Goal: Task Accomplishment & Management: Manage account settings

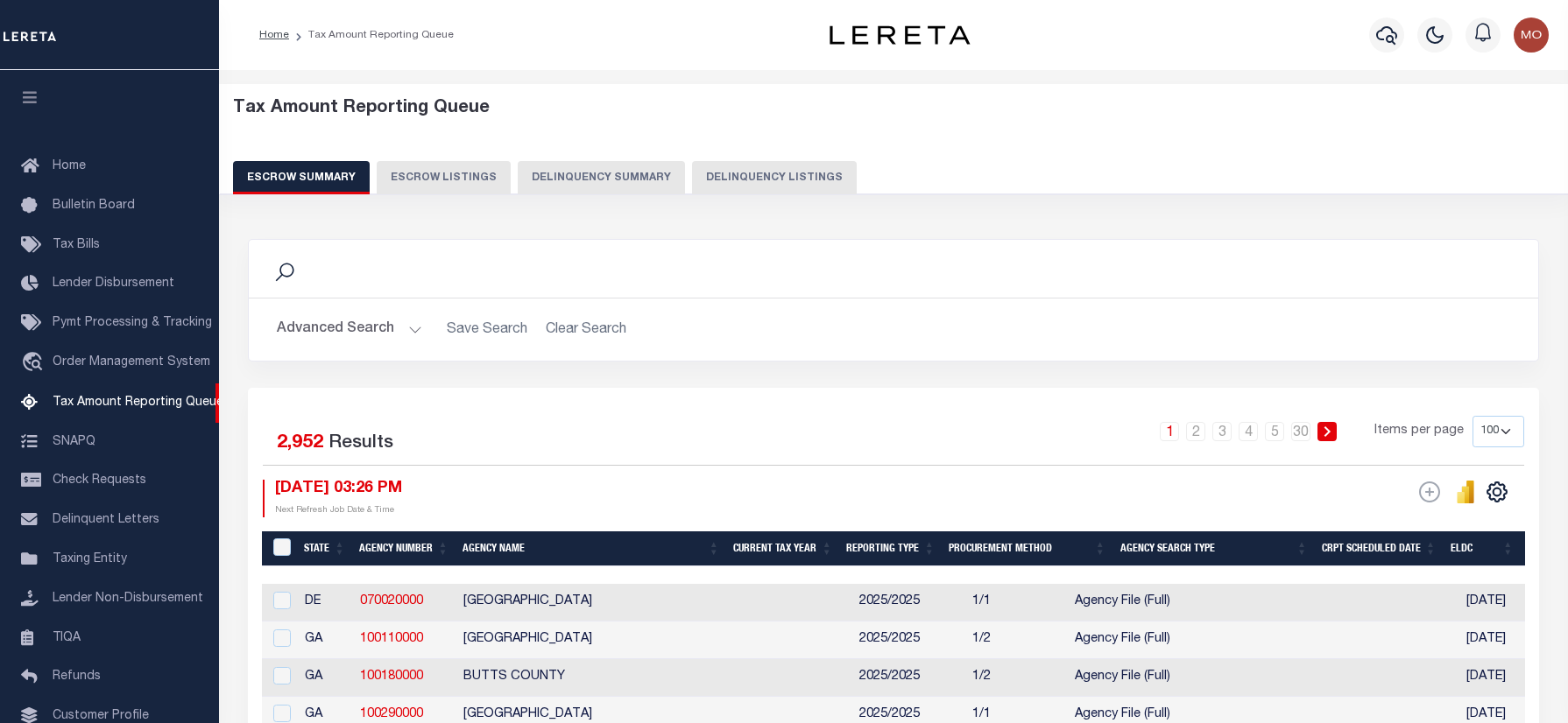
select select "100"
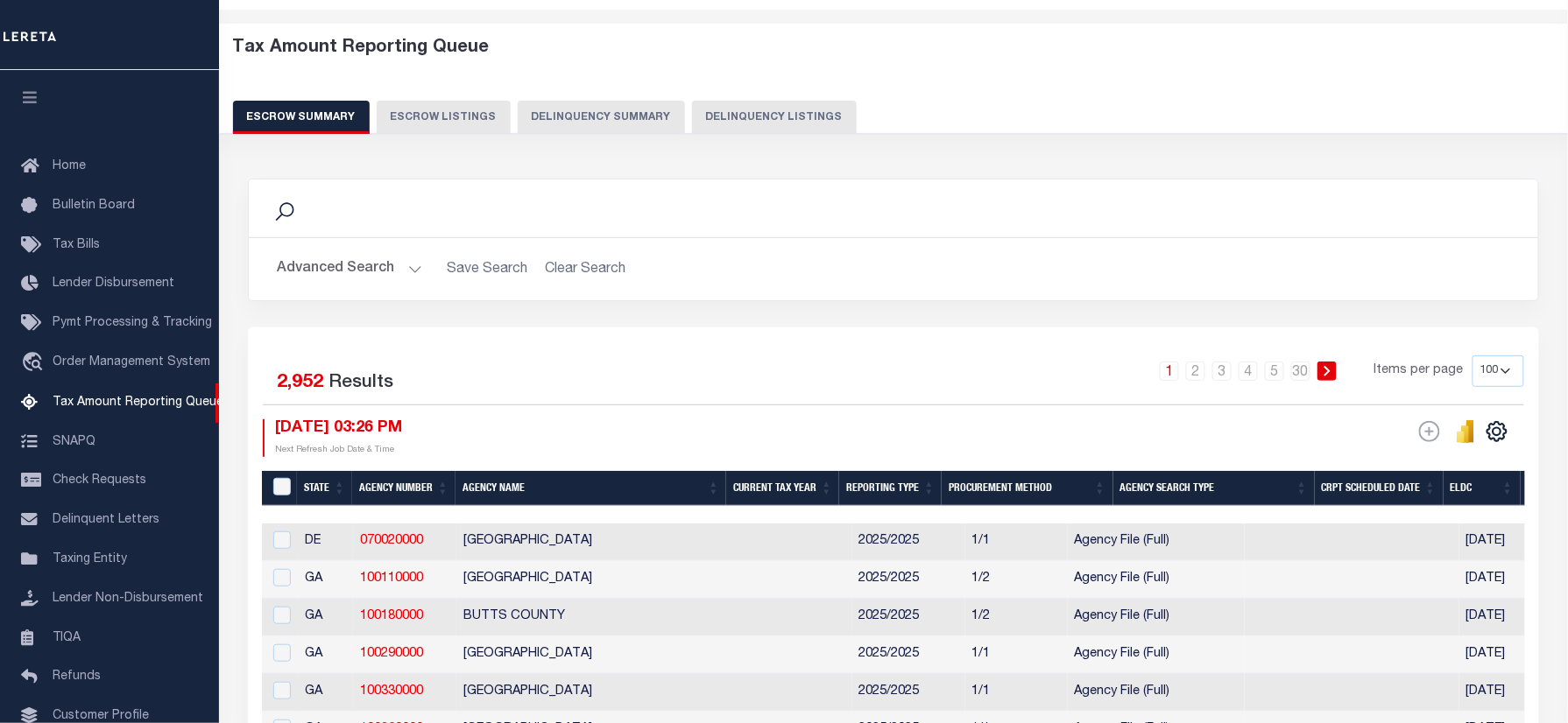
click at [747, 115] on button "Delinquency Listings" at bounding box center [774, 117] width 165 height 33
select select "100"
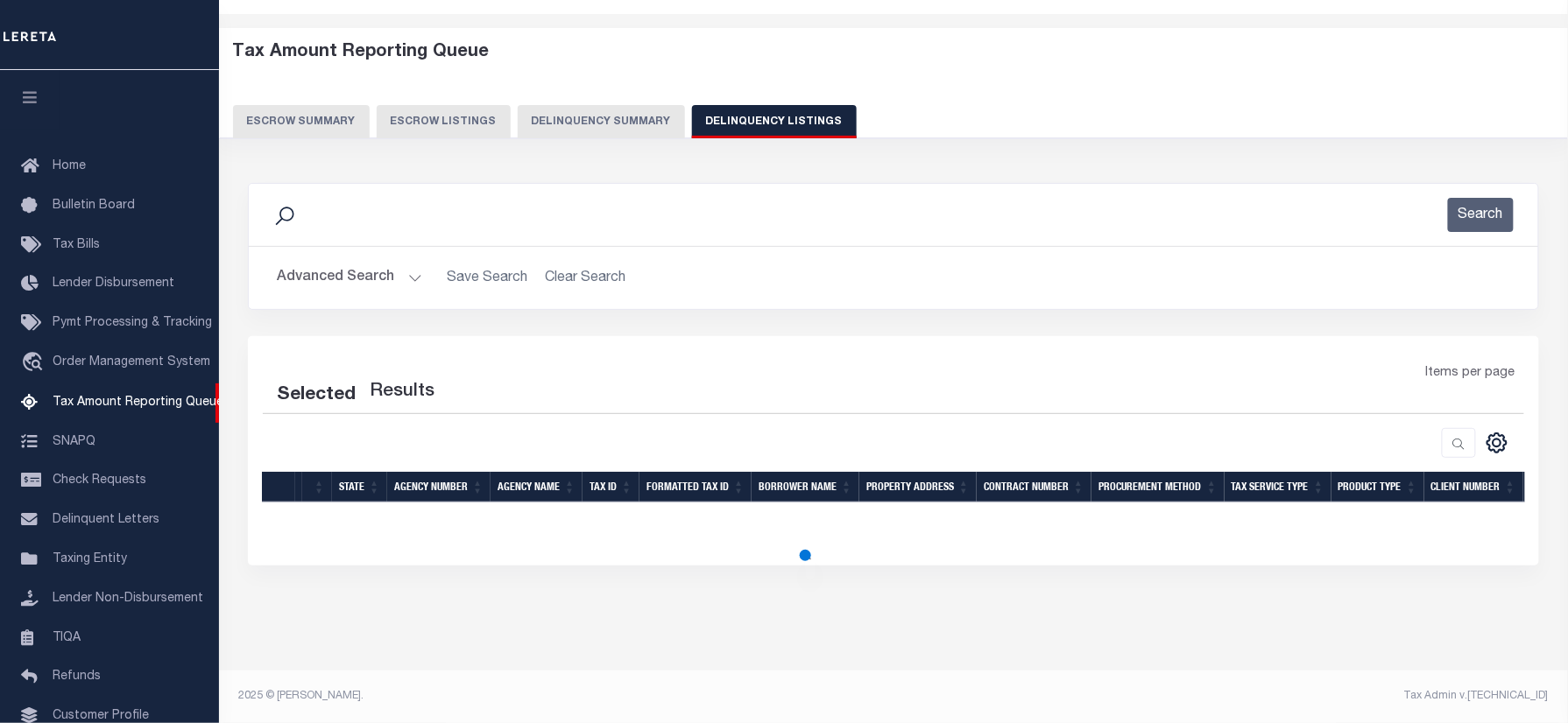
scroll to position [105, 0]
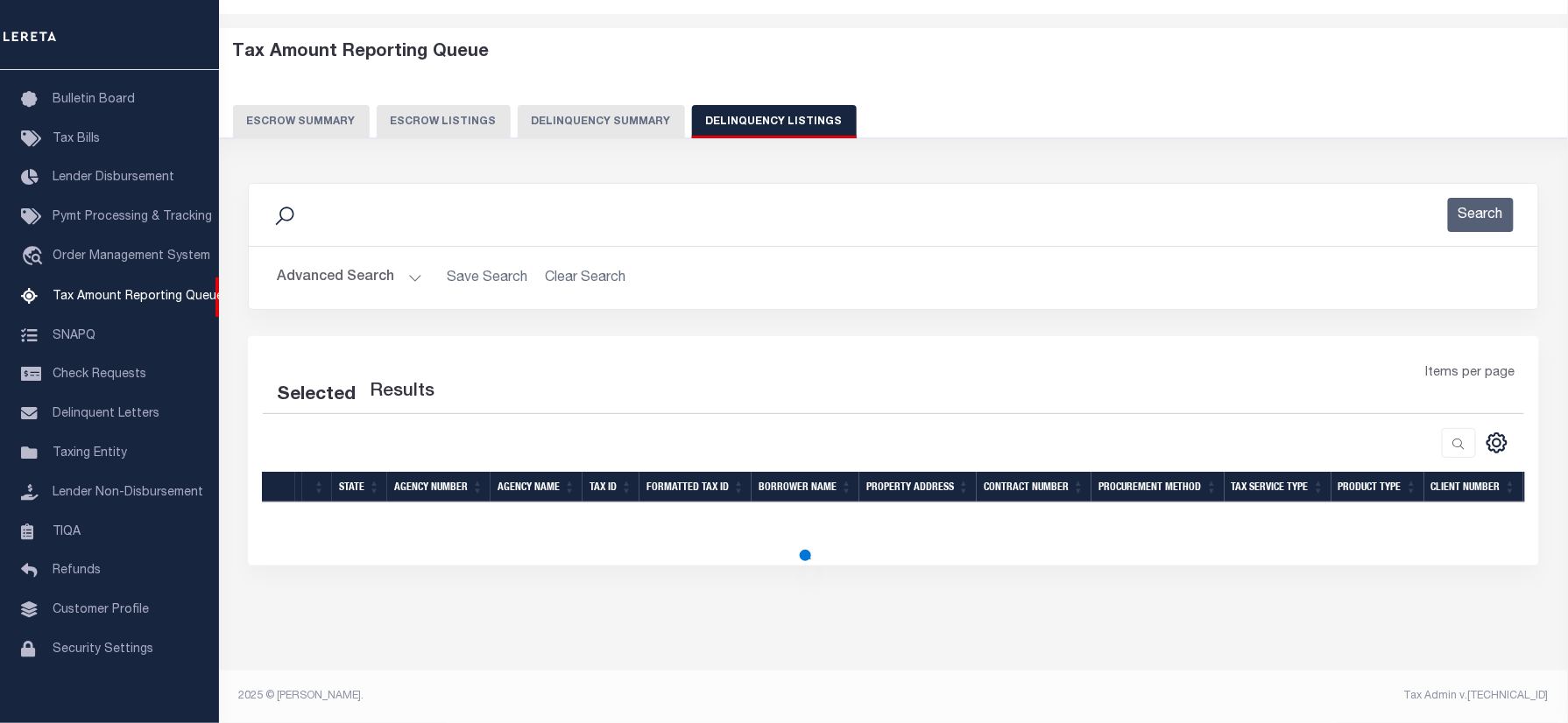
select select "100"
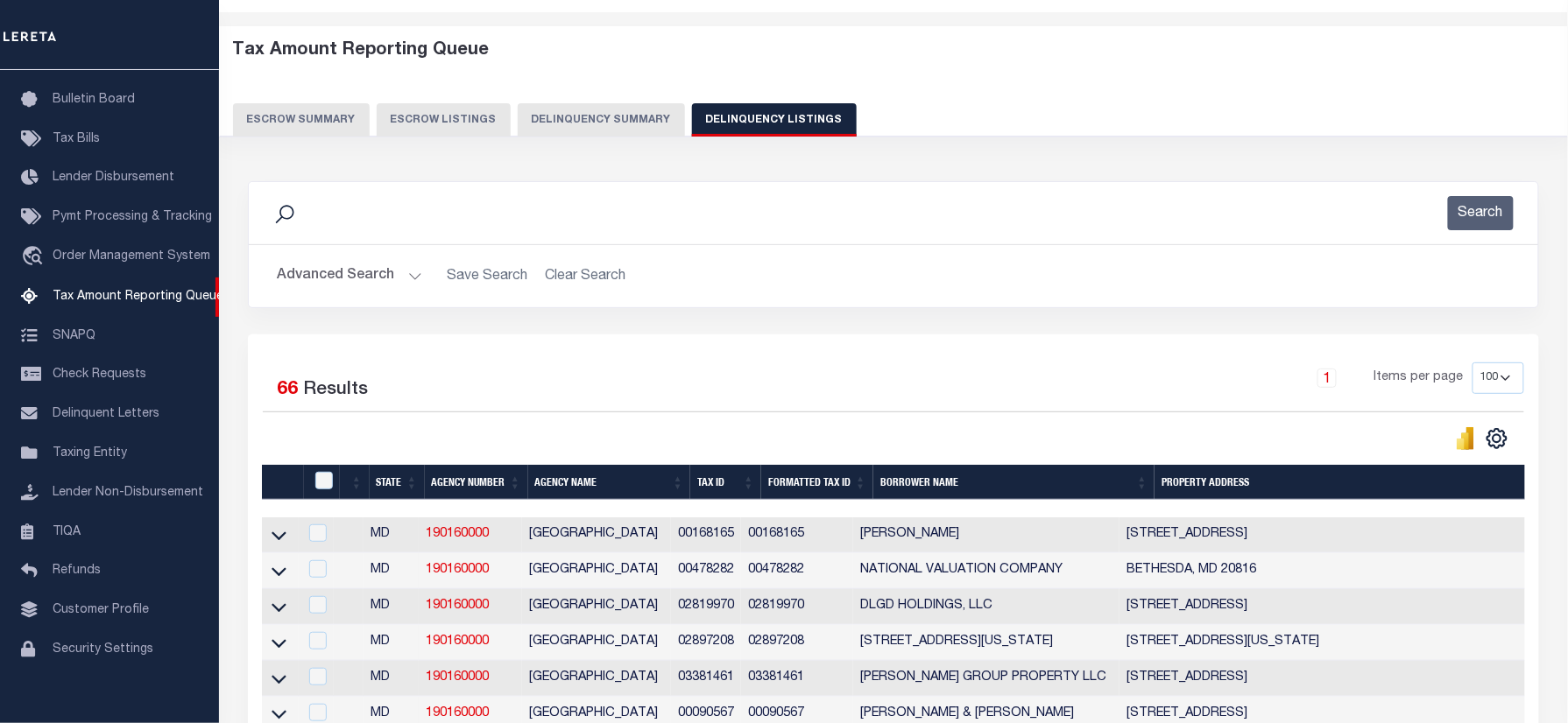
scroll to position [60, 0]
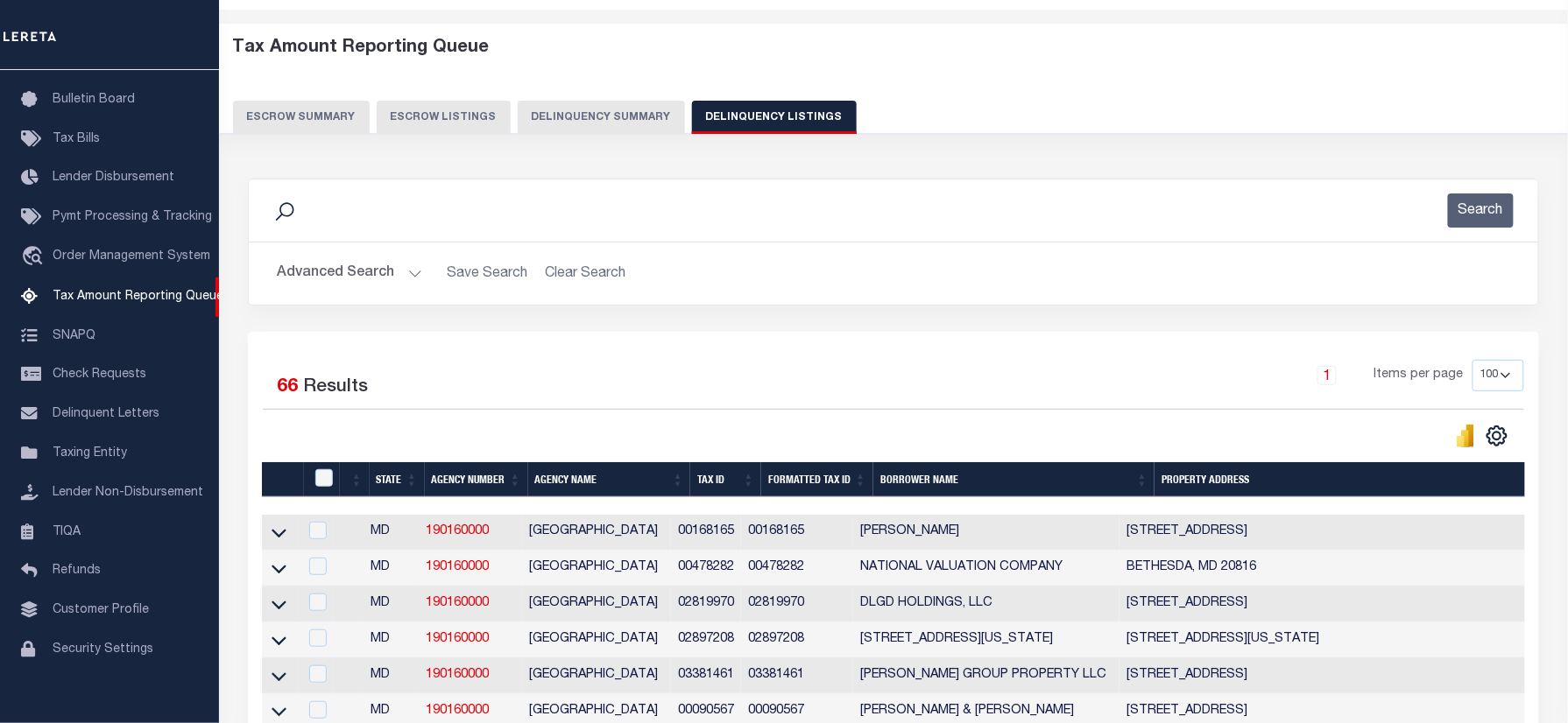
click at [639, 207] on div "Search" at bounding box center [892, 210] width 1261 height 34
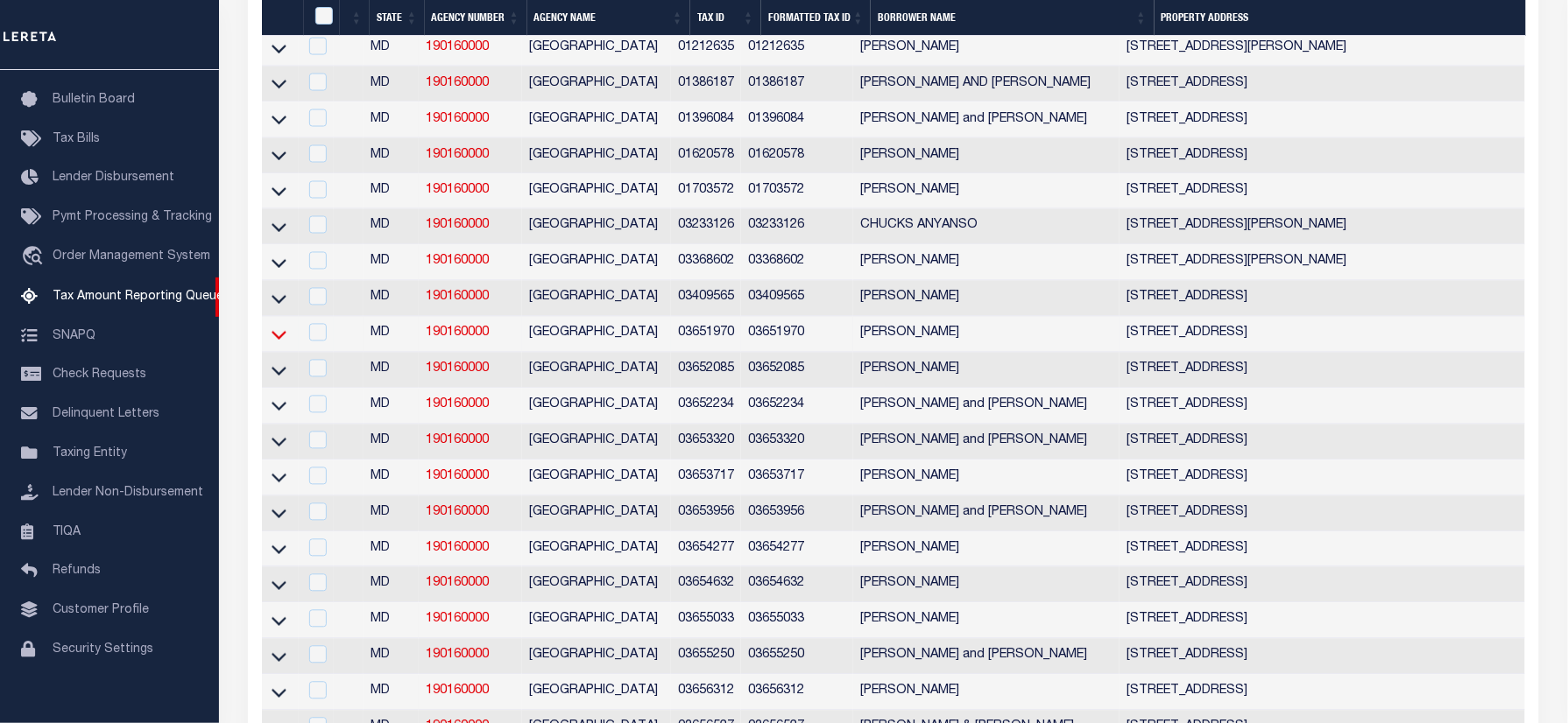
click at [281, 345] on icon at bounding box center [278, 335] width 15 height 18
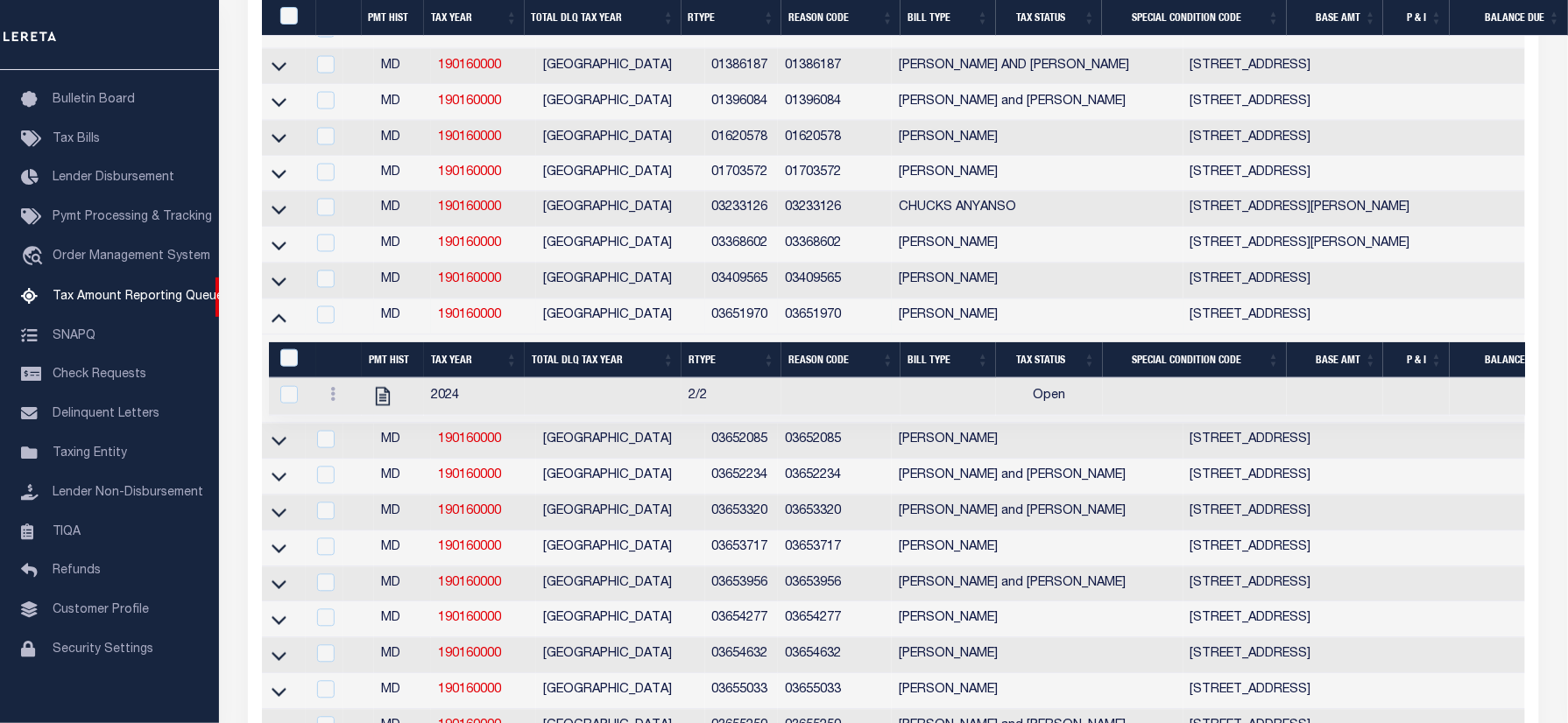
scroll to position [1416, 0]
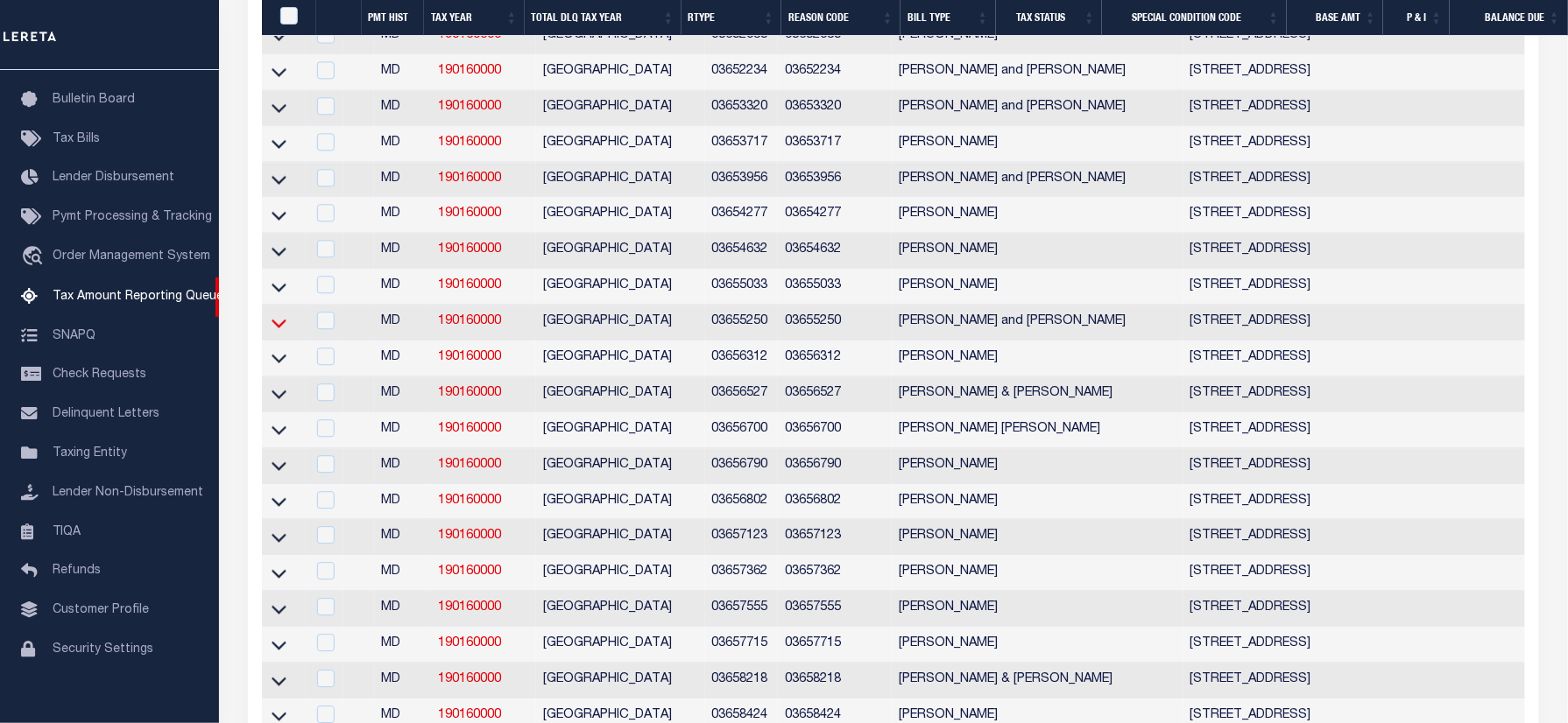
click at [279, 332] on icon at bounding box center [278, 322] width 15 height 18
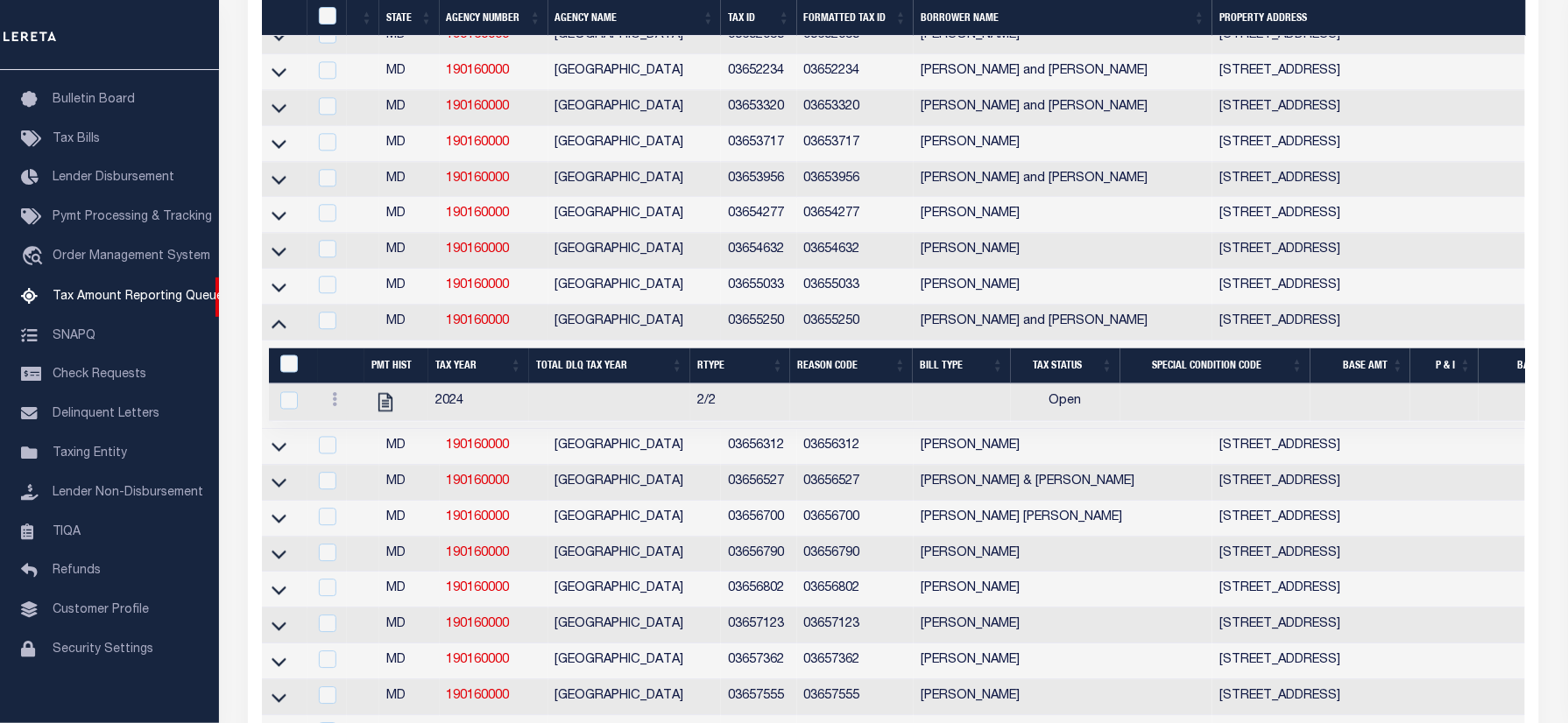
scroll to position [1986, 0]
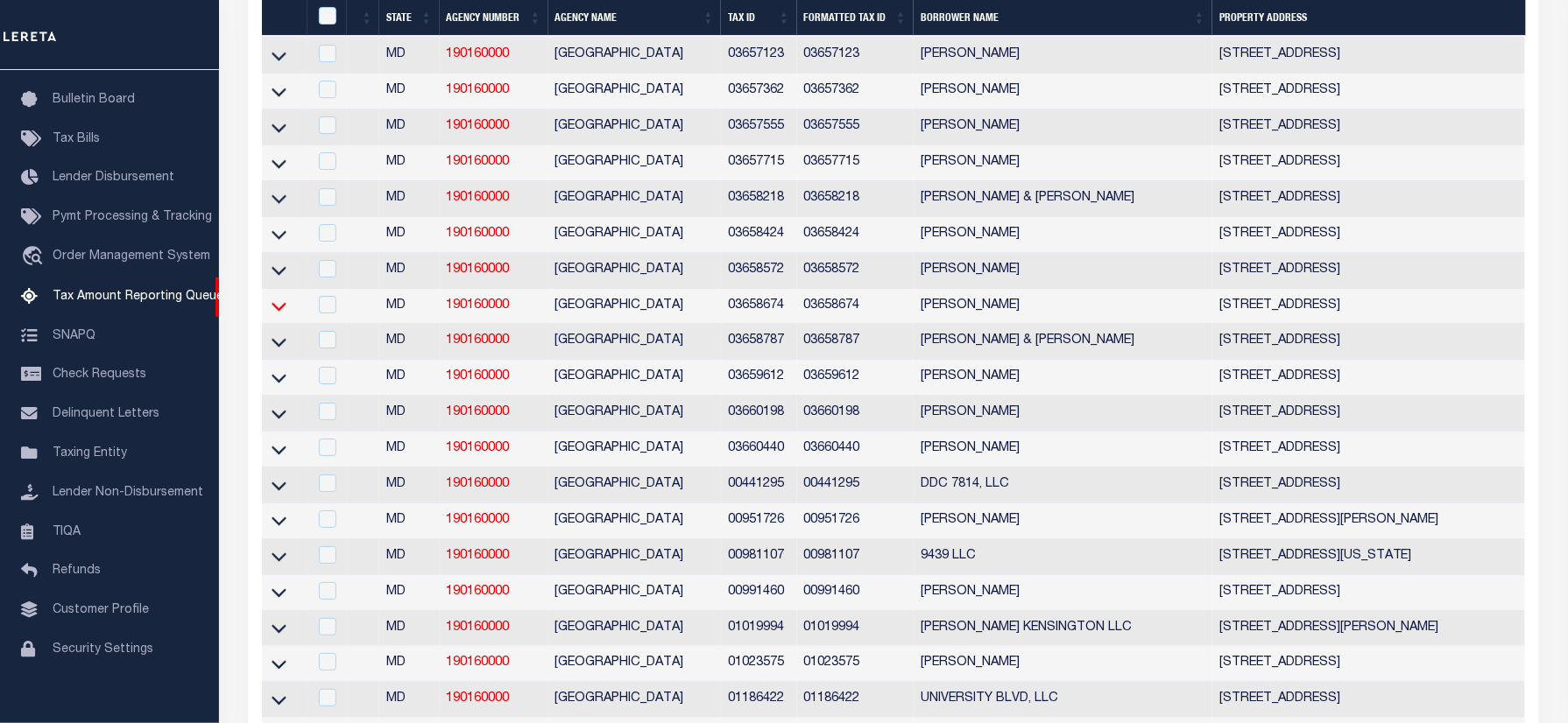
click at [275, 316] on icon at bounding box center [278, 306] width 15 height 18
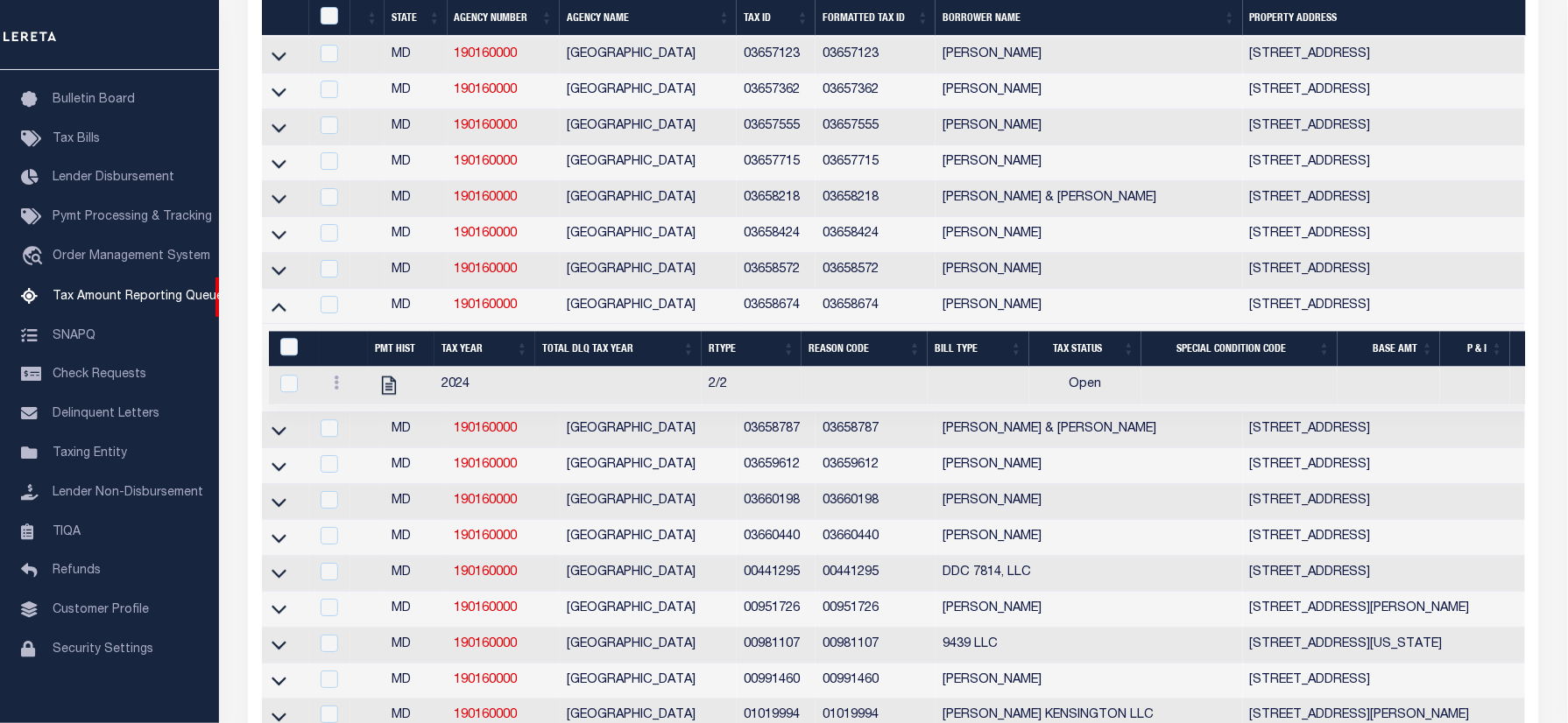
scroll to position [1378, 0]
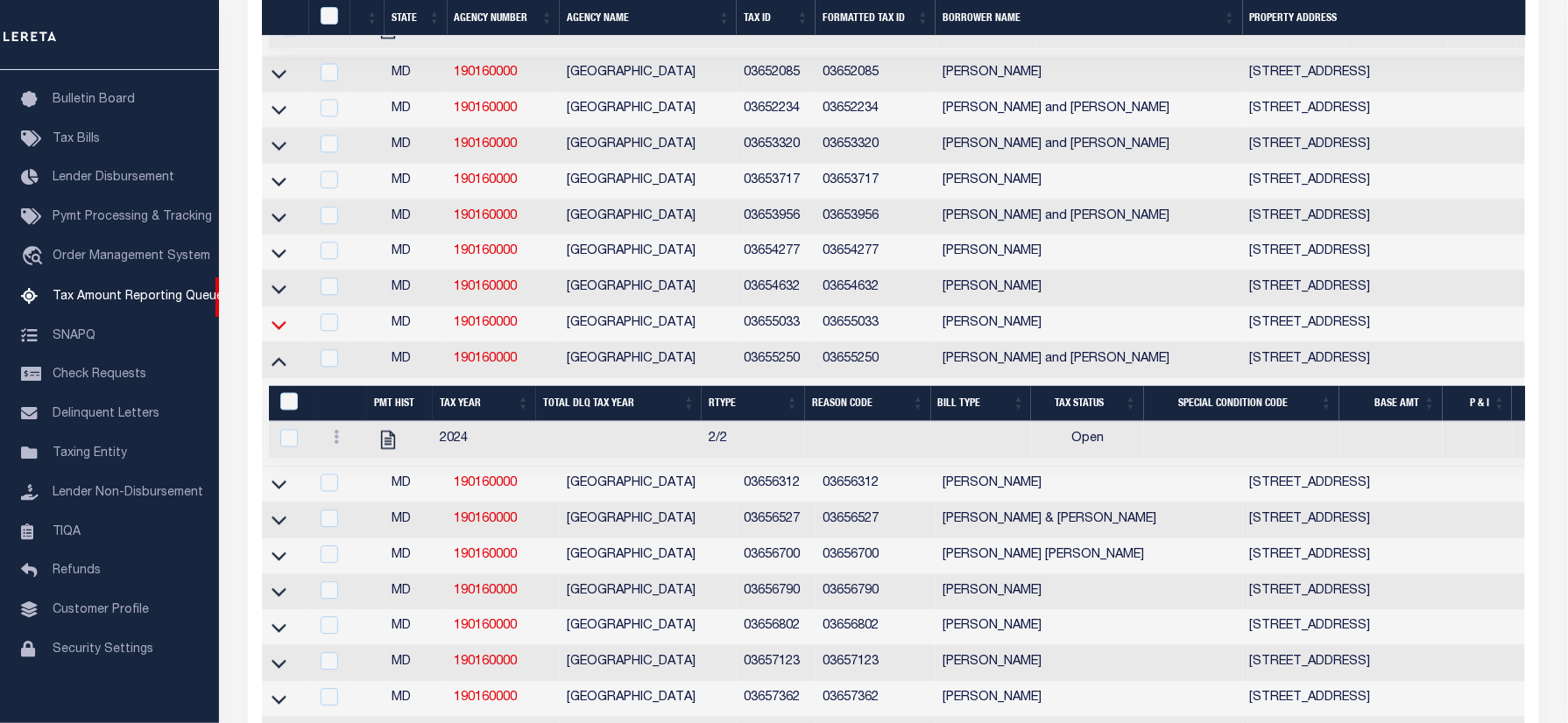
click at [279, 334] on icon at bounding box center [278, 324] width 15 height 18
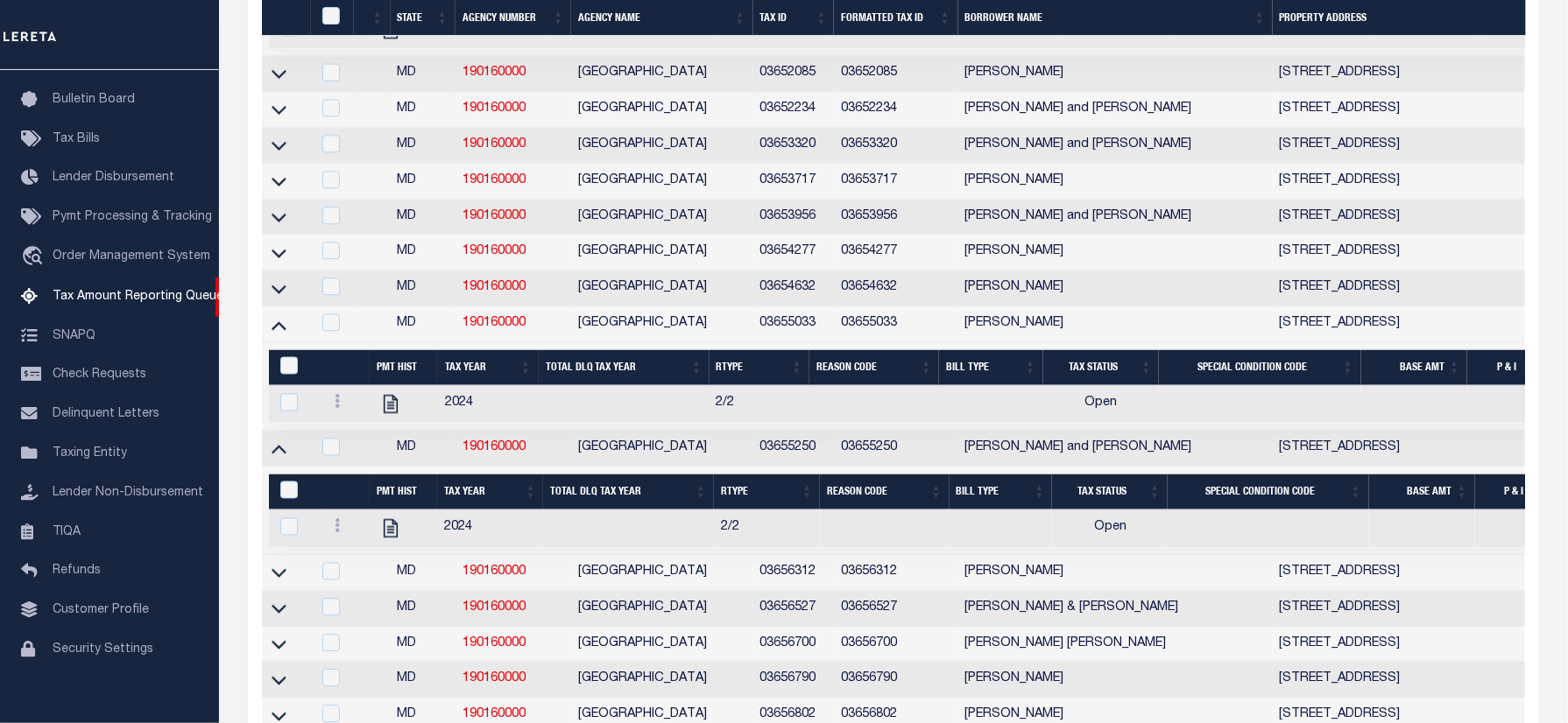
scroll to position [1780, 0]
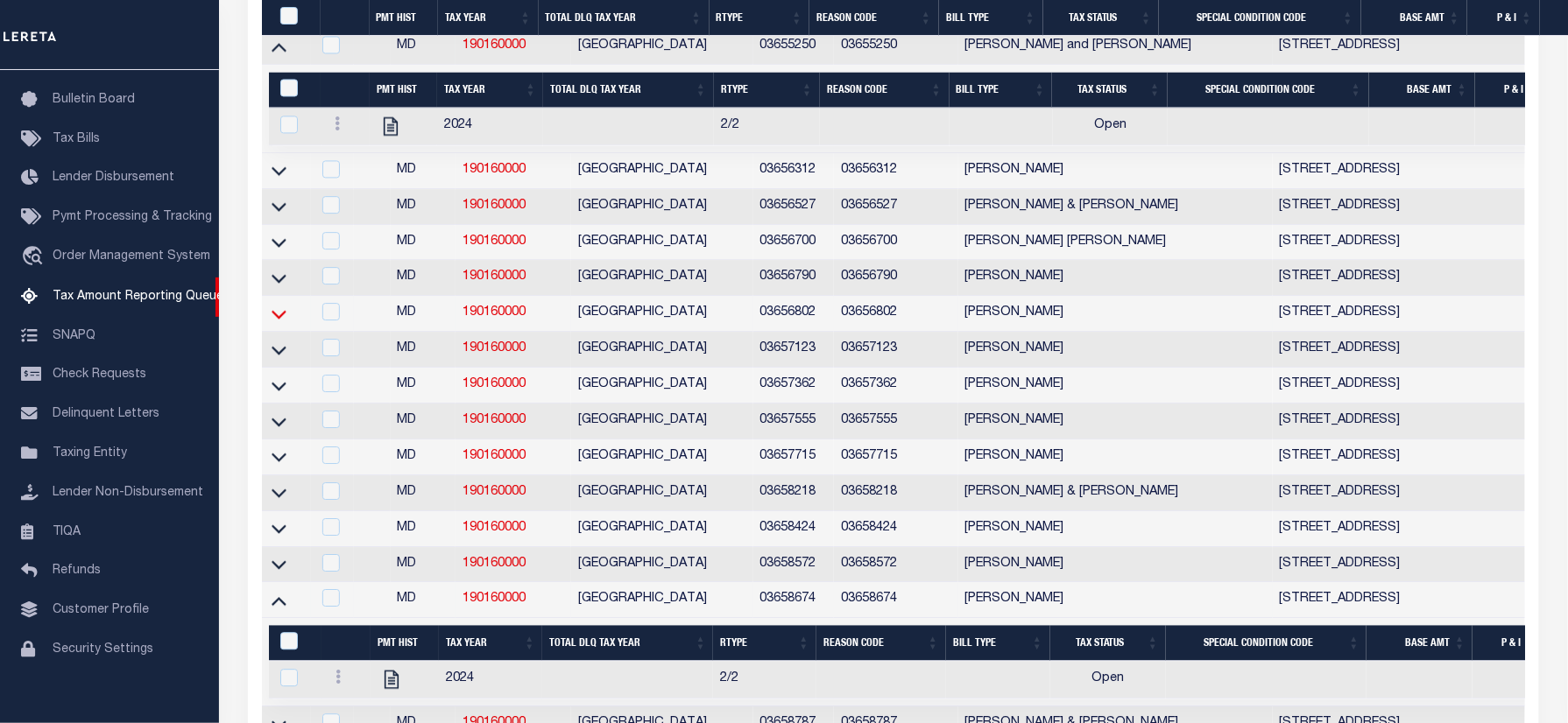
click at [275, 323] on icon at bounding box center [278, 314] width 15 height 18
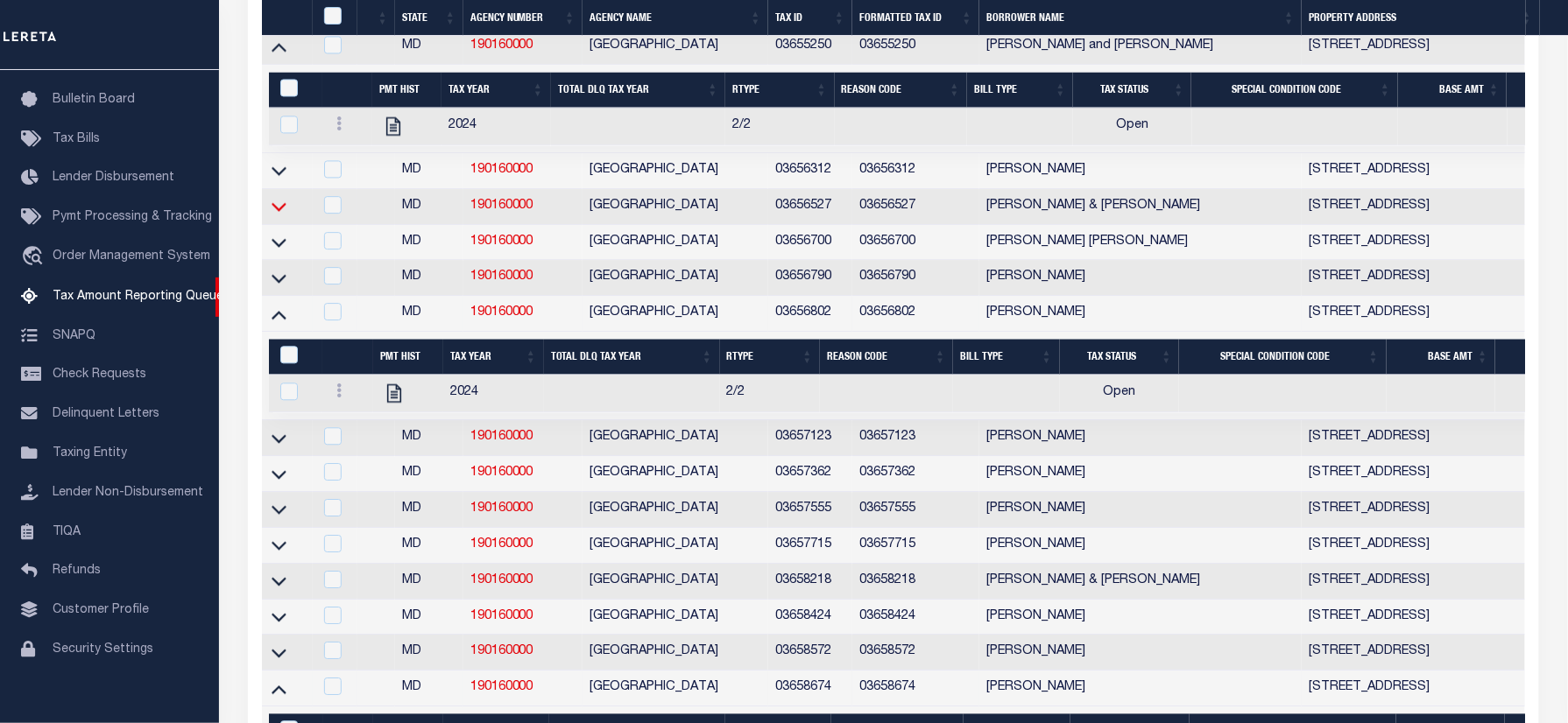
click at [281, 216] on icon at bounding box center [278, 206] width 15 height 18
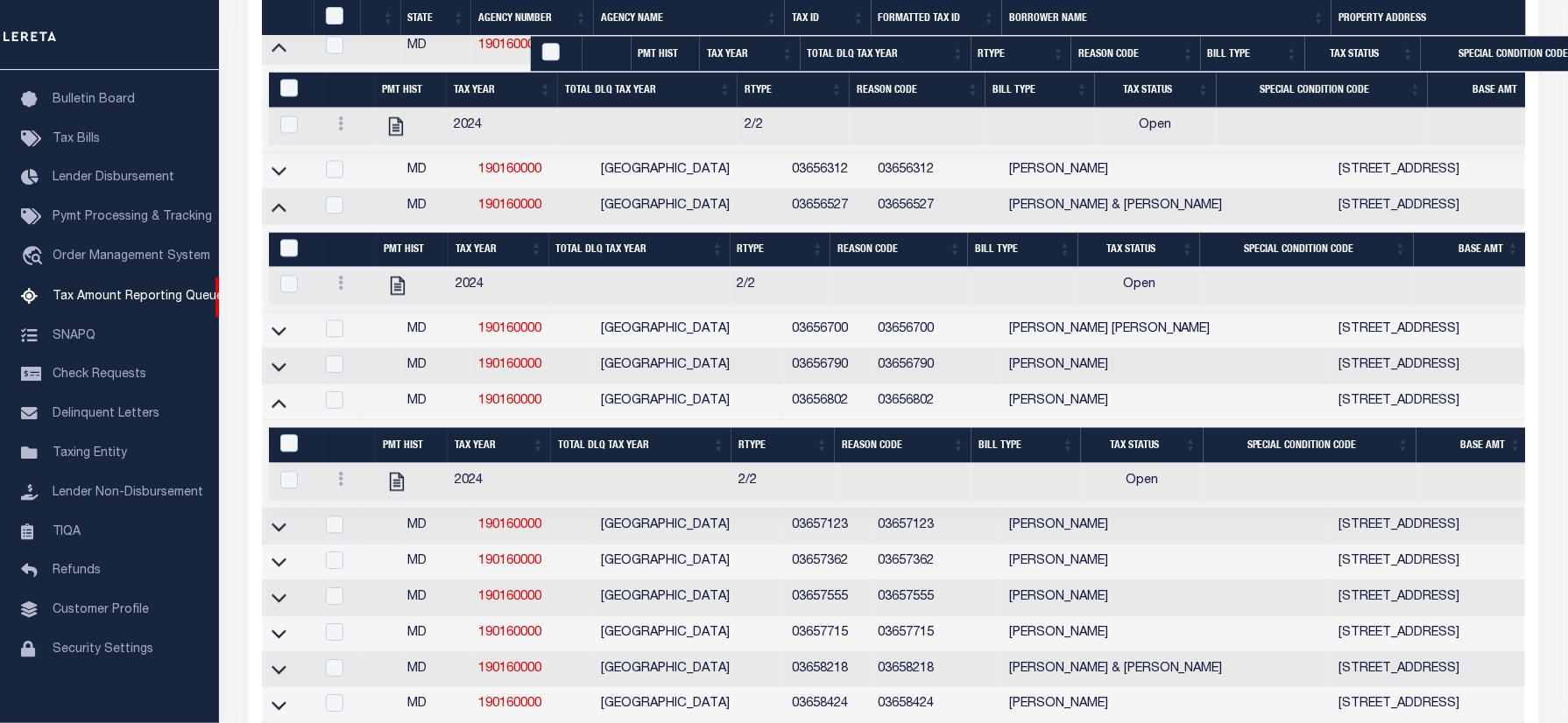
scroll to position [2014, 0]
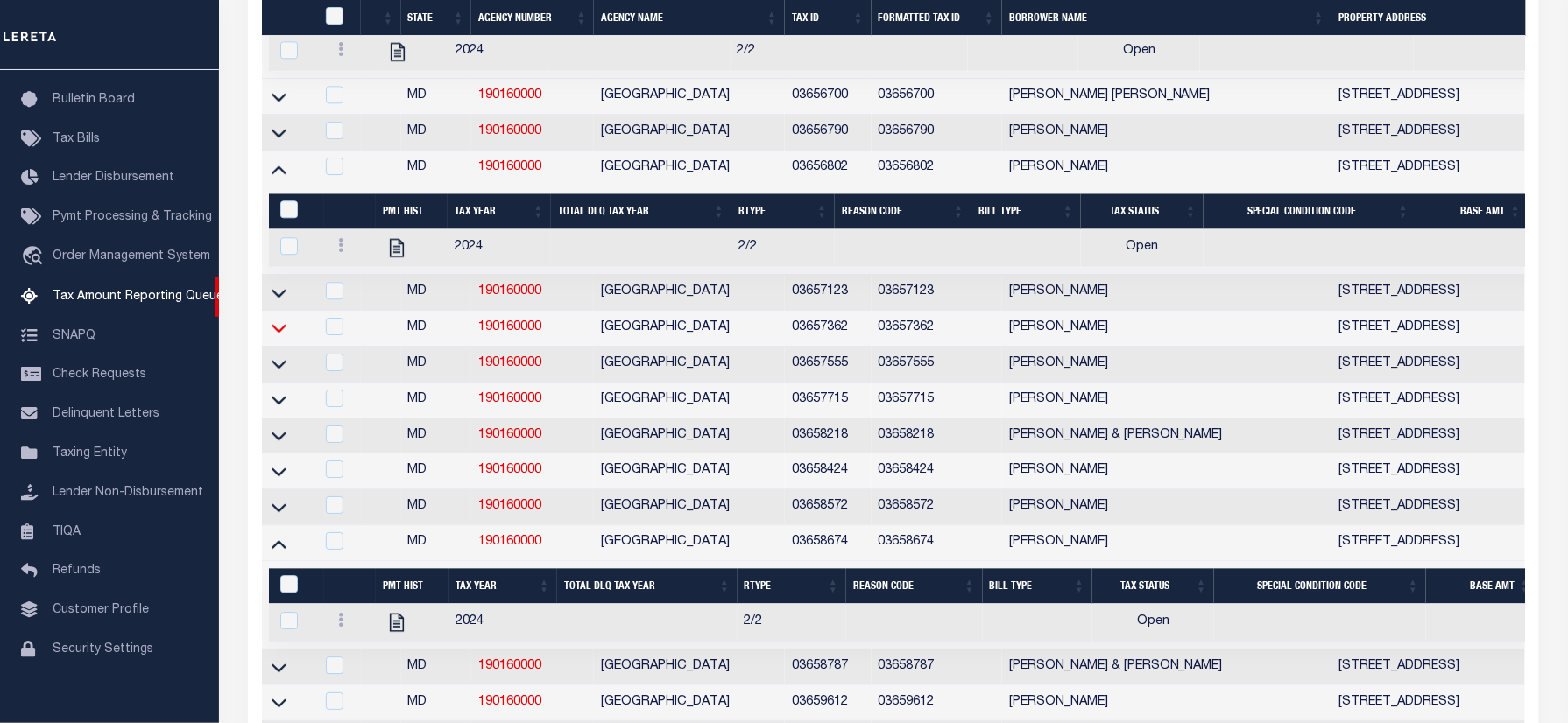
click at [273, 334] on icon at bounding box center [278, 329] width 15 height 9
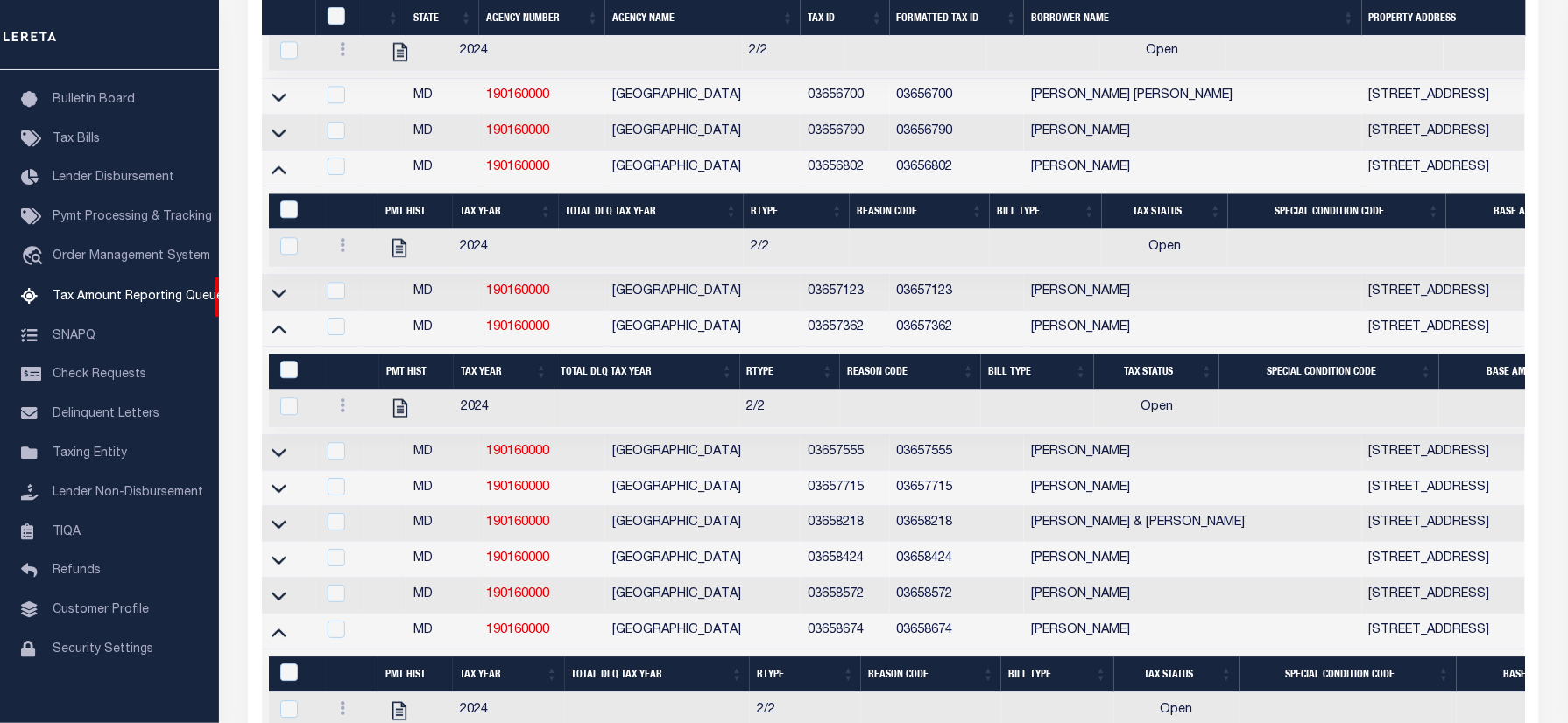
scroll to position [2365, 0]
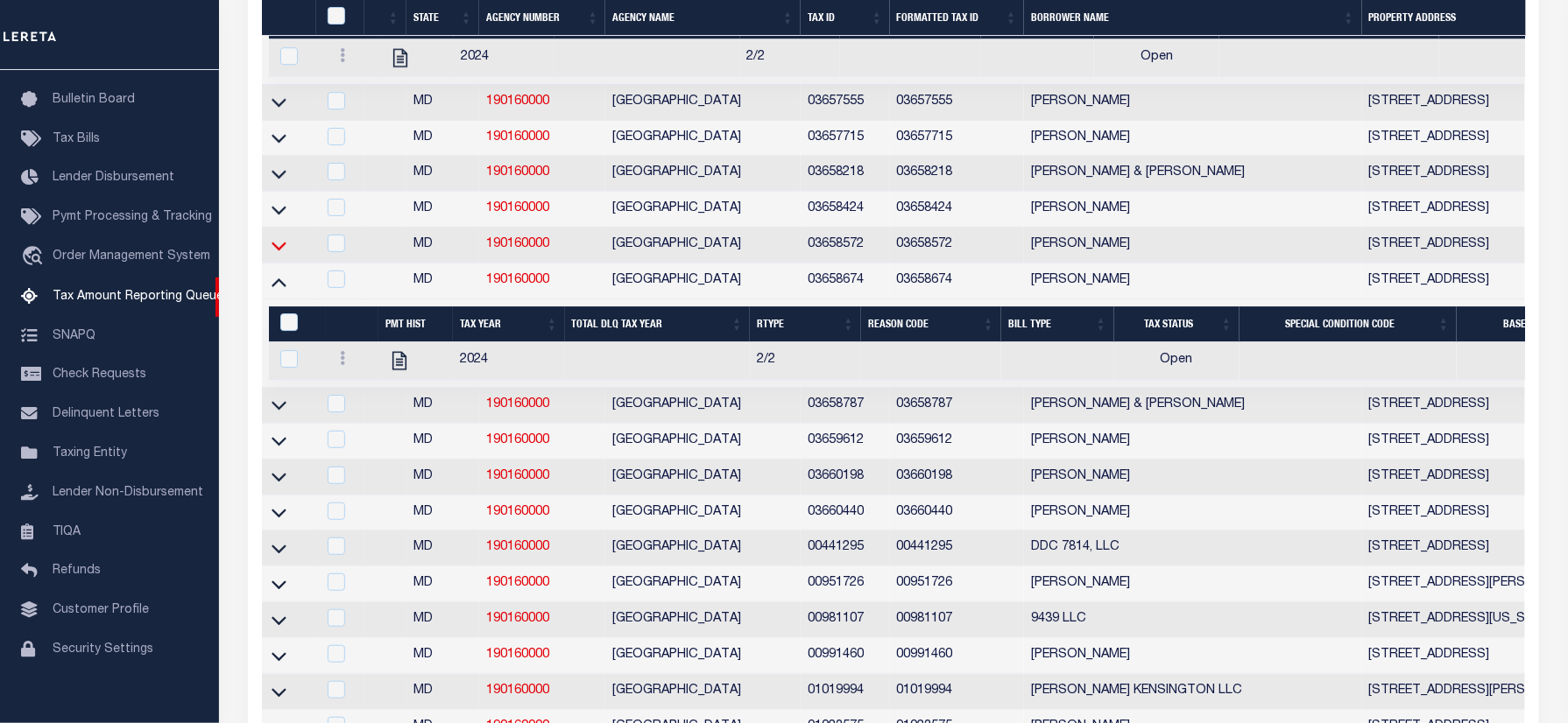
click at [278, 255] on icon at bounding box center [278, 245] width 15 height 18
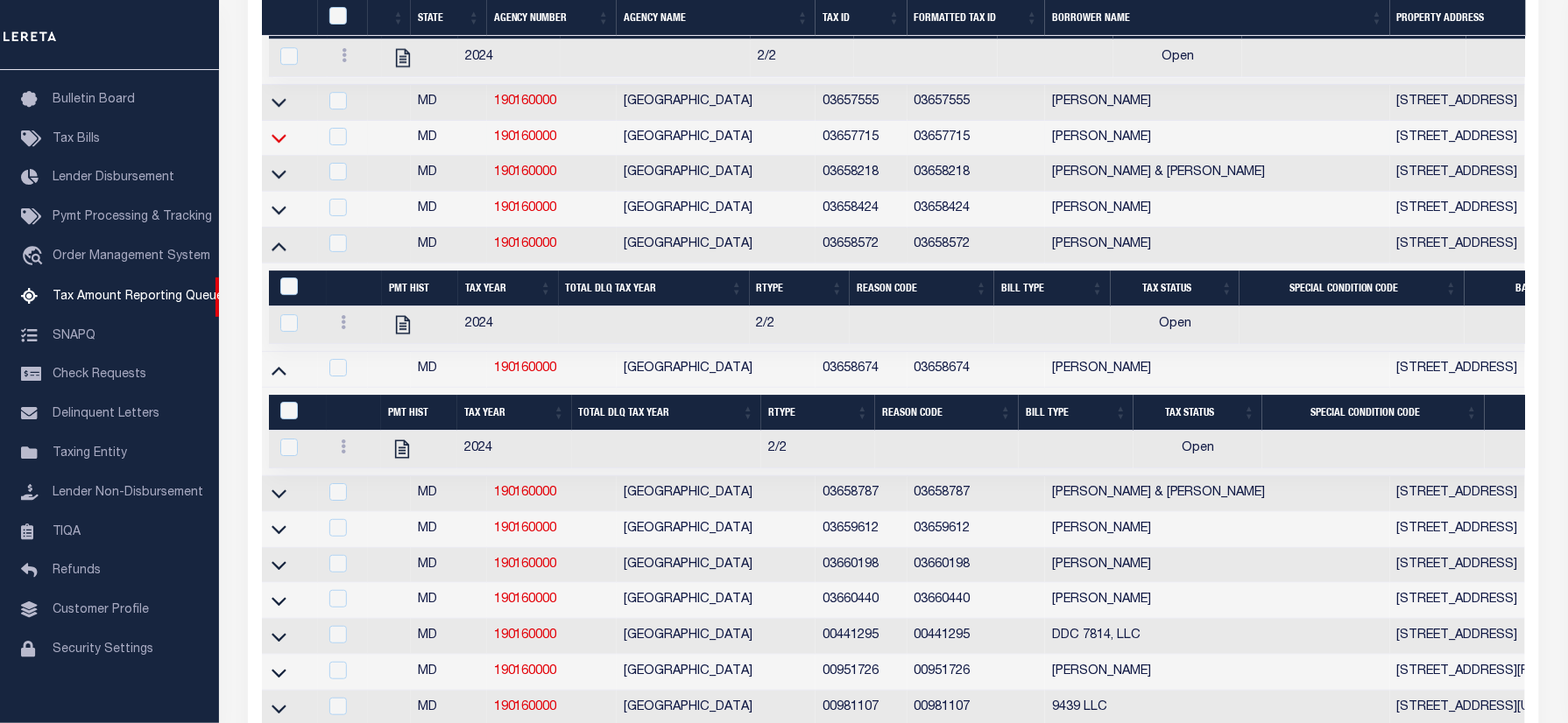
click at [281, 147] on icon at bounding box center [278, 137] width 15 height 18
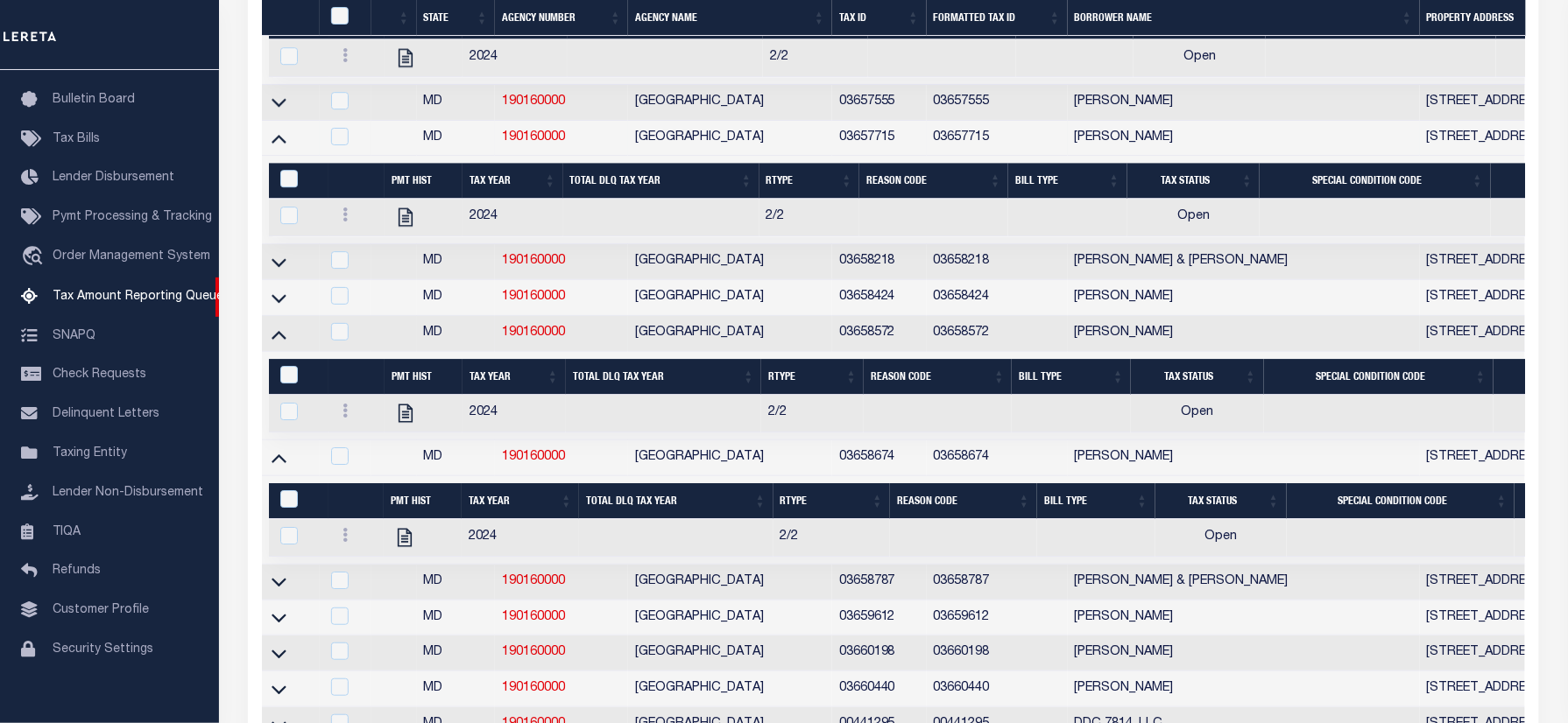
scroll to position [2764, 0]
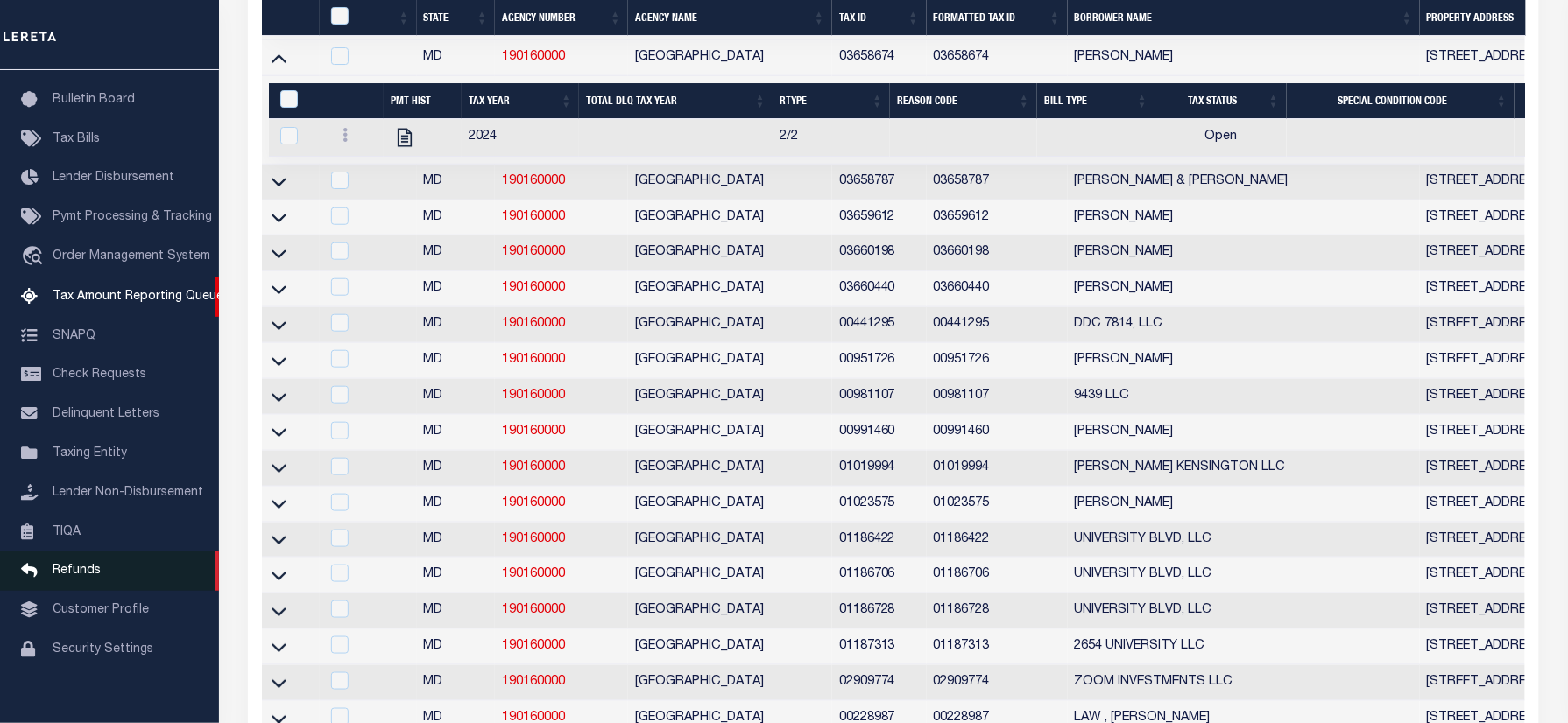
drag, startPoint x: 279, startPoint y: 364, endPoint x: 170, endPoint y: 566, distance: 229.5
click at [279, 299] on icon at bounding box center [278, 289] width 15 height 18
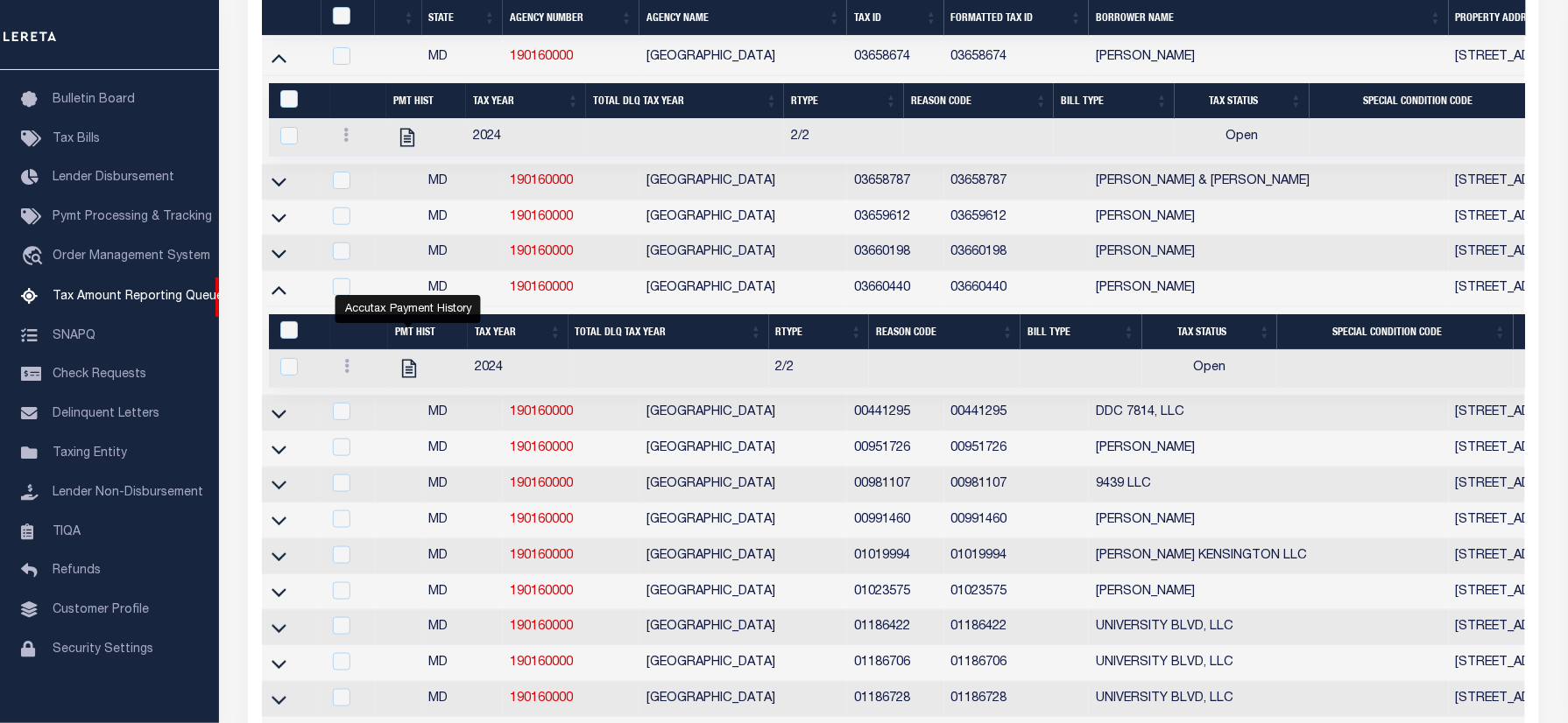
scroll to position [2648, 0]
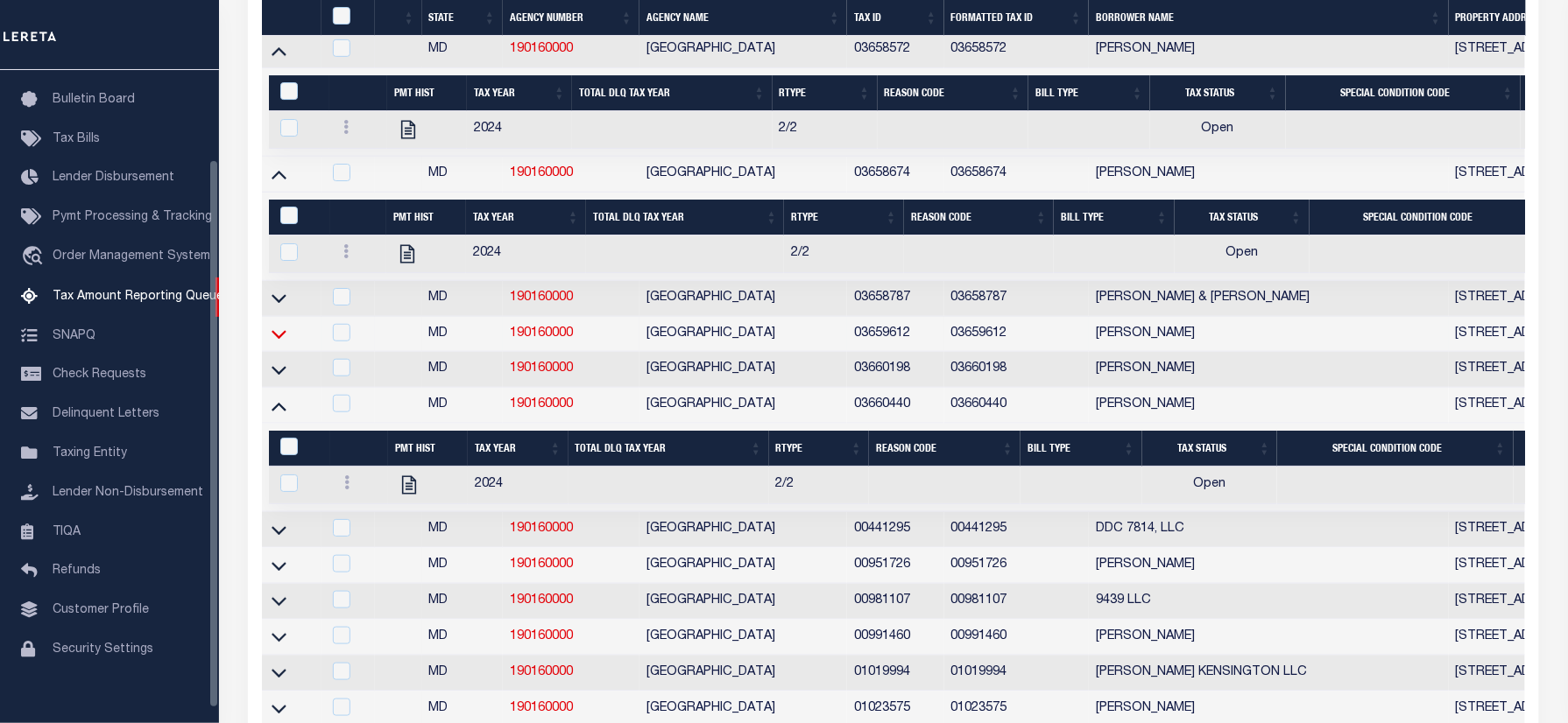
click at [286, 340] on icon at bounding box center [278, 335] width 15 height 9
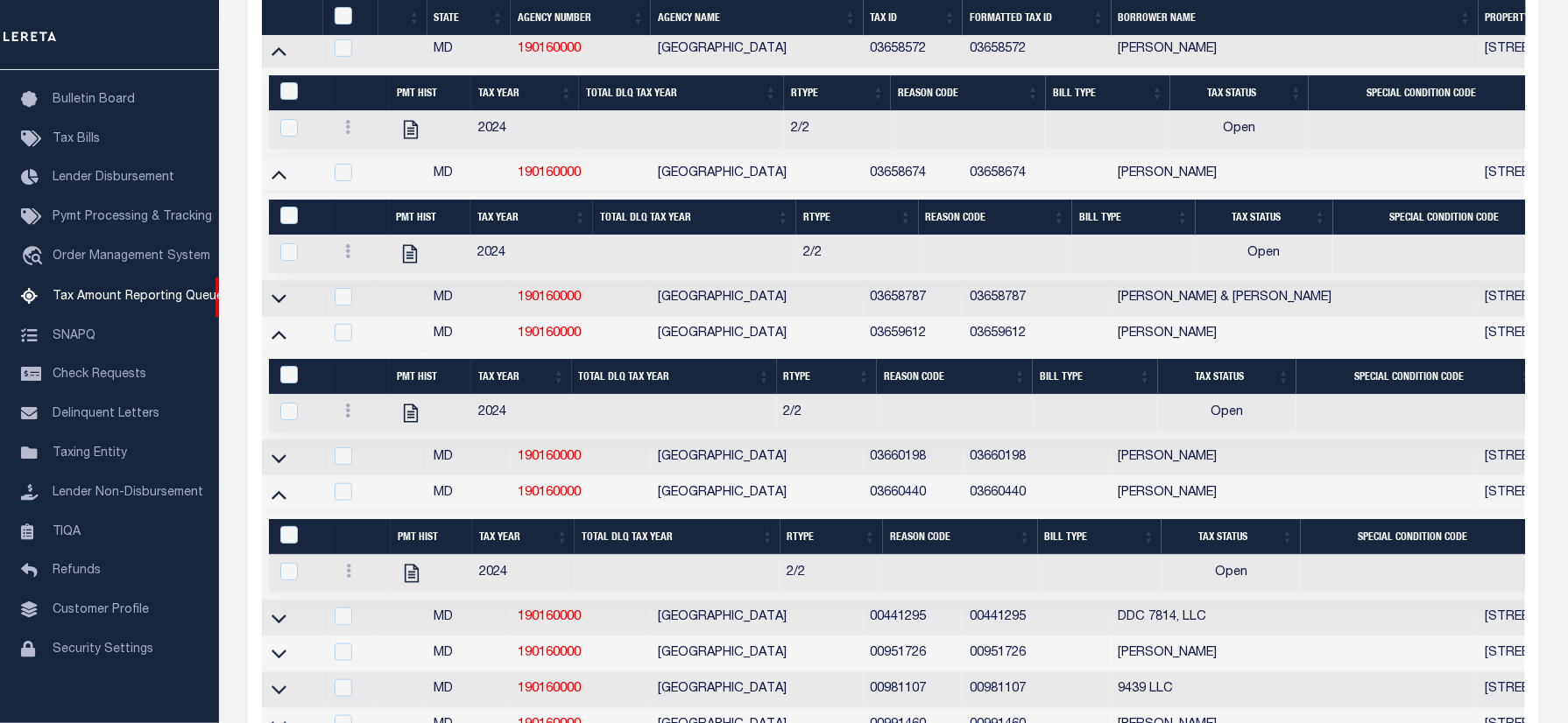
scroll to position [1998, 0]
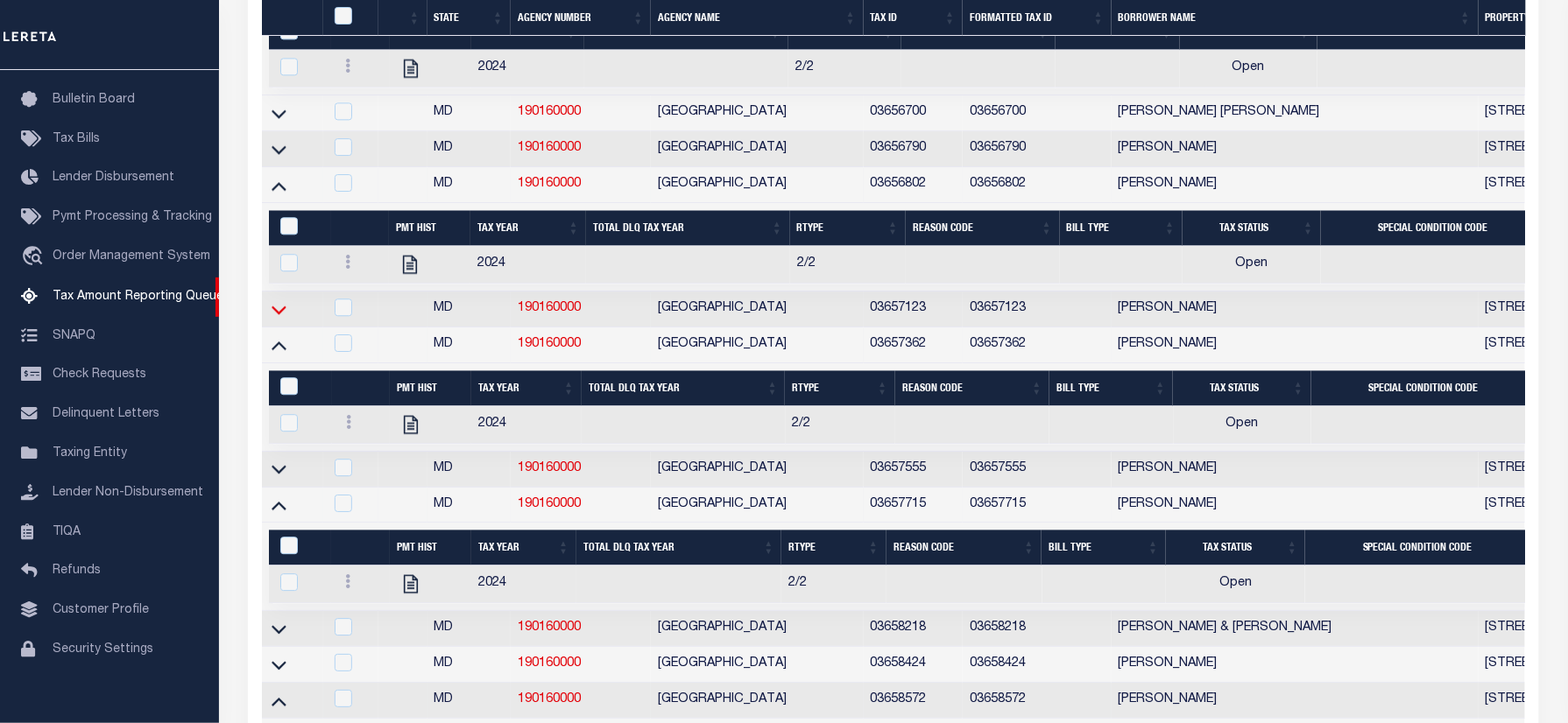
click at [284, 318] on icon at bounding box center [278, 309] width 15 height 18
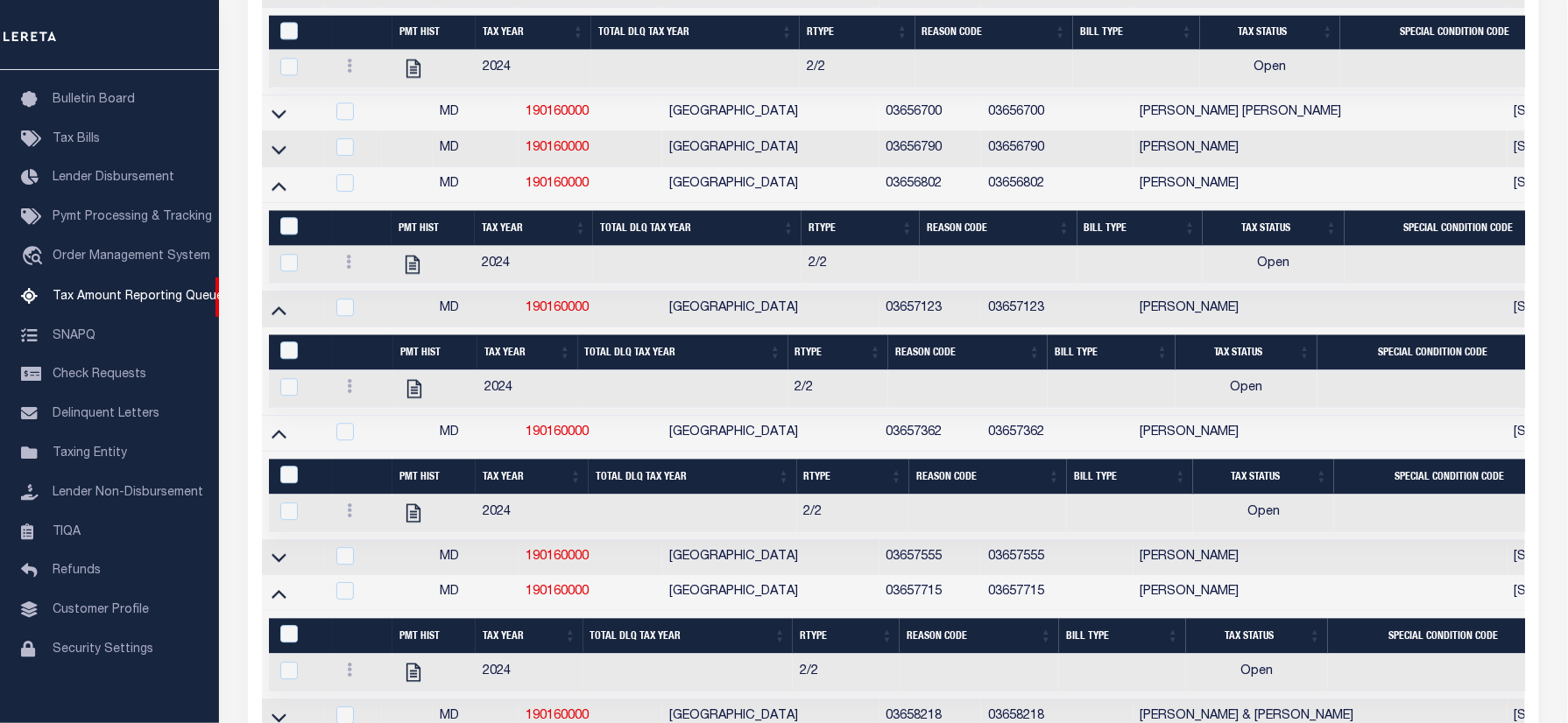
scroll to position [329, 0]
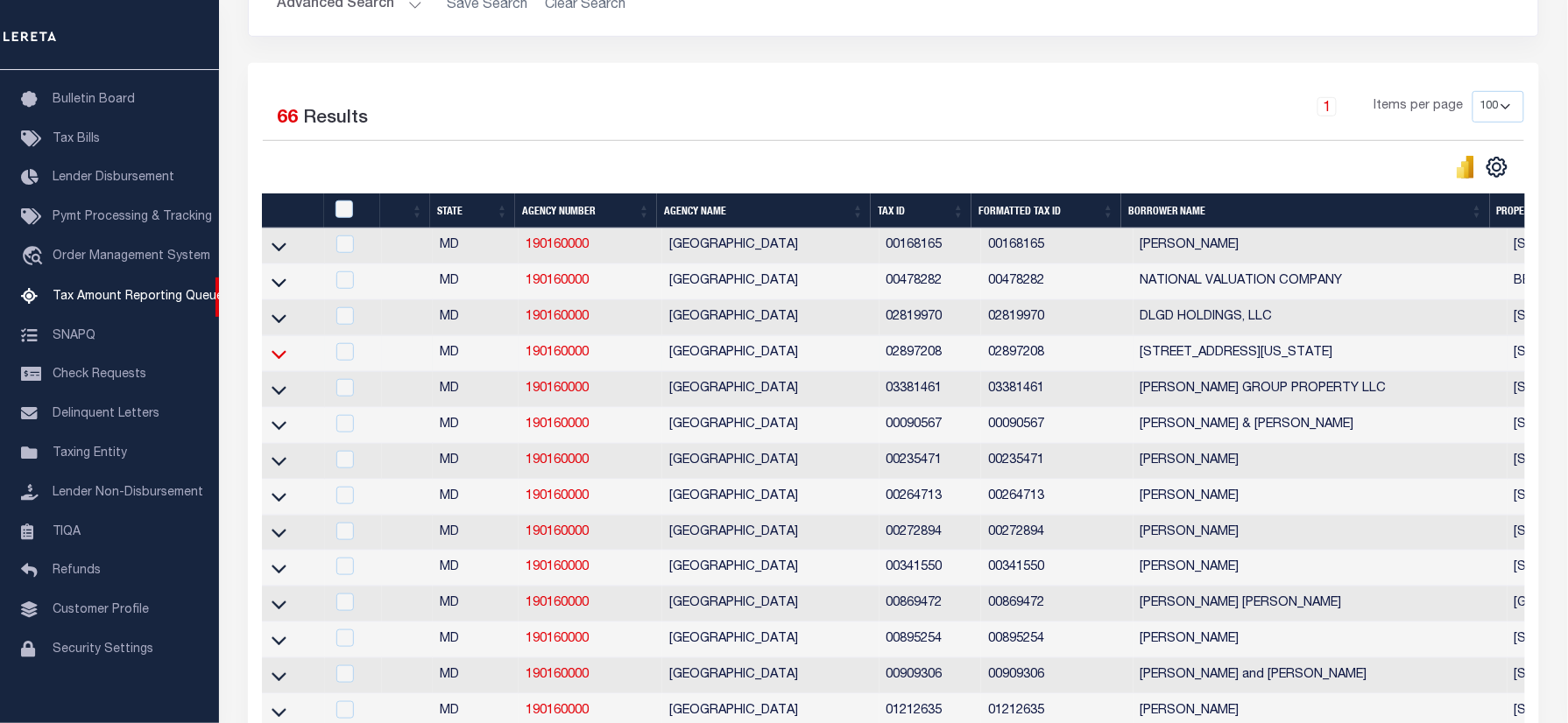
click at [279, 363] on icon at bounding box center [278, 353] width 15 height 18
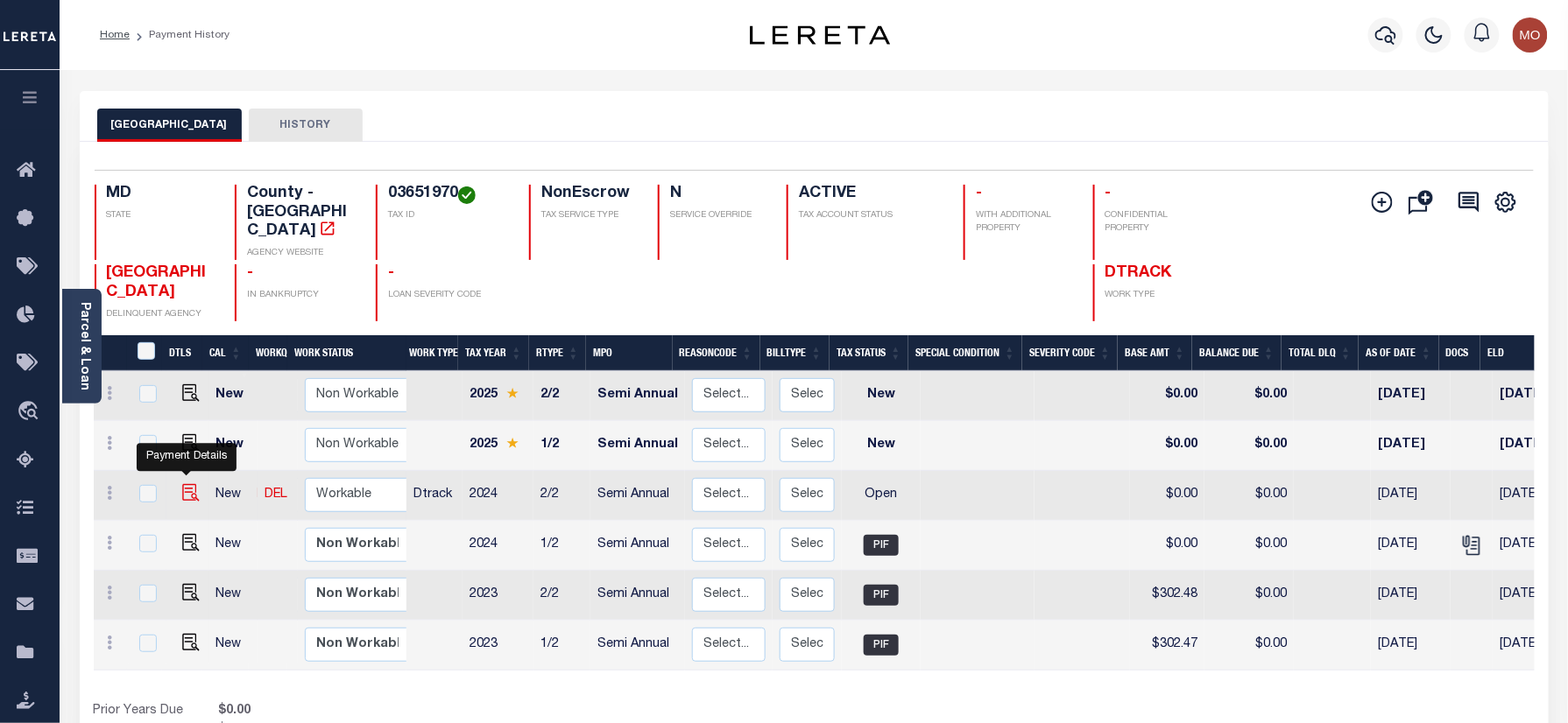
click at [183, 484] on img "" at bounding box center [191, 493] width 17 height 17
checkbox input "true"
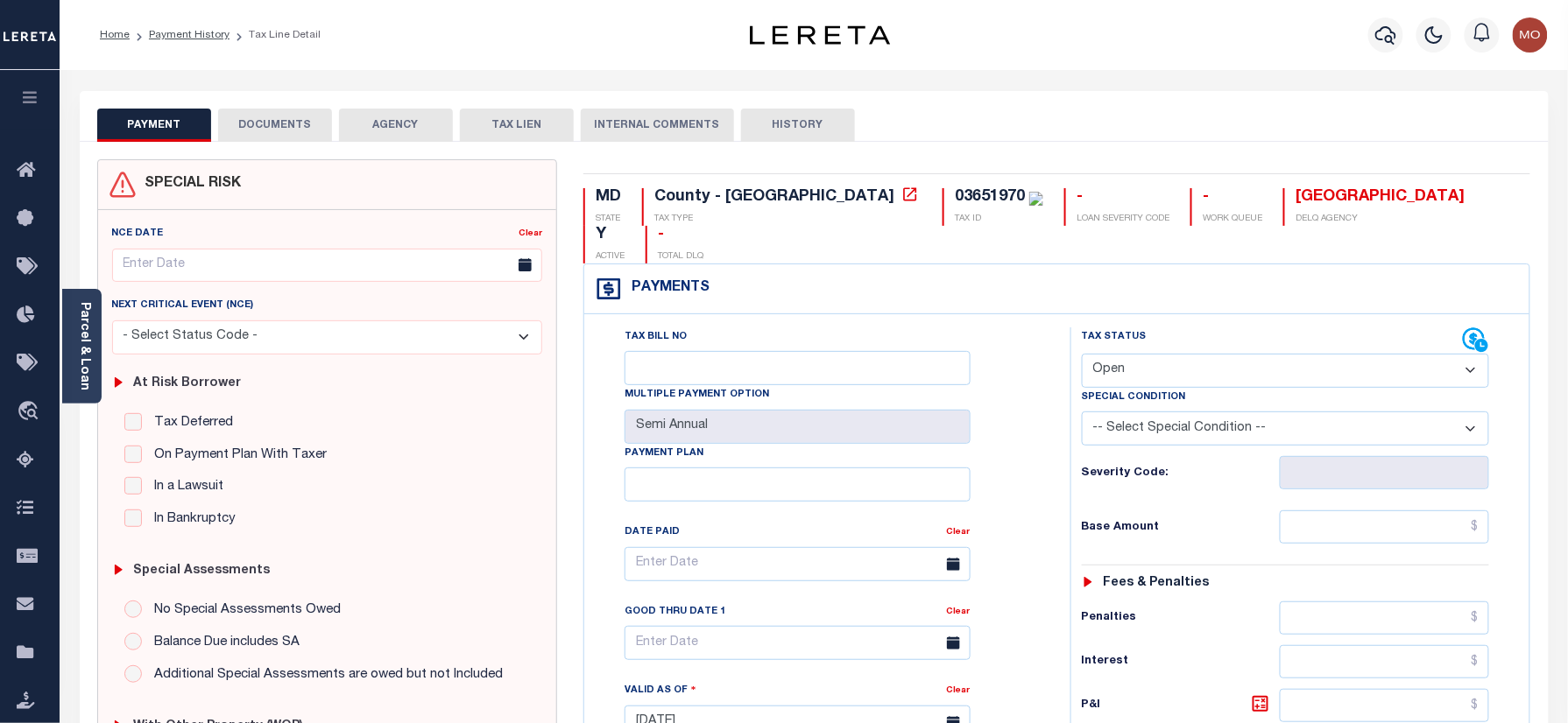
click at [954, 197] on div "03651970" at bounding box center [989, 196] width 70 height 15
copy div "03651970"
click at [1186, 354] on select "- Select Status Code - Open Due/Unpaid Paid Incomplete No Tax Due Internal Refu…" at bounding box center [1285, 371] width 408 height 34
select select "PYD"
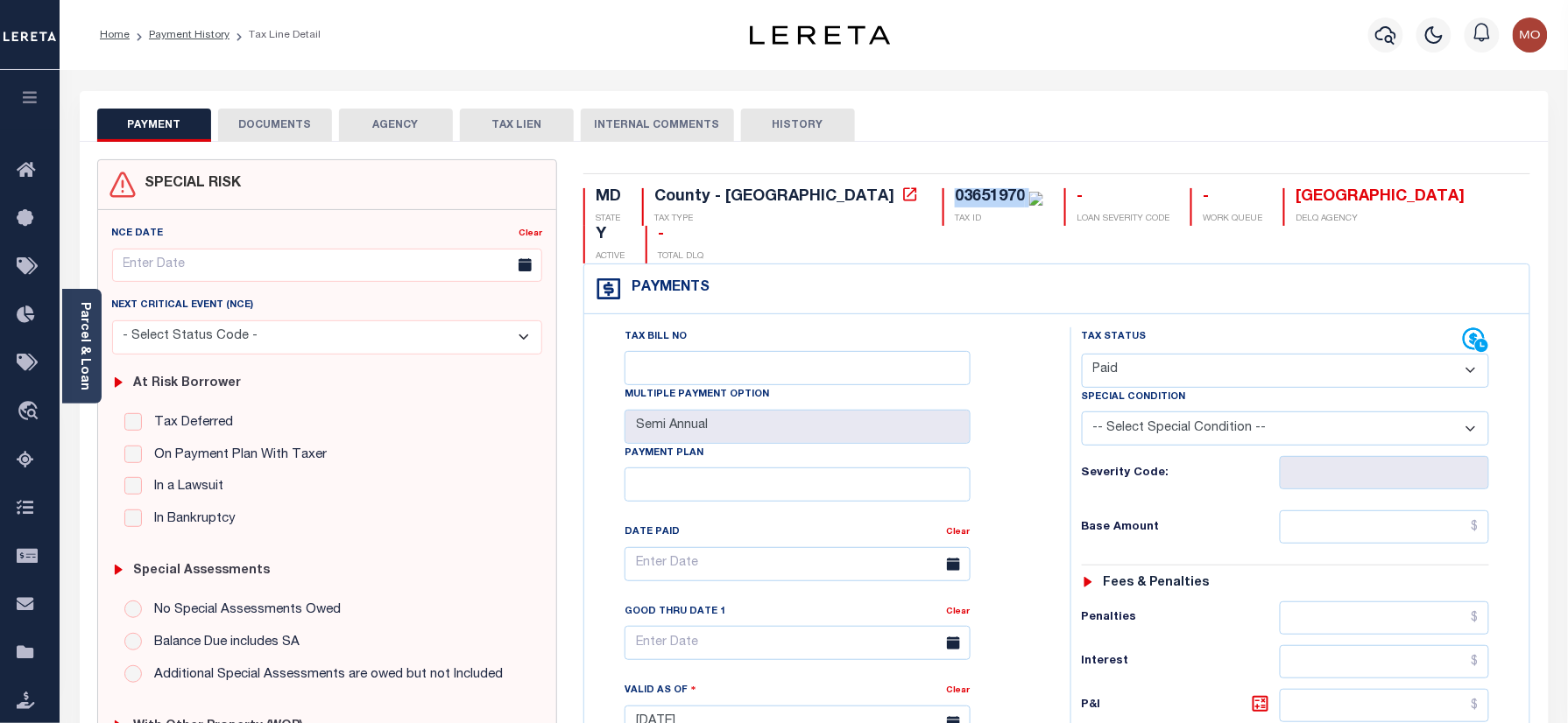
click at [1081, 354] on select "- Select Status Code - Open Due/Unpaid Paid Incomplete No Tax Due Internal Refu…" at bounding box center [1285, 371] width 408 height 34
type input "[DATE]"
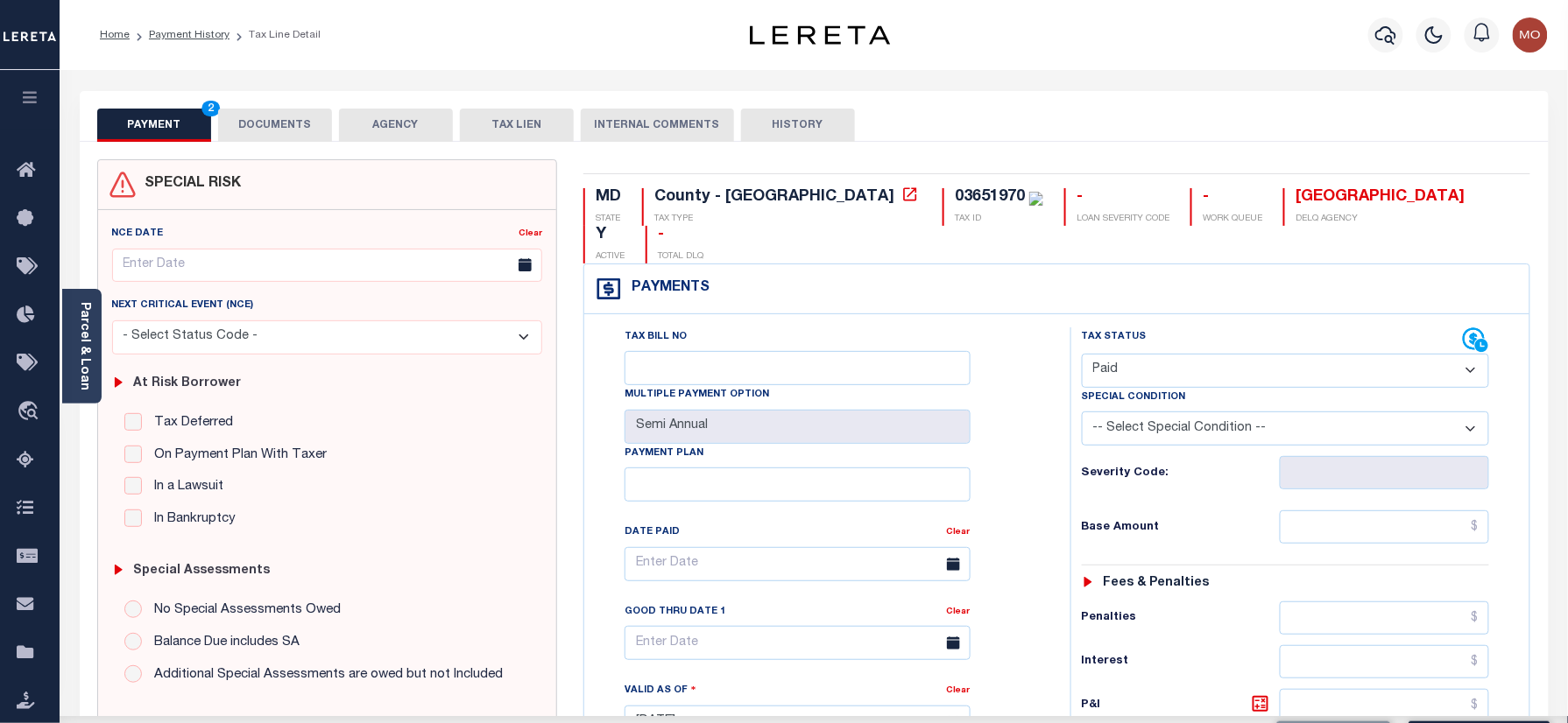
click at [1003, 455] on div "Tax Bill No Multiple Payment Option Semi Annual Payment Plan Clear Clear Valid …" at bounding box center [823, 573] width 442 height 492
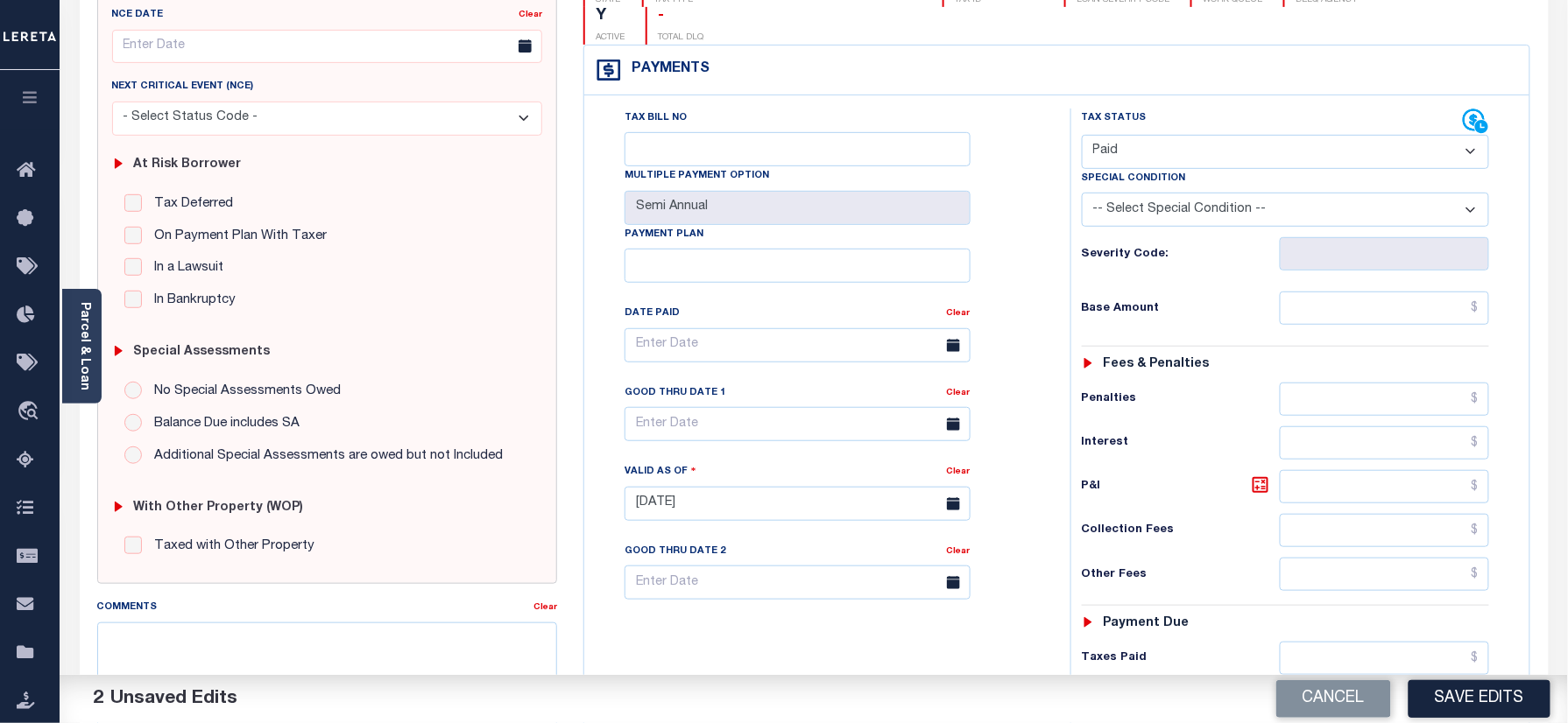
scroll to position [467, 0]
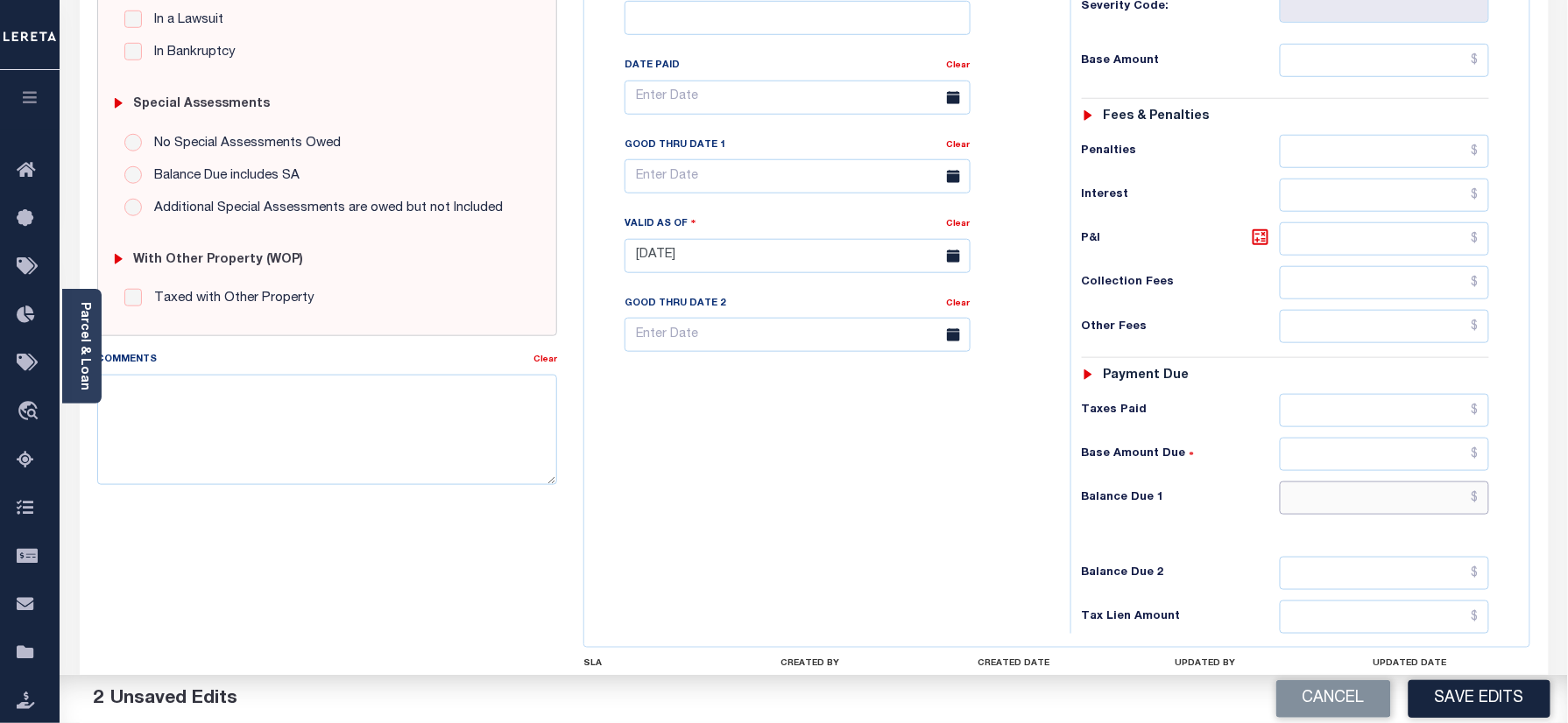
drag, startPoint x: 1333, startPoint y: 466, endPoint x: 1182, endPoint y: 481, distance: 151.7
click at [1333, 482] on input "text" at bounding box center [1384, 498] width 210 height 33
type input "$0.00"
click at [1090, 492] on h6 "Balance Due 1" at bounding box center [1180, 498] width 197 height 14
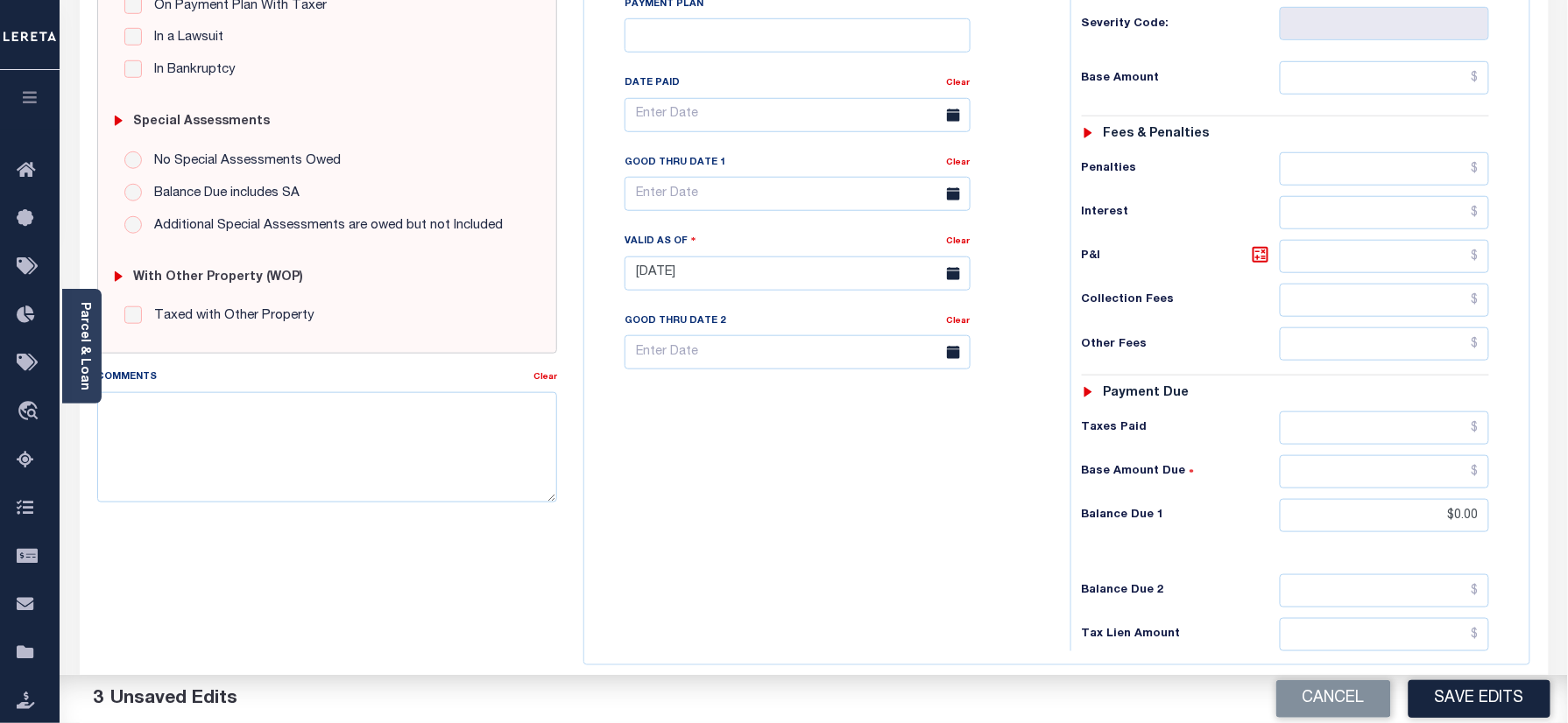
scroll to position [0, 0]
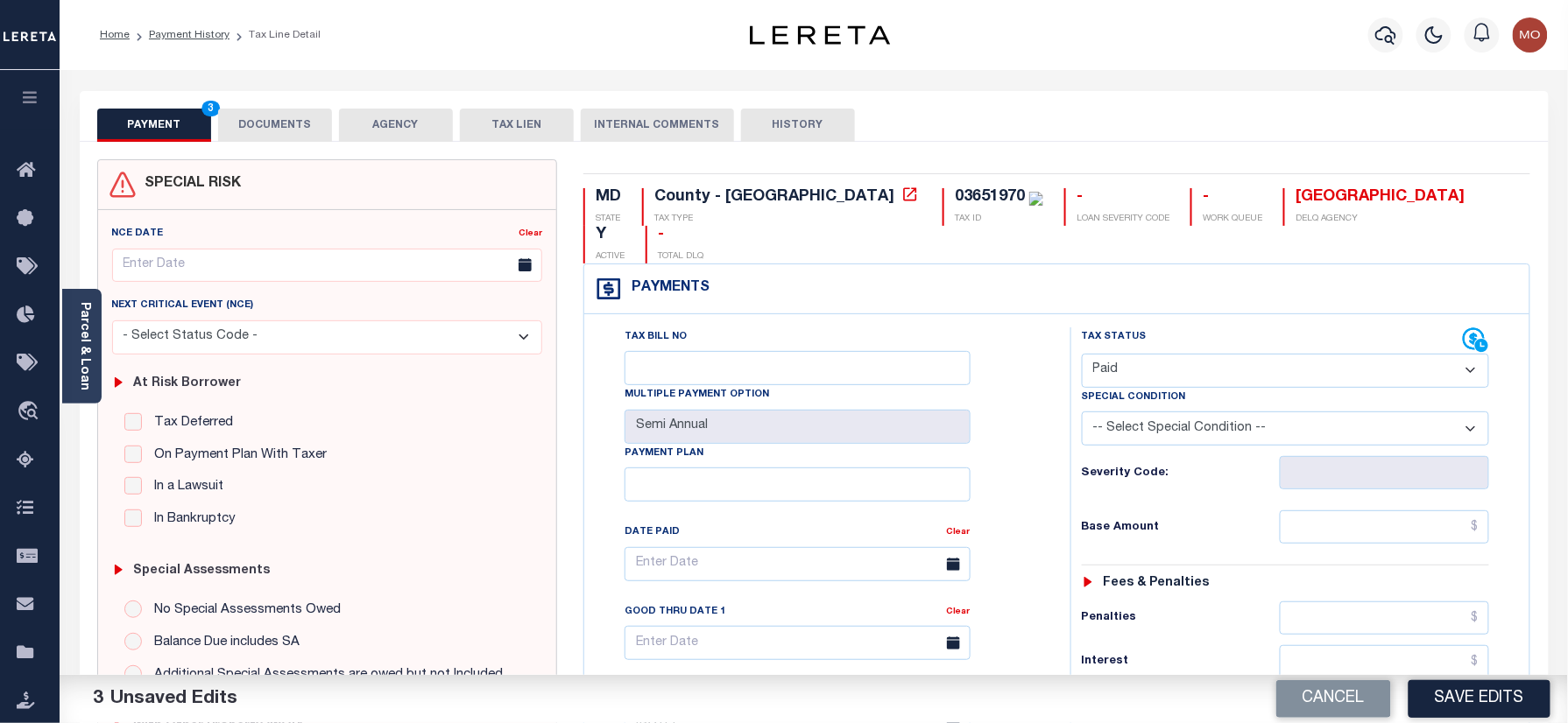
click at [287, 131] on button "DOCUMENTS" at bounding box center [275, 125] width 114 height 33
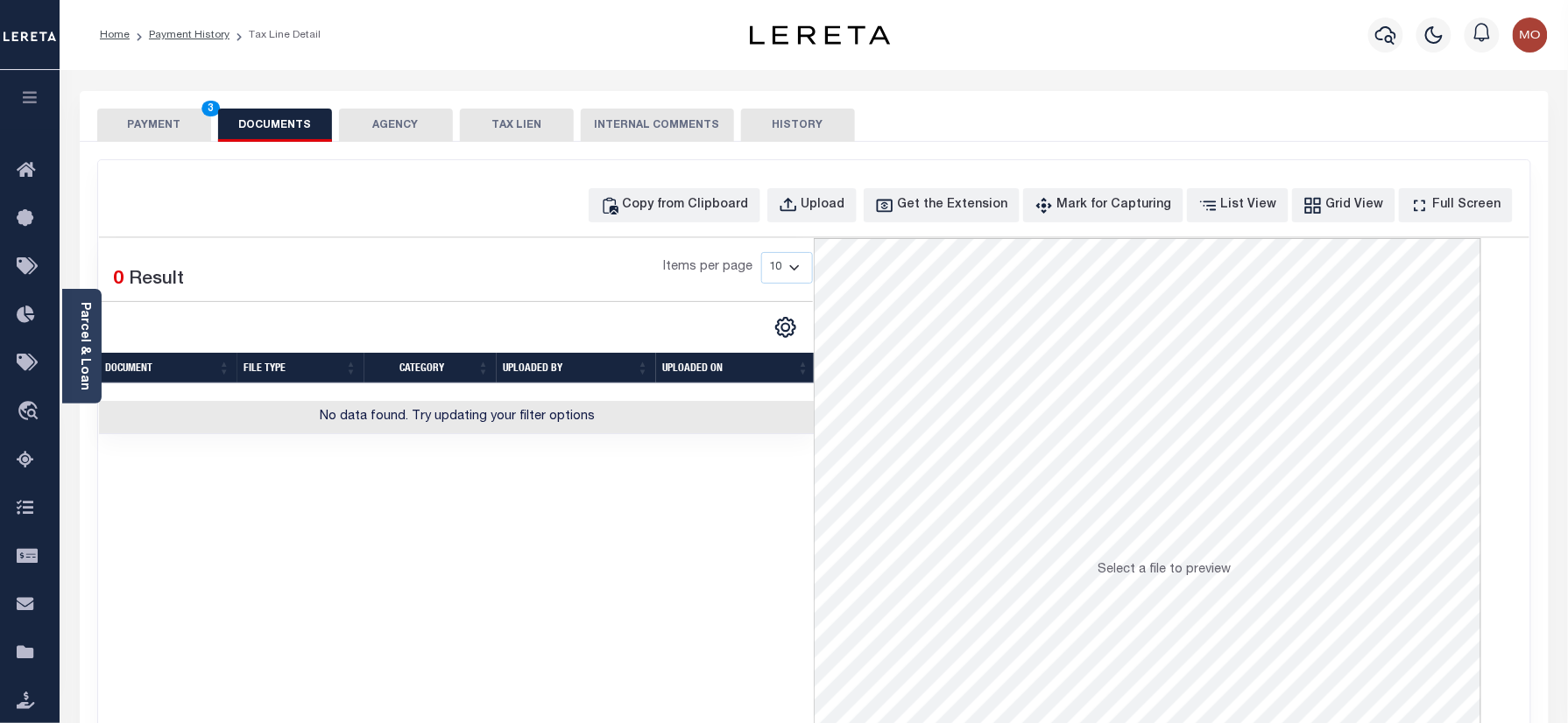
click at [828, 184] on div "Copy from Clipboard Upload Get the Extension Mark for Capturing Got it List Vie…" at bounding box center [813, 469] width 1432 height 618
click at [822, 217] on button "Upload" at bounding box center [812, 205] width 89 height 34
select select "POP"
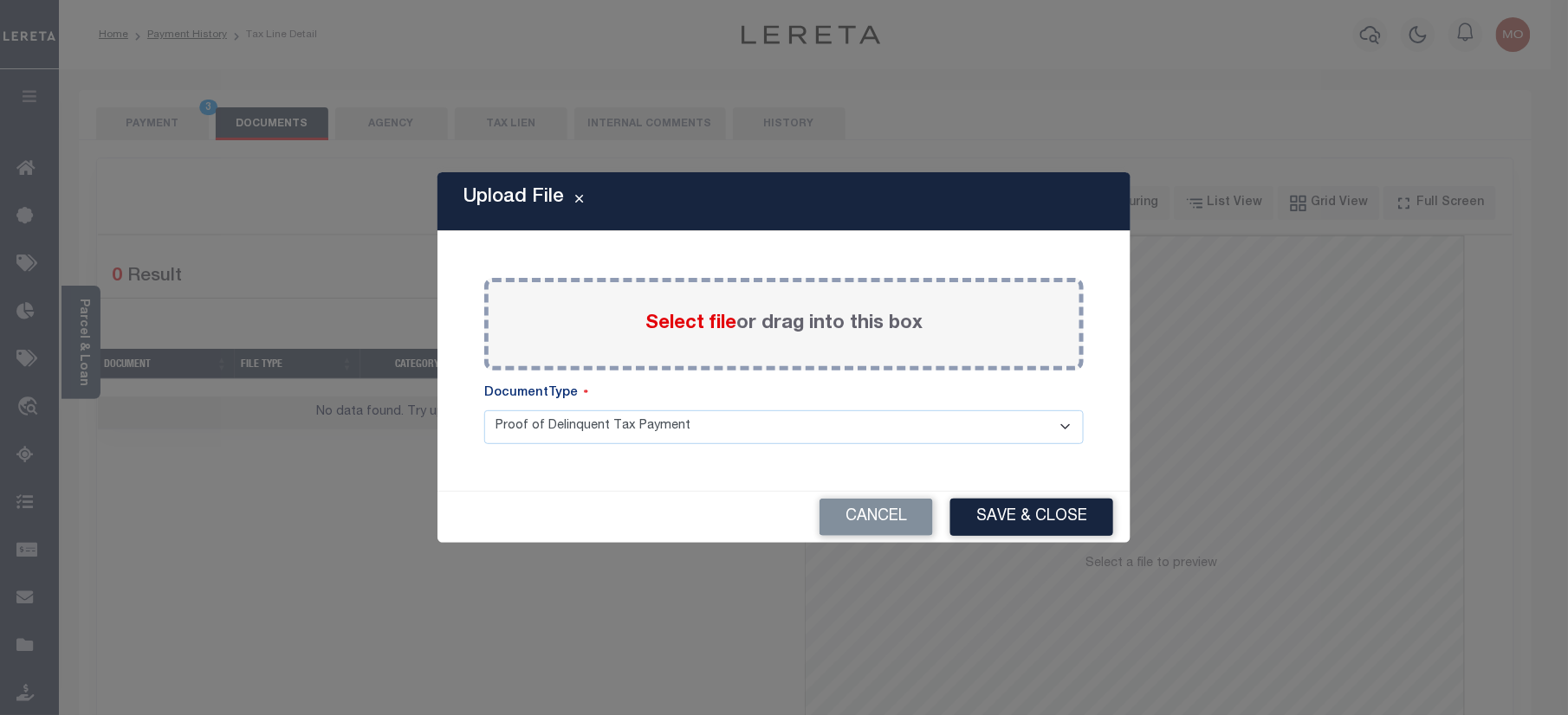
click at [653, 326] on span "Select file" at bounding box center [690, 324] width 91 height 19
click at [0, 0] on input "Select file or drag into this box" at bounding box center [0, 0] width 0 height 0
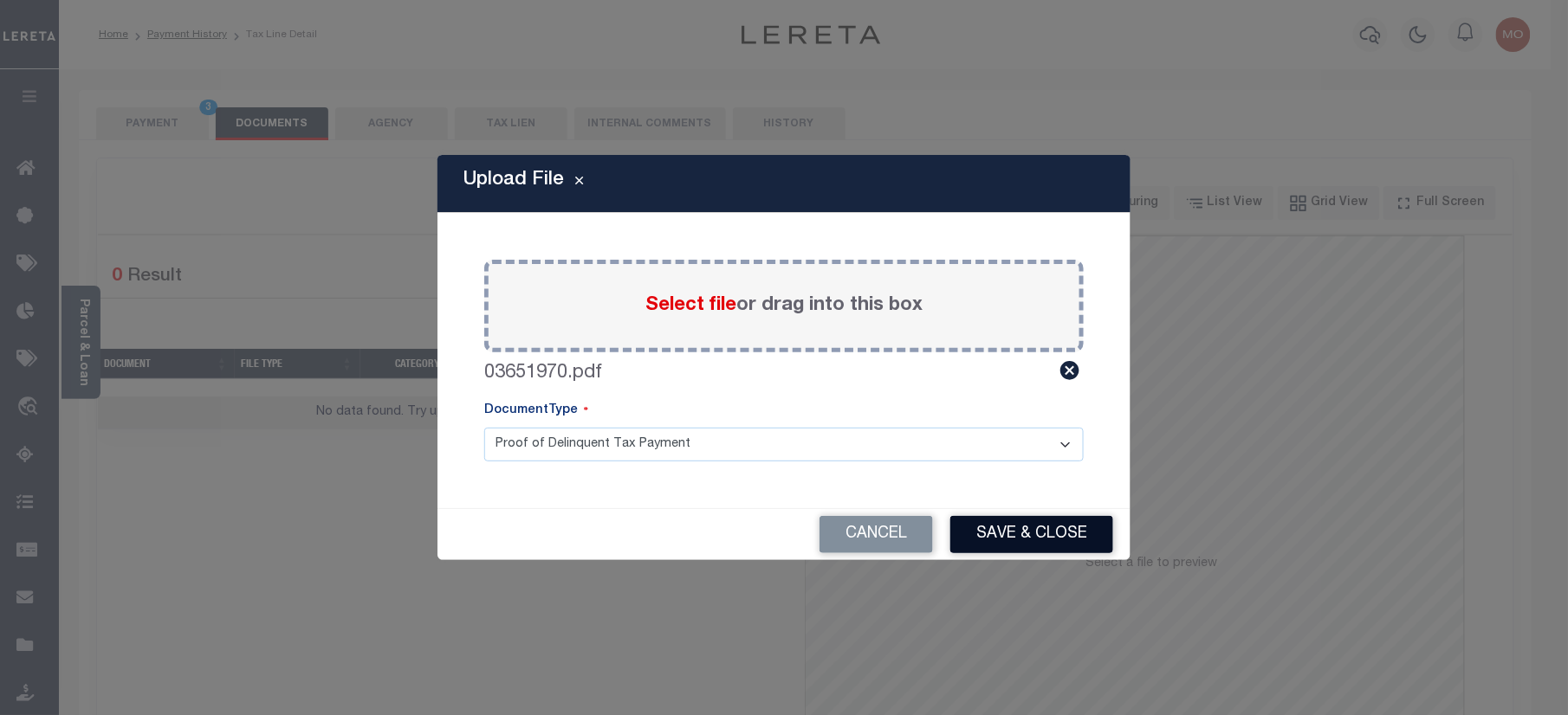
click at [1014, 524] on button "Save & Close" at bounding box center [1032, 534] width 163 height 37
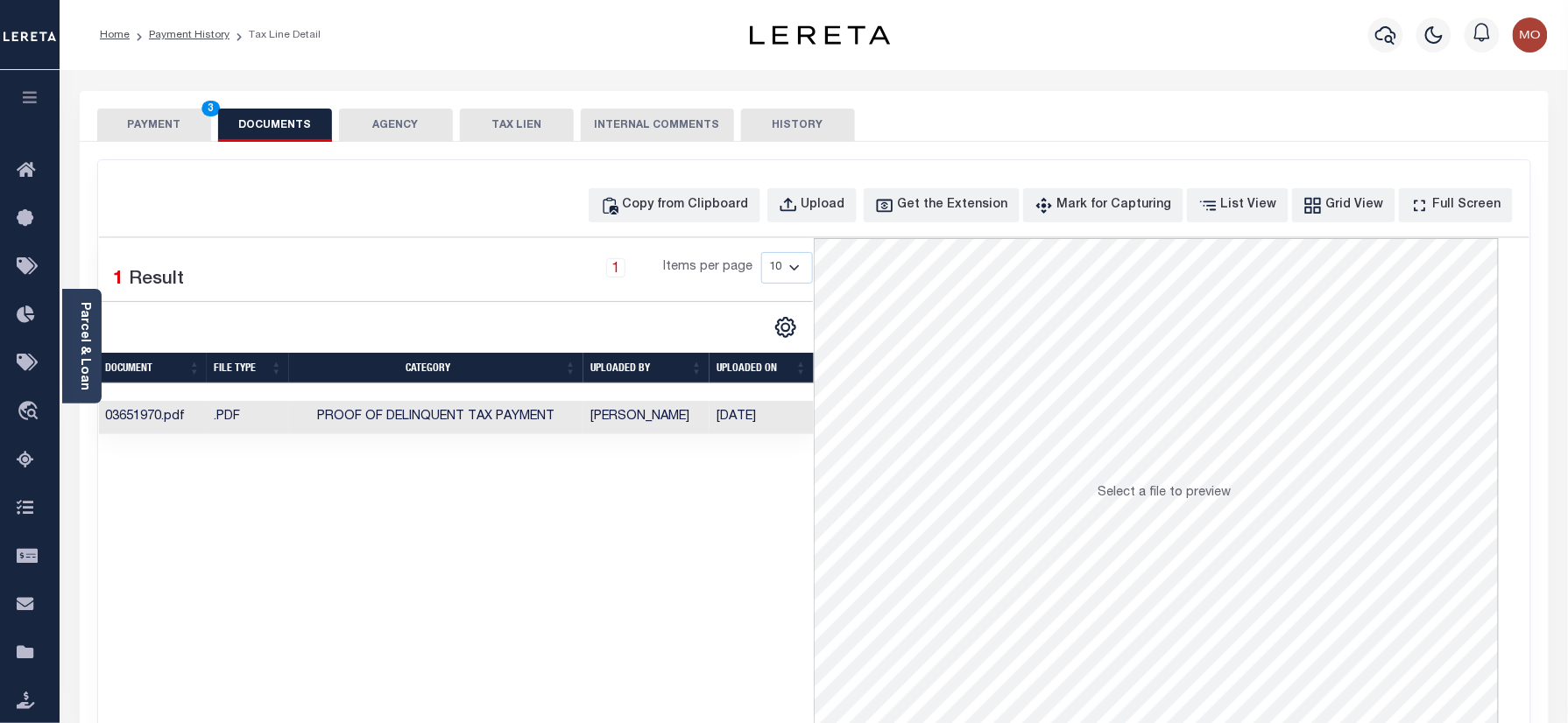
click at [160, 124] on button "PAYMENT 3" at bounding box center [154, 125] width 114 height 33
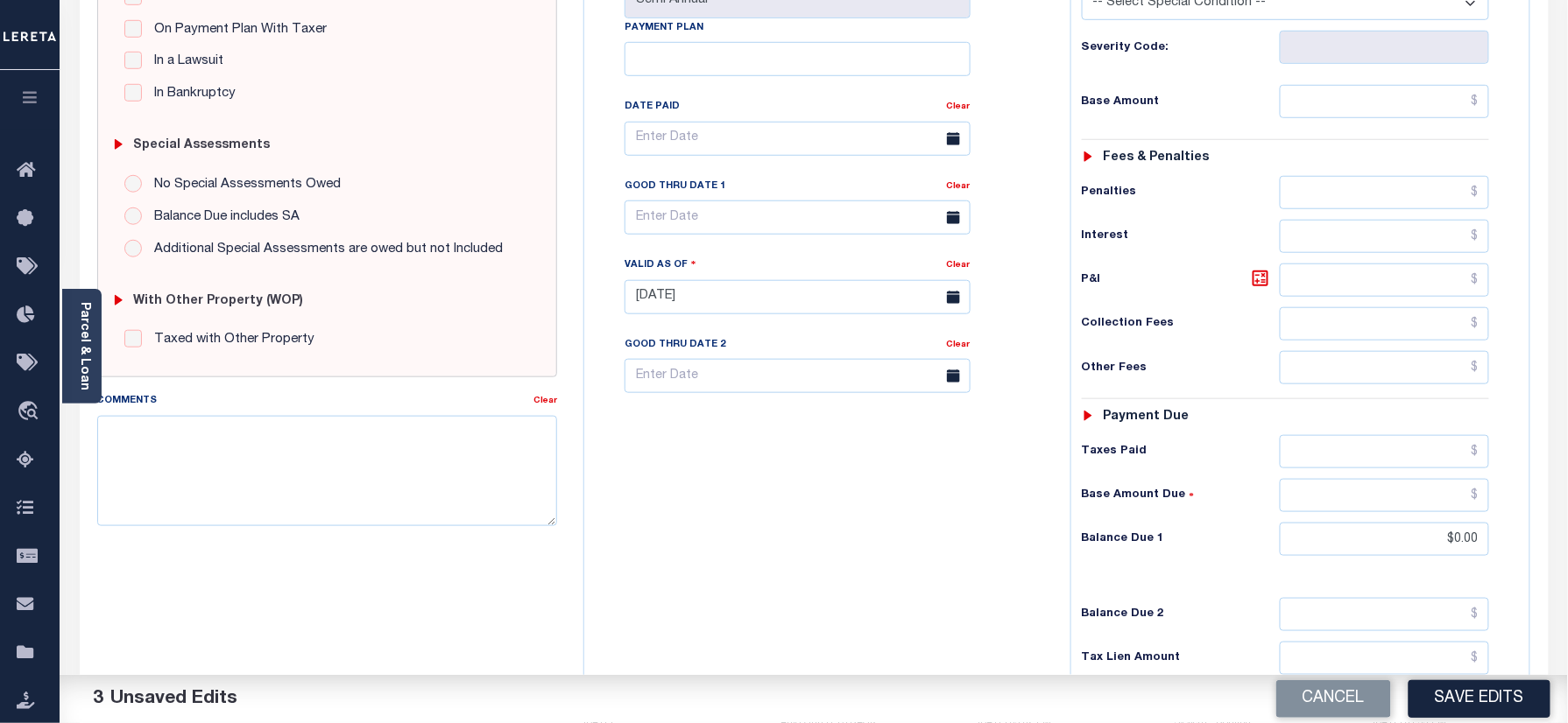
scroll to position [467, 0]
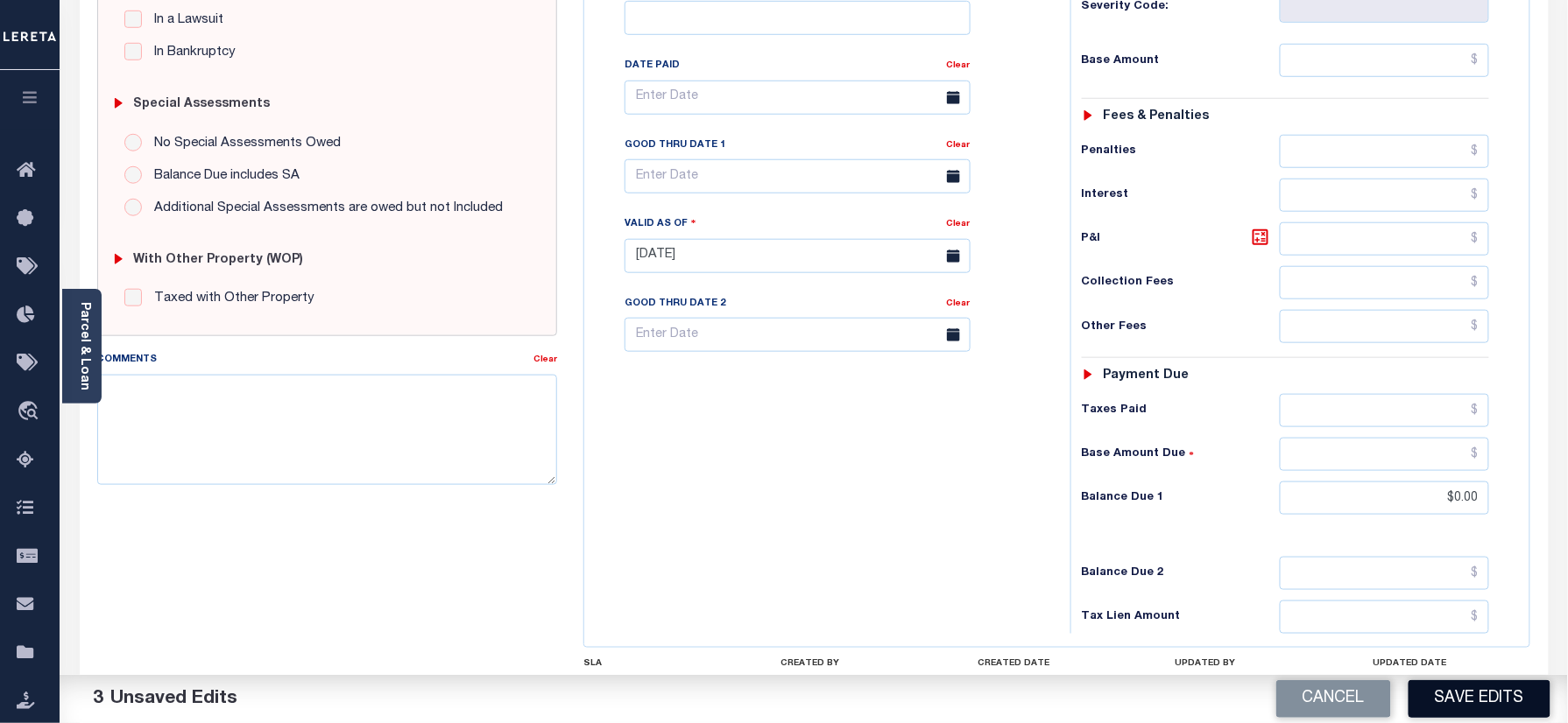
click at [1499, 705] on button "Save Edits" at bounding box center [1479, 699] width 142 height 38
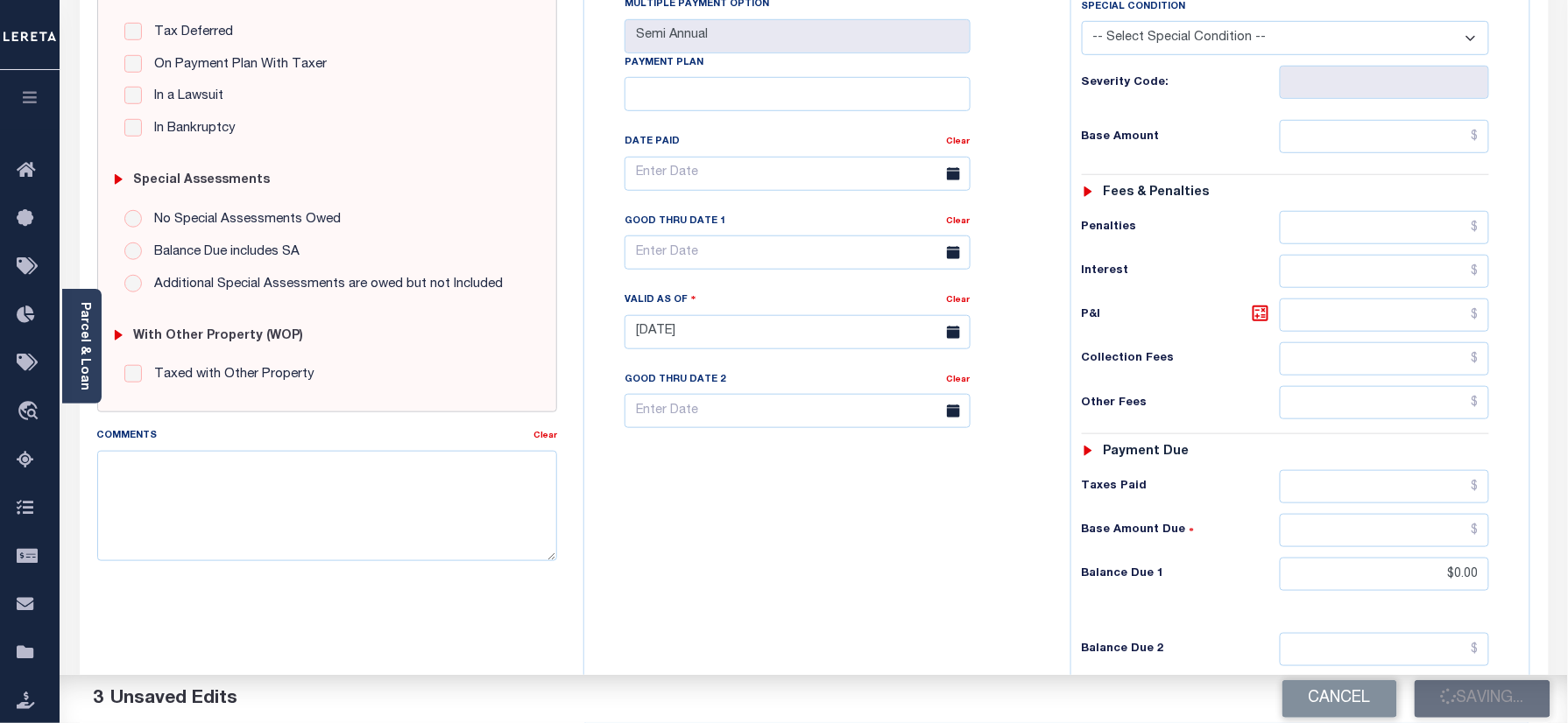
scroll to position [350, 0]
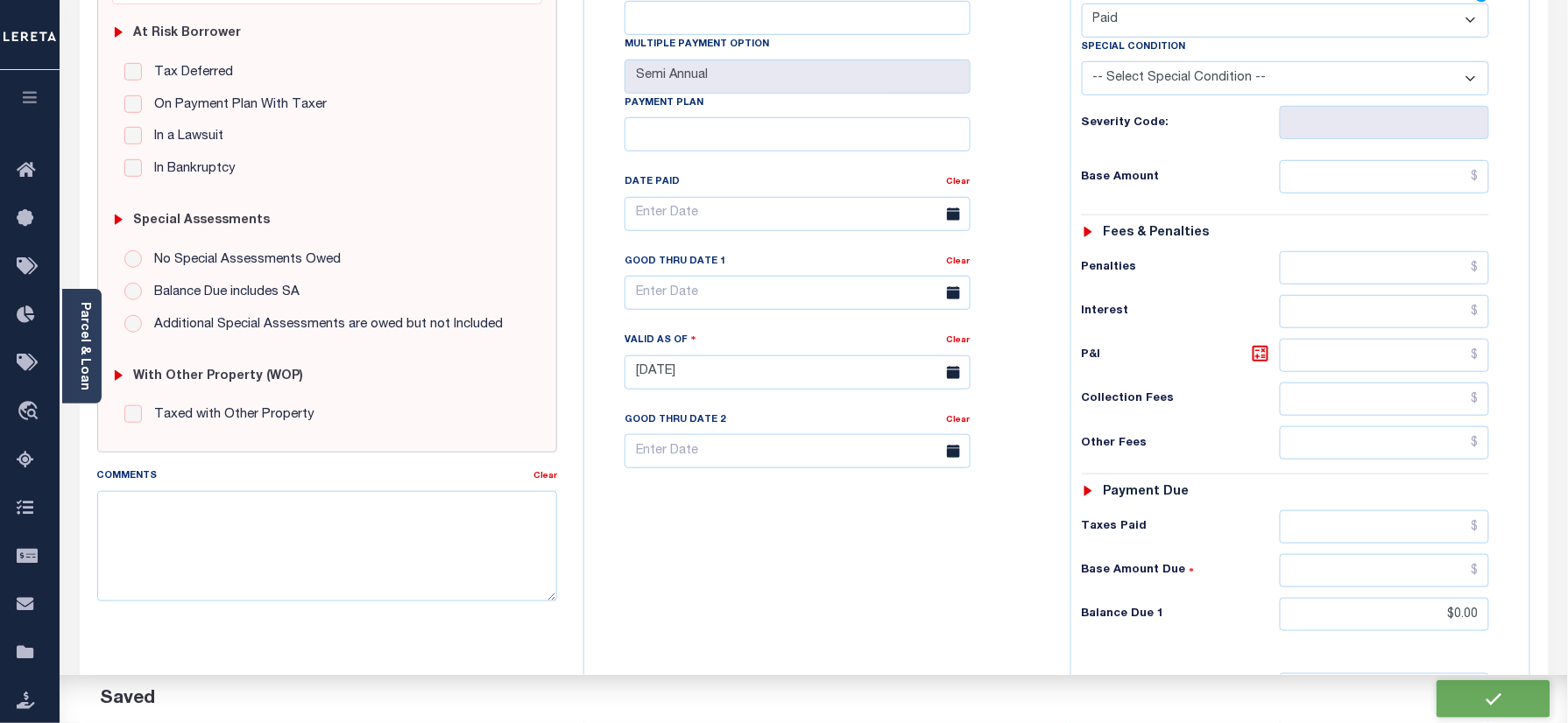
checkbox input "false"
type input "$0"
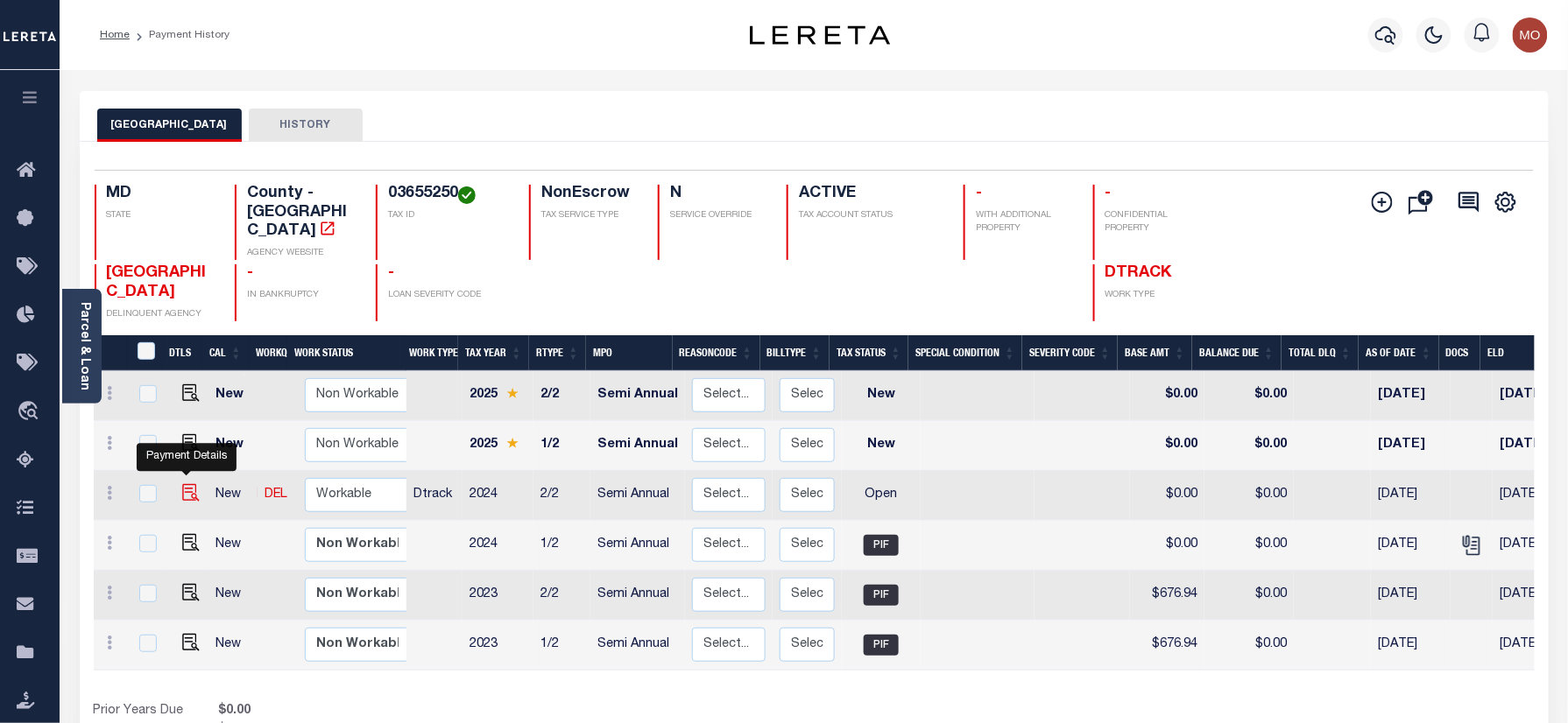
click at [184, 484] on img "" at bounding box center [191, 493] width 17 height 17
checkbox input "true"
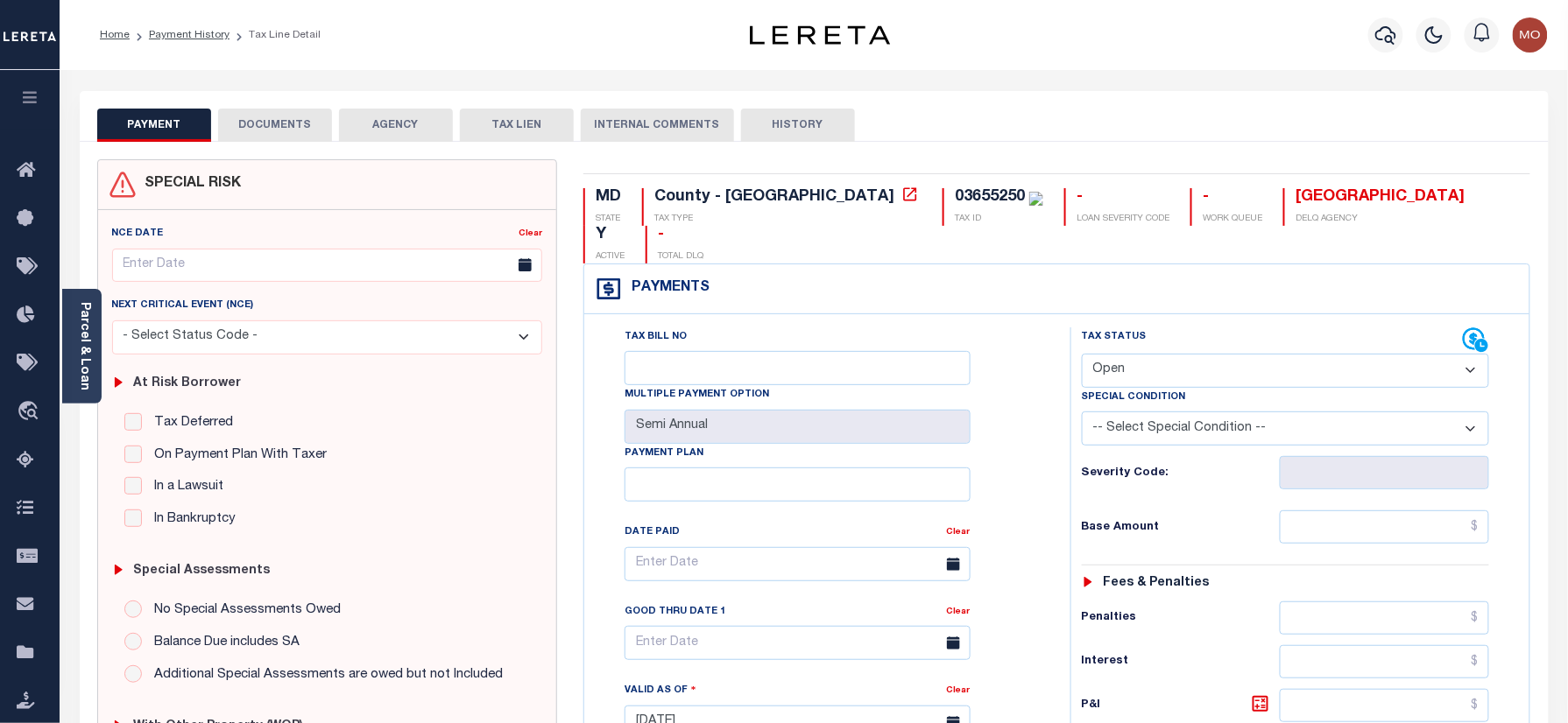
click at [954, 190] on div "03655250" at bounding box center [989, 196] width 70 height 15
copy div "03655250"
drag, startPoint x: 1150, startPoint y: 333, endPoint x: 1153, endPoint y: 351, distance: 18.2
click at [1151, 354] on select "- Select Status Code - Open Due/Unpaid Paid Incomplete No Tax Due Internal Refu…" at bounding box center [1285, 371] width 408 height 34
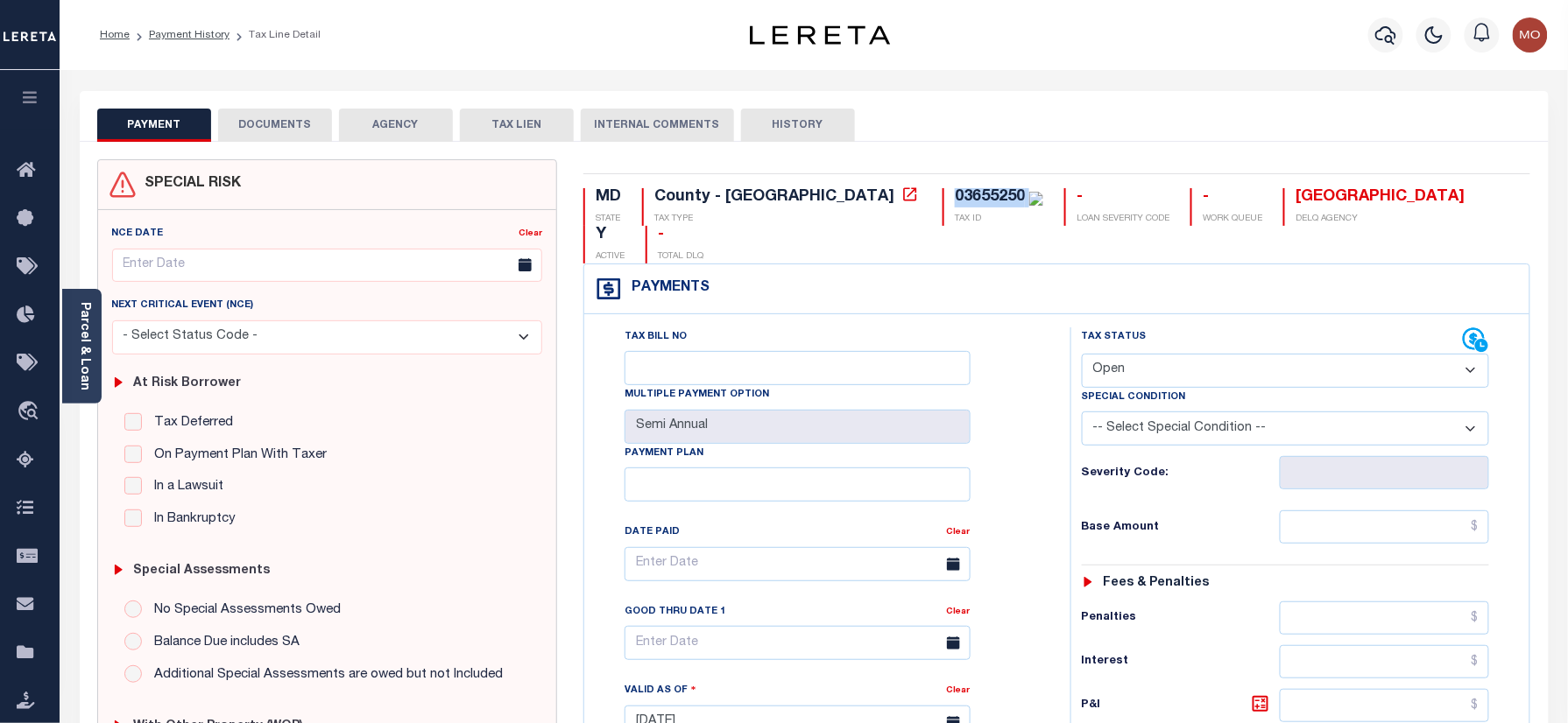
select select "PYD"
click at [1081, 354] on select "- Select Status Code - Open Due/Unpaid Paid Incomplete No Tax Due Internal Refu…" at bounding box center [1285, 371] width 408 height 34
type input "[DATE]"
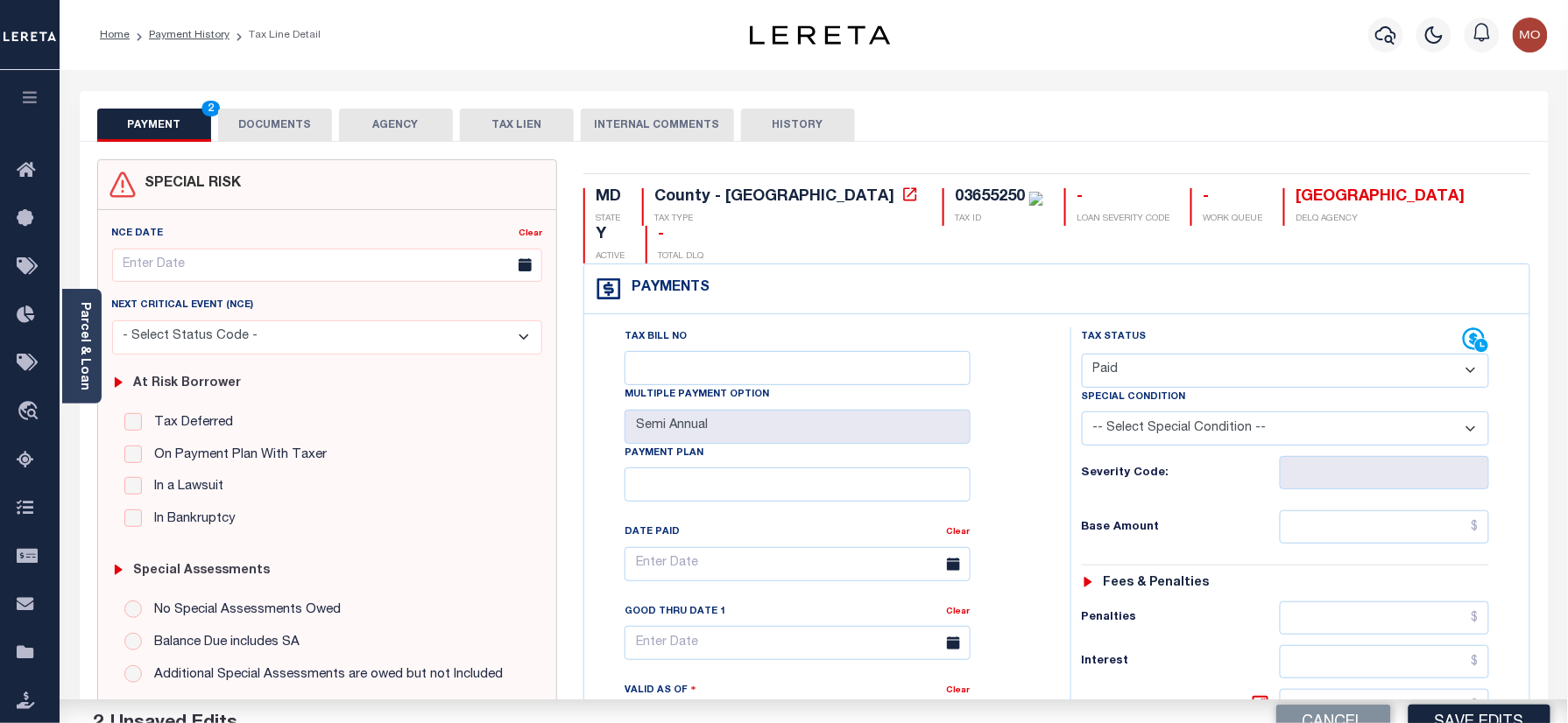
click at [1028, 437] on div "Tax Bill No Multiple Payment Option Semi Annual Payment Plan Clear Clear Valid …" at bounding box center [823, 573] width 442 height 492
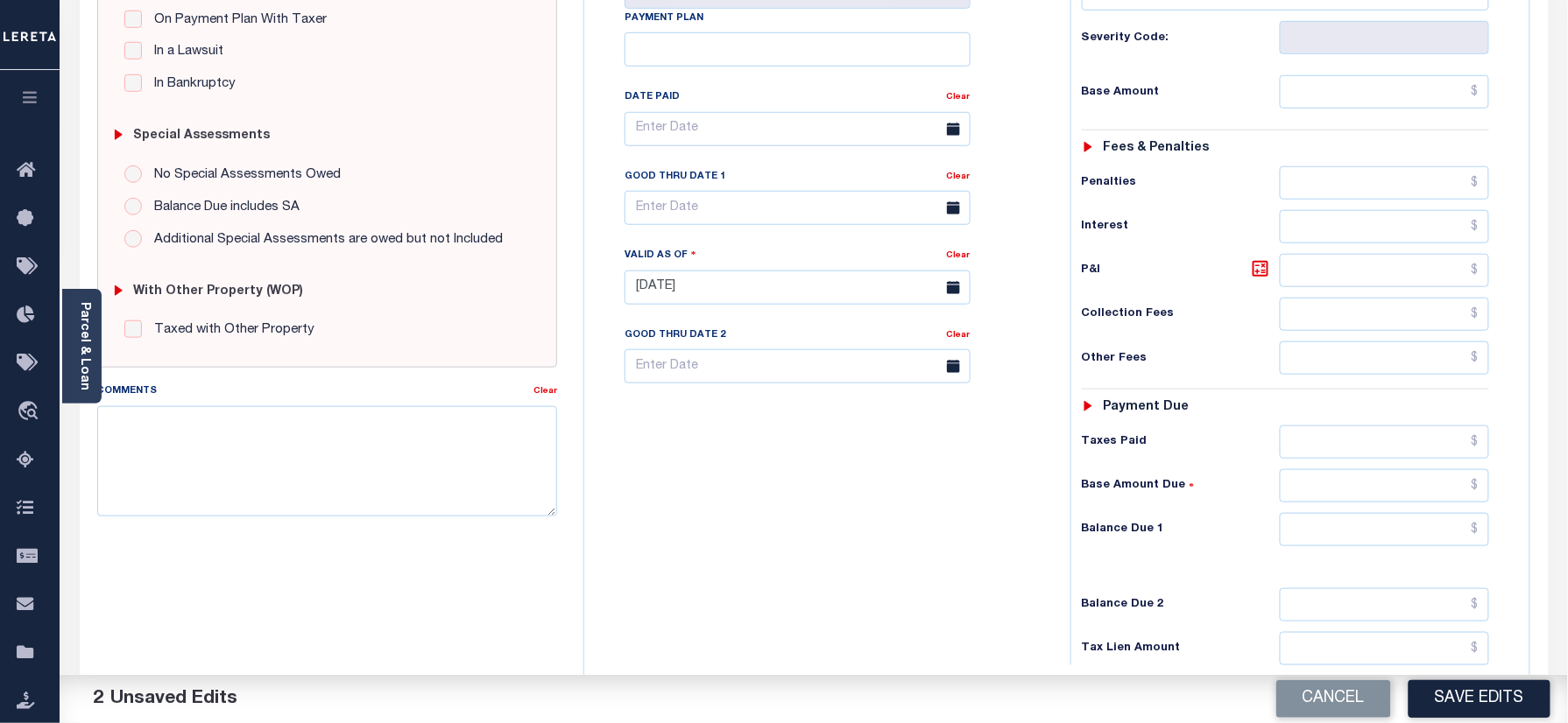
scroll to position [575, 0]
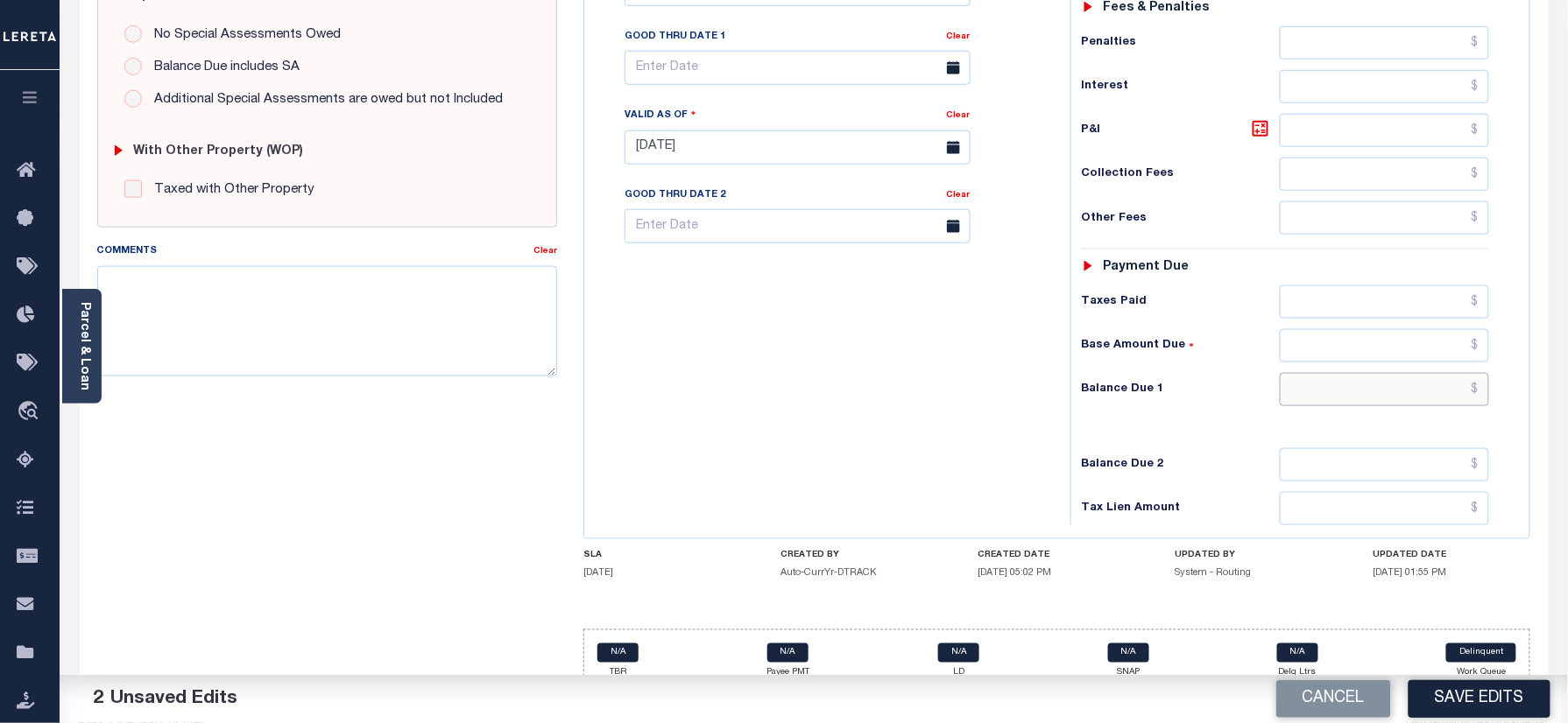
drag, startPoint x: 1347, startPoint y: 358, endPoint x: 884, endPoint y: 376, distance: 463.3
click at [1347, 373] on input "text" at bounding box center [1384, 389] width 210 height 33
type input "$0.00"
click at [883, 376] on div "Tax Bill No Multiple Payment Option Semi Annual Payment Plan Clear" at bounding box center [823, 138] width 468 height 773
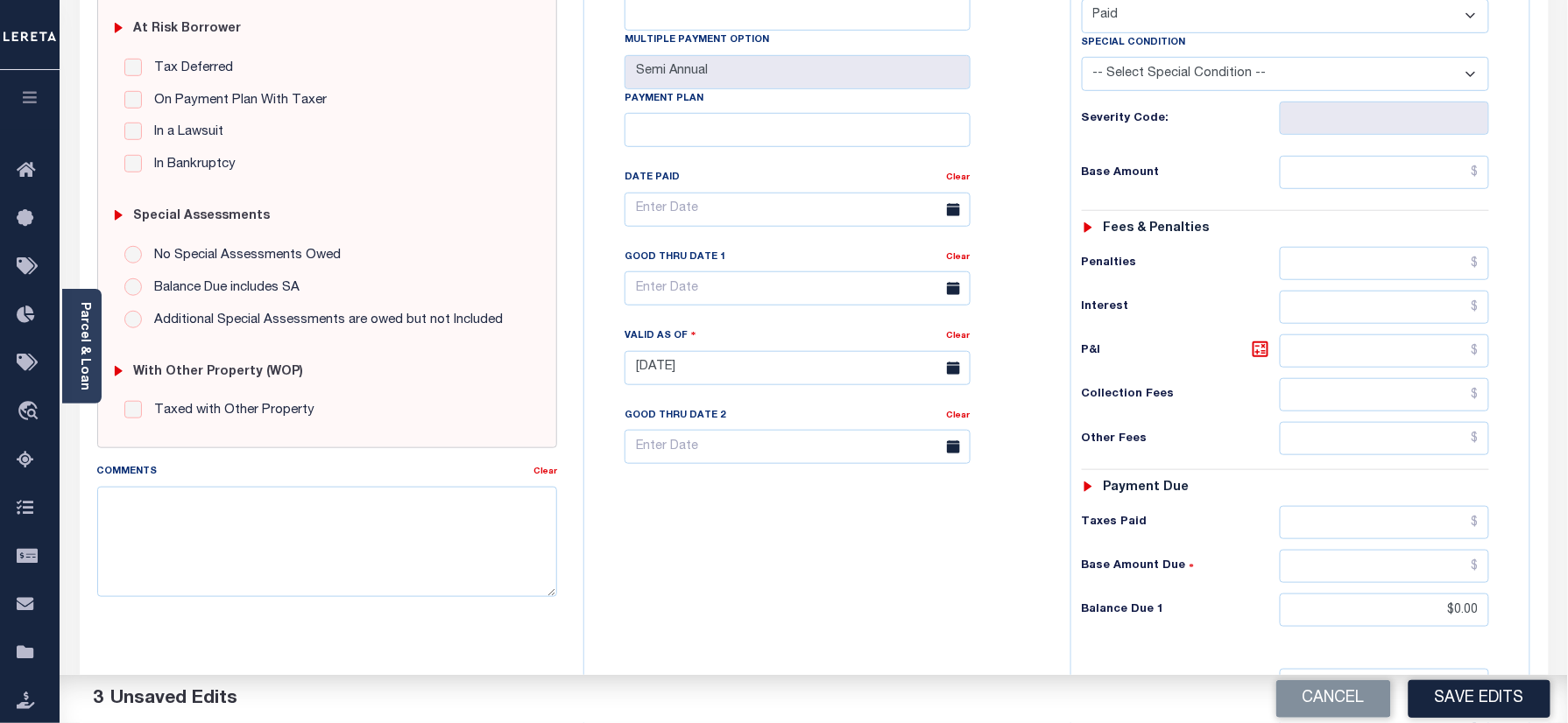
scroll to position [0, 0]
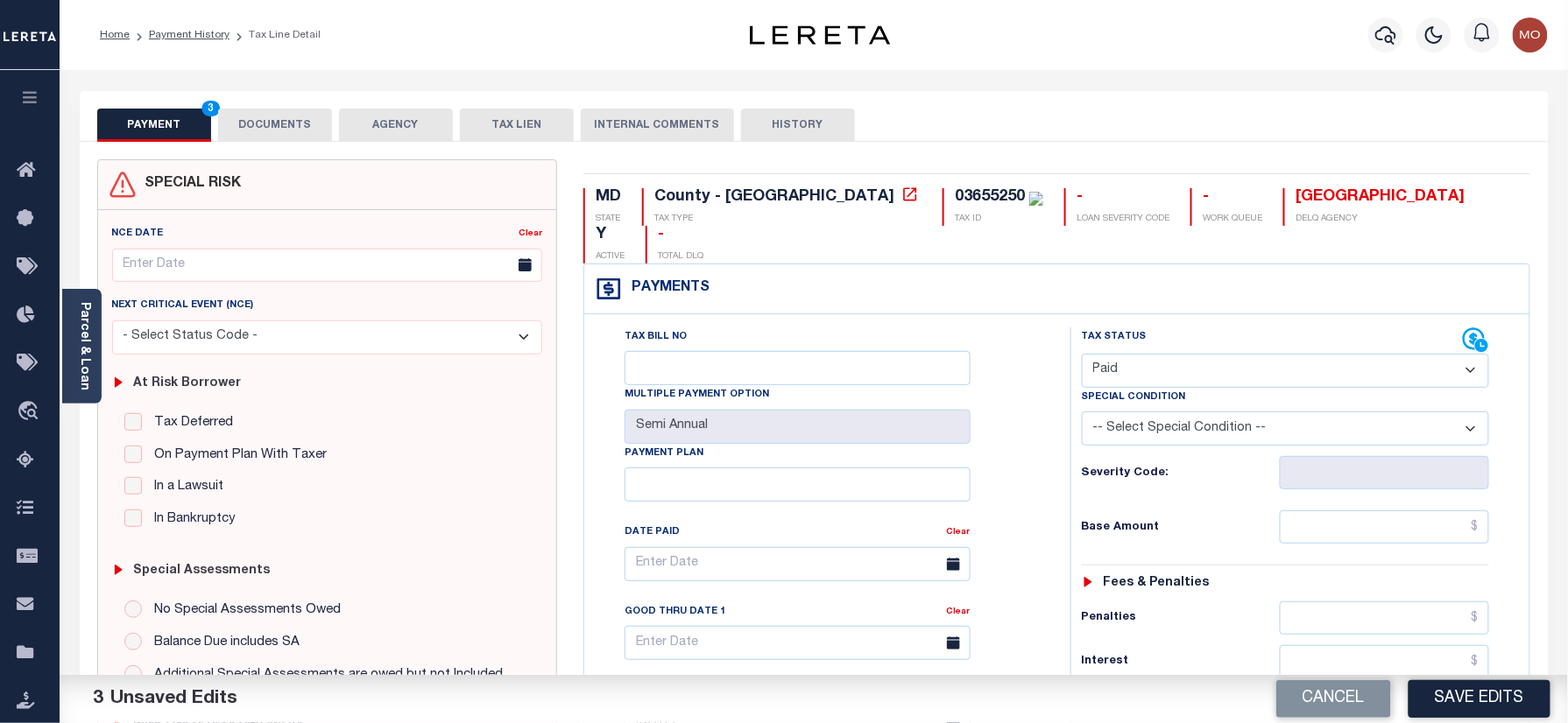
click at [282, 102] on div "PAYMENT 3 DOCUMENTS AGENCY DELINQUENT PAYEE TAX LIEN" at bounding box center [813, 116] width 1468 height 50
click at [296, 124] on button "DOCUMENTS" at bounding box center [275, 125] width 114 height 33
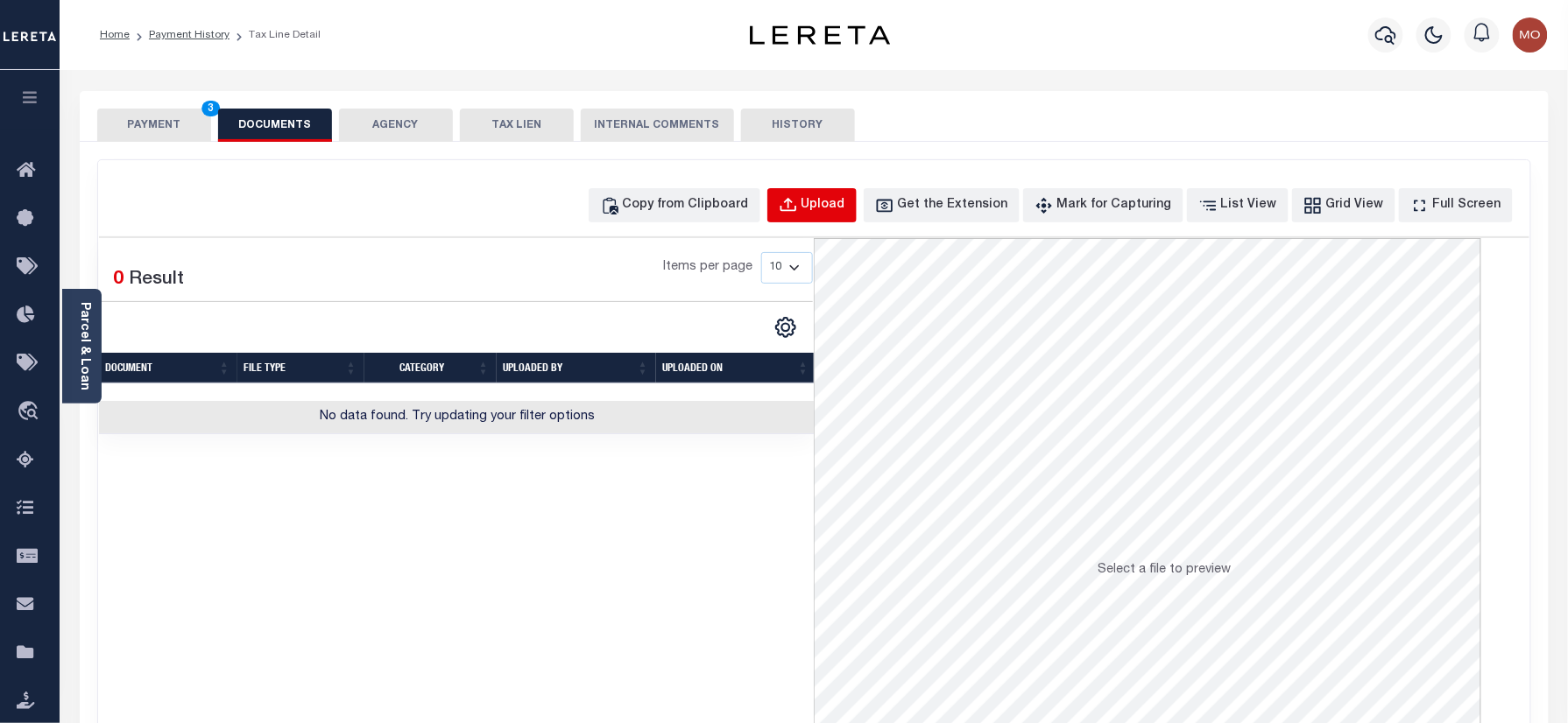
click at [832, 218] on button "Upload" at bounding box center [812, 205] width 89 height 34
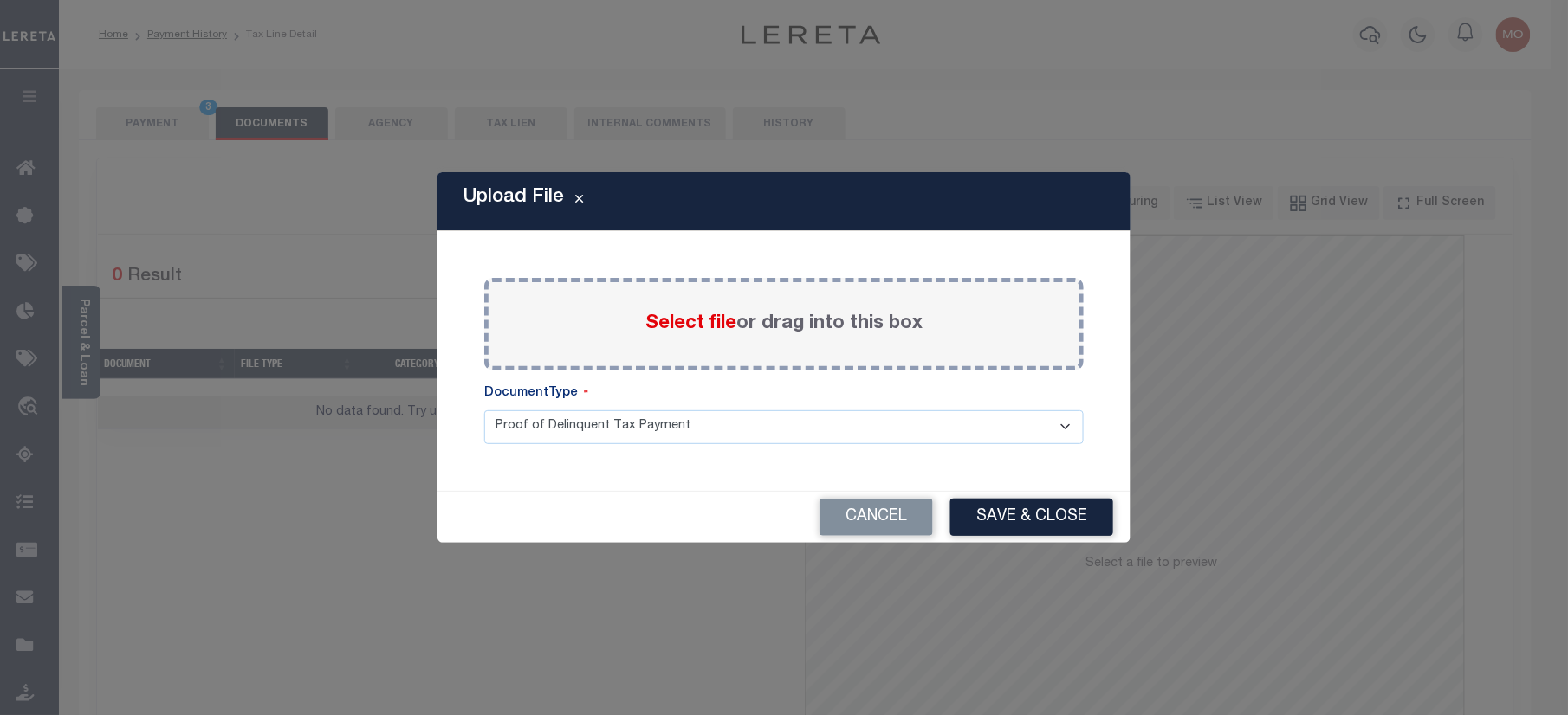
click at [670, 310] on label "Select file or drag into this box" at bounding box center [784, 324] width 278 height 29
click at [0, 0] on input "Select file or drag into this box" at bounding box center [0, 0] width 0 height 0
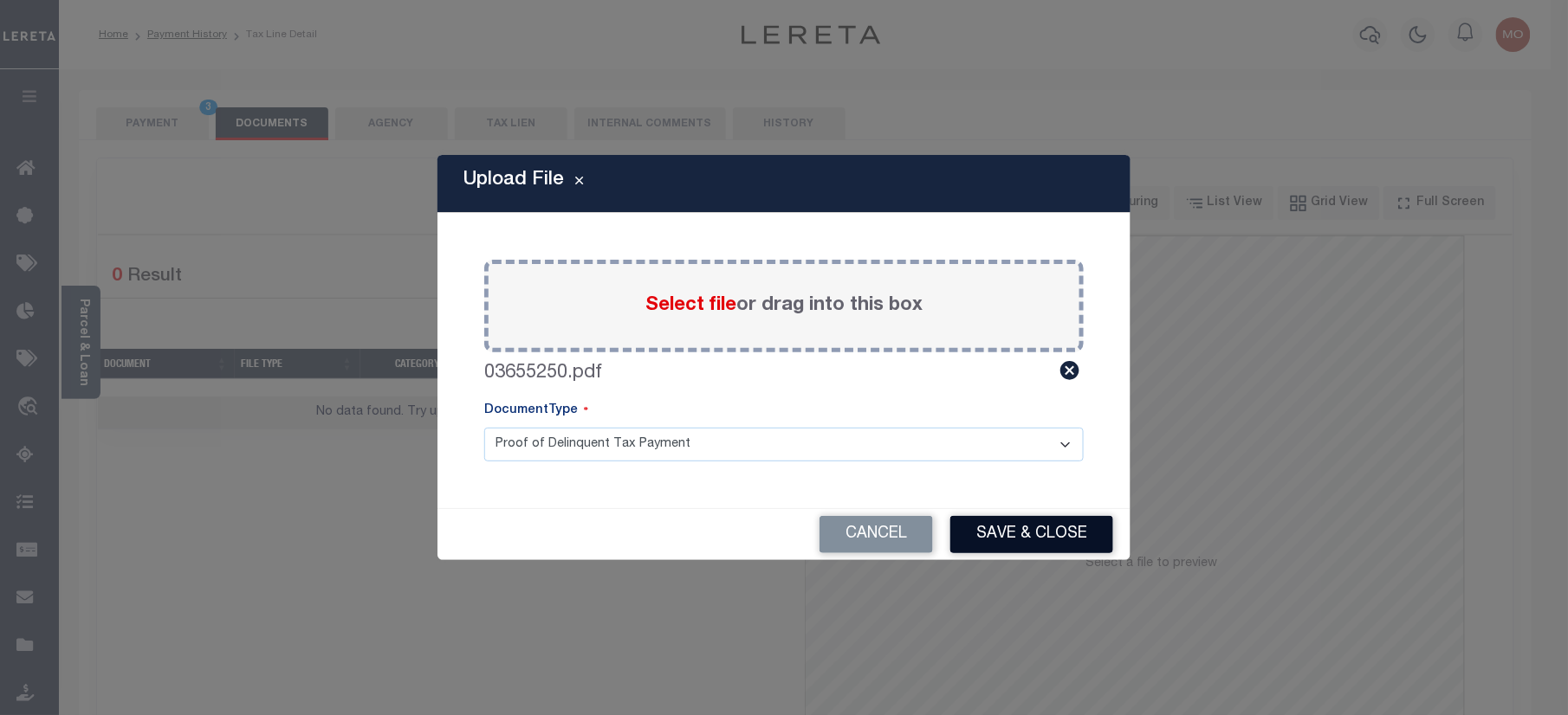
click at [1041, 545] on button "Save & Close" at bounding box center [1032, 534] width 163 height 37
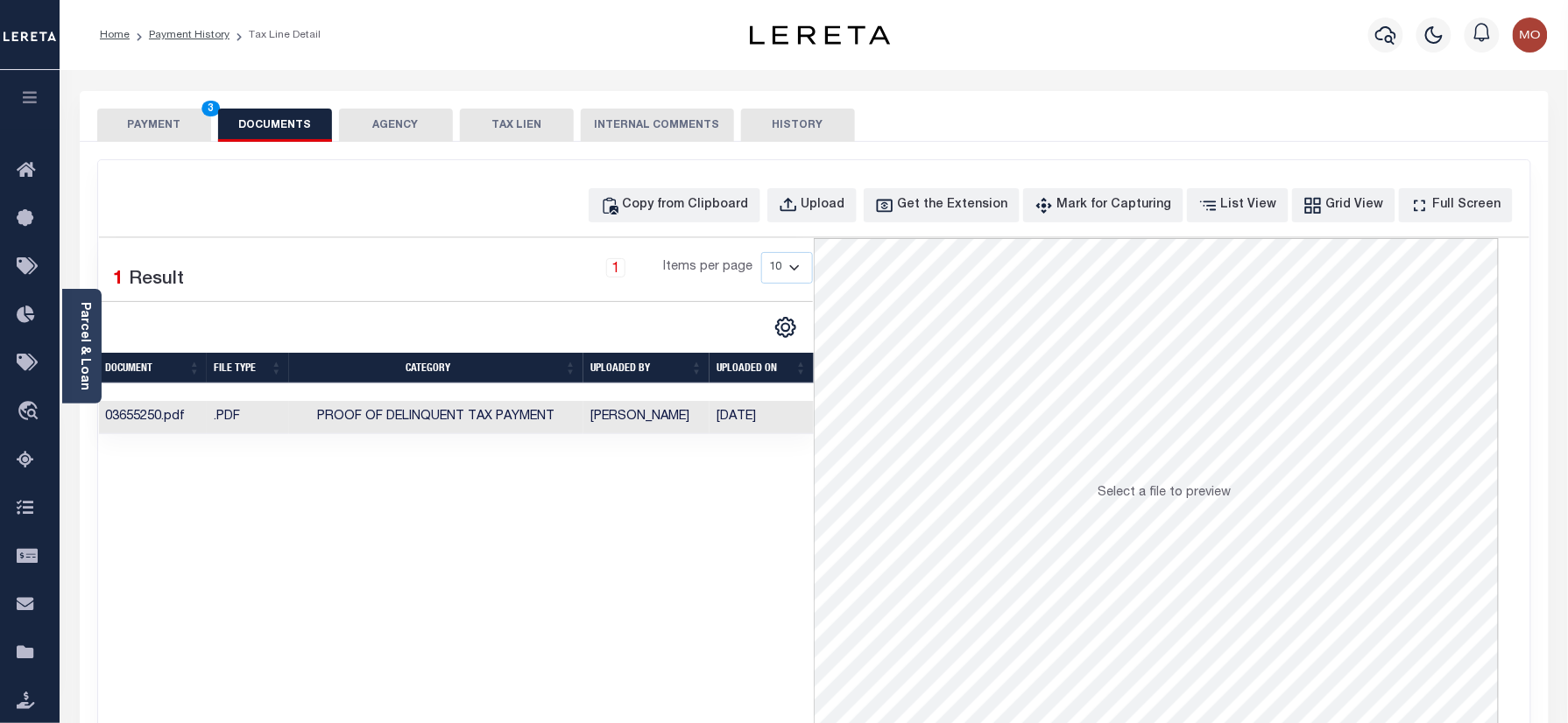
click at [179, 132] on button "PAYMENT 3" at bounding box center [154, 125] width 114 height 33
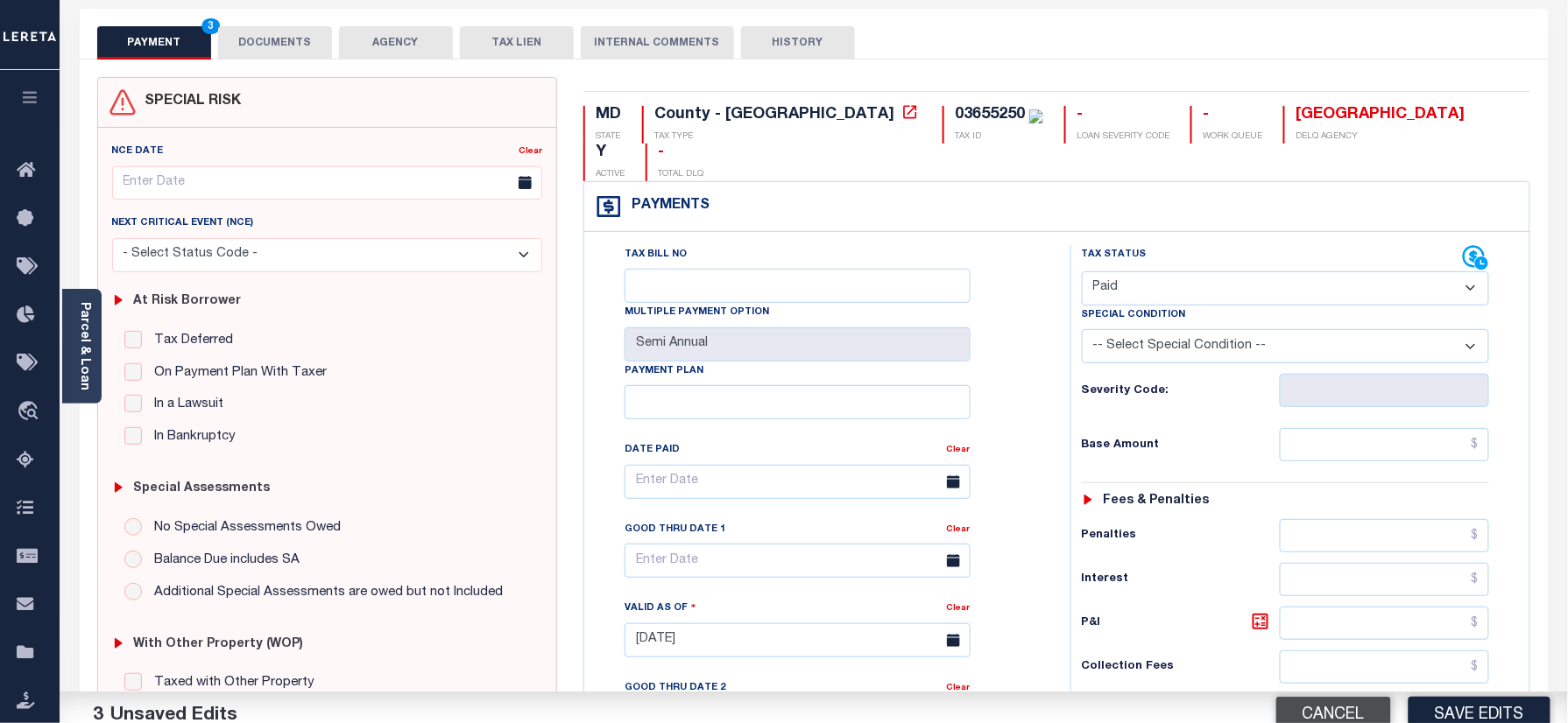
scroll to position [350, 0]
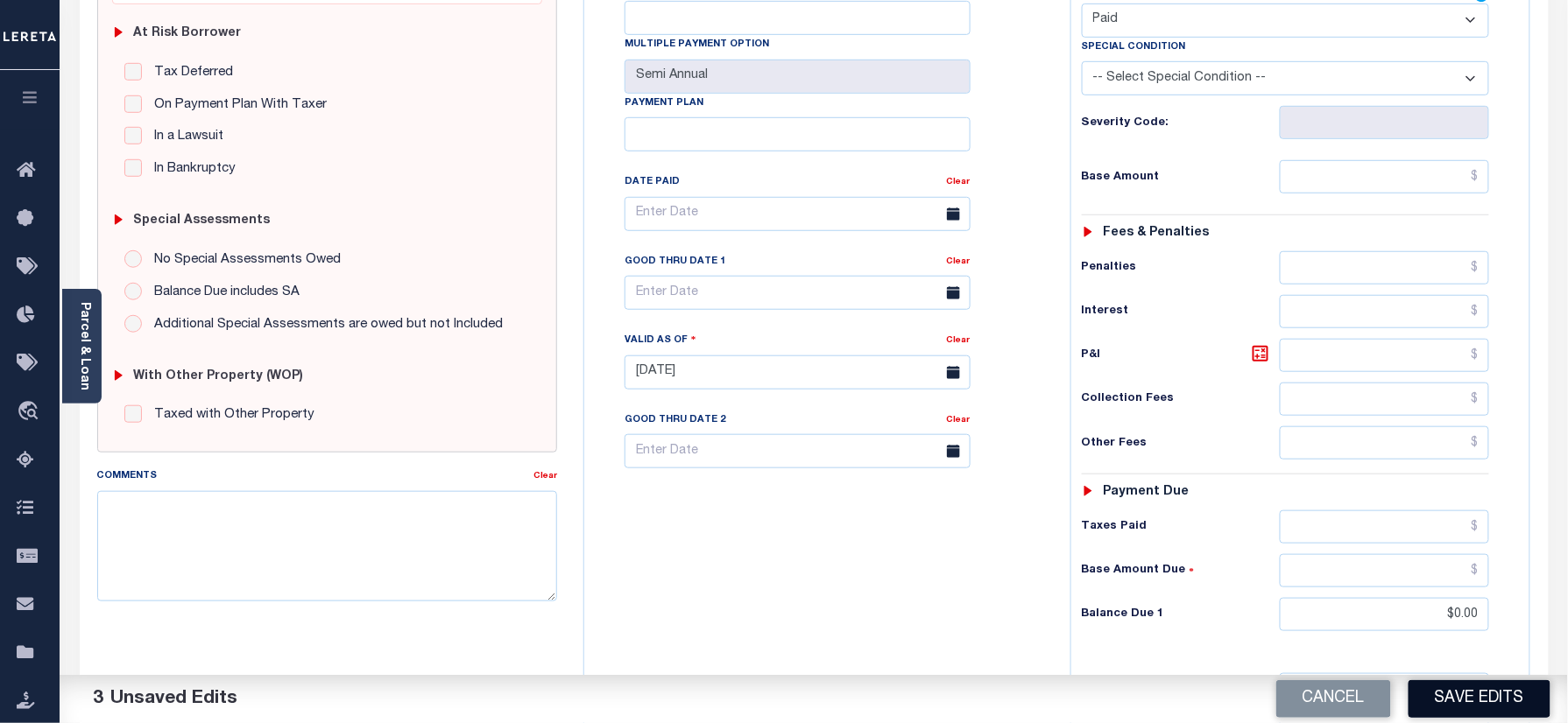
click at [1444, 697] on button "Save Edits" at bounding box center [1479, 699] width 142 height 38
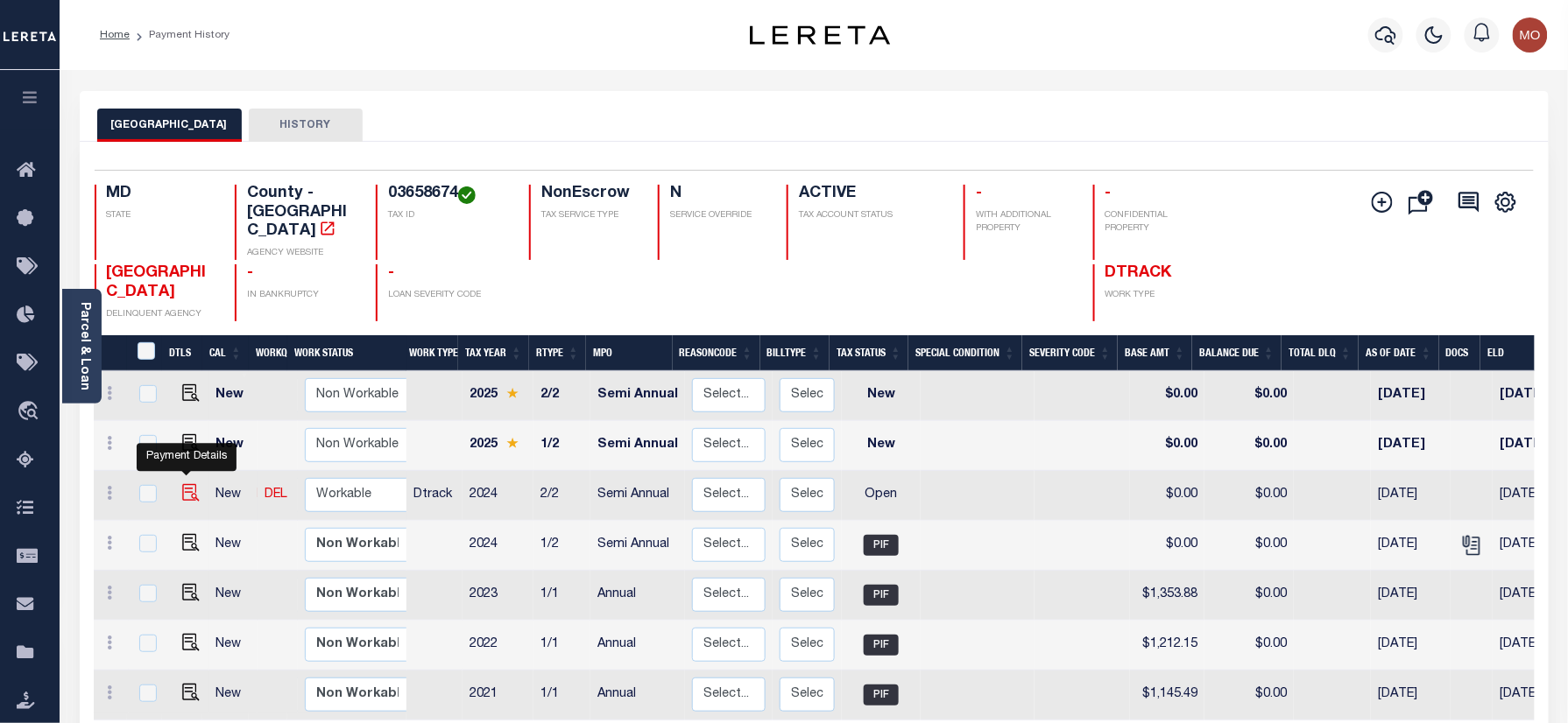
click at [190, 484] on img "" at bounding box center [191, 493] width 17 height 17
checkbox input "true"
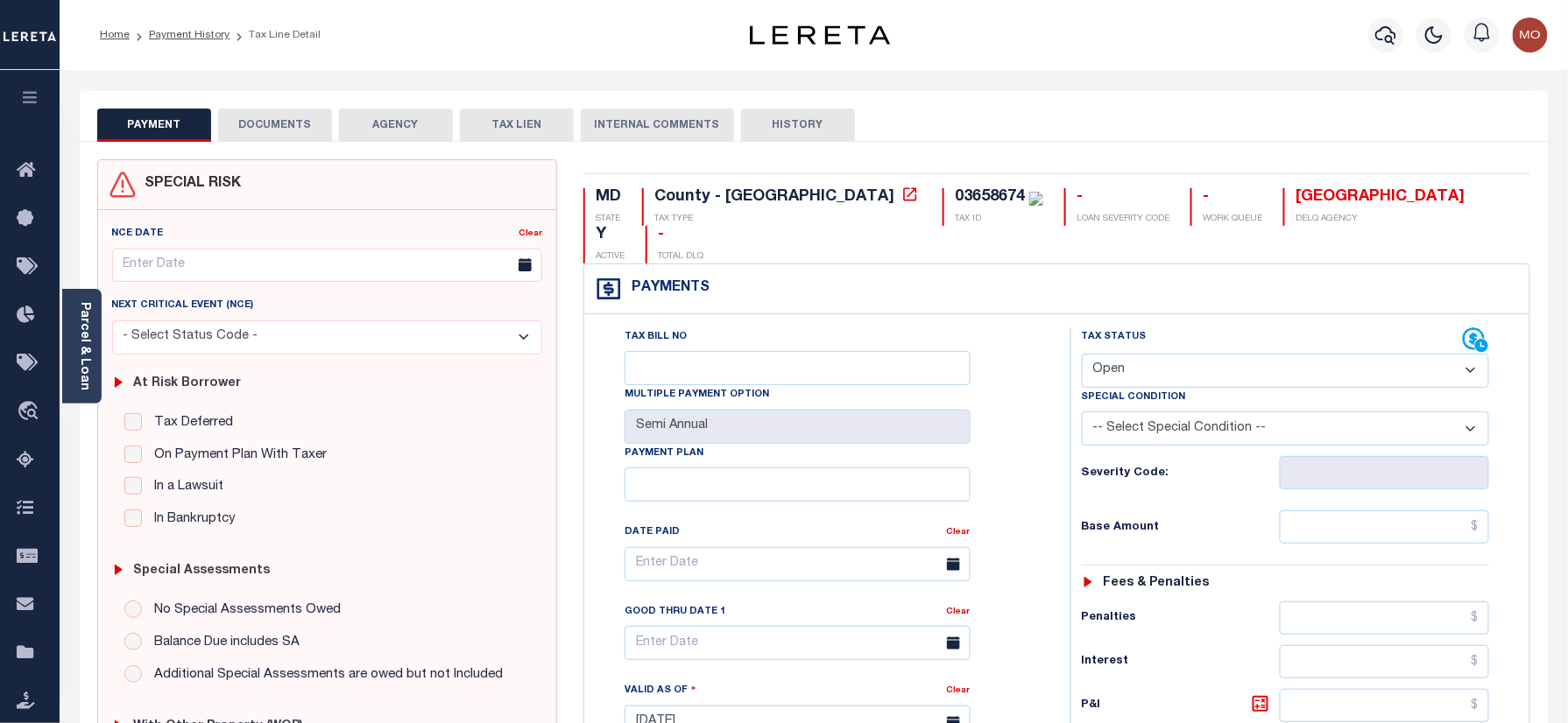
click at [954, 197] on div "03658674" at bounding box center [989, 196] width 70 height 15
copy div "03658674"
click at [1171, 354] on select "- Select Status Code - Open Due/Unpaid Paid Incomplete No Tax Due Internal Refu…" at bounding box center [1285, 371] width 408 height 34
select select "PYD"
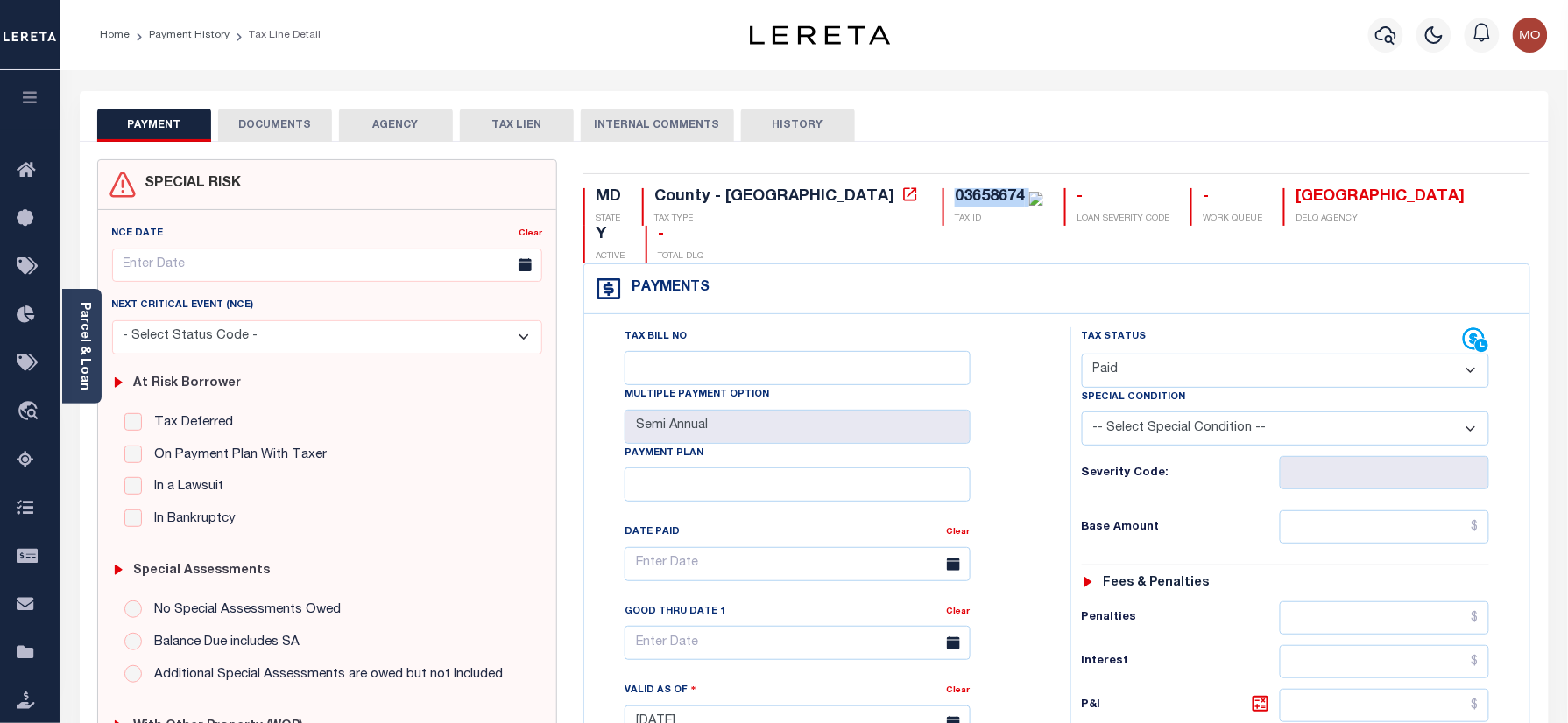
click at [1081, 354] on select "- Select Status Code - Open Due/Unpaid Paid Incomplete No Tax Due Internal Refu…" at bounding box center [1285, 371] width 408 height 34
type input "[DATE]"
click at [1040, 453] on div "Tax Bill No Multiple Payment Option Semi Annual Payment Plan Clear Clear Valid …" at bounding box center [823, 573] width 442 height 492
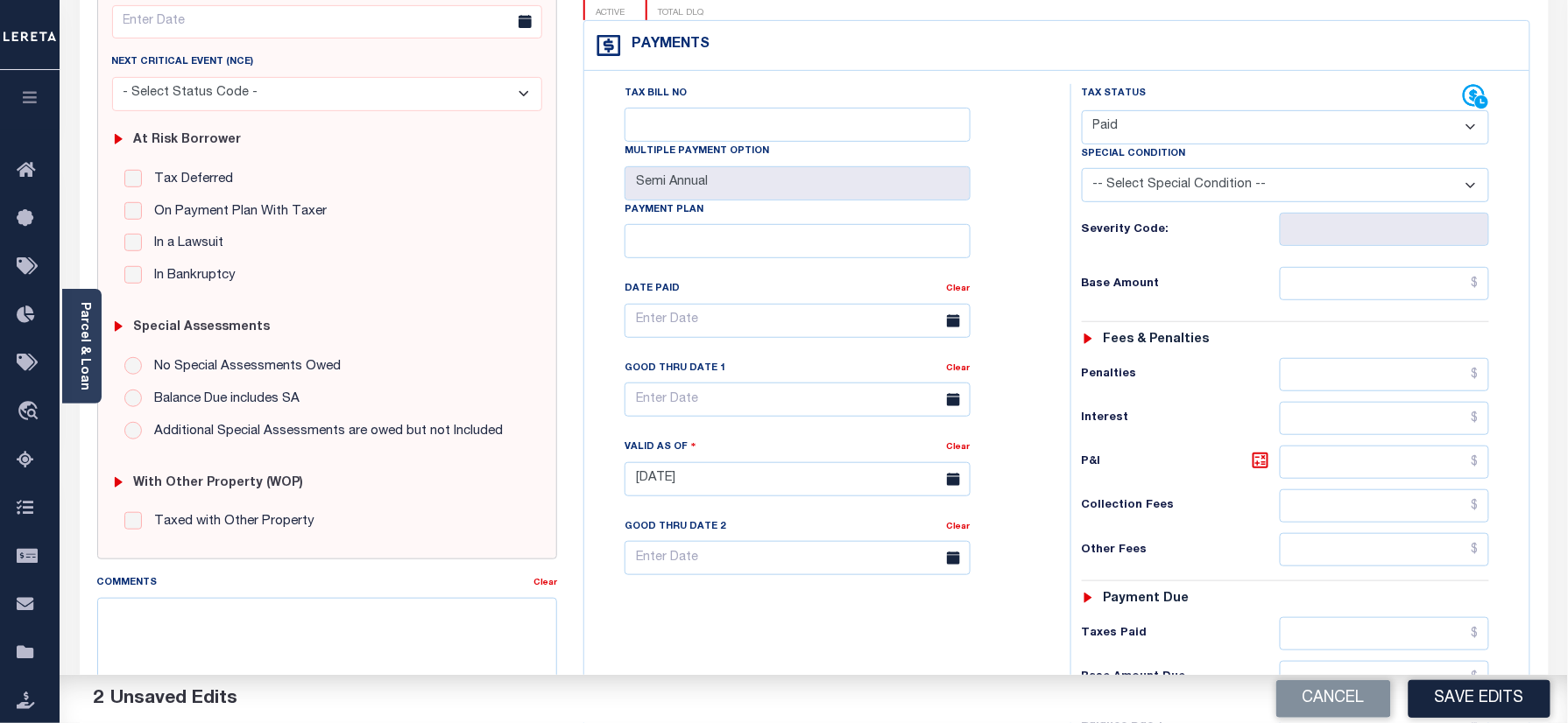
scroll to position [467, 0]
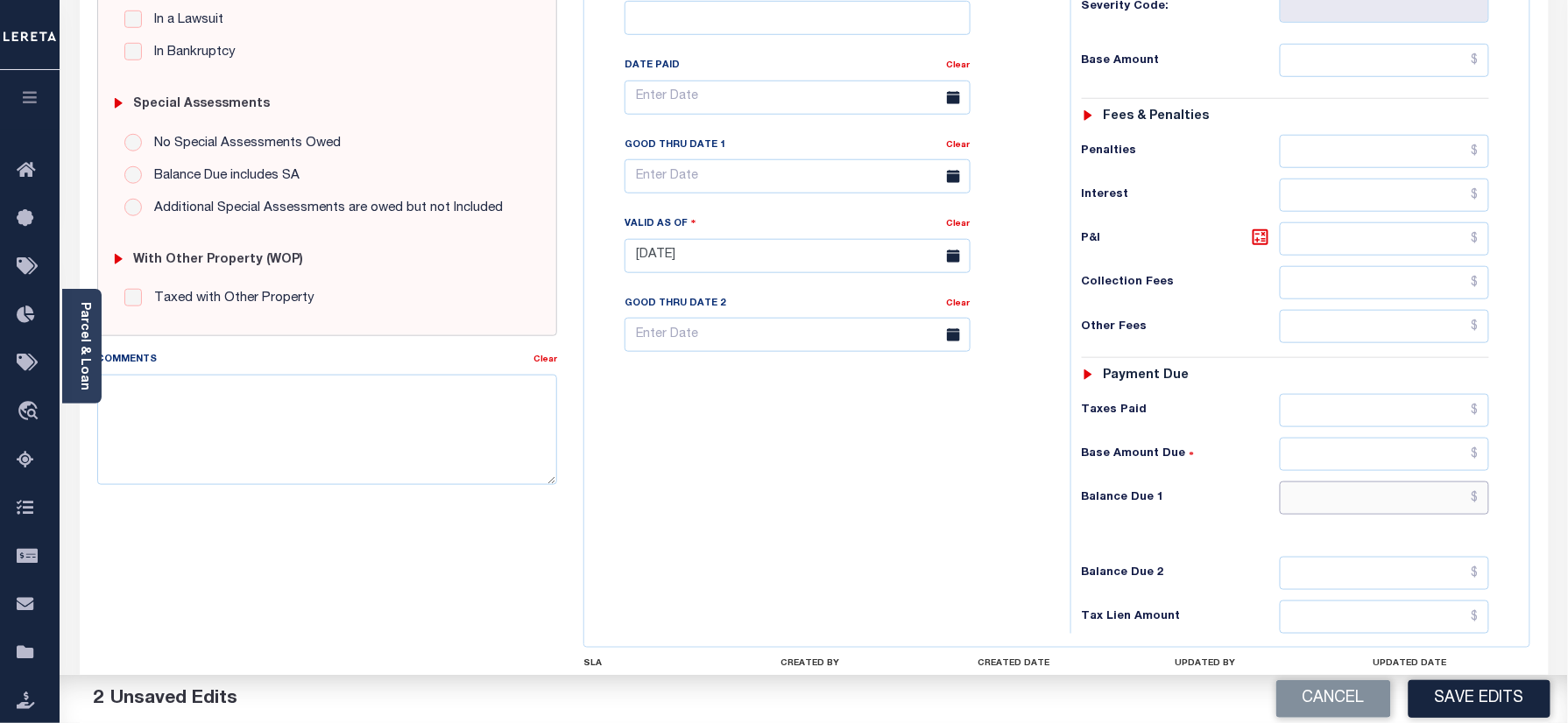
click at [1335, 482] on input "text" at bounding box center [1384, 498] width 210 height 33
type input "$0.00"
click at [999, 436] on div "Tax Bill No Multiple Payment Option Semi Annual Payment Plan Clear" at bounding box center [823, 247] width 468 height 773
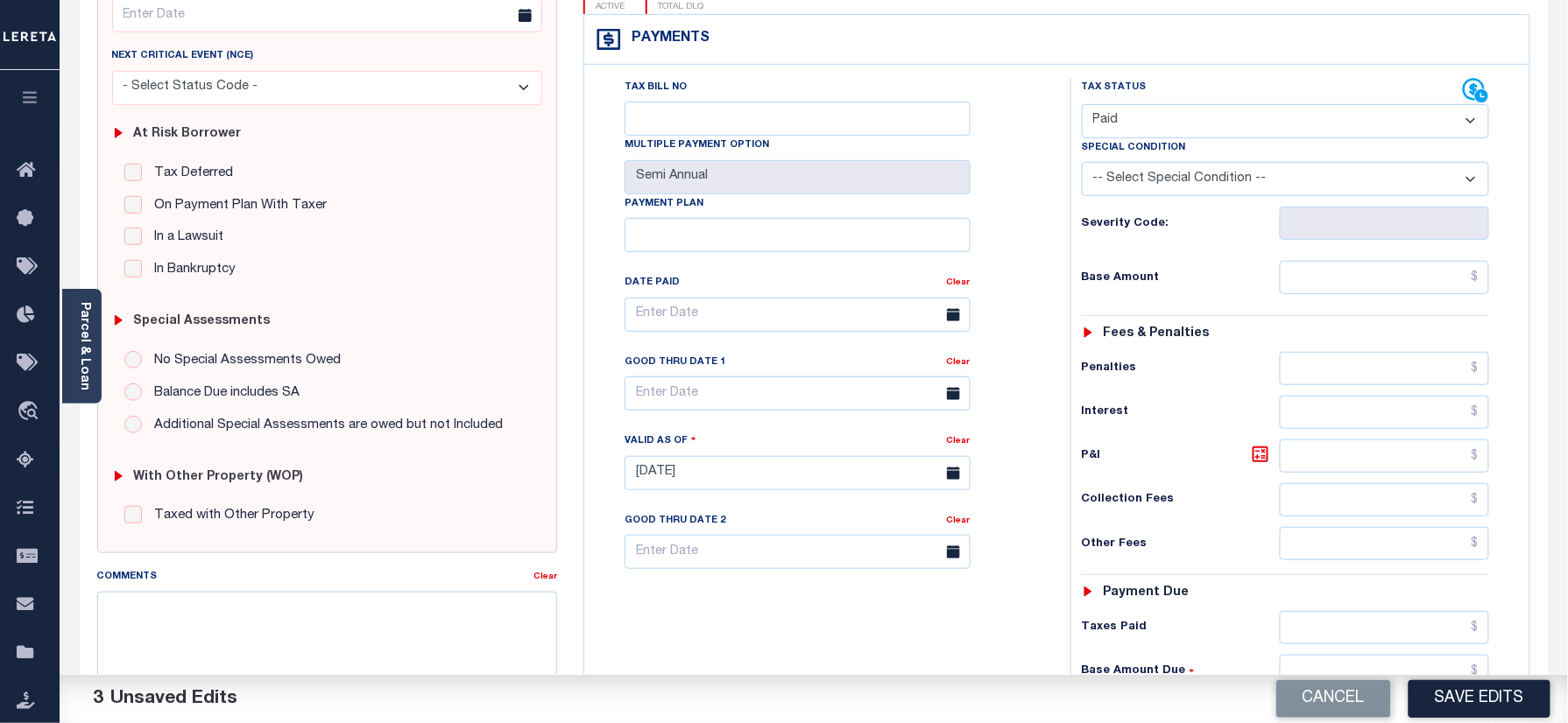
scroll to position [0, 0]
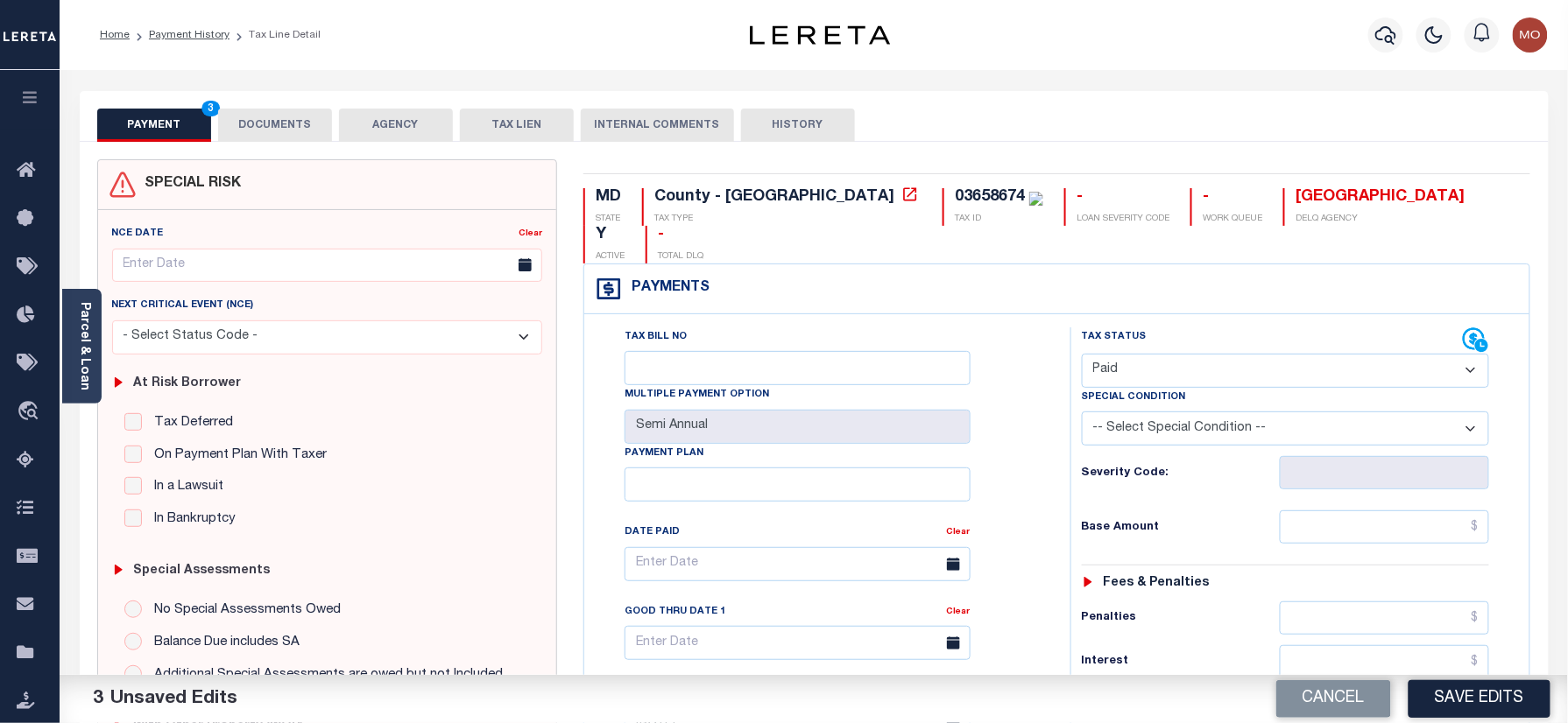
click at [281, 114] on button "DOCUMENTS" at bounding box center [275, 125] width 114 height 33
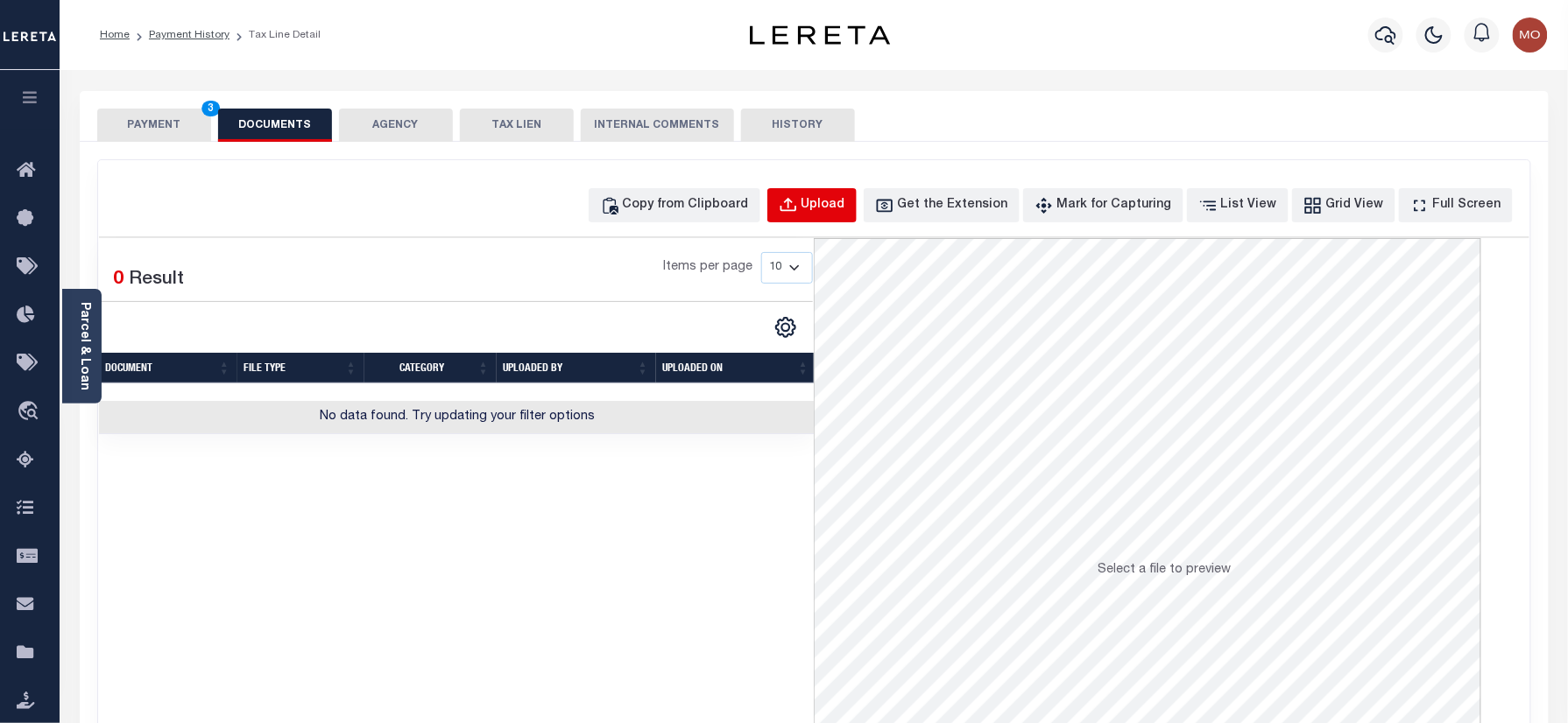
click at [830, 212] on button "Upload" at bounding box center [812, 205] width 89 height 34
select select "POP"
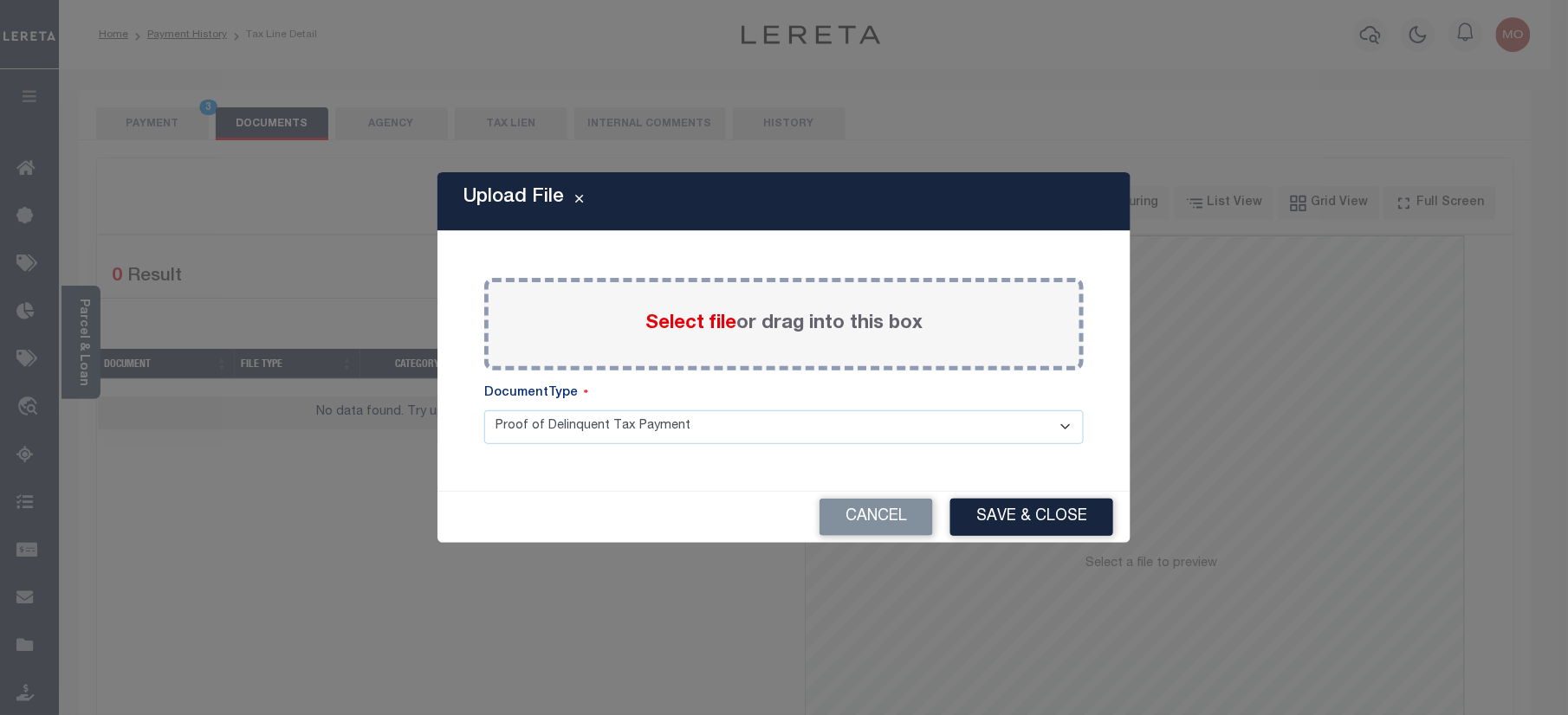
click at [697, 323] on span "Select file" at bounding box center [690, 324] width 91 height 19
click at [0, 0] on input "Select file or drag into this box" at bounding box center [0, 0] width 0 height 0
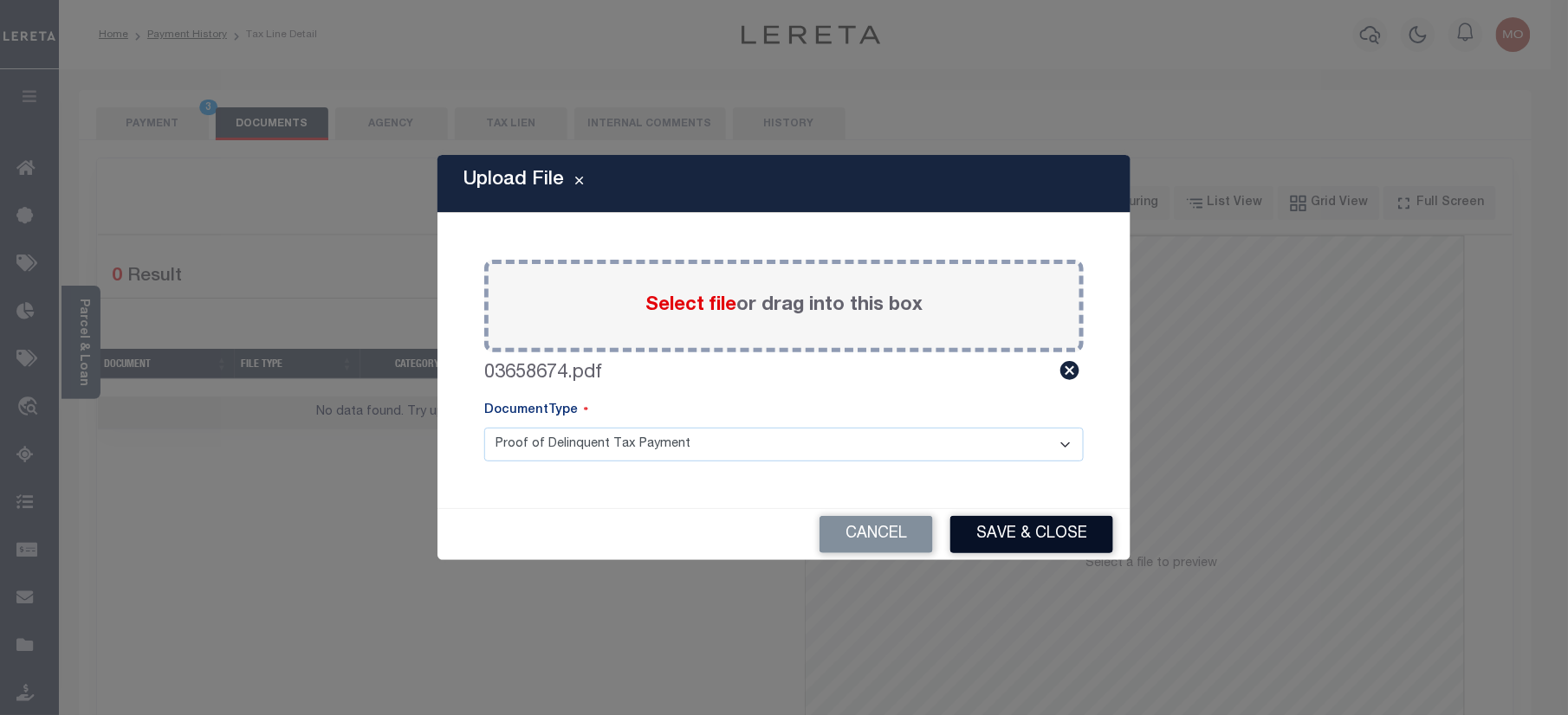
click at [1044, 517] on button "Save & Close" at bounding box center [1032, 534] width 163 height 37
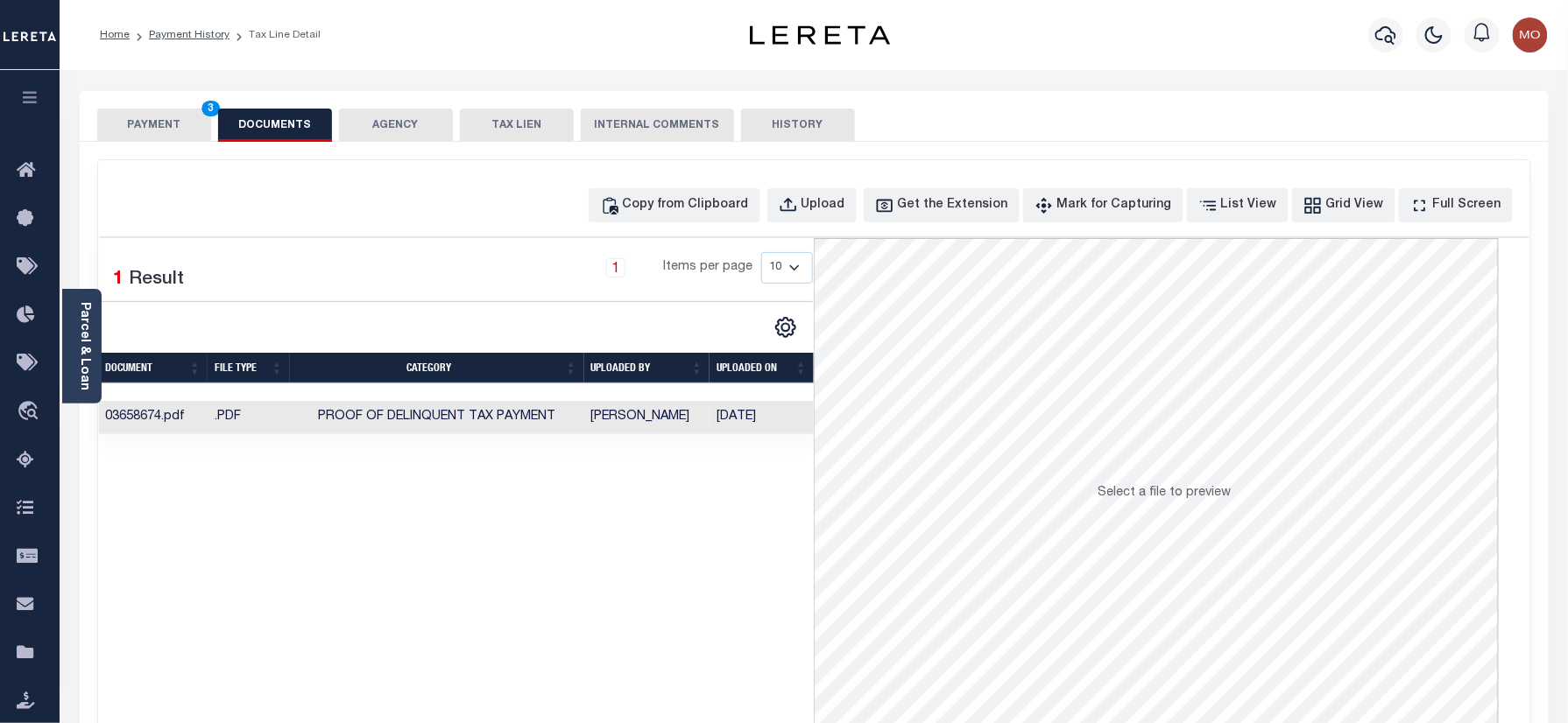
click at [152, 126] on button "PAYMENT 3" at bounding box center [154, 125] width 114 height 33
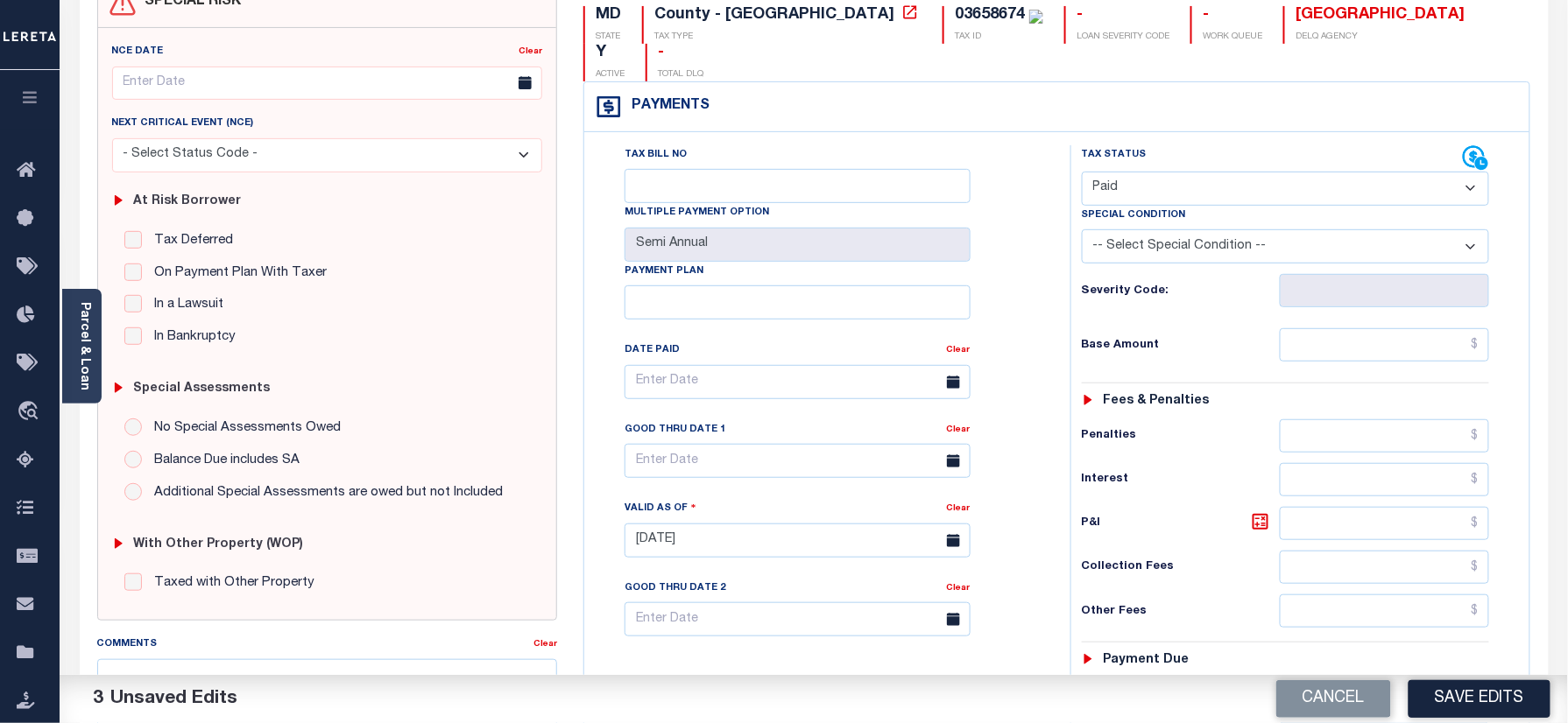
scroll to position [350, 0]
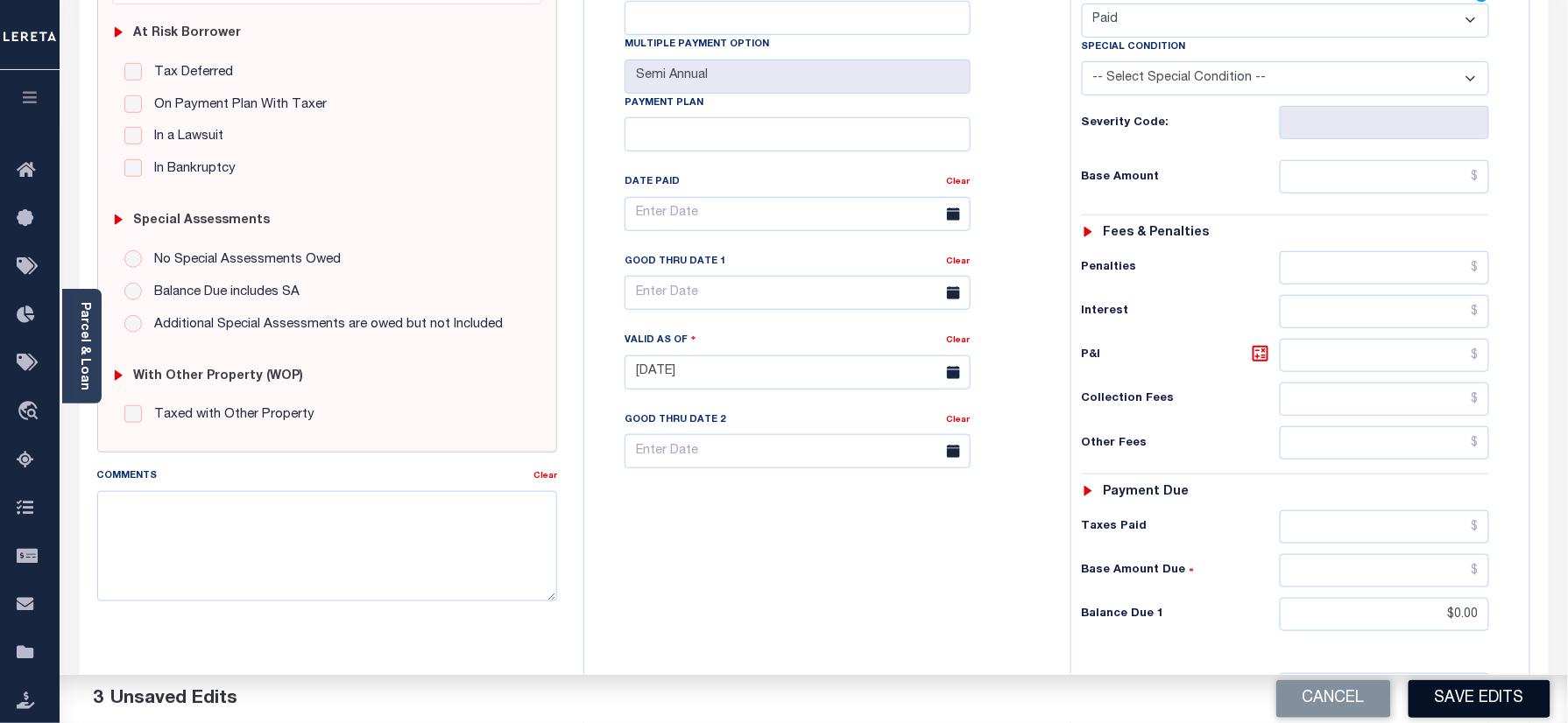
click at [1467, 695] on button "Save Edits" at bounding box center [1479, 699] width 142 height 38
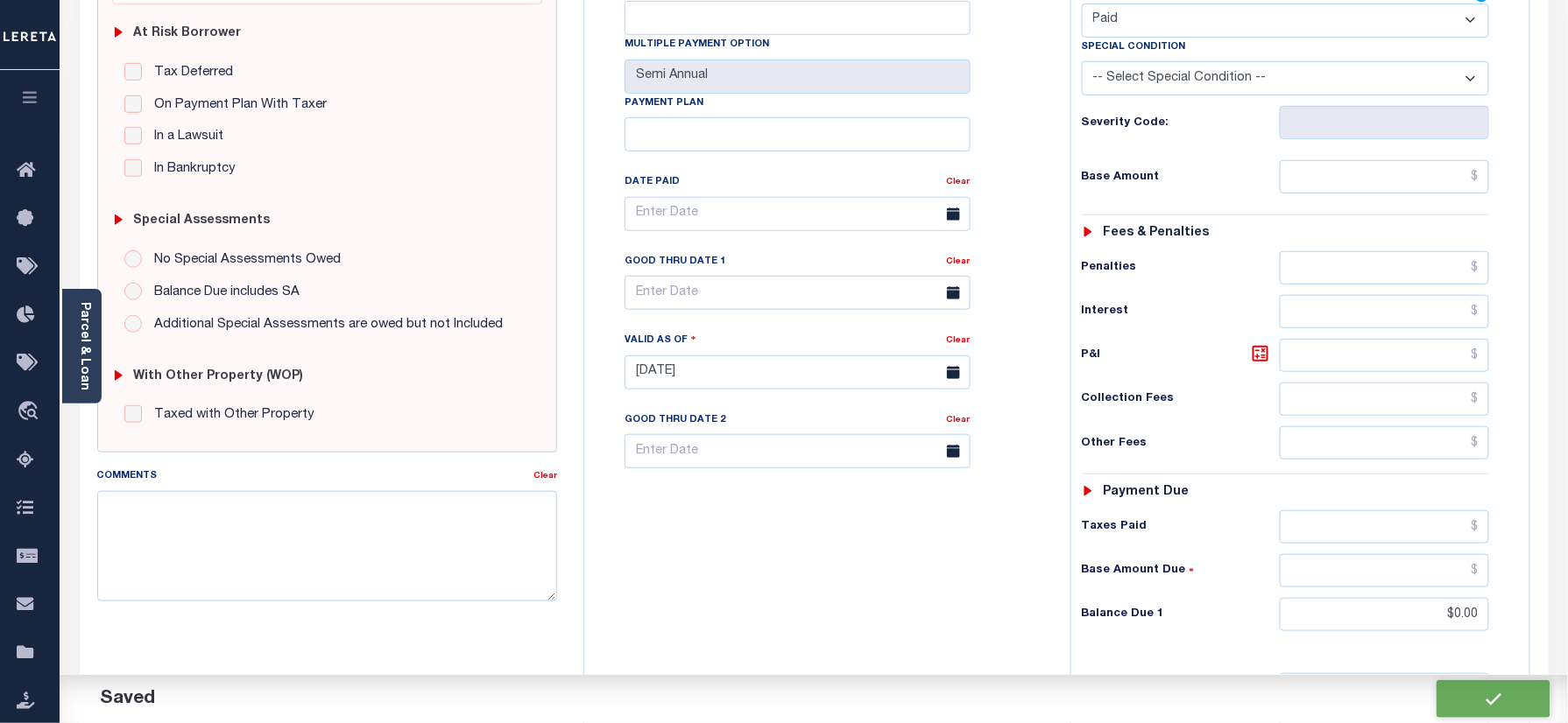
checkbox input "false"
type input "$0"
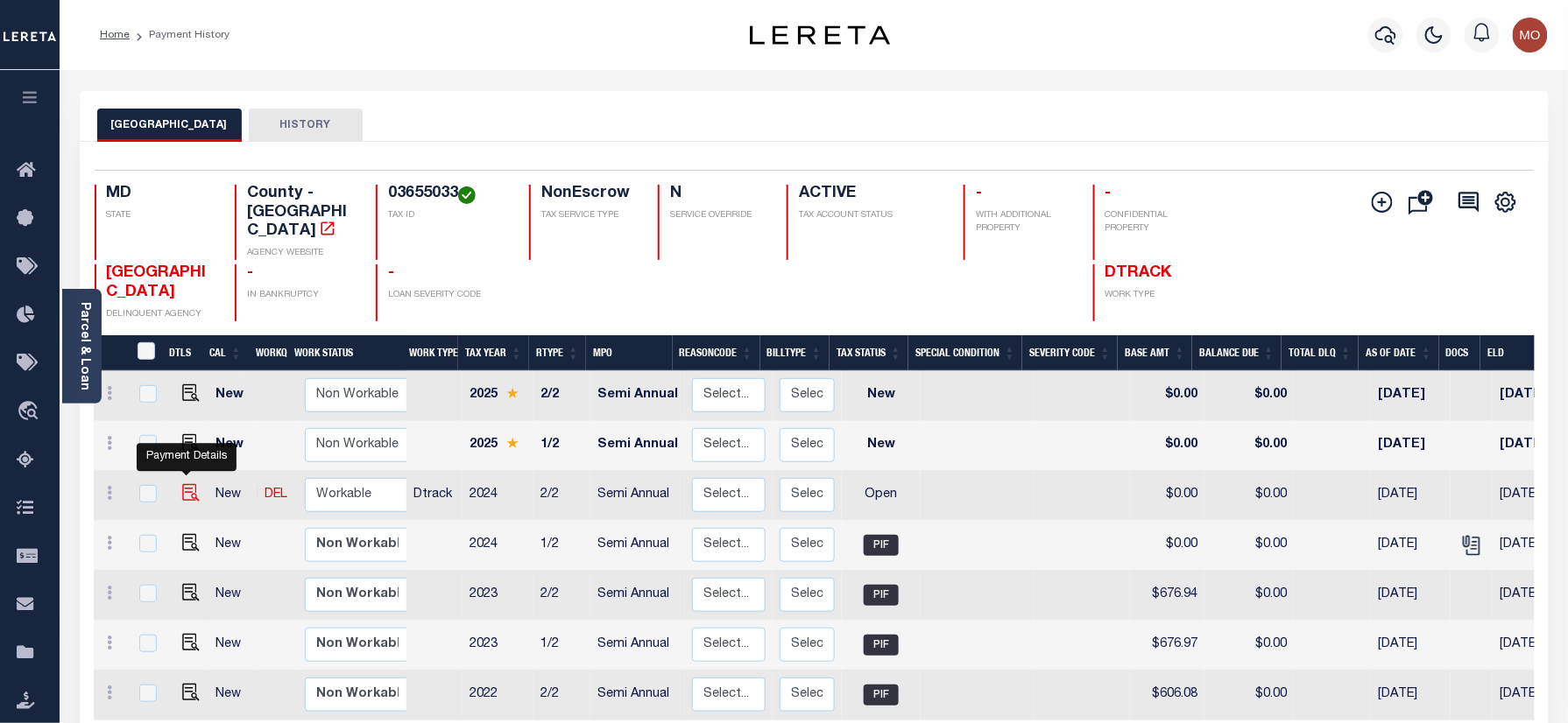
click at [184, 484] on img "" at bounding box center [191, 493] width 17 height 17
checkbox input "true"
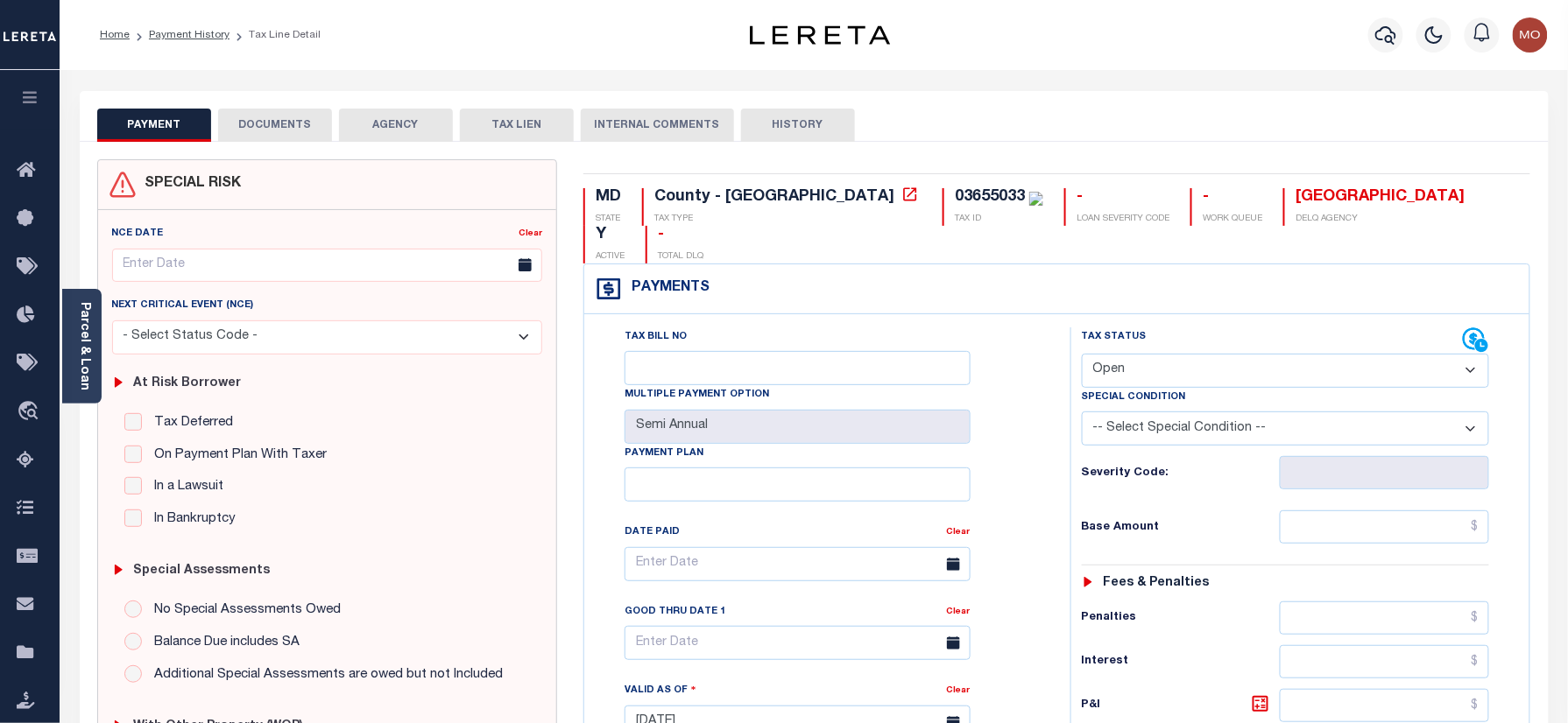
click at [954, 195] on div "03655033" at bounding box center [989, 196] width 70 height 15
copy div "03655033"
drag, startPoint x: 1136, startPoint y: 334, endPoint x: 1138, endPoint y: 352, distance: 18.1
click at [1136, 354] on select "- Select Status Code - Open Due/Unpaid Paid Incomplete No Tax Due Internal Refu…" at bounding box center [1285, 371] width 408 height 34
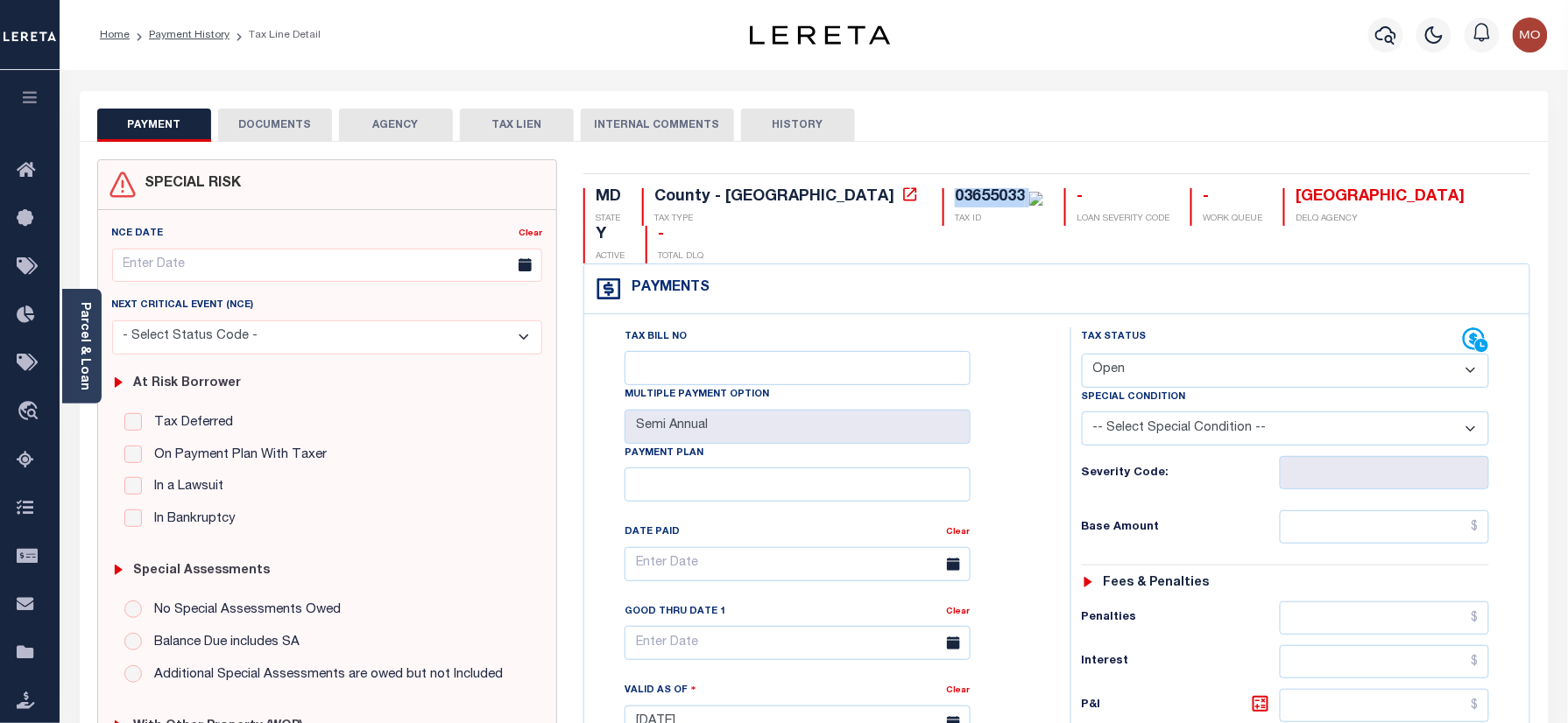
select select "PYD"
click at [1081, 354] on select "- Select Status Code - Open Due/Unpaid Paid Incomplete No Tax Due Internal Refu…" at bounding box center [1285, 371] width 408 height 34
type input "[DATE]"
click at [1016, 455] on div "Tax Bill No Multiple Payment Option Semi Annual Payment Plan Clear Clear Valid …" at bounding box center [823, 573] width 442 height 492
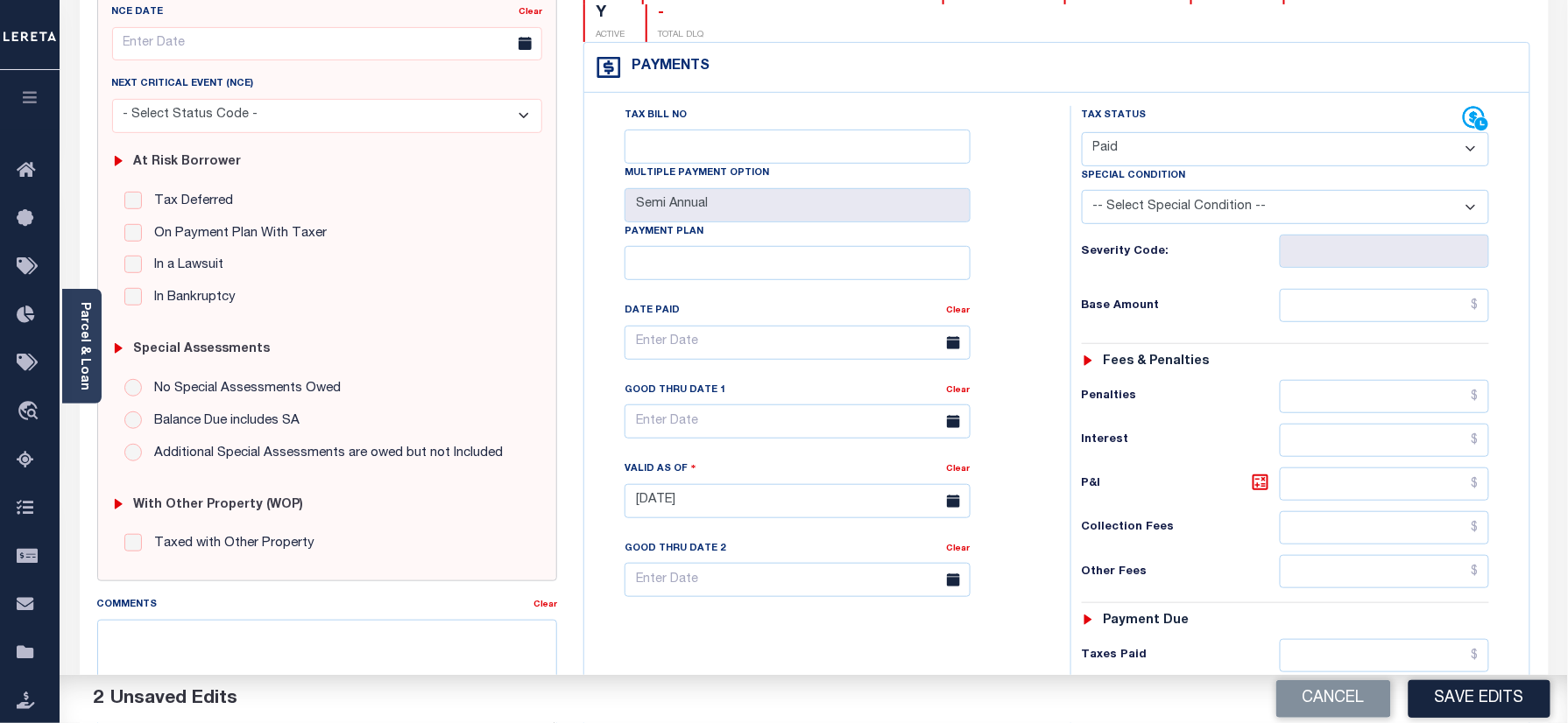
scroll to position [467, 0]
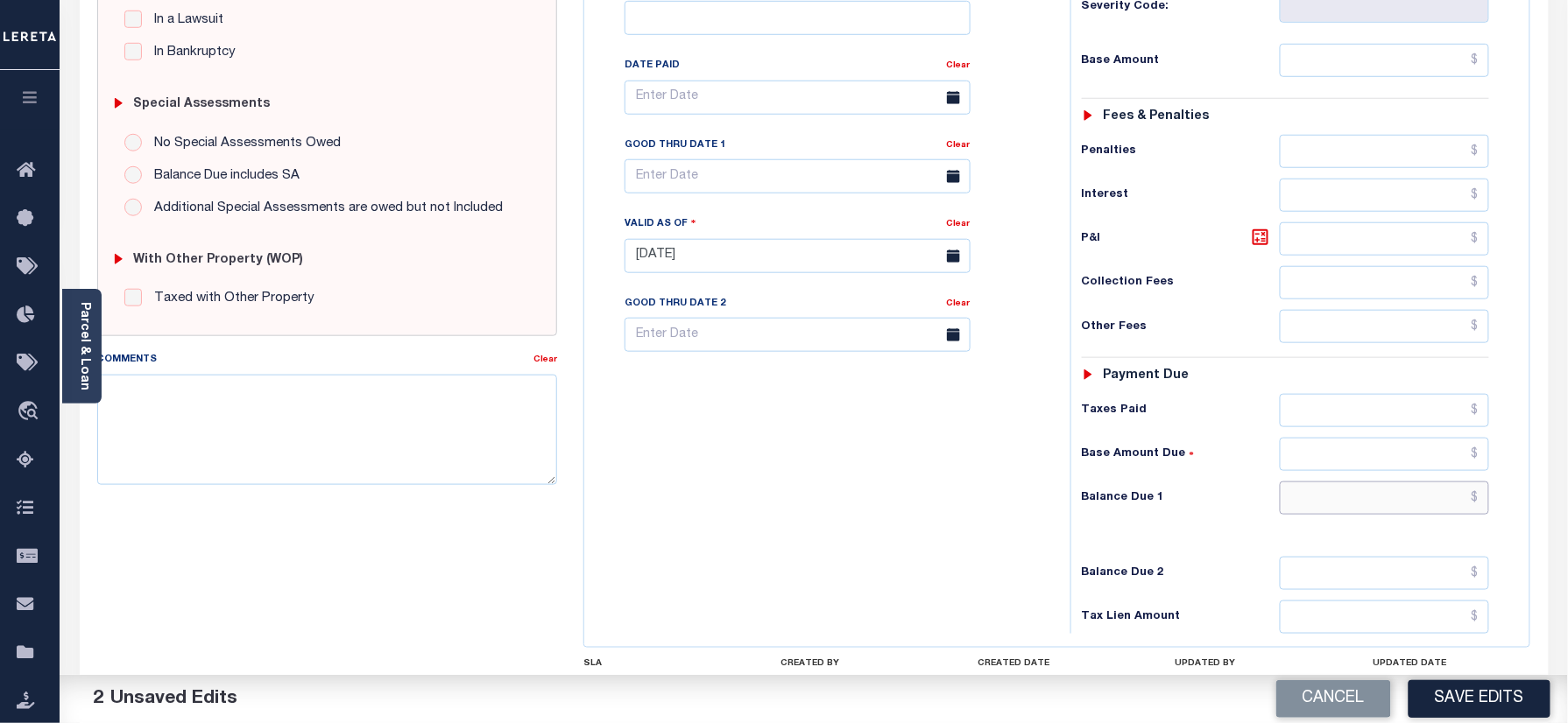
click at [1319, 482] on input "text" at bounding box center [1384, 498] width 210 height 33
type input "$0.00"
click at [881, 452] on div "Tax Bill No Multiple Payment Option Semi Annual Payment Plan Clear" at bounding box center [823, 247] width 468 height 773
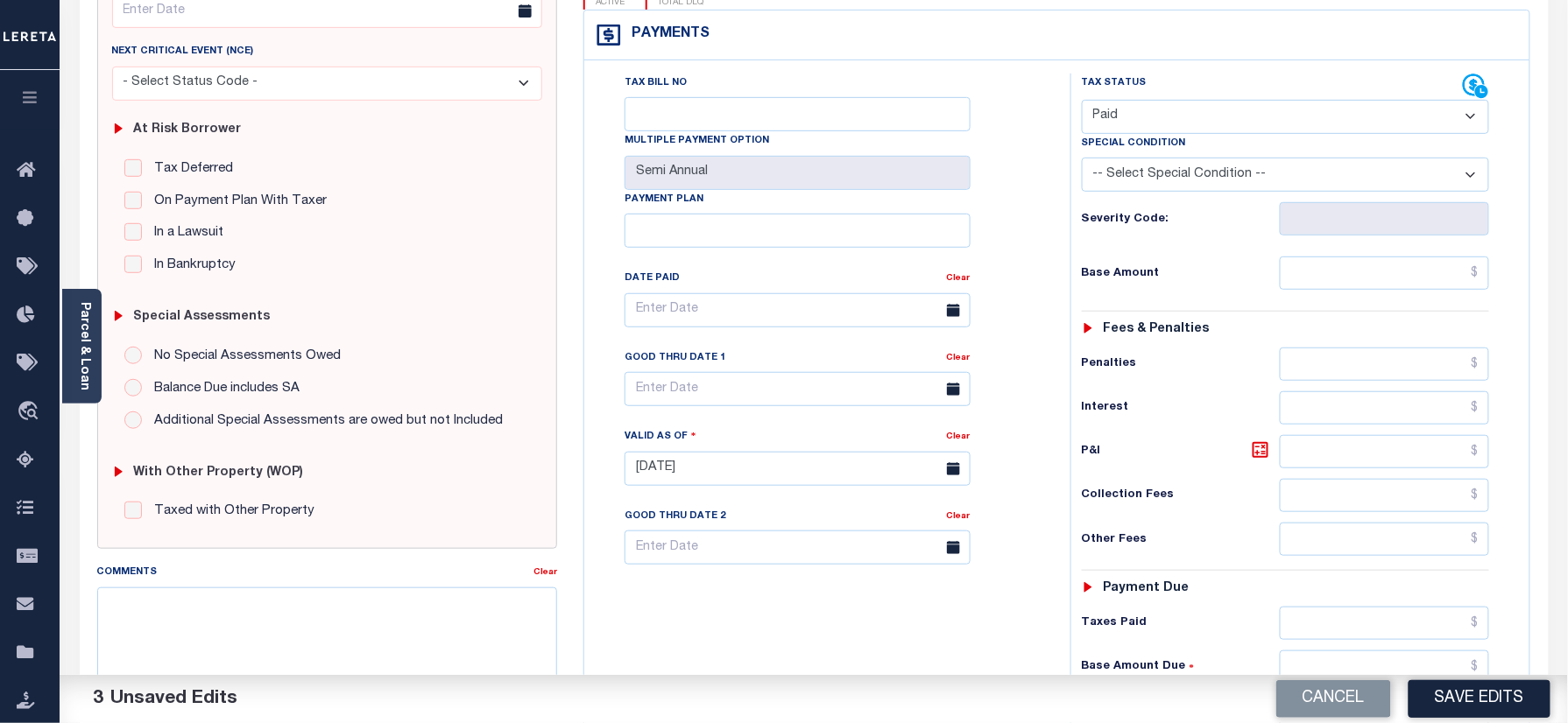
scroll to position [0, 0]
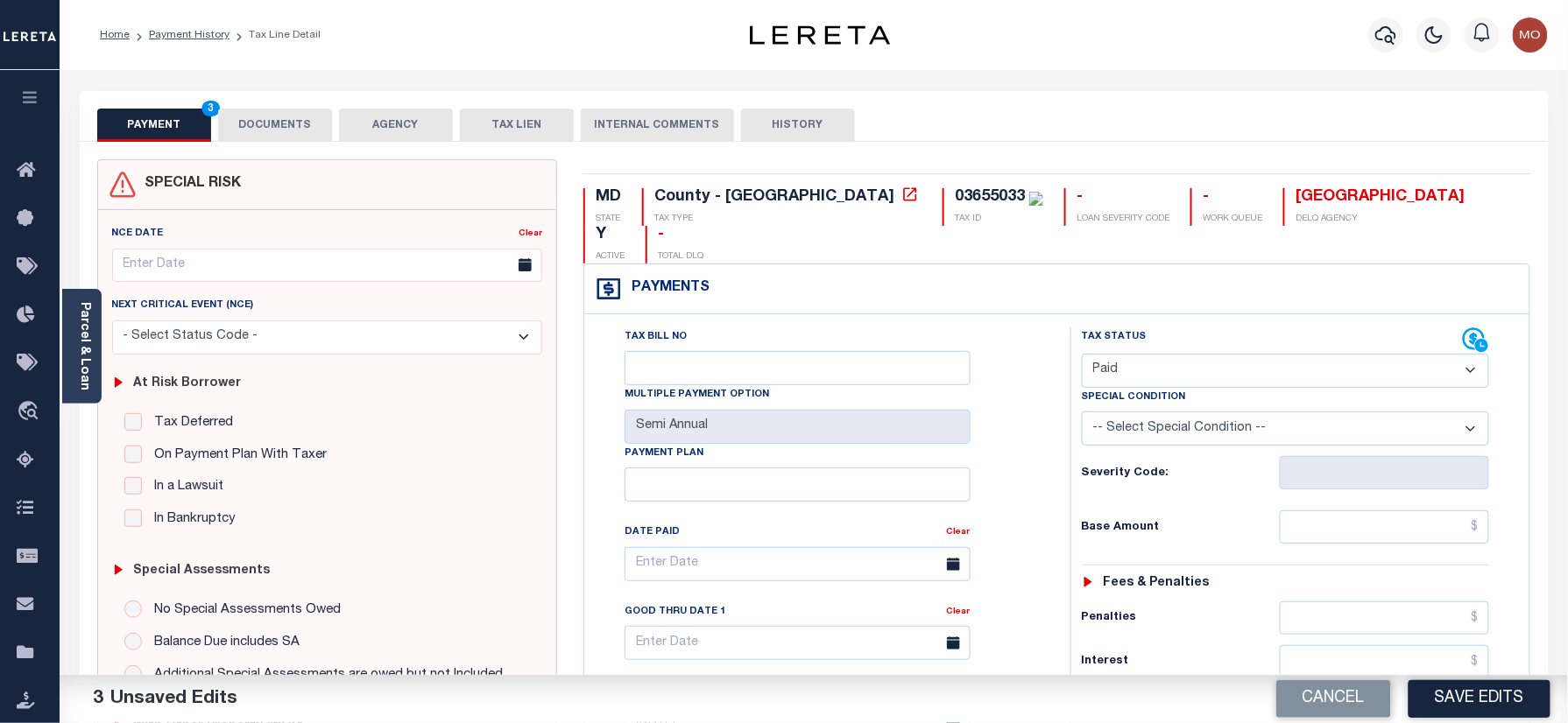
click at [954, 195] on div "03655033" at bounding box center [989, 196] width 70 height 15
copy div "03655033"
click at [268, 120] on button "DOCUMENTS" at bounding box center [275, 125] width 114 height 33
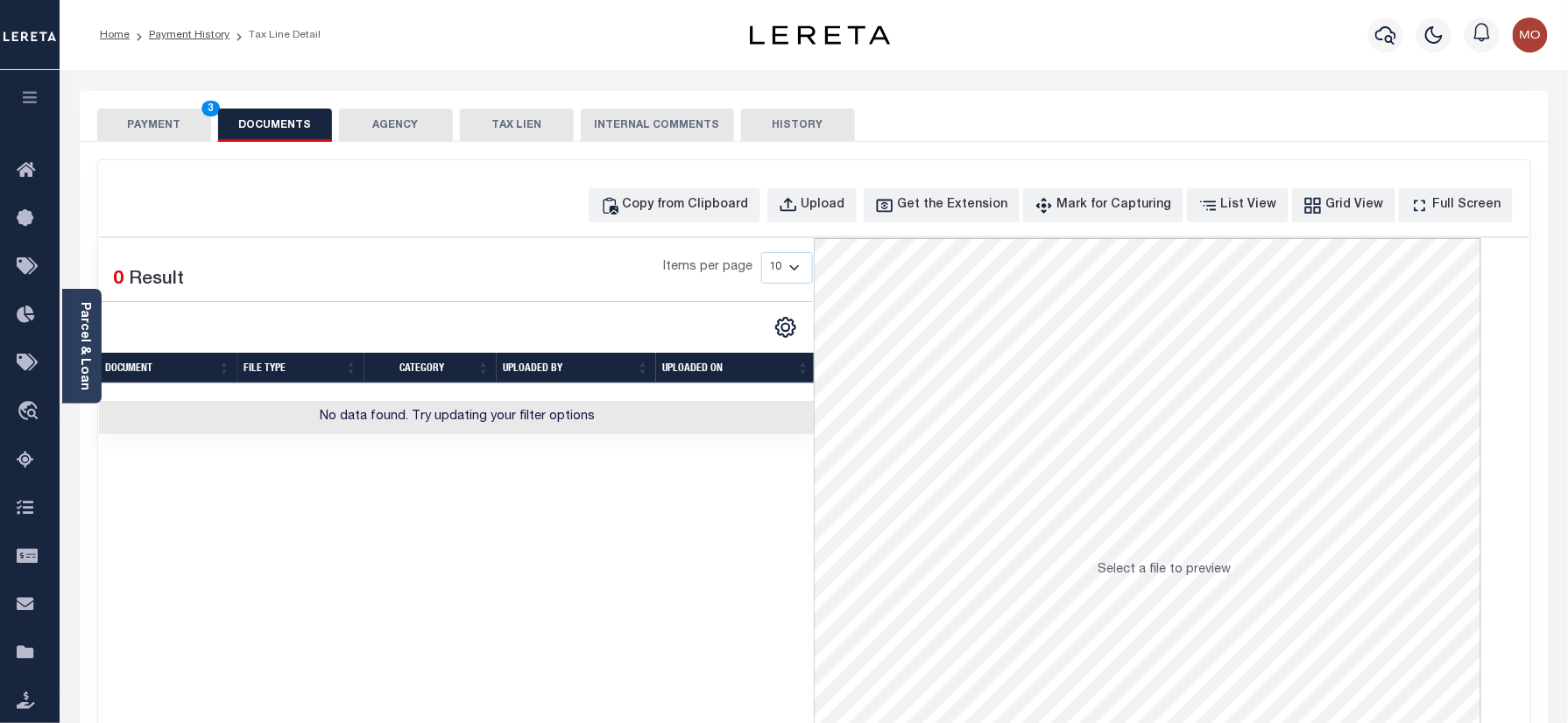
click at [865, 180] on div "Copy from Clipboard Upload Get the Extension Mark for Capturing Got it List Vie…" at bounding box center [813, 469] width 1432 height 618
click at [857, 216] on button "Upload" at bounding box center [812, 205] width 89 height 34
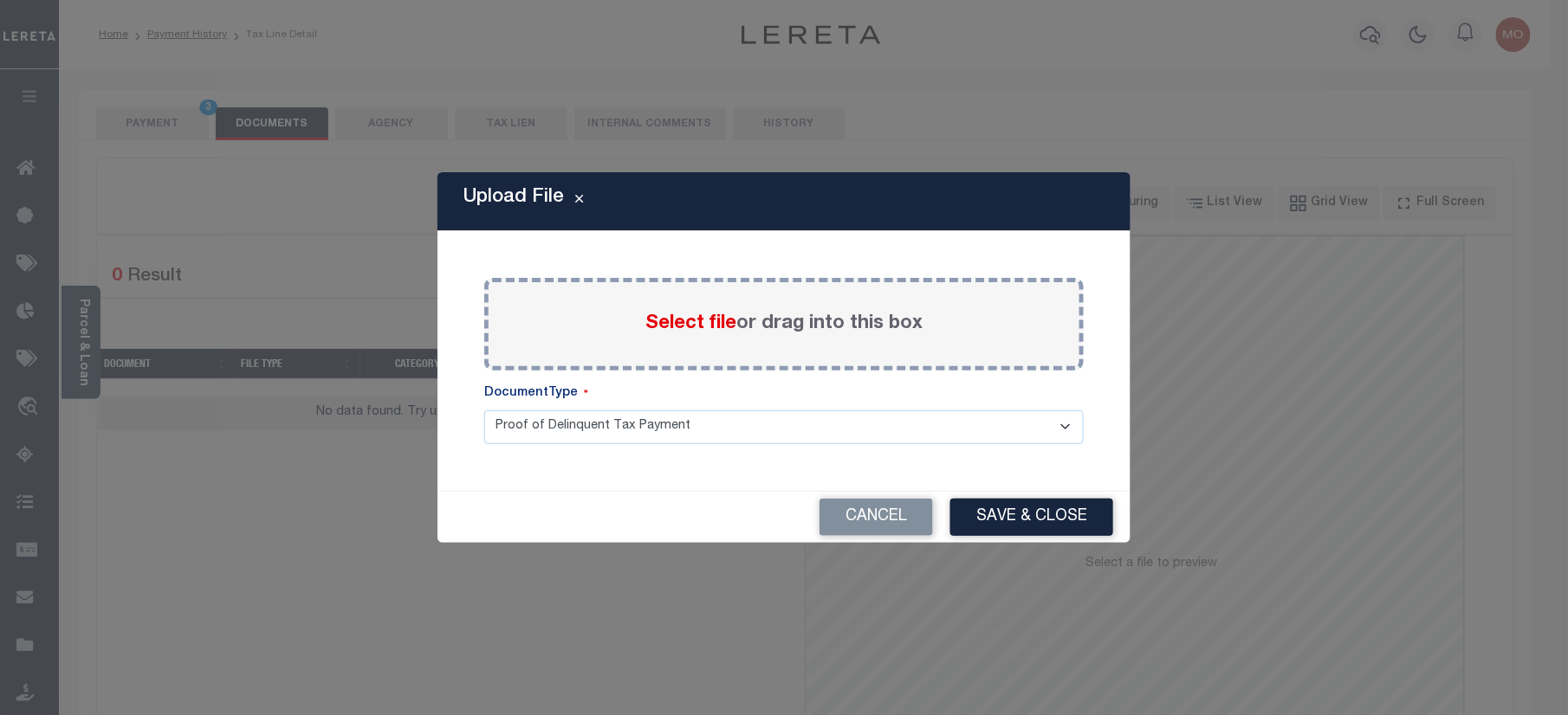
click at [683, 330] on span "Select file" at bounding box center [690, 324] width 91 height 19
click at [0, 0] on input "Select file or drag into this box" at bounding box center [0, 0] width 0 height 0
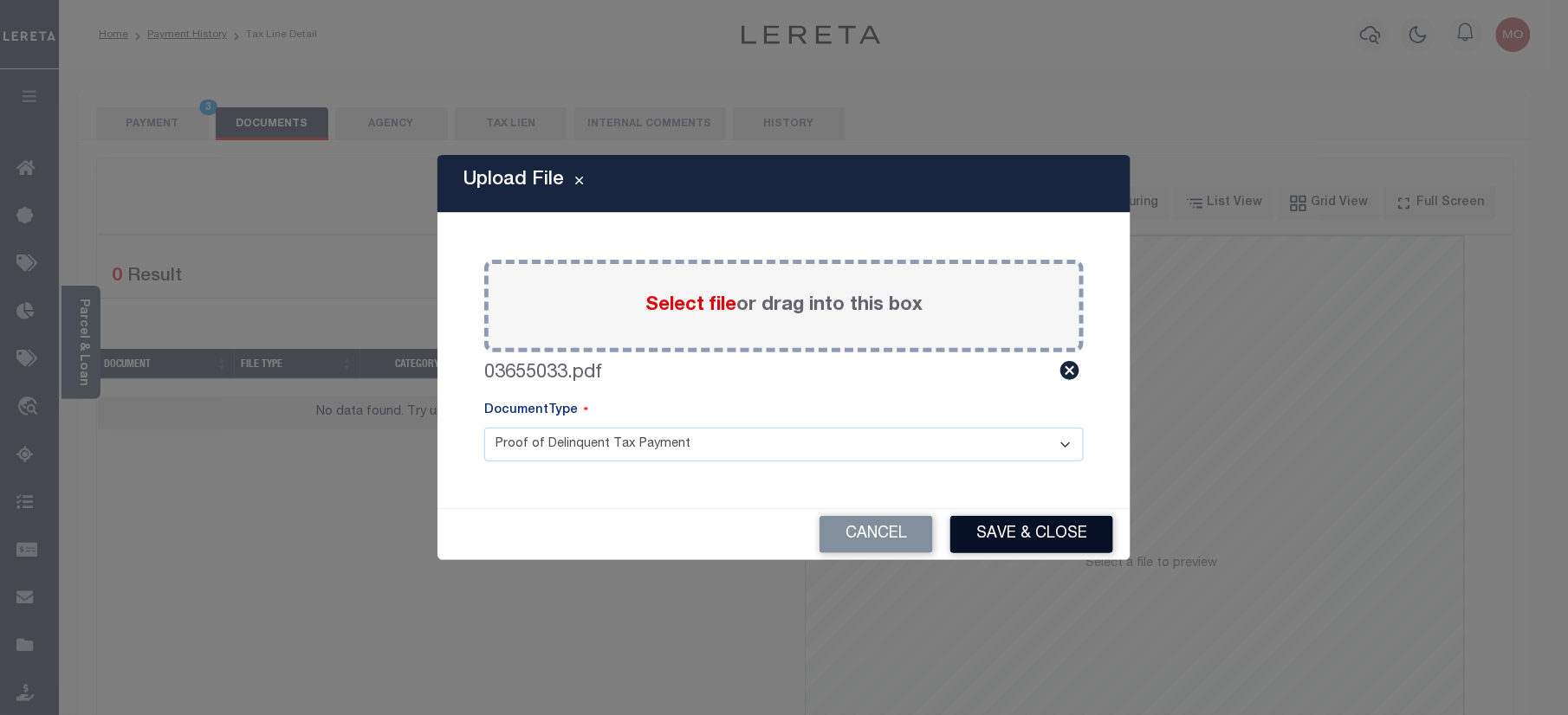
click at [1040, 524] on button "Save & Close" at bounding box center [1032, 534] width 163 height 37
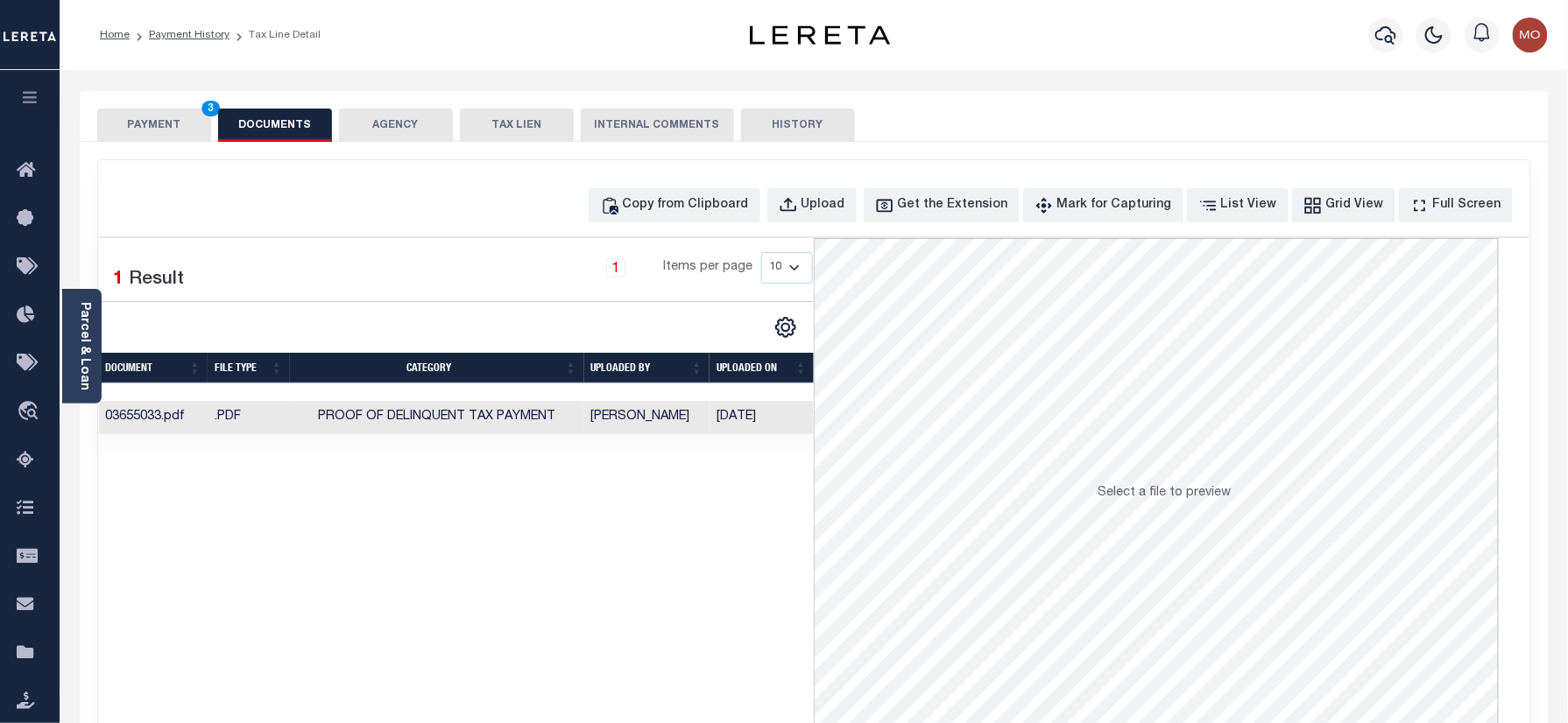
click at [152, 128] on button "PAYMENT 3" at bounding box center [154, 125] width 114 height 33
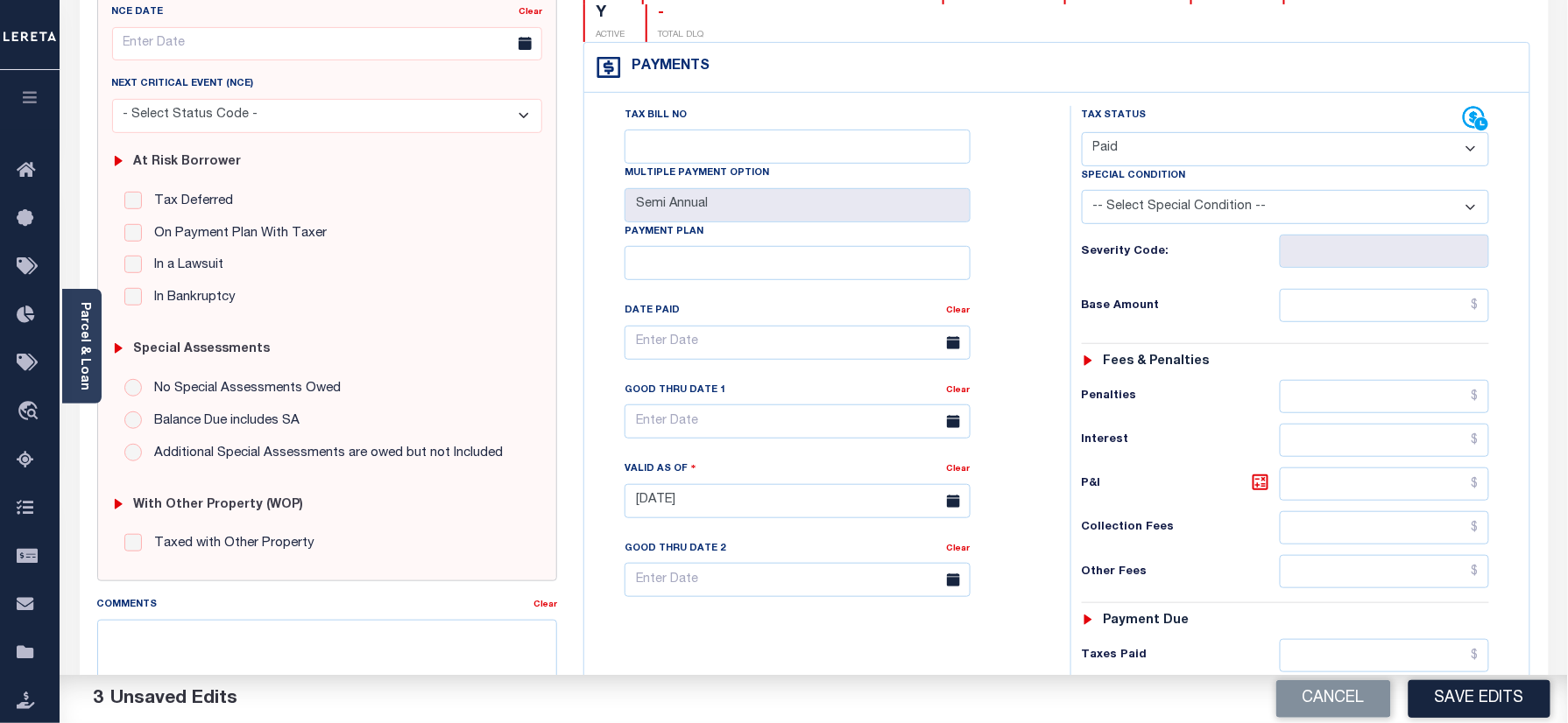
scroll to position [350, 0]
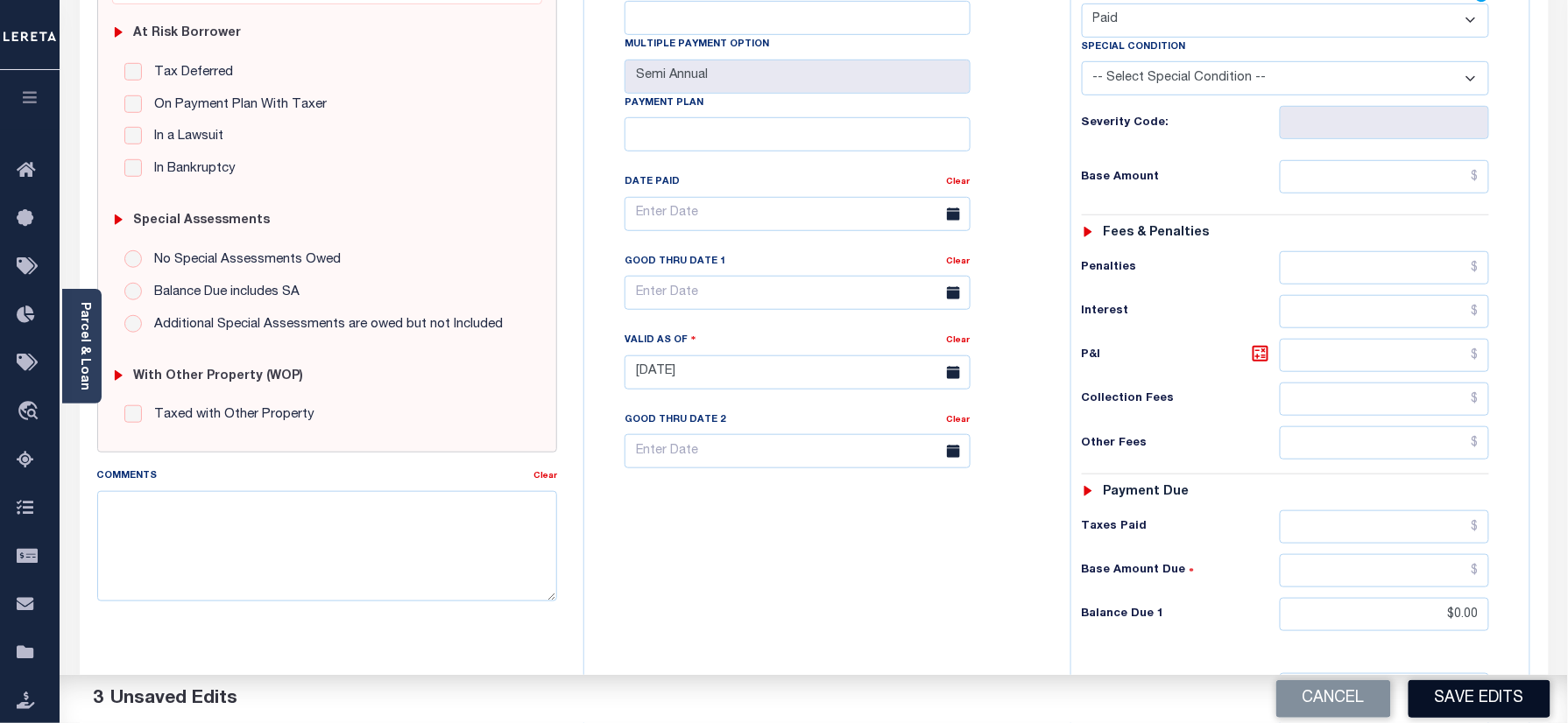
click at [1443, 711] on button "Save Edits" at bounding box center [1479, 699] width 142 height 38
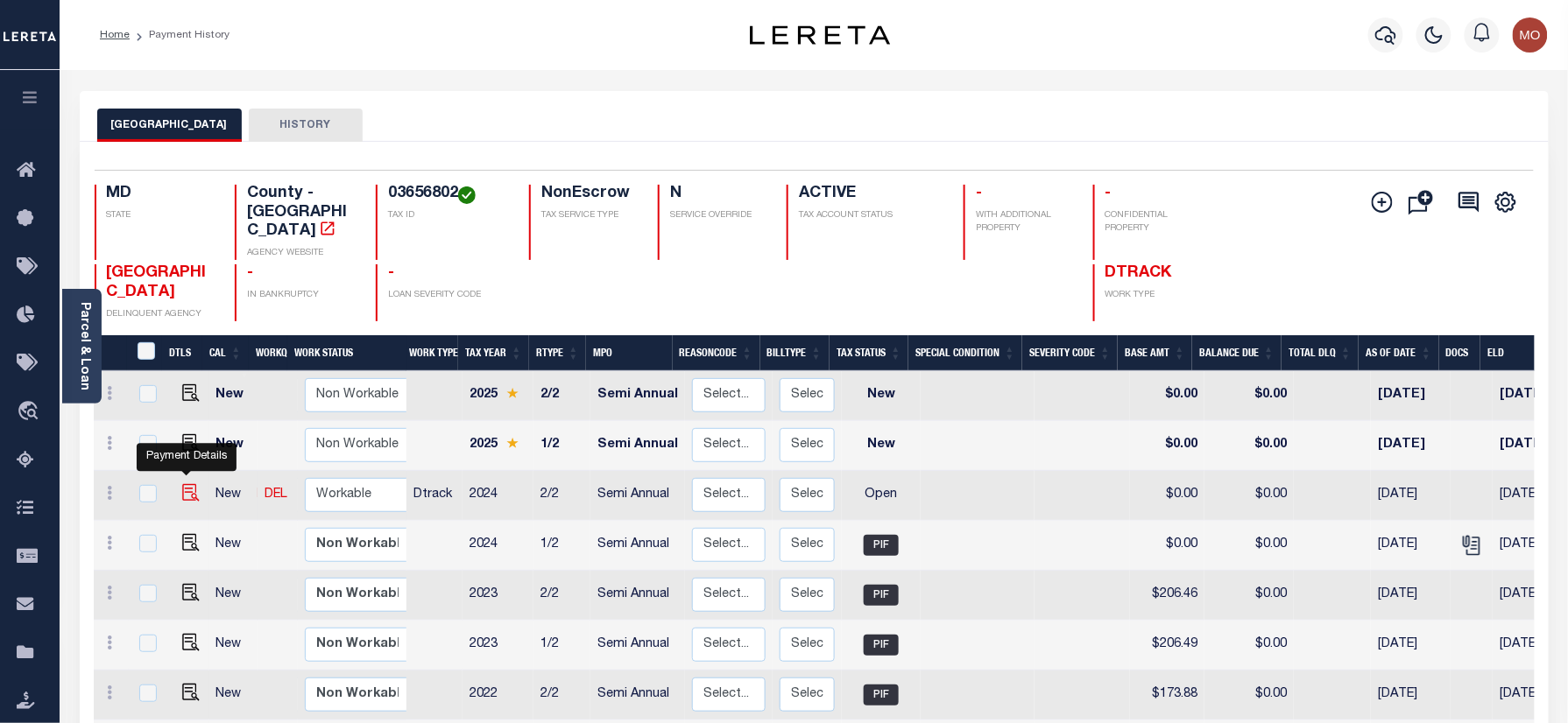
click at [182, 484] on img "" at bounding box center [191, 493] width 17 height 17
checkbox input "true"
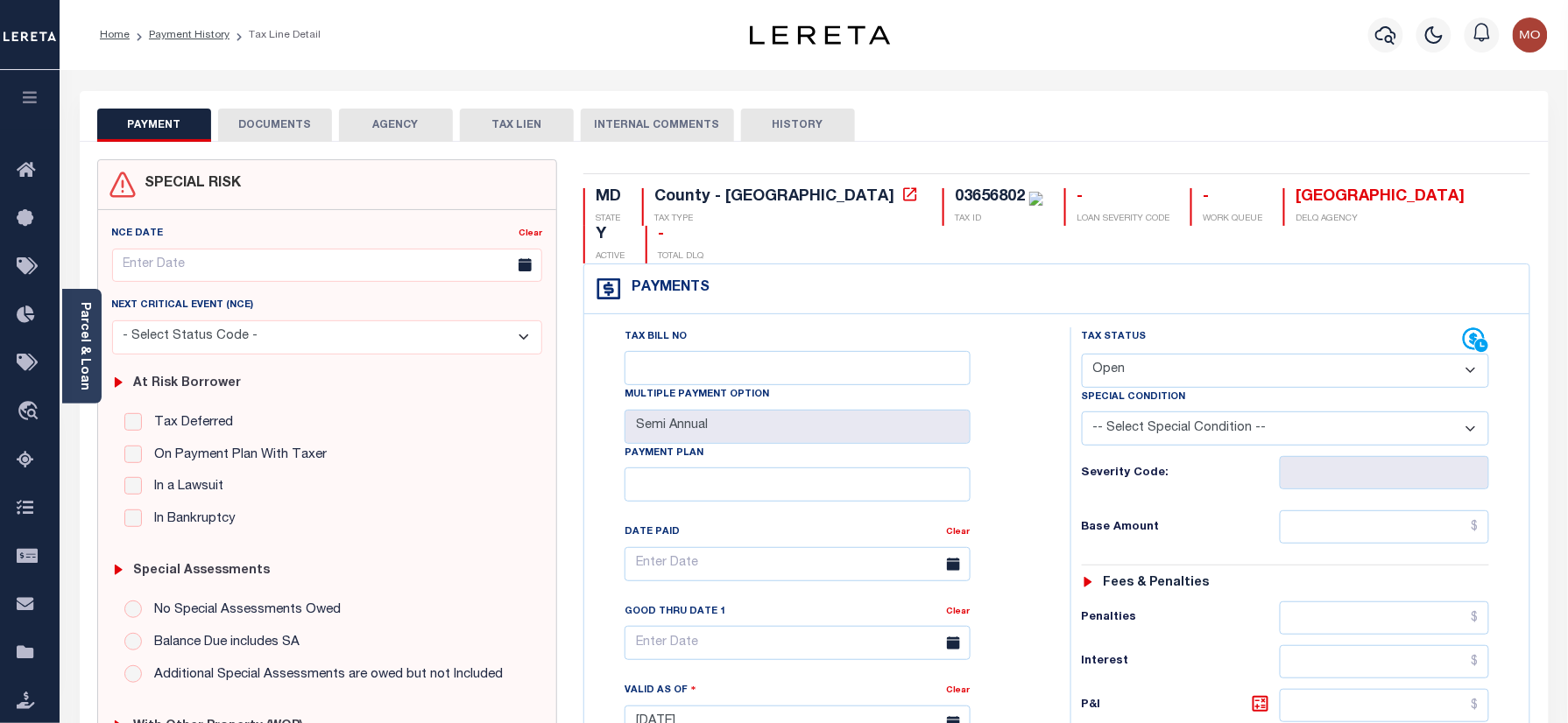
click at [954, 197] on div "03656802" at bounding box center [989, 196] width 70 height 15
copy div "03656802"
click at [1161, 354] on select "- Select Status Code - Open Due/Unpaid Paid Incomplete No Tax Due Internal Refu…" at bounding box center [1285, 371] width 408 height 34
select select "PYD"
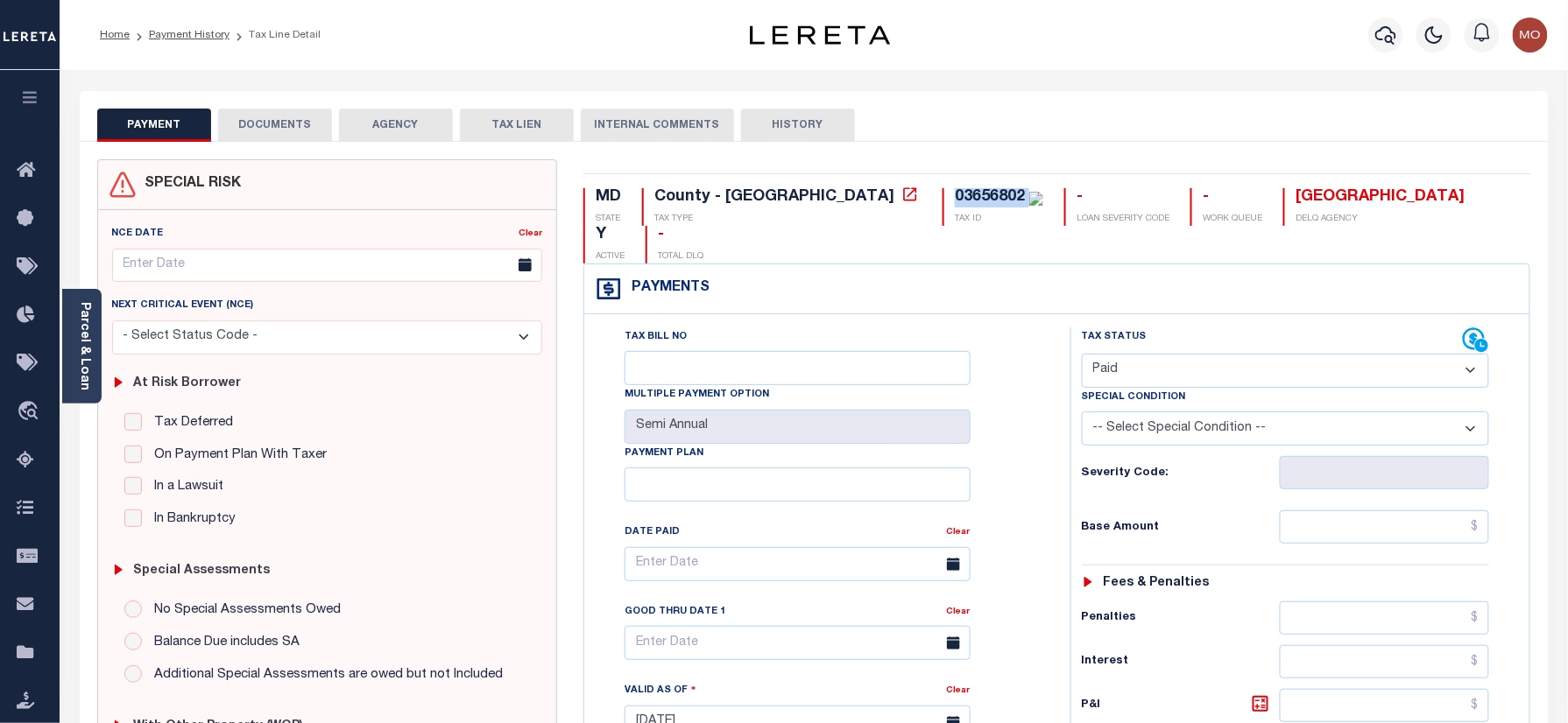
click at [1081, 354] on select "- Select Status Code - Open Due/Unpaid Paid Incomplete No Tax Due Internal Refu…" at bounding box center [1285, 371] width 408 height 34
type input "[DATE]"
click at [1020, 455] on div "Tax Bill No Multiple Payment Option Semi Annual Payment Plan Clear Clear Valid …" at bounding box center [823, 573] width 442 height 492
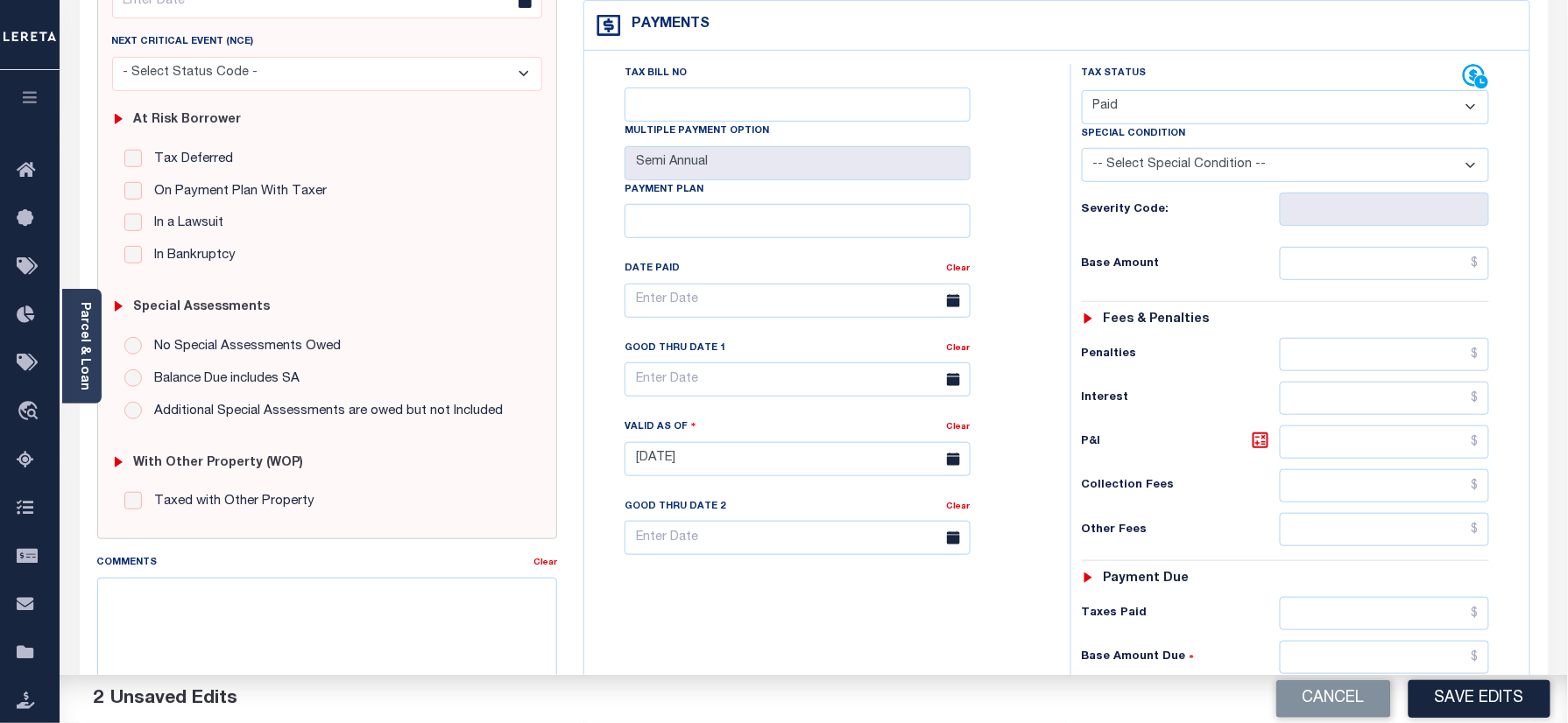
scroll to position [467, 0]
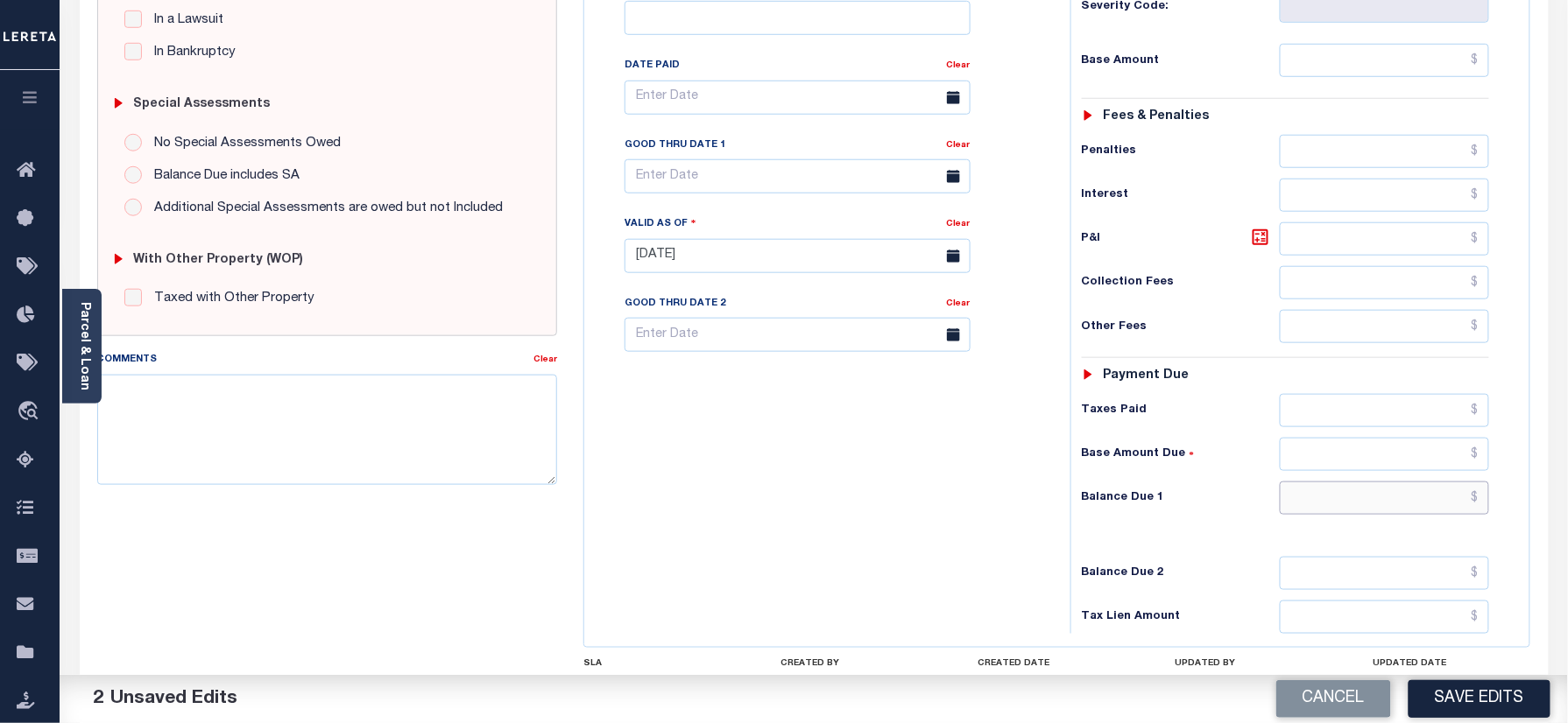
click at [1346, 482] on input "text" at bounding box center [1384, 498] width 210 height 33
type input "$0.00"
click at [758, 478] on div "Tax Bill No Multiple Payment Option Semi Annual Payment Plan Clear" at bounding box center [823, 247] width 468 height 773
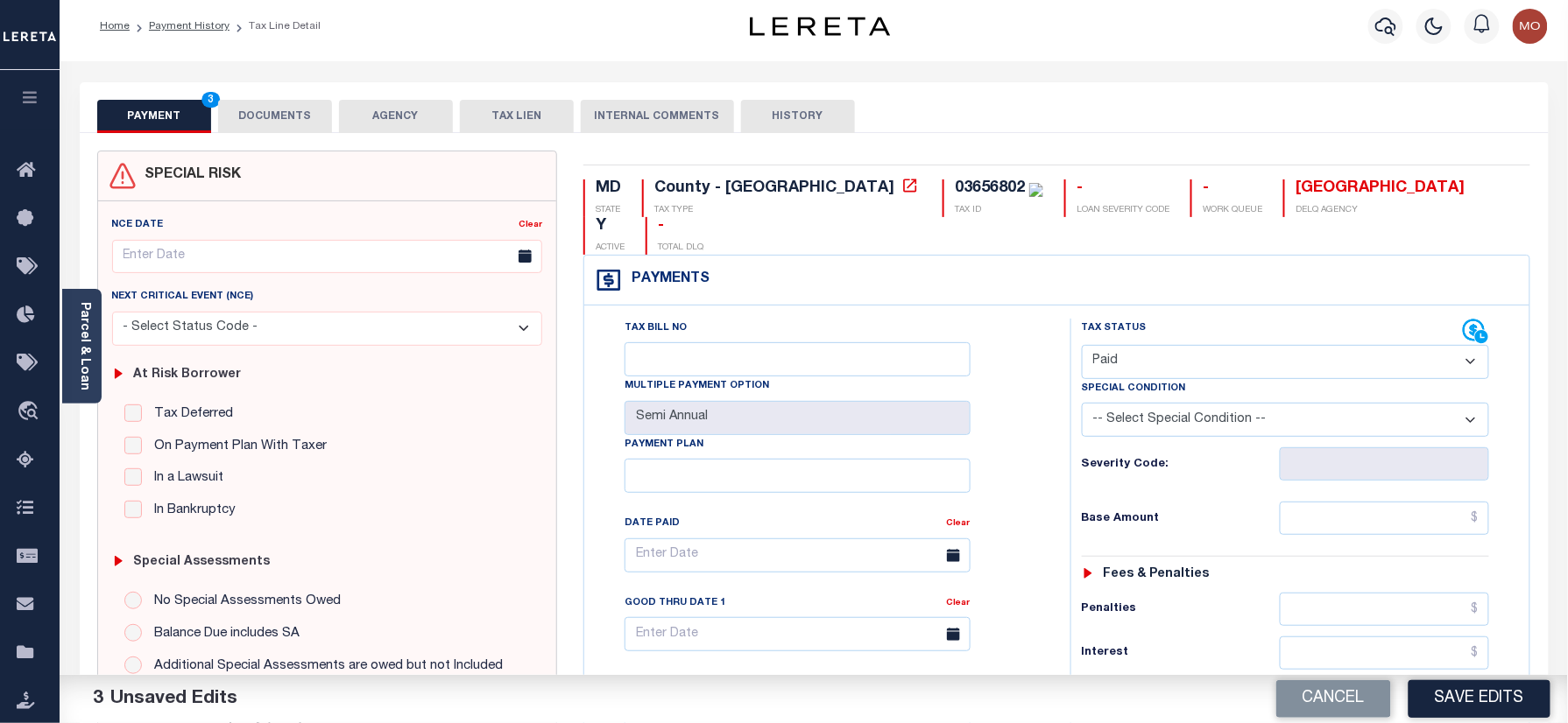
scroll to position [0, 0]
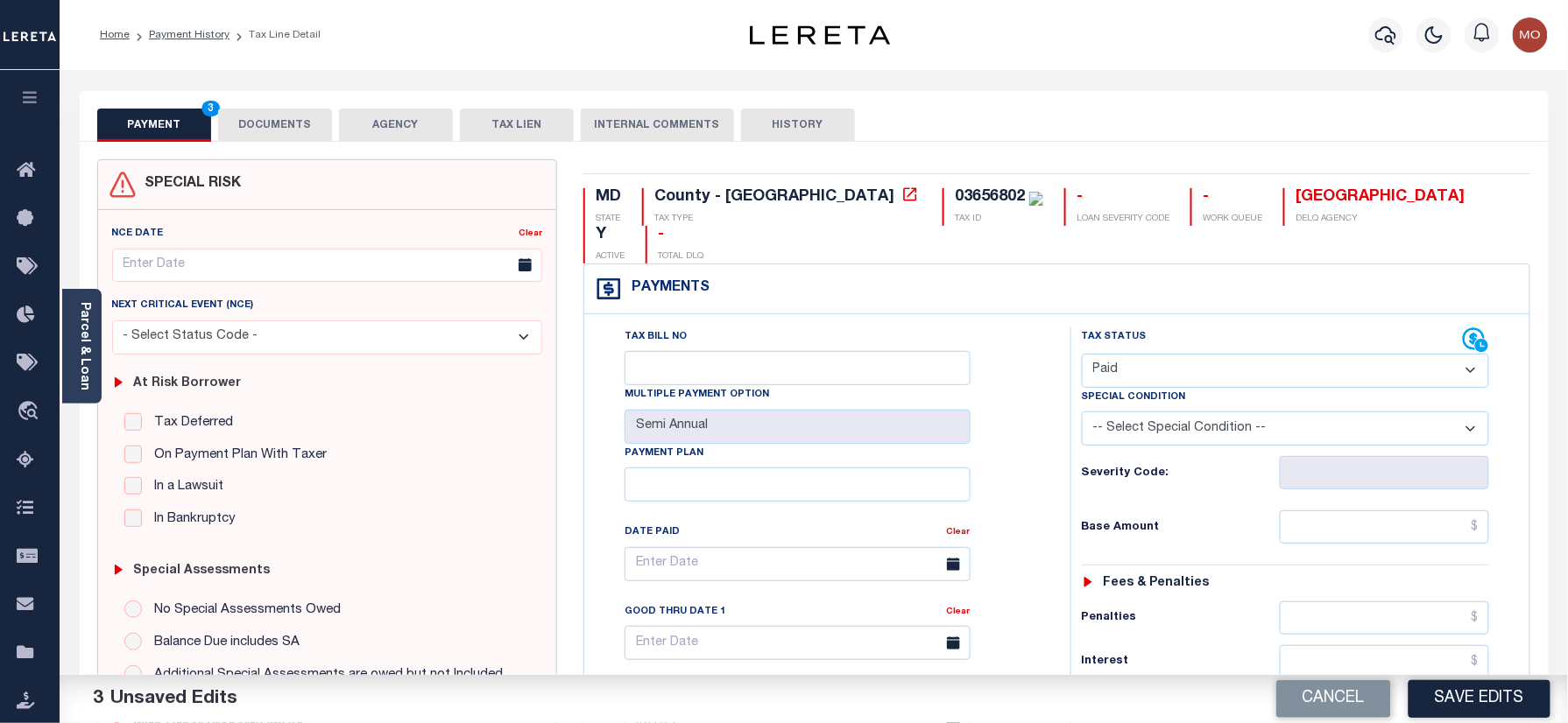
click at [277, 117] on button "DOCUMENTS" at bounding box center [275, 125] width 114 height 33
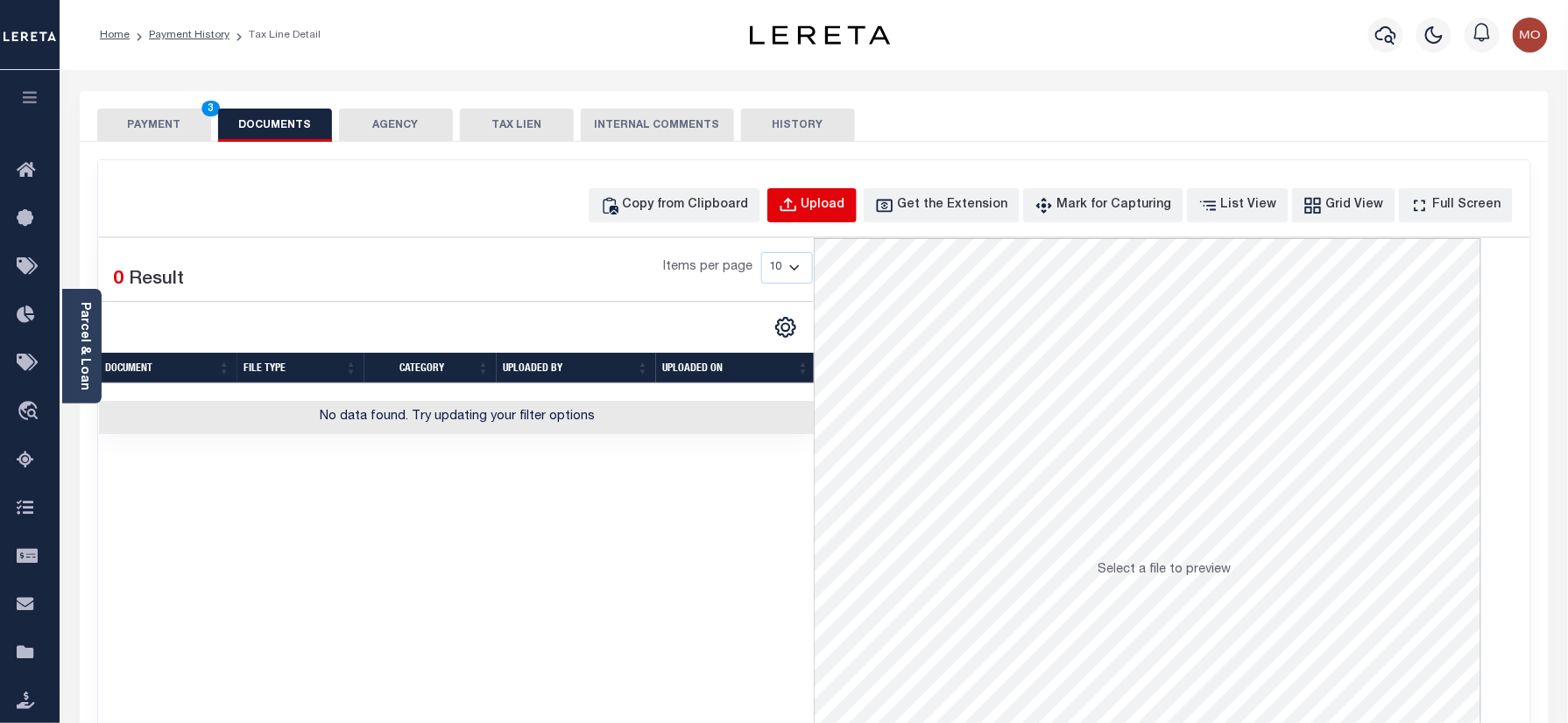
click at [833, 196] on div "Upload" at bounding box center [823, 206] width 44 height 19
select select "POP"
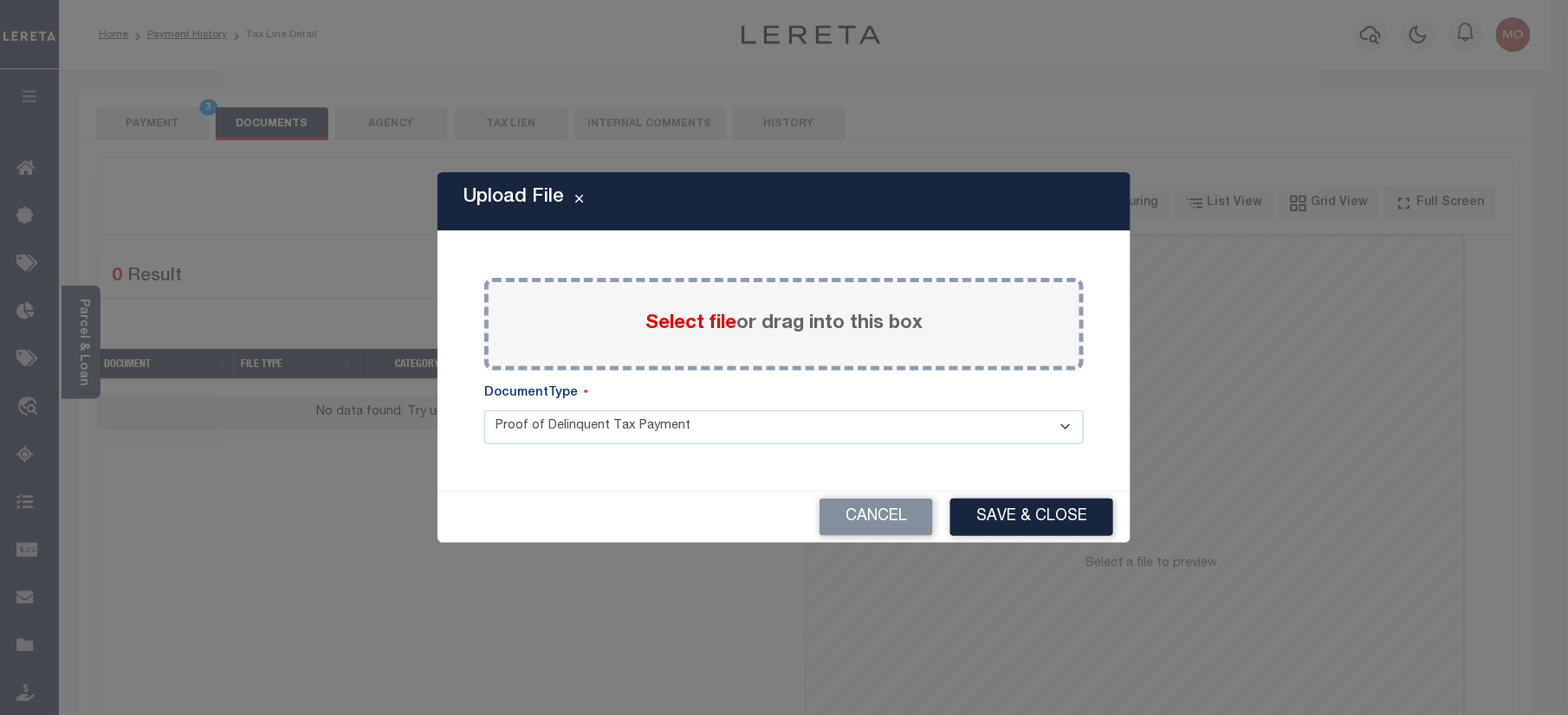
click at [683, 315] on span "Select file" at bounding box center [690, 324] width 91 height 19
click at [0, 0] on input "Select file or drag into this box" at bounding box center [0, 0] width 0 height 0
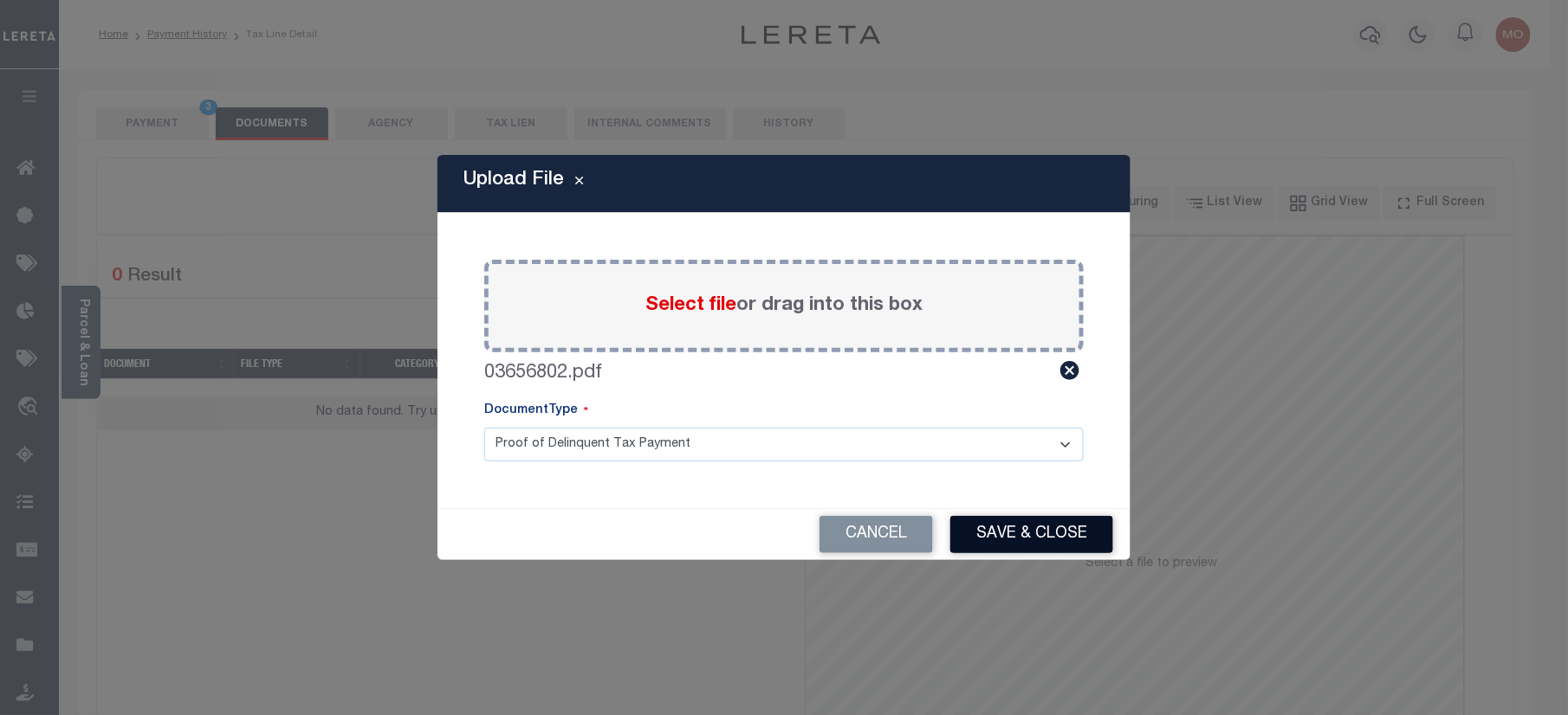
click at [1020, 538] on button "Save & Close" at bounding box center [1032, 534] width 163 height 37
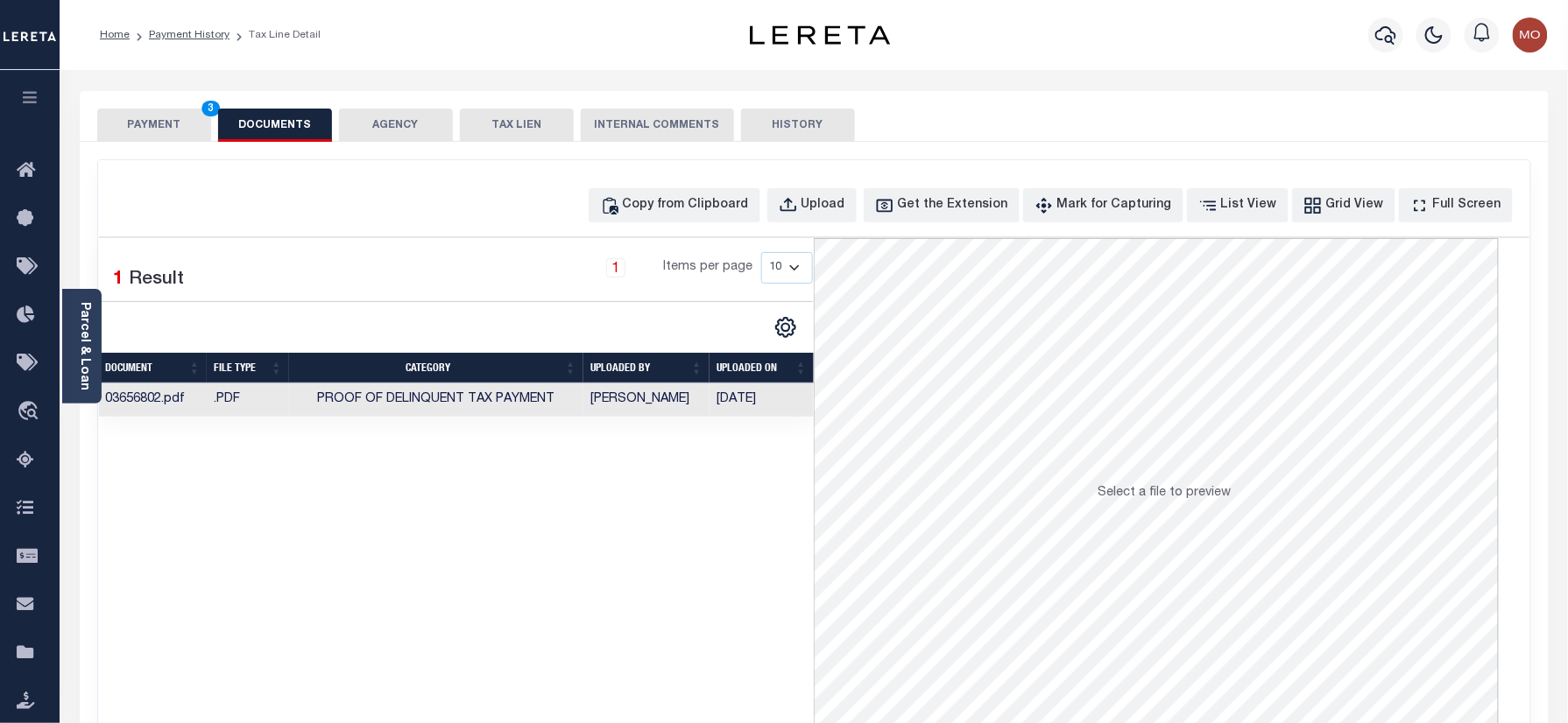
click at [163, 120] on button "PAYMENT 3" at bounding box center [154, 125] width 114 height 33
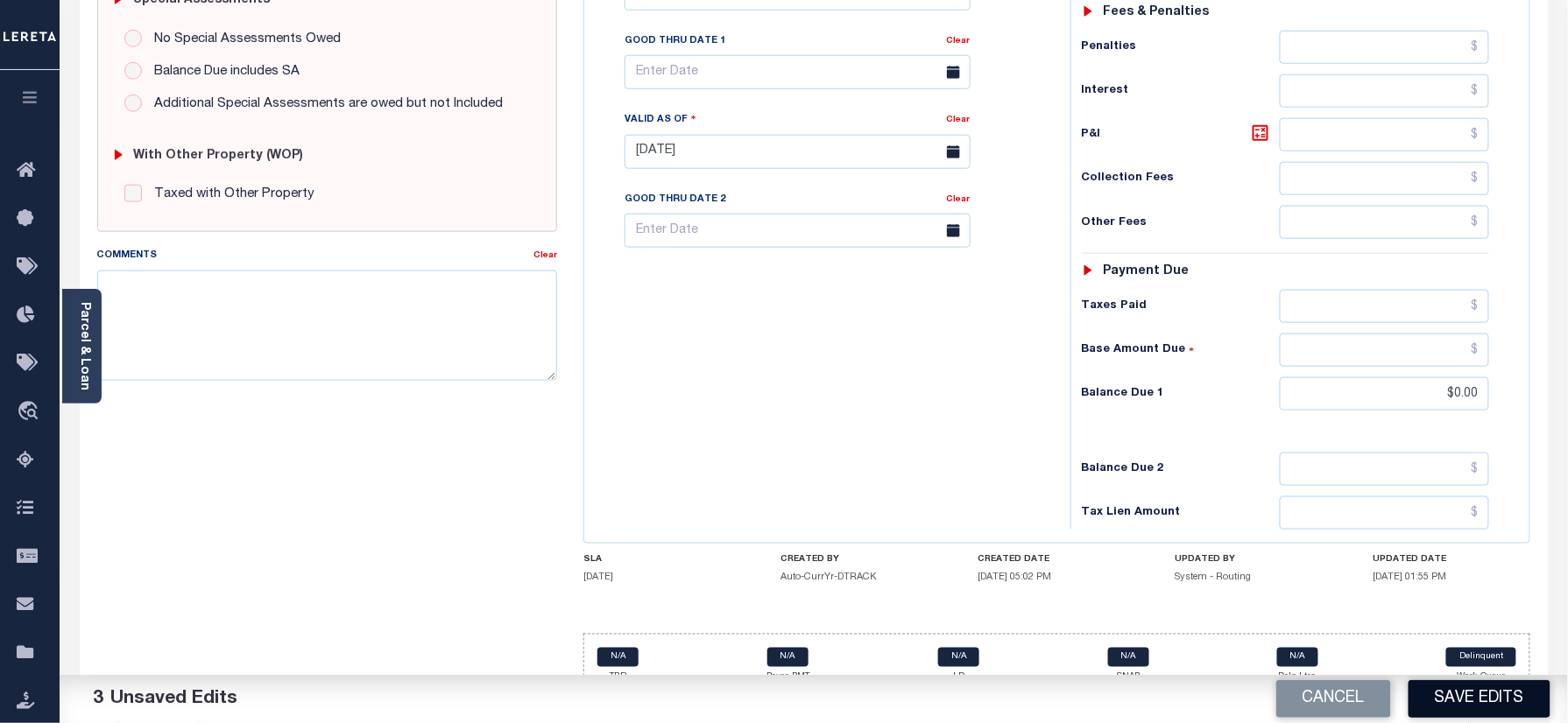
click at [1486, 692] on button "Save Edits" at bounding box center [1479, 699] width 142 height 38
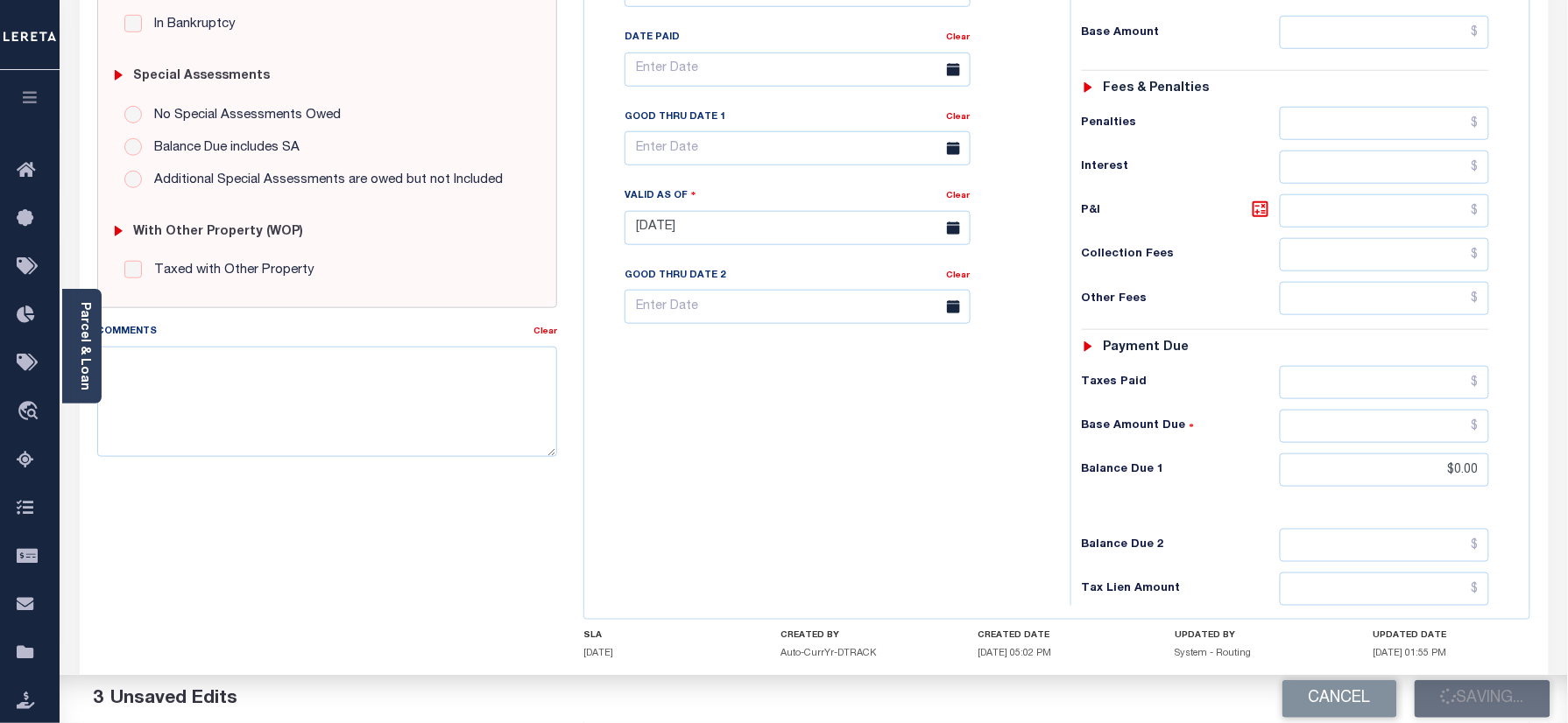
scroll to position [454, 0]
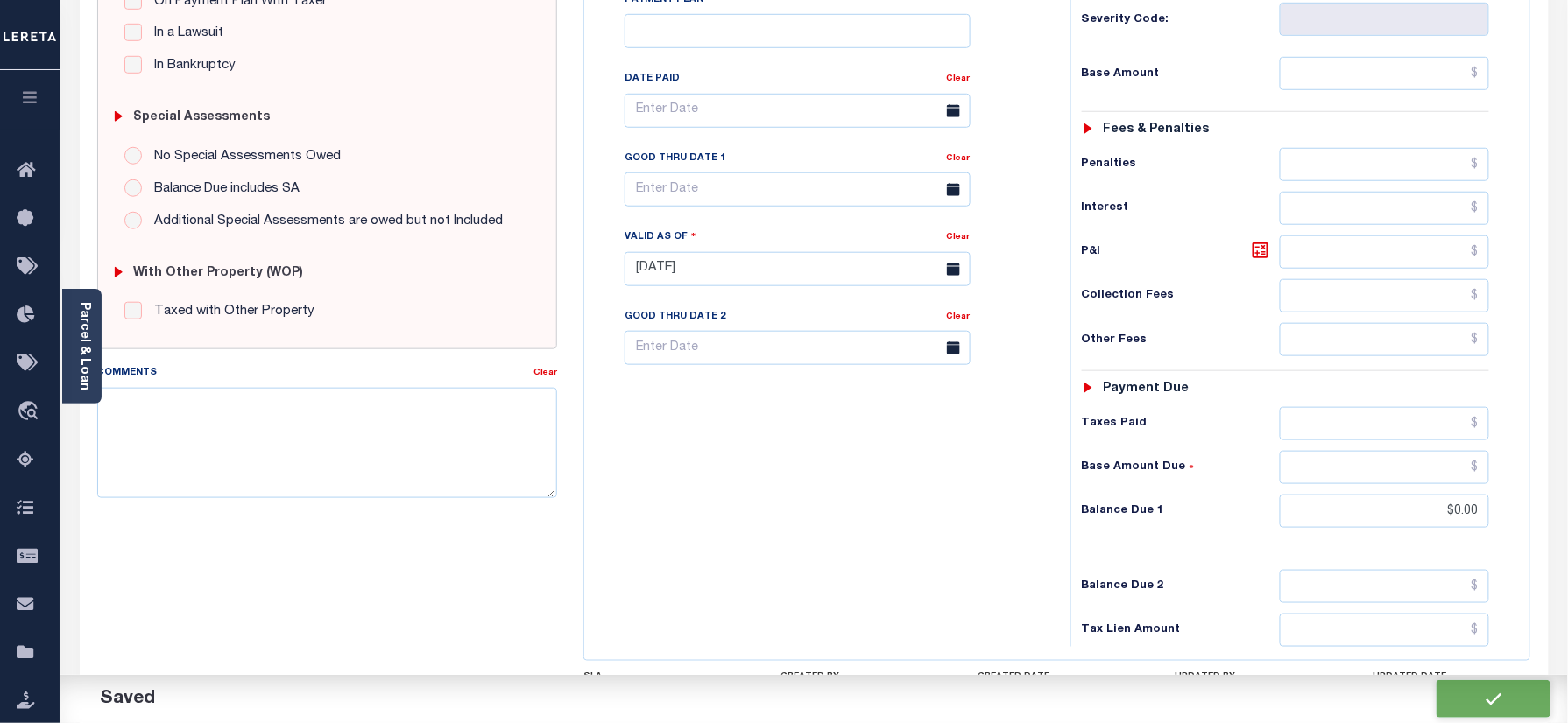
checkbox input "false"
type input "$0"
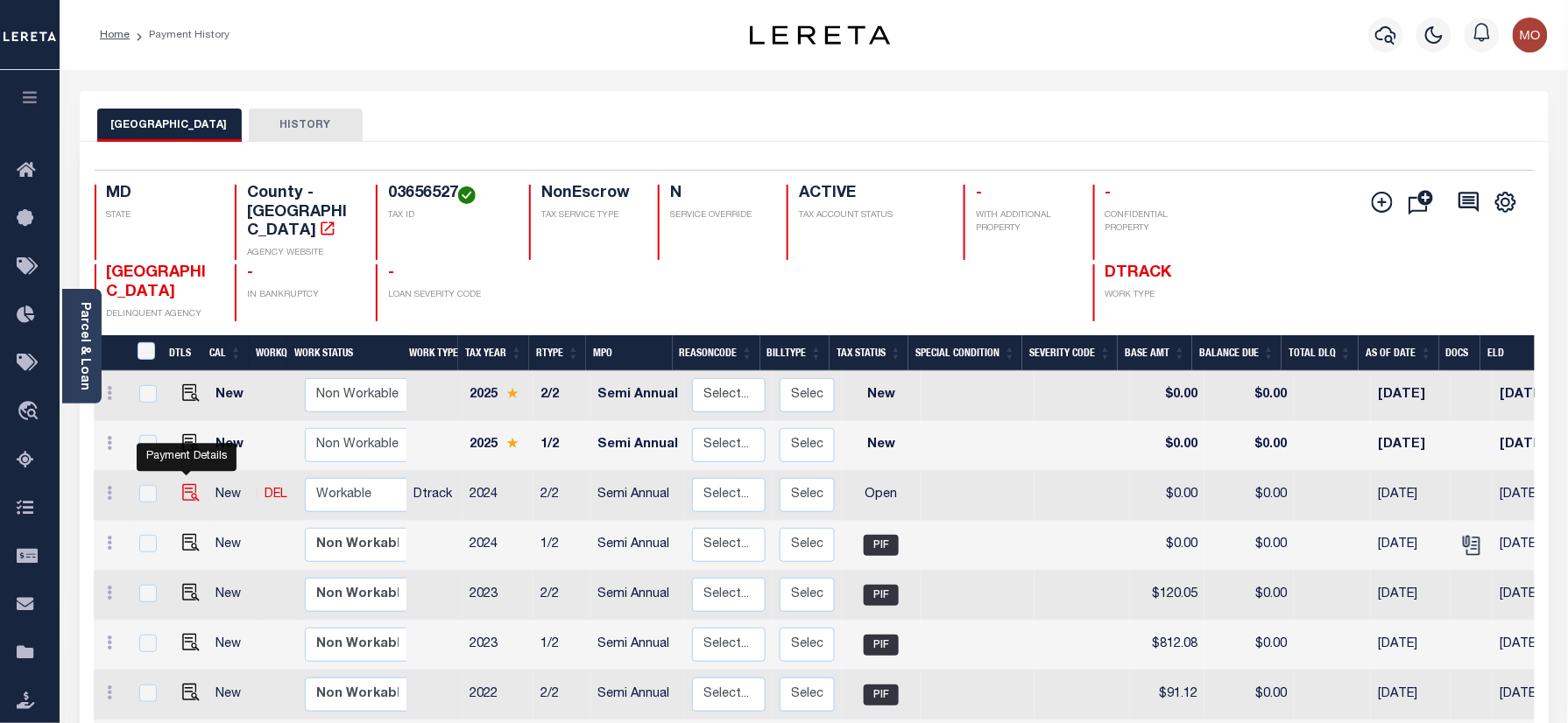
click at [184, 484] on img "" at bounding box center [191, 493] width 17 height 17
checkbox input "true"
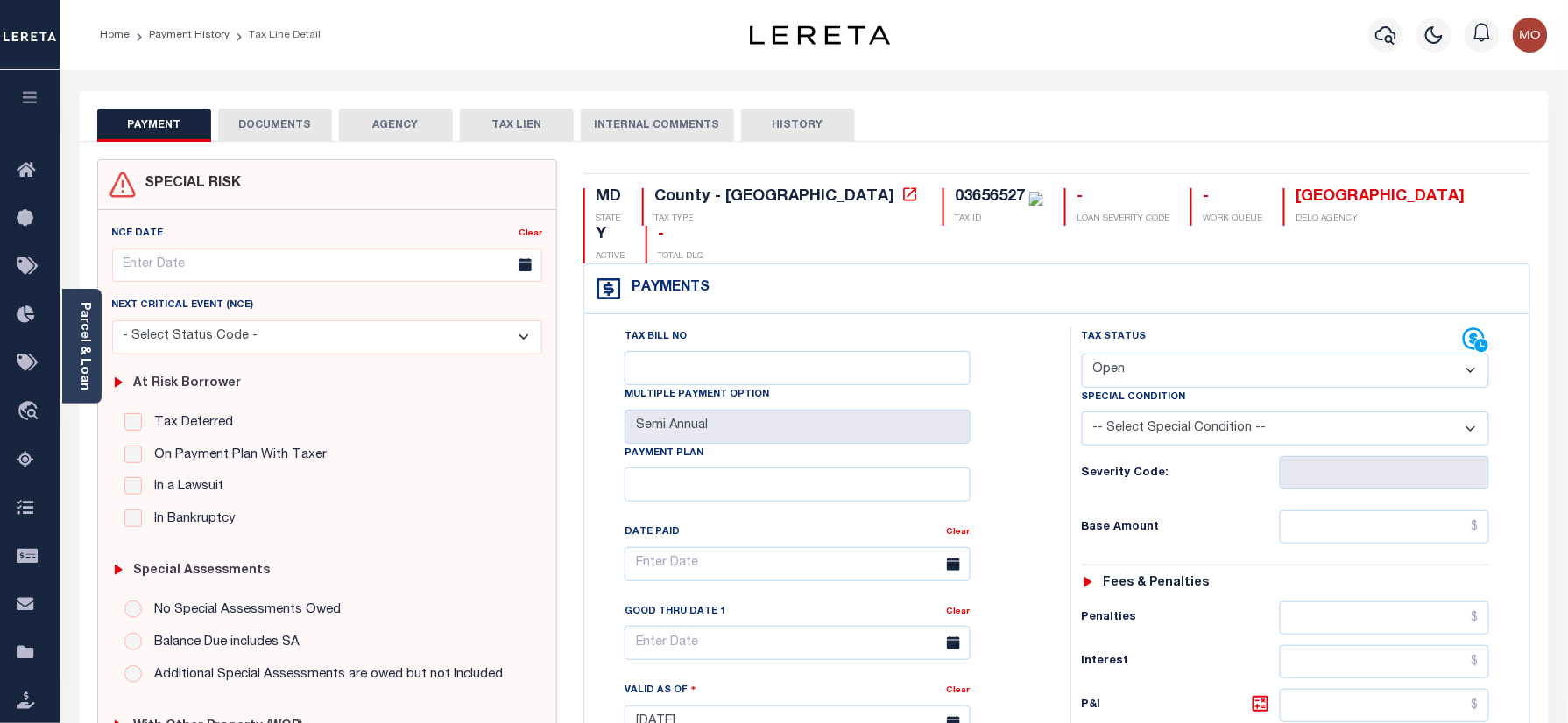
click at [954, 189] on div "03656527" at bounding box center [998, 198] width 88 height 19
copy div "03656527"
click at [1166, 354] on select "- Select Status Code - Open Due/Unpaid Paid Incomplete No Tax Due Internal Refu…" at bounding box center [1285, 371] width 408 height 34
select select "PYD"
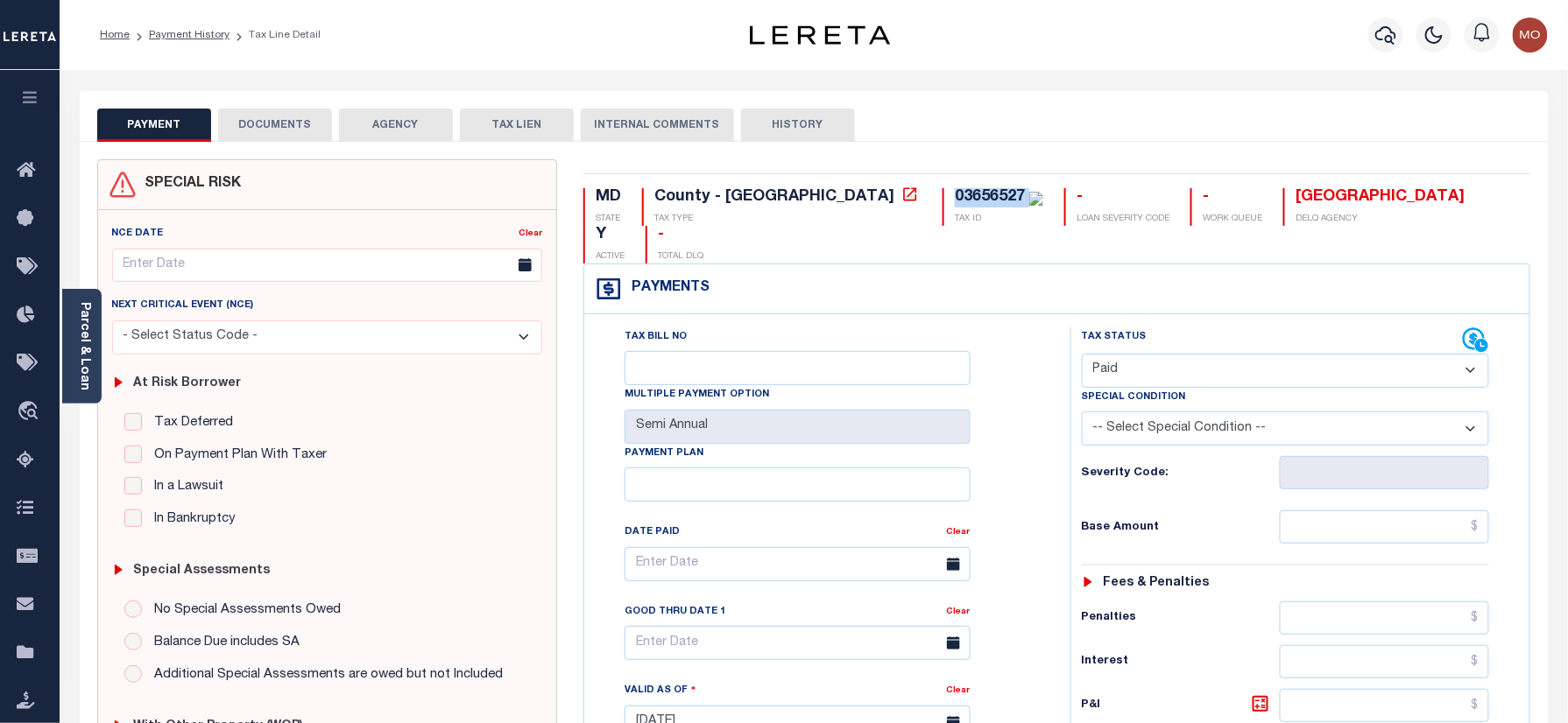
click at [1081, 354] on select "- Select Status Code - Open Due/Unpaid Paid Incomplete No Tax Due Internal Refu…" at bounding box center [1285, 371] width 408 height 34
type input "[DATE]"
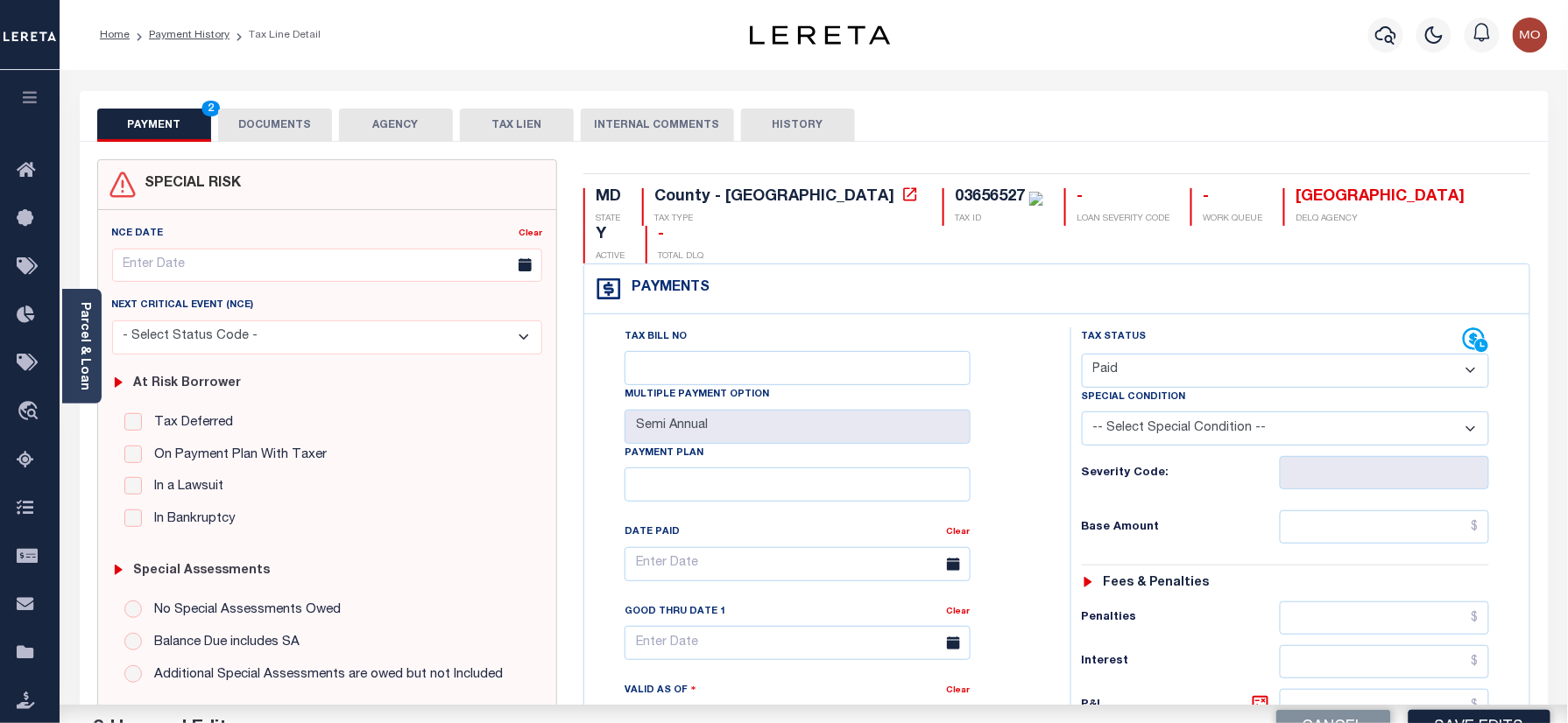
click at [1047, 450] on div "Tax Bill No Multiple Payment Option Semi Annual Payment Plan Clear" at bounding box center [823, 713] width 468 height 773
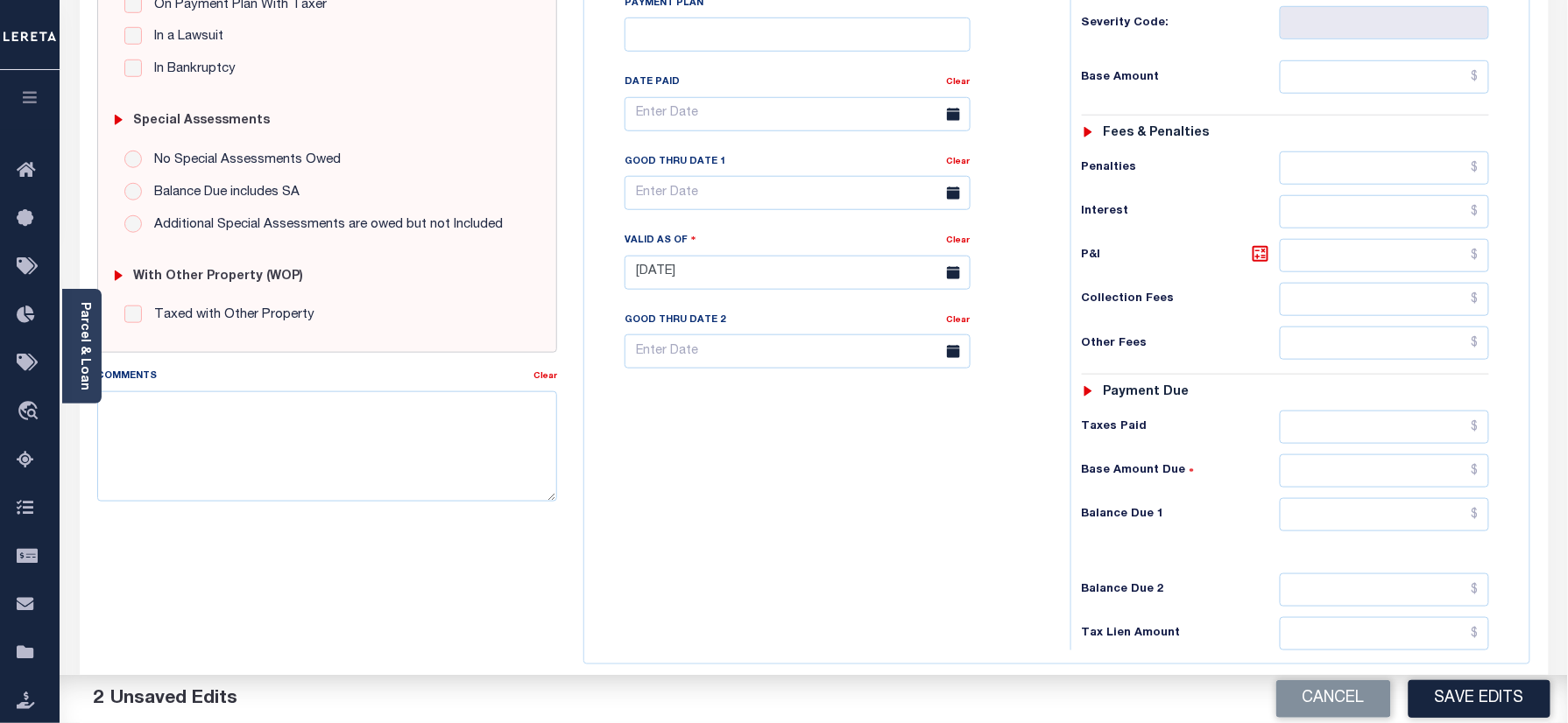
scroll to position [467, 0]
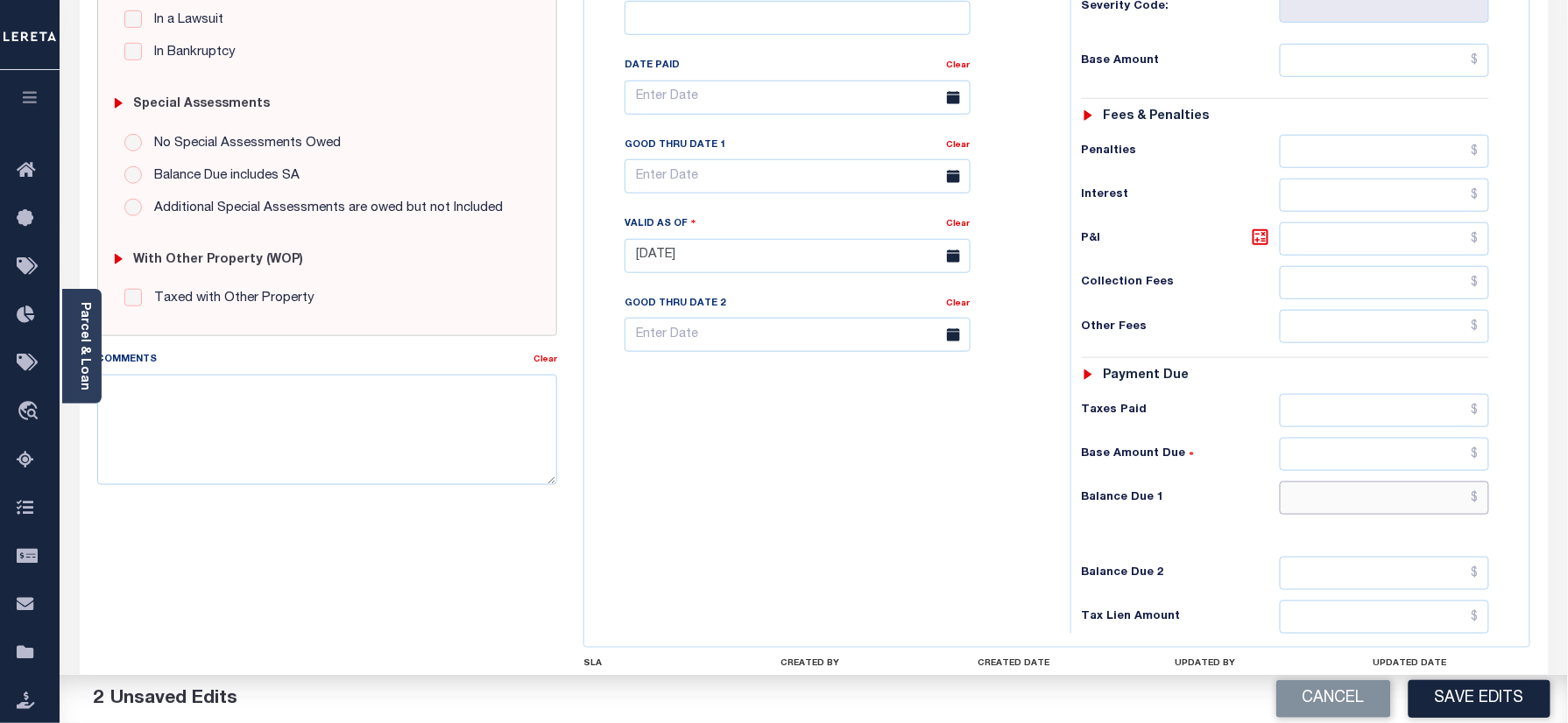
click at [1324, 482] on input "text" at bounding box center [1384, 498] width 210 height 33
type input "$0.00"
click at [779, 377] on div "Tax Bill No Multiple Payment Option Semi Annual Payment Plan Clear" at bounding box center [823, 247] width 468 height 773
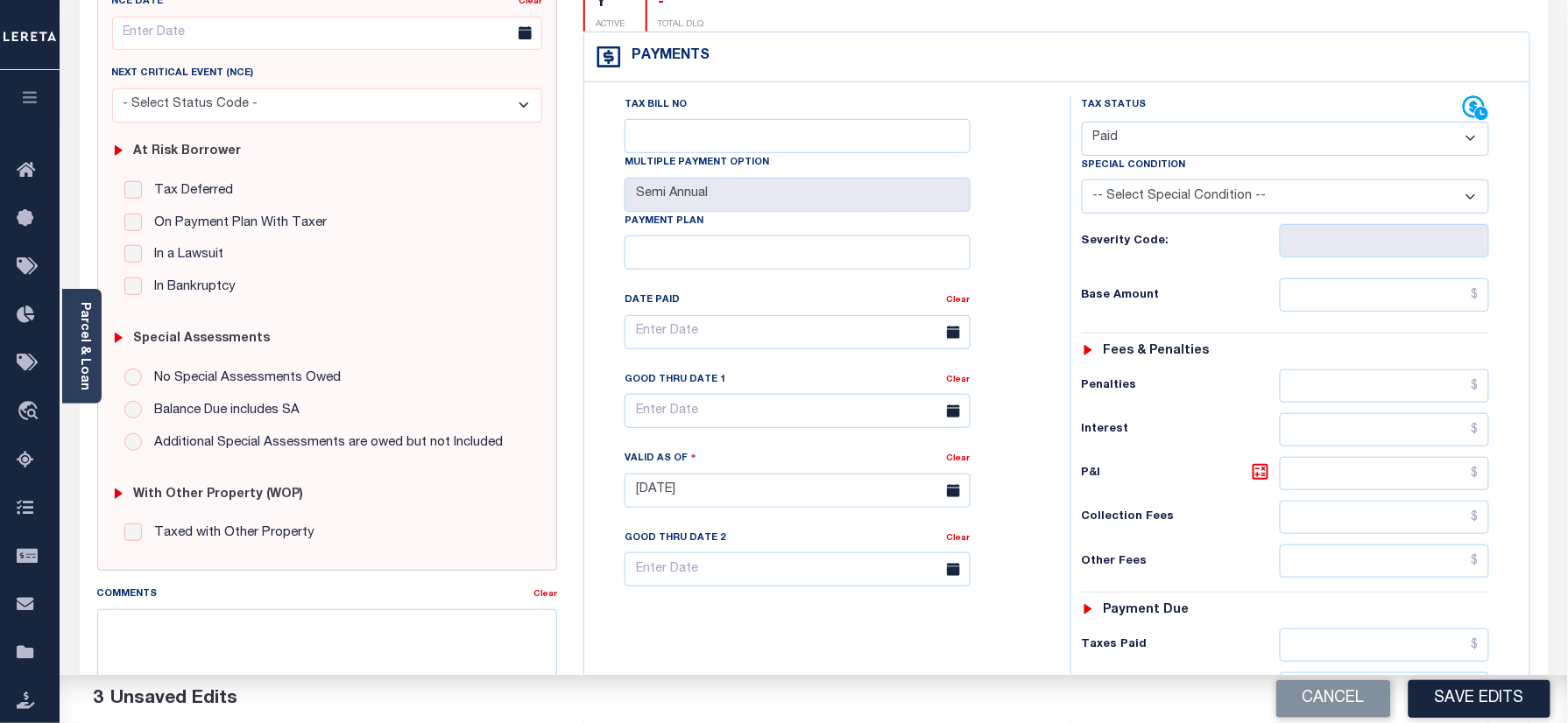
scroll to position [0, 0]
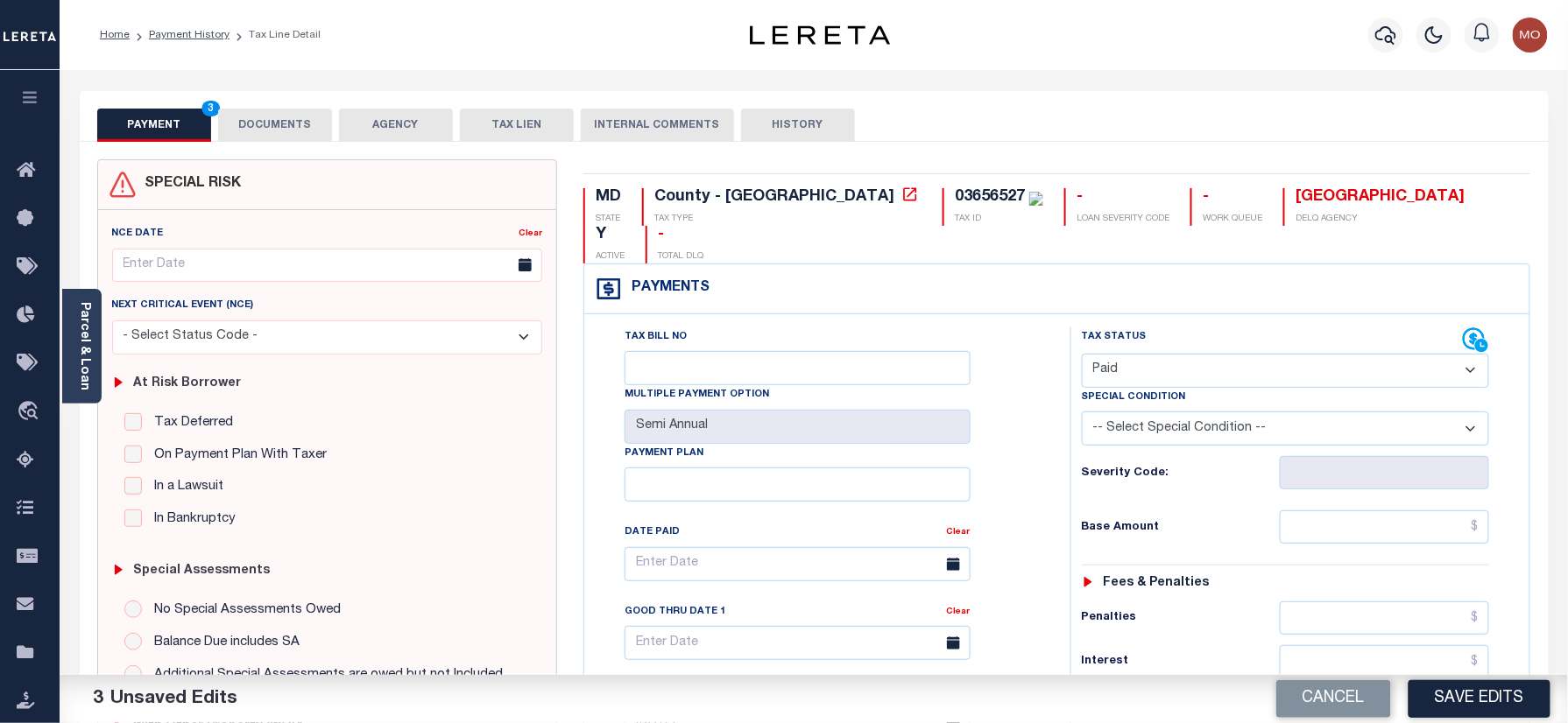
click at [275, 117] on button "DOCUMENTS" at bounding box center [275, 125] width 114 height 33
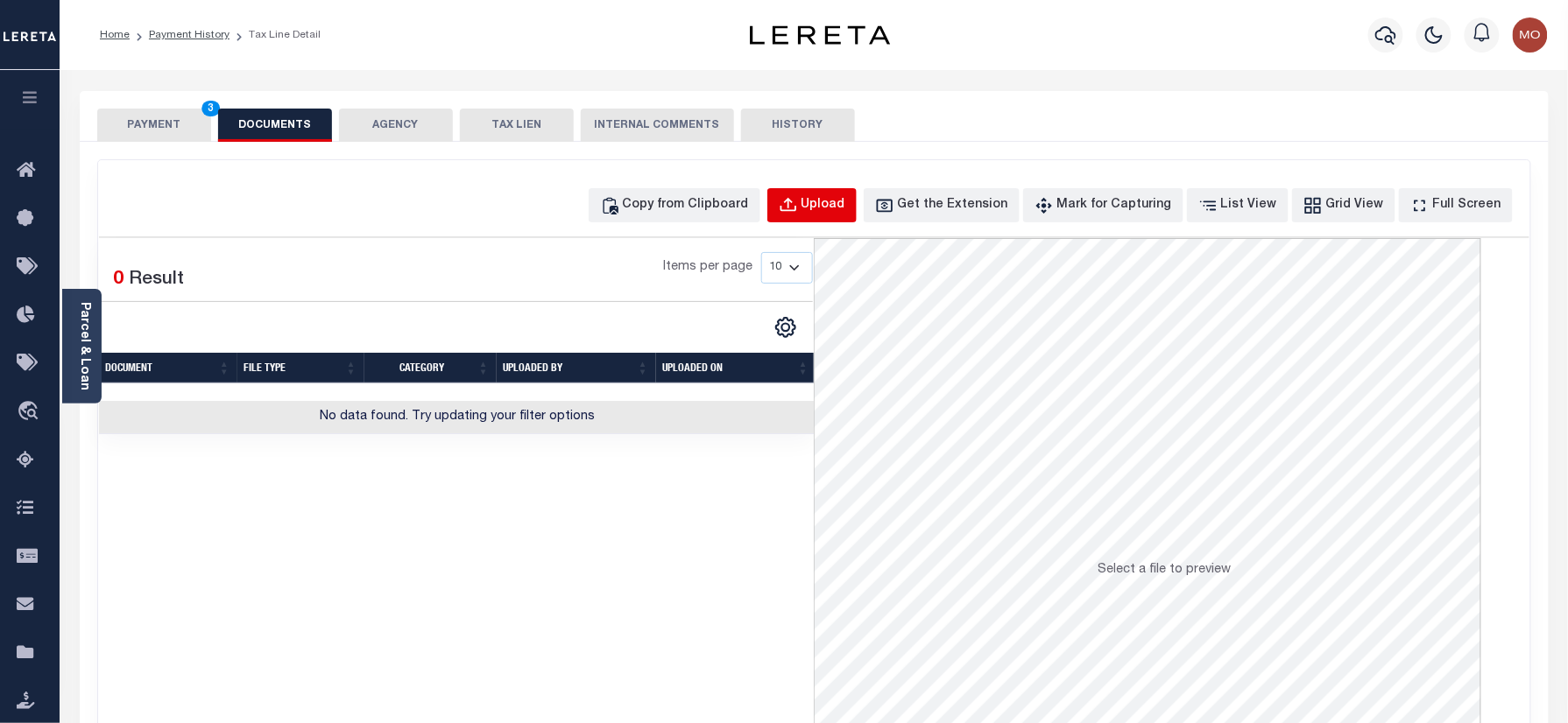
click at [857, 195] on button "Upload" at bounding box center [812, 205] width 89 height 34
select select "POP"
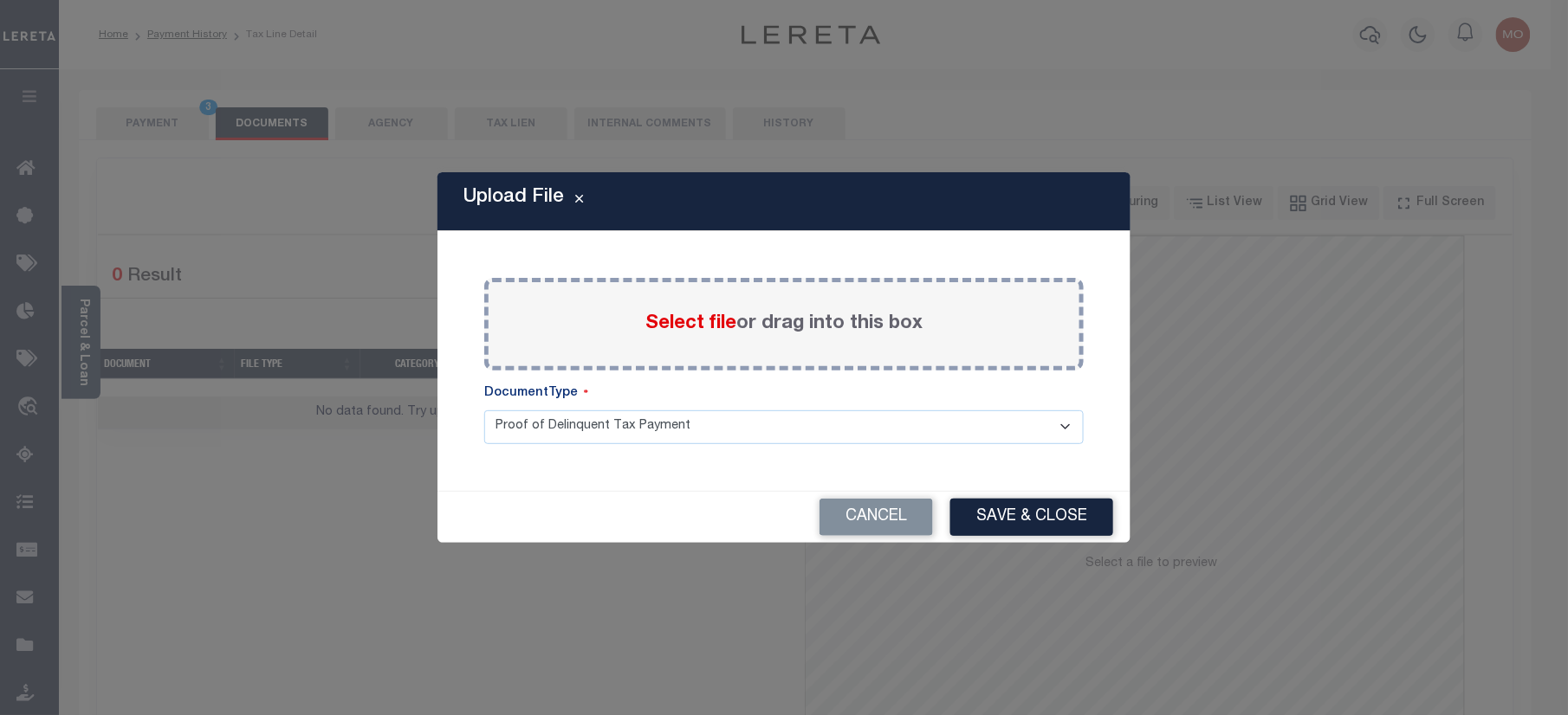
click at [655, 341] on div "Select file or drag into this box" at bounding box center [784, 324] width 599 height 93
click at [674, 325] on span "Select file" at bounding box center [690, 324] width 91 height 19
click at [0, 0] on input "Select file or drag into this box" at bounding box center [0, 0] width 0 height 0
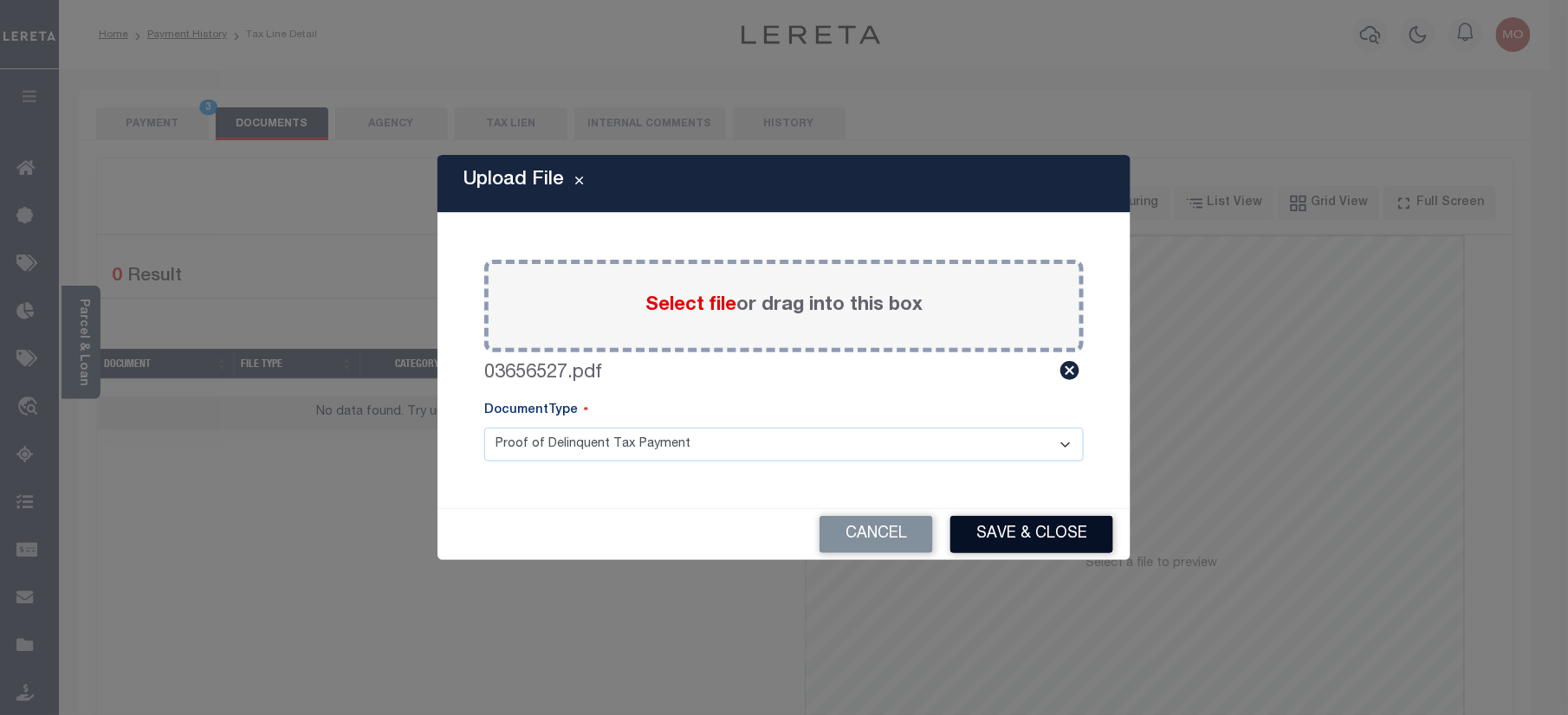
click at [1051, 542] on button "Save & Close" at bounding box center [1032, 534] width 163 height 37
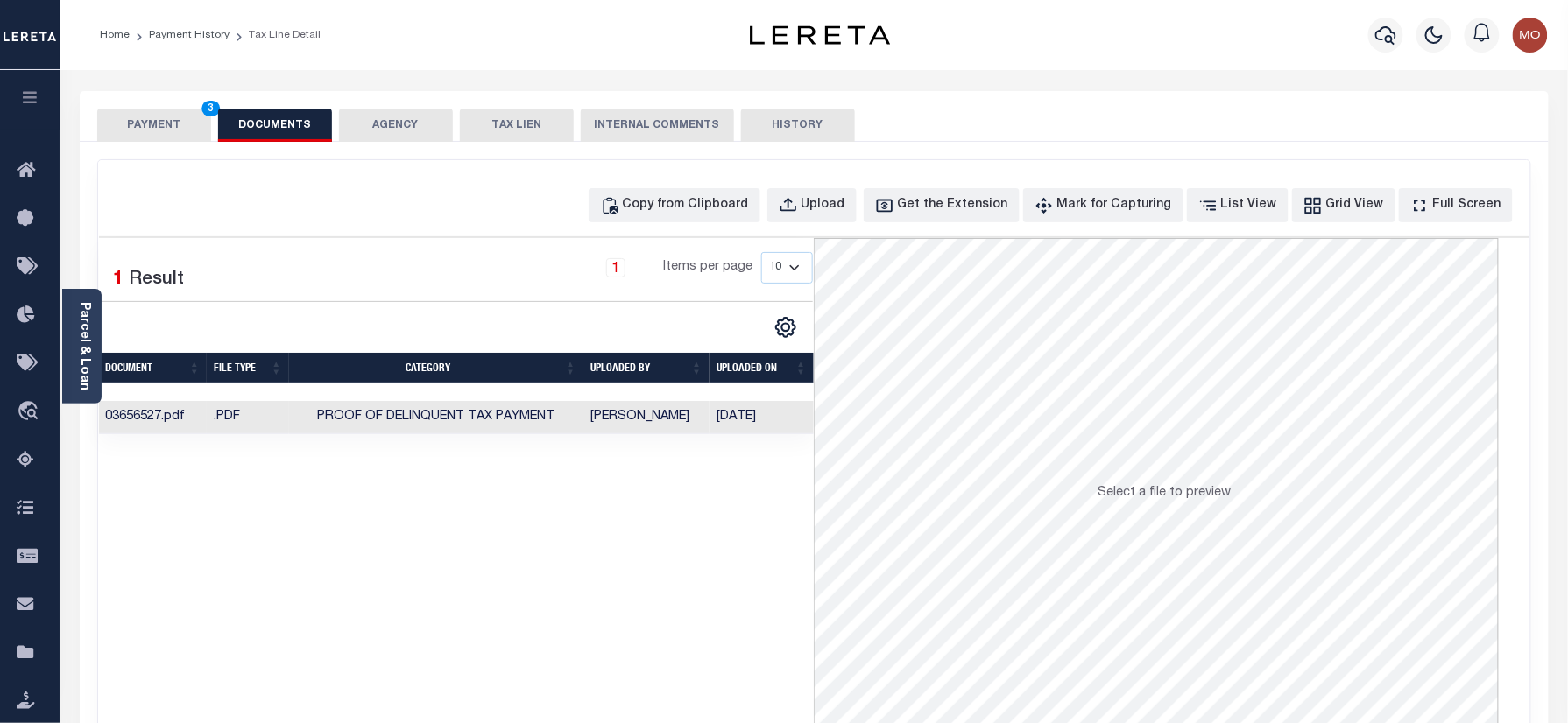
click at [155, 116] on button "PAYMENT 3" at bounding box center [154, 125] width 114 height 33
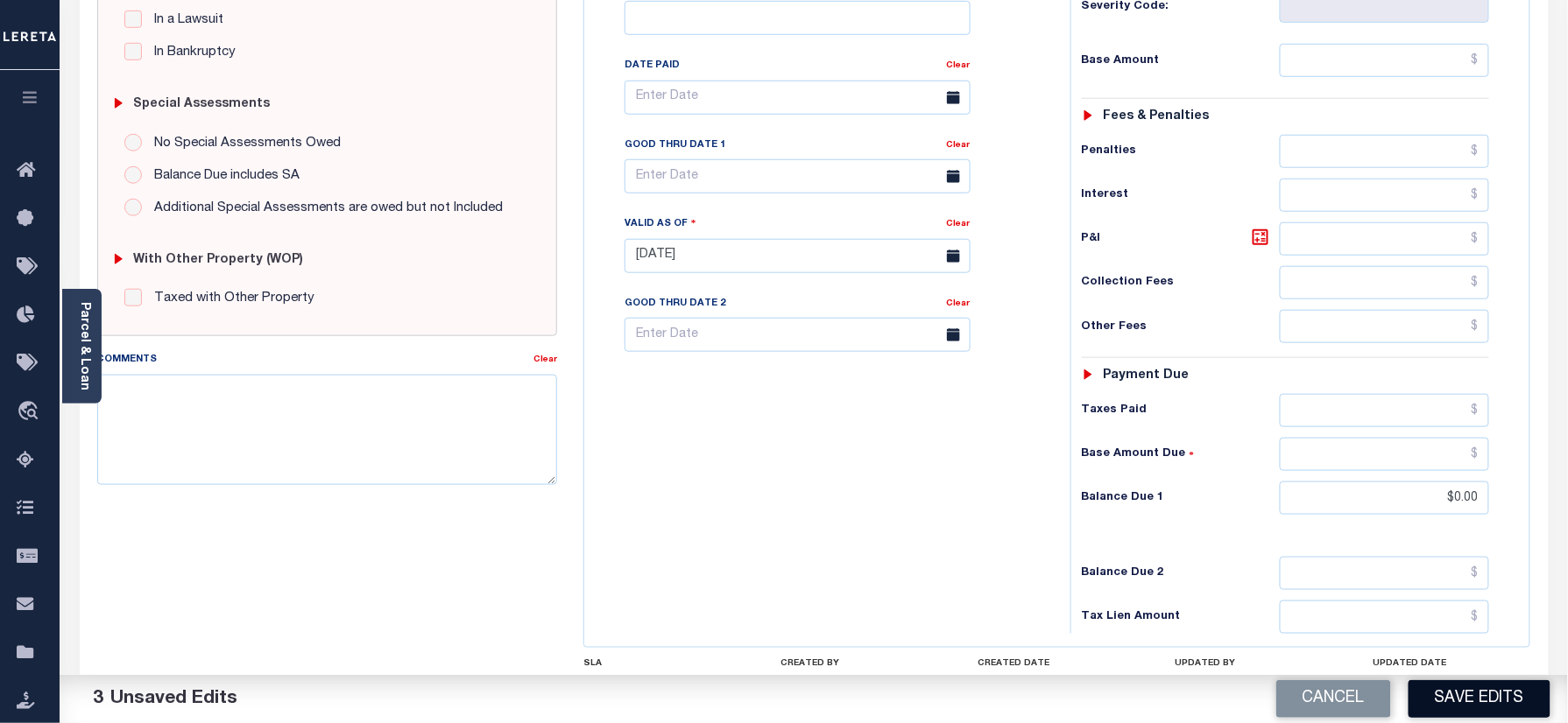
click at [1478, 698] on button "Save Edits" at bounding box center [1479, 699] width 142 height 38
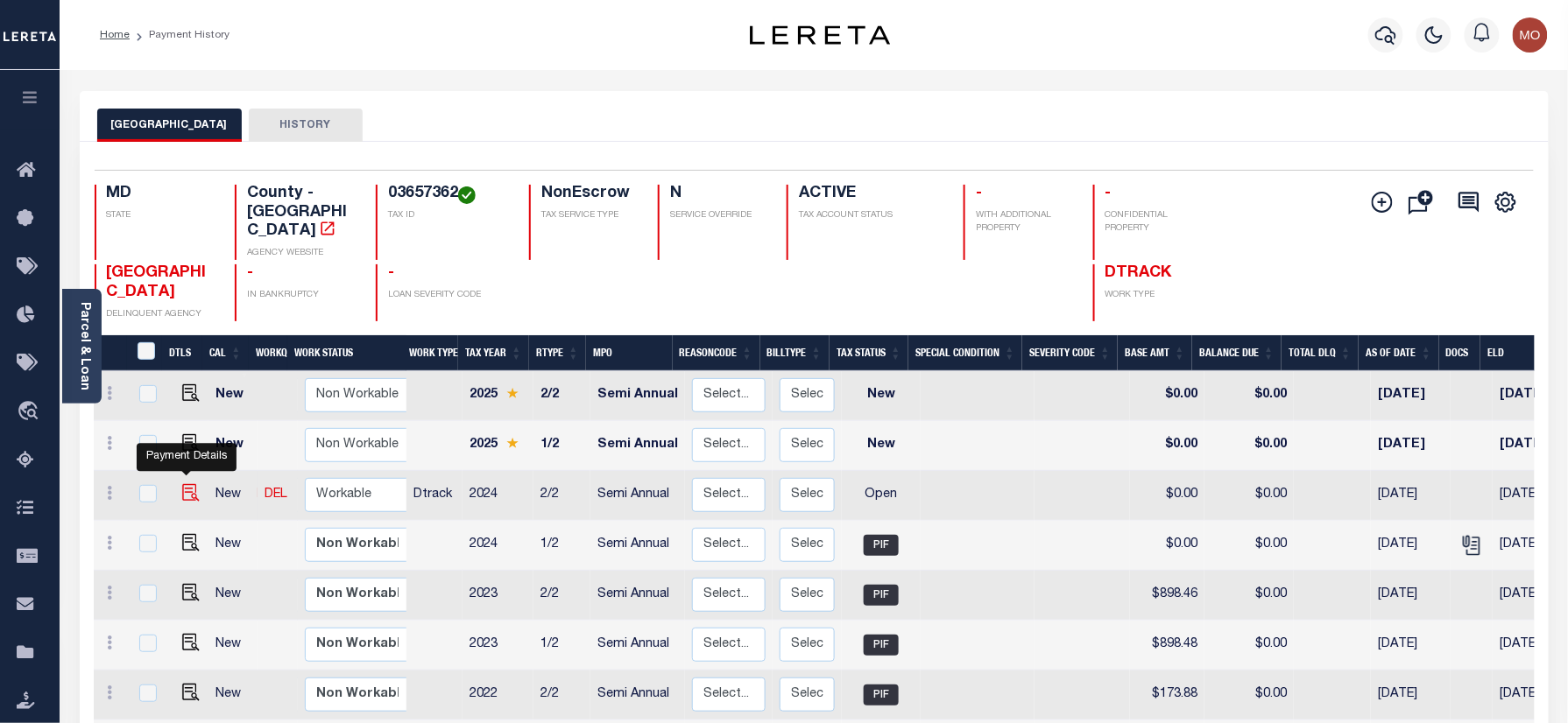
click at [187, 484] on img "" at bounding box center [191, 493] width 17 height 17
checkbox input "true"
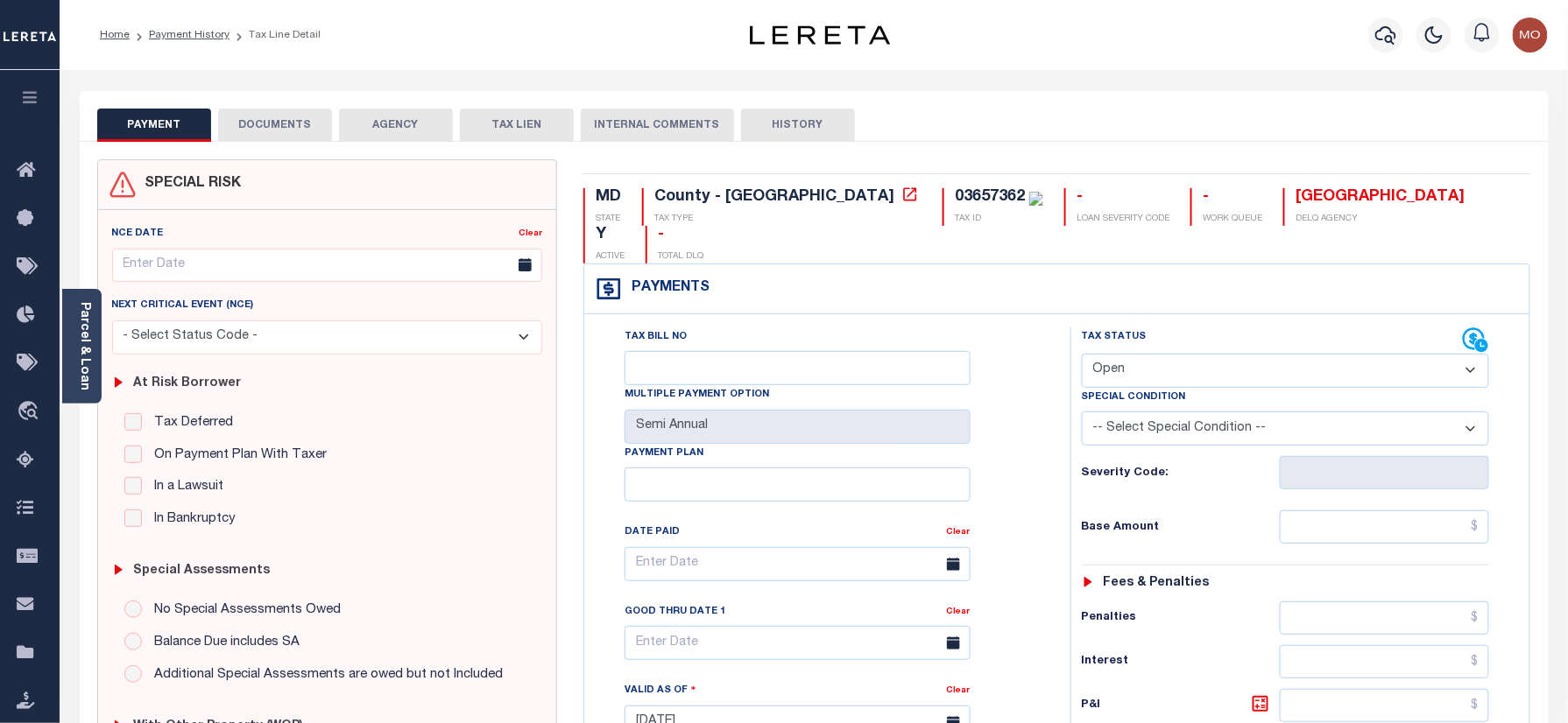
click at [954, 199] on div "03657362" at bounding box center [989, 196] width 70 height 15
copy div "03657362"
click at [1115, 354] on select "- Select Status Code - Open Due/Unpaid Paid Incomplete No Tax Due Internal Refu…" at bounding box center [1285, 371] width 408 height 34
select select "PYD"
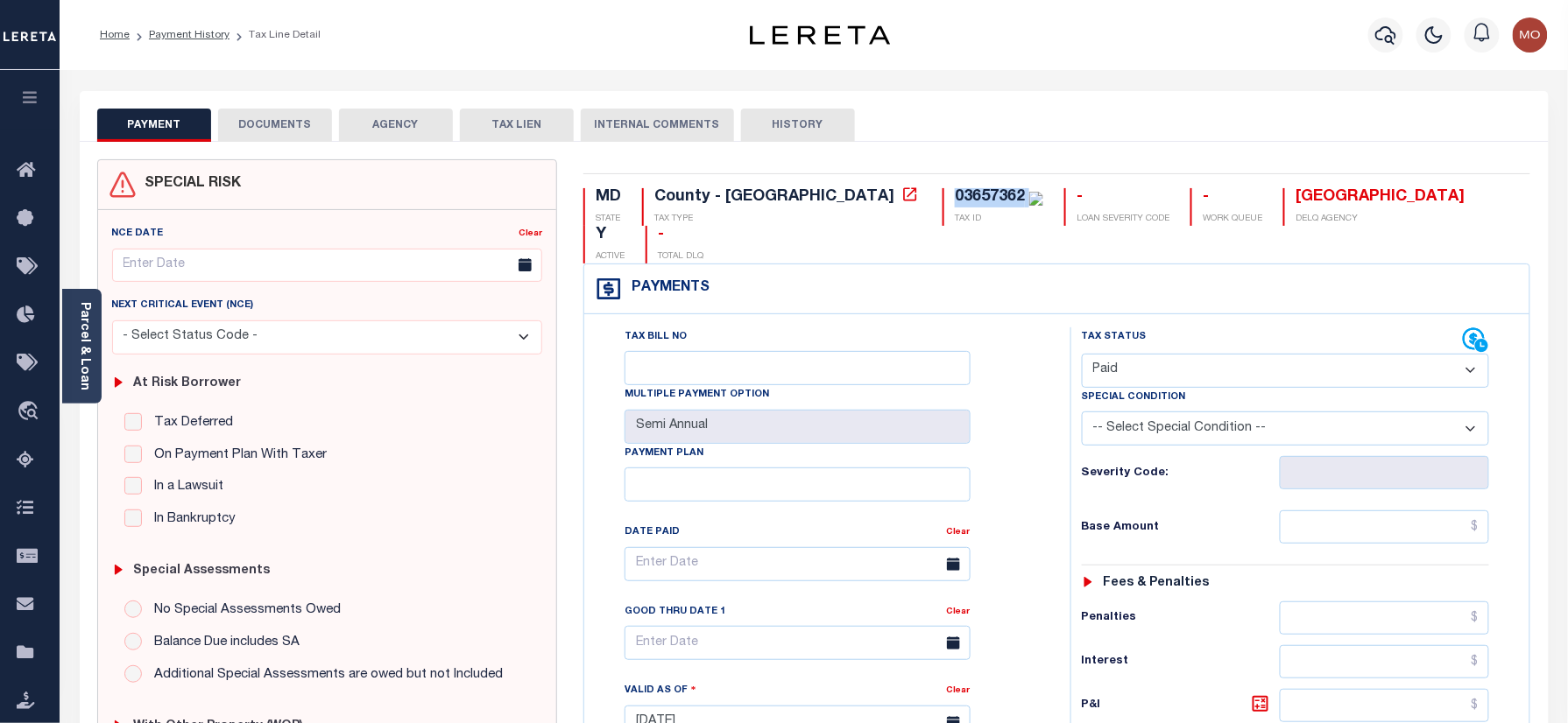
click at [1081, 354] on select "- Select Status Code - Open Due/Unpaid Paid Incomplete No Tax Due Internal Refu…" at bounding box center [1285, 371] width 408 height 34
type input "[DATE]"
click at [1082, 467] on h6 "Severity Code:" at bounding box center [1180, 473] width 197 height 14
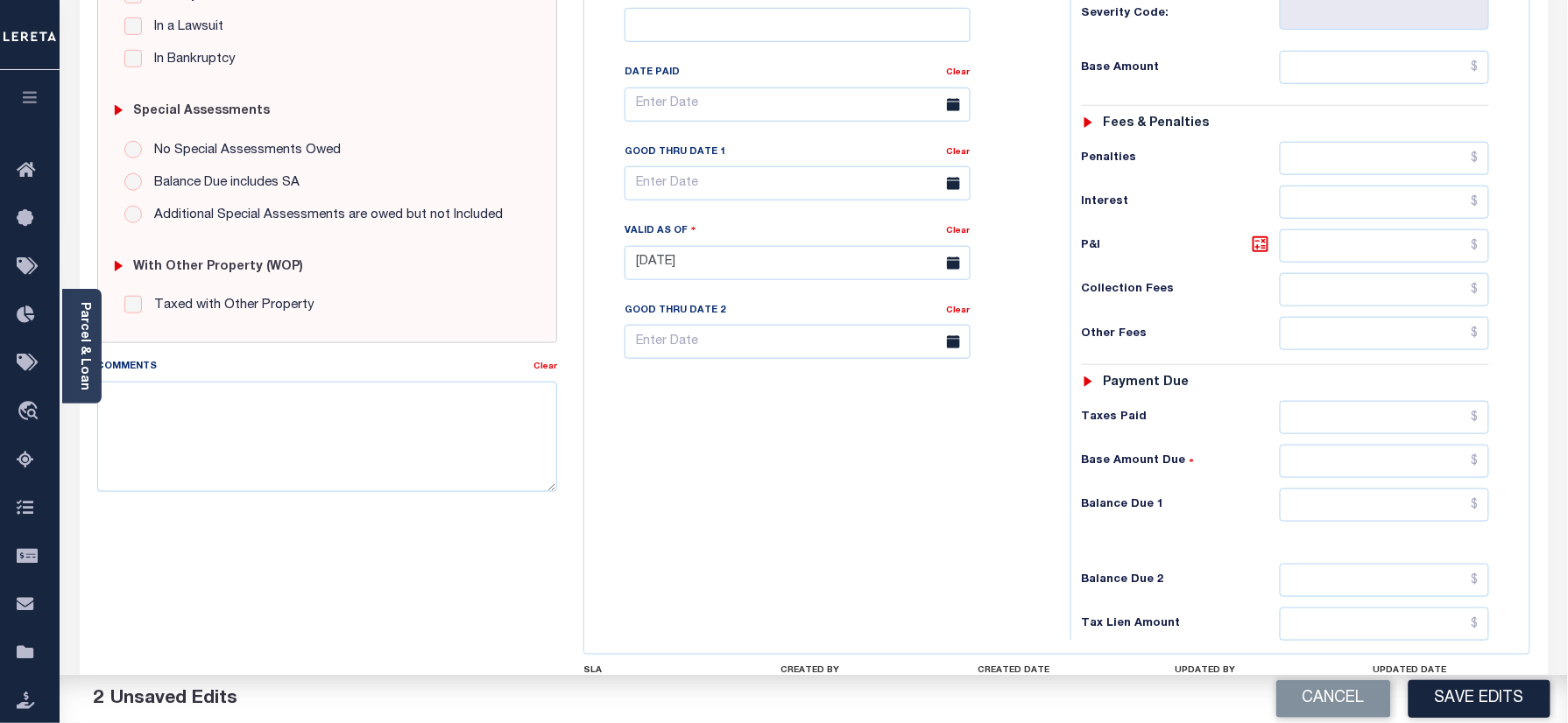
scroll to position [467, 0]
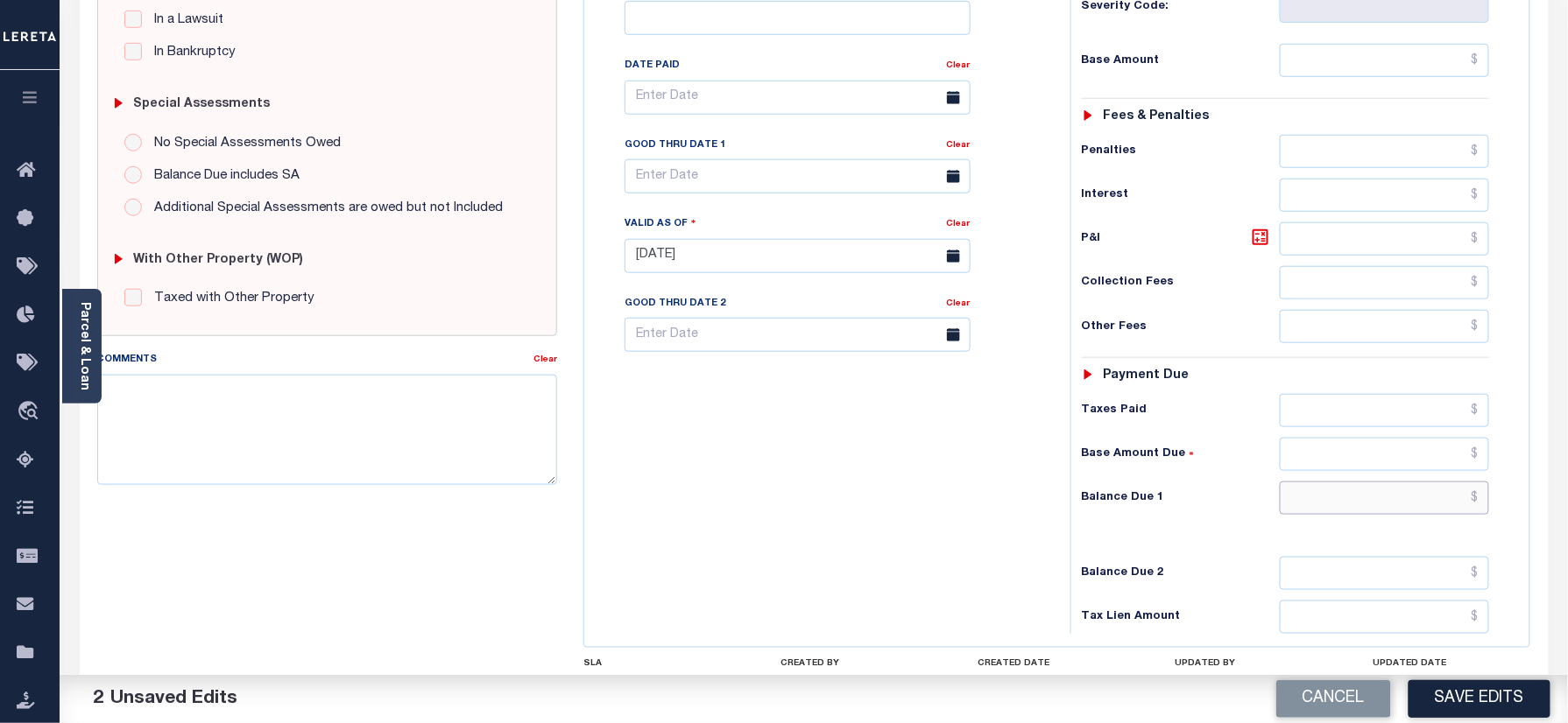
click at [1349, 482] on input "text" at bounding box center [1384, 498] width 210 height 33
type input "$0.00"
click at [703, 530] on div "Tax Bill No Multiple Payment Option Semi Annual Payment Plan Clear" at bounding box center [823, 247] width 468 height 773
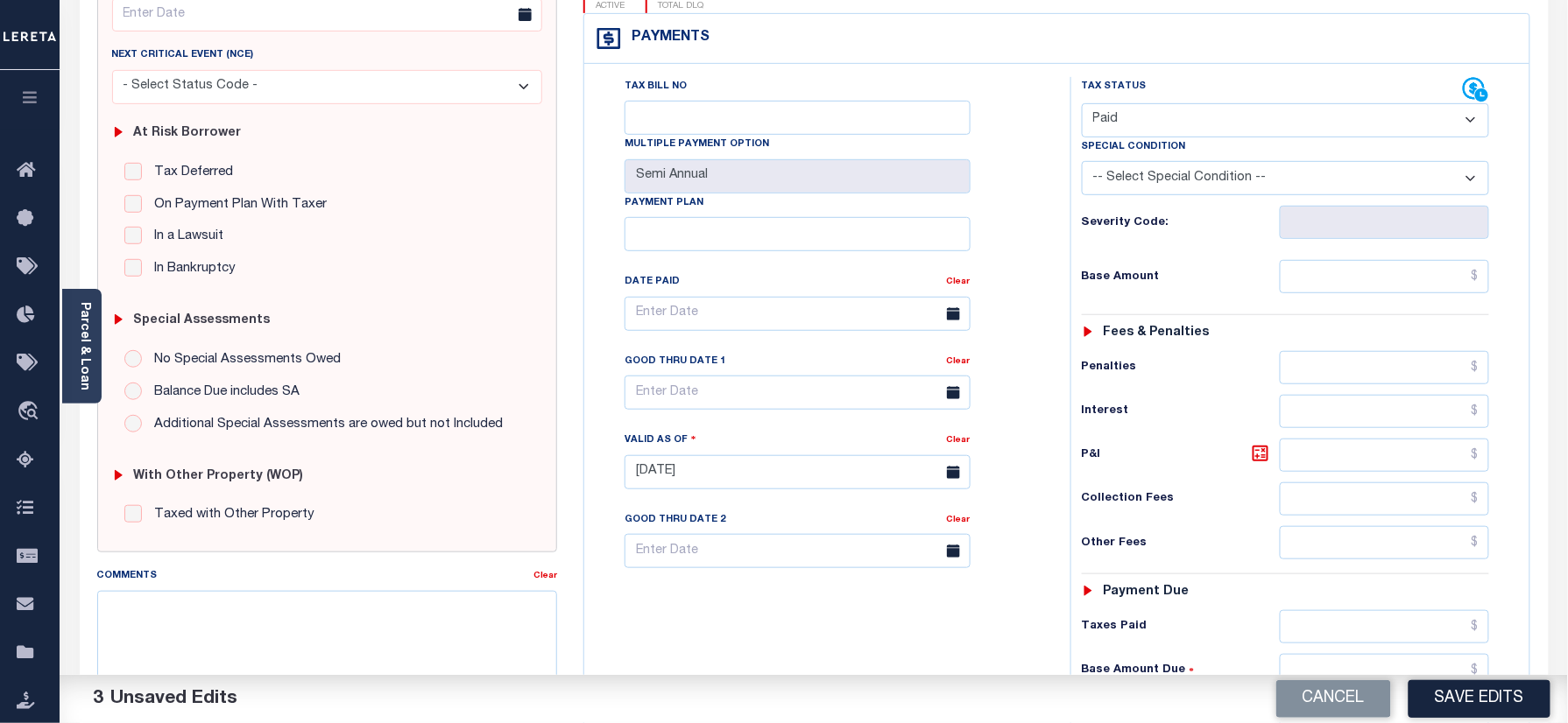
scroll to position [0, 0]
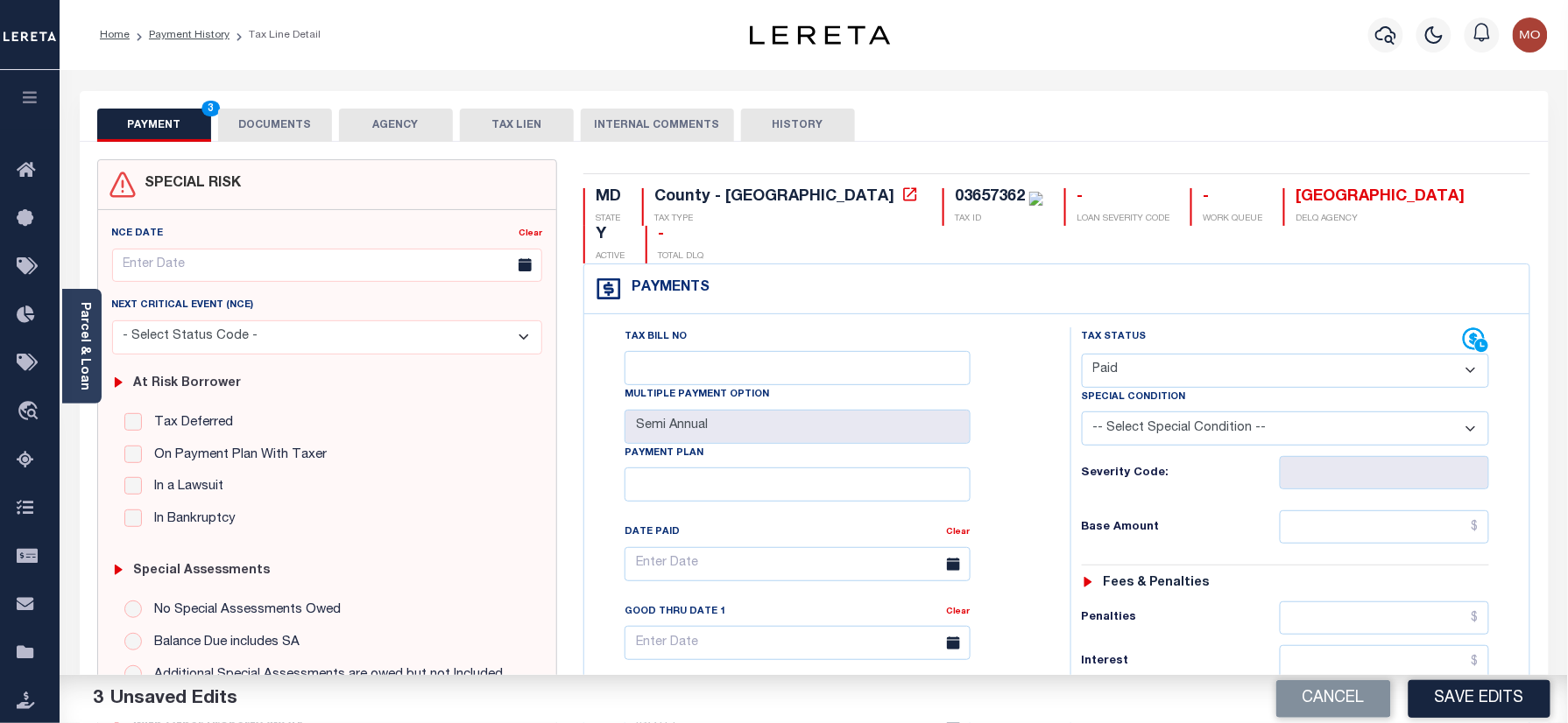
click at [256, 104] on div "PAYMENT 3 DOCUMENTS AGENCY DELINQUENT PAYEE TAX LIEN" at bounding box center [813, 116] width 1468 height 50
click at [278, 115] on button "DOCUMENTS" at bounding box center [275, 125] width 114 height 33
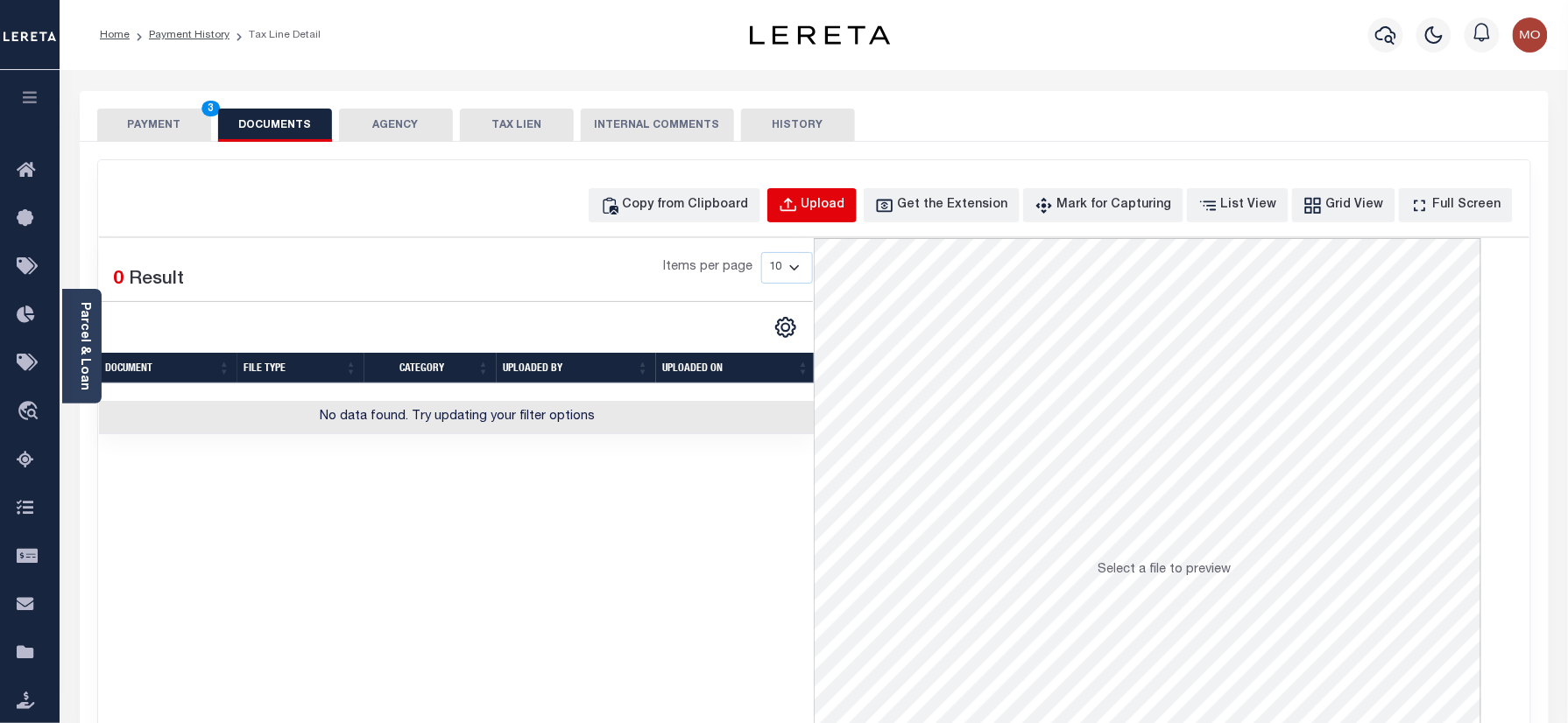
click at [845, 196] on div "Upload" at bounding box center [823, 206] width 44 height 19
select select "POP"
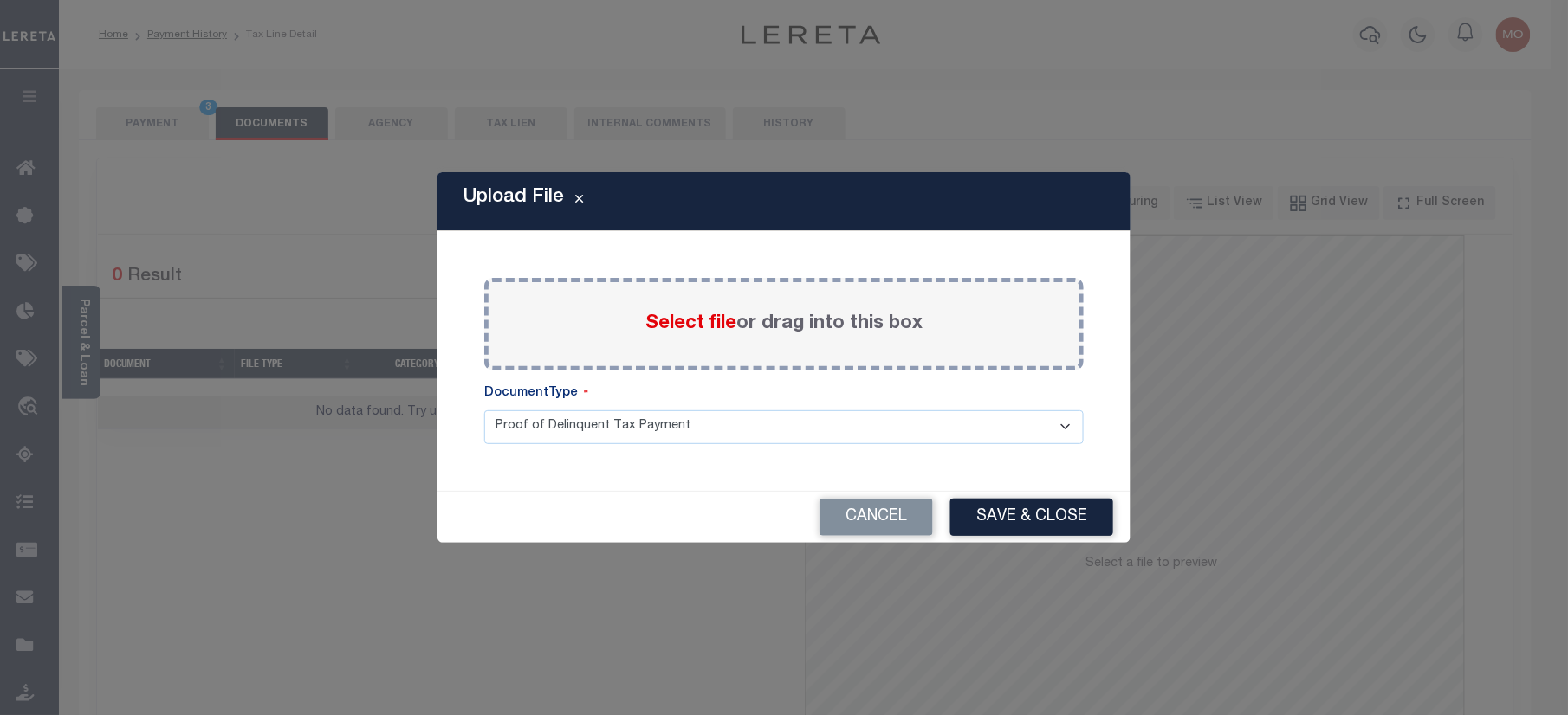
click at [680, 329] on span "Select file" at bounding box center [690, 324] width 91 height 19
click at [0, 0] on input "Select file or drag into this box" at bounding box center [0, 0] width 0 height 0
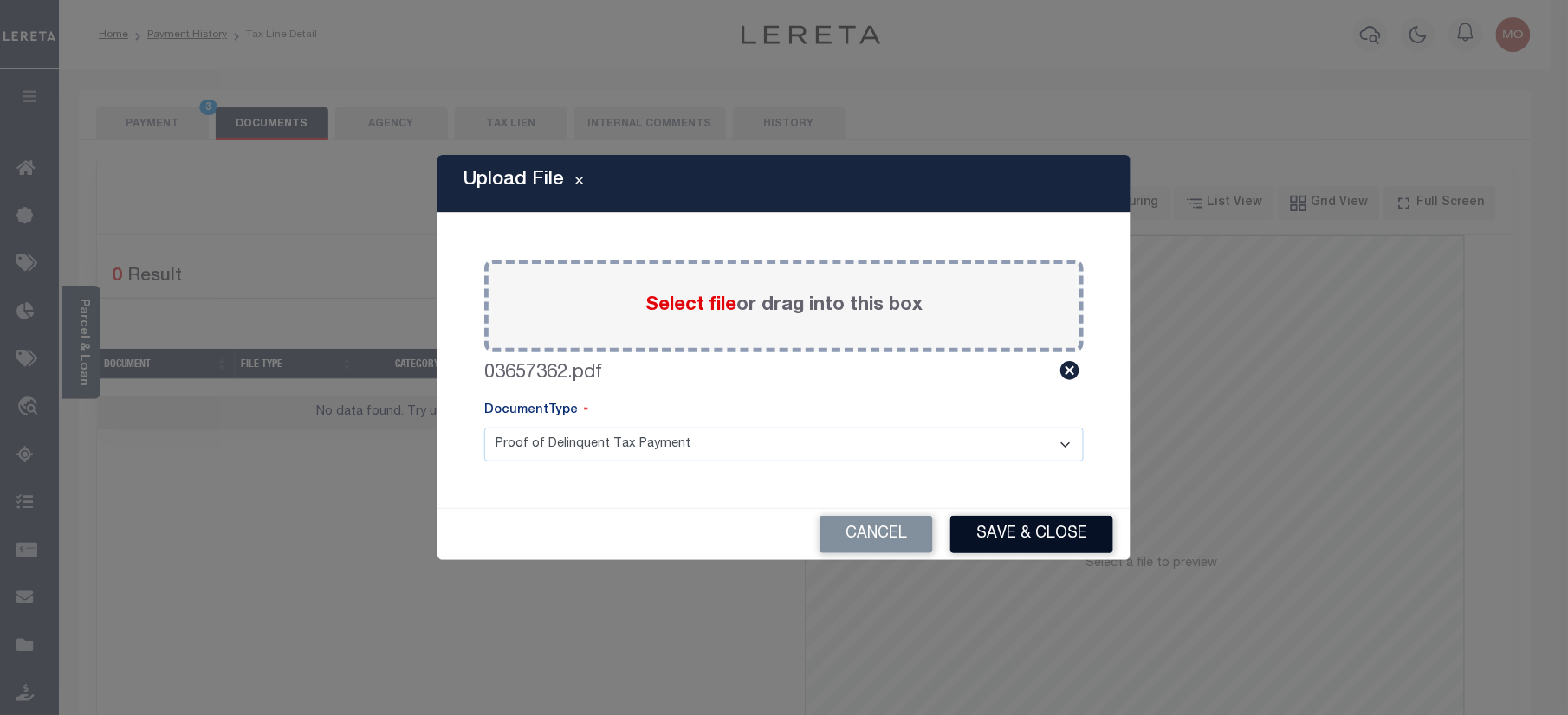
click at [999, 532] on button "Save & Close" at bounding box center [1032, 534] width 163 height 37
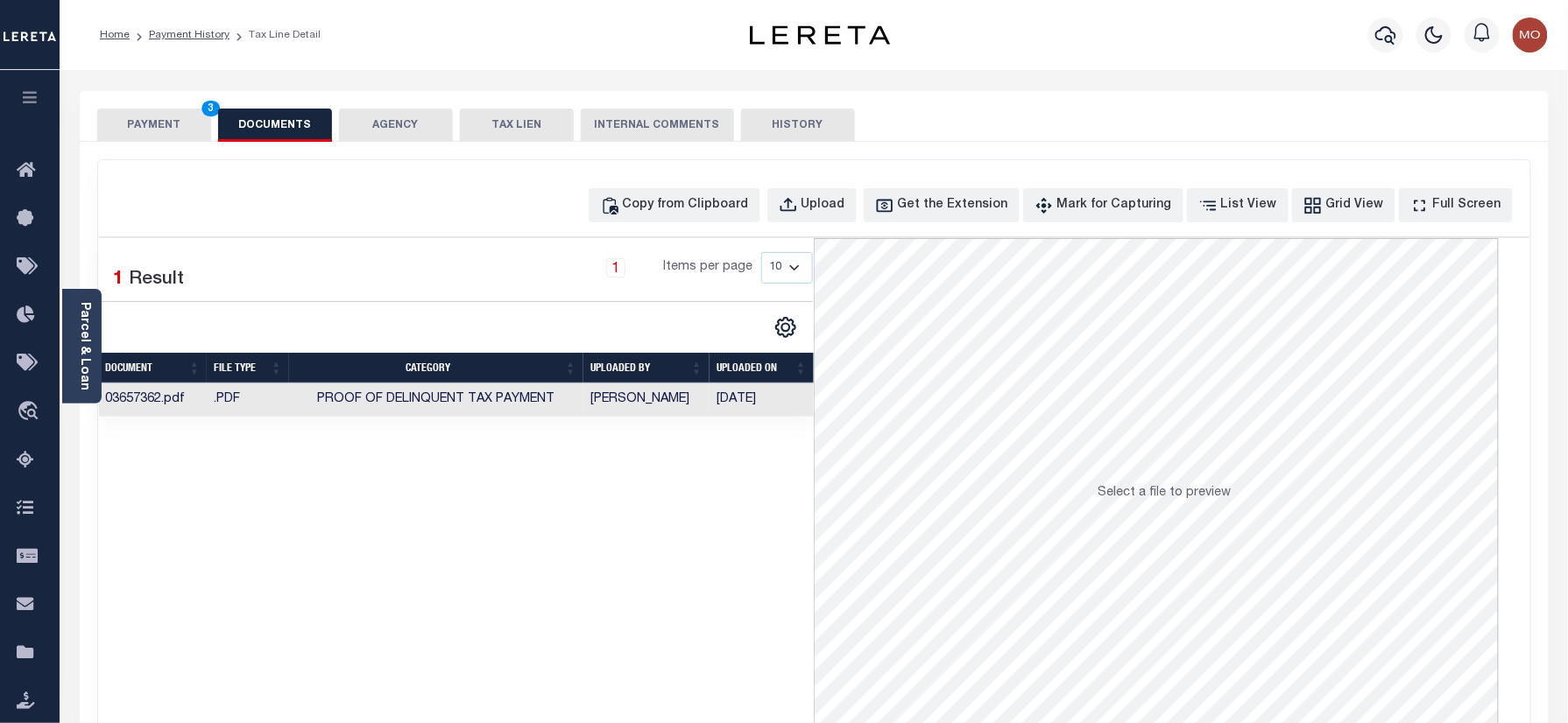
drag, startPoint x: 152, startPoint y: 124, endPoint x: 170, endPoint y: 136, distance: 21.6
click at [152, 124] on button "PAYMENT 3" at bounding box center [154, 125] width 114 height 33
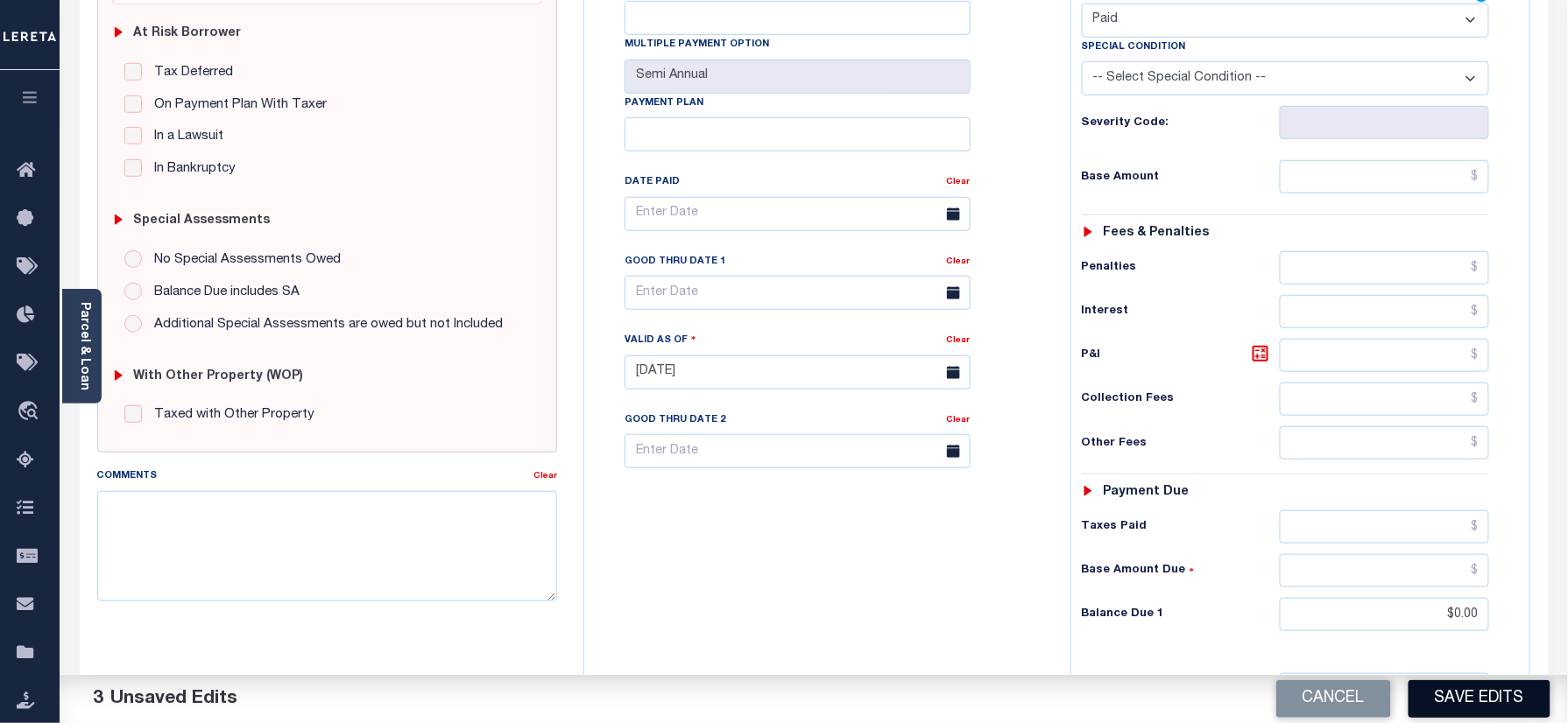
click at [1473, 692] on button "Save Edits" at bounding box center [1479, 699] width 142 height 38
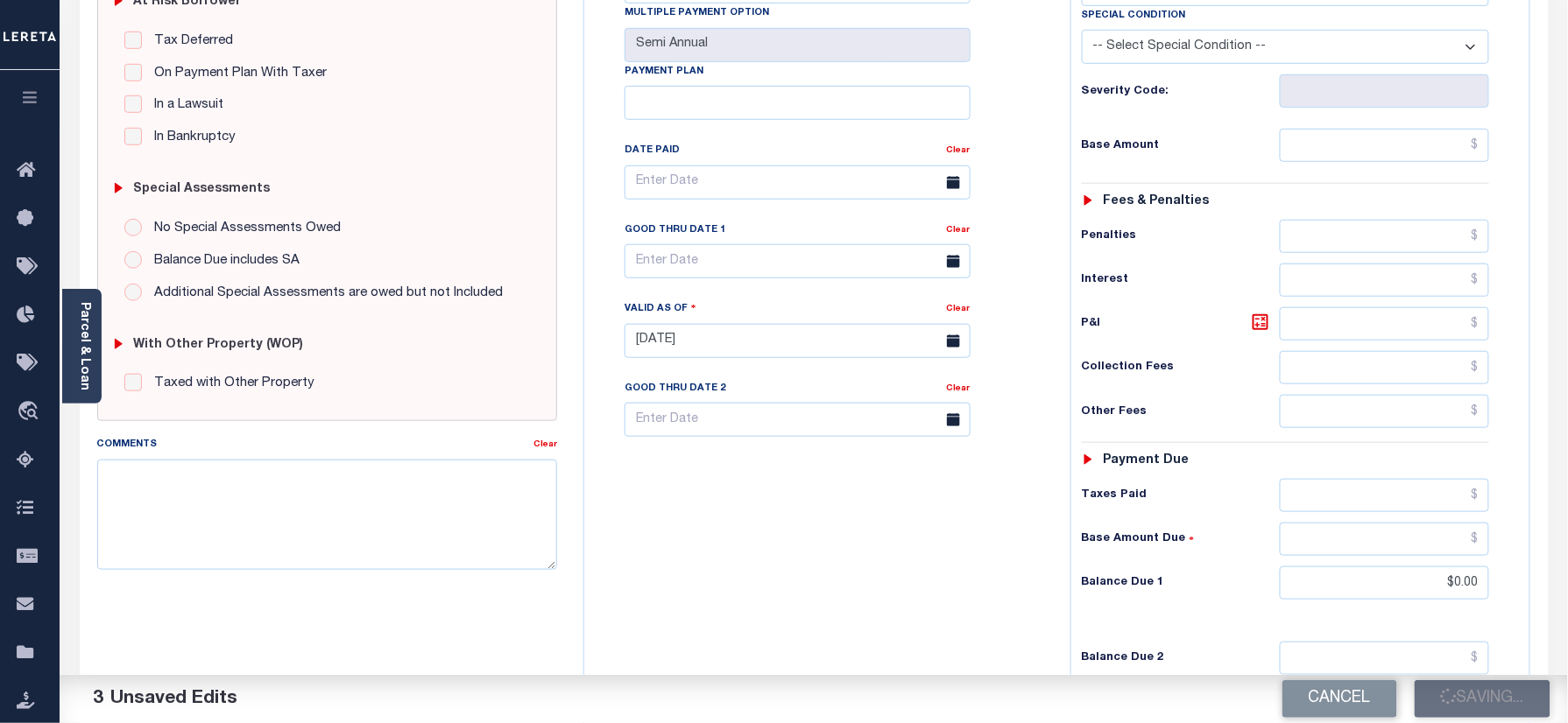
scroll to position [337, 0]
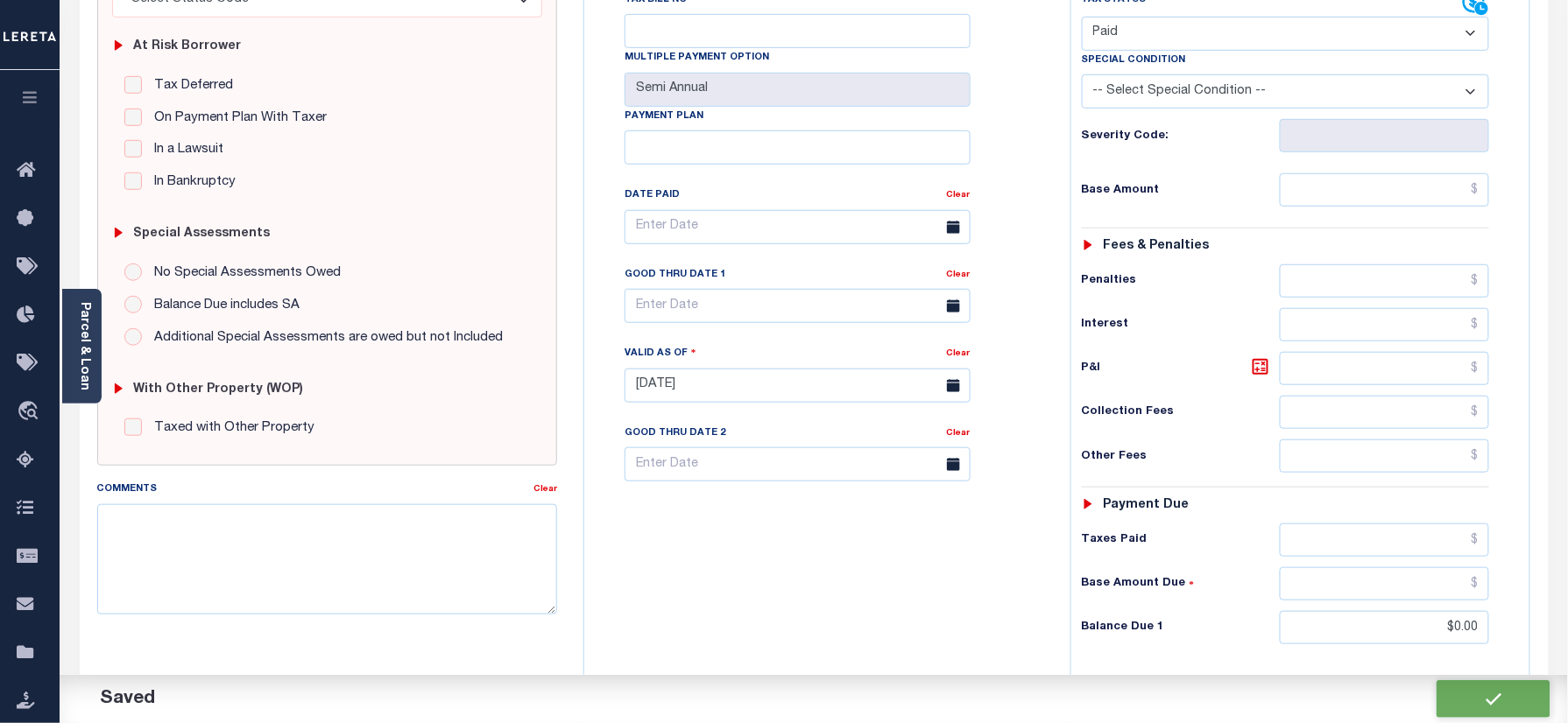
checkbox input "false"
type input "$0"
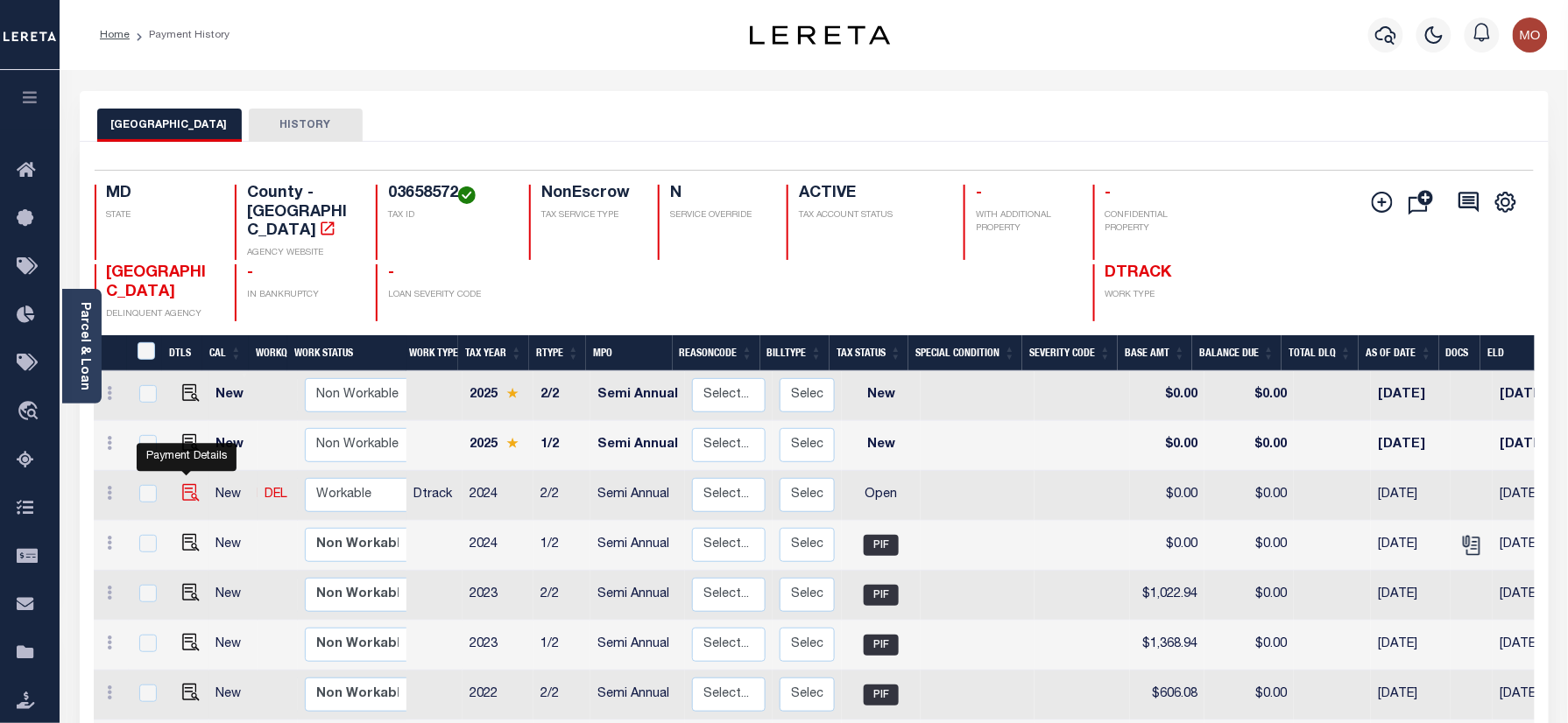
click at [184, 484] on img "" at bounding box center [191, 493] width 17 height 17
checkbox input "true"
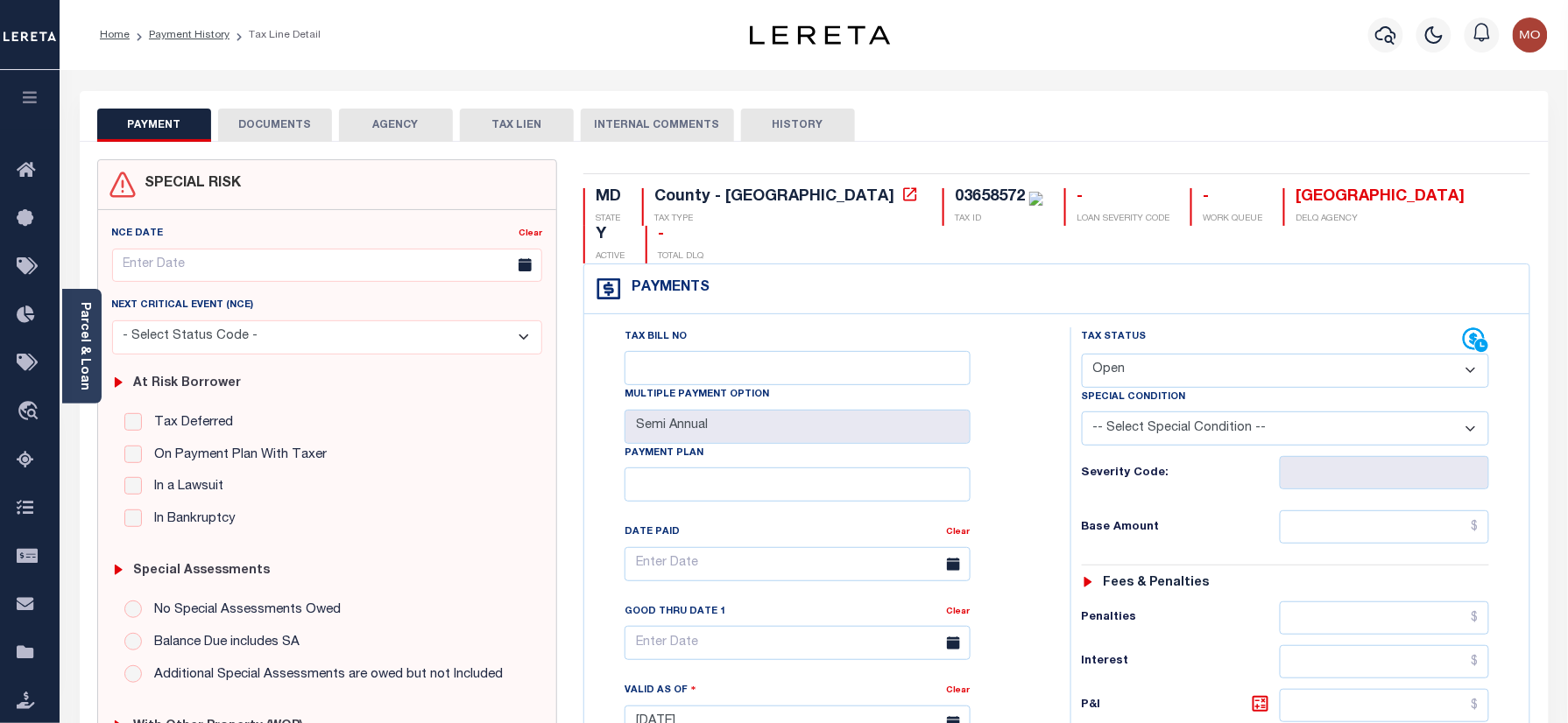
click at [954, 201] on div "03658572" at bounding box center [989, 196] width 70 height 15
copy div "03658572"
click at [1160, 354] on select "- Select Status Code - Open Due/Unpaid Paid Incomplete No Tax Due Internal Refu…" at bounding box center [1285, 371] width 408 height 34
select select "PYD"
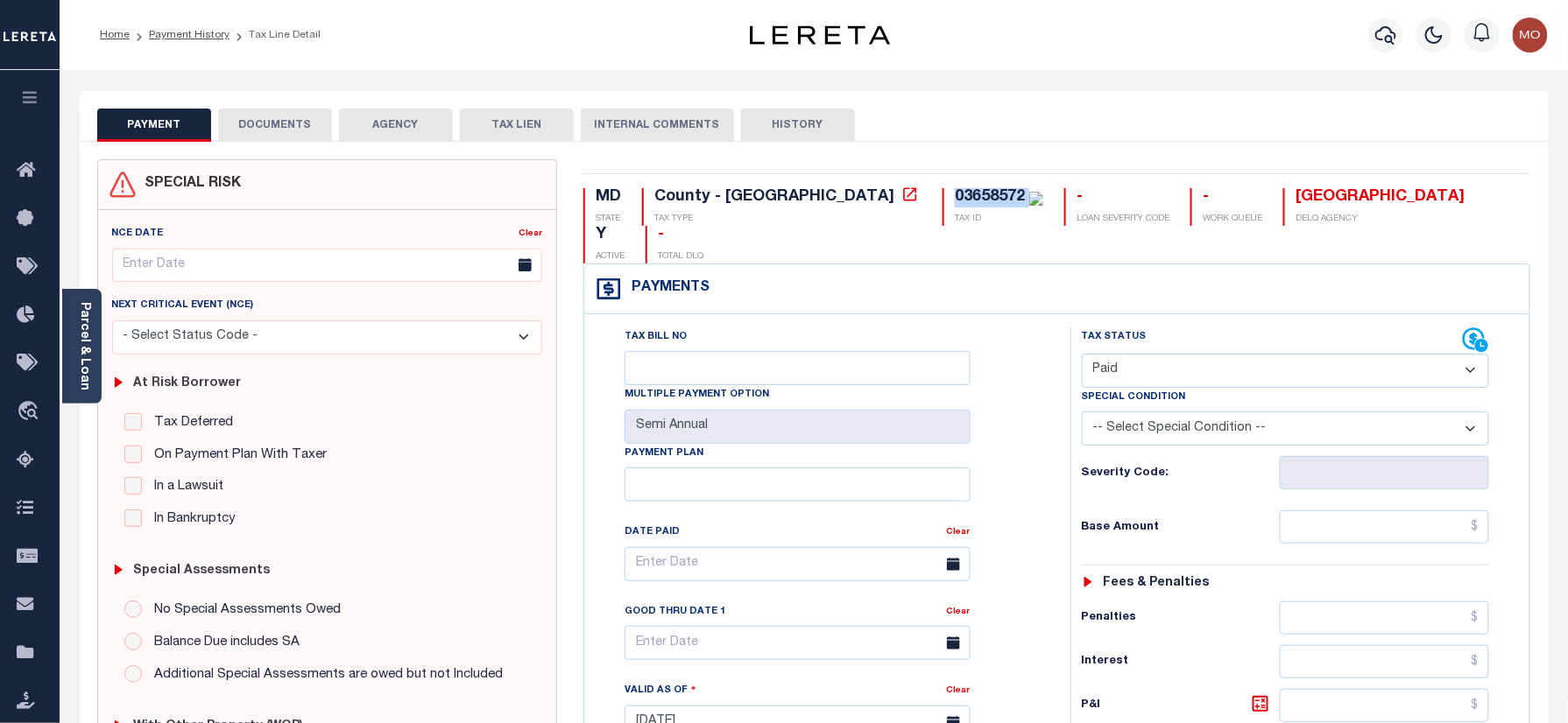
click at [1081, 354] on select "- Select Status Code - Open Due/Unpaid Paid Incomplete No Tax Due Internal Refu…" at bounding box center [1285, 371] width 408 height 34
type input "[DATE]"
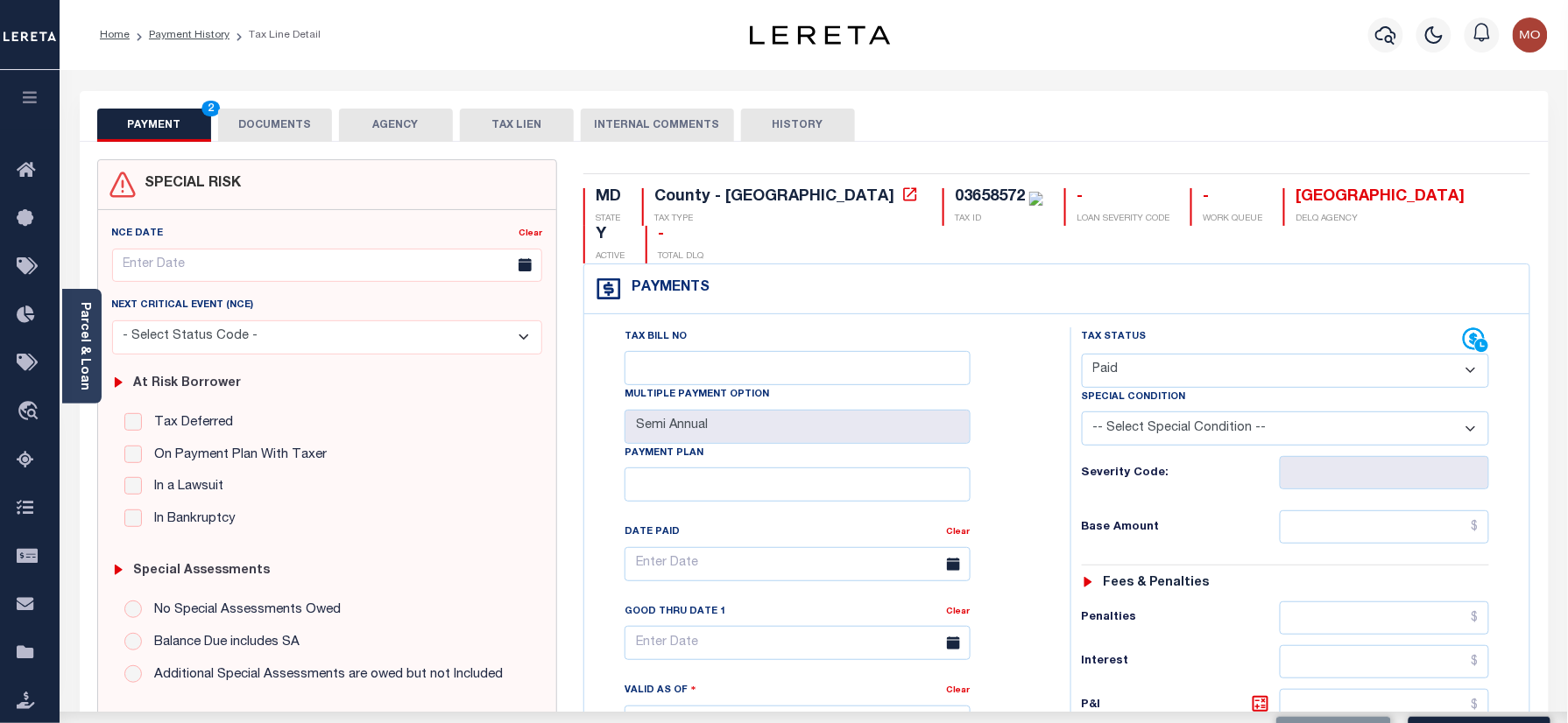
click at [1052, 459] on div "Tax Bill No Multiple Payment Option Semi Annual Payment Plan Clear" at bounding box center [823, 713] width 468 height 773
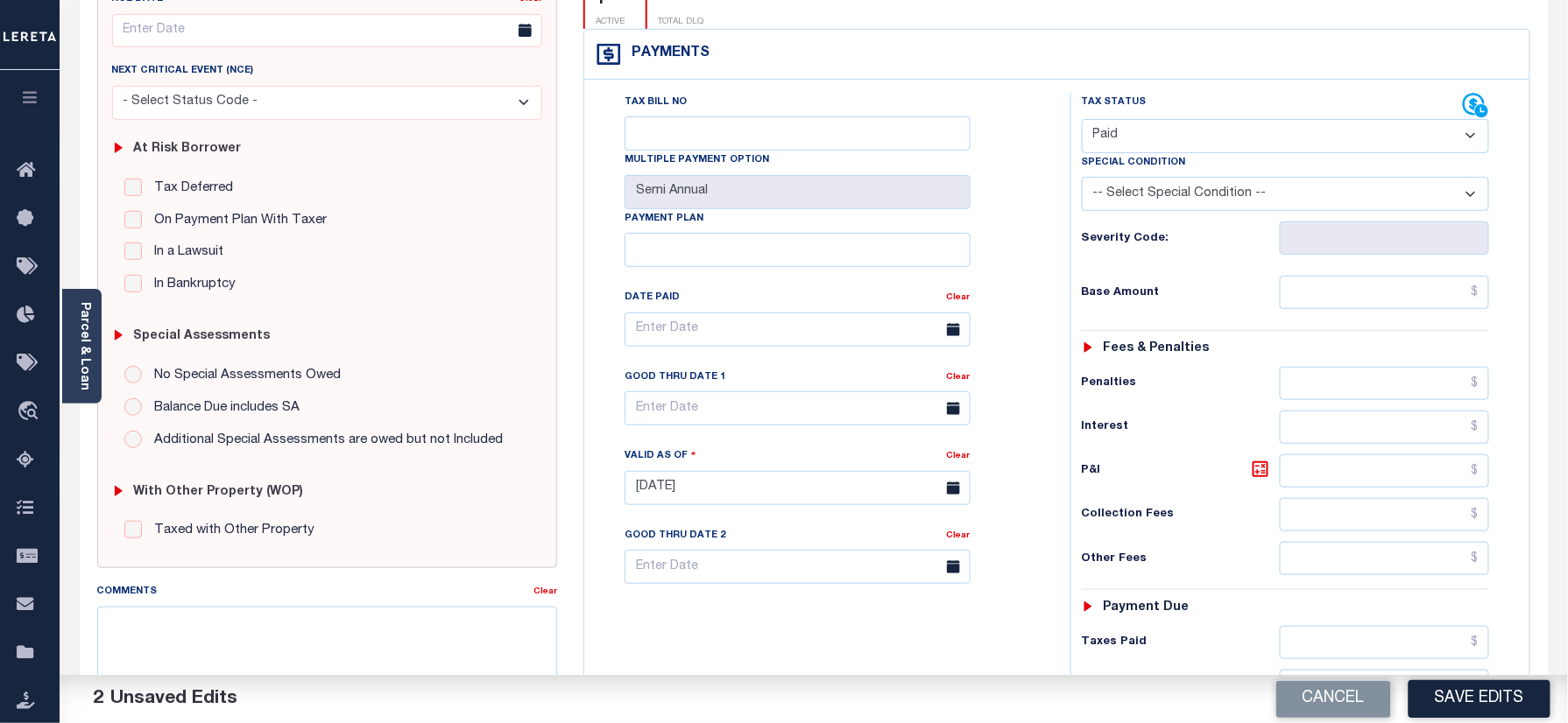
scroll to position [467, 0]
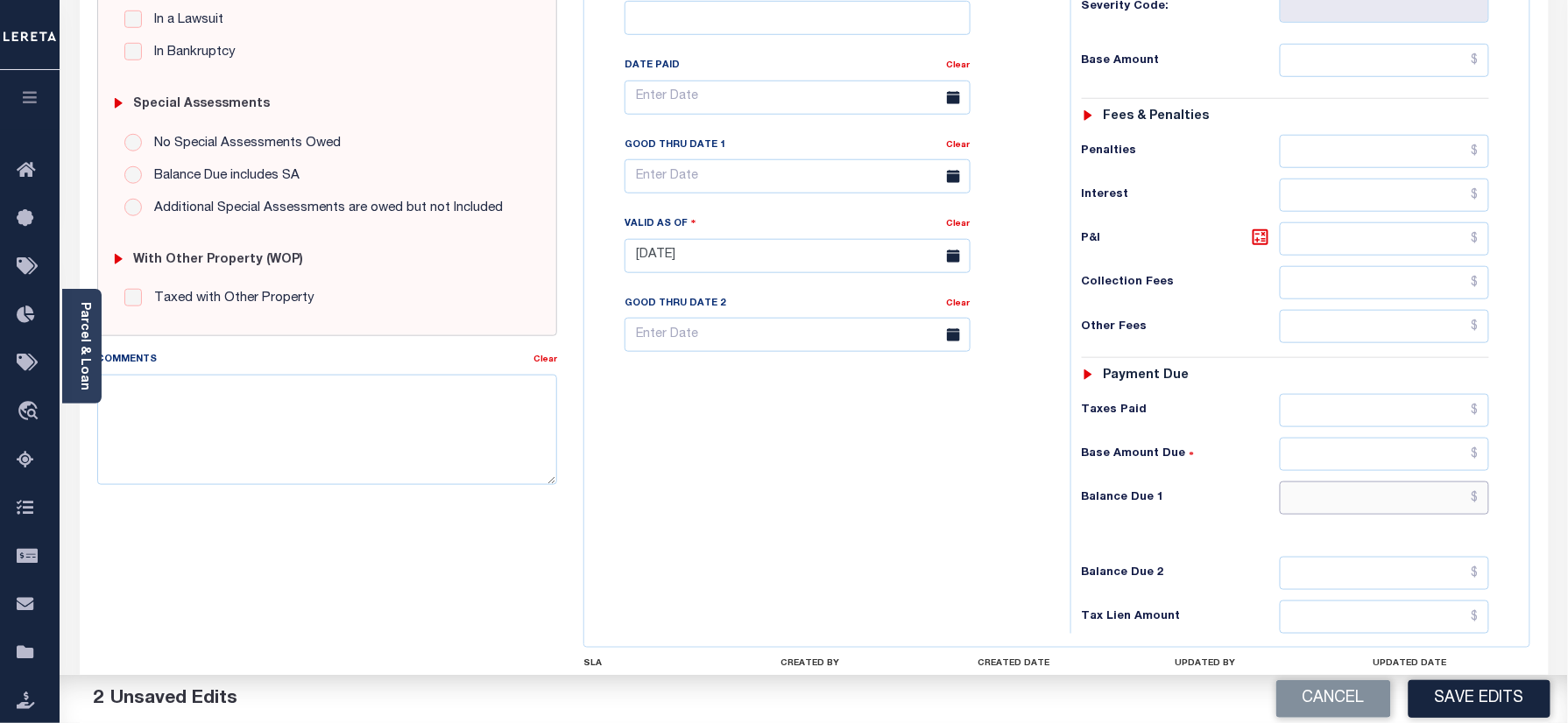
click at [1339, 482] on input "text" at bounding box center [1384, 498] width 210 height 33
type input "$0.00"
click at [1019, 476] on div "Tax Bill No Multiple Payment Option Semi Annual Payment Plan Clear" at bounding box center [823, 247] width 468 height 773
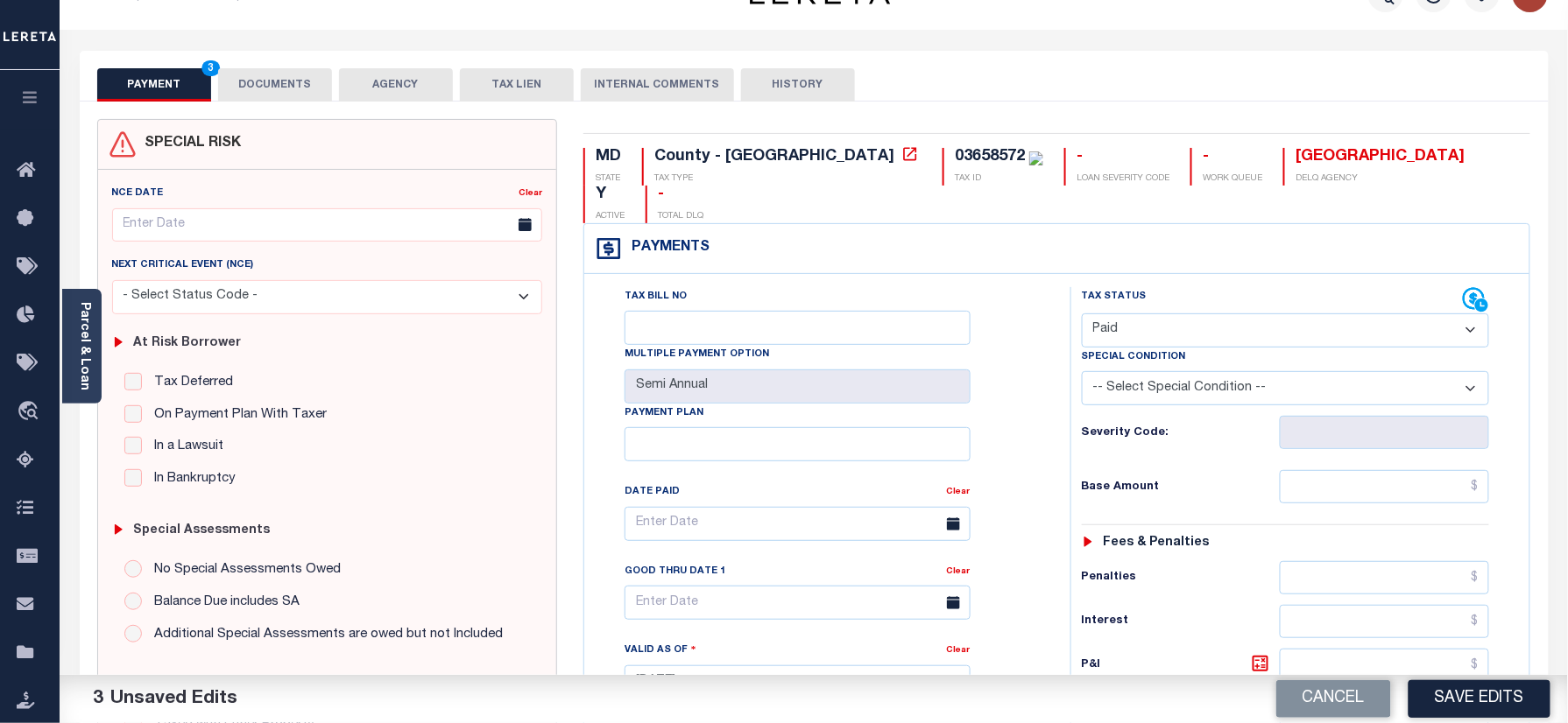
scroll to position [0, 0]
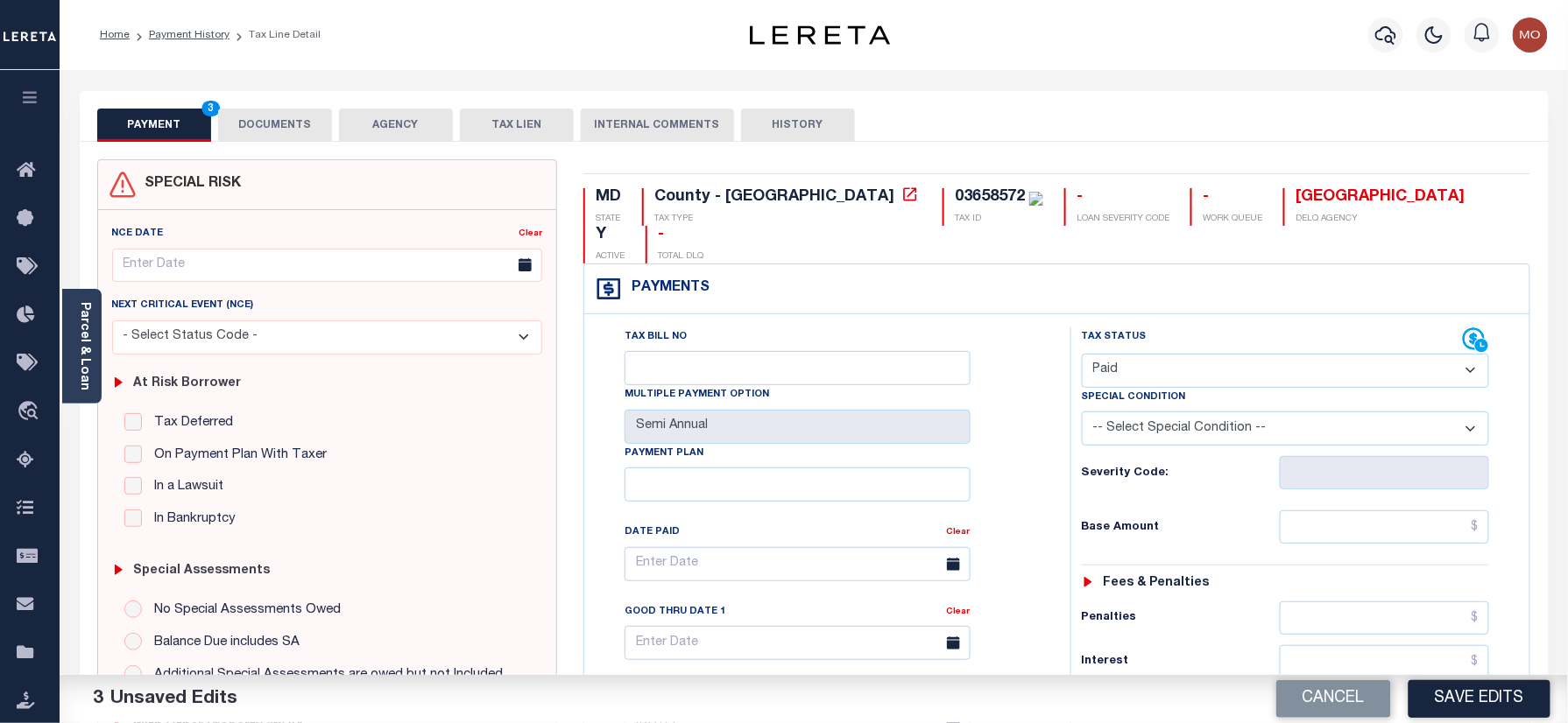
click at [295, 134] on button "DOCUMENTS" at bounding box center [275, 125] width 114 height 33
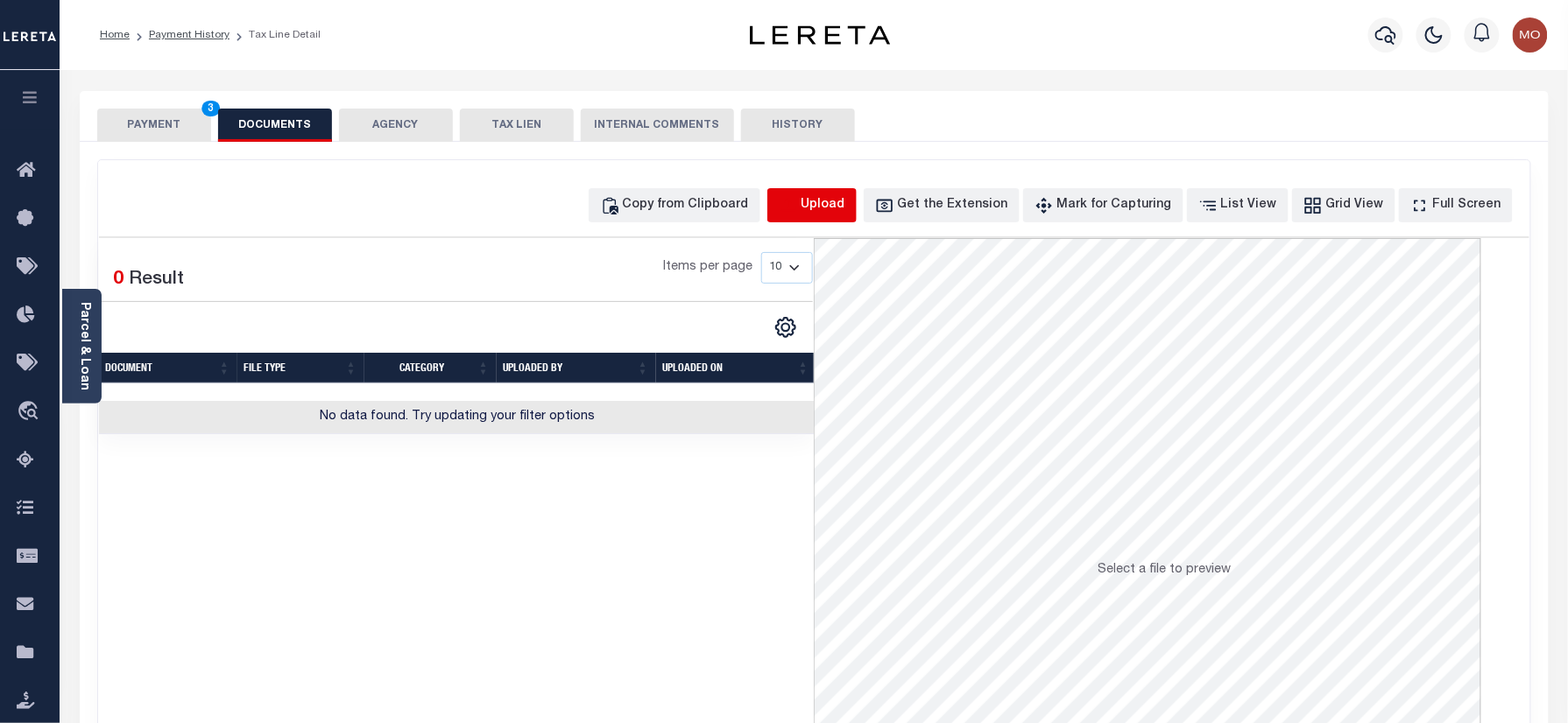
click at [796, 207] on icon "button" at bounding box center [787, 204] width 15 height 14
select select "POP"
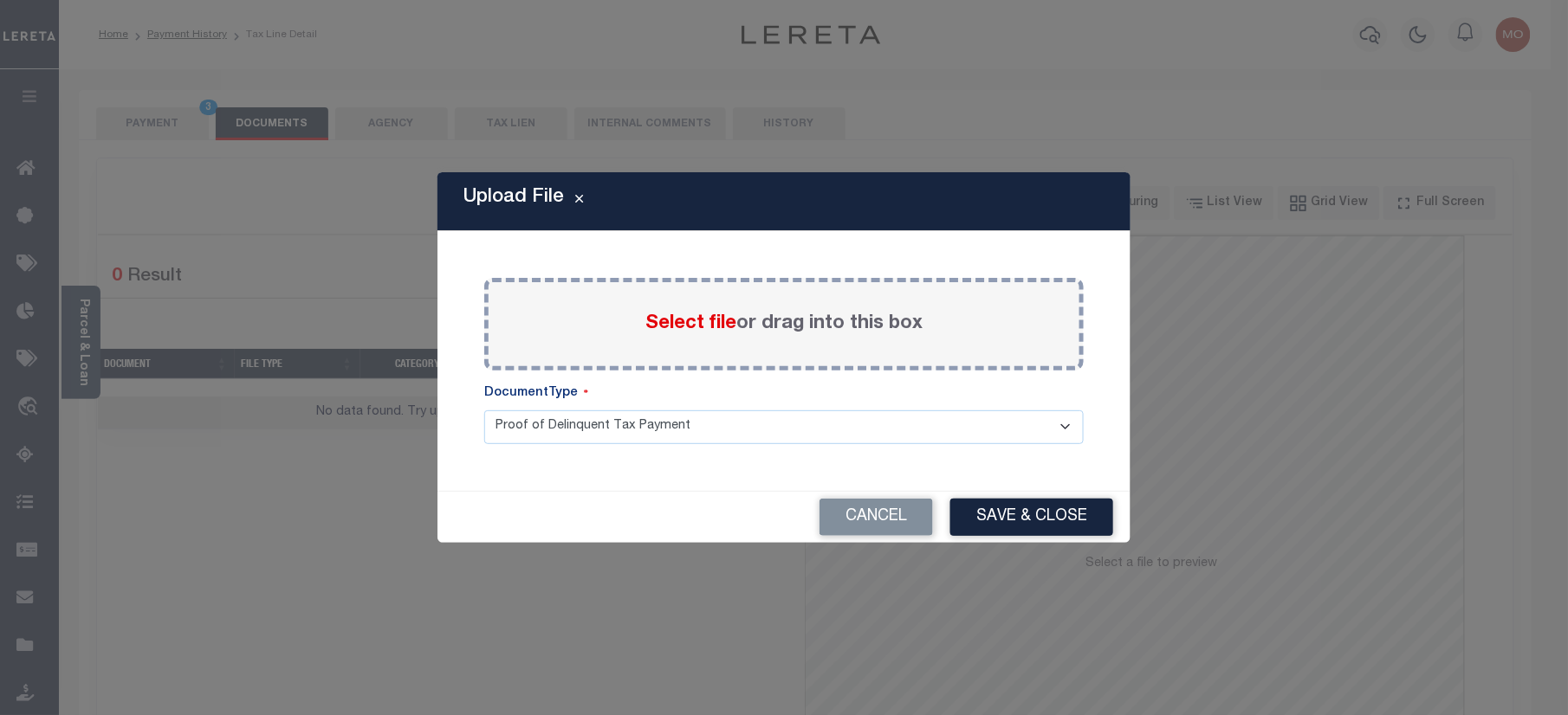
click at [666, 323] on span "Select file" at bounding box center [690, 324] width 91 height 19
click at [0, 0] on input "Select file or drag into this box" at bounding box center [0, 0] width 0 height 0
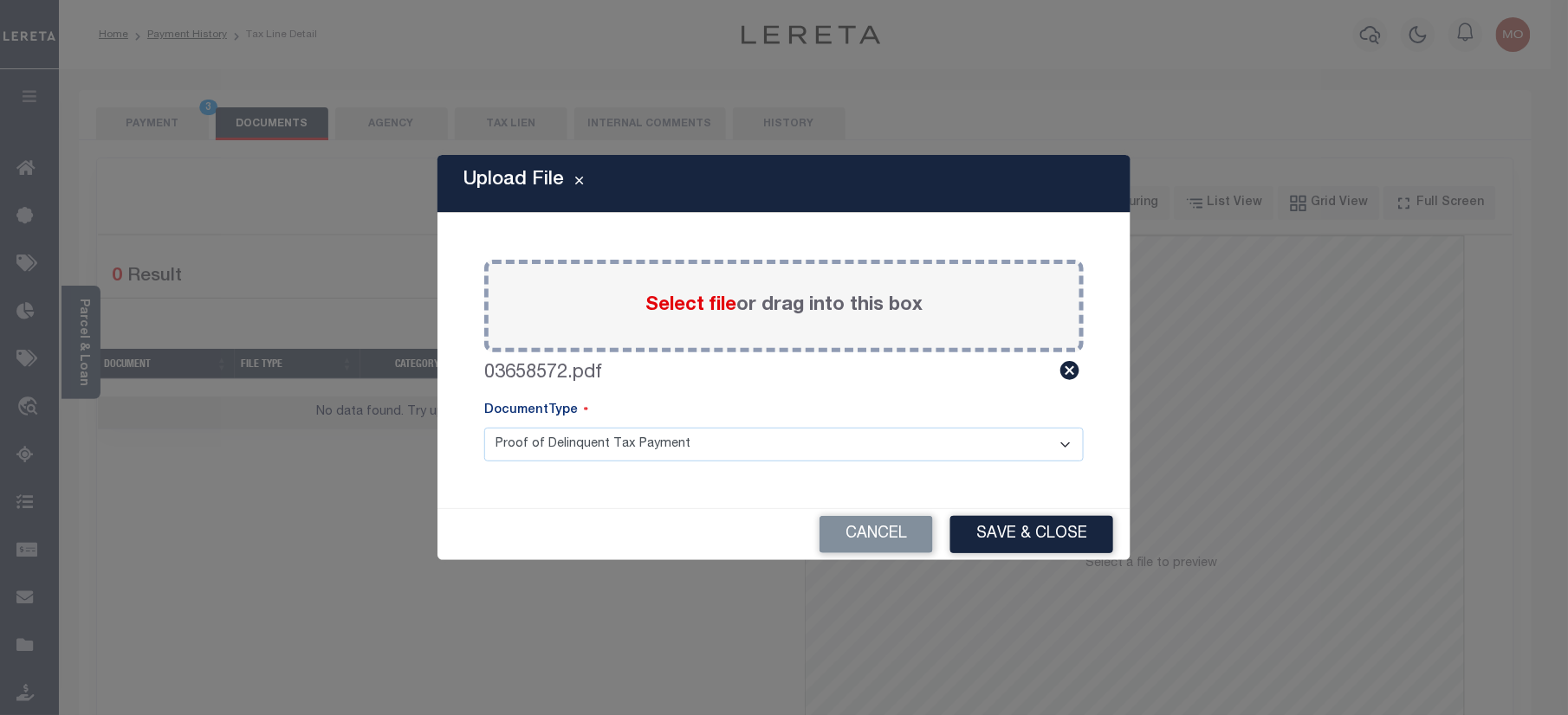
drag, startPoint x: 1019, startPoint y: 537, endPoint x: 1027, endPoint y: 661, distance: 124.3
click at [1019, 535] on button "Save & Close" at bounding box center [1032, 534] width 163 height 37
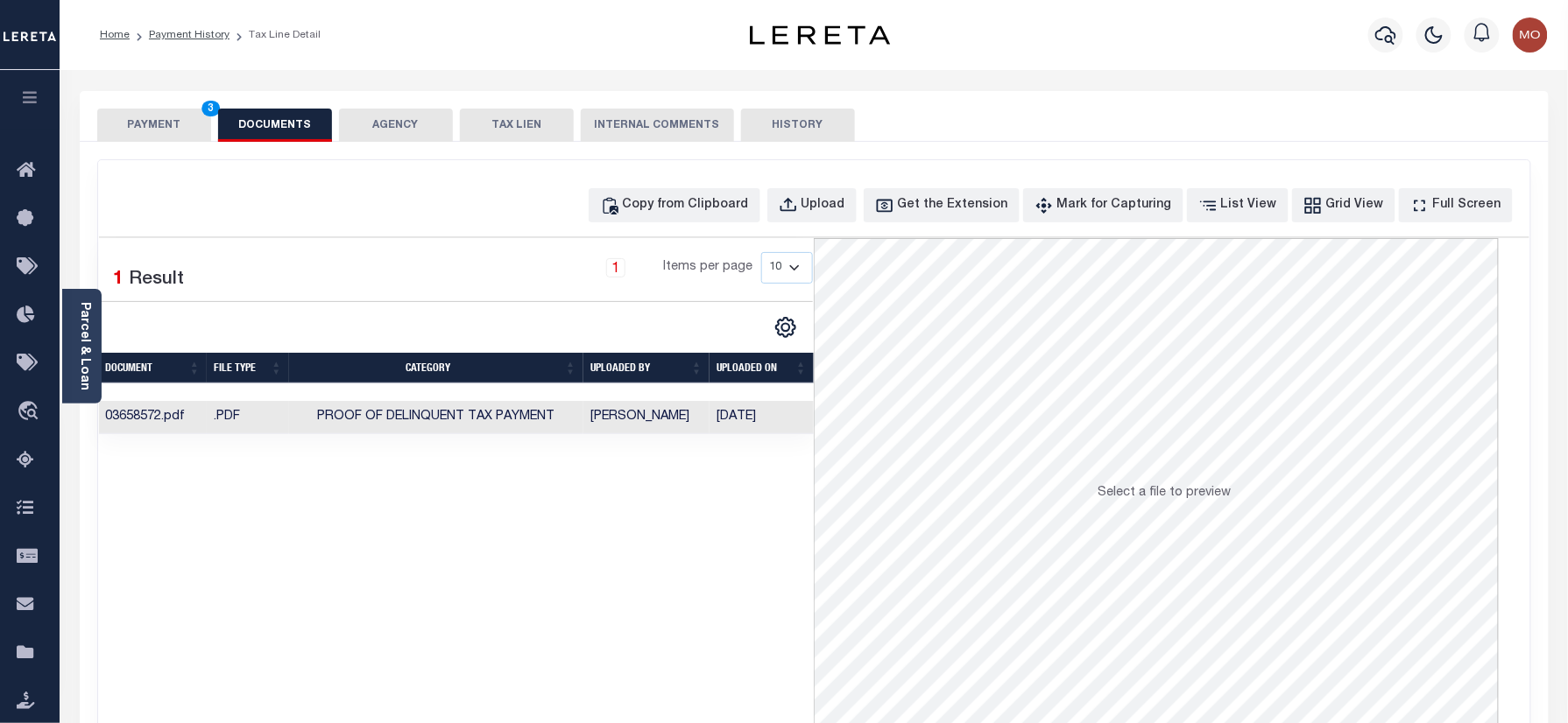
drag, startPoint x: 173, startPoint y: 105, endPoint x: 168, endPoint y: 121, distance: 16.8
click at [172, 106] on div "PAYMENT 3 DOCUMENTS AGENCY DELINQUENT PAYEE TAX LIEN" at bounding box center [813, 116] width 1468 height 50
click at [168, 121] on button "PAYMENT 3" at bounding box center [154, 125] width 114 height 33
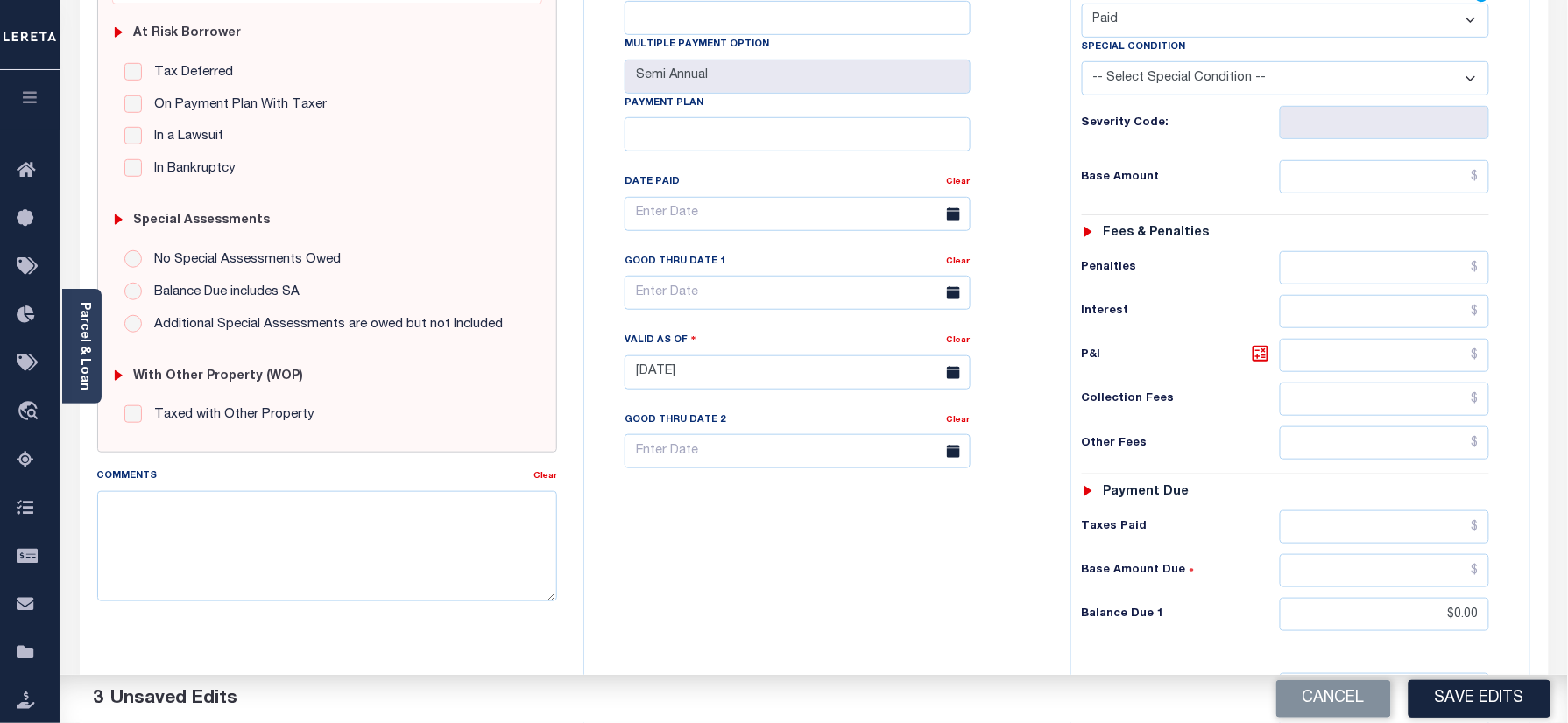
drag, startPoint x: 1452, startPoint y: 695, endPoint x: 1198, endPoint y: 630, distance: 262.2
click at [1454, 695] on button "Save Edits" at bounding box center [1479, 699] width 142 height 38
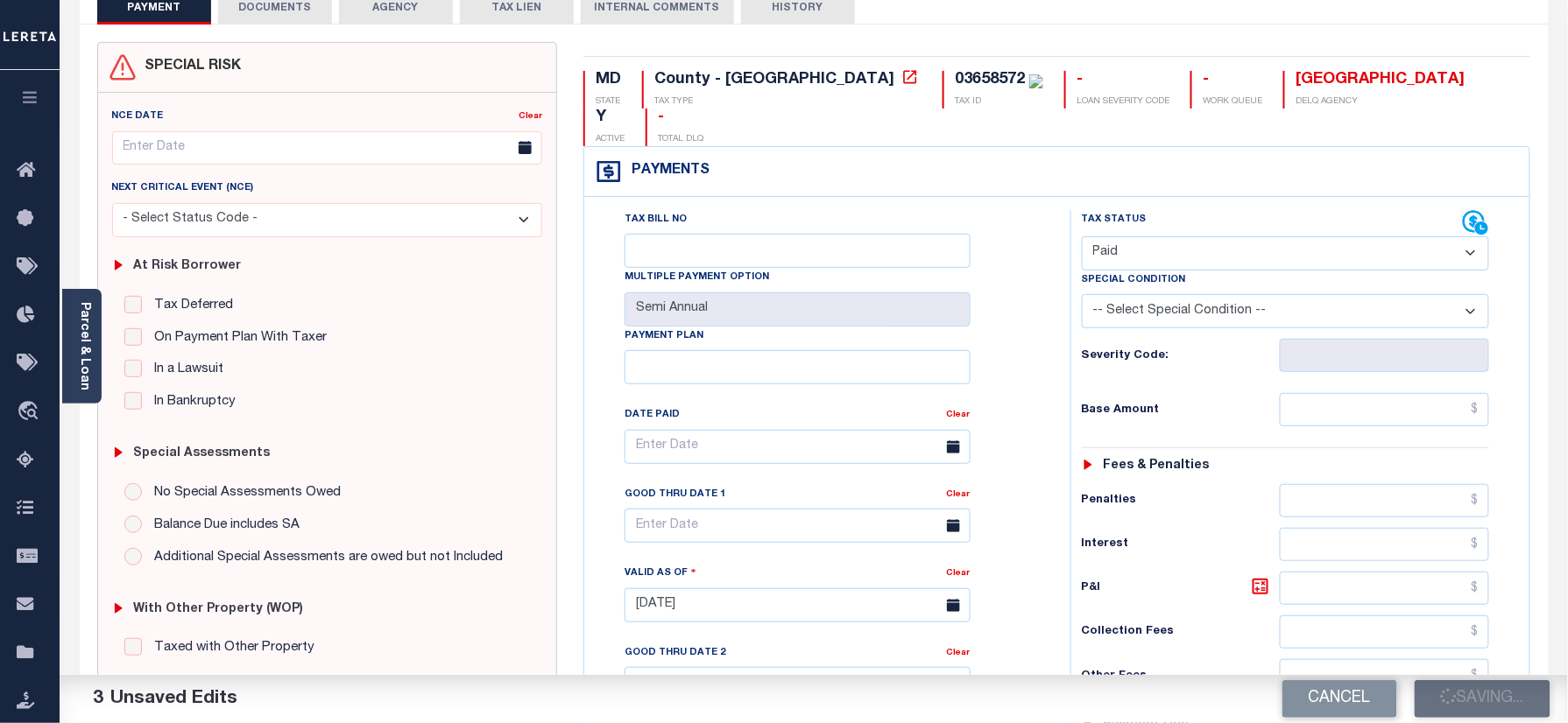
scroll to position [116, 0]
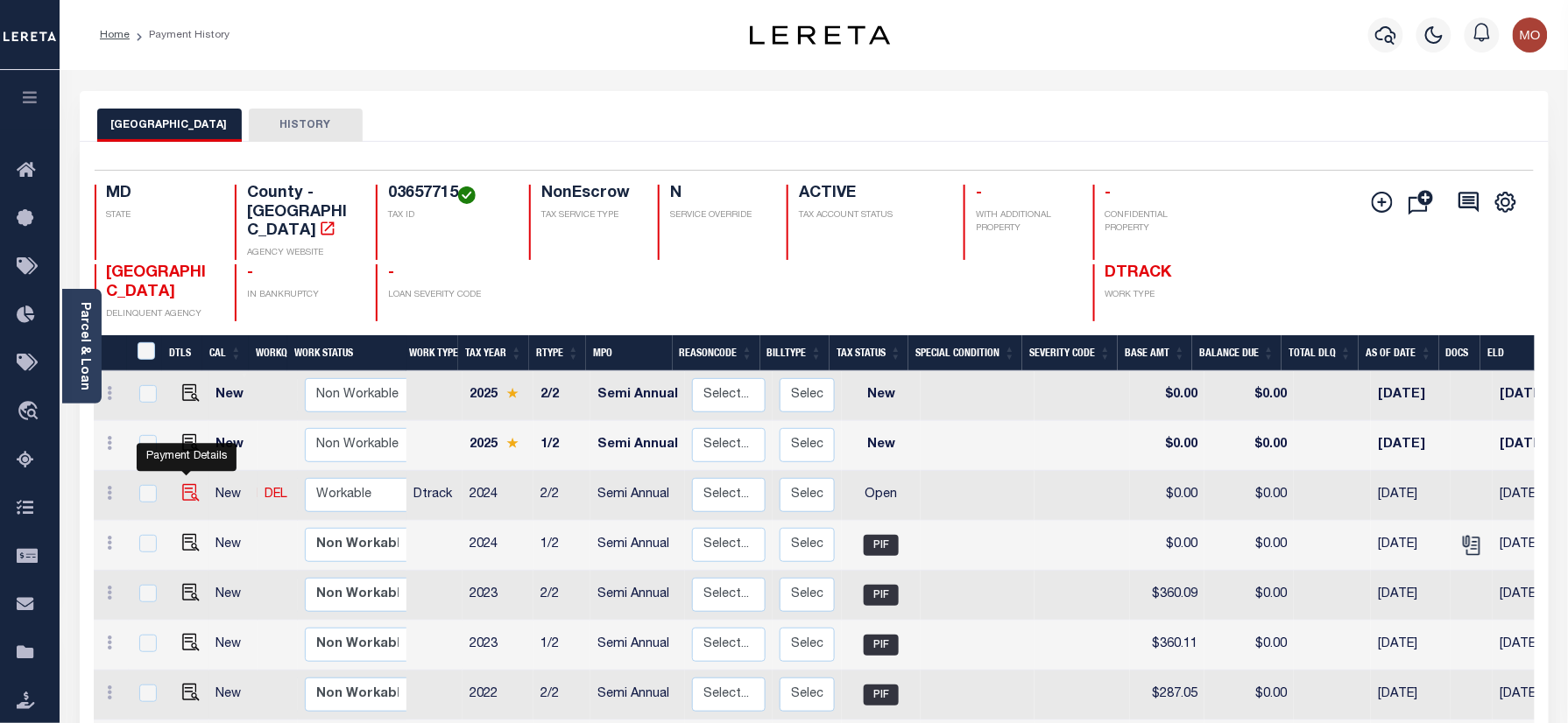
click at [183, 484] on img "" at bounding box center [191, 493] width 17 height 17
checkbox input "true"
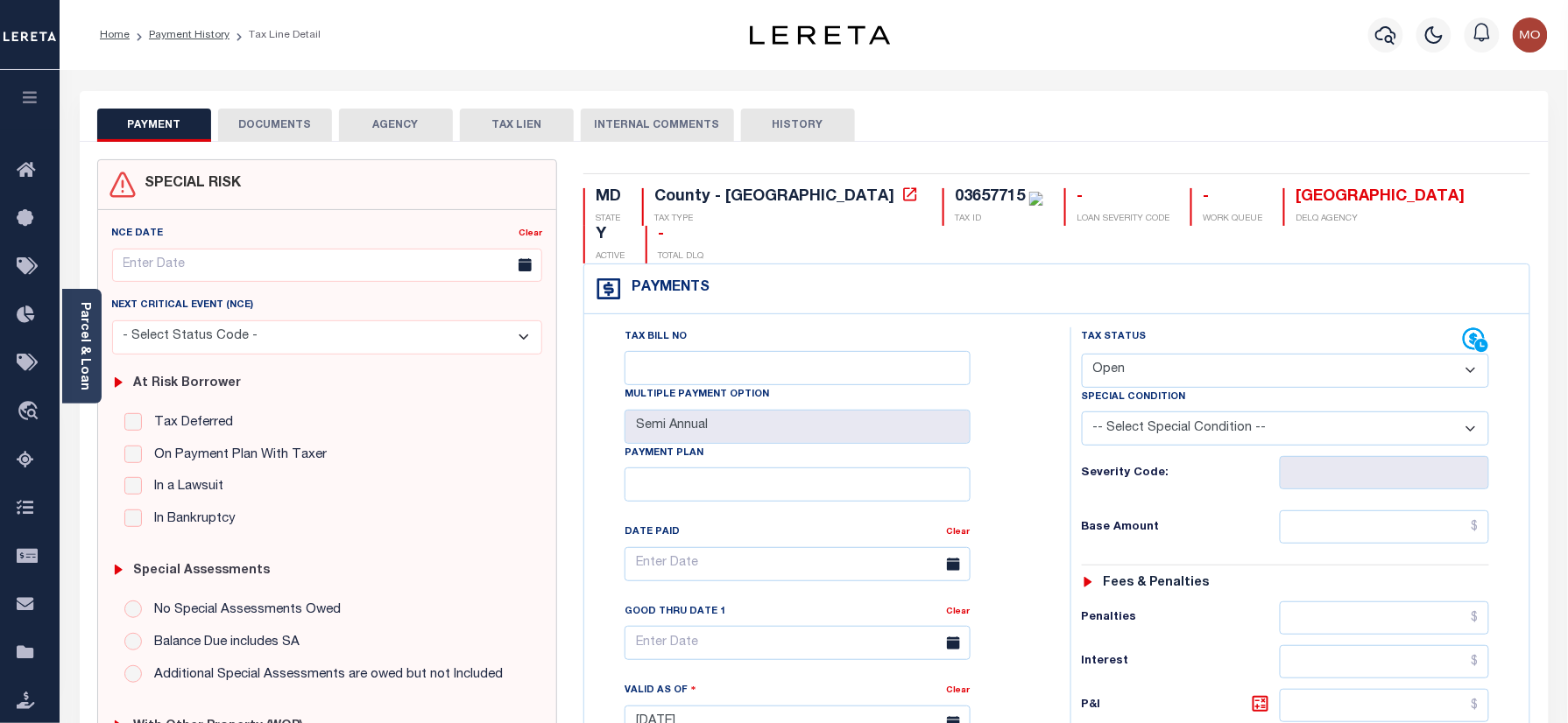
click at [954, 194] on div "03657715" at bounding box center [989, 196] width 70 height 15
copy div "03657715"
drag, startPoint x: 1143, startPoint y: 333, endPoint x: 1144, endPoint y: 345, distance: 12.0
click at [1143, 354] on select "- Select Status Code - Open Due/Unpaid Paid Incomplete No Tax Due Internal Refu…" at bounding box center [1285, 371] width 408 height 34
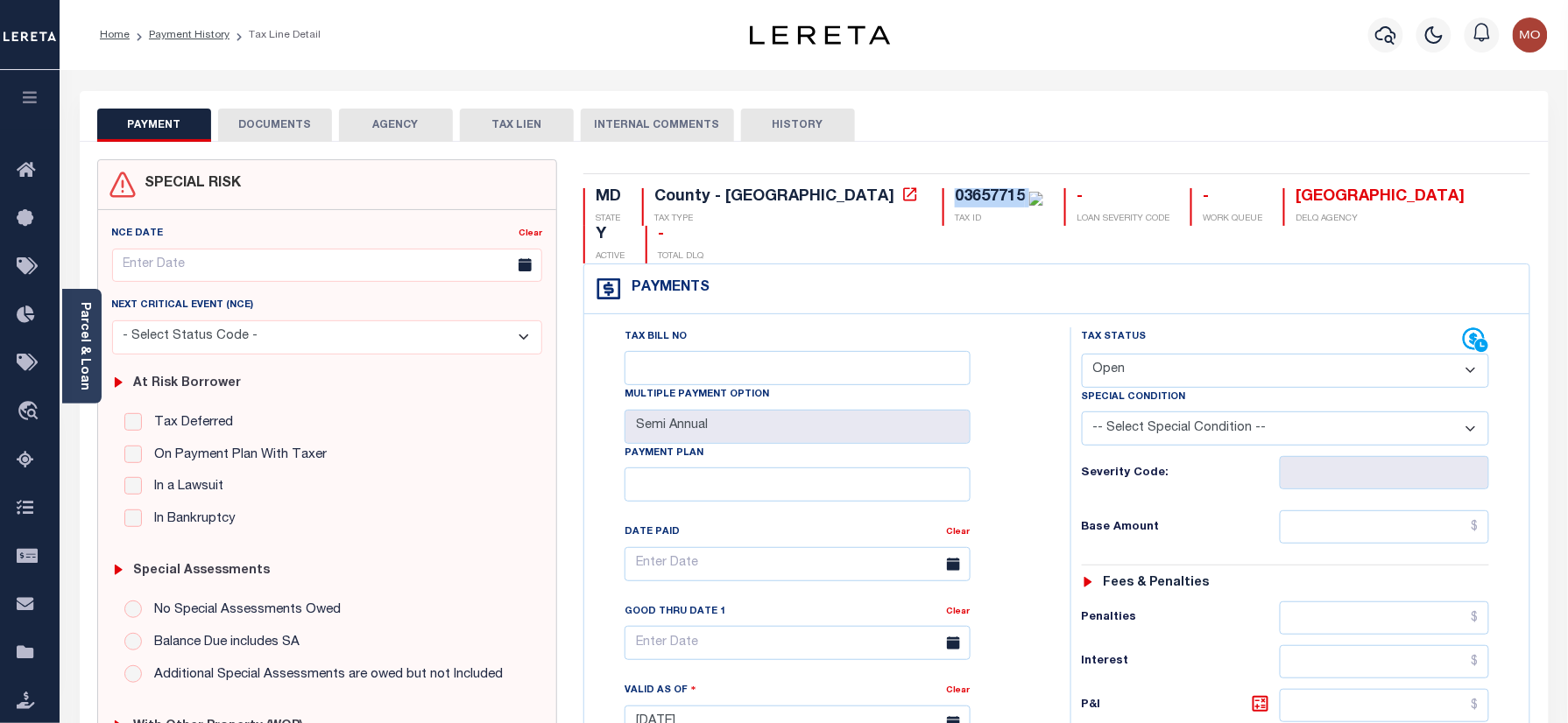
select select "INC"
click at [1081, 354] on select "- Select Status Code - Open Due/Unpaid Paid Incomplete No Tax Due Internal Refu…" at bounding box center [1285, 371] width 408 height 34
type input "10/06/2025"
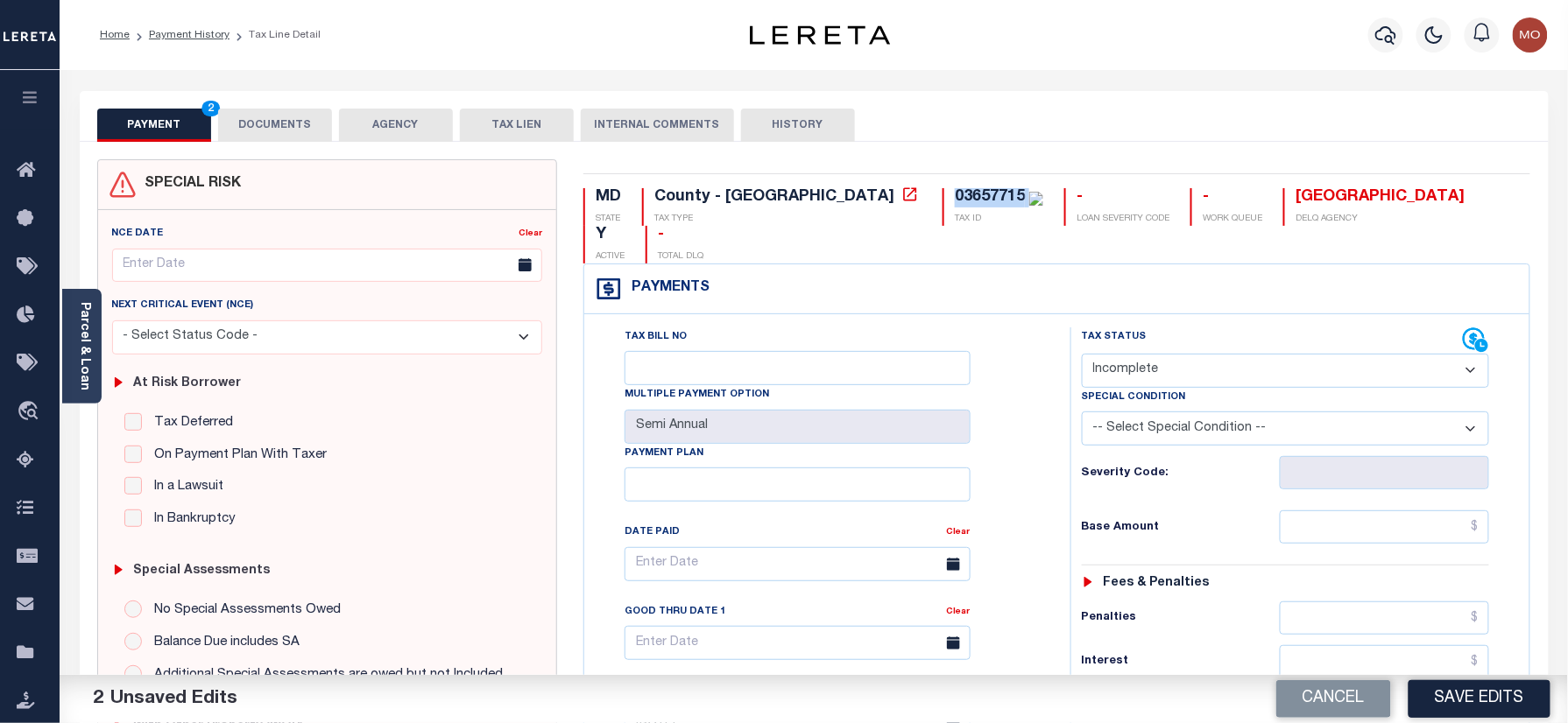
drag, startPoint x: 1101, startPoint y: 330, endPoint x: 1101, endPoint y: 346, distance: 16.0
click at [1101, 354] on select "- Select Status Code - Open Due/Unpaid Paid Incomplete No Tax Due Internal Refu…" at bounding box center [1285, 371] width 408 height 34
select select "PYD"
click at [1081, 354] on select "- Select Status Code - Open Due/Unpaid Paid Incomplete No Tax Due Internal Refu…" at bounding box center [1285, 371] width 408 height 34
click at [1042, 455] on div "Tax Bill No Multiple Payment Option Semi Annual Payment Plan Clear Clear Valid …" at bounding box center [823, 573] width 442 height 492
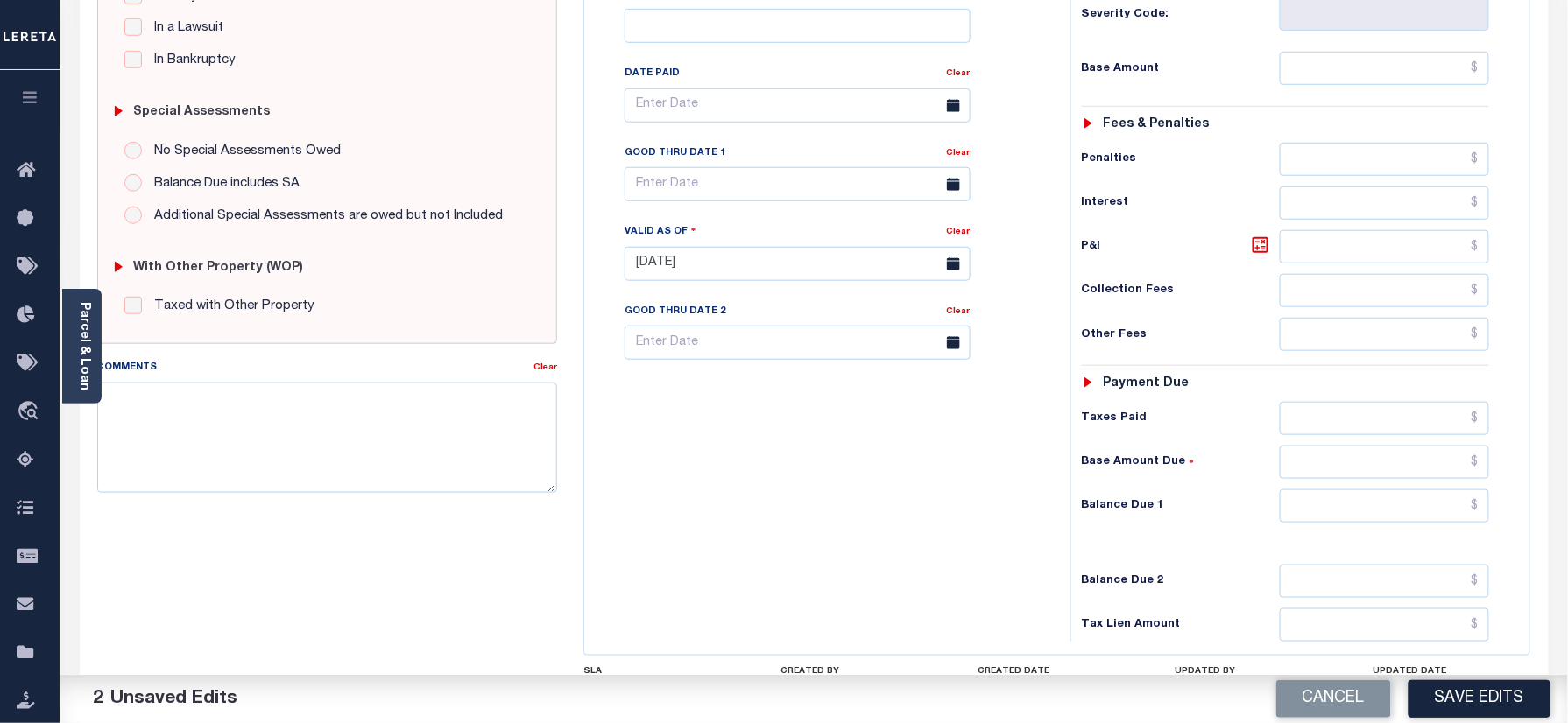
scroll to position [467, 0]
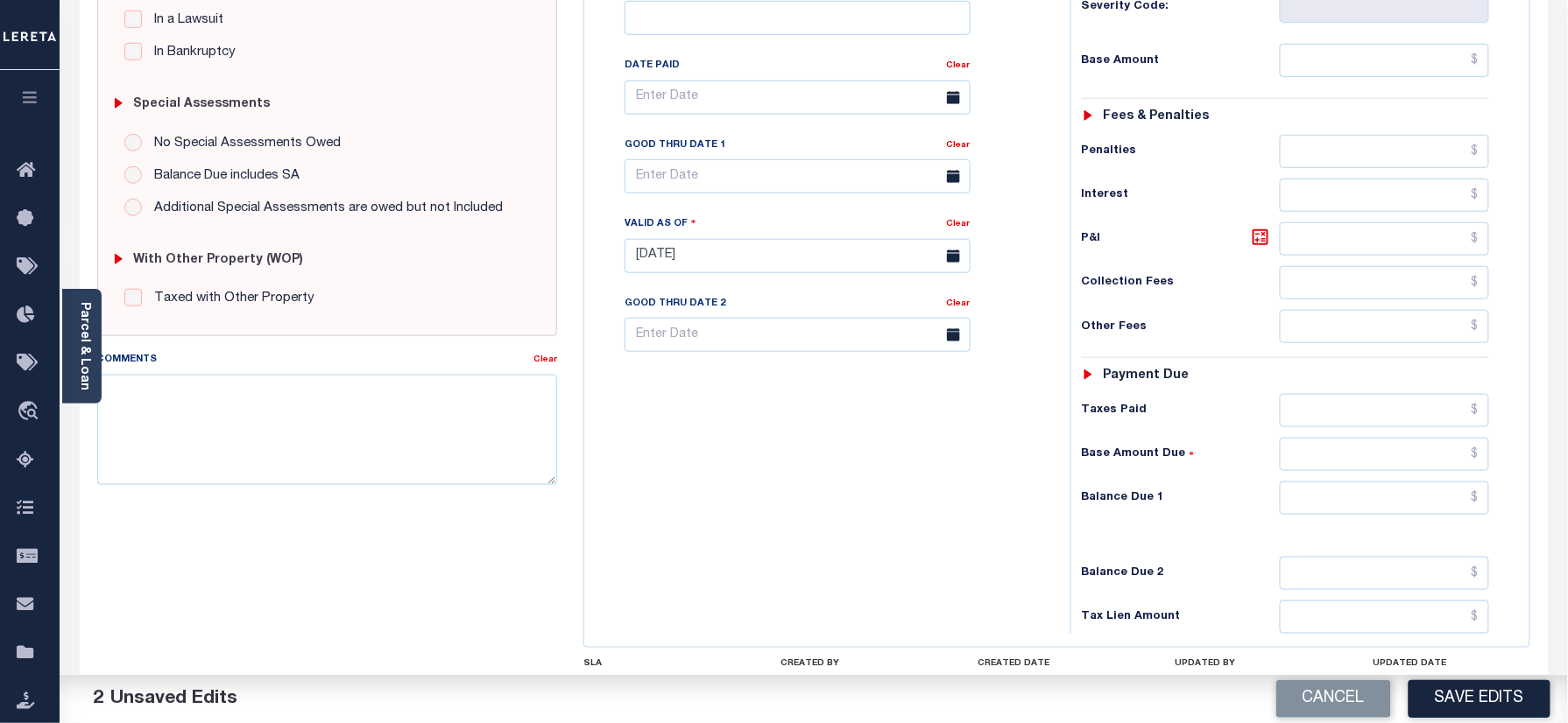
click at [1347, 491] on div "Tax Status Status - Select Status Code -" at bounding box center [1291, 247] width 442 height 773
drag, startPoint x: 1356, startPoint y: 469, endPoint x: 1342, endPoint y: 467, distance: 14.1
click at [1356, 482] on input "text" at bounding box center [1384, 498] width 210 height 33
type input "$0.00"
click at [918, 467] on div "Tax Bill No Multiple Payment Option Semi Annual Payment Plan Clear" at bounding box center [823, 247] width 468 height 773
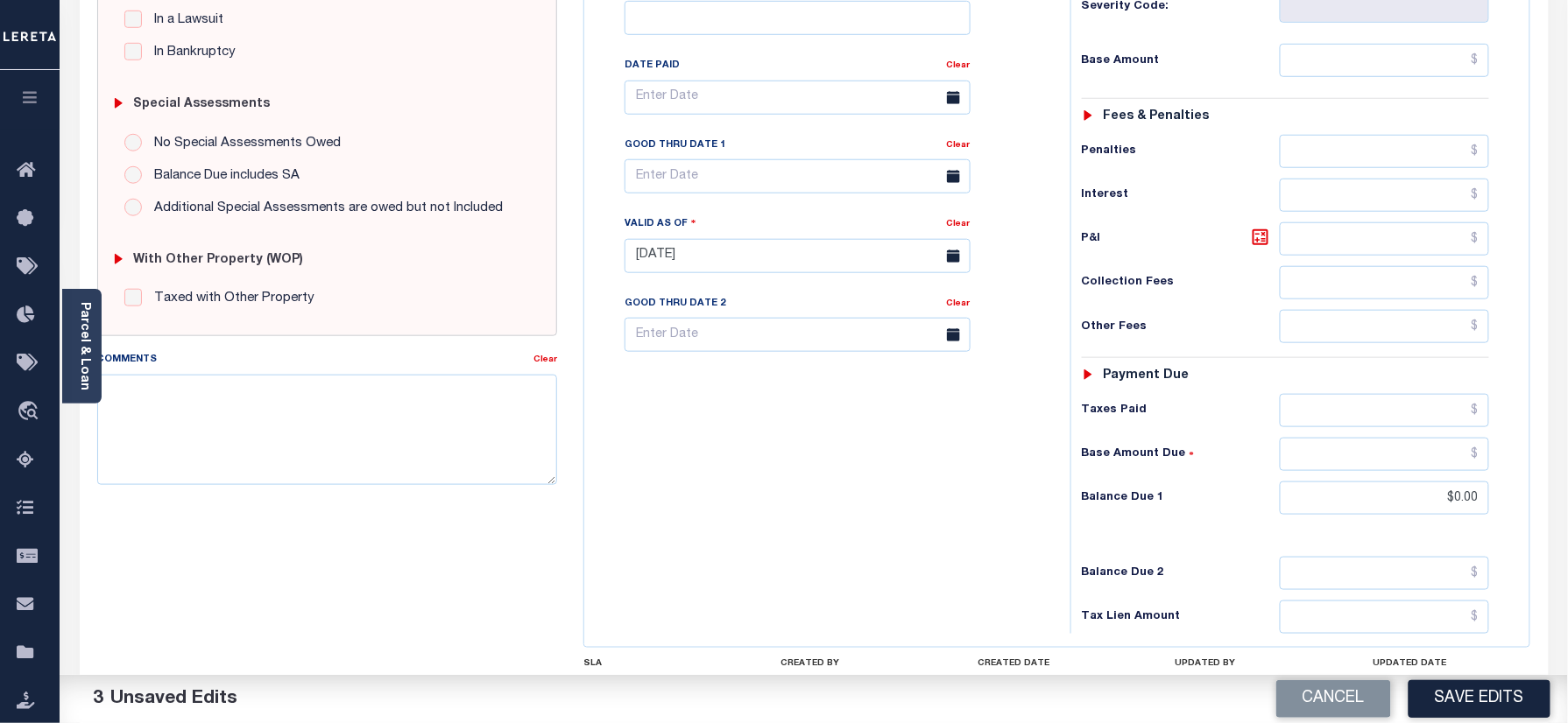
scroll to position [0, 0]
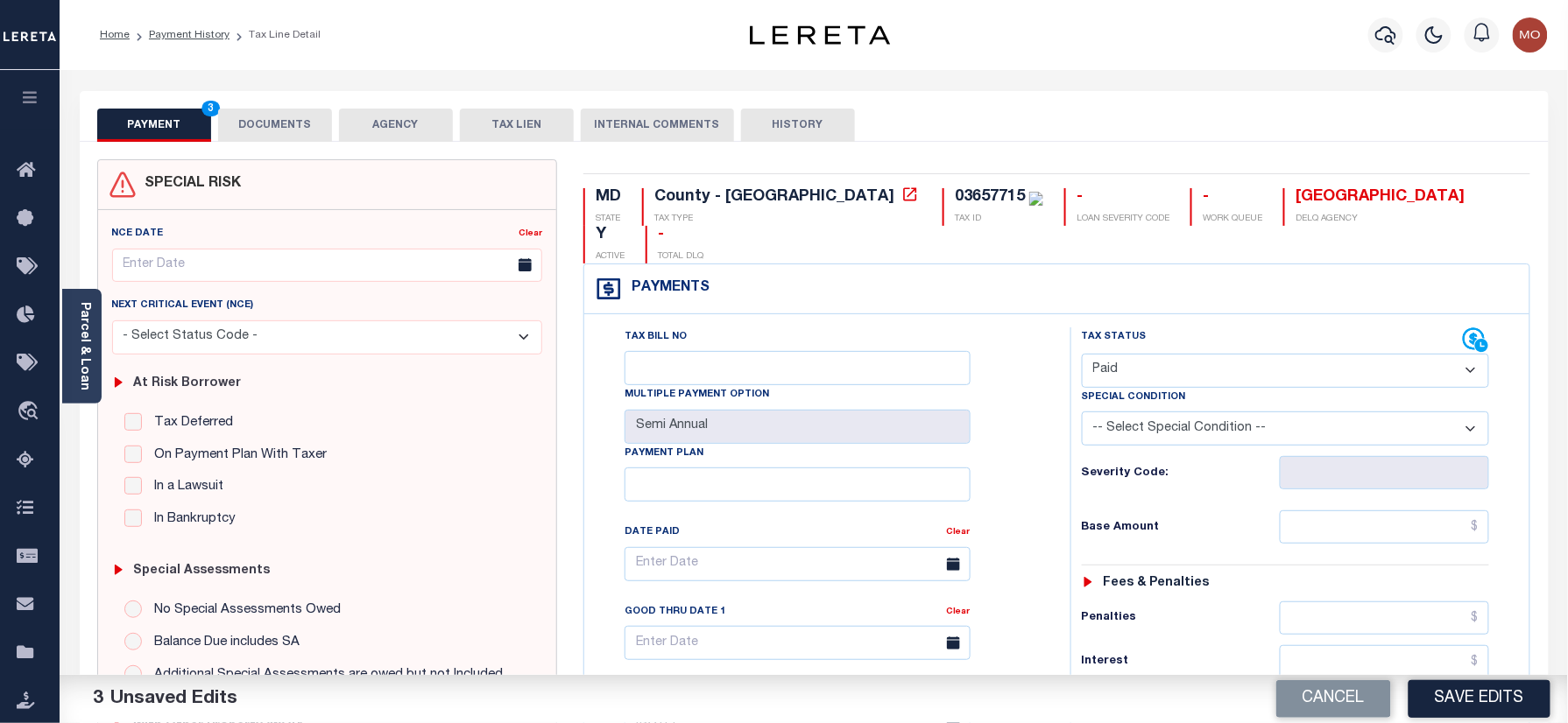
click at [305, 136] on button "DOCUMENTS" at bounding box center [275, 125] width 114 height 33
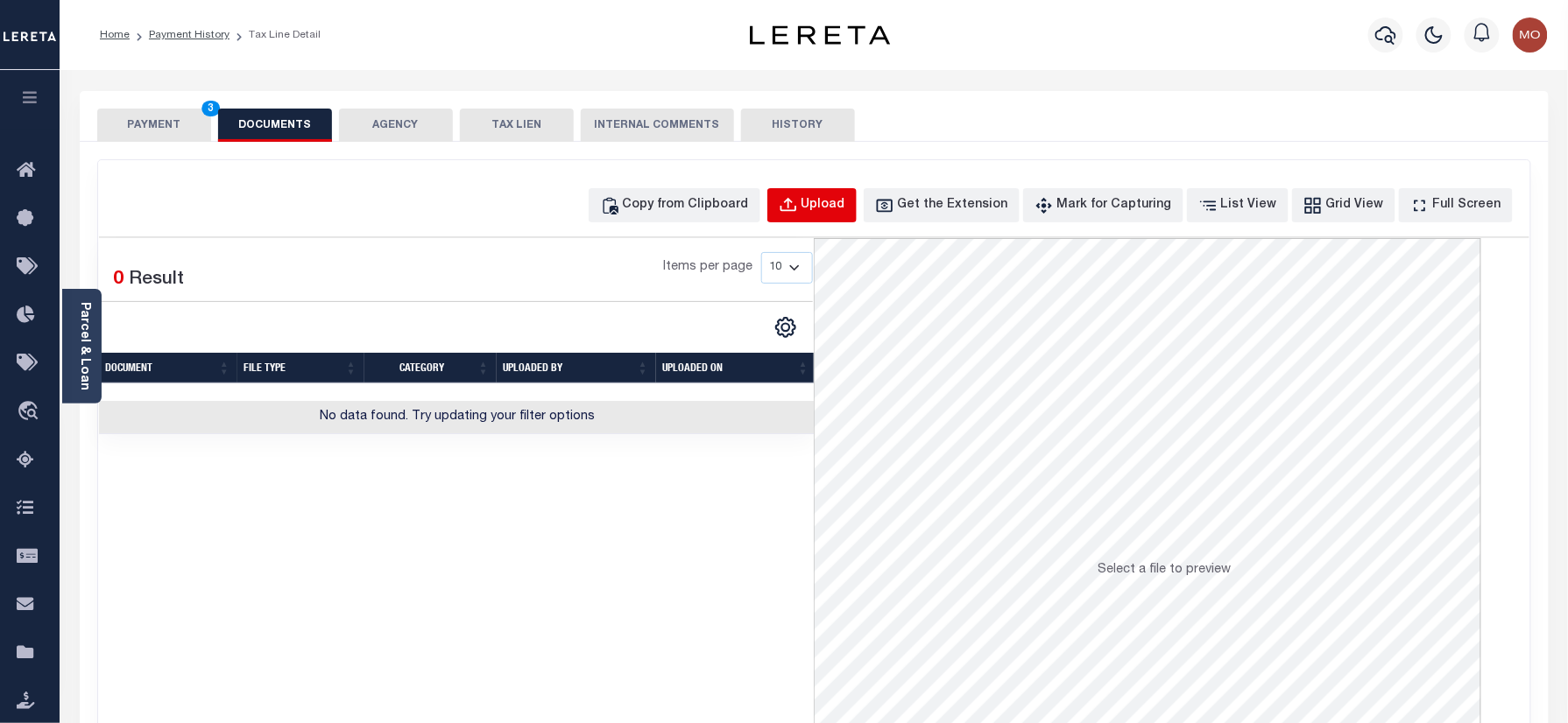
click at [830, 197] on button "Upload" at bounding box center [812, 205] width 89 height 34
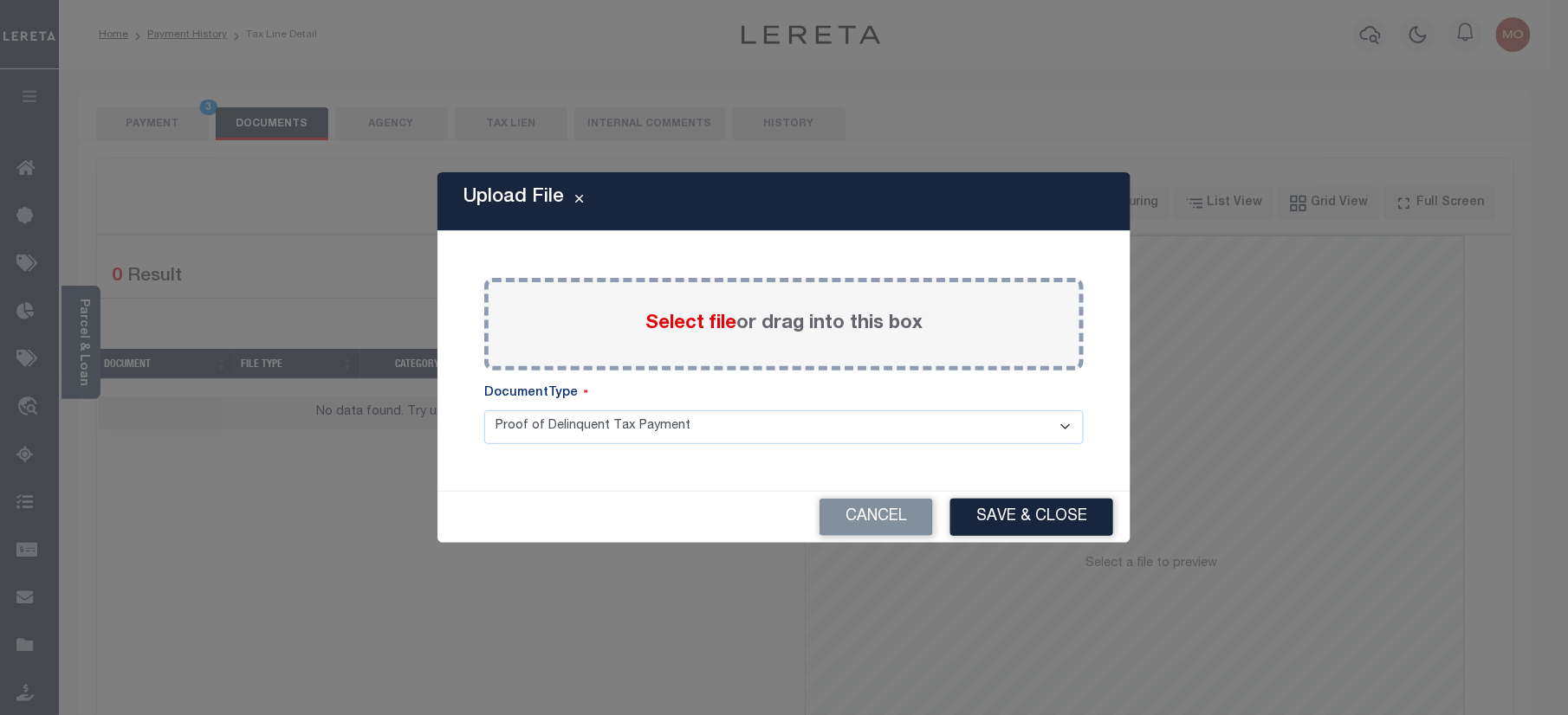
click at [661, 329] on span "Select file" at bounding box center [690, 324] width 91 height 19
click at [0, 0] on input "Select file or drag into this box" at bounding box center [0, 0] width 0 height 0
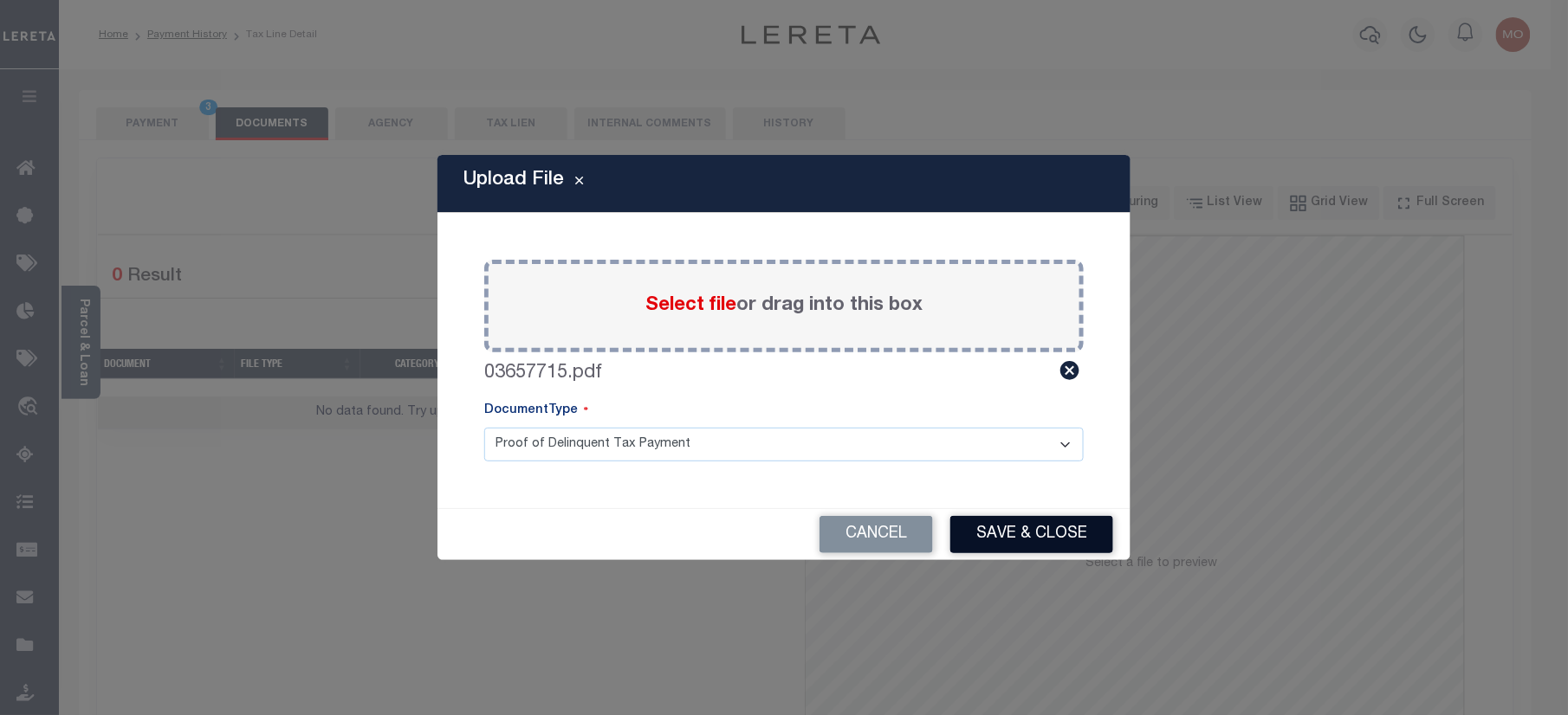
click at [1009, 544] on button "Save & Close" at bounding box center [1032, 534] width 163 height 37
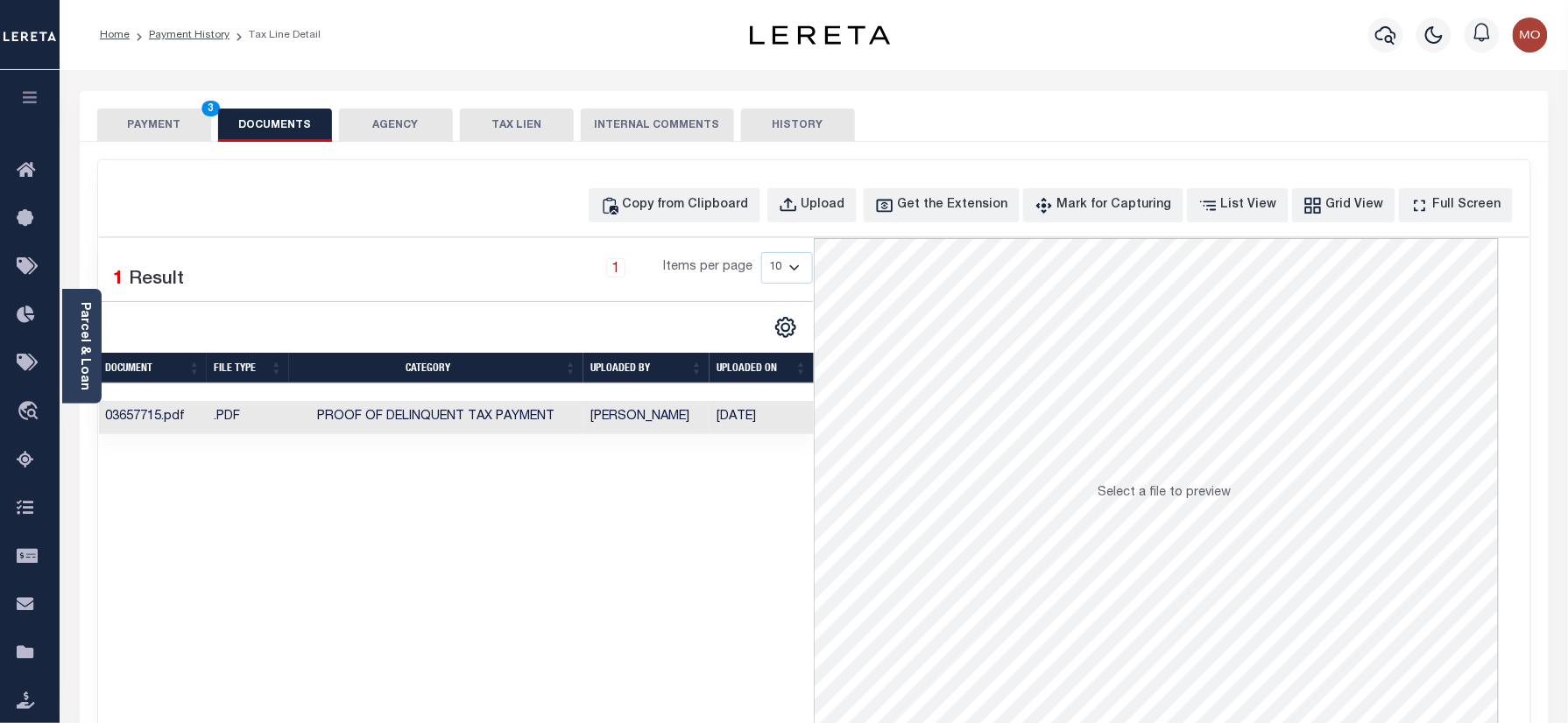
click at [166, 124] on button "PAYMENT 3" at bounding box center [154, 125] width 114 height 33
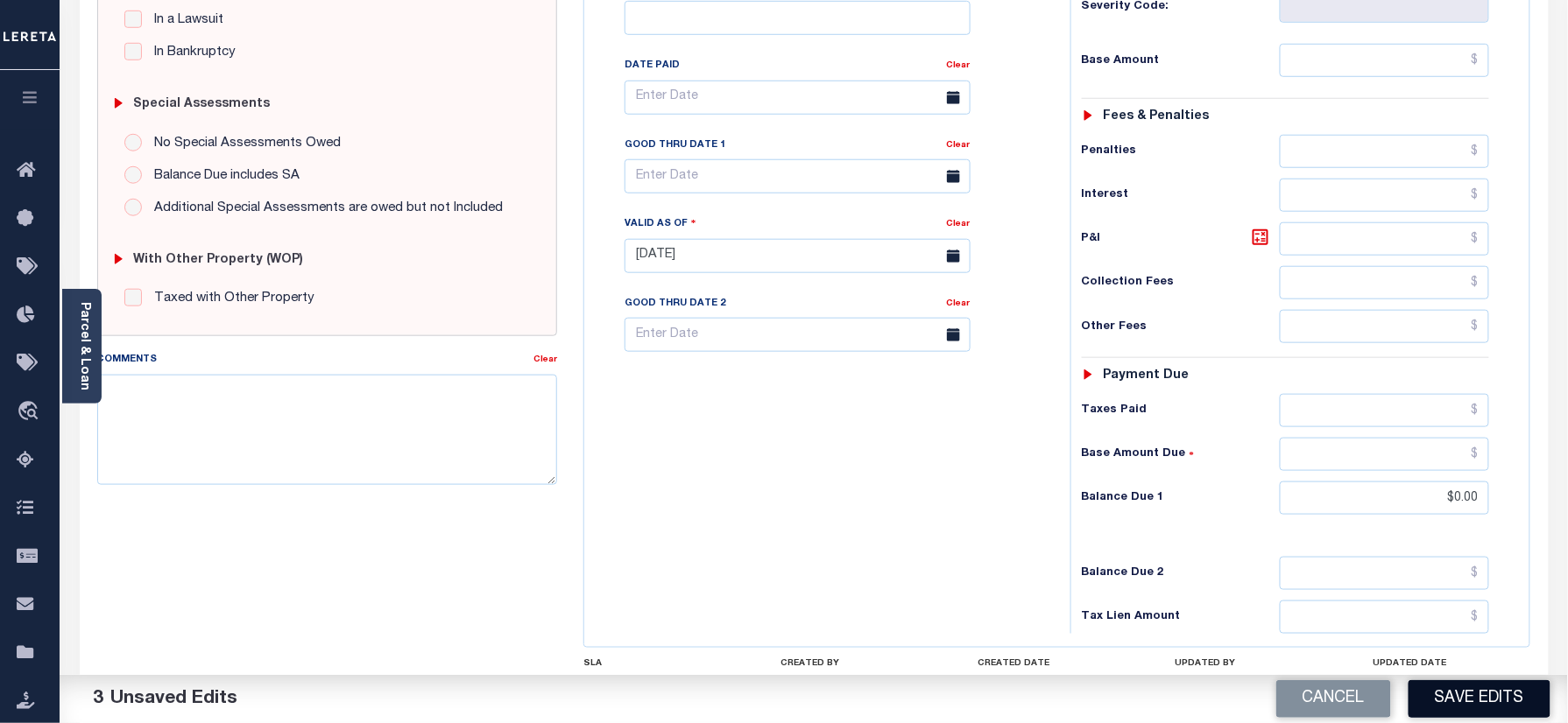
click at [1458, 688] on button "Save Edits" at bounding box center [1479, 699] width 142 height 38
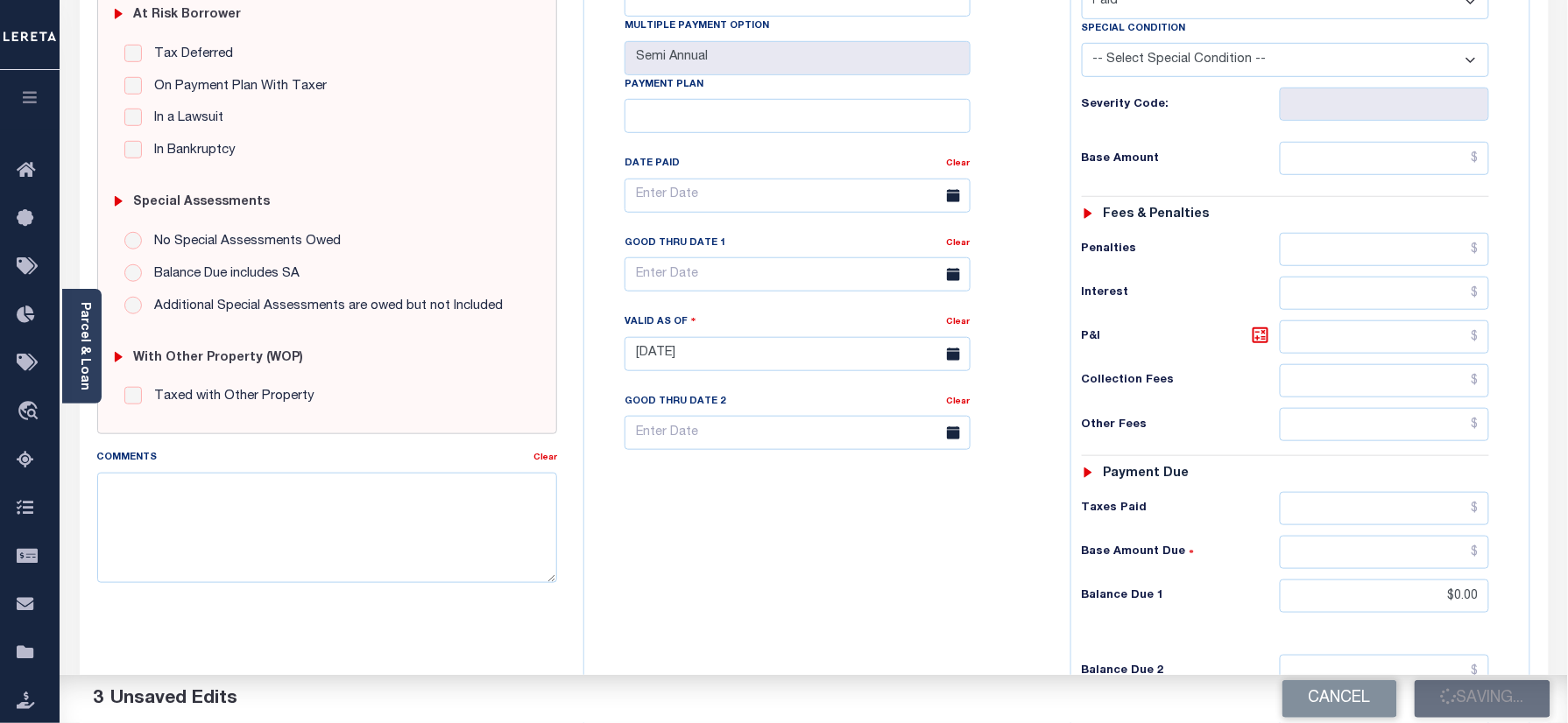
scroll to position [233, 0]
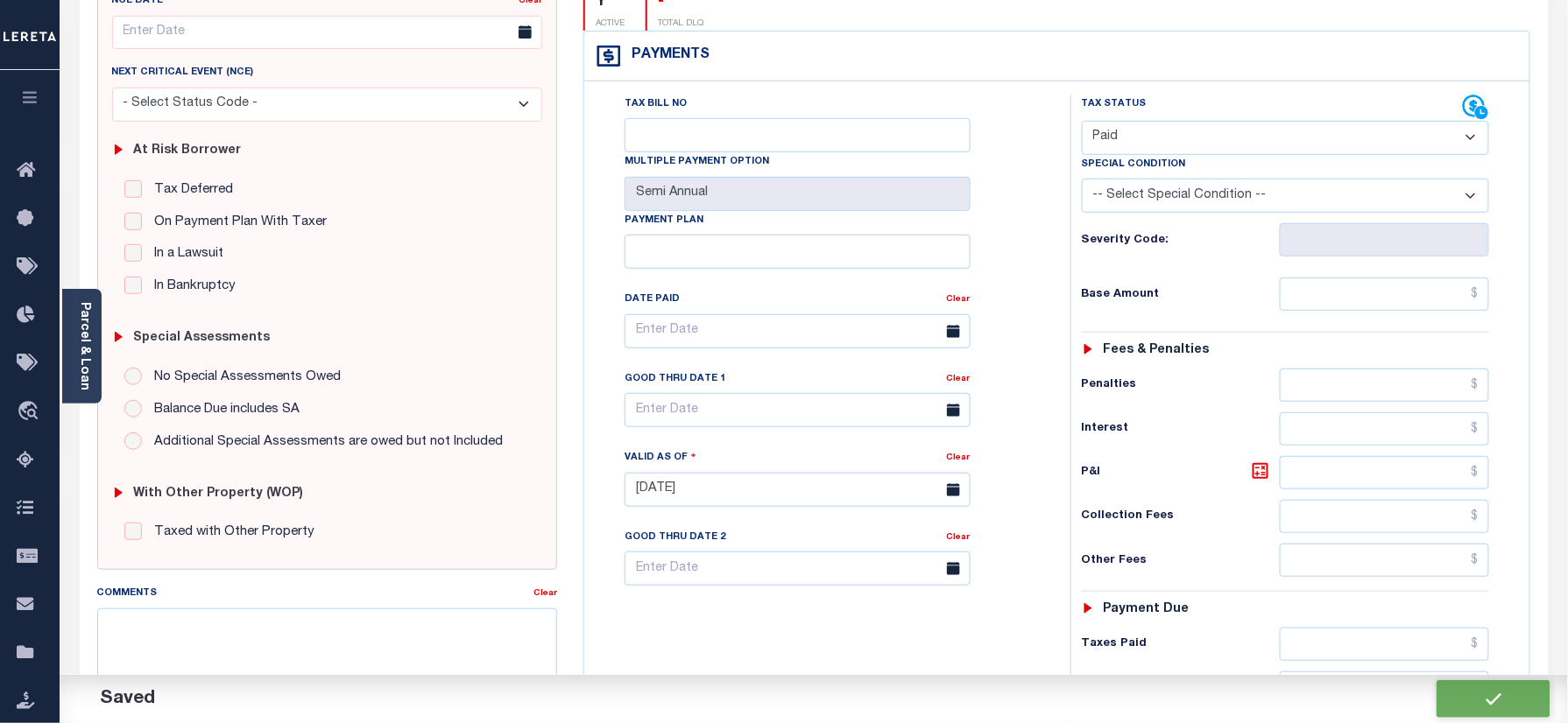
checkbox input "false"
type input "$0"
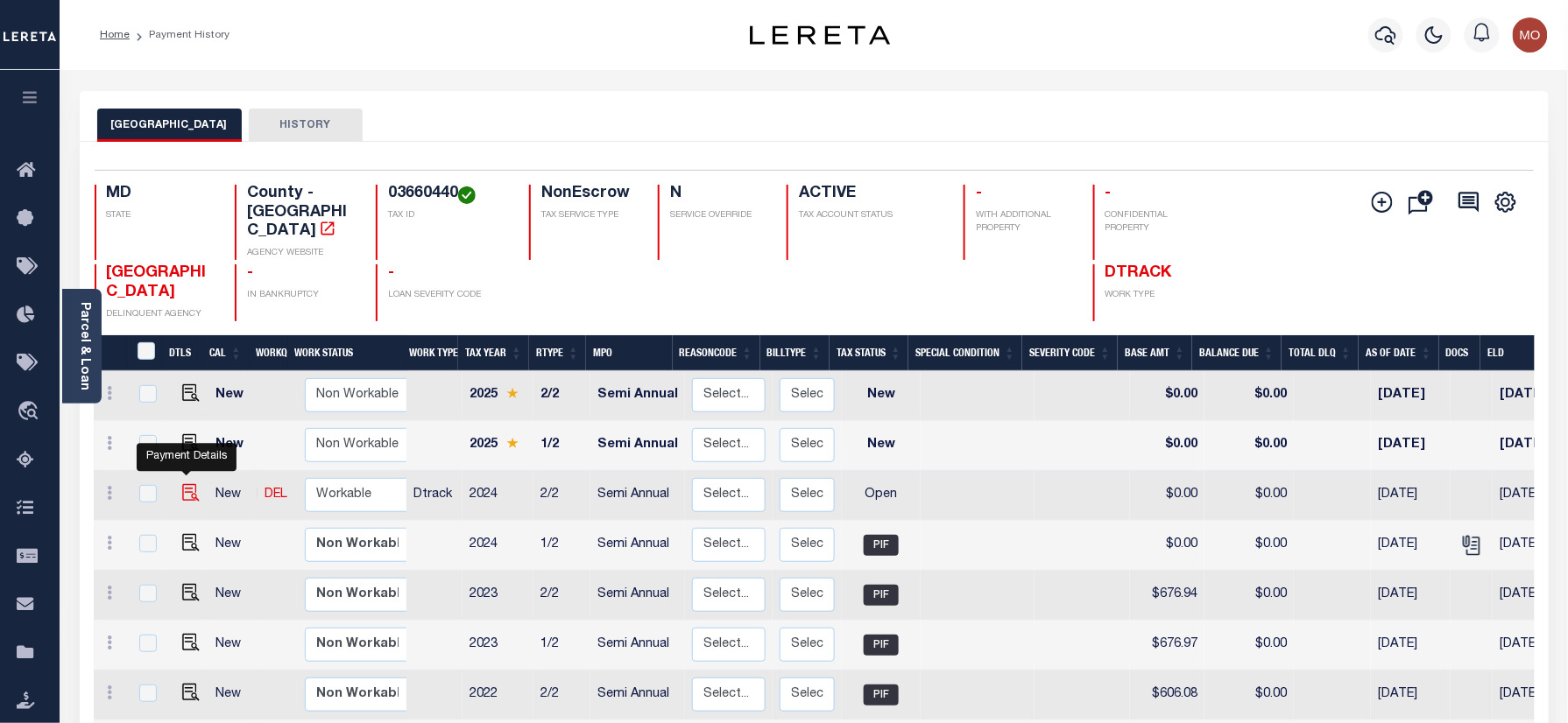
click at [186, 484] on img "" at bounding box center [191, 493] width 17 height 17
checkbox input "true"
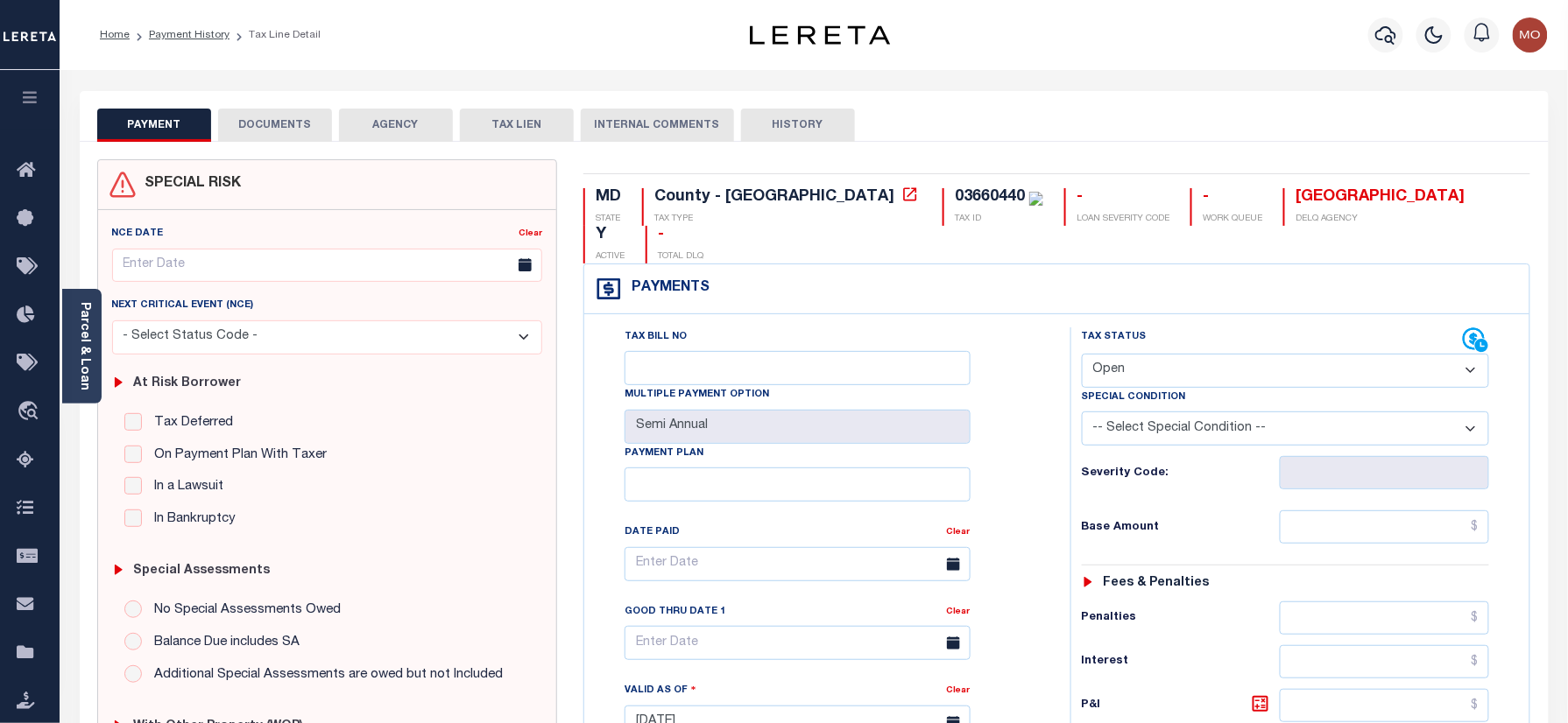
click at [954, 197] on div "03660440" at bounding box center [989, 196] width 70 height 15
click at [954, 196] on div "03660440" at bounding box center [989, 196] width 70 height 15
copy div "03660440"
click at [1150, 354] on select "- Select Status Code - Open Due/Unpaid Paid Incomplete No Tax Due Internal Refu…" at bounding box center [1285, 371] width 408 height 34
select select "PYD"
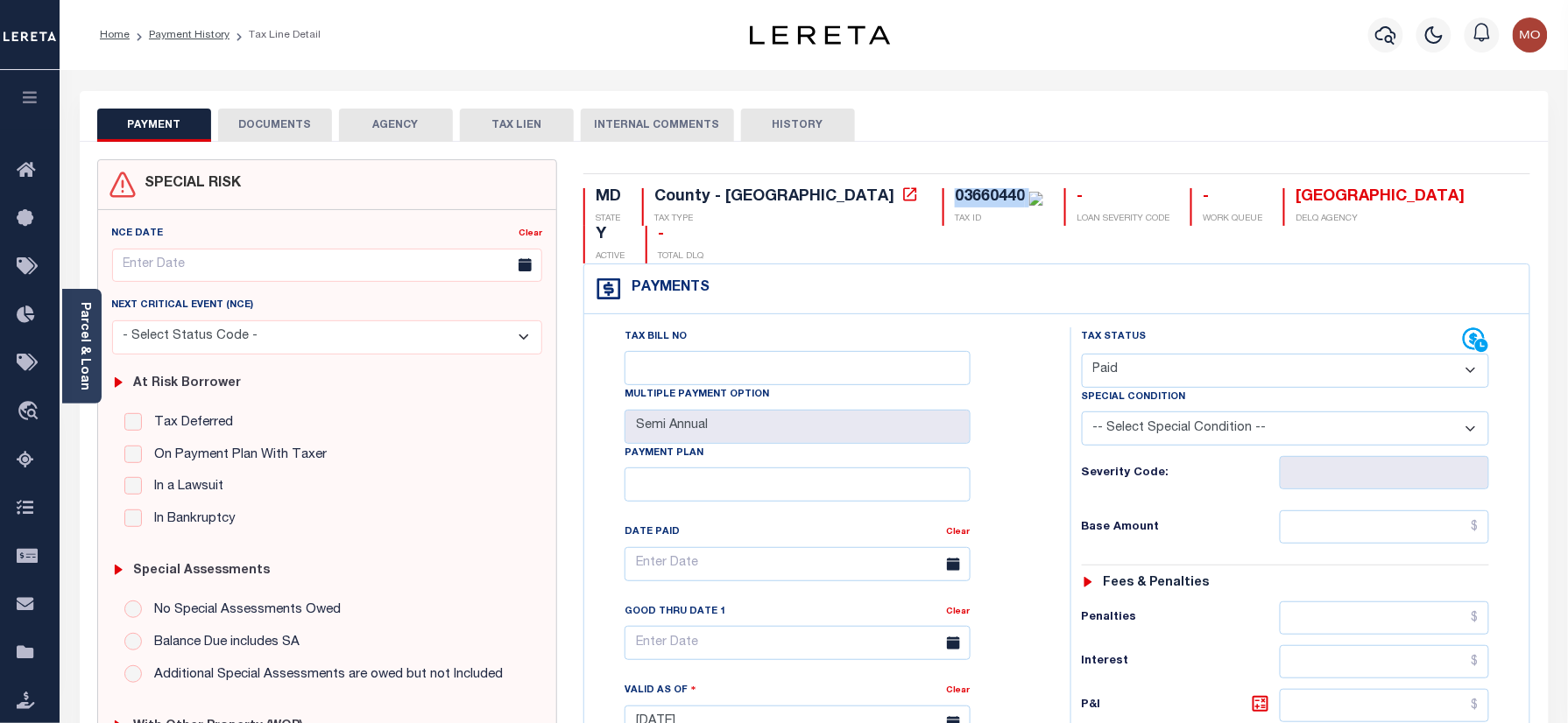
click at [1081, 354] on select "- Select Status Code - Open Due/Unpaid Paid Incomplete No Tax Due Internal Refu…" at bounding box center [1285, 371] width 408 height 34
type input "[DATE]"
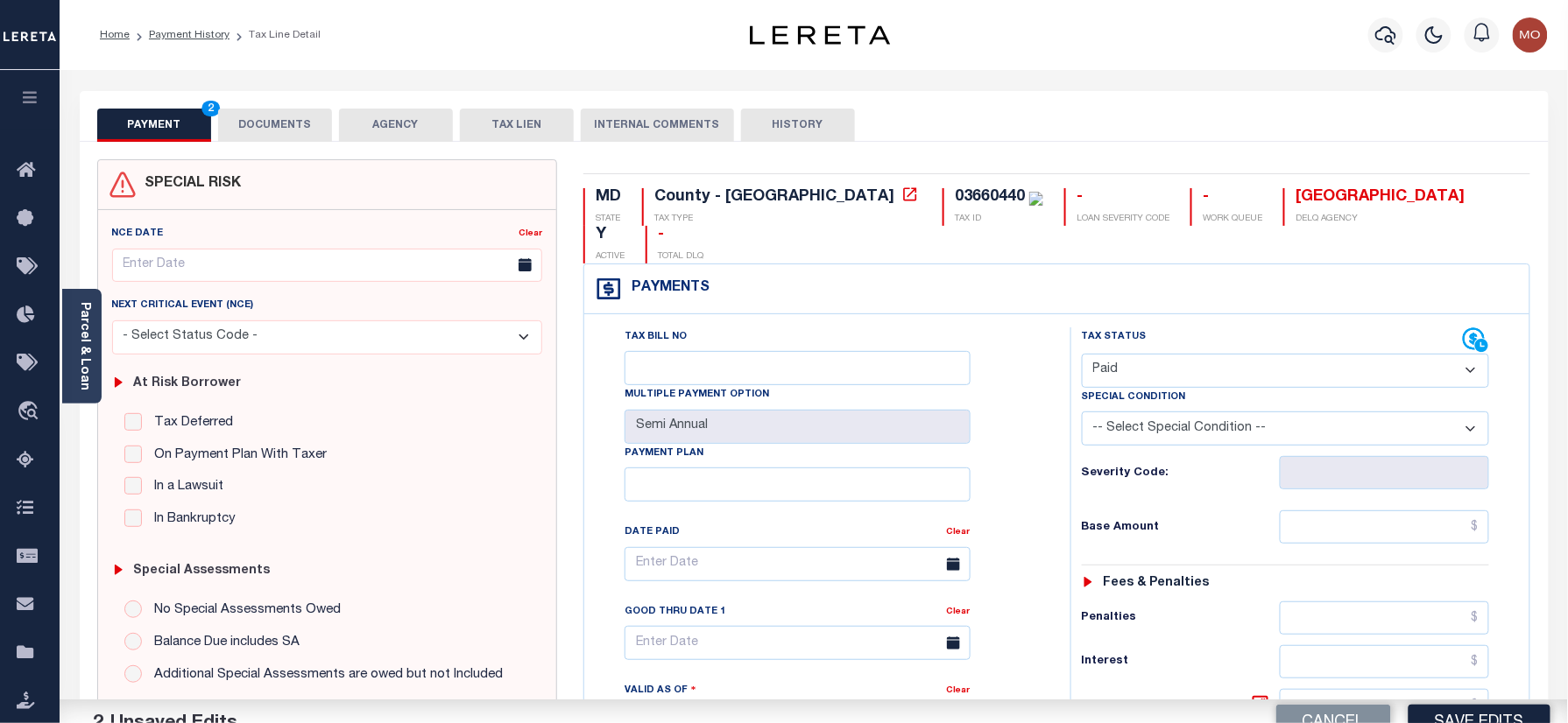
click at [1062, 453] on div "Tax Status Status" at bounding box center [1291, 713] width 468 height 773
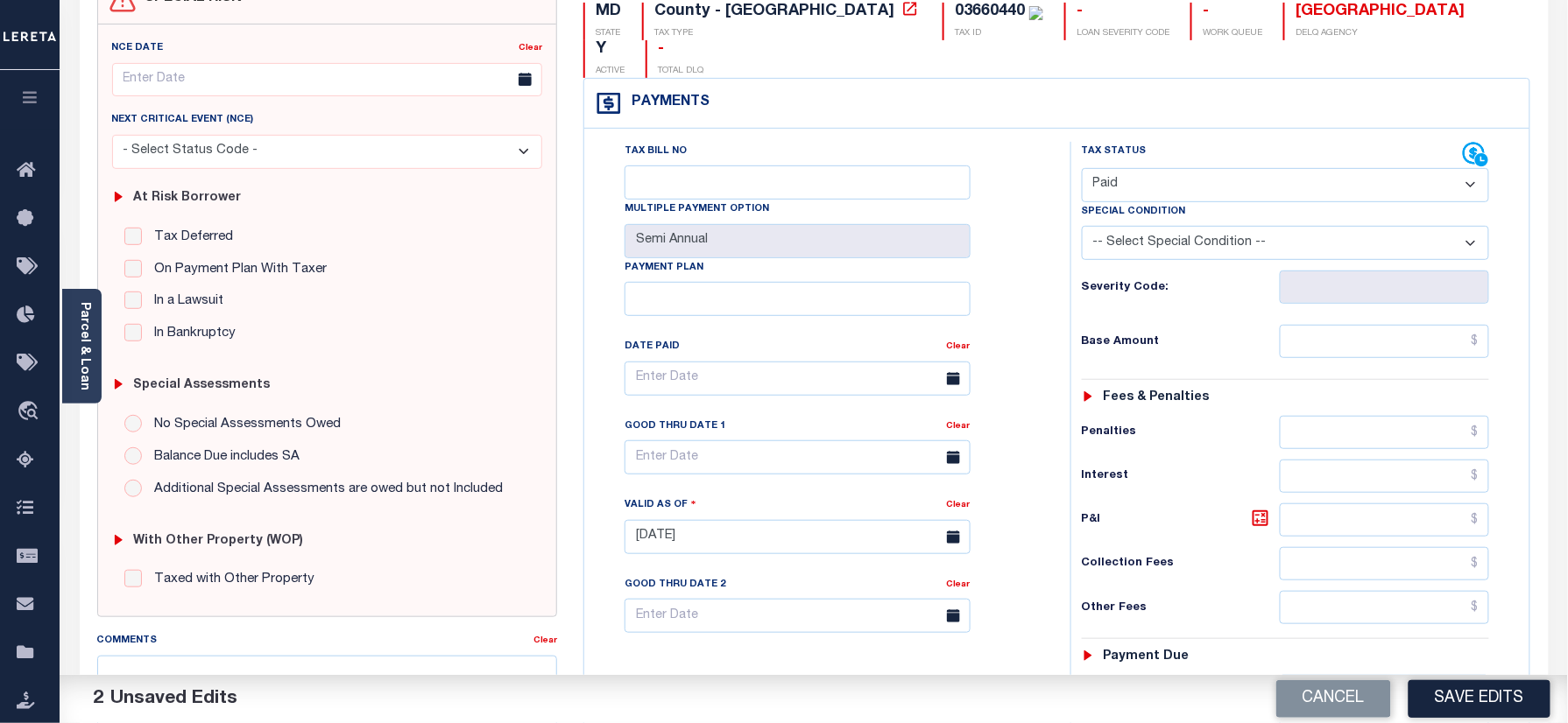
scroll to position [467, 0]
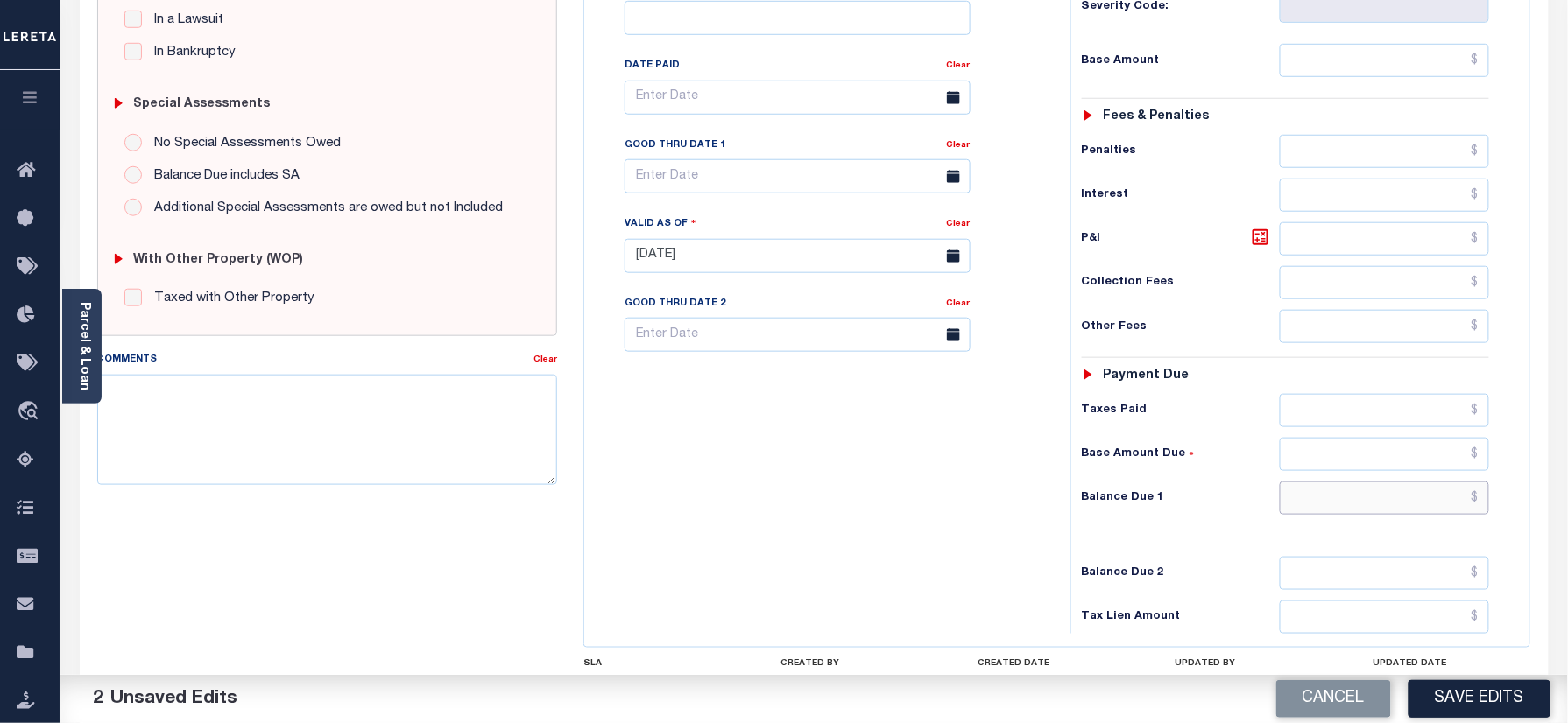
click at [1339, 482] on input "text" at bounding box center [1384, 498] width 210 height 33
type input "$0.00"
click at [699, 575] on div "Tax Bill No Multiple Payment Option Semi Annual Payment Plan Clear" at bounding box center [823, 247] width 468 height 773
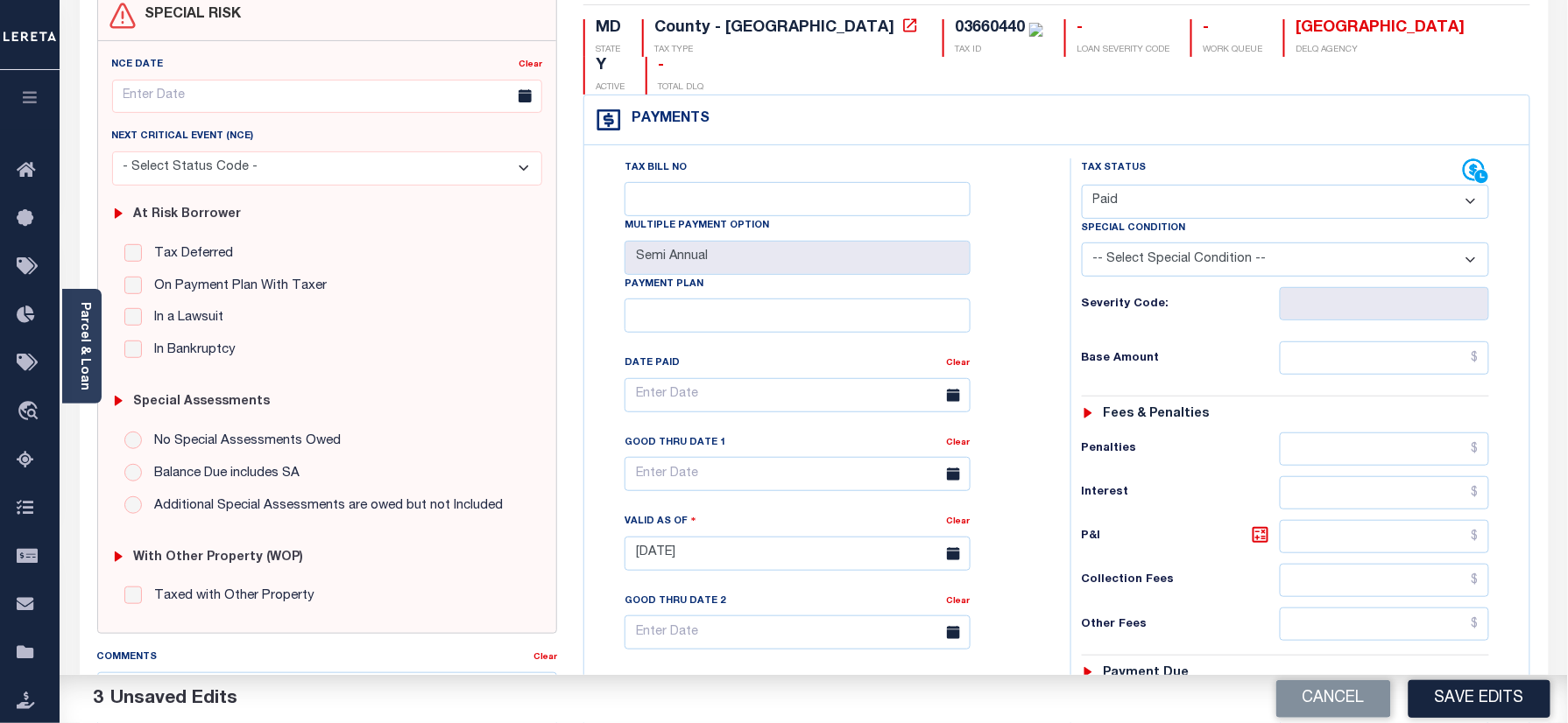
scroll to position [0, 0]
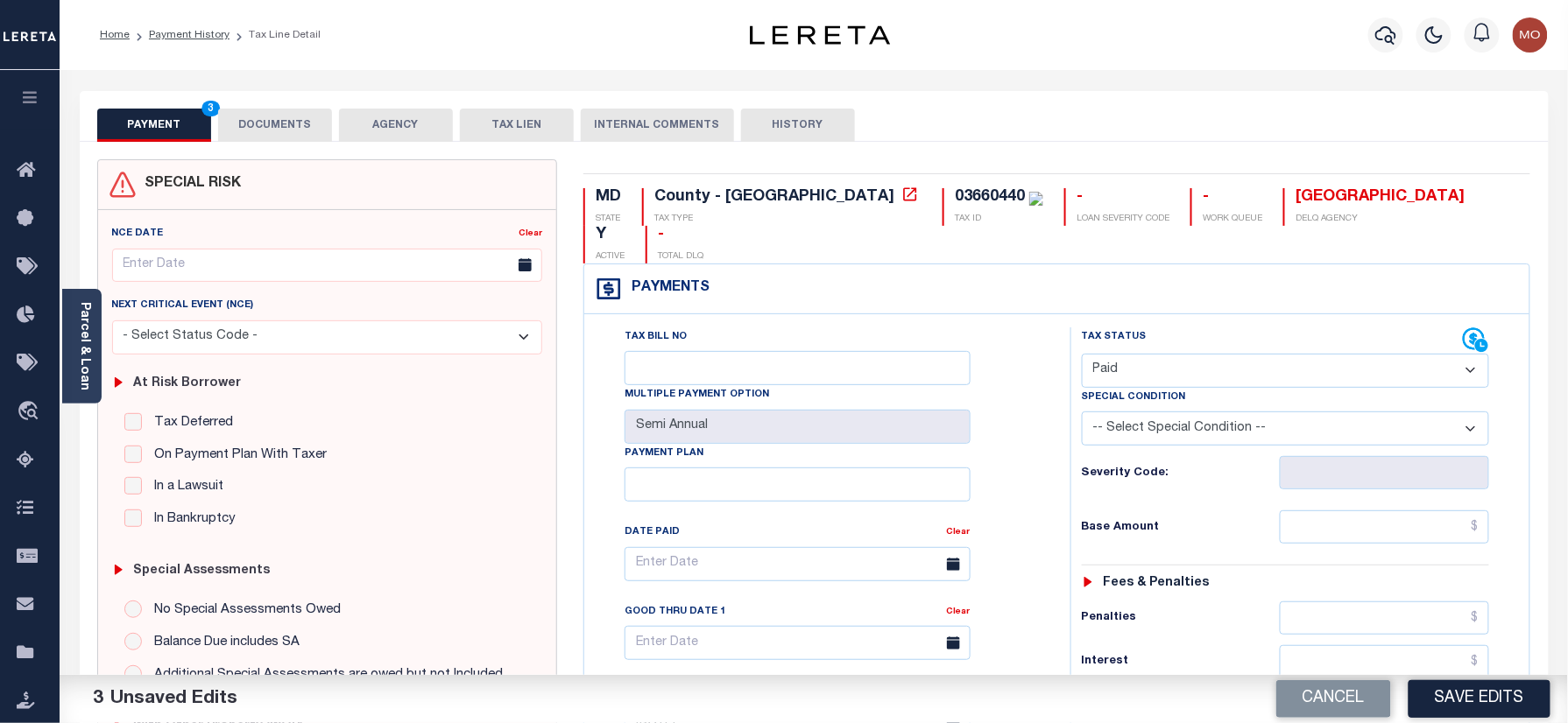
click at [286, 124] on button "DOCUMENTS" at bounding box center [275, 125] width 114 height 33
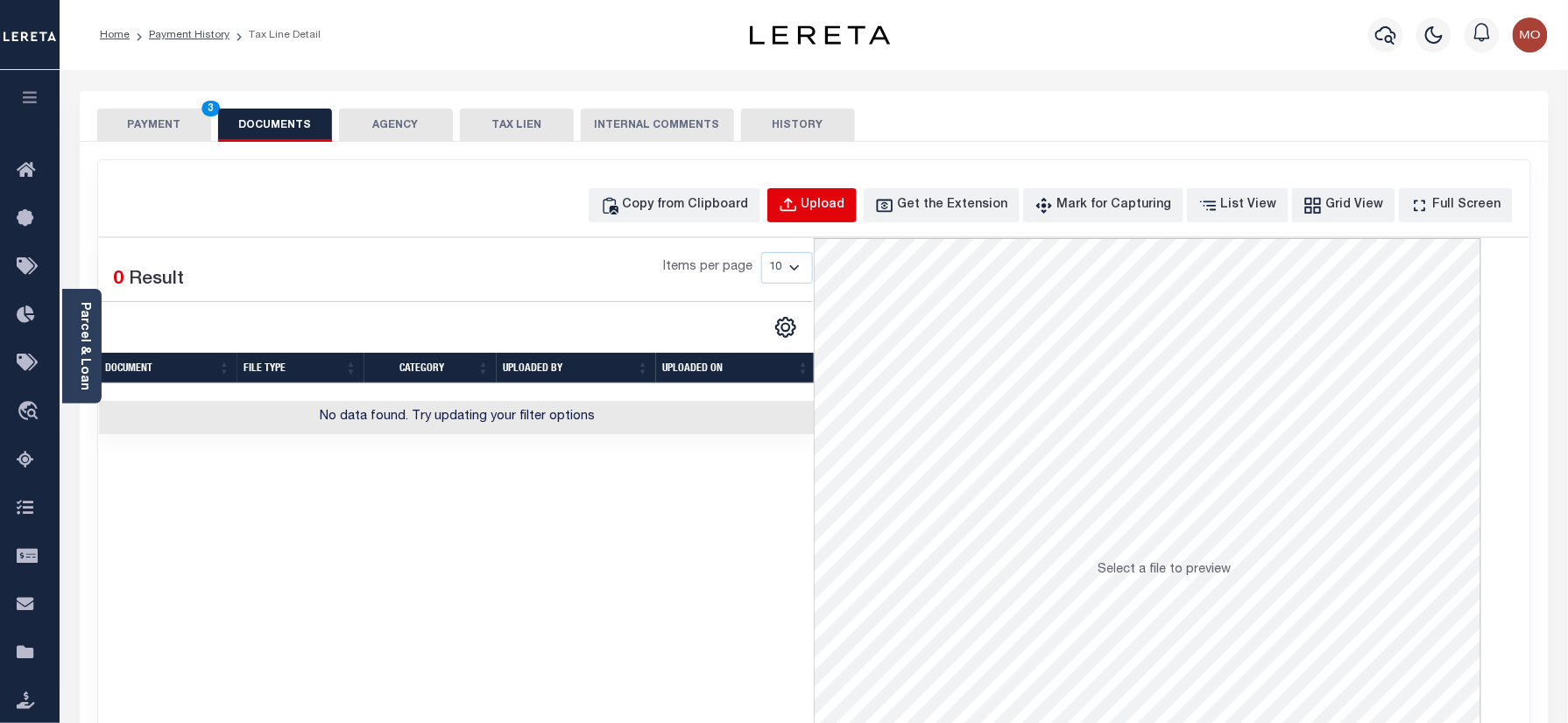
click at [857, 196] on button "Upload" at bounding box center [812, 205] width 89 height 34
select select "POP"
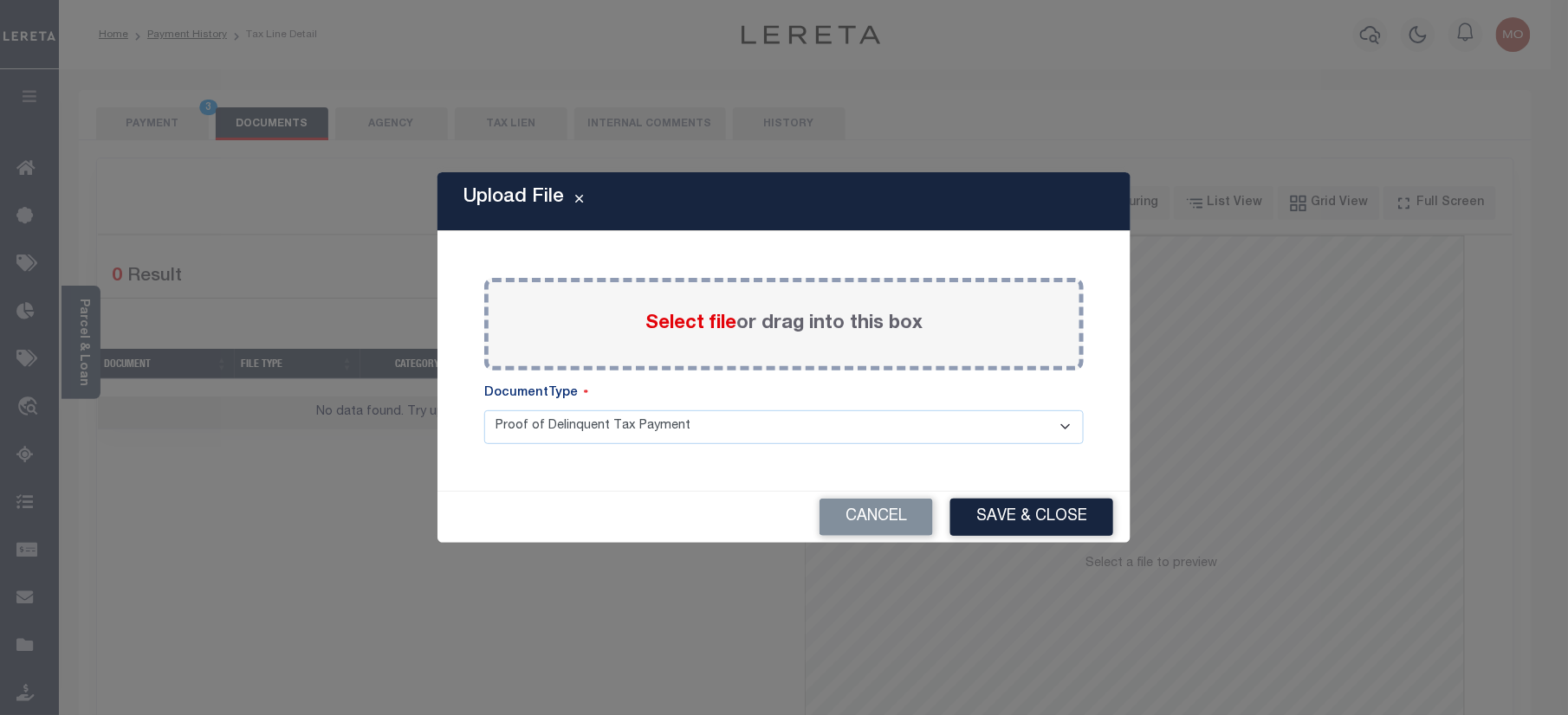
click at [687, 323] on span "Select file" at bounding box center [690, 324] width 91 height 19
click at [0, 0] on input "Select file or drag into this box" at bounding box center [0, 0] width 0 height 0
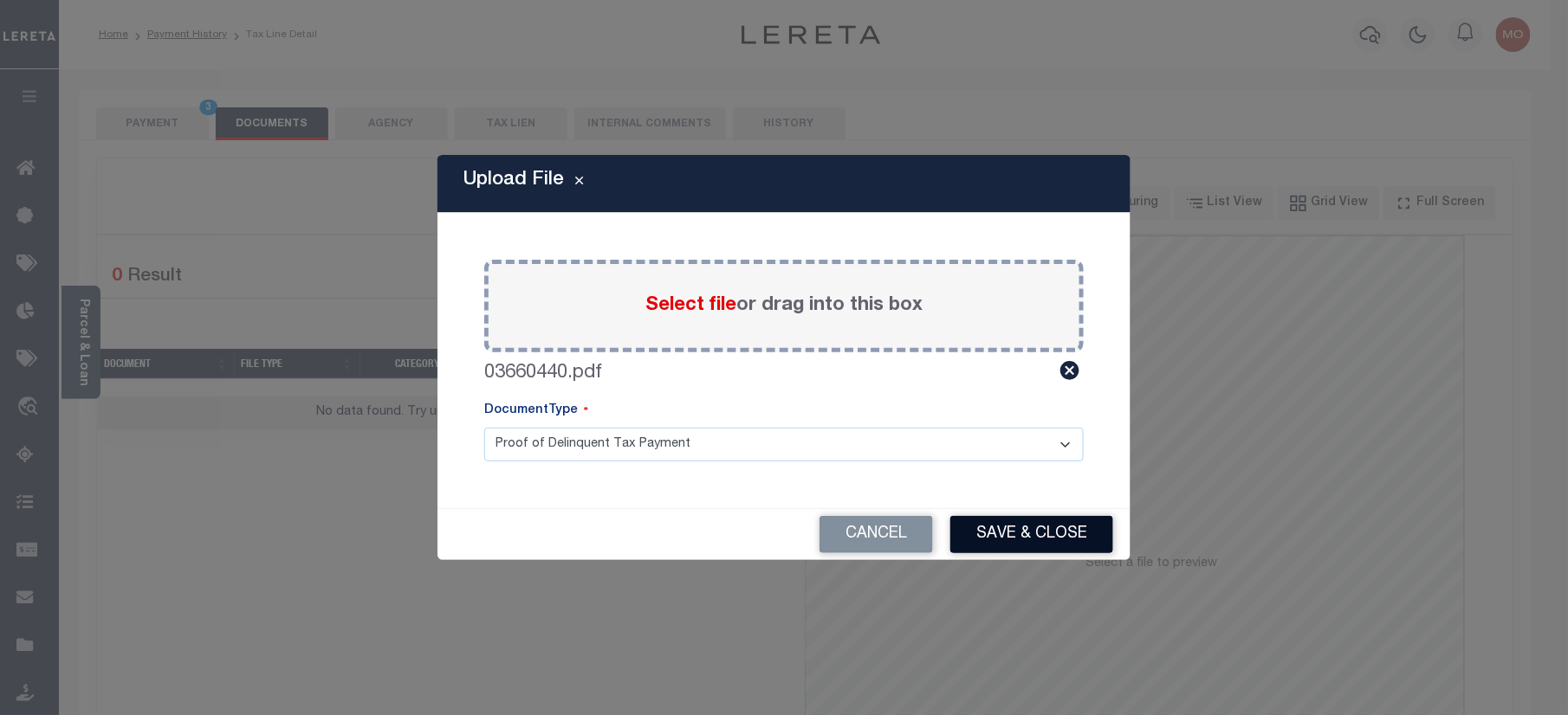
click at [996, 532] on button "Save & Close" at bounding box center [1032, 534] width 163 height 37
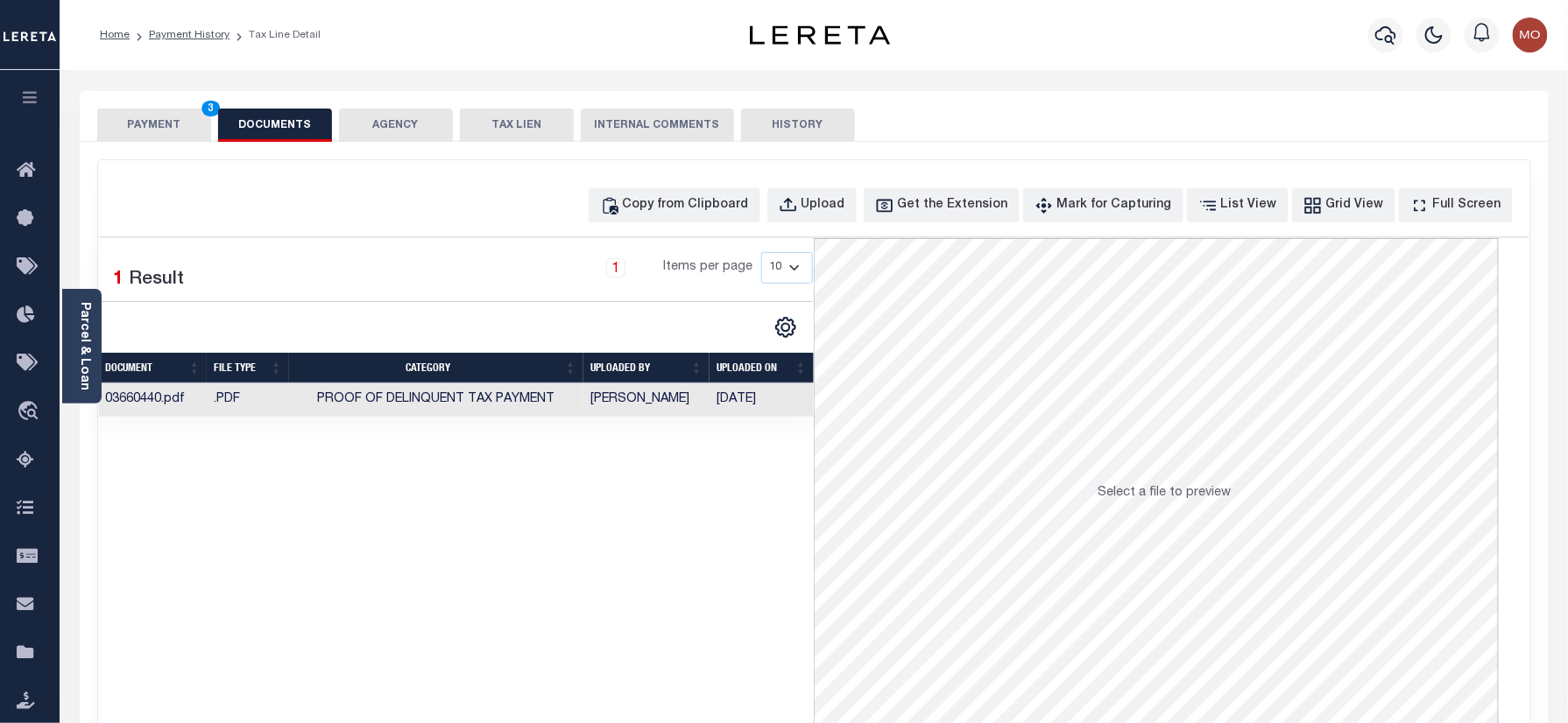
click at [183, 123] on button "PAYMENT 3" at bounding box center [154, 125] width 114 height 33
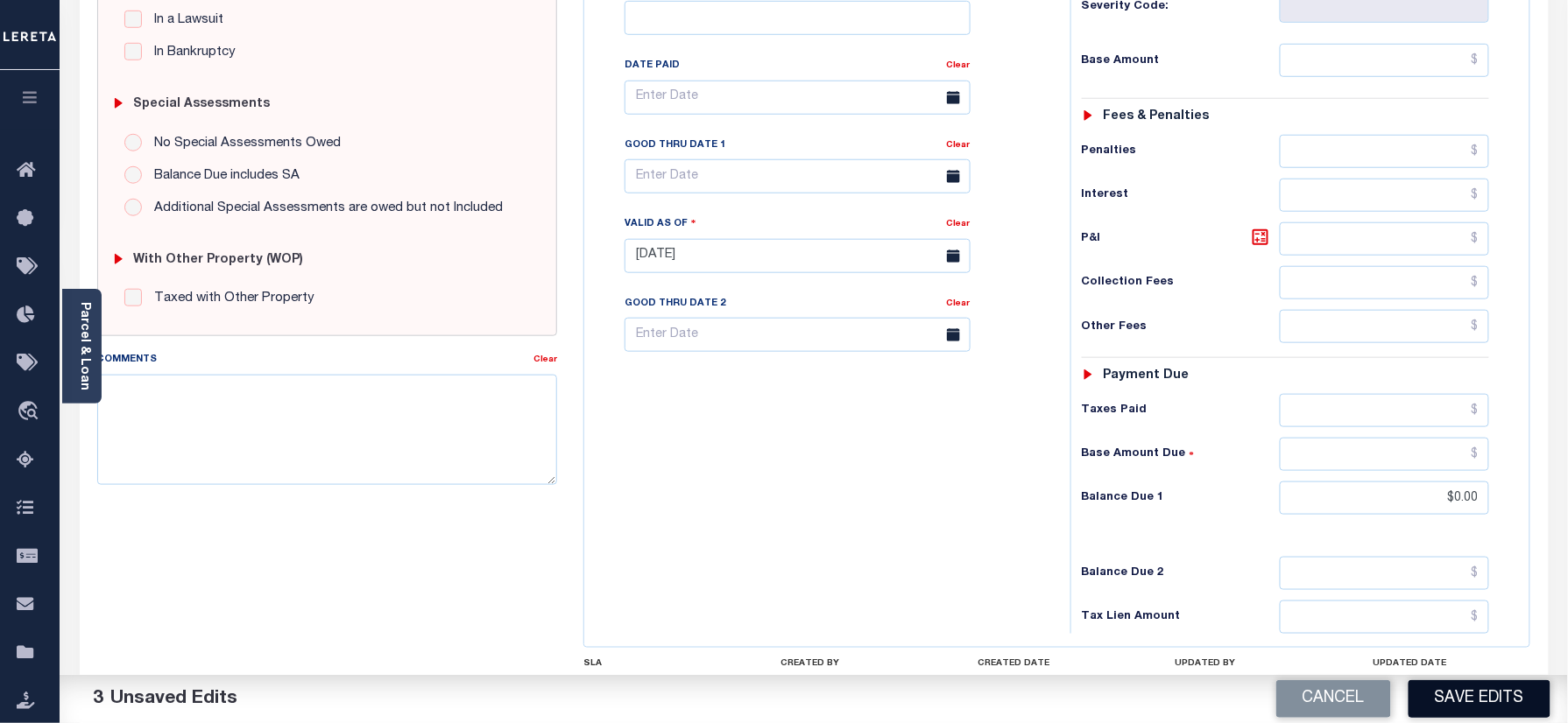
click at [1443, 701] on button "Save Edits" at bounding box center [1479, 699] width 142 height 38
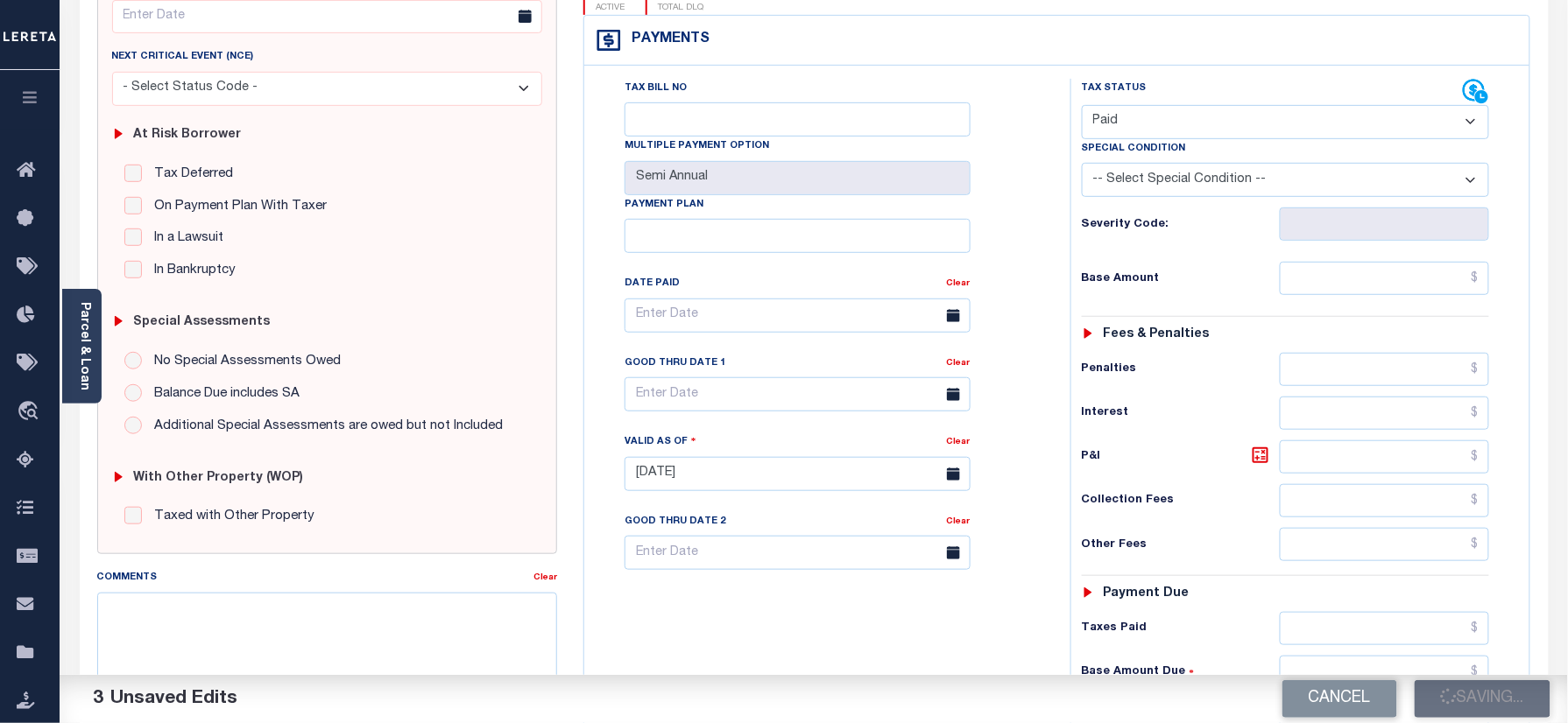
scroll to position [233, 0]
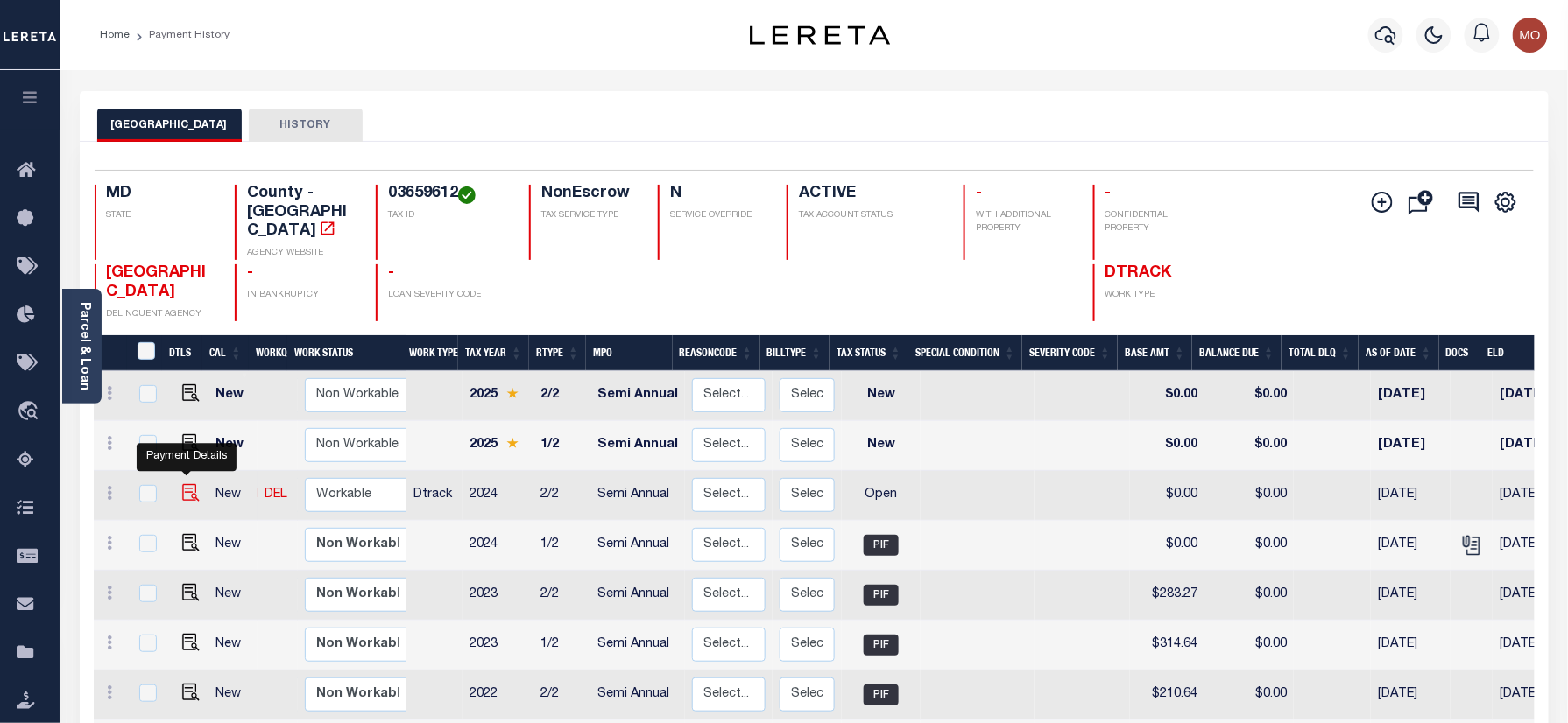
click at [187, 484] on img "" at bounding box center [191, 493] width 17 height 17
checkbox input "true"
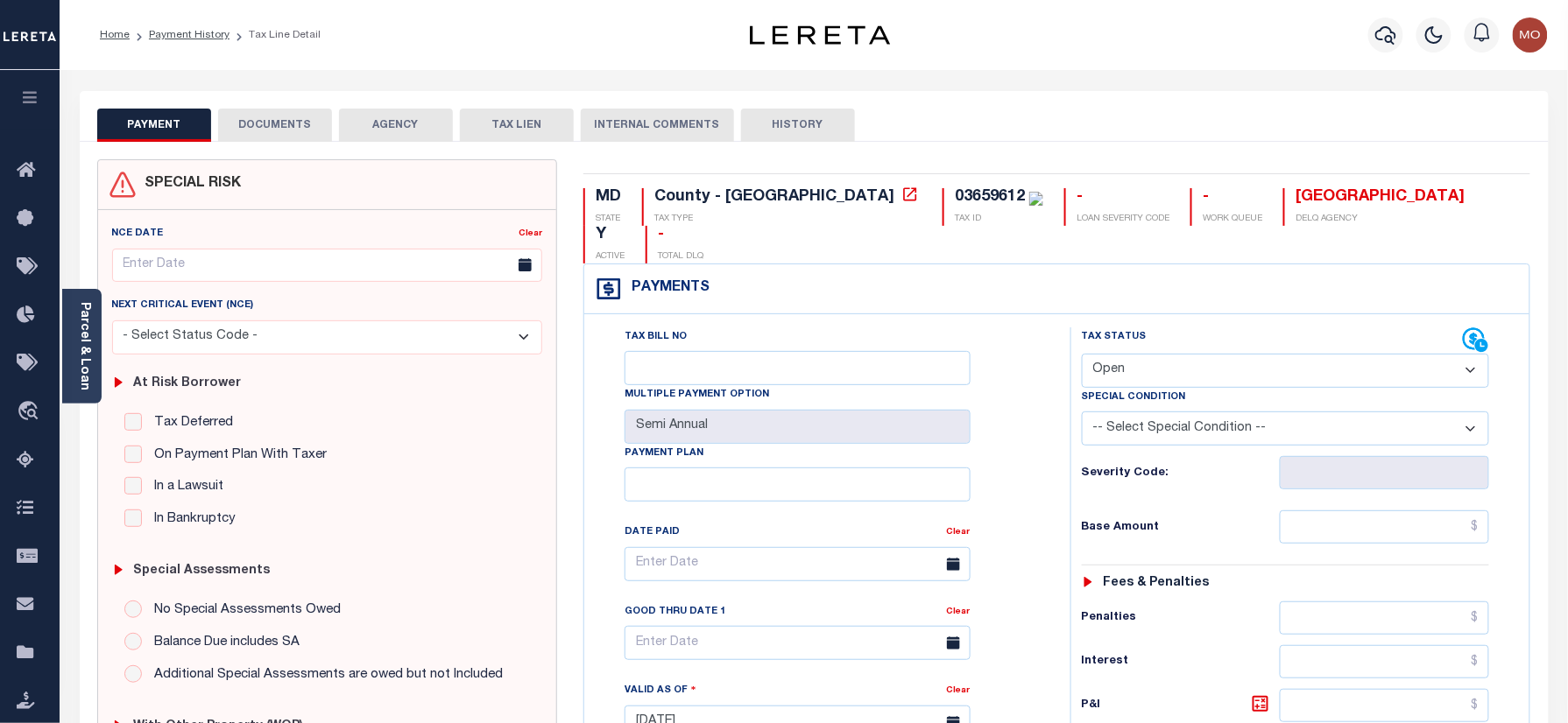
click at [954, 195] on div "03659612" at bounding box center [989, 196] width 70 height 15
copy div "03659612"
drag, startPoint x: 1222, startPoint y: 326, endPoint x: 1222, endPoint y: 351, distance: 25.0
click at [1222, 354] on select "- Select Status Code - Open Due/Unpaid Paid Incomplete No Tax Due Internal Refu…" at bounding box center [1285, 371] width 408 height 34
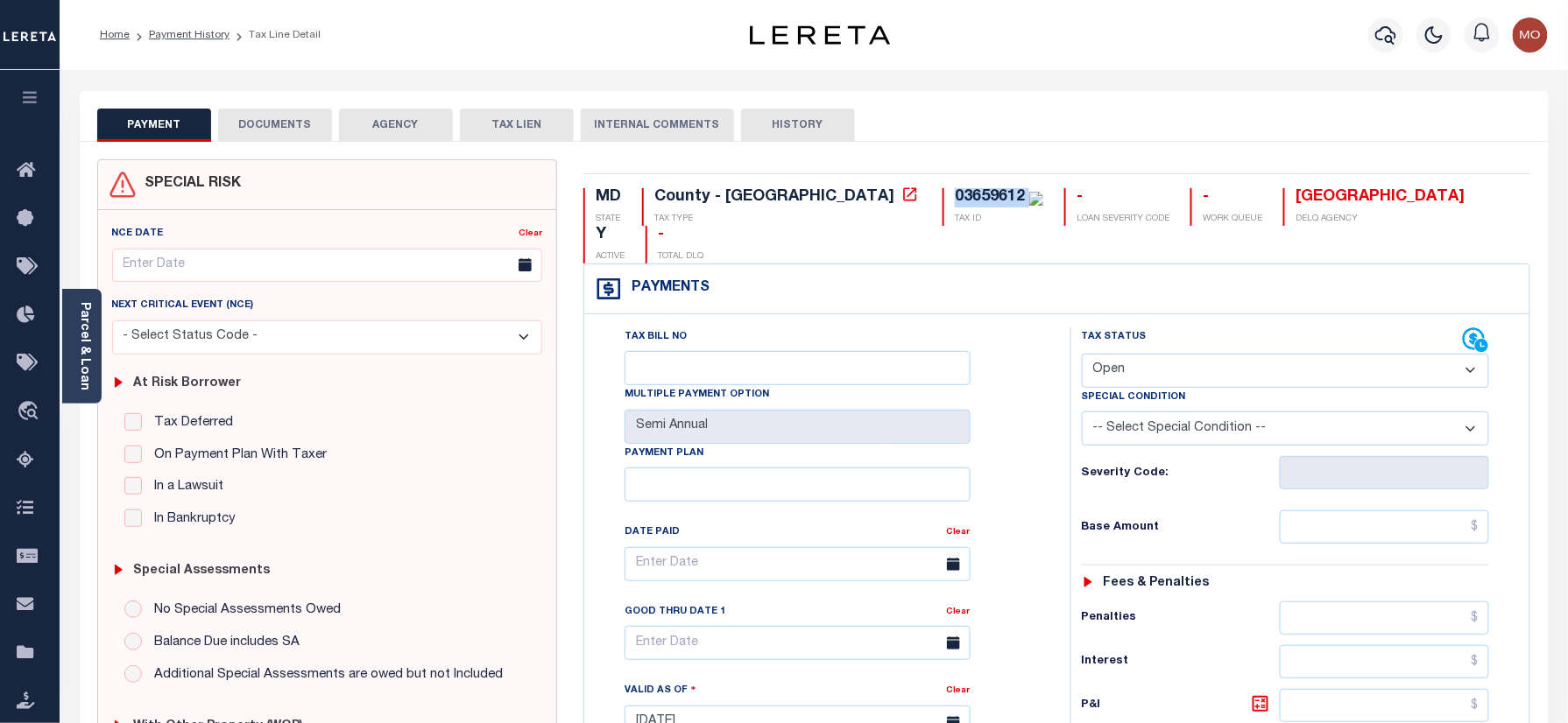
select select "DUE"
click at [1081, 354] on select "- Select Status Code - Open Due/Unpaid Paid Incomplete No Tax Due Internal Refu…" at bounding box center [1285, 371] width 408 height 34
type input "[DATE]"
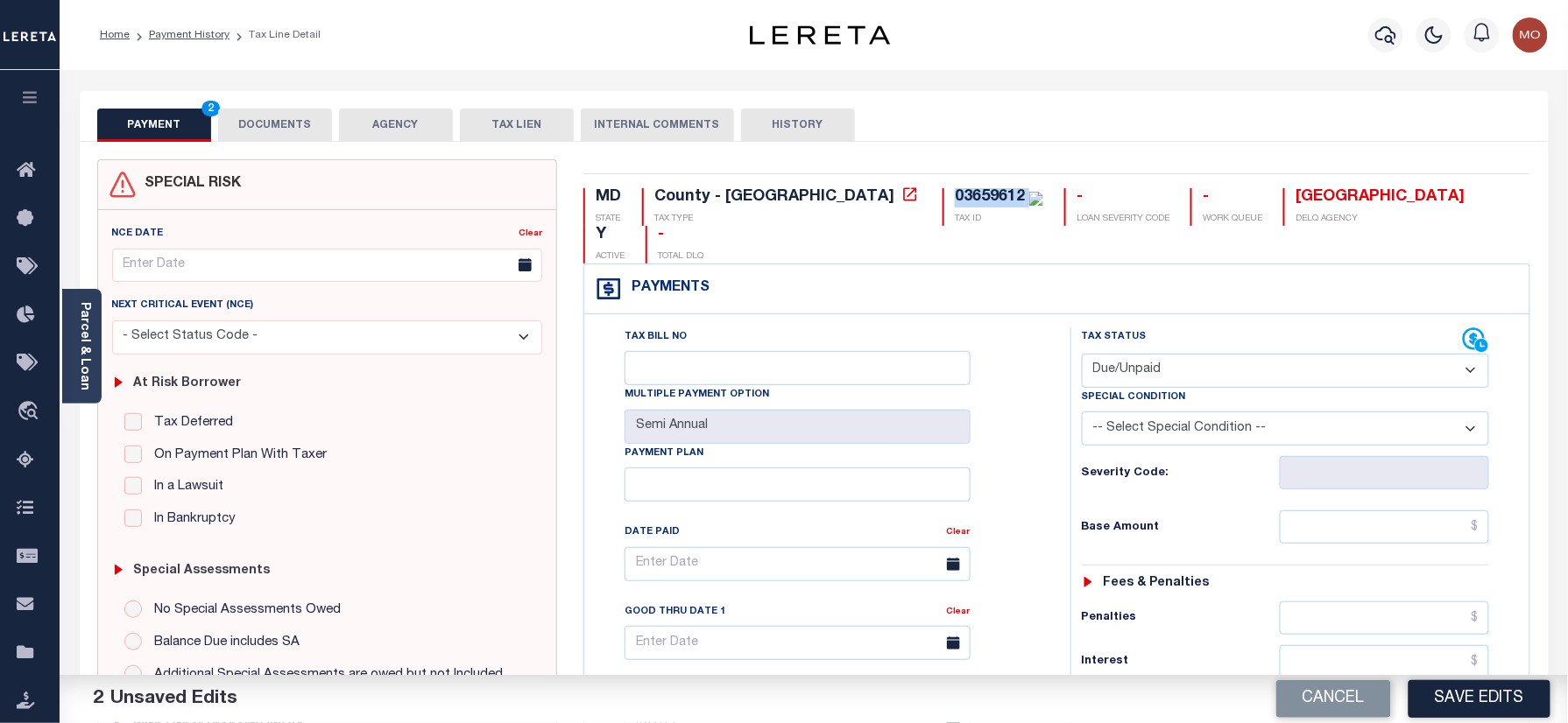
drag, startPoint x: 1163, startPoint y: 345, endPoint x: 1163, endPoint y: 357, distance: 12.0
click at [1163, 354] on select "- Select Status Code - Open Due/Unpaid Paid Incomplete No Tax Due Internal Refu…" at bounding box center [1285, 371] width 408 height 34
select select "PYD"
click at [1081, 354] on select "- Select Status Code - Open Due/Unpaid Paid Incomplete No Tax Due Internal Refu…" at bounding box center [1285, 371] width 408 height 34
click at [1230, 510] on div "Base Amount" at bounding box center [1285, 527] width 408 height 33
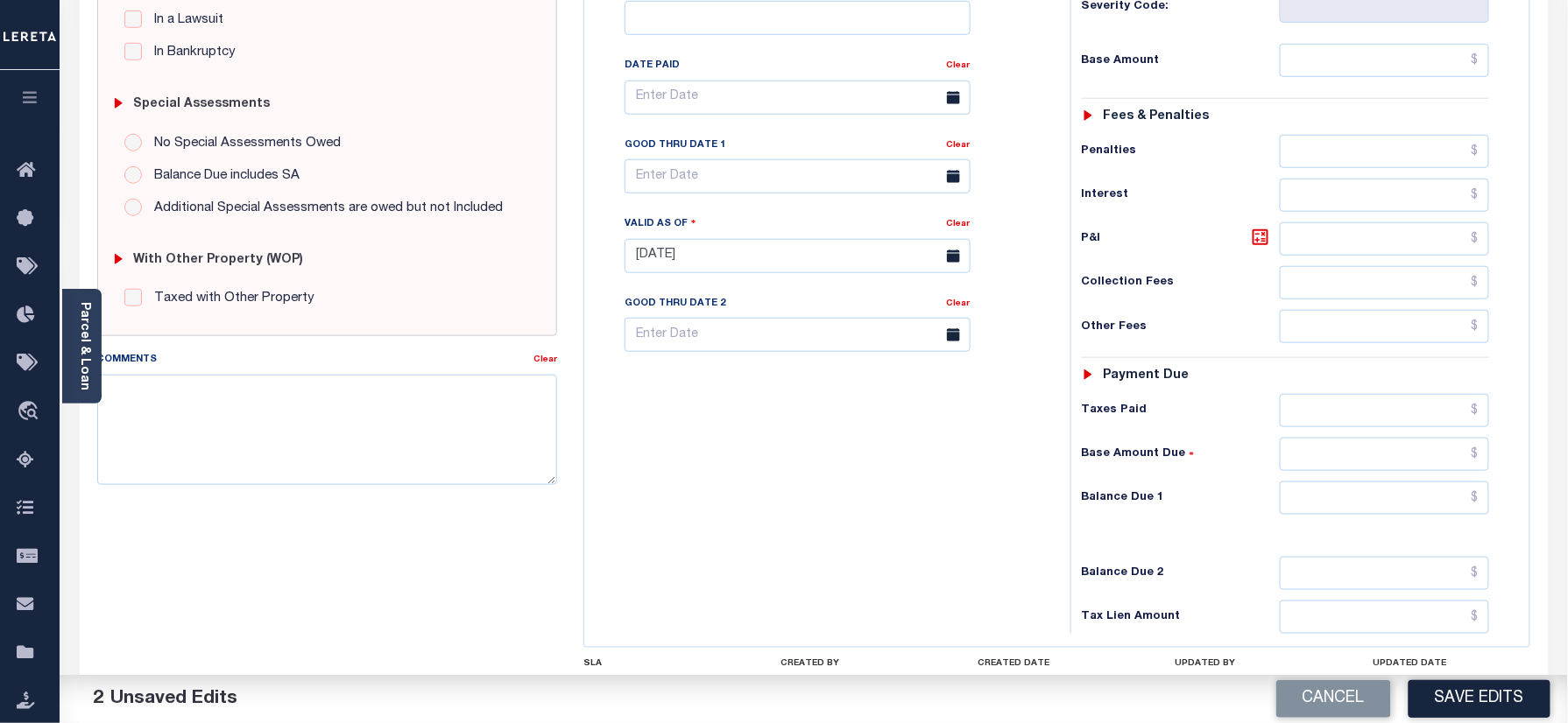
scroll to position [350, 0]
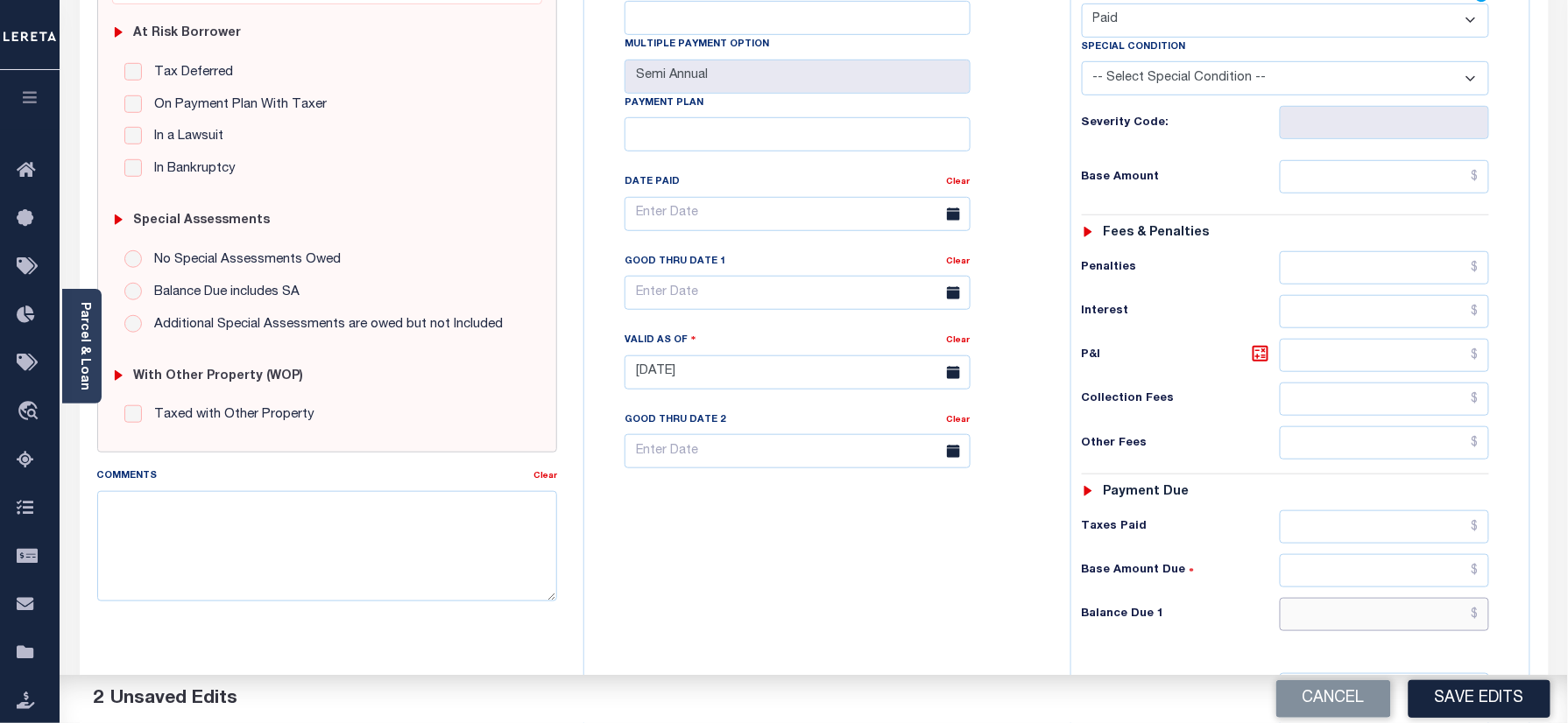
click at [1305, 598] on input "text" at bounding box center [1384, 615] width 210 height 33
type input "$0.00"
click at [648, 560] on div "Tax Bill No Multiple Payment Option Semi Annual Payment Plan Clear" at bounding box center [823, 363] width 468 height 773
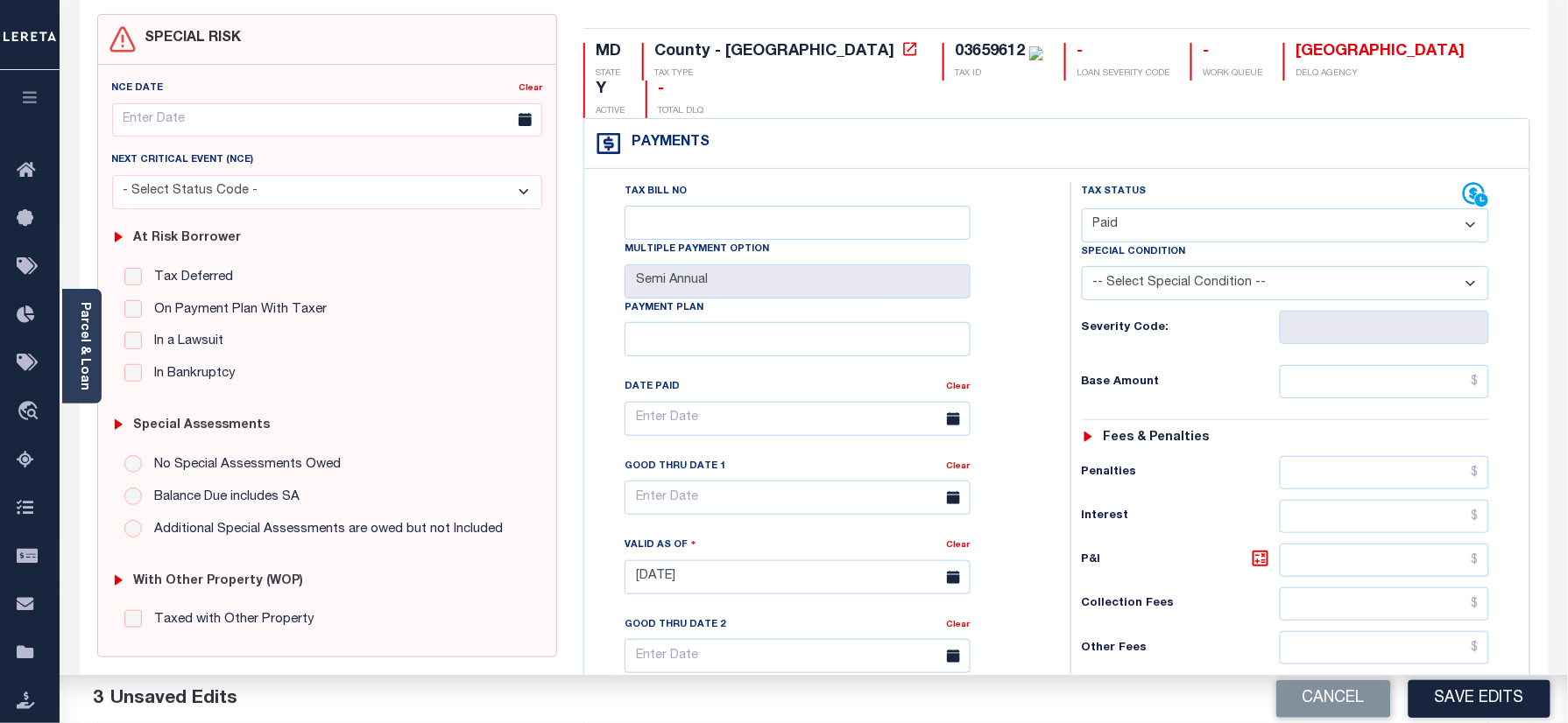
scroll to position [0, 0]
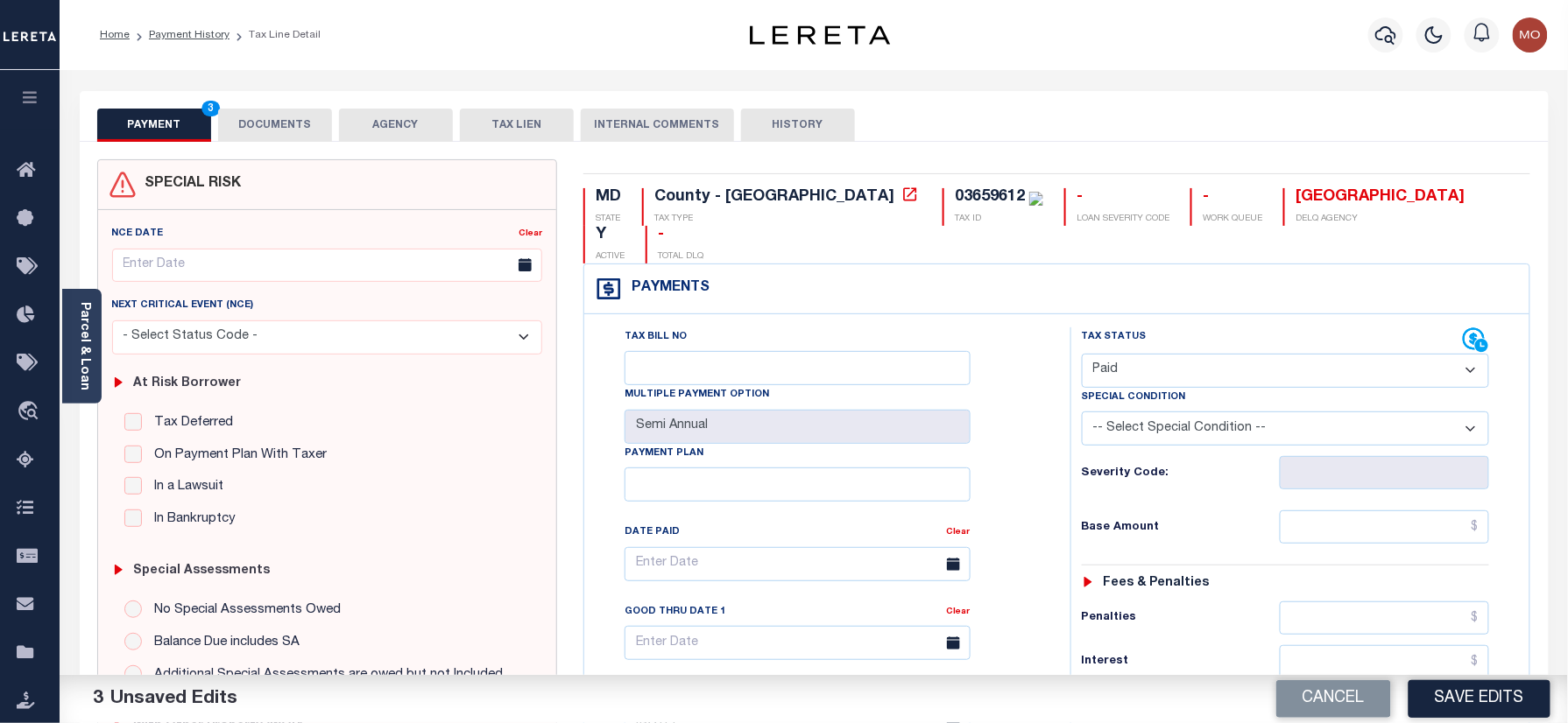
click at [296, 127] on button "DOCUMENTS" at bounding box center [275, 125] width 114 height 33
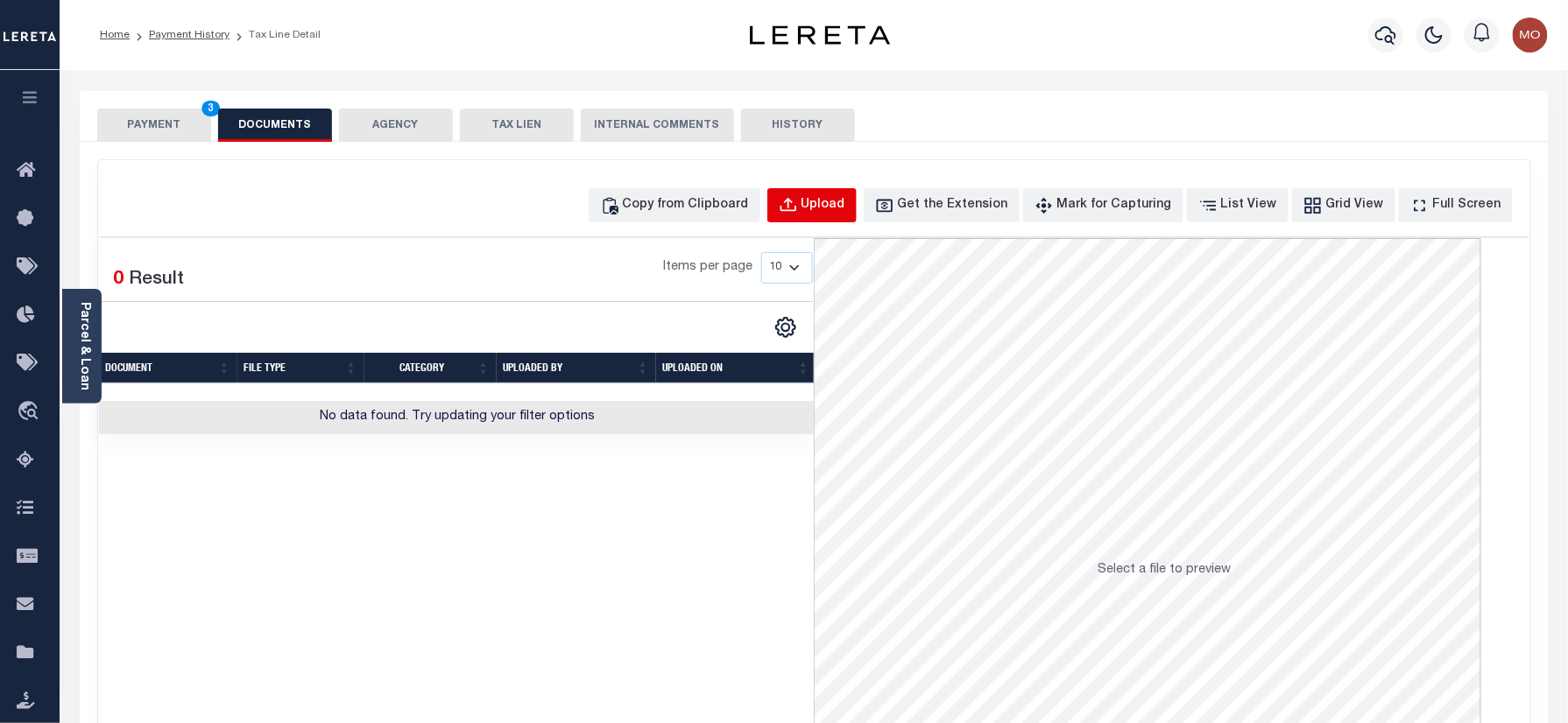
click at [831, 208] on button "Upload" at bounding box center [812, 205] width 89 height 34
select select "POP"
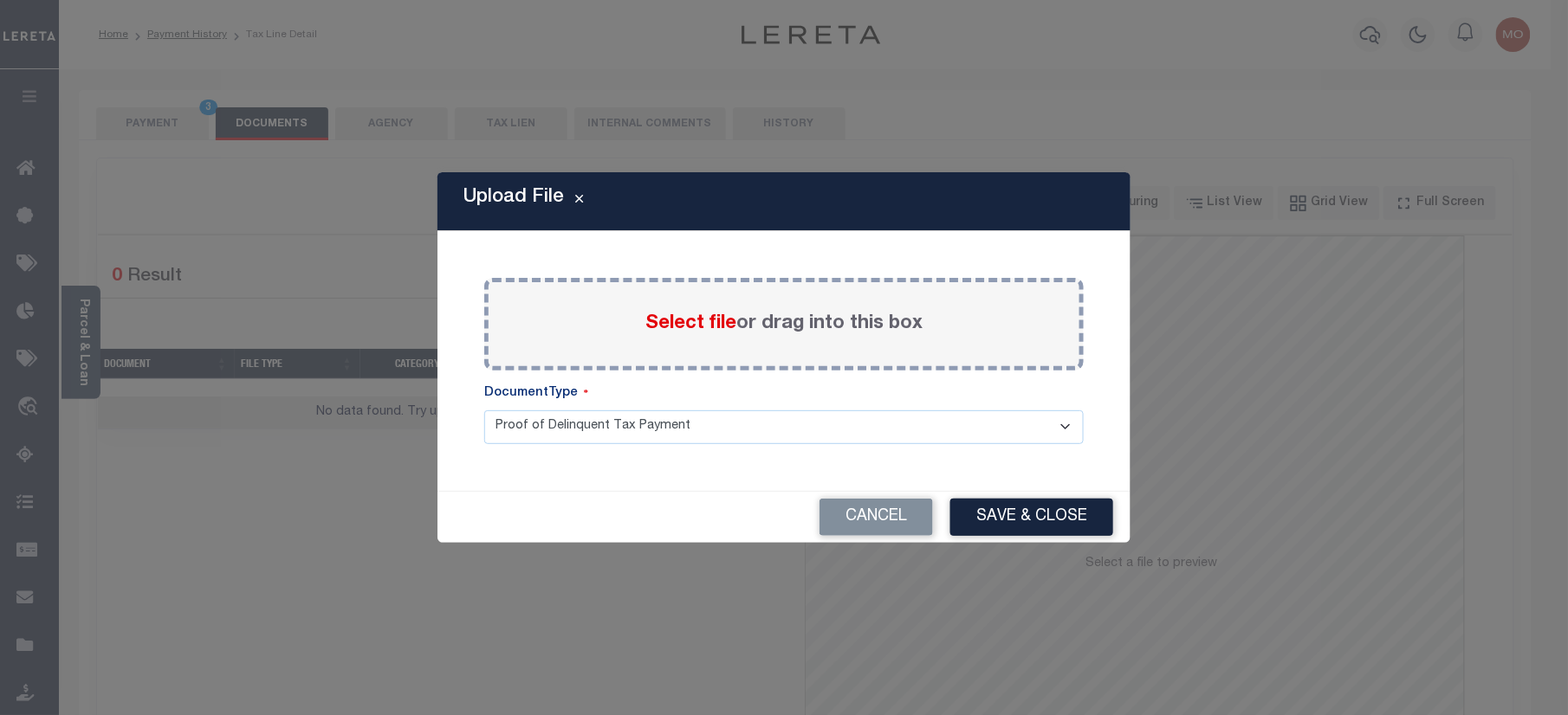
click at [723, 323] on span "Select file" at bounding box center [690, 324] width 91 height 19
click at [0, 0] on input "Select file or drag into this box" at bounding box center [0, 0] width 0 height 0
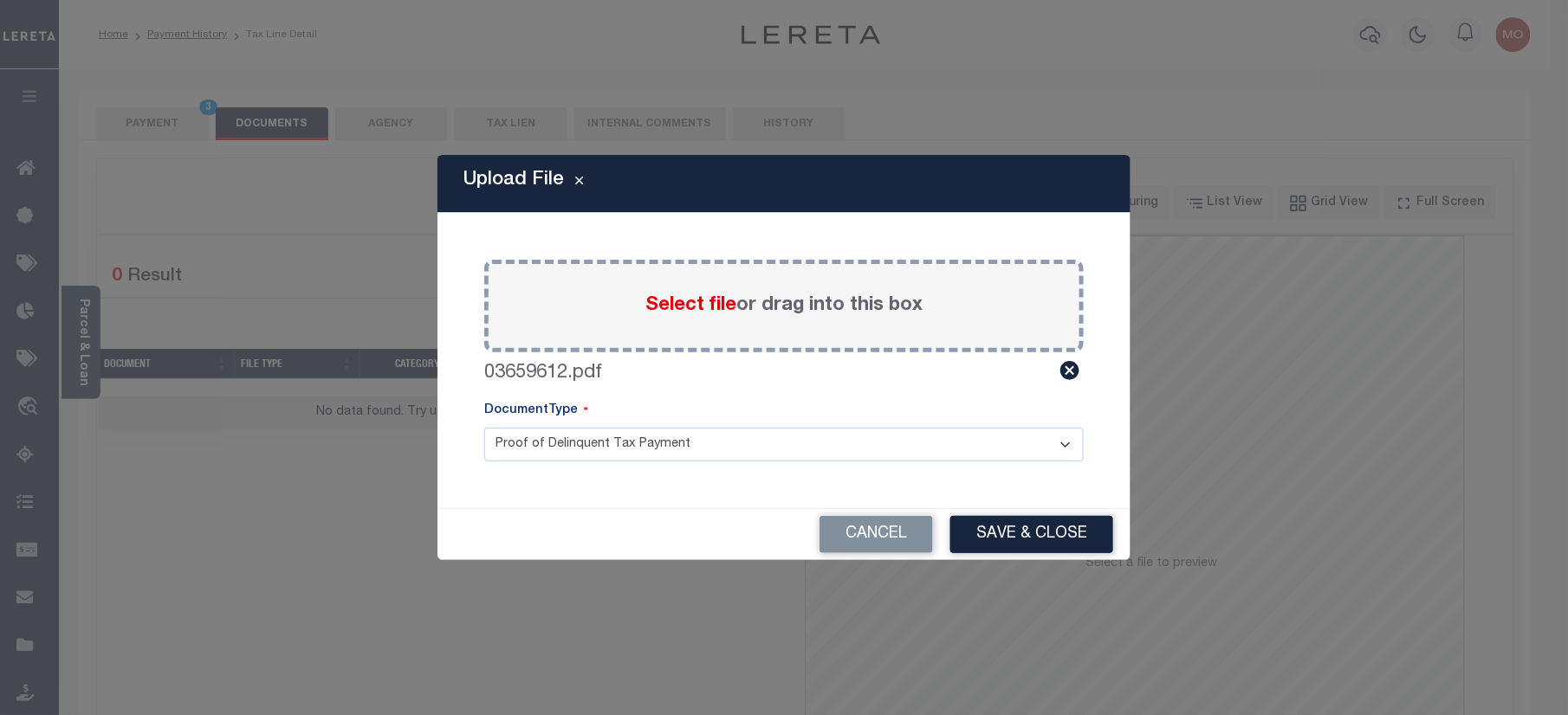
click at [992, 503] on div "Upload File Paste copied image or file into this box Select file or drag into t…" at bounding box center [784, 357] width 693 height 405
click at [1003, 544] on button "Save & Close" at bounding box center [1032, 534] width 163 height 37
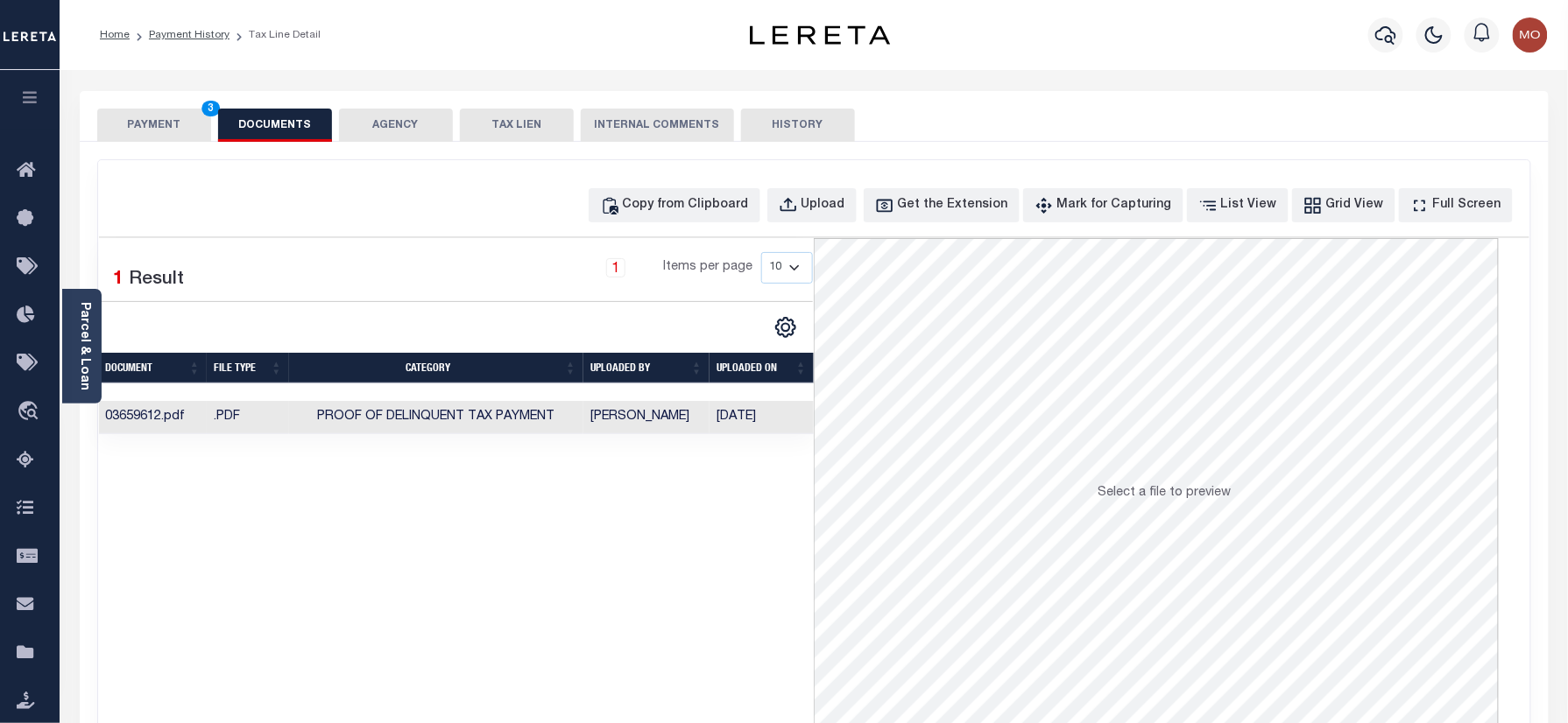
click at [161, 108] on button "PAYMENT 3" at bounding box center [154, 125] width 114 height 33
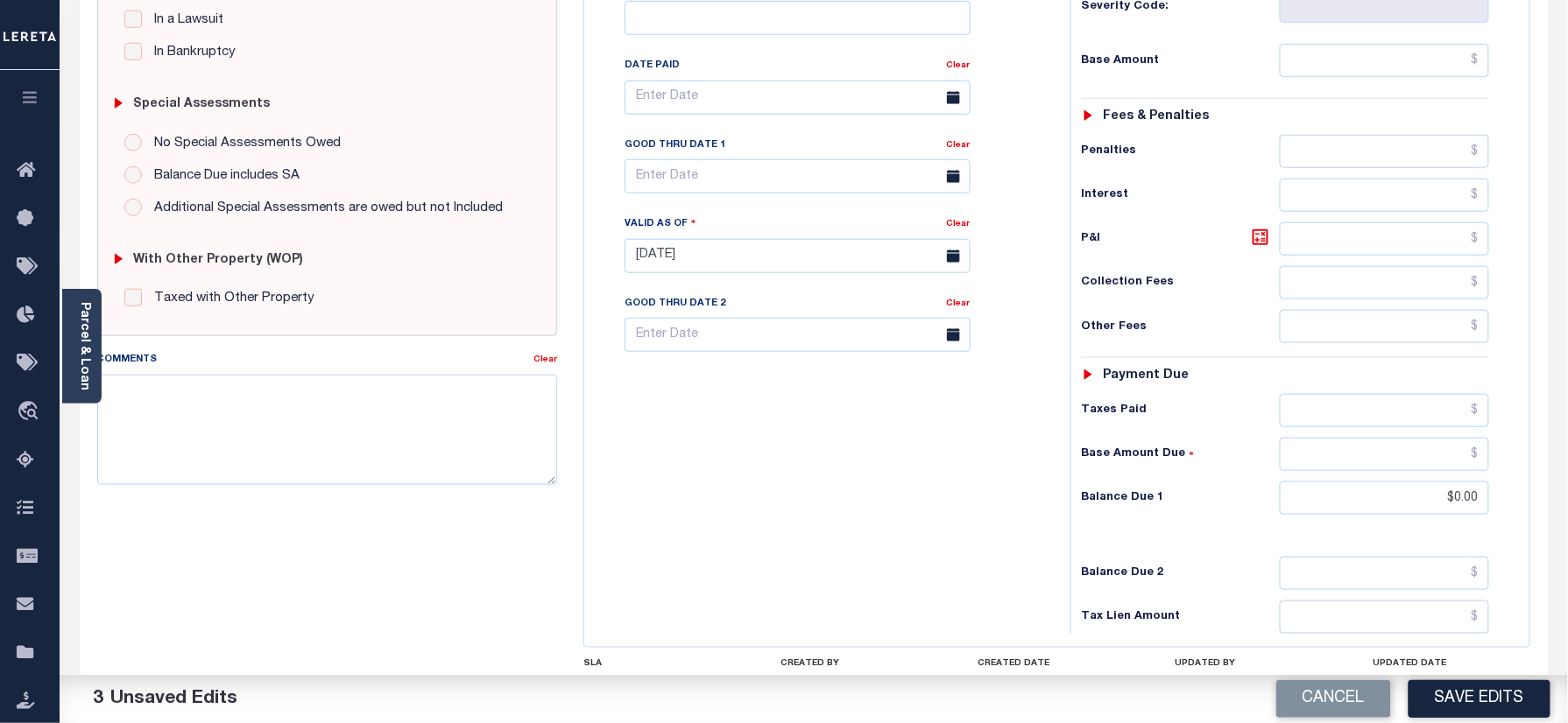
click at [1461, 690] on button "Save Edits" at bounding box center [1479, 699] width 142 height 38
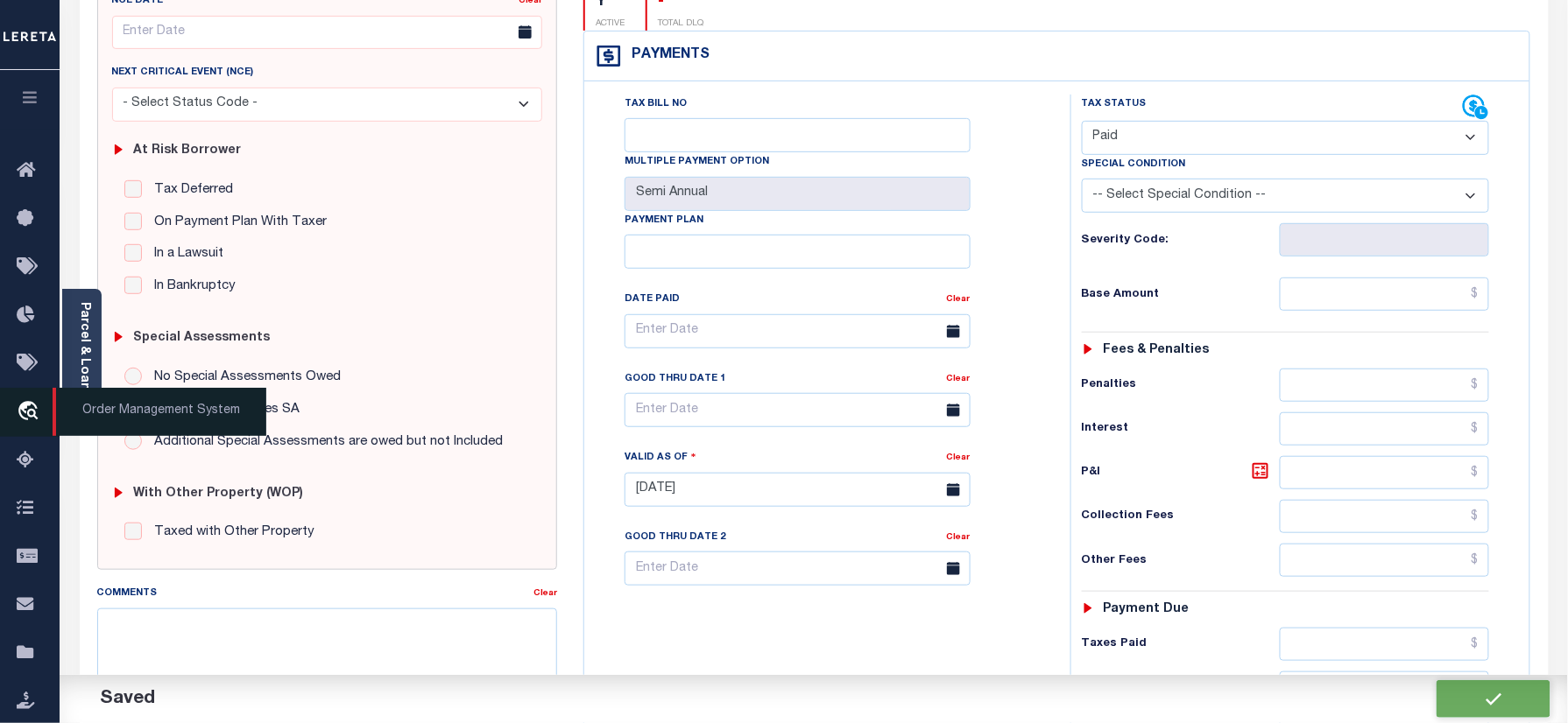
checkbox input "false"
type input "$0"
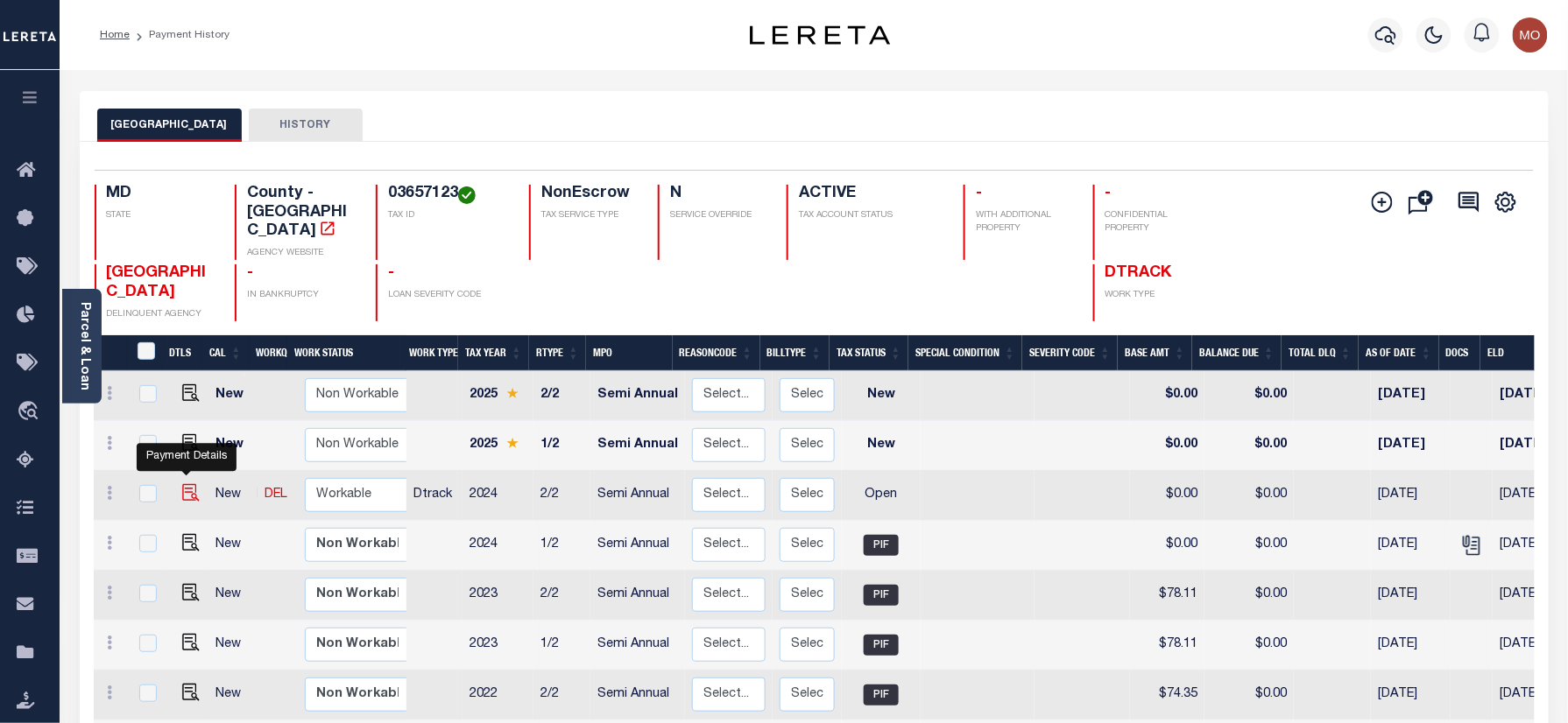
click at [187, 484] on img "" at bounding box center [191, 493] width 17 height 17
checkbox input "true"
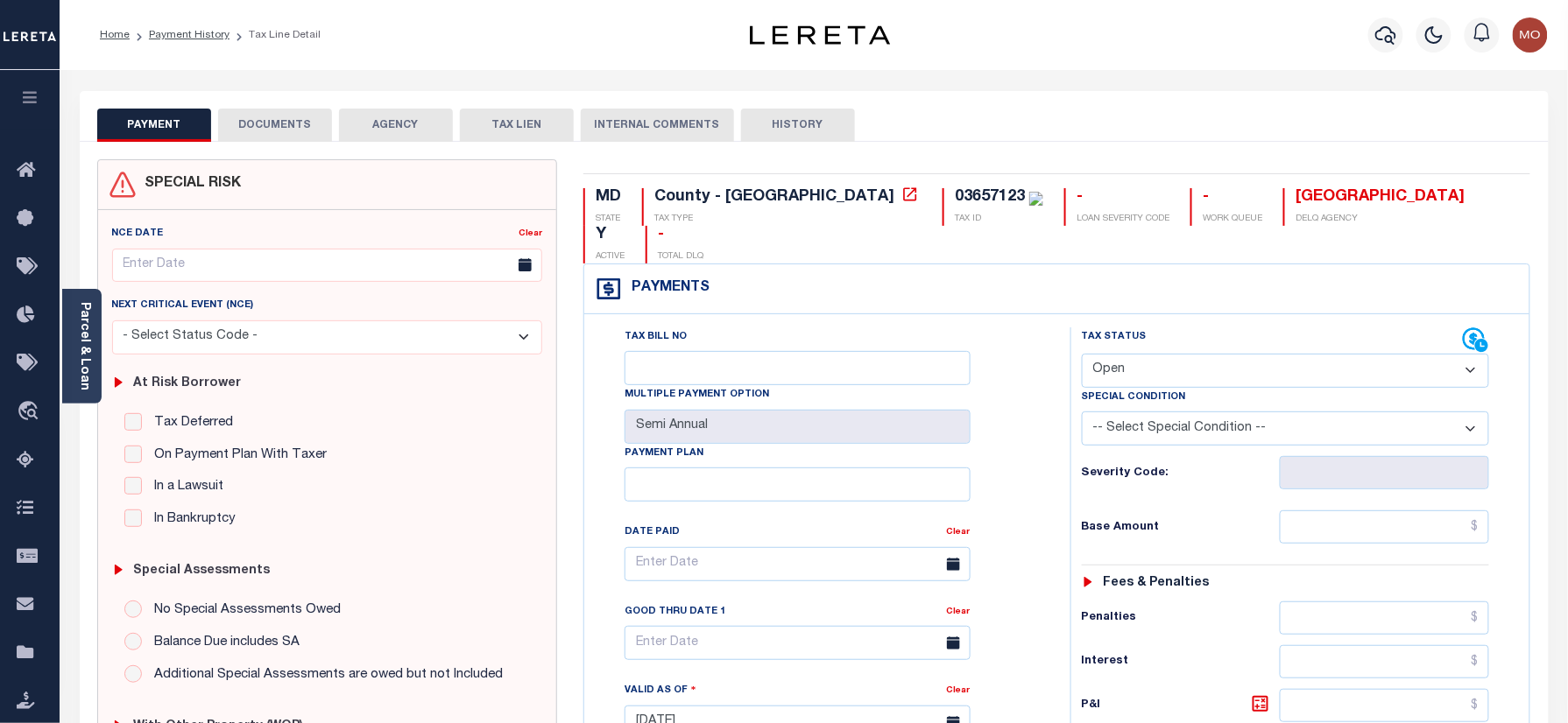
click at [954, 189] on div "03657123" at bounding box center [989, 196] width 70 height 15
copy div "03657123"
click at [1173, 354] on select "- Select Status Code - Open Due/Unpaid Paid Incomplete No Tax Due Internal Refu…" at bounding box center [1285, 371] width 408 height 34
select select "PYD"
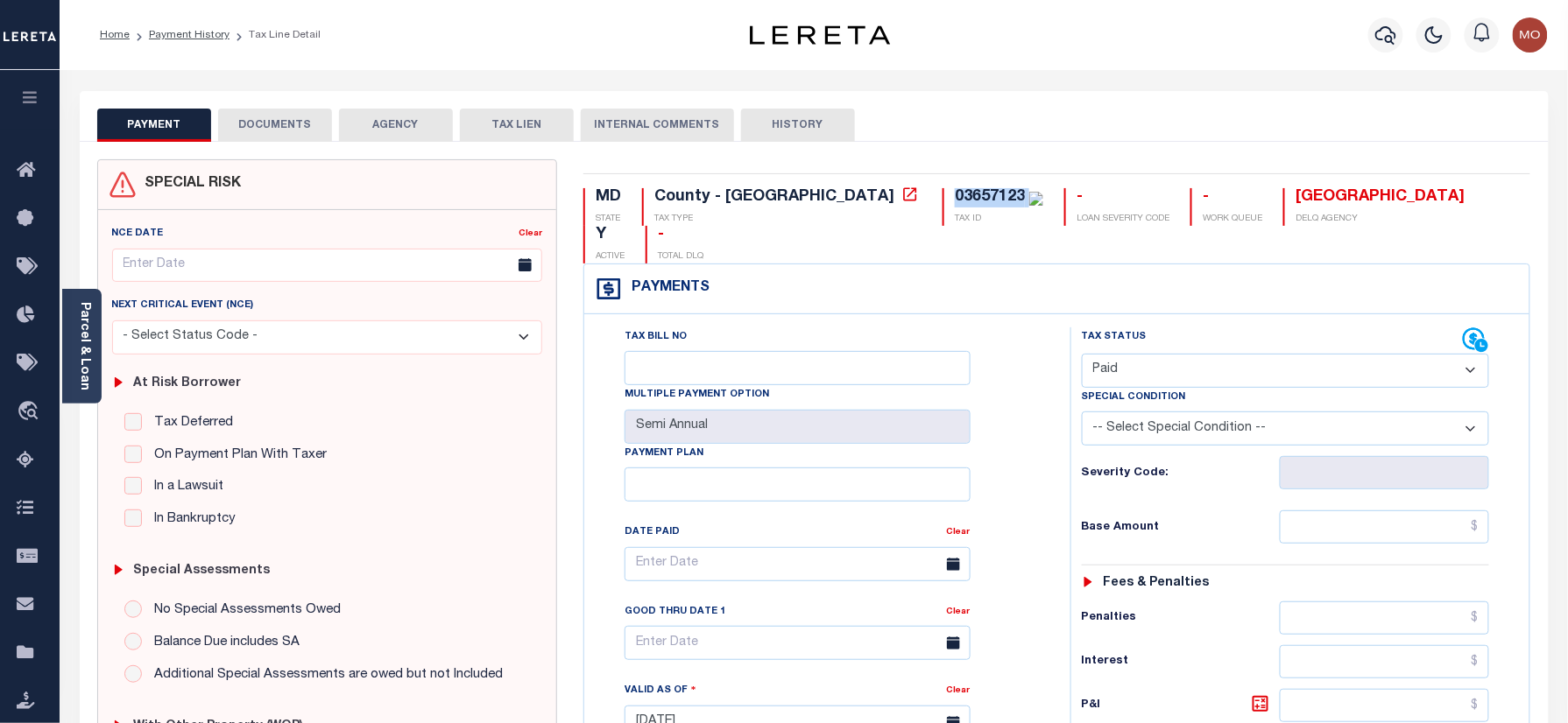
click at [1081, 354] on select "- Select Status Code - Open Due/Unpaid Paid Incomplete No Tax Due Internal Refu…" at bounding box center [1285, 371] width 408 height 34
type input "[DATE]"
drag, startPoint x: 1047, startPoint y: 442, endPoint x: 1070, endPoint y: 453, distance: 25.5
click at [1045, 442] on div "Tax Bill No Multiple Payment Option Semi Annual Payment Plan Clear" at bounding box center [823, 713] width 468 height 773
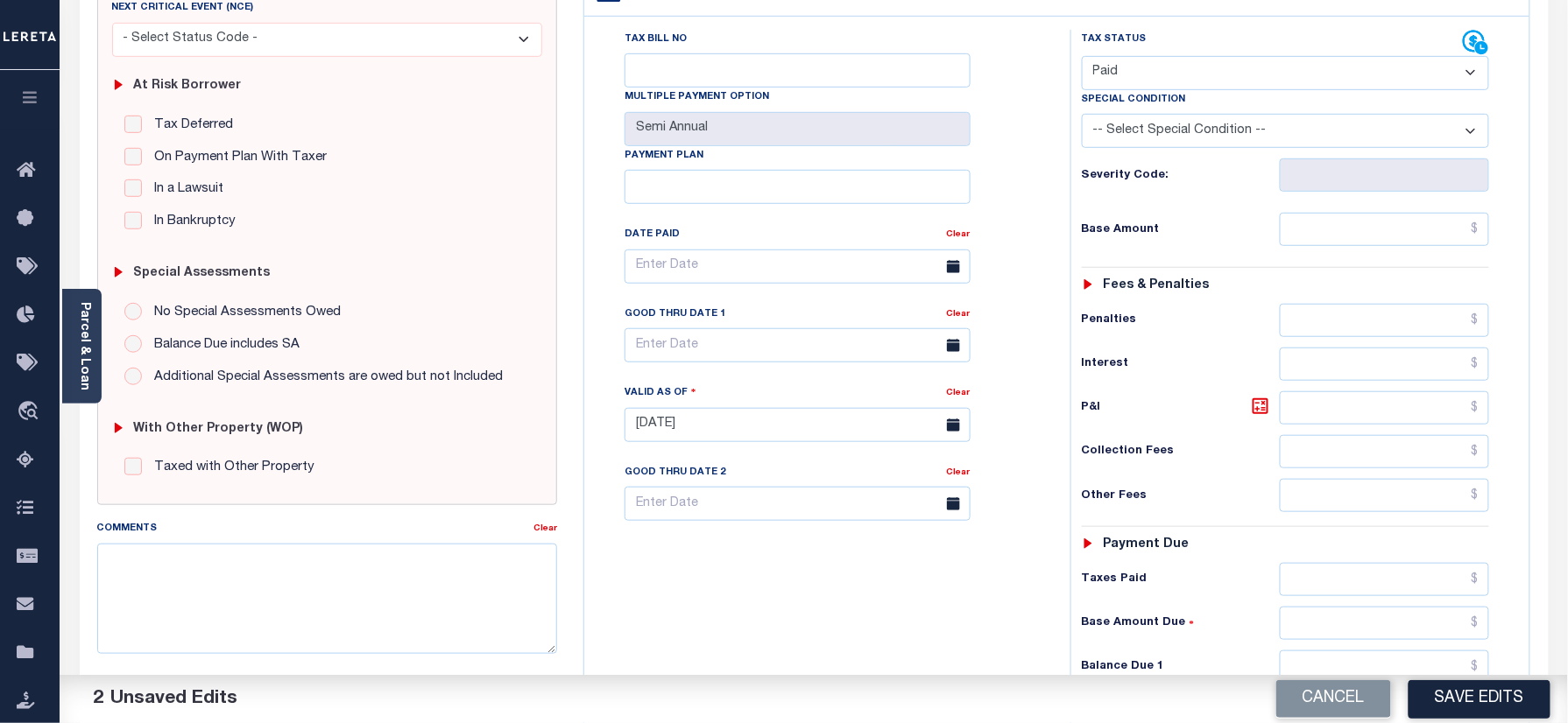
scroll to position [467, 0]
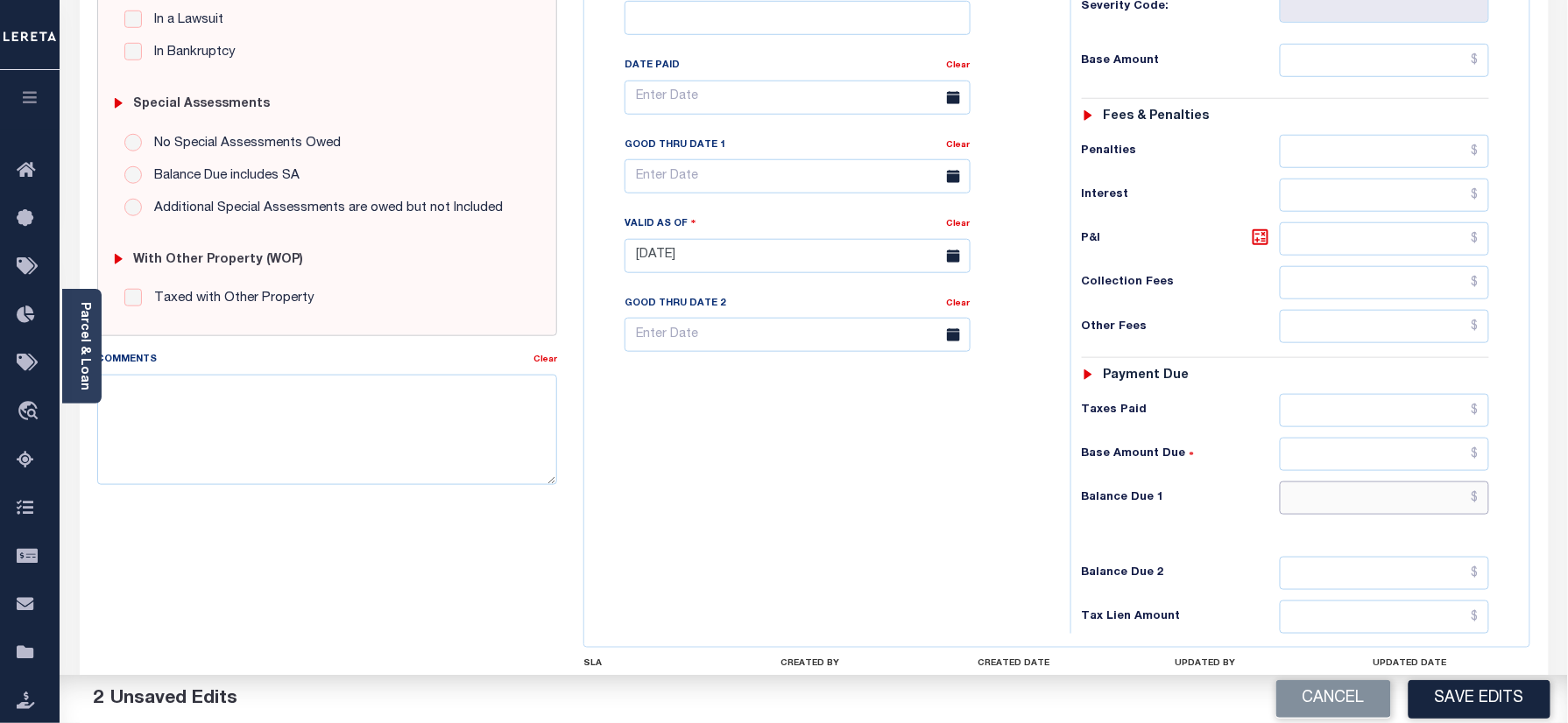
click at [1400, 482] on input "text" at bounding box center [1384, 498] width 210 height 33
type input "$0.00"
click at [842, 506] on div "Tax Bill No Multiple Payment Option Semi Annual Payment Plan Clear" at bounding box center [823, 247] width 468 height 773
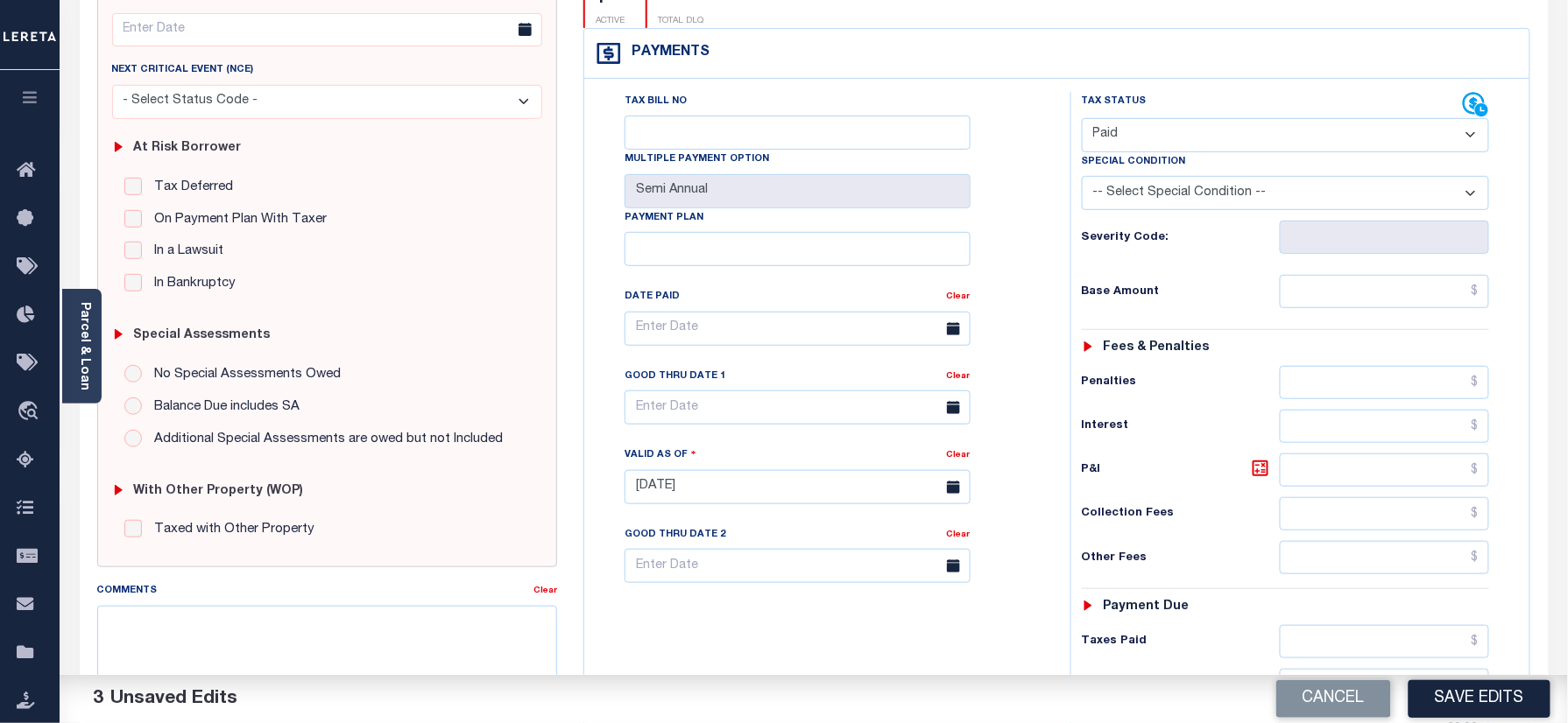
scroll to position [0, 0]
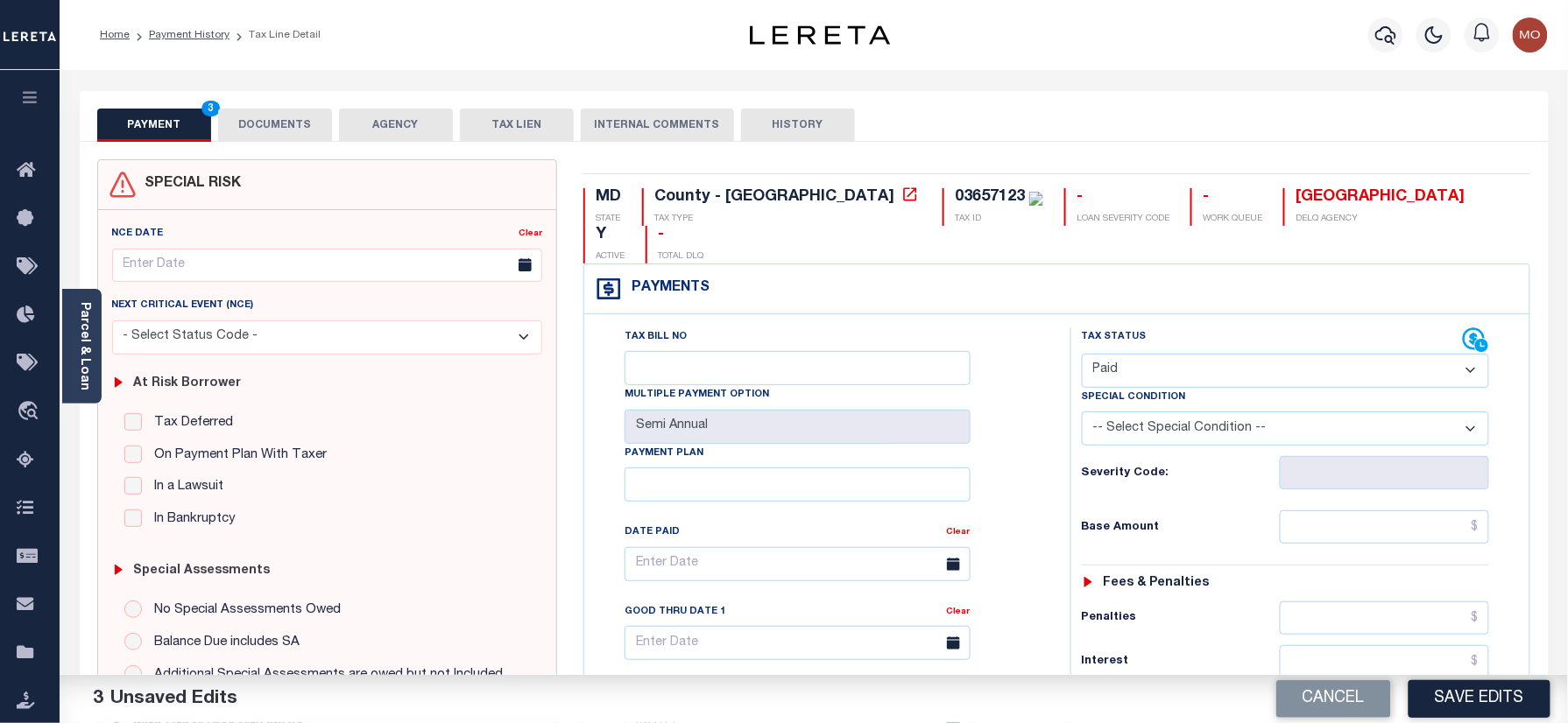
click at [294, 137] on button "DOCUMENTS" at bounding box center [275, 125] width 114 height 33
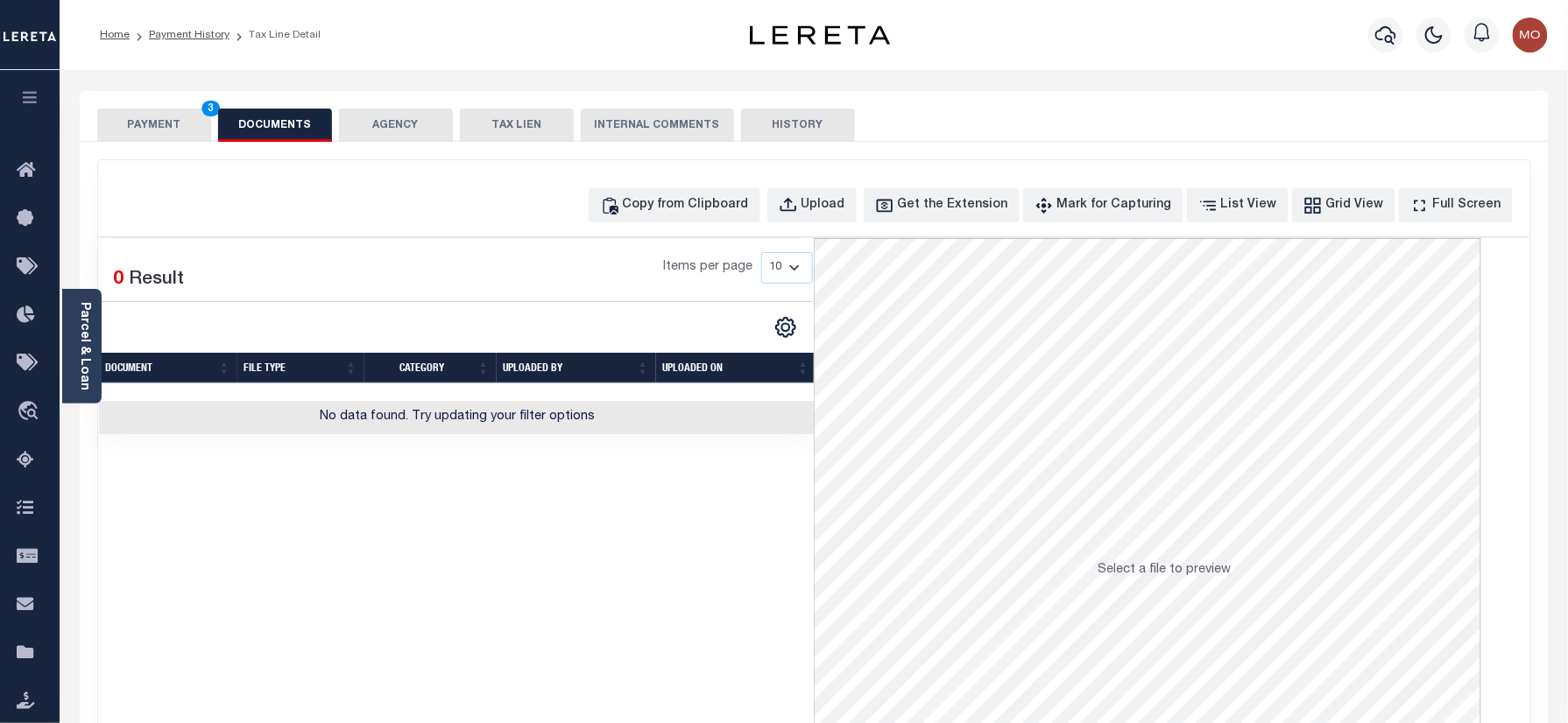
click at [829, 226] on div "Copy from Clipboard Upload Get the Extension Mark for Capturing Got it List Vie…" at bounding box center [813, 469] width 1432 height 618
click at [831, 217] on button "Upload" at bounding box center [812, 205] width 89 height 34
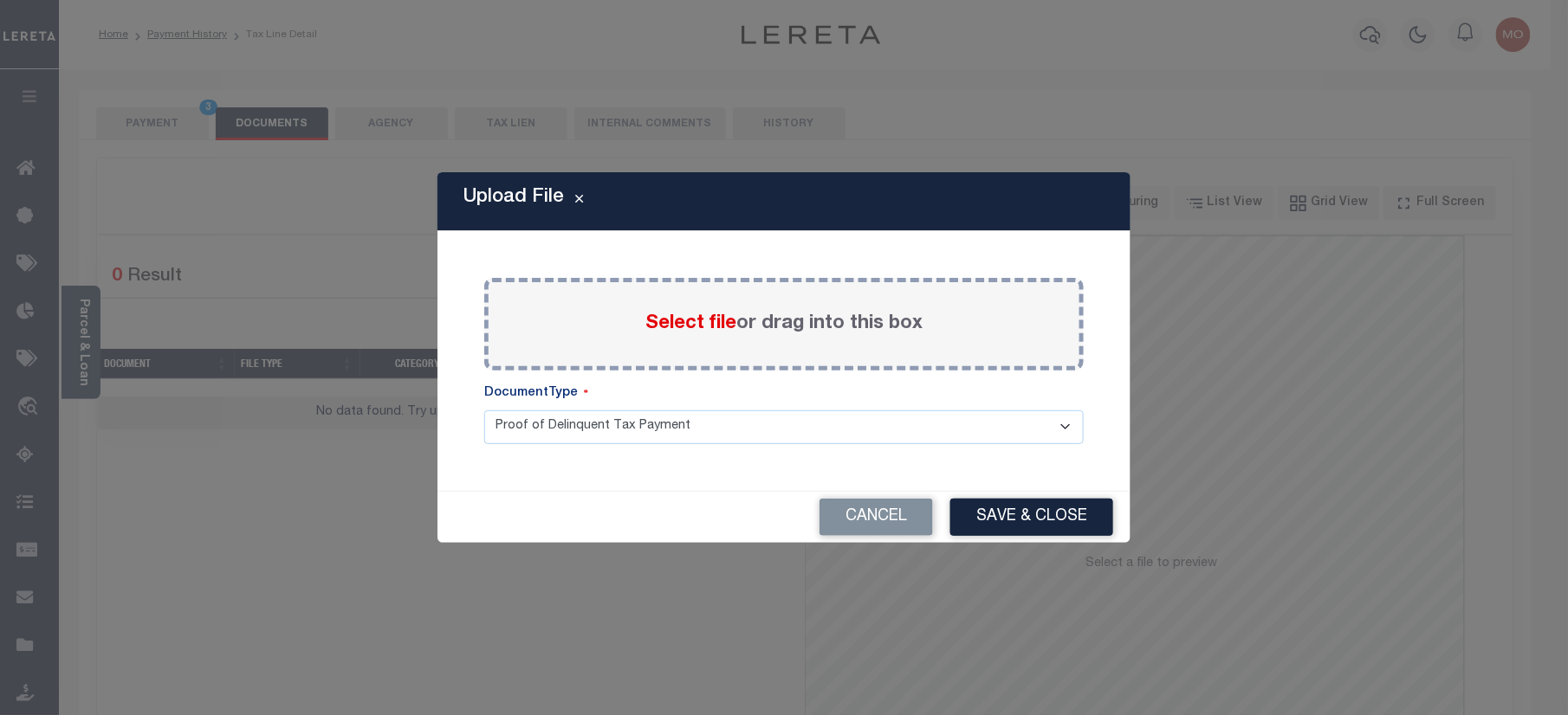
click at [701, 323] on span "Select file" at bounding box center [690, 324] width 91 height 19
click at [0, 0] on input "Select file or drag into this box" at bounding box center [0, 0] width 0 height 0
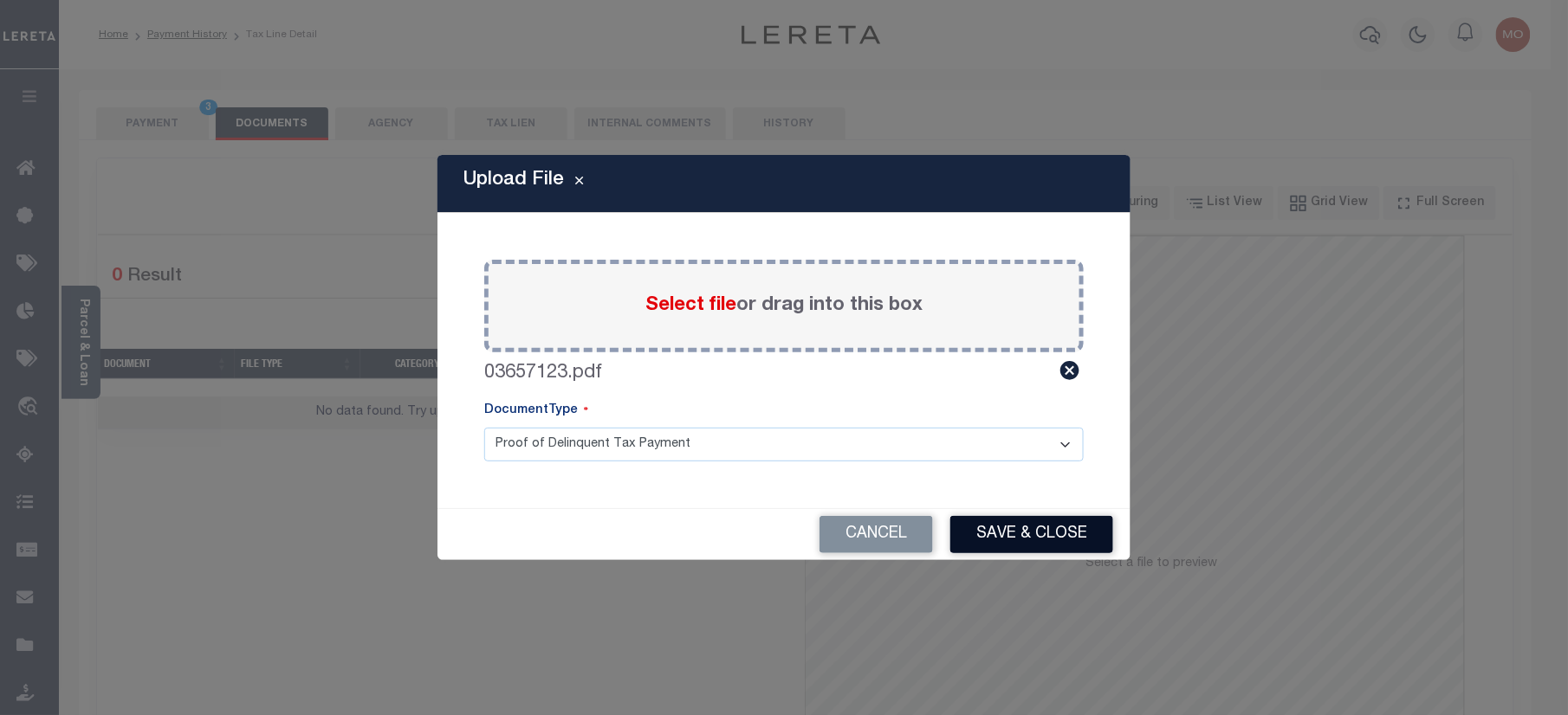
click at [1023, 544] on button "Save & Close" at bounding box center [1032, 534] width 163 height 37
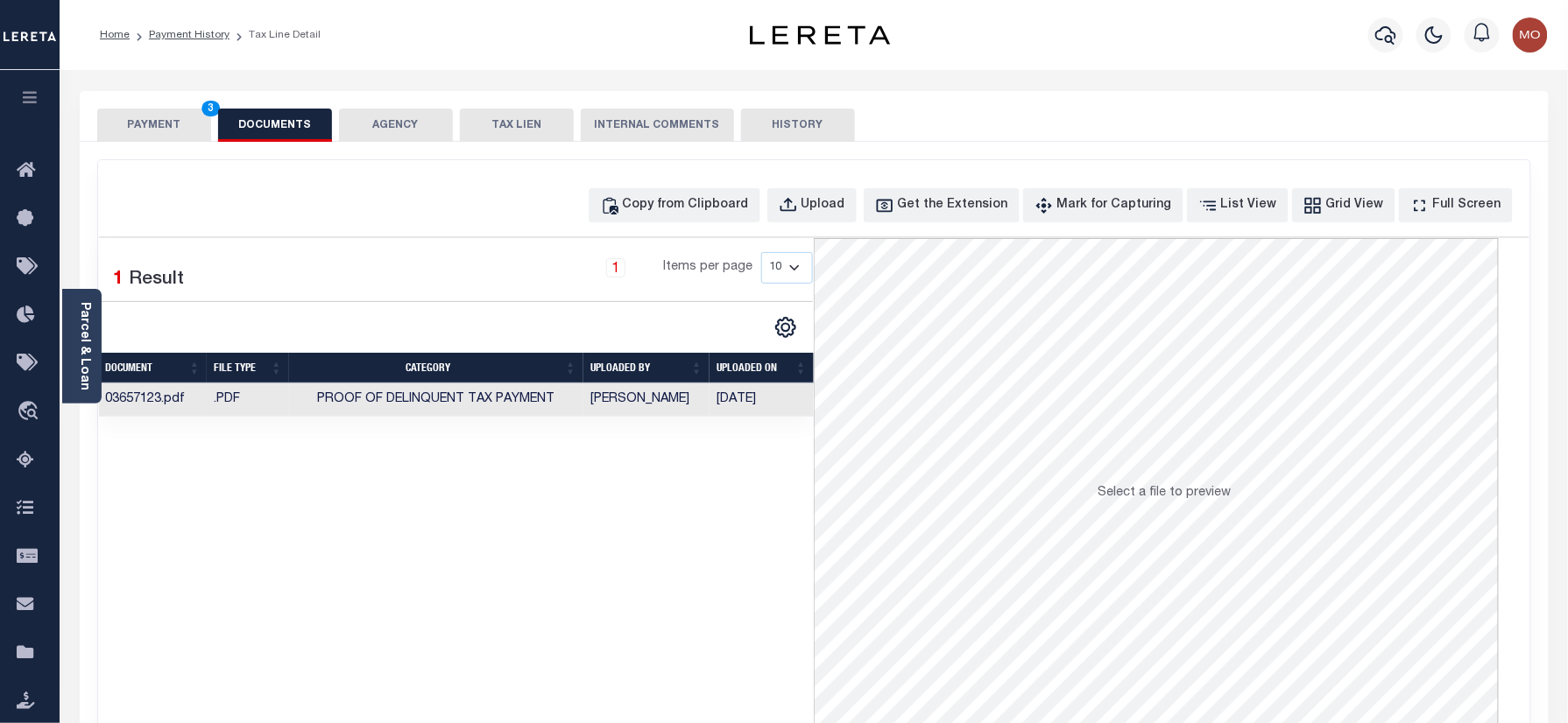
click at [189, 140] on button "PAYMENT 3" at bounding box center [154, 125] width 114 height 33
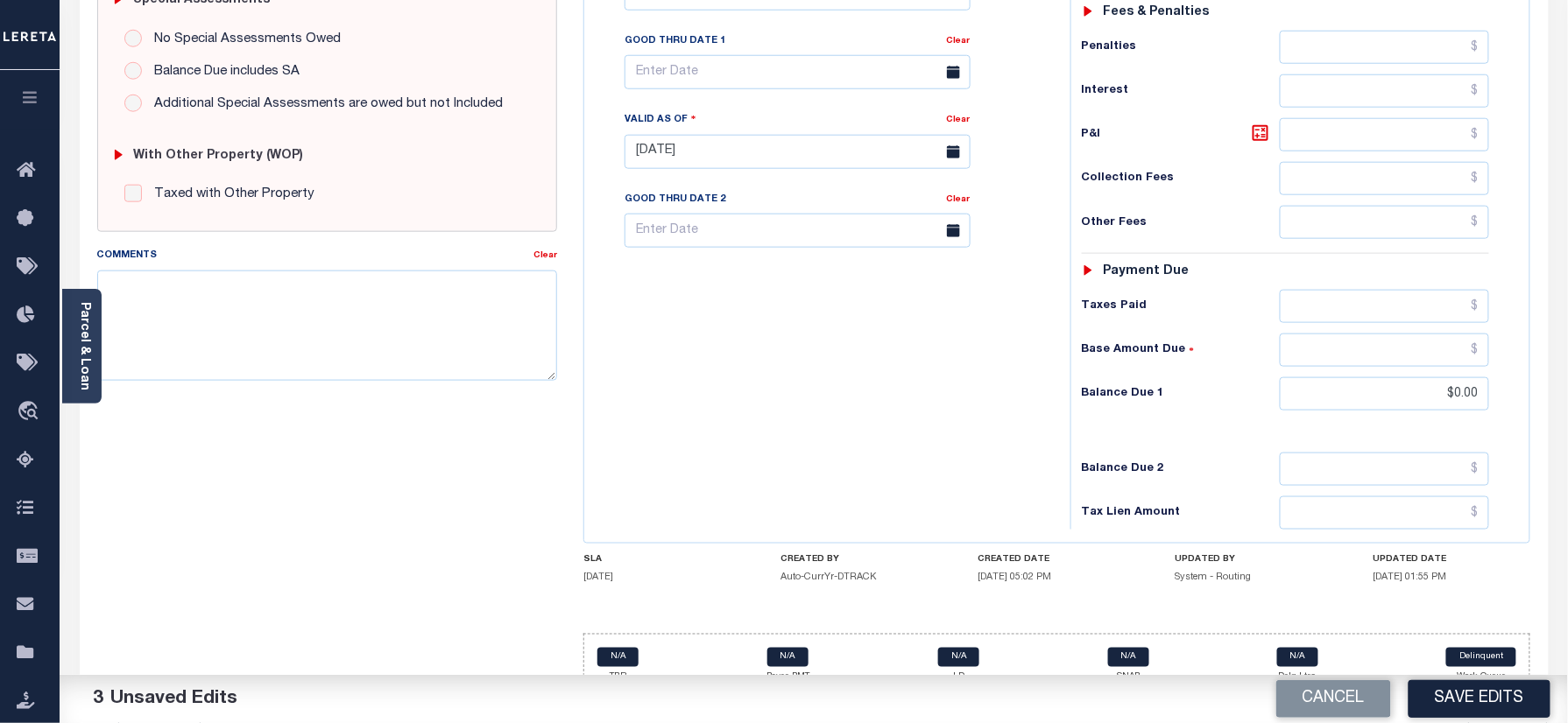
drag, startPoint x: 1467, startPoint y: 701, endPoint x: 1423, endPoint y: 671, distance: 53.3
click at [1467, 701] on button "Save Edits" at bounding box center [1479, 699] width 142 height 38
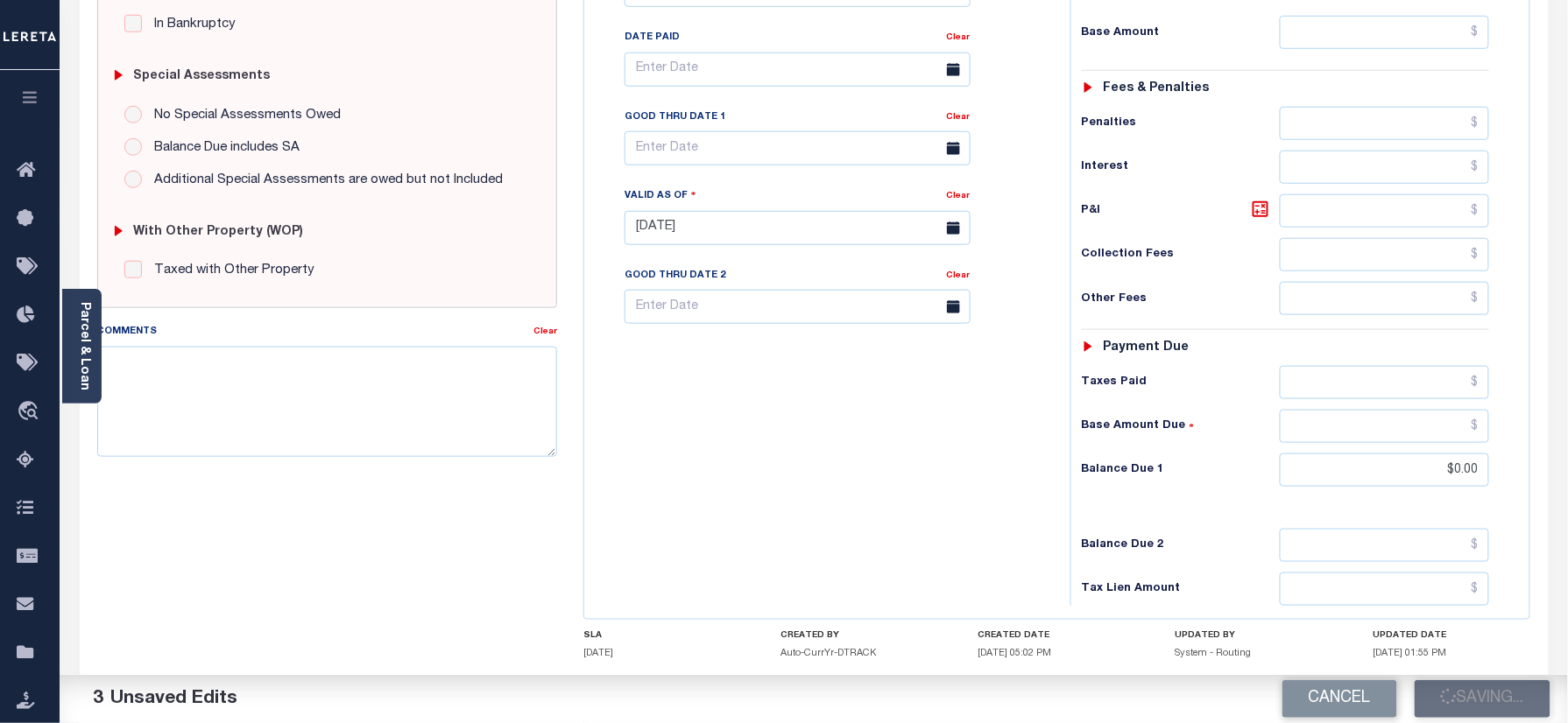
scroll to position [454, 0]
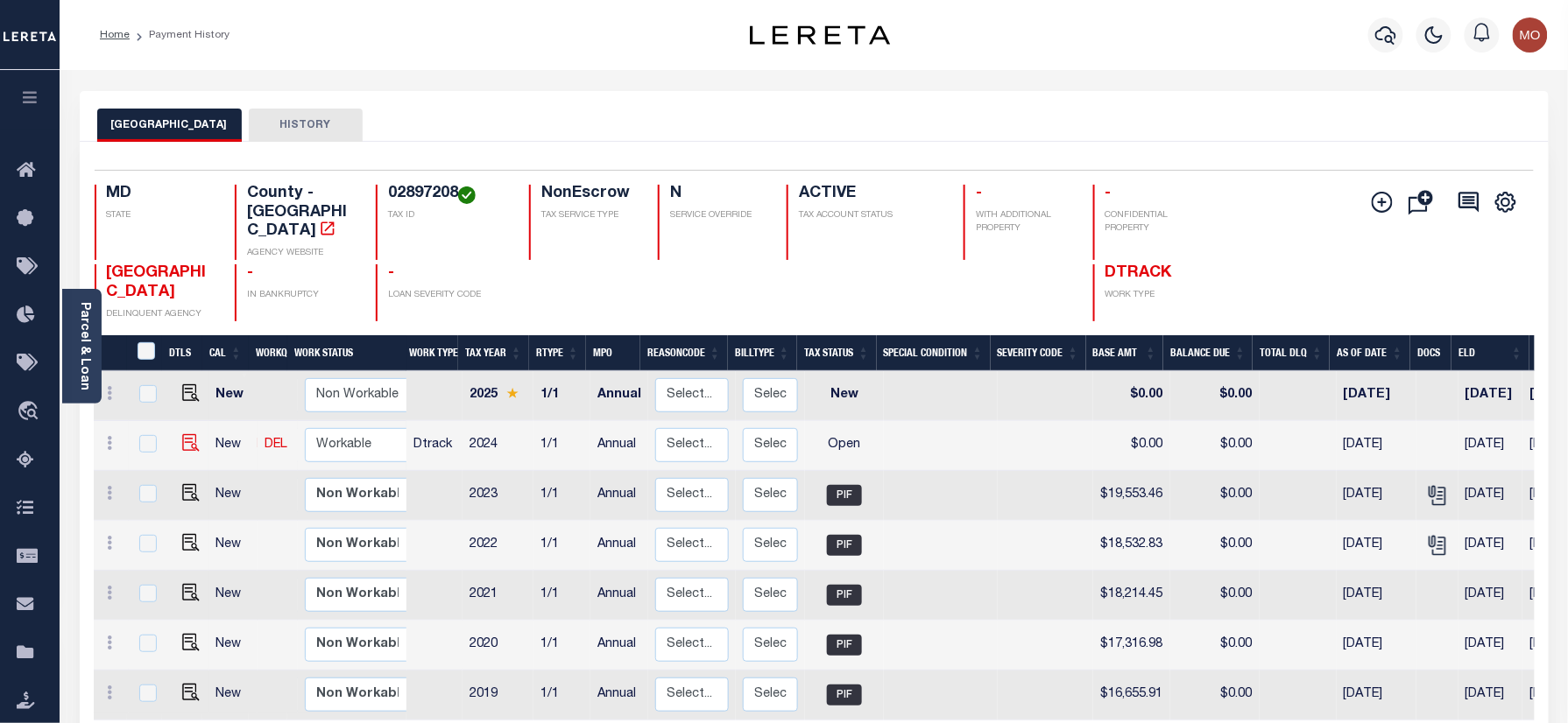
click at [188, 435] on img at bounding box center [191, 443] width 17 height 17
checkbox input "true"
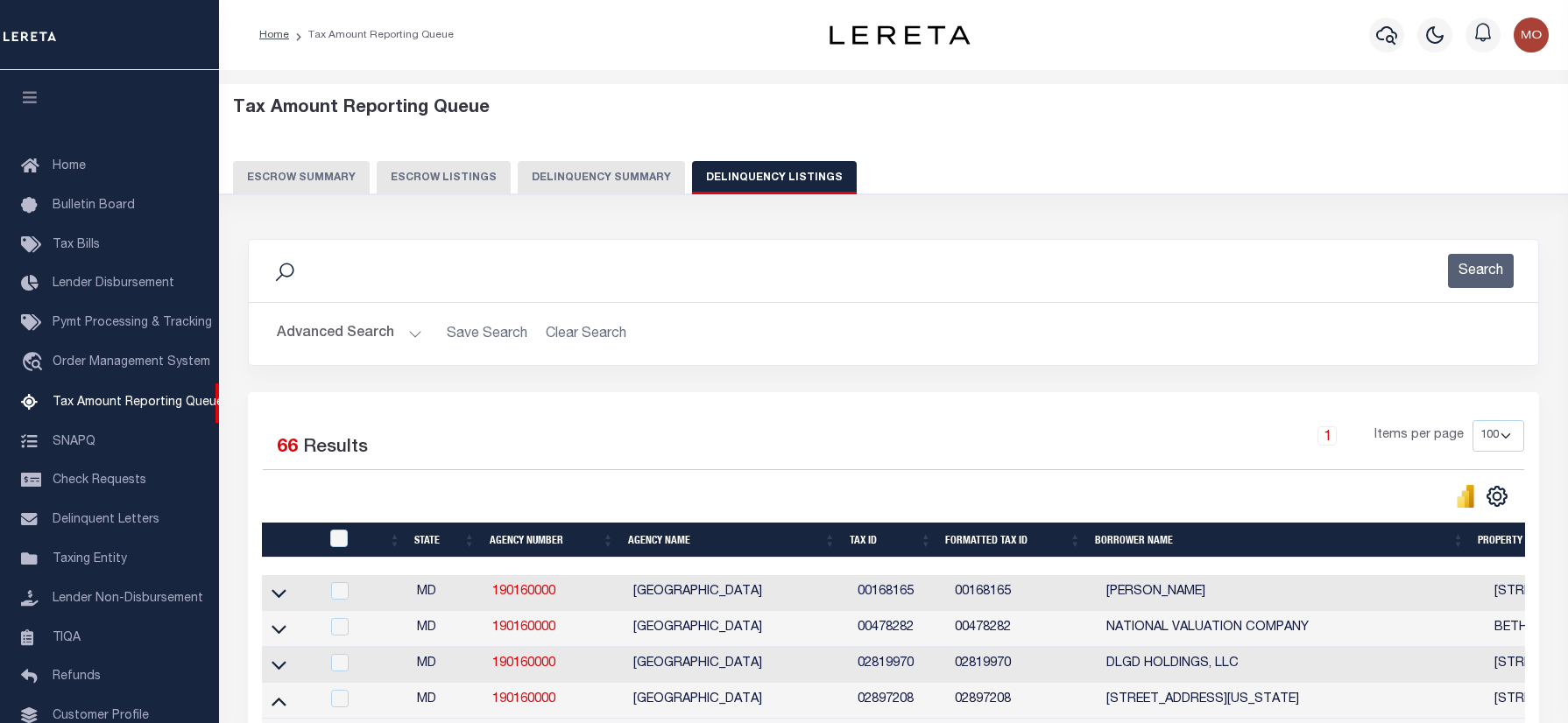
select select "100"
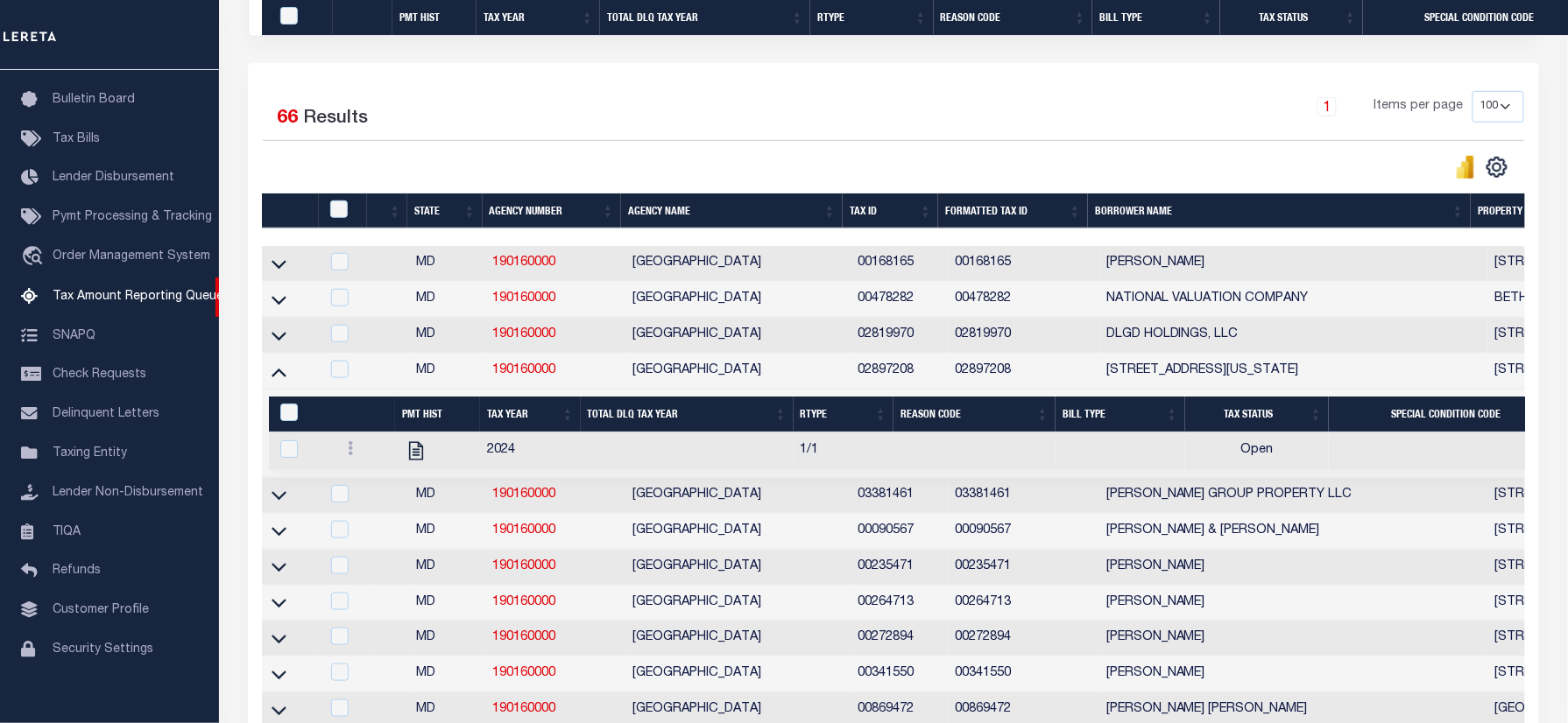
scroll to position [1906, 0]
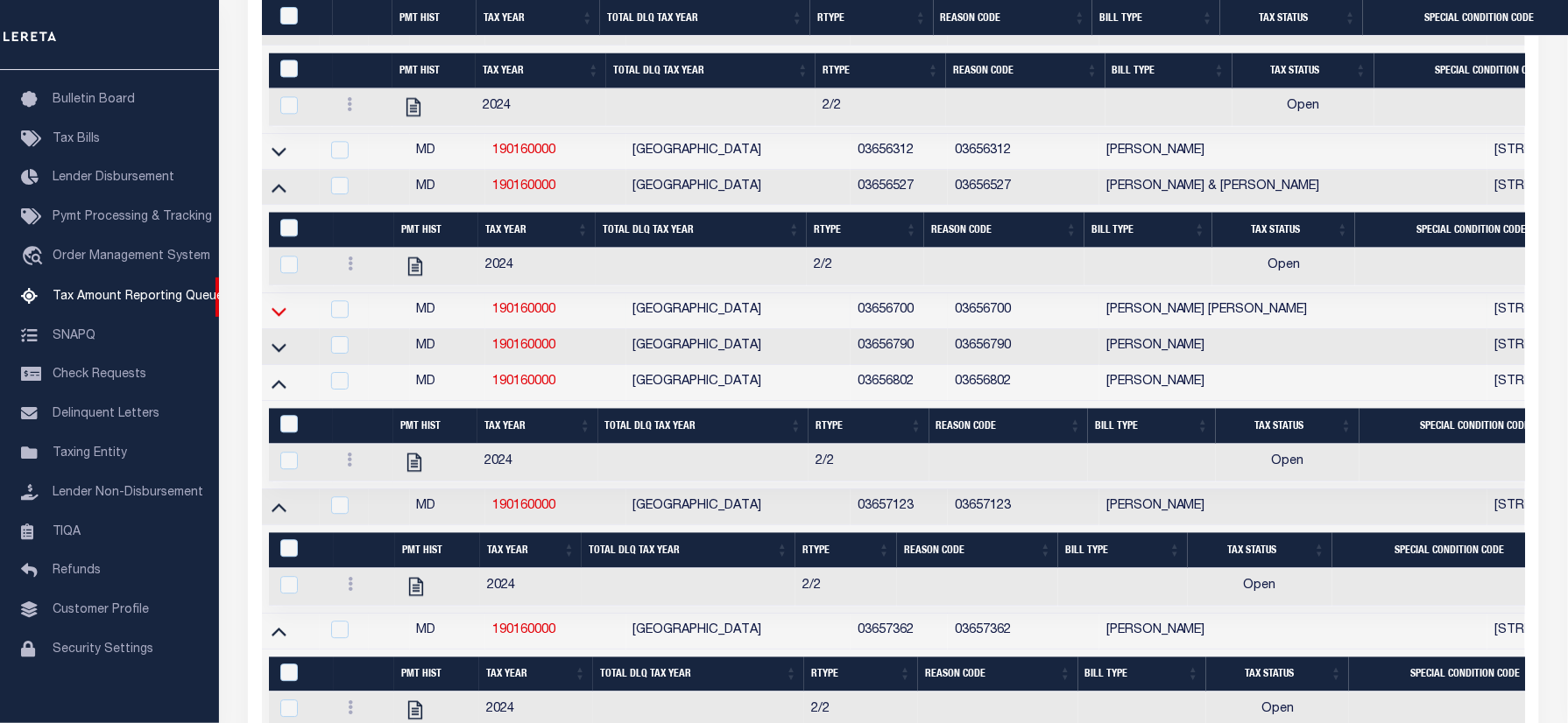
click at [284, 320] on icon at bounding box center [278, 311] width 15 height 18
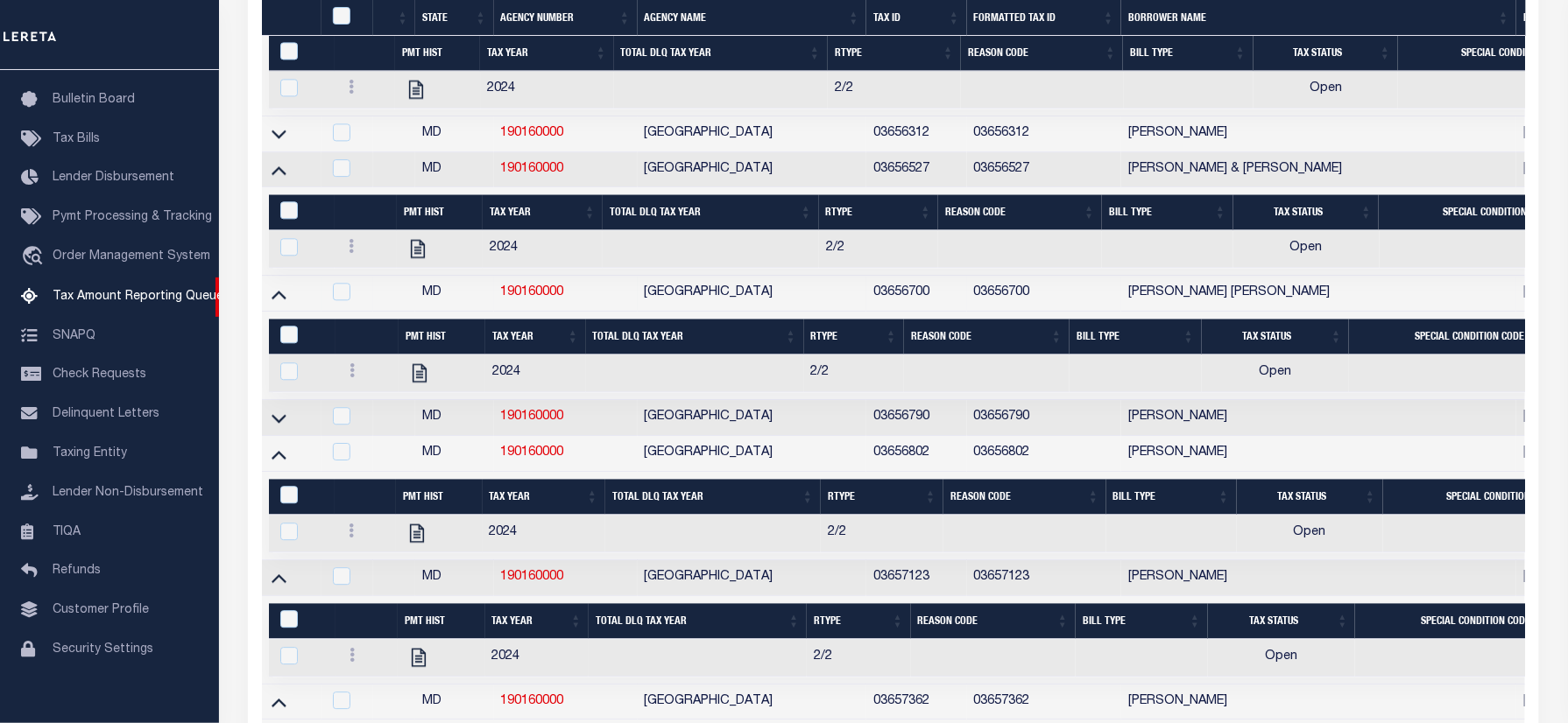
scroll to position [2925, 0]
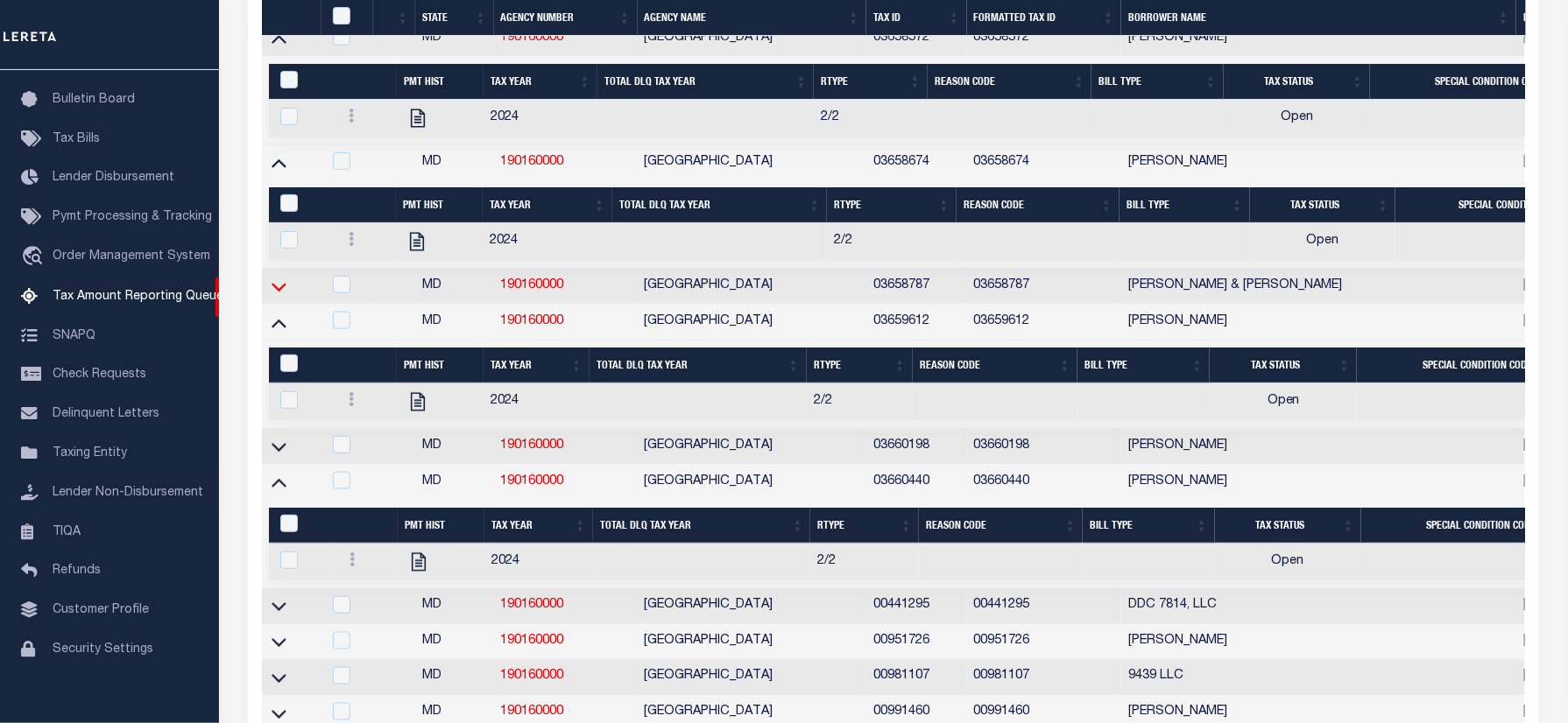
click at [277, 291] on icon at bounding box center [278, 286] width 15 height 9
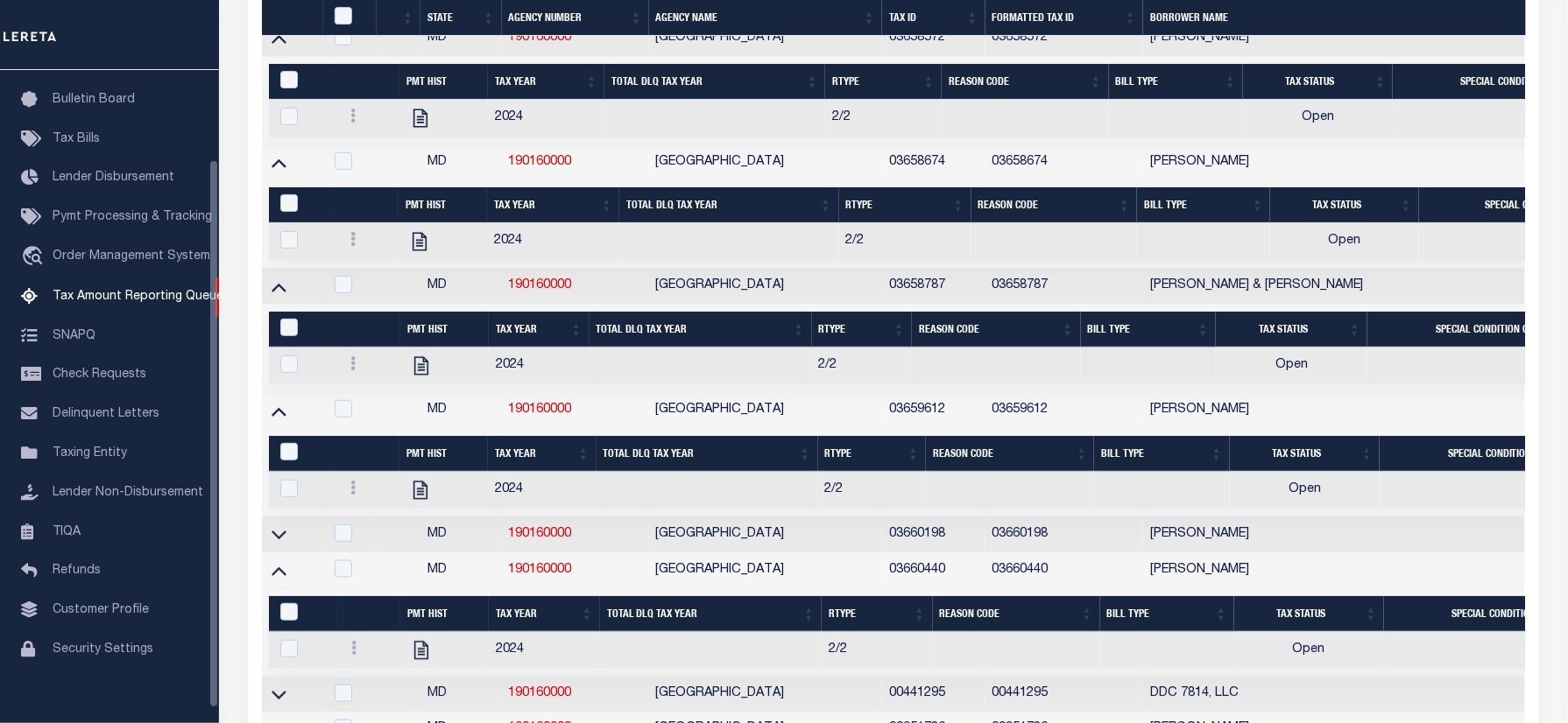
scroll to position [1395, 0]
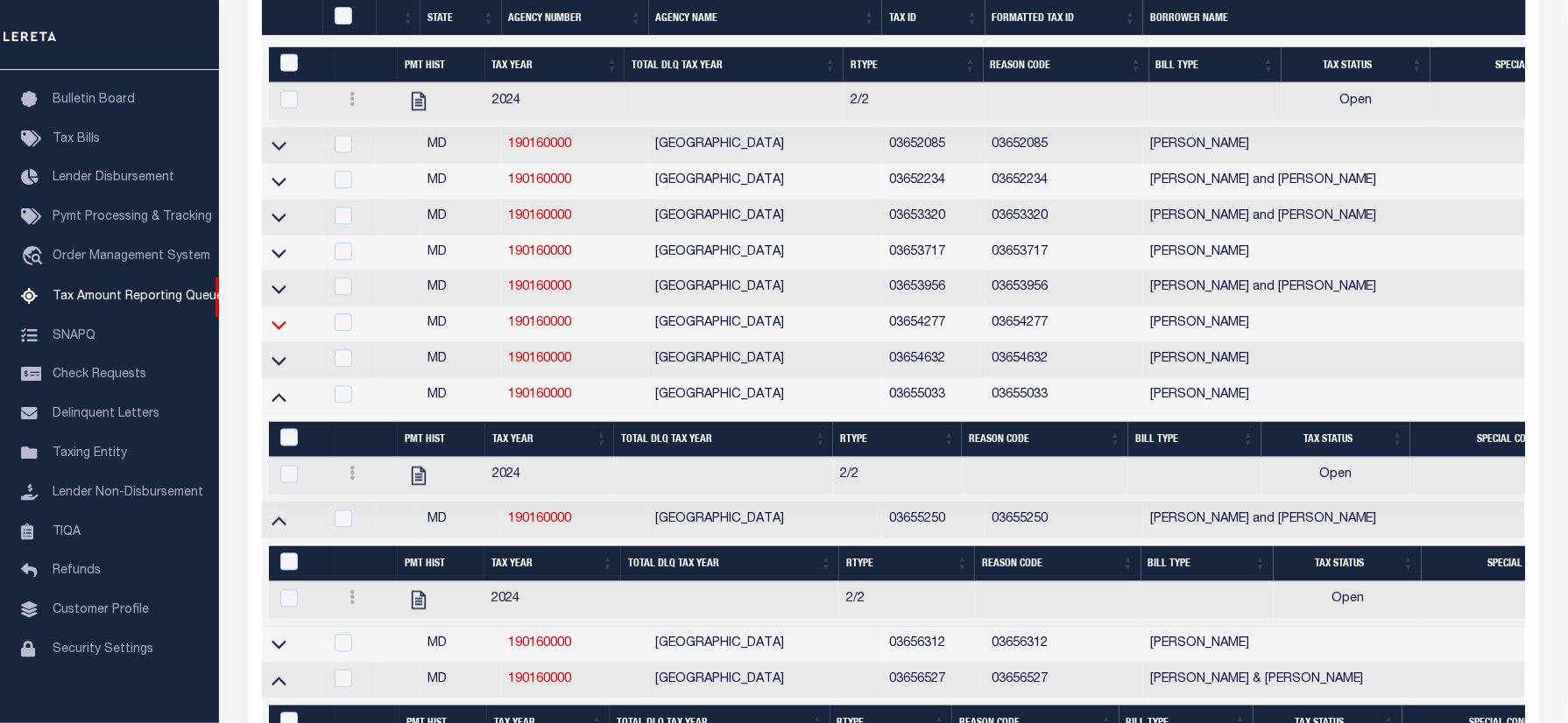
click at [275, 329] on icon at bounding box center [278, 324] width 15 height 9
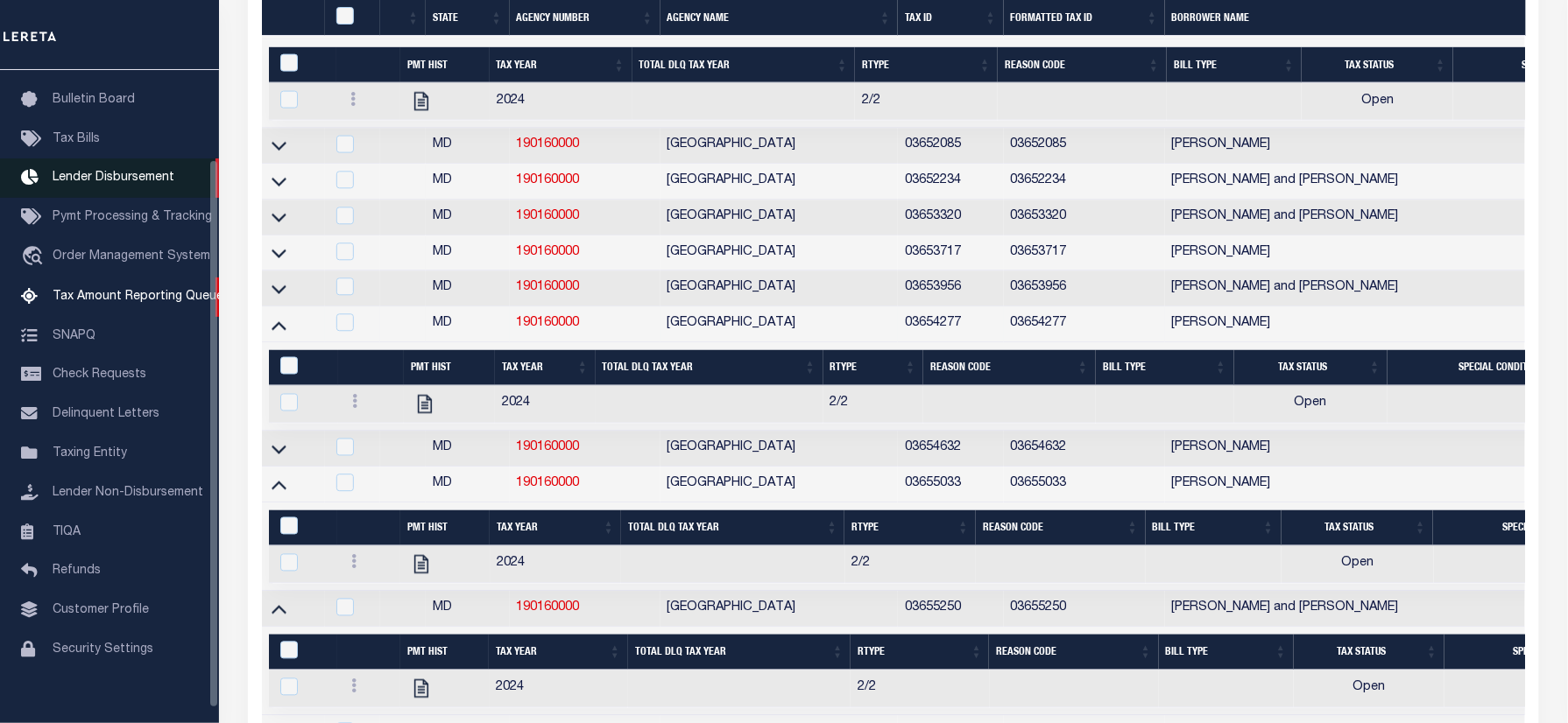
scroll to position [2523, 0]
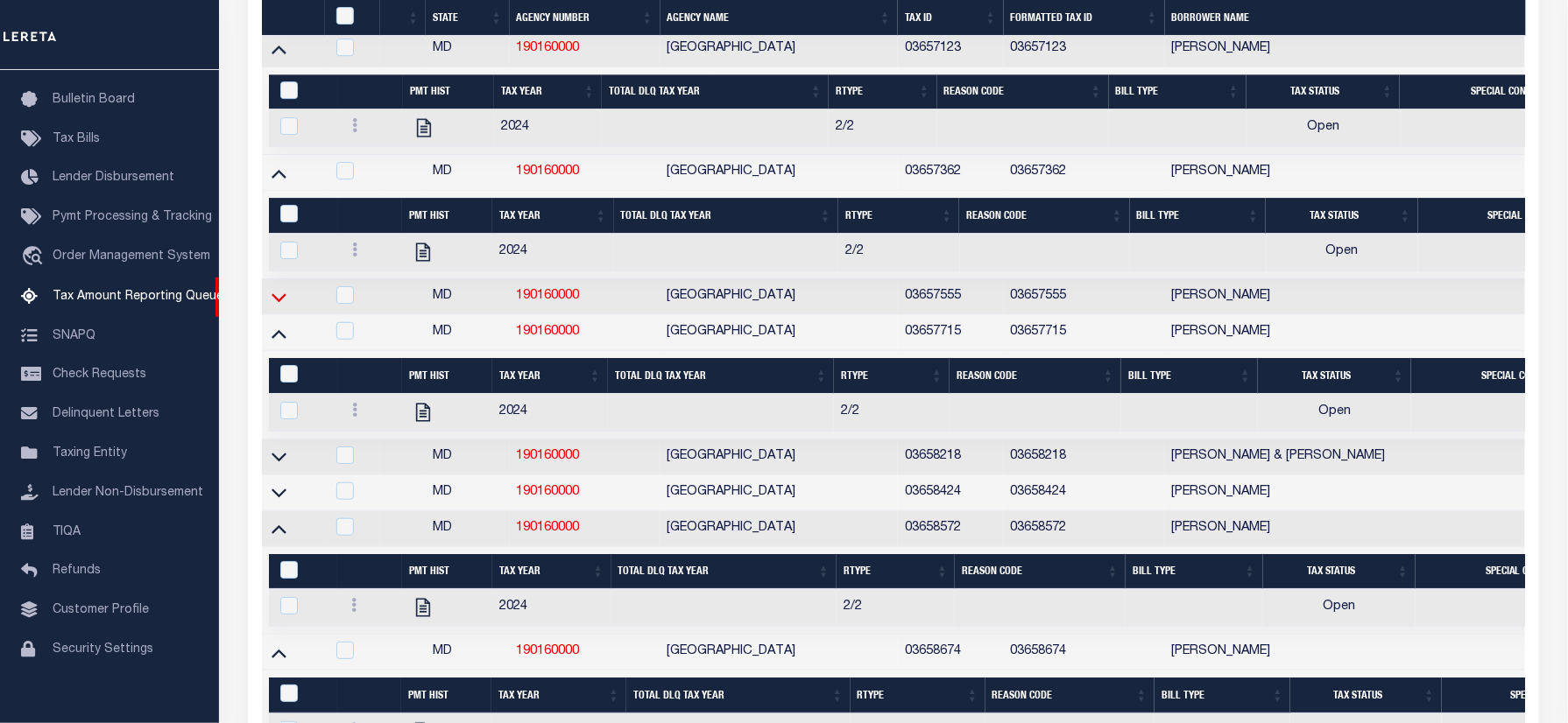
click at [281, 307] on icon at bounding box center [278, 297] width 15 height 18
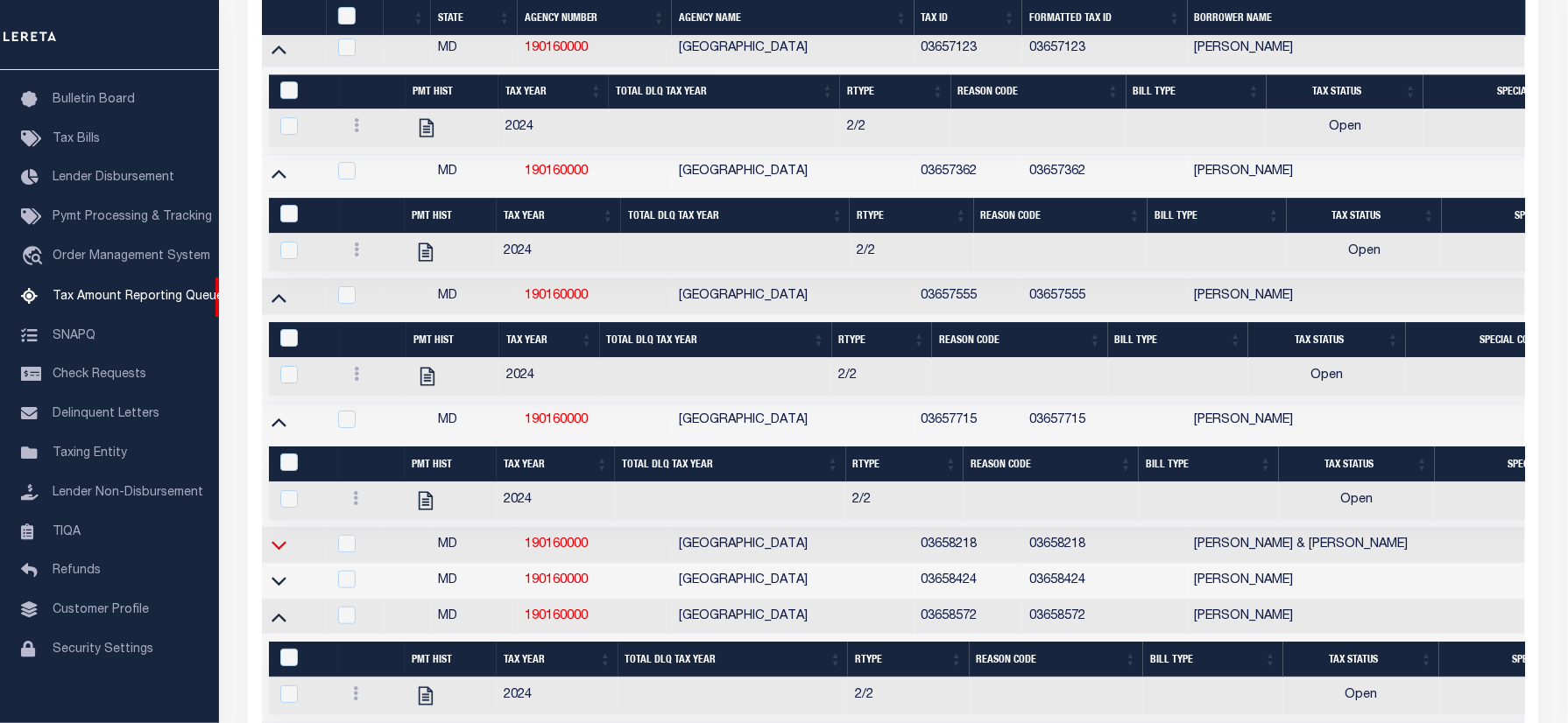
scroll to position [2756, 0]
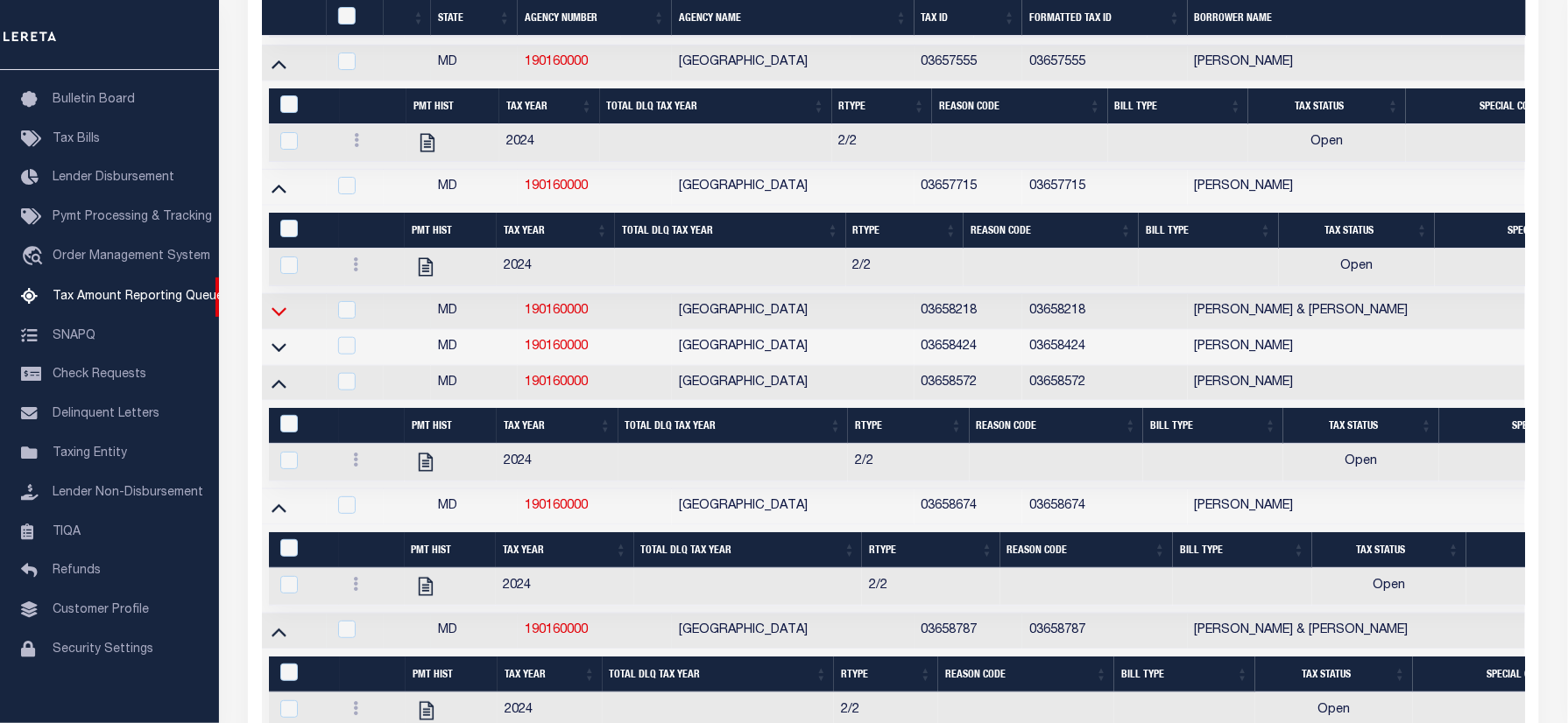
click at [277, 320] on icon at bounding box center [278, 311] width 15 height 18
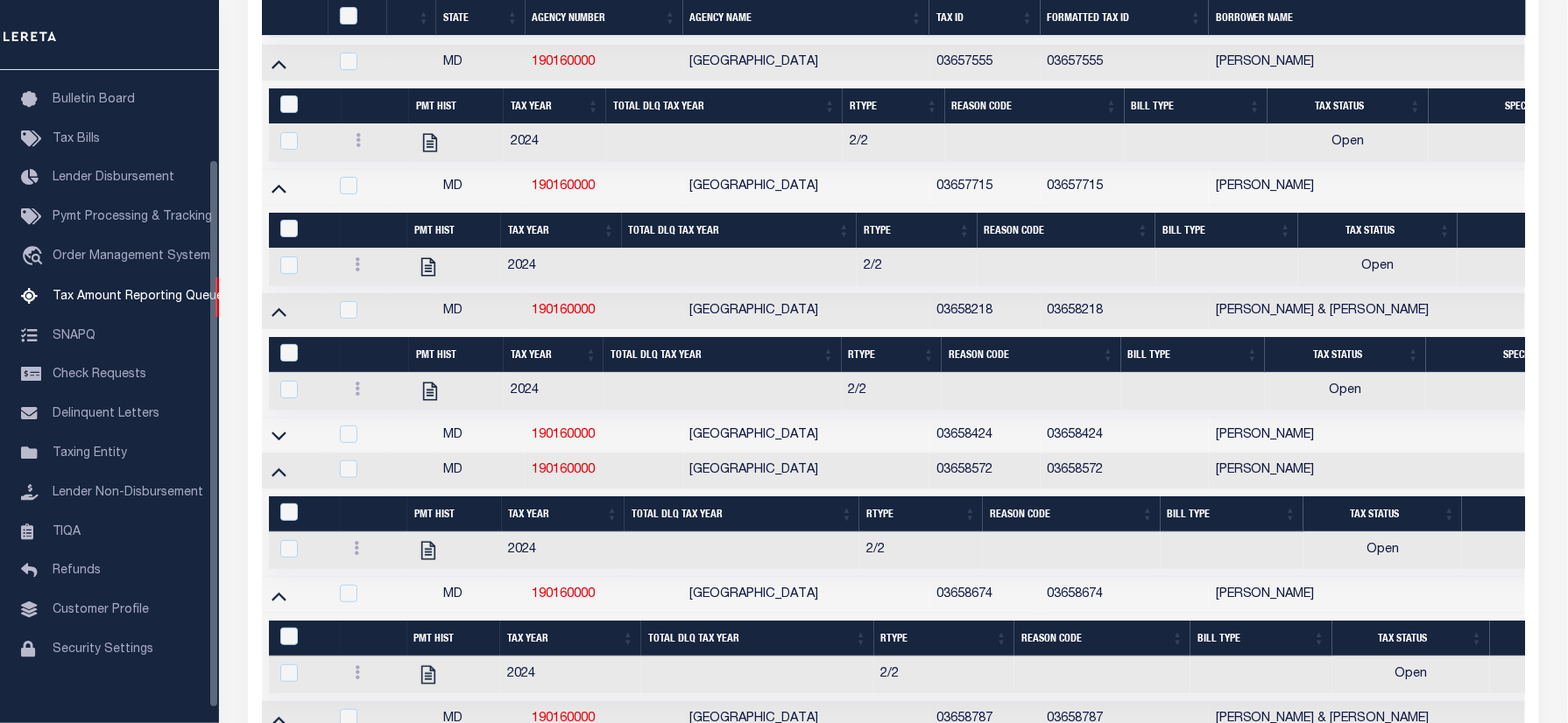
scroll to position [3689, 0]
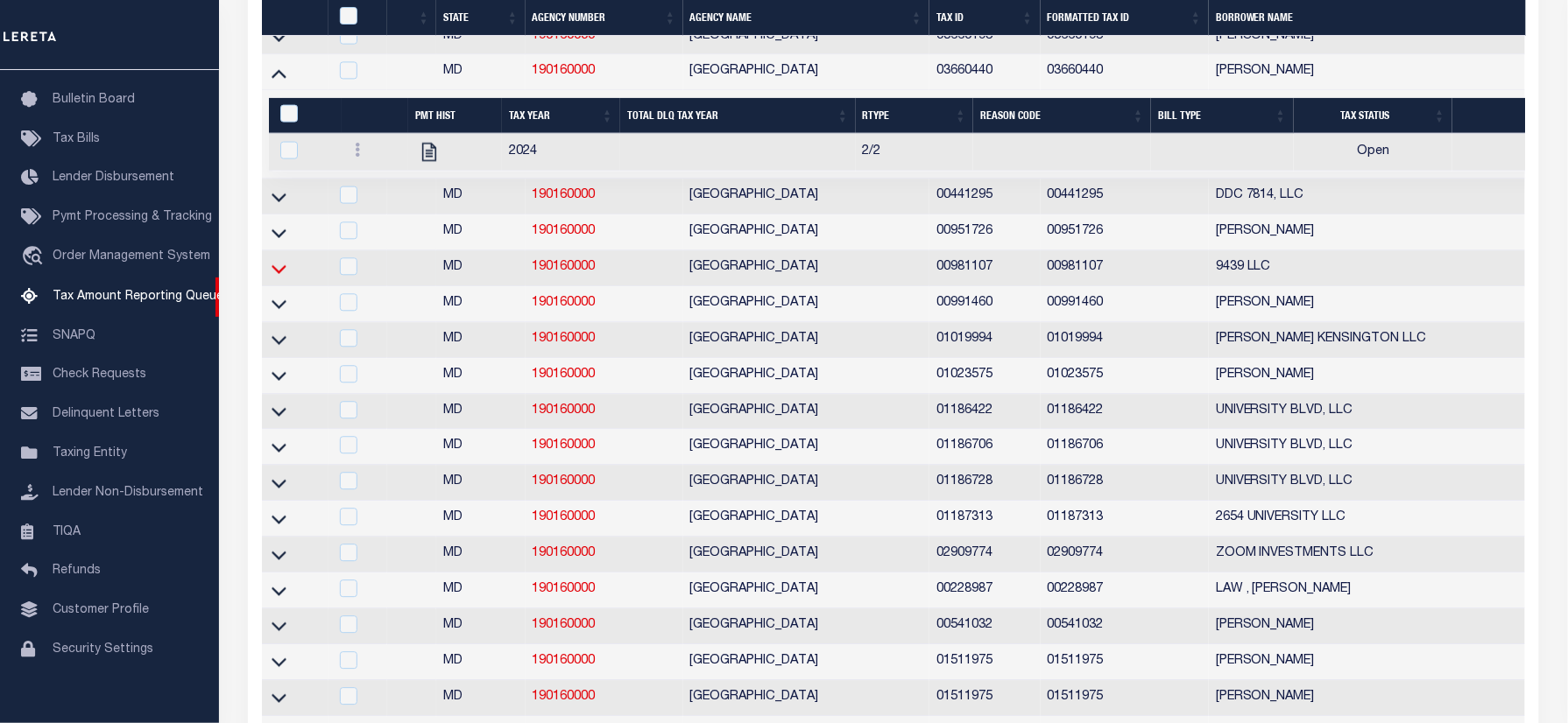
click at [278, 278] on icon at bounding box center [278, 268] width 15 height 18
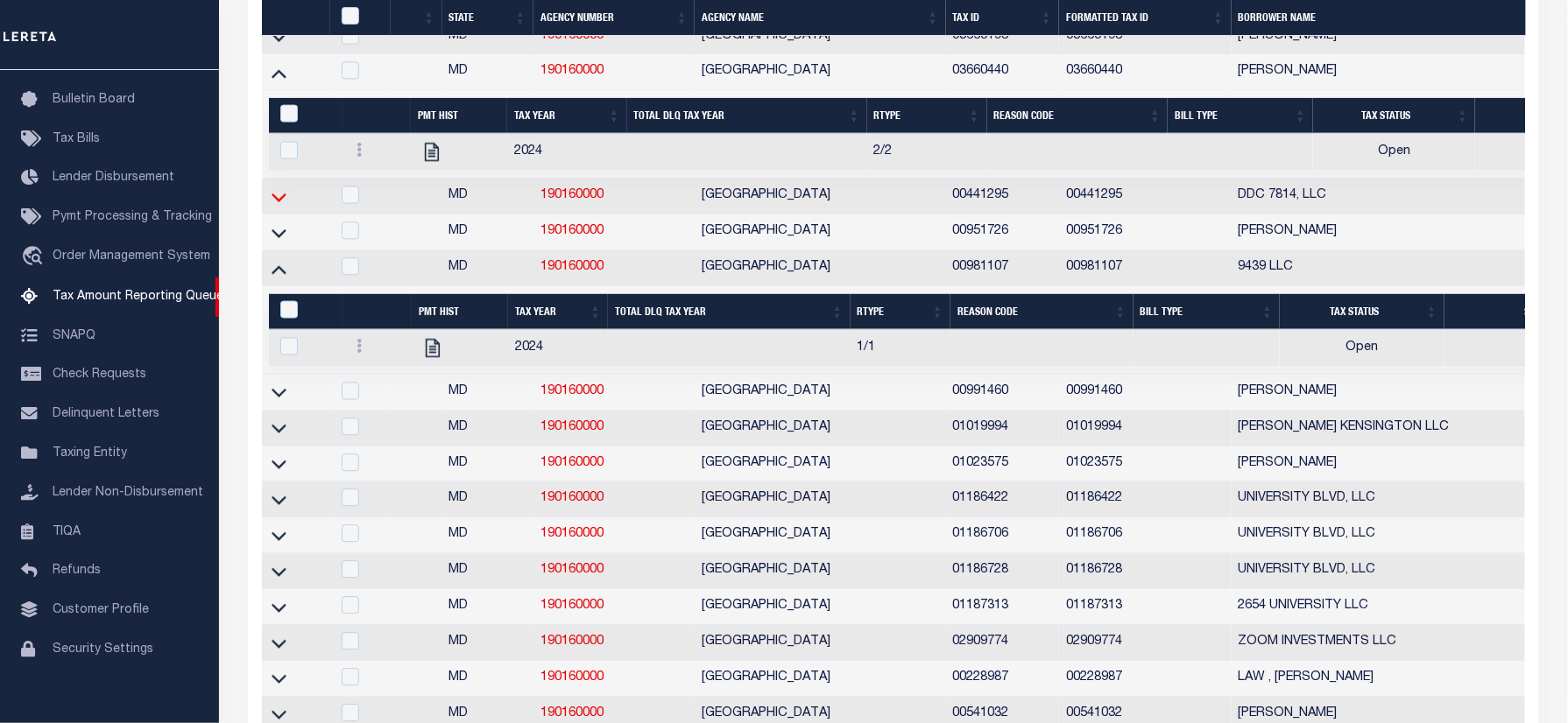
click at [278, 206] on icon at bounding box center [278, 196] width 15 height 18
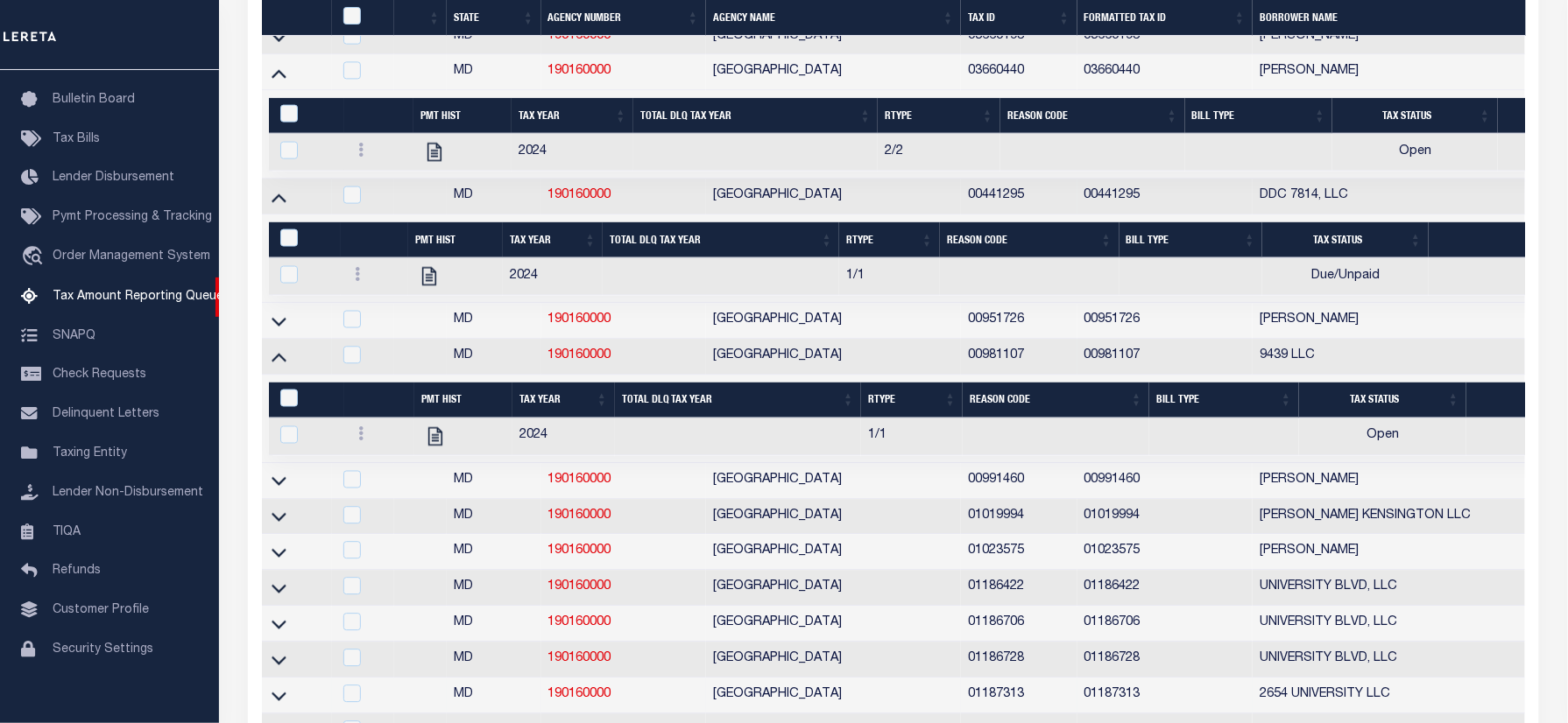
scroll to position [4126, 0]
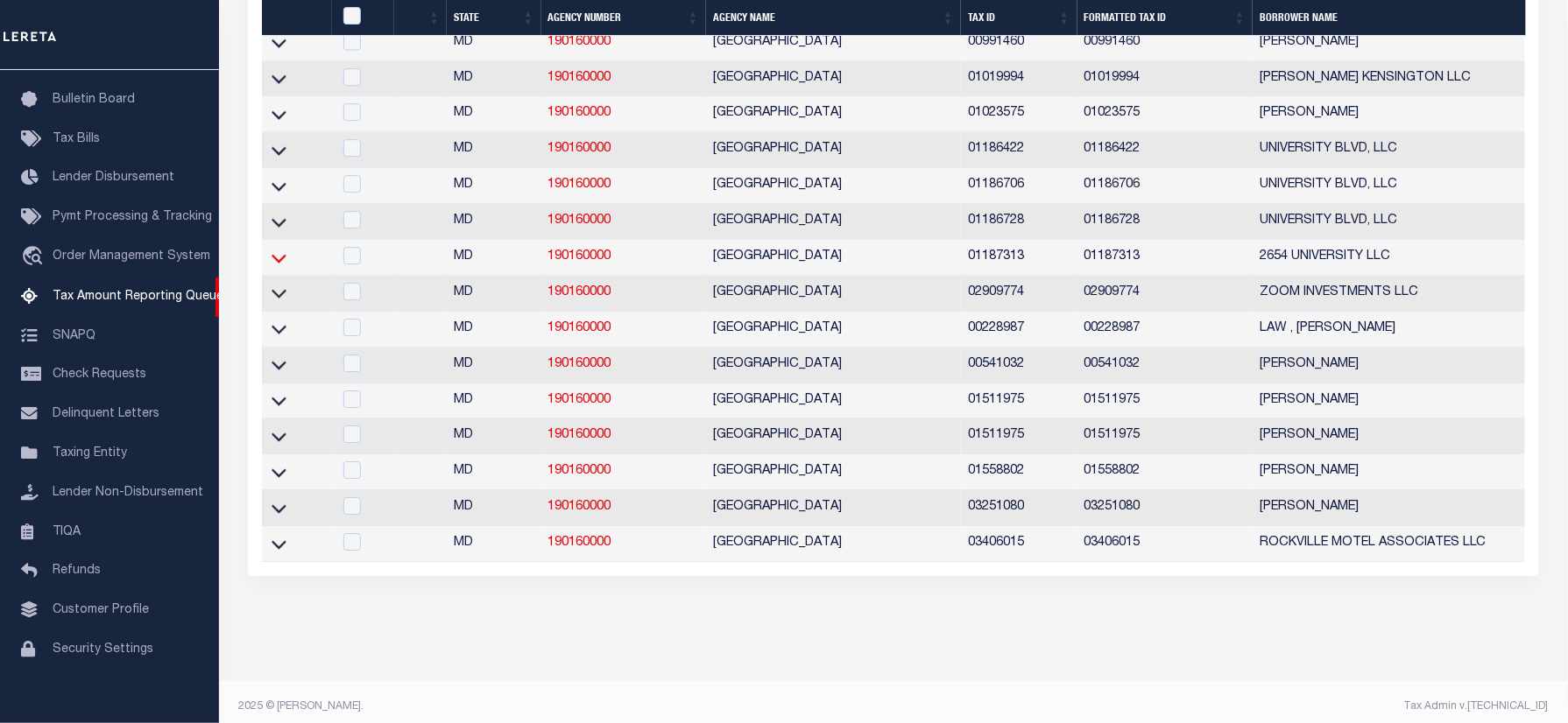
click at [279, 267] on icon at bounding box center [278, 257] width 15 height 18
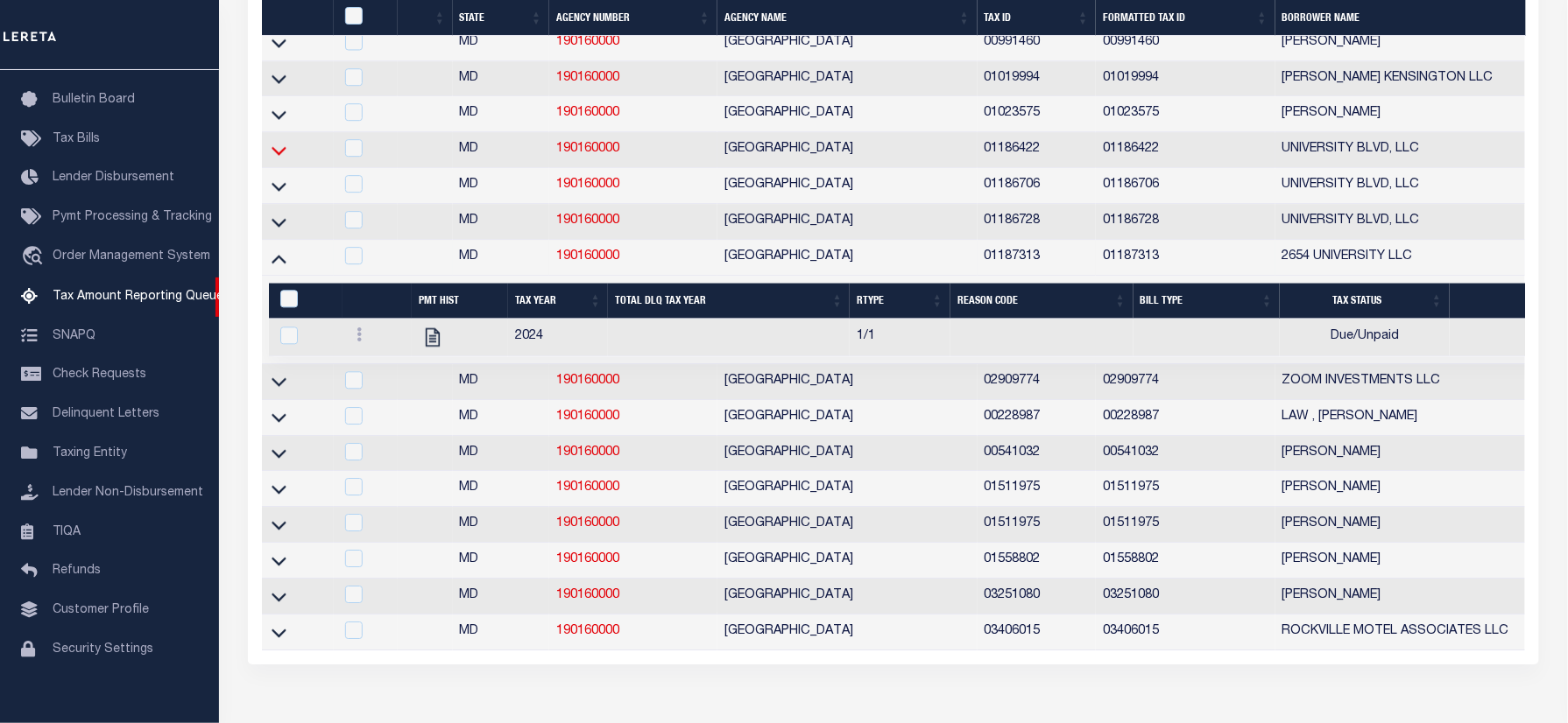
click at [278, 160] on icon at bounding box center [278, 150] width 15 height 18
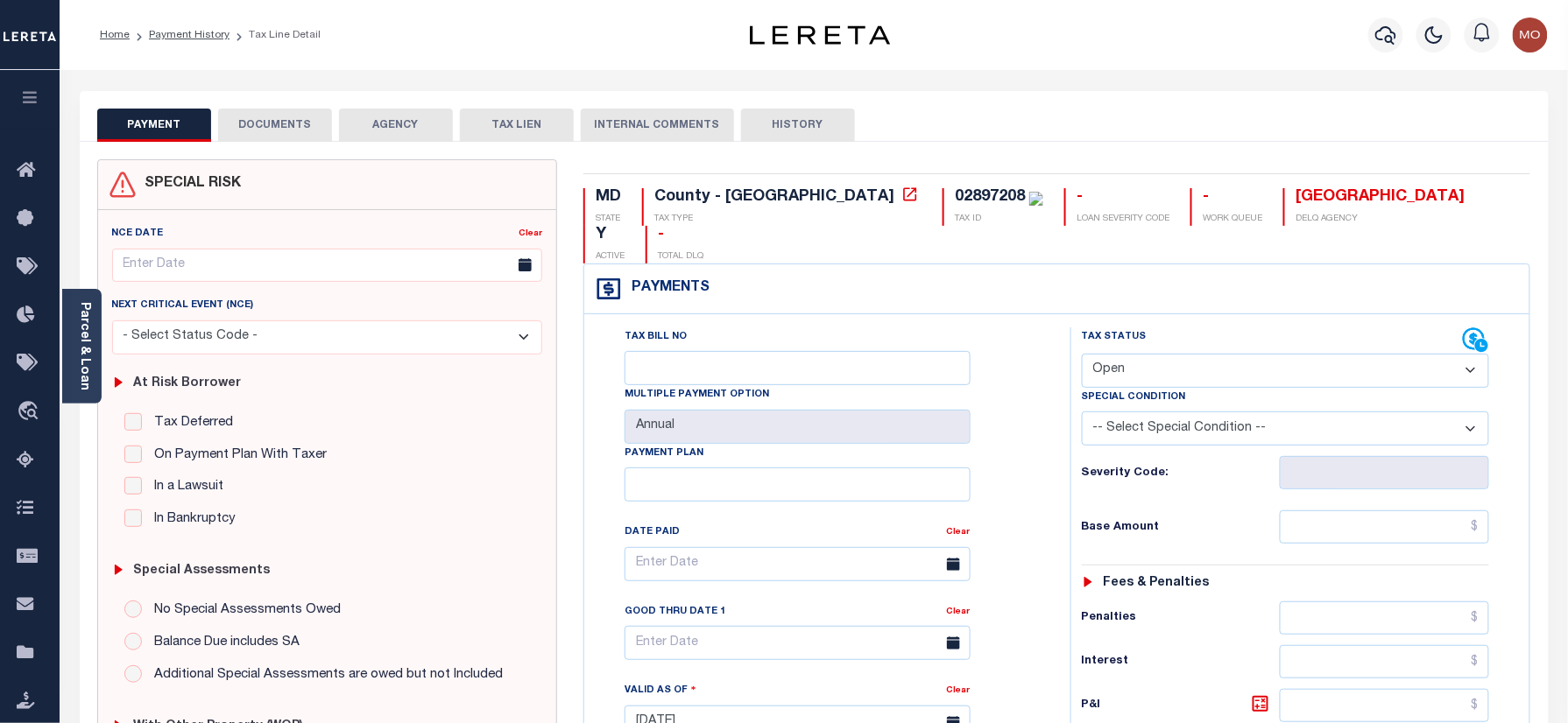
click at [954, 197] on div "02897208" at bounding box center [989, 196] width 70 height 15
copy div "02897208"
click at [1112, 354] on select "- Select Status Code - Open Due/Unpaid Paid Incomplete No Tax Due Internal Refu…" at bounding box center [1285, 371] width 408 height 34
select select "PYD"
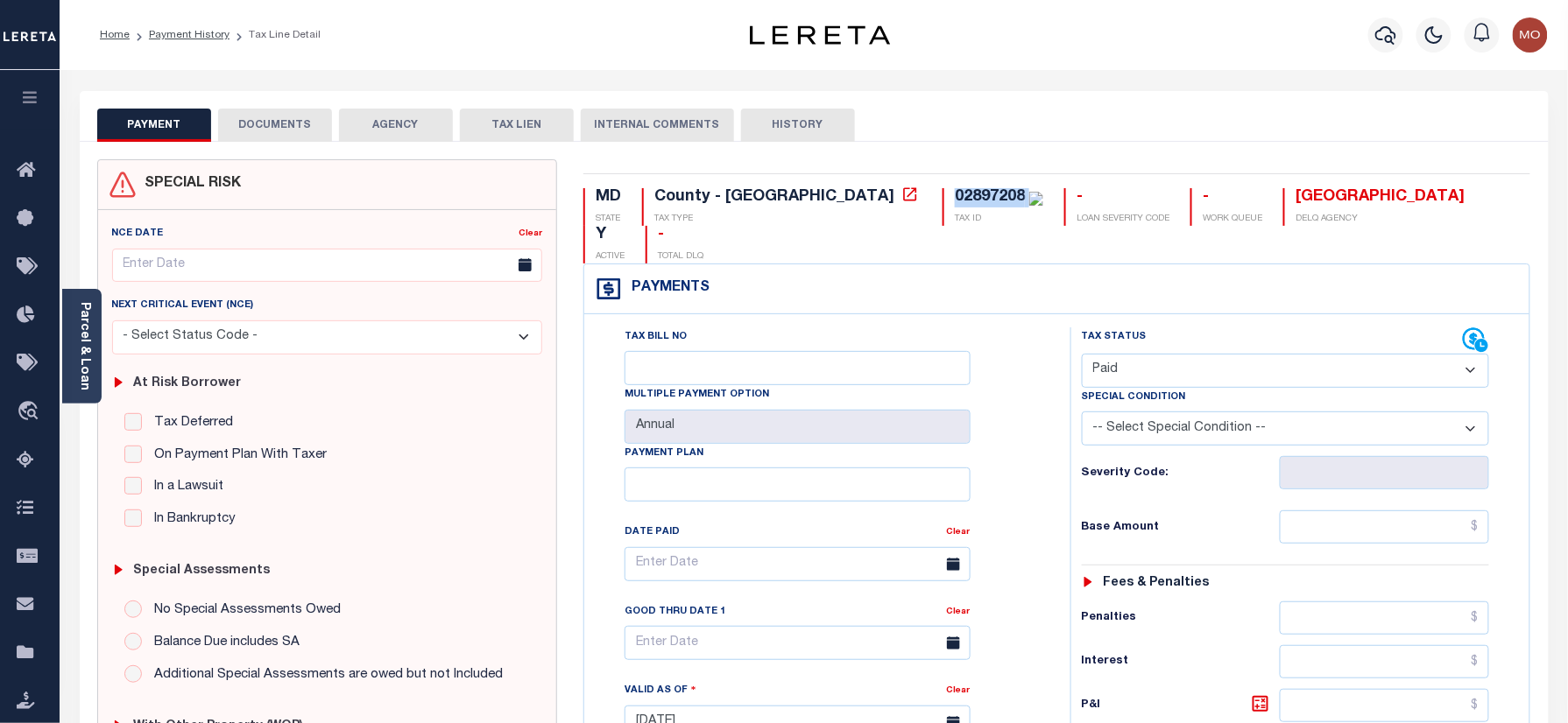
click at [1081, 354] on select "- Select Status Code - Open Due/Unpaid Paid Incomplete No Tax Due Internal Refu…" at bounding box center [1285, 371] width 408 height 34
type input "[DATE]"
click at [1028, 433] on div "Tax Bill No Multiple Payment Option Annual Payment Plan Clear Clear Valid as Of…" at bounding box center [823, 573] width 442 height 492
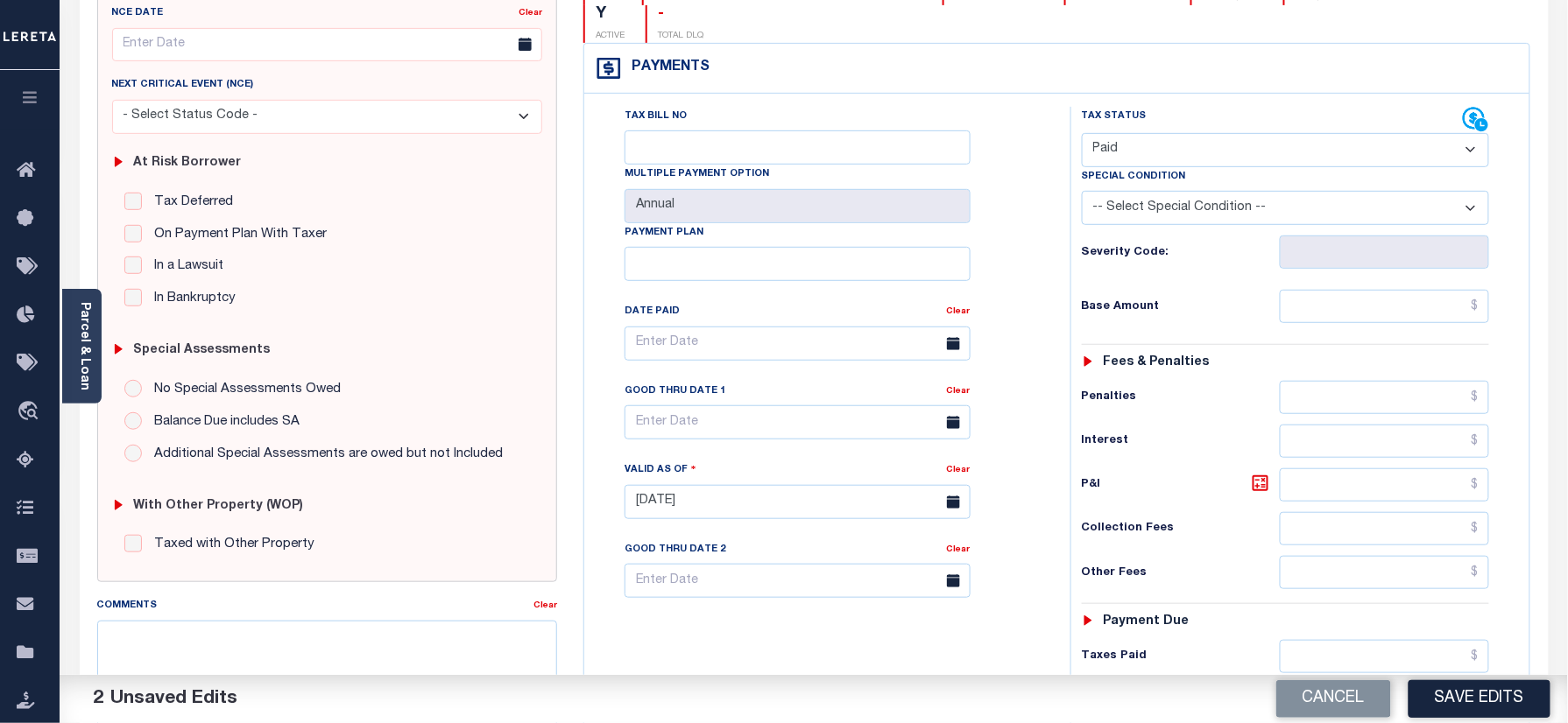
scroll to position [467, 0]
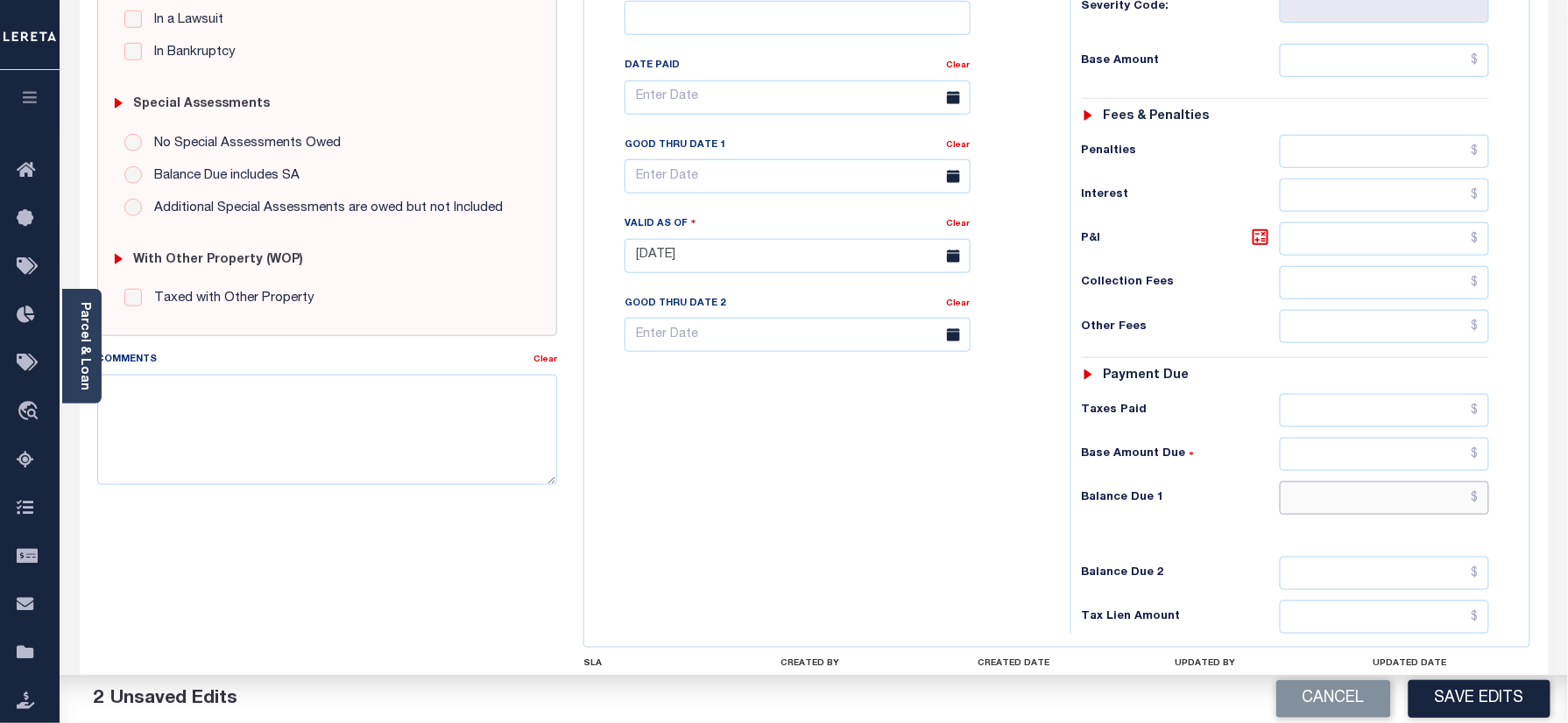
drag, startPoint x: 1350, startPoint y: 454, endPoint x: 1300, endPoint y: 473, distance: 53.5
click at [1350, 482] on input "text" at bounding box center [1384, 498] width 210 height 33
type input "$0.00"
click at [793, 417] on div "Tax Bill No Multiple Payment Option Annual Payment Plan" at bounding box center [823, 247] width 468 height 773
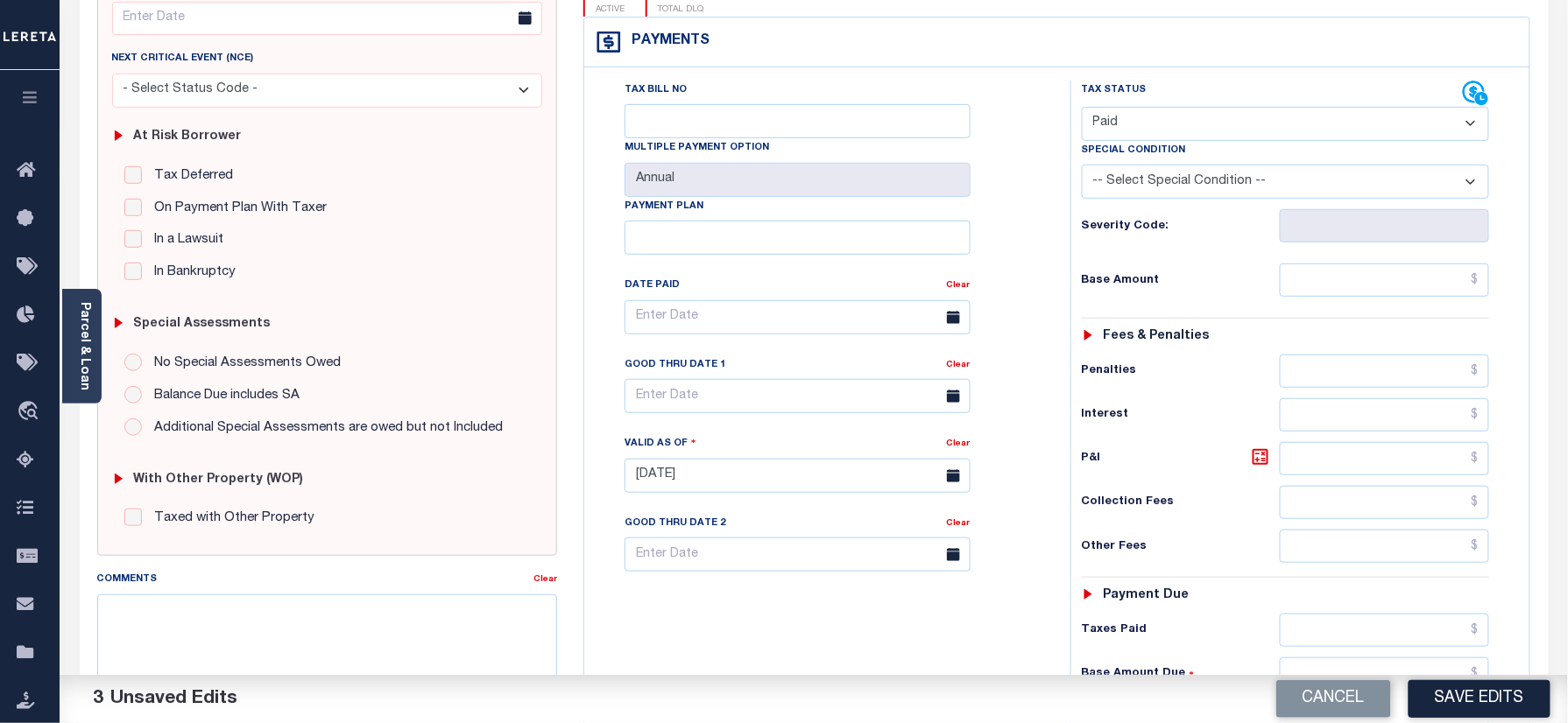
scroll to position [0, 0]
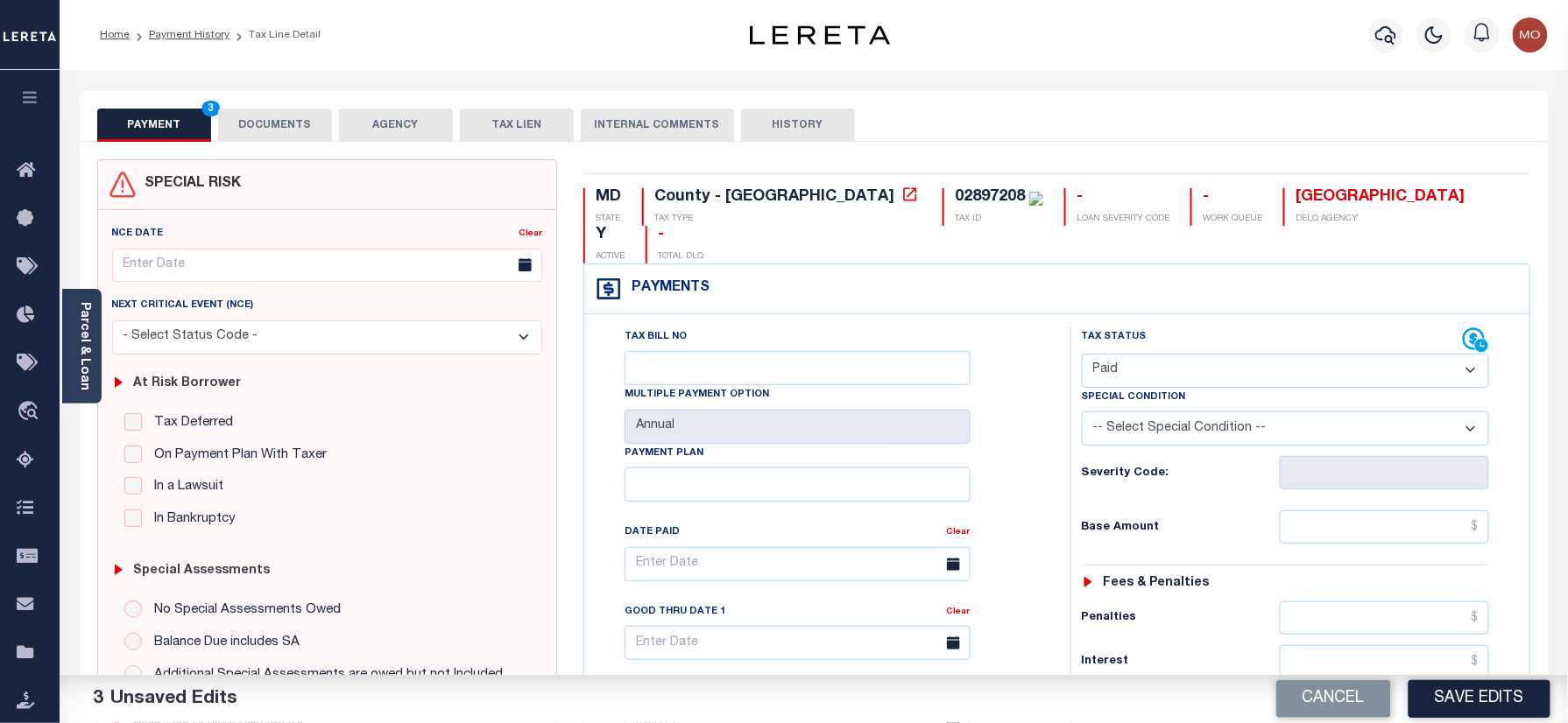
click at [309, 120] on button "DOCUMENTS" at bounding box center [275, 125] width 114 height 33
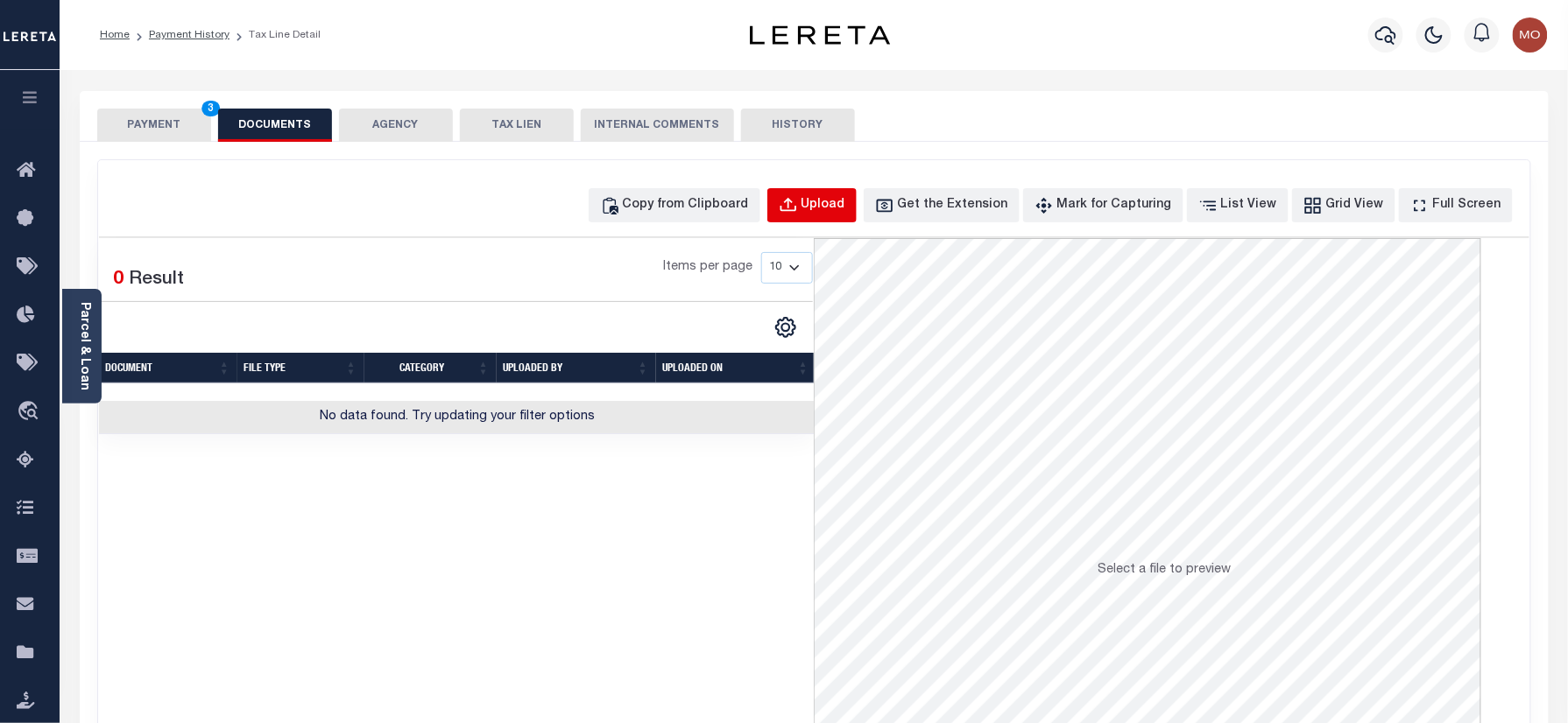
click at [857, 221] on button "Upload" at bounding box center [812, 205] width 89 height 34
select select "POP"
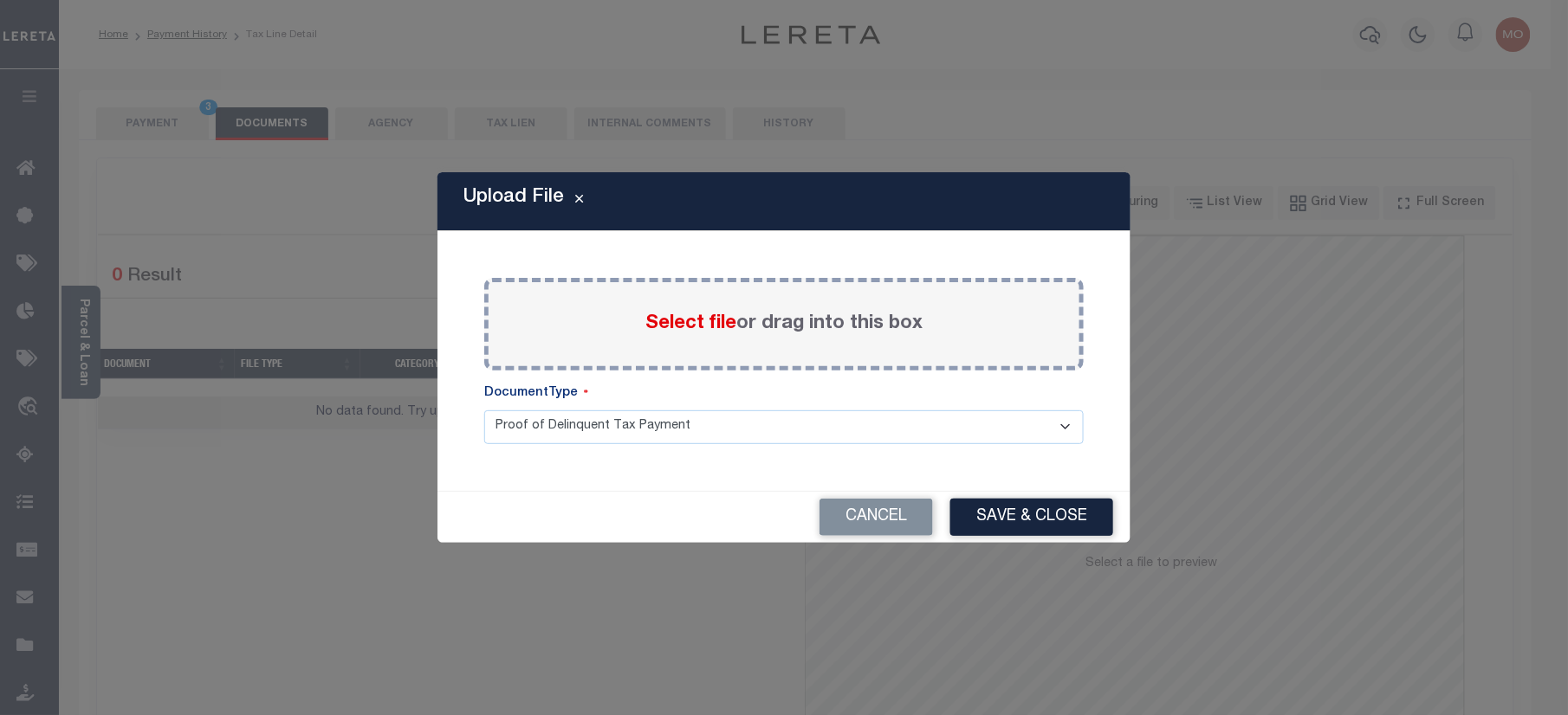
click at [684, 329] on span "Select file" at bounding box center [690, 324] width 91 height 19
click at [0, 0] on input "Select file or drag into this box" at bounding box center [0, 0] width 0 height 0
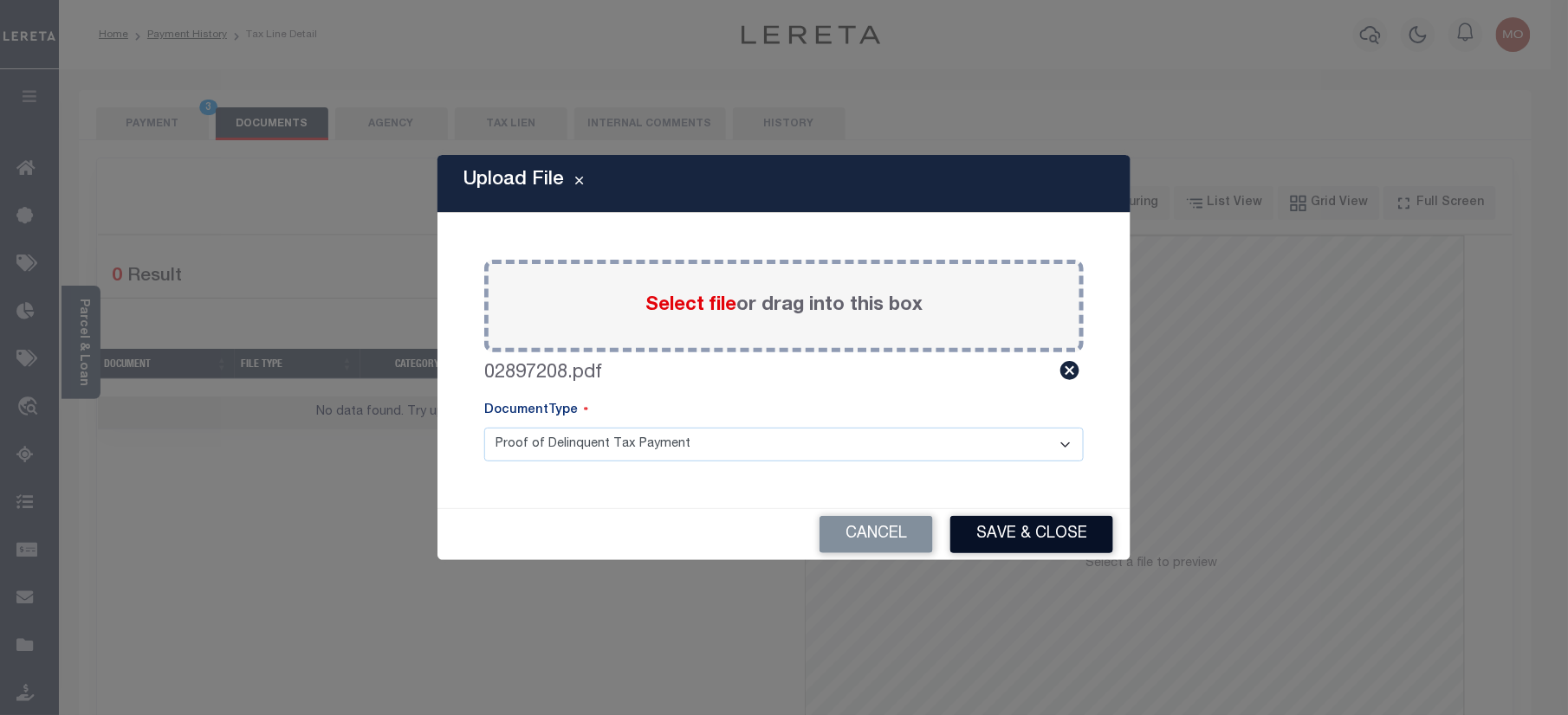
click at [1008, 516] on button "Save & Close" at bounding box center [1032, 534] width 163 height 37
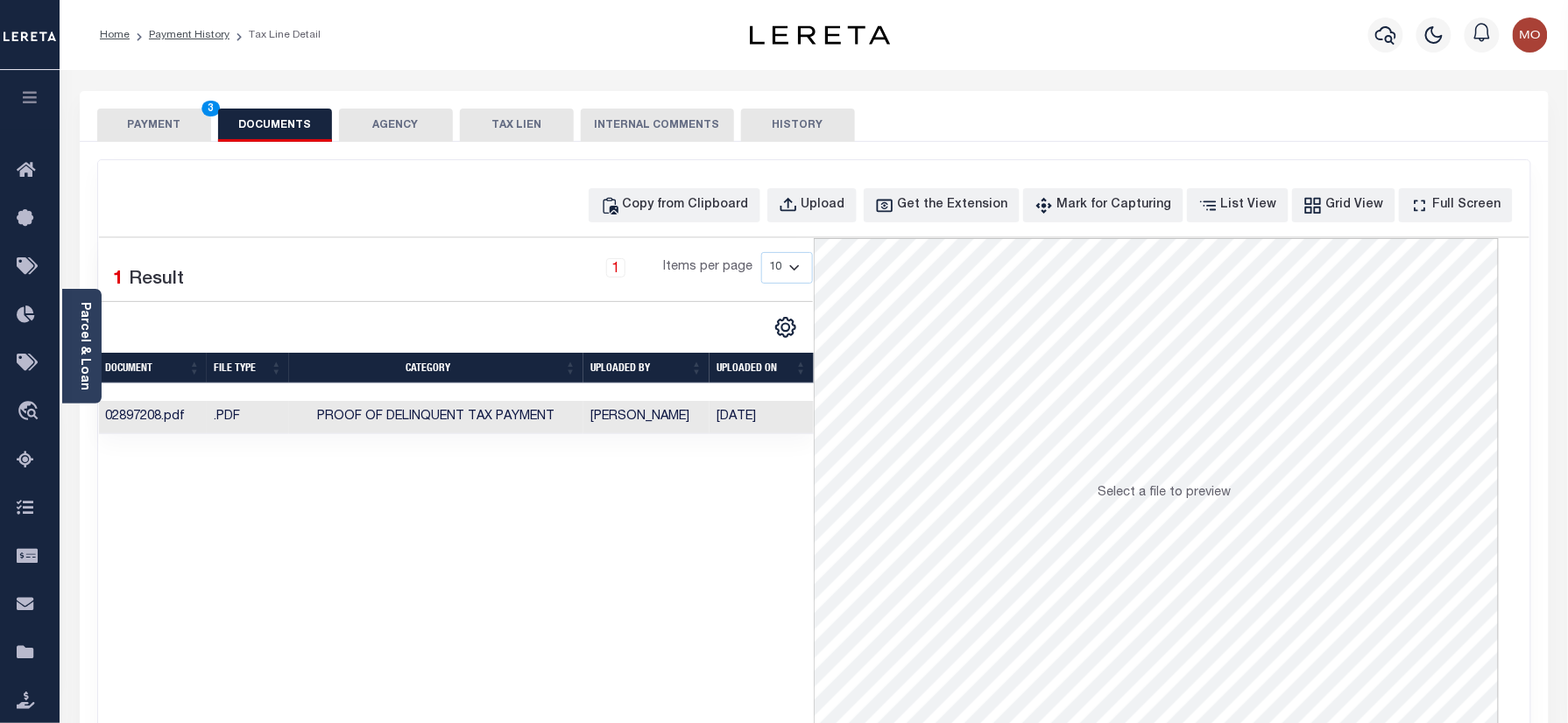
click at [168, 128] on button "PAYMENT 3" at bounding box center [154, 125] width 114 height 33
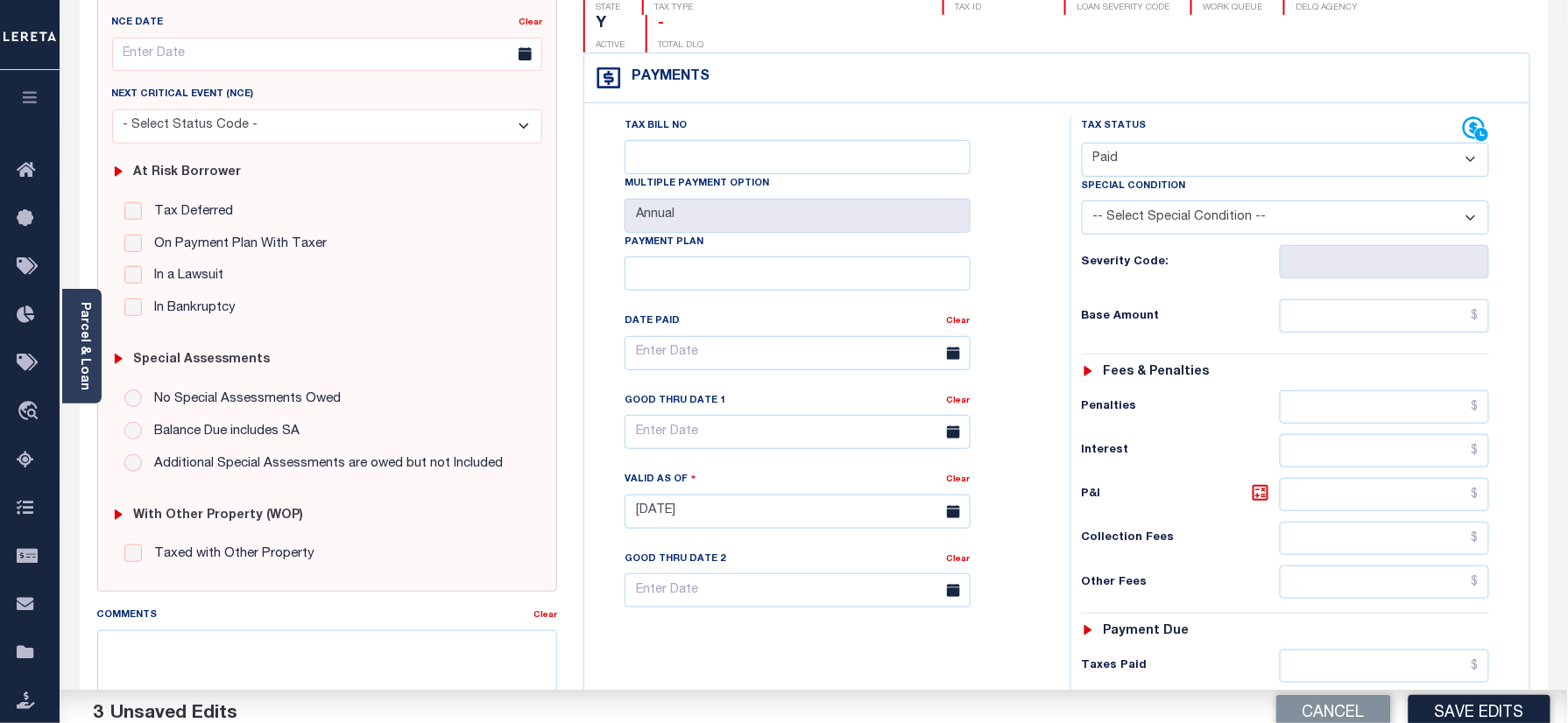
scroll to position [467, 0]
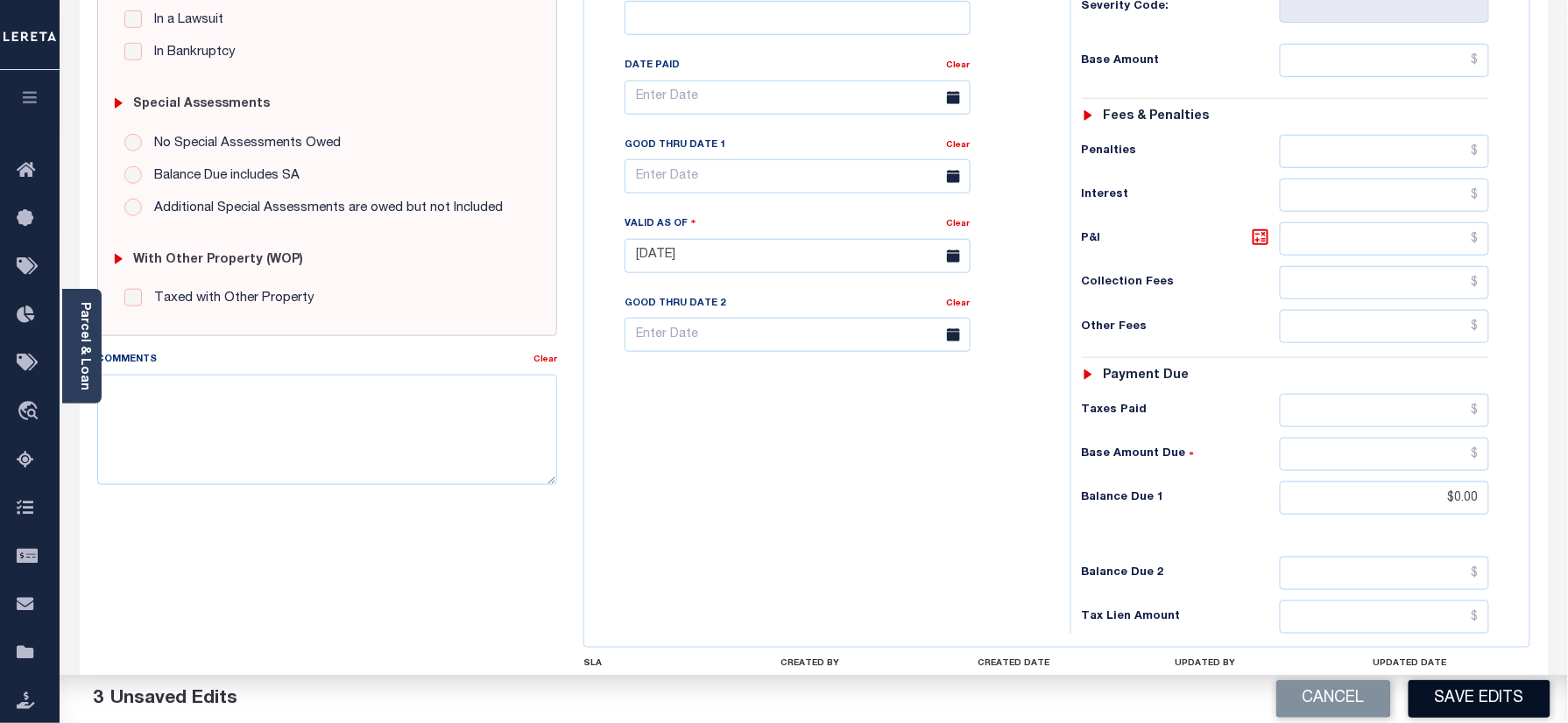
click at [1443, 695] on button "Save Edits" at bounding box center [1479, 699] width 142 height 38
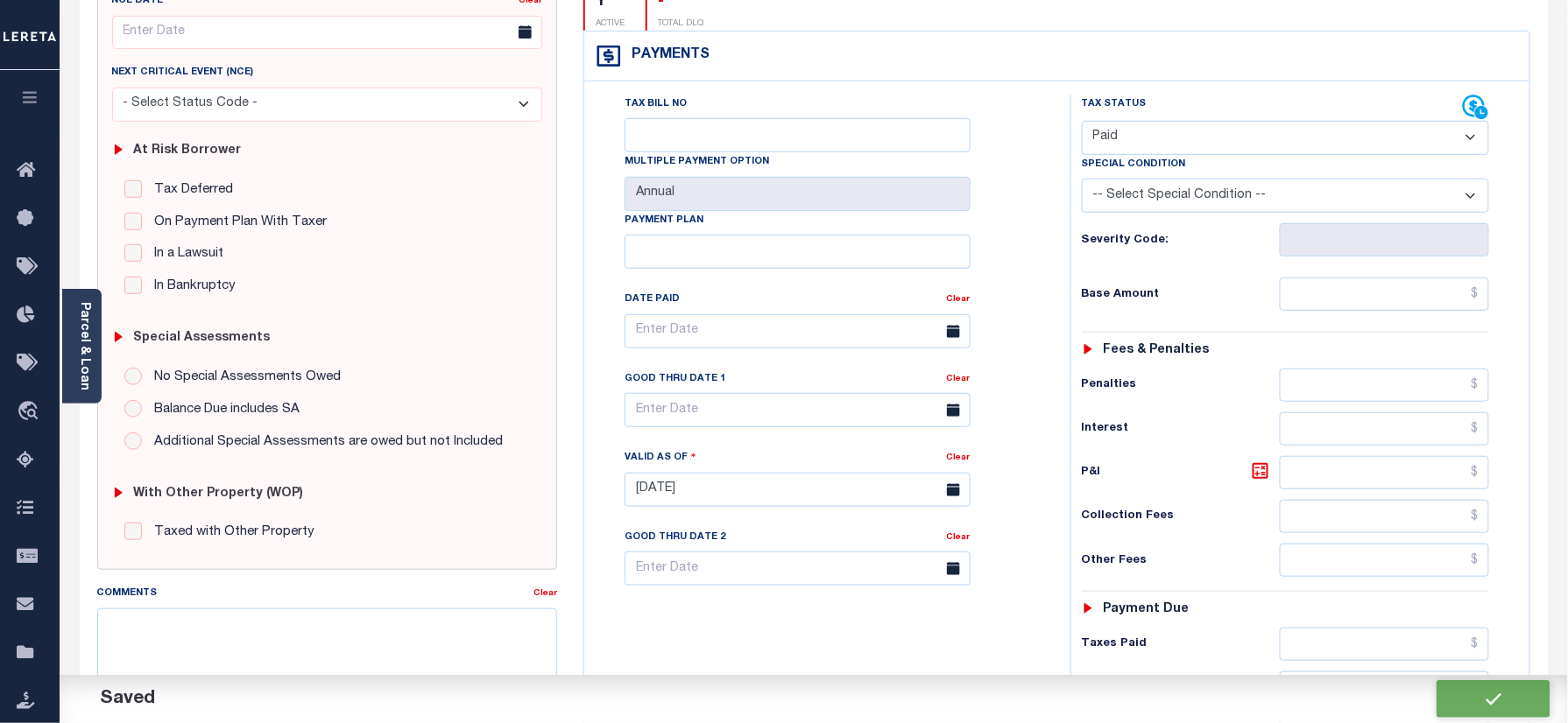
checkbox input "false"
type input "$0"
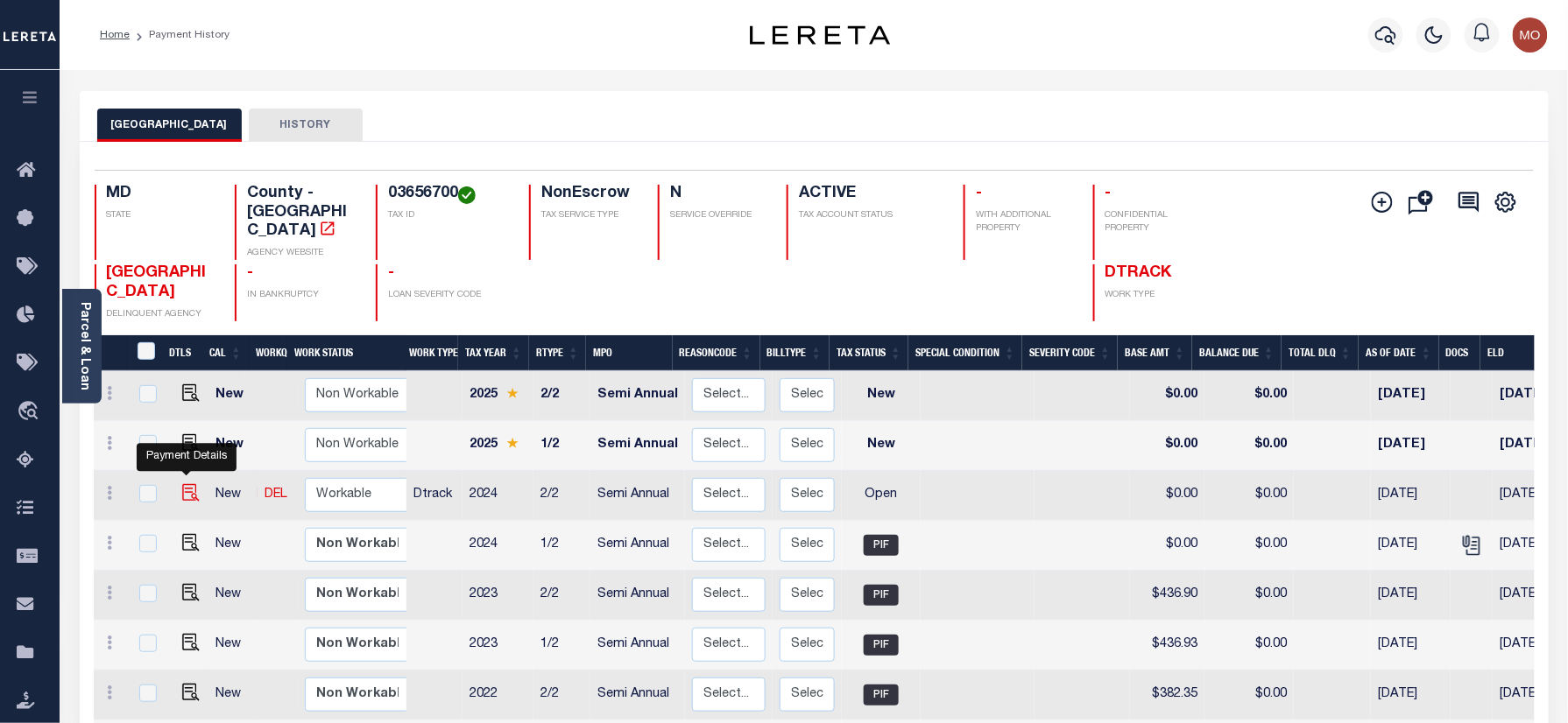
click at [183, 484] on img "" at bounding box center [191, 493] width 17 height 17
checkbox input "true"
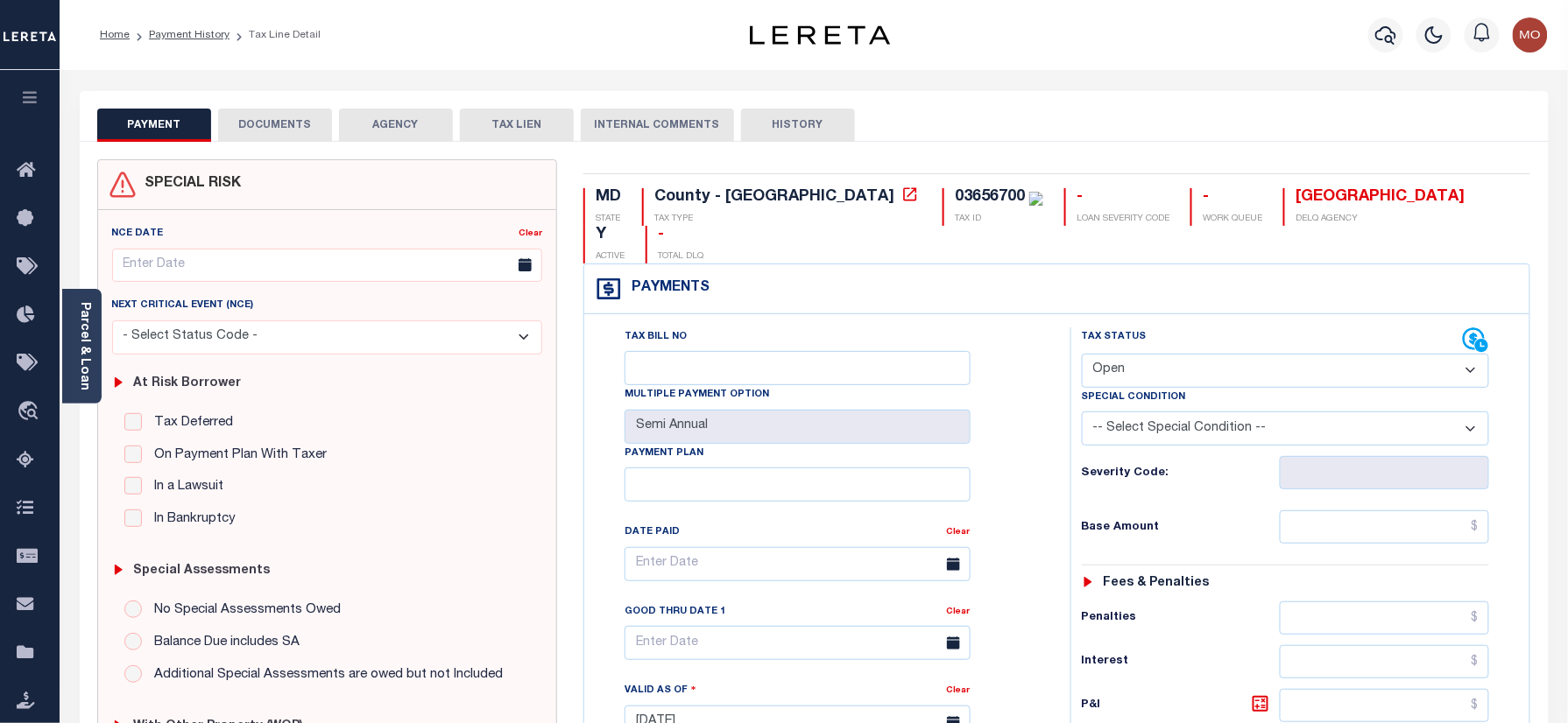
click at [954, 193] on div "03656700" at bounding box center [989, 196] width 70 height 15
copy div "03656700"
click at [1171, 354] on select "- Select Status Code - Open Due/Unpaid Paid Incomplete No Tax Due Internal Refu…" at bounding box center [1285, 371] width 408 height 34
select select "INC"
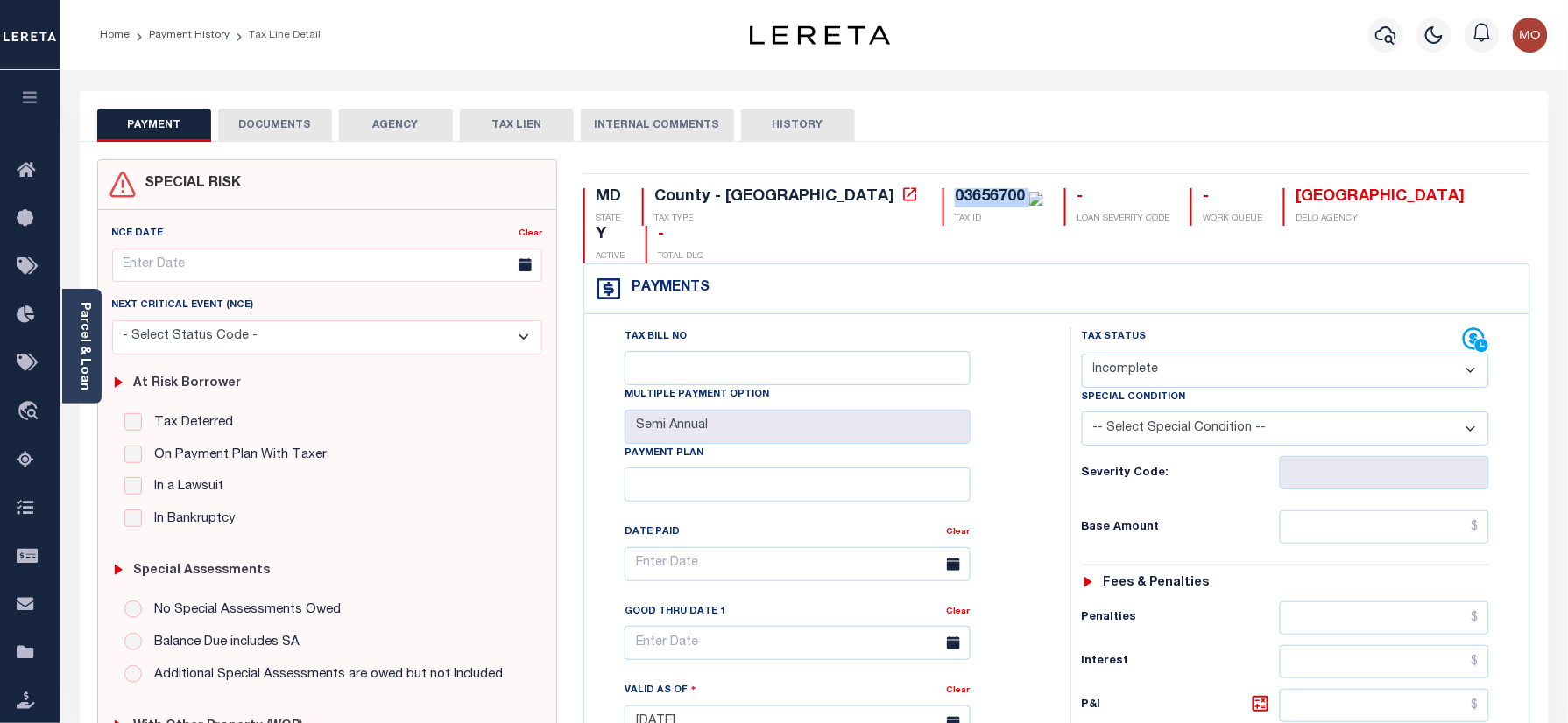
click at [1081, 354] on select "- Select Status Code - Open Due/Unpaid Paid Incomplete No Tax Due Internal Refu…" at bounding box center [1285, 371] width 408 height 34
type input "[DATE]"
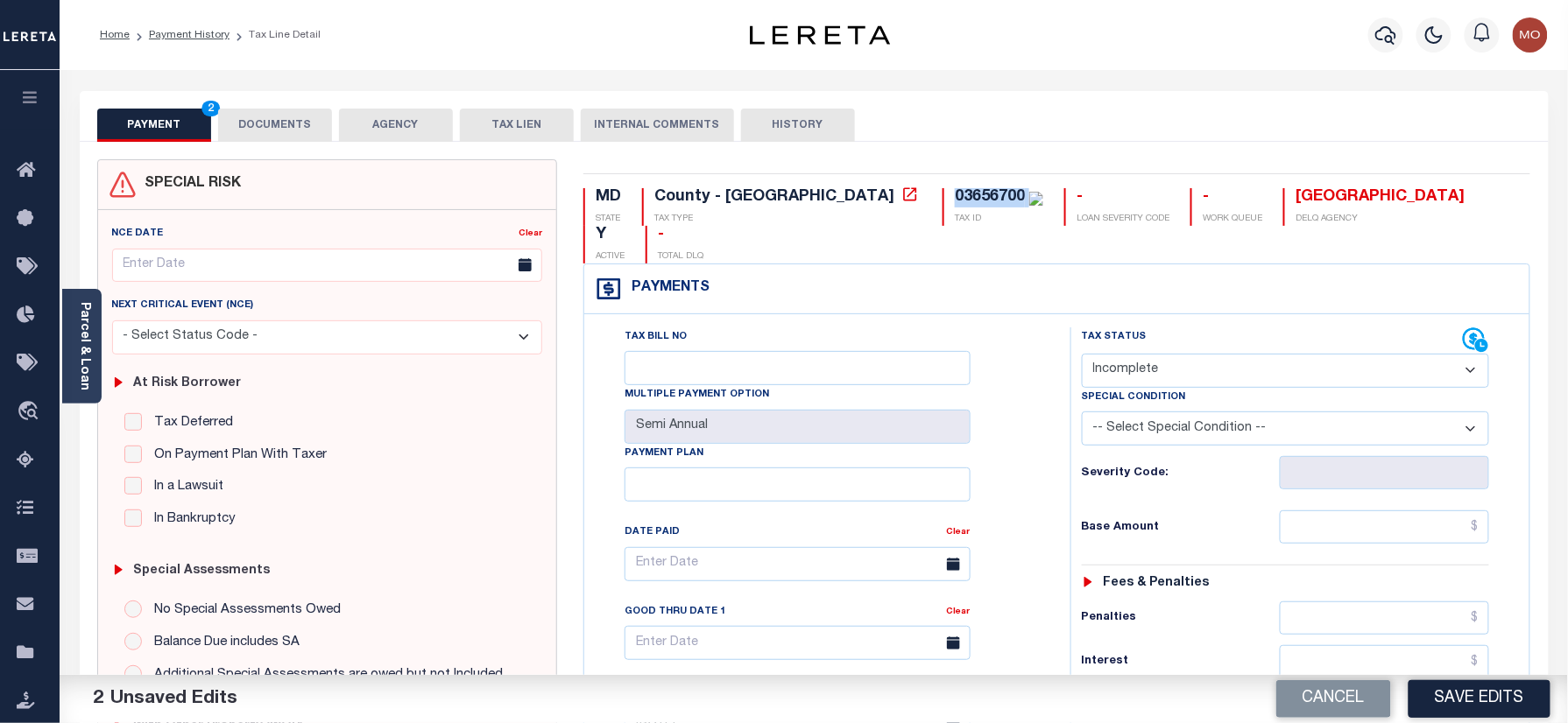
drag, startPoint x: 1136, startPoint y: 324, endPoint x: 1136, endPoint y: 348, distance: 24.0
click at [1136, 354] on select "- Select Status Code - Open Due/Unpaid Paid Incomplete No Tax Due Internal Refu…" at bounding box center [1285, 371] width 408 height 34
select select "PYD"
click at [1081, 354] on select "- Select Status Code - Open Due/Unpaid Paid Incomplete No Tax Due Internal Refu…" at bounding box center [1285, 371] width 408 height 34
click at [1083, 467] on h6 "Severity Code:" at bounding box center [1180, 473] width 197 height 14
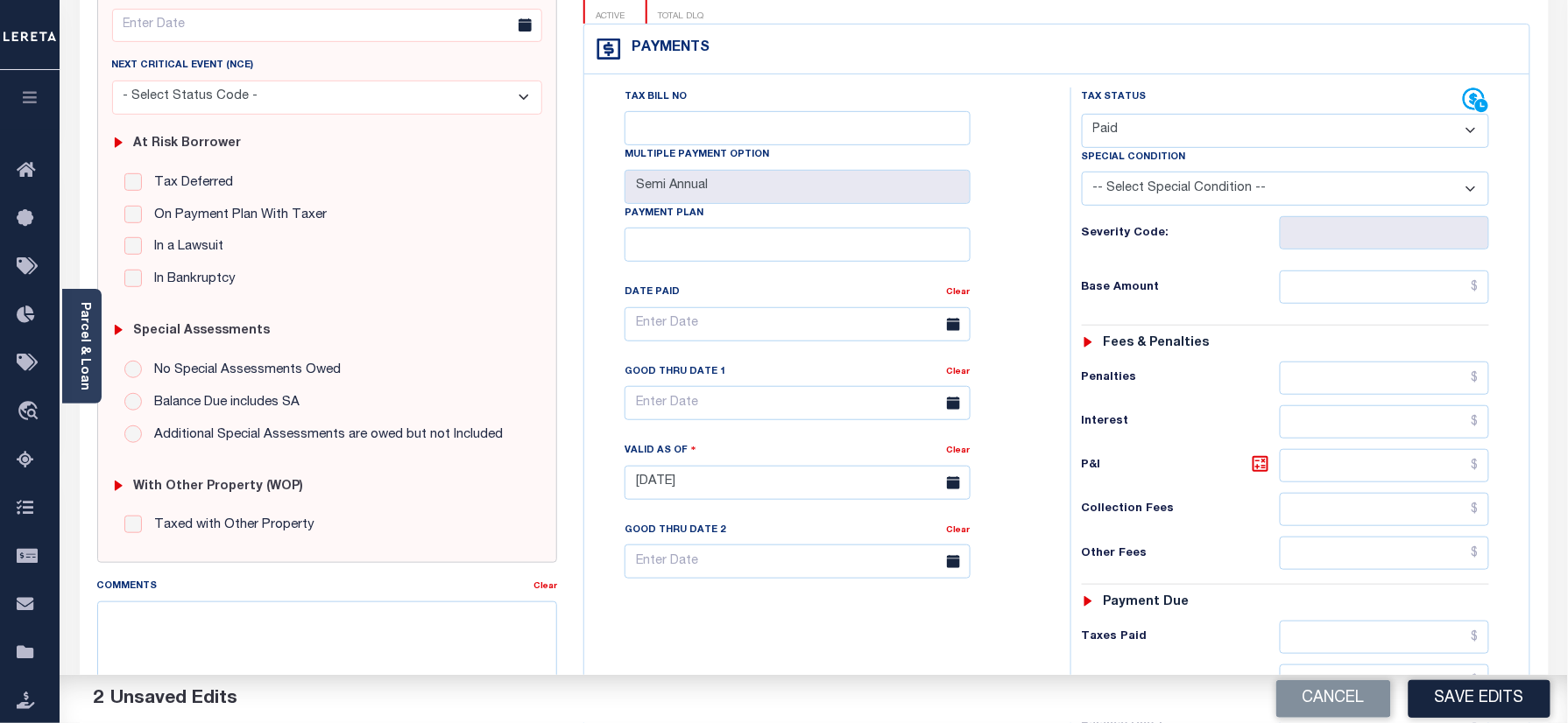
scroll to position [467, 0]
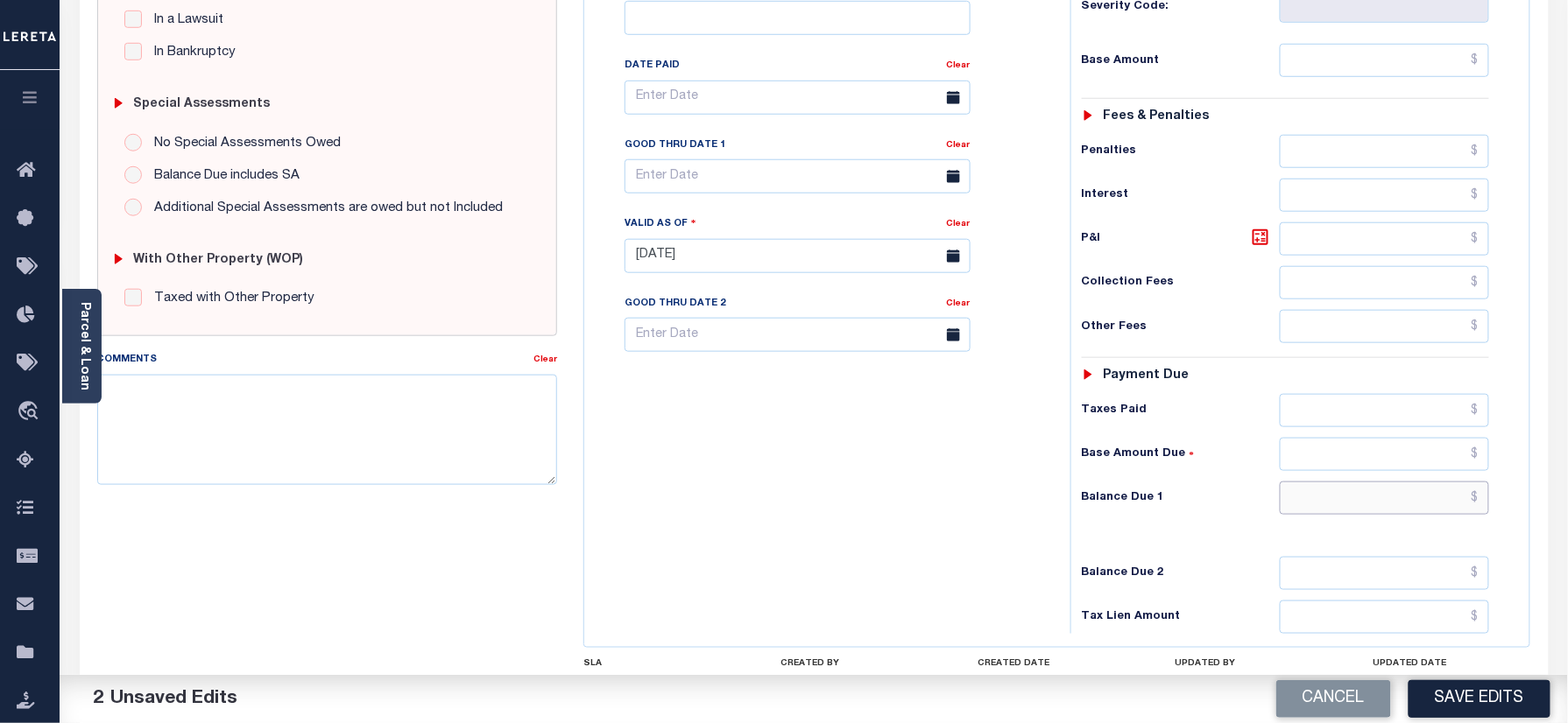
drag, startPoint x: 1339, startPoint y: 467, endPoint x: 1322, endPoint y: 478, distance: 20.2
click at [1339, 482] on input "text" at bounding box center [1384, 498] width 210 height 33
type input "$0.00"
click at [786, 505] on div "Tax Bill No Multiple Payment Option Semi Annual Payment Plan Clear" at bounding box center [823, 247] width 468 height 773
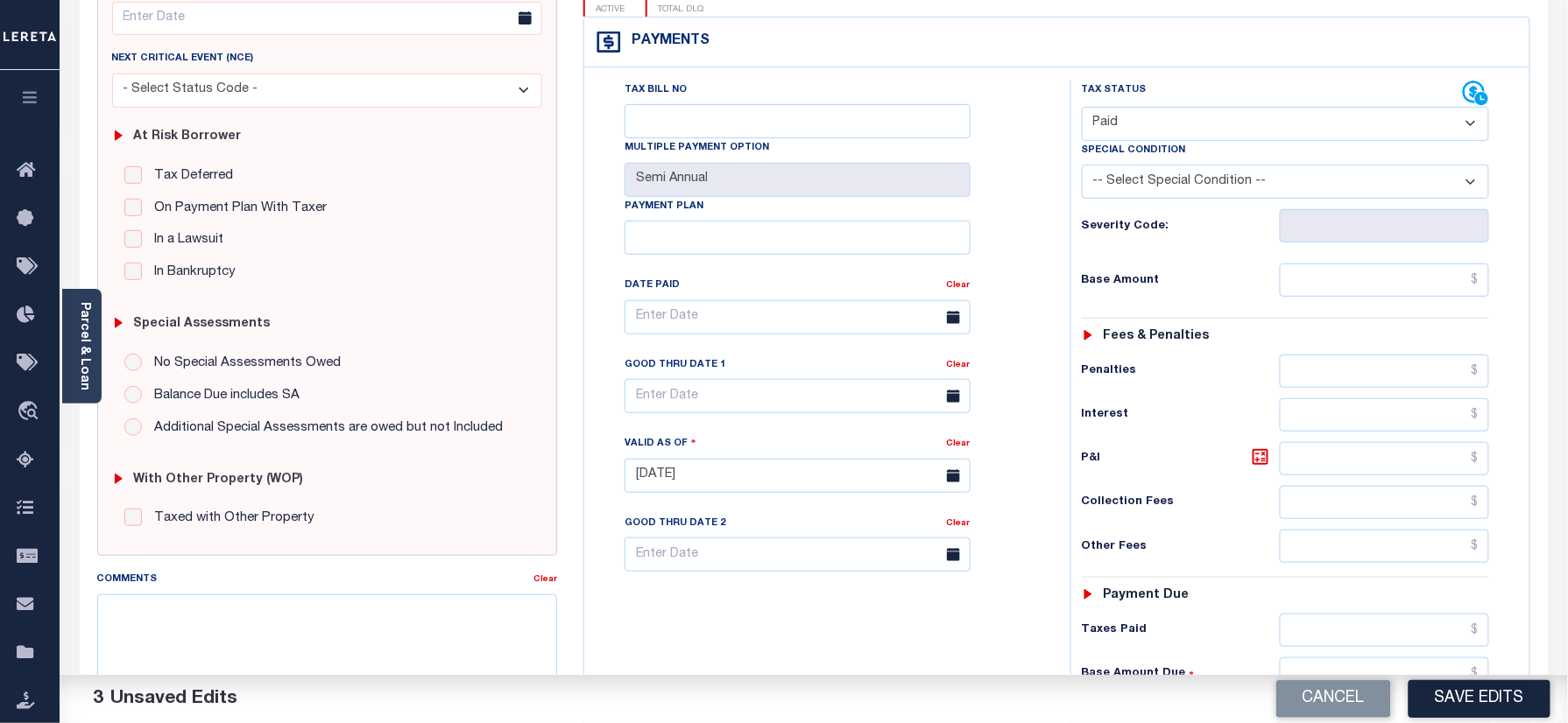
scroll to position [0, 0]
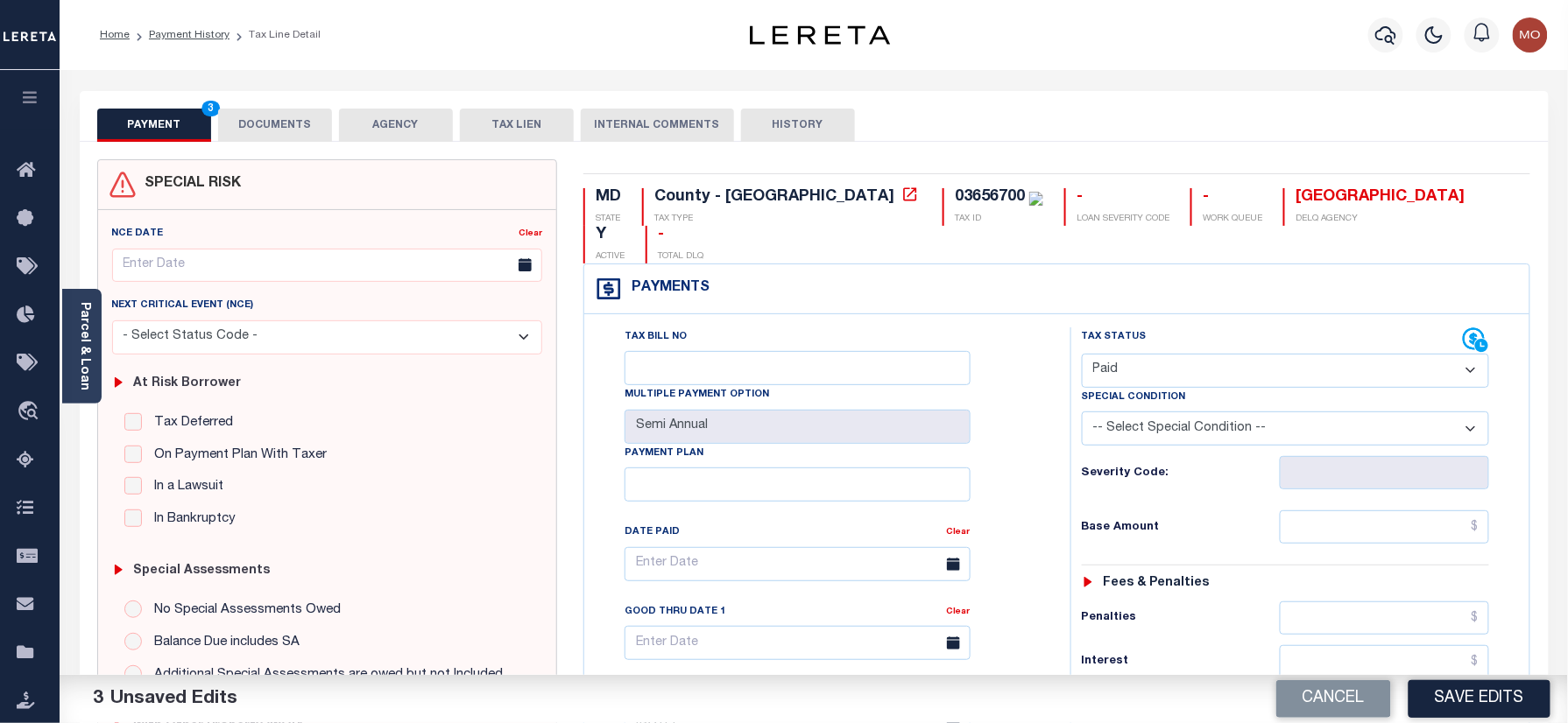
click at [267, 135] on button "DOCUMENTS" at bounding box center [275, 125] width 114 height 33
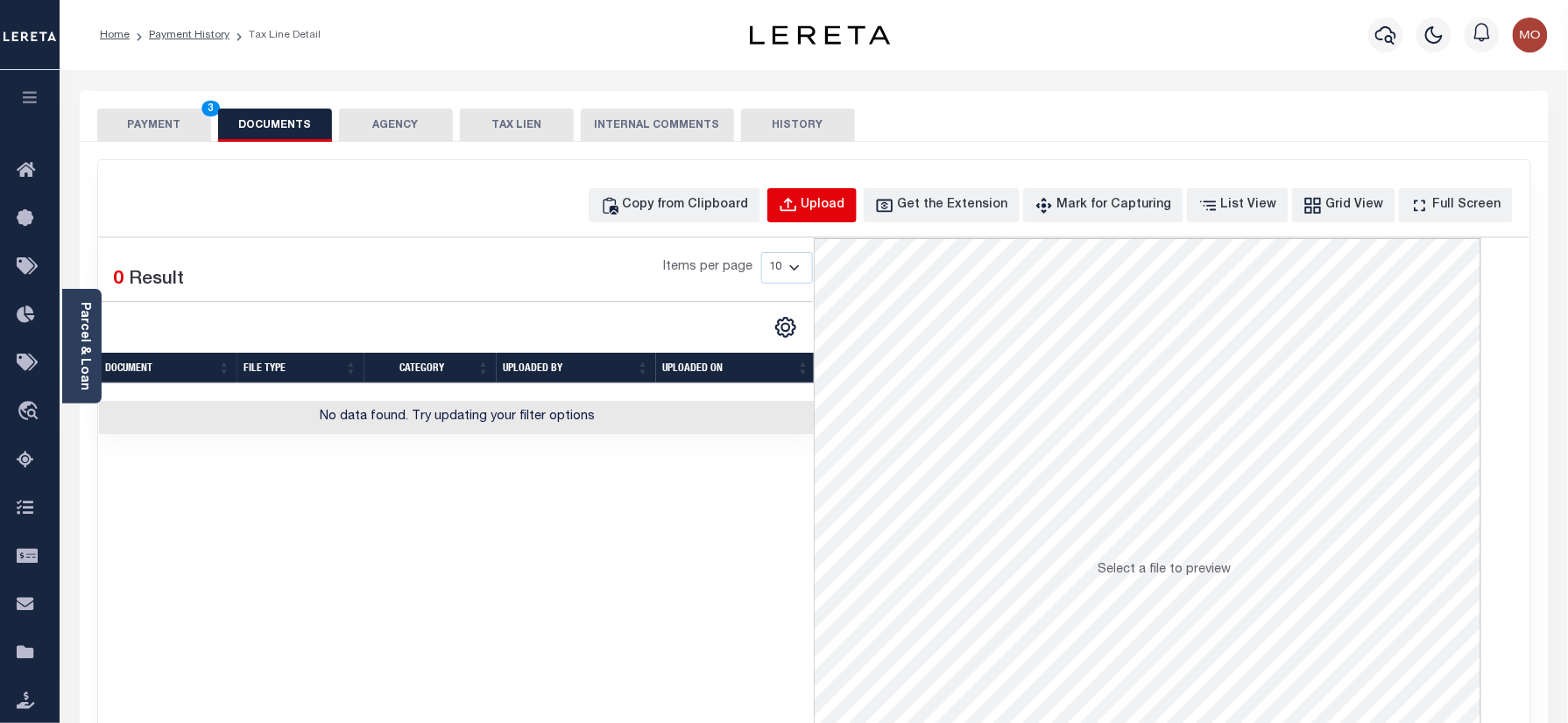
click at [845, 197] on div "Upload" at bounding box center [823, 206] width 44 height 19
select select "POP"
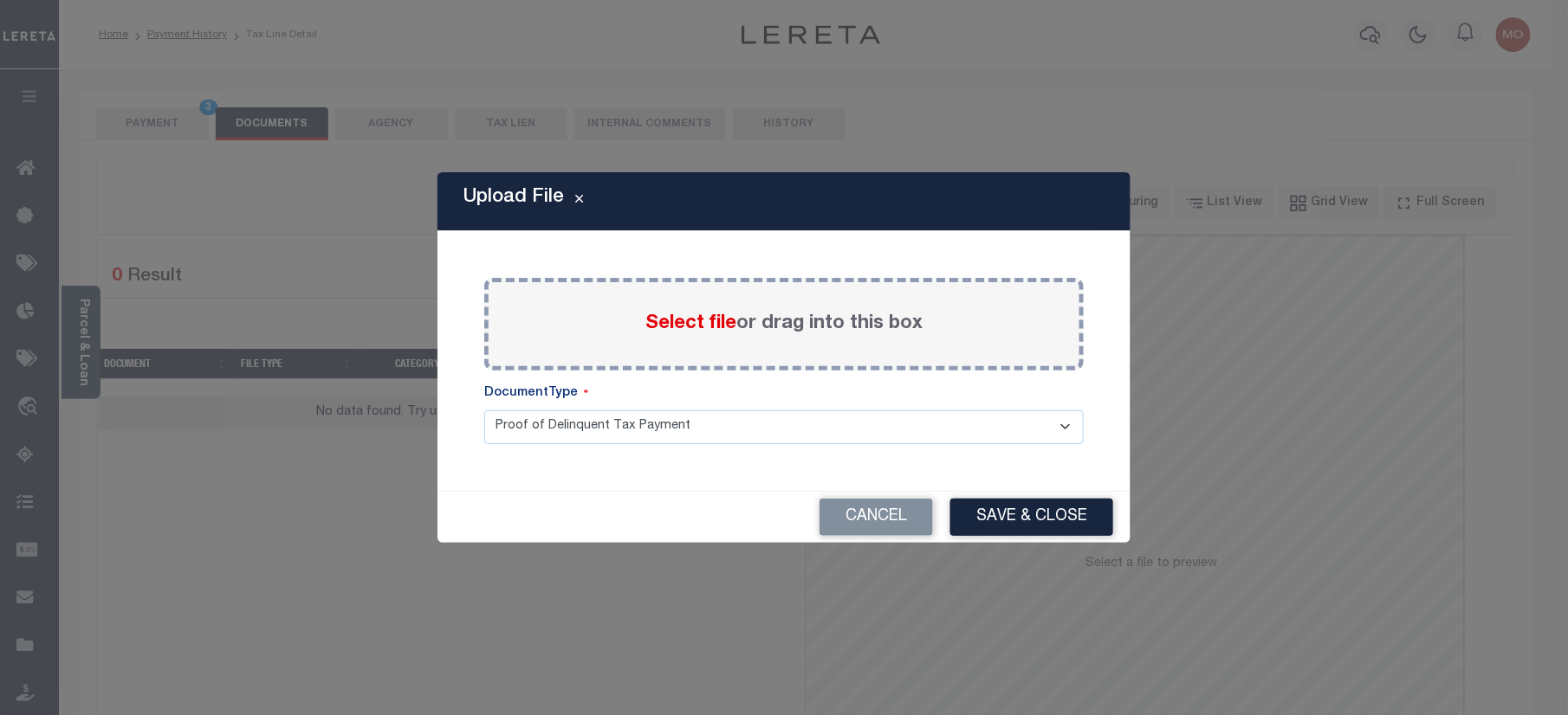
click at [678, 315] on span "Select file" at bounding box center [690, 324] width 91 height 19
click at [0, 0] on input "Select file or drag into this box" at bounding box center [0, 0] width 0 height 0
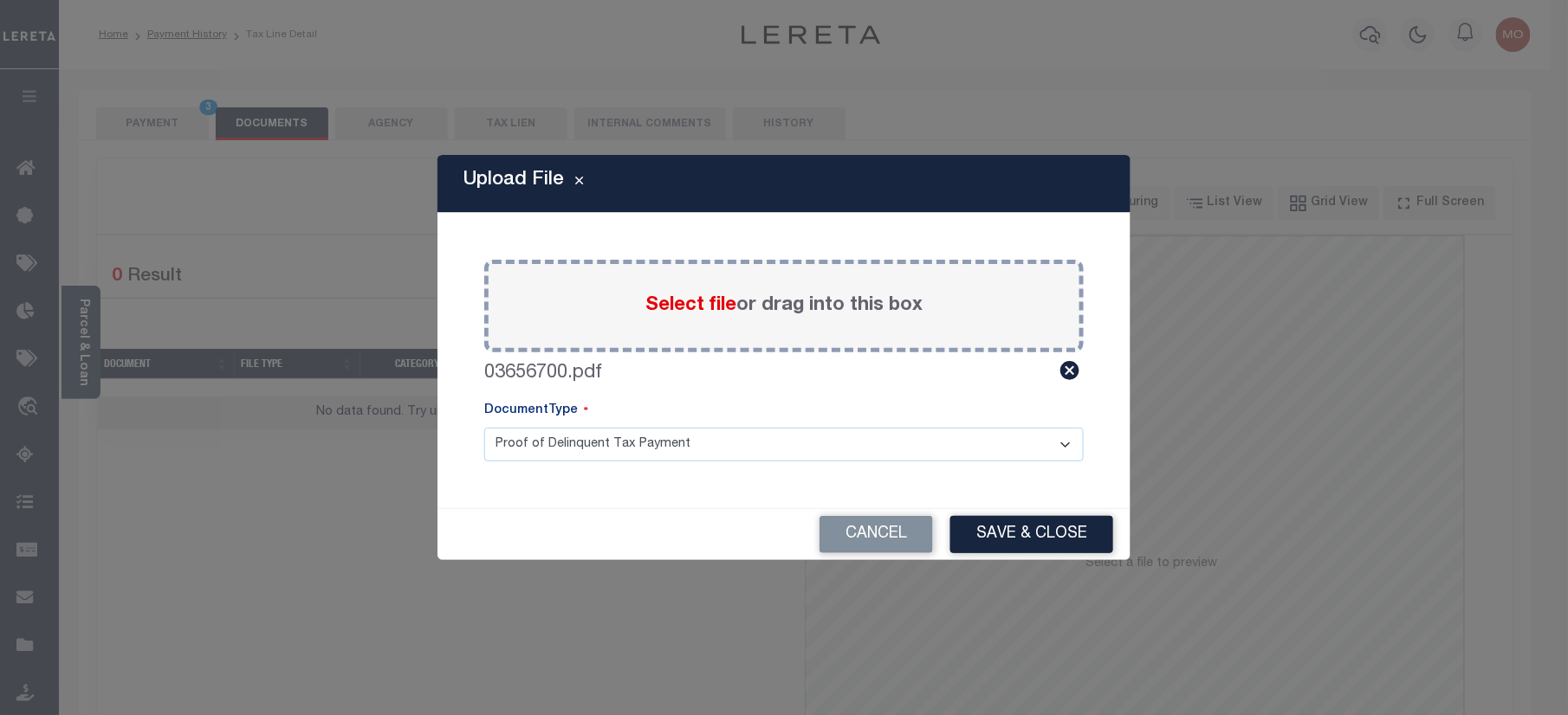
click at [991, 532] on button "Save & Close" at bounding box center [1032, 534] width 163 height 37
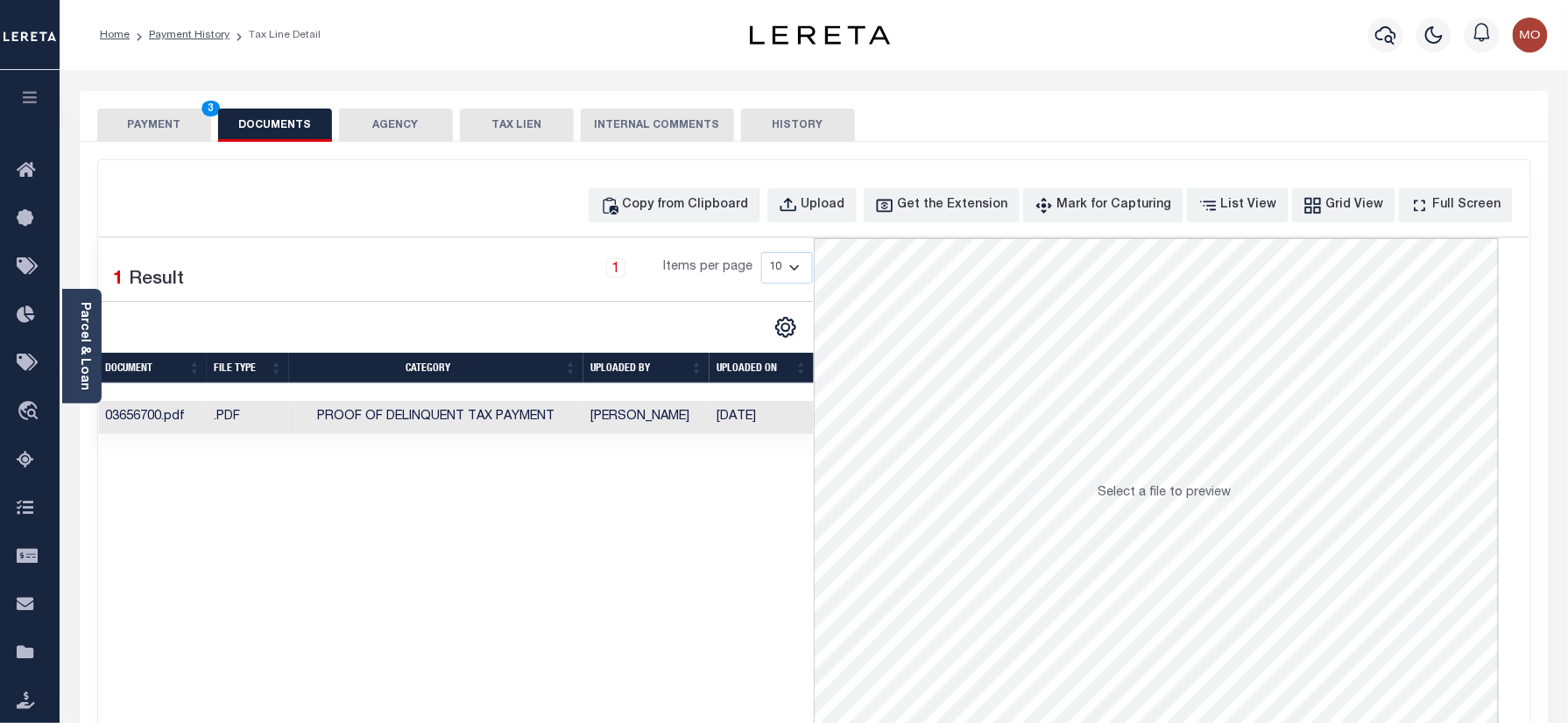
click at [106, 116] on button "PAYMENT 3" at bounding box center [154, 125] width 114 height 33
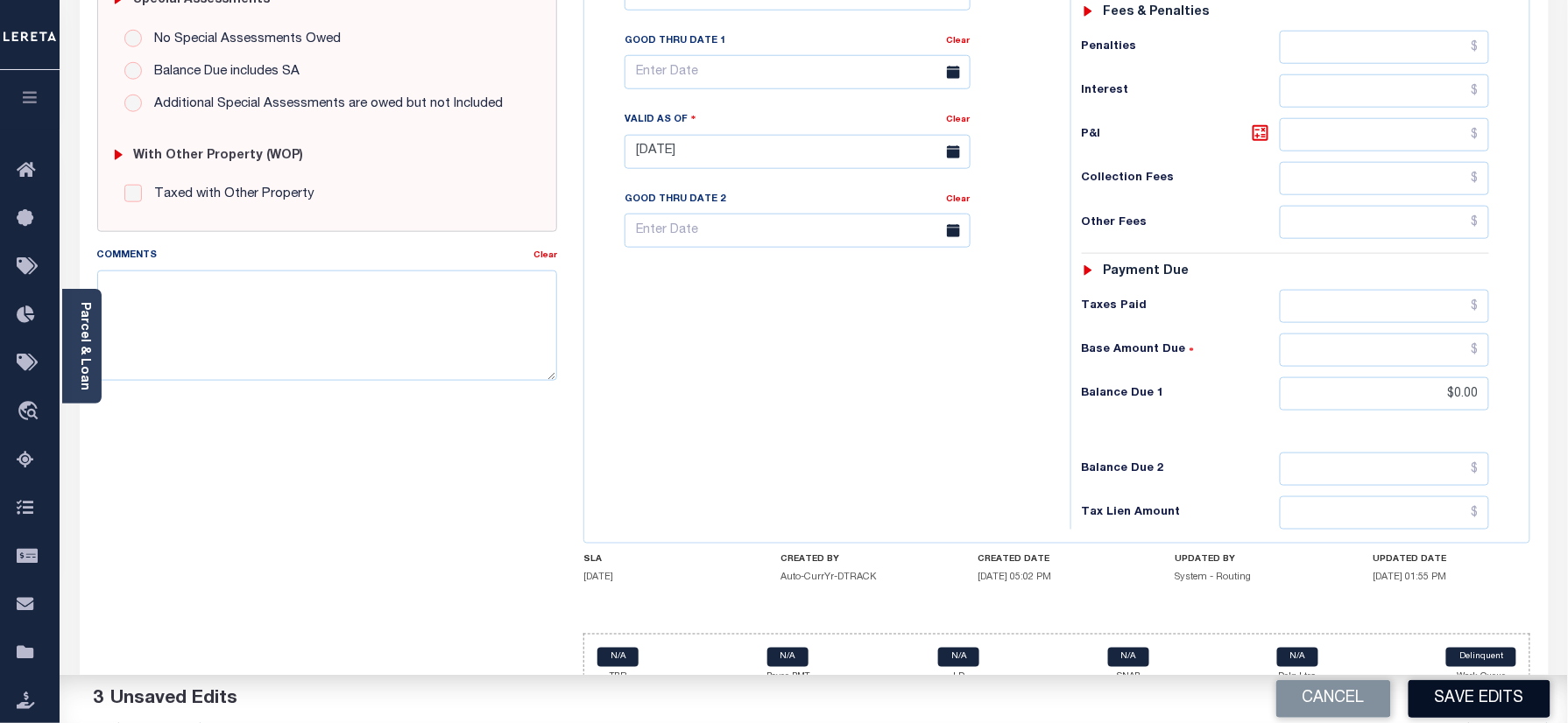
click at [1431, 702] on button "Save Edits" at bounding box center [1479, 699] width 142 height 38
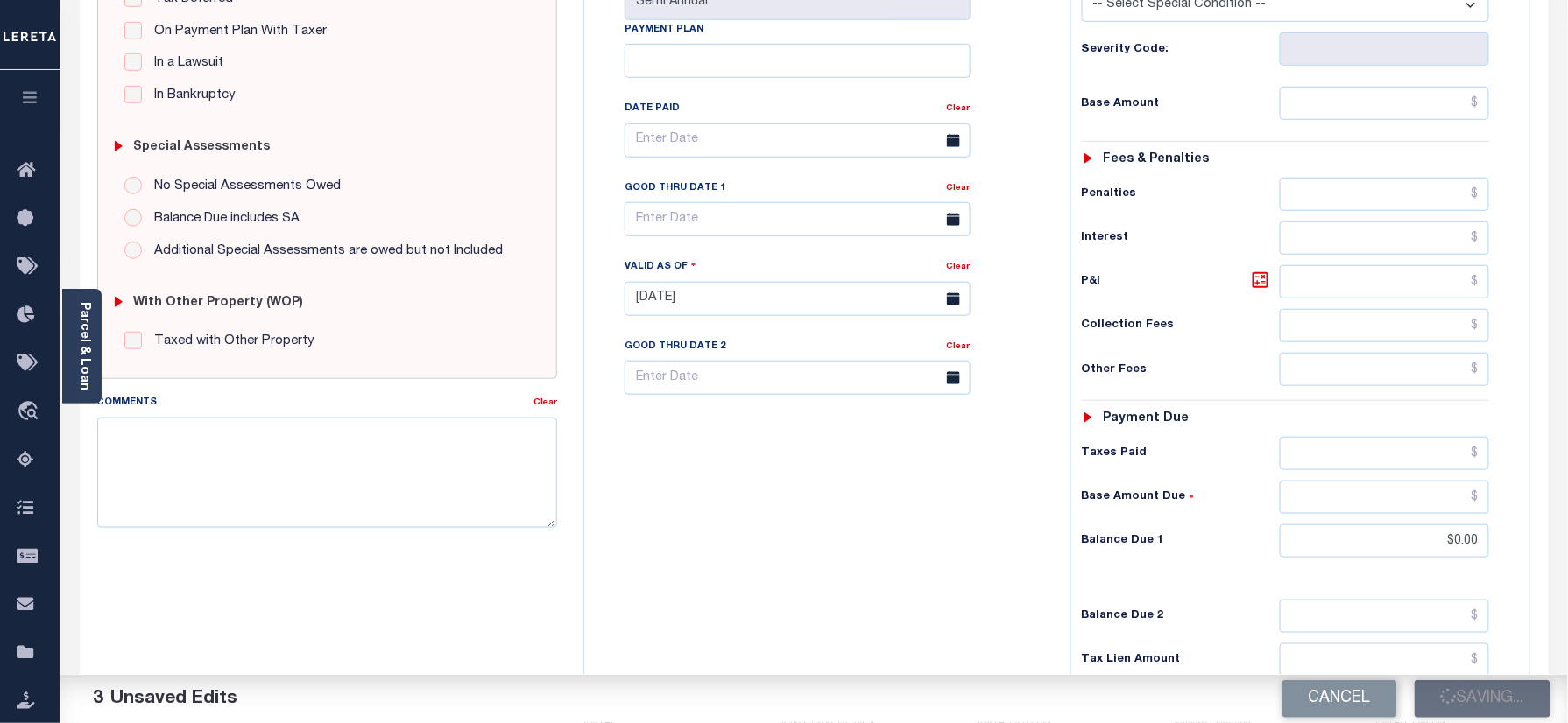
scroll to position [221, 0]
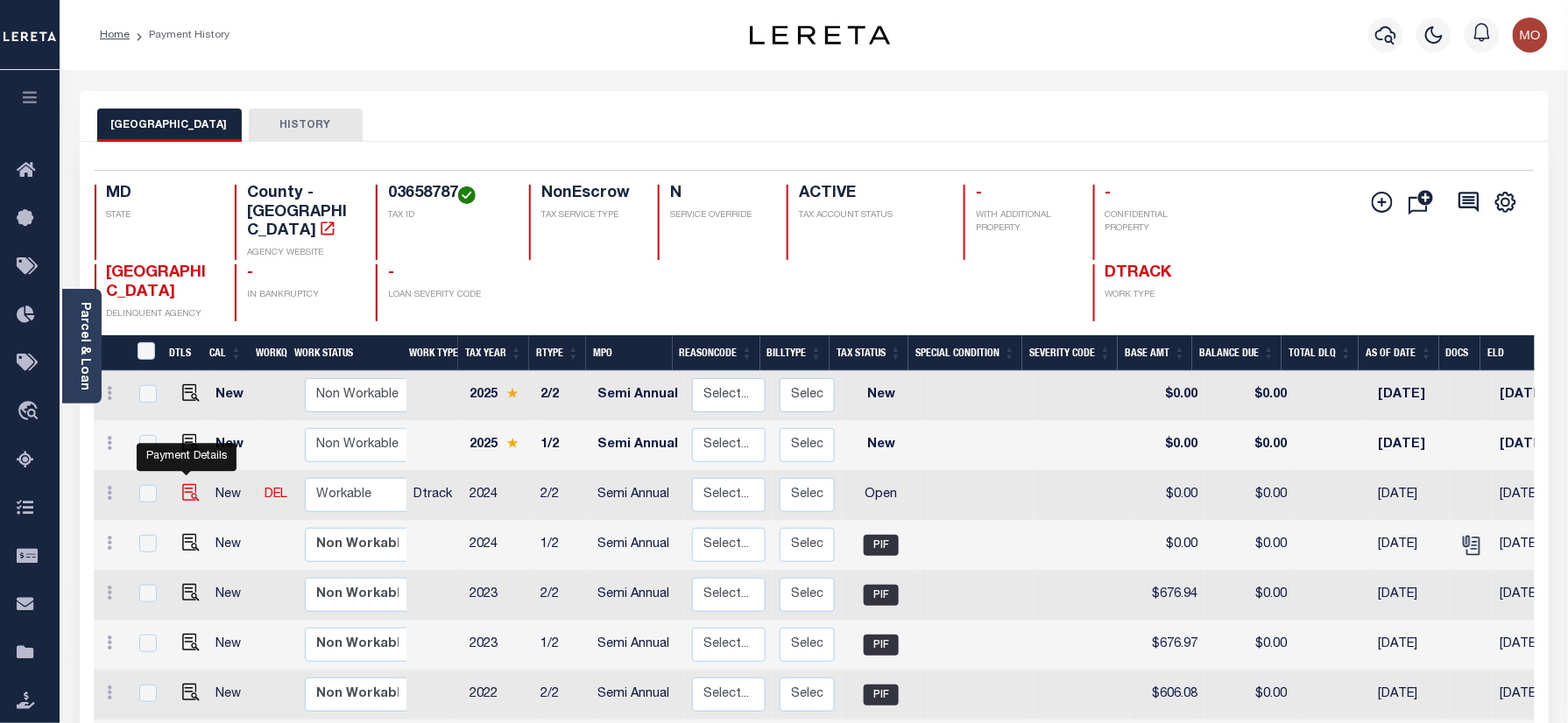
click at [182, 484] on img "" at bounding box center [191, 493] width 17 height 17
checkbox input "true"
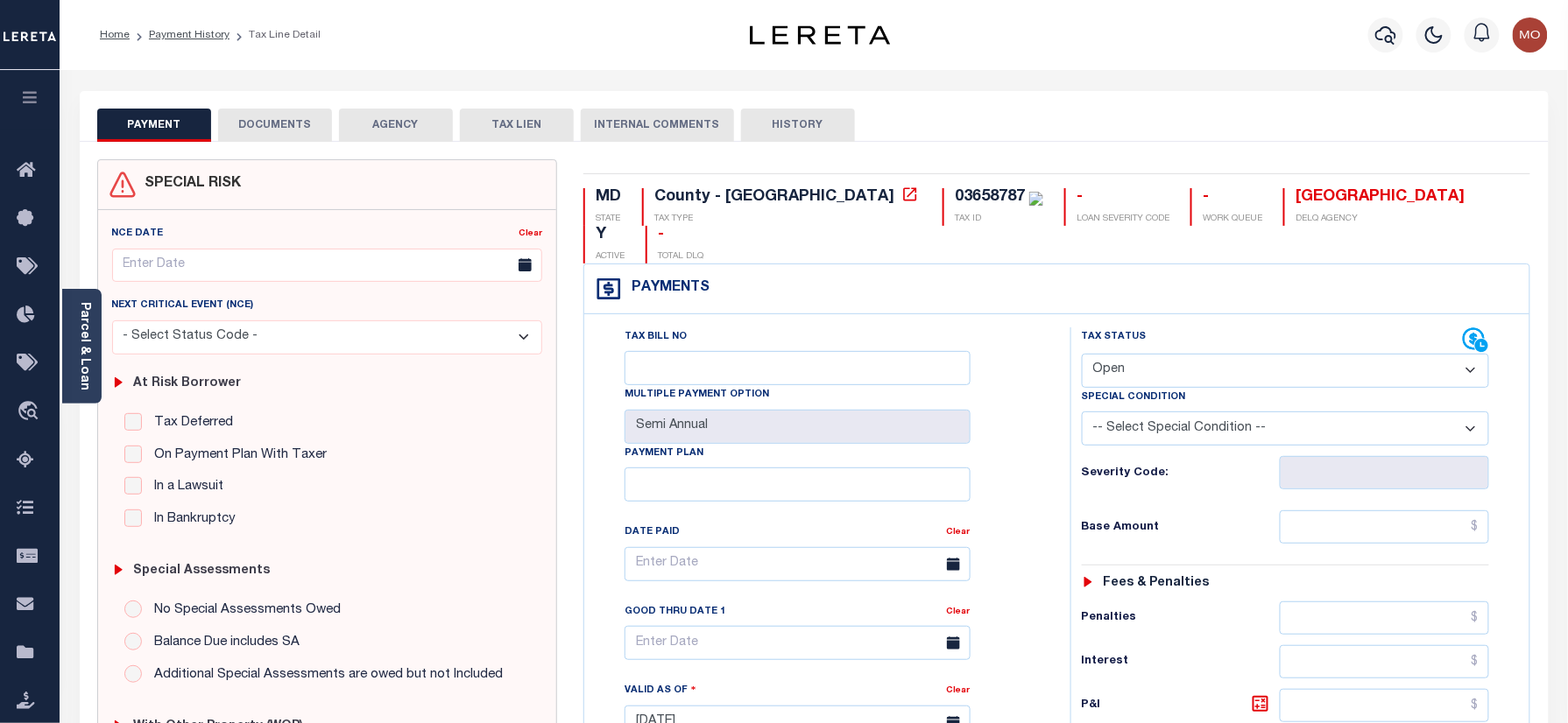
click at [954, 195] on div "03658787" at bounding box center [989, 196] width 70 height 15
copy div "03658787"
click at [1182, 354] on select "- Select Status Code - Open Due/Unpaid Paid Incomplete No Tax Due Internal Refu…" at bounding box center [1285, 371] width 408 height 34
select select "PYD"
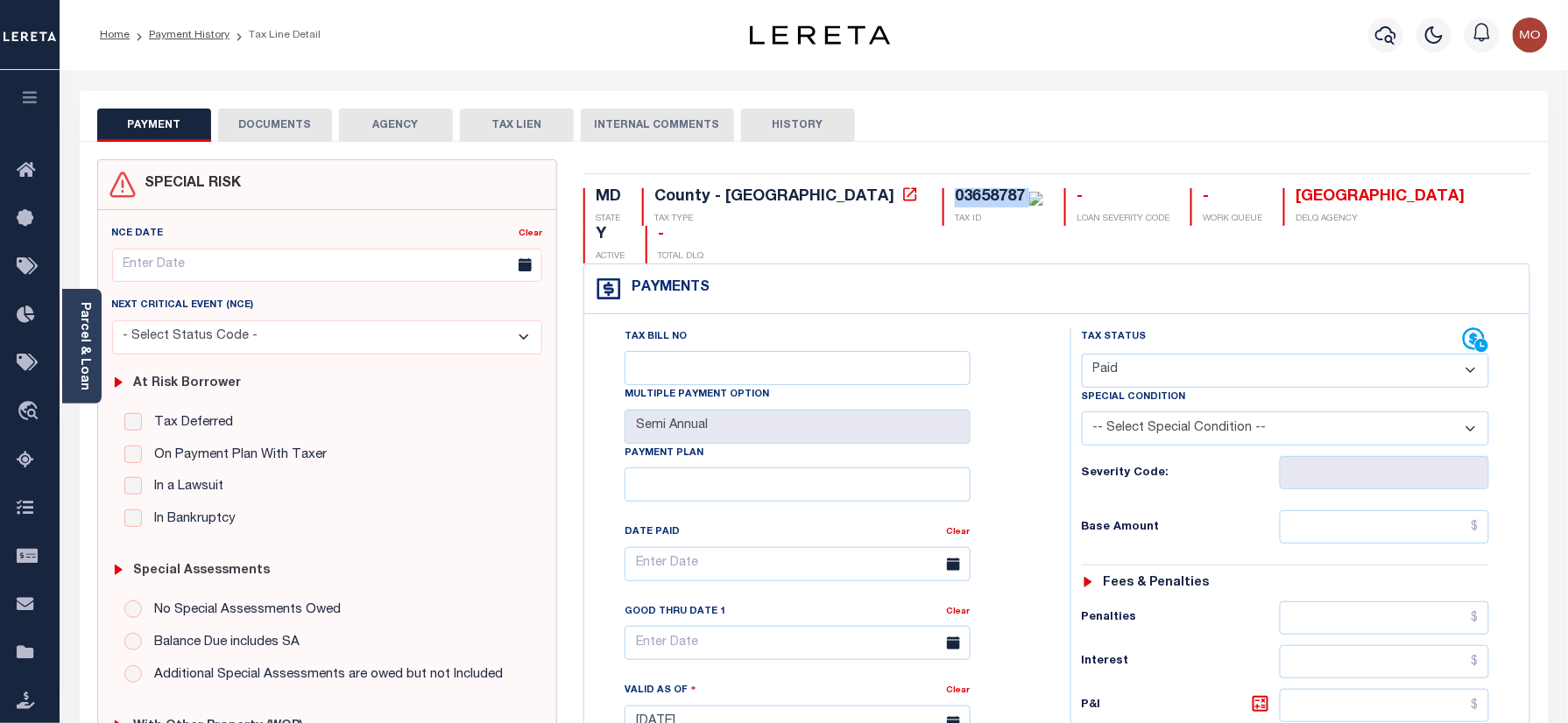
click at [1081, 354] on select "- Select Status Code - Open Due/Unpaid Paid Incomplete No Tax Due Internal Refu…" at bounding box center [1285, 371] width 408 height 34
type input "[DATE]"
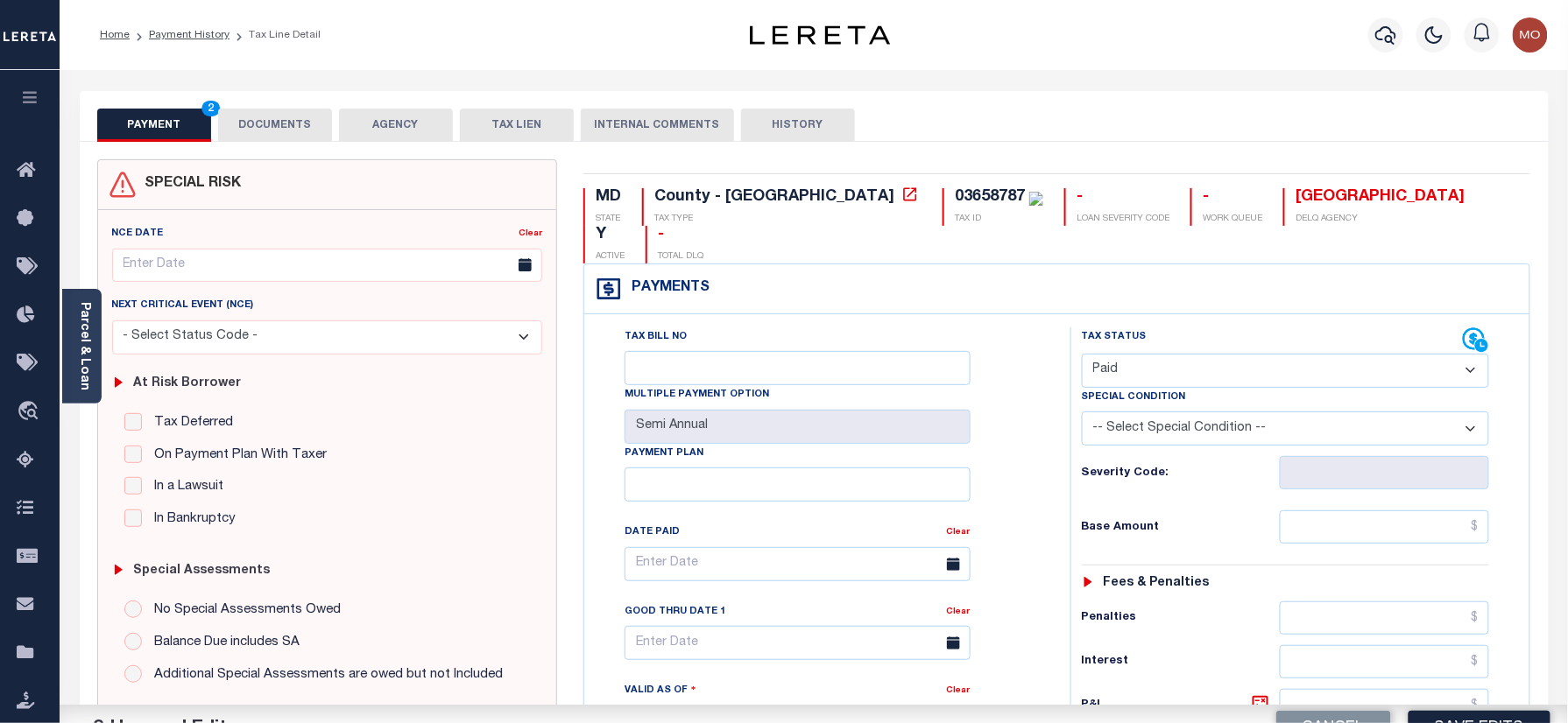
drag, startPoint x: 1003, startPoint y: 445, endPoint x: 1123, endPoint y: 501, distance: 132.4
click at [1002, 445] on div "Tax Bill No Multiple Payment Option Semi Annual Payment Plan Clear Clear Valid …" at bounding box center [823, 573] width 442 height 492
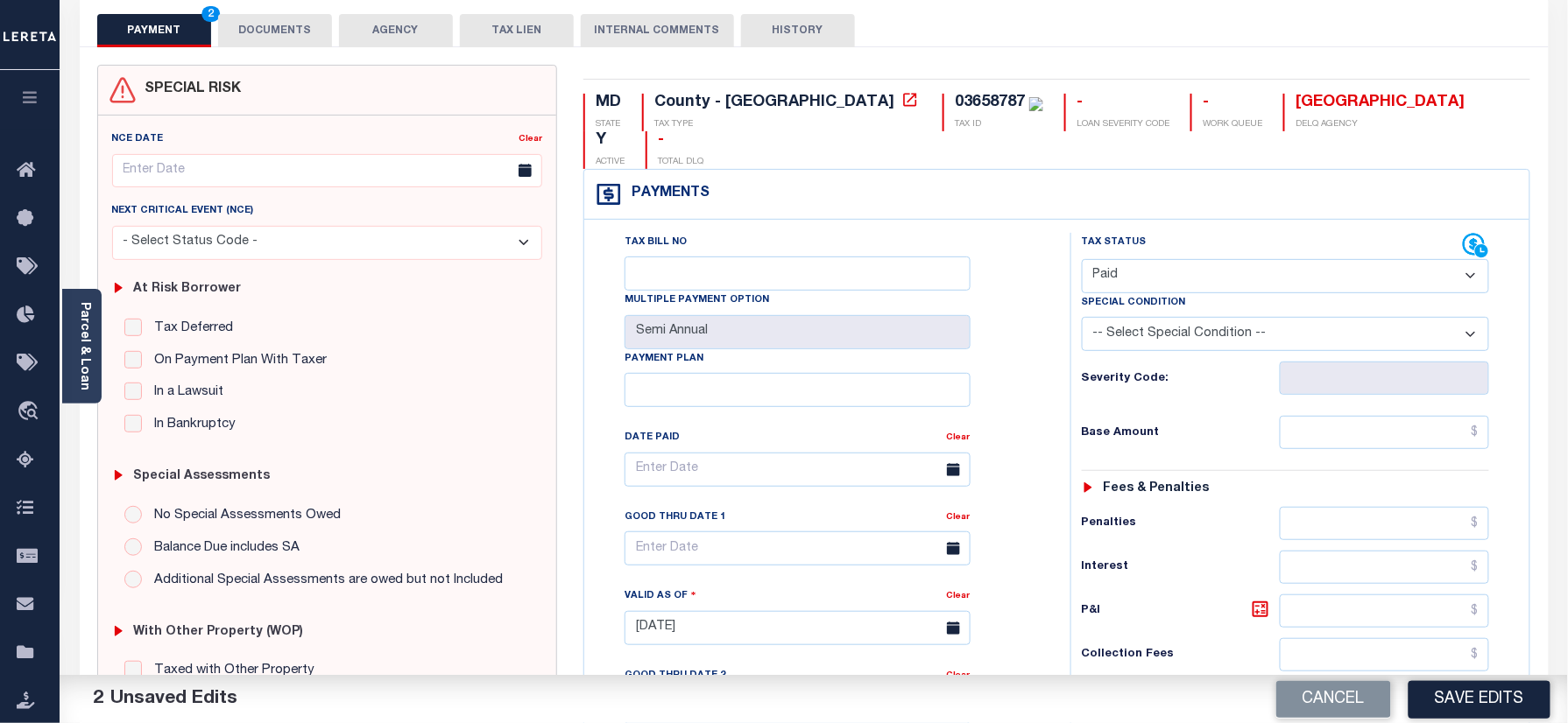
scroll to position [467, 0]
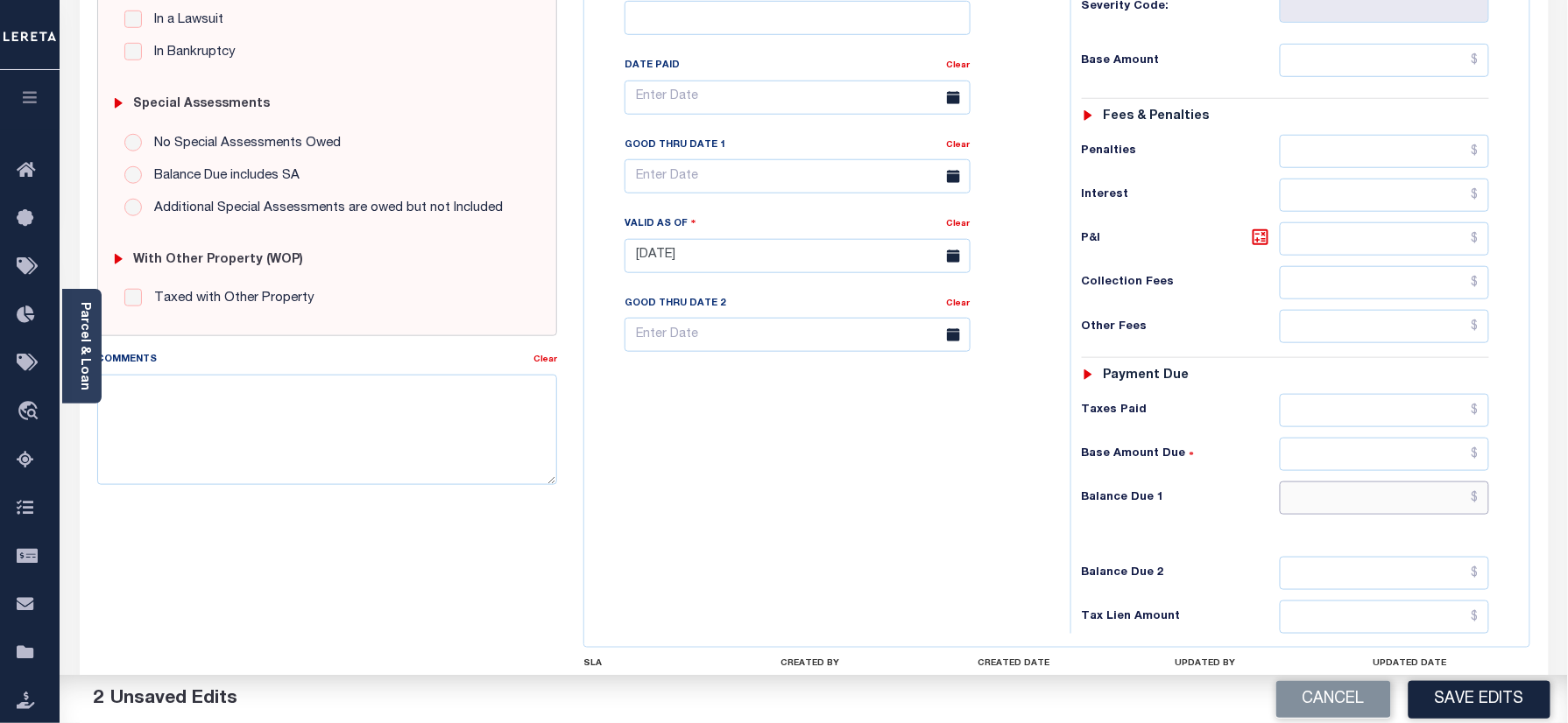
click at [1312, 485] on input "text" at bounding box center [1384, 498] width 210 height 33
type input "$0.00"
click at [869, 428] on div "Tax Bill No Multiple Payment Option Semi Annual Payment Plan Clear" at bounding box center [823, 247] width 468 height 773
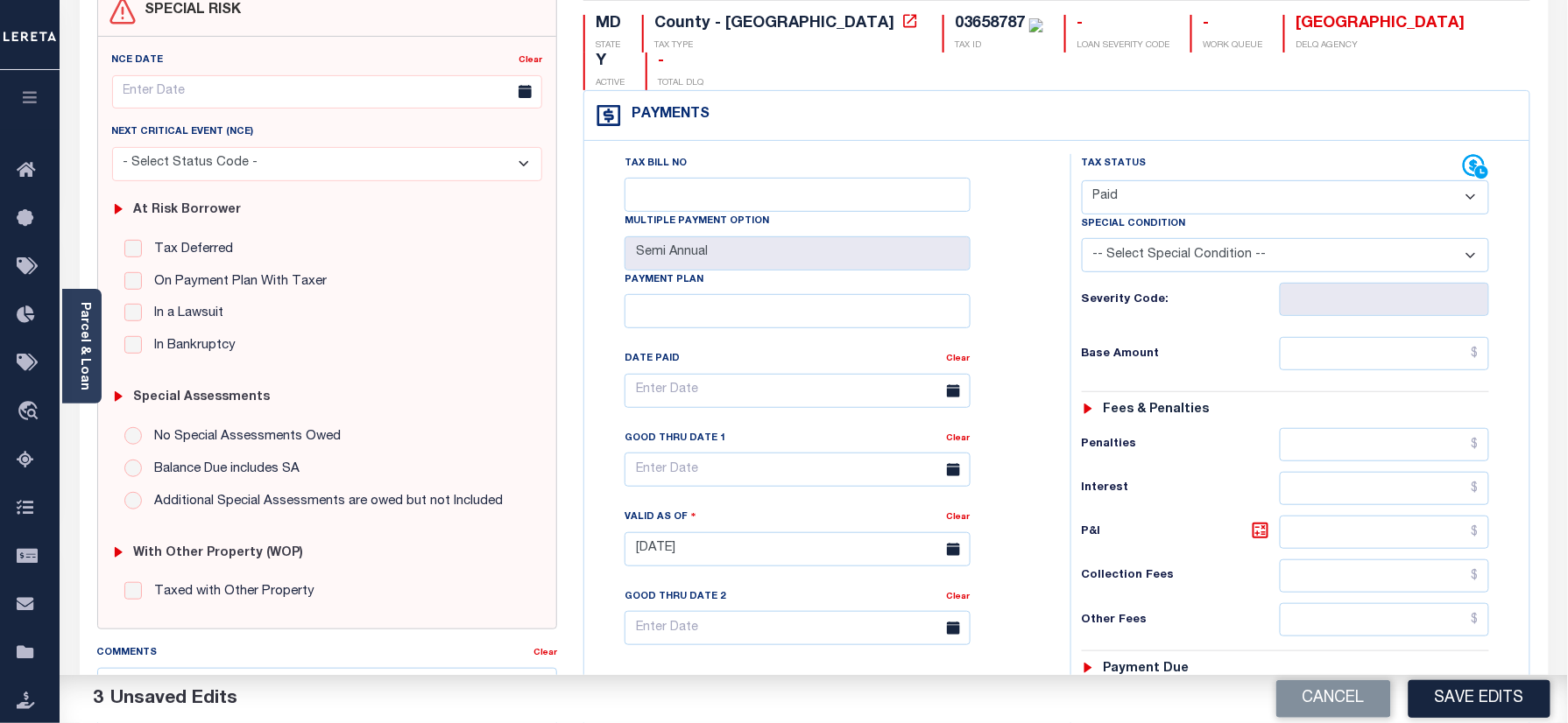
scroll to position [0, 0]
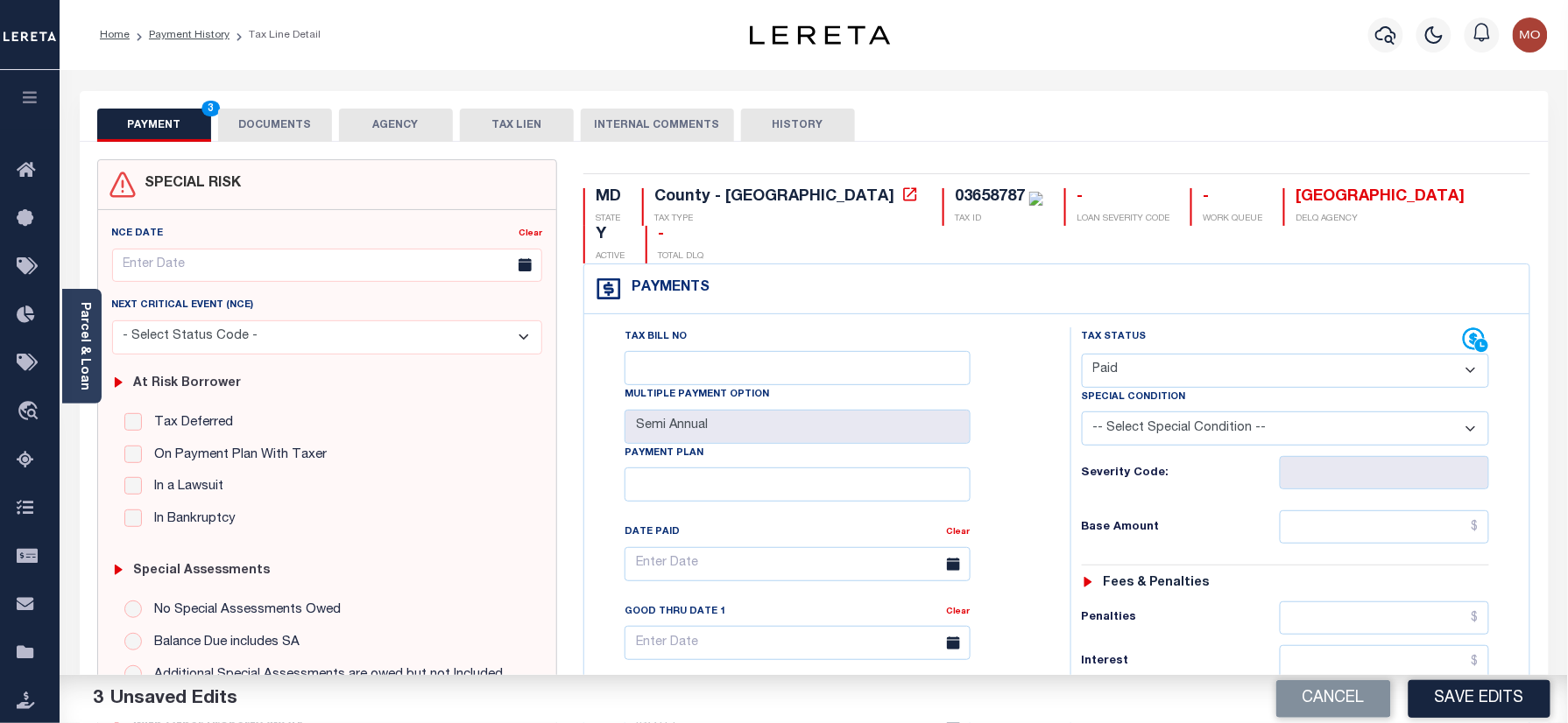
drag, startPoint x: 259, startPoint y: 105, endPoint x: 257, endPoint y: 115, distance: 10.2
click at [257, 105] on div "PAYMENT 3 DOCUMENTS AGENCY DELINQUENT PAYEE TAX LIEN" at bounding box center [813, 116] width 1468 height 50
click at [259, 116] on button "DOCUMENTS" at bounding box center [275, 125] width 114 height 33
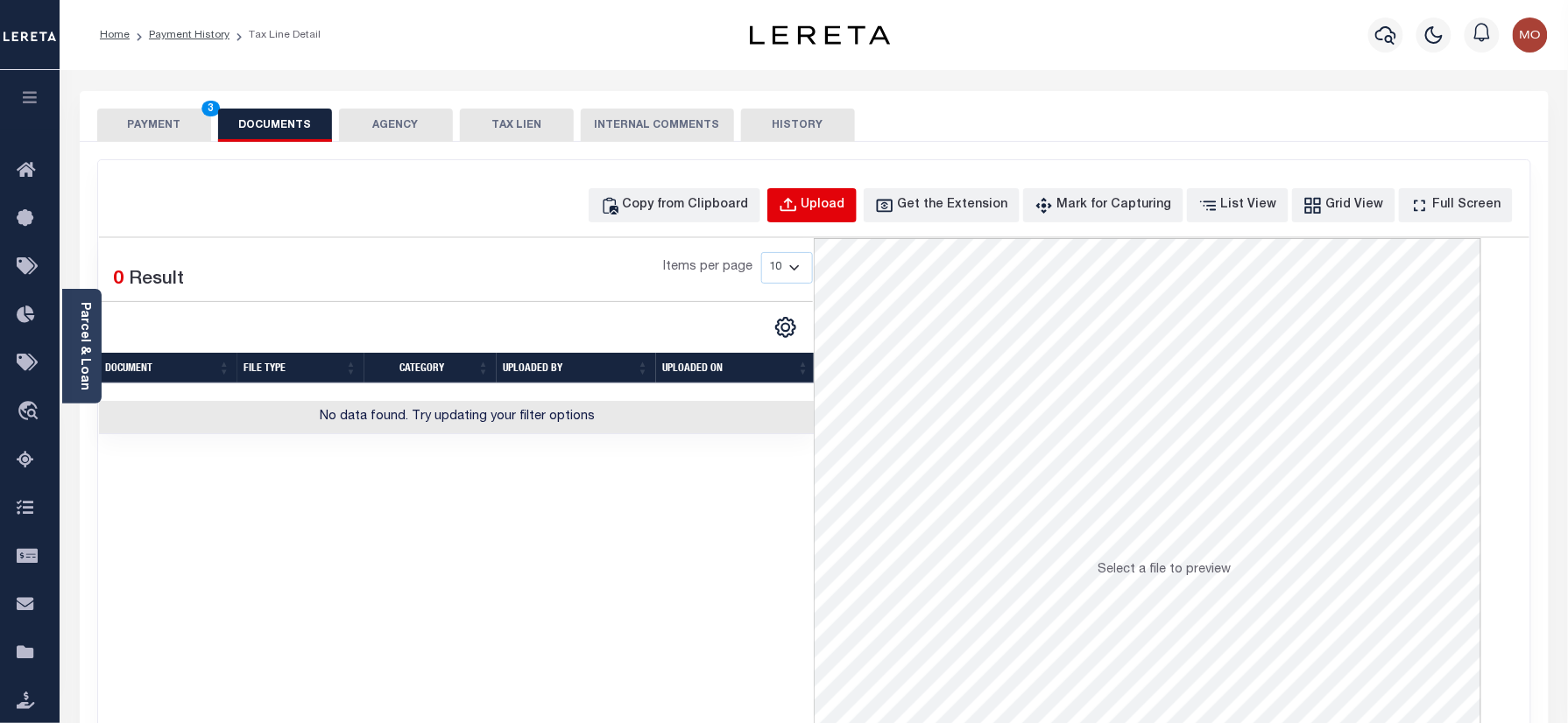
click at [842, 208] on div "Upload" at bounding box center [823, 206] width 44 height 19
select select "POP"
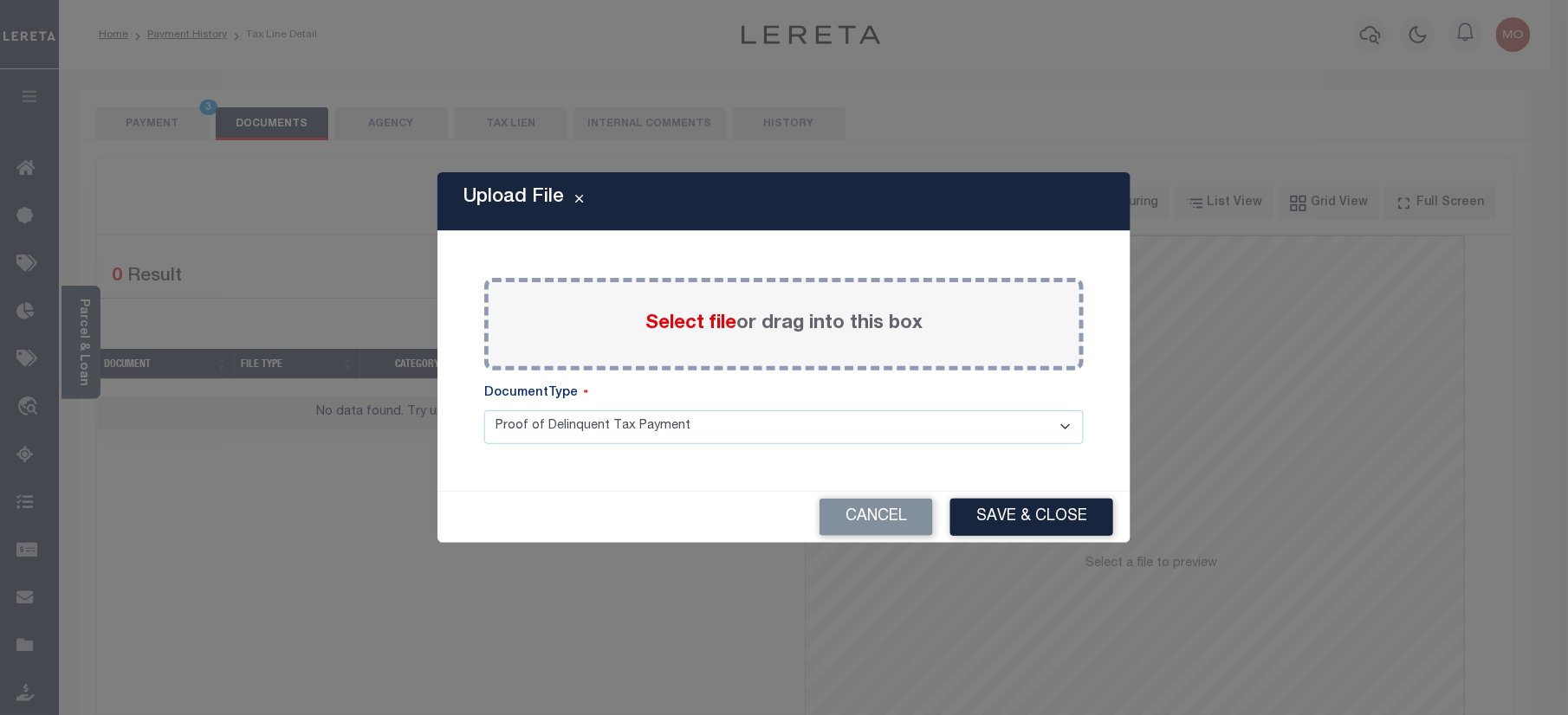
click at [701, 323] on span "Select file" at bounding box center [690, 324] width 91 height 19
click at [0, 0] on input "Select file or drag into this box" at bounding box center [0, 0] width 0 height 0
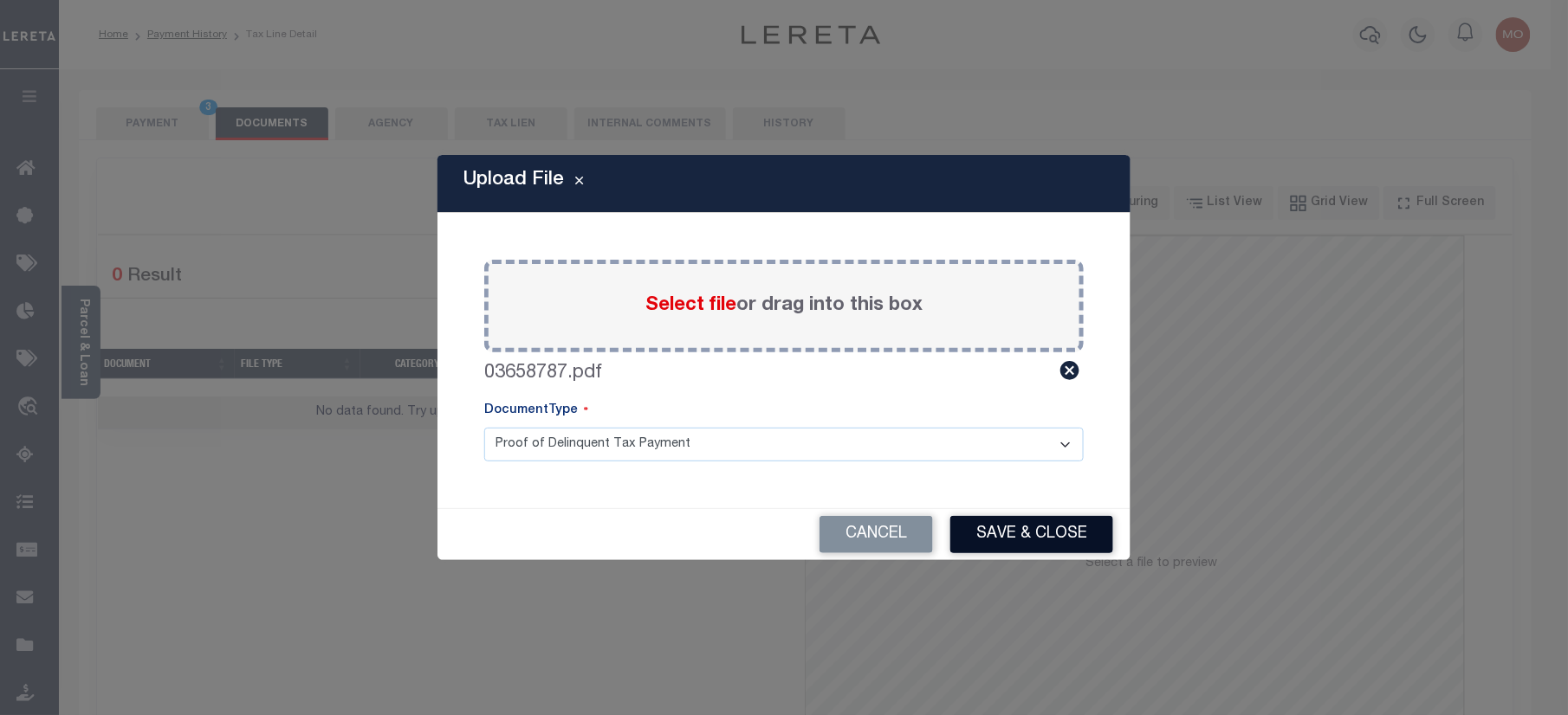
click at [971, 539] on button "Save & Close" at bounding box center [1032, 534] width 163 height 37
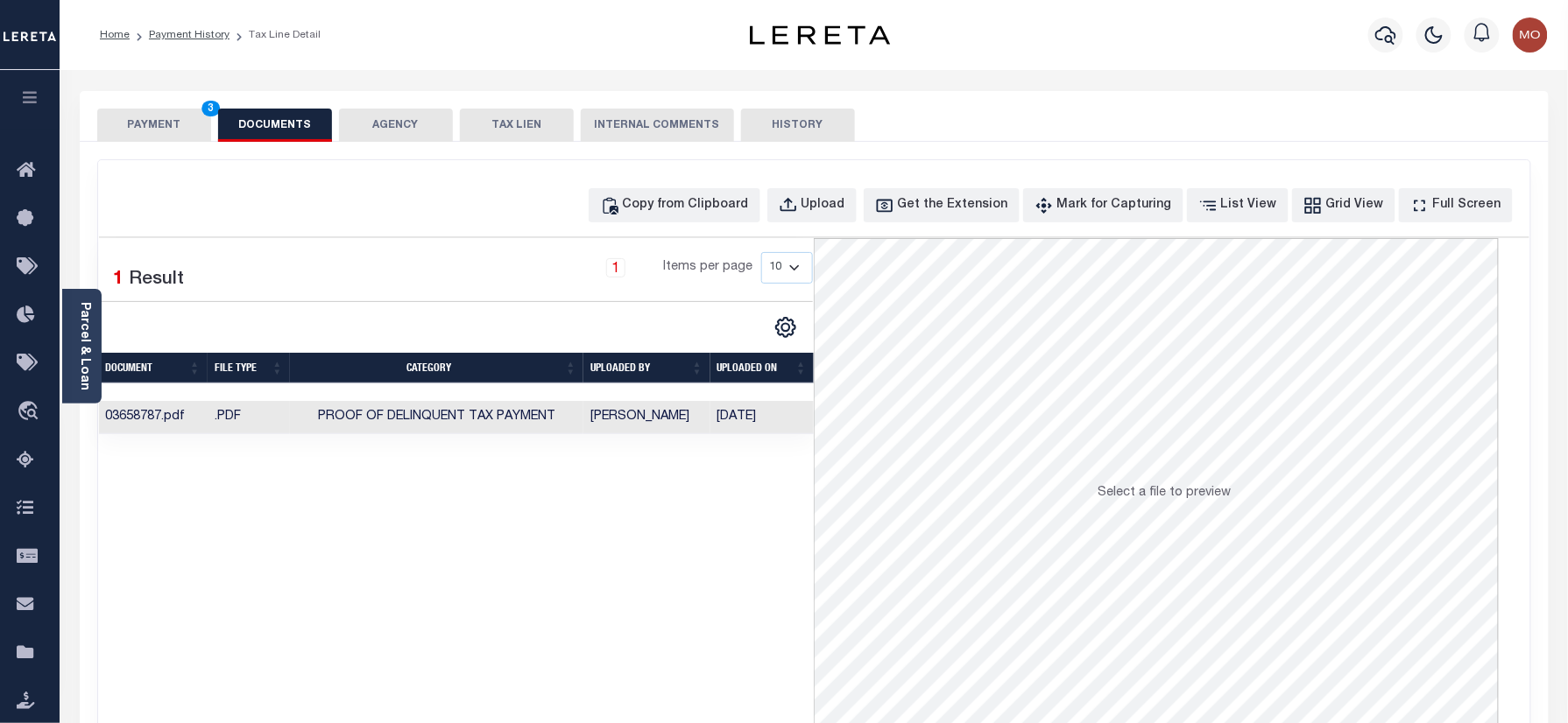
click at [162, 124] on button "PAYMENT 3" at bounding box center [154, 125] width 114 height 33
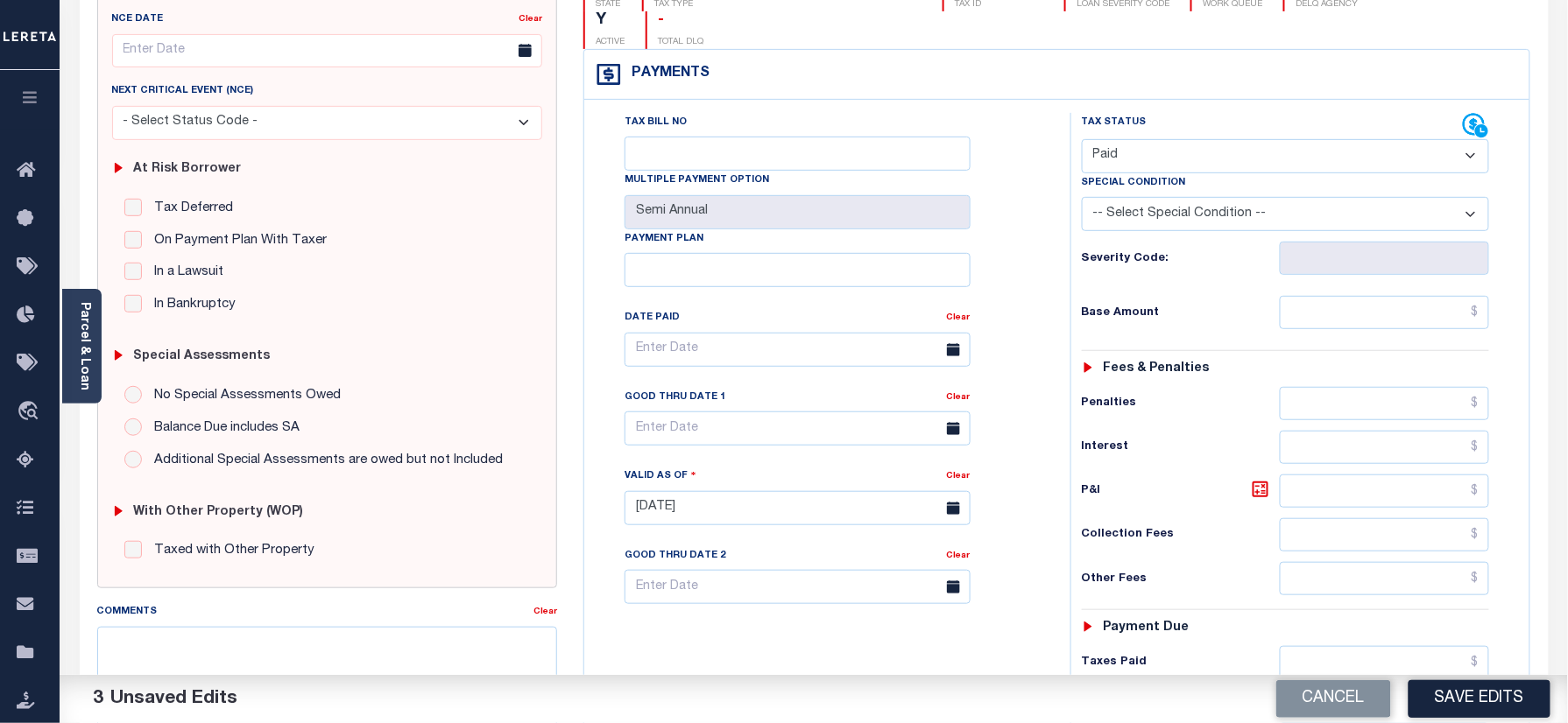
scroll to position [467, 0]
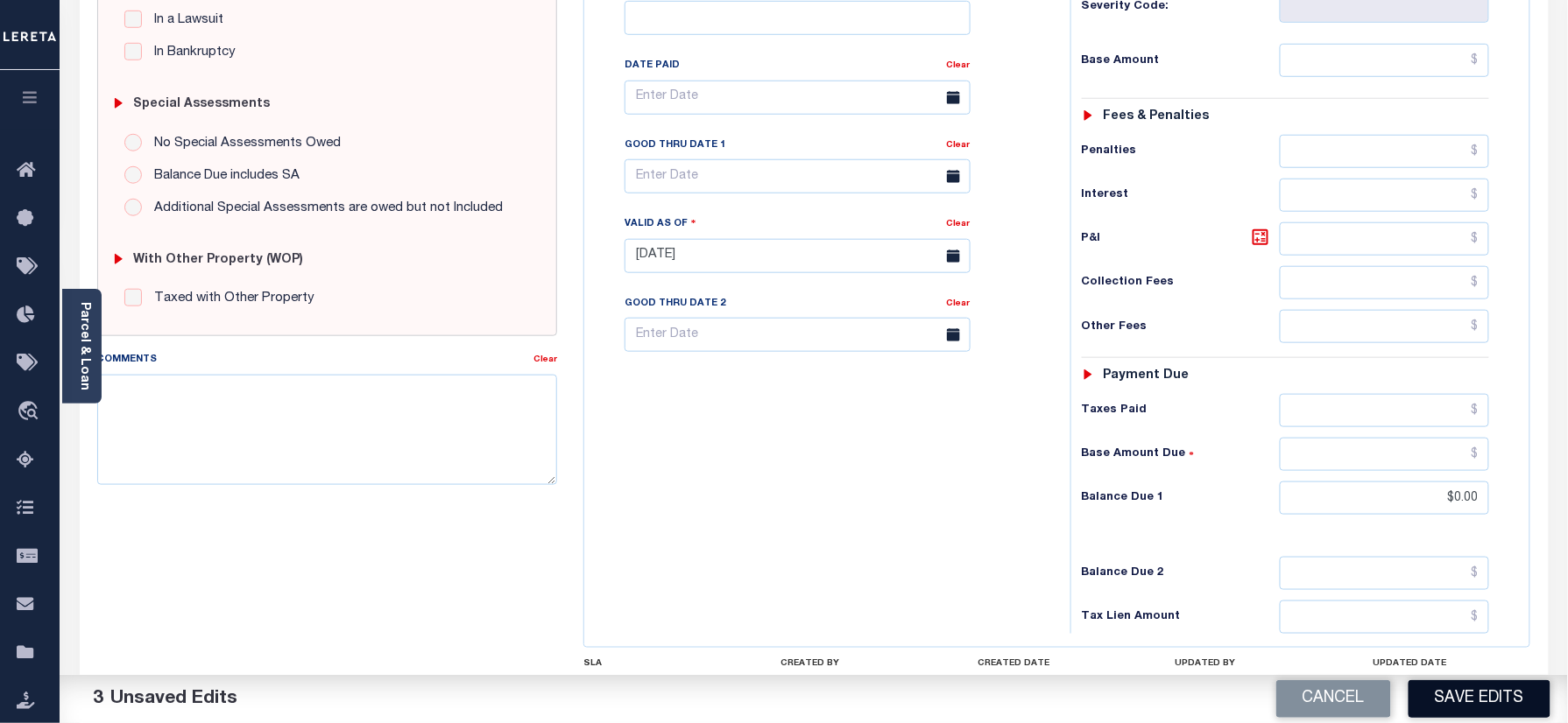
click at [1487, 692] on button "Save Edits" at bounding box center [1479, 699] width 142 height 38
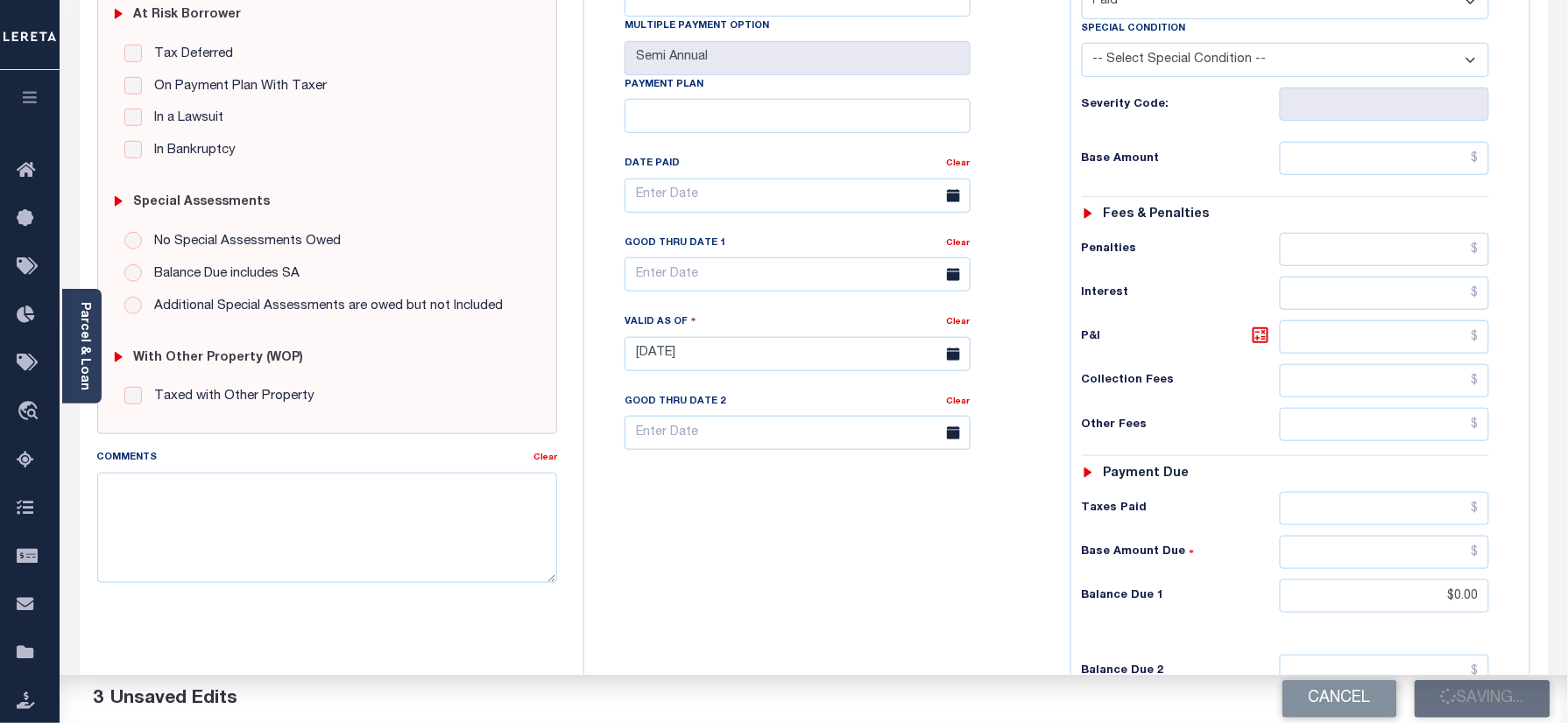
scroll to position [233, 0]
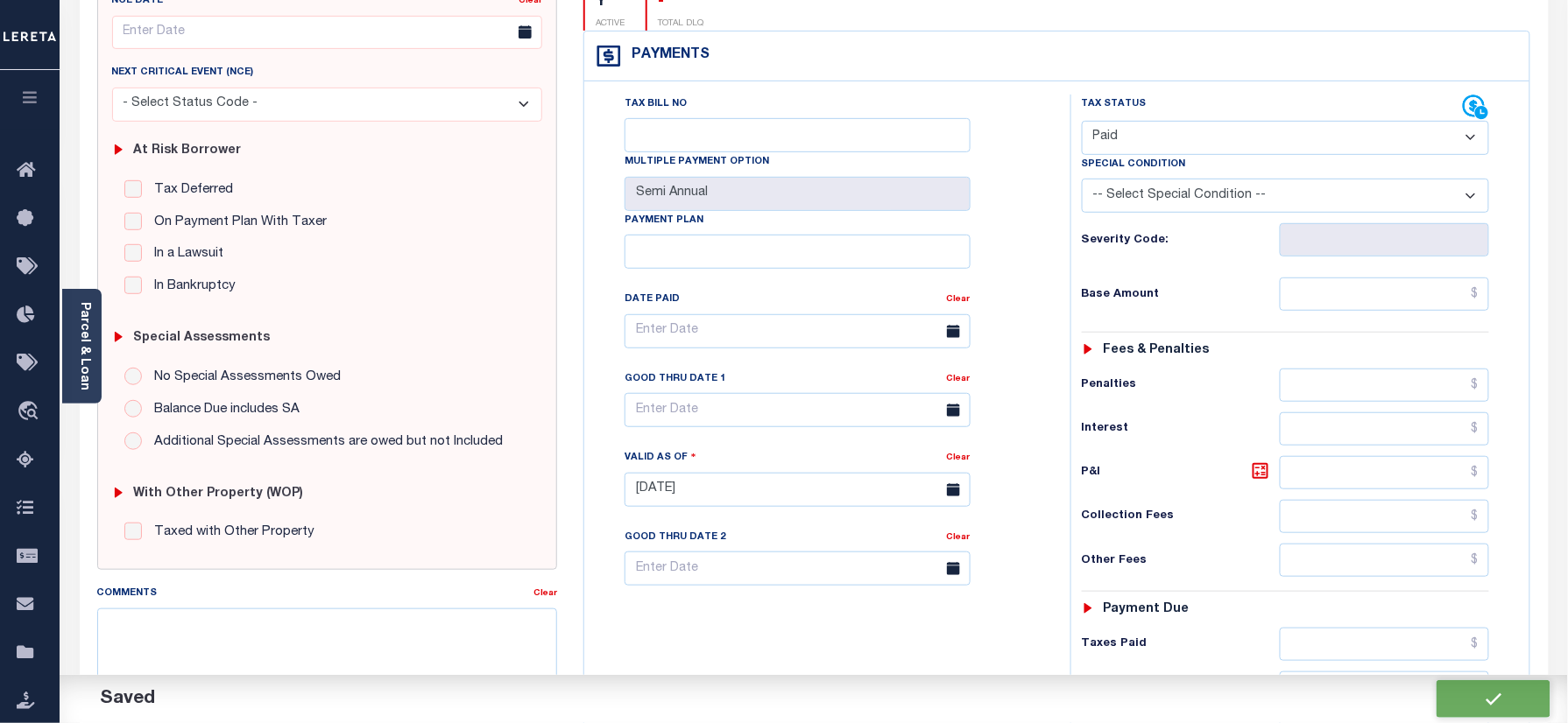
checkbox input "false"
type input "$0"
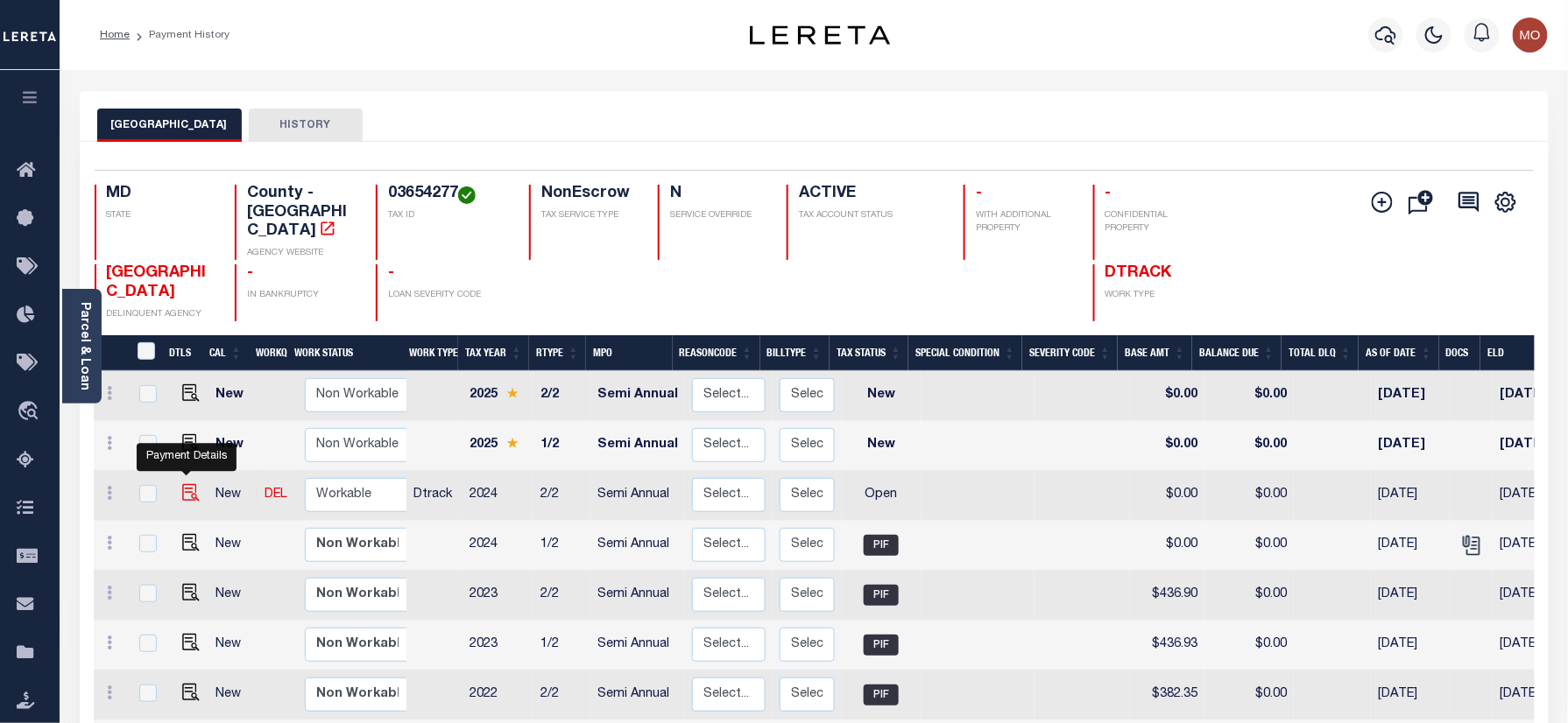
click at [182, 484] on img "" at bounding box center [191, 493] width 17 height 17
checkbox input "true"
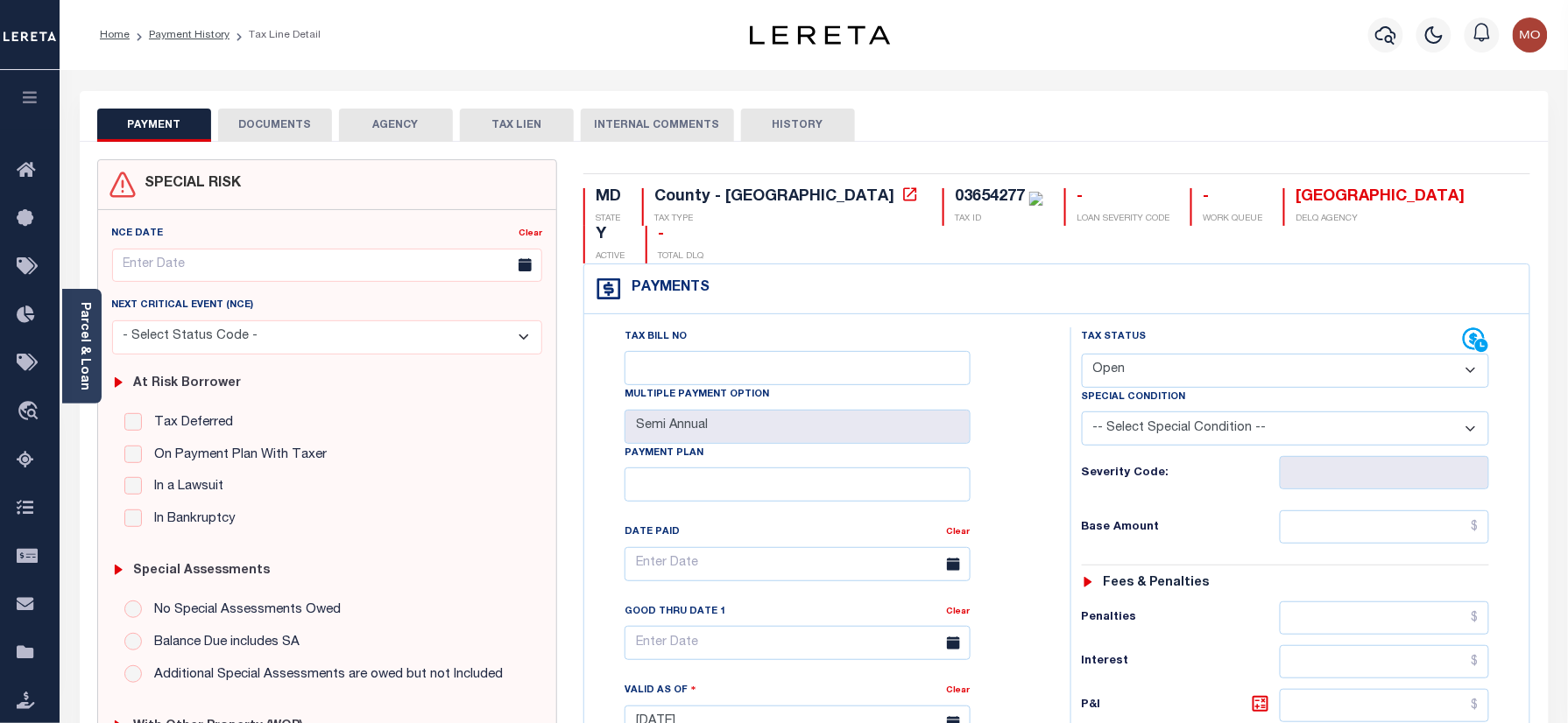
click at [954, 197] on div "03654277" at bounding box center [989, 196] width 70 height 15
copy div "03654277"
click at [1174, 354] on select "- Select Status Code - Open Due/Unpaid Paid Incomplete No Tax Due Internal Refu…" at bounding box center [1285, 371] width 408 height 34
select select "PYD"
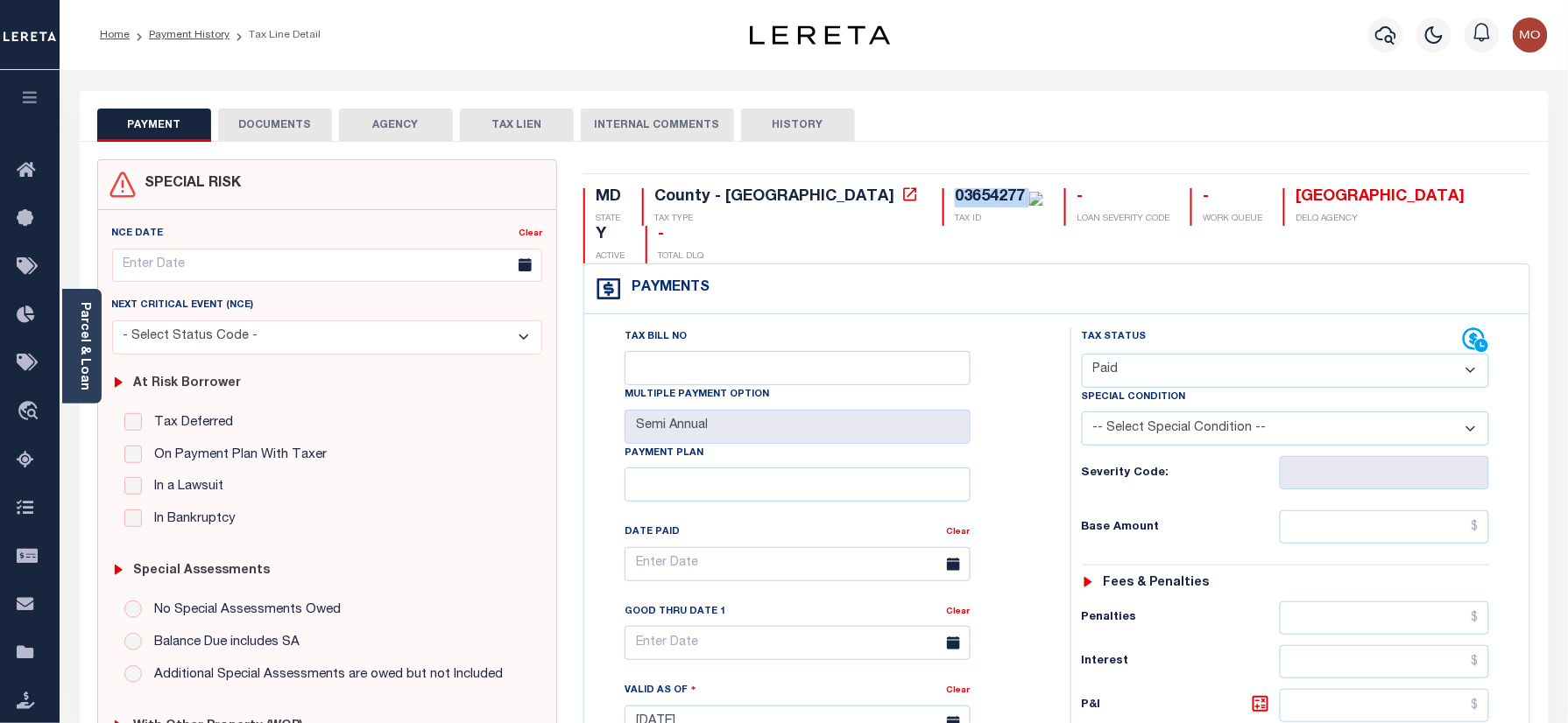
click at [1081, 354] on select "- Select Status Code - Open Due/Unpaid Paid Incomplete No Tax Due Internal Refu…" at bounding box center [1285, 371] width 408 height 34
type input "[DATE]"
click at [1052, 463] on div "Tax Bill No Multiple Payment Option Semi Annual Payment Plan Clear" at bounding box center [823, 713] width 468 height 773
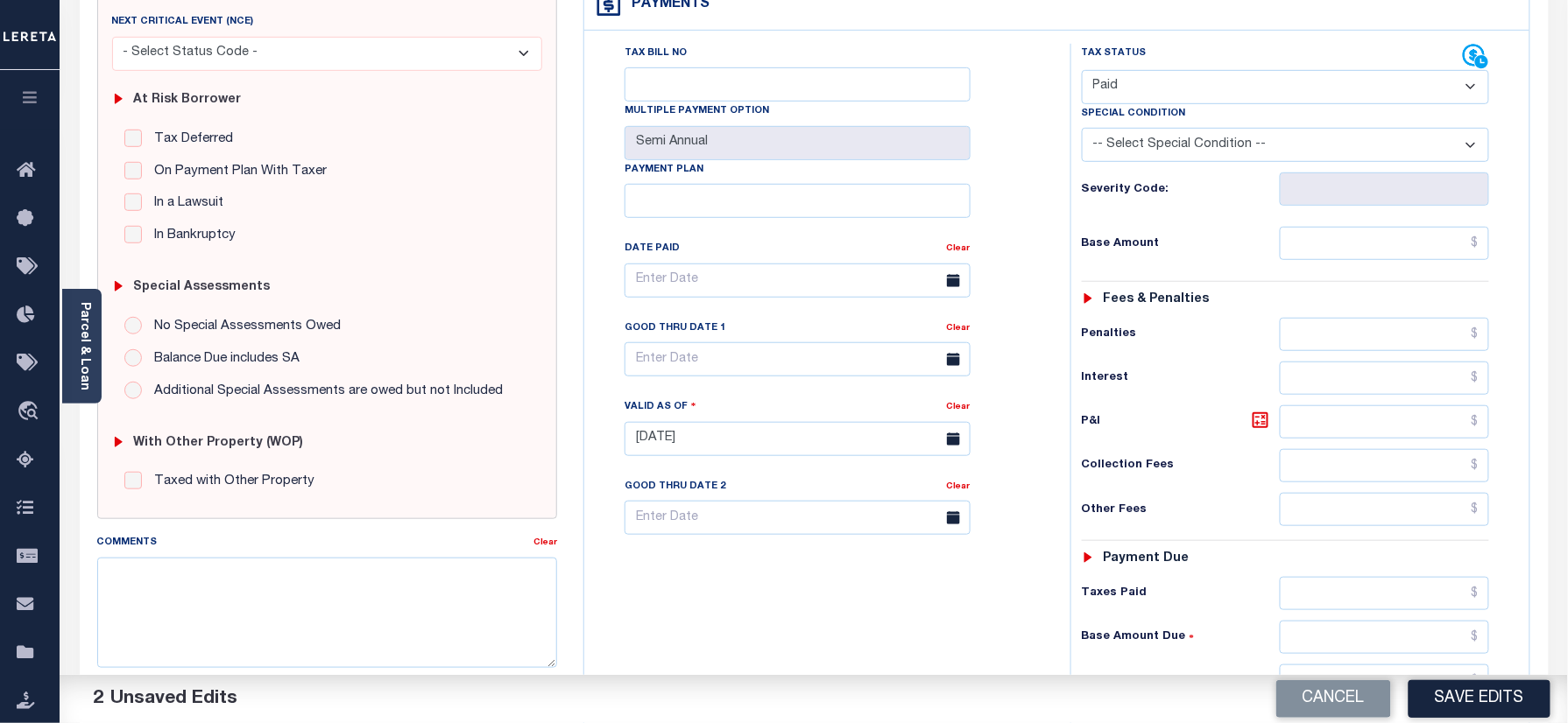
scroll to position [350, 0]
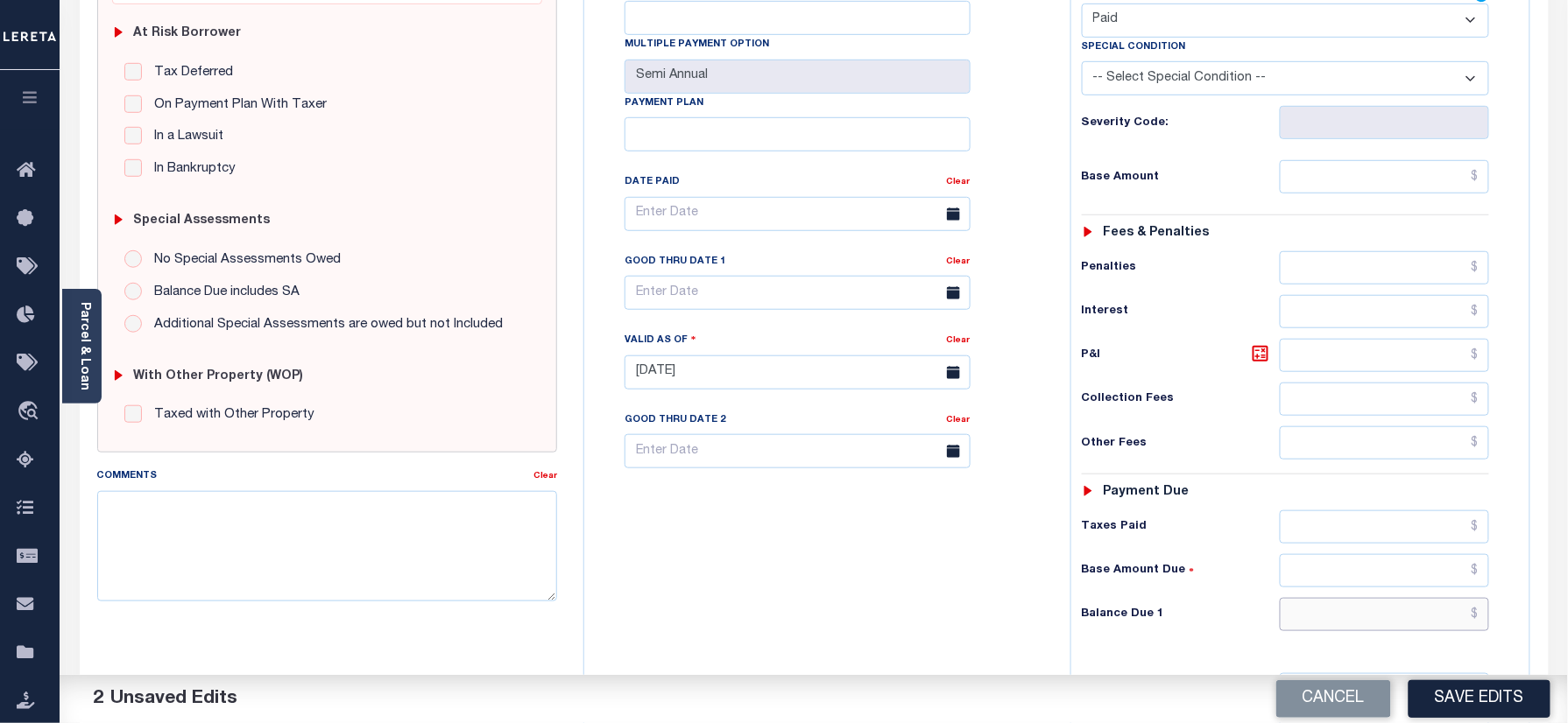
click at [1339, 598] on input "text" at bounding box center [1384, 615] width 210 height 33
type input "$0.00"
click at [928, 568] on div "Tax Bill No Multiple Payment Option Semi Annual Payment Plan Clear" at bounding box center [823, 363] width 468 height 773
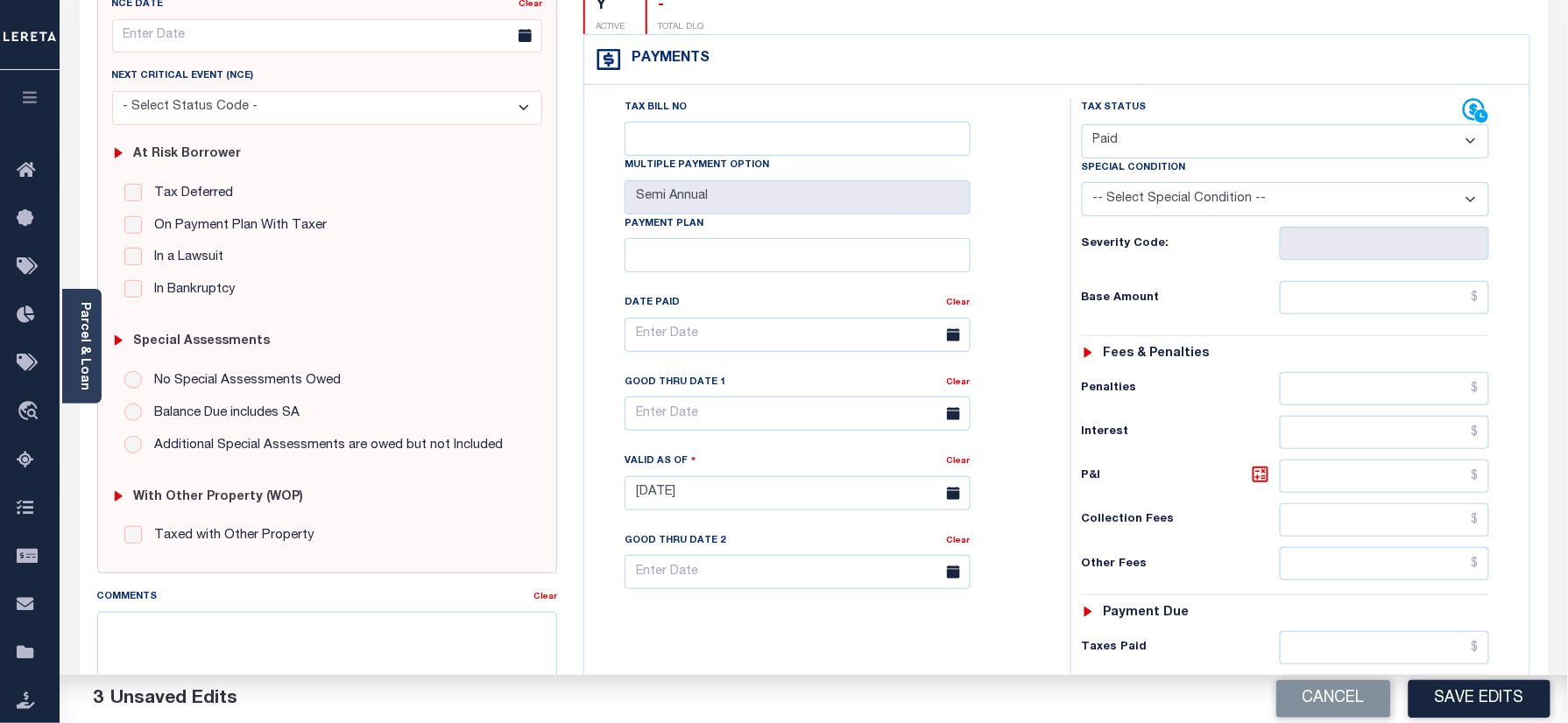
scroll to position [0, 0]
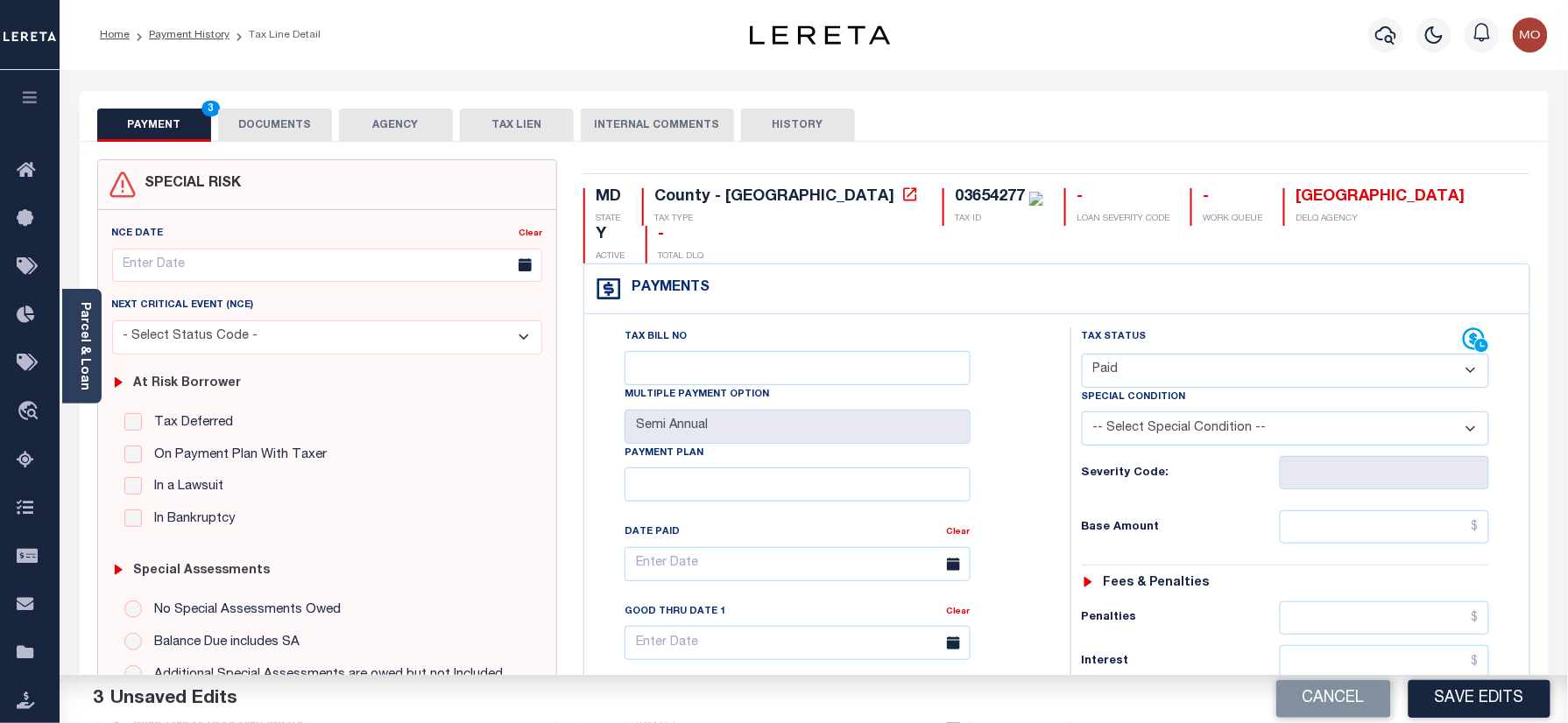
click at [292, 132] on button "DOCUMENTS" at bounding box center [275, 125] width 114 height 33
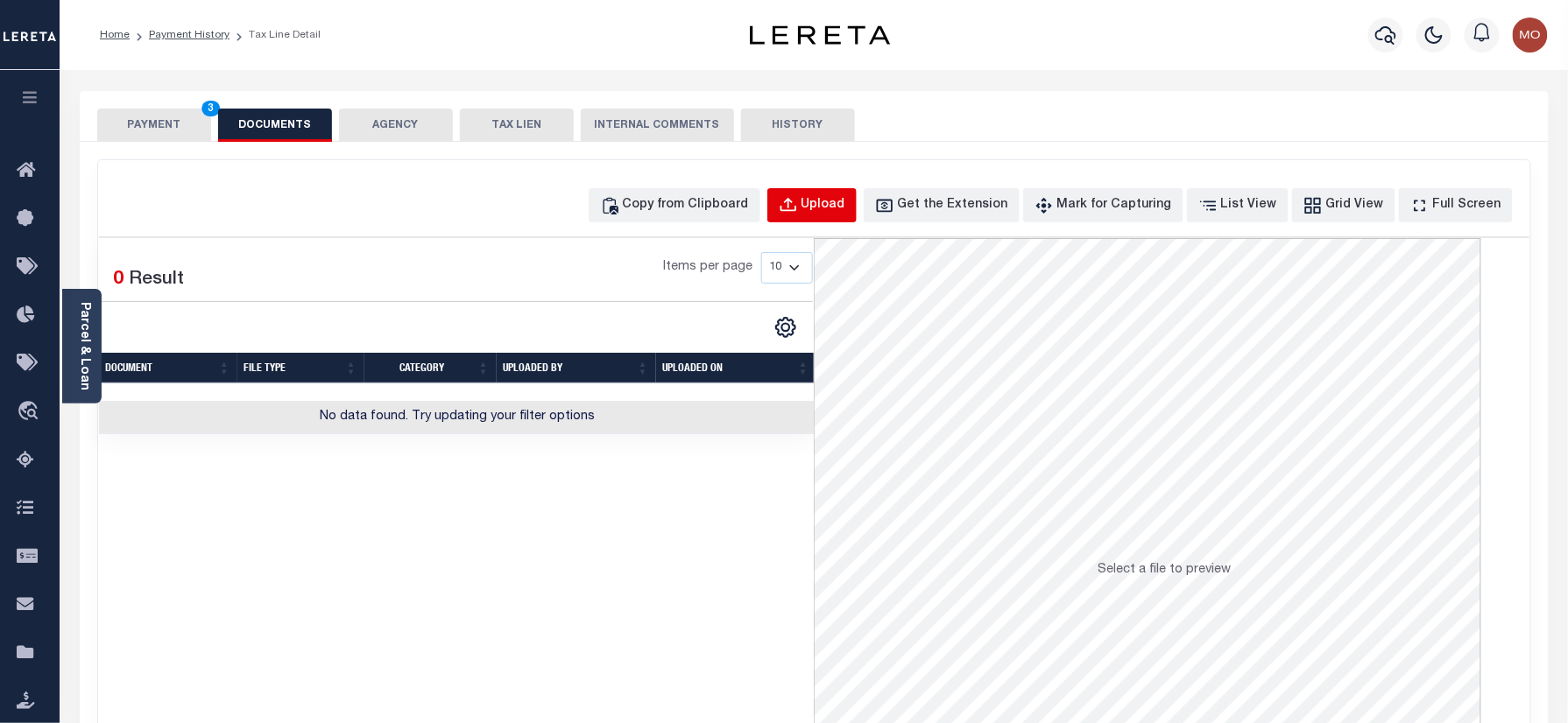
click at [845, 197] on div "Upload" at bounding box center [823, 206] width 44 height 19
select select "POP"
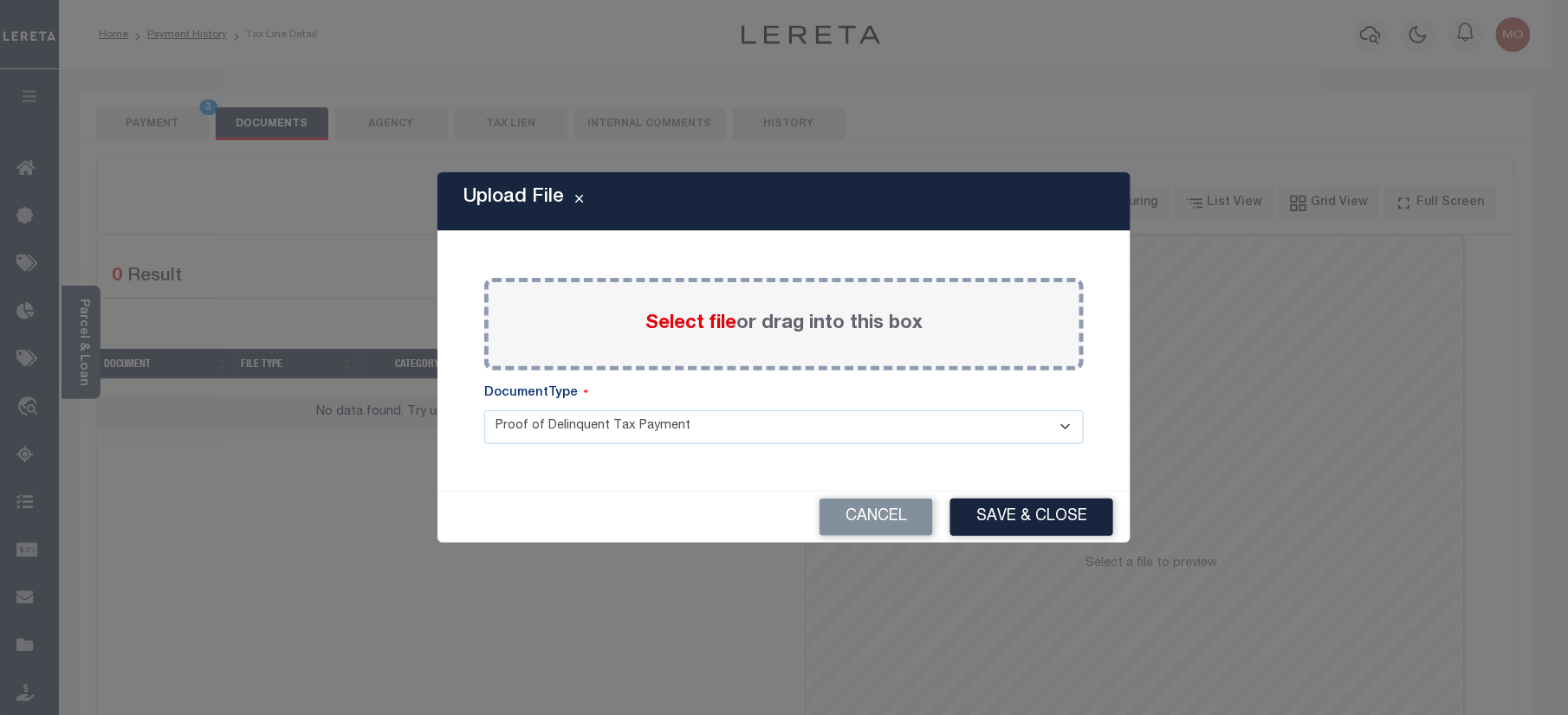
click at [700, 323] on span "Select file" at bounding box center [690, 324] width 91 height 19
click at [0, 0] on input "Select file or drag into this box" at bounding box center [0, 0] width 0 height 0
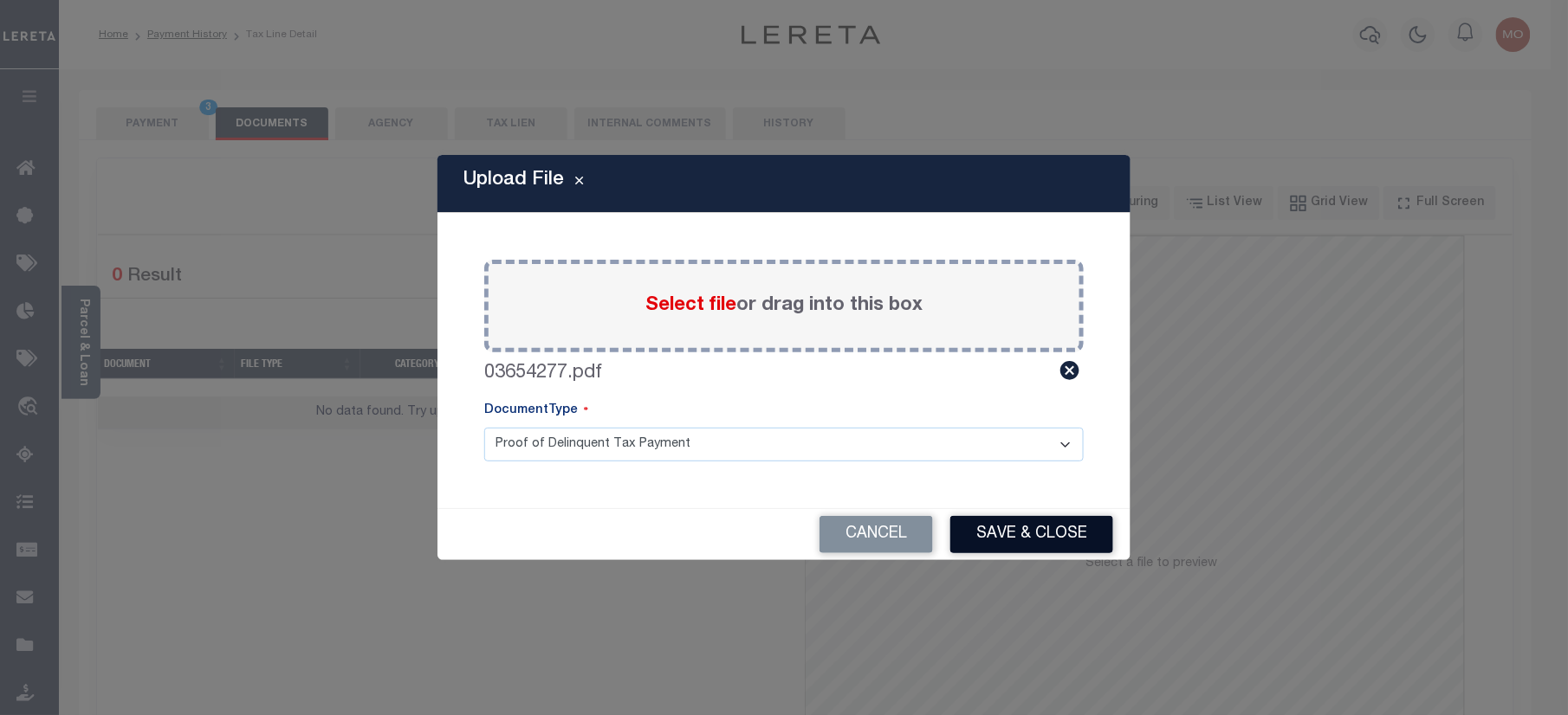
click at [972, 534] on button "Save & Close" at bounding box center [1032, 534] width 163 height 37
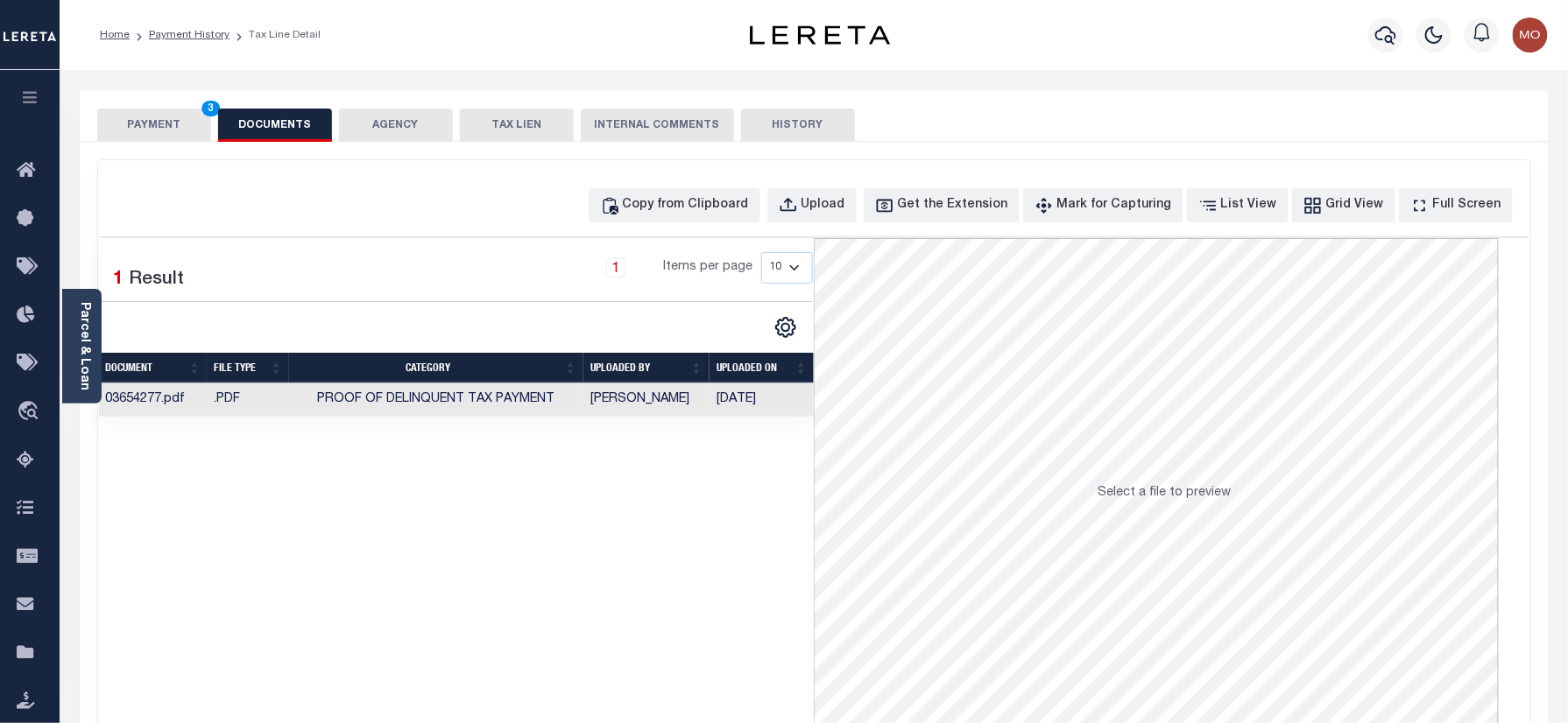
click at [134, 128] on button "PAYMENT 3" at bounding box center [154, 125] width 114 height 33
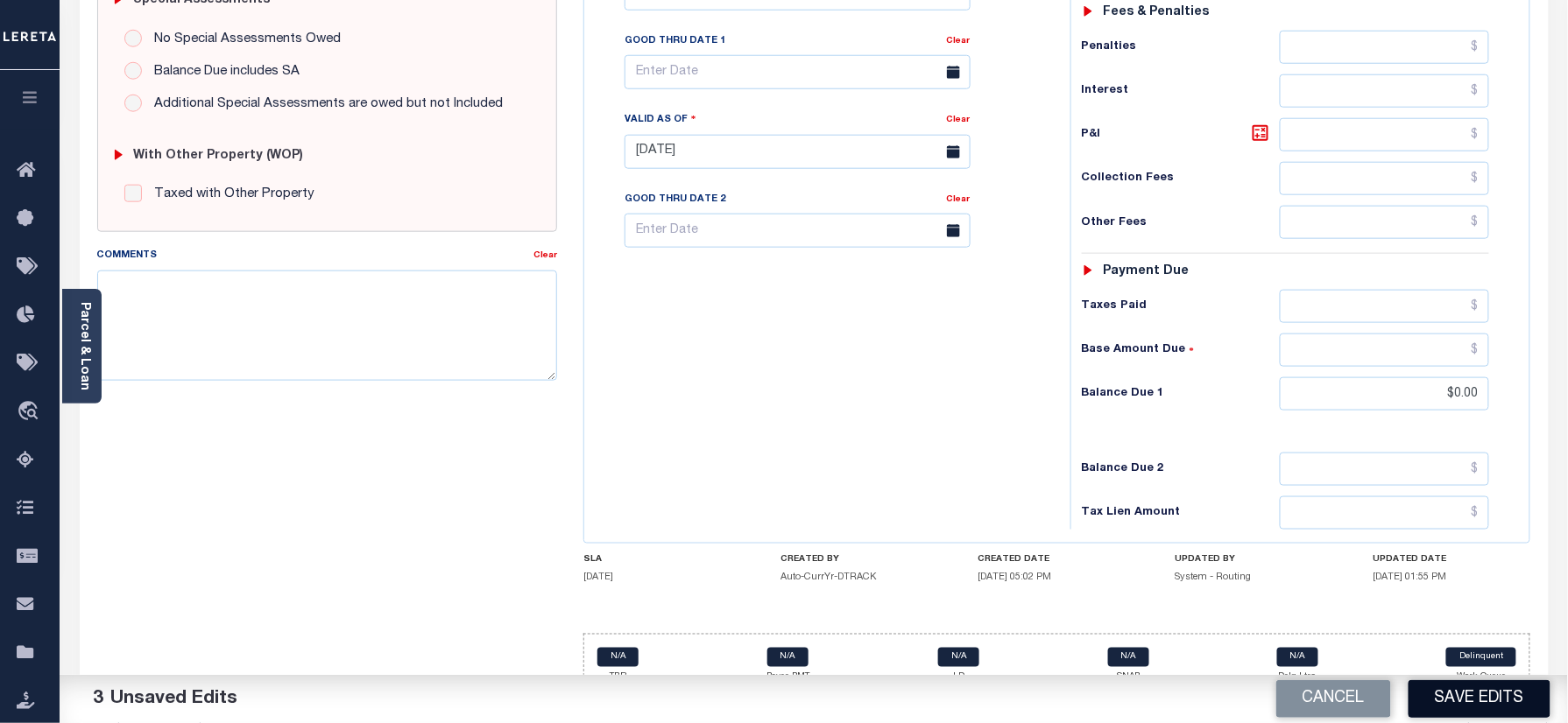
click at [1476, 711] on button "Save Edits" at bounding box center [1479, 699] width 142 height 38
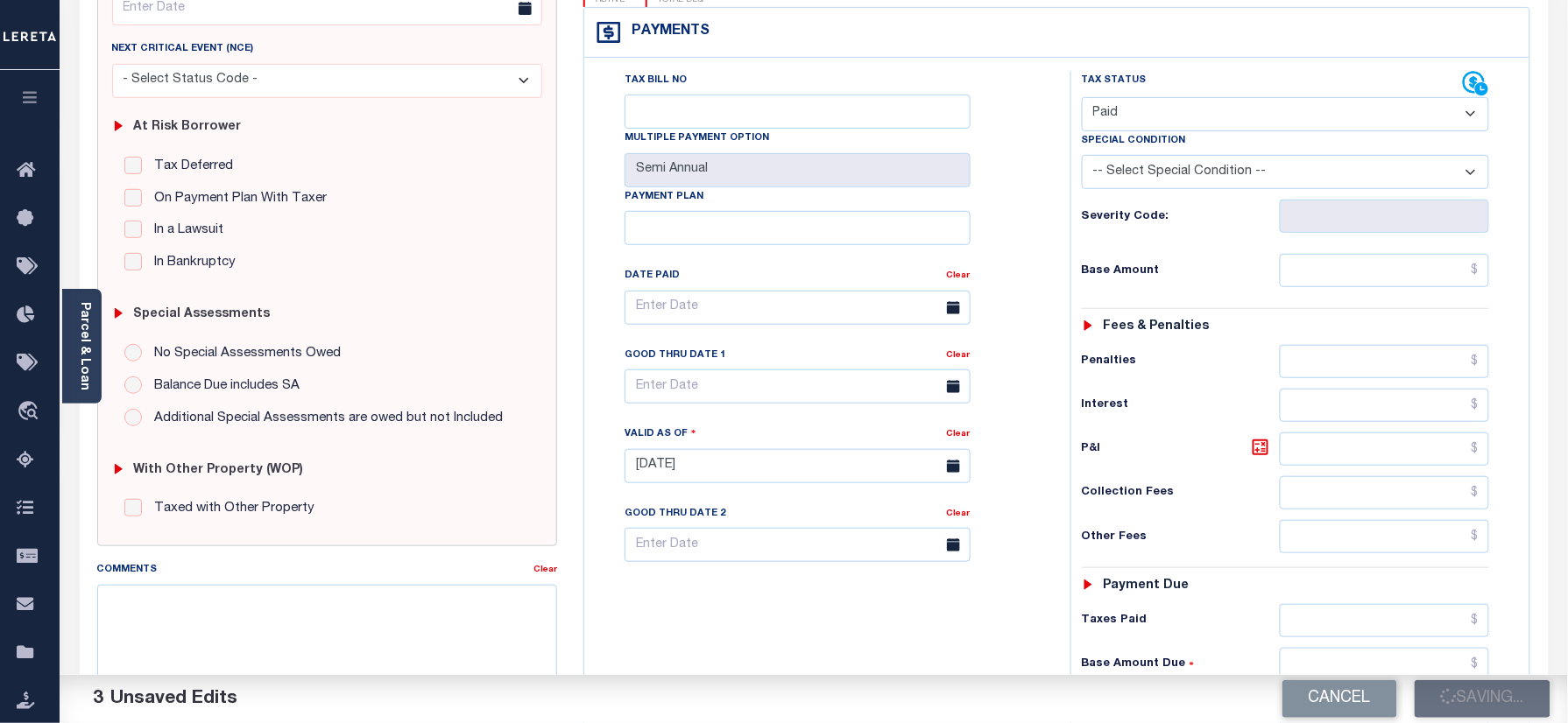
scroll to position [221, 0]
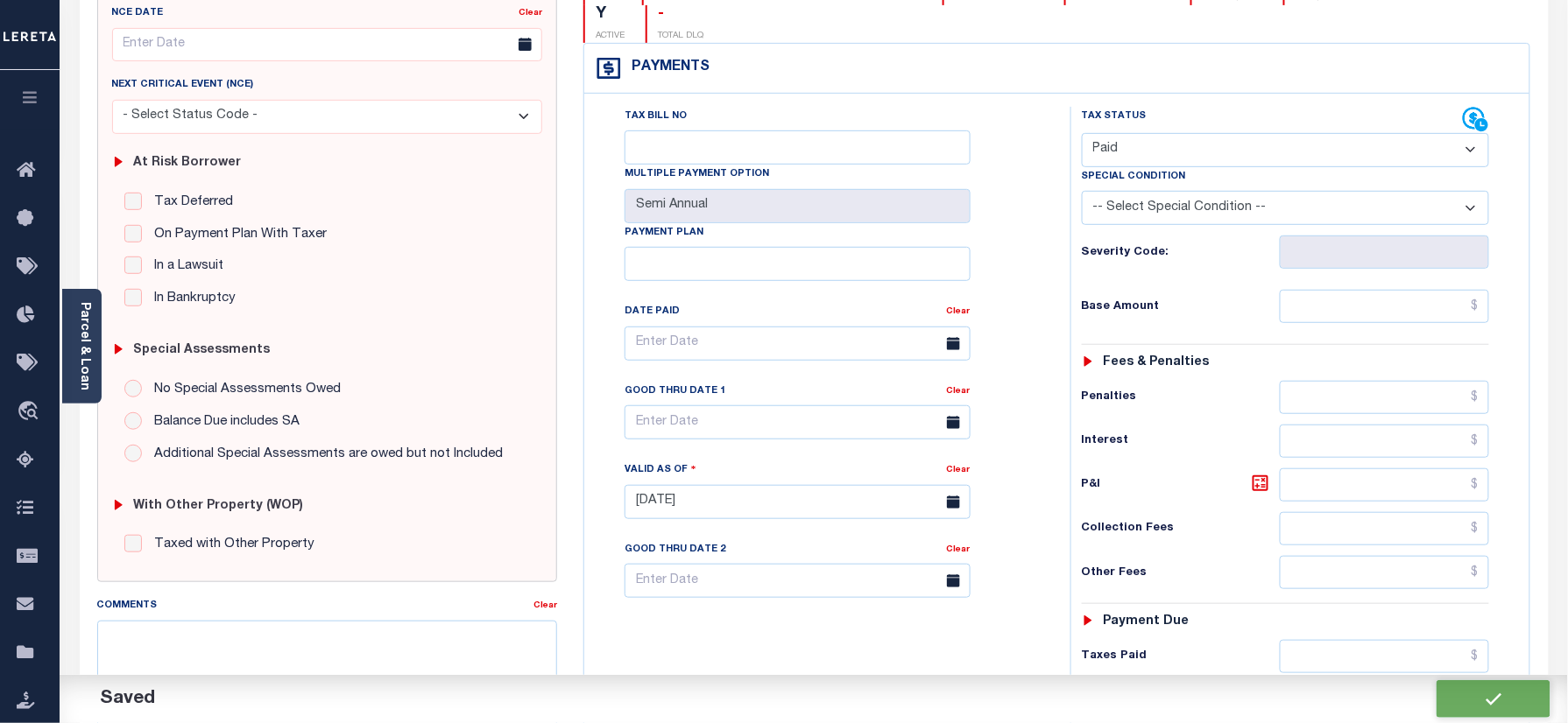
checkbox input "false"
type input "$0"
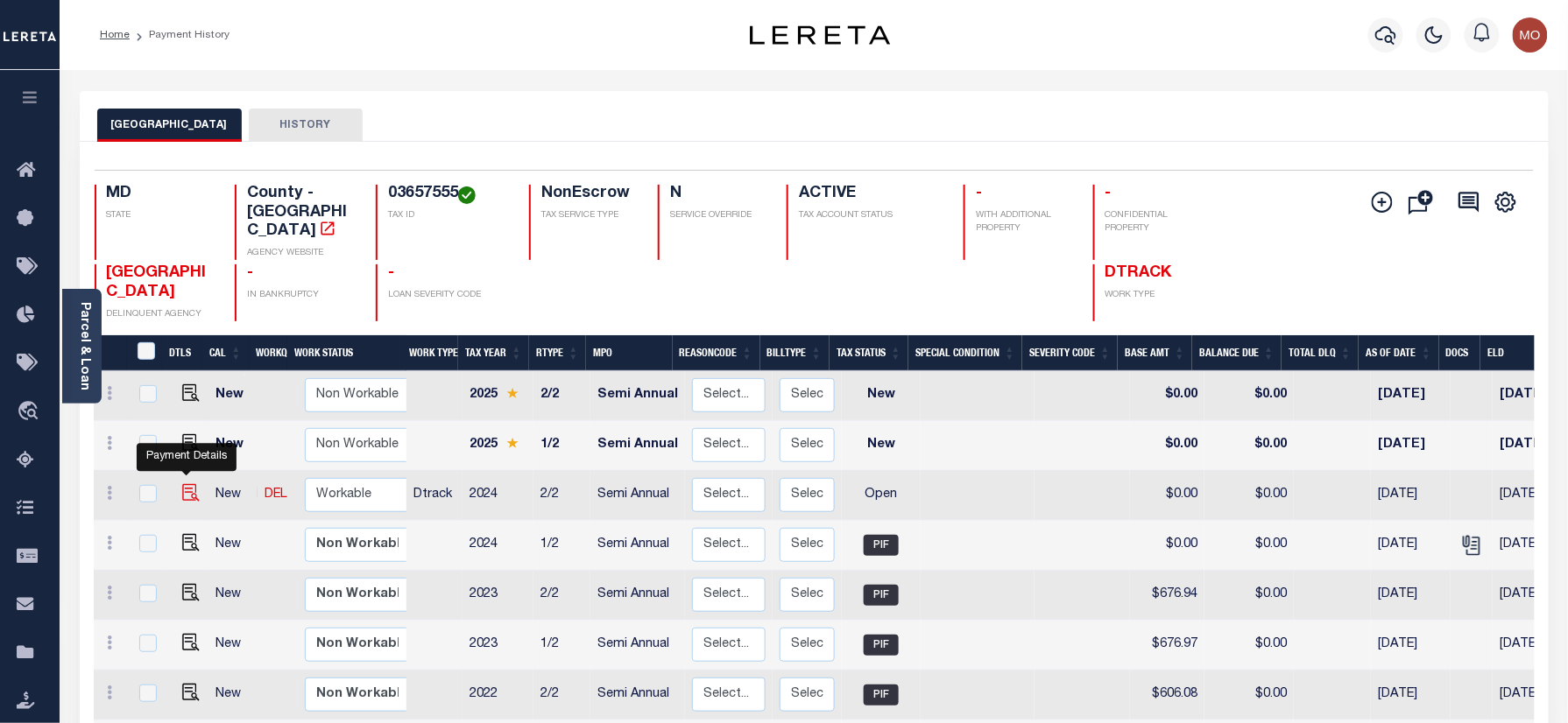
click at [188, 484] on img "" at bounding box center [191, 493] width 17 height 17
checkbox input "true"
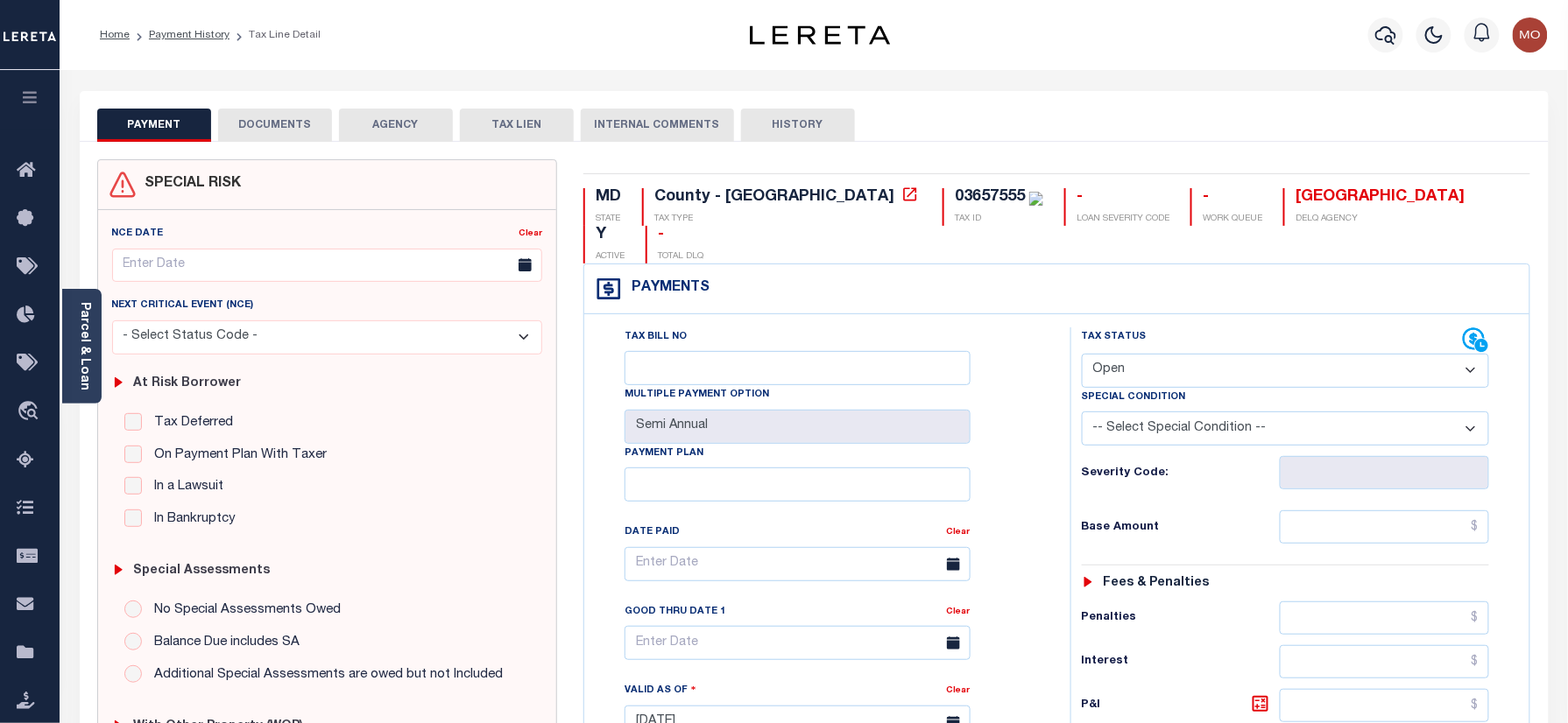
click at [954, 199] on div "03657555" at bounding box center [989, 196] width 70 height 15
copy div "03657555"
click at [1136, 354] on select "- Select Status Code - Open Due/Unpaid Paid Incomplete No Tax Due Internal Refu…" at bounding box center [1285, 371] width 408 height 34
select select "PYD"
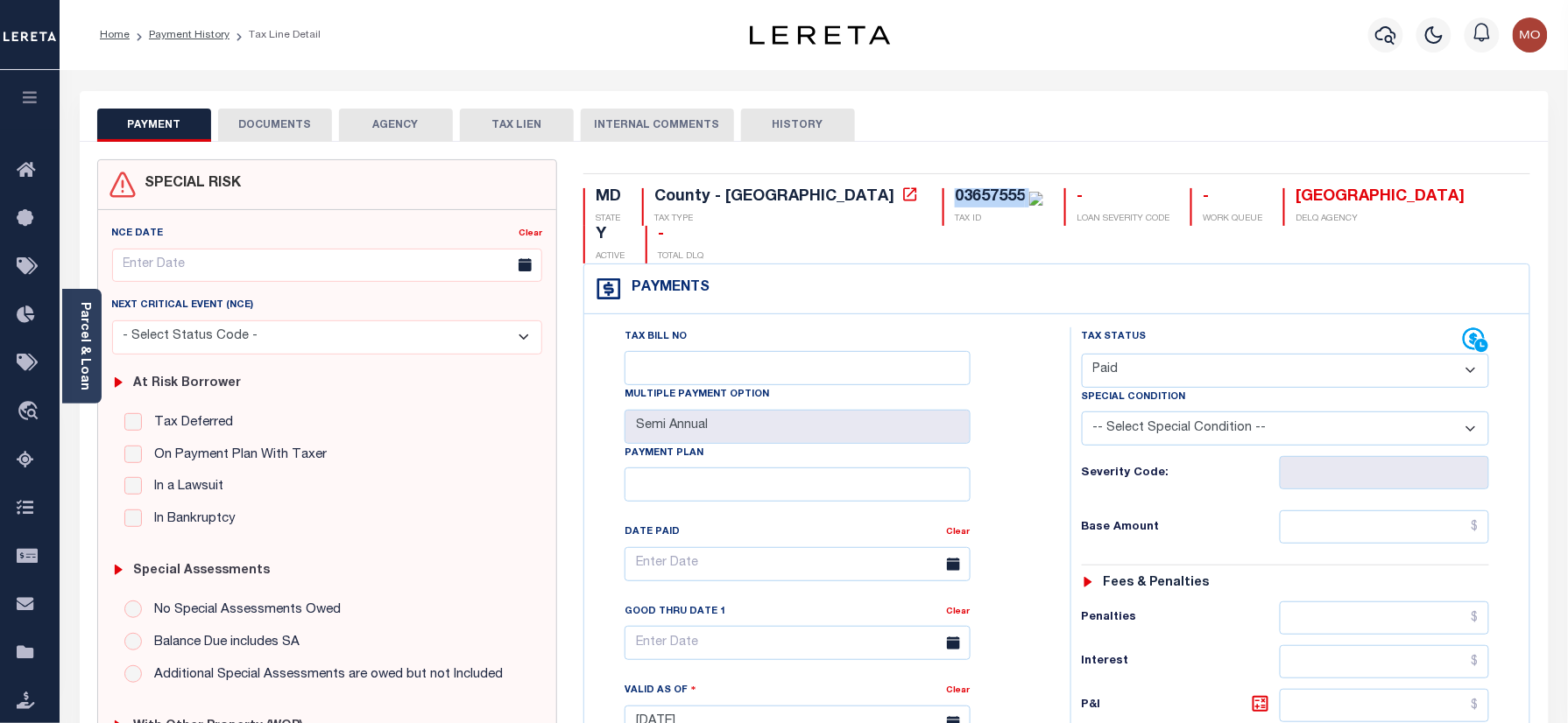
click at [1081, 354] on select "- Select Status Code - Open Due/Unpaid Paid Incomplete No Tax Due Internal Refu…" at bounding box center [1285, 371] width 408 height 34
type input "[DATE]"
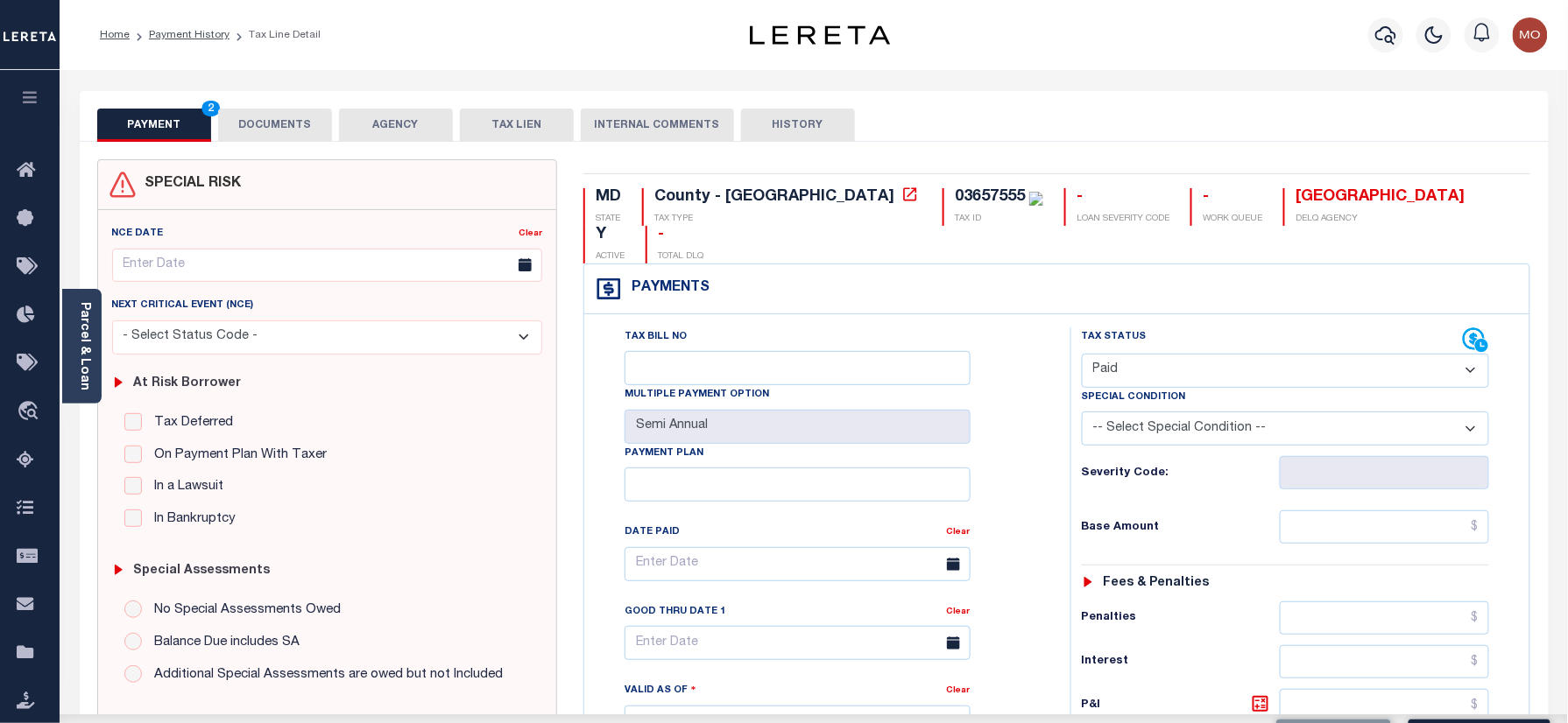
click at [1000, 401] on div "Tax Bill No Multiple Payment Option Semi Annual Payment Plan Clear Clear Valid …" at bounding box center [823, 573] width 442 height 492
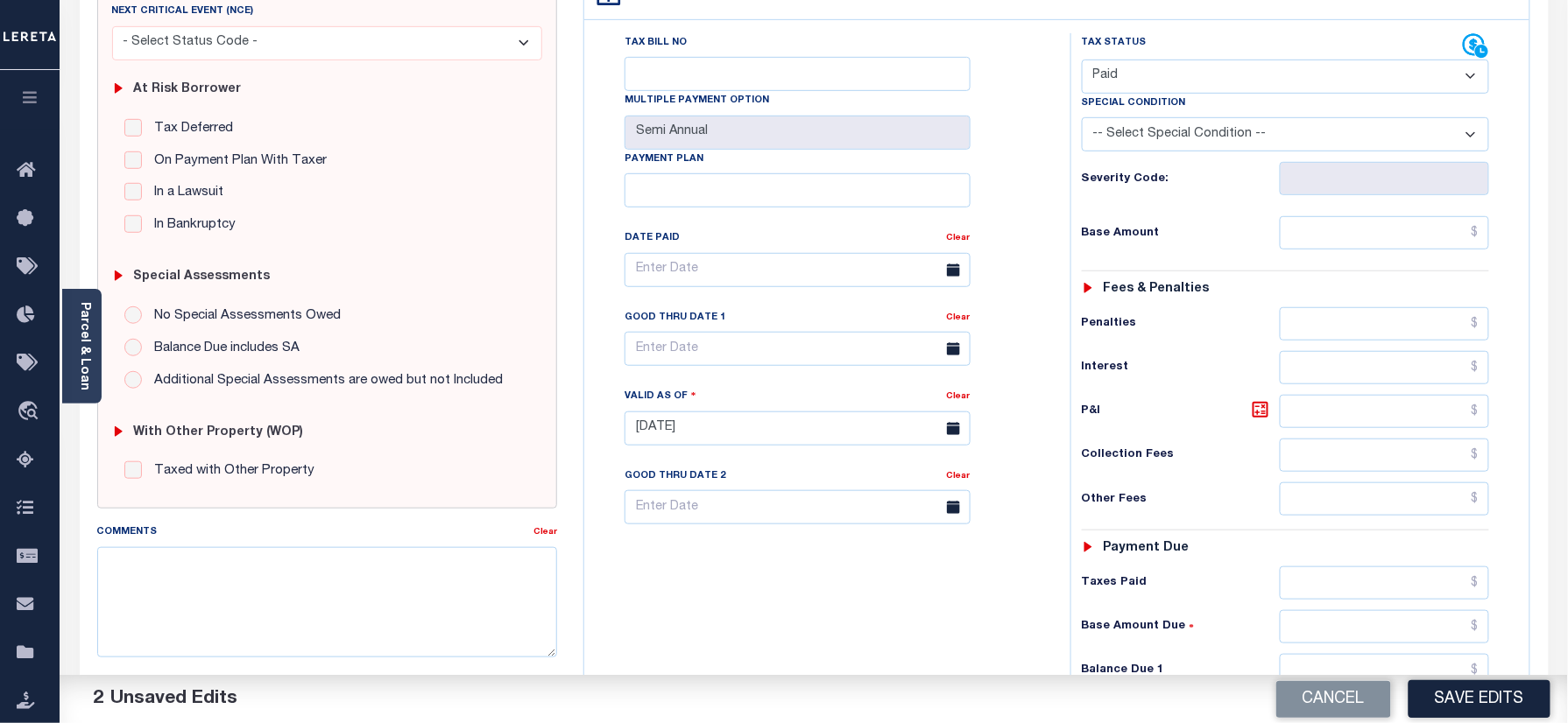
scroll to position [467, 0]
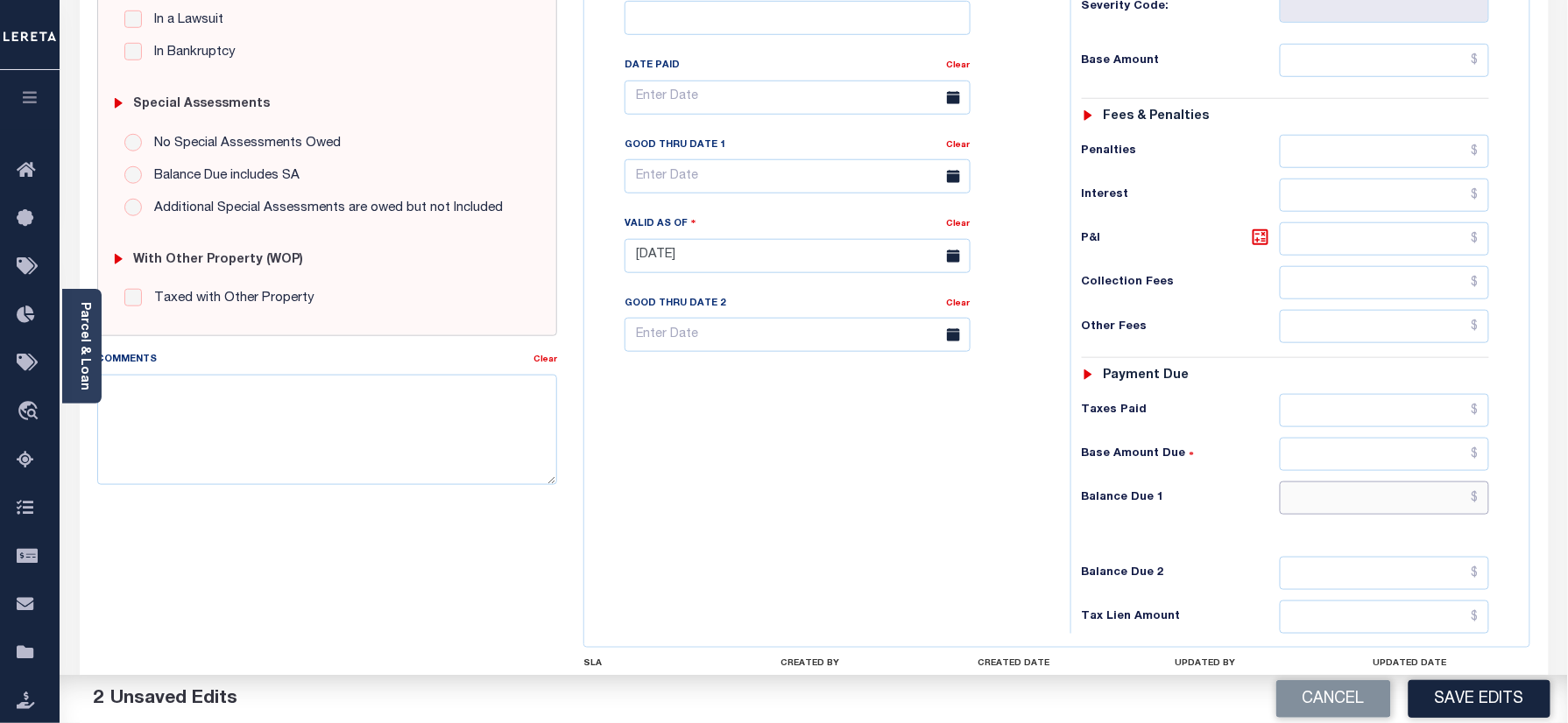
click at [1335, 482] on input "text" at bounding box center [1384, 498] width 210 height 33
type input "$00.00"
click at [933, 422] on div "Tax Bill No Multiple Payment Option Semi Annual Payment Plan Clear" at bounding box center [823, 247] width 468 height 773
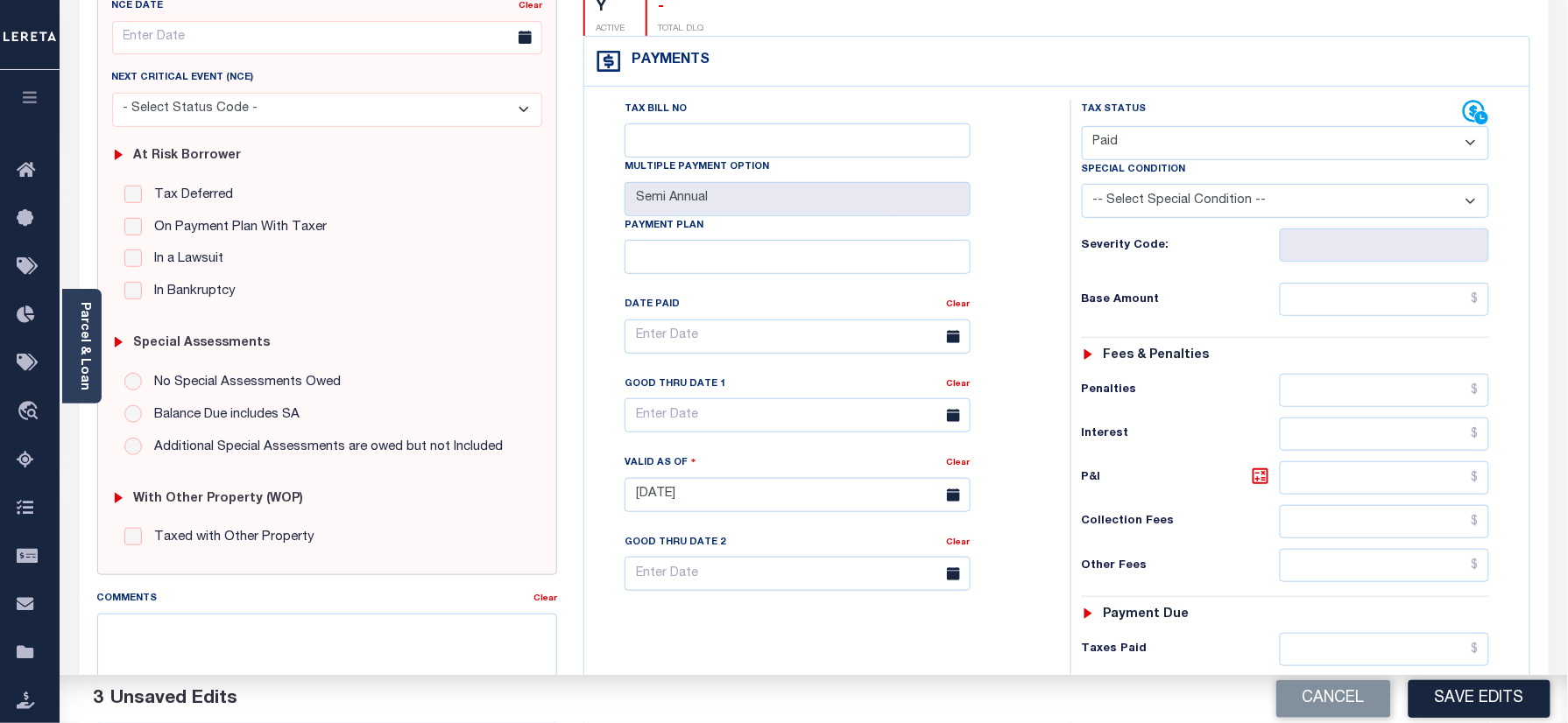
scroll to position [0, 0]
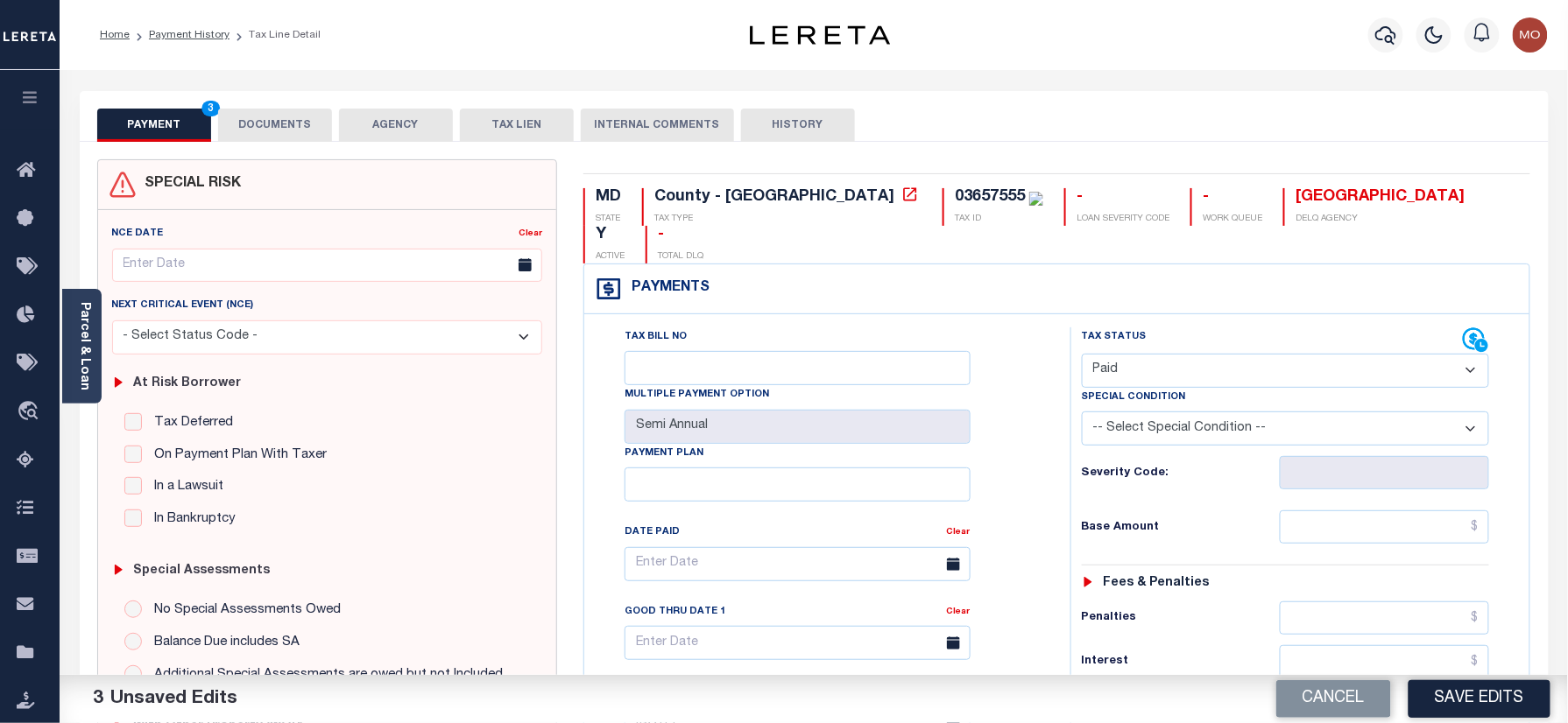
click at [251, 127] on button "DOCUMENTS" at bounding box center [275, 125] width 114 height 33
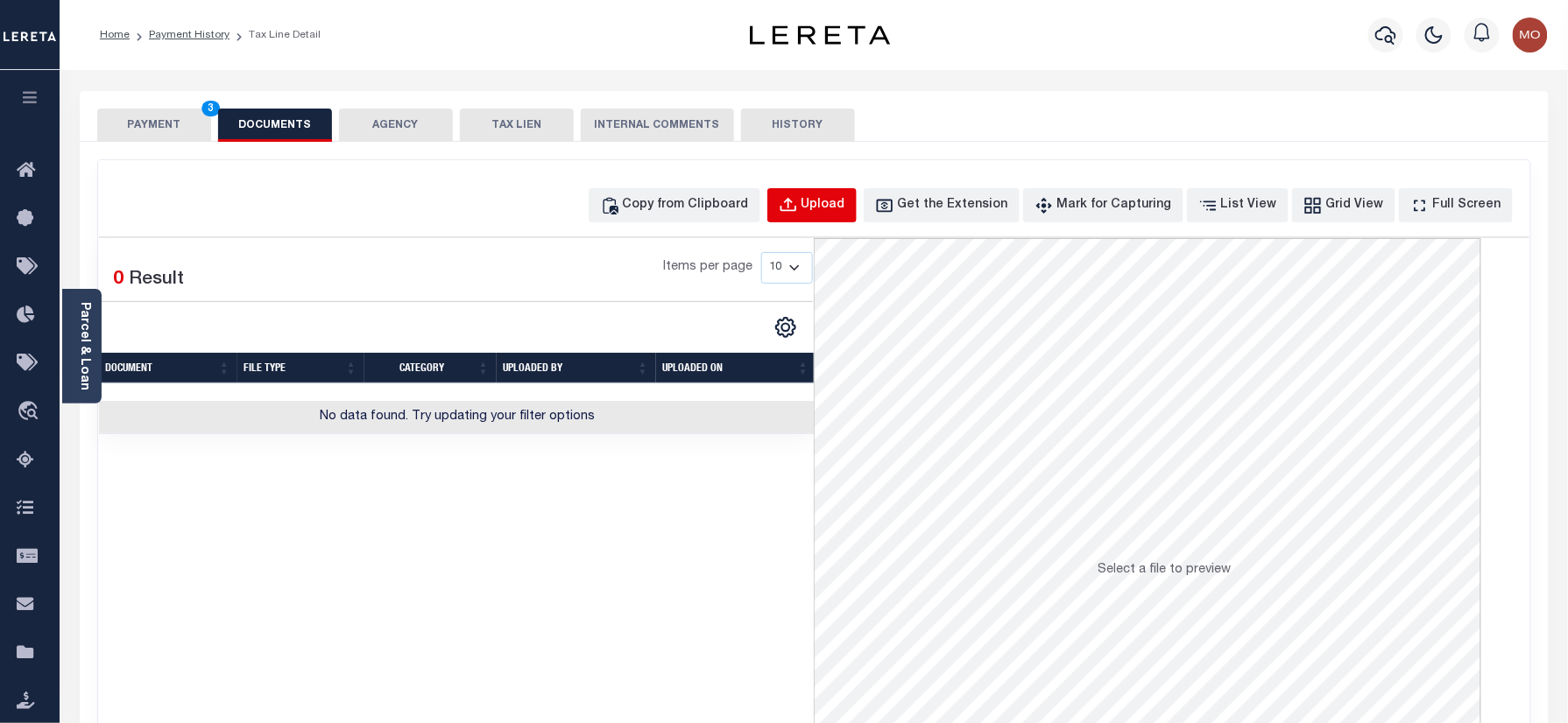
click at [832, 214] on div "Upload" at bounding box center [823, 206] width 44 height 19
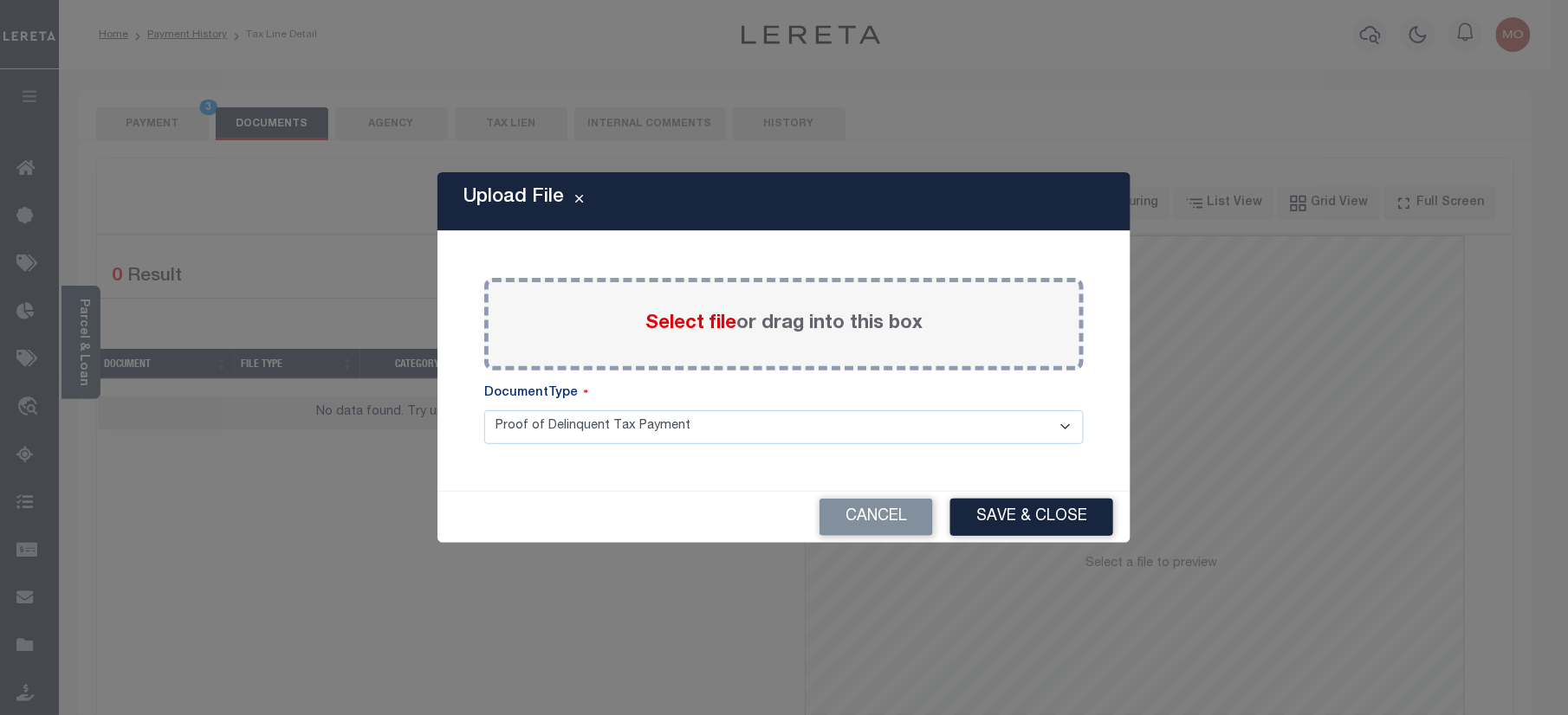
click at [687, 324] on span "Select file" at bounding box center [690, 324] width 91 height 19
click at [0, 0] on input "Select file or drag into this box" at bounding box center [0, 0] width 0 height 0
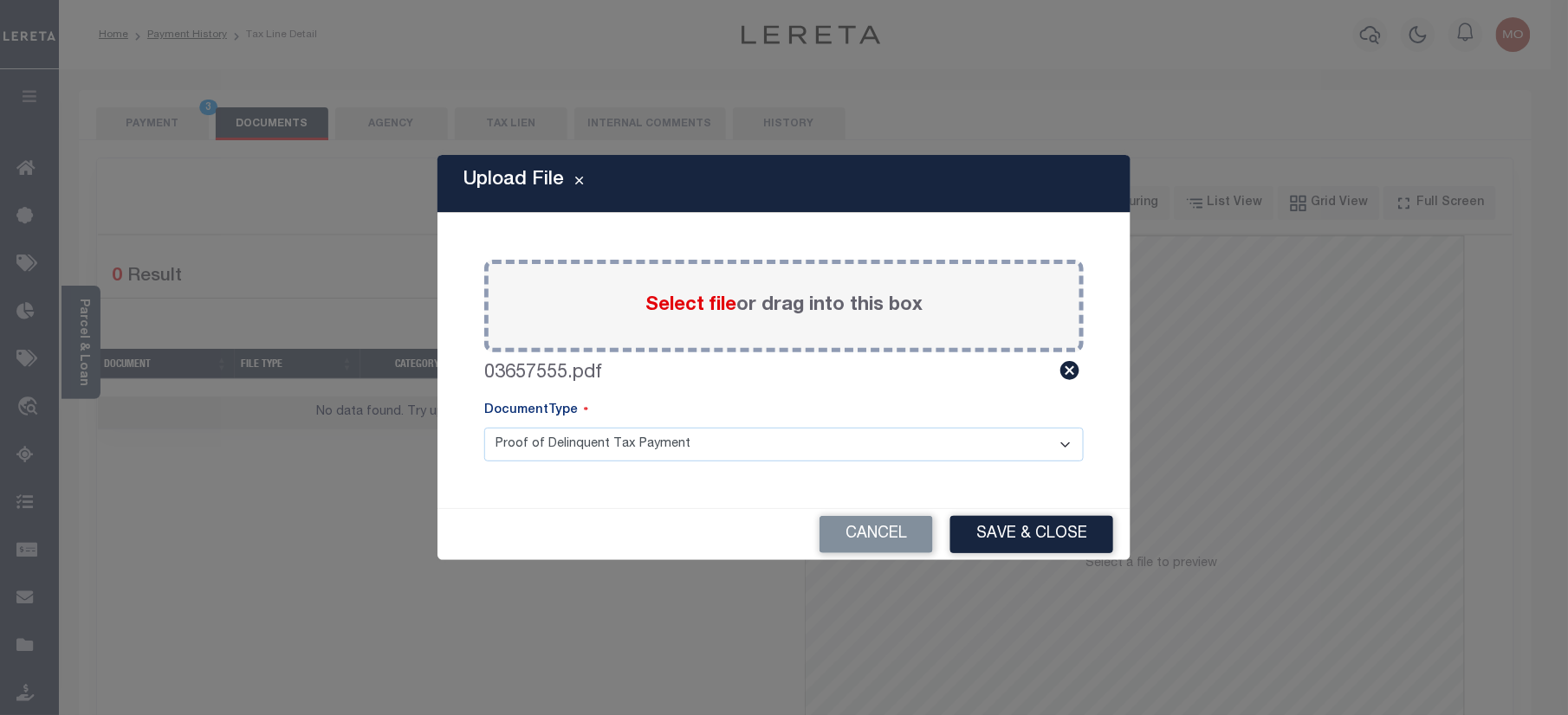
click at [991, 520] on button "Save & Close" at bounding box center [1032, 534] width 163 height 37
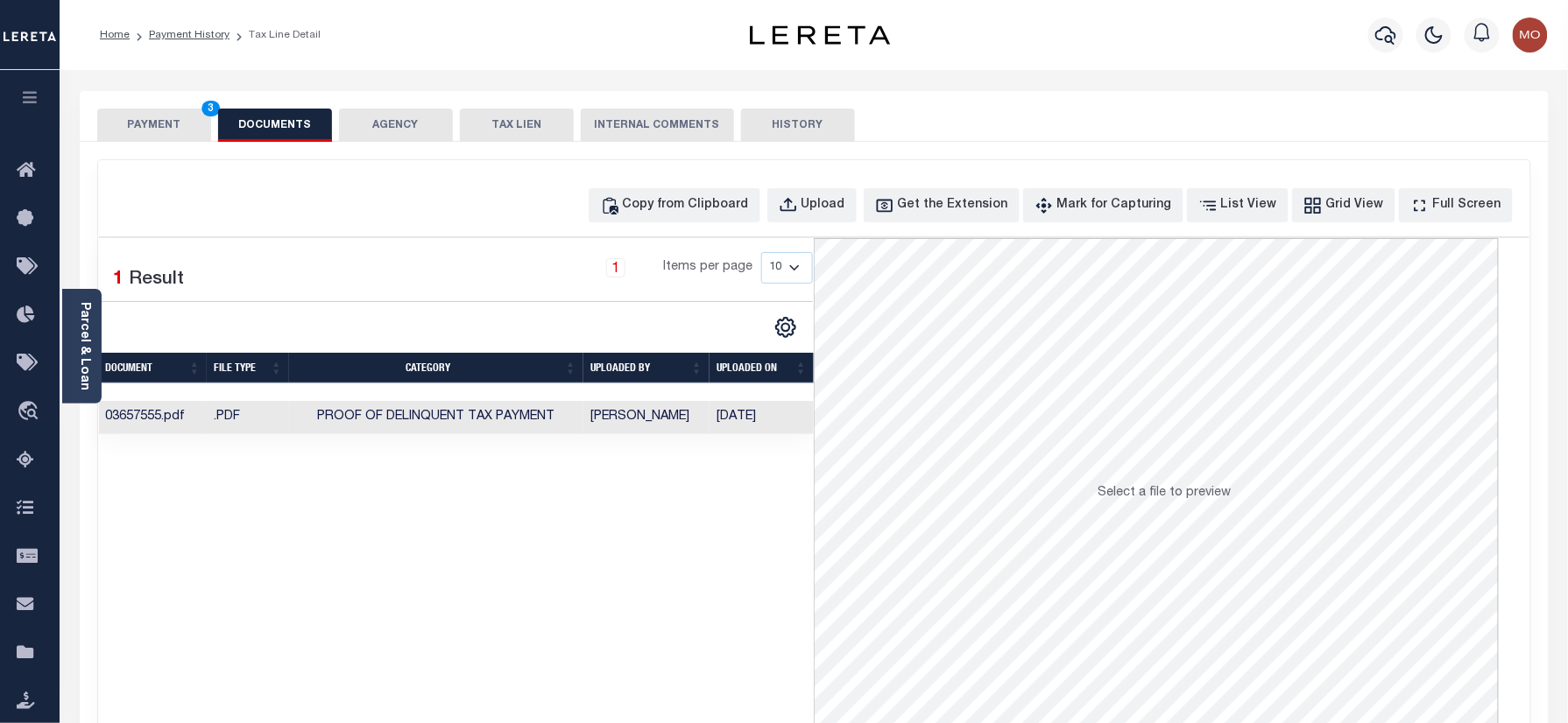
click at [188, 112] on button "PAYMENT 3" at bounding box center [154, 125] width 114 height 33
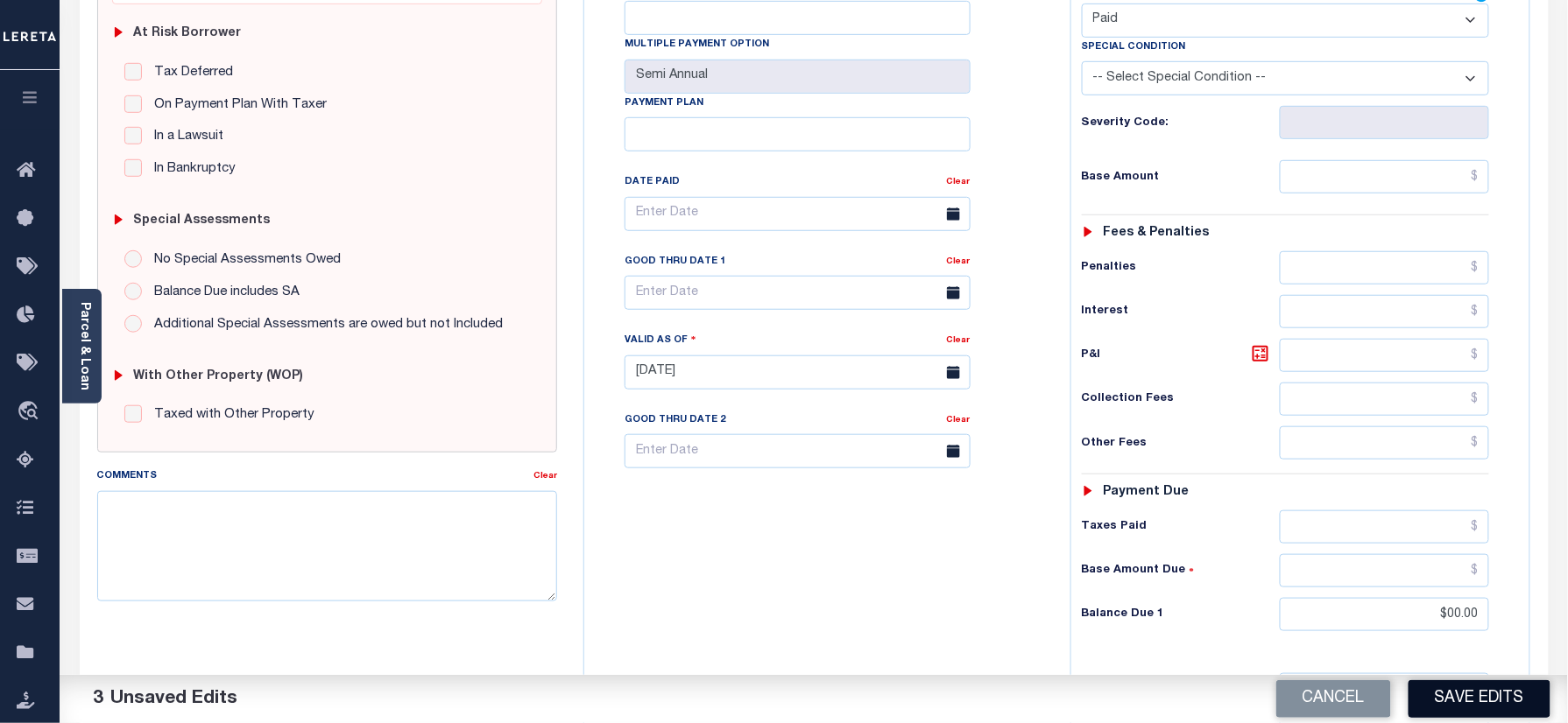
click at [1444, 708] on button "Save Edits" at bounding box center [1479, 699] width 142 height 38
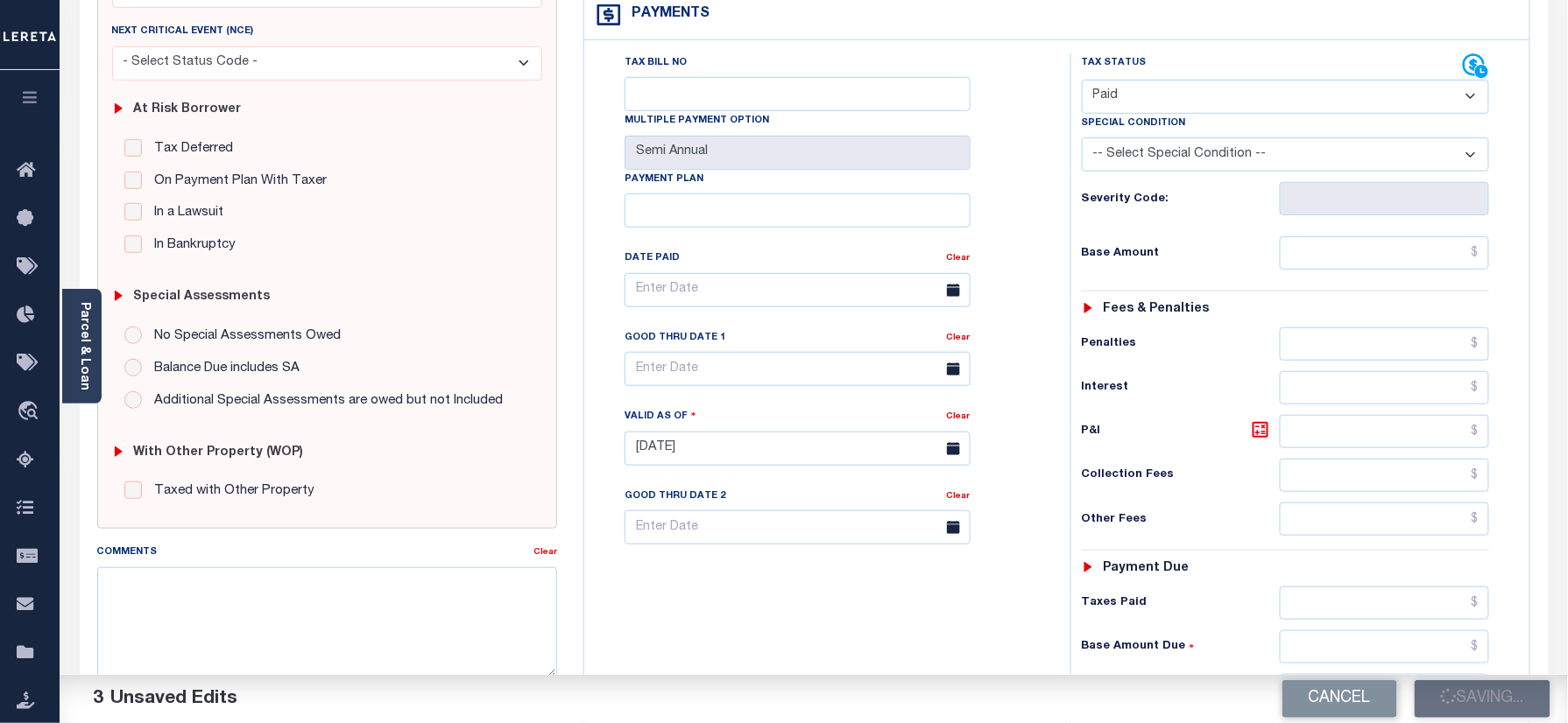
scroll to position [233, 0]
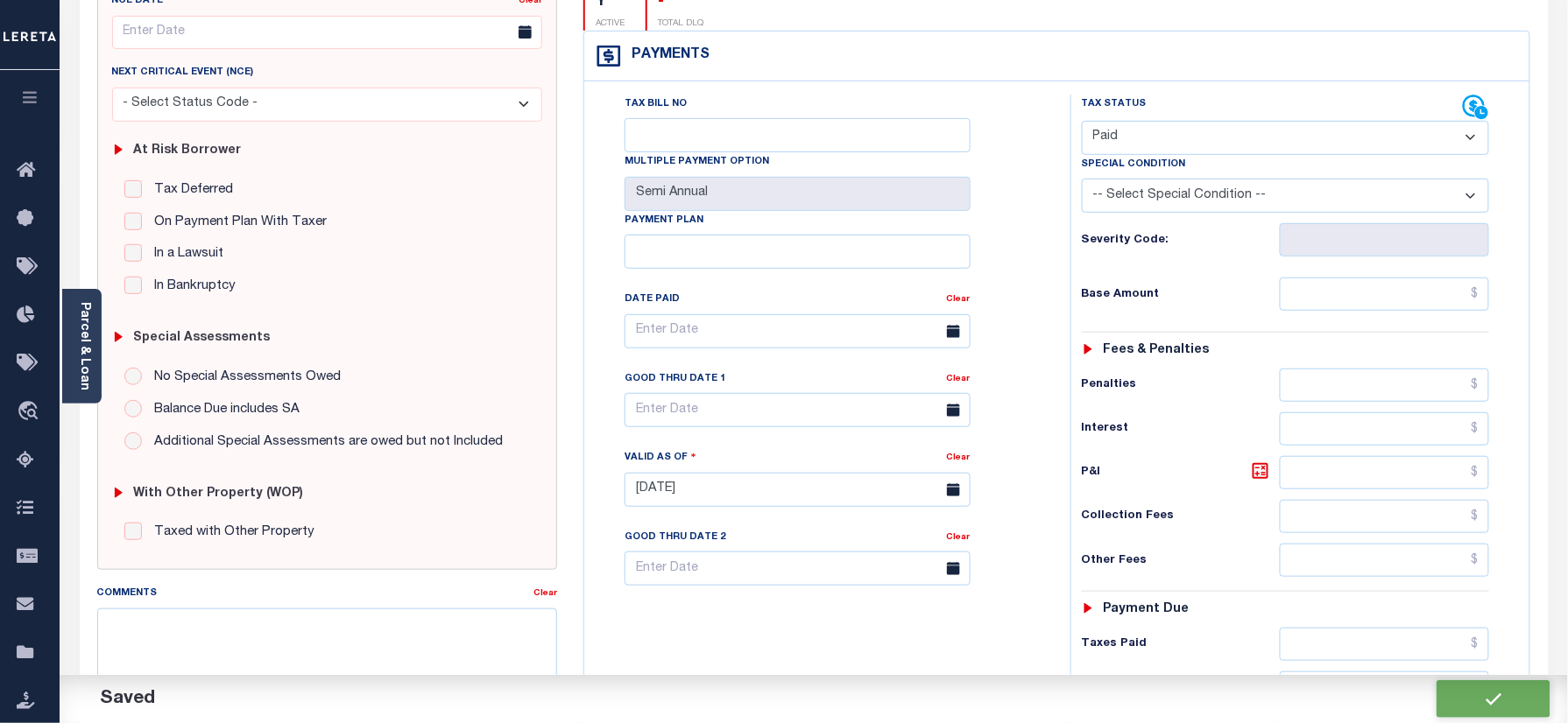
checkbox input "false"
type input "$0"
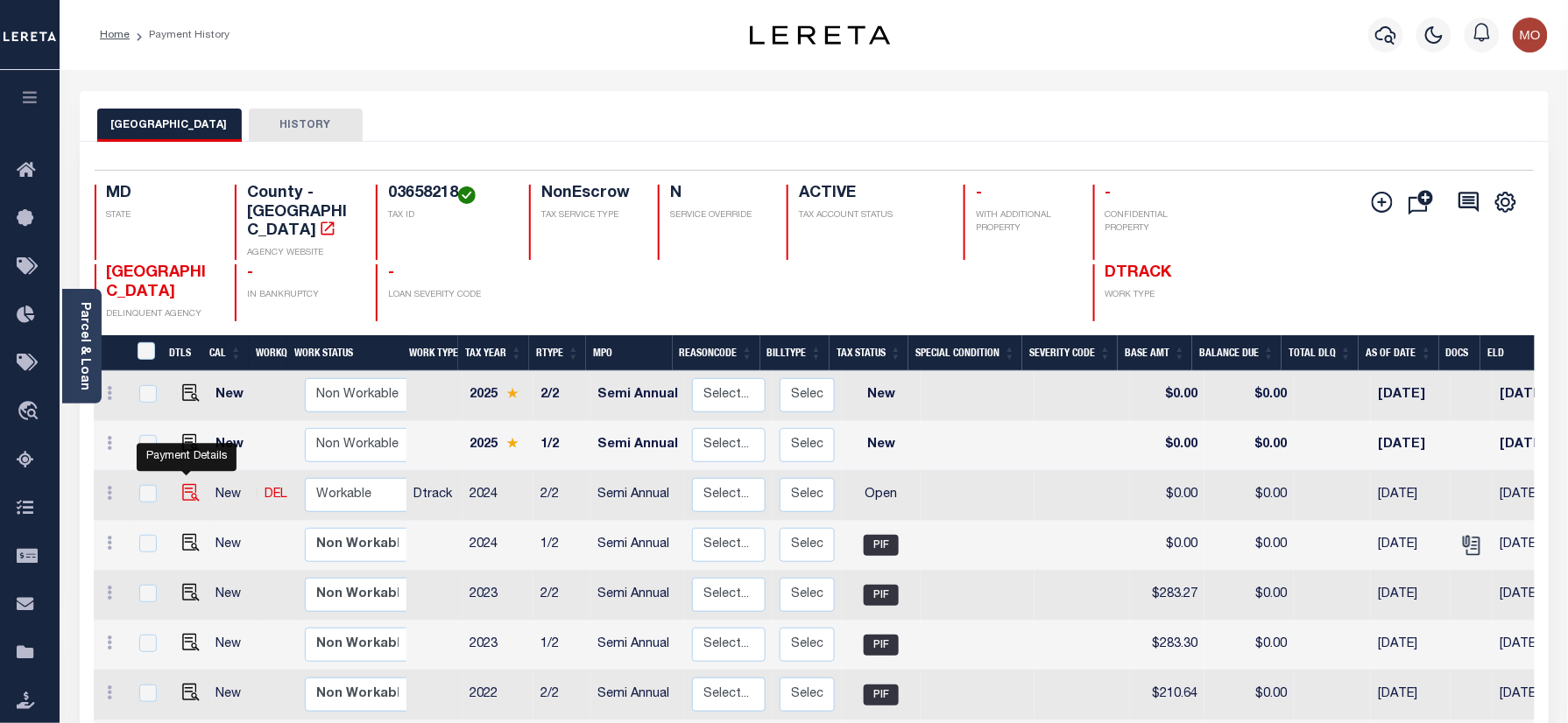
click at [191, 484] on img "" at bounding box center [191, 493] width 17 height 17
checkbox input "true"
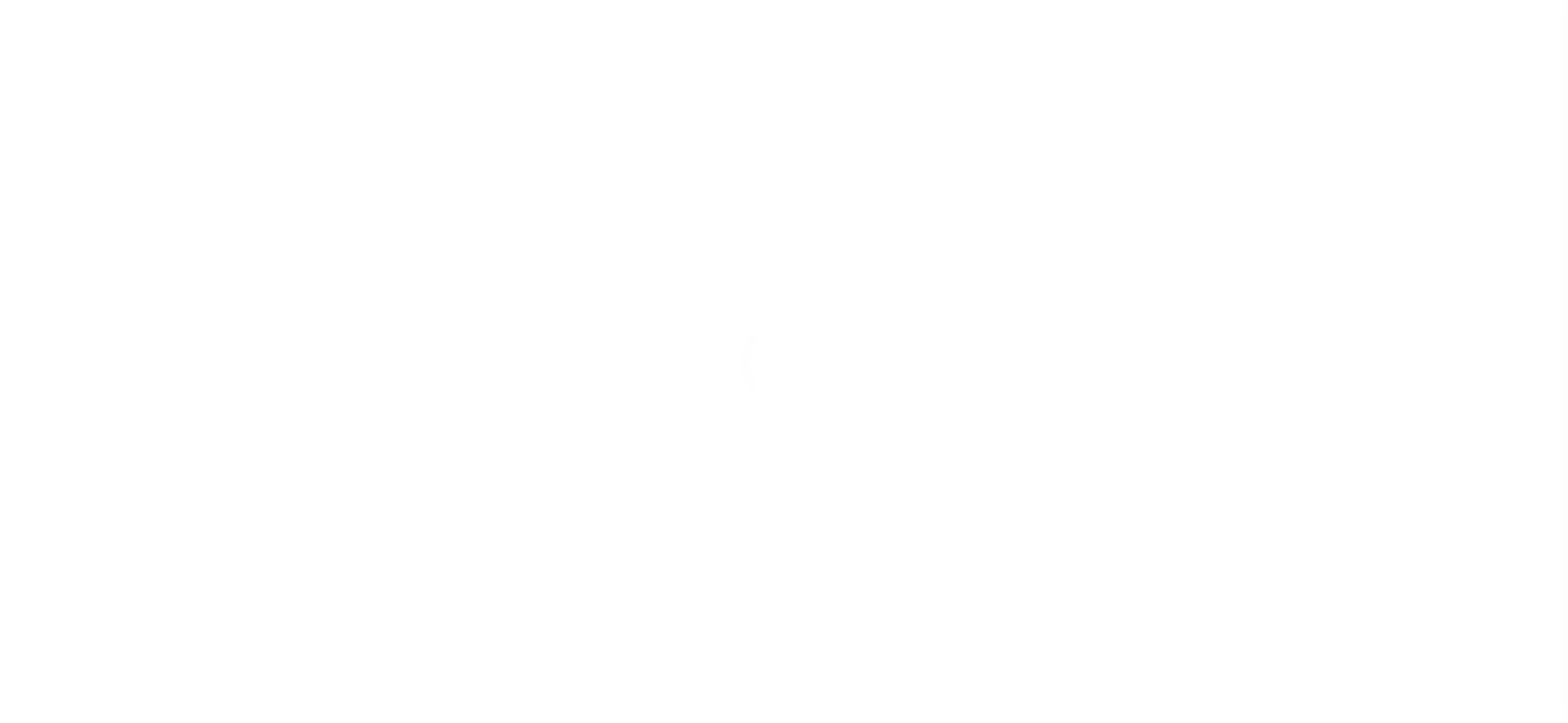
checkbox input "false"
type input "Semi Annual"
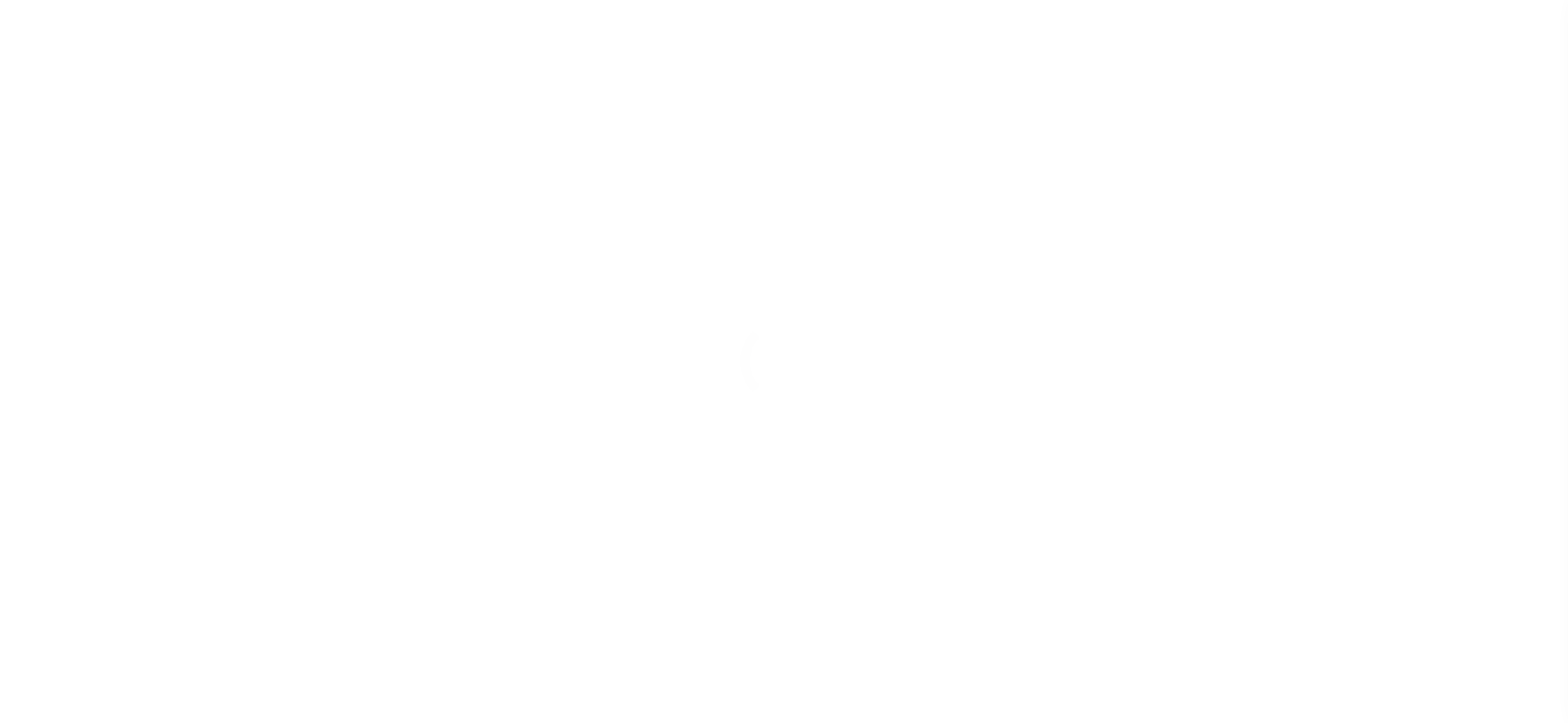
type input "[DATE]"
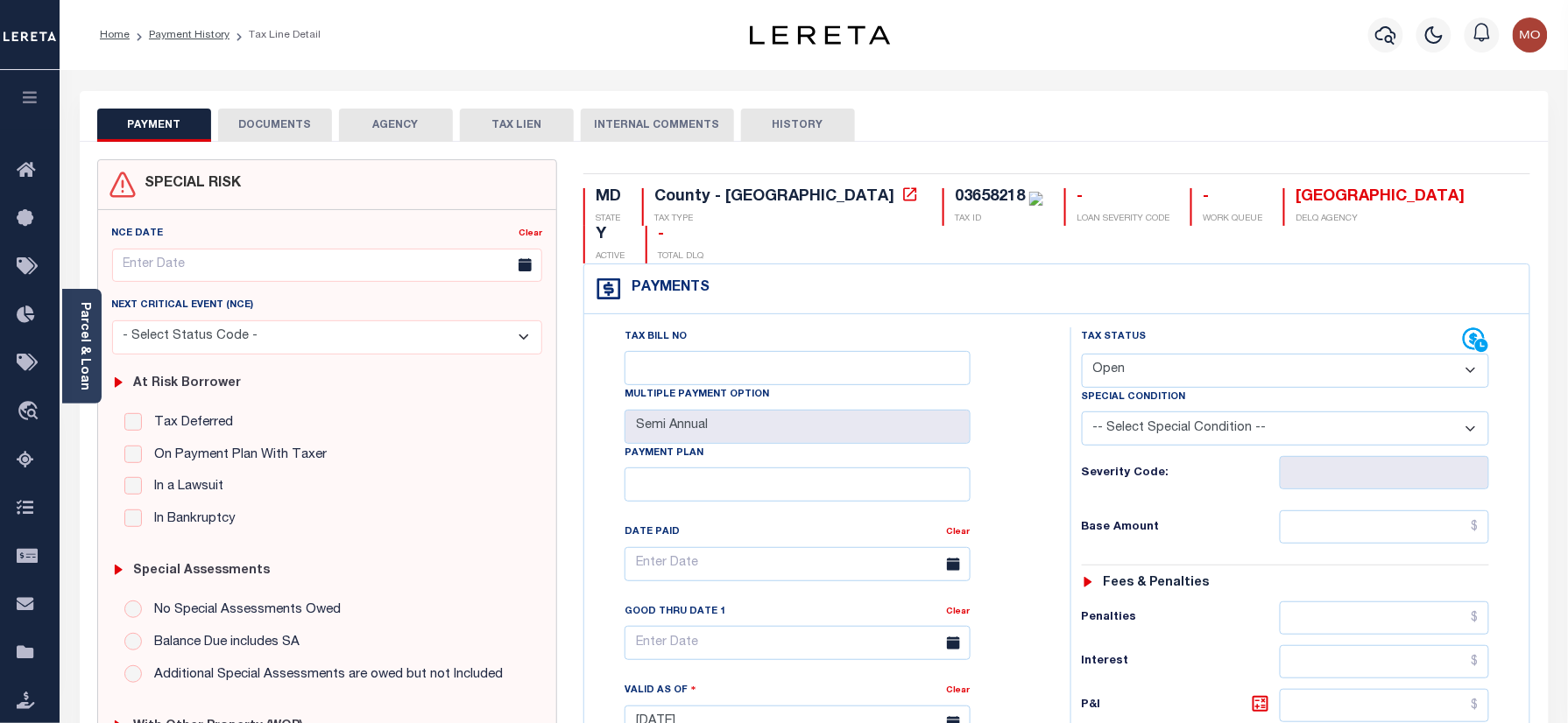
click at [954, 191] on div "03658218" at bounding box center [989, 196] width 70 height 15
copy div "03658218"
click at [1188, 354] on select "- Select Status Code - Open Due/Unpaid Paid Incomplete No Tax Due Internal Refu…" at bounding box center [1285, 371] width 408 height 34
select select "PYD"
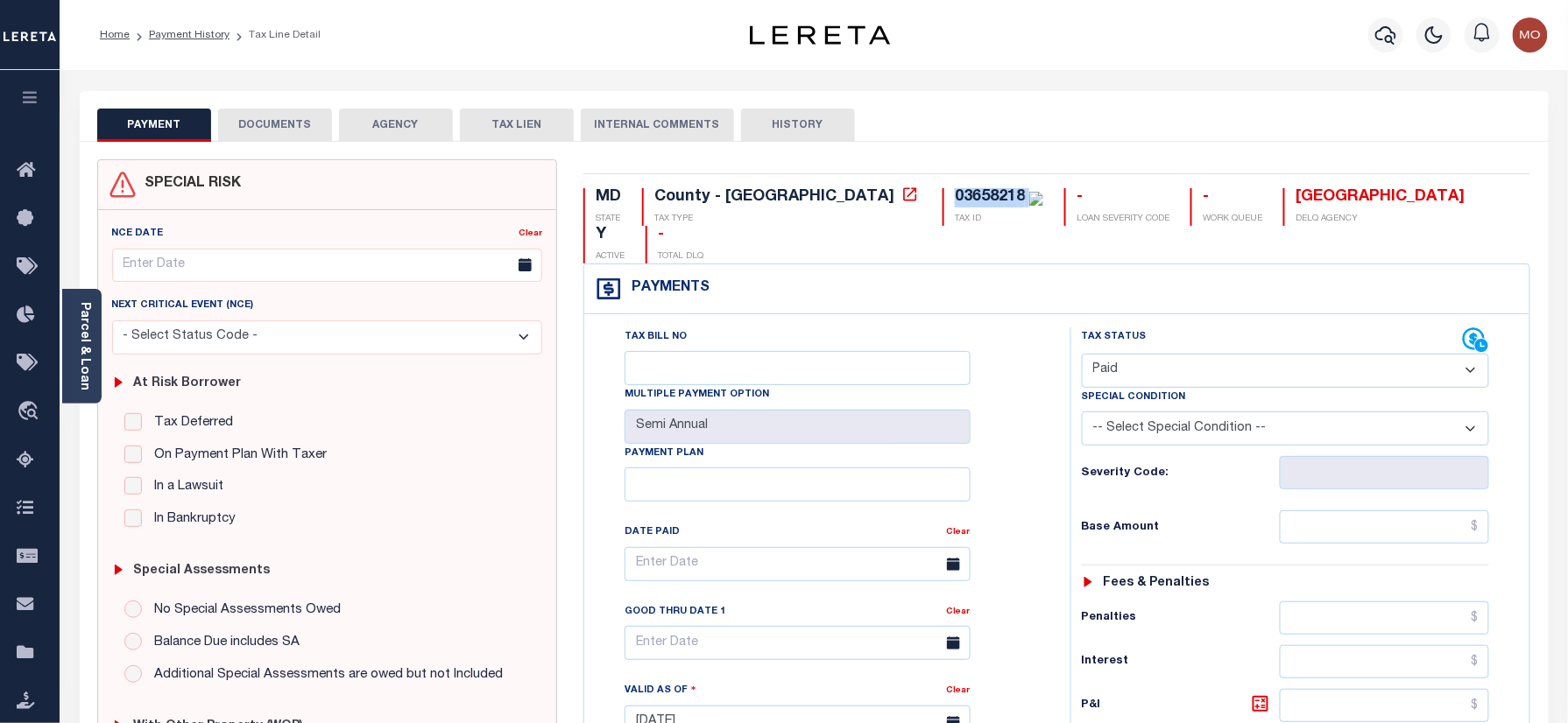
click at [1081, 354] on select "- Select Status Code - Open Due/Unpaid Paid Incomplete No Tax Due Internal Refu…" at bounding box center [1285, 371] width 408 height 34
type input "[DATE]"
click at [1077, 446] on div "Severity Code:" at bounding box center [1285, 467] width 435 height 44
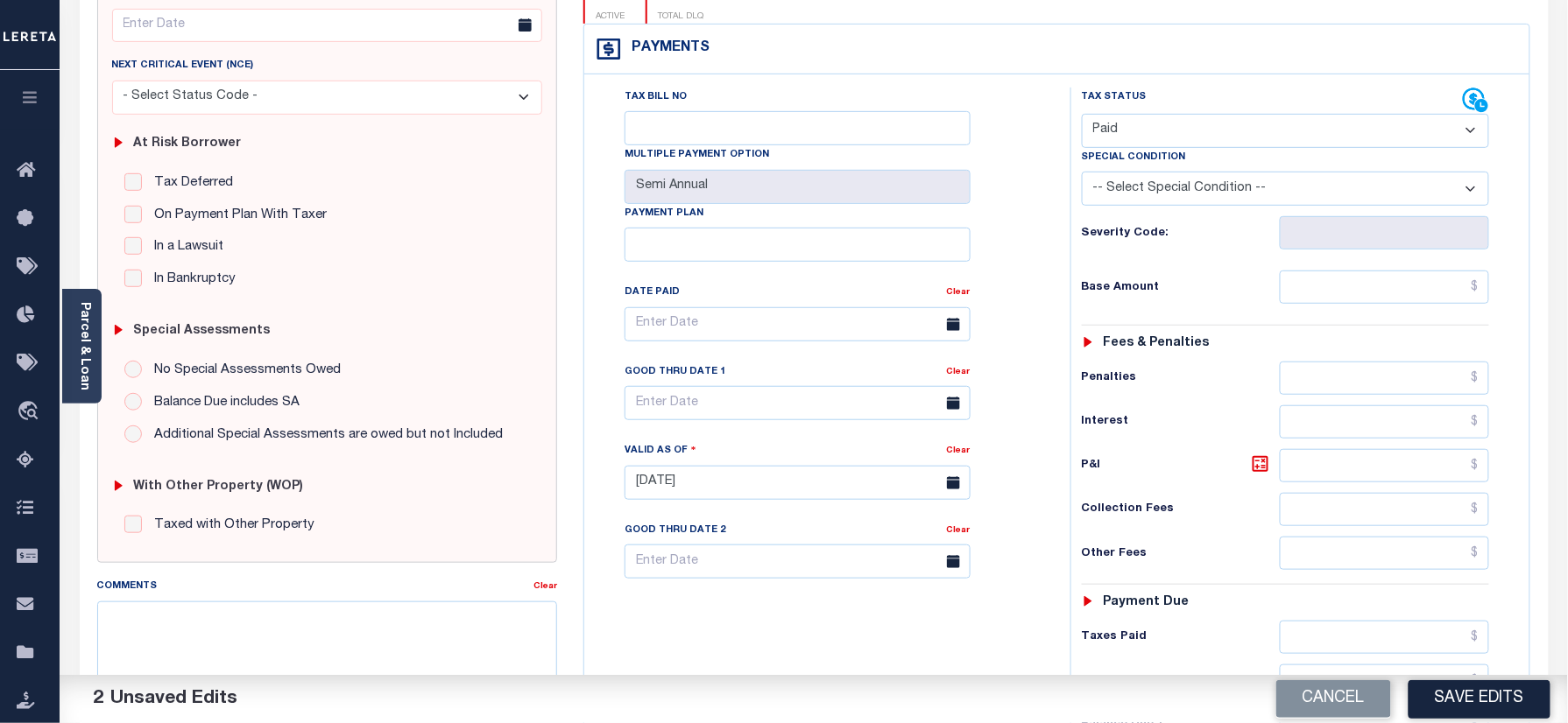
scroll to position [467, 0]
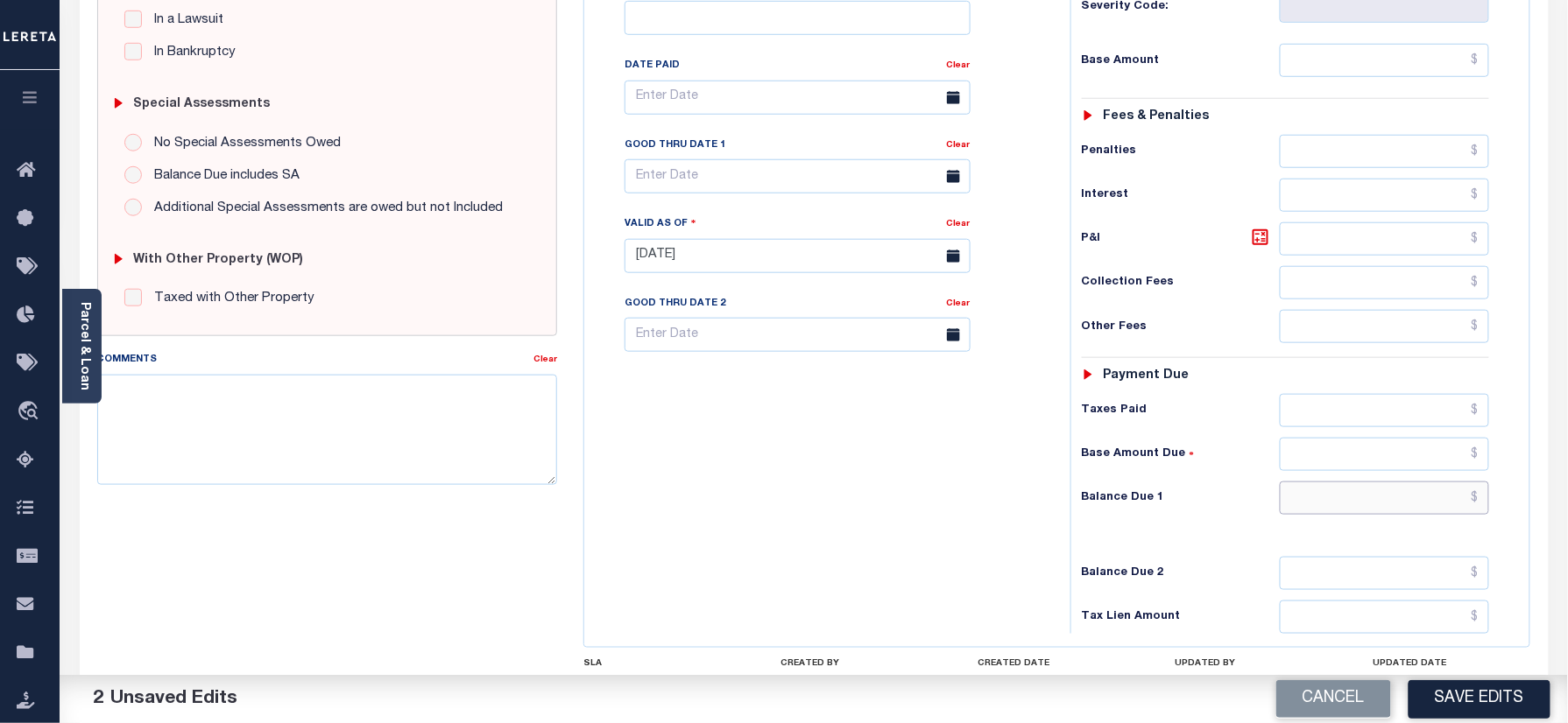
click at [1339, 482] on input "text" at bounding box center [1384, 498] width 210 height 33
type input "$0.00"
click at [748, 439] on div "Tax Bill No Multiple Payment Option Semi Annual Payment Plan Clear" at bounding box center [823, 247] width 468 height 773
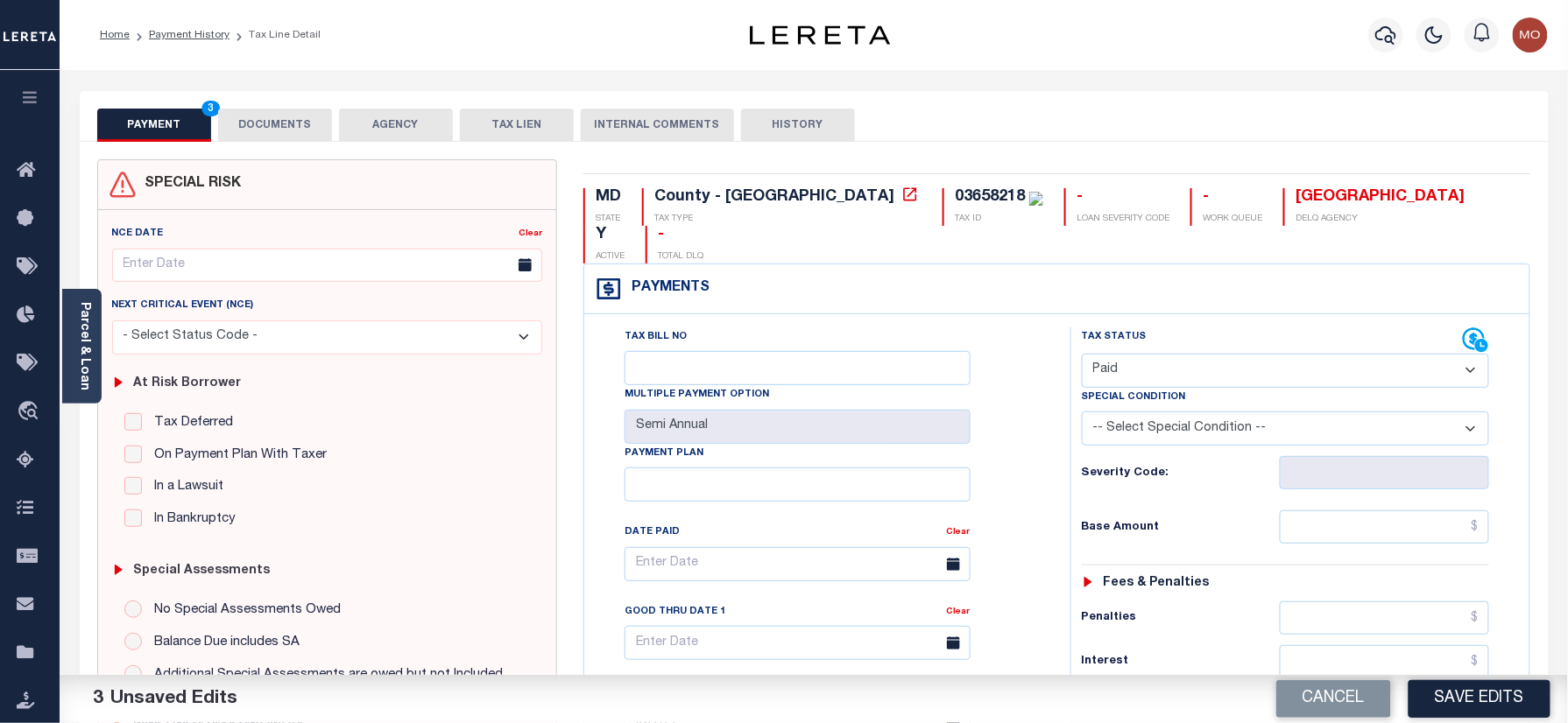
click at [247, 144] on div "SPECIAL RISK NCE Date Clear" at bounding box center [813, 720] width 1468 height 1156
click at [295, 128] on button "DOCUMENTS" at bounding box center [275, 125] width 114 height 33
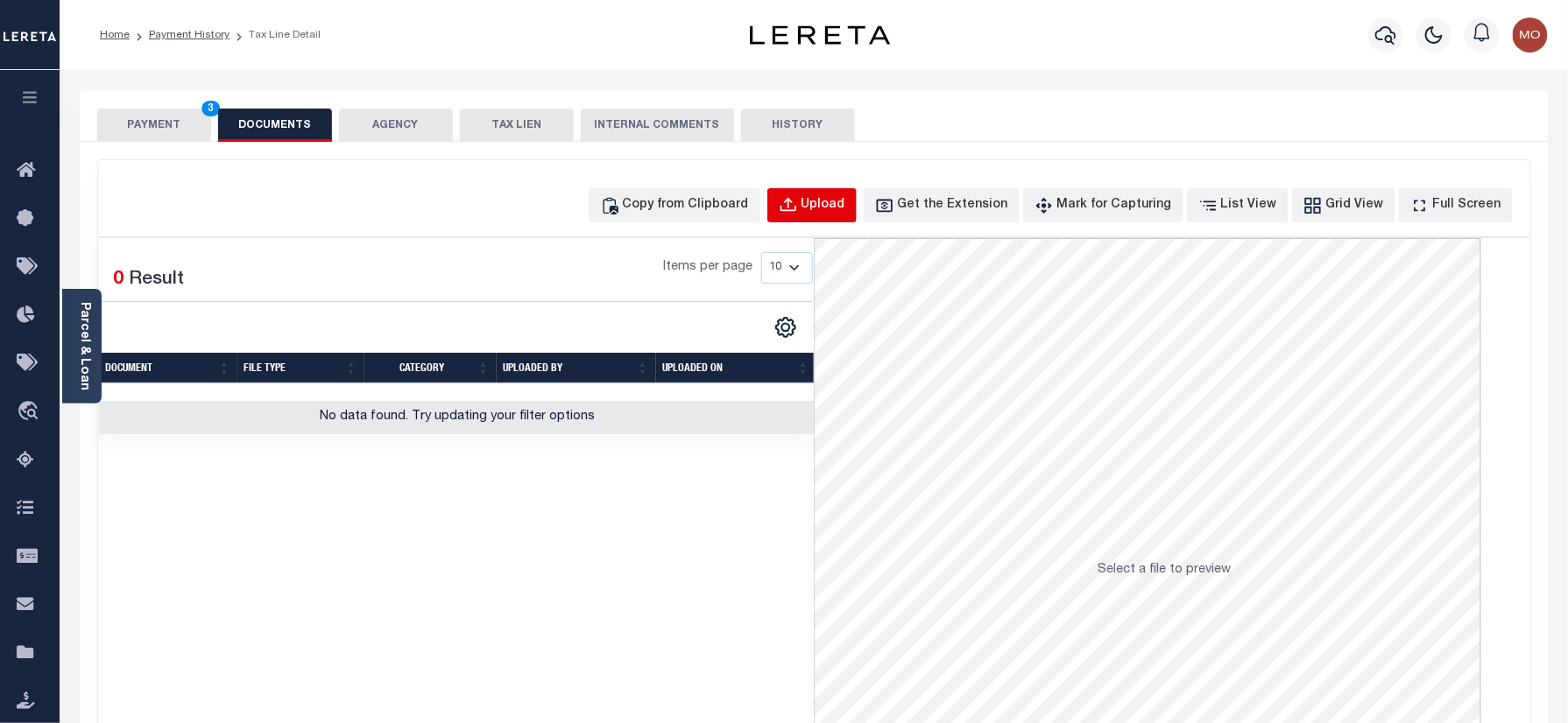
click at [842, 208] on div "Upload" at bounding box center [823, 206] width 44 height 19
select select "POP"
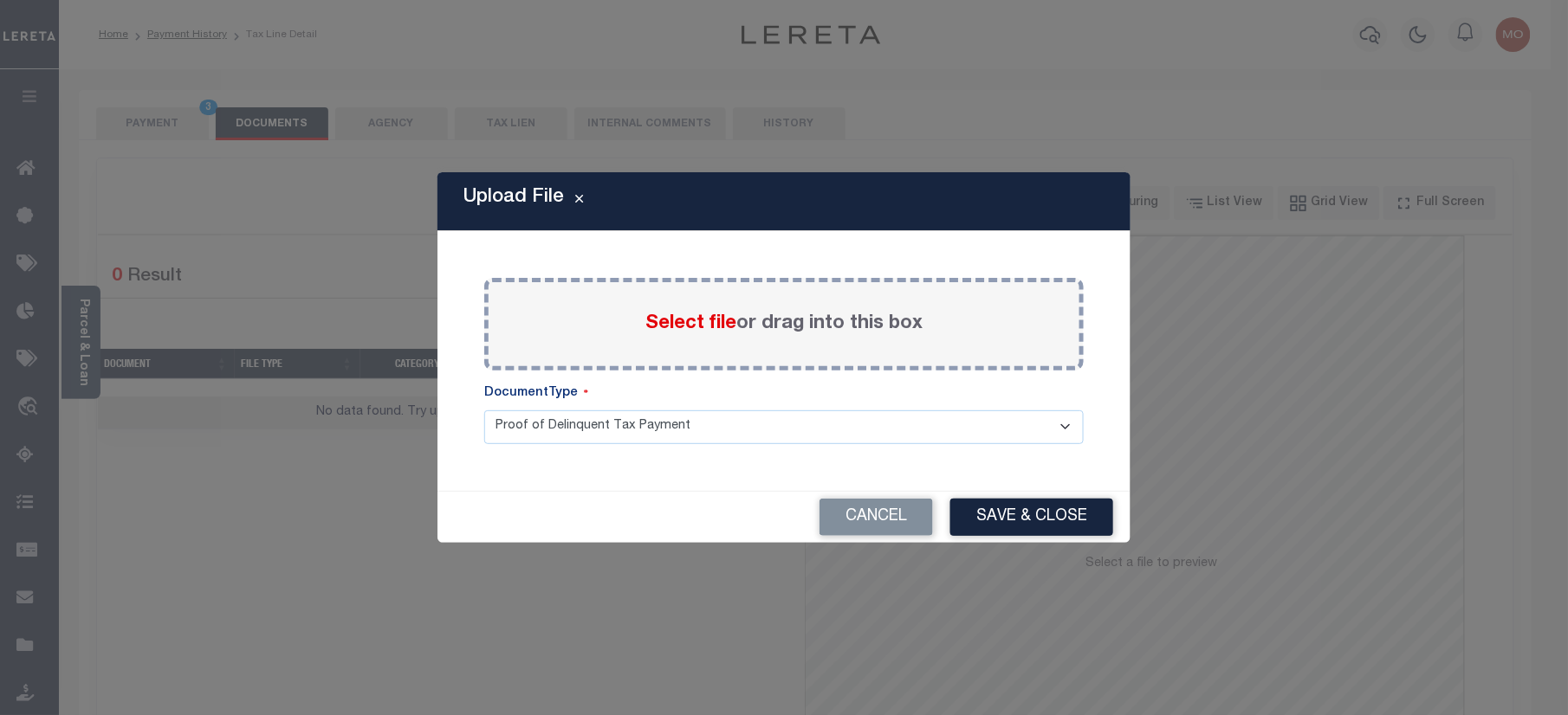
click at [665, 316] on span "Select file" at bounding box center [690, 324] width 91 height 19
click at [0, 0] on input "Select file or drag into this box" at bounding box center [0, 0] width 0 height 0
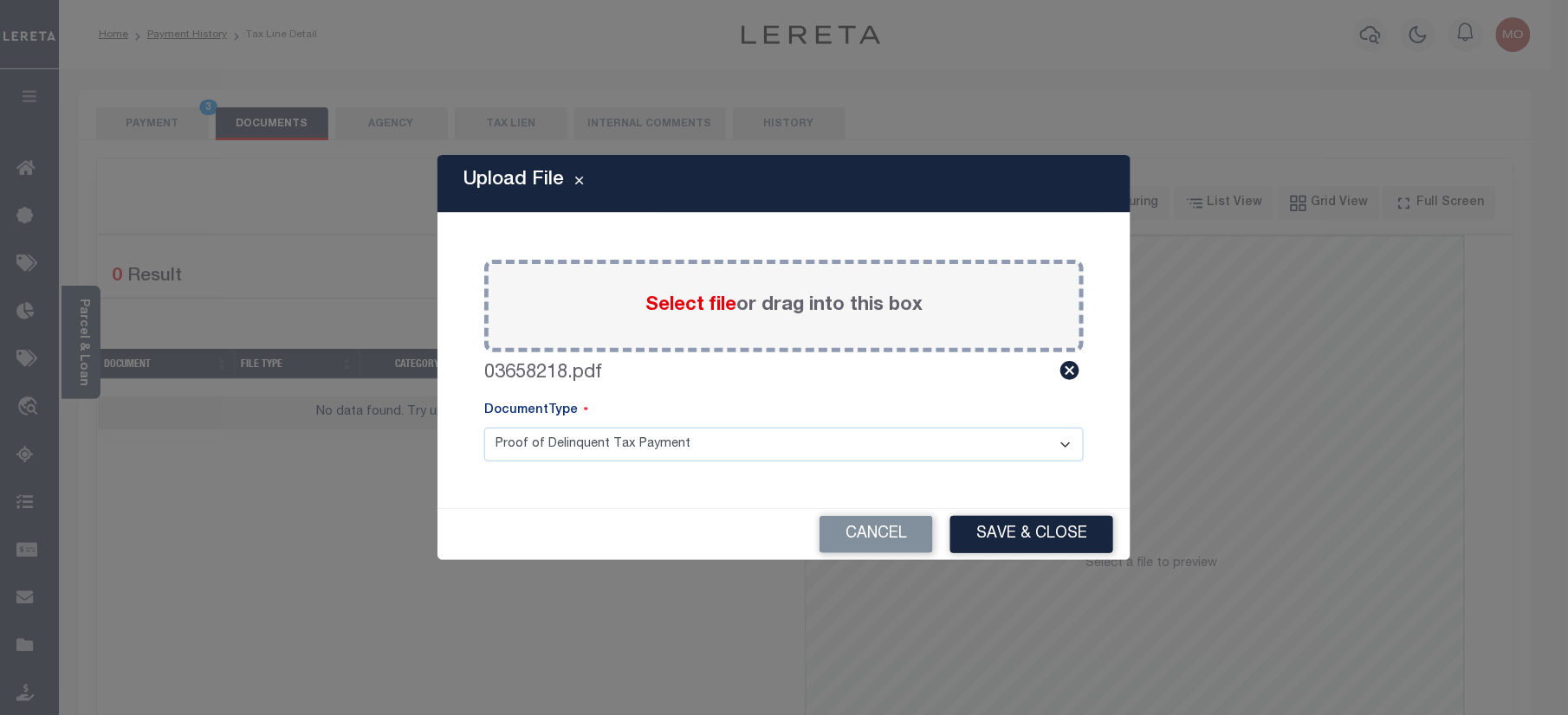
click at [1042, 511] on div "Cancel Save & Close" at bounding box center [784, 534] width 693 height 51
click at [1012, 510] on div "Cancel Save & Close" at bounding box center [784, 534] width 693 height 51
click at [1009, 527] on button "Save & Close" at bounding box center [1032, 534] width 163 height 37
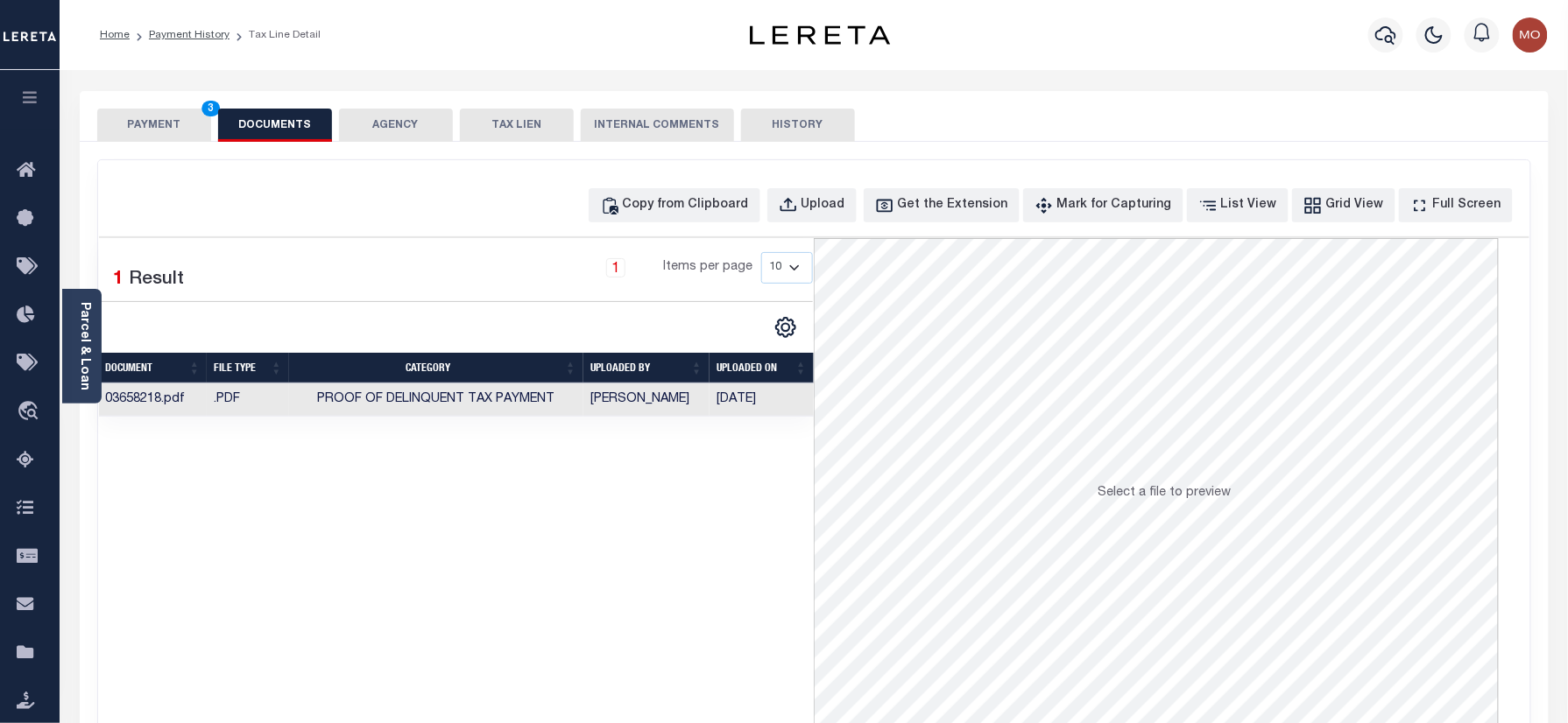
click at [147, 138] on button "PAYMENT 3" at bounding box center [154, 125] width 114 height 33
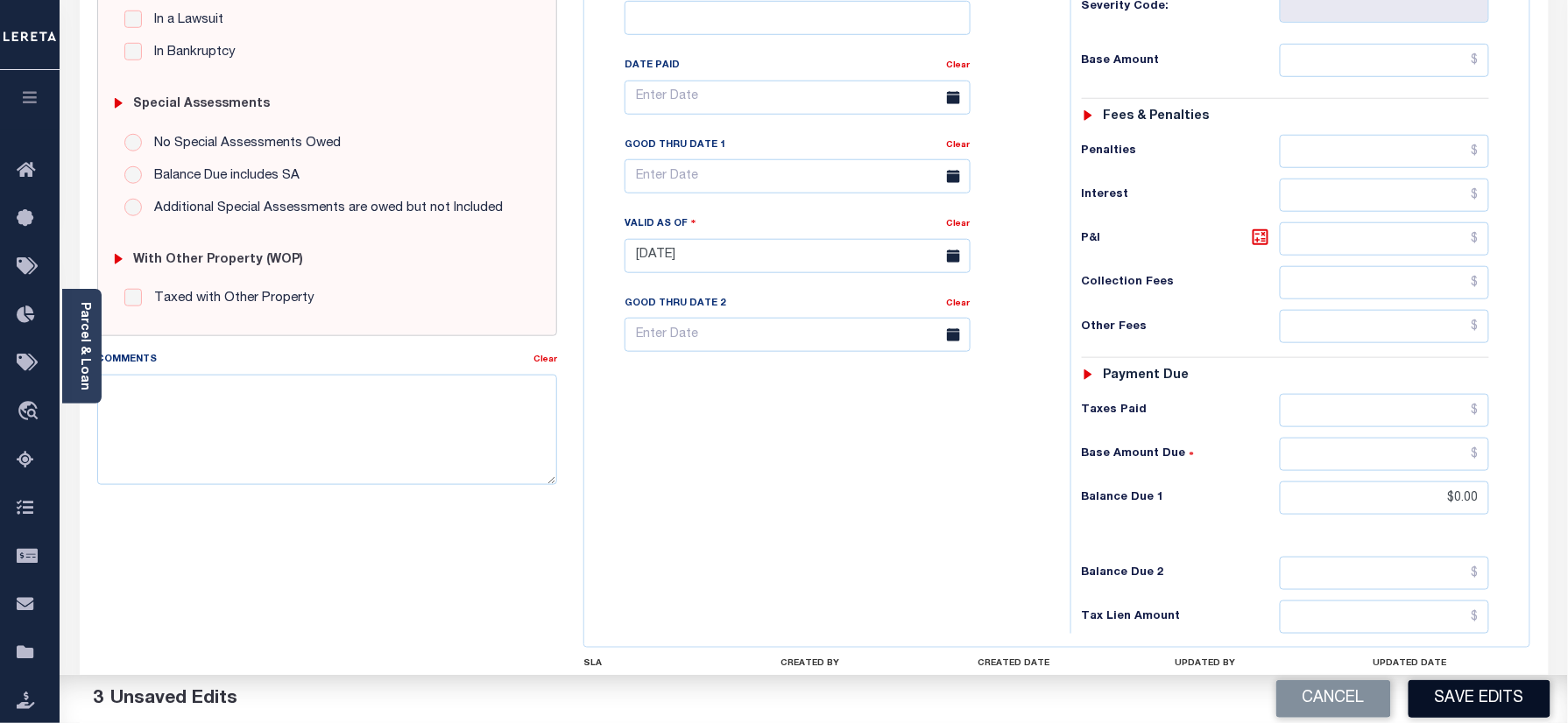
click at [1471, 692] on button "Save Edits" at bounding box center [1479, 699] width 142 height 38
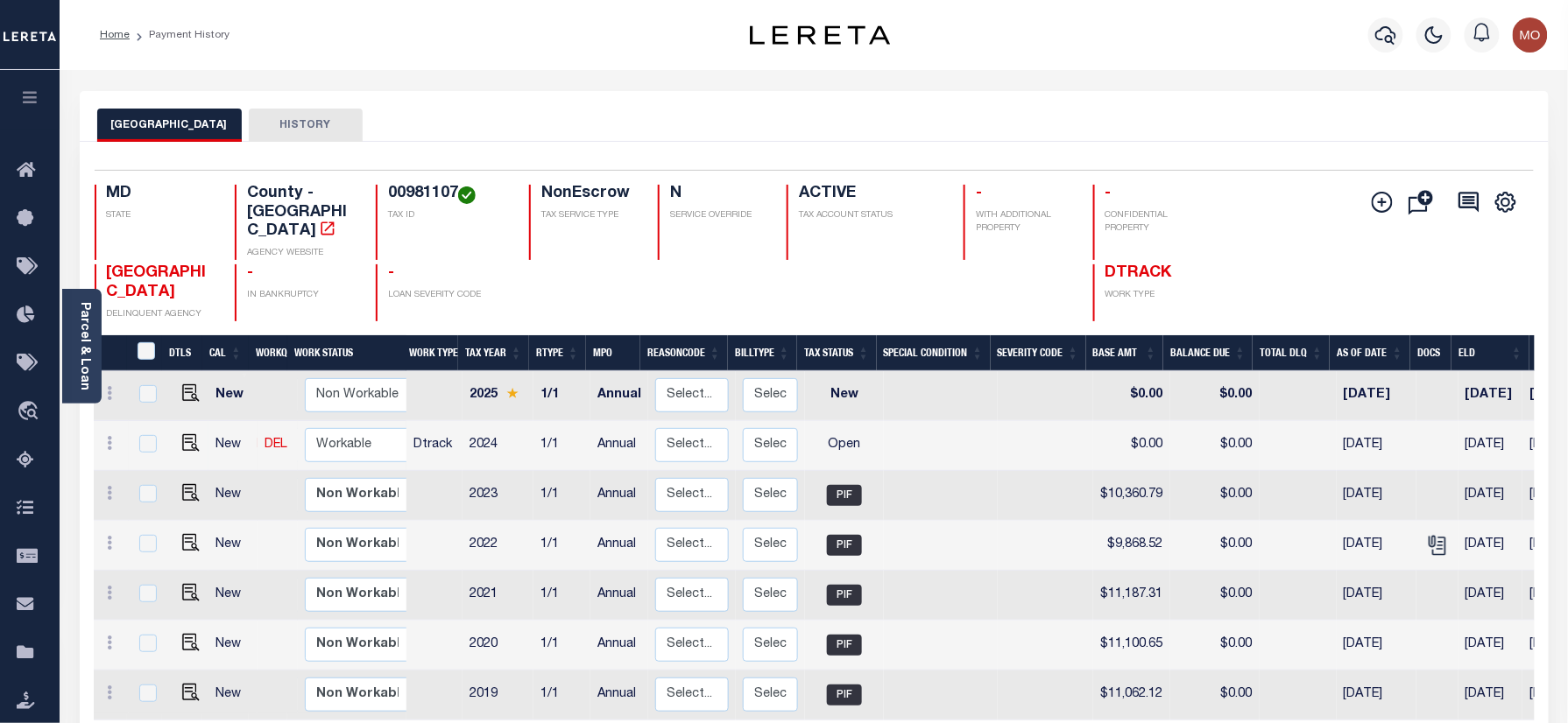
click at [173, 438] on link at bounding box center [186, 444] width 26 height 13
checkbox input "true"
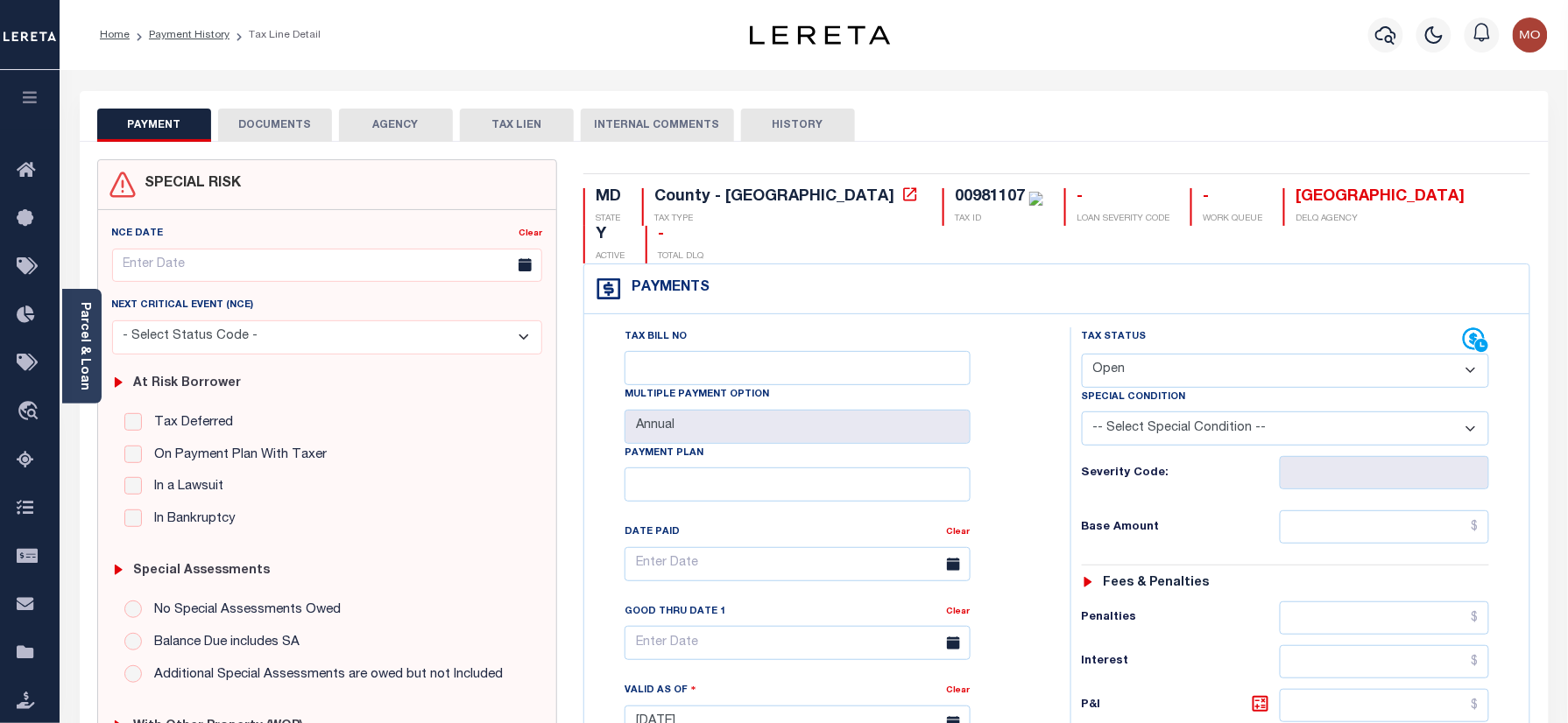
click at [954, 190] on div "00981107" at bounding box center [989, 196] width 70 height 15
copy div "00981107"
click at [1133, 354] on select "- Select Status Code - Open Due/Unpaid Paid Incomplete No Tax Due Internal Refu…" at bounding box center [1285, 371] width 408 height 34
select select "PYD"
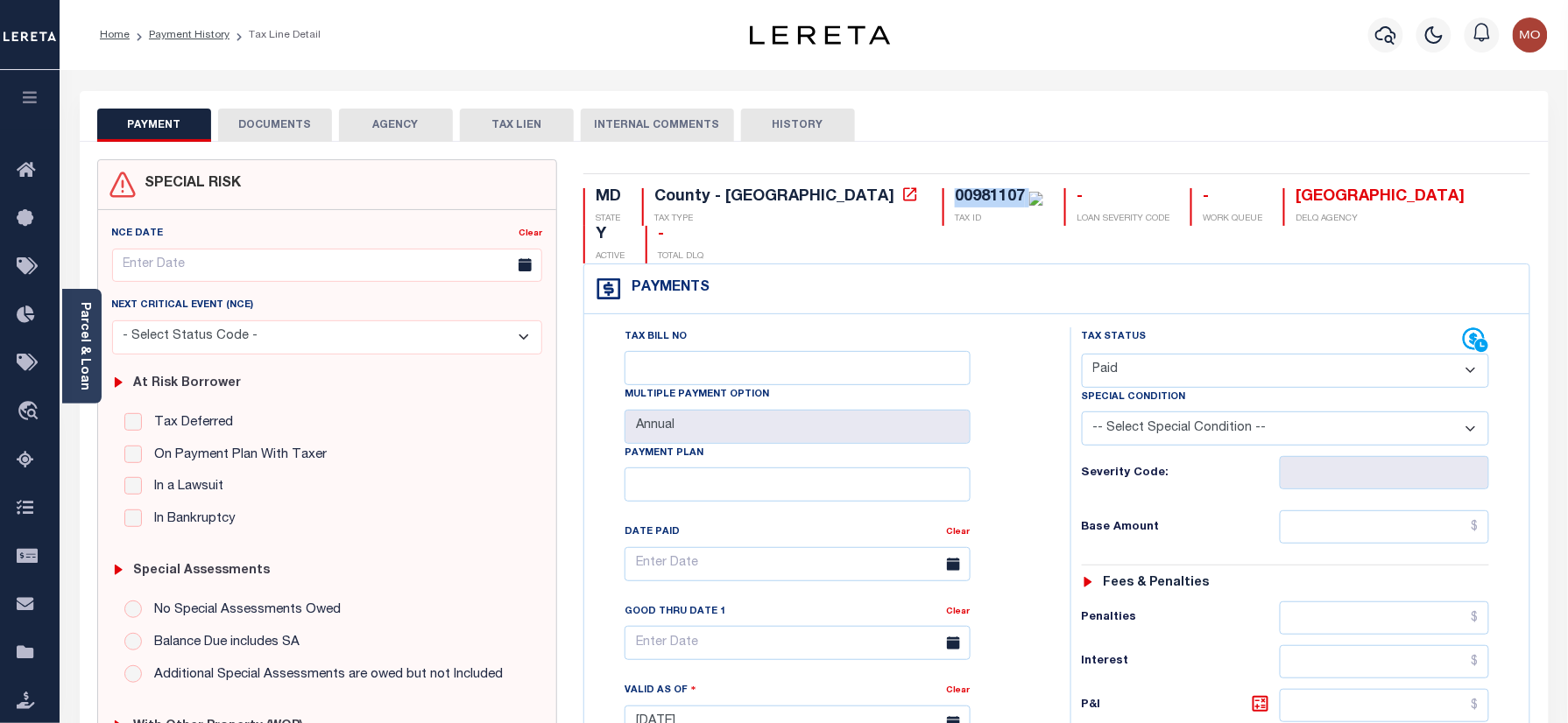
click at [1081, 354] on select "- Select Status Code - Open Due/Unpaid Paid Incomplete No Tax Due Internal Refu…" at bounding box center [1285, 371] width 408 height 34
type input "[DATE]"
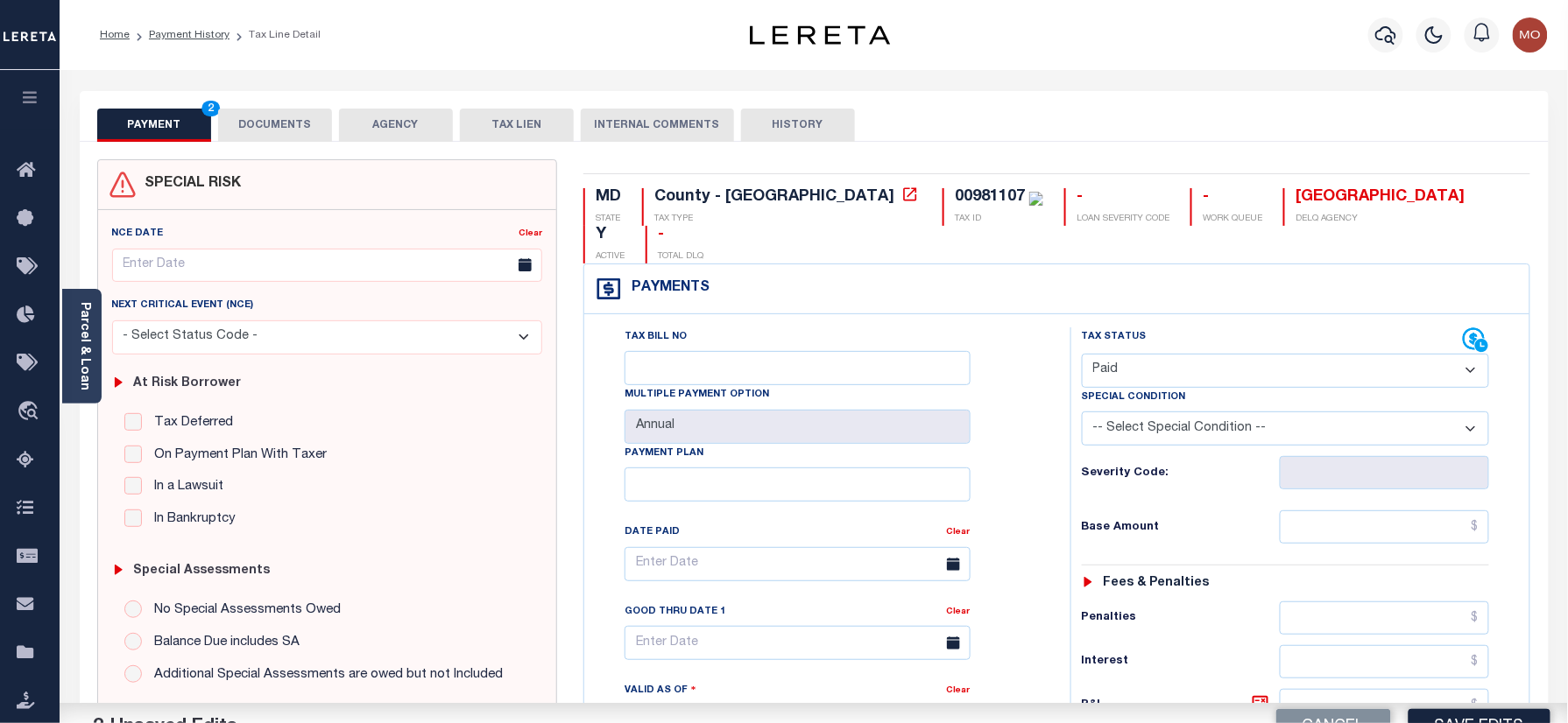
click at [1019, 442] on div "Tax Bill No Multiple Payment Option Annual Payment Plan Clear Clear Valid as Of…" at bounding box center [823, 573] width 442 height 492
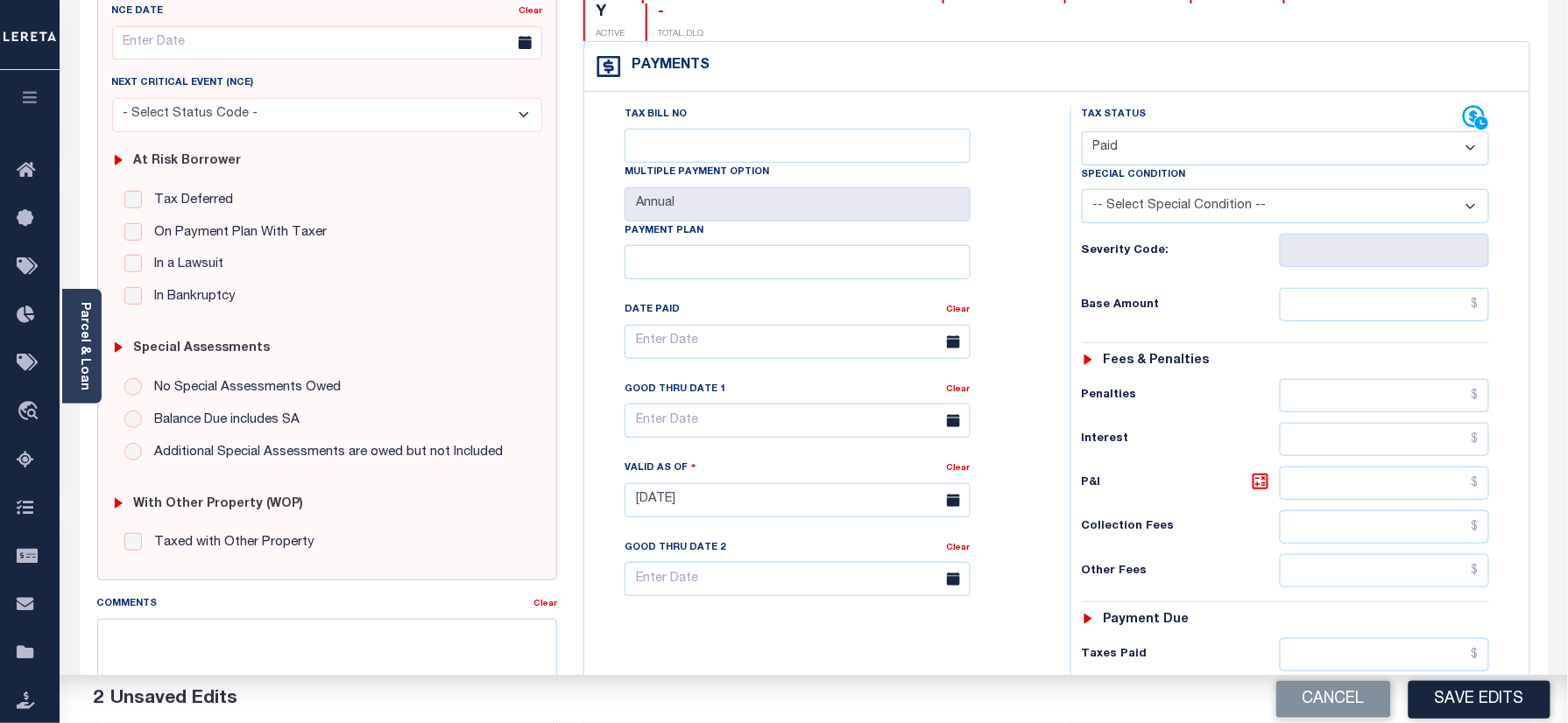
scroll to position [350, 0]
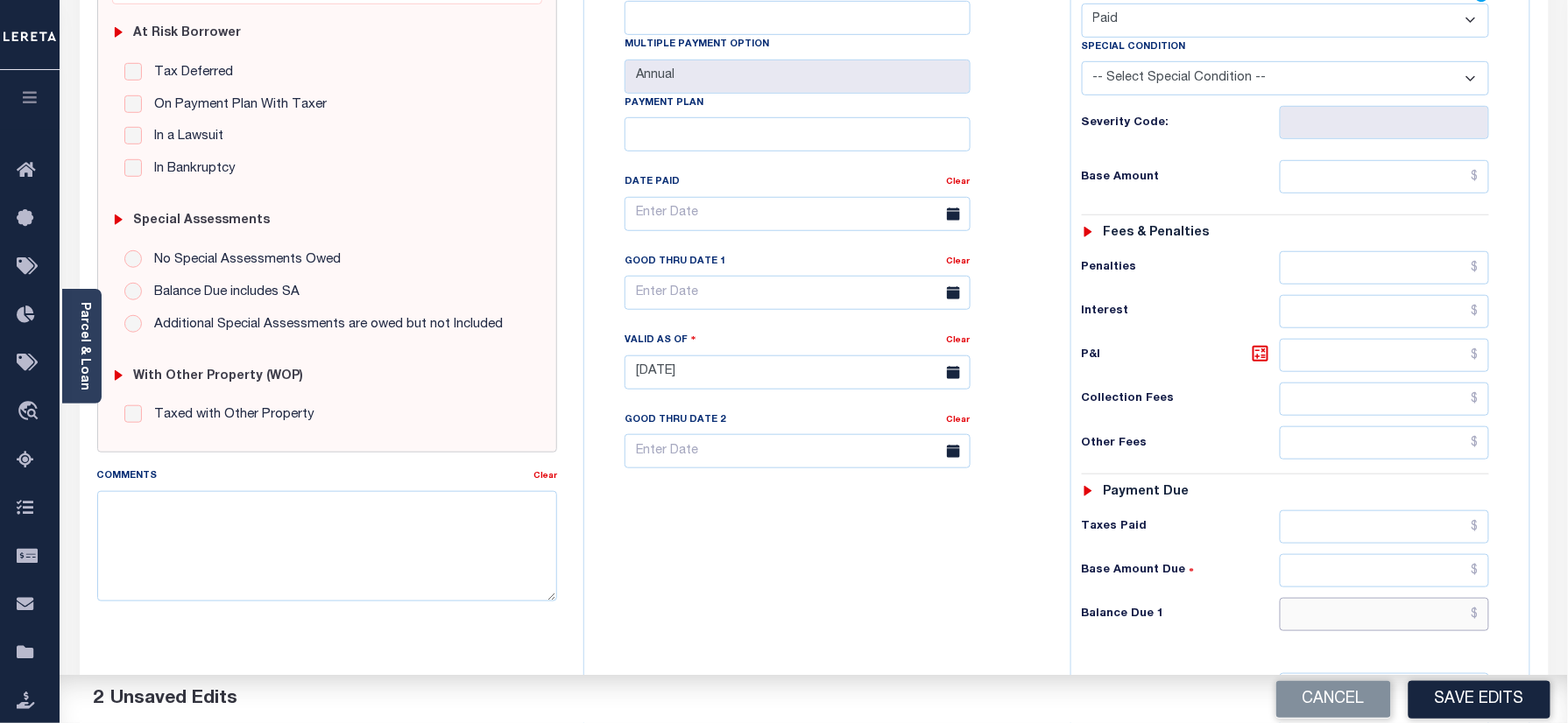
drag, startPoint x: 1348, startPoint y: 584, endPoint x: 989, endPoint y: 584, distance: 359.0
click at [1348, 598] on input "text" at bounding box center [1384, 615] width 210 height 33
type input "$0.00"
click at [989, 584] on div "Tax Bill No Multiple Payment Option Annual Payment Plan" at bounding box center [823, 363] width 468 height 773
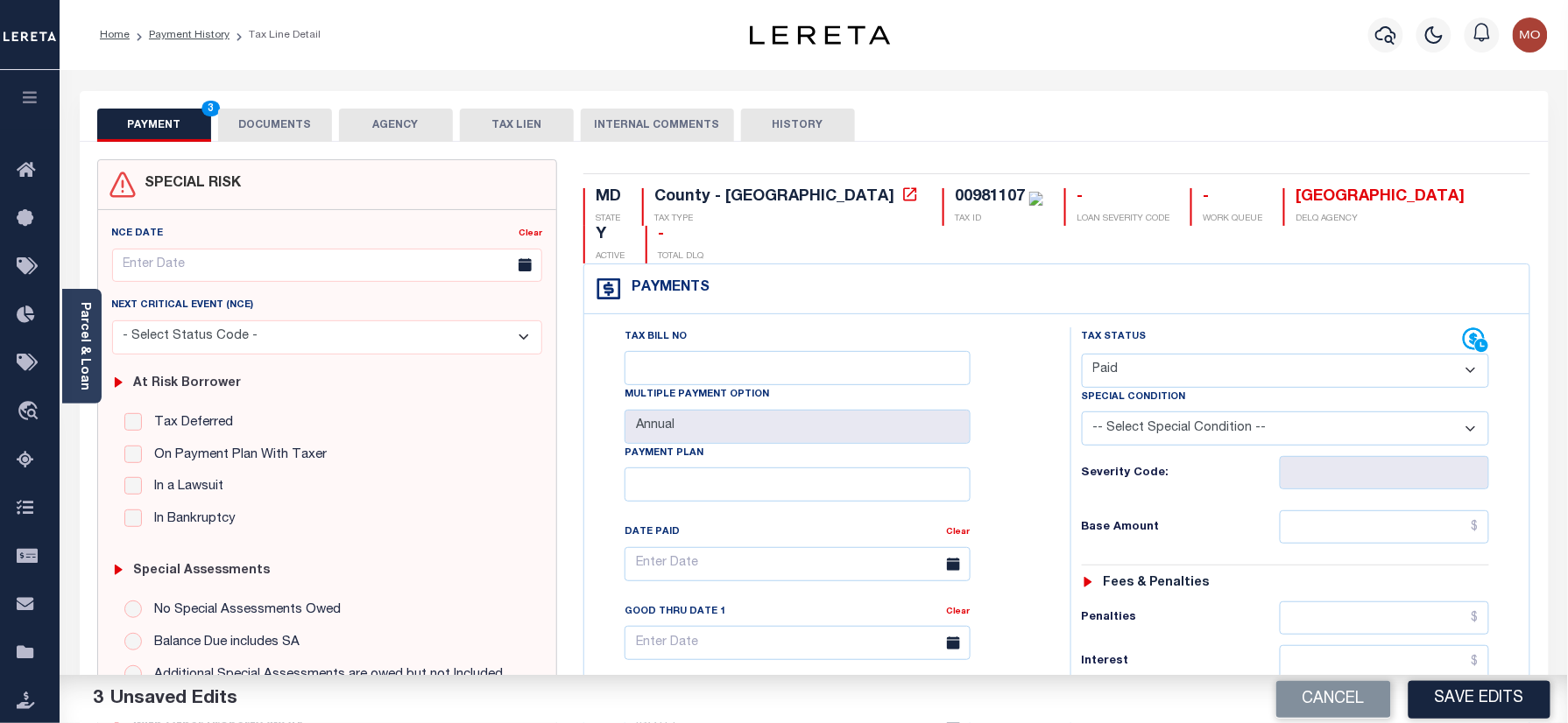
click at [268, 119] on button "DOCUMENTS" at bounding box center [275, 125] width 114 height 33
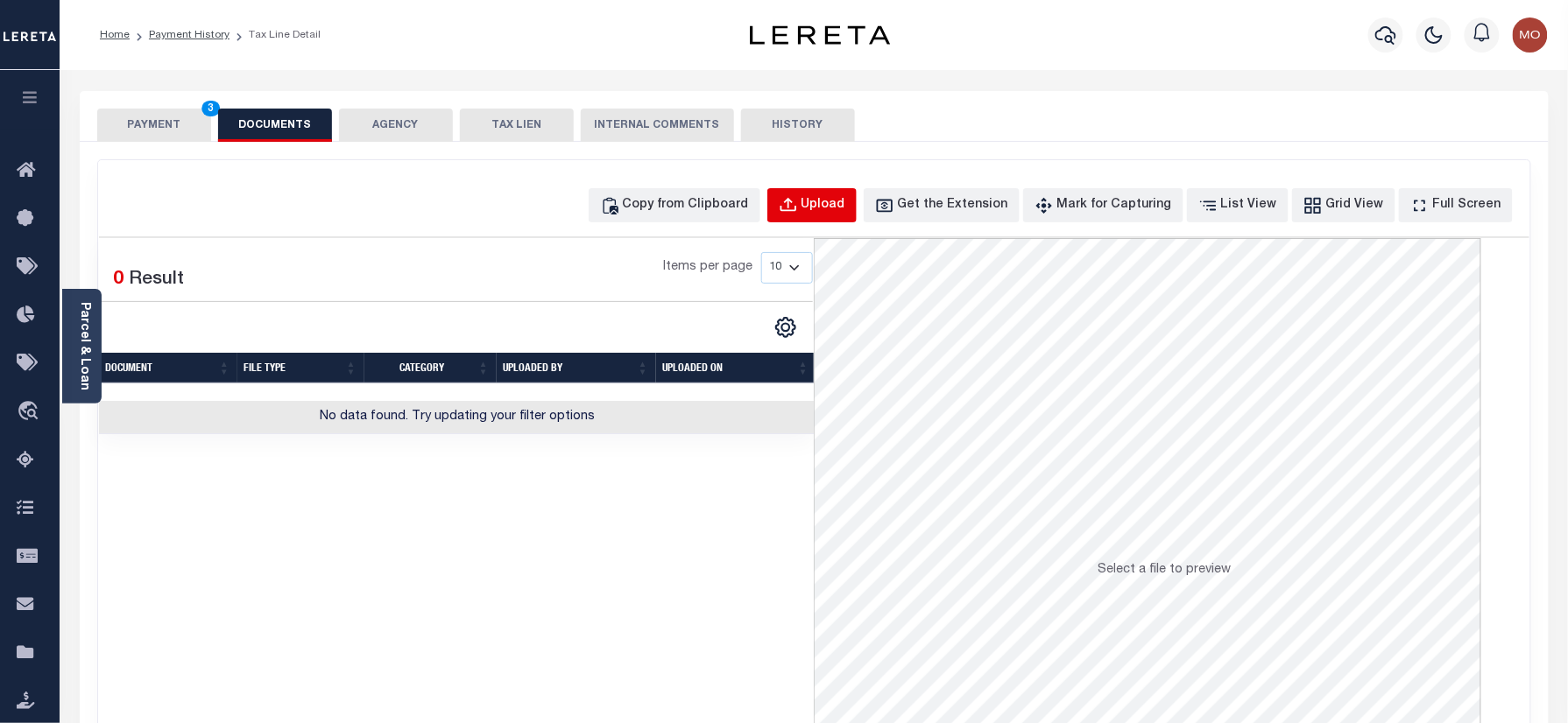
click at [845, 200] on div "Upload" at bounding box center [823, 206] width 44 height 19
select select "POP"
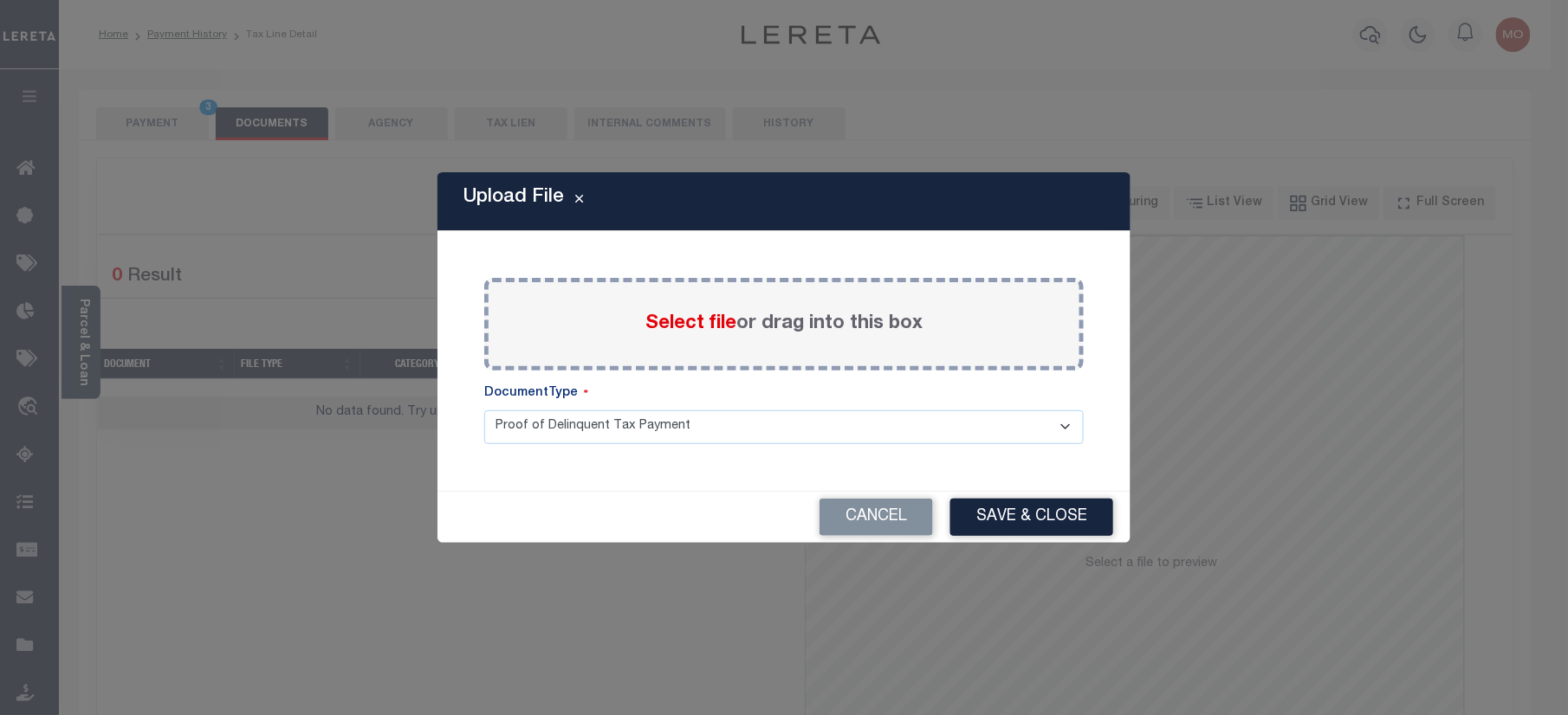
click at [698, 321] on span "Select file" at bounding box center [690, 324] width 91 height 19
click at [0, 0] on input "Select file or drag into this box" at bounding box center [0, 0] width 0 height 0
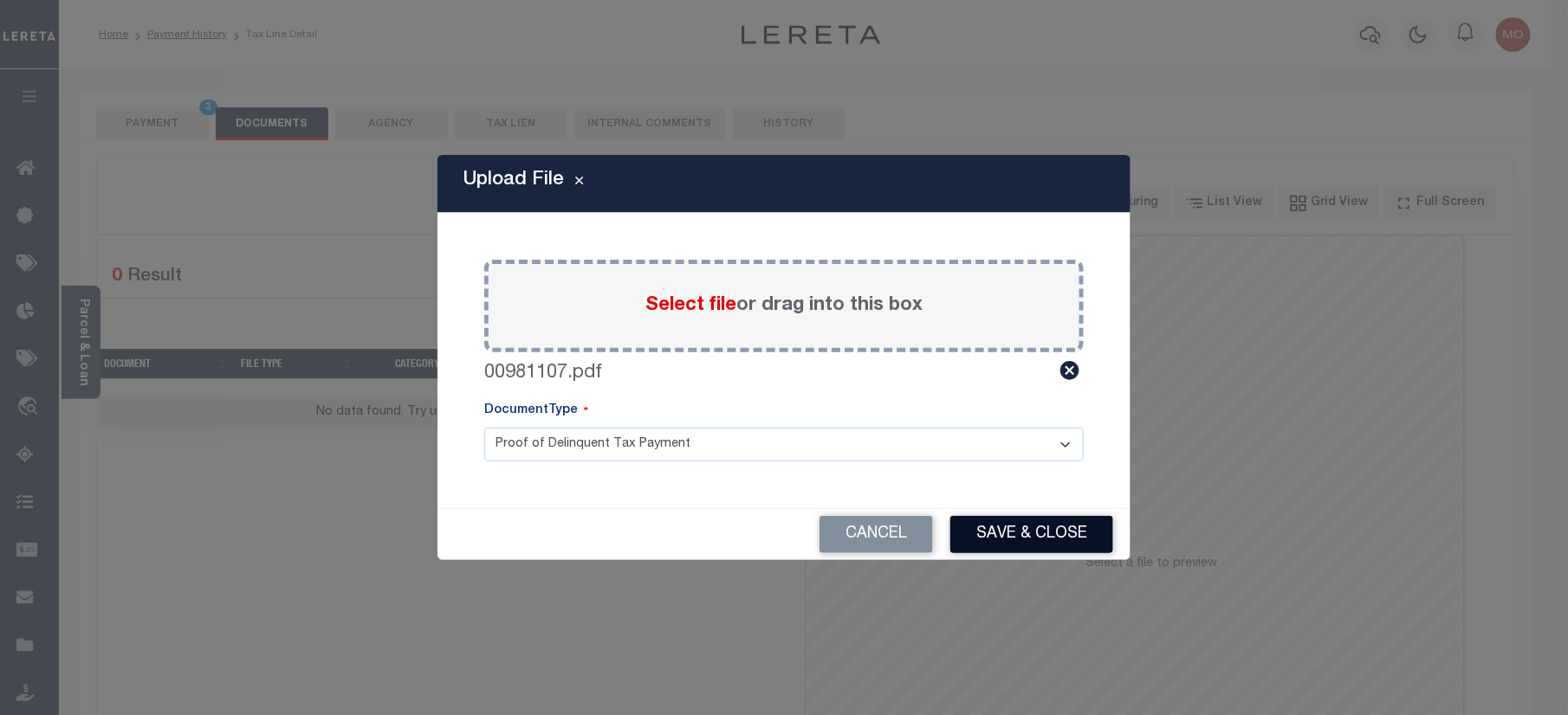
click at [1029, 528] on button "Save & Close" at bounding box center [1032, 534] width 163 height 37
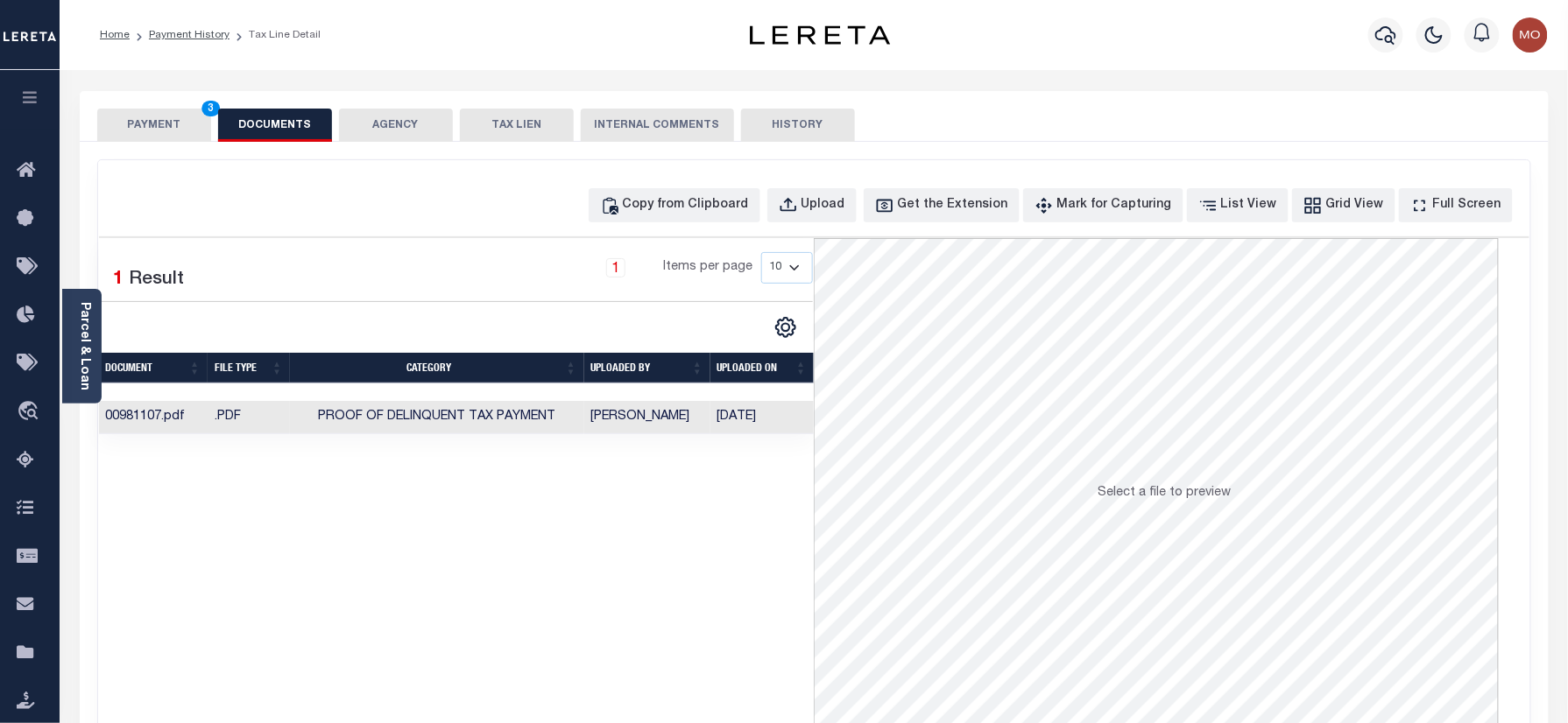
click at [172, 121] on button "PAYMENT 3" at bounding box center [154, 125] width 114 height 33
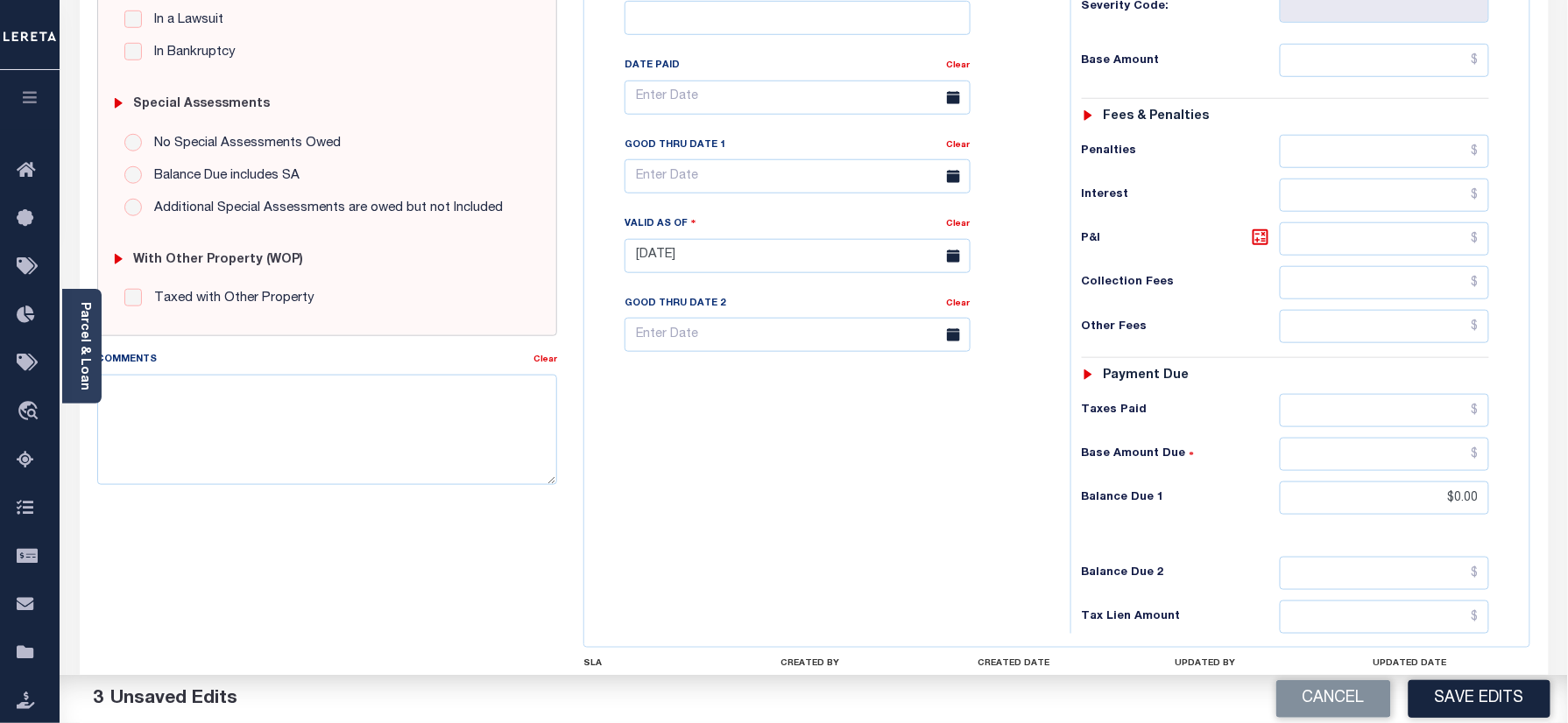
drag, startPoint x: 1441, startPoint y: 690, endPoint x: 1431, endPoint y: 686, distance: 10.8
click at [1441, 688] on button "Save Edits" at bounding box center [1479, 699] width 142 height 38
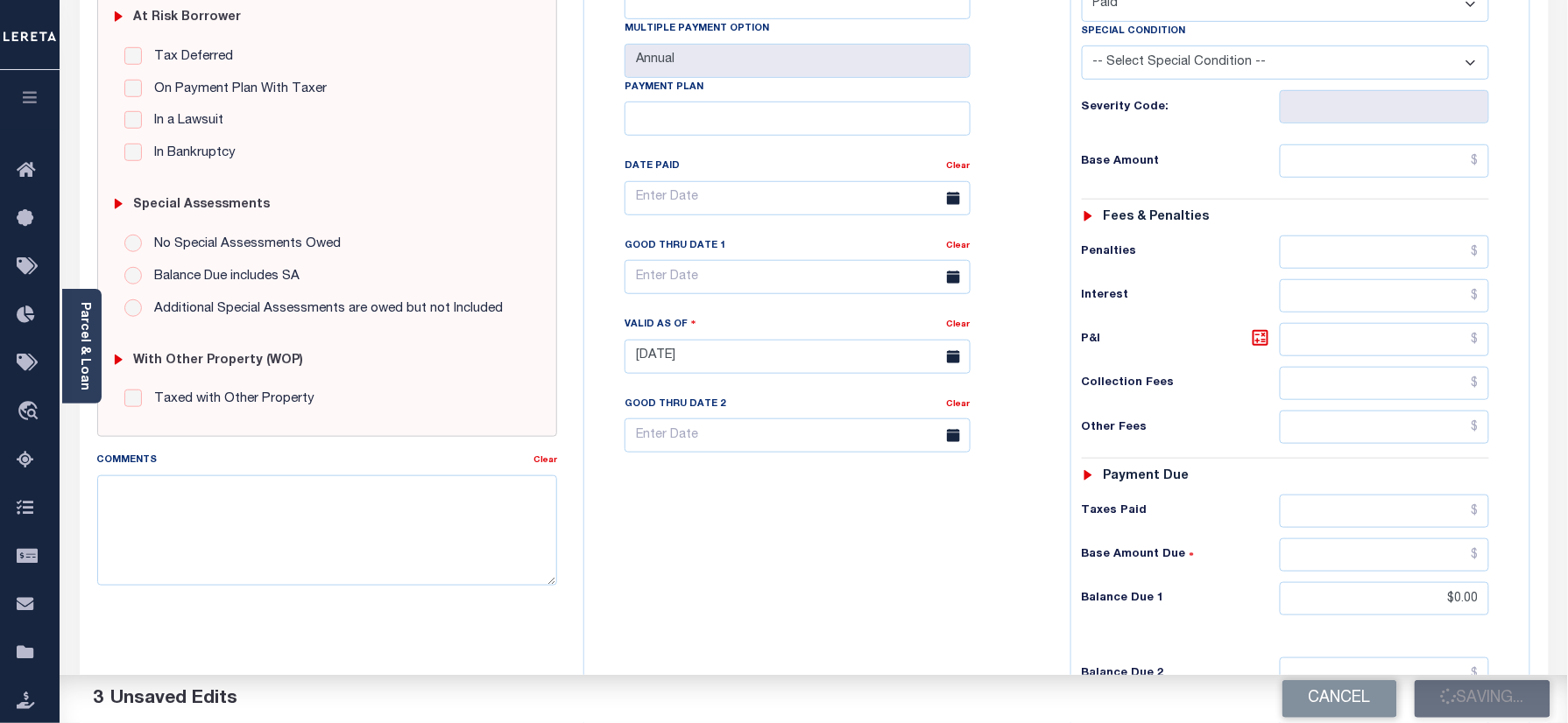
scroll to position [233, 0]
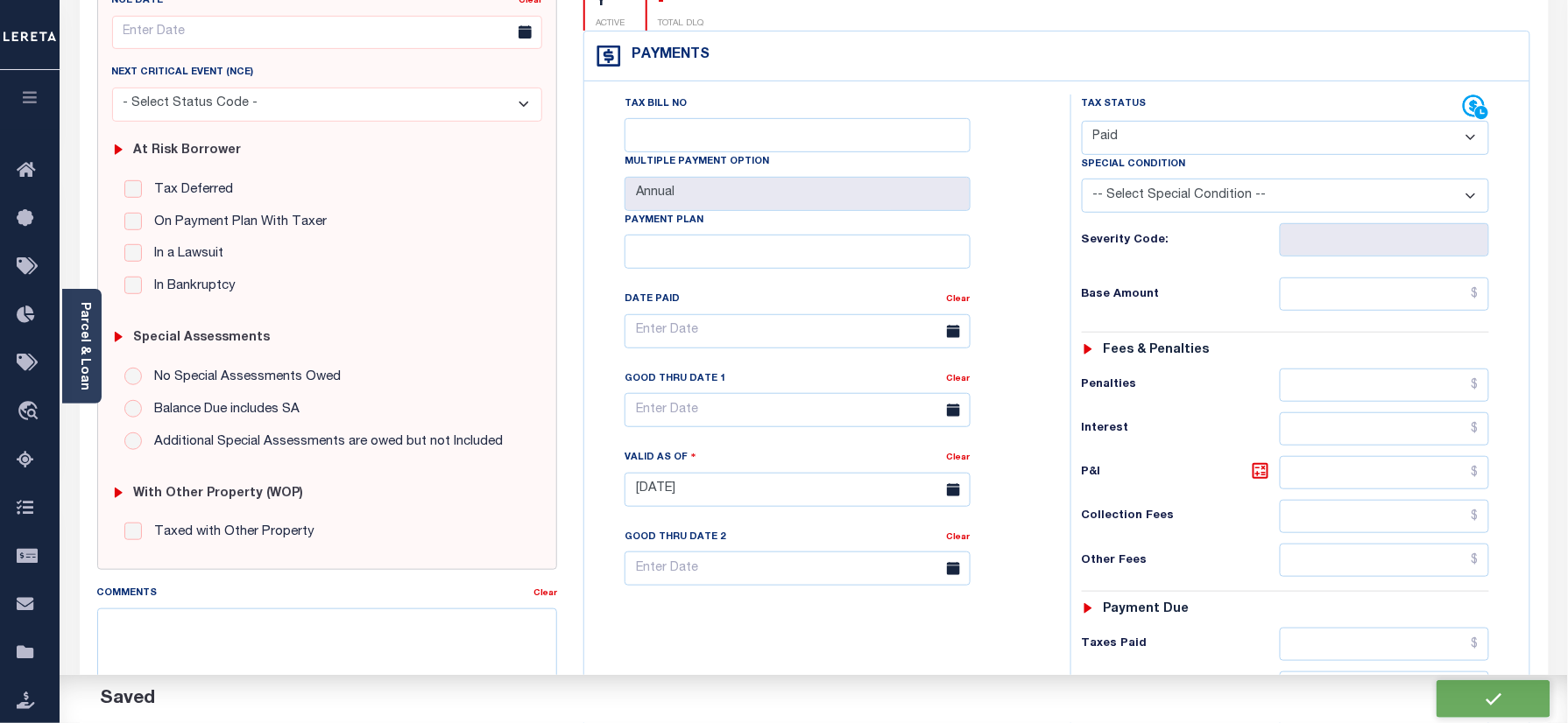
checkbox input "false"
type input "$0"
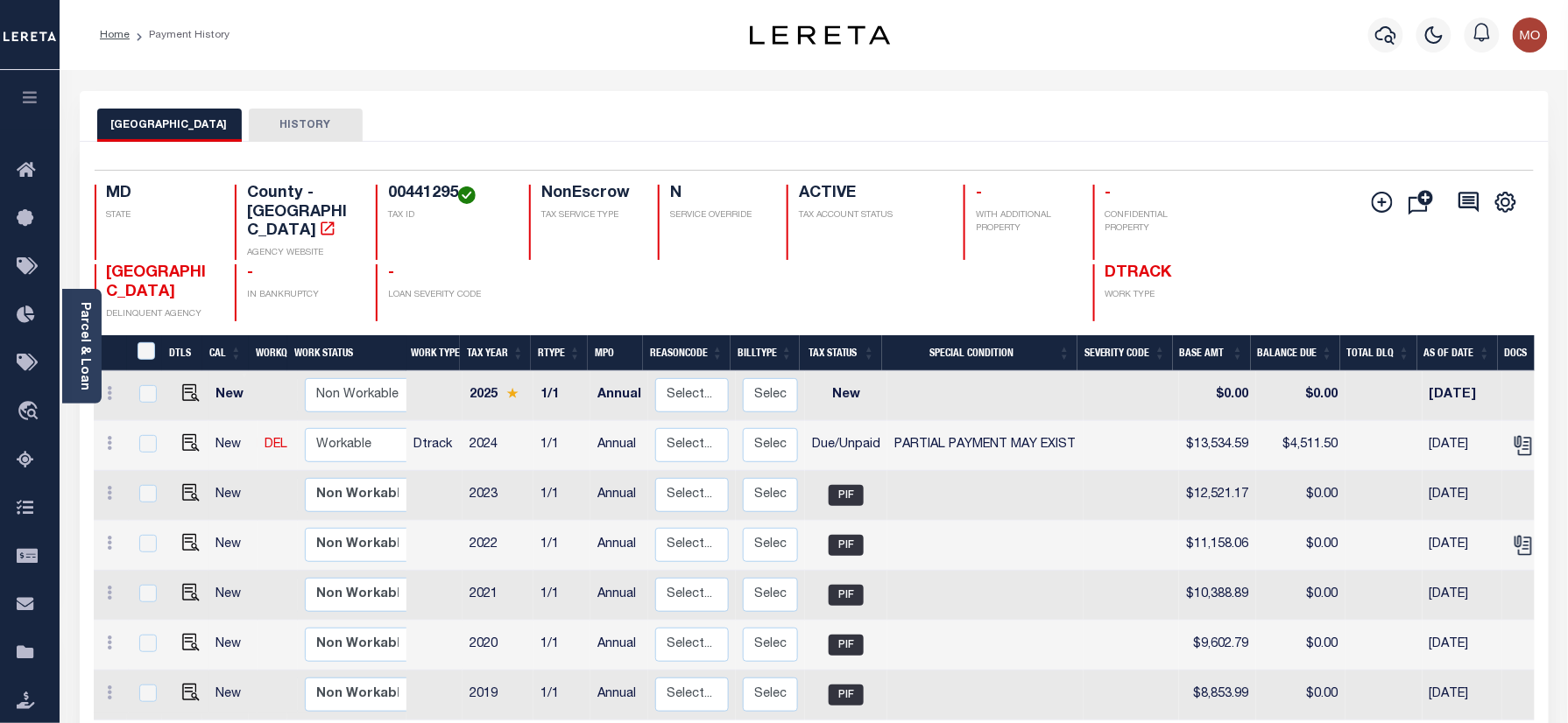
click at [426, 189] on h4 "00441295" at bounding box center [448, 195] width 120 height 19
copy h4 "00441295"
click at [183, 435] on img "" at bounding box center [191, 443] width 17 height 17
checkbox input "true"
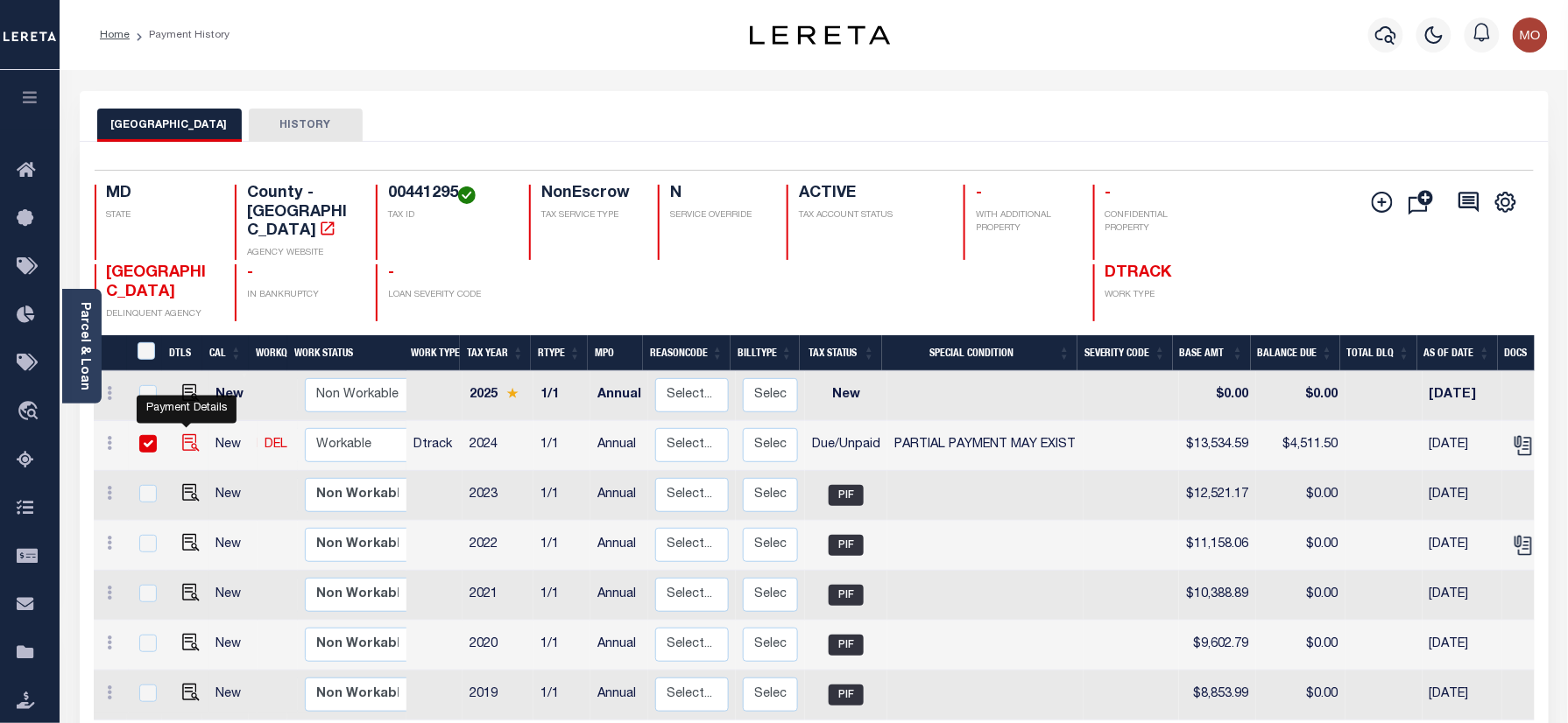
checkbox input "true"
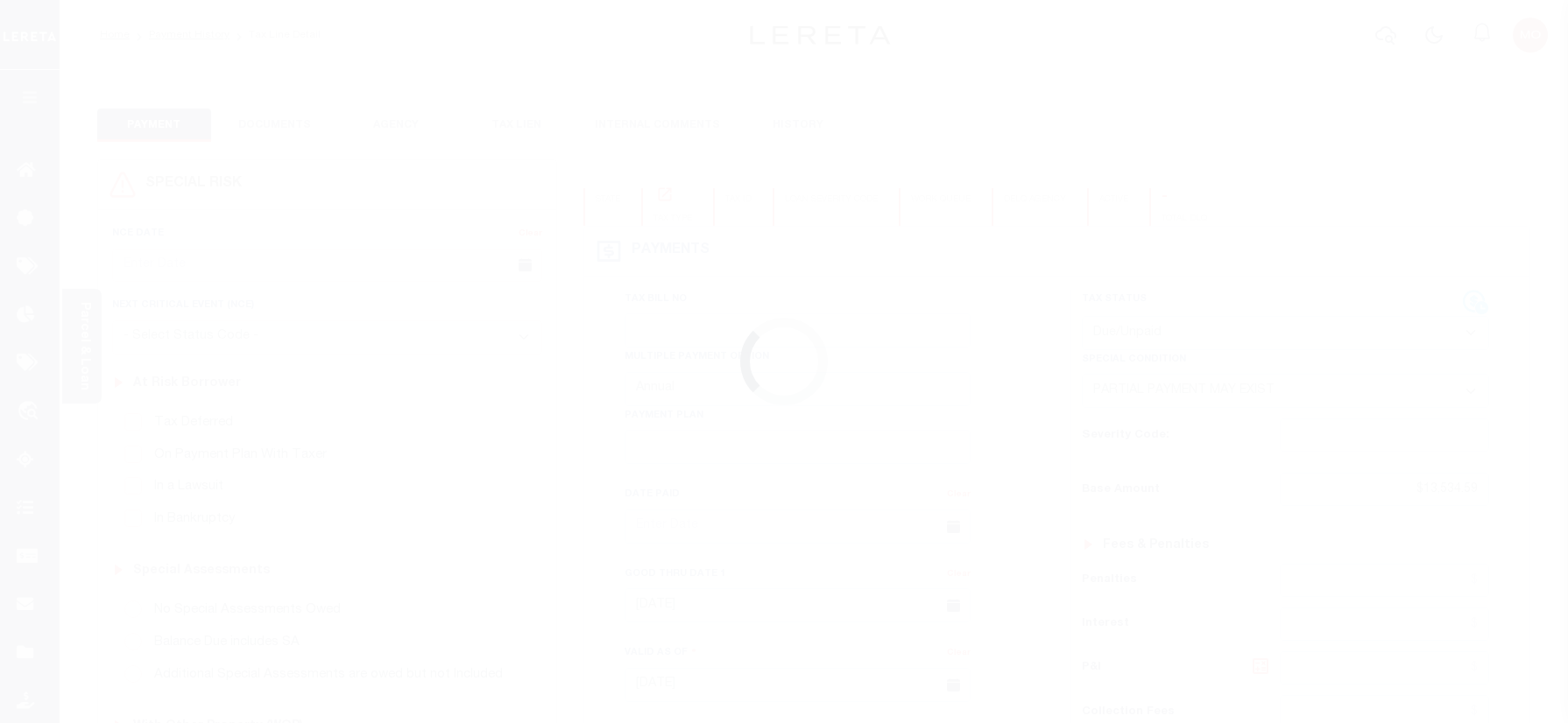
select select "DUE"
select select "15"
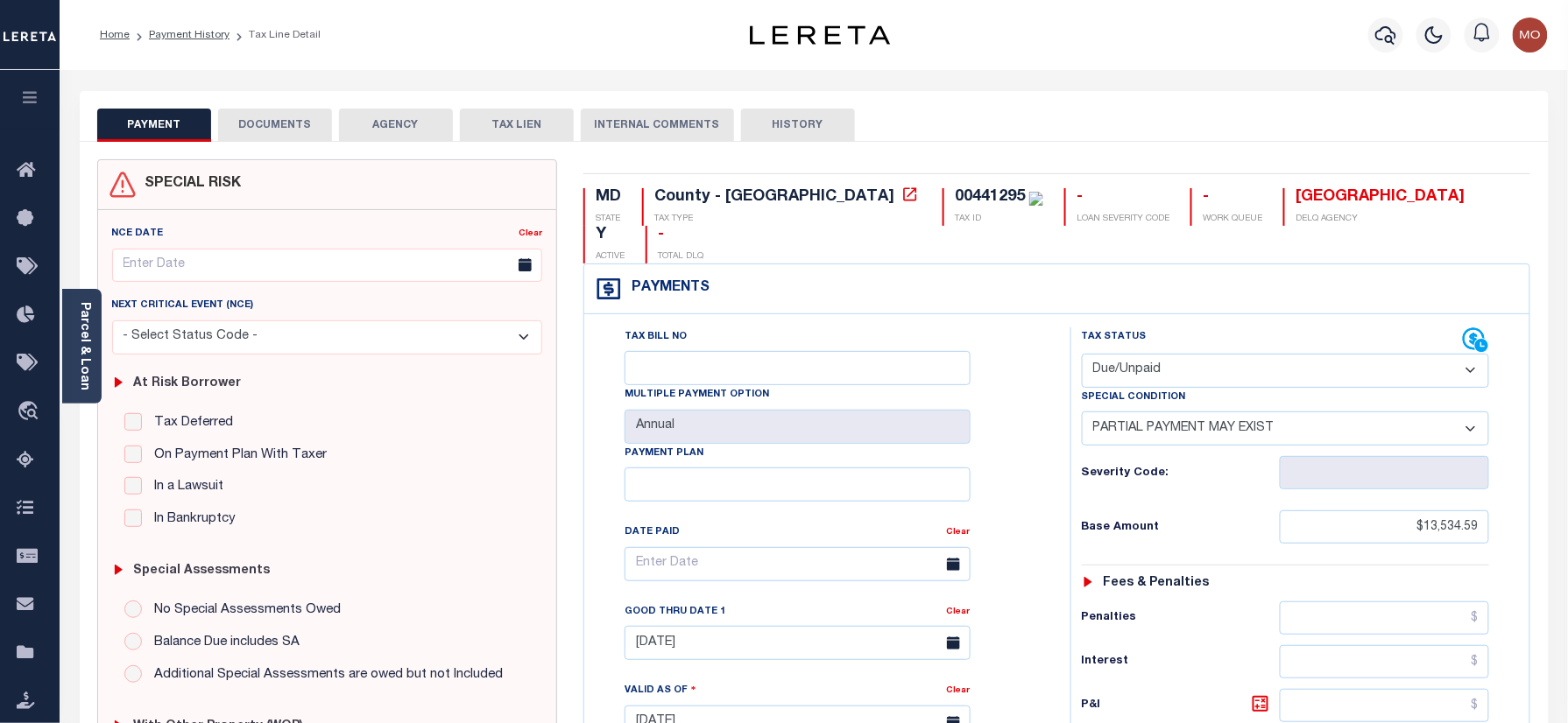
click at [1153, 354] on select "- Select Status Code - Open Due/Unpaid Paid Incomplete No Tax Due Internal Refu…" at bounding box center [1285, 371] width 408 height 34
select select "PYD"
click at [1081, 354] on select "- Select Status Code - Open Due/Unpaid Paid Incomplete No Tax Due Internal Refu…" at bounding box center [1285, 371] width 408 height 34
select select "0"
type input "[DATE]"
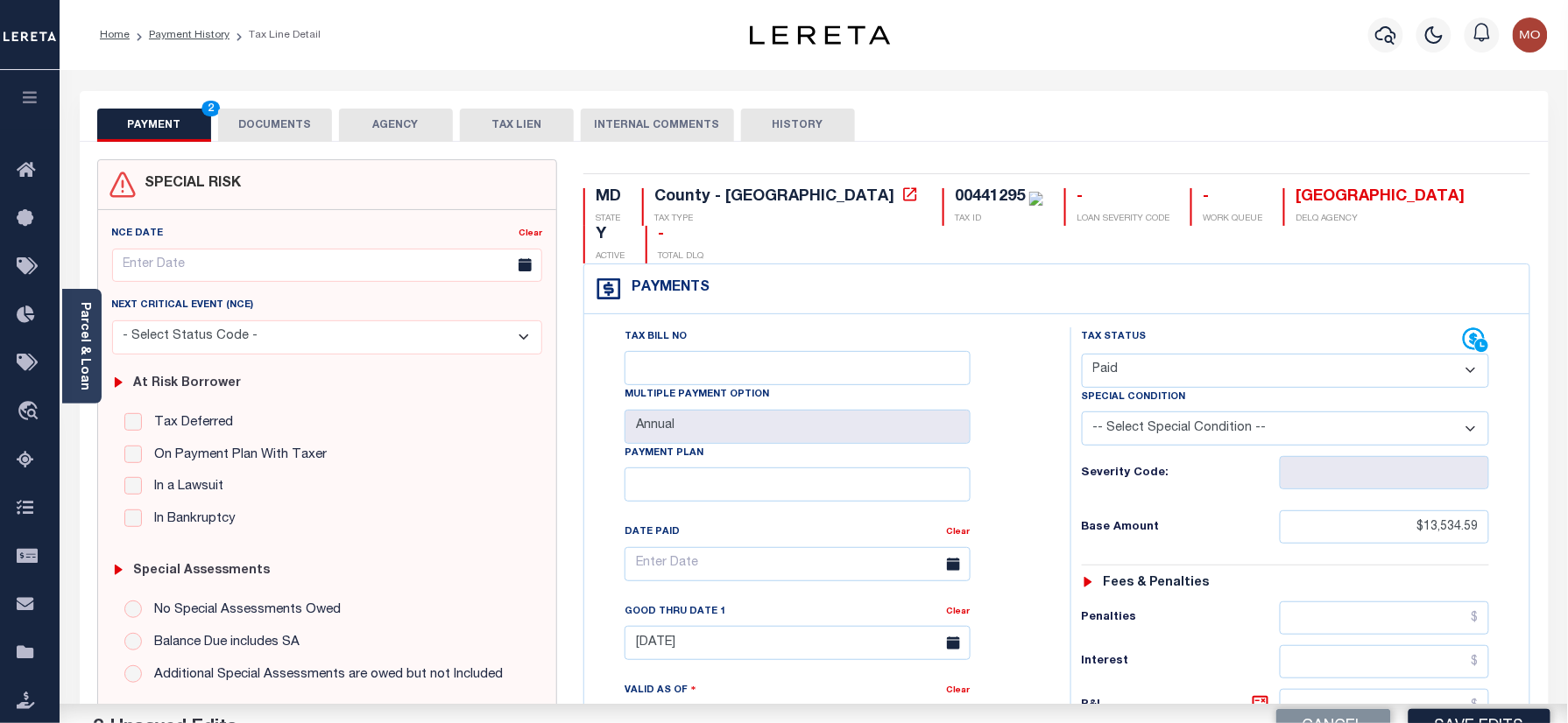
click at [1054, 453] on div "Tax Bill No Multiple Payment Option Annual Payment Plan" at bounding box center [823, 713] width 468 height 773
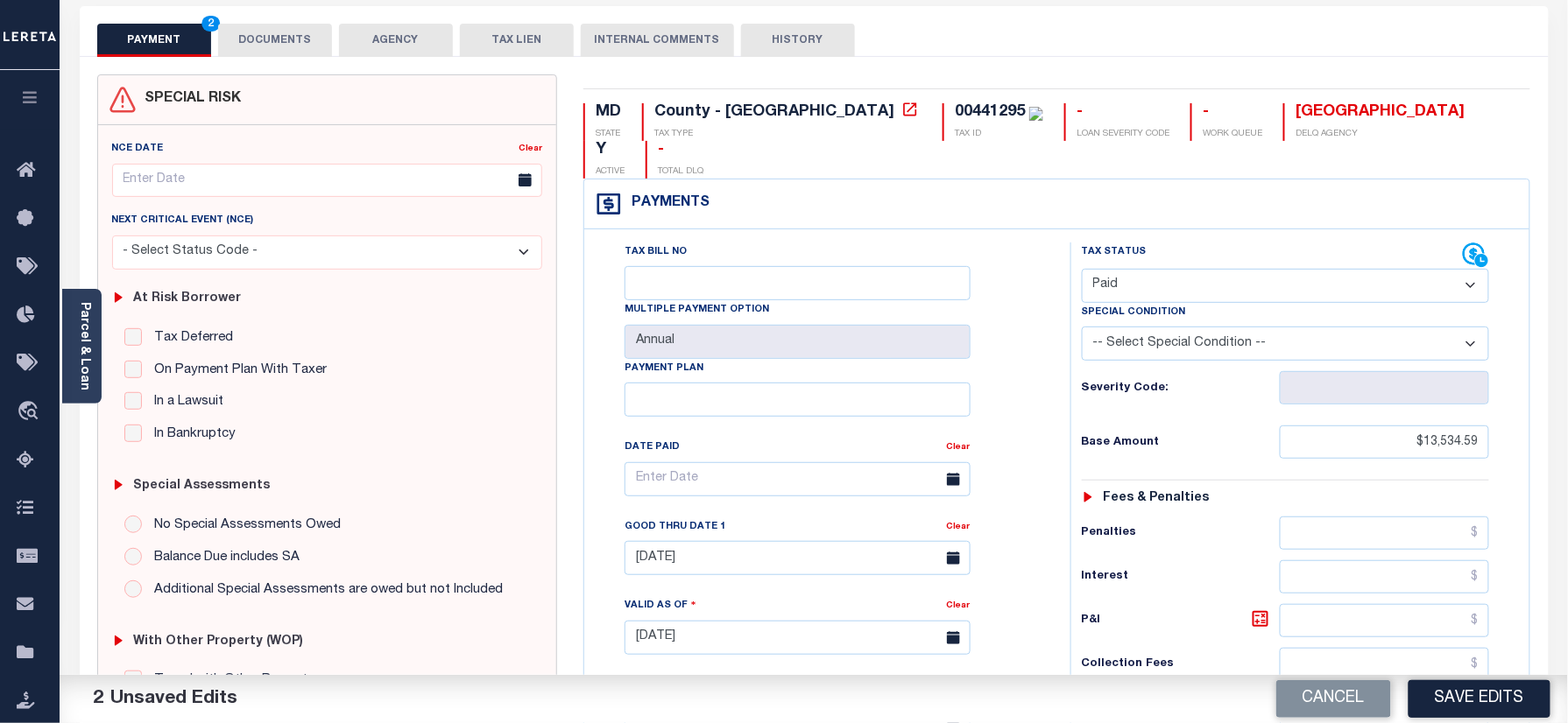
scroll to position [233, 0]
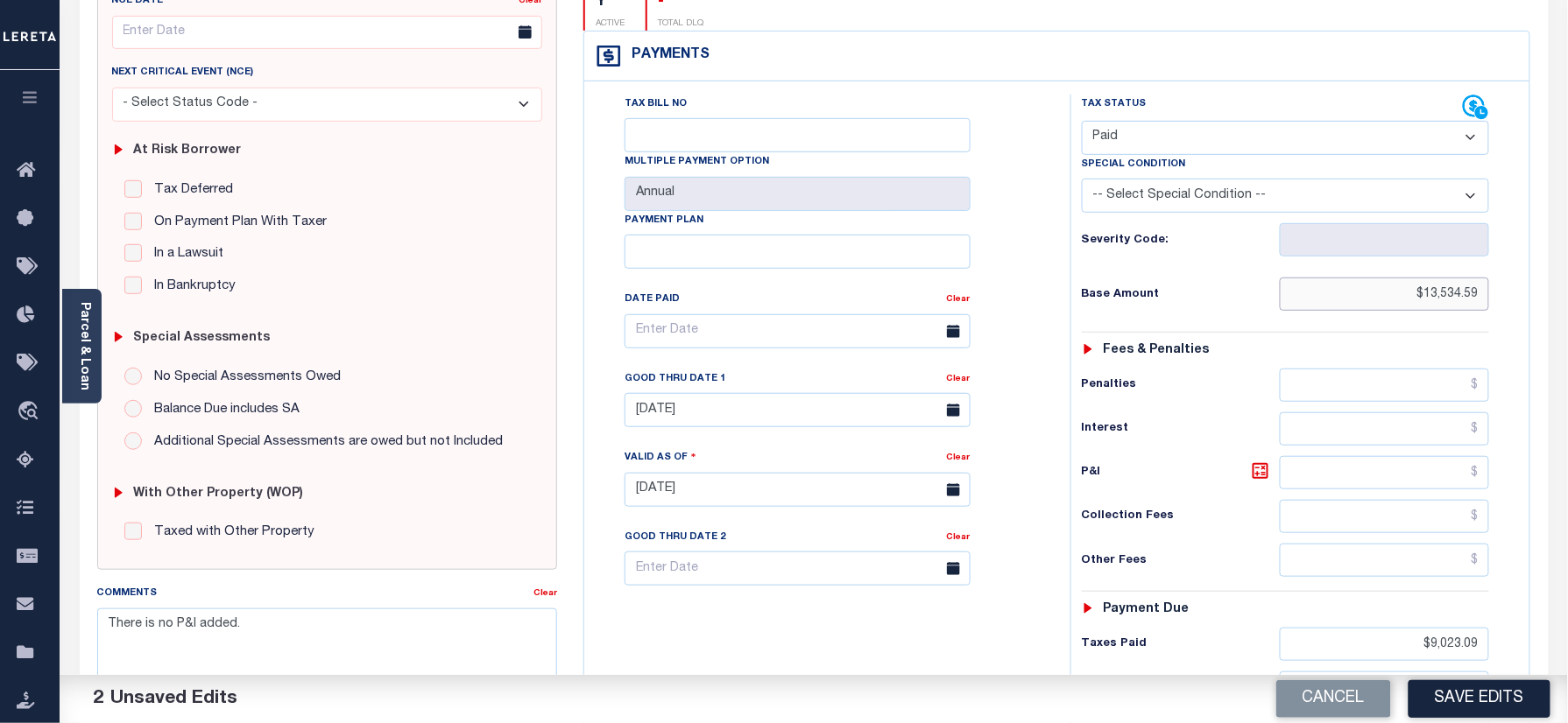
drag, startPoint x: 1402, startPoint y: 260, endPoint x: 1560, endPoint y: 334, distance: 174.5
click at [1567, 301] on html "Home Payment History Tax Line Detail" at bounding box center [784, 431] width 1568 height 1328
drag, startPoint x: 1392, startPoint y: 615, endPoint x: 1512, endPoint y: 583, distance: 124.2
click at [1567, 639] on html "Home Payment History Tax Line Detail" at bounding box center [784, 431] width 1568 height 1328
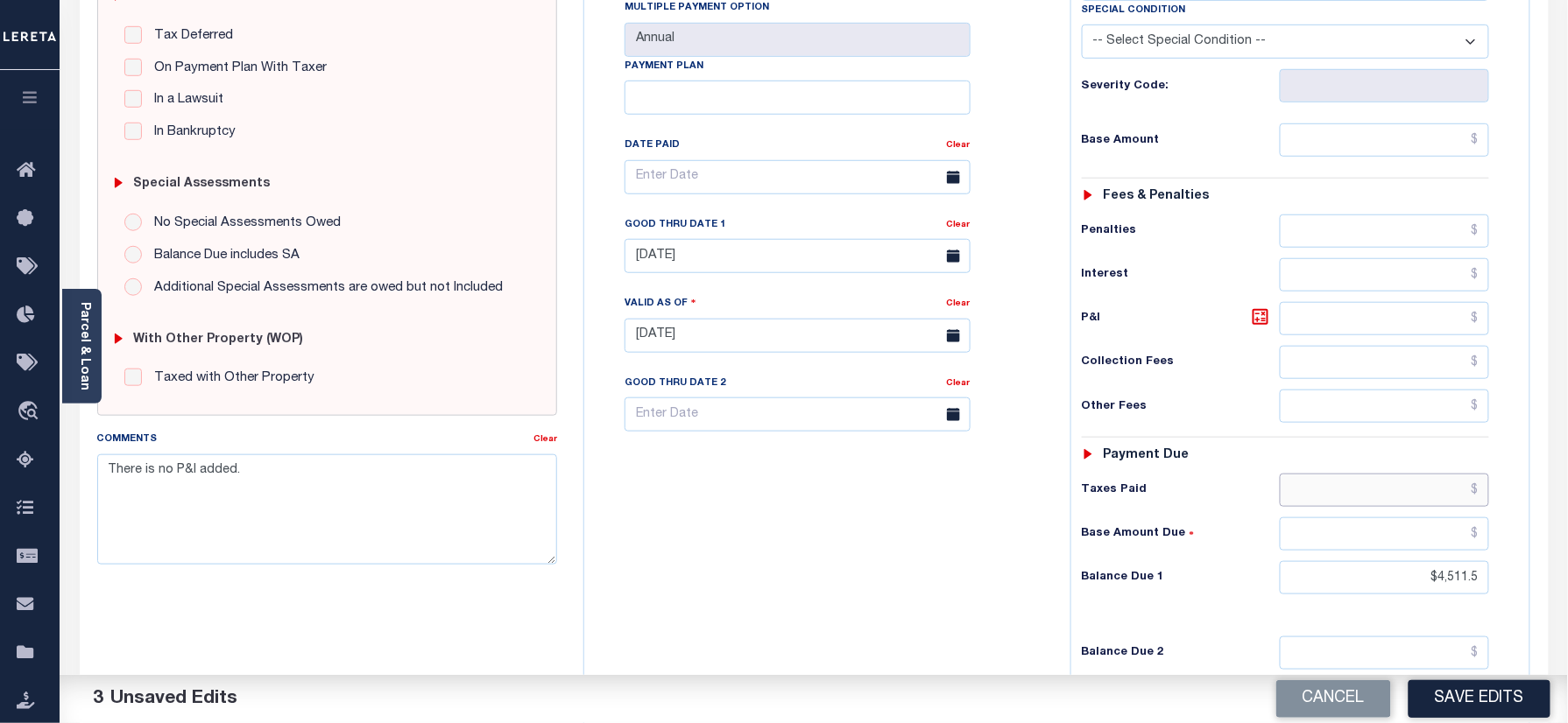
scroll to position [579, 0]
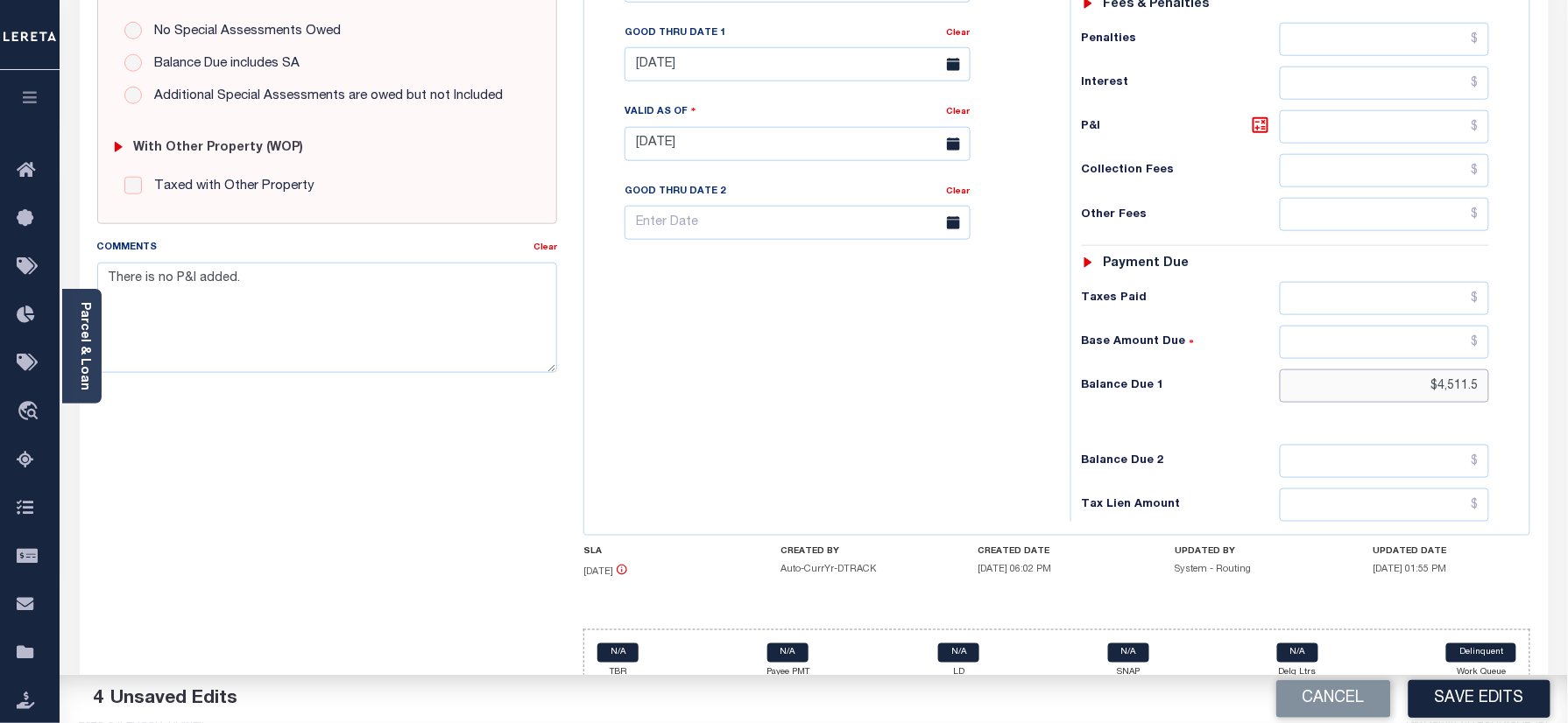
drag, startPoint x: 1424, startPoint y: 361, endPoint x: 1588, endPoint y: 376, distance: 164.7
click at [1567, 376] on html "Home Payment History Tax Line Detail" at bounding box center [784, 85] width 1568 height 1328
type input "$0.00"
click at [885, 366] on div "Tax Bill No Multiple Payment Option Annual Payment Plan" at bounding box center [823, 135] width 468 height 773
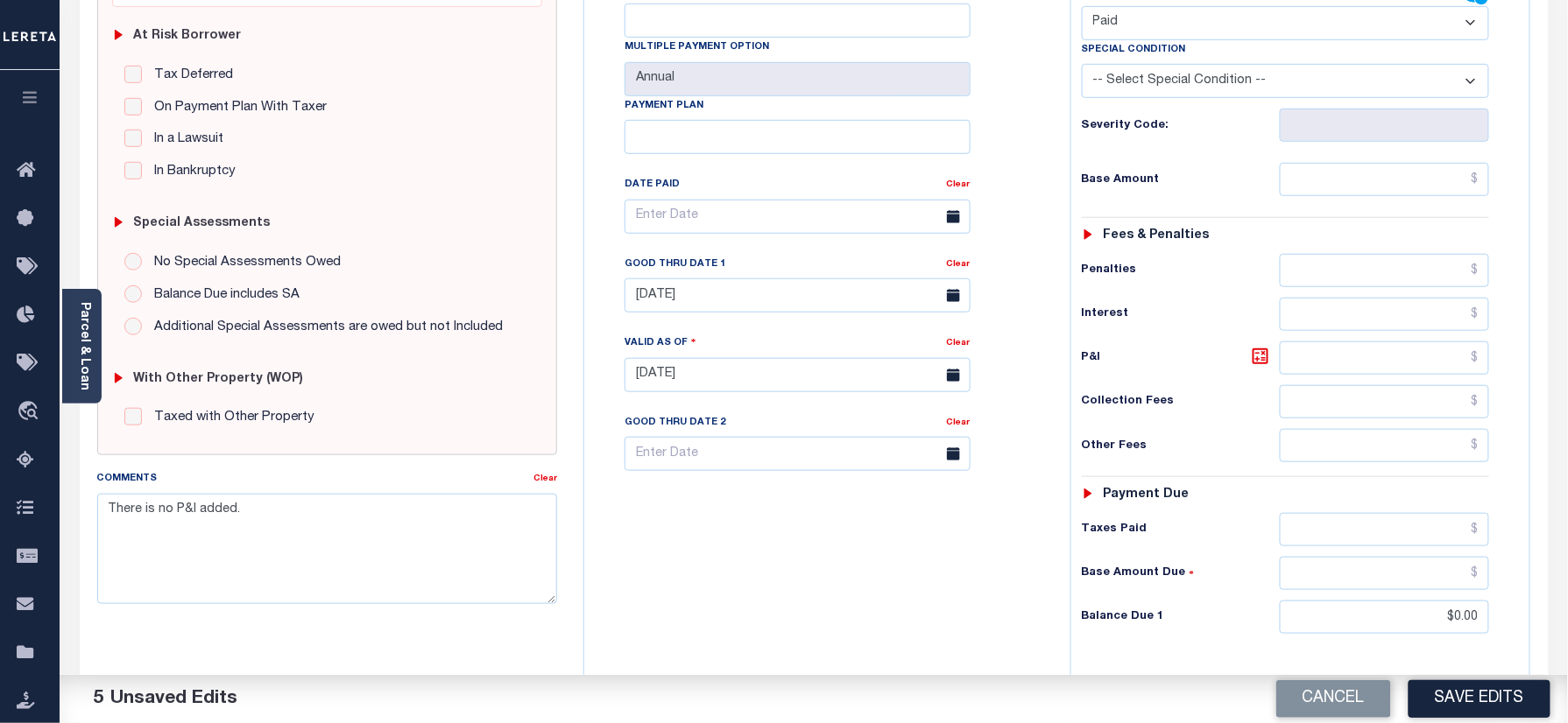
scroll to position [345, 0]
click at [953, 262] on link "Clear" at bounding box center [958, 266] width 23 height 9
click at [1007, 233] on div "Tax Bill No Multiple Payment Option Annual Payment Plan Clear Clear Valid as Of…" at bounding box center [823, 228] width 442 height 492
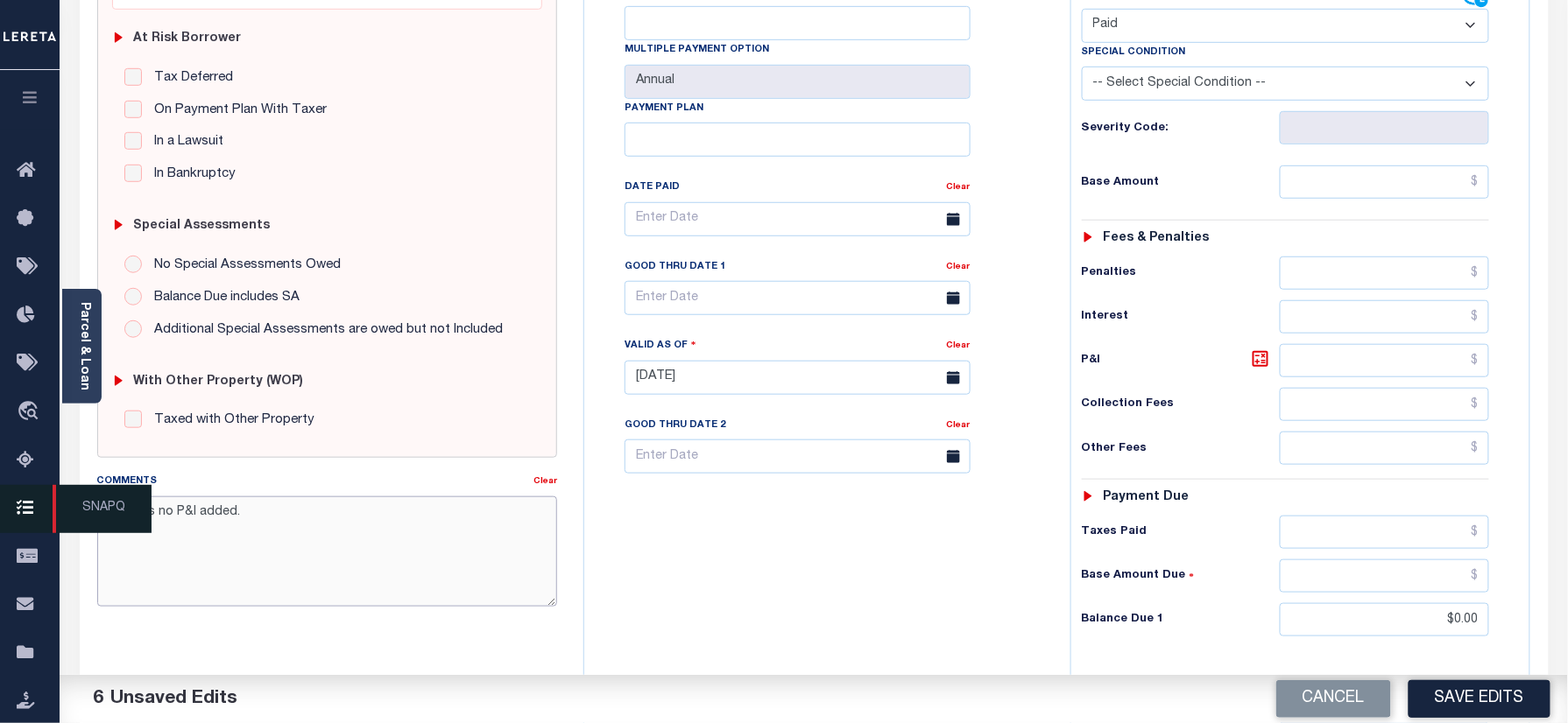
drag, startPoint x: 256, startPoint y: 516, endPoint x: 58, endPoint y: 516, distance: 198.0
click at [67, 516] on div "Parcel & Loan Tax Bill Details 00441295 TAX ID AGENCY 2024 TAX YEAR [DATE] 1/1" at bounding box center [814, 353] width 1494 height 1257
click at [782, 554] on div "Tax Bill No Multiple Payment Option Annual Payment Plan" at bounding box center [823, 369] width 468 height 773
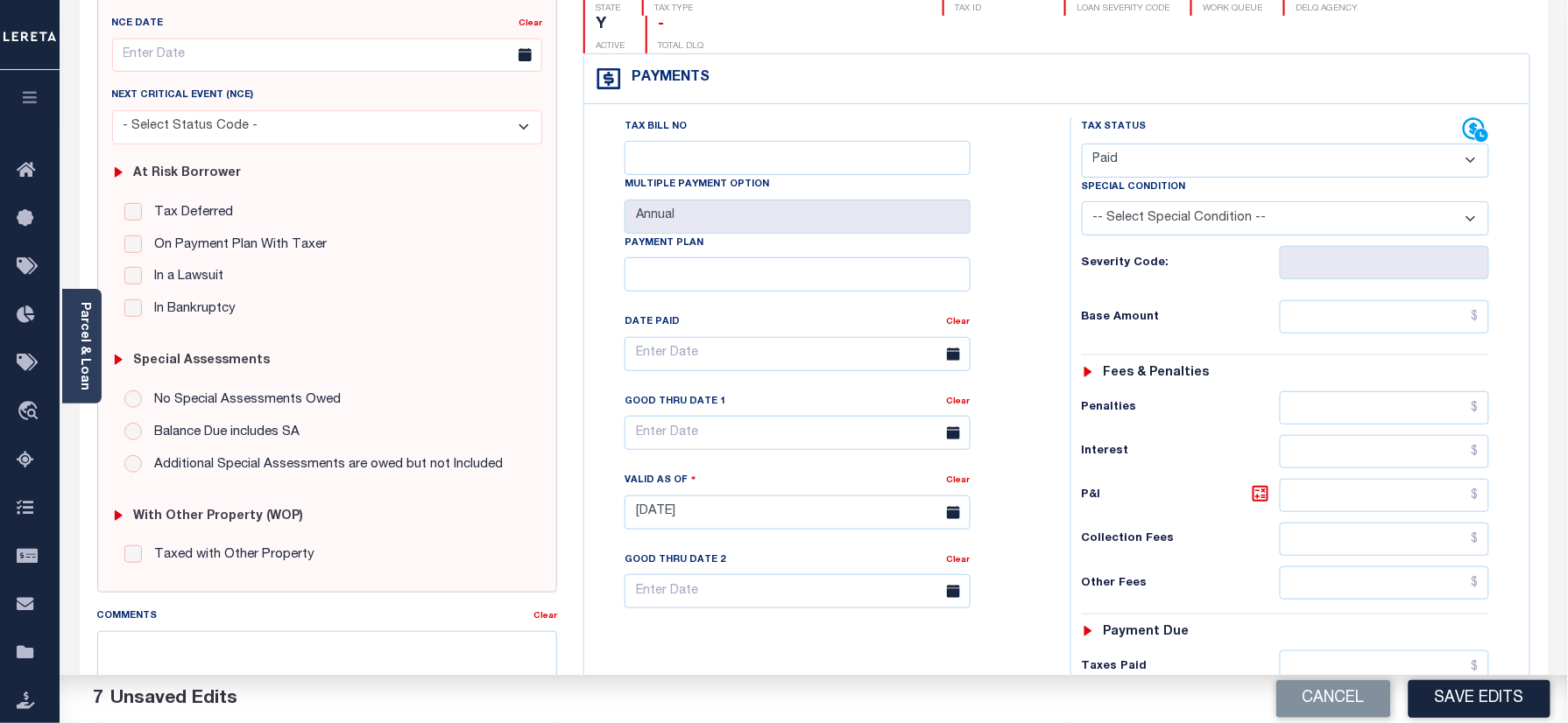
scroll to position [0, 0]
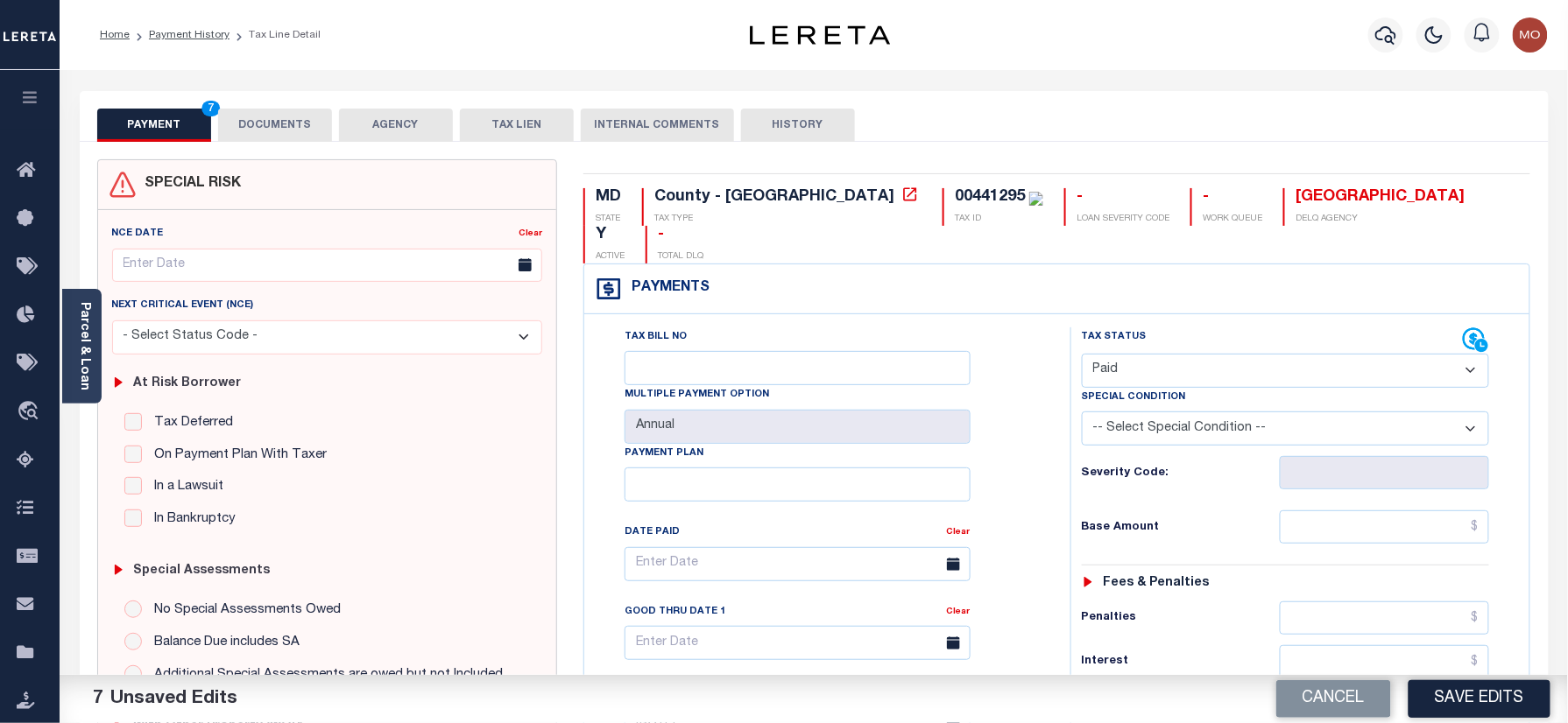
click at [954, 207] on div "00441295" at bounding box center [998, 198] width 88 height 19
copy div "00441295"
click at [298, 120] on button "DOCUMENTS" at bounding box center [275, 125] width 114 height 33
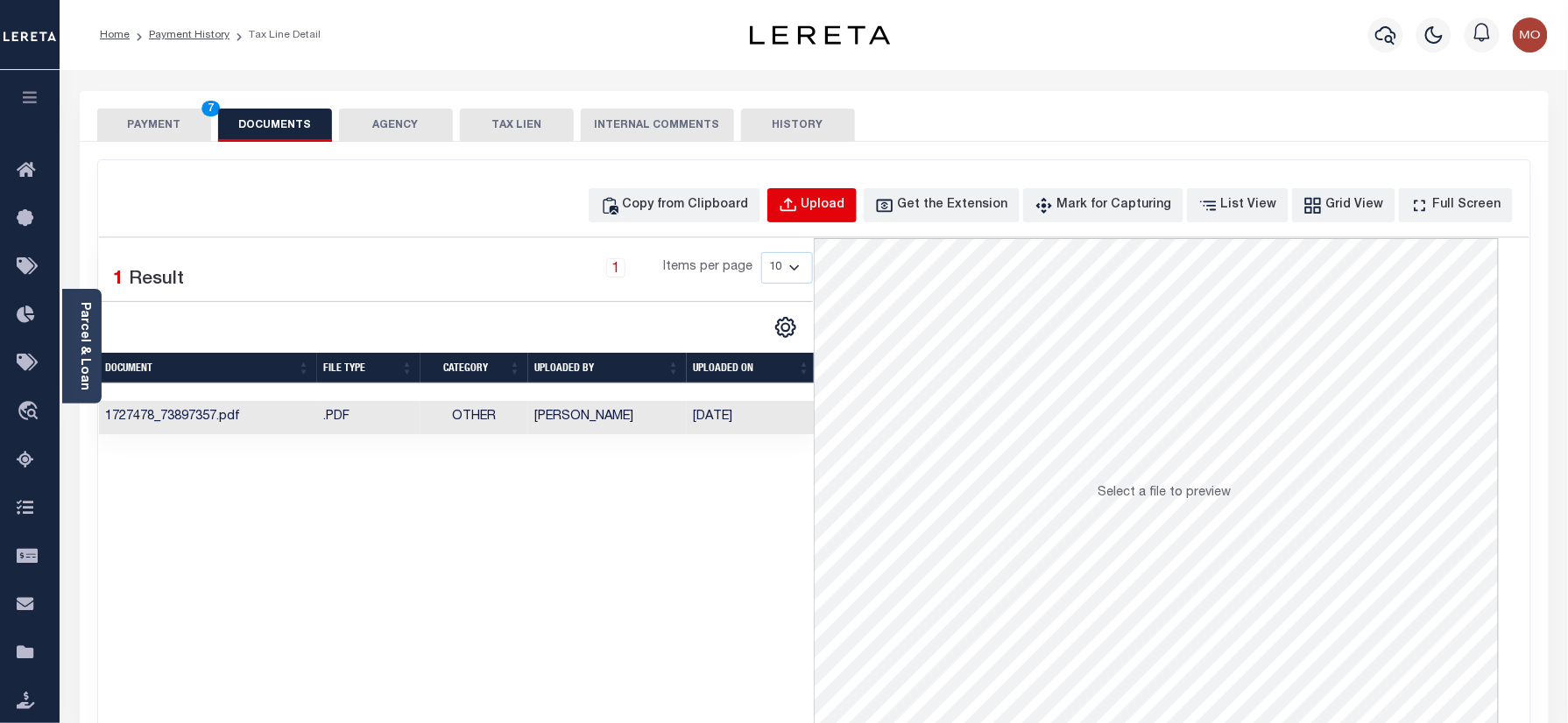
click at [830, 201] on button "Upload" at bounding box center [812, 205] width 89 height 34
select select "POP"
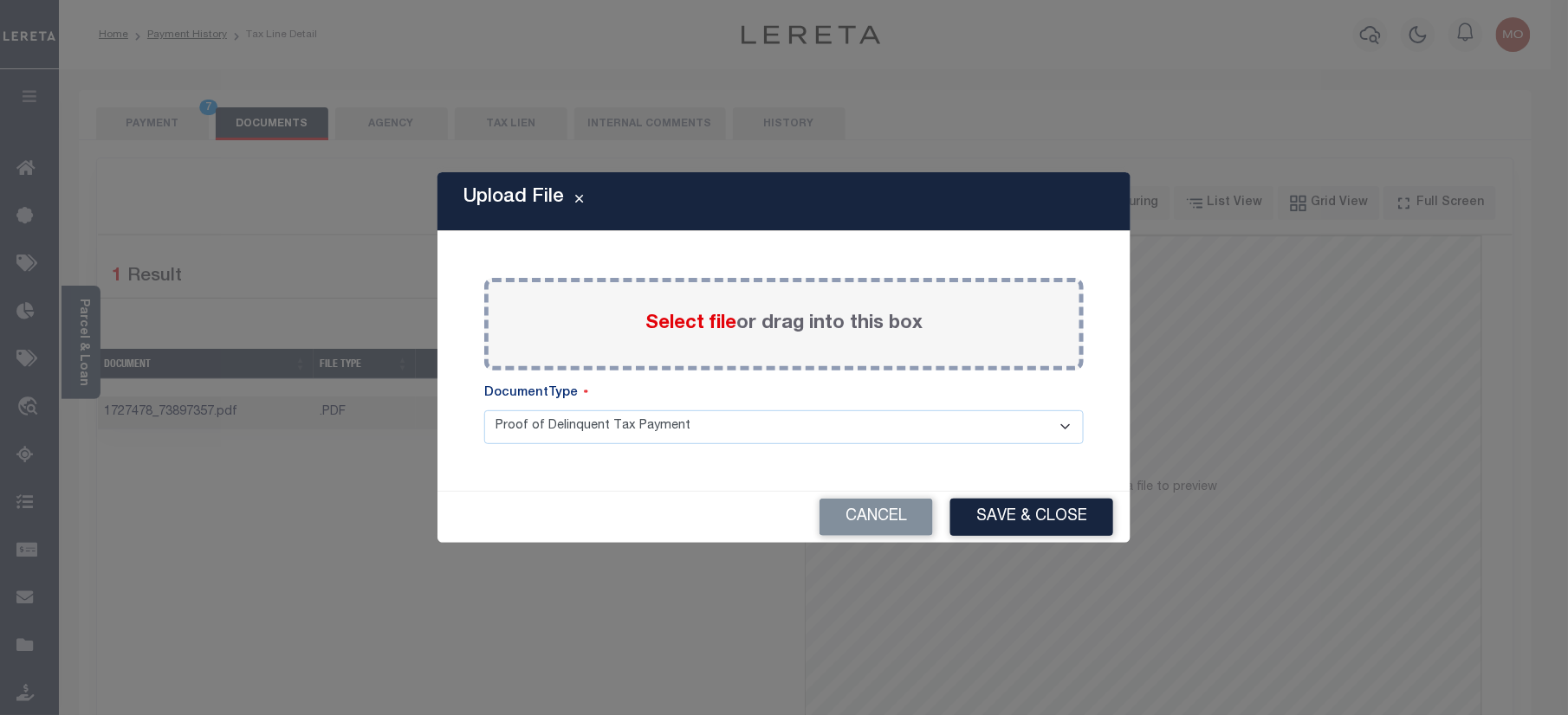
click at [691, 323] on span "Select file" at bounding box center [690, 324] width 91 height 19
click at [0, 0] on input "Select file or drag into this box" at bounding box center [0, 0] width 0 height 0
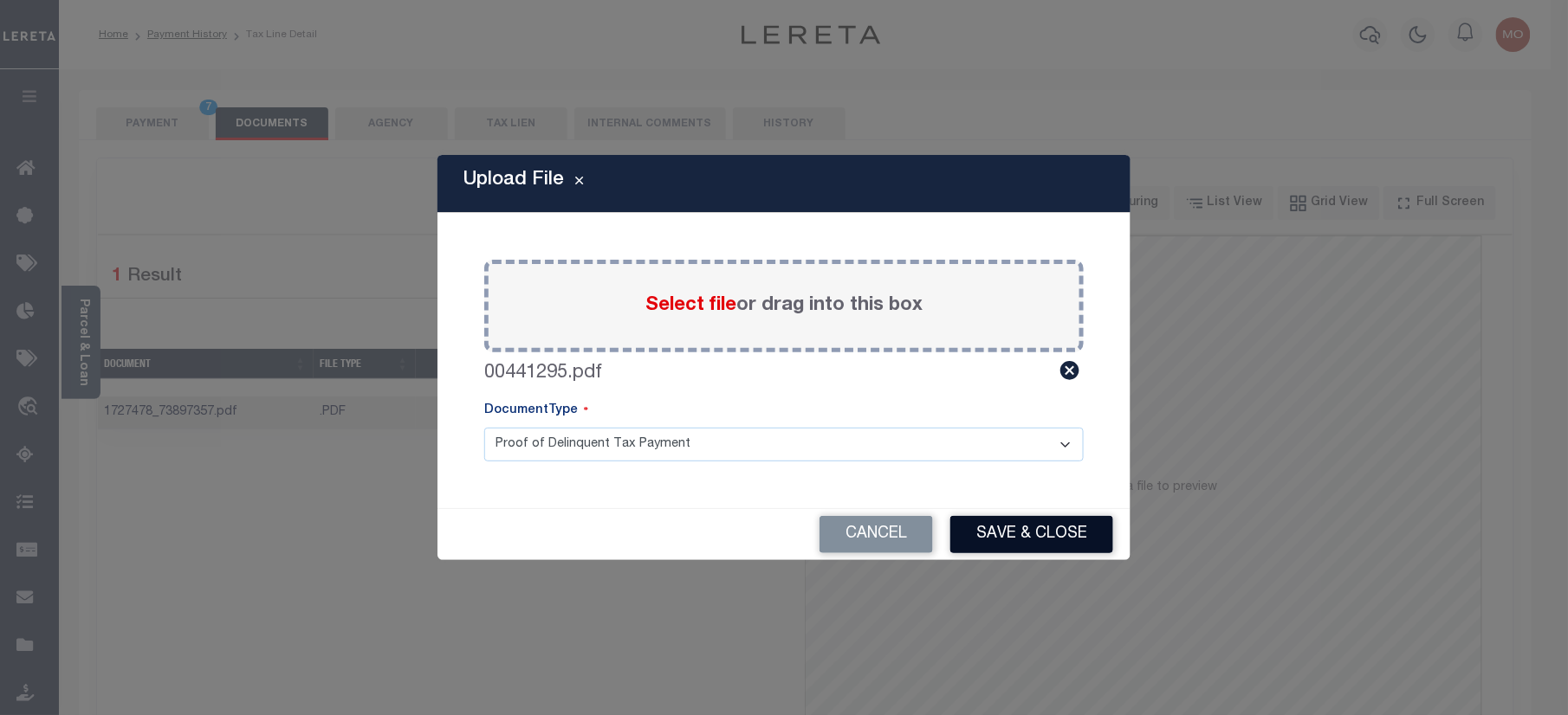
click at [982, 537] on button "Save & Close" at bounding box center [1032, 534] width 163 height 37
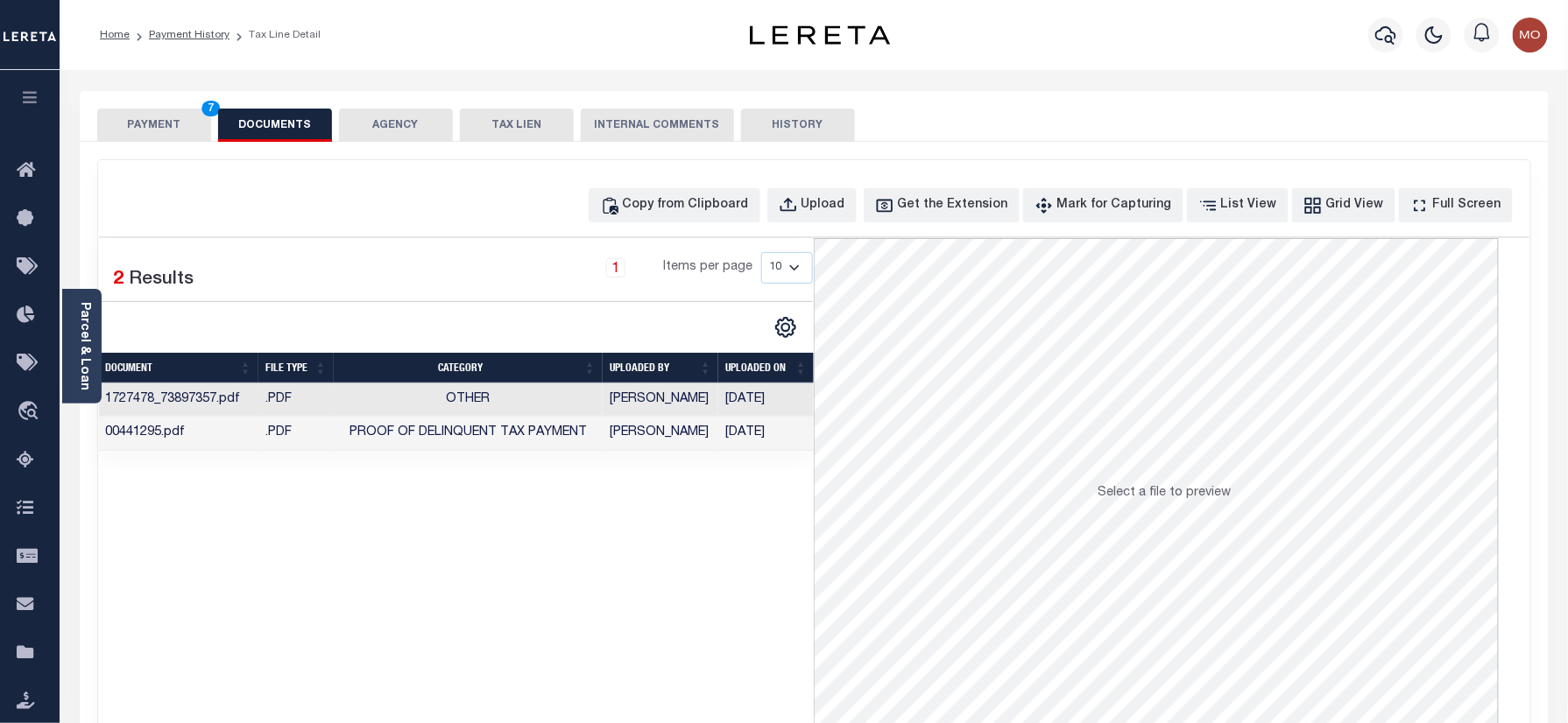
click at [166, 120] on button "PAYMENT 7" at bounding box center [154, 125] width 114 height 33
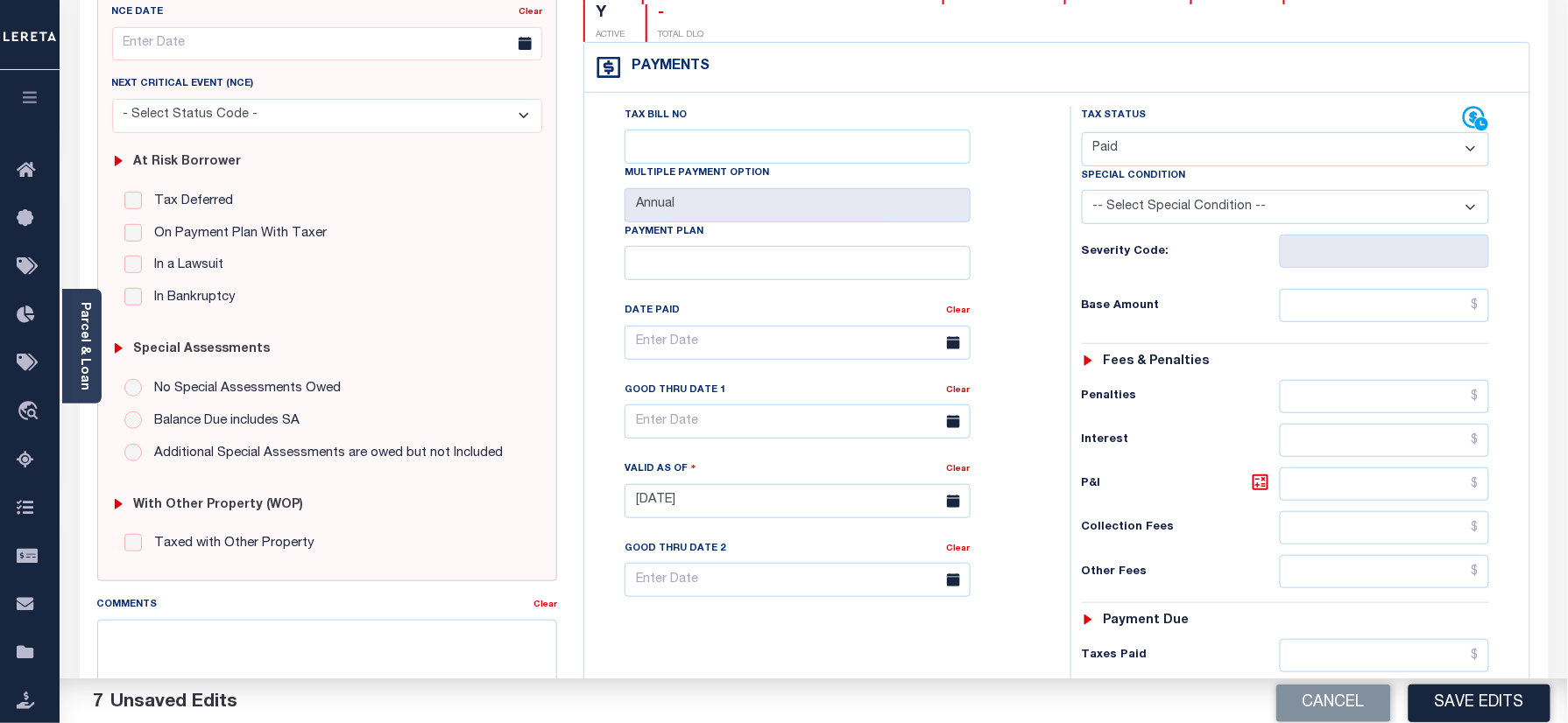
scroll to position [350, 0]
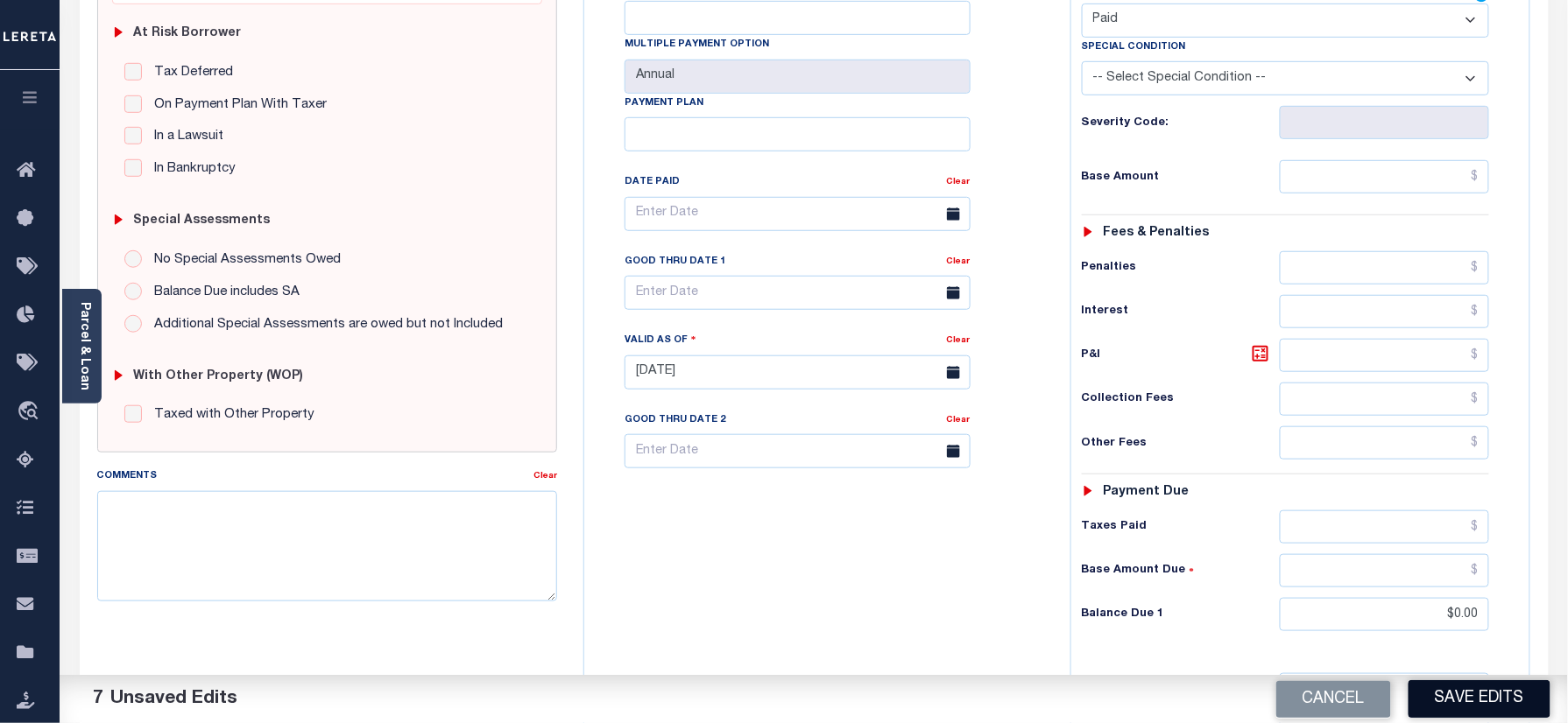
click at [1464, 702] on button "Save Edits" at bounding box center [1479, 699] width 142 height 38
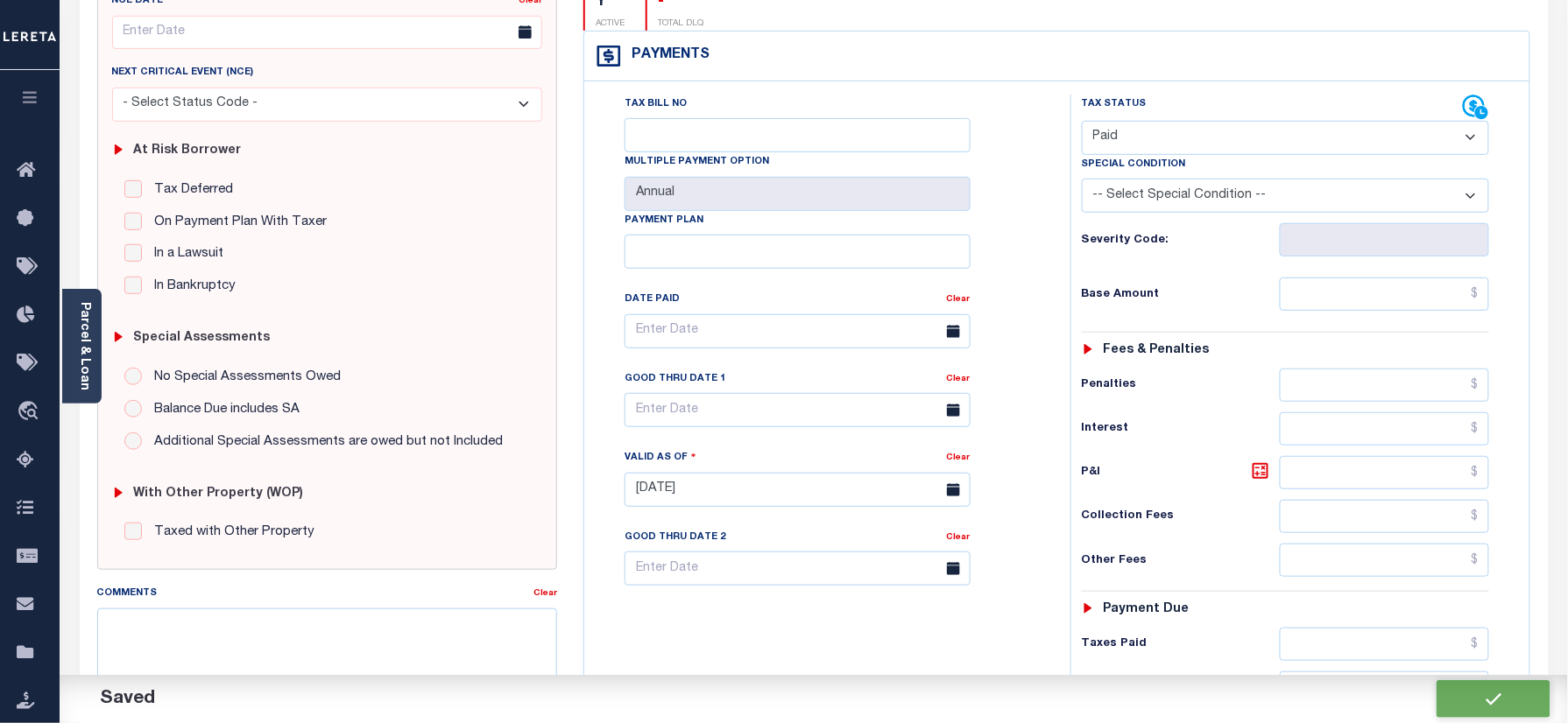
checkbox input "false"
type input "$0"
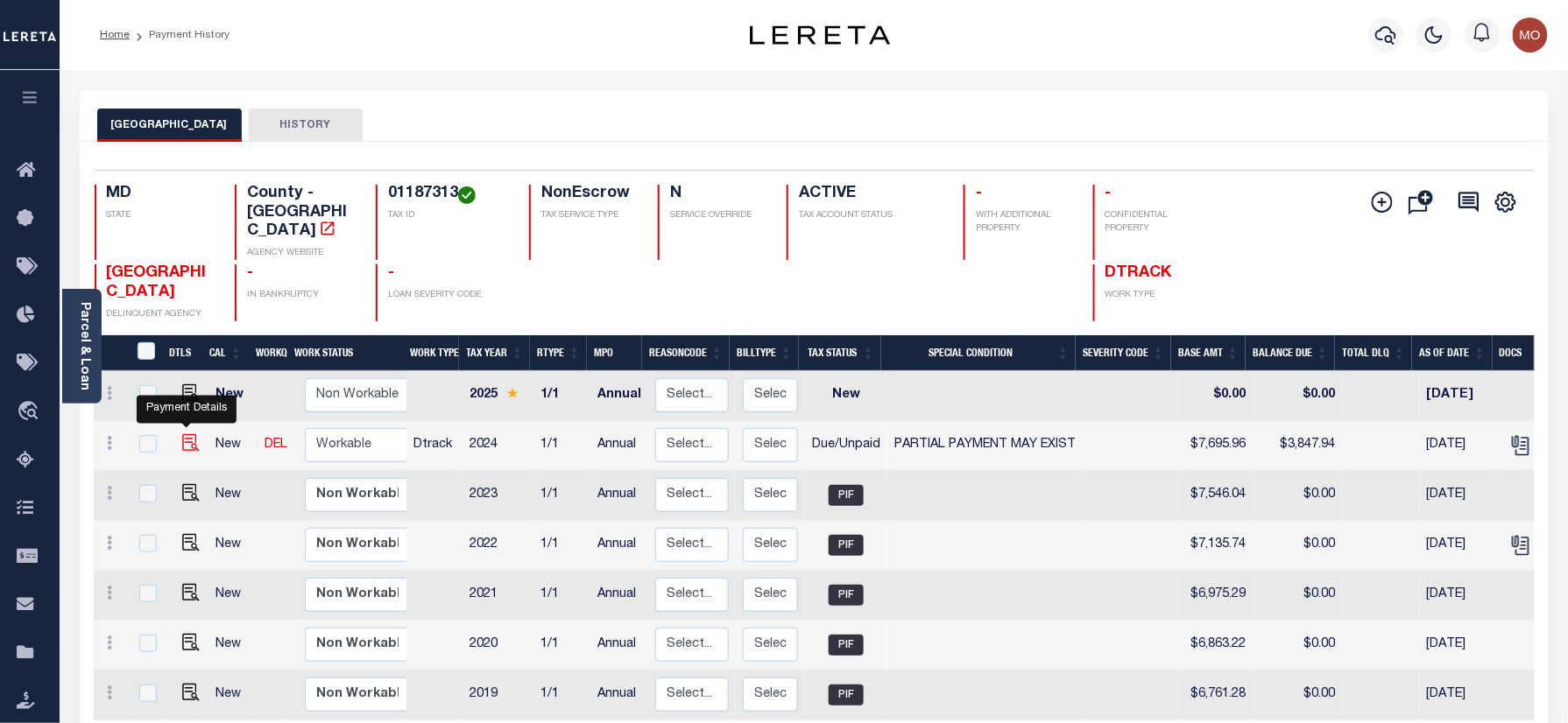
click at [187, 435] on img "" at bounding box center [191, 443] width 17 height 17
checkbox input "true"
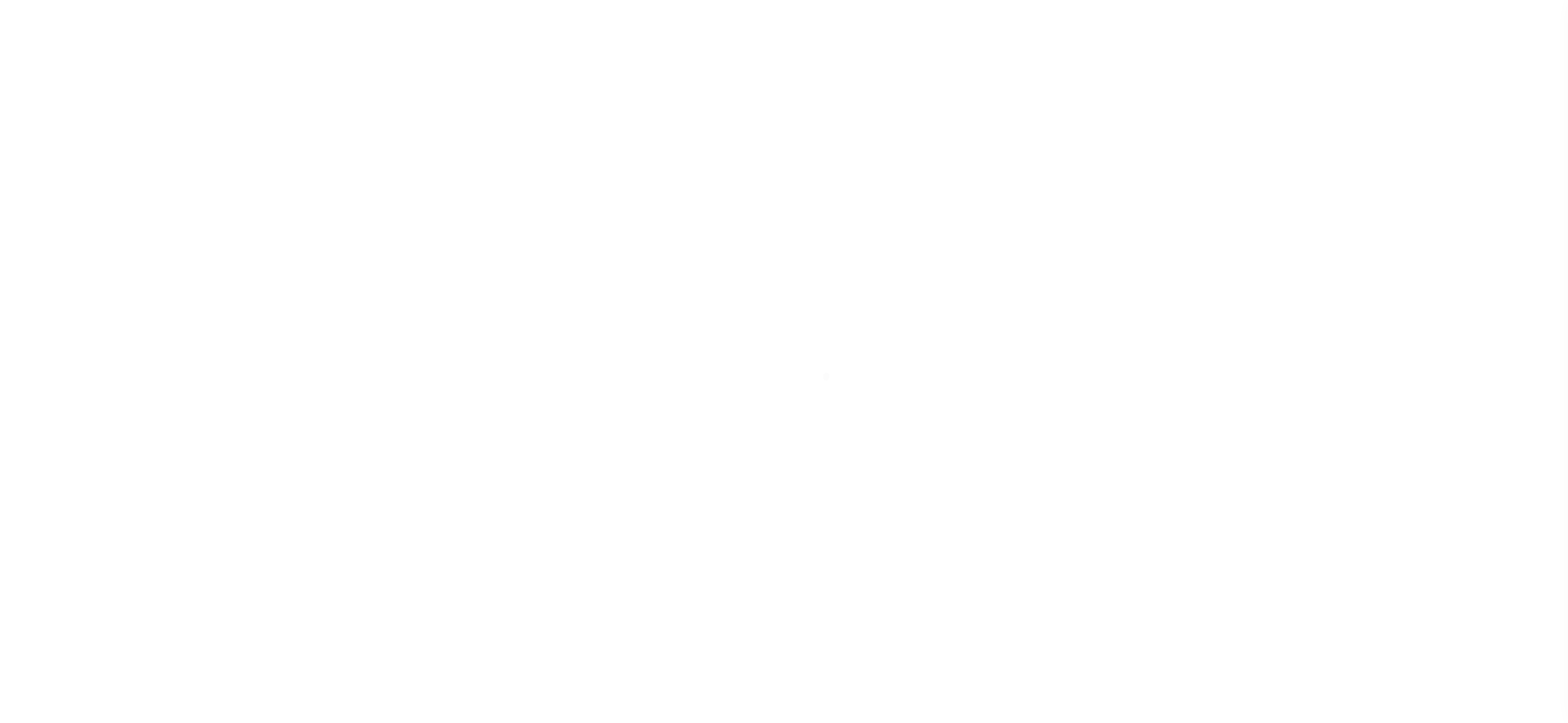
select select "DUE"
select select "15"
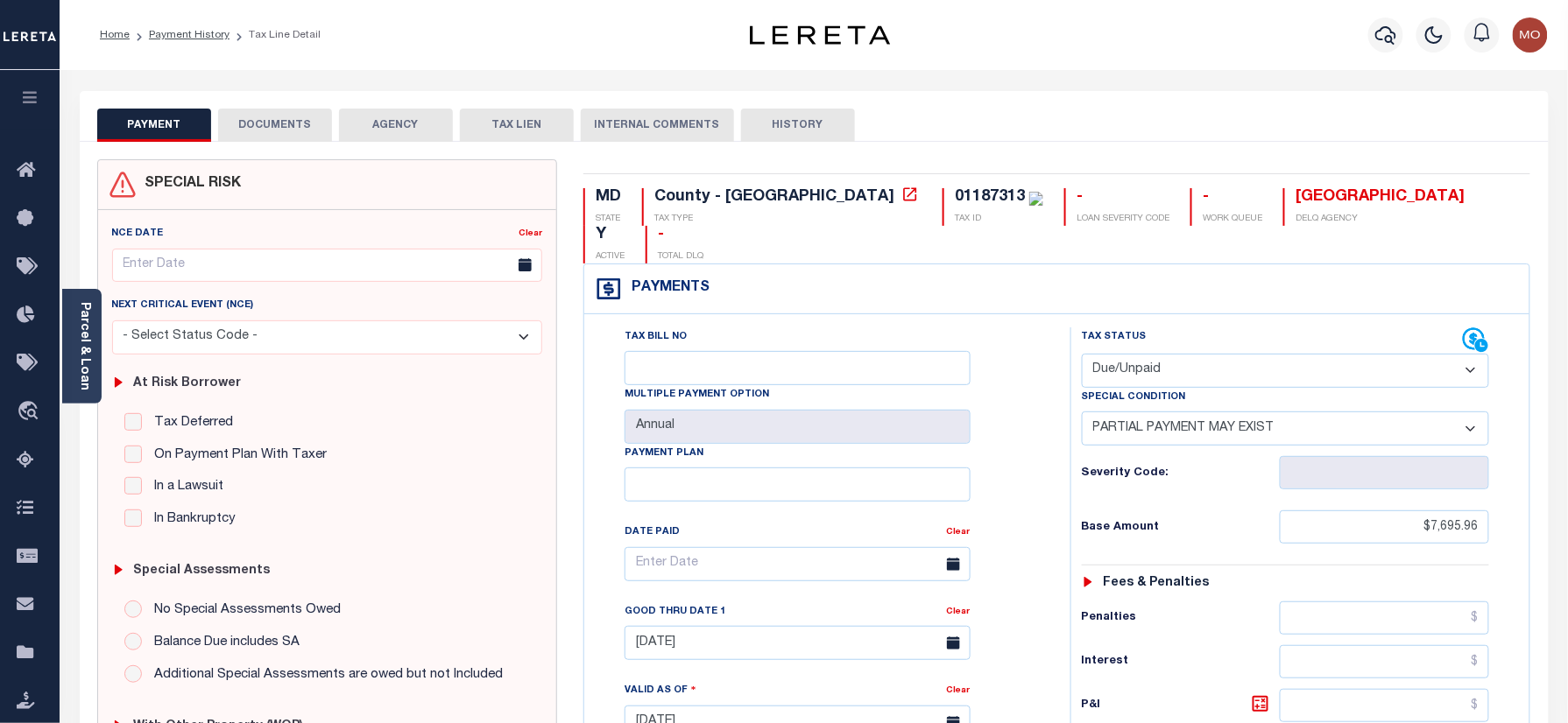
click at [954, 195] on div "01187313" at bounding box center [989, 196] width 70 height 15
copy div "01187313"
drag, startPoint x: 1130, startPoint y: 335, endPoint x: 1140, endPoint y: 350, distance: 18.0
click at [1130, 354] on select "- Select Status Code - Open Due/Unpaid Paid Incomplete No Tax Due Internal Refu…" at bounding box center [1285, 371] width 408 height 34
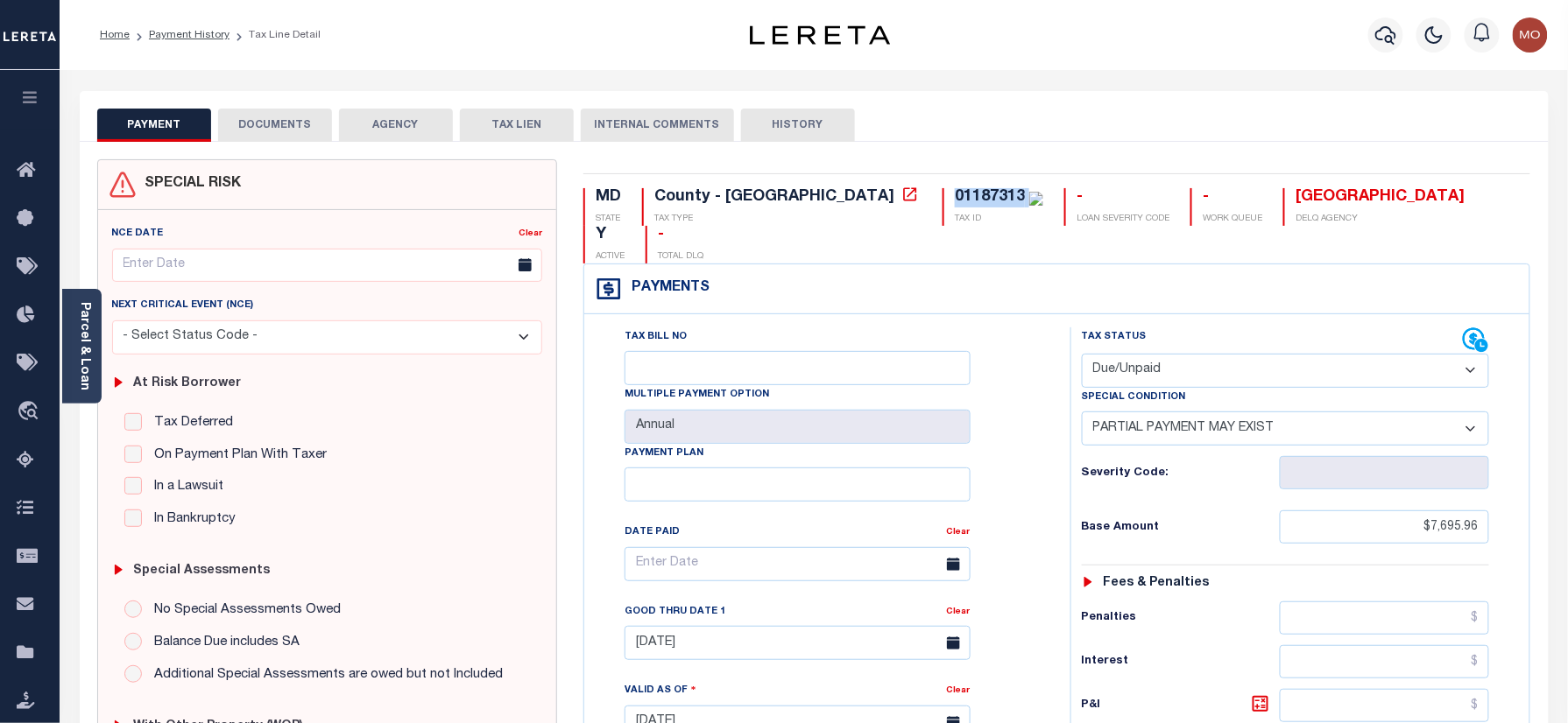
select select "PYD"
click at [1081, 354] on select "- Select Status Code - Open Due/Unpaid Paid Incomplete No Tax Due Internal Refu…" at bounding box center [1285, 371] width 408 height 34
select select "0"
type input "[DATE]"
click at [1045, 443] on div "Tax Bill No Multiple Payment Option Annual Payment Plan" at bounding box center [823, 713] width 468 height 773
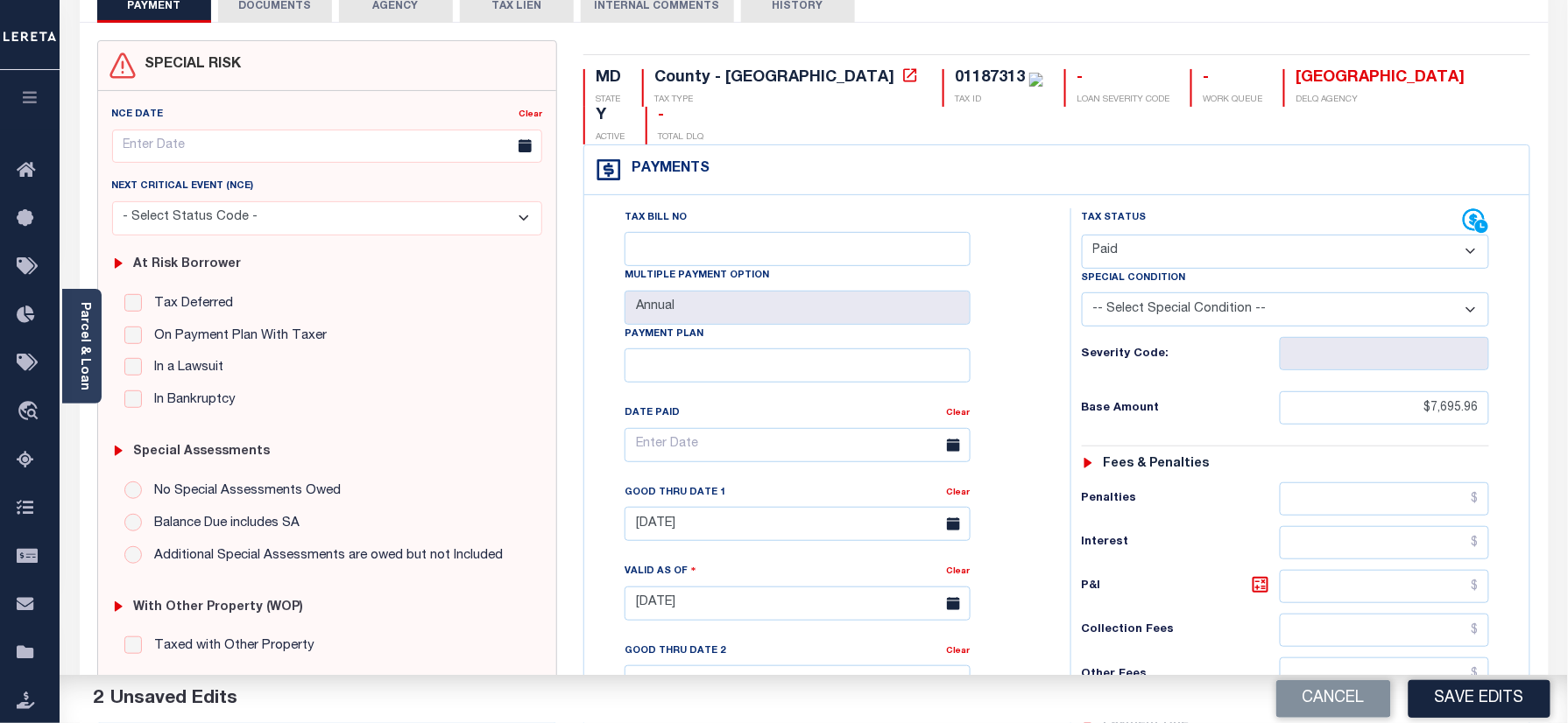
scroll to position [233, 0]
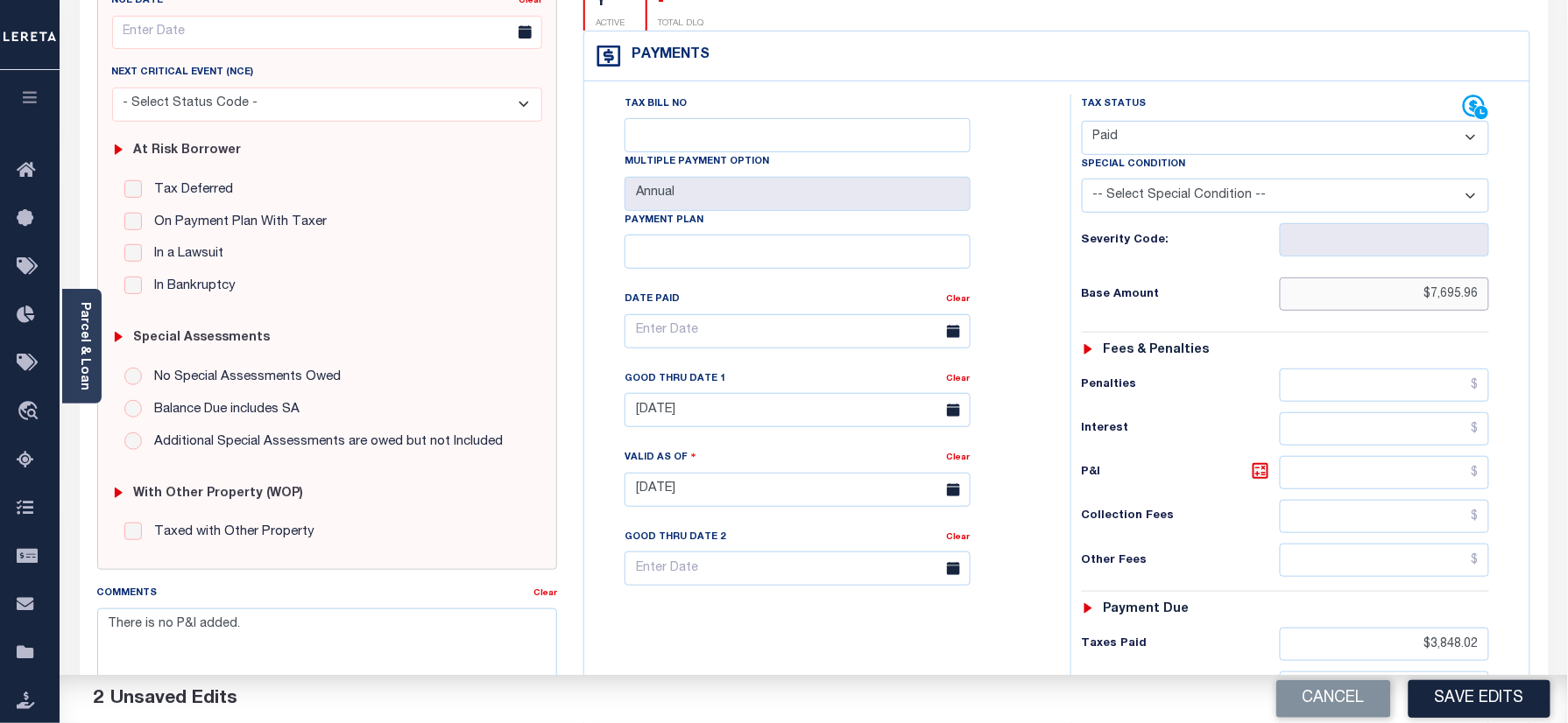
drag, startPoint x: 1396, startPoint y: 266, endPoint x: 1529, endPoint y: 366, distance: 166.4
click at [1566, 268] on div "Parcel & Loan Tax Bill Details 01187313" at bounding box center [814, 466] width 1508 height 1257
drag, startPoint x: 1430, startPoint y: 611, endPoint x: 1584, endPoint y: 606, distance: 154.1
click at [1567, 613] on html "Home Payment History Tax Line Detail" at bounding box center [784, 431] width 1568 height 1328
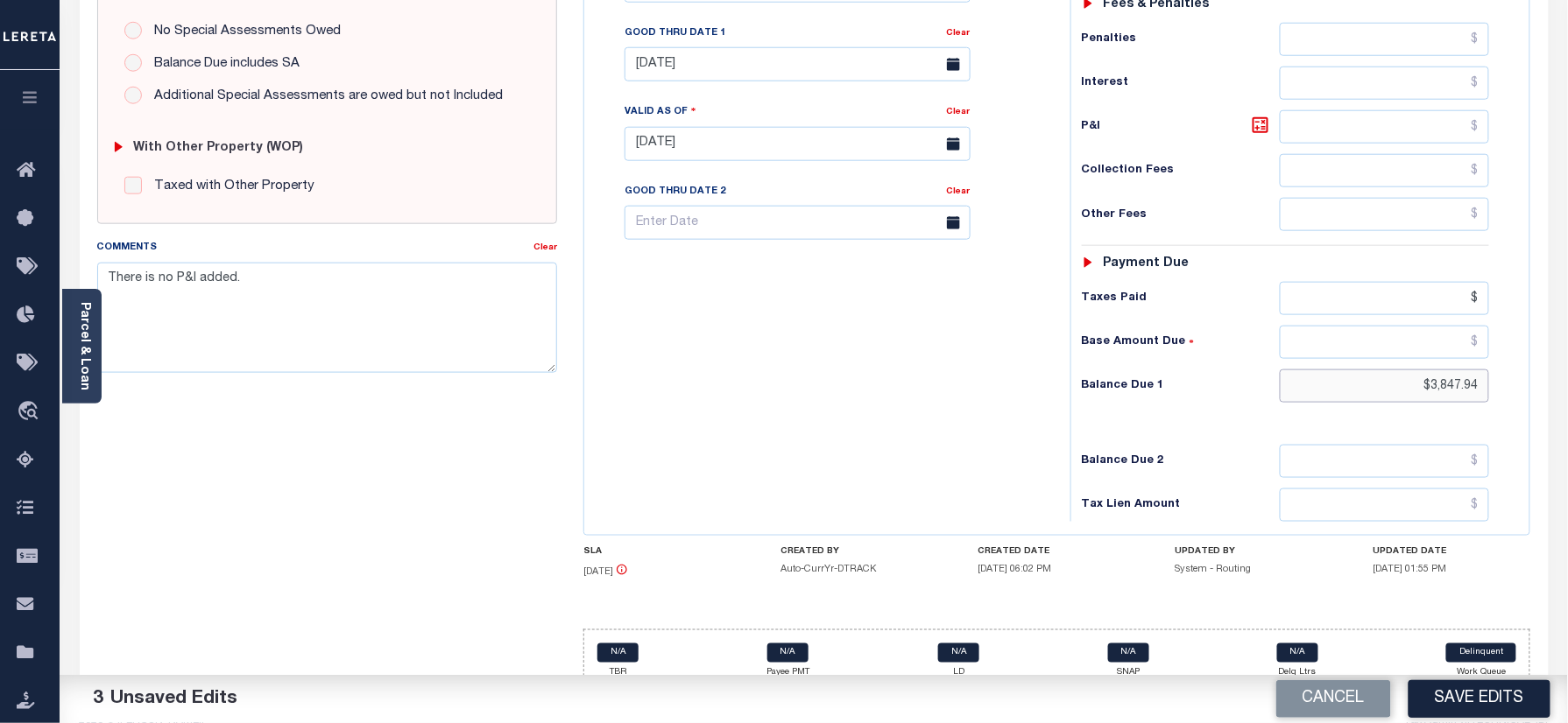
type input "$.00"
drag, startPoint x: 1413, startPoint y: 352, endPoint x: 1584, endPoint y: 373, distance: 172.3
click at [1567, 373] on html "Home Payment History Tax Line Detail" at bounding box center [784, 85] width 1568 height 1328
type input "$0.00"
click at [916, 369] on div "Tax Bill No Multiple Payment Option Annual Payment Plan" at bounding box center [823, 135] width 468 height 773
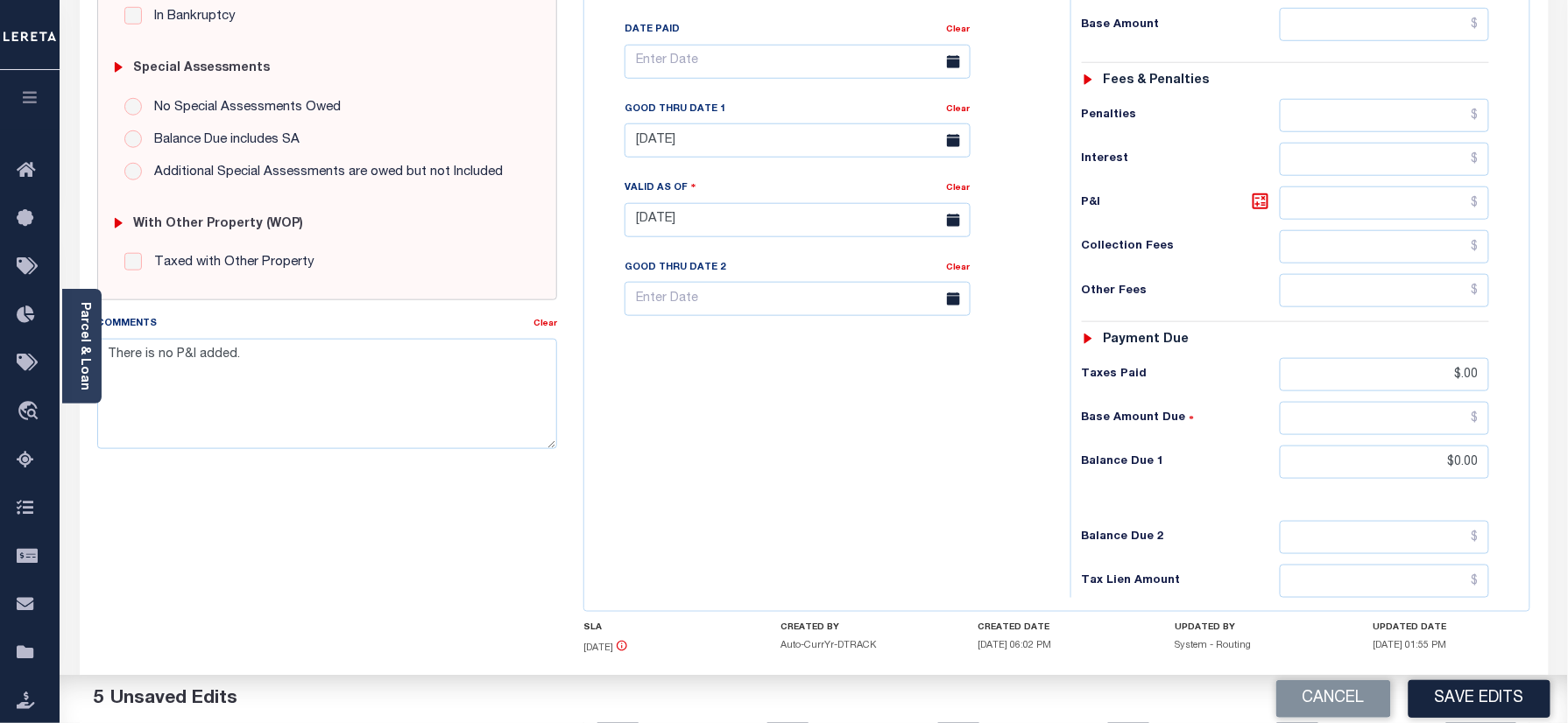
scroll to position [463, 0]
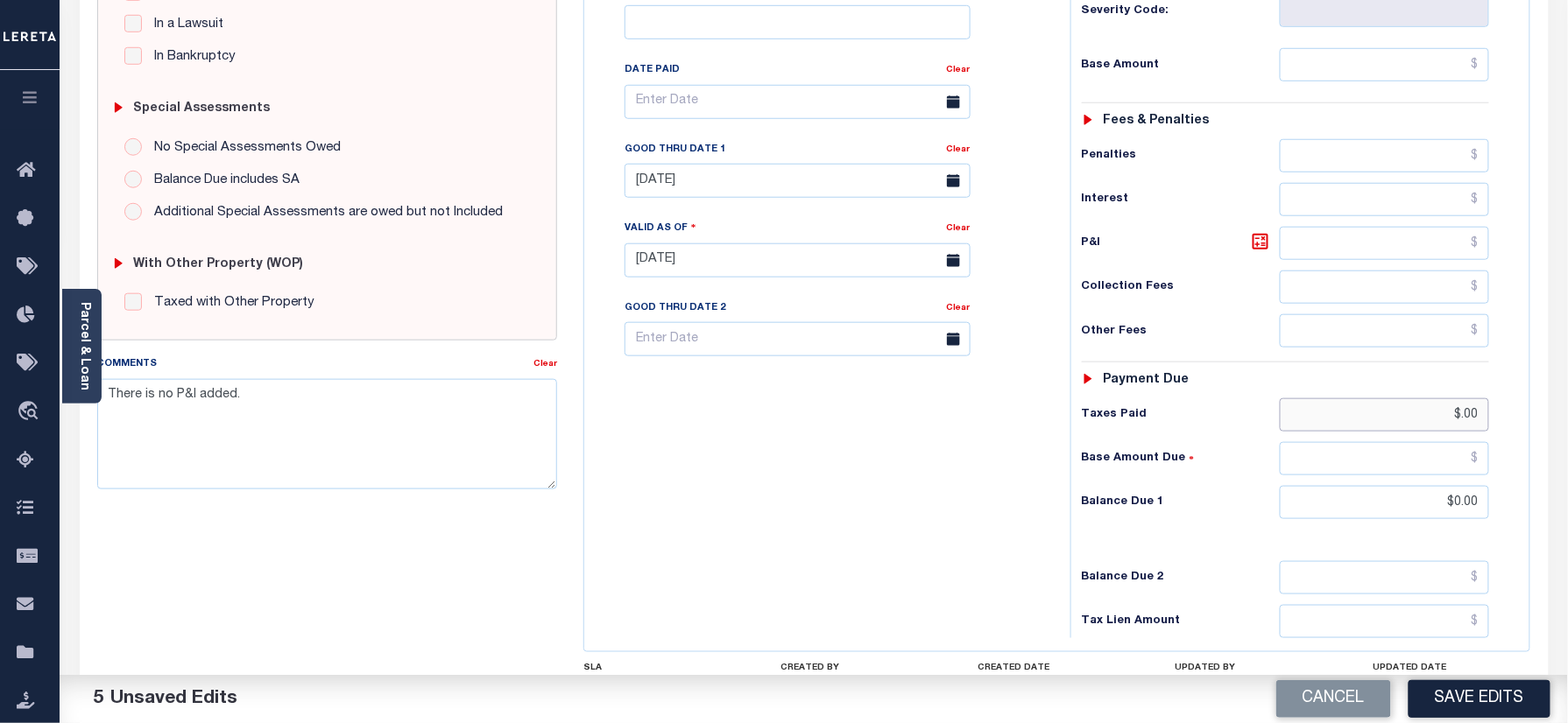
drag, startPoint x: 1421, startPoint y: 380, endPoint x: 1406, endPoint y: 394, distance: 20.5
click at [1567, 396] on html "Home Payment History Tax Line Detail" at bounding box center [784, 201] width 1568 height 1328
click at [842, 485] on div "Tax Bill No Multiple Payment Option Annual Payment Plan" at bounding box center [823, 252] width 468 height 773
click at [963, 145] on link "Clear" at bounding box center [958, 149] width 23 height 9
click at [1007, 130] on div "Tax Bill No Multiple Payment Option Annual Payment Plan Clear Clear Valid as Of…" at bounding box center [823, 111] width 442 height 492
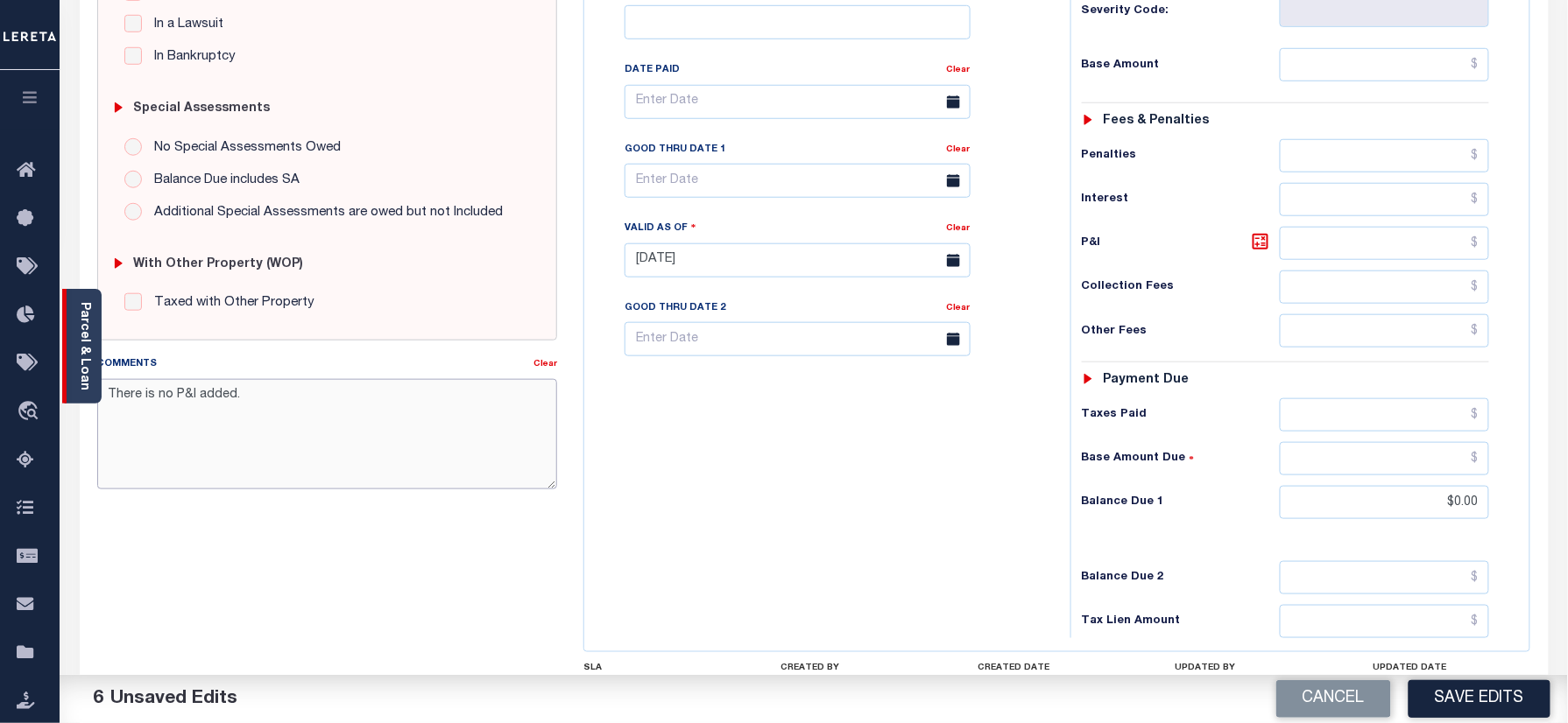
drag, startPoint x: 271, startPoint y: 390, endPoint x: 69, endPoint y: 390, distance: 202.0
click at [69, 390] on div "Parcel & Loan Tax Bill Details 01187313 TAX ID AGENCY 2024 TAX YEAR 2025 1/1" at bounding box center [814, 236] width 1494 height 1257
click at [608, 477] on div "Tax Bill No Multiple Payment Option Annual Payment Plan" at bounding box center [823, 252] width 468 height 773
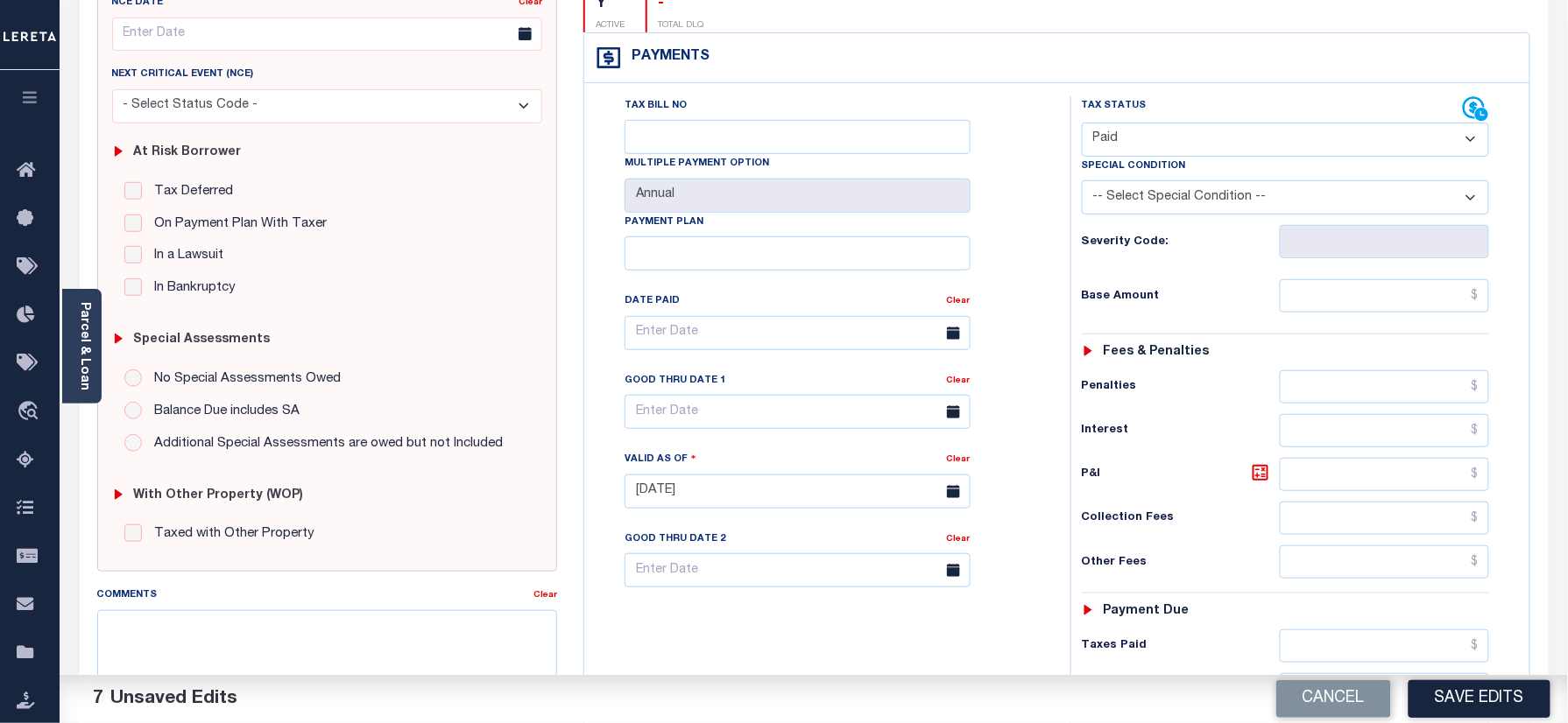
scroll to position [0, 0]
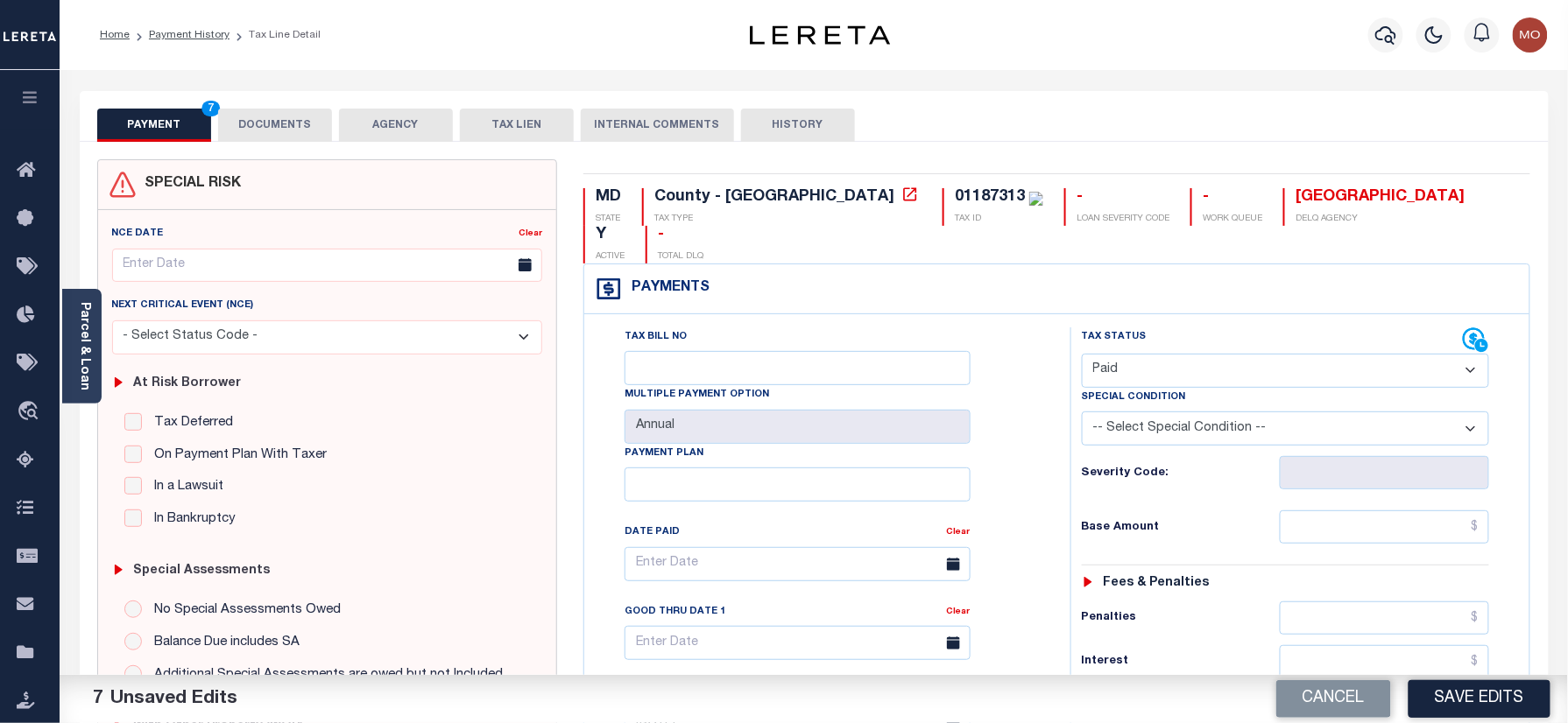
click at [954, 201] on div "01187313" at bounding box center [989, 196] width 70 height 15
copy div "01187313"
click at [305, 123] on button "DOCUMENTS" at bounding box center [275, 125] width 114 height 33
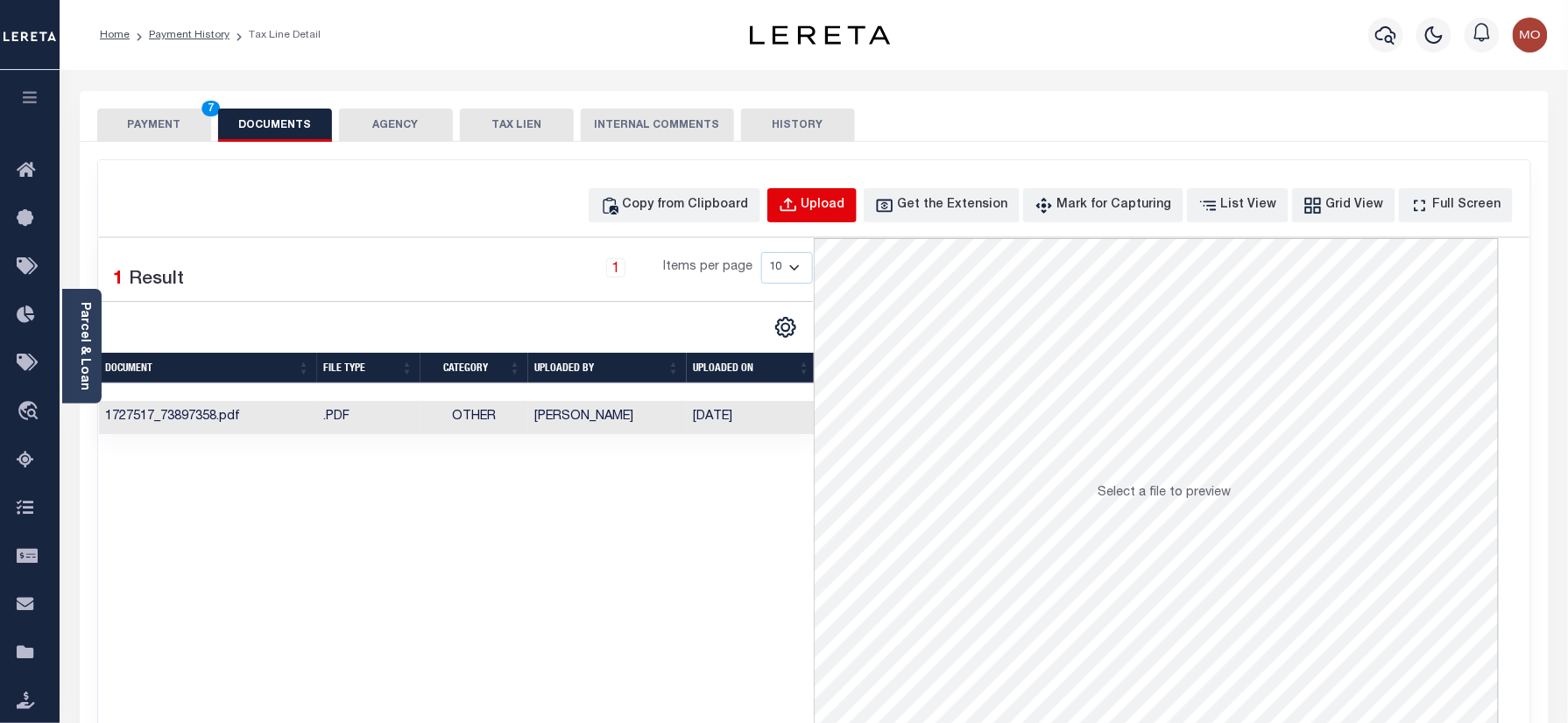
click at [857, 211] on button "Upload" at bounding box center [812, 205] width 89 height 34
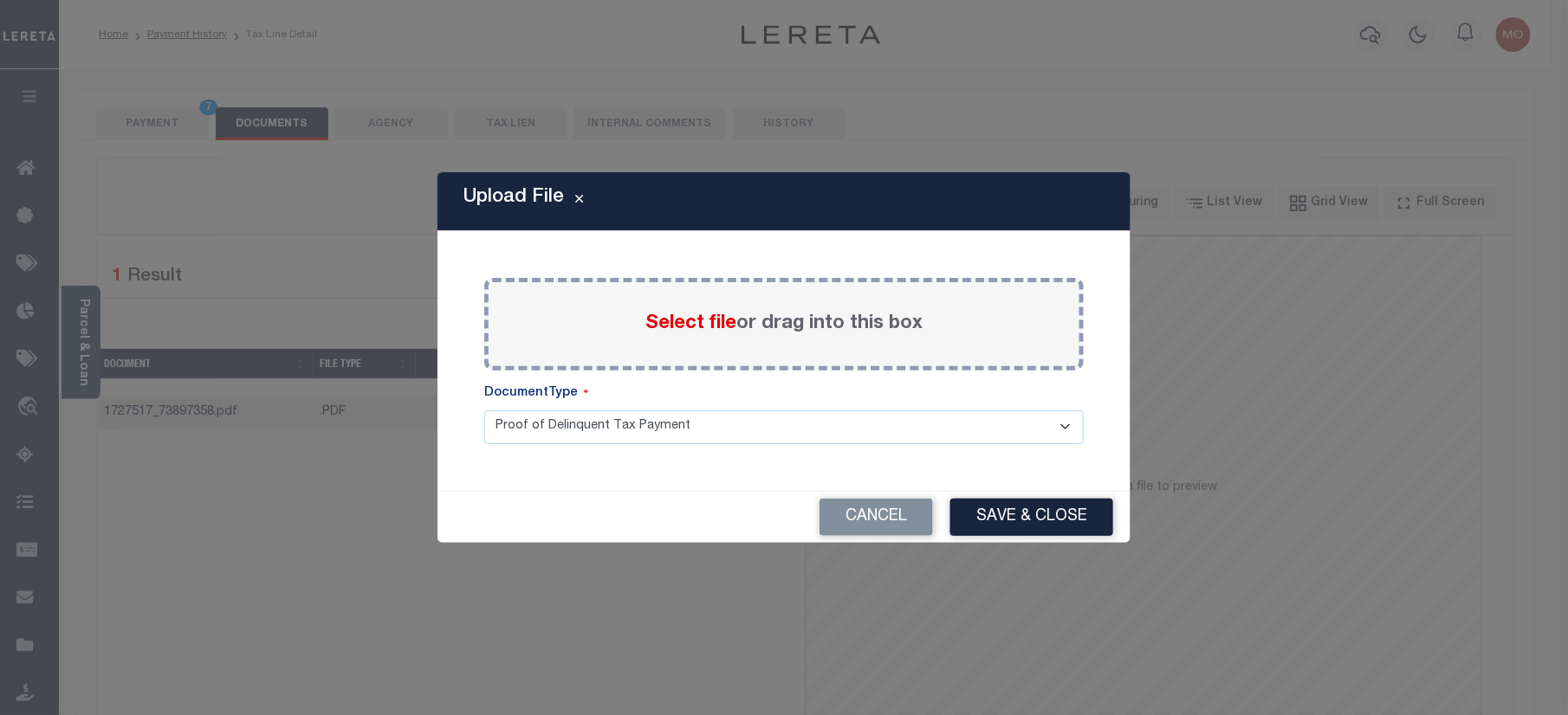
click at [687, 320] on span "Select file" at bounding box center [690, 324] width 91 height 19
click at [0, 0] on input "Select file or drag into this box" at bounding box center [0, 0] width 0 height 0
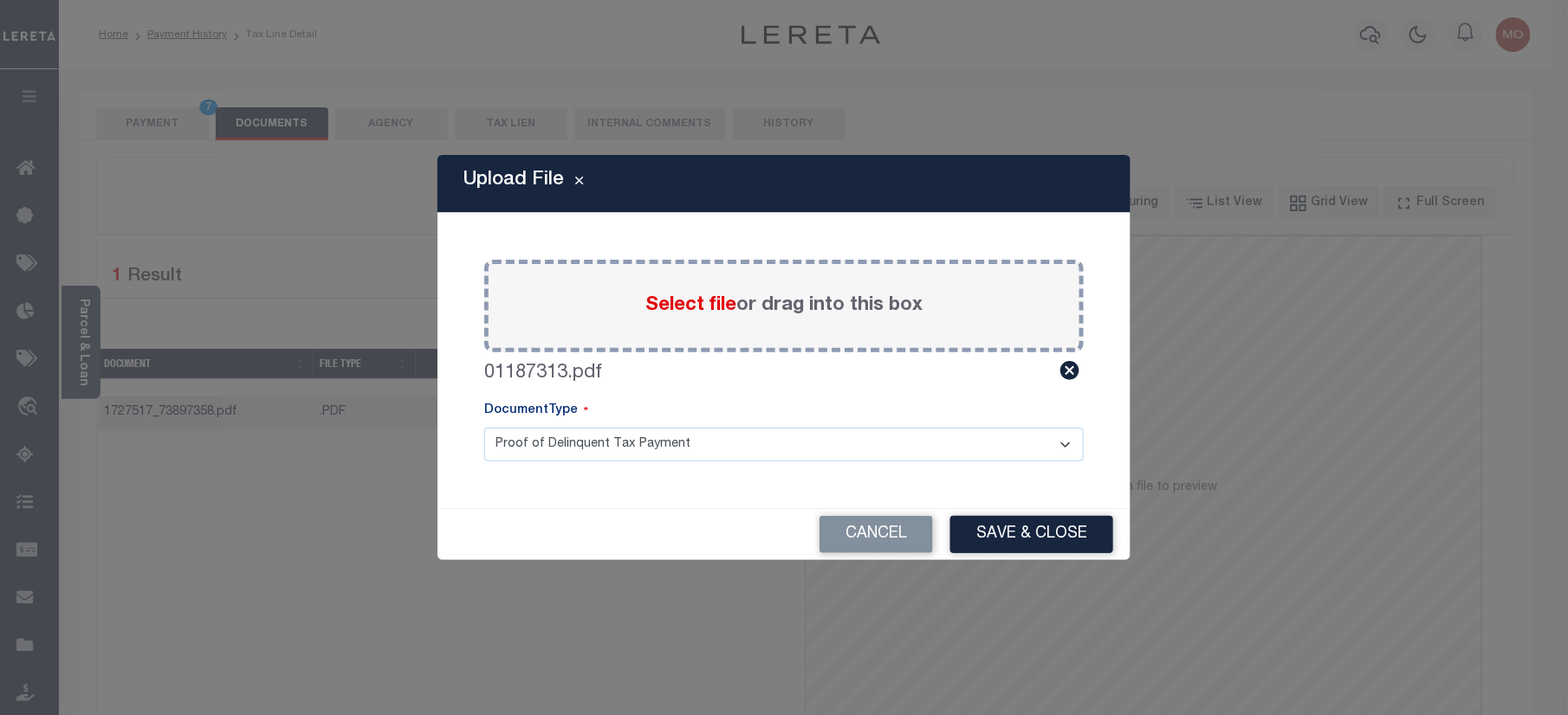
click at [1025, 514] on div "Cancel Save & Close" at bounding box center [784, 534] width 693 height 51
click at [1005, 539] on button "Save & Close" at bounding box center [1032, 534] width 163 height 37
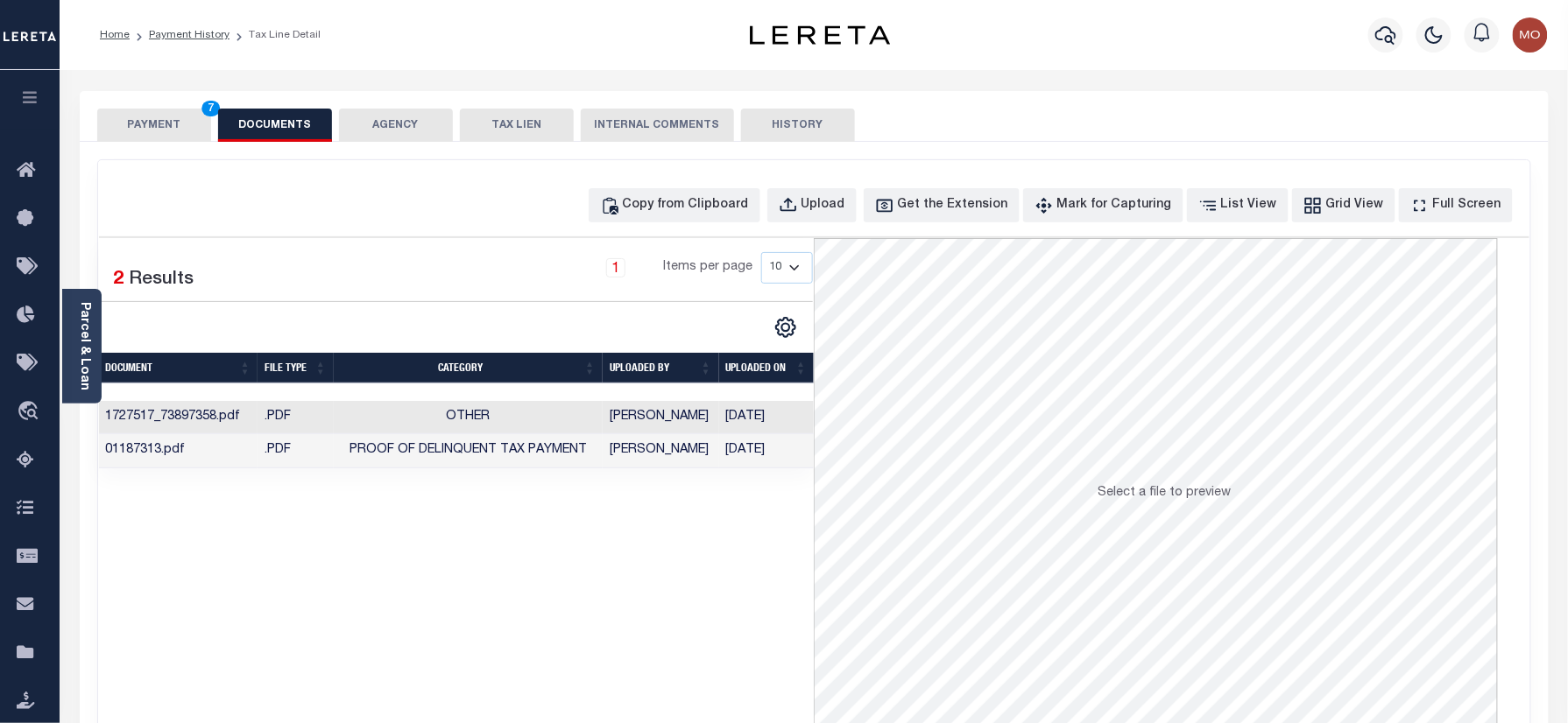
click at [176, 134] on button "PAYMENT 7" at bounding box center [154, 125] width 114 height 33
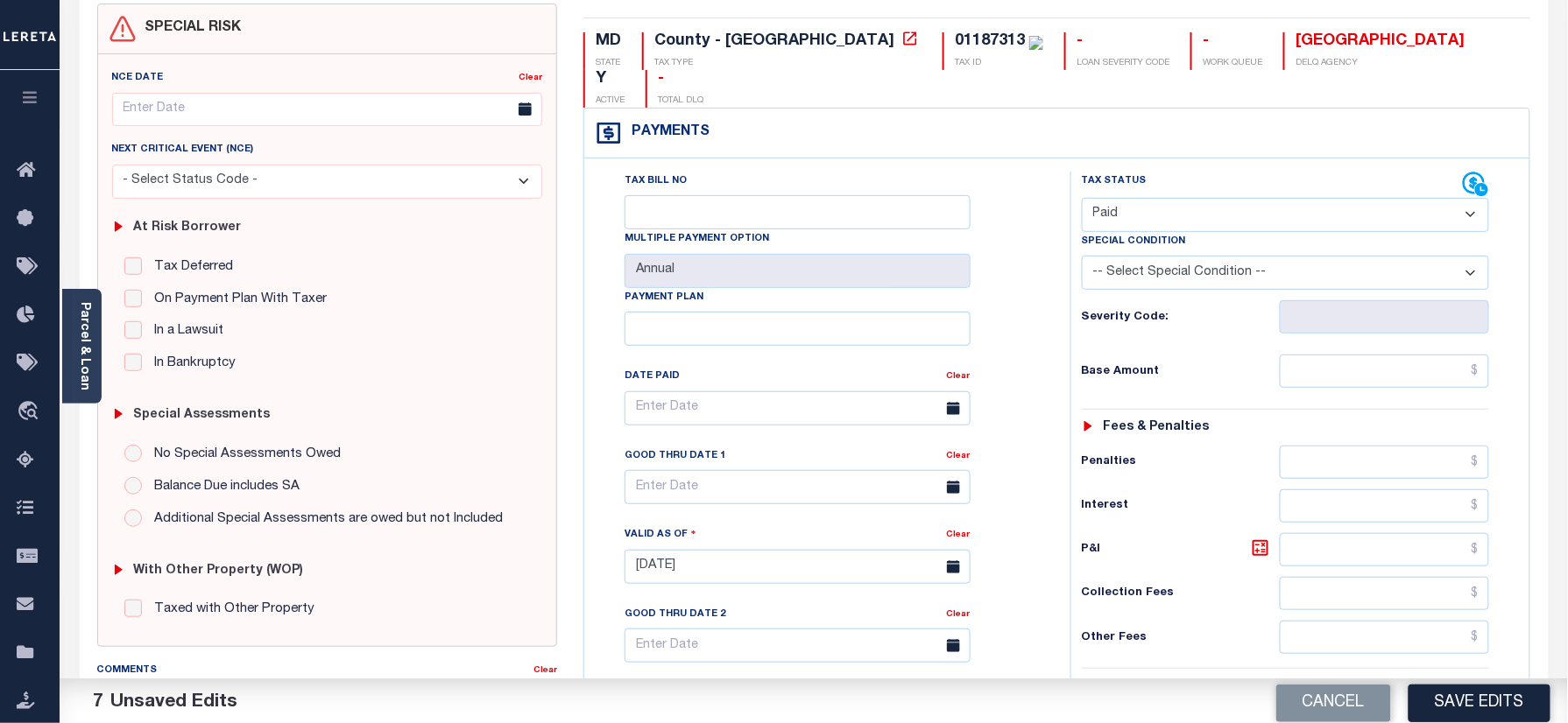
scroll to position [467, 0]
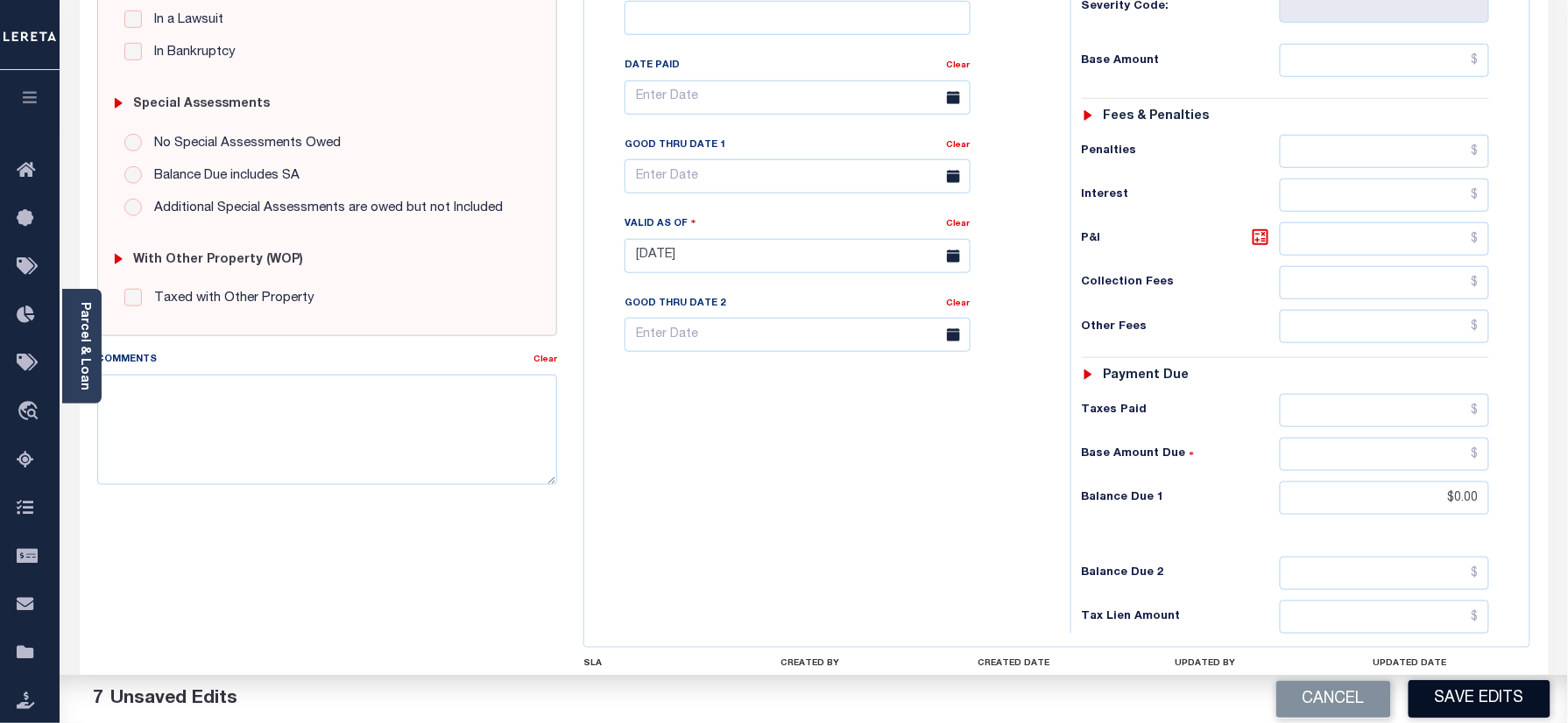
click at [1436, 687] on button "Save Edits" at bounding box center [1479, 699] width 142 height 38
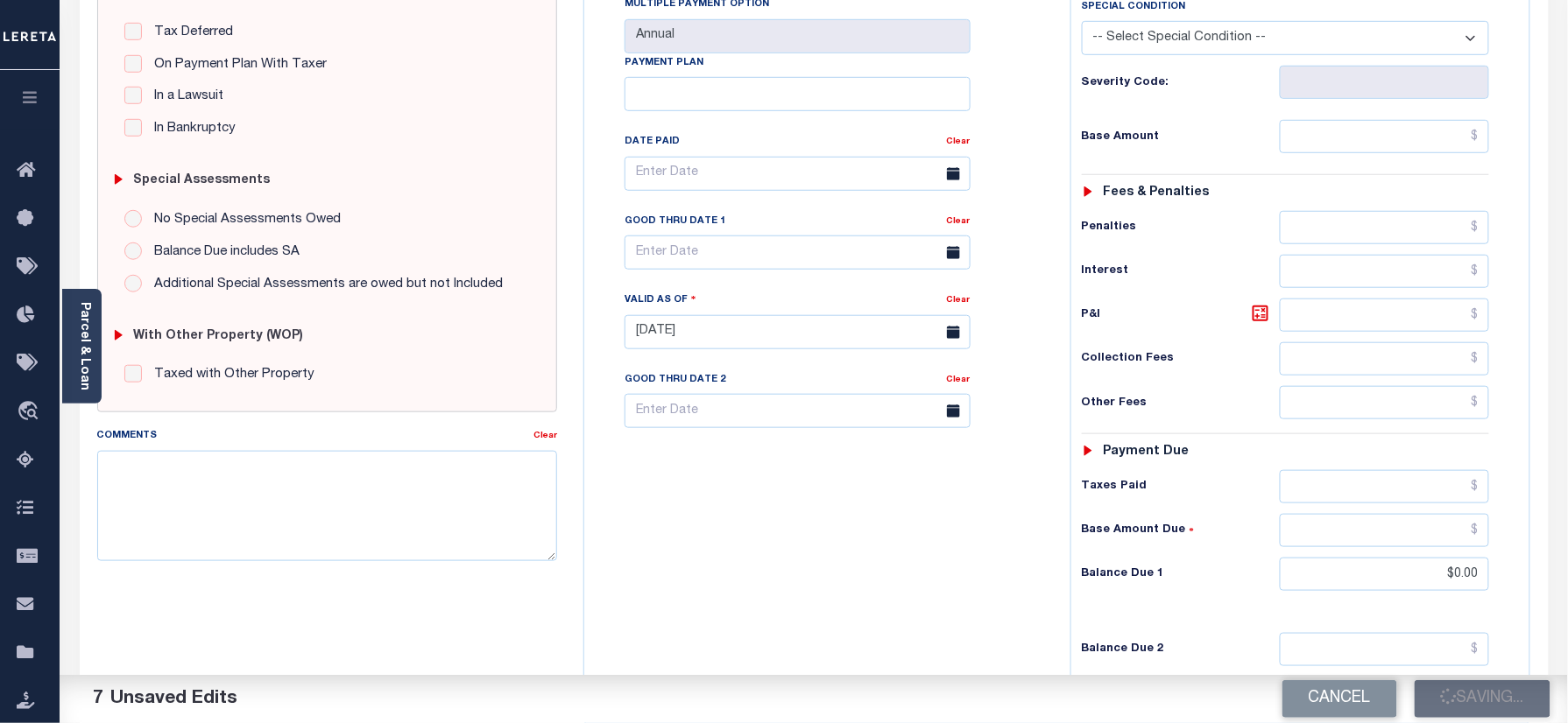
scroll to position [350, 0]
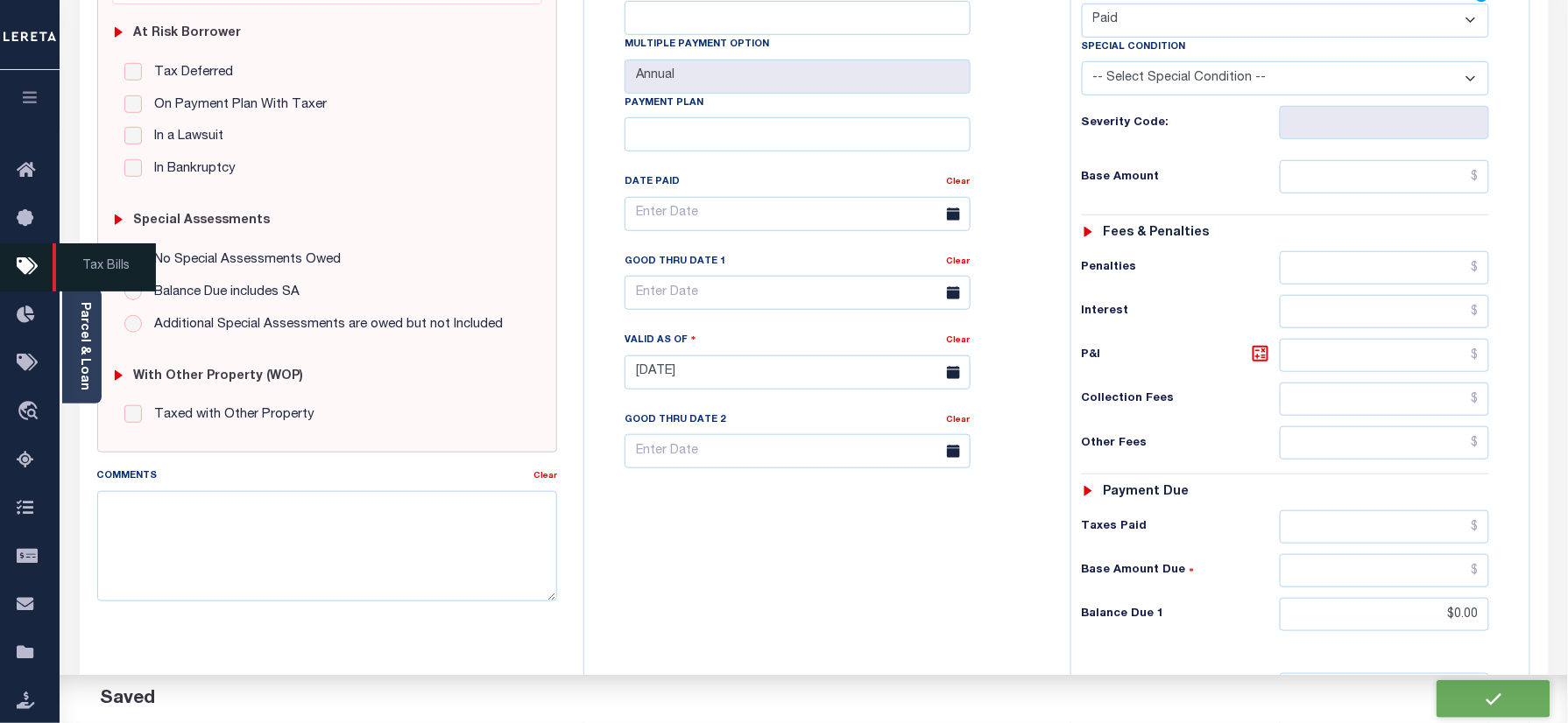
checkbox input "false"
type input "$0"
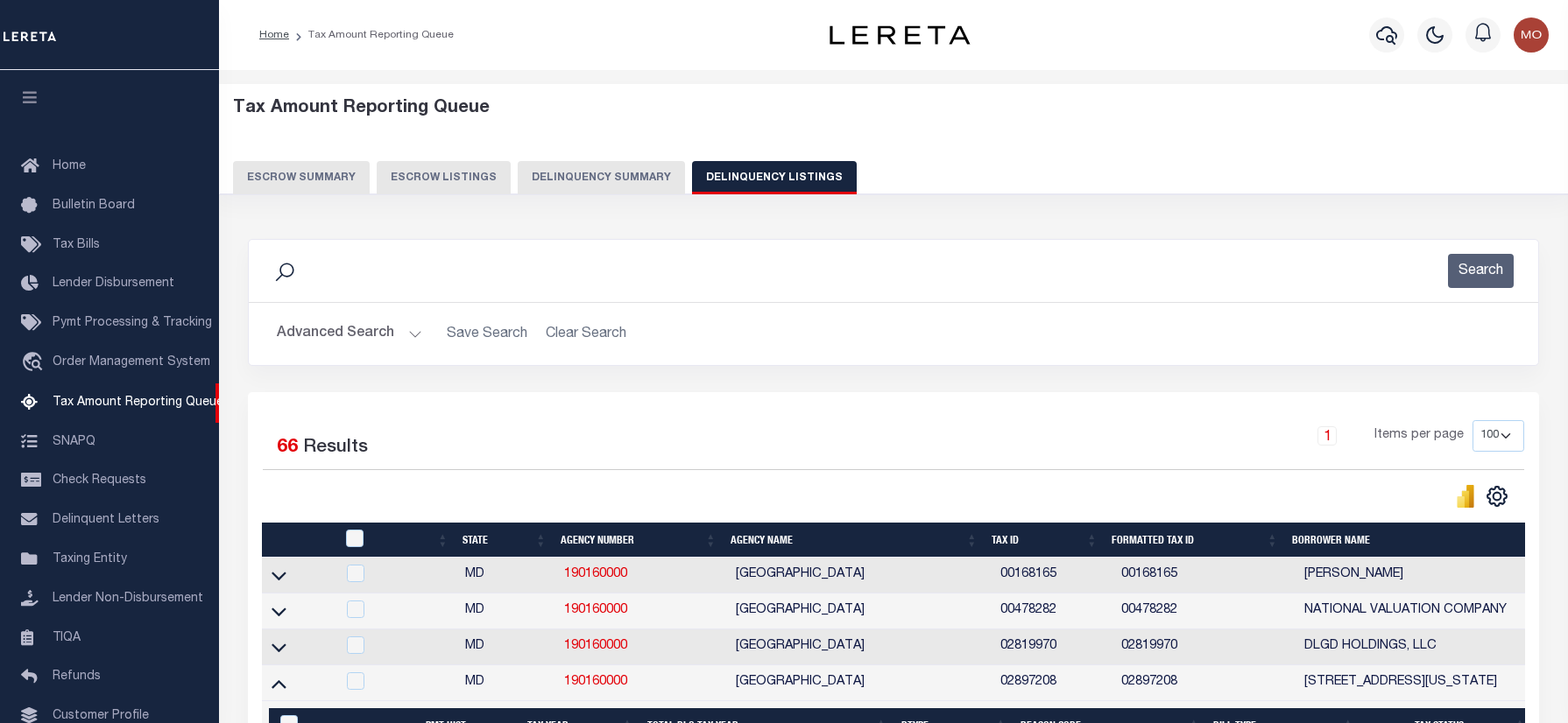
select select "100"
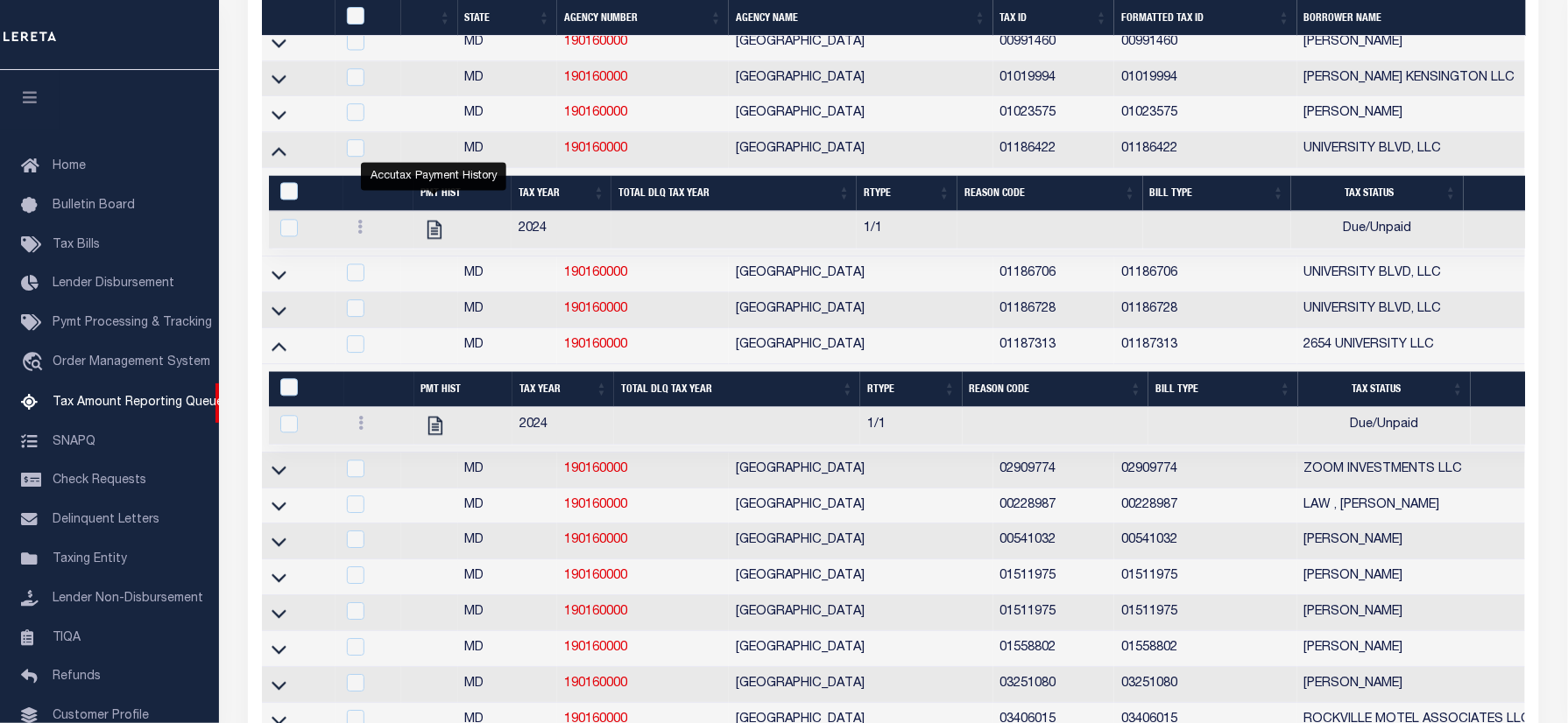
scroll to position [105, 0]
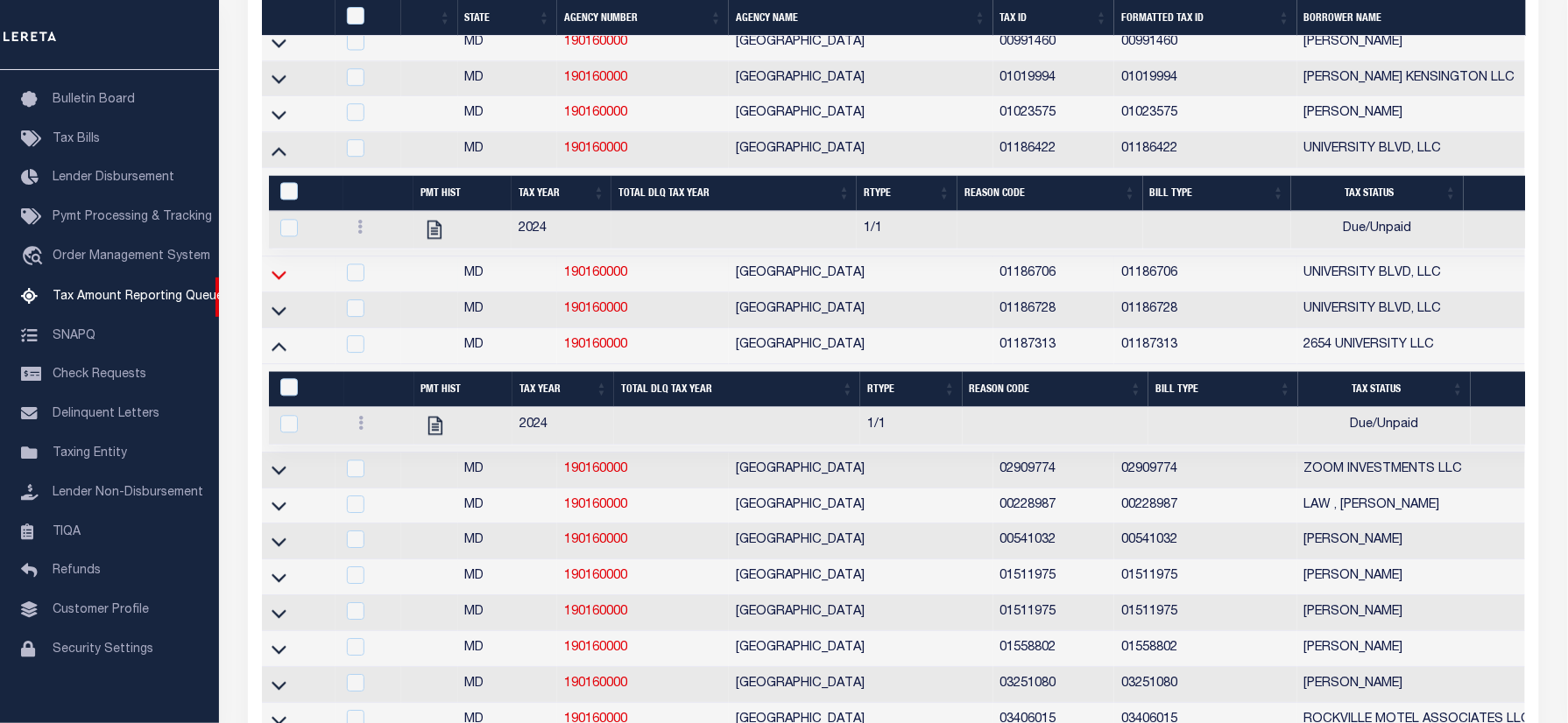
click at [278, 284] on icon at bounding box center [278, 274] width 15 height 18
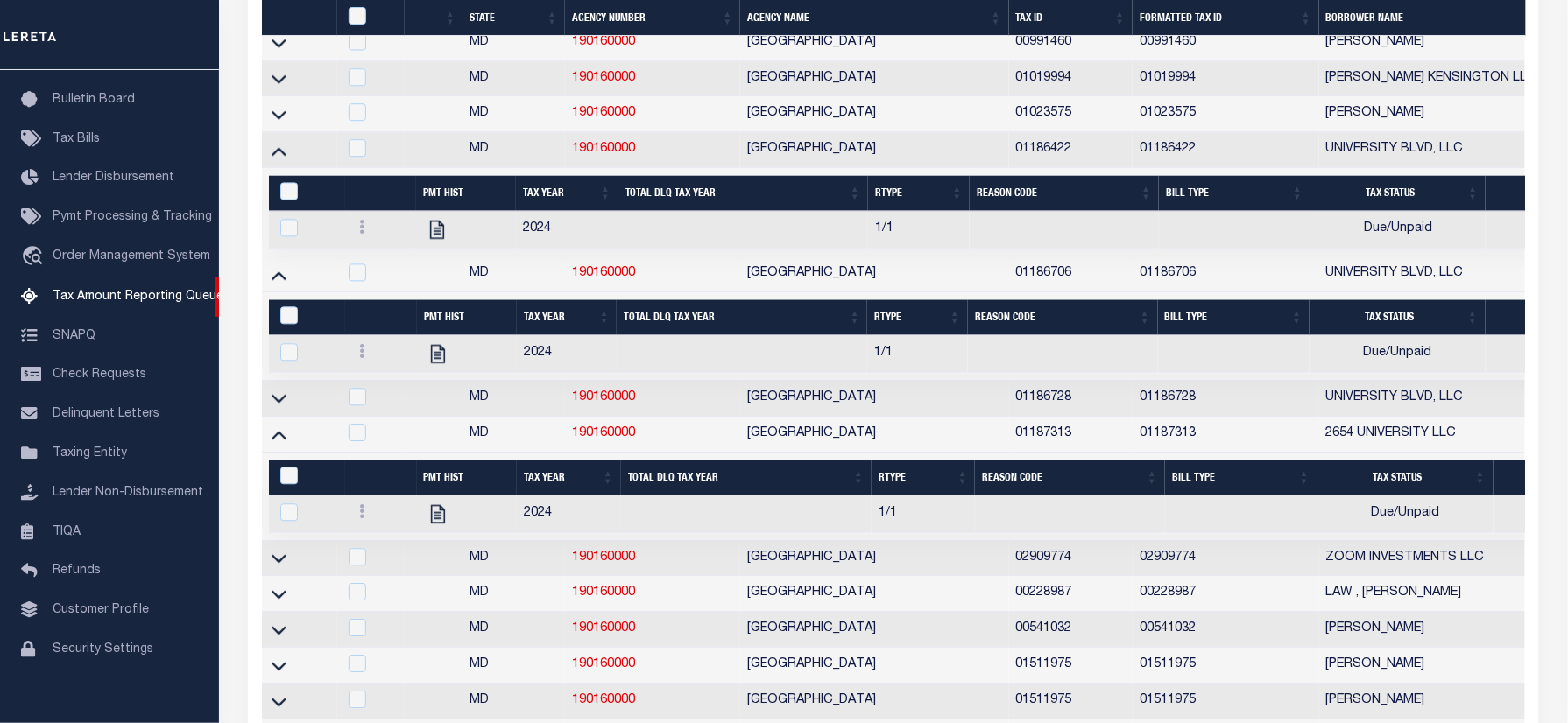
drag, startPoint x: 281, startPoint y: 506, endPoint x: 271, endPoint y: 523, distance: 19.7
click at [281, 407] on icon at bounding box center [278, 398] width 15 height 18
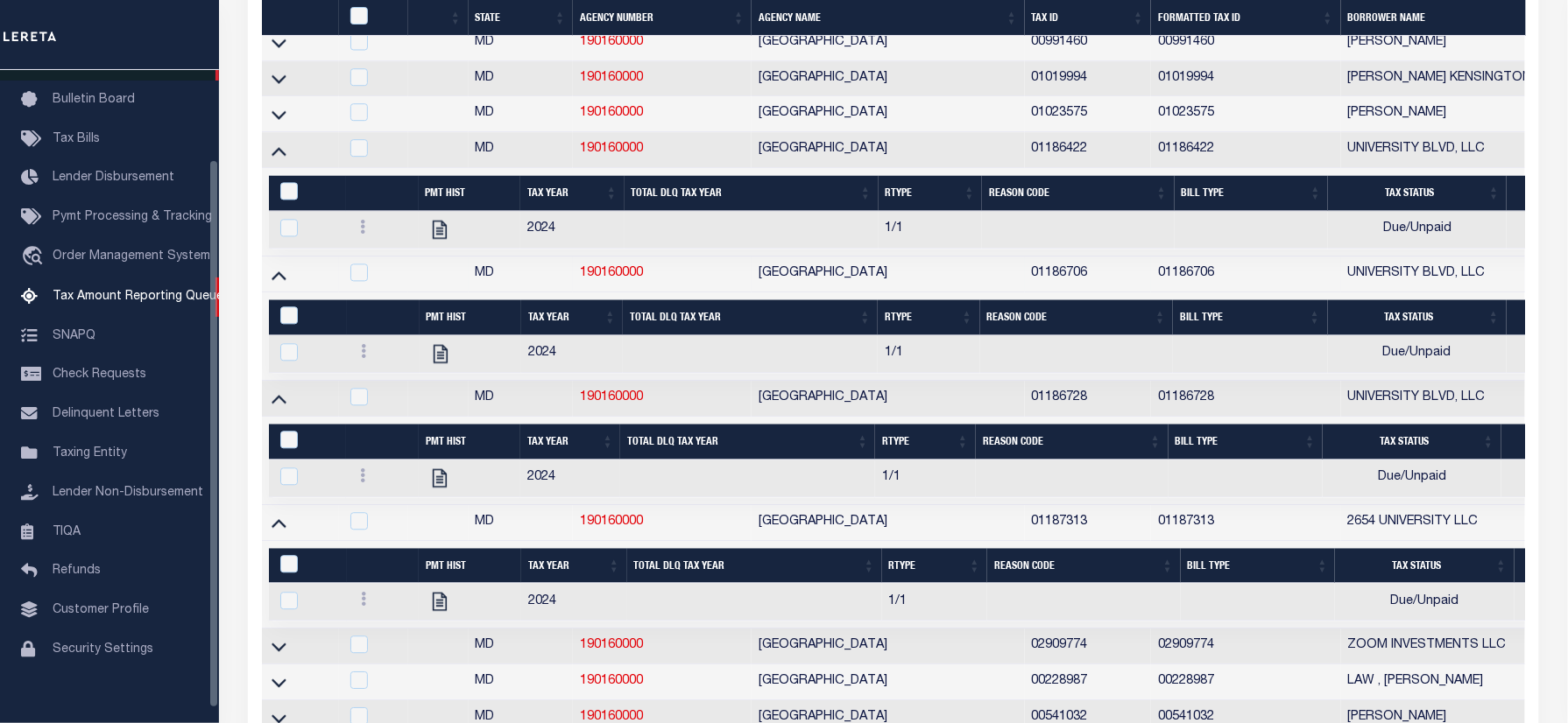
scroll to position [4622, 0]
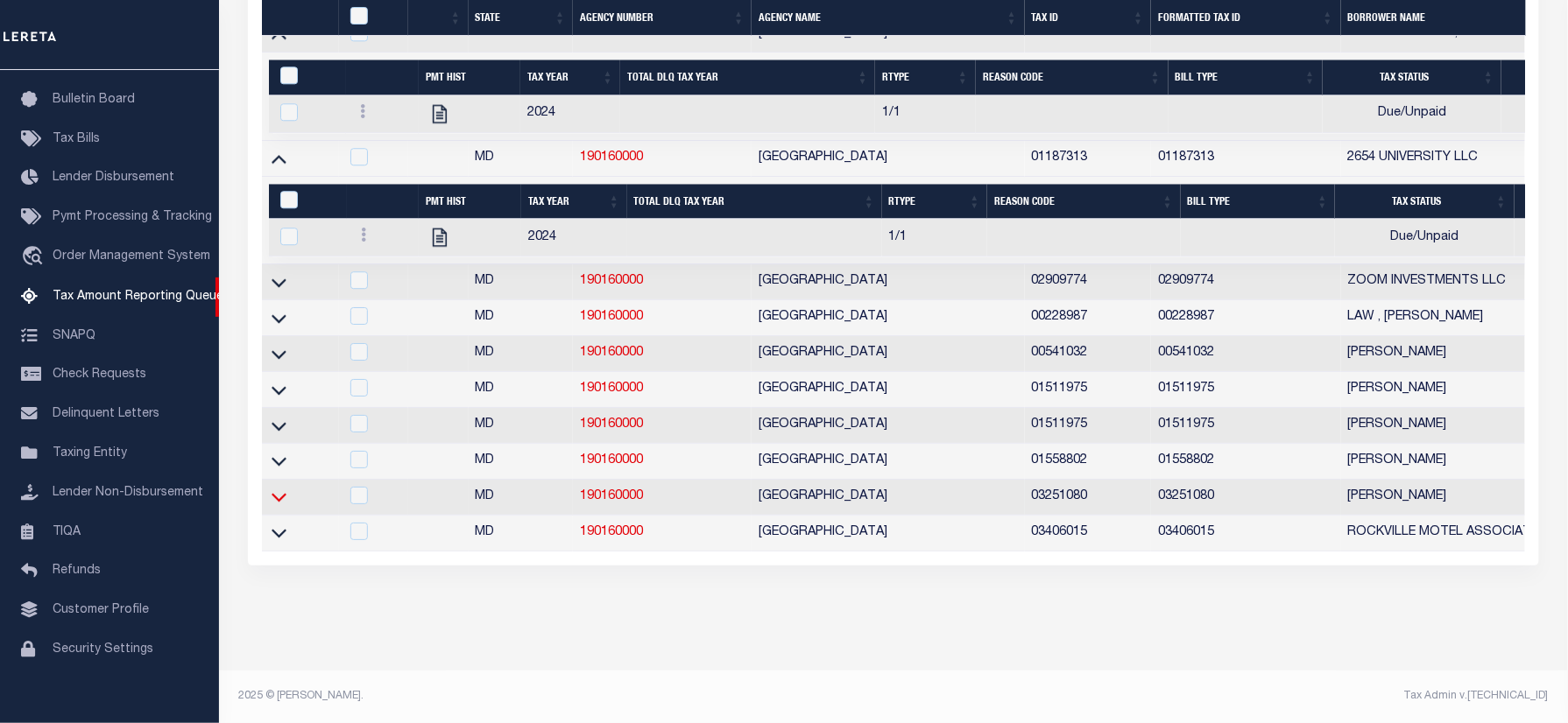
click at [279, 494] on icon at bounding box center [278, 497] width 15 height 9
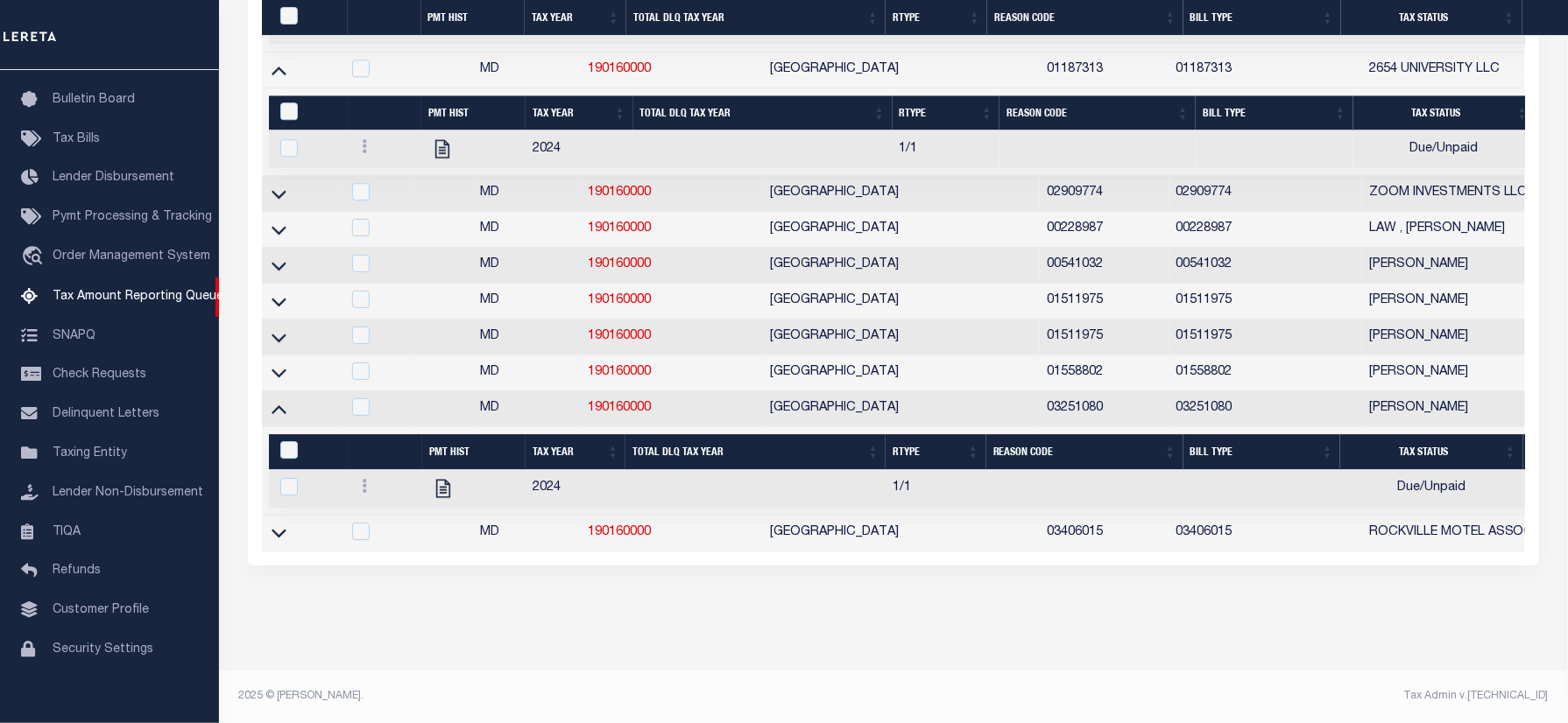
scroll to position [4690, 0]
click at [284, 271] on icon at bounding box center [278, 266] width 15 height 9
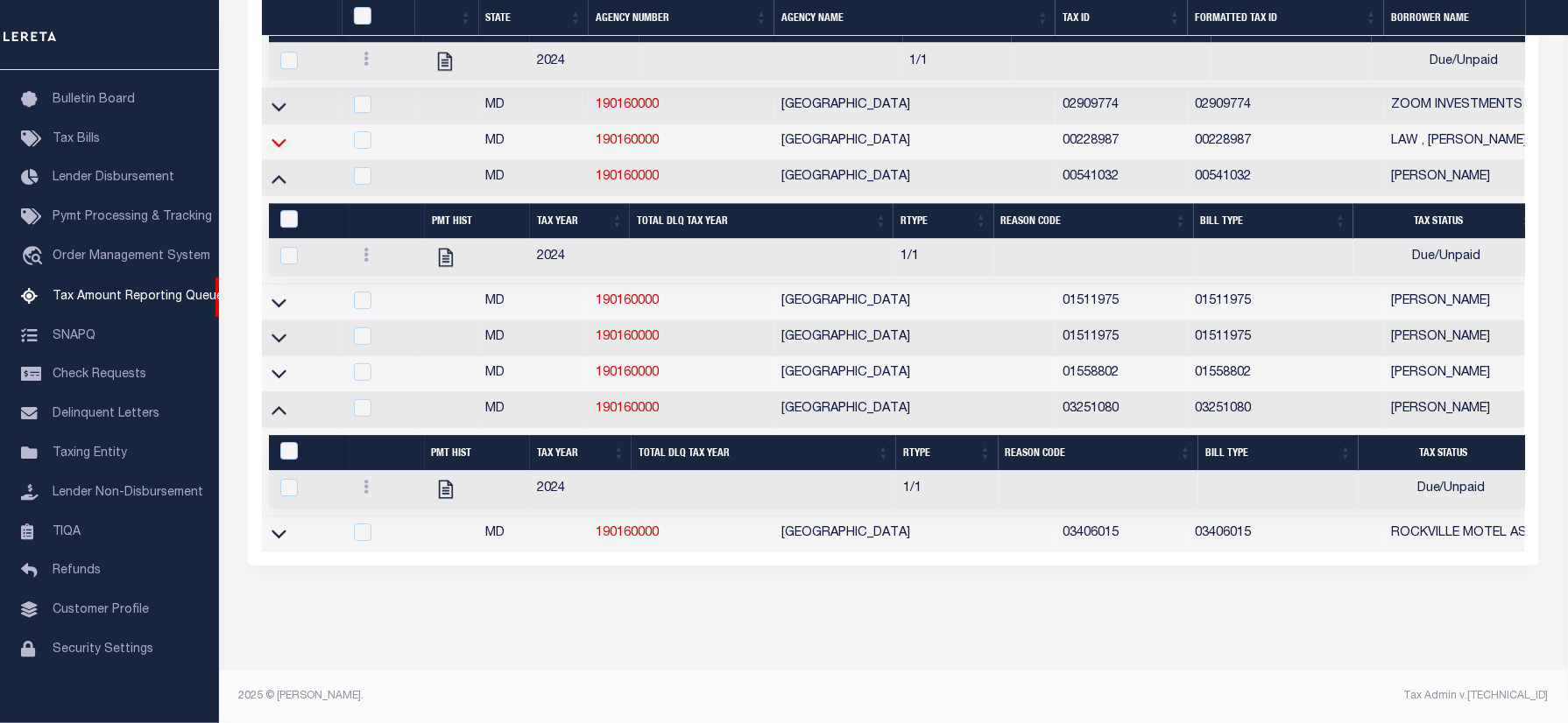
click at [277, 147] on icon at bounding box center [278, 142] width 15 height 9
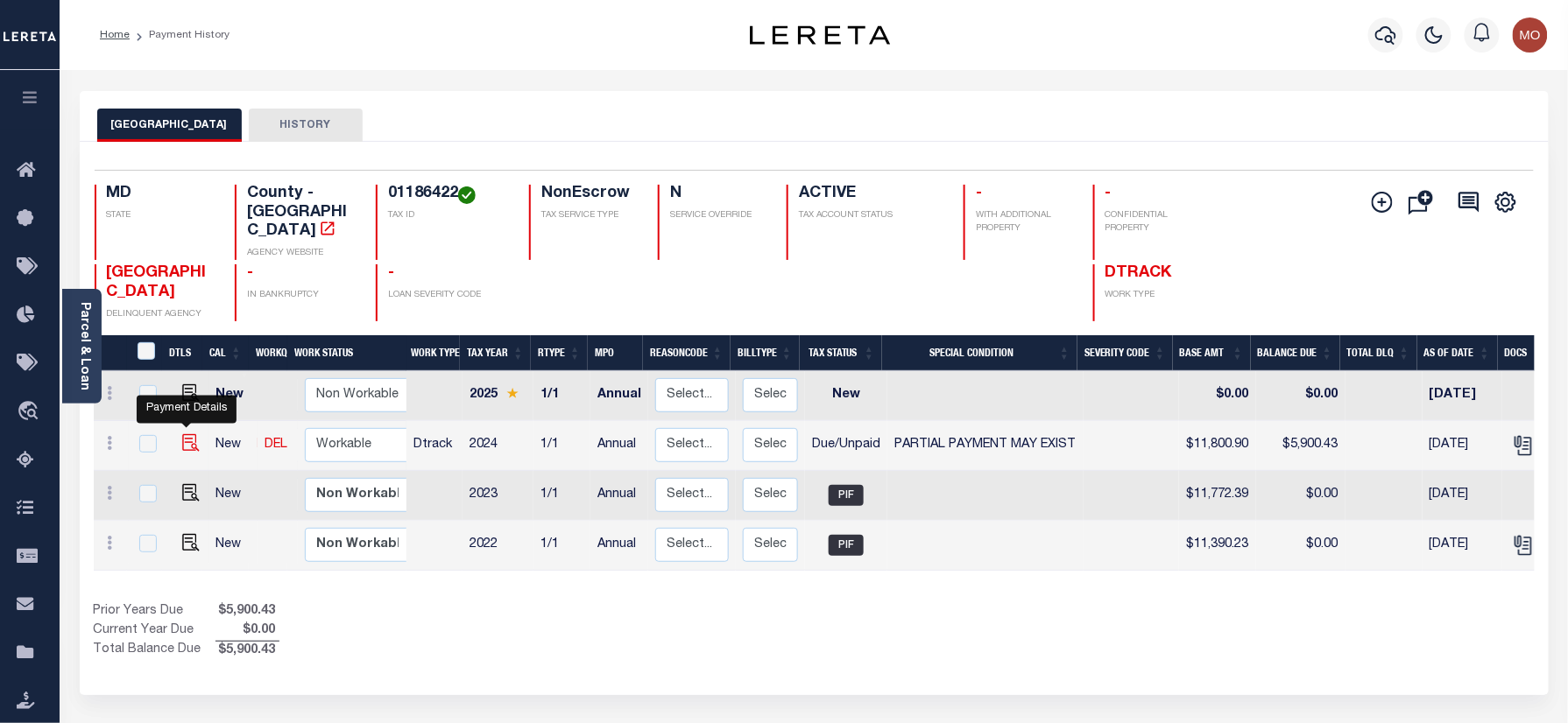
click at [182, 435] on img "" at bounding box center [191, 443] width 17 height 17
checkbox input "true"
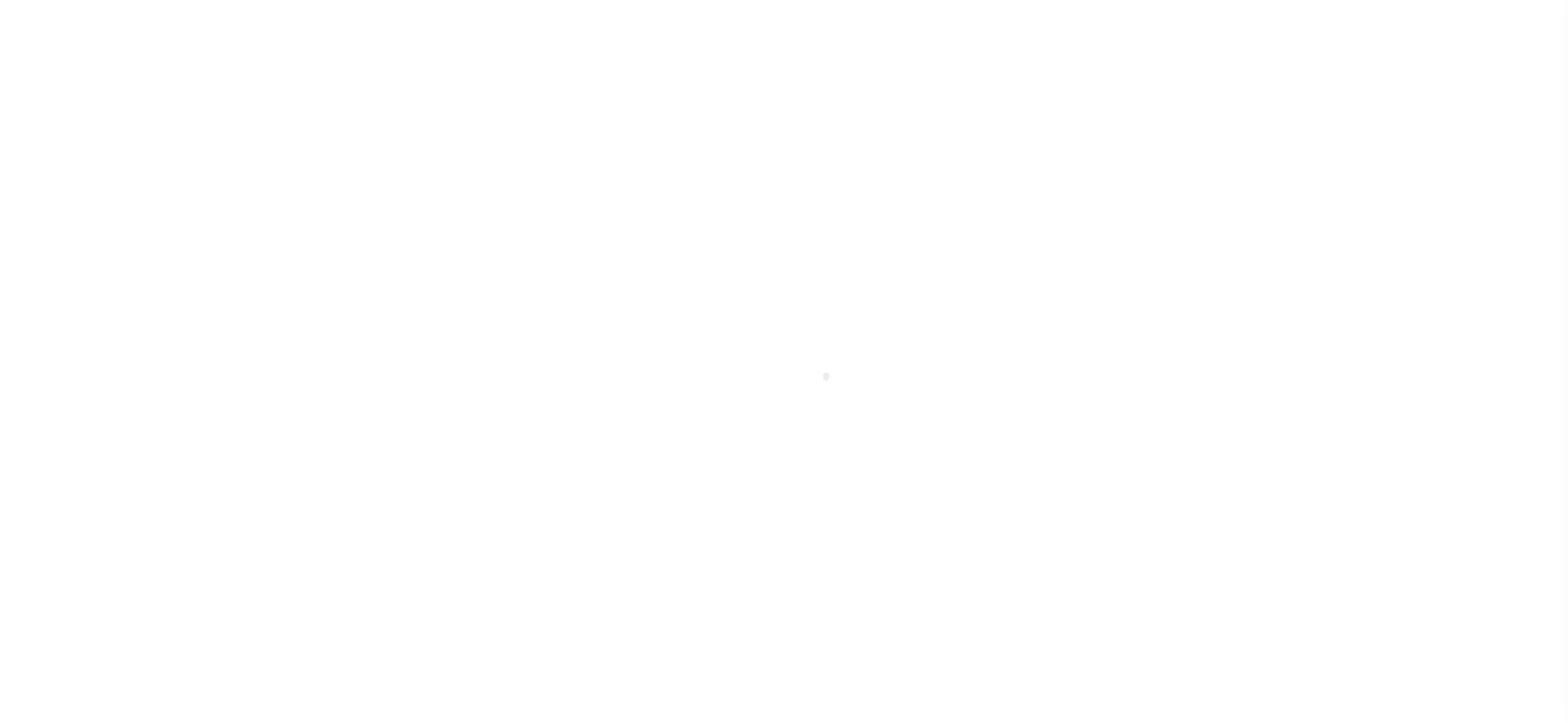
select select "DUE"
select select "15"
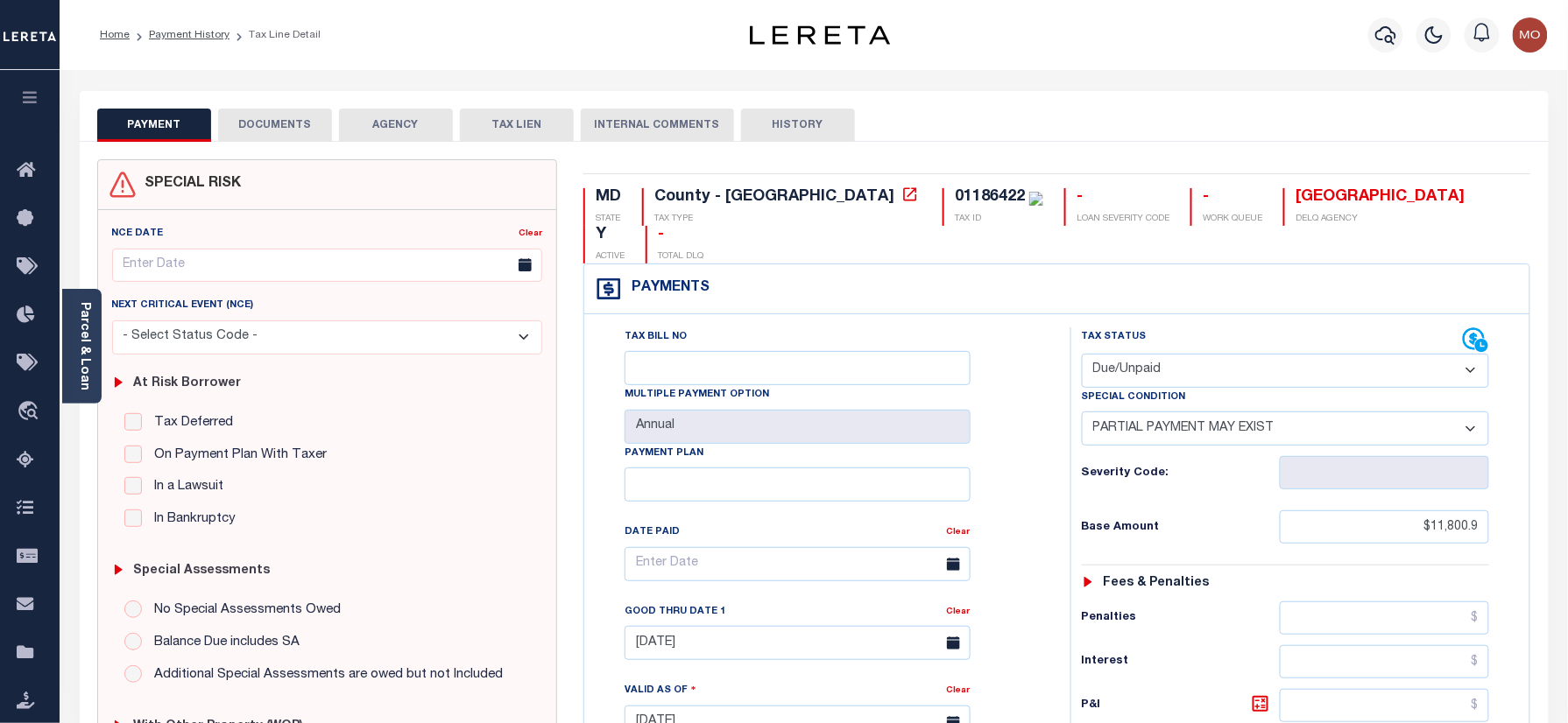
click at [266, 116] on button "DOCUMENTS" at bounding box center [275, 125] width 114 height 33
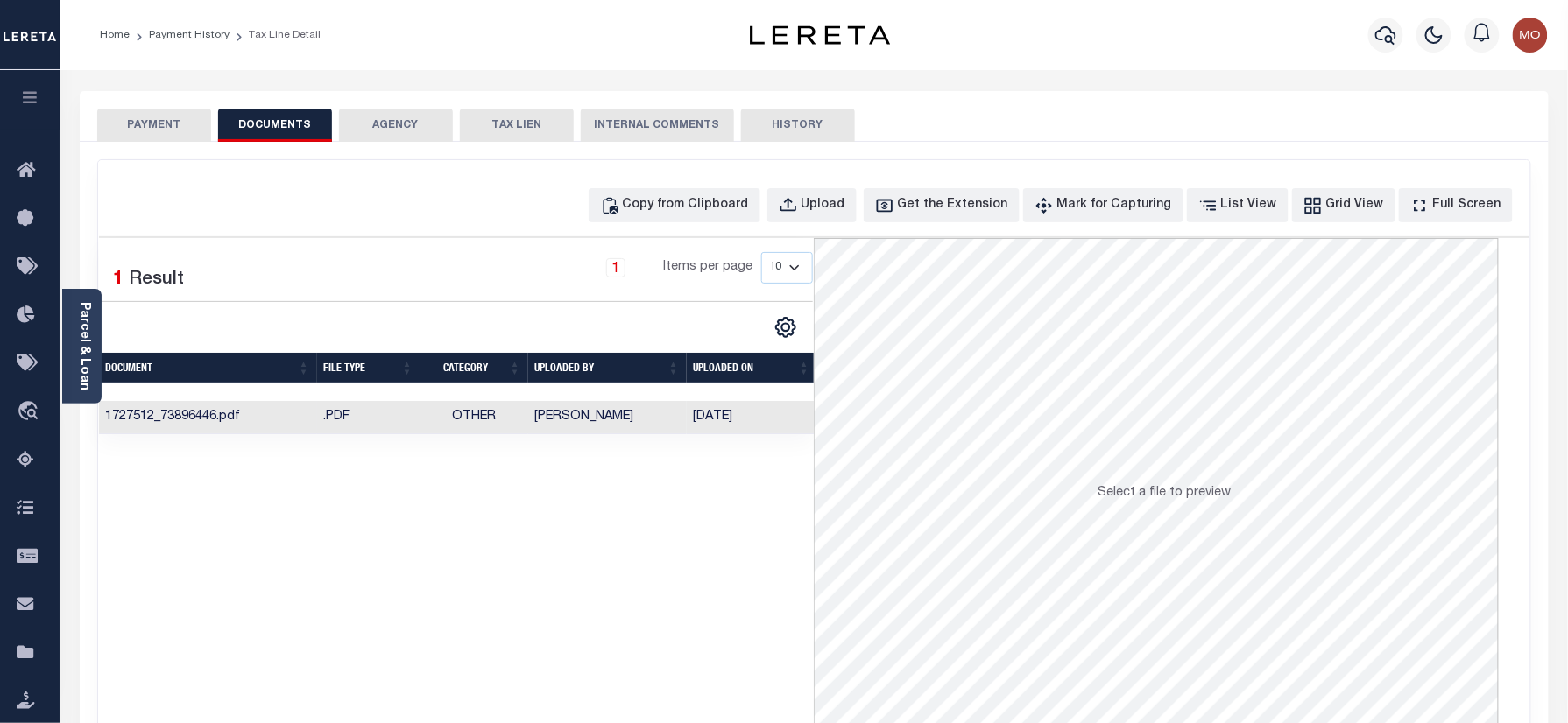
click at [548, 425] on td "Mohan Nagaraju" at bounding box center [608, 417] width 159 height 34
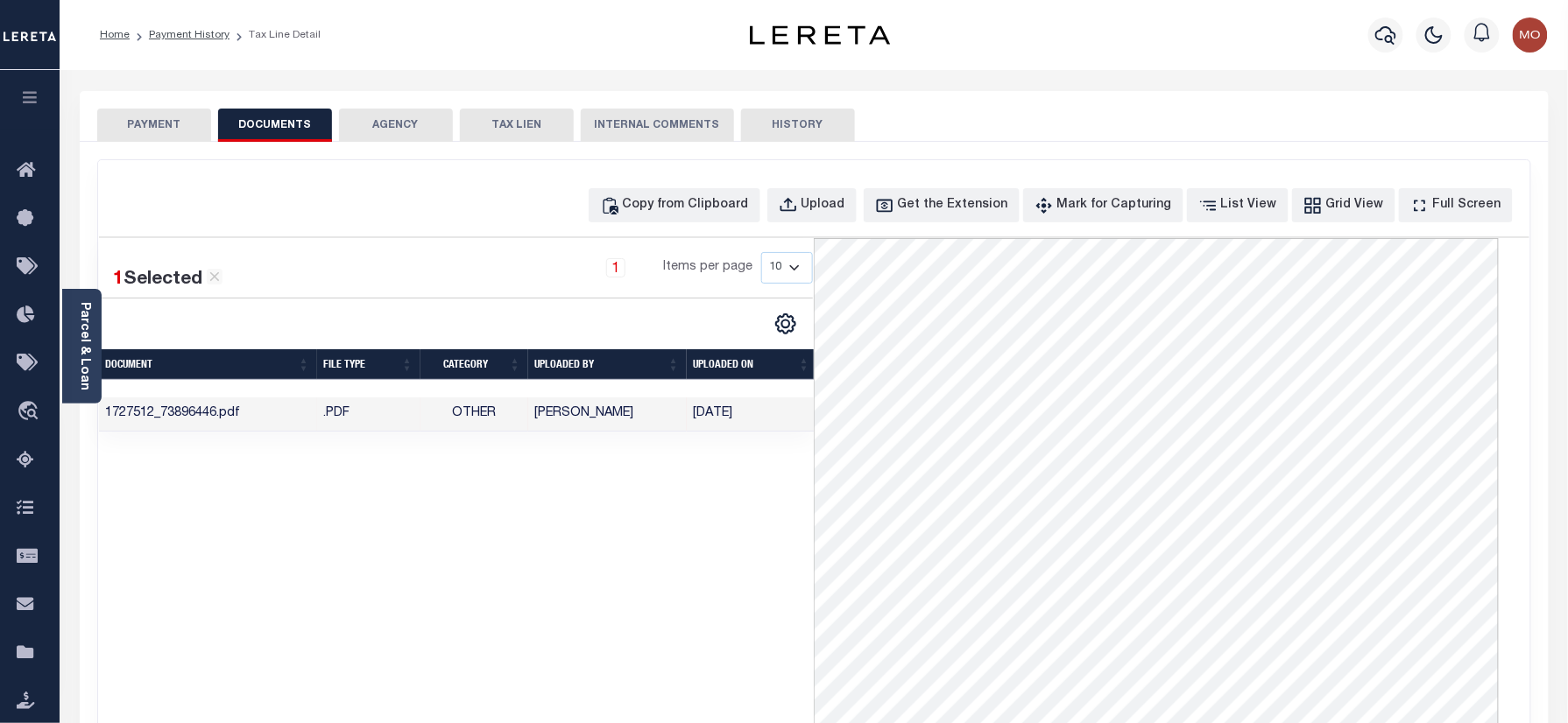
click at [169, 115] on button "PAYMENT" at bounding box center [154, 125] width 114 height 33
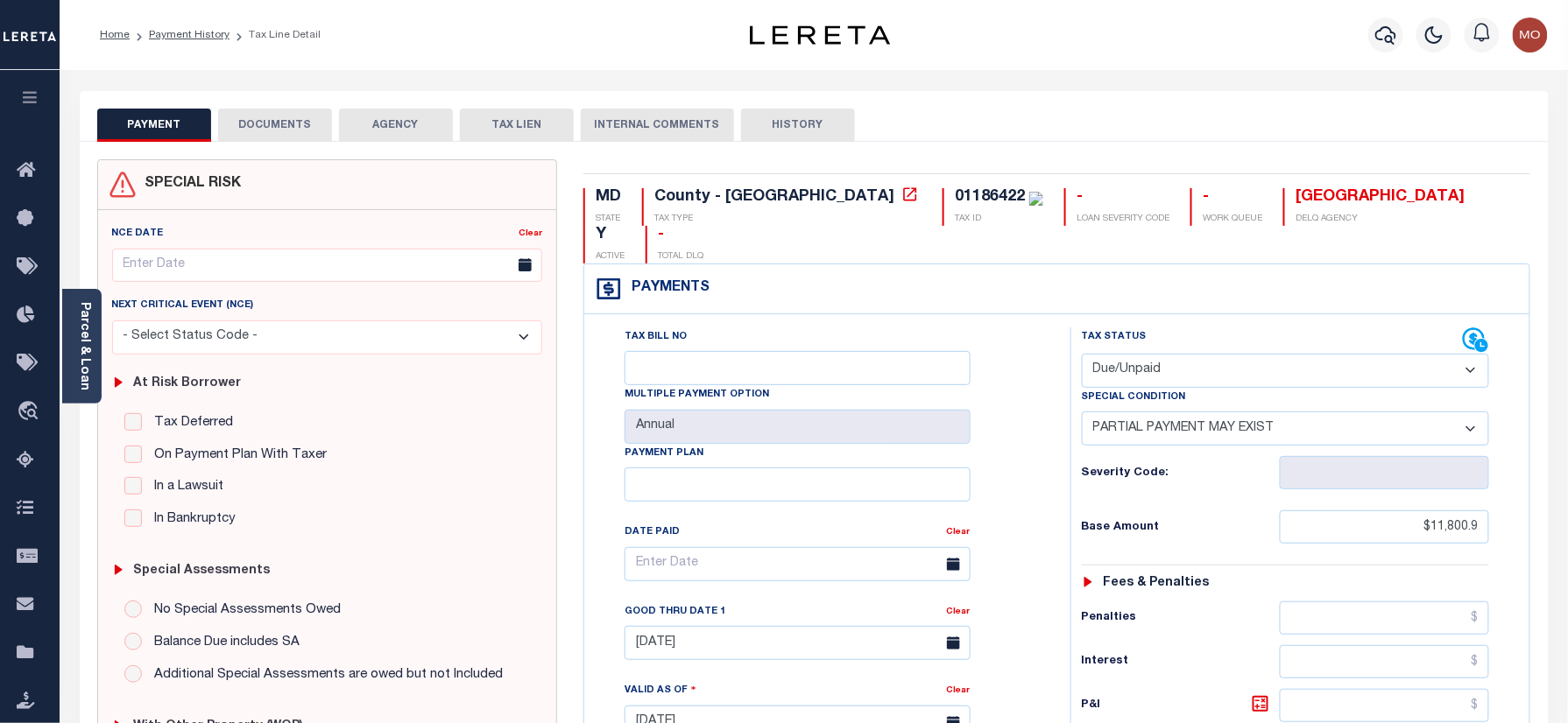
click at [954, 196] on div "01186422" at bounding box center [989, 196] width 70 height 15
copy div "01186422"
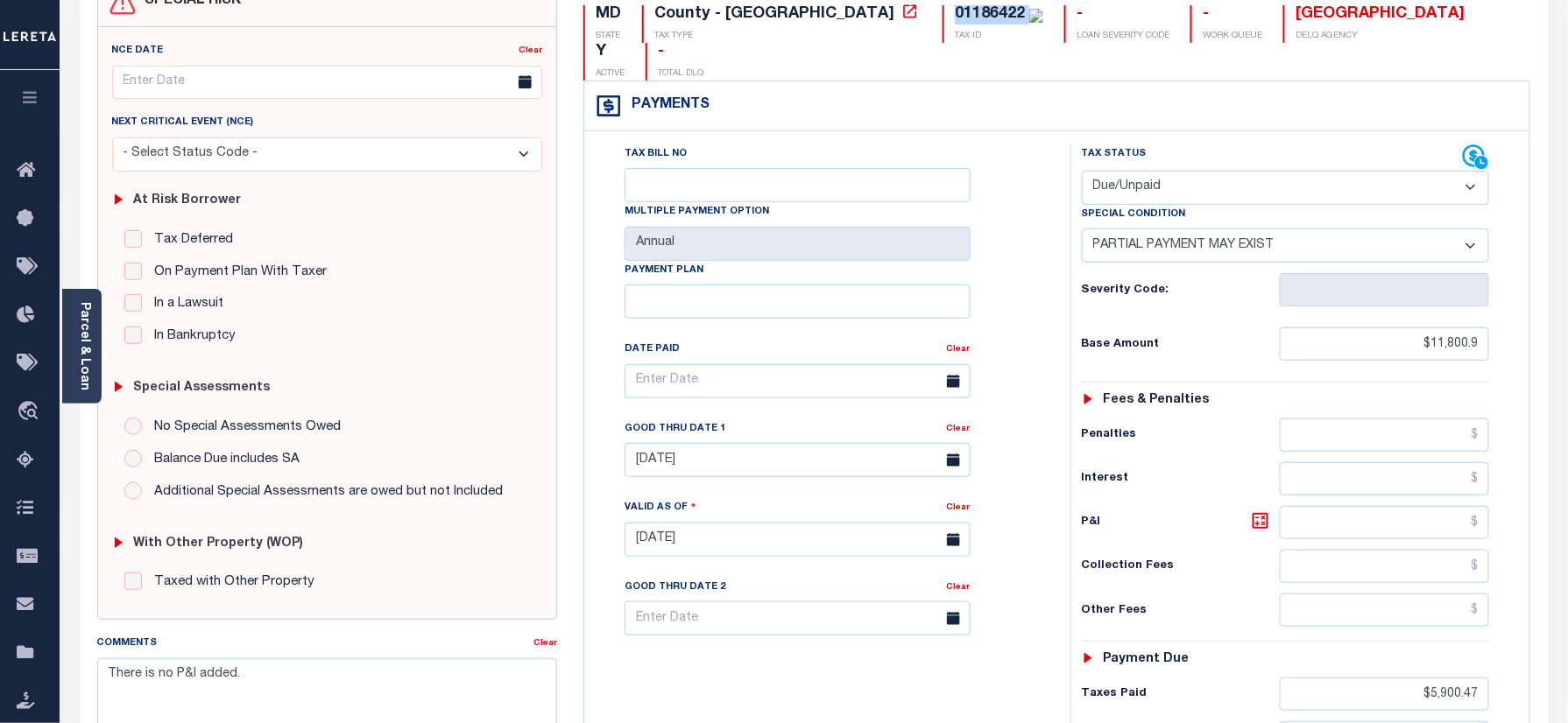
scroll to position [350, 0]
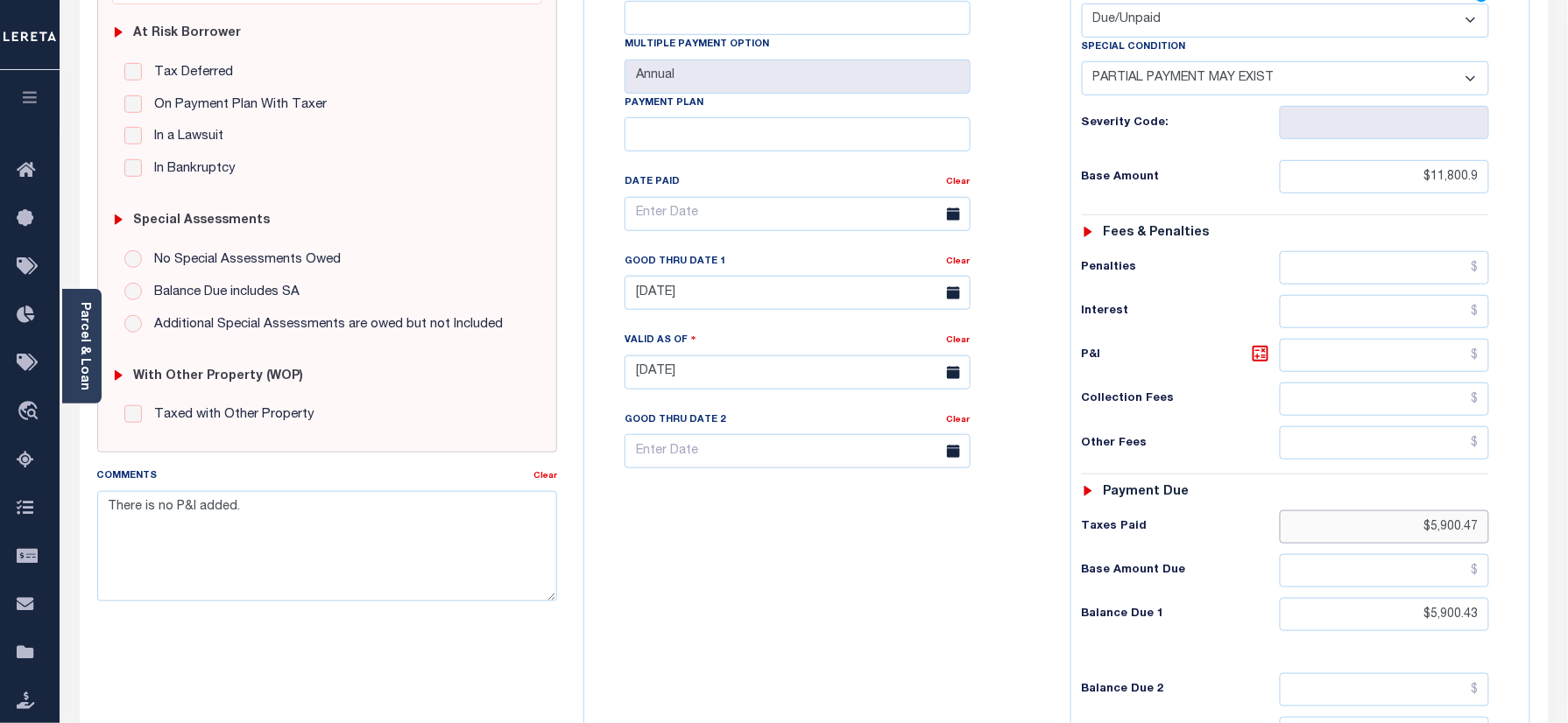
drag, startPoint x: 1377, startPoint y: 492, endPoint x: 1584, endPoint y: 520, distance: 208.9
click at [1567, 520] on html "Home Payment History Tax Line Detail" at bounding box center [784, 311] width 1568 height 1322
type input "[DATE]"
drag, startPoint x: 1550, startPoint y: 620, endPoint x: 789, endPoint y: 615, distance: 761.0
click at [1567, 638] on html "Home Payment History Tax Line Detail" at bounding box center [784, 311] width 1568 height 1322
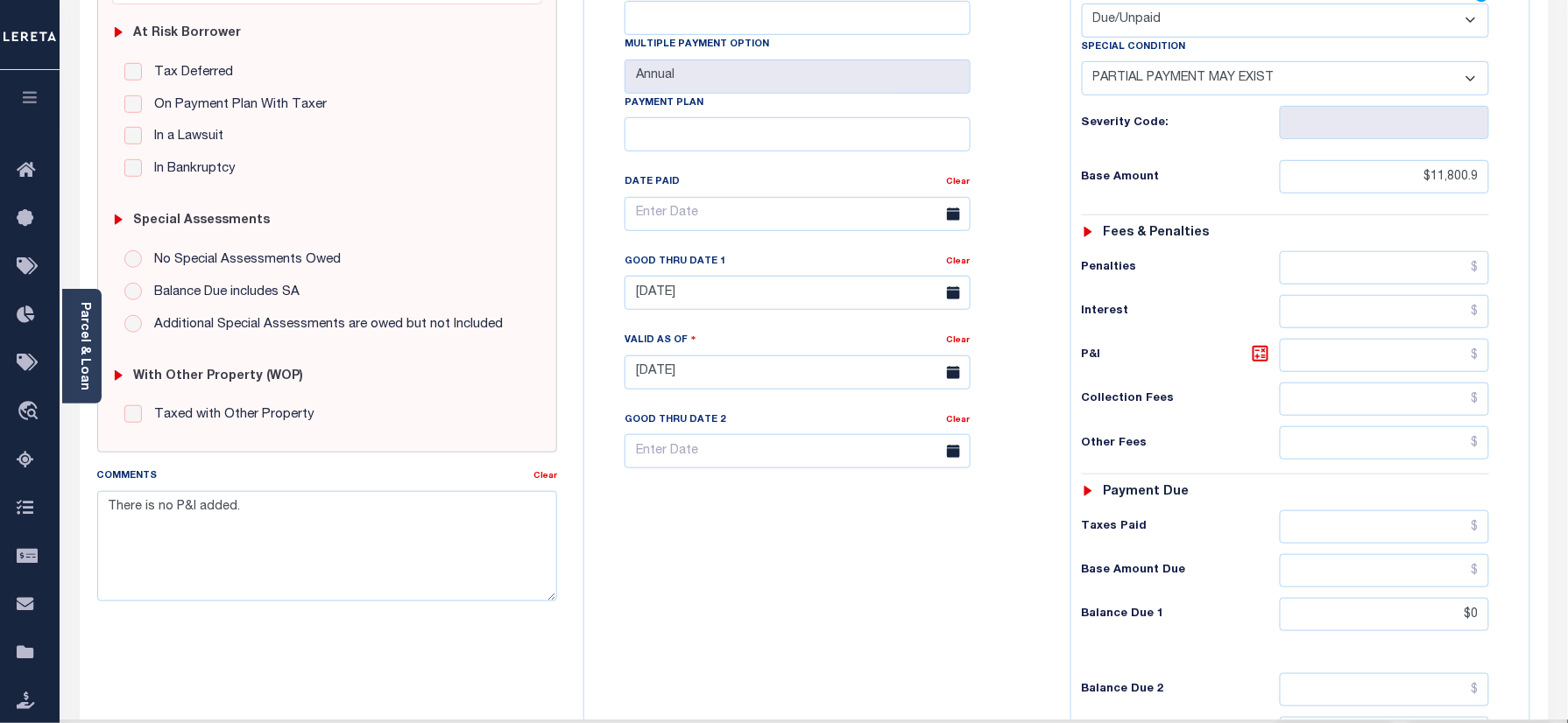
type input "$0.00"
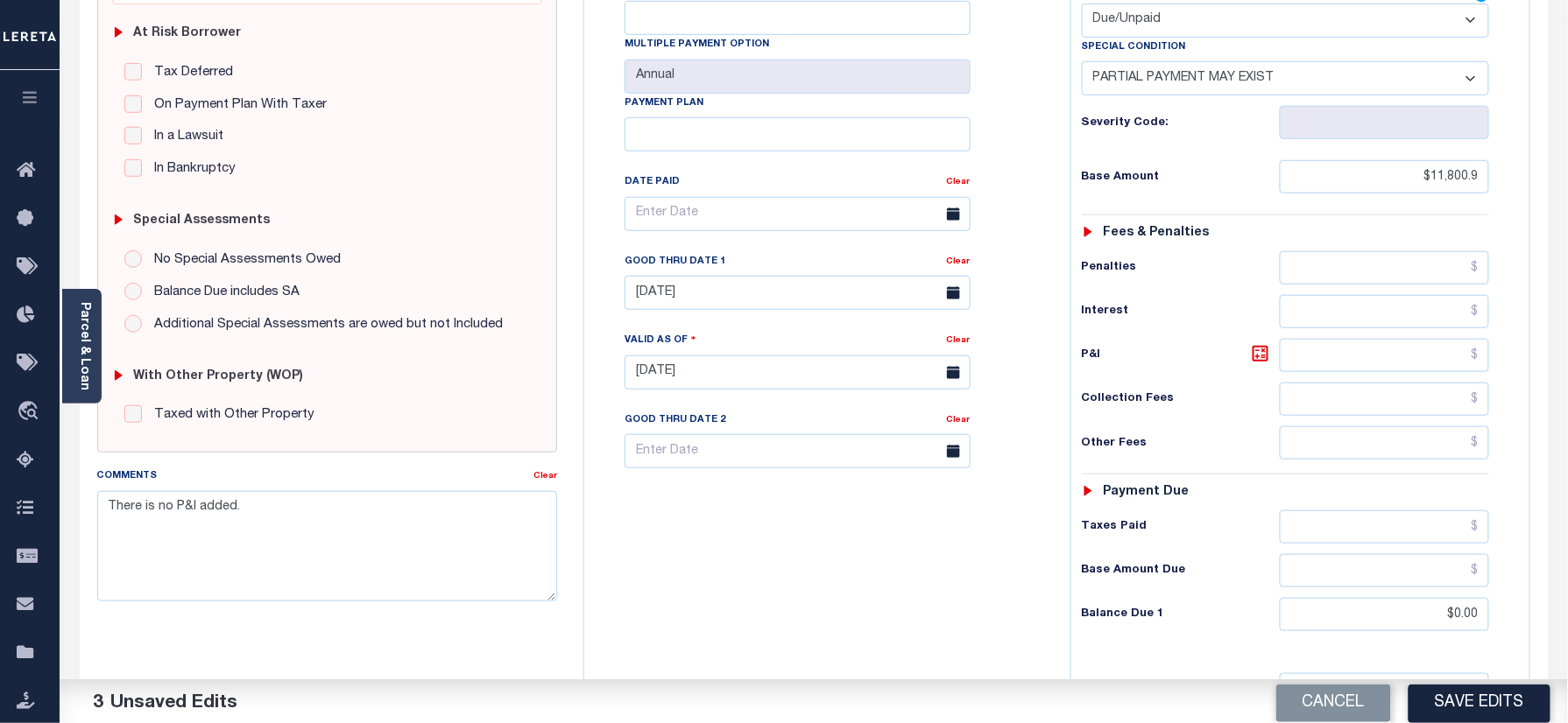
click at [804, 612] on div "Tax Bill No Multiple Payment Option Annual Payment Plan" at bounding box center [823, 363] width 468 height 773
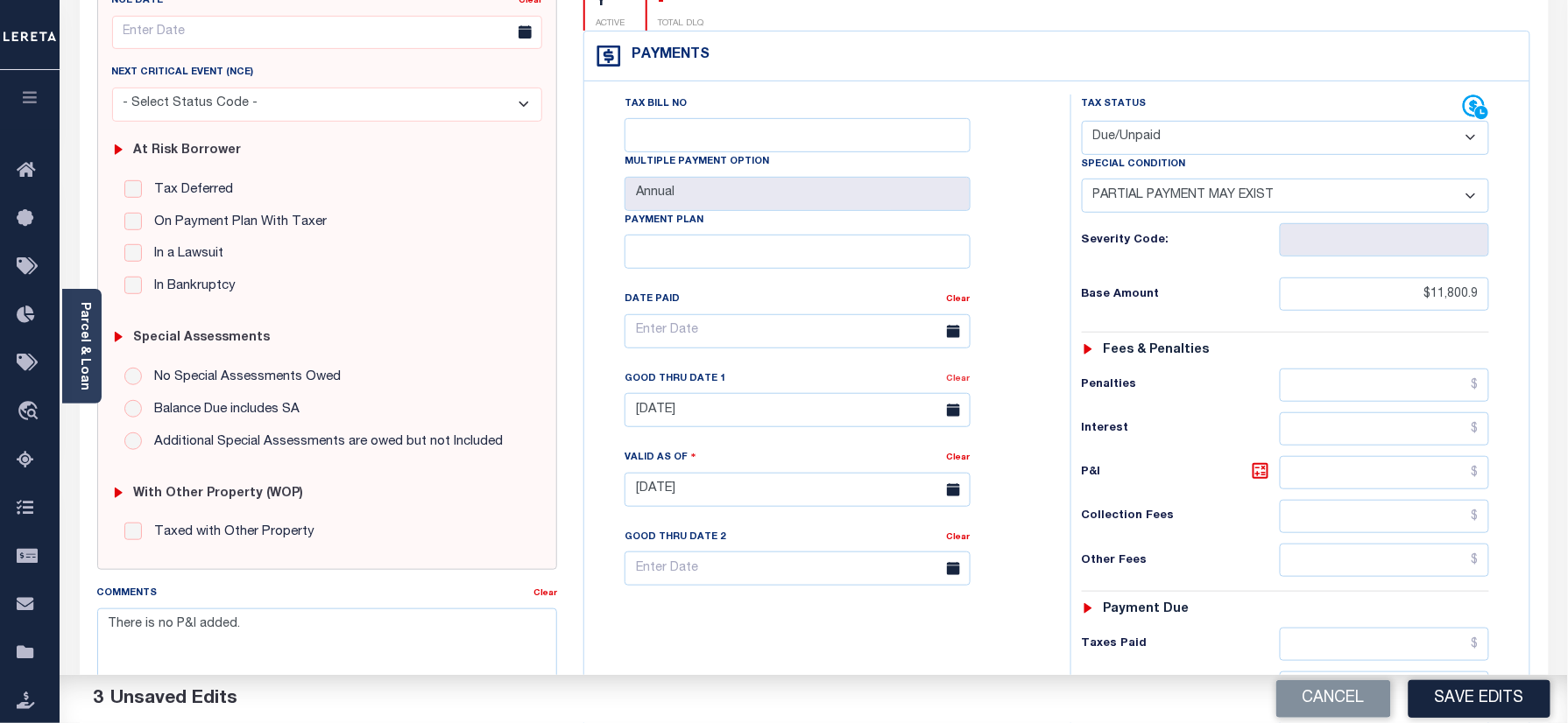
click at [963, 375] on link "Clear" at bounding box center [958, 378] width 23 height 9
click at [1009, 348] on div "Tax Bill No Multiple Payment Option Annual Payment Plan Clear Clear Valid as Of…" at bounding box center [823, 341] width 442 height 492
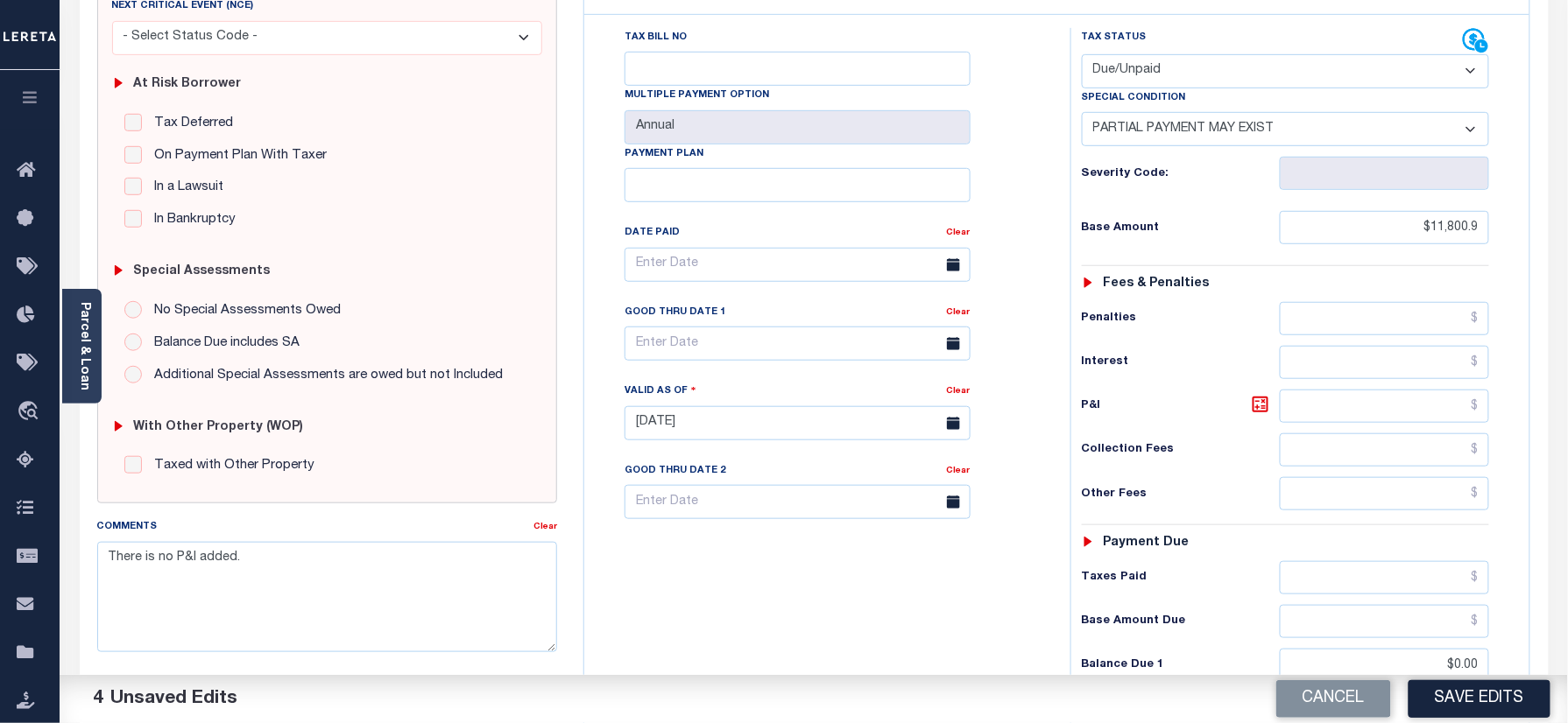
scroll to position [0, 0]
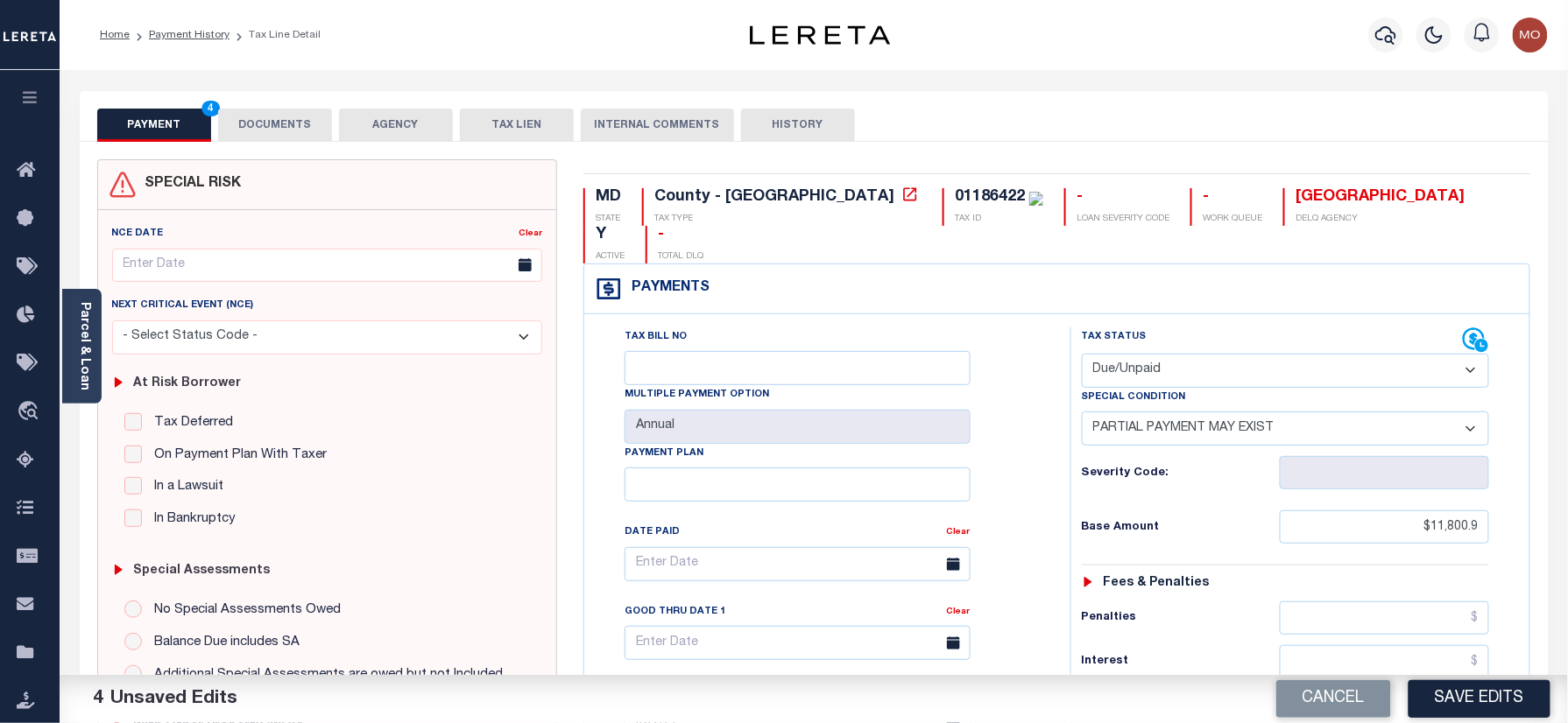
click at [824, 184] on div "MD STATE County - MD TAX TYPE 01186422 TAX ID - LOAN SEVERITY CODE - WORK QUEUE…" at bounding box center [1056, 723] width 973 height 1128
copy div "01186422"
click at [257, 127] on button "DOCUMENTS" at bounding box center [275, 125] width 114 height 33
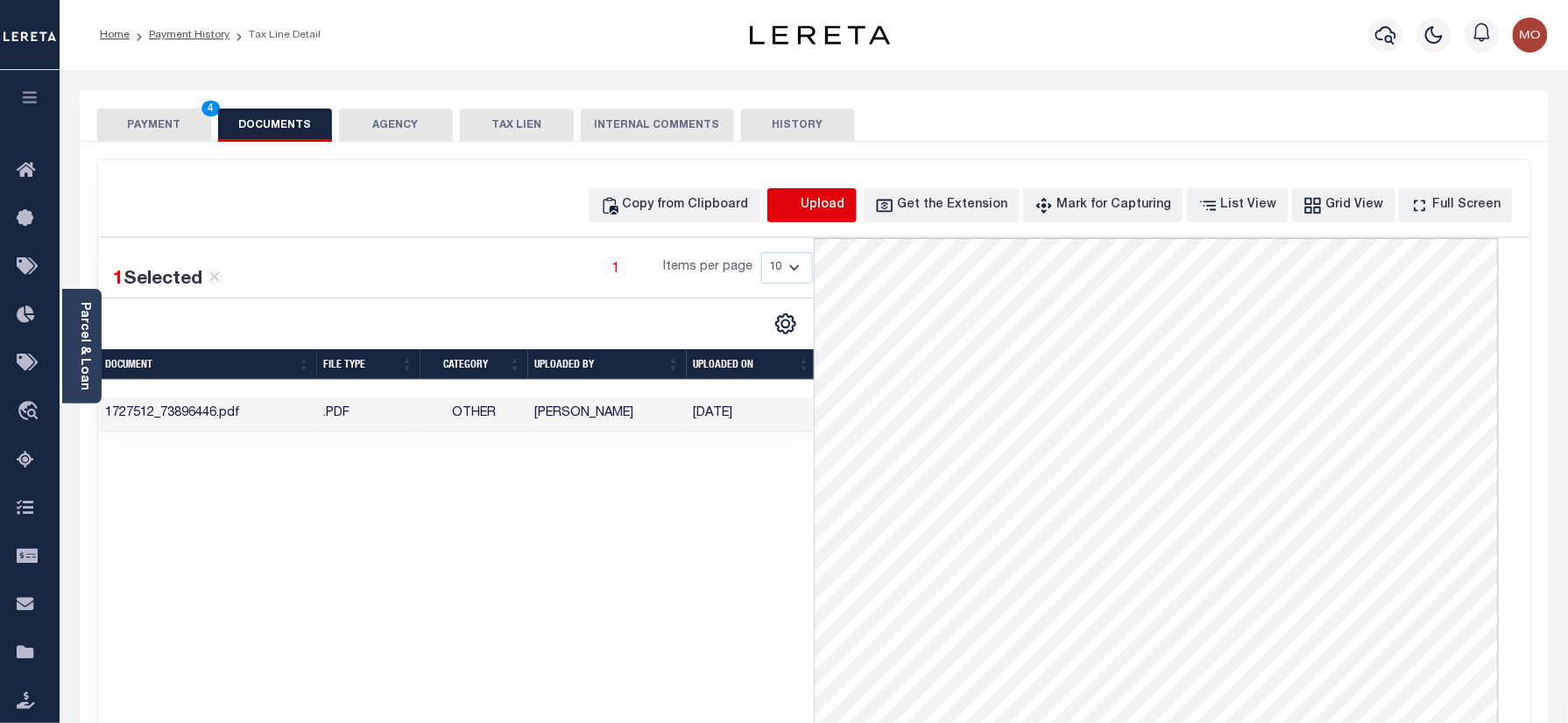
click at [796, 211] on icon "button" at bounding box center [787, 204] width 15 height 14
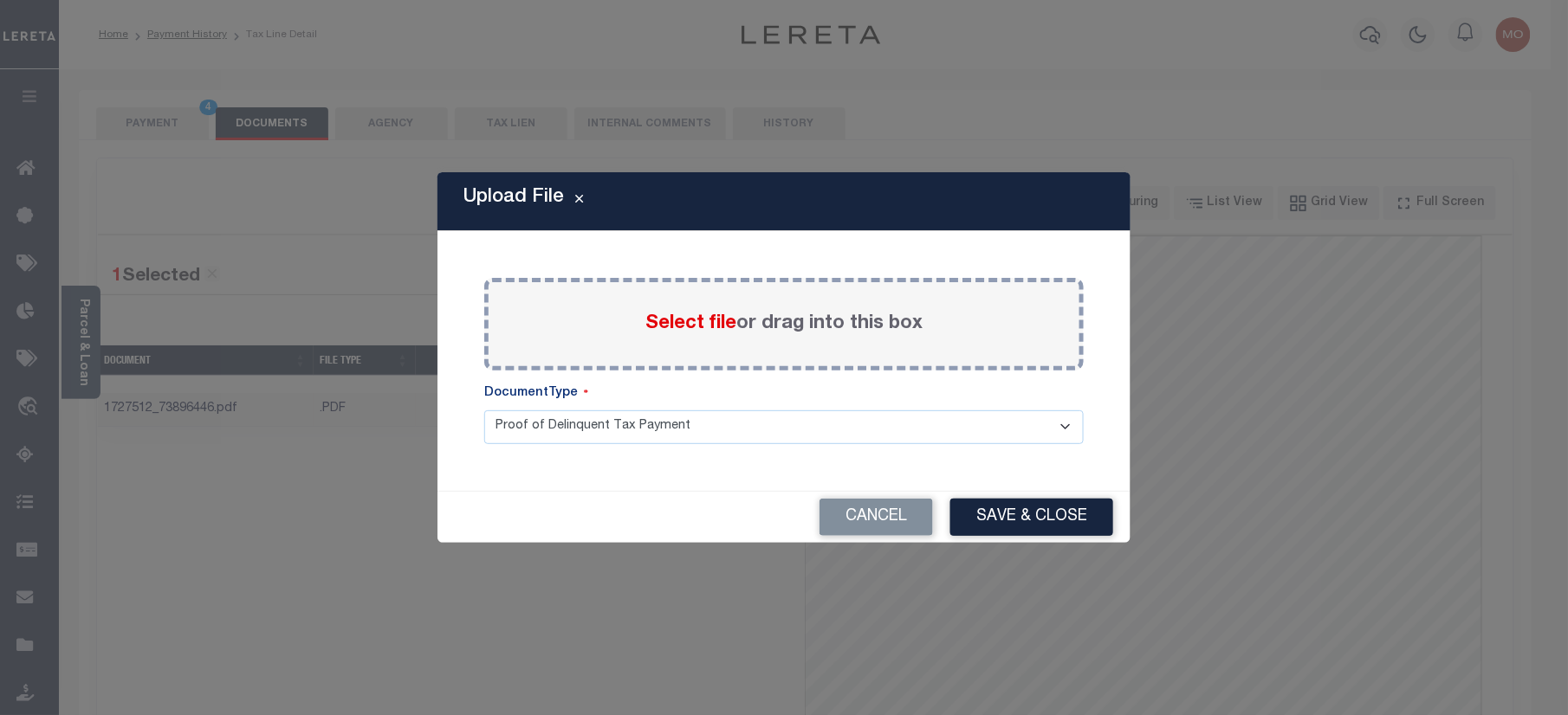
click at [678, 326] on span "Select file" at bounding box center [690, 324] width 91 height 19
click at [0, 0] on input "Select file or drag into this box" at bounding box center [0, 0] width 0 height 0
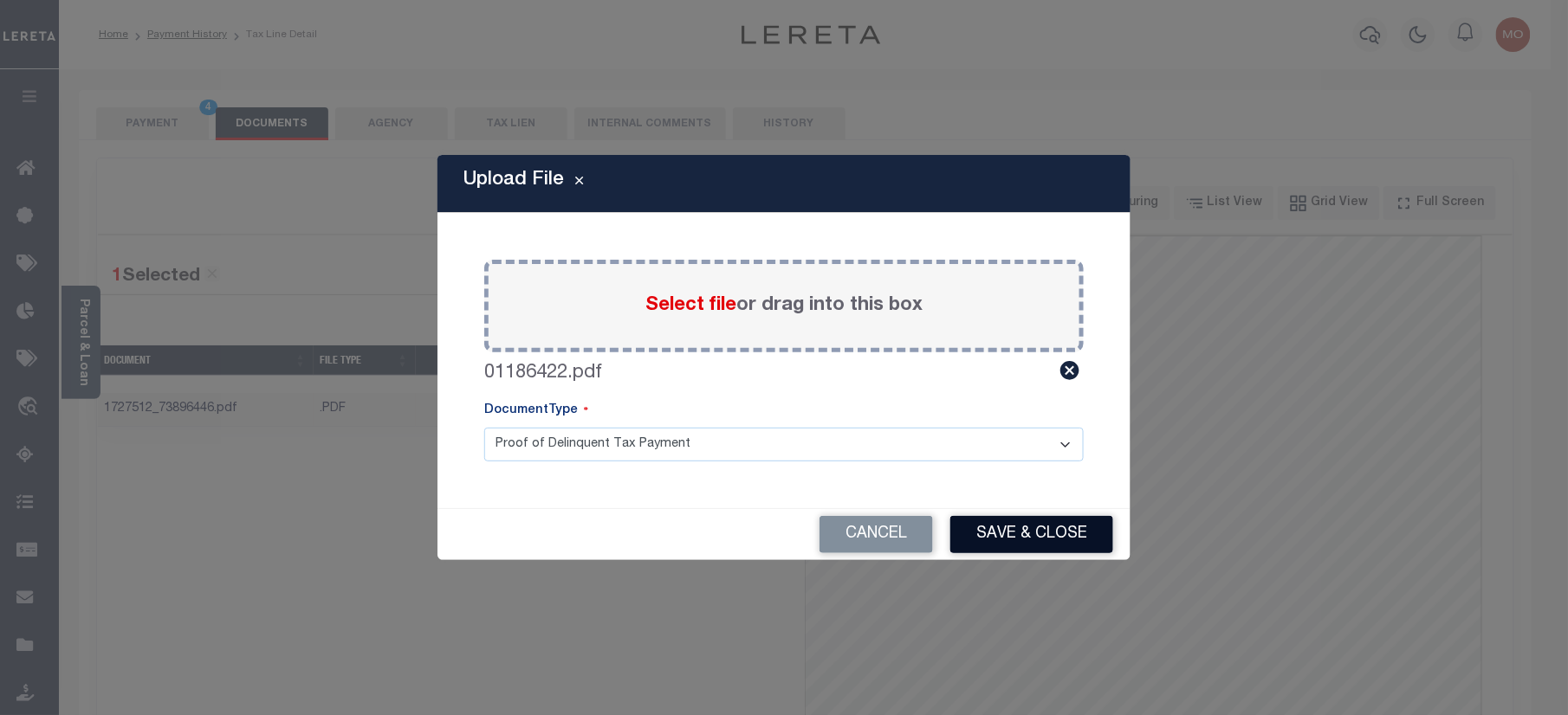
click at [1071, 542] on button "Save & Close" at bounding box center [1032, 534] width 163 height 37
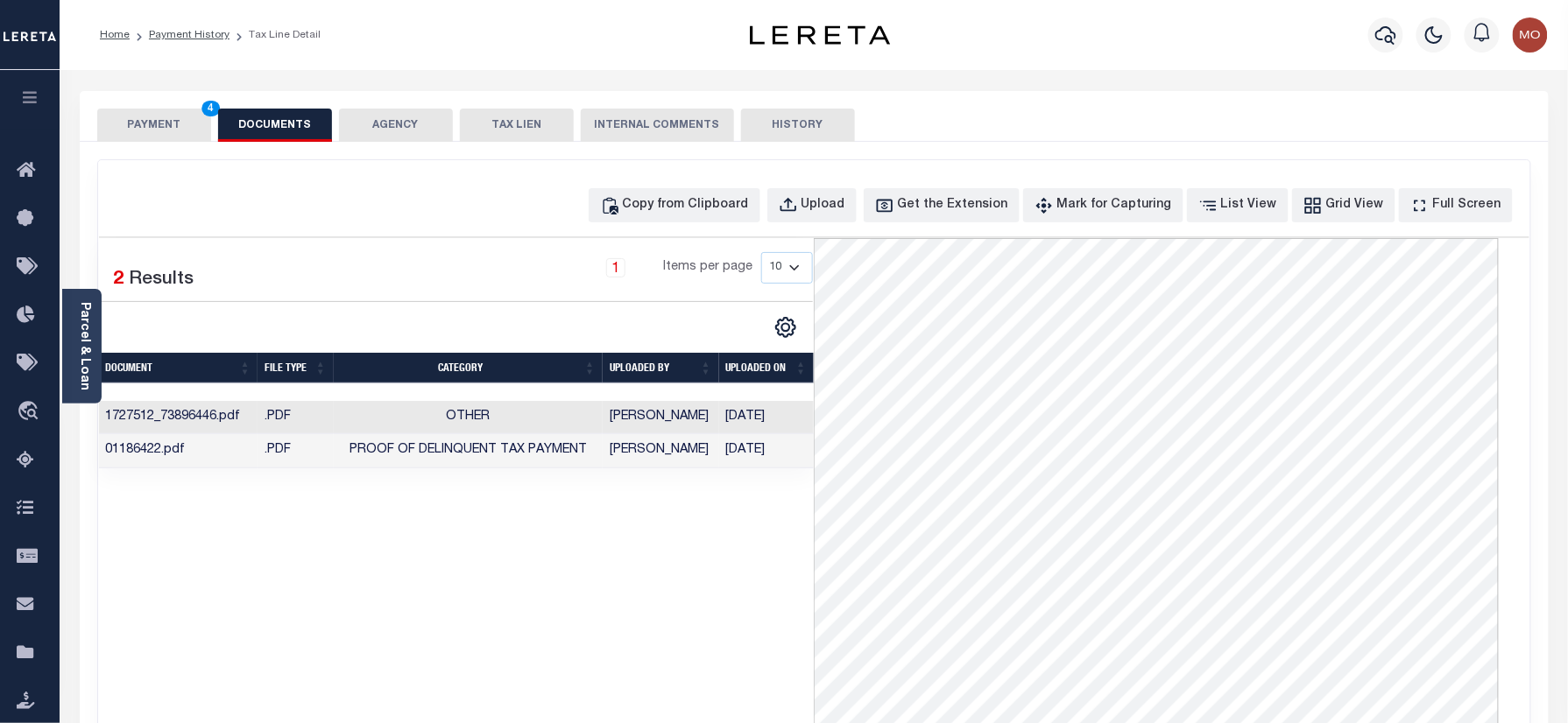
click at [158, 130] on button "PAYMENT 4" at bounding box center [154, 125] width 114 height 33
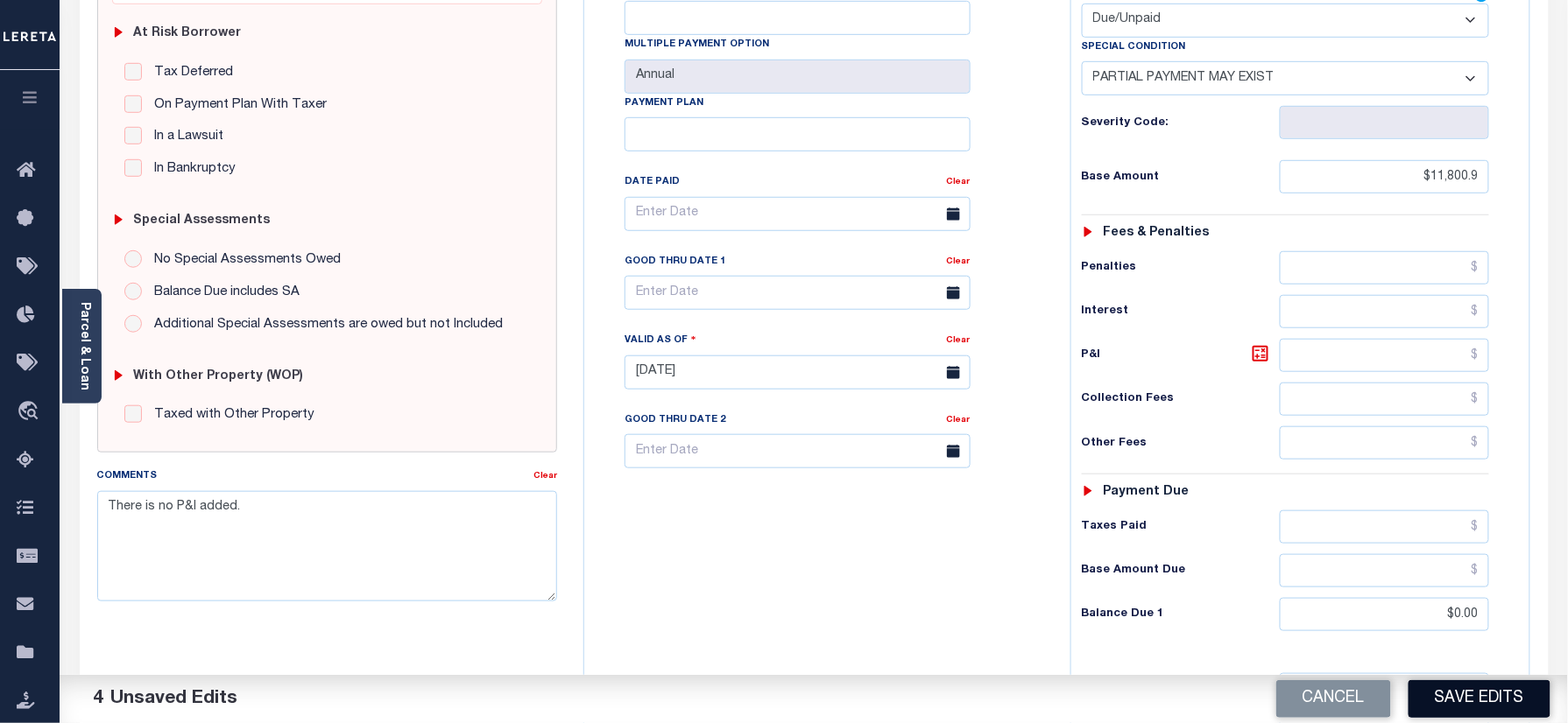
click at [1455, 705] on button "Save Edits" at bounding box center [1479, 699] width 142 height 38
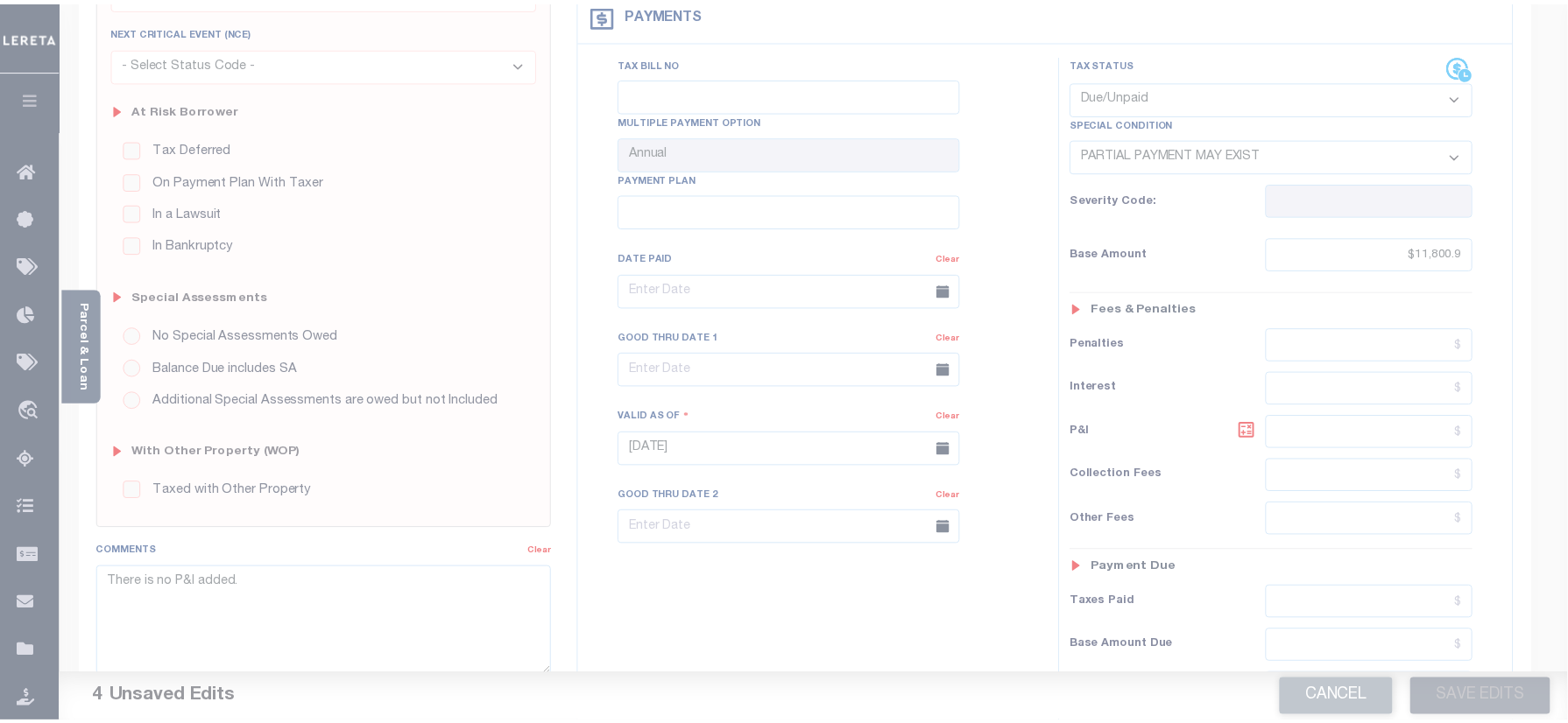
scroll to position [233, 0]
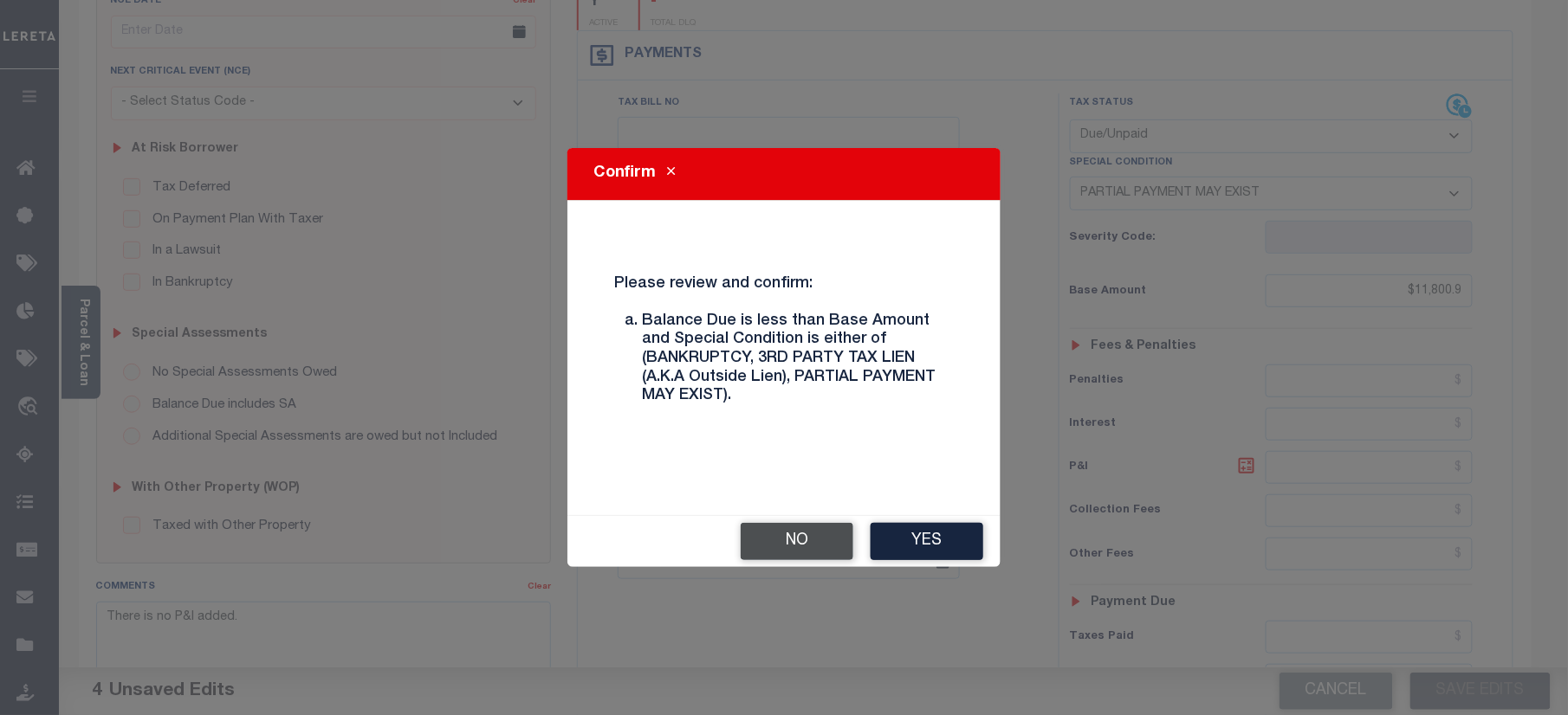
click at [811, 531] on button "No" at bounding box center [797, 542] width 113 height 37
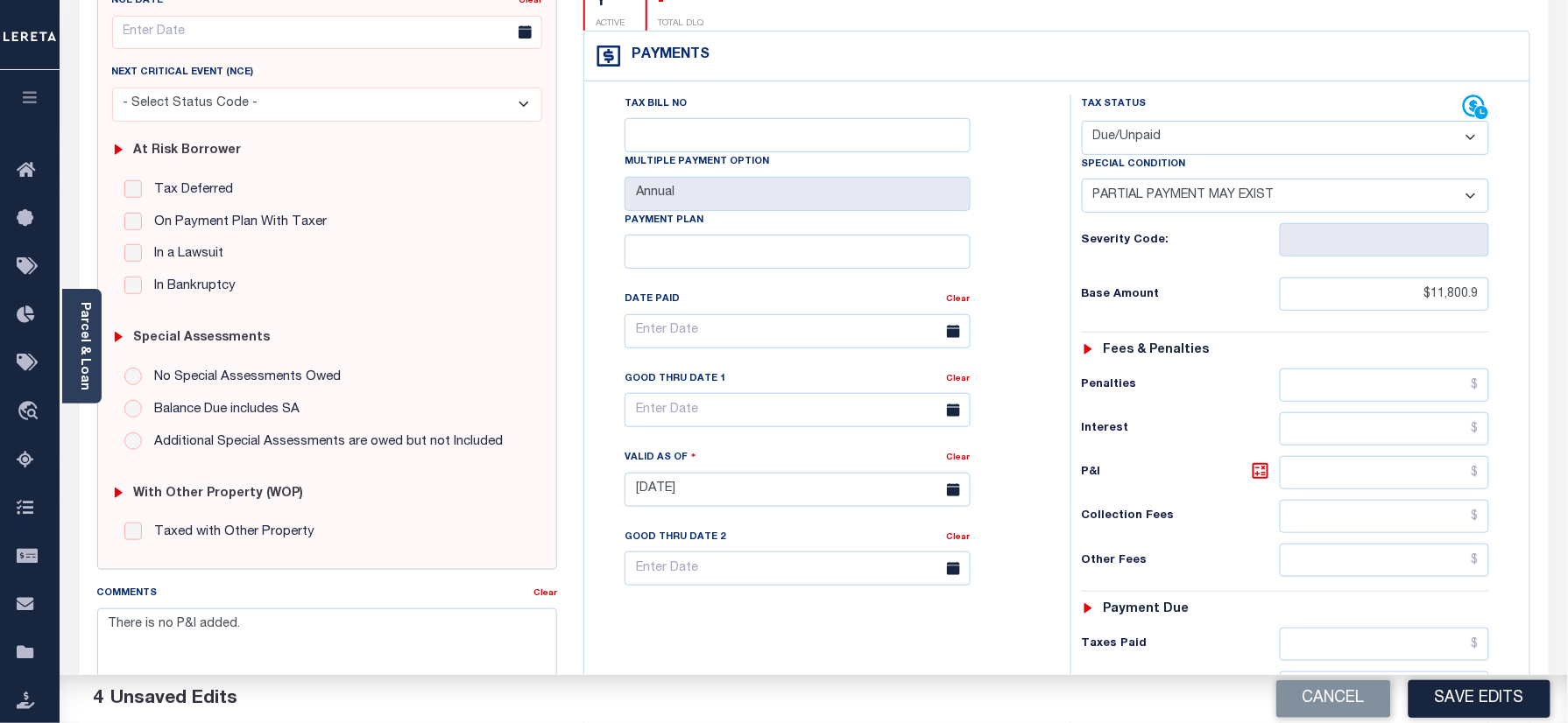
click at [1144, 121] on select "- Select Status Code - Open Due/Unpaid Paid Incomplete No Tax Due Internal Refu…" at bounding box center [1285, 137] width 408 height 34
select select "PYD"
click at [1081, 121] on select "- Select Status Code - Open Due/Unpaid Paid Incomplete No Tax Due Internal Refu…" at bounding box center [1285, 137] width 408 height 34
select select "0"
click at [1007, 228] on div "Tax Bill No Multiple Payment Option Annual Payment Plan Clear Clear Valid as Of…" at bounding box center [823, 341] width 442 height 492
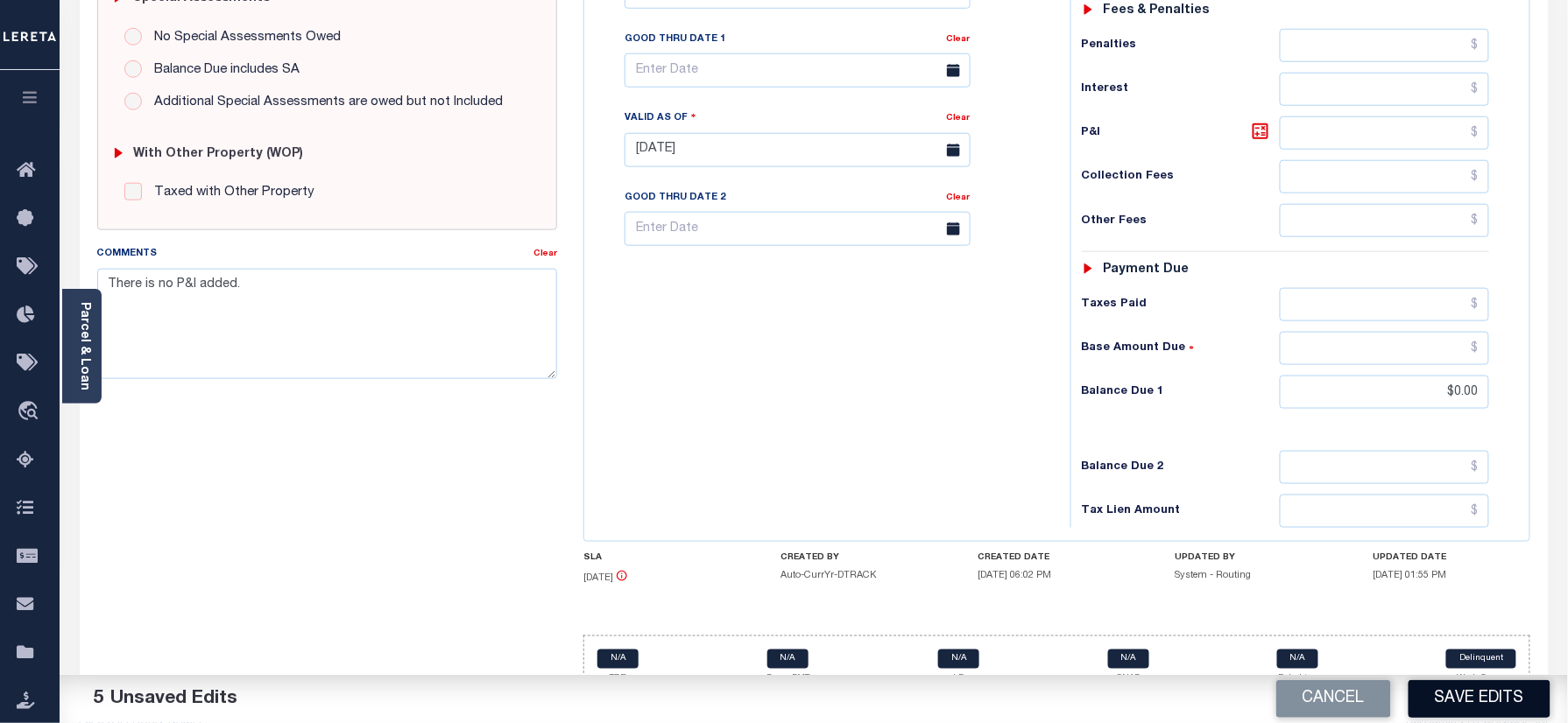
click at [1445, 692] on button "Save Edits" at bounding box center [1479, 699] width 142 height 38
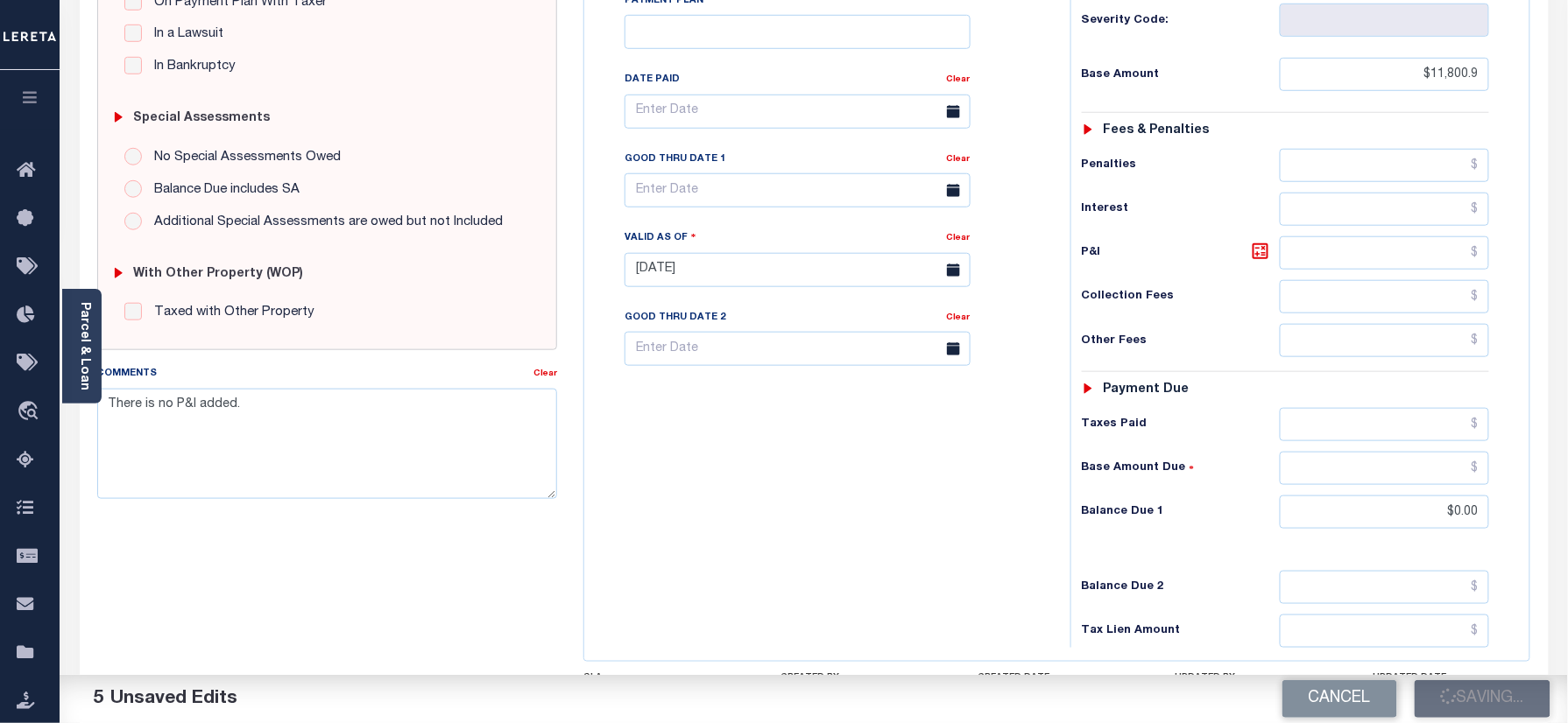
scroll to position [340, 0]
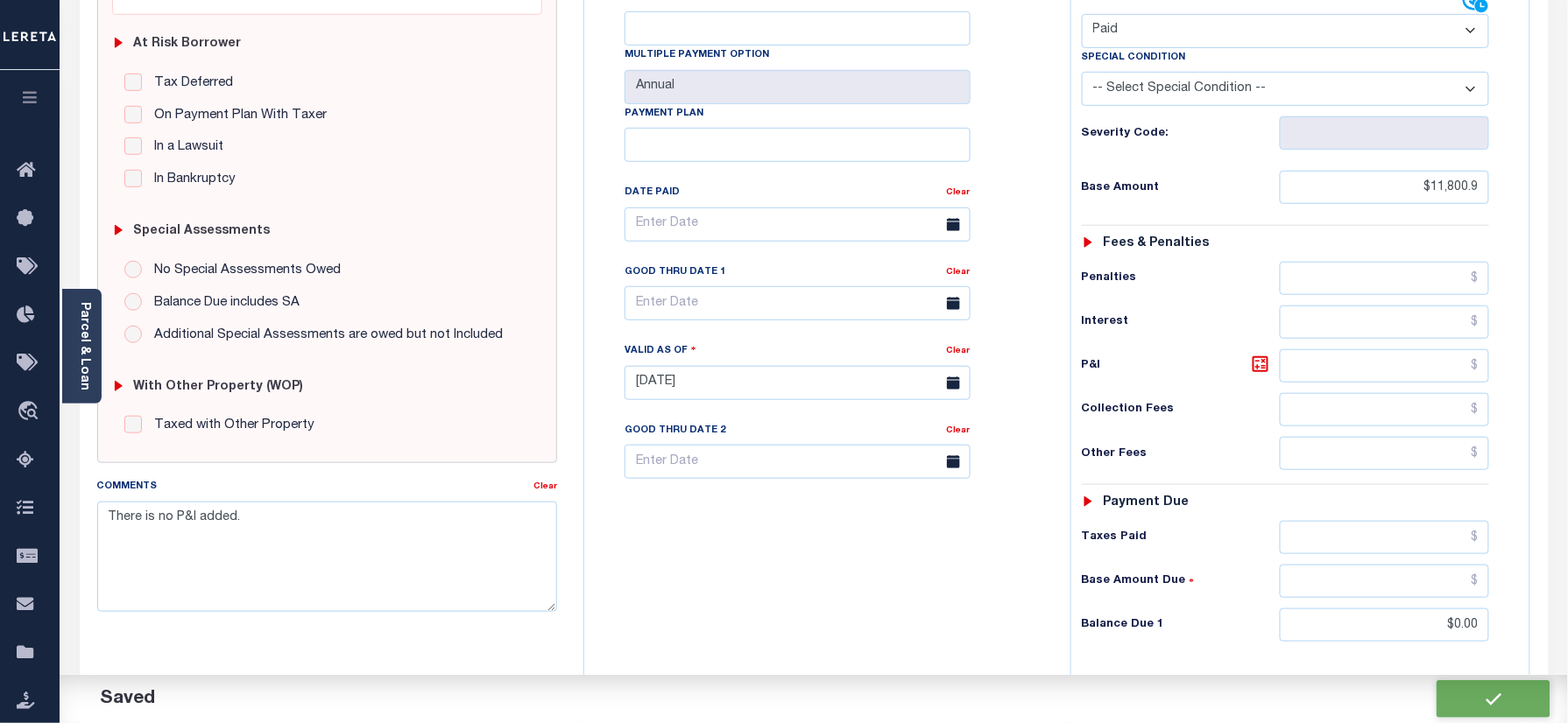
checkbox input "false"
type input "$11,800.9"
type input "$0"
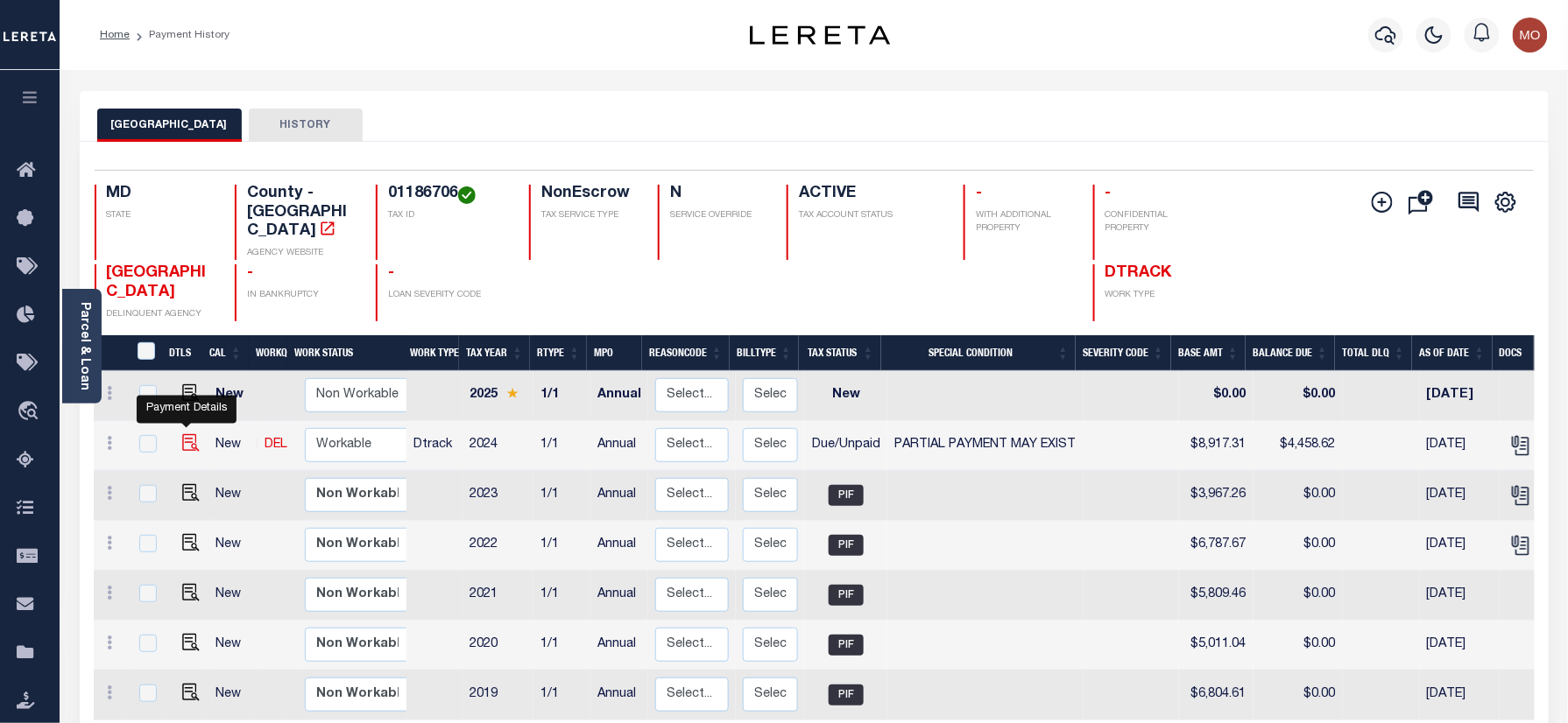
click at [182, 435] on img "" at bounding box center [191, 443] width 17 height 17
checkbox input "true"
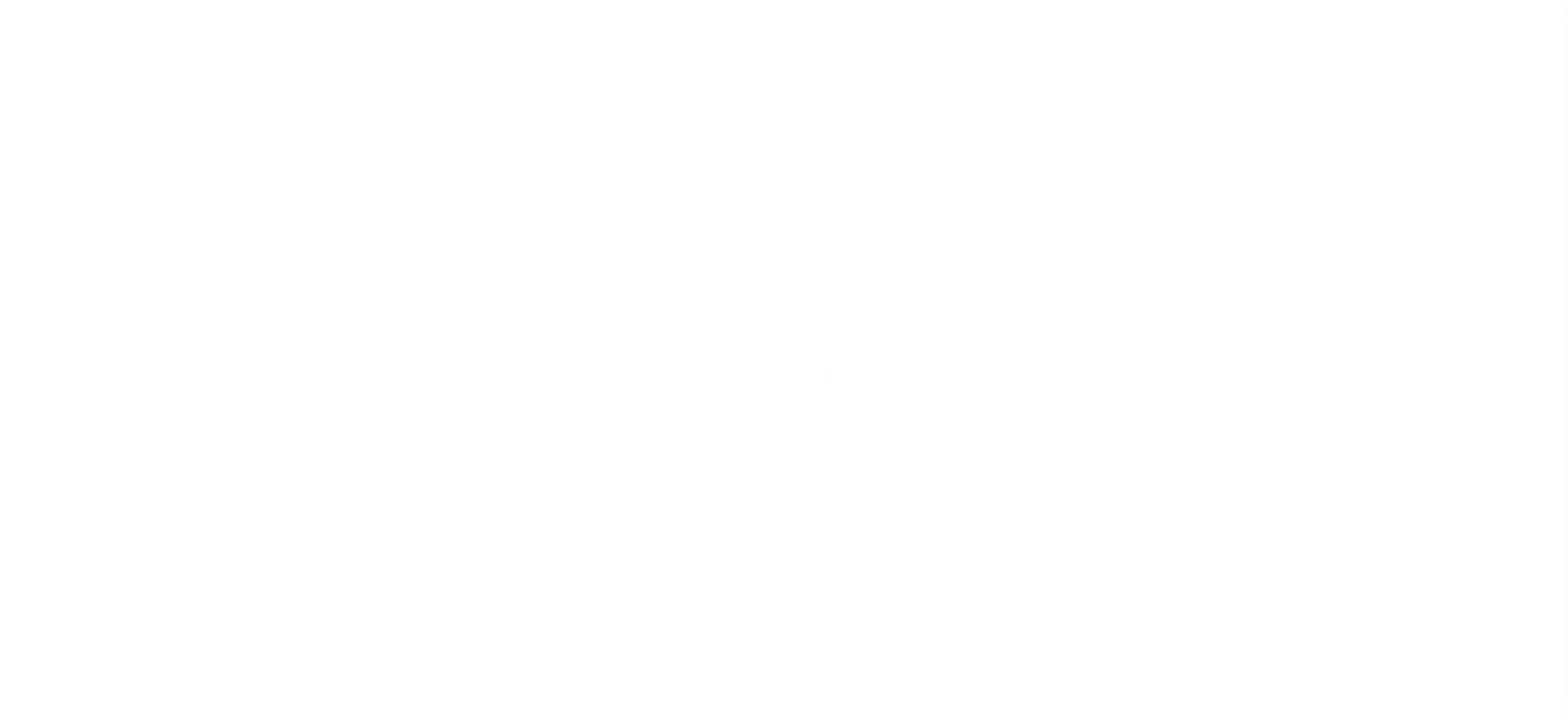
select select "DUE"
select select "15"
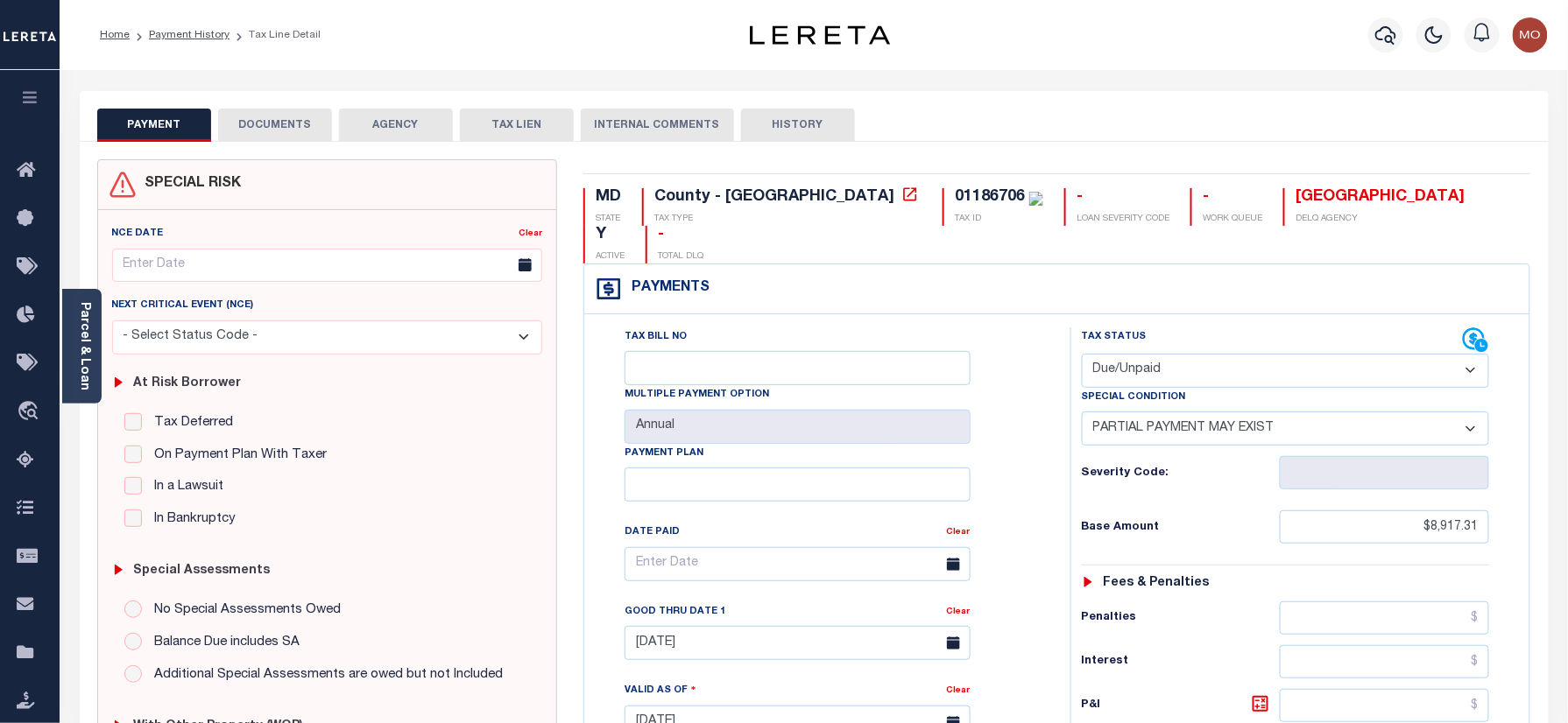
click at [848, 187] on div "MD STATE County - MD TAX TYPE 01186706 TAX ID - LOAN SEVERITY CODE - WORK QUEUE…" at bounding box center [1056, 723] width 973 height 1128
copy div "01186706"
click at [1200, 354] on select "- Select Status Code - Open Due/Unpaid Paid Incomplete No Tax Due Internal Refu…" at bounding box center [1285, 371] width 408 height 34
select select "PYD"
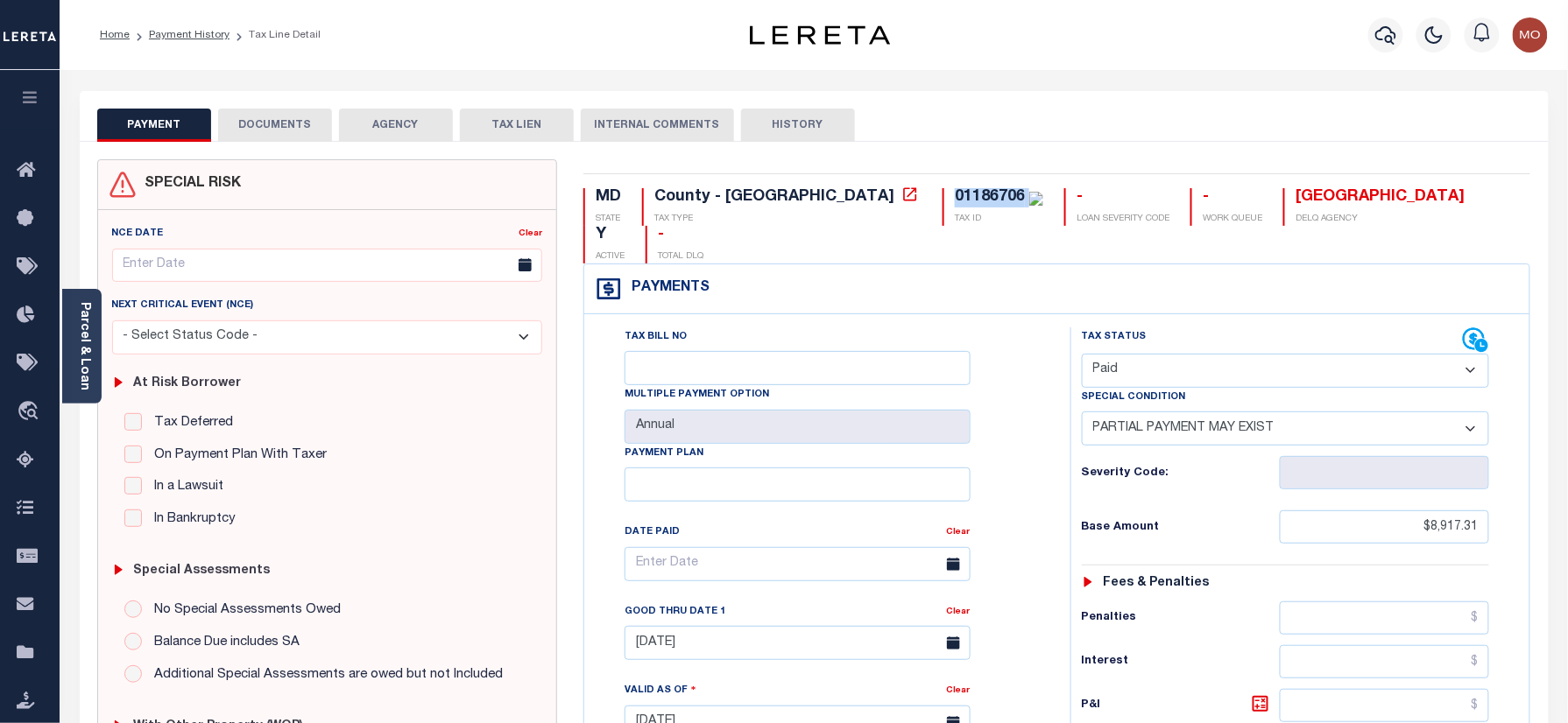
click at [1081, 354] on select "- Select Status Code - Open Due/Unpaid Paid Incomplete No Tax Due Internal Refu…" at bounding box center [1285, 371] width 408 height 34
select select "0"
type input "[DATE]"
click at [1035, 457] on div "Tax Bill No Multiple Payment Option Annual Payment Plan Clear Clear [DATE] Vali…" at bounding box center [823, 573] width 442 height 492
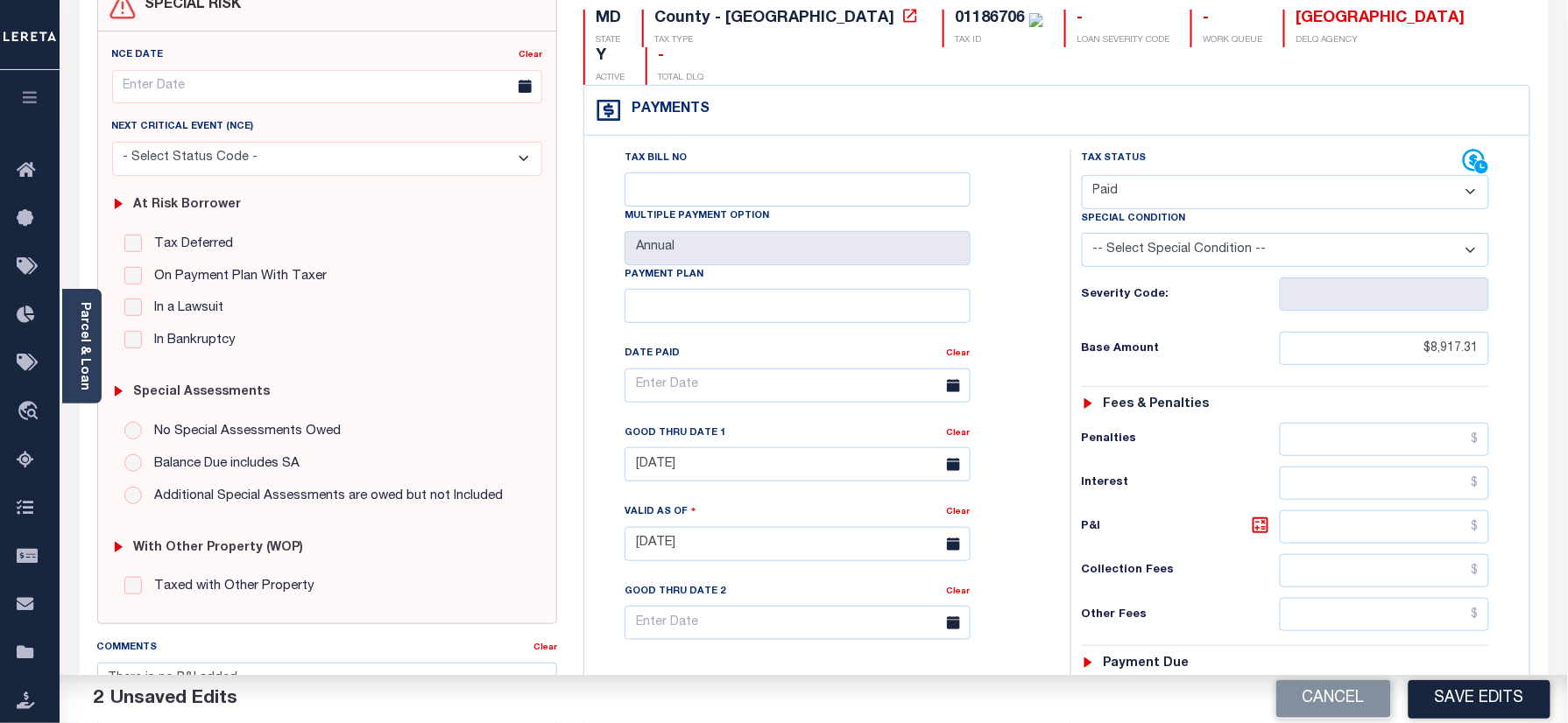
scroll to position [350, 0]
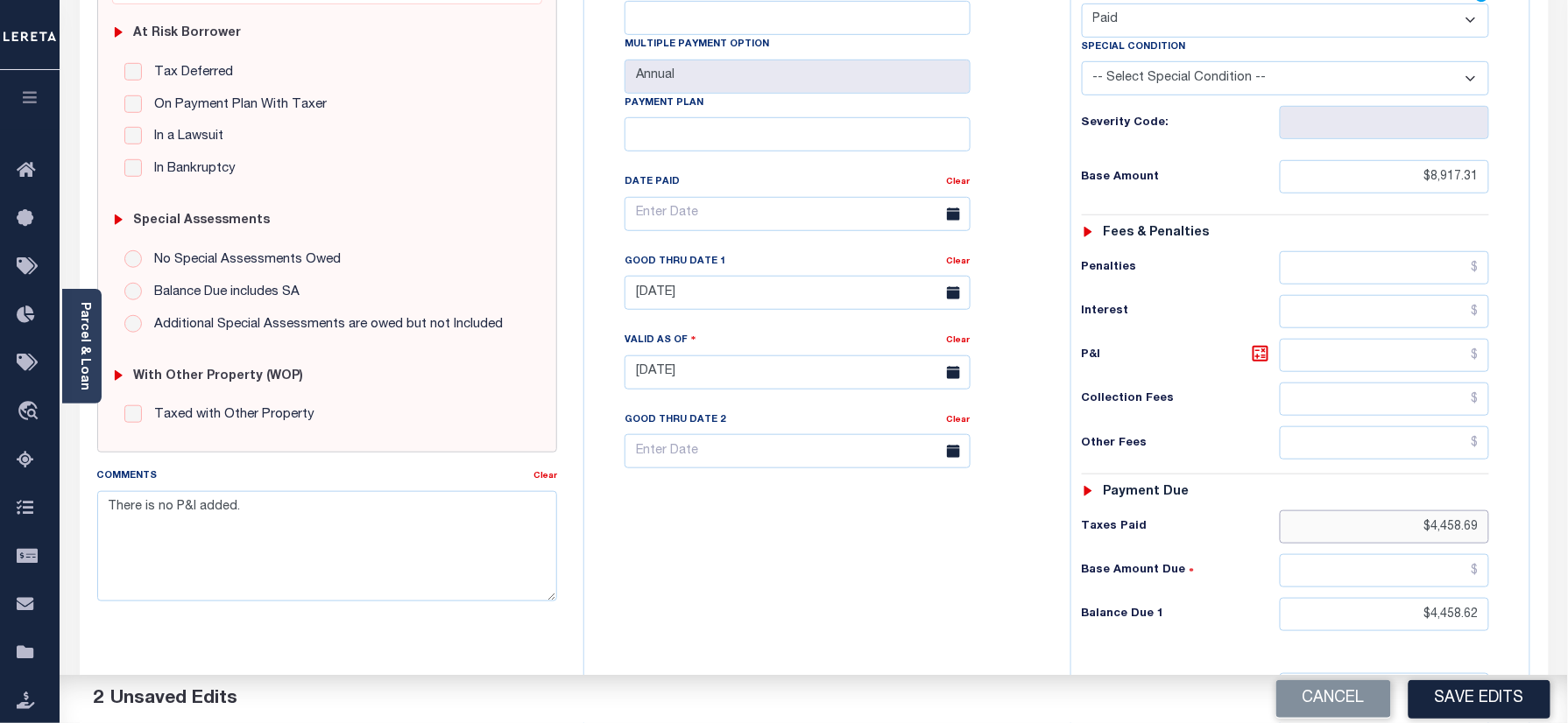
drag, startPoint x: 1524, startPoint y: 516, endPoint x: 1518, endPoint y: 530, distance: 15.2
click at [1567, 516] on html "Home Payment History Tax Line Detail" at bounding box center [784, 314] width 1568 height 1328
drag, startPoint x: 1384, startPoint y: 586, endPoint x: 1546, endPoint y: 593, distance: 162.2
click at [1546, 593] on div "SPECIAL RISK NCE Date Clear" at bounding box center [813, 372] width 1468 height 1160
type input "$0.00"
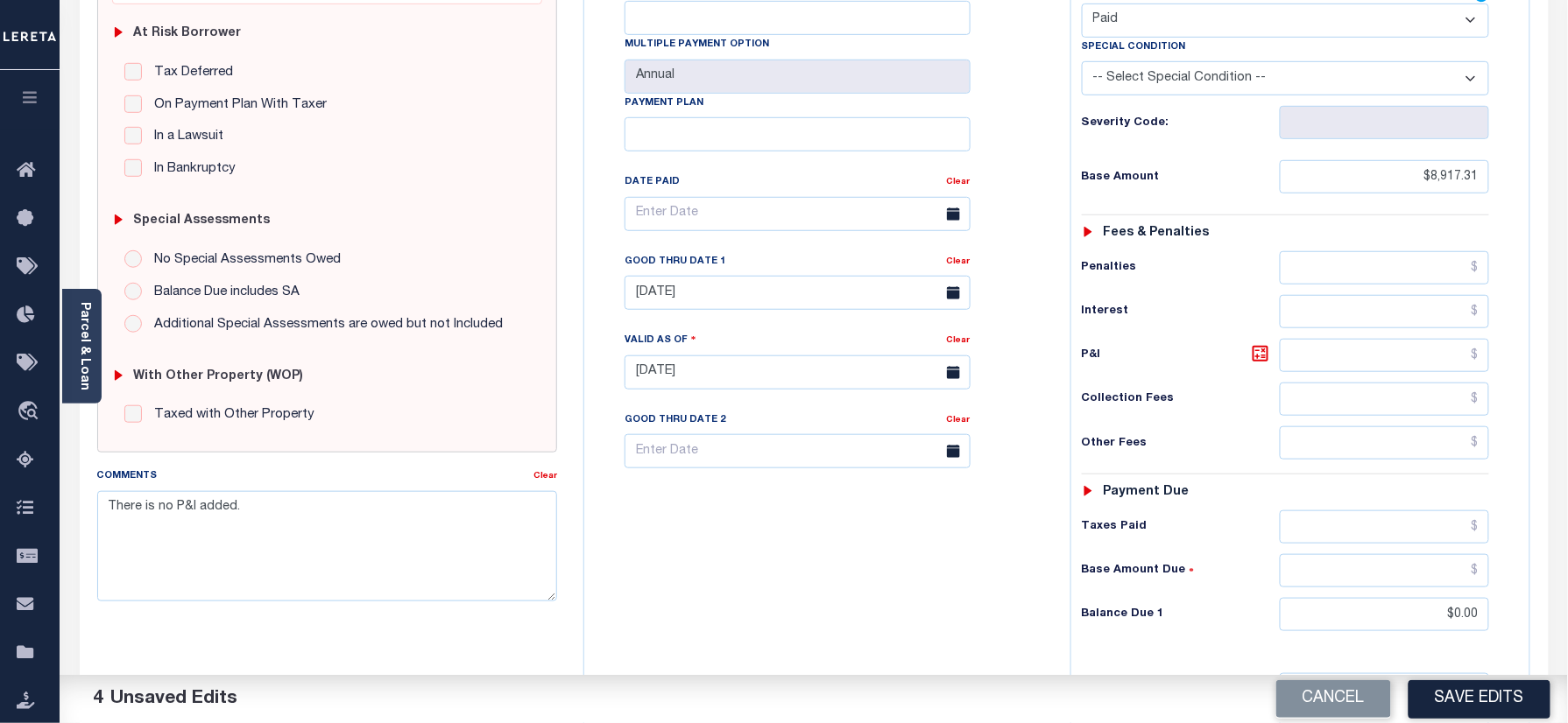
click at [982, 607] on div "Tax Bill No Multiple Payment Option Annual Payment Plan" at bounding box center [823, 363] width 468 height 773
click at [958, 257] on link "Clear" at bounding box center [958, 261] width 23 height 9
click at [1009, 227] on div "Tax Bill No Multiple Payment Option Annual Payment Plan Clear Clear Valid as Of…" at bounding box center [823, 223] width 442 height 492
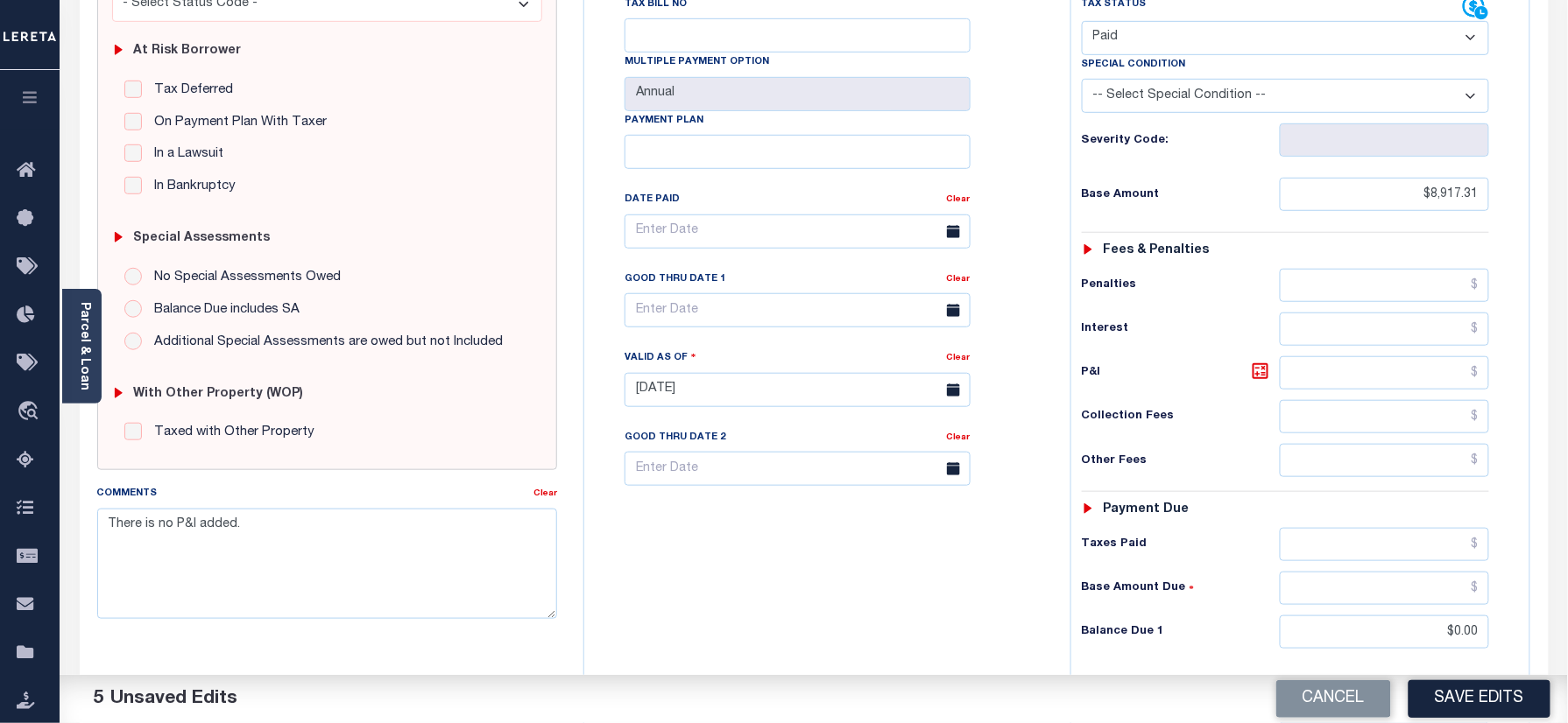
scroll to position [0, 0]
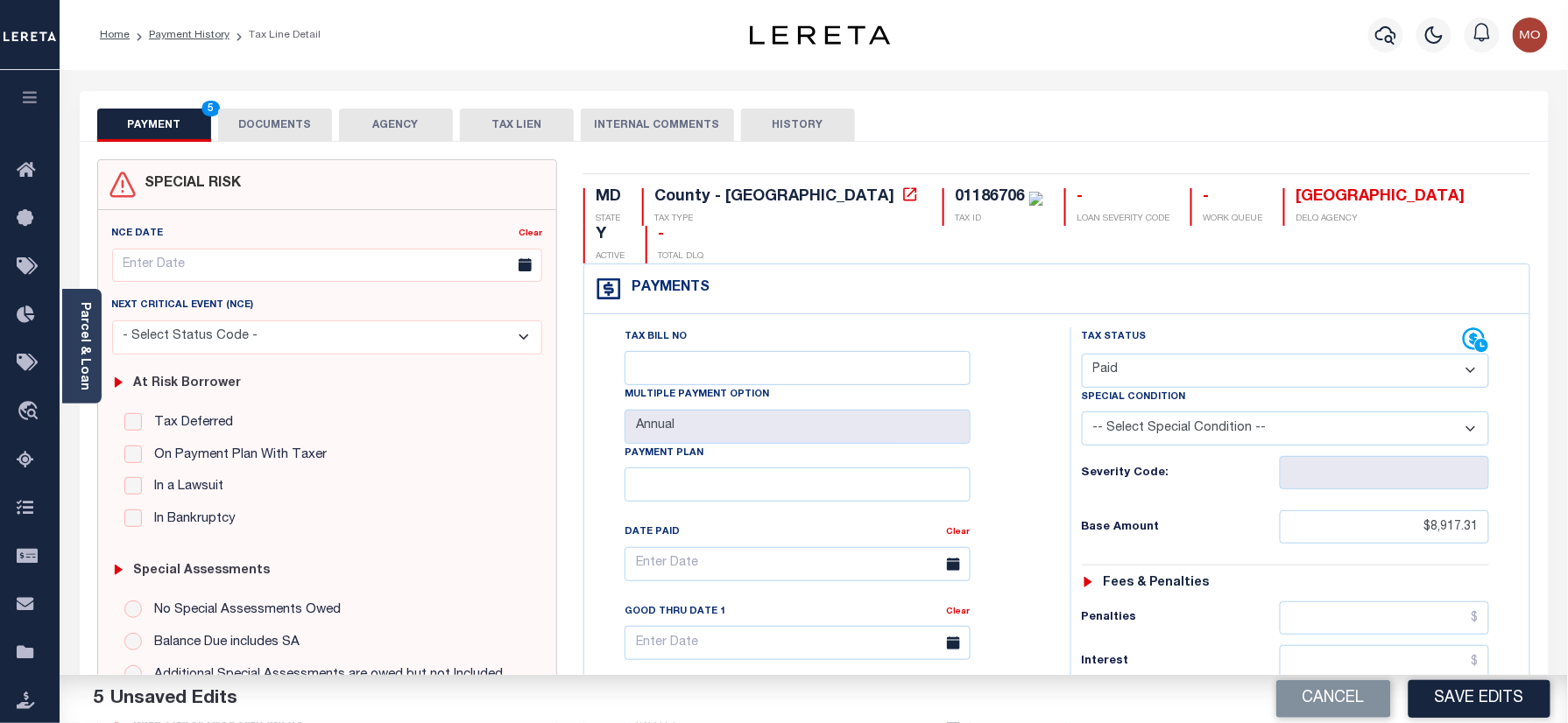
click at [954, 200] on div "01186706" at bounding box center [989, 196] width 70 height 15
copy div "01186706"
click at [249, 124] on button "DOCUMENTS" at bounding box center [275, 125] width 114 height 33
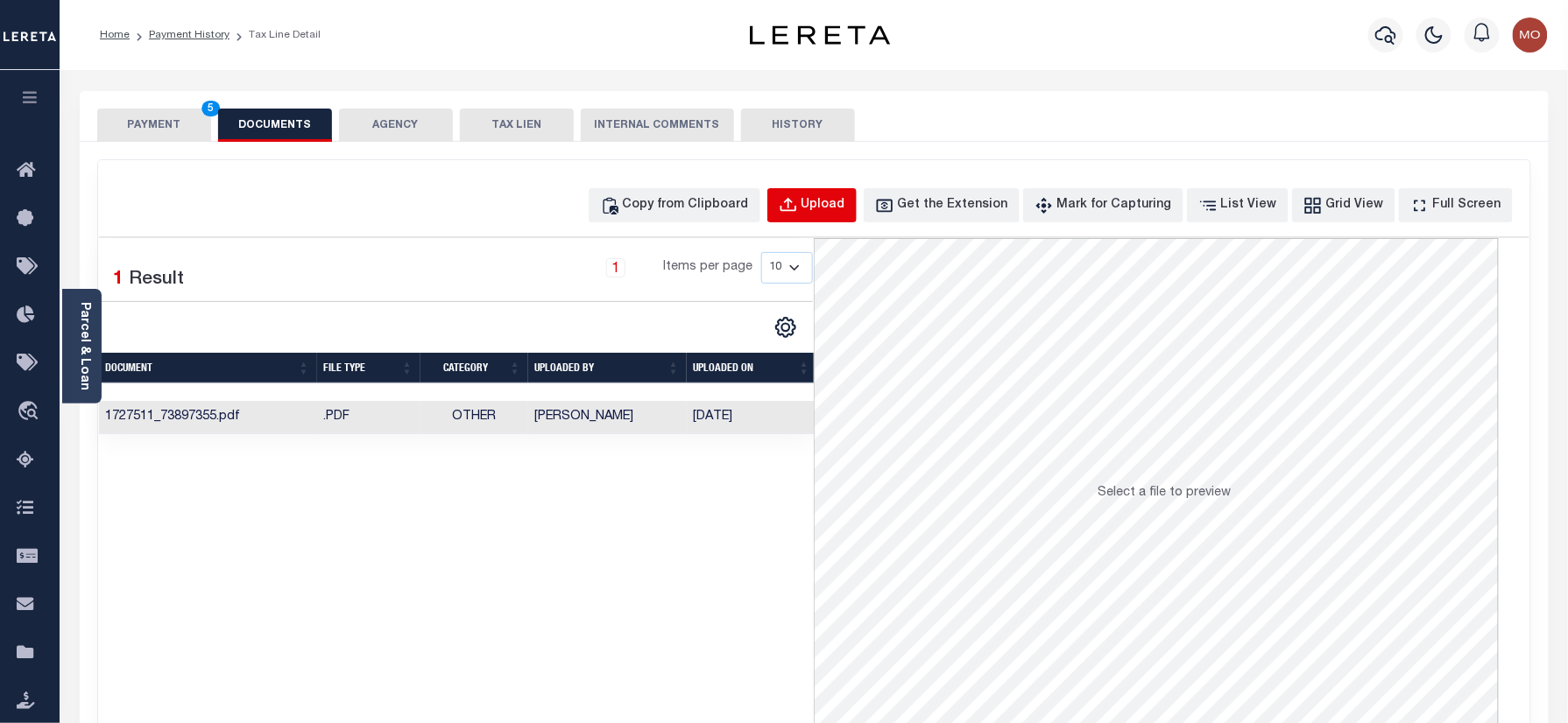
click at [839, 200] on div "Upload" at bounding box center [823, 206] width 44 height 19
select select "POP"
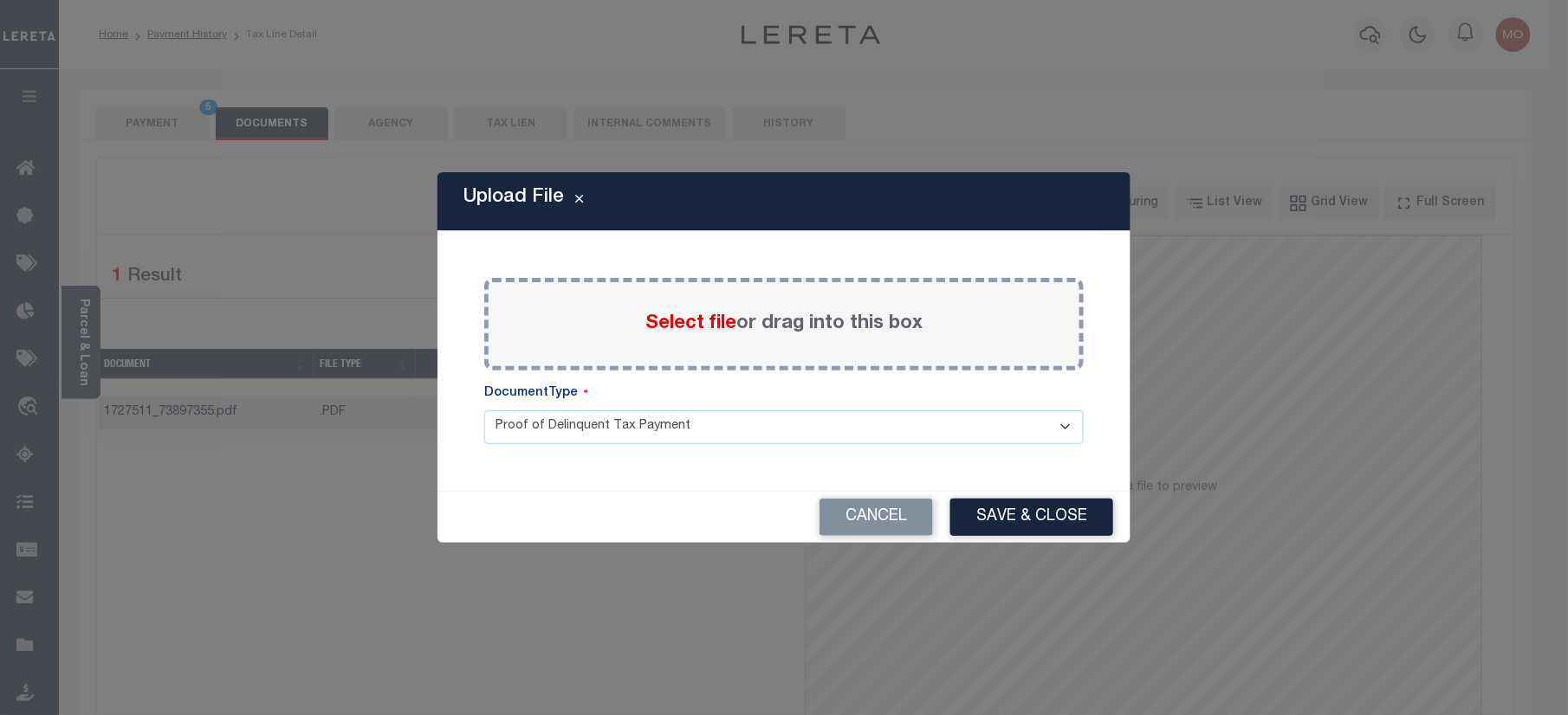
click at [690, 327] on span "Select file" at bounding box center [690, 324] width 91 height 19
click at [0, 0] on input "Select file or drag into this box" at bounding box center [0, 0] width 0 height 0
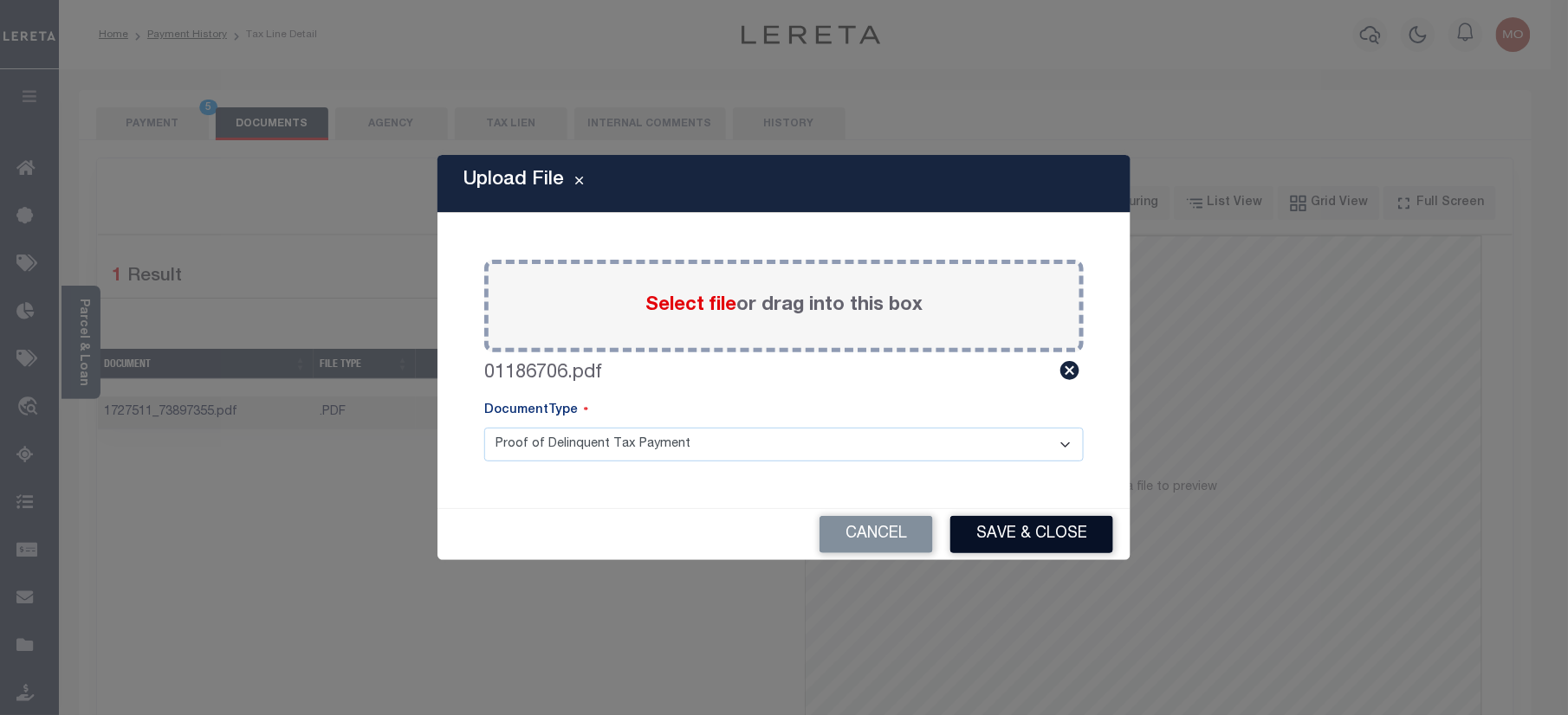
click at [1030, 537] on button "Save & Close" at bounding box center [1032, 534] width 163 height 37
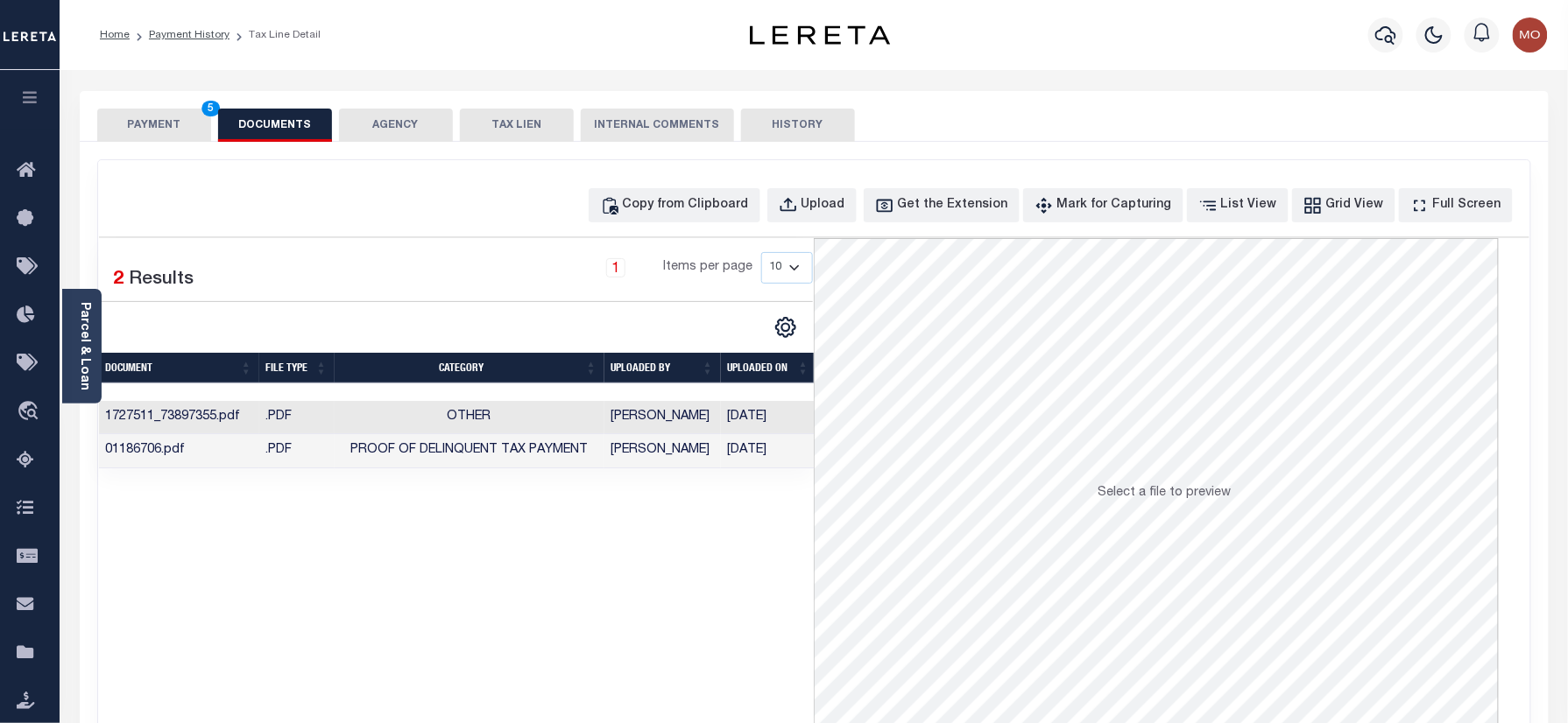
click at [131, 121] on button "PAYMENT 5" at bounding box center [154, 125] width 114 height 33
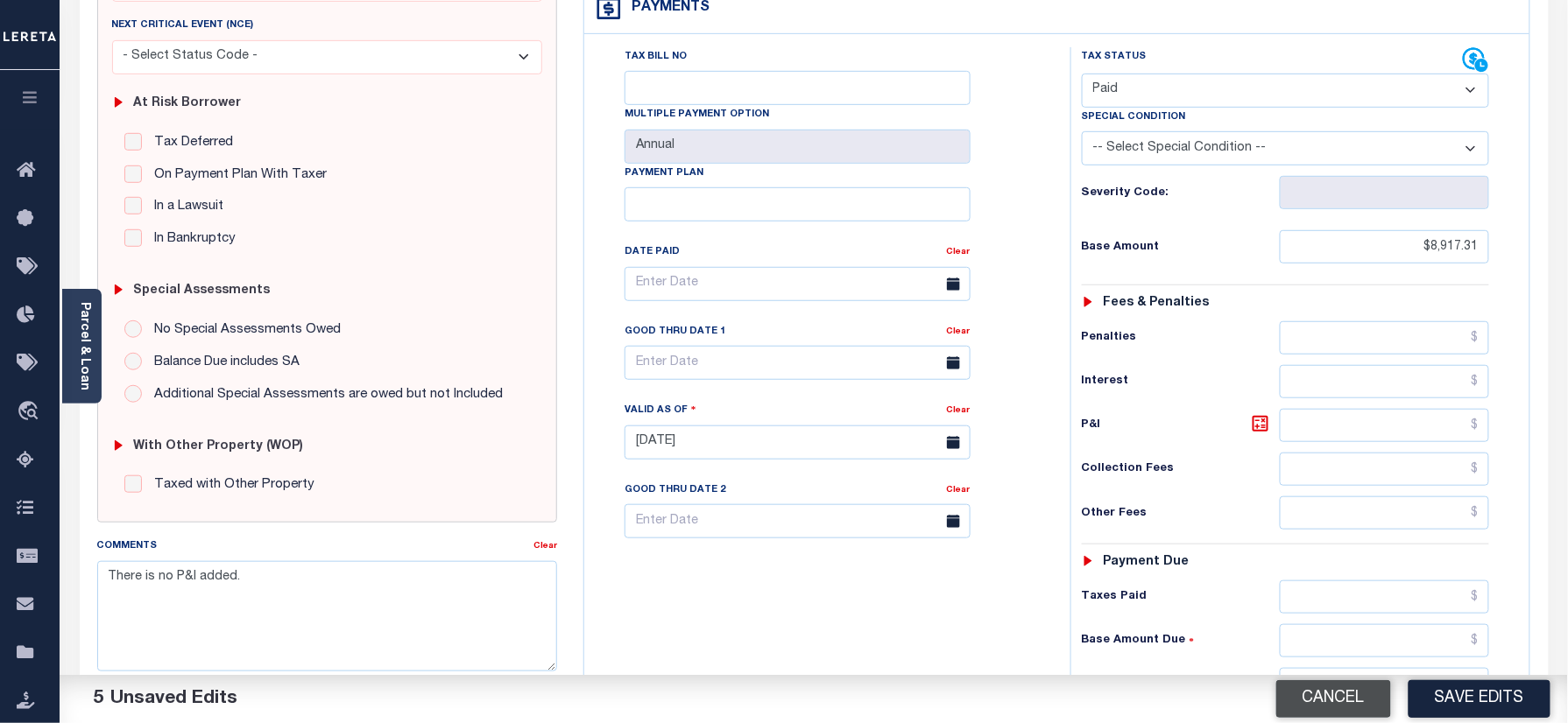
scroll to position [350, 0]
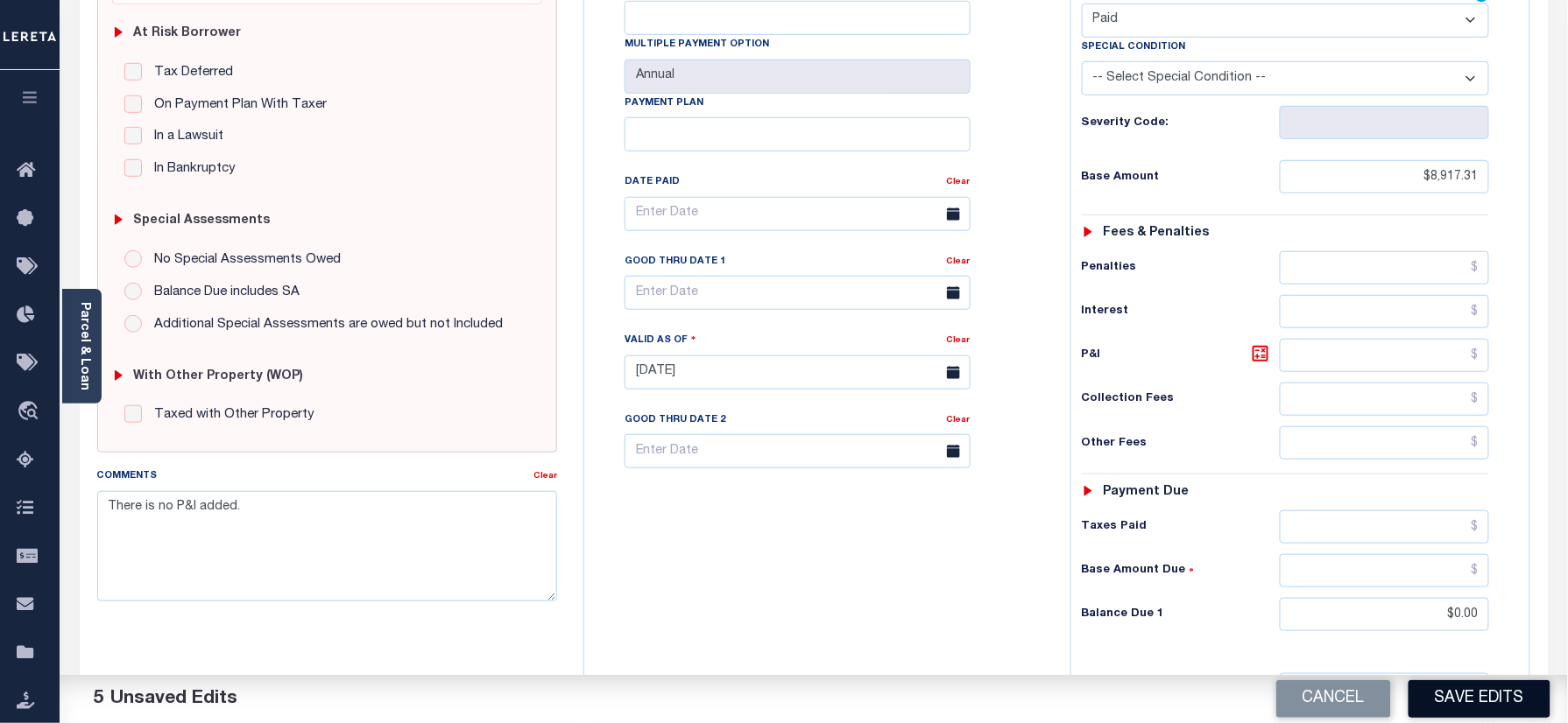
click at [1471, 704] on button "Save Edits" at bounding box center [1479, 699] width 142 height 38
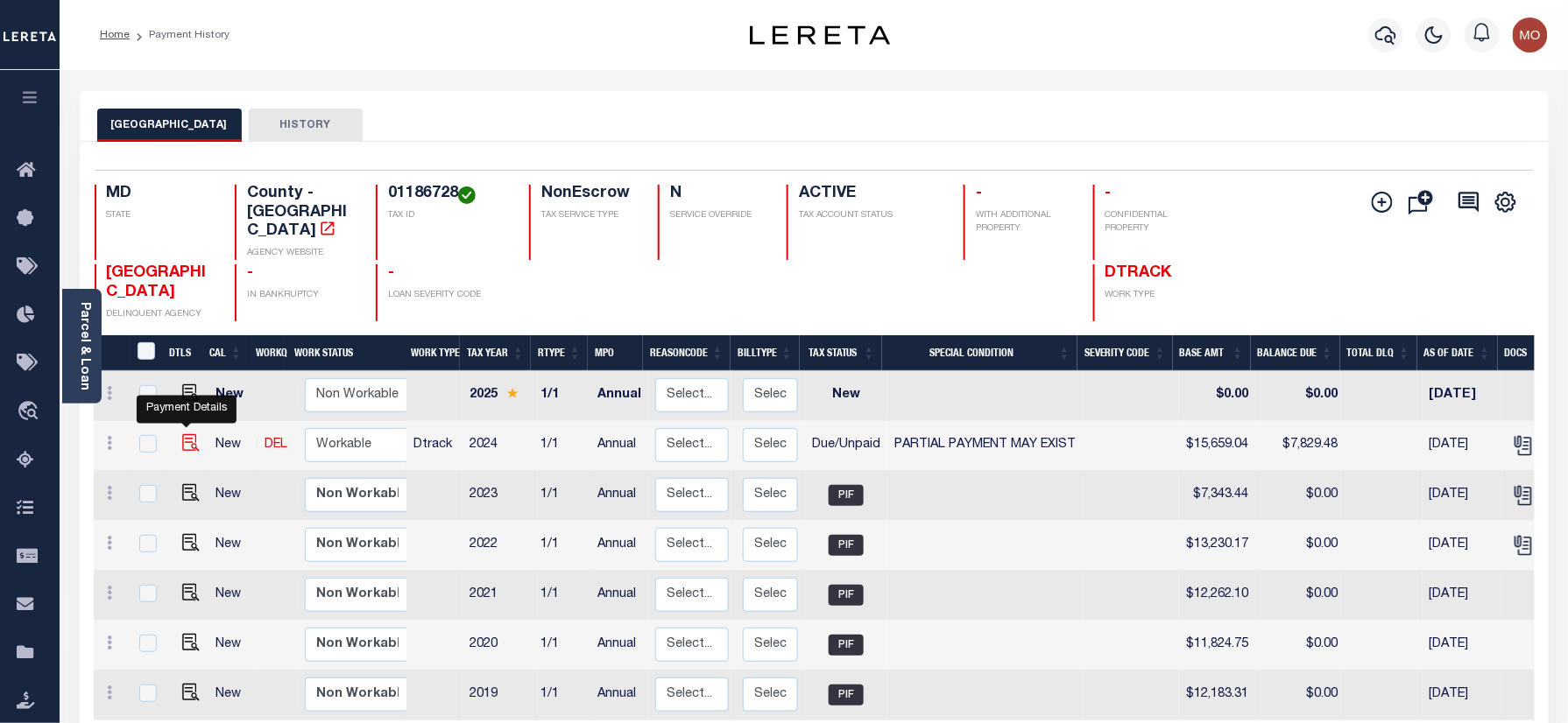
click at [186, 435] on img "" at bounding box center [191, 443] width 17 height 17
checkbox input "true"
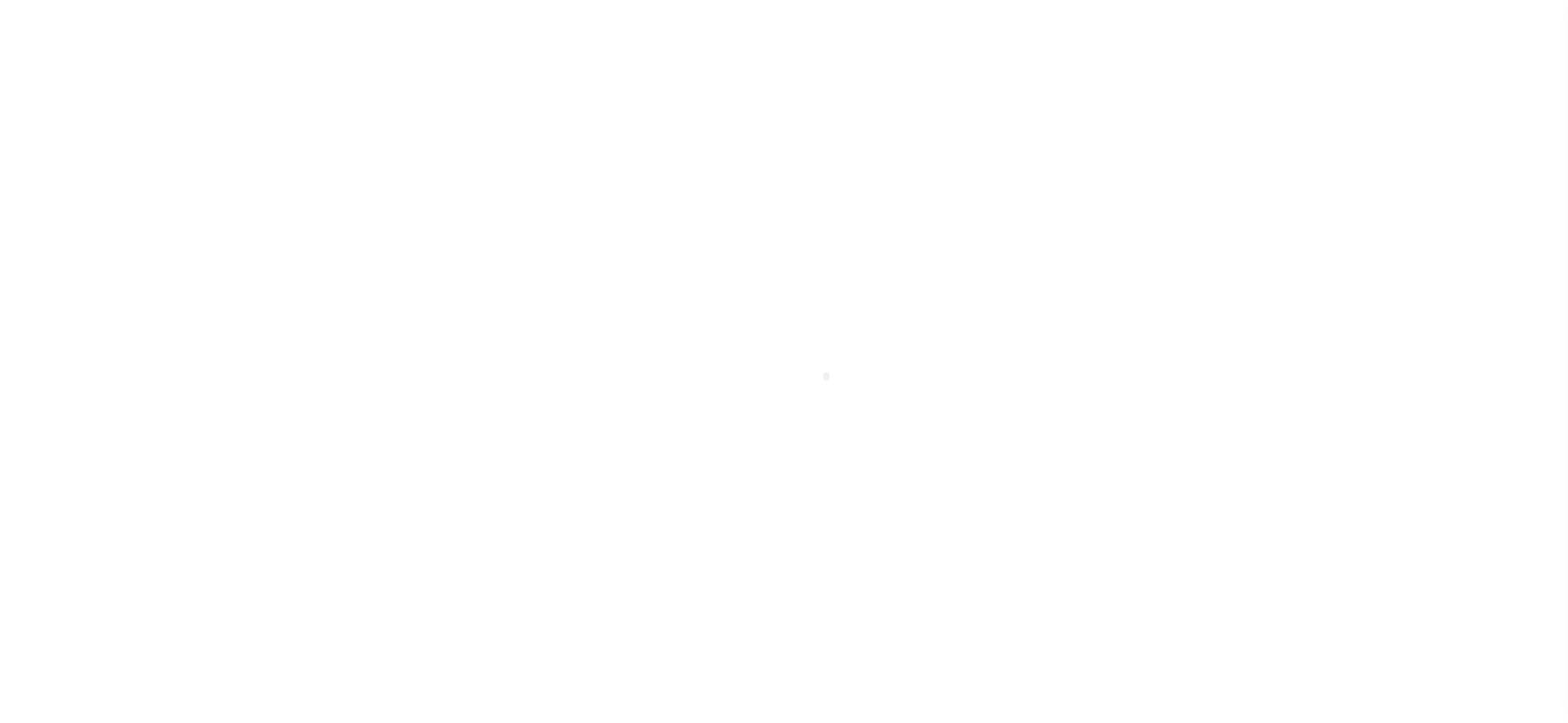
select select "DUE"
select select "15"
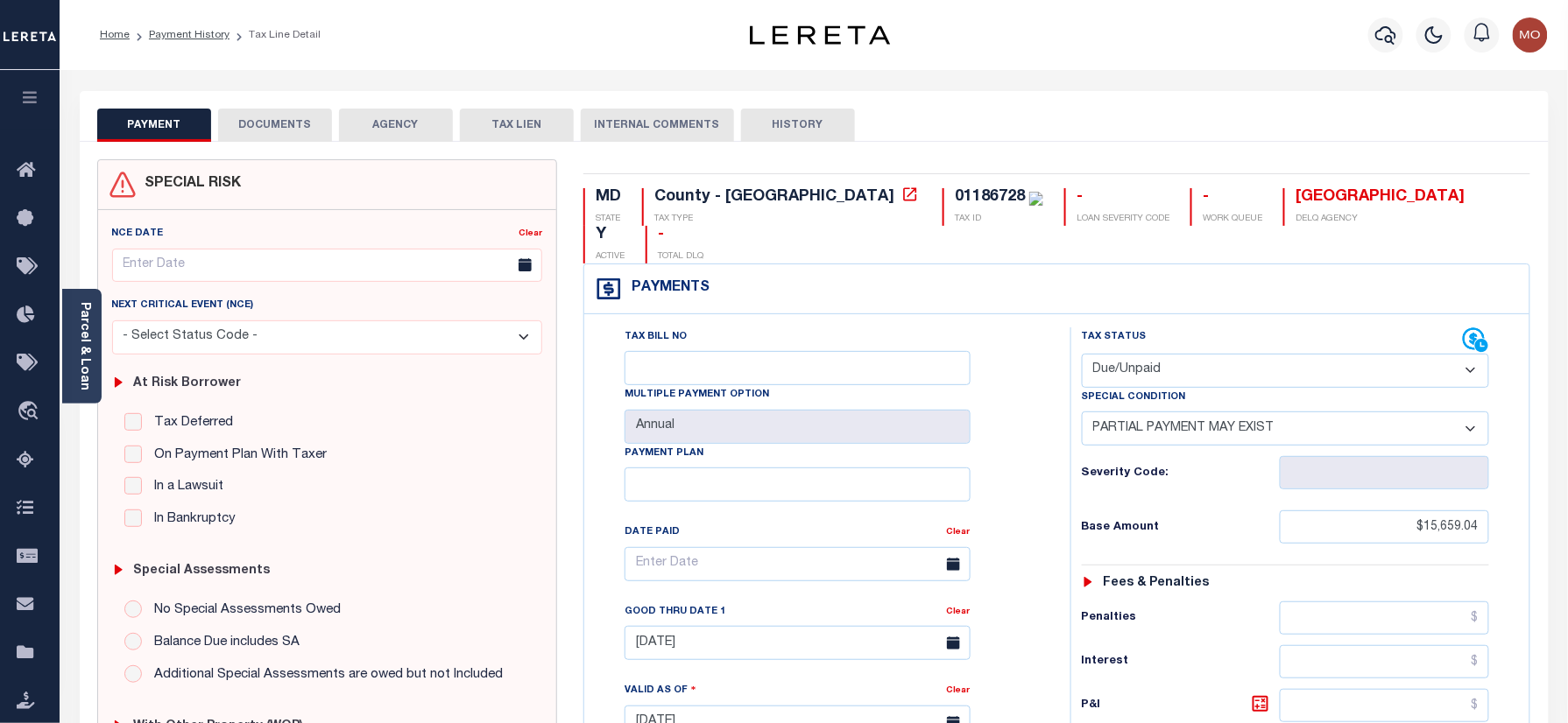
click at [954, 196] on div "01186728" at bounding box center [989, 196] width 70 height 15
copy div "01186728"
drag, startPoint x: 1156, startPoint y: 330, endPoint x: 1158, endPoint y: 350, distance: 20.1
click at [1156, 354] on select "- Select Status Code - Open Due/Unpaid Paid Incomplete No Tax Due Internal Refu…" at bounding box center [1285, 371] width 408 height 34
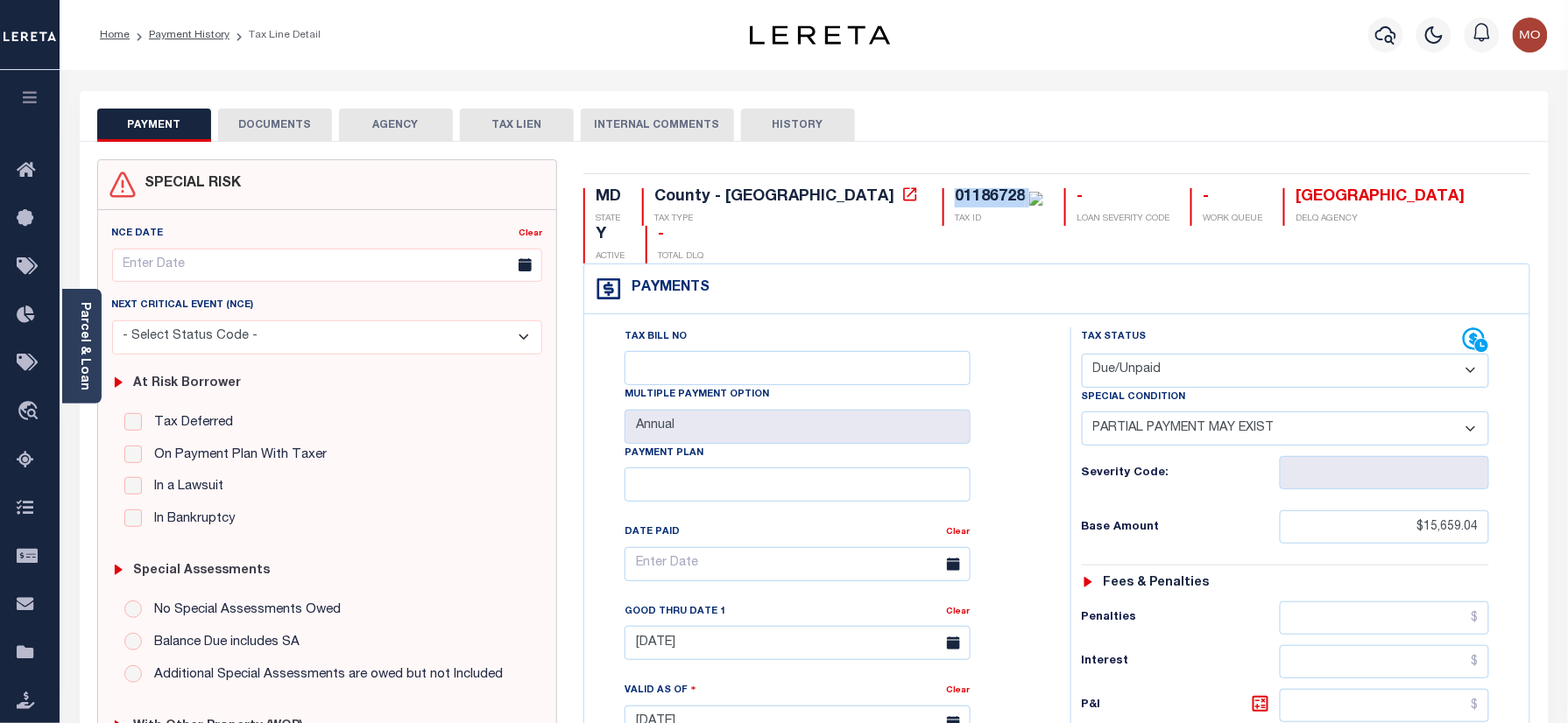
select select "PYD"
click at [1081, 354] on select "- Select Status Code - Open Due/Unpaid Paid Incomplete No Tax Due Internal Refu…" at bounding box center [1285, 371] width 408 height 34
select select "0"
type input "10/06/2025"
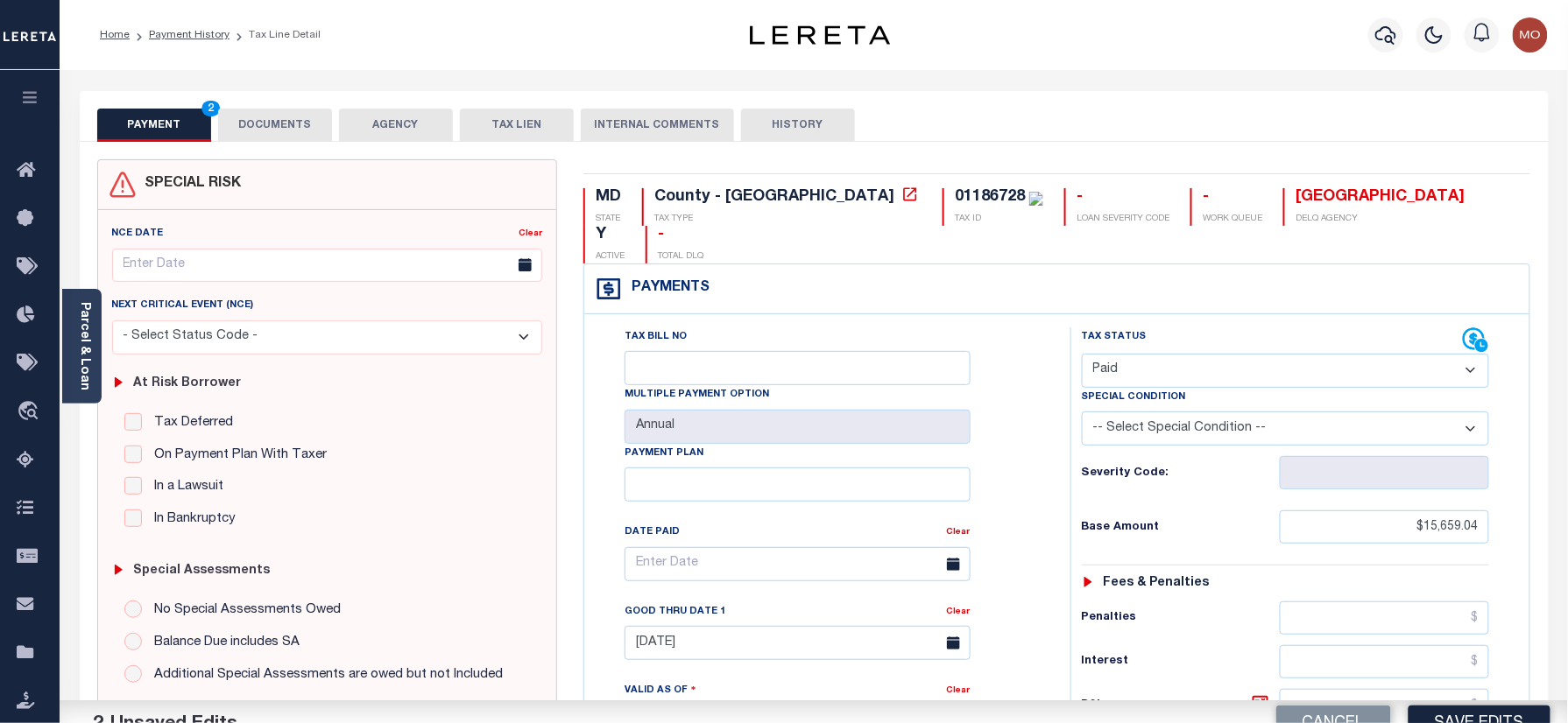
drag, startPoint x: 1021, startPoint y: 454, endPoint x: 1103, endPoint y: 450, distance: 82.1
click at [1026, 454] on div "Tax Bill No Multiple Payment Option Annual Payment Plan Clear Clear [DATE] Vali…" at bounding box center [823, 573] width 442 height 492
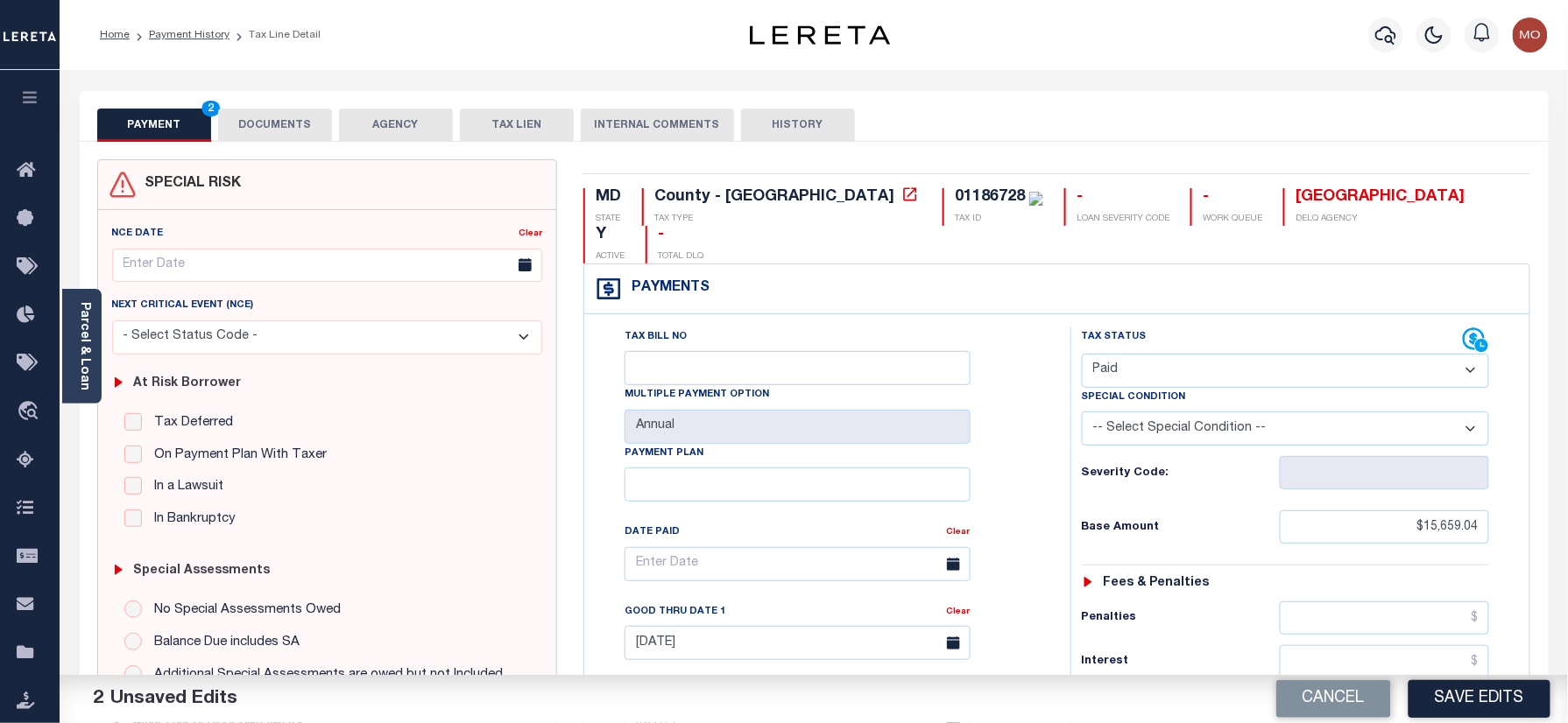
scroll to position [350, 0]
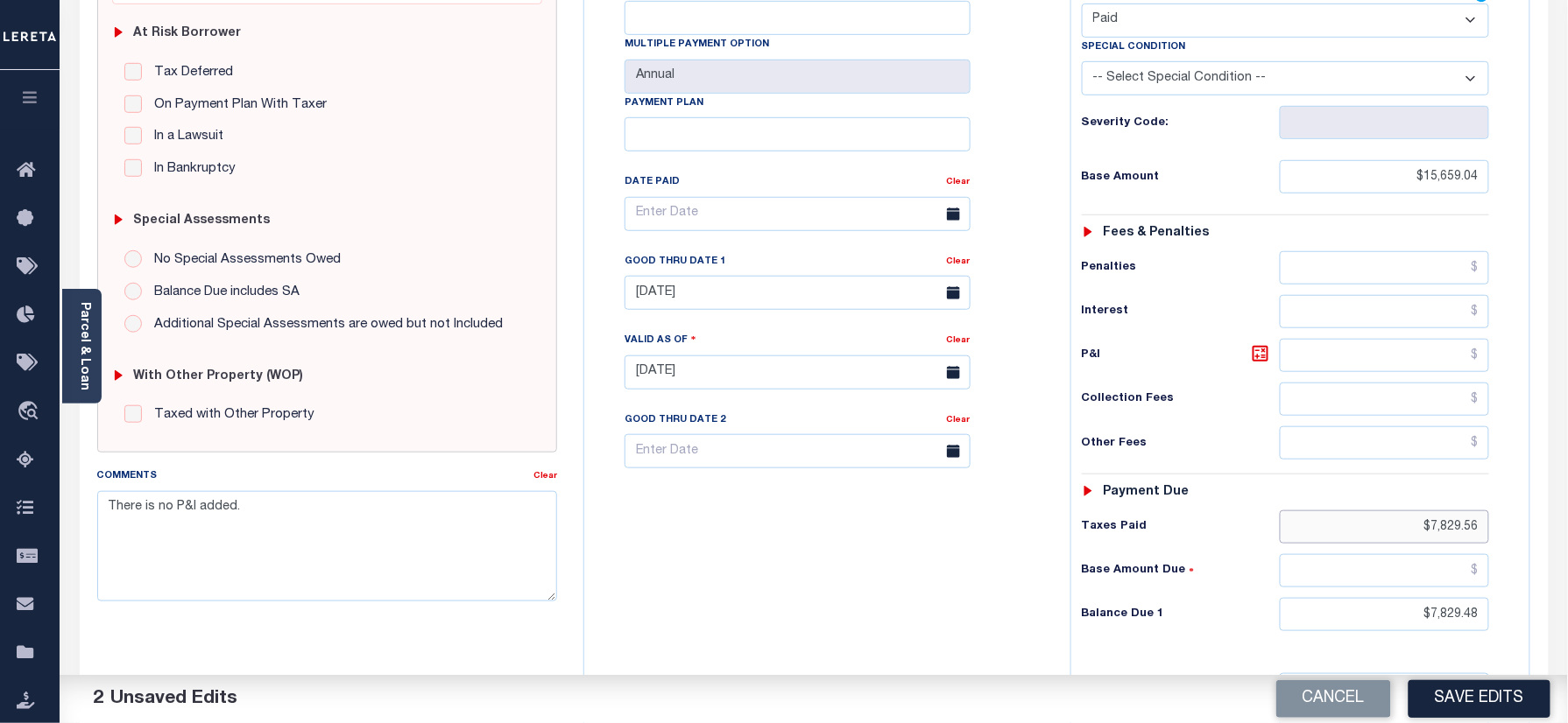
drag, startPoint x: 1394, startPoint y: 485, endPoint x: 1549, endPoint y: 552, distance: 168.9
click at [1567, 534] on html "Home Payment History Tax Line Detail" at bounding box center [784, 314] width 1568 height 1328
drag, startPoint x: 1396, startPoint y: 593, endPoint x: 1235, endPoint y: 603, distance: 161.3
click at [1567, 620] on html "Home Payment History Tax Line Detail" at bounding box center [784, 314] width 1568 height 1328
type input "$0.00"
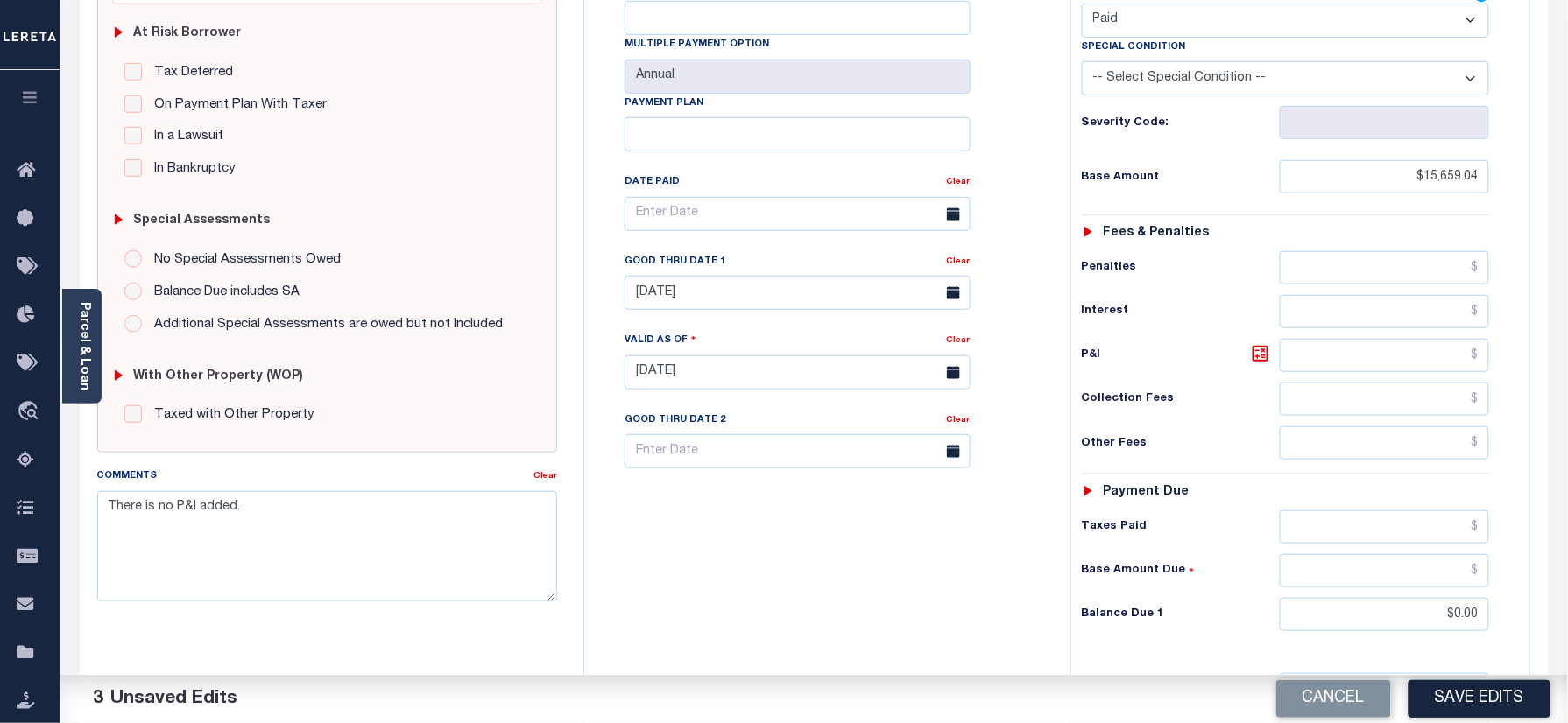
click at [1045, 628] on div "Tax Bill No Multiple Payment Option Annual Payment Plan" at bounding box center [823, 363] width 468 height 773
click at [946, 253] on div "Good Thru Date 1" at bounding box center [785, 264] width 322 height 24
click at [1006, 226] on div "Tax Bill No Multiple Payment Option Annual Payment Plan Clear Clear [DATE] Vali…" at bounding box center [823, 223] width 442 height 492
click at [965, 257] on link "Clear" at bounding box center [958, 261] width 23 height 9
click at [1006, 225] on div "Tax Bill No Multiple Payment Option Annual Payment Plan Clear Clear Valid as Of…" at bounding box center [823, 223] width 442 height 492
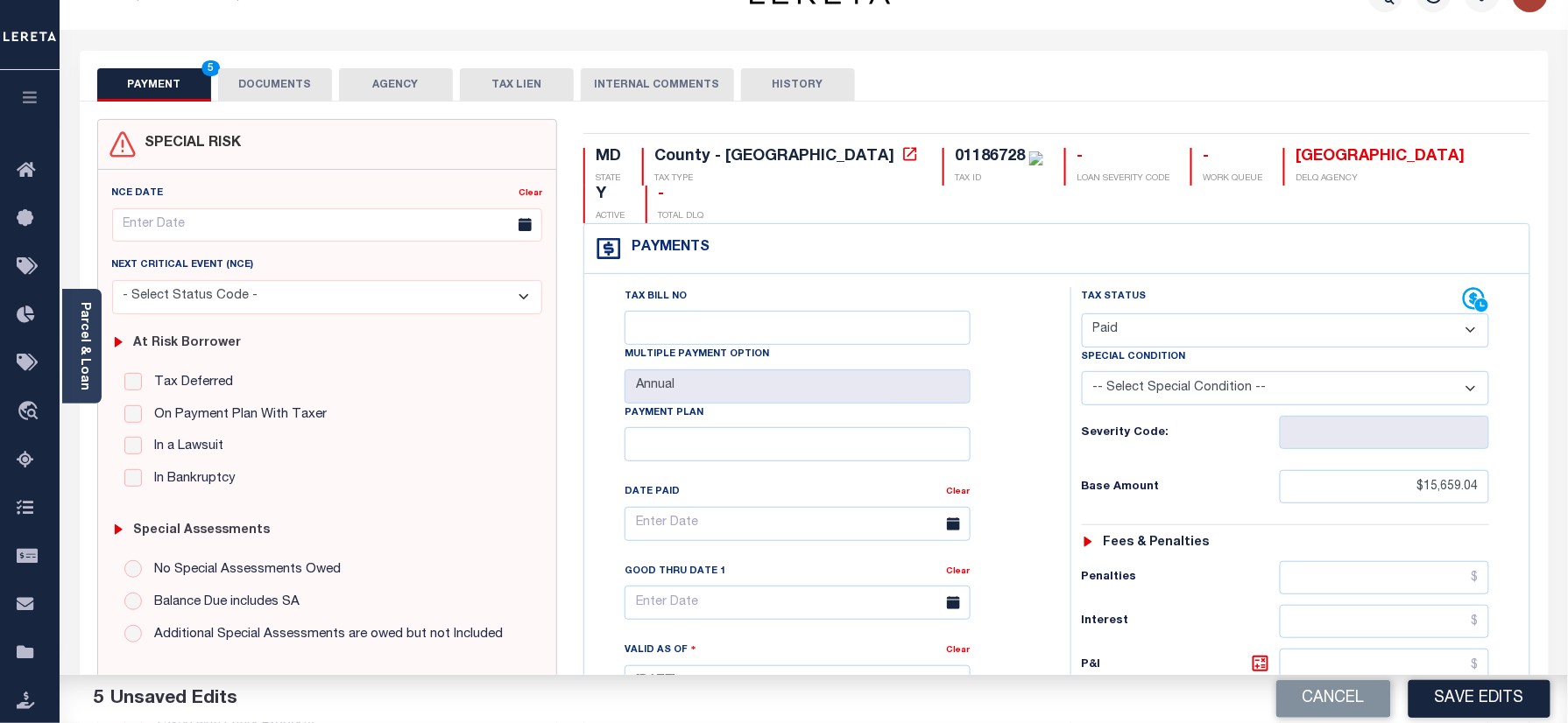
scroll to position [0, 0]
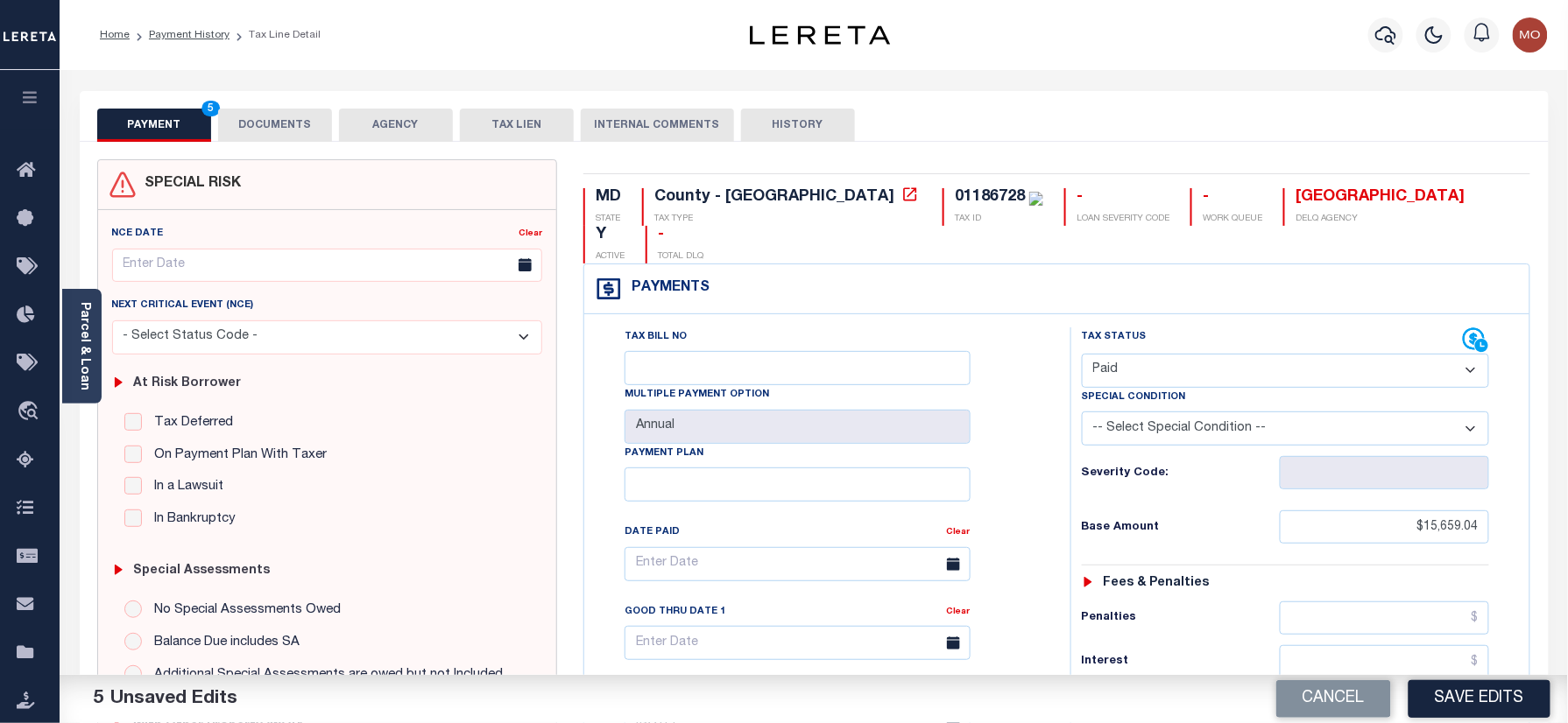
click at [954, 190] on div "01186728" at bounding box center [989, 196] width 70 height 15
click at [954, 205] on div "01186728" at bounding box center [989, 196] width 70 height 15
click at [954, 204] on div "01186728" at bounding box center [989, 196] width 70 height 15
copy div "01186728"
click at [249, 117] on button "DOCUMENTS" at bounding box center [275, 125] width 114 height 33
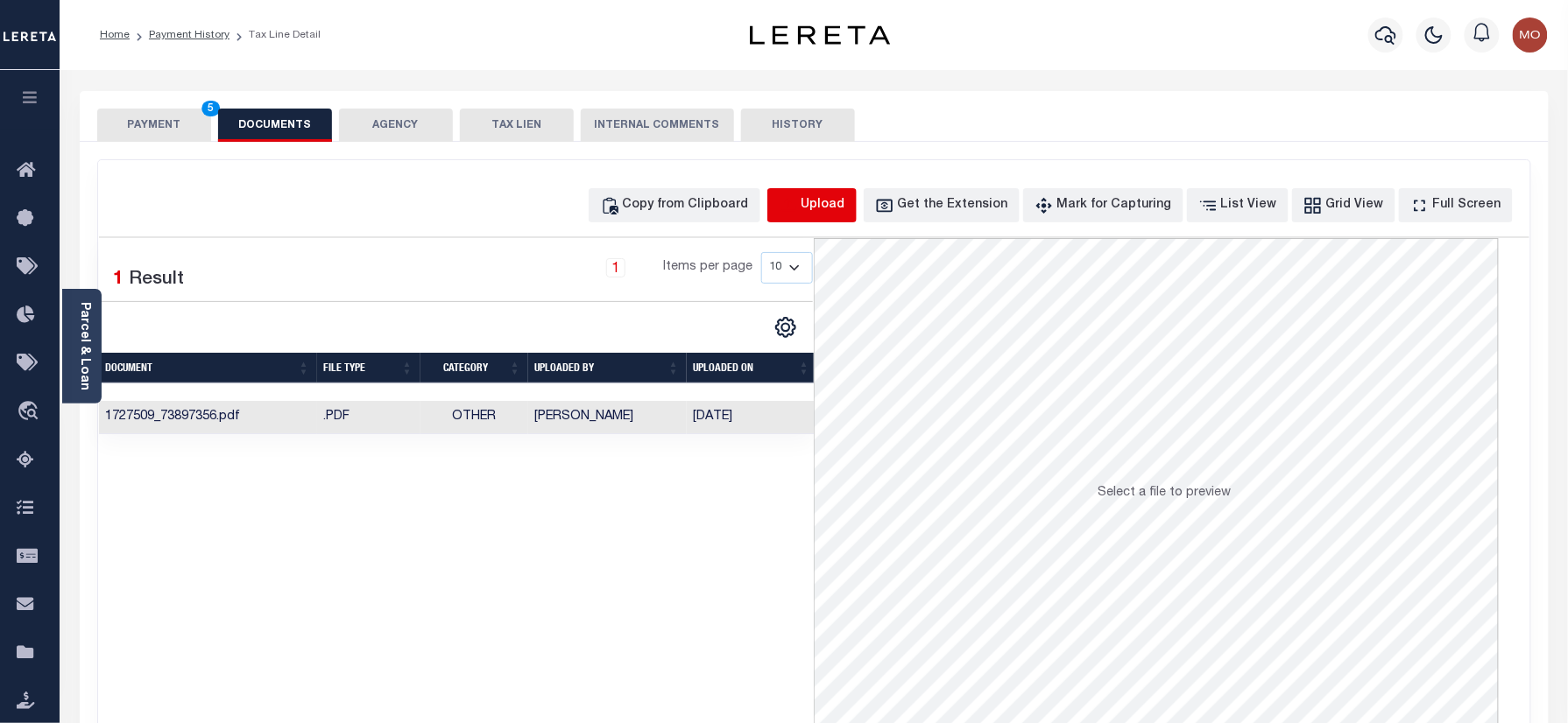
click at [798, 214] on icon "button" at bounding box center [788, 206] width 19 height 19
select select "POP"
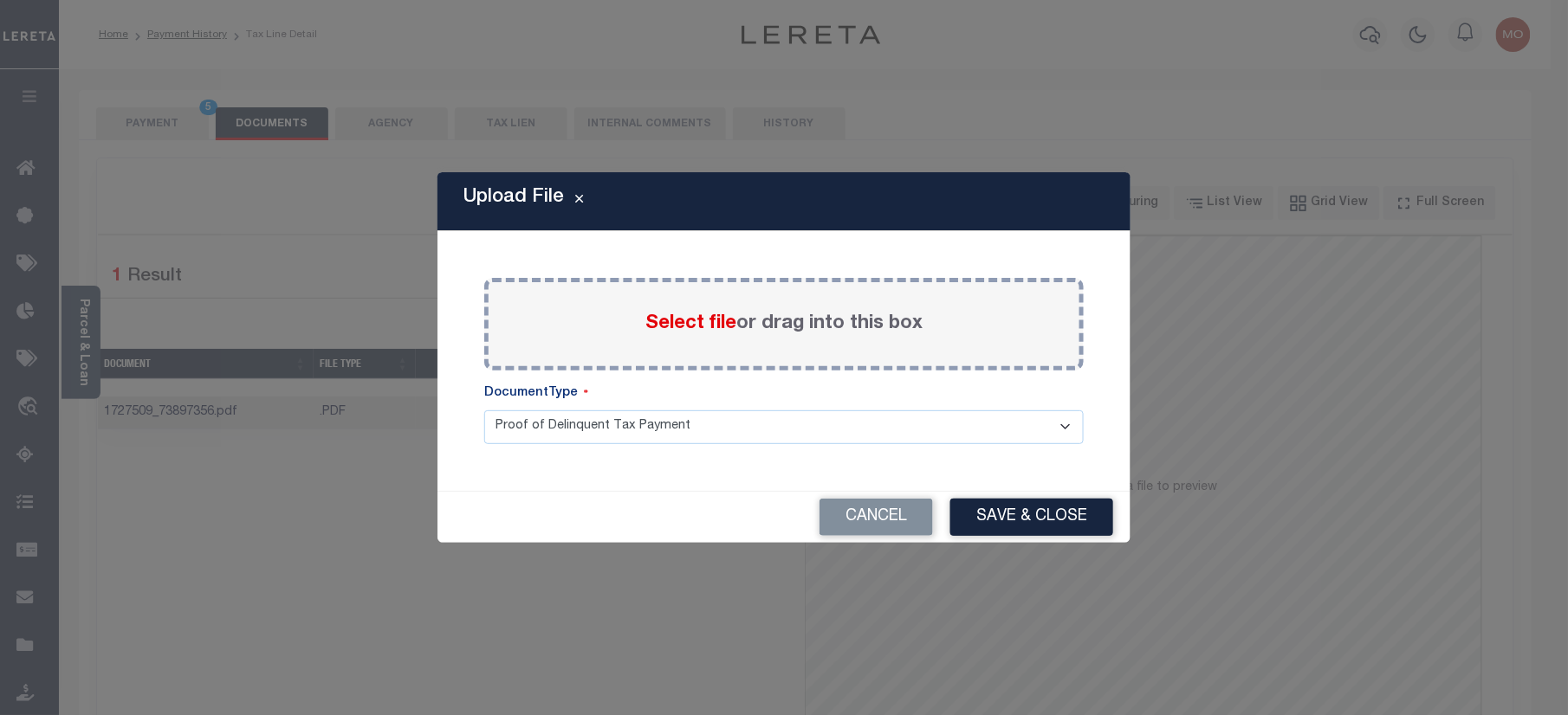
click at [677, 323] on span "Select file" at bounding box center [690, 324] width 91 height 19
click at [0, 0] on input "Select file or drag into this box" at bounding box center [0, 0] width 0 height 0
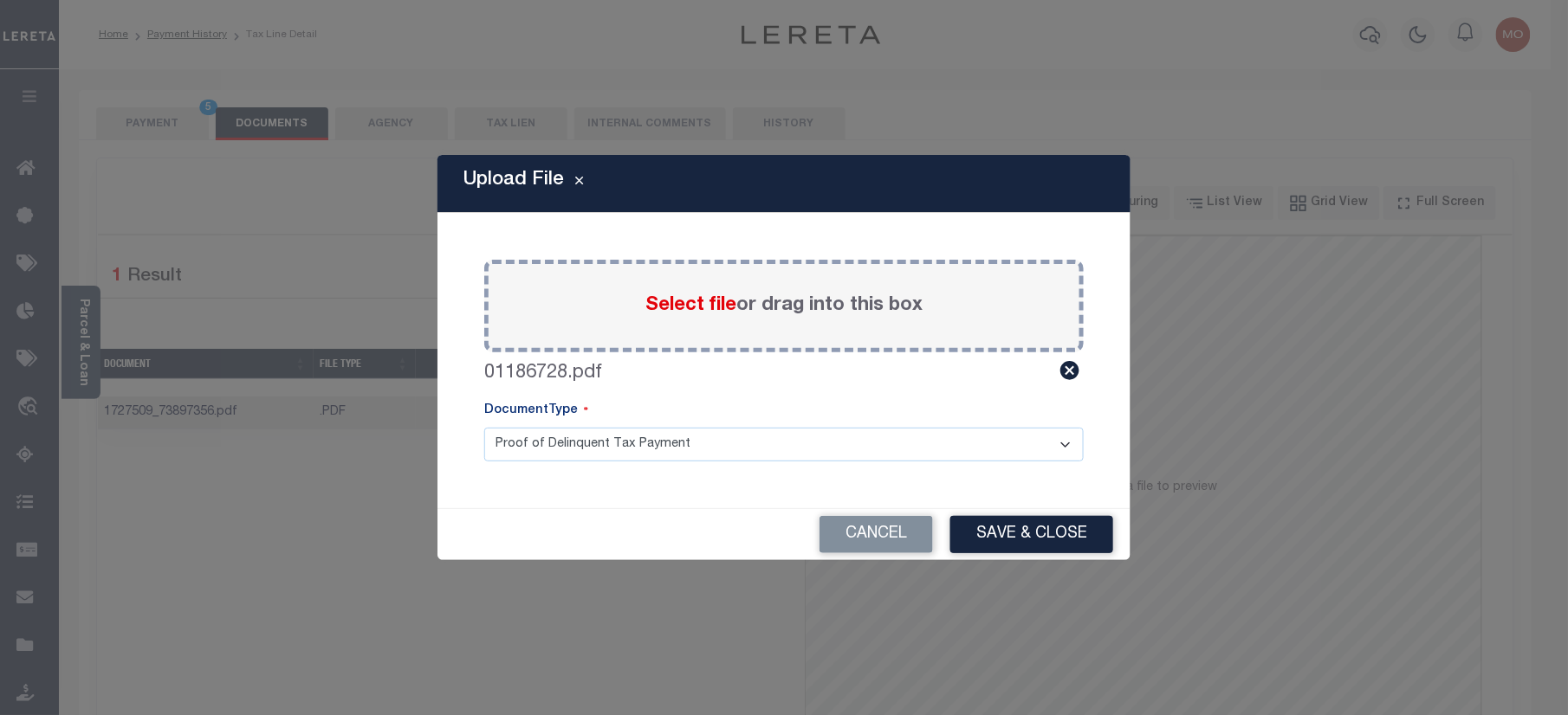
click at [1033, 524] on button "Save & Close" at bounding box center [1032, 534] width 163 height 37
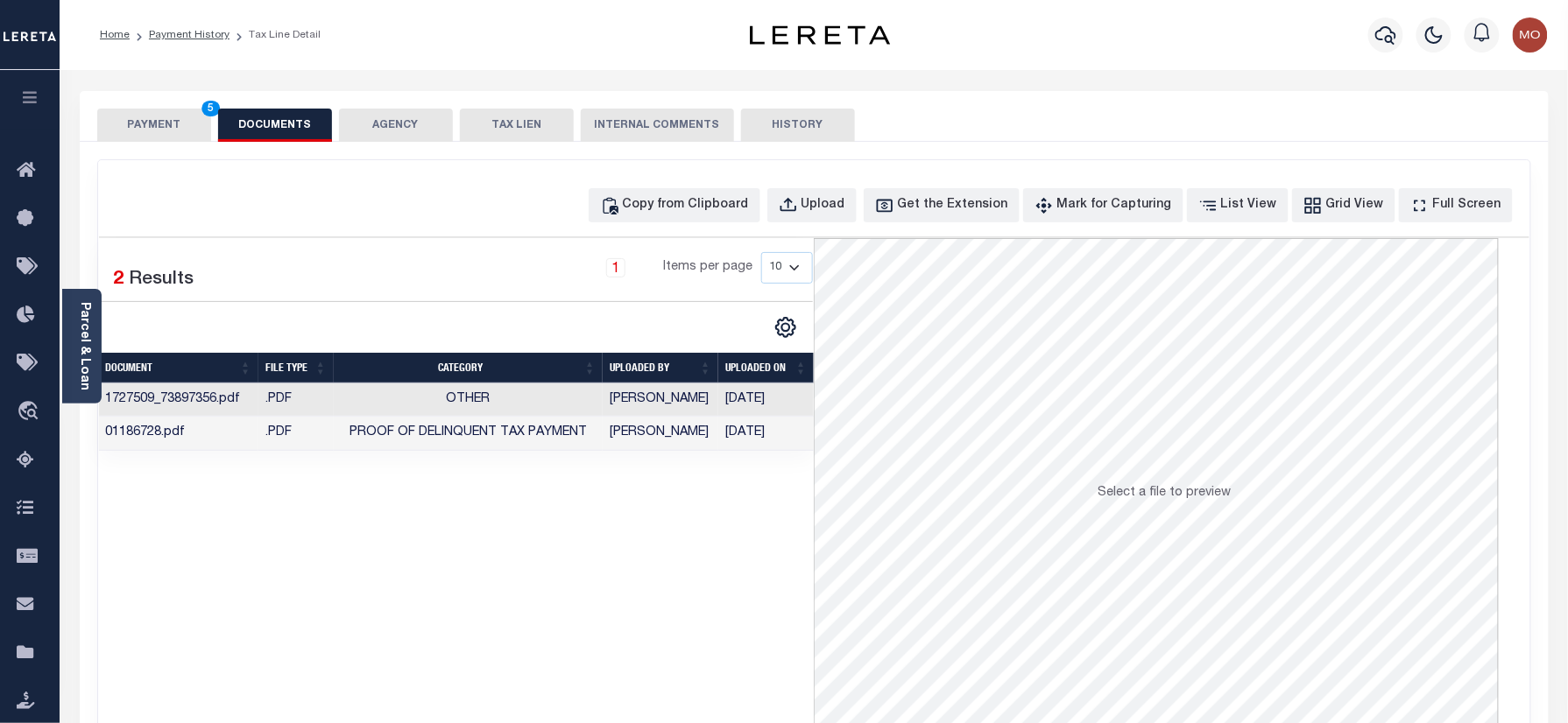
click at [149, 109] on button "PAYMENT 5" at bounding box center [154, 125] width 114 height 33
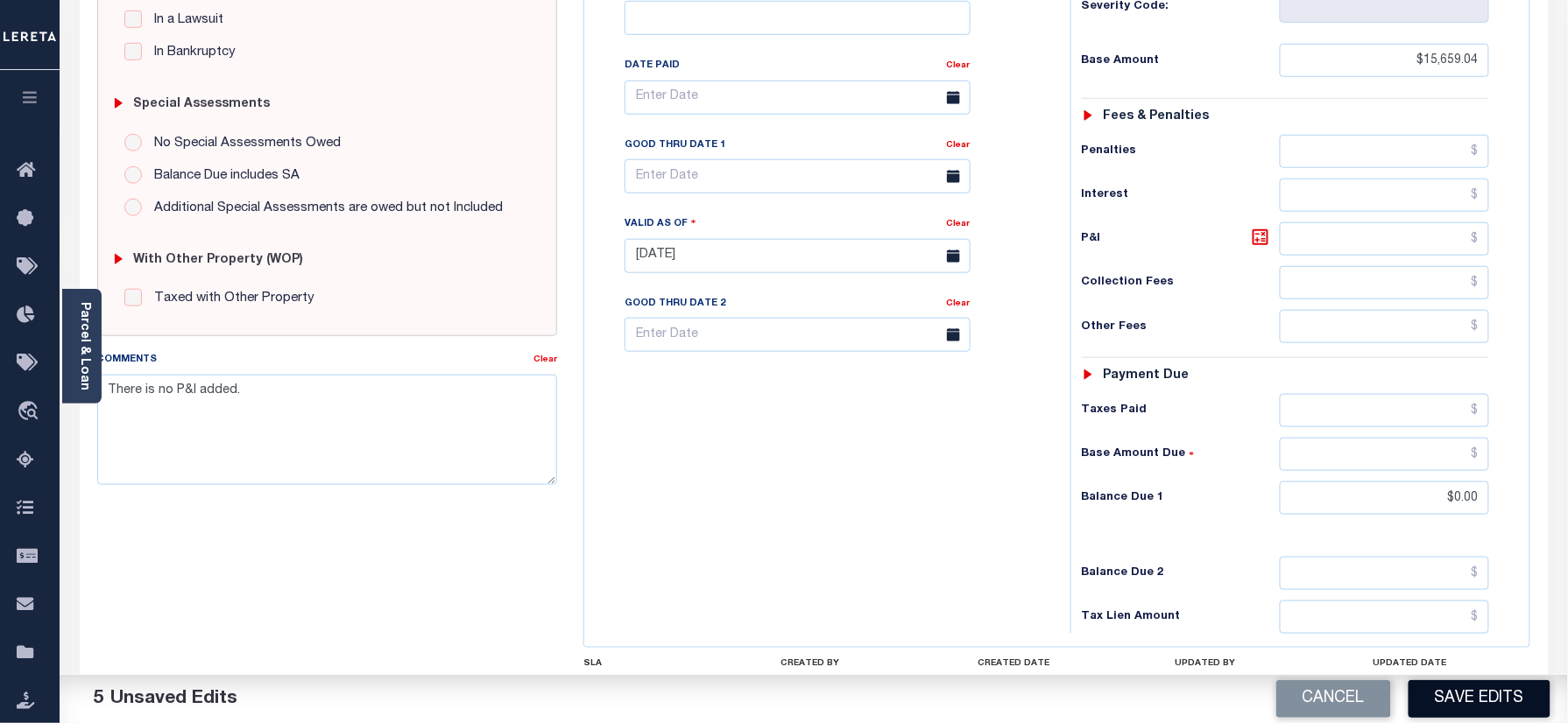
click at [1480, 695] on button "Save Edits" at bounding box center [1479, 699] width 142 height 38
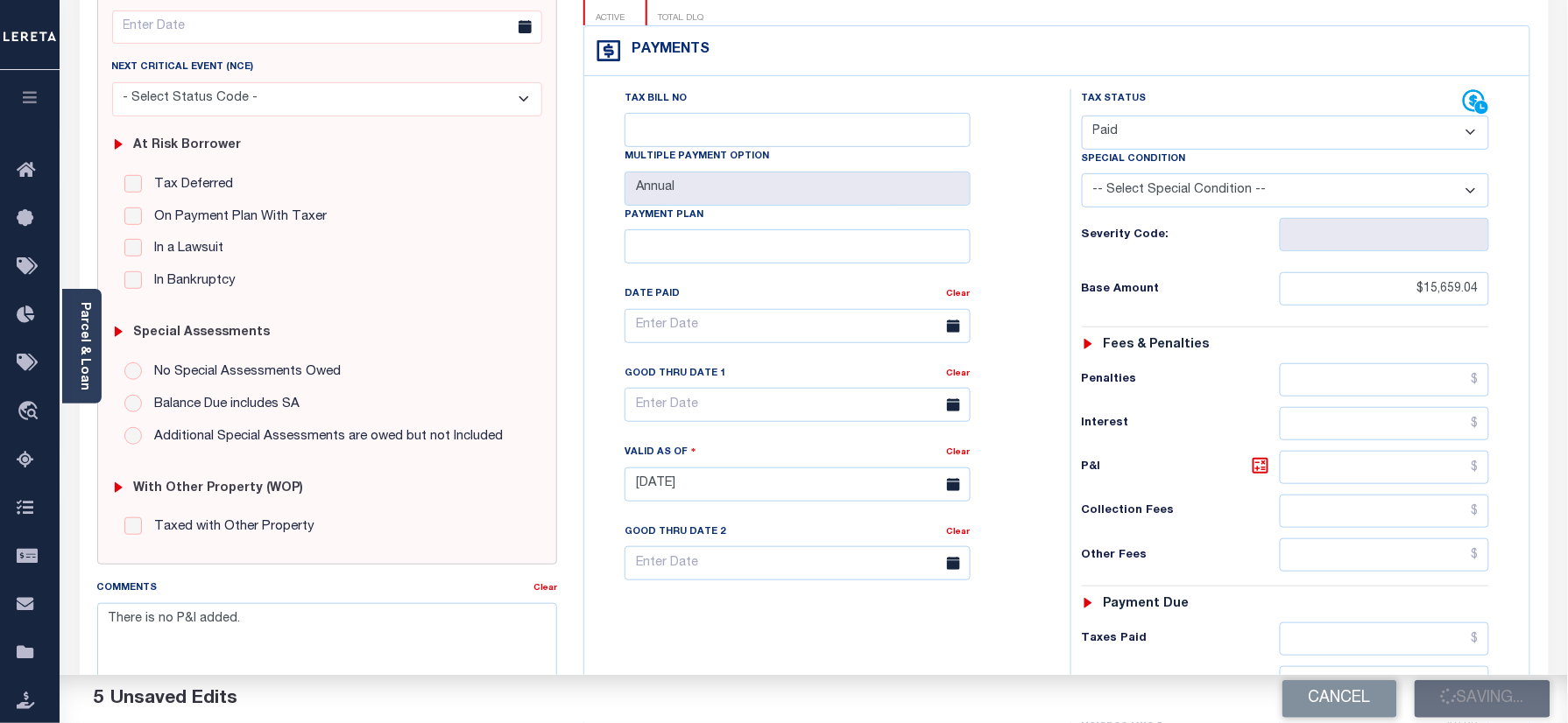
scroll to position [233, 0]
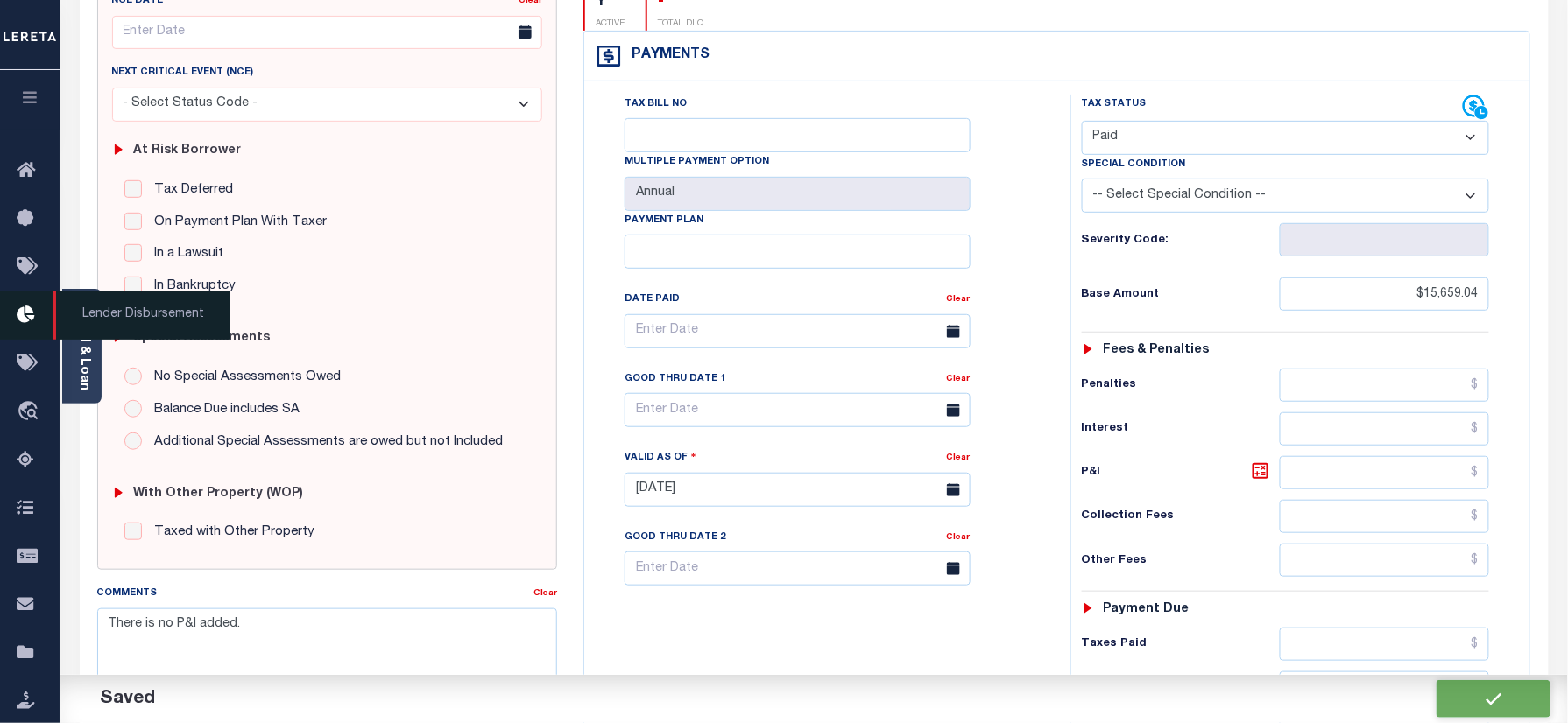
checkbox input "false"
type input "$15,659.04"
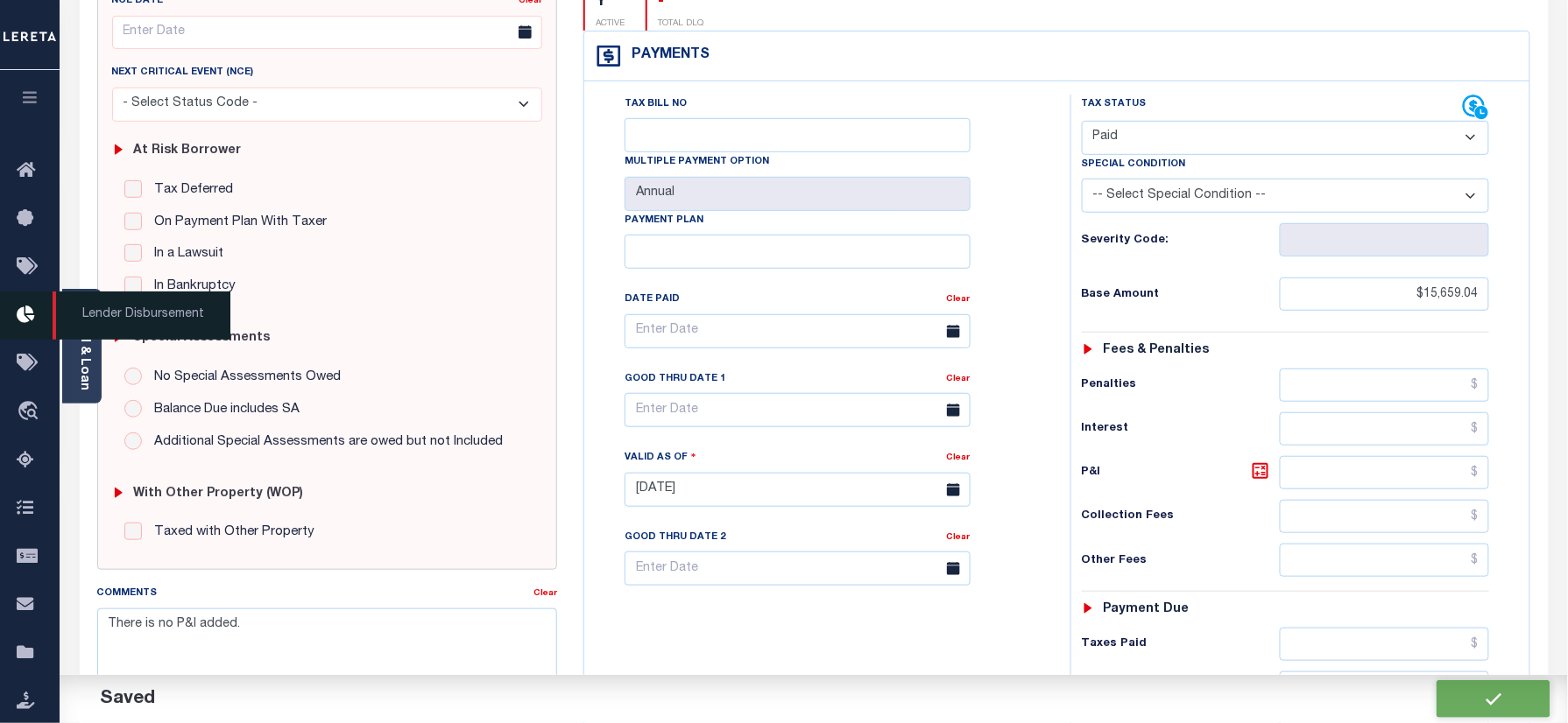
type input "$0"
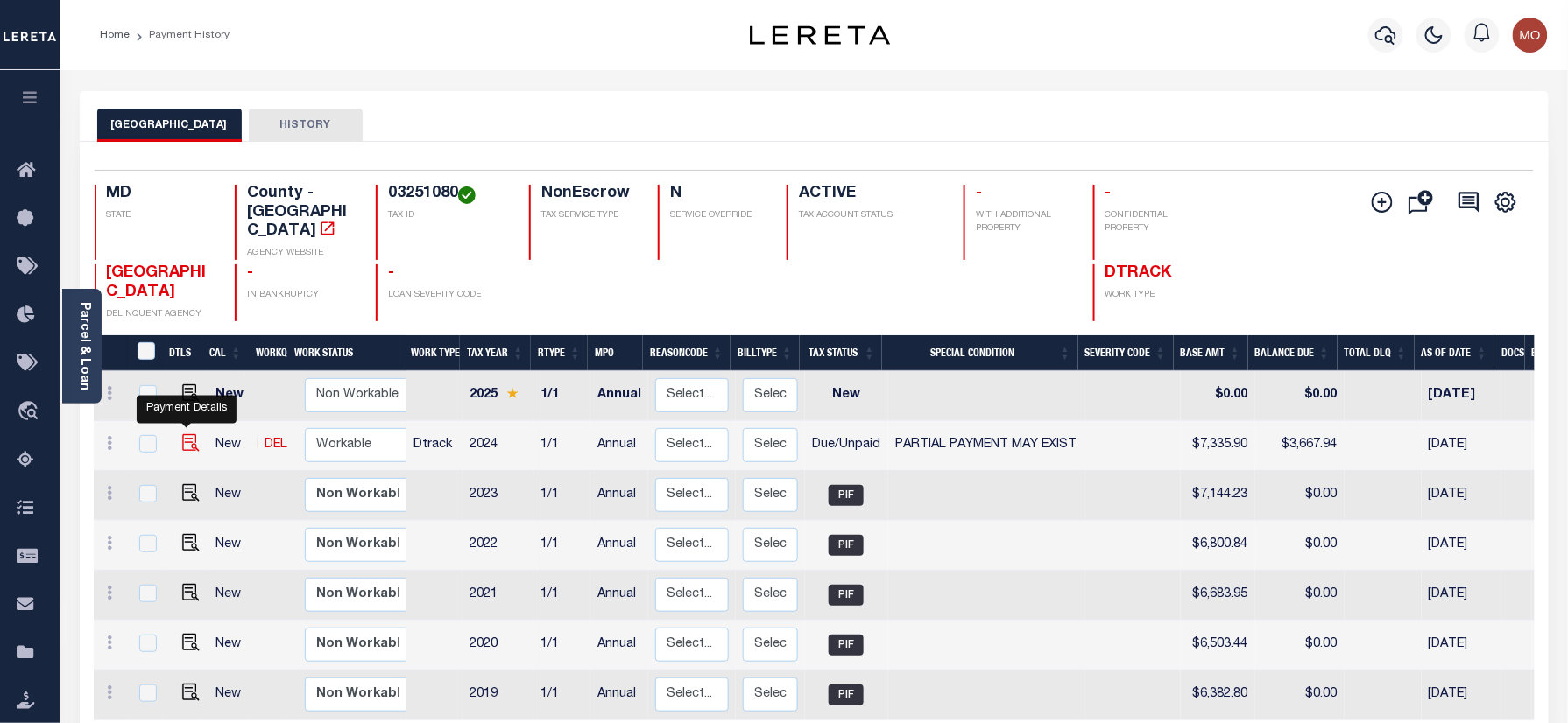
click at [184, 435] on img "" at bounding box center [191, 443] width 17 height 17
checkbox input "true"
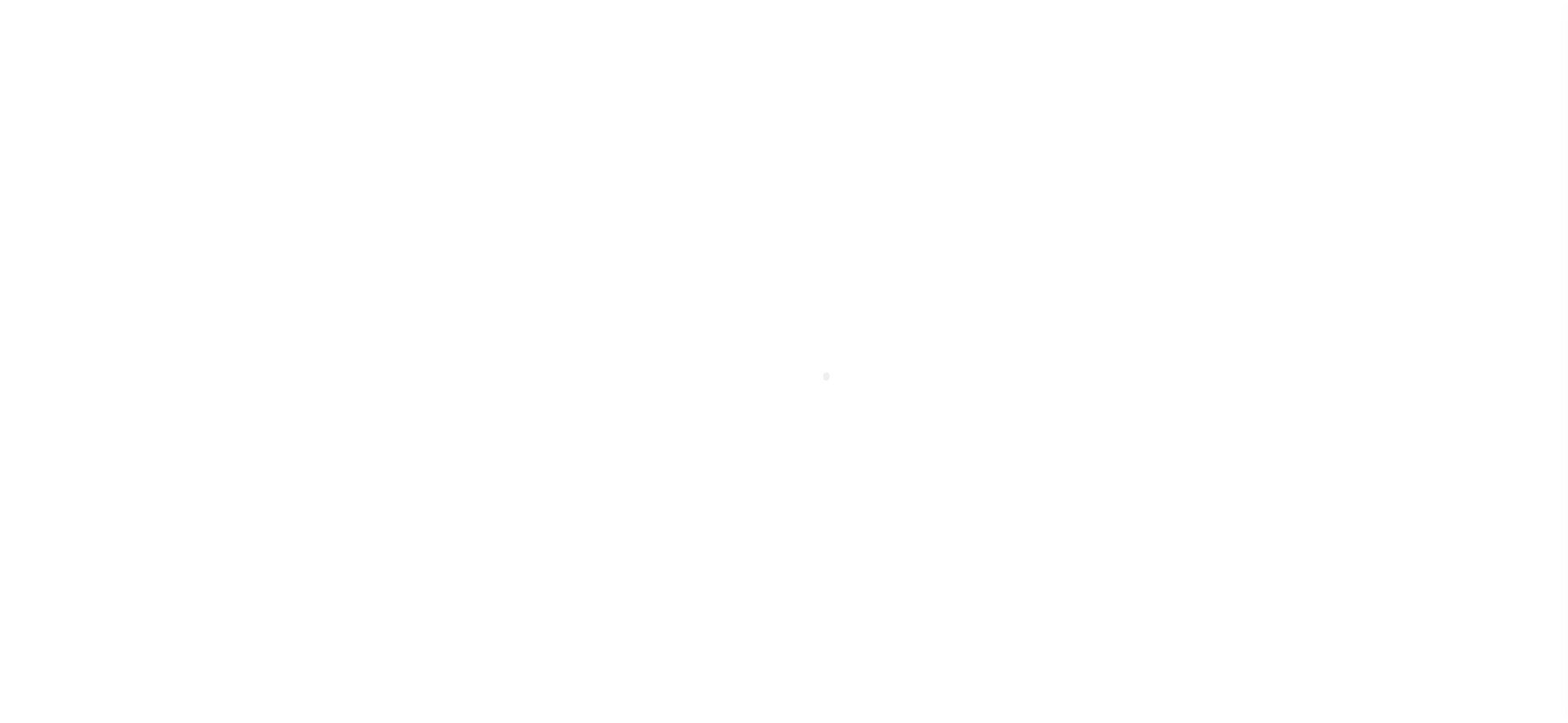
select select "DUE"
select select "15"
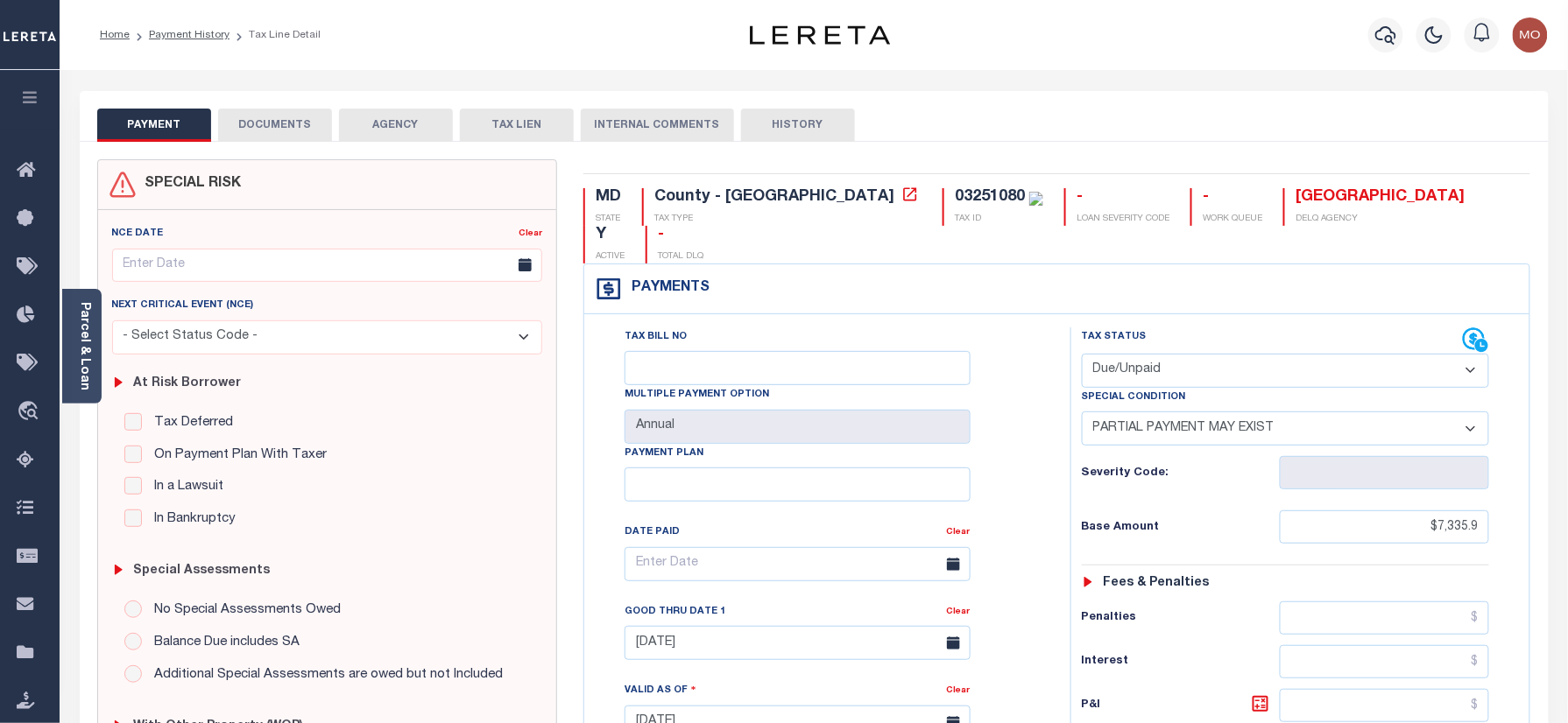
click at [834, 200] on body "Home Payment History Tax Line Detail" at bounding box center [784, 664] width 1568 height 1328
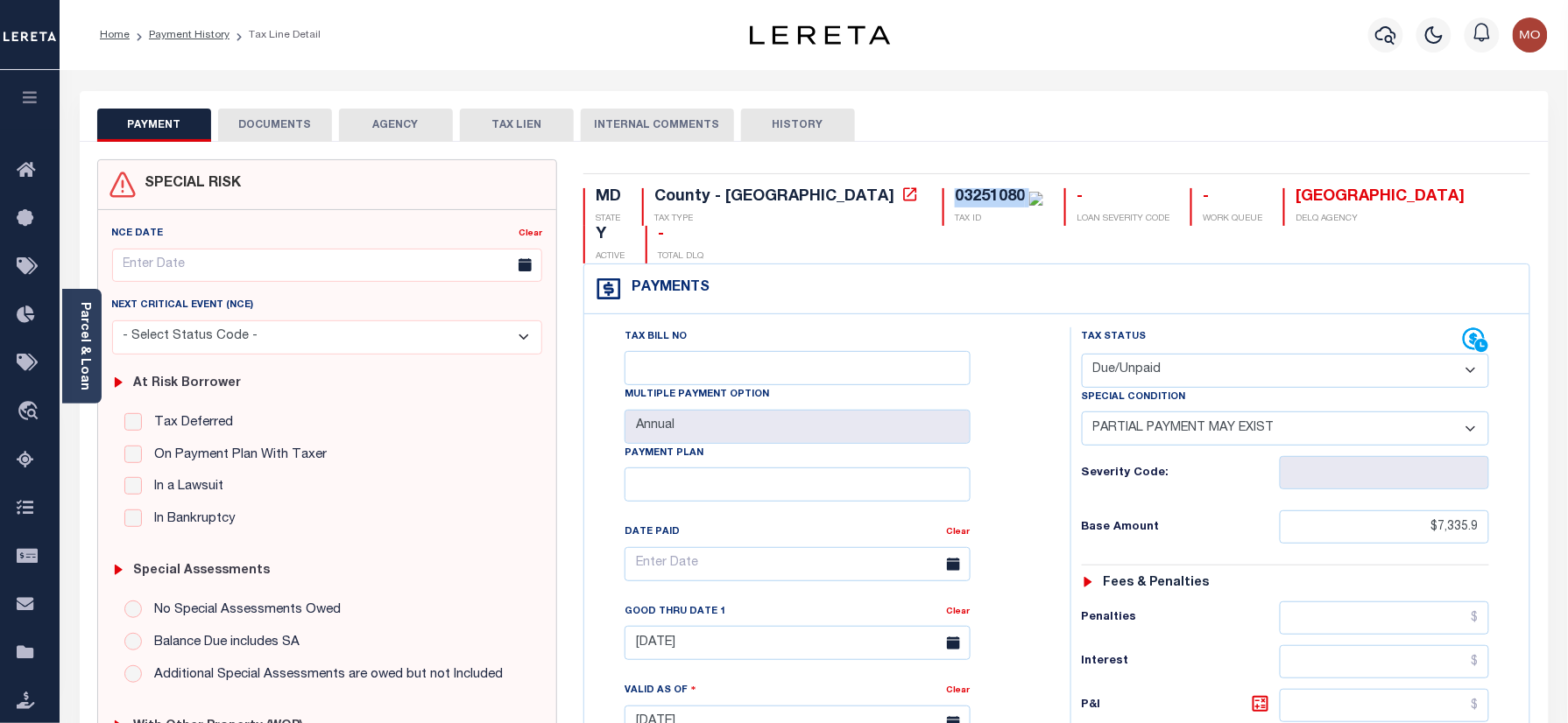
click at [954, 200] on div "03251080" at bounding box center [989, 196] width 70 height 15
copy div "03251080"
click at [1255, 354] on select "- Select Status Code - Open Due/Unpaid Paid Incomplete No Tax Due Internal Refu…" at bounding box center [1285, 371] width 408 height 34
select select "PYD"
click at [1081, 354] on select "- Select Status Code - Open Due/Unpaid Paid Incomplete No Tax Due Internal Refu…" at bounding box center [1285, 371] width 408 height 34
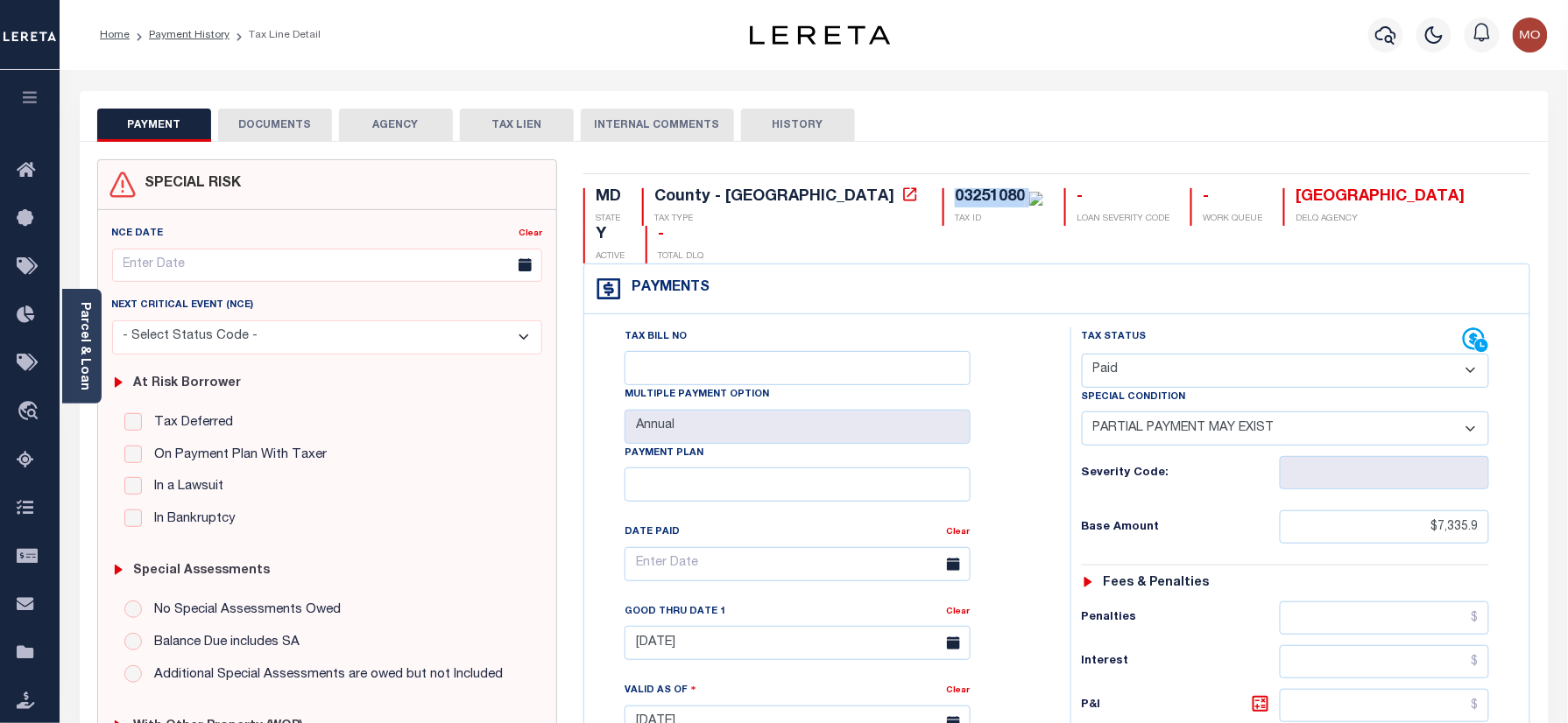
select select "0"
type input "[DATE]"
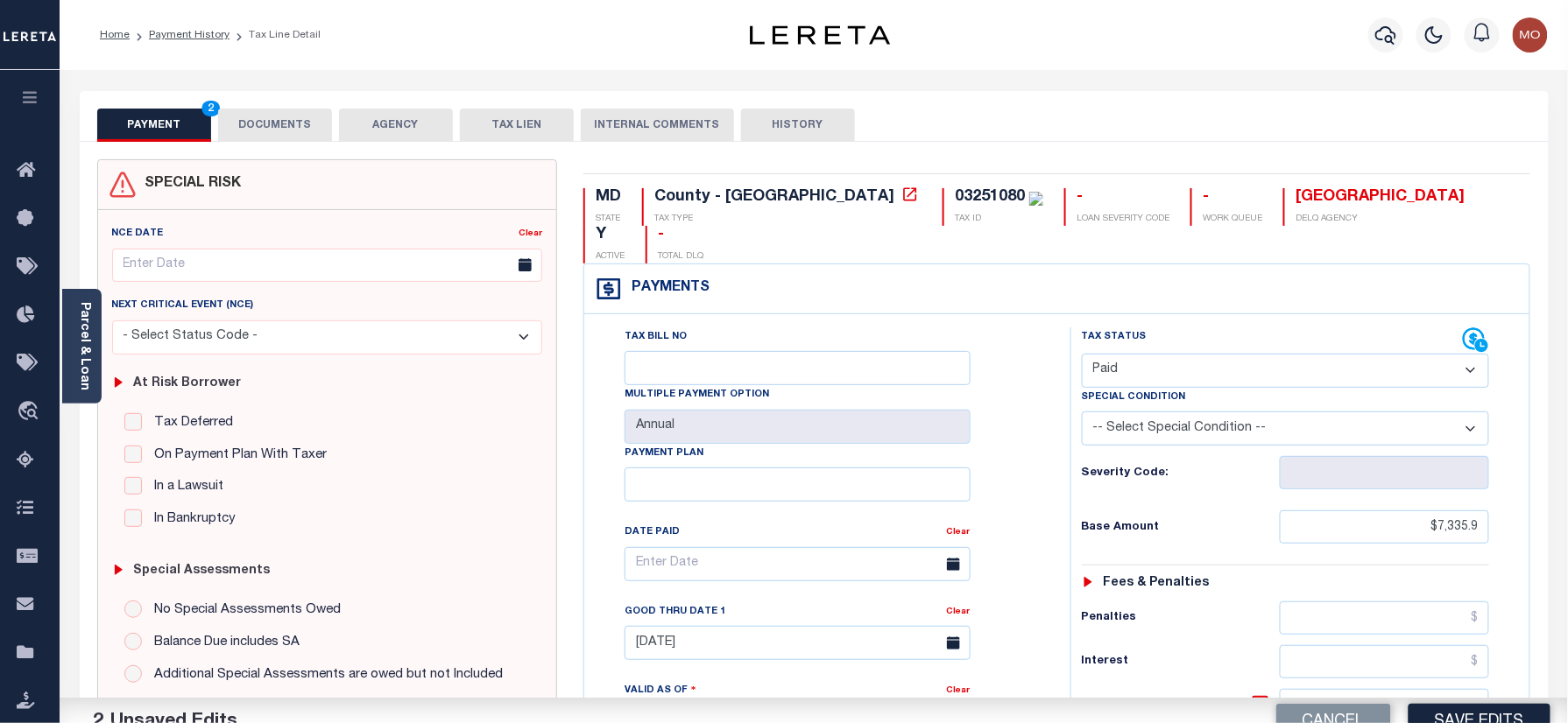
click at [978, 449] on div "Tax Bill No Multiple Payment Option Annual Payment Plan Clear Clear [DATE] Vali…" at bounding box center [823, 573] width 442 height 492
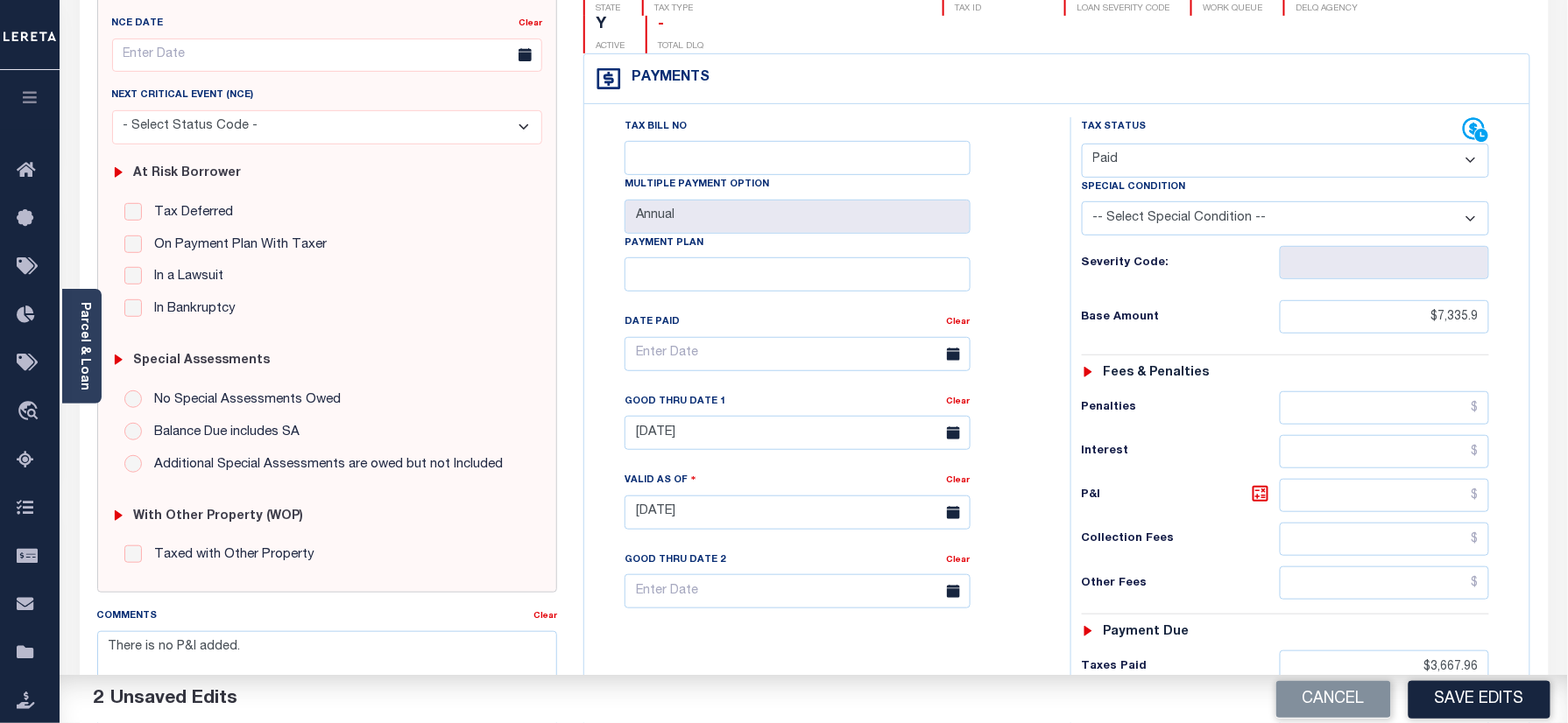
scroll to position [467, 0]
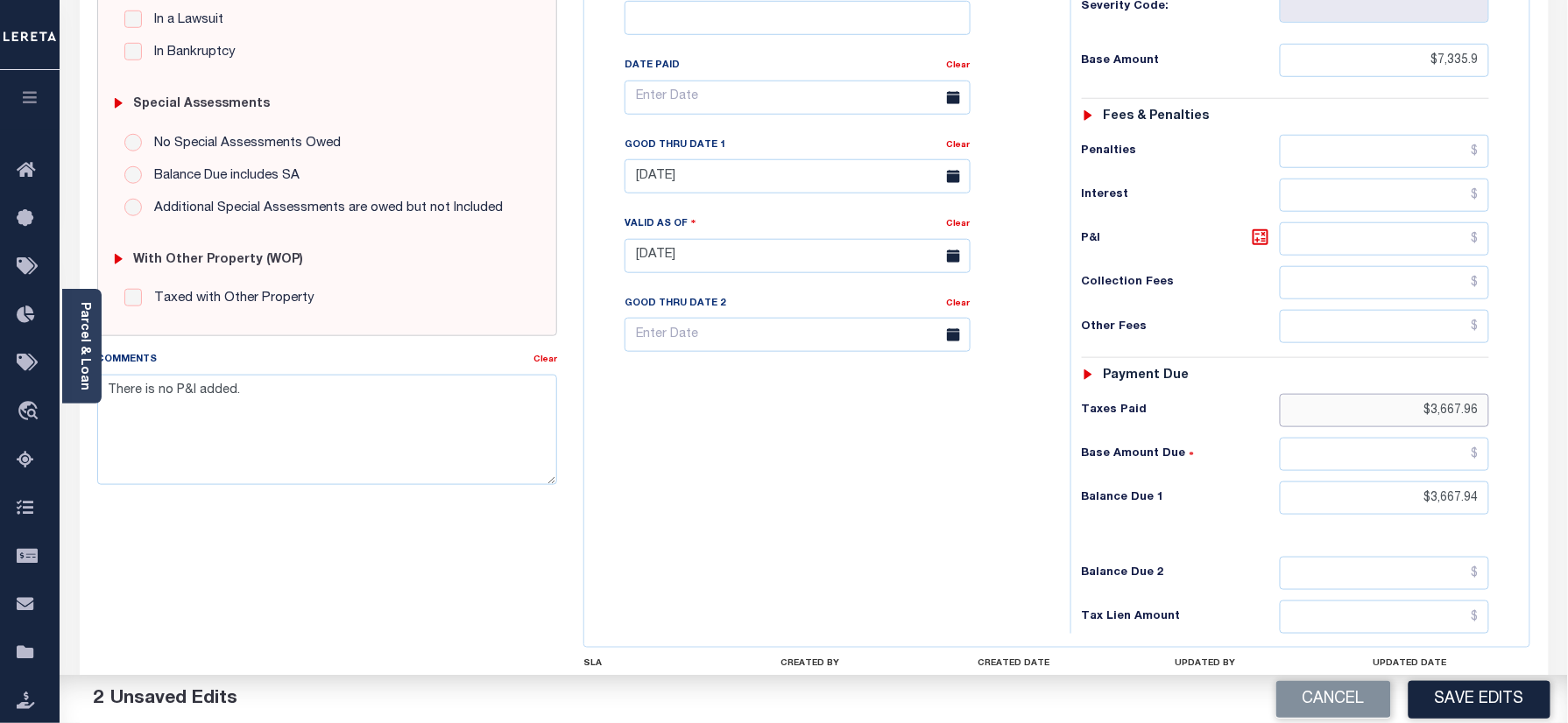
drag, startPoint x: 1437, startPoint y: 387, endPoint x: 1497, endPoint y: 474, distance: 105.7
click at [1567, 437] on html "Home Payment History Tax Line Detail" at bounding box center [784, 197] width 1568 height 1328
drag, startPoint x: 1380, startPoint y: 477, endPoint x: 1441, endPoint y: 492, distance: 62.8
click at [1567, 501] on html "Home Payment History Tax Line Detail" at bounding box center [784, 197] width 1568 height 1328
type input "$0.00"
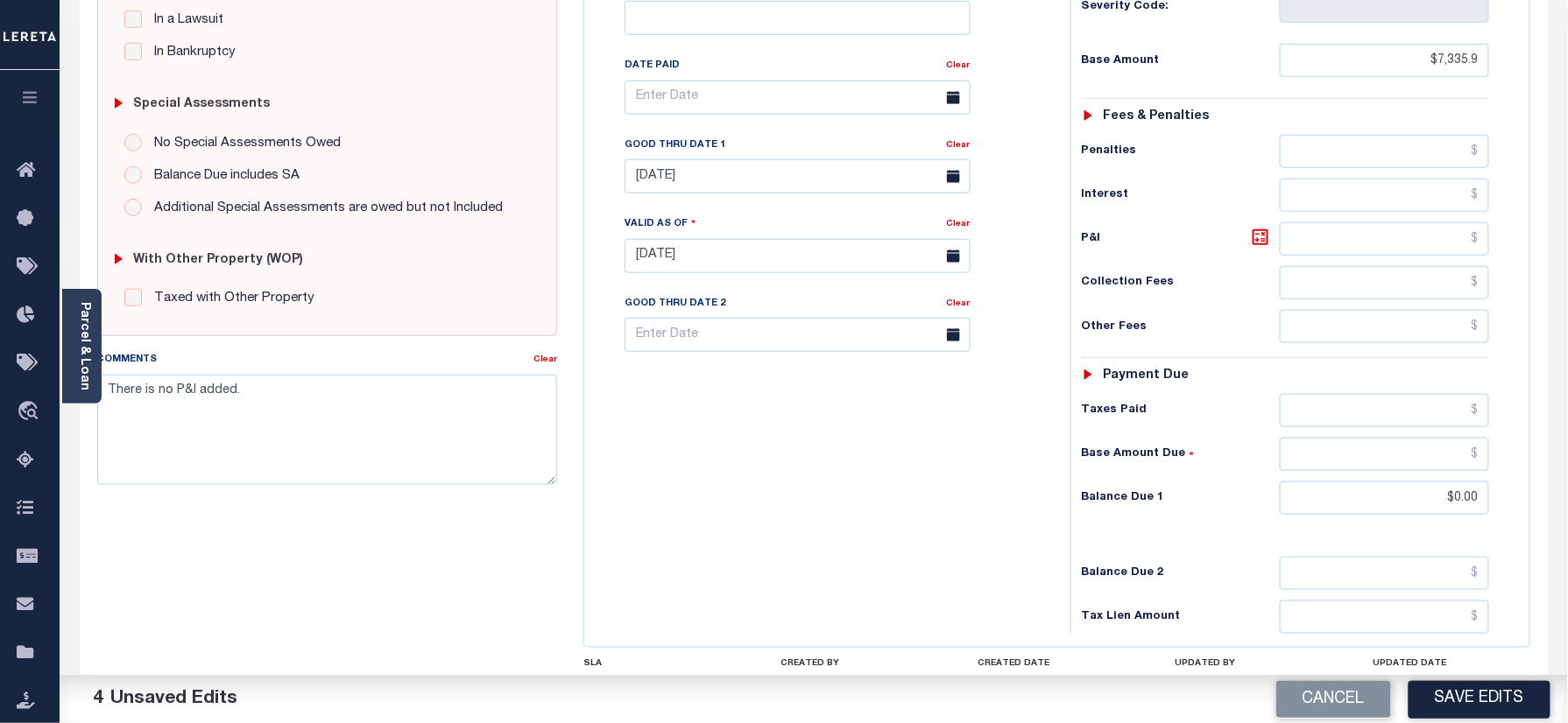
click at [885, 477] on div "Tax Bill No Multiple Payment Option Annual Payment Plan" at bounding box center [823, 247] width 468 height 773
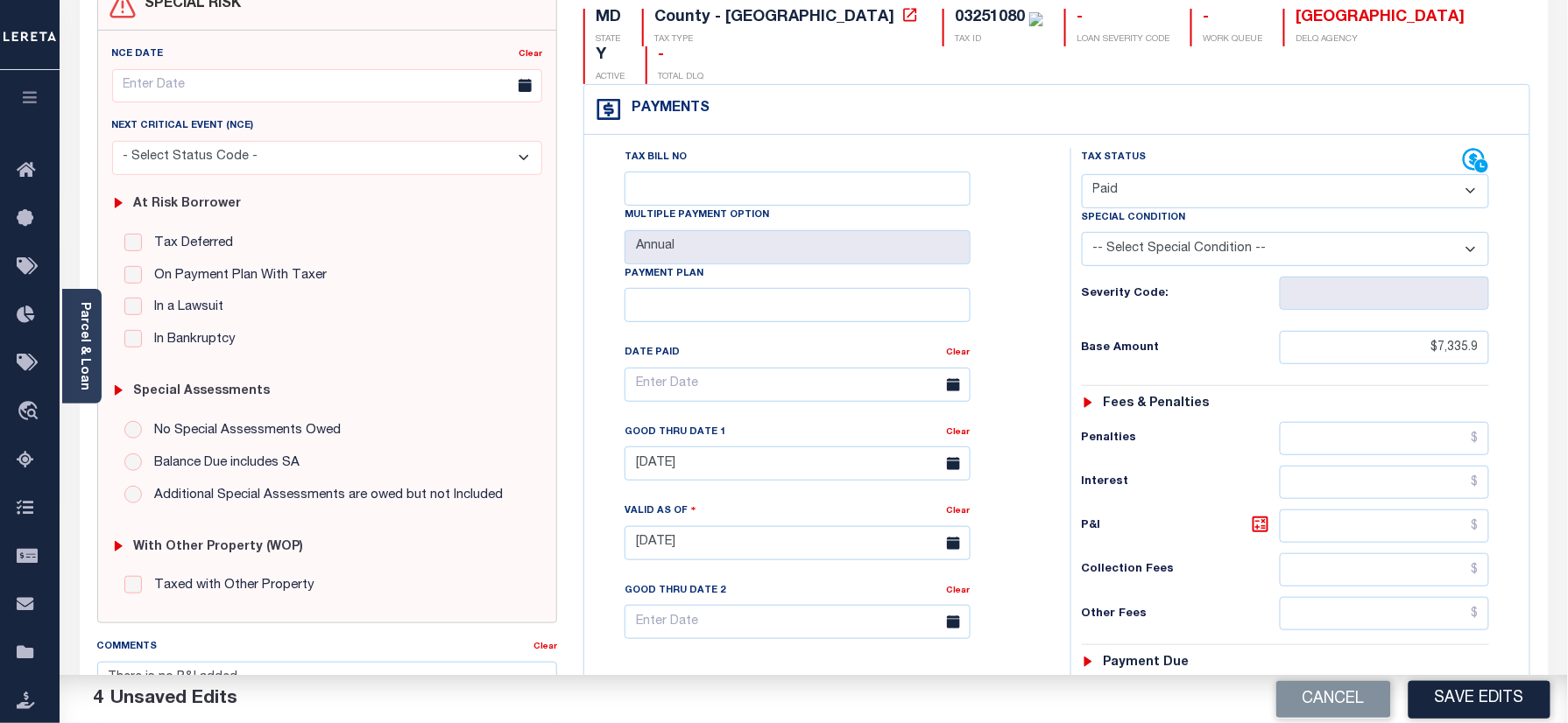
scroll to position [116, 0]
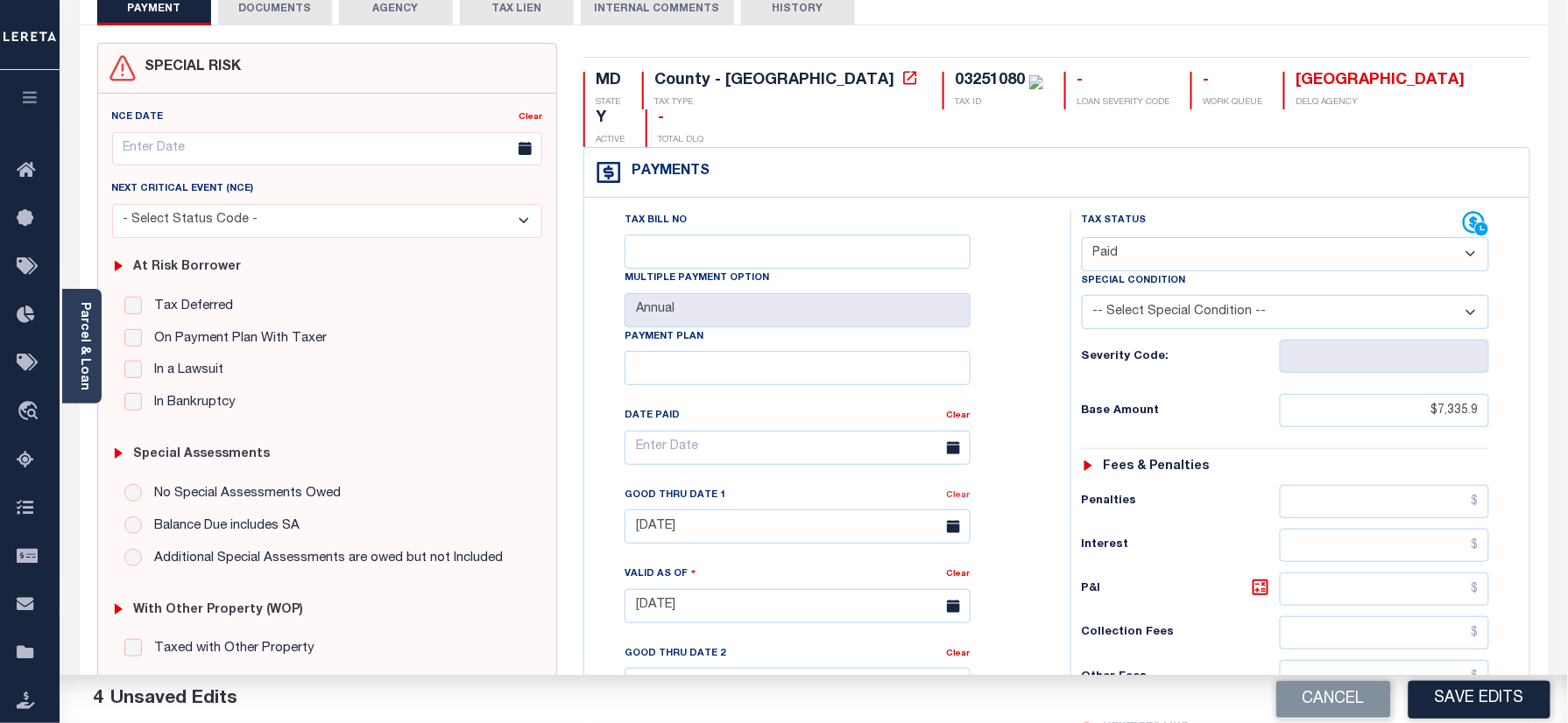
click at [958, 486] on div "Clear" at bounding box center [958, 497] width 23 height 24
click at [971, 492] on link "Clear" at bounding box center [958, 496] width 23 height 9
drag, startPoint x: 1007, startPoint y: 455, endPoint x: 995, endPoint y: 480, distance: 27.7
click at [1008, 455] on div "Tax Bill No Multiple Payment Option Annual Payment Plan Clear Clear Valid as Of…" at bounding box center [823, 457] width 442 height 492
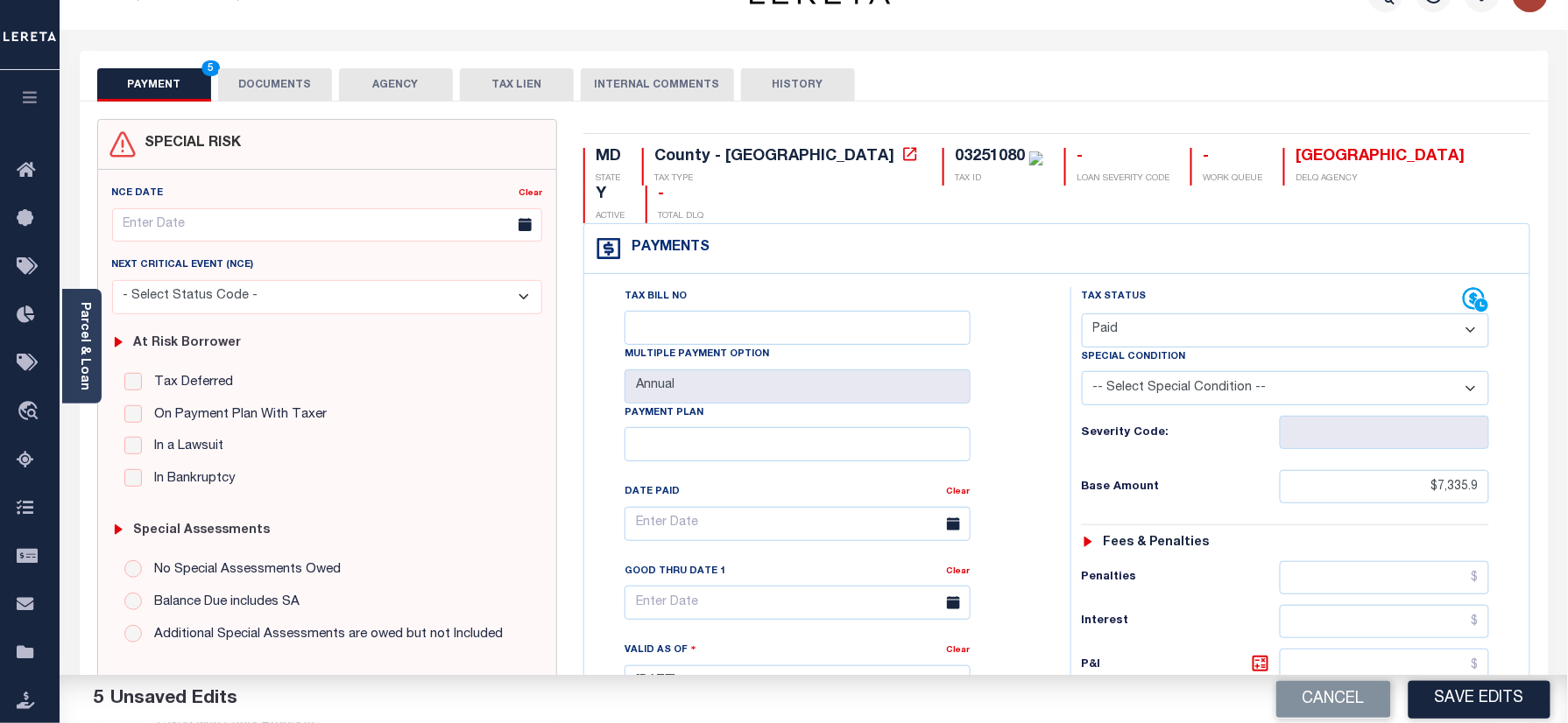
scroll to position [0, 0]
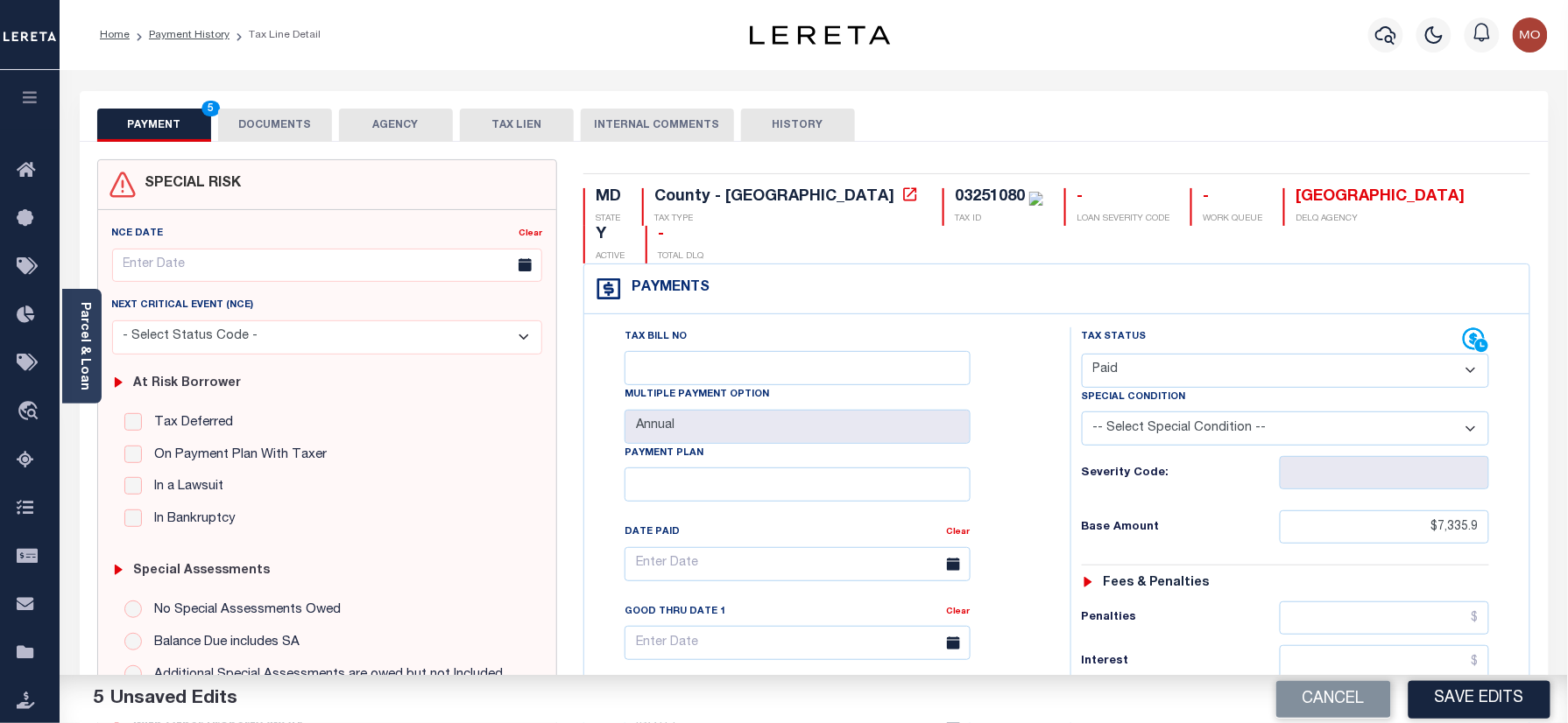
click at [954, 196] on div "03251080" at bounding box center [989, 196] width 70 height 15
copy div "03251080"
click at [282, 132] on button "DOCUMENTS" at bounding box center [275, 125] width 114 height 33
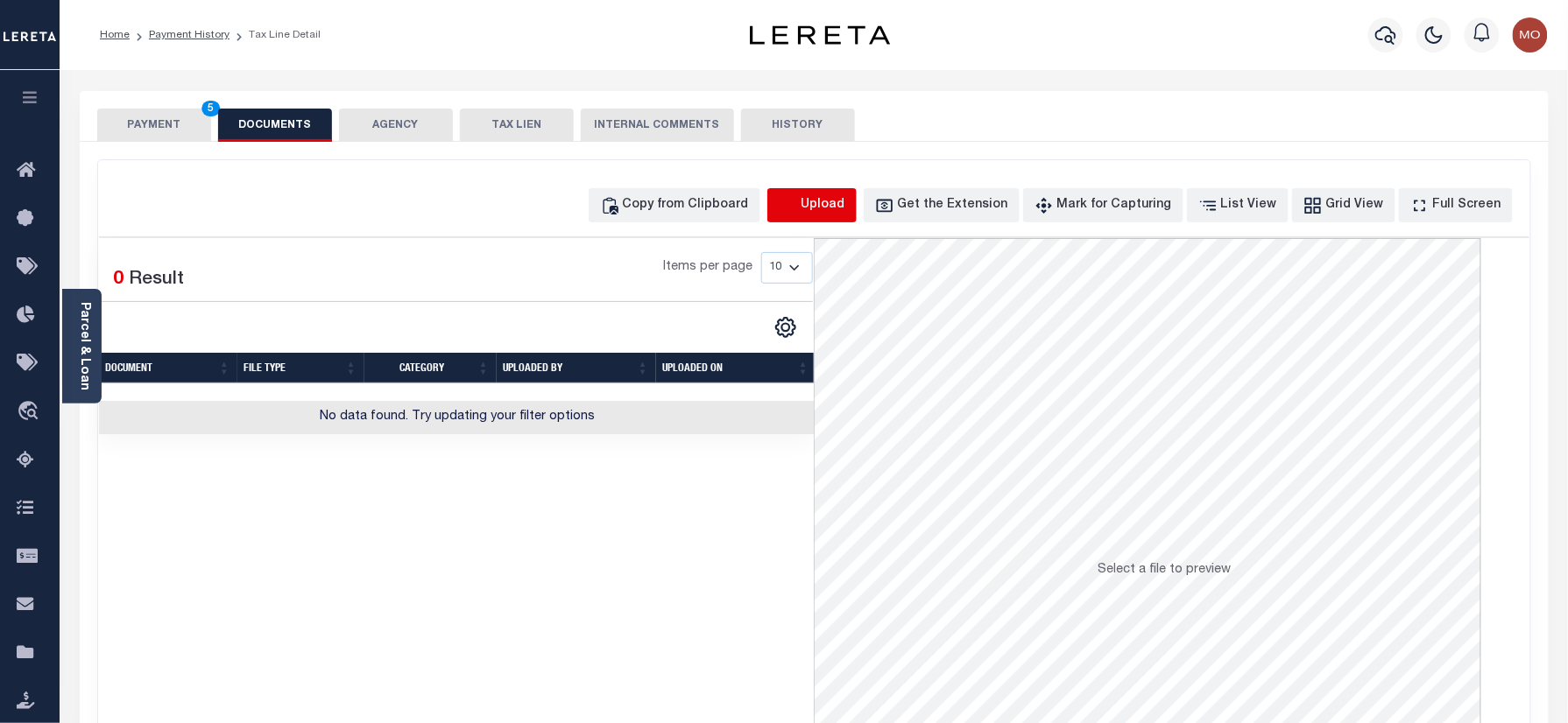
click at [798, 215] on icon "button" at bounding box center [788, 206] width 19 height 19
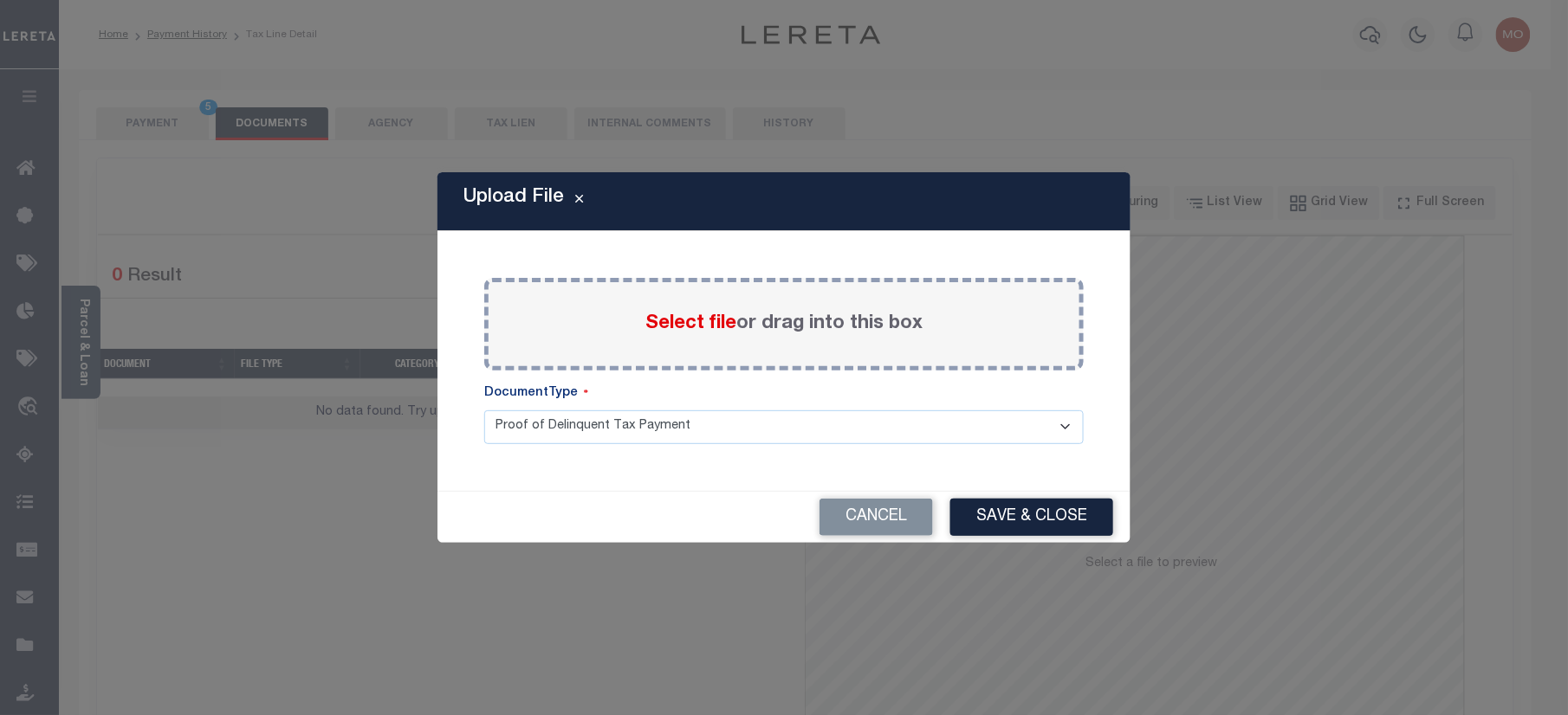
click at [672, 330] on span "Select file" at bounding box center [690, 324] width 91 height 19
click at [0, 0] on input "Select file or drag into this box" at bounding box center [0, 0] width 0 height 0
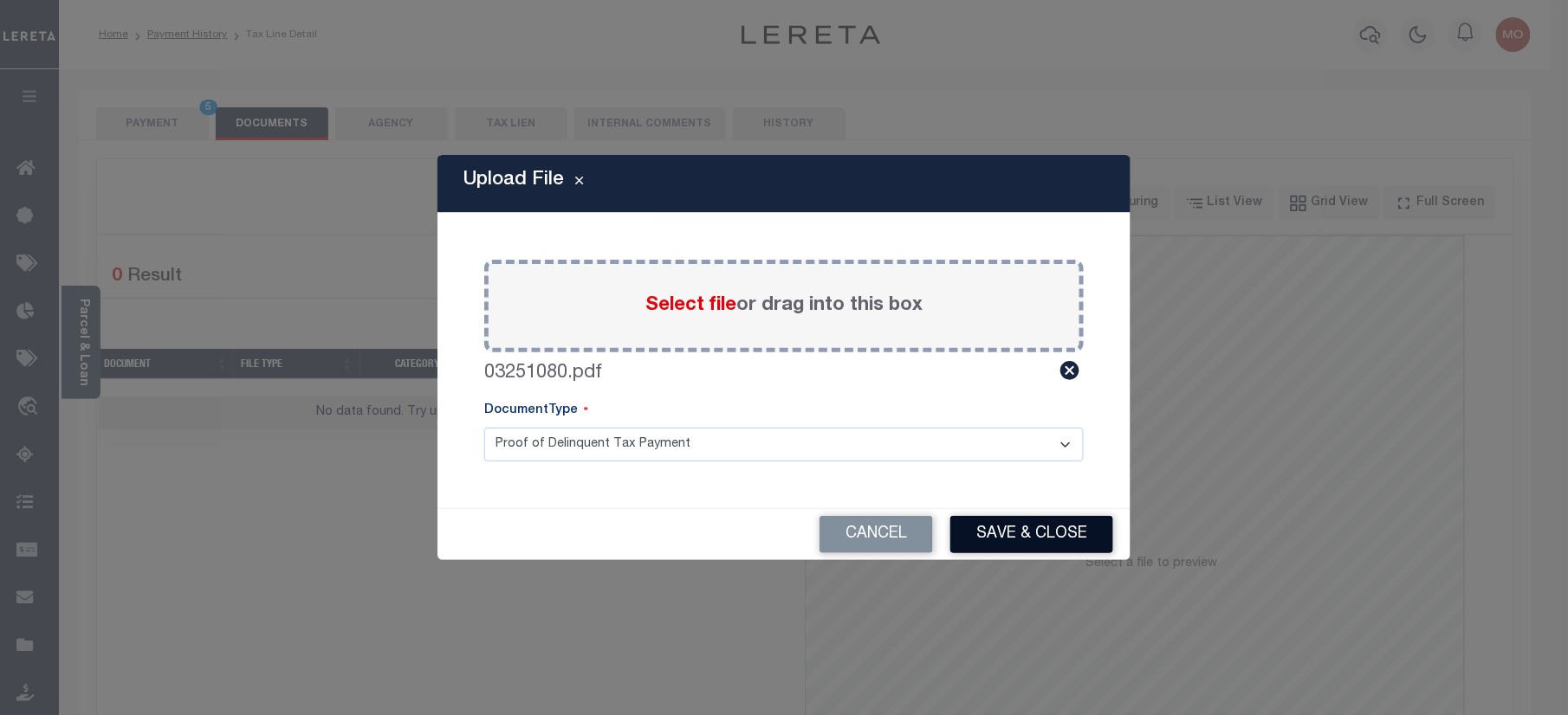
click at [1002, 530] on button "Save & Close" at bounding box center [1032, 534] width 163 height 37
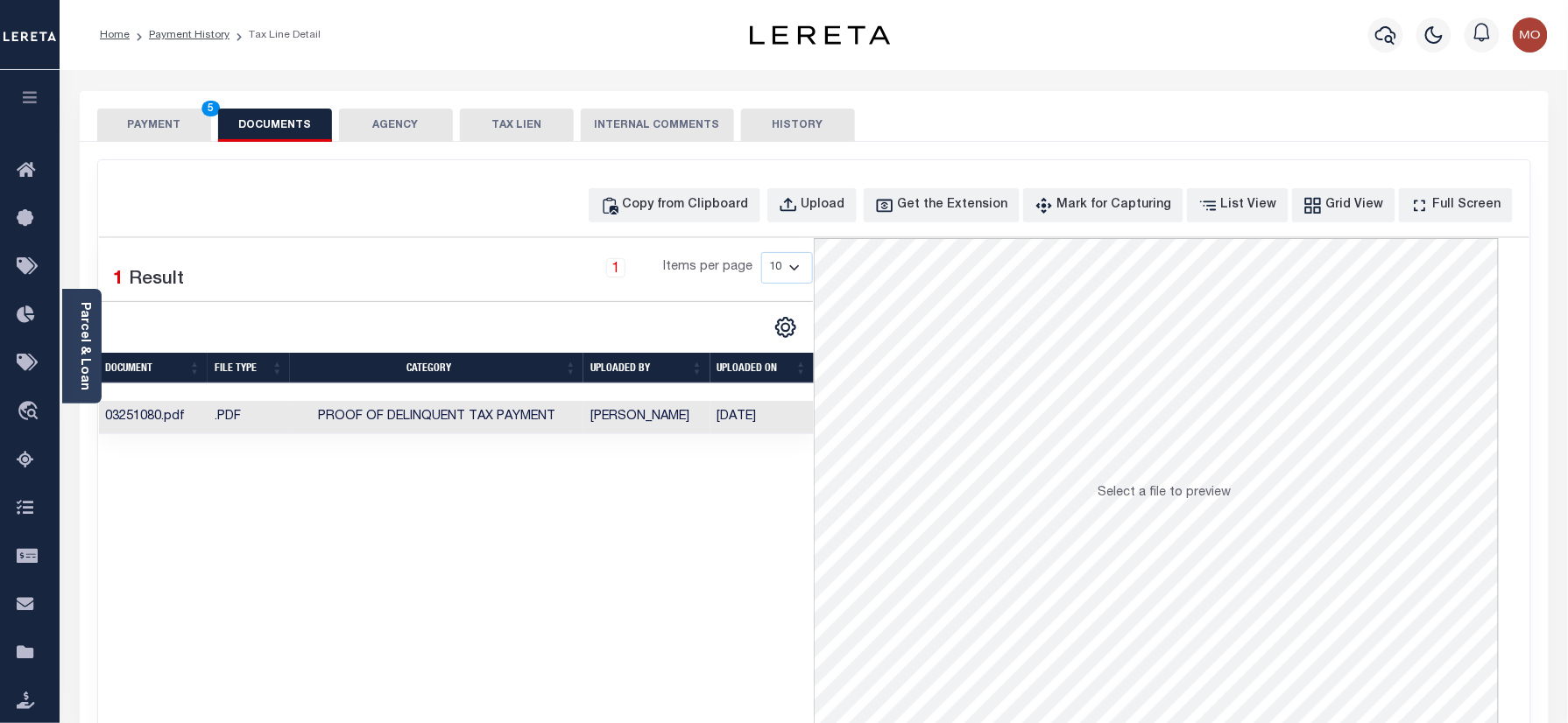
click at [127, 128] on button "PAYMENT 5" at bounding box center [154, 125] width 114 height 33
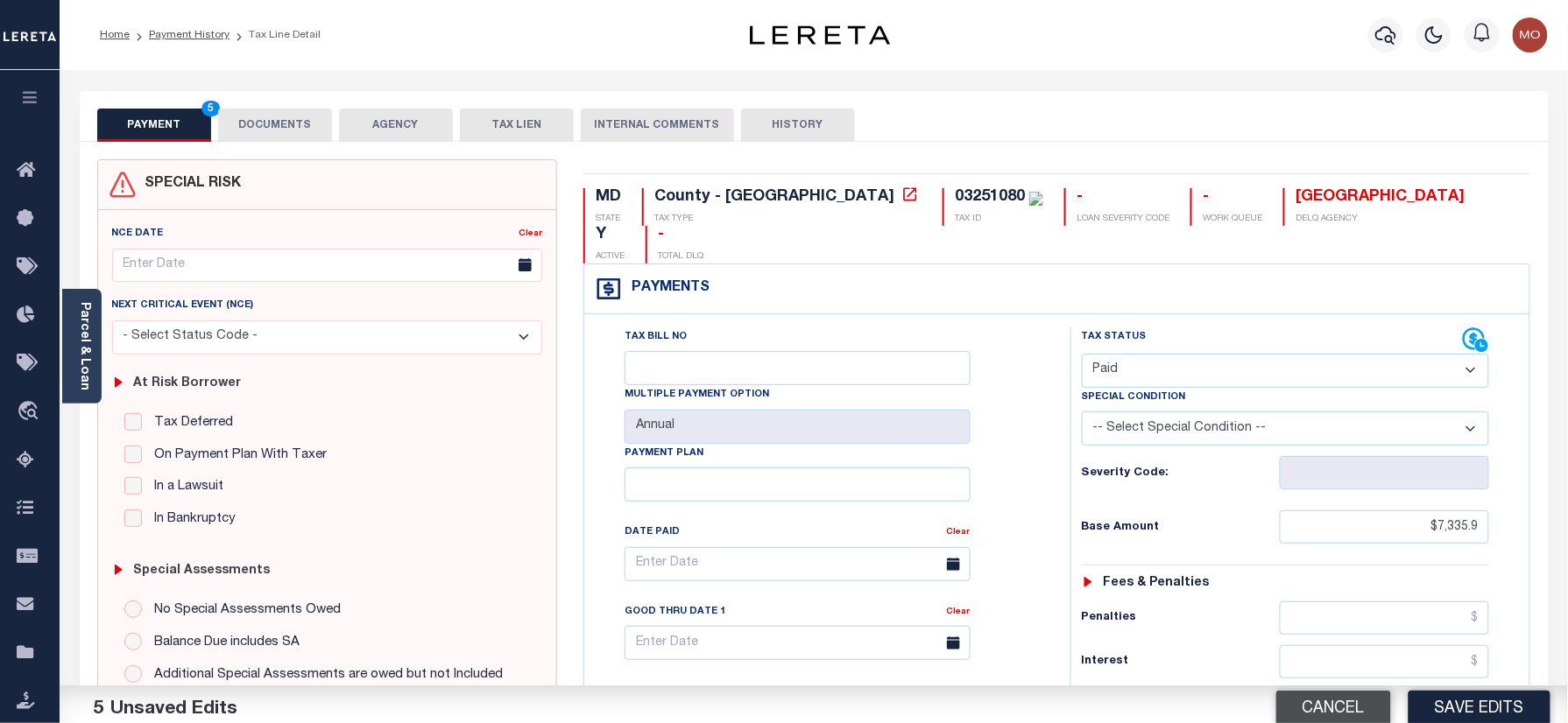
scroll to position [350, 0]
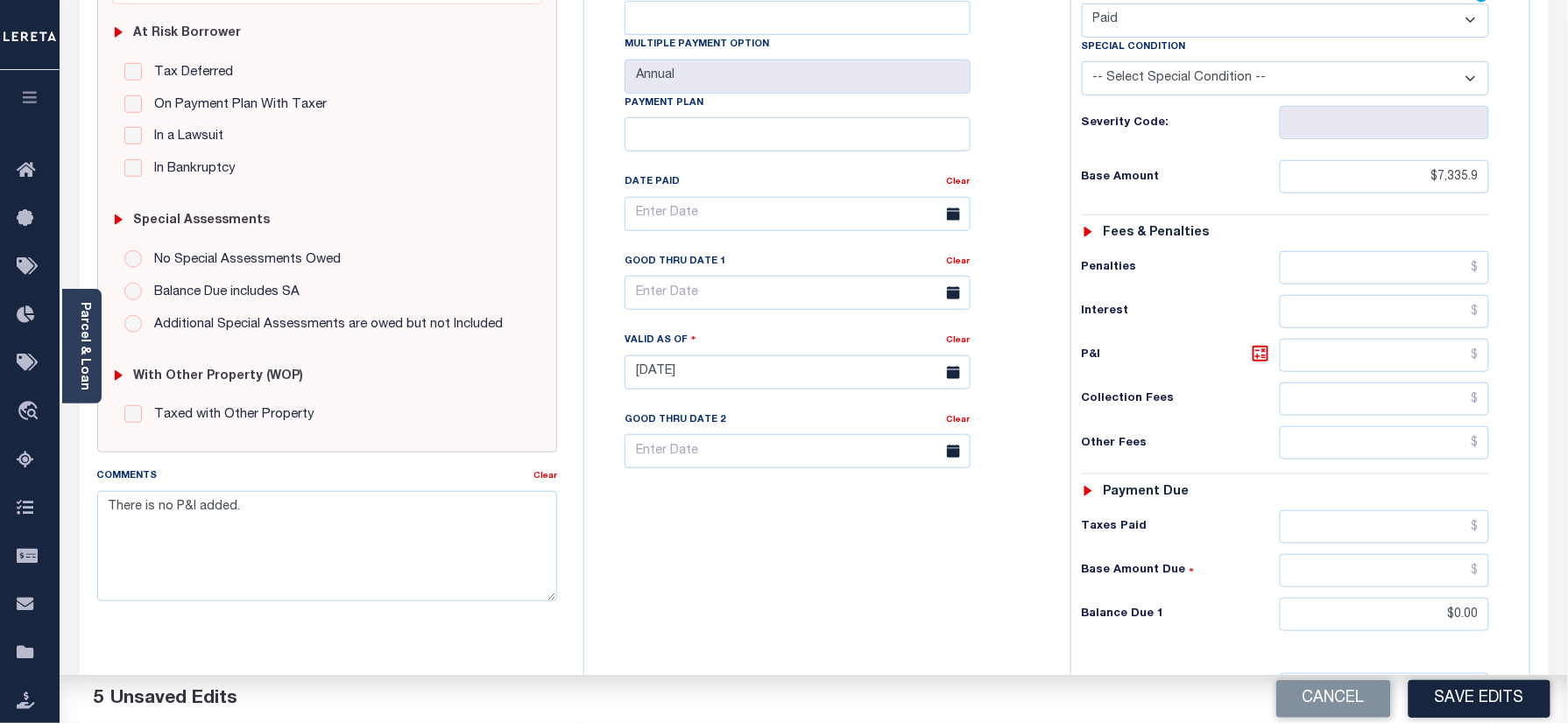
click at [1449, 678] on div "Cancel Save Edits" at bounding box center [1191, 700] width 754 height 49
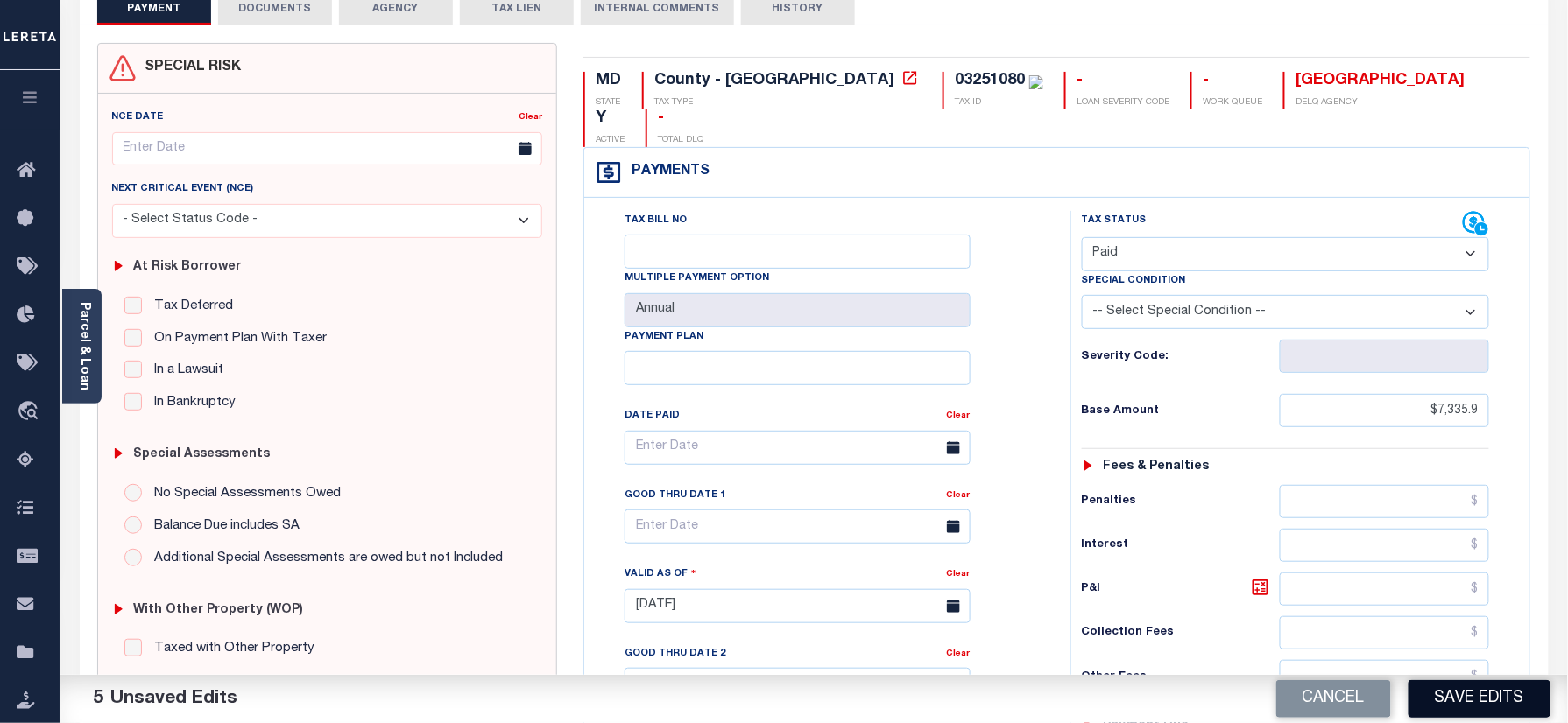
click at [1486, 695] on button "Save Edits" at bounding box center [1479, 699] width 142 height 38
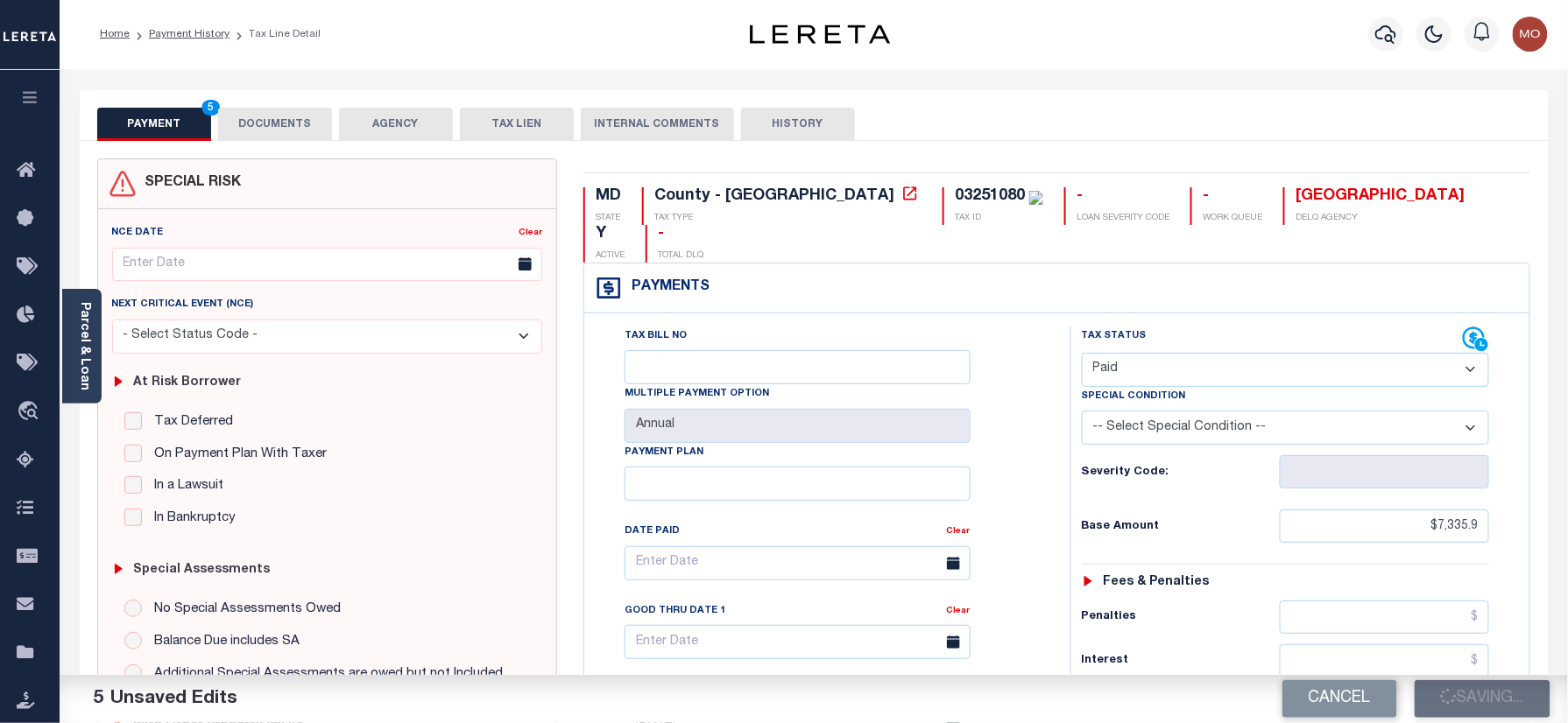
scroll to position [0, 0]
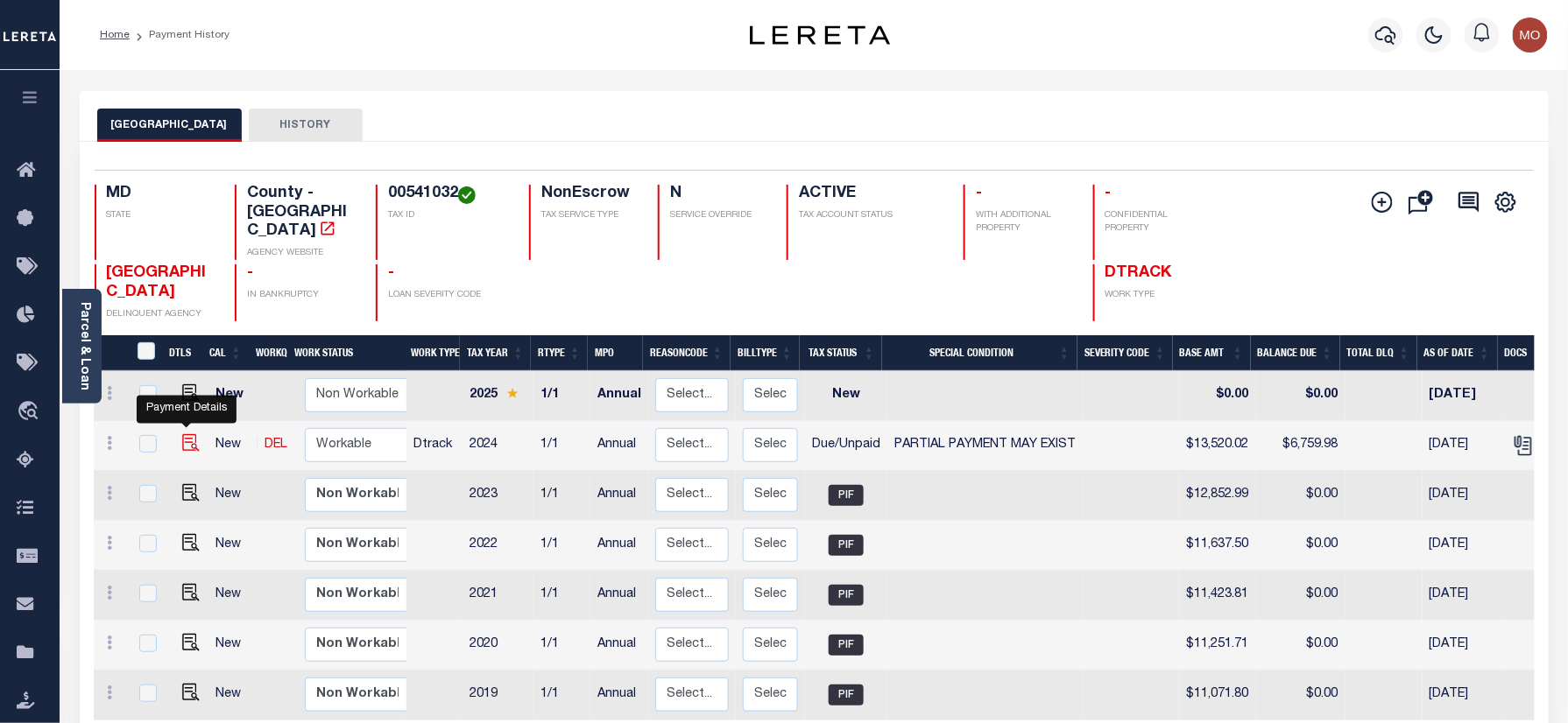
click at [182, 435] on img "" at bounding box center [191, 443] width 17 height 17
checkbox input "true"
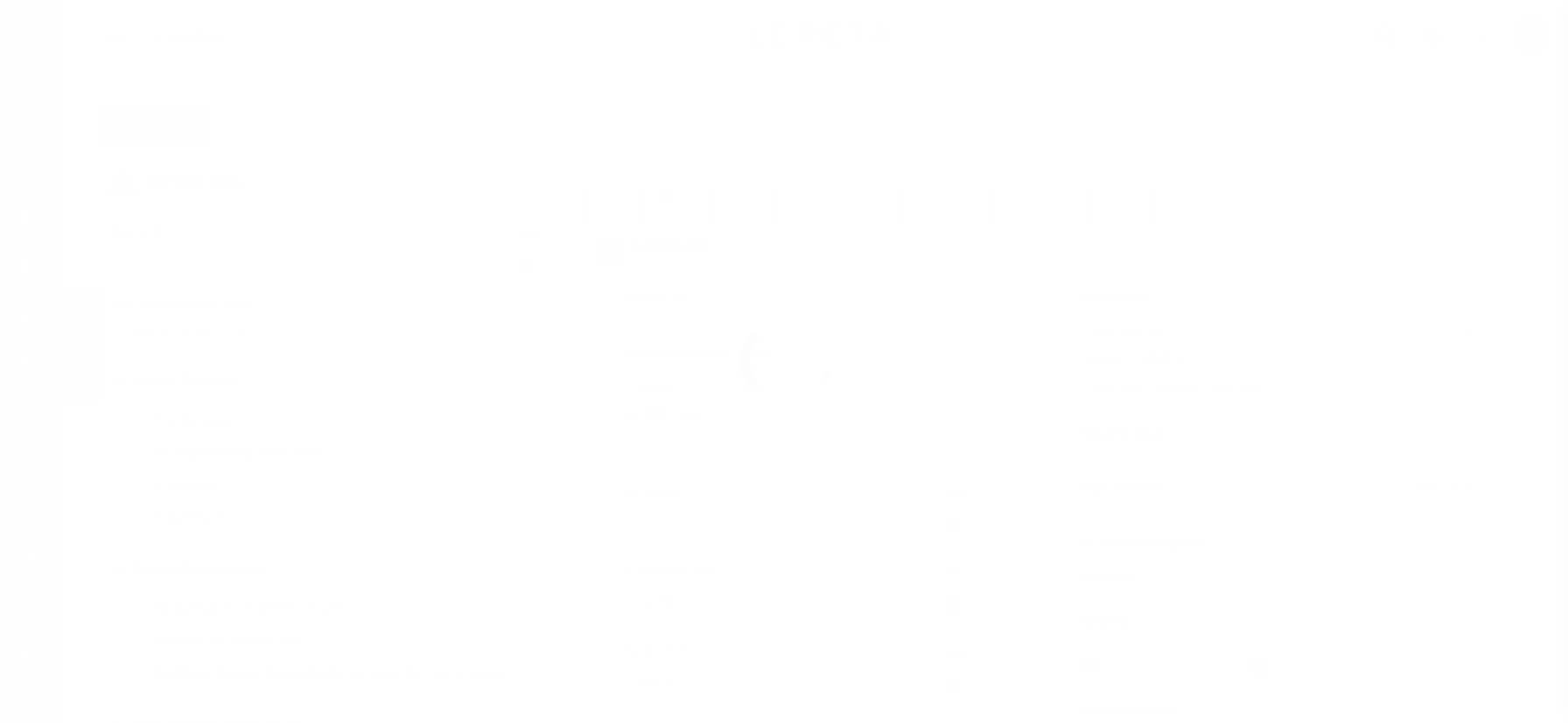
select select "DUE"
select select "15"
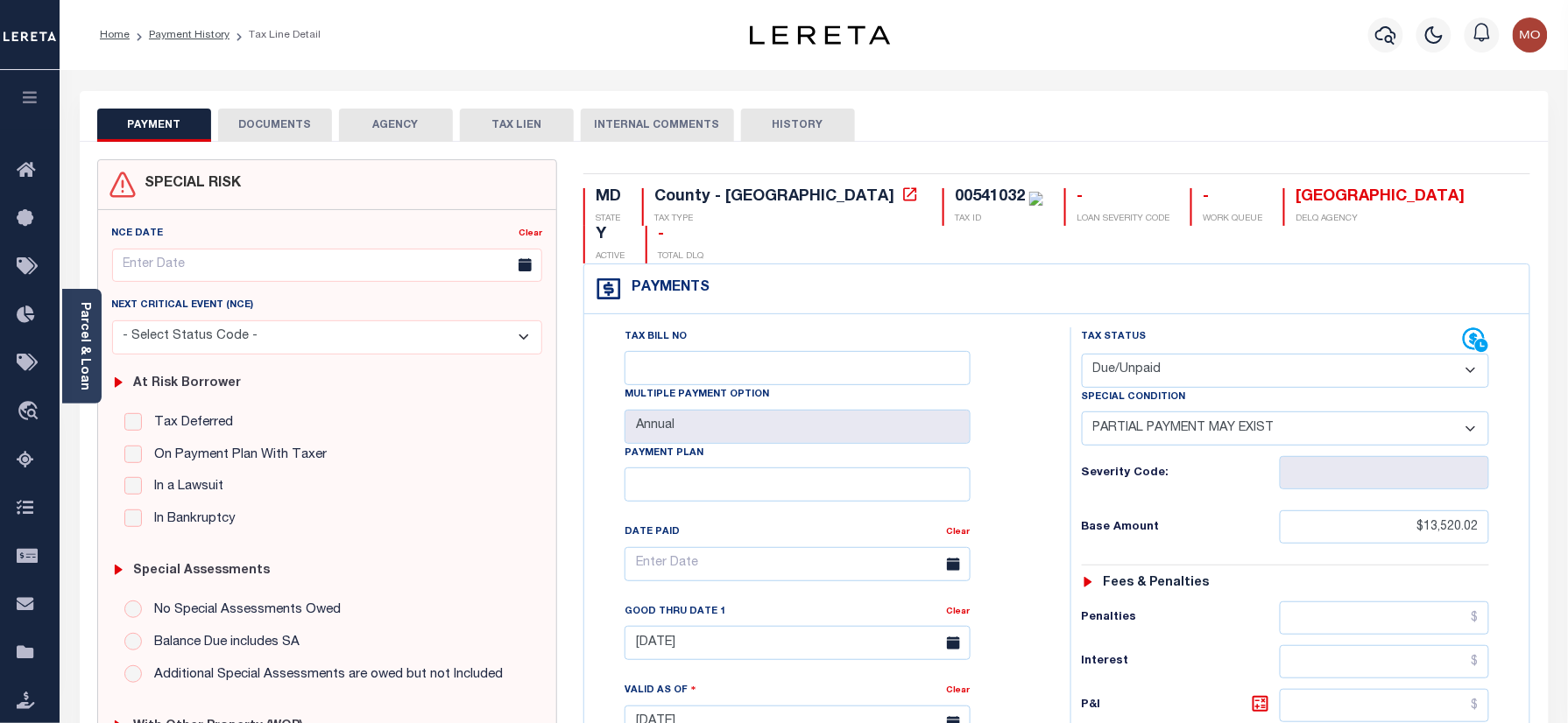
click at [954, 195] on div "00541032" at bounding box center [989, 196] width 70 height 15
copy div "00541032"
click at [1191, 354] on select "- Select Status Code - Open Due/Unpaid Paid Incomplete No Tax Due Internal Refu…" at bounding box center [1285, 371] width 408 height 34
select select "PYD"
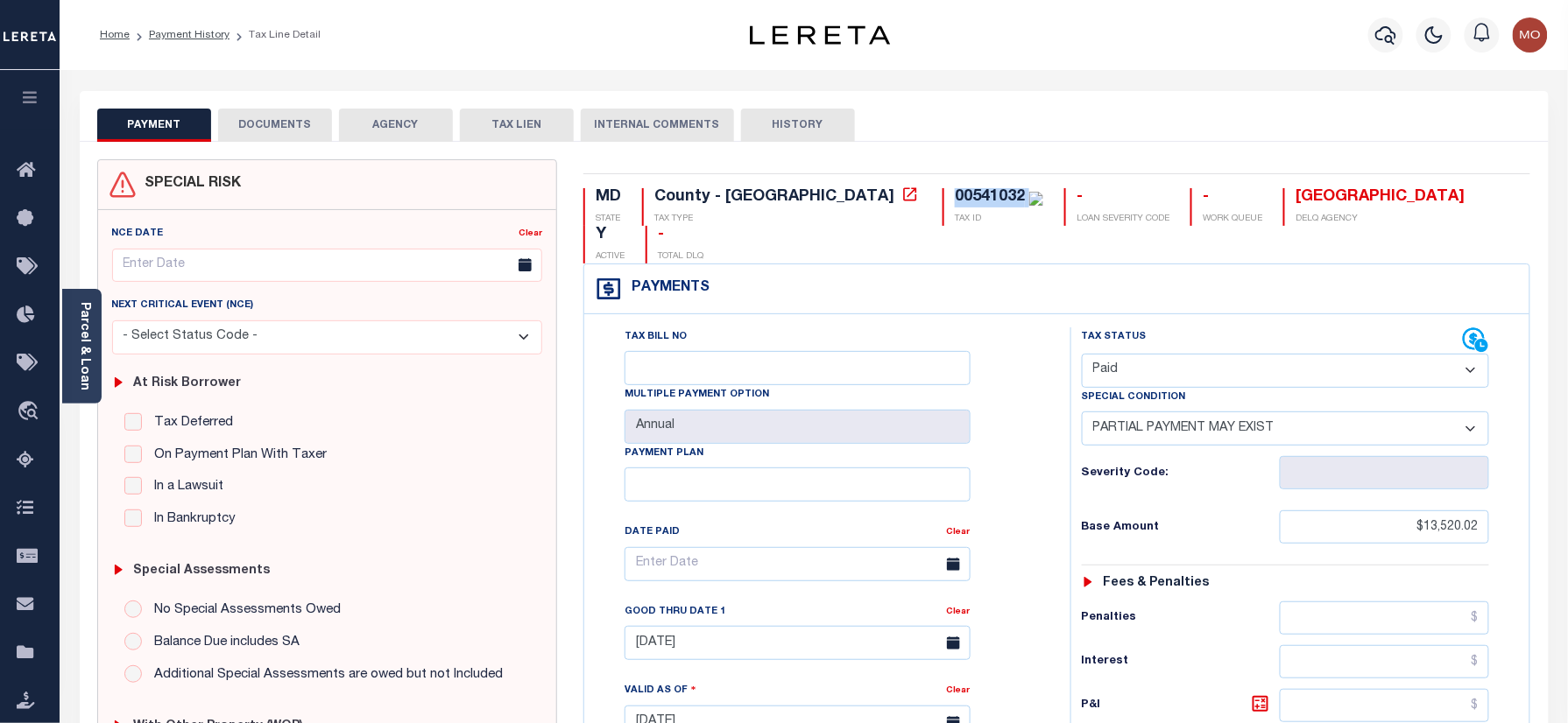
click at [1081, 354] on select "- Select Status Code - Open Due/Unpaid Paid Incomplete No Tax Due Internal Refu…" at bounding box center [1285, 371] width 408 height 34
select select "0"
type input "[DATE]"
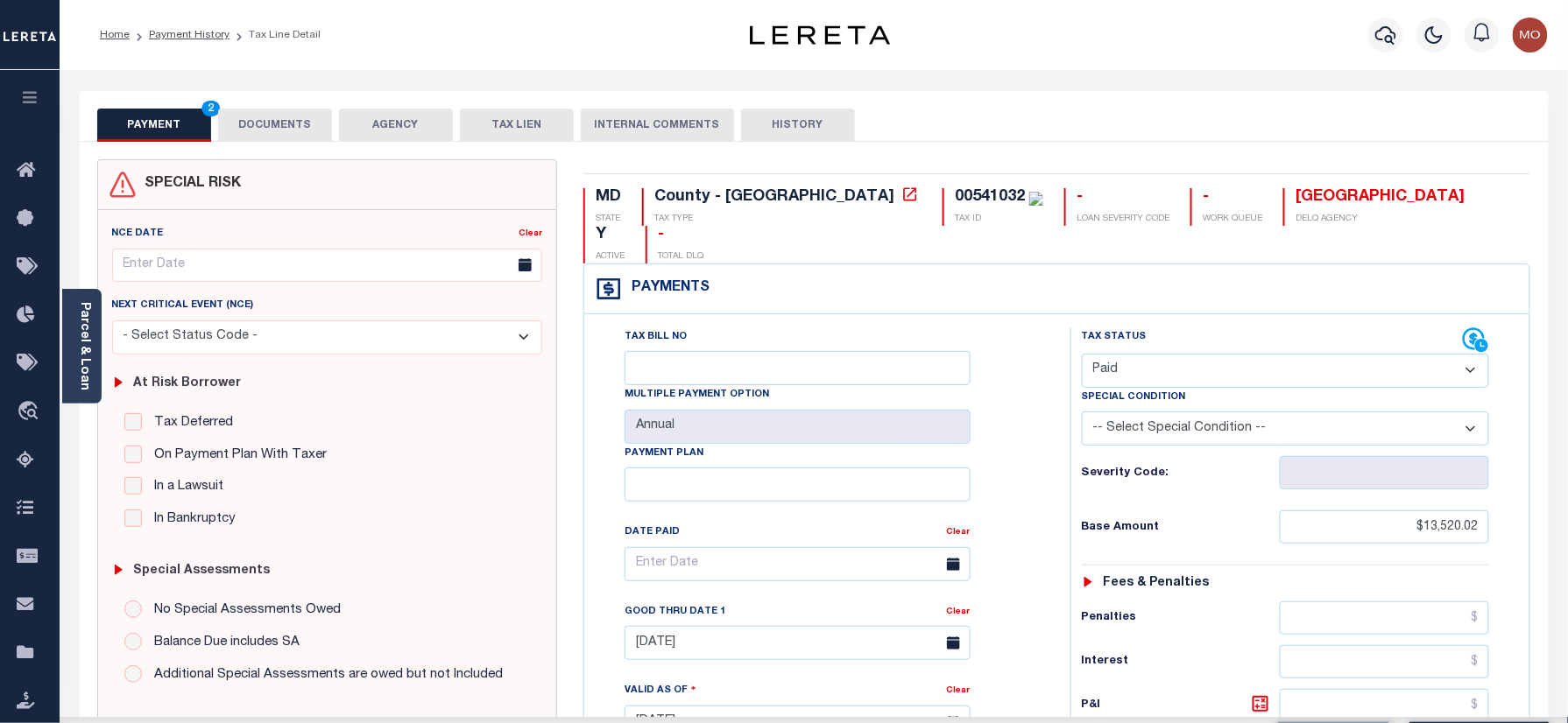
click at [1045, 448] on div "Tax Bill No Multiple Payment Option Annual Payment Plan" at bounding box center [823, 713] width 468 height 773
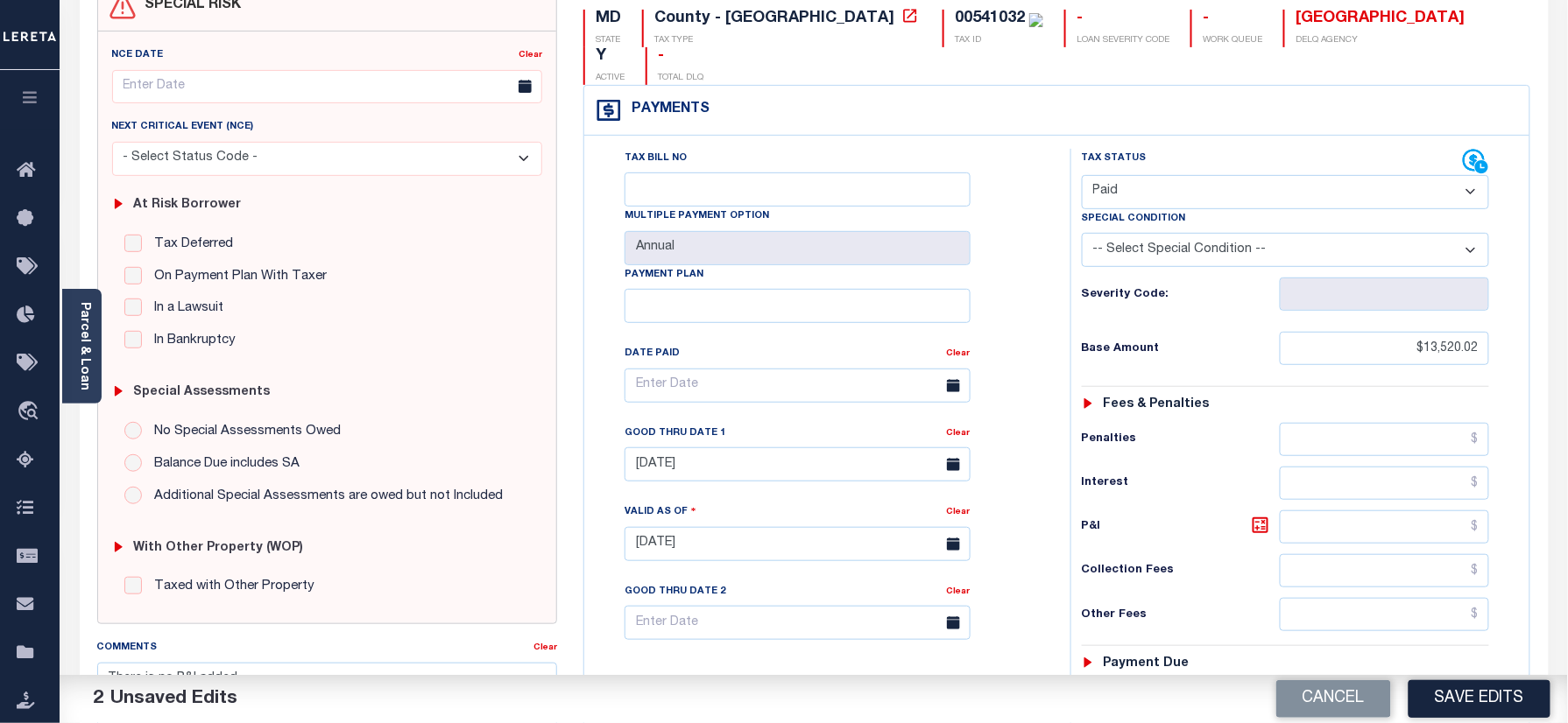
scroll to position [350, 0]
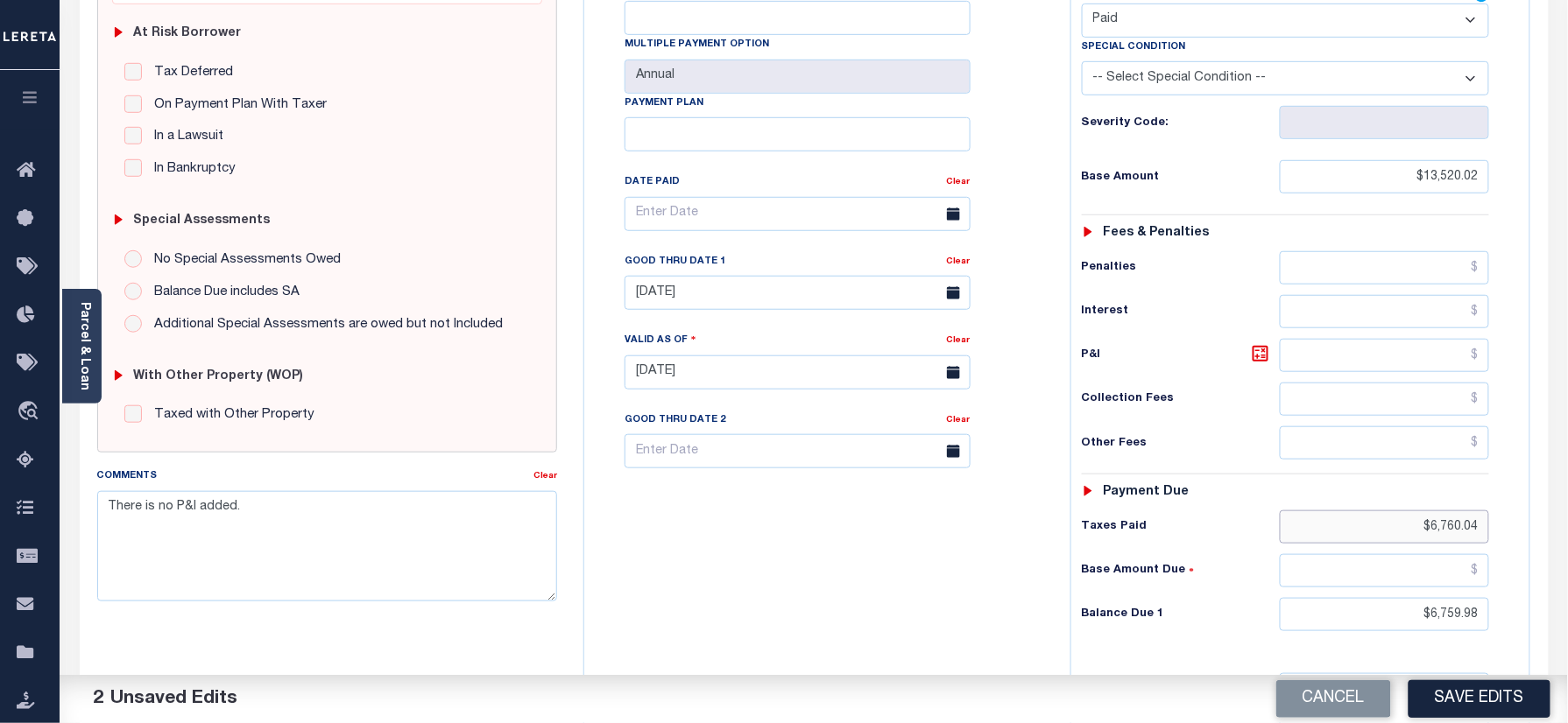
drag, startPoint x: 1384, startPoint y: 509, endPoint x: 1471, endPoint y: 582, distance: 113.6
click at [1567, 508] on html "Home Payment History Tax Line Detail" at bounding box center [784, 314] width 1568 height 1328
drag, startPoint x: 1387, startPoint y: 585, endPoint x: 1584, endPoint y: 593, distance: 197.2
click at [1567, 599] on html "Home Payment History Tax Line Detail" at bounding box center [784, 314] width 1568 height 1328
type input "$0.00"
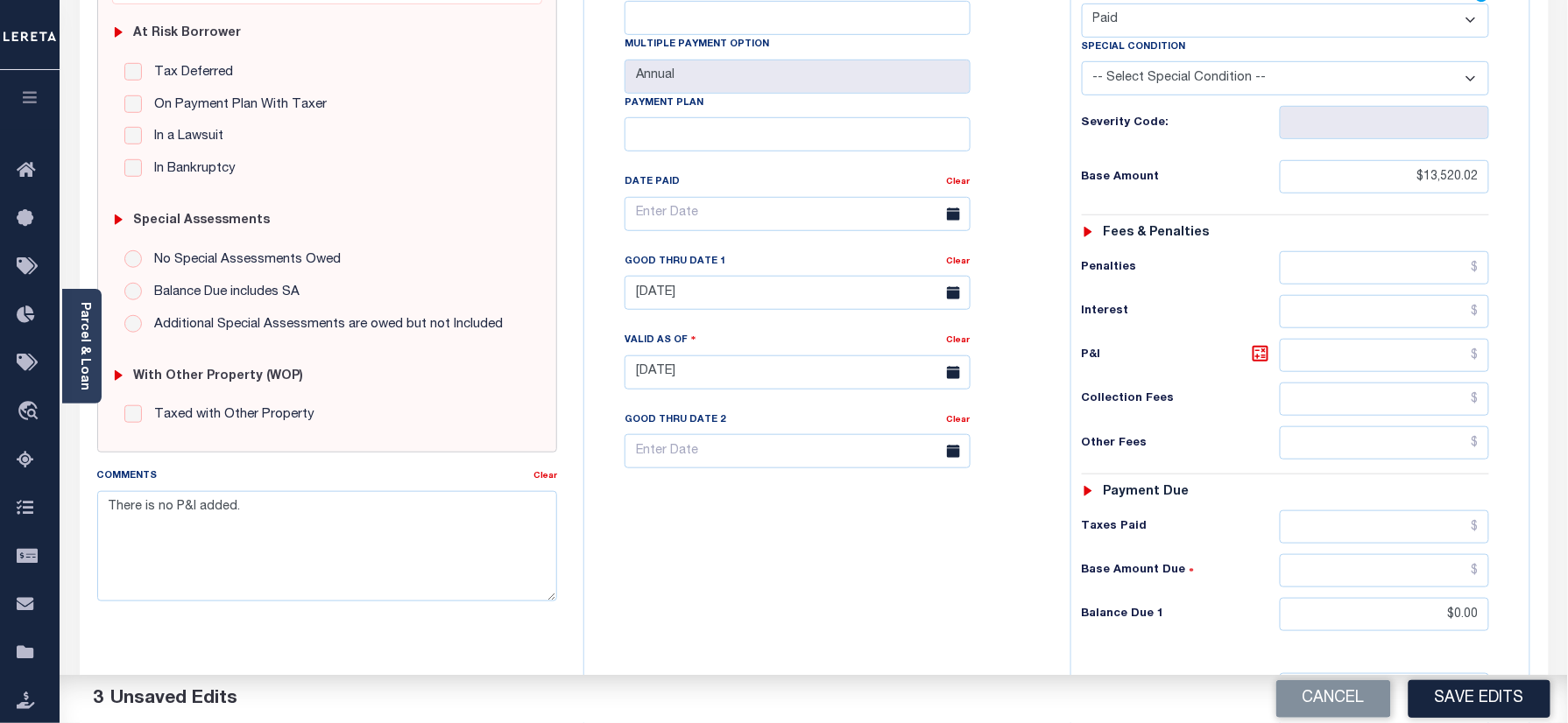
click at [940, 582] on div "Tax Bill No Multiple Payment Option Annual Payment Plan" at bounding box center [823, 363] width 468 height 773
click at [963, 257] on link "Clear" at bounding box center [958, 261] width 23 height 9
drag, startPoint x: 1000, startPoint y: 228, endPoint x: 1016, endPoint y: 264, distance: 39.4
click at [1002, 229] on div "Tax Bill No Multiple Payment Option Annual Payment Plan Clear Clear Valid as Of…" at bounding box center [823, 223] width 442 height 492
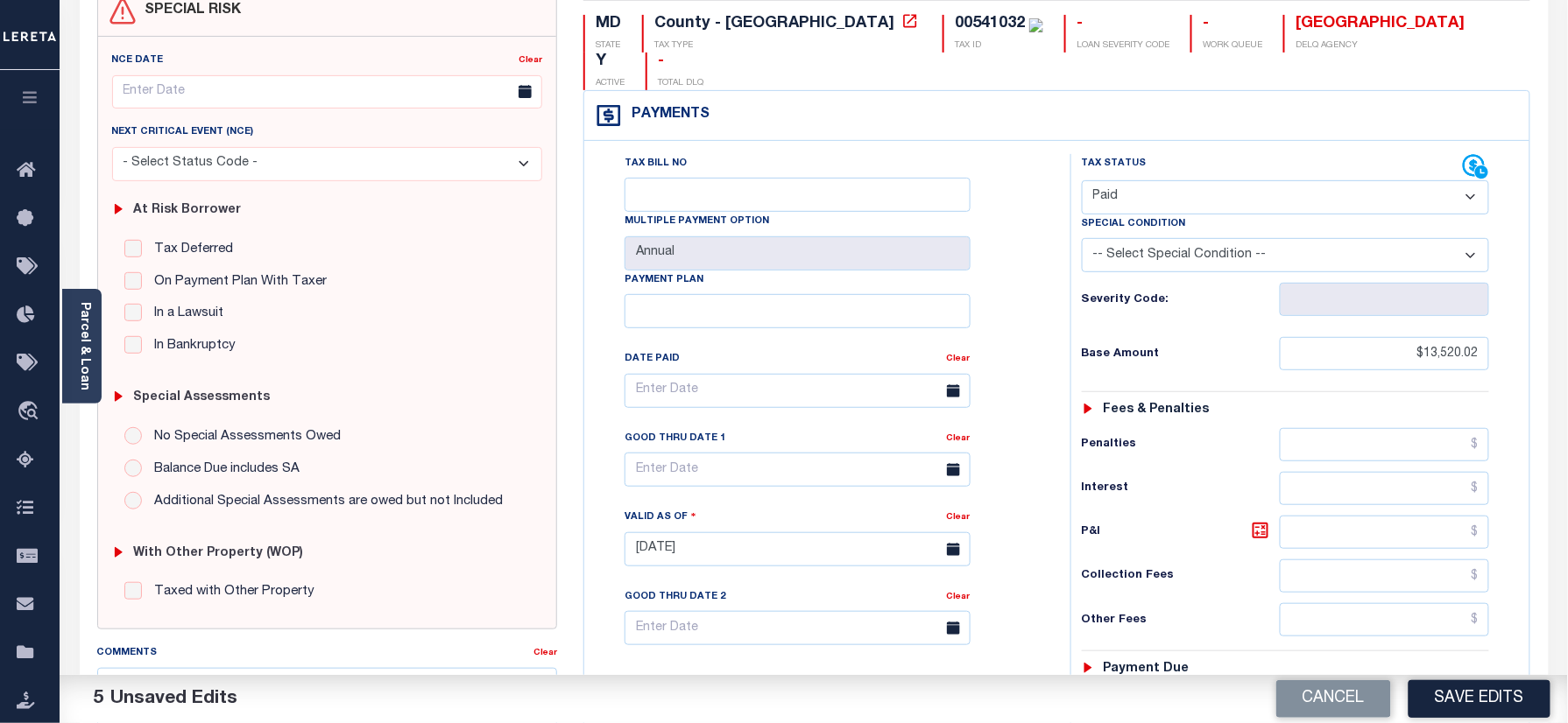
scroll to position [0, 0]
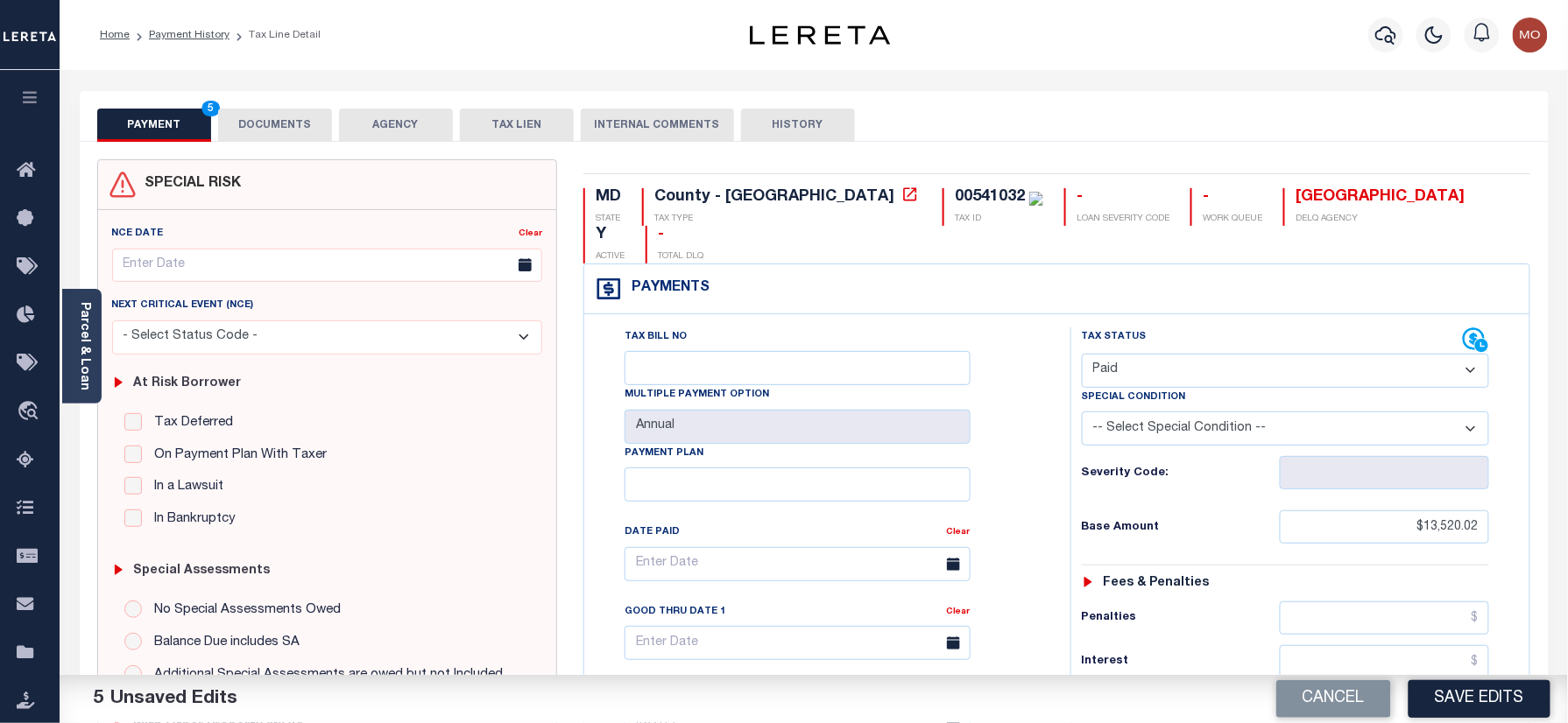
click at [954, 194] on div "00541032" at bounding box center [989, 196] width 70 height 15
copy div "00541032"
click at [257, 121] on button "DOCUMENTS" at bounding box center [275, 125] width 114 height 33
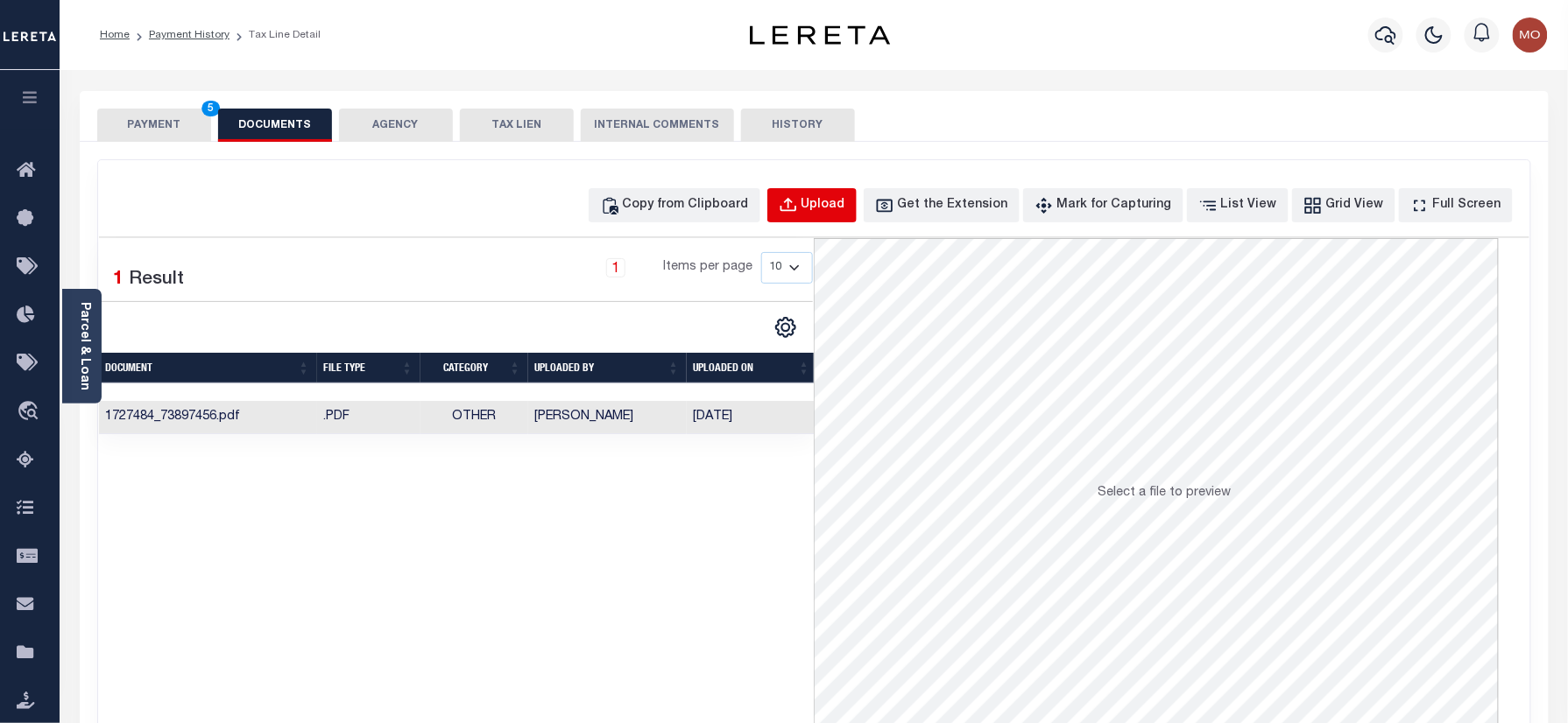
click at [838, 208] on div "Upload" at bounding box center [823, 206] width 44 height 19
select select "POP"
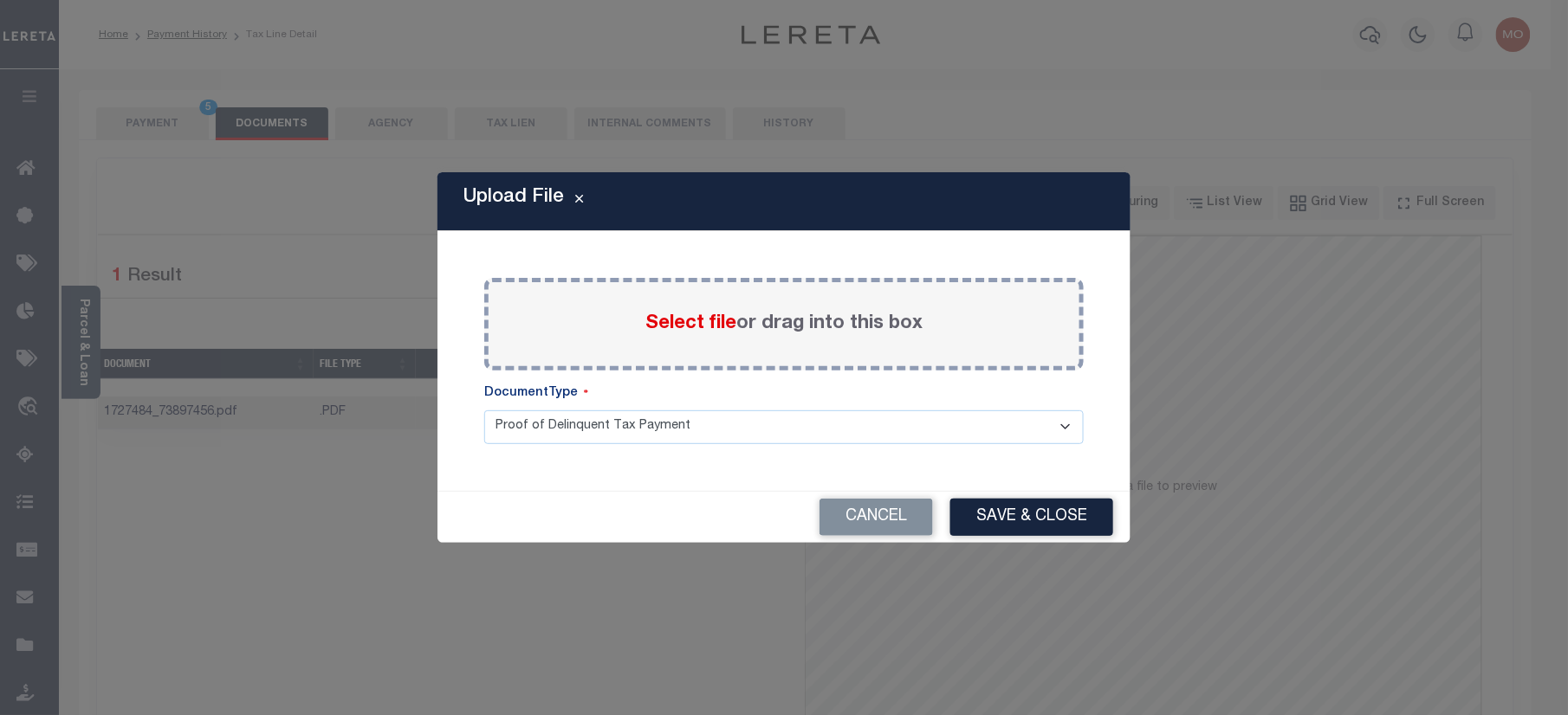
click at [706, 326] on span "Select file" at bounding box center [690, 324] width 91 height 19
click at [0, 0] on input "Select file or drag into this box" at bounding box center [0, 0] width 0 height 0
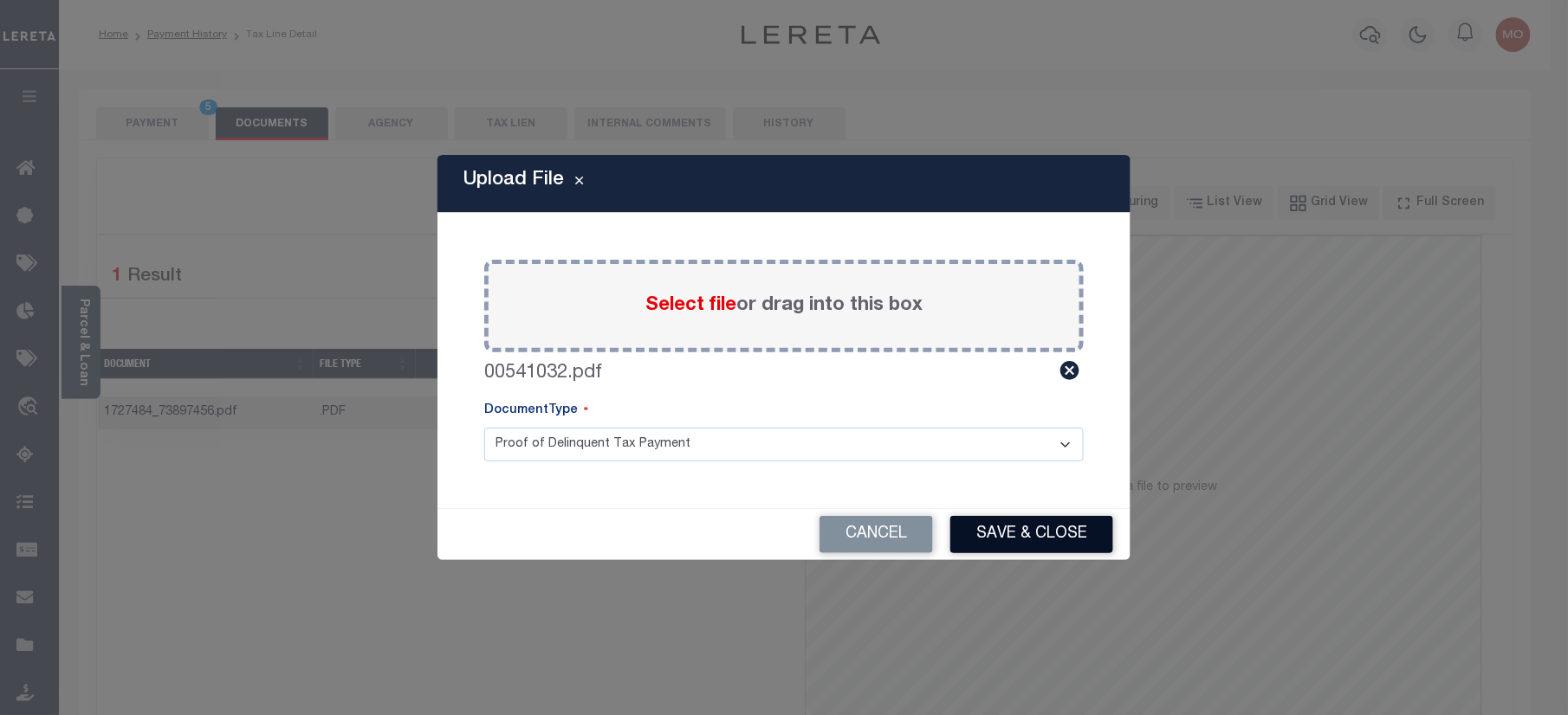
click at [1016, 530] on button "Save & Close" at bounding box center [1032, 534] width 163 height 37
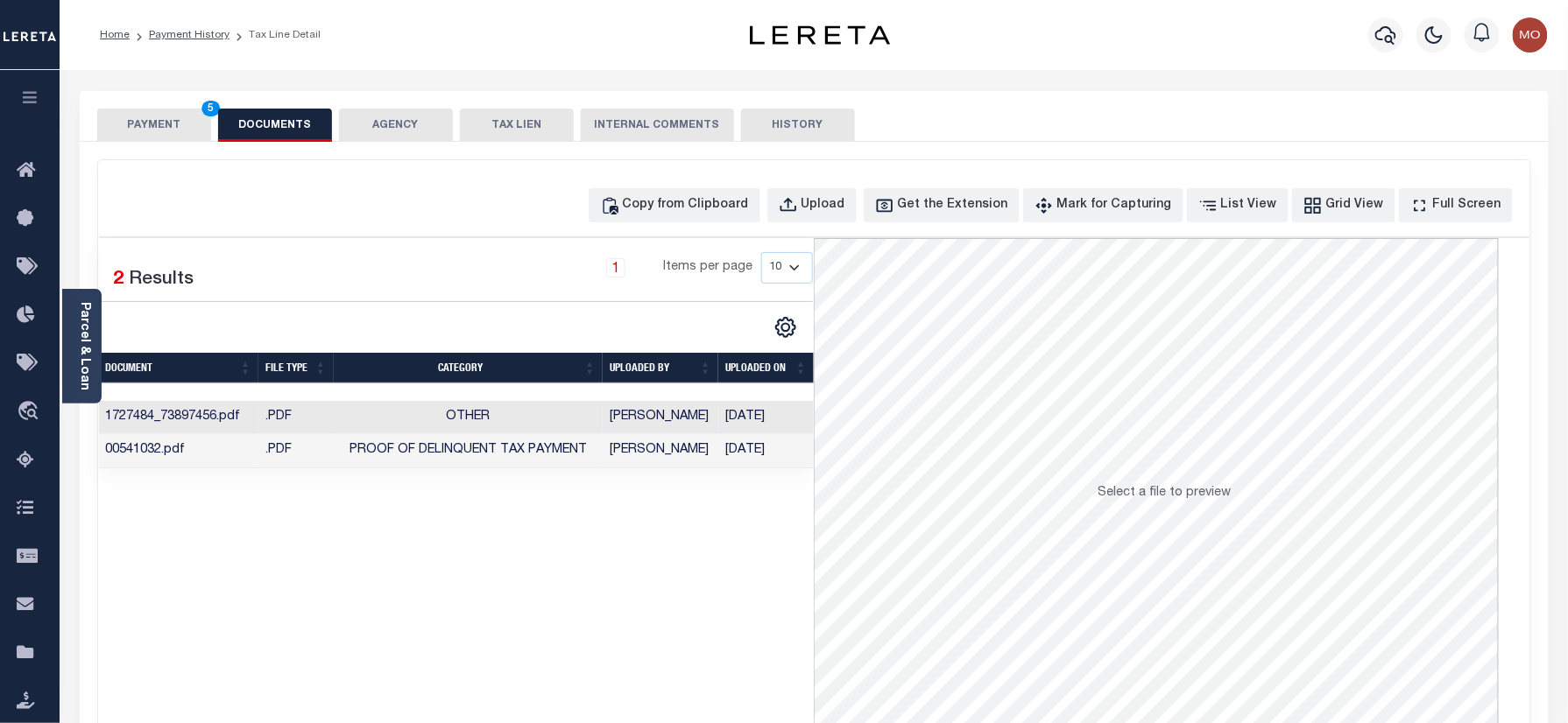
click at [194, 131] on button "PAYMENT 5" at bounding box center [154, 125] width 114 height 33
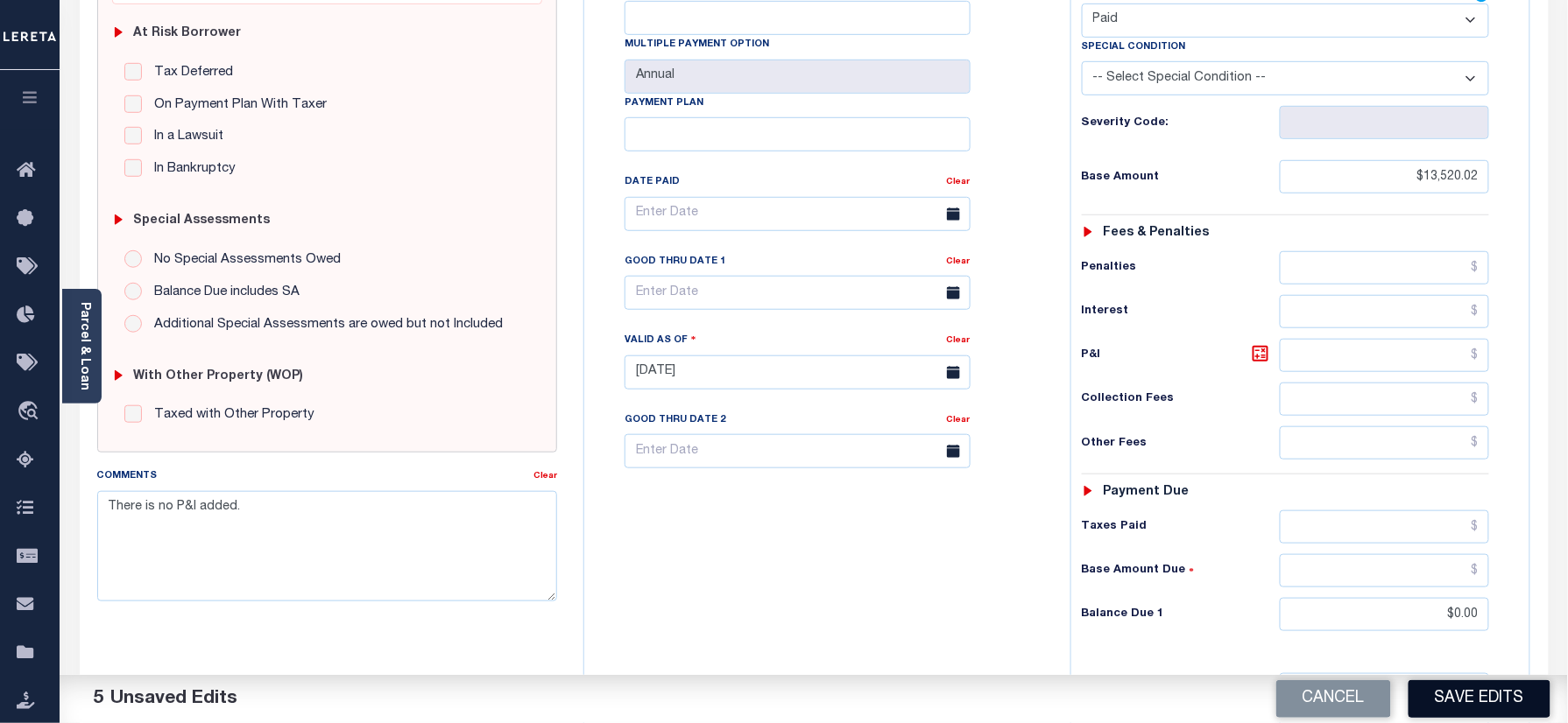
click at [1465, 687] on button "Save Edits" at bounding box center [1479, 699] width 142 height 38
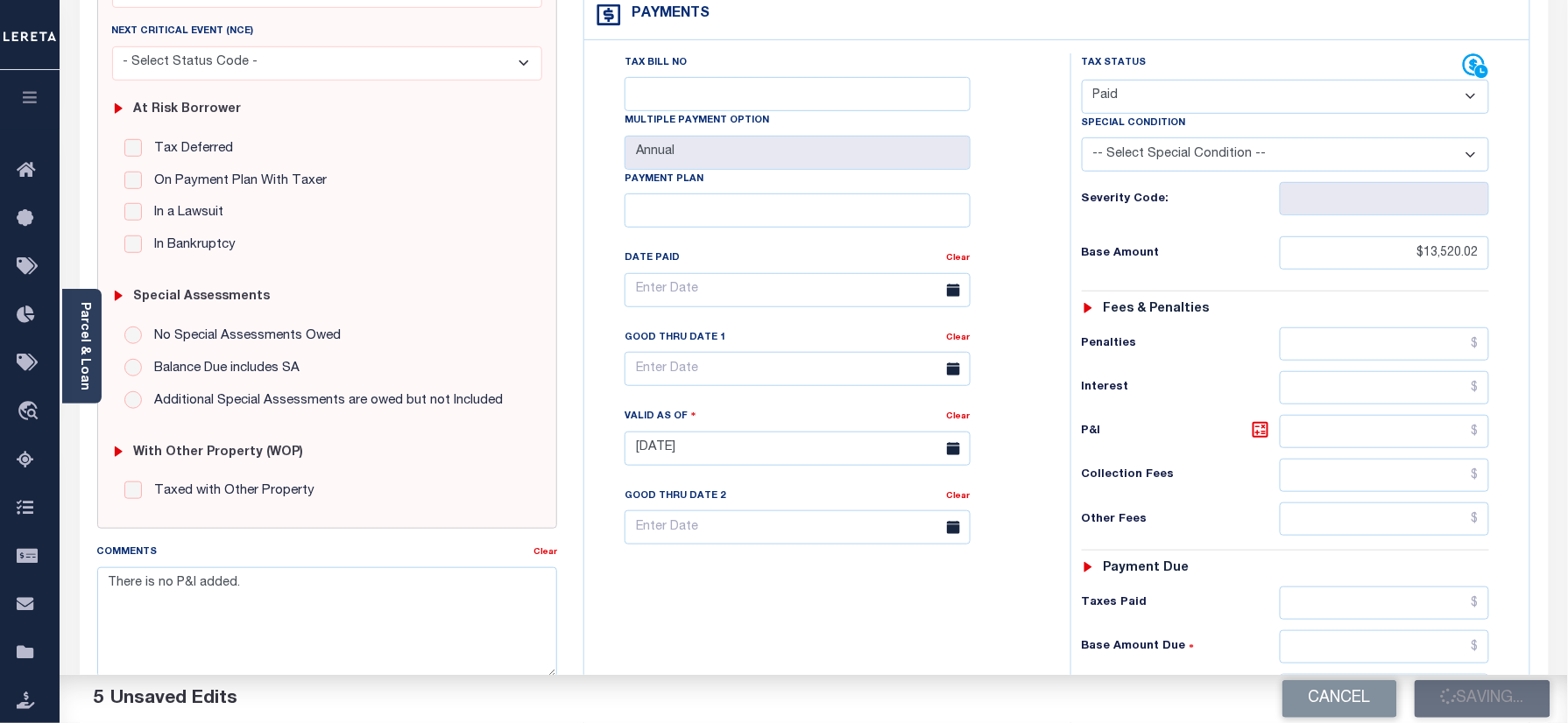
scroll to position [233, 0]
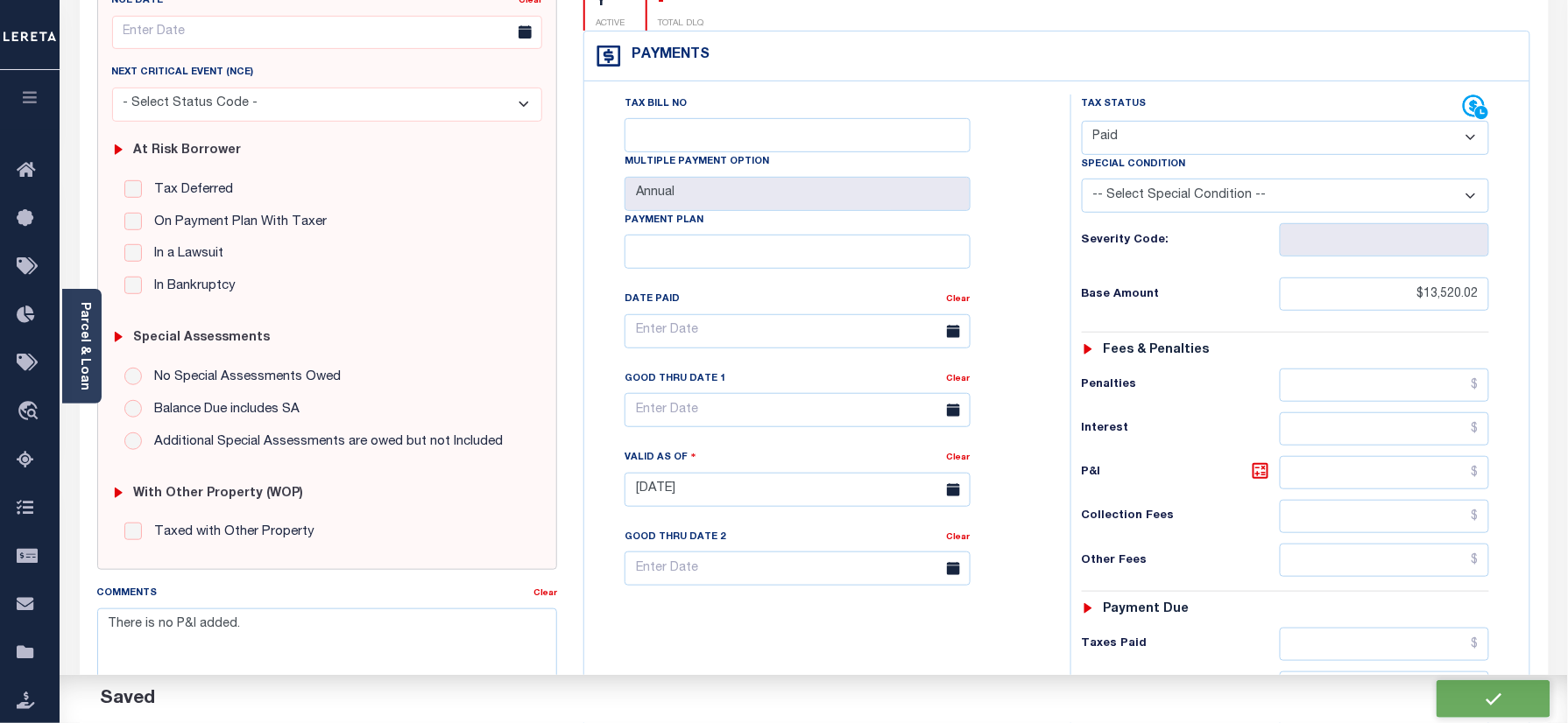
checkbox input "false"
type input "$13,520.02"
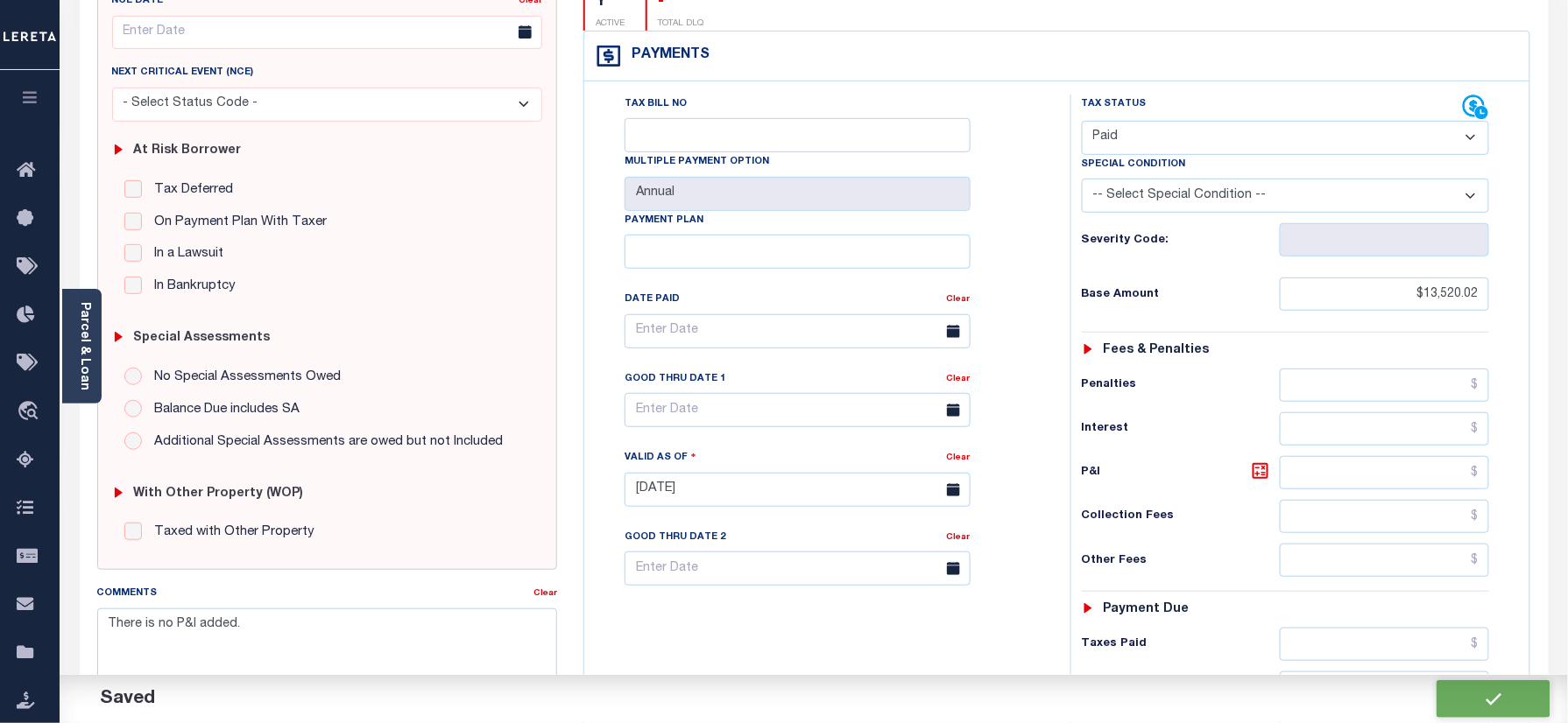
type input "$0"
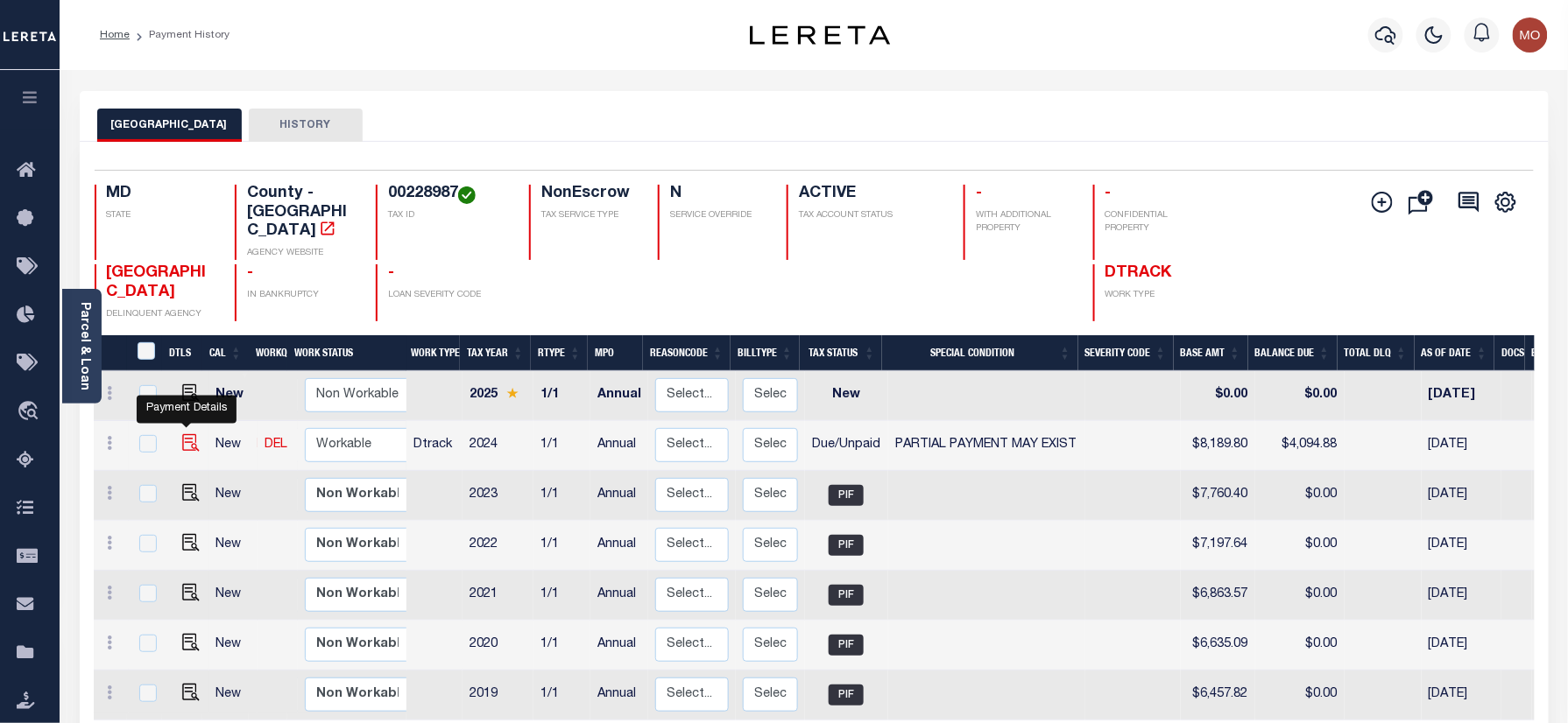
click at [190, 435] on img "" at bounding box center [191, 443] width 17 height 17
checkbox input "true"
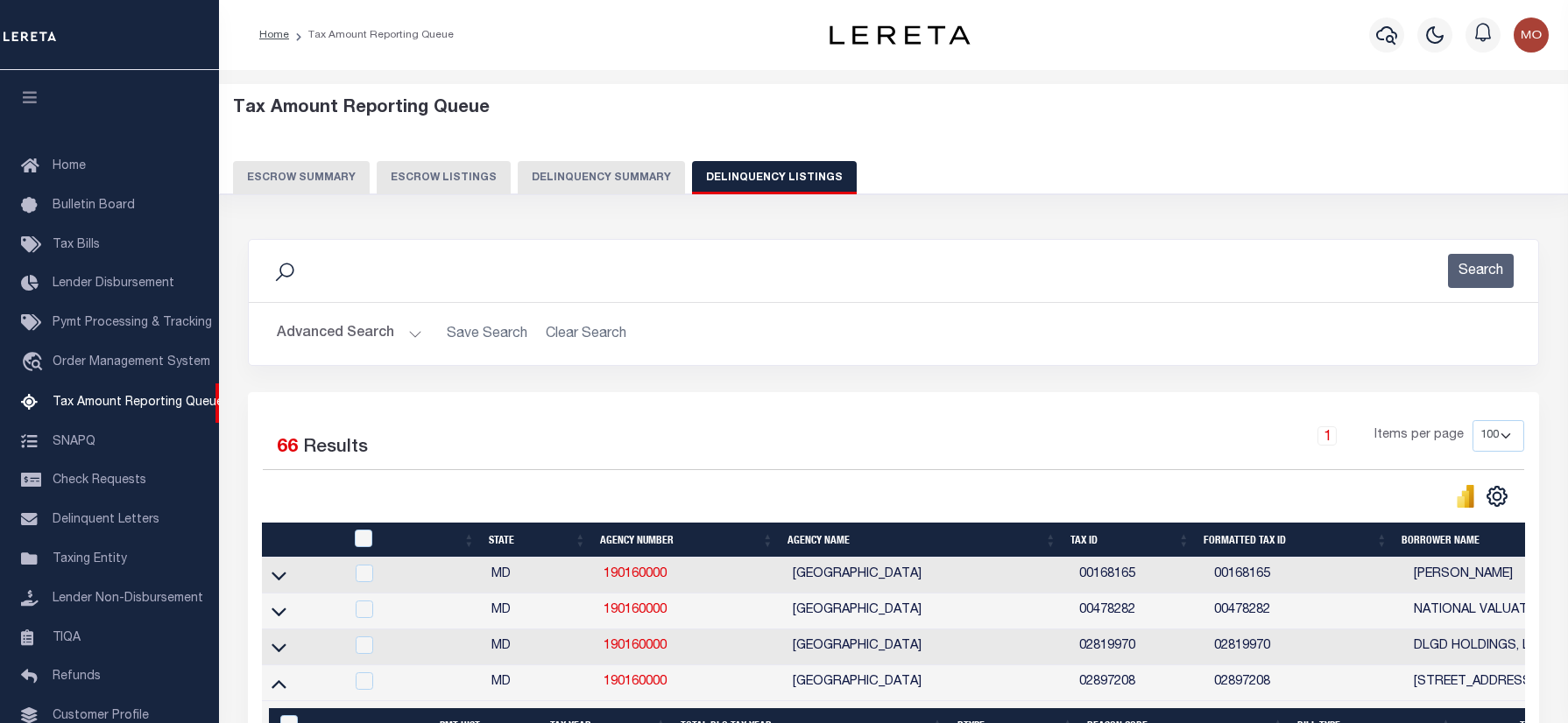
select select "100"
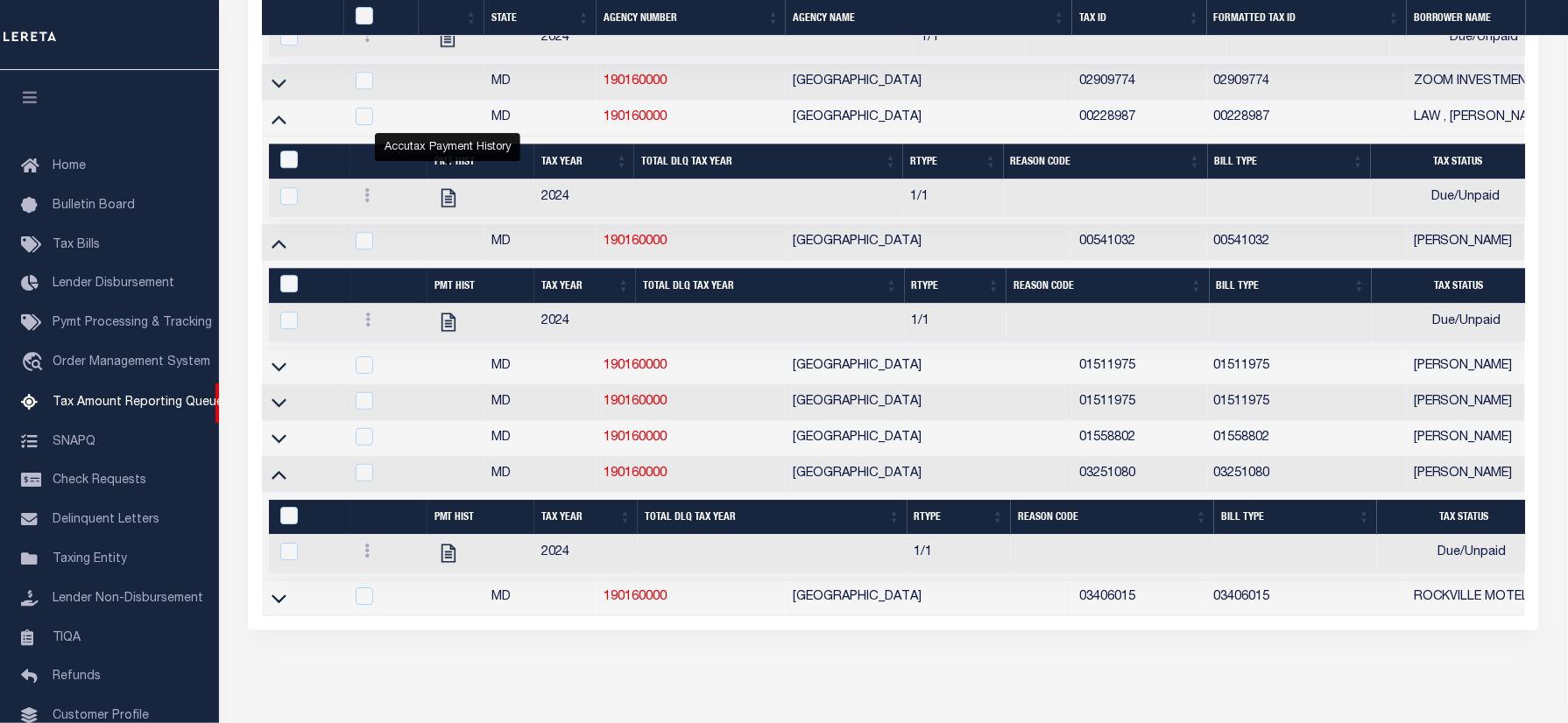
scroll to position [105, 0]
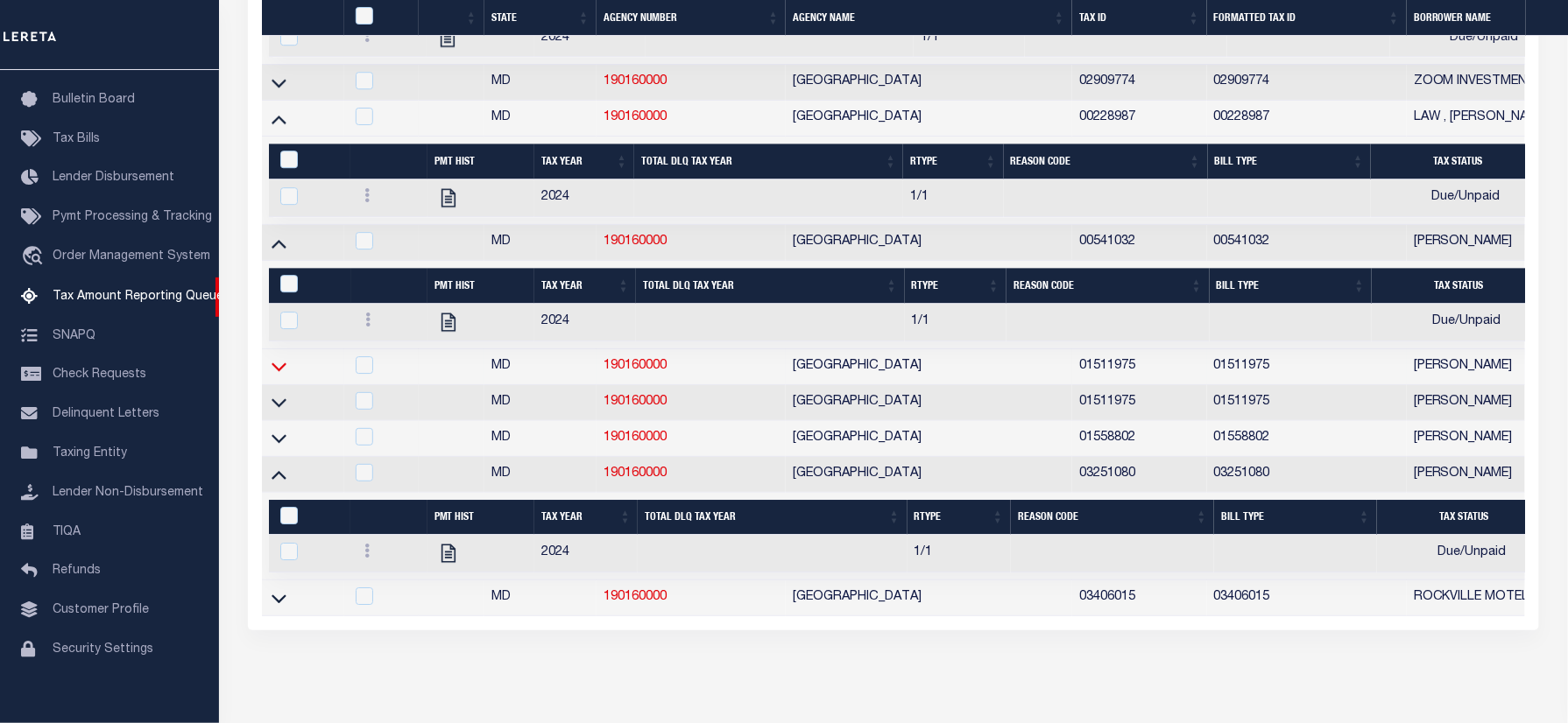
click at [277, 373] on icon at bounding box center [278, 367] width 15 height 9
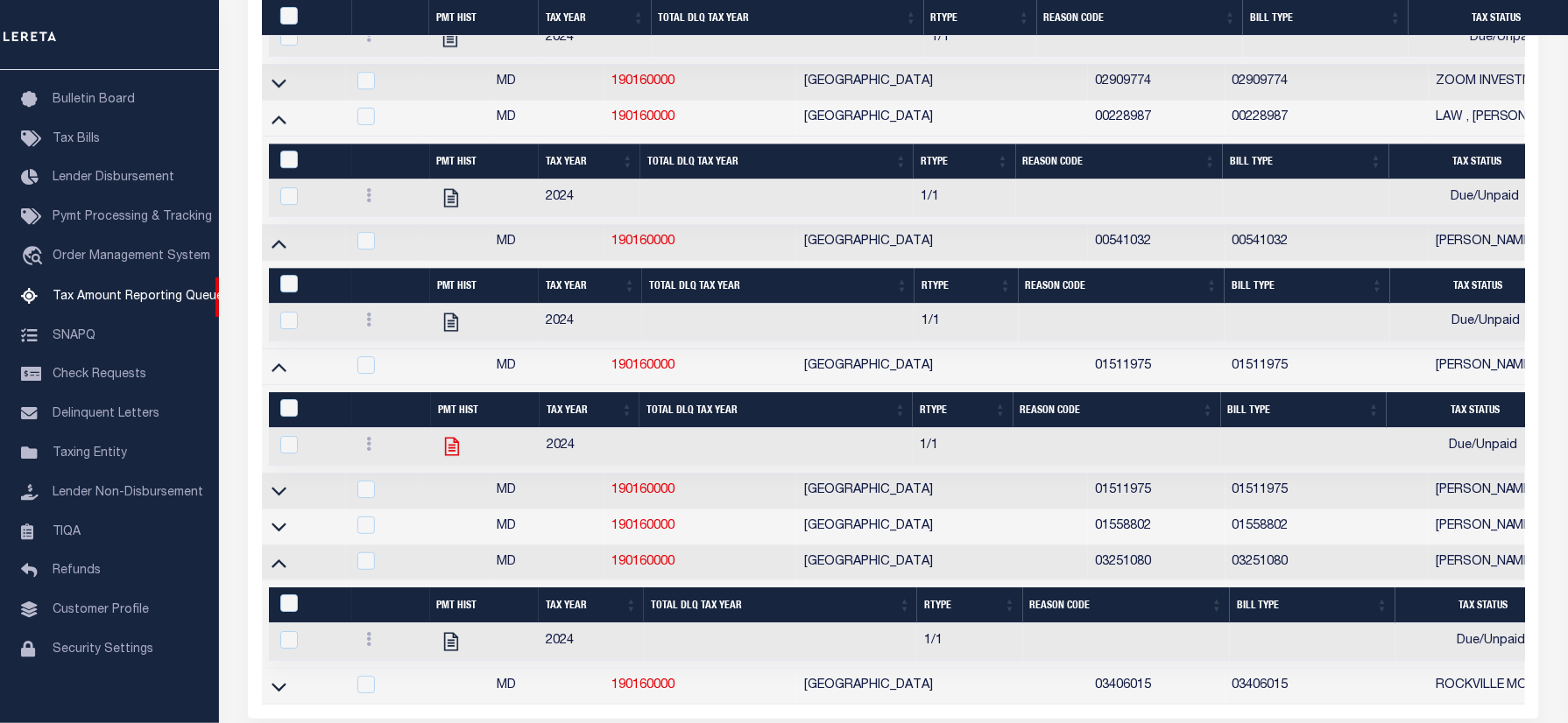
scroll to position [4806, 0]
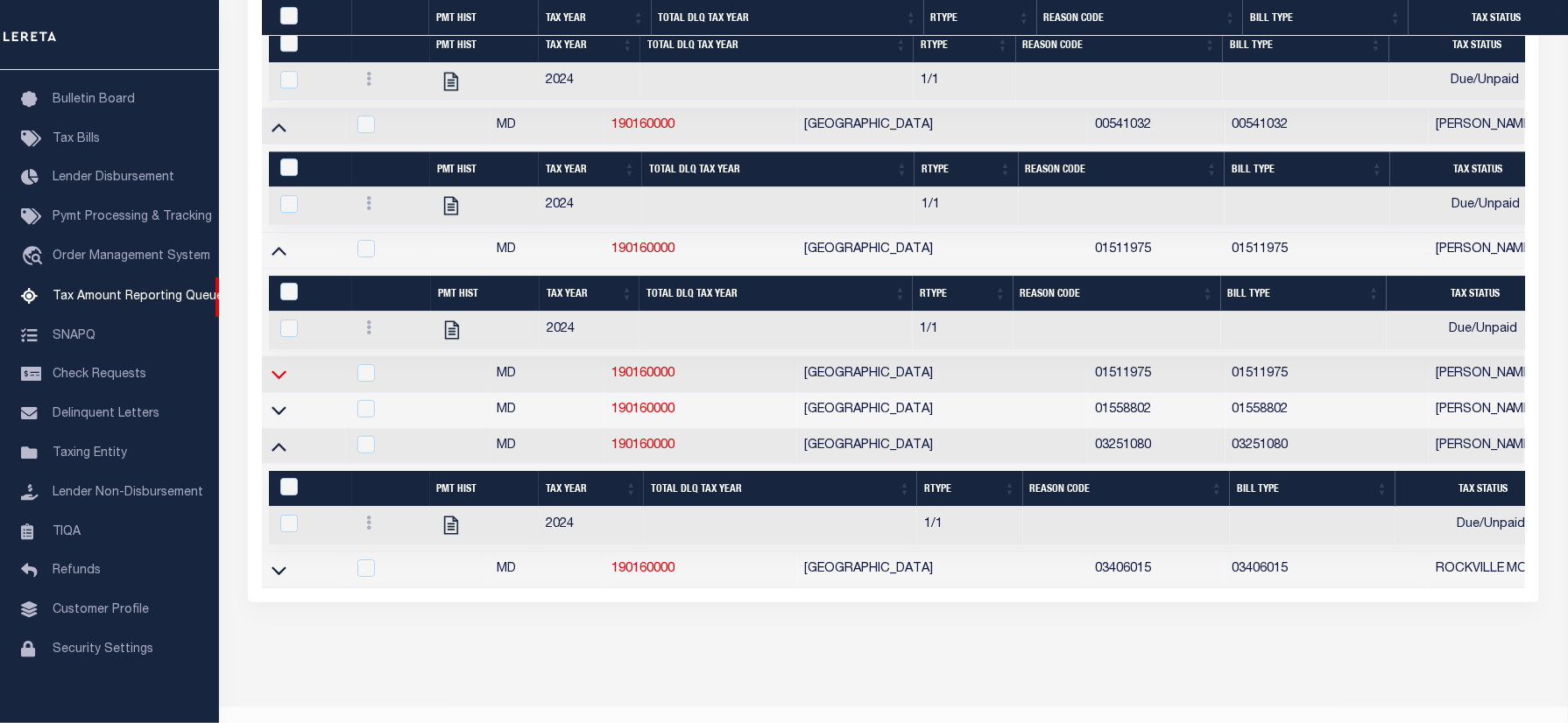
click at [277, 383] on icon at bounding box center [278, 374] width 15 height 18
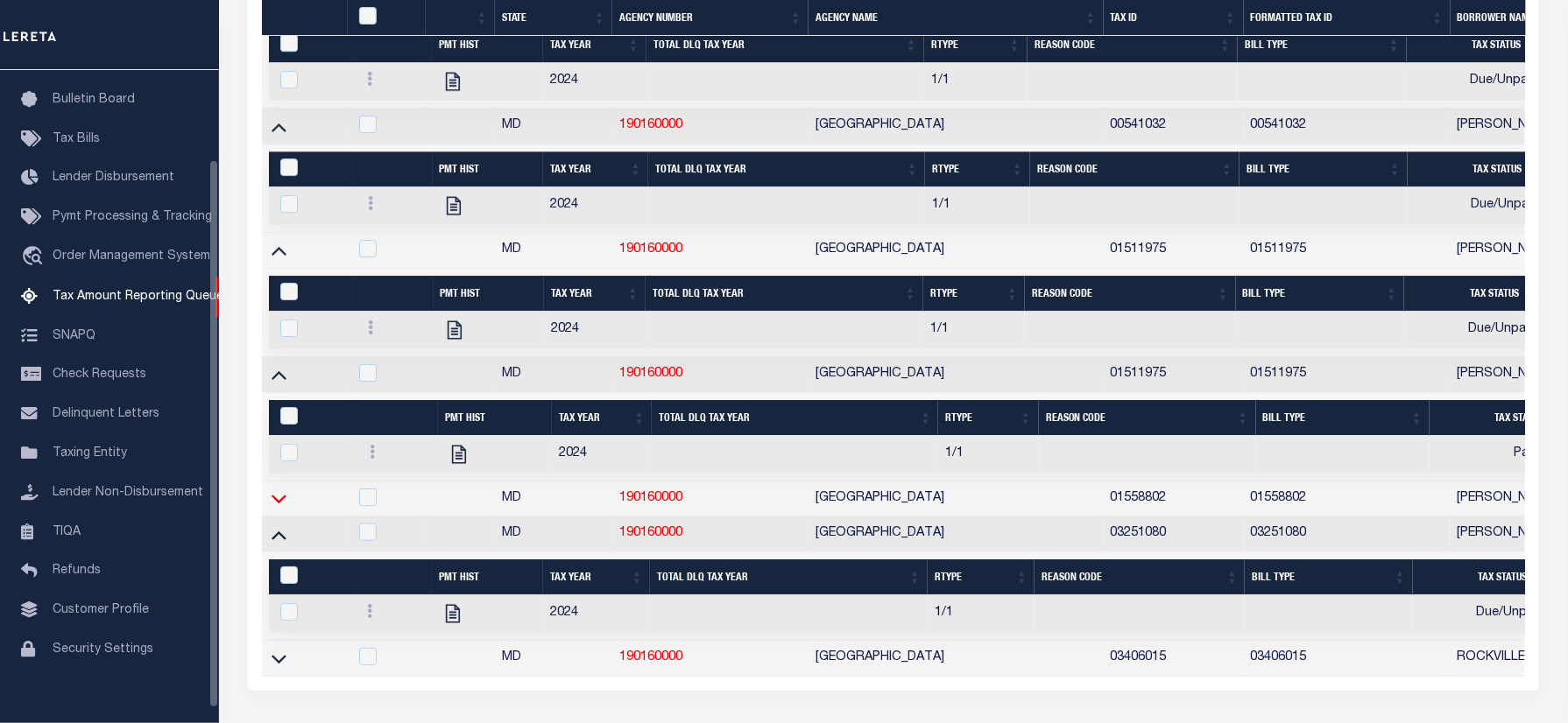
scroll to position [5041, 0]
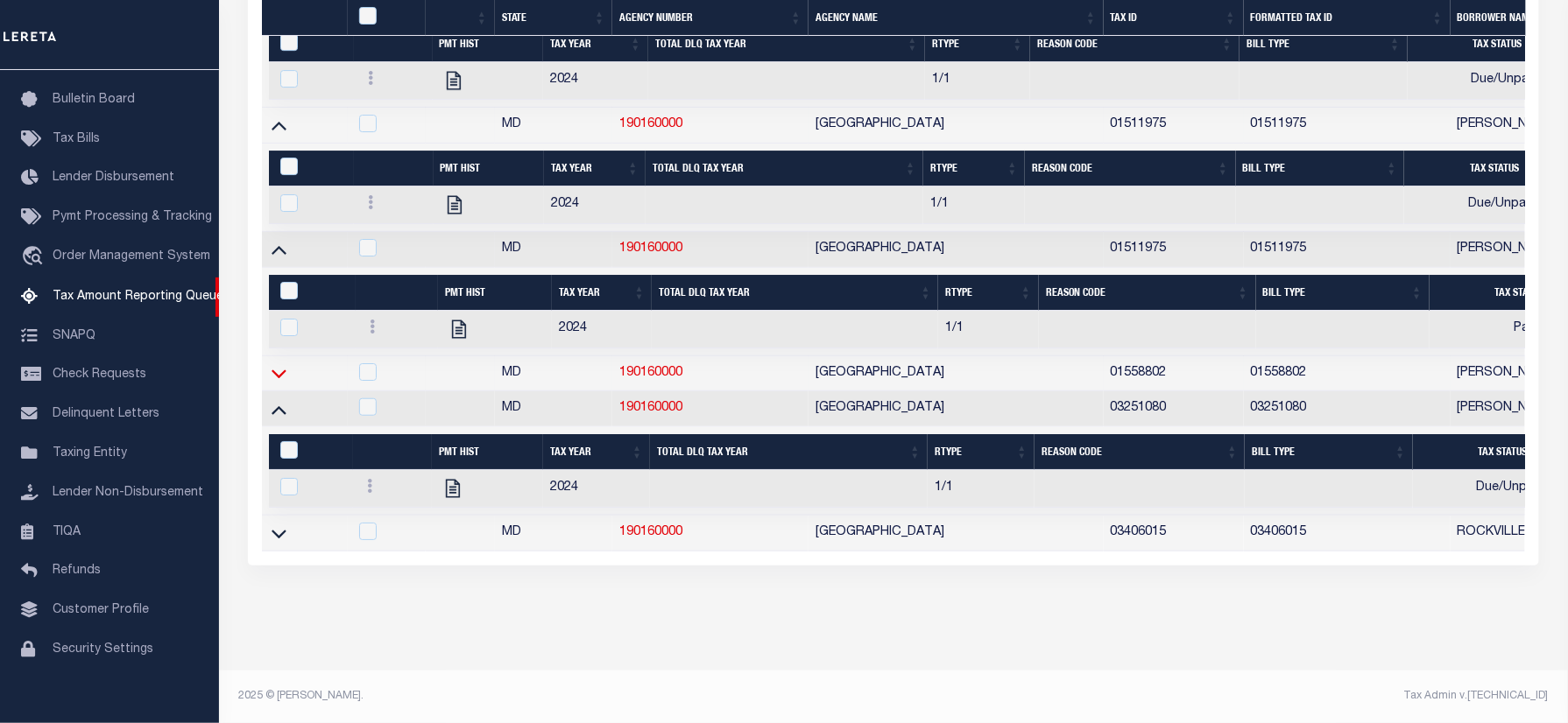
click at [281, 382] on icon at bounding box center [278, 373] width 15 height 18
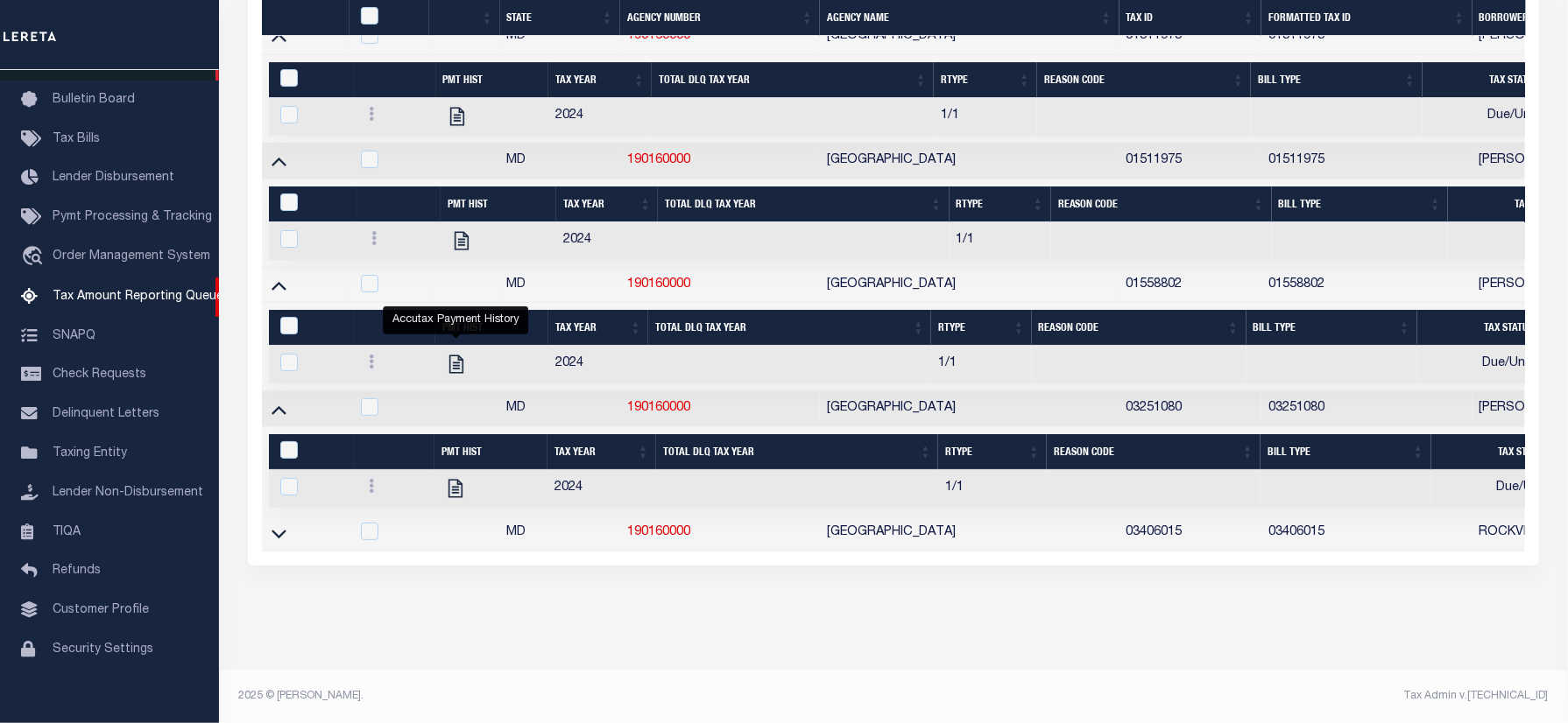
scroll to position [4107, 0]
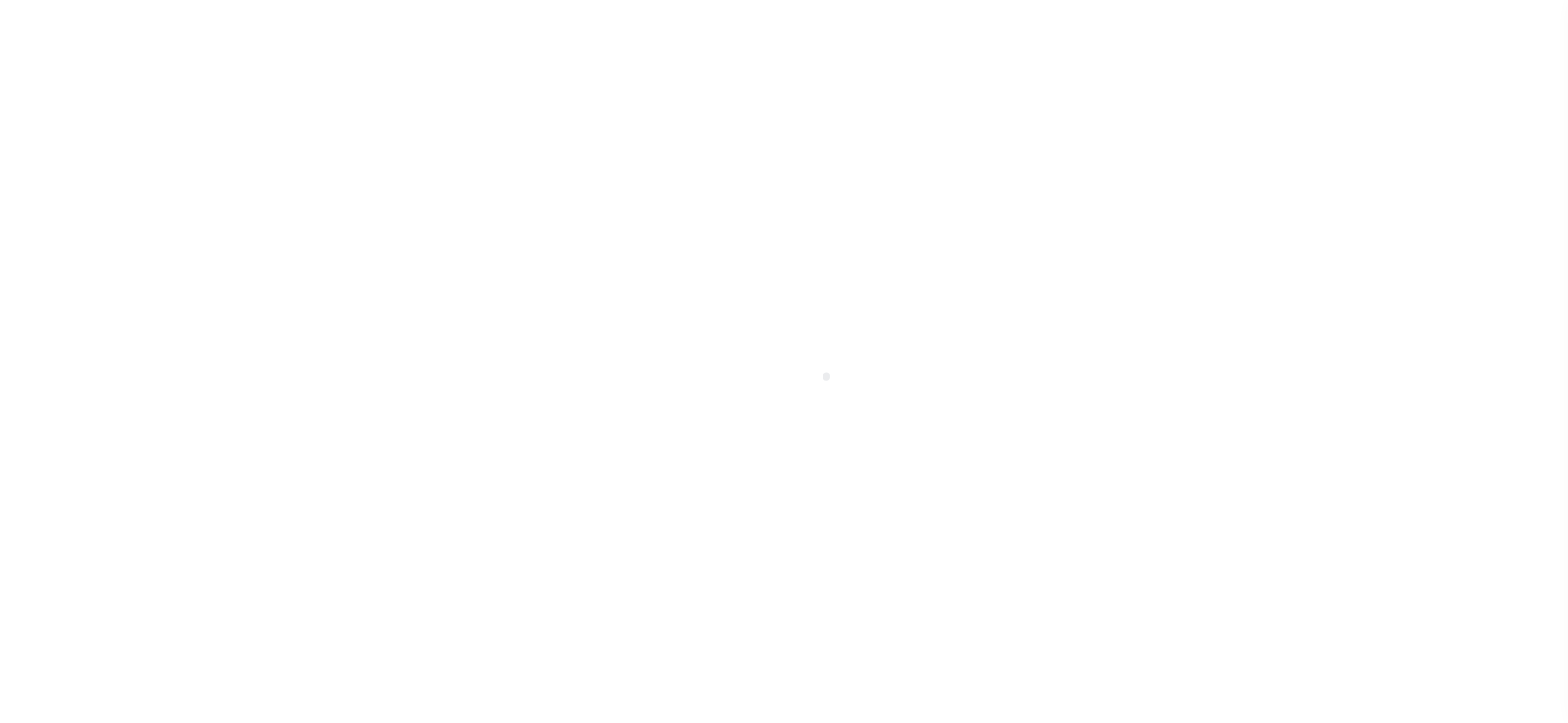
select select "DUE"
select select "15"
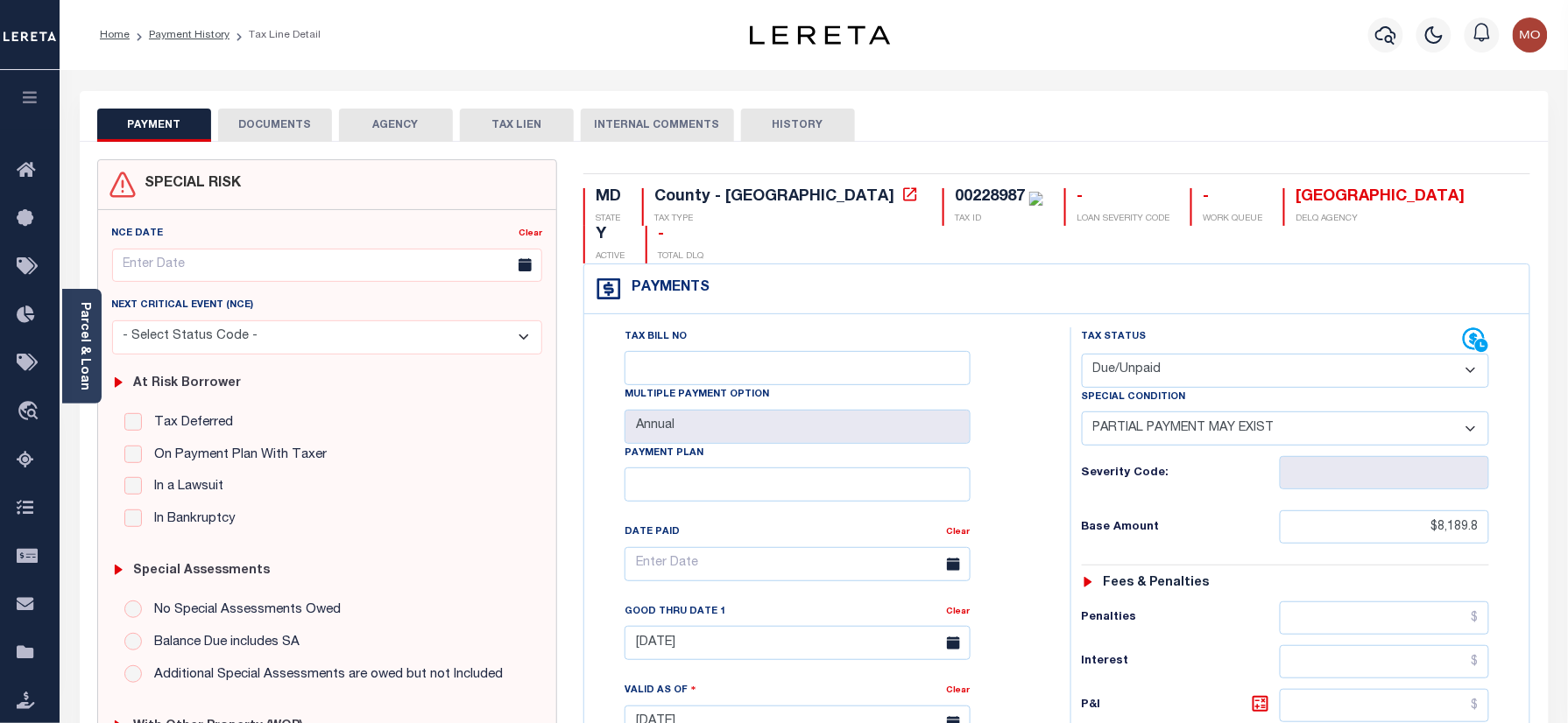
click at [954, 190] on div "00228987" at bounding box center [989, 196] width 70 height 15
copy div "00228987"
click at [1172, 354] on select "- Select Status Code - Open Due/Unpaid Paid Incomplete No Tax Due Internal Refu…" at bounding box center [1285, 371] width 408 height 34
select select "PYD"
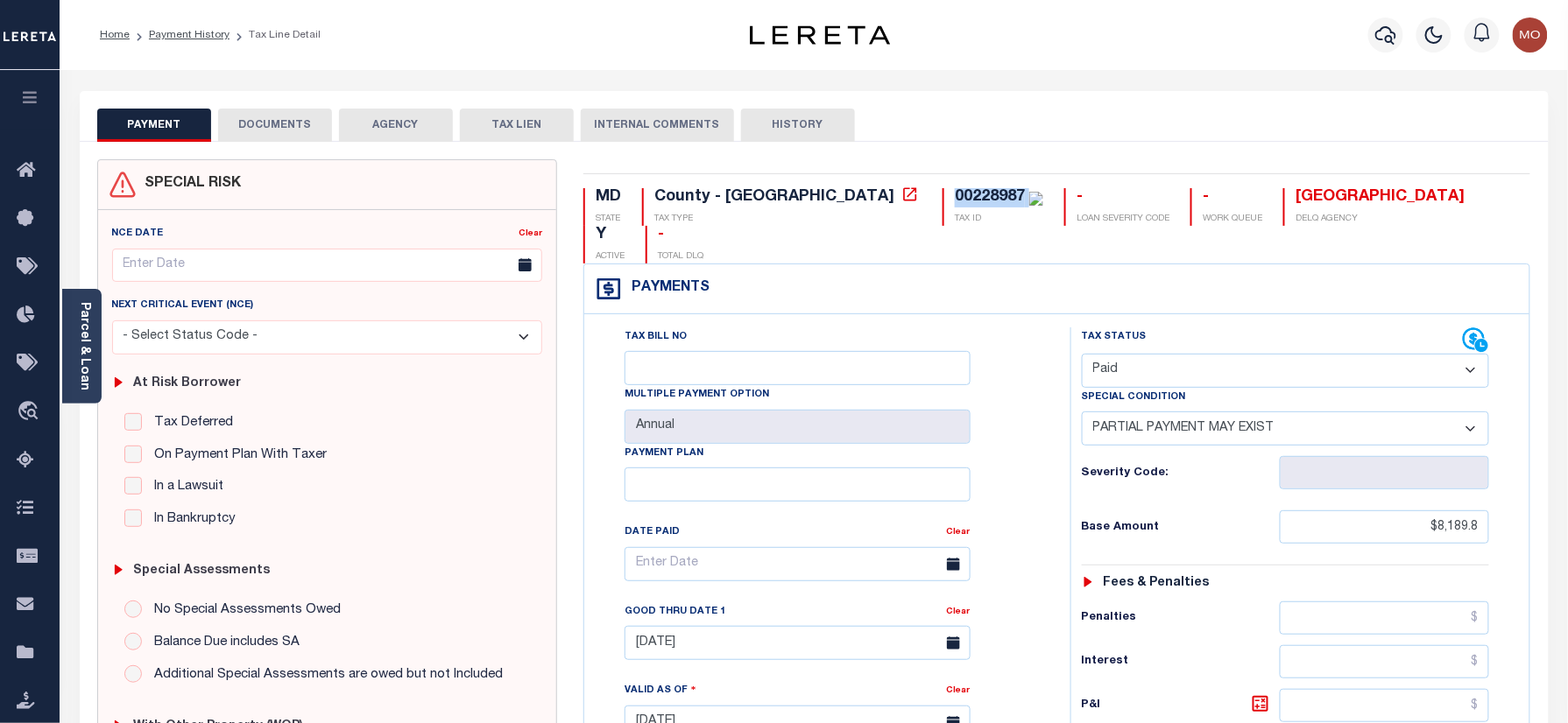
click at [1081, 354] on select "- Select Status Code - Open Due/Unpaid Paid Incomplete No Tax Due Internal Refu…" at bounding box center [1285, 371] width 408 height 34
select select "0"
type input "[DATE]"
click at [1025, 442] on div "Tax Bill No Multiple Payment Option Annual Payment Plan Clear Clear 11/30/2024 …" at bounding box center [823, 573] width 442 height 492
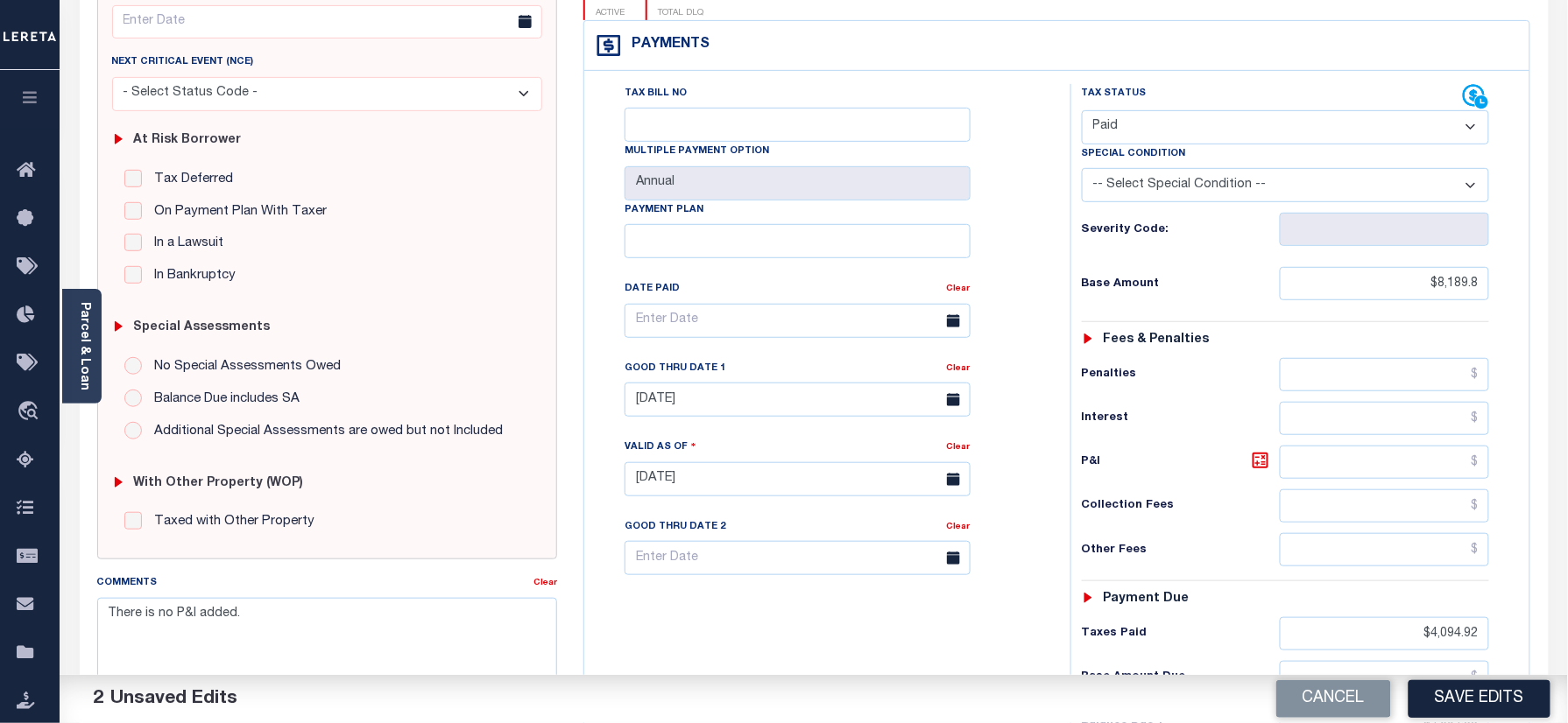
scroll to position [467, 0]
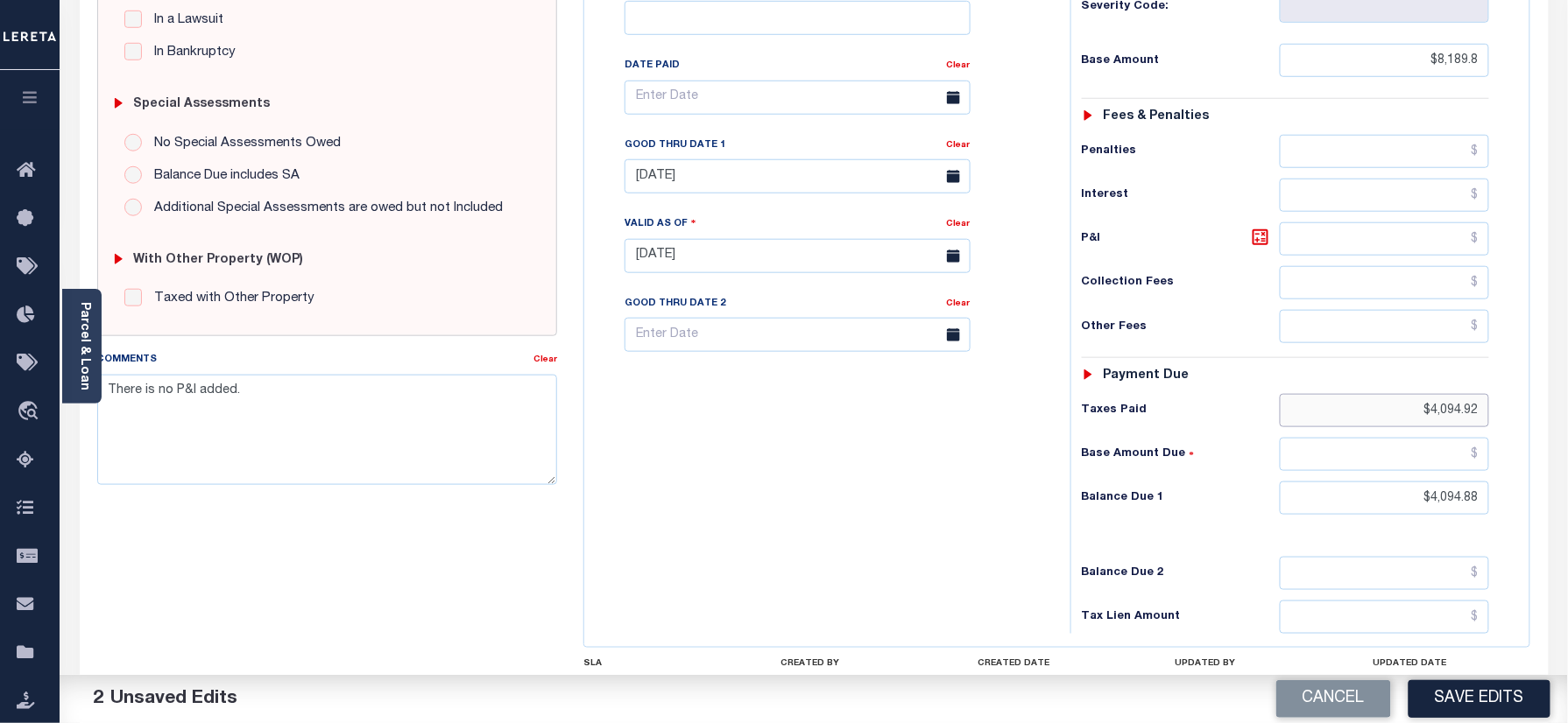
drag, startPoint x: 1422, startPoint y: 386, endPoint x: 1588, endPoint y: 410, distance: 167.7
click at [1567, 410] on html "Home Payment History Tax Line Detail" at bounding box center [784, 197] width 1568 height 1328
drag, startPoint x: 1373, startPoint y: 471, endPoint x: 1549, endPoint y: 477, distance: 176.1
click at [1563, 488] on div "Parcel & Loan Tax Bill Details 00228987" at bounding box center [814, 231] width 1508 height 1257
type input "$0.00"
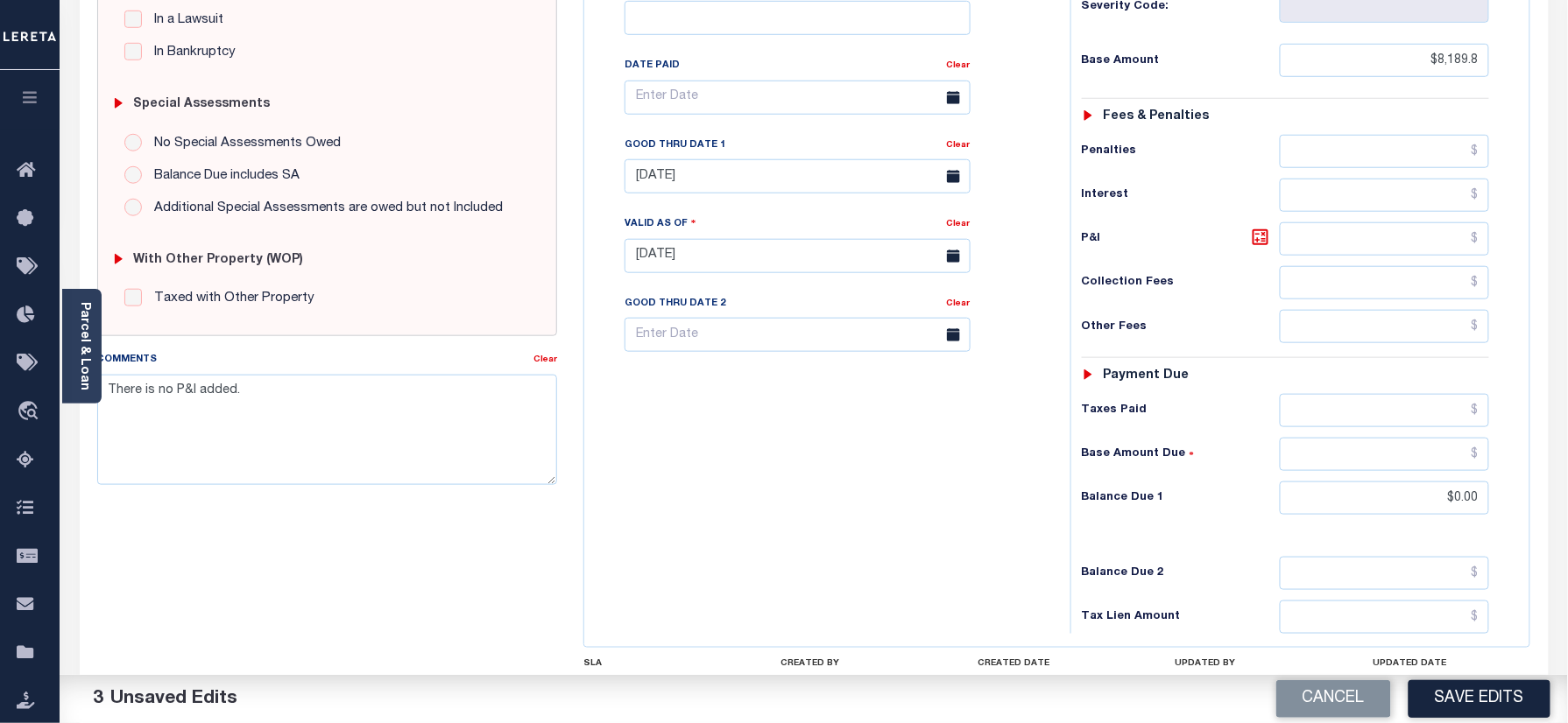
click at [968, 459] on div "Tax Bill No Multiple Payment Option Annual Payment Plan" at bounding box center [823, 247] width 468 height 773
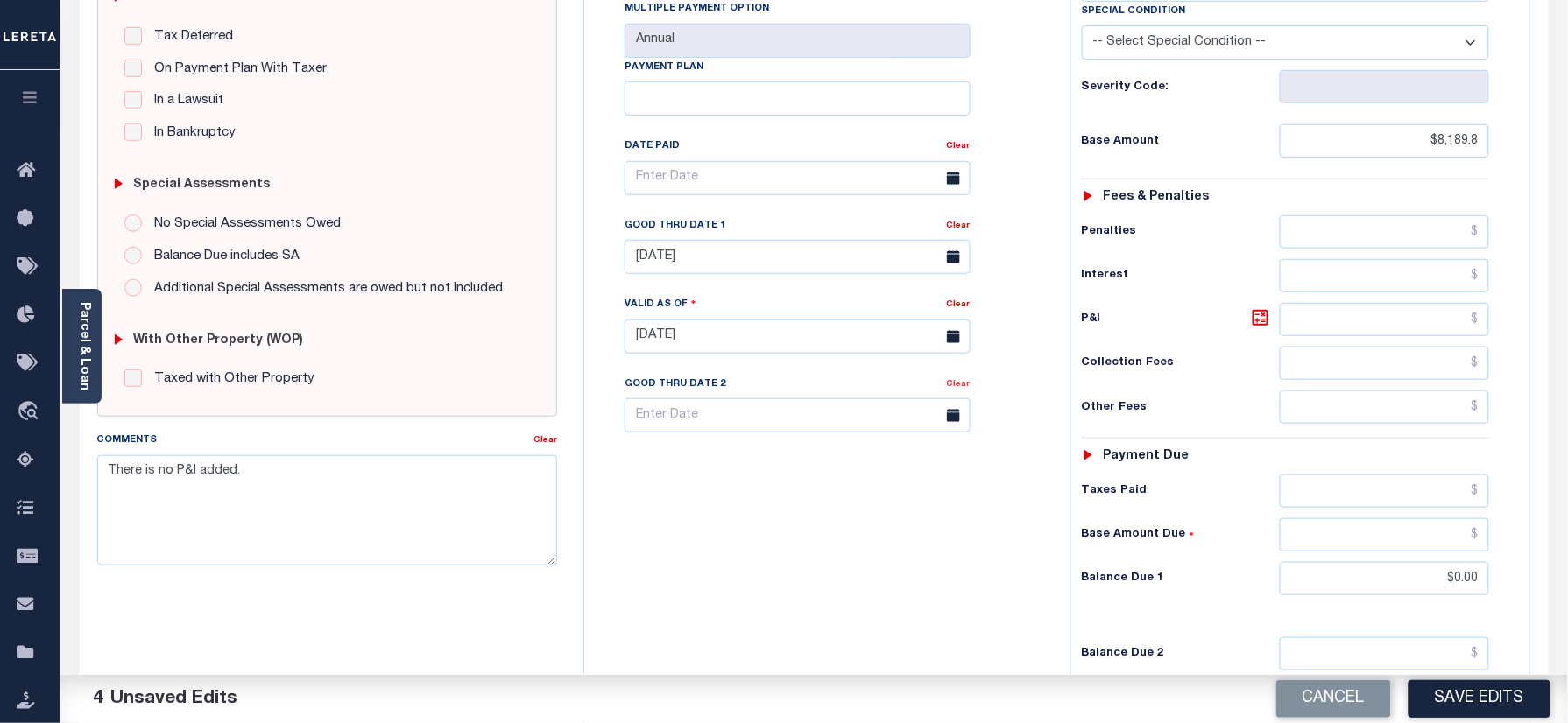
scroll to position [233, 0]
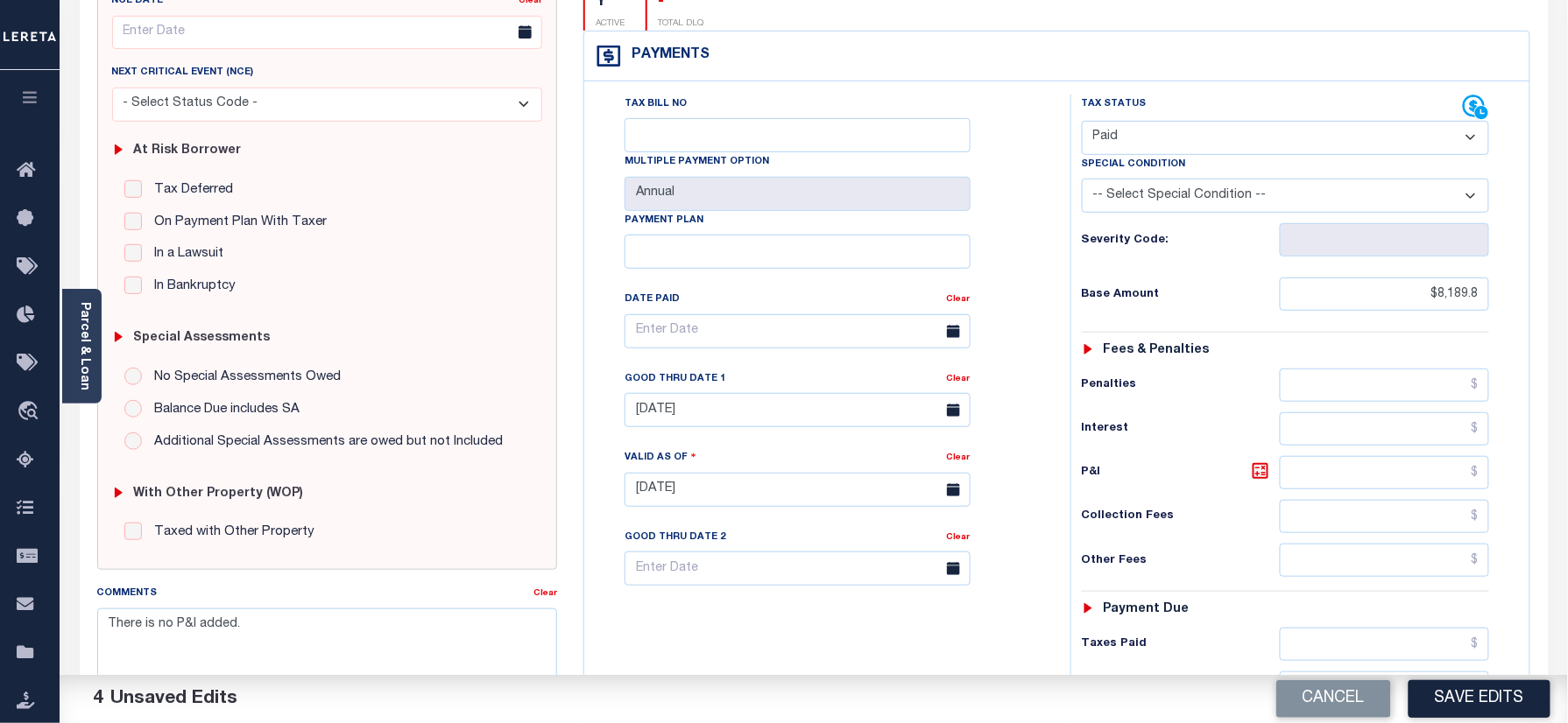
drag, startPoint x: 958, startPoint y: 350, endPoint x: 1023, endPoint y: 350, distance: 65.0
click at [958, 375] on link "Clear" at bounding box center [958, 378] width 23 height 9
click at [1076, 345] on div "Tax Status Status - Select Status Code -" at bounding box center [1291, 481] width 442 height 773
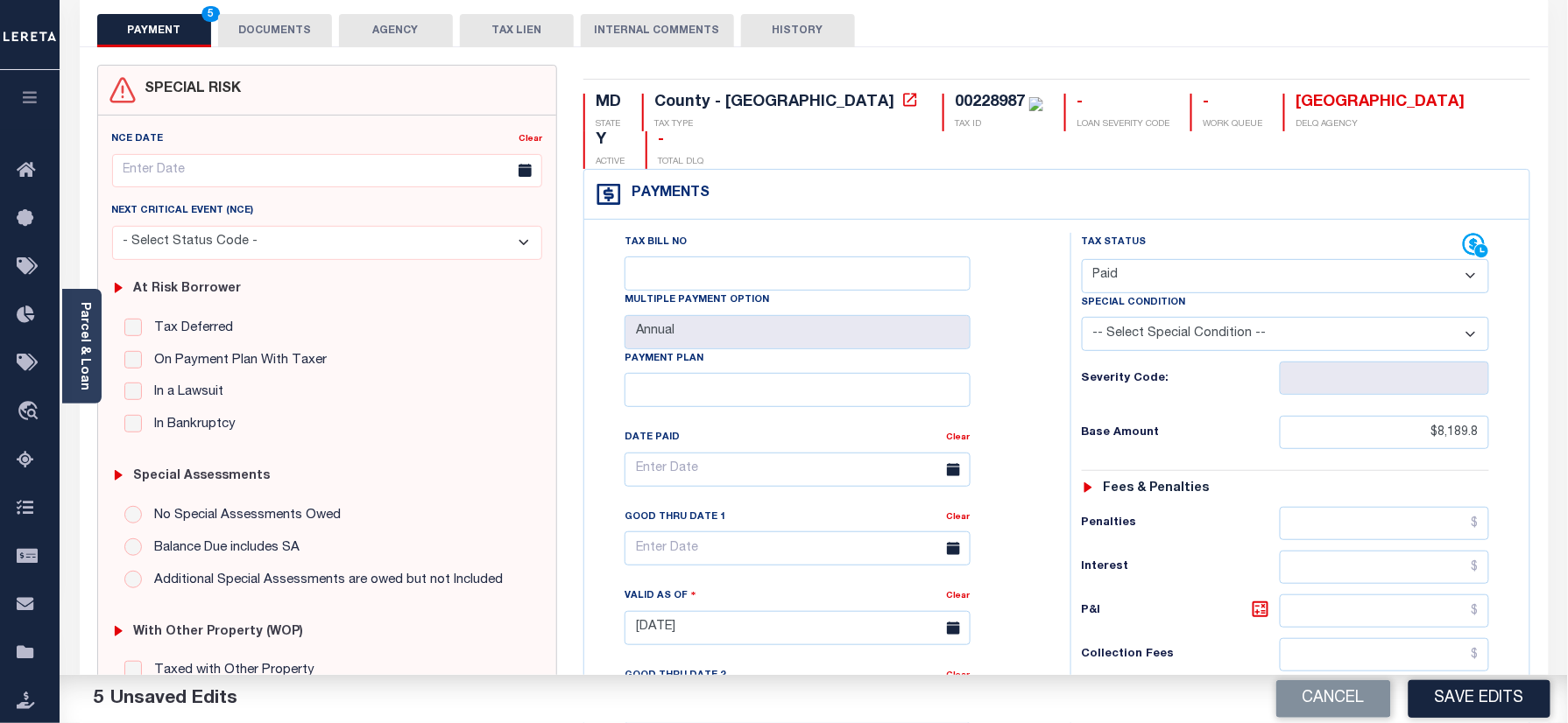
scroll to position [0, 0]
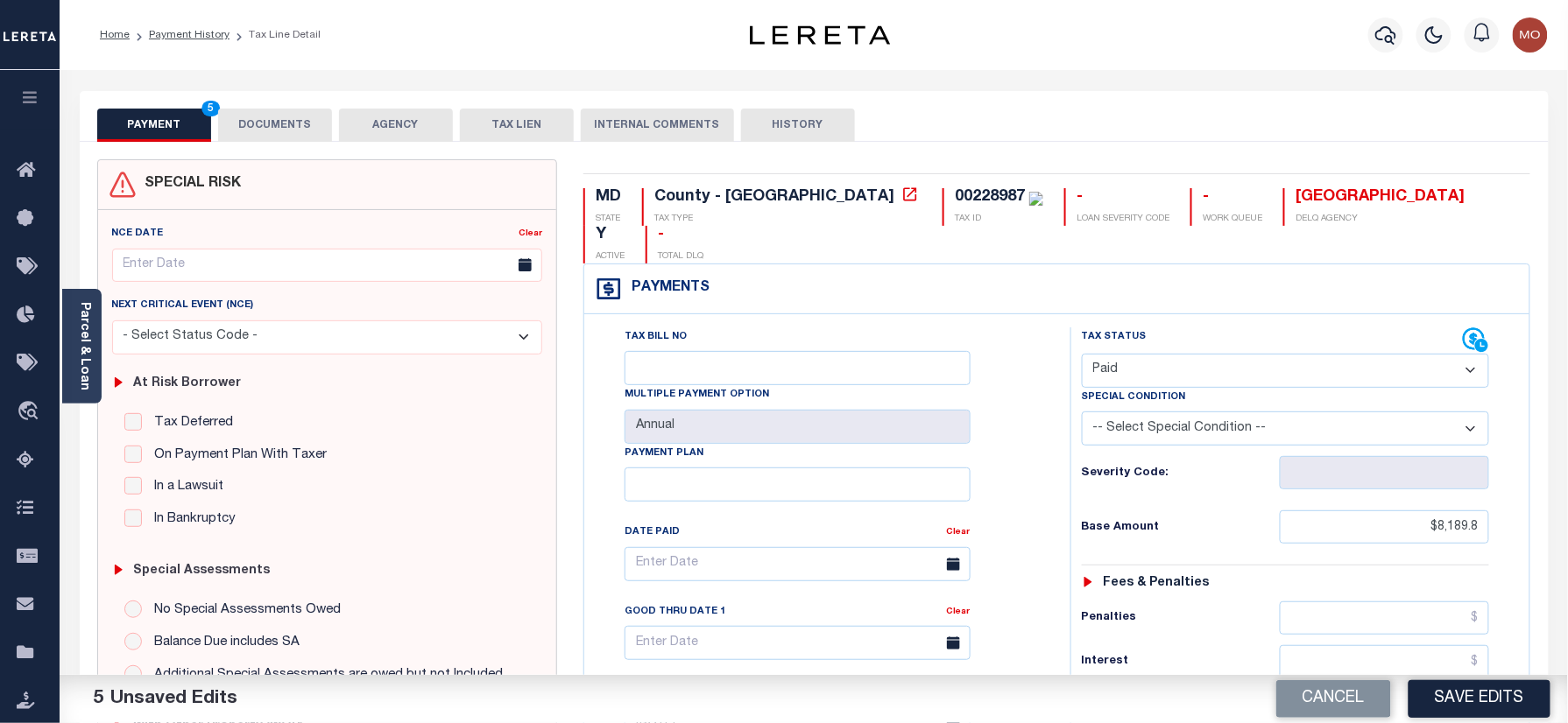
click at [954, 203] on div "00228987" at bounding box center [989, 196] width 70 height 15
copy div "00228987"
click at [236, 124] on button "DOCUMENTS" at bounding box center [275, 125] width 114 height 33
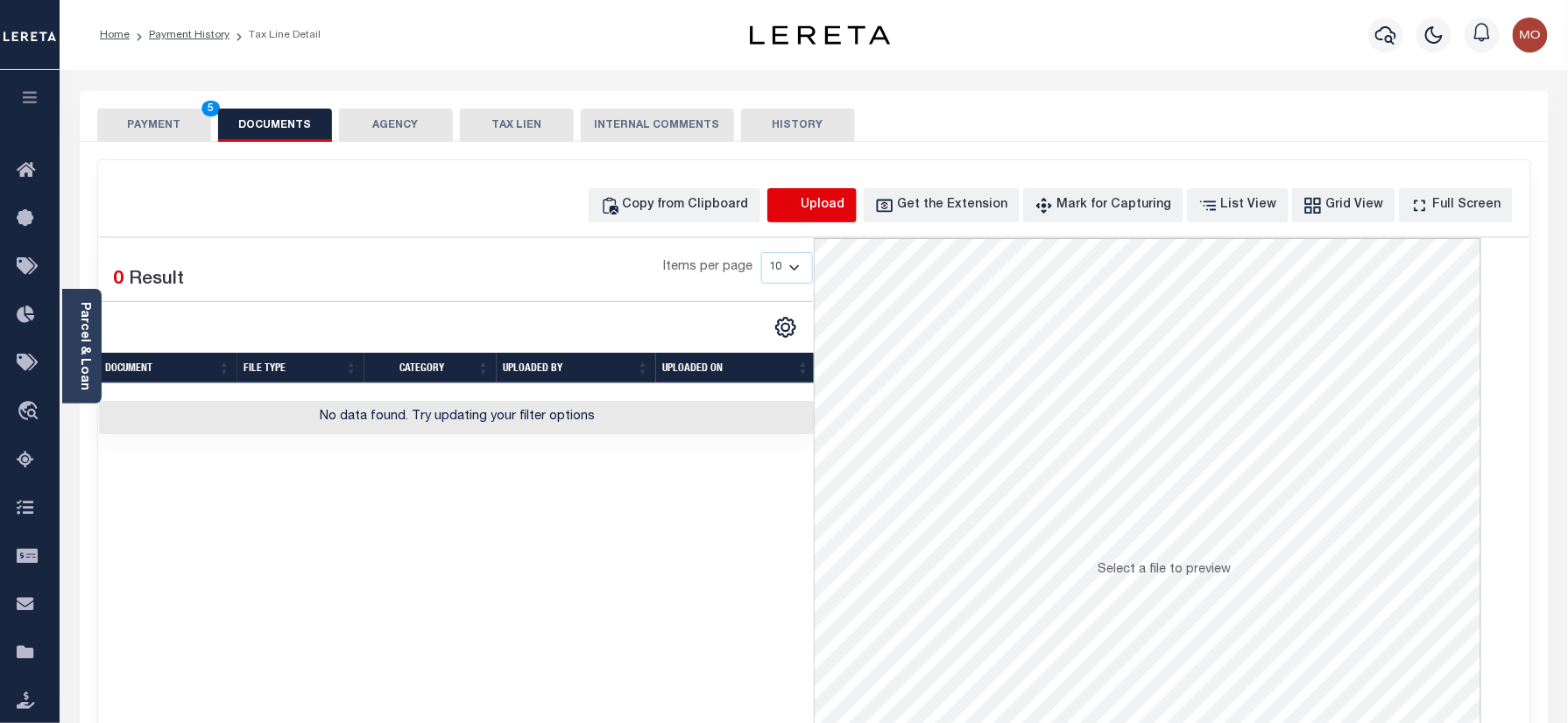
click at [798, 212] on icon "button" at bounding box center [788, 206] width 19 height 19
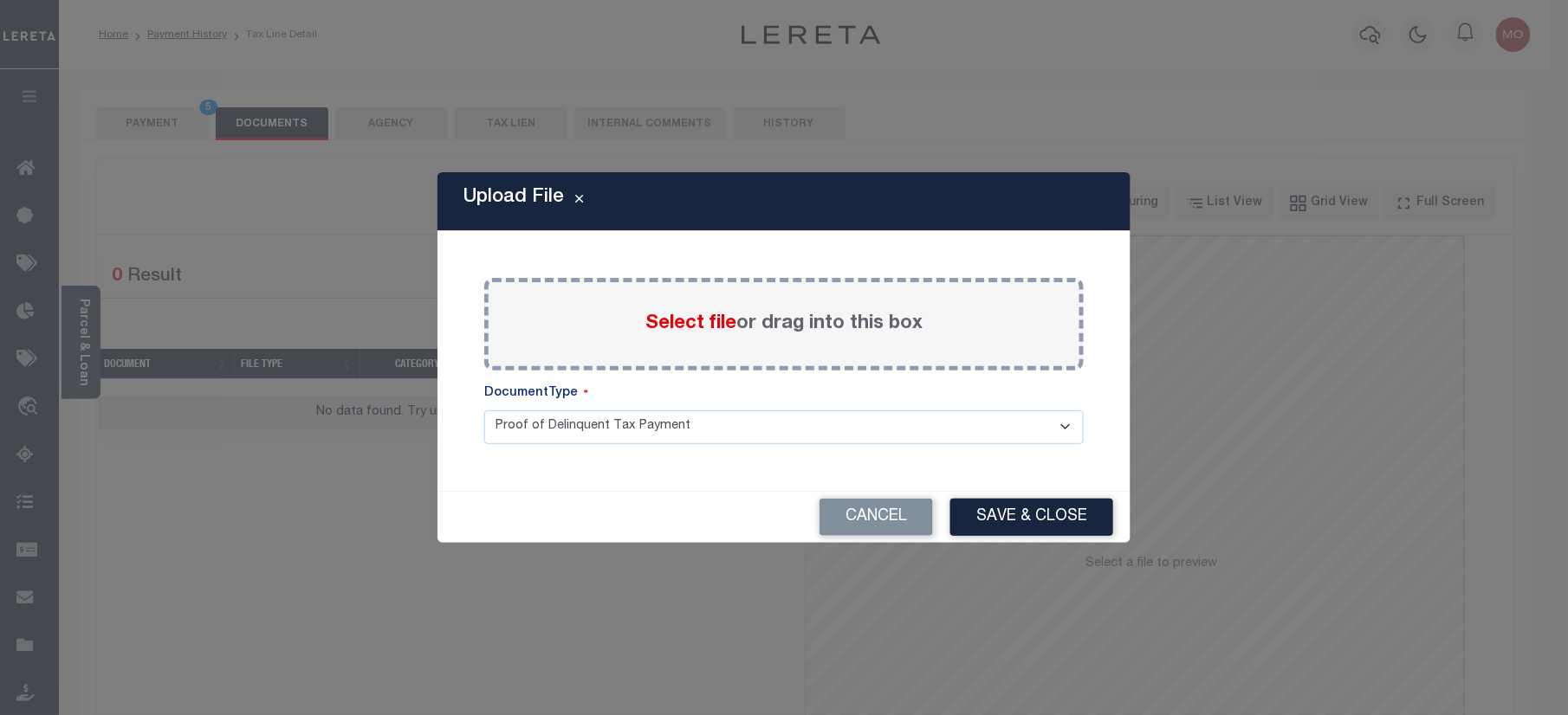
click at [710, 316] on span "Select file" at bounding box center [690, 324] width 91 height 19
click at [0, 0] on input "Select file or drag into this box" at bounding box center [0, 0] width 0 height 0
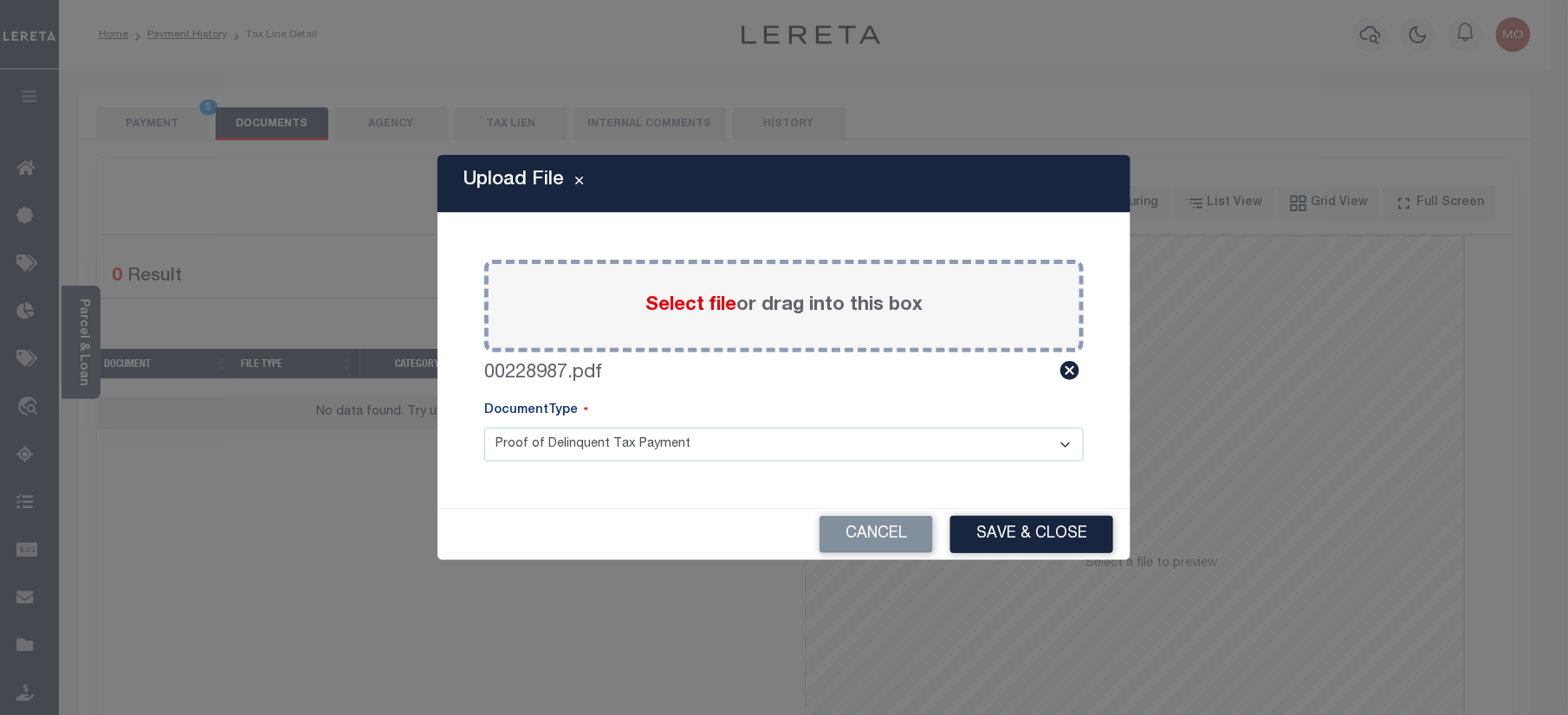
click at [1070, 565] on div "Upload File Paste copied image or file into this box Select file or drag into t…" at bounding box center [784, 357] width 1568 height 715
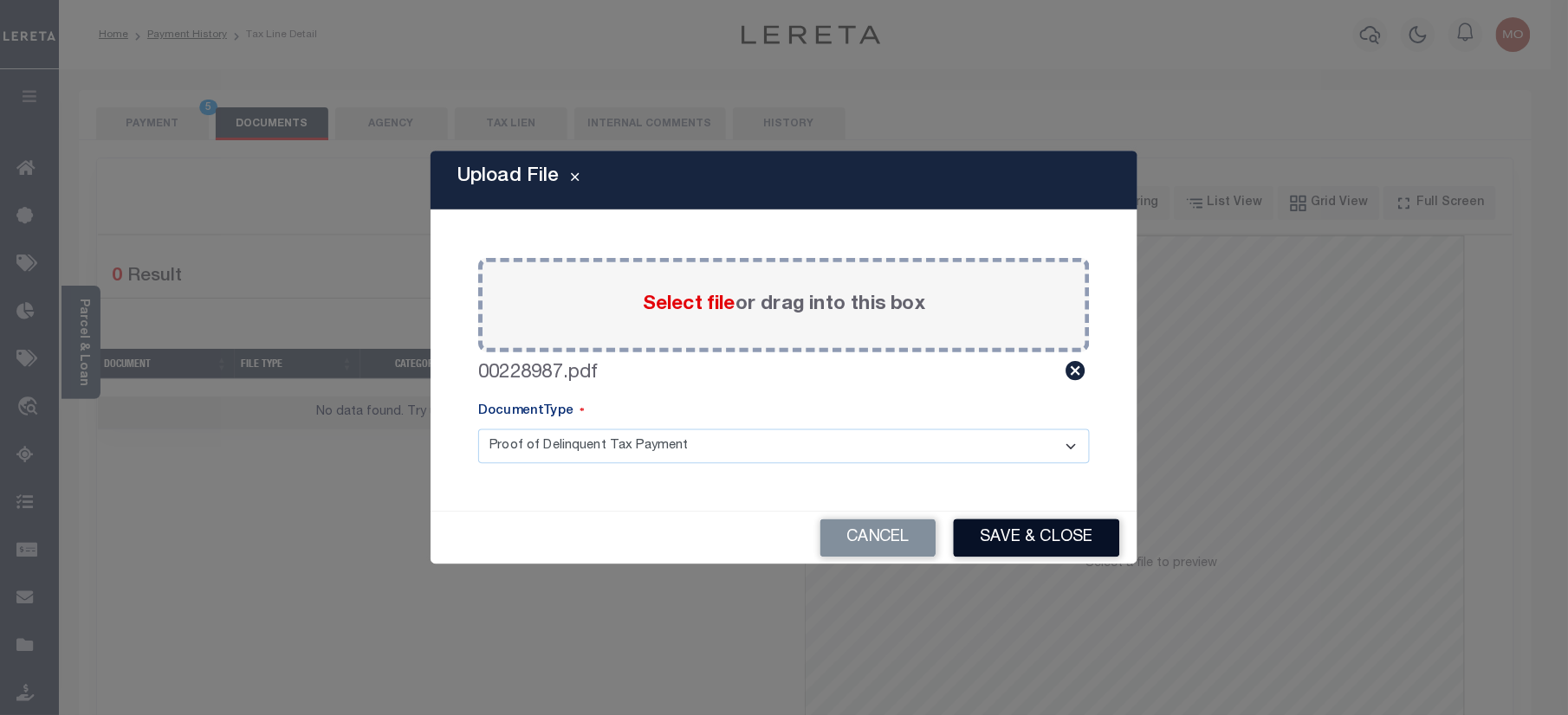
click at [1023, 542] on button "Save & Close" at bounding box center [1037, 539] width 167 height 38
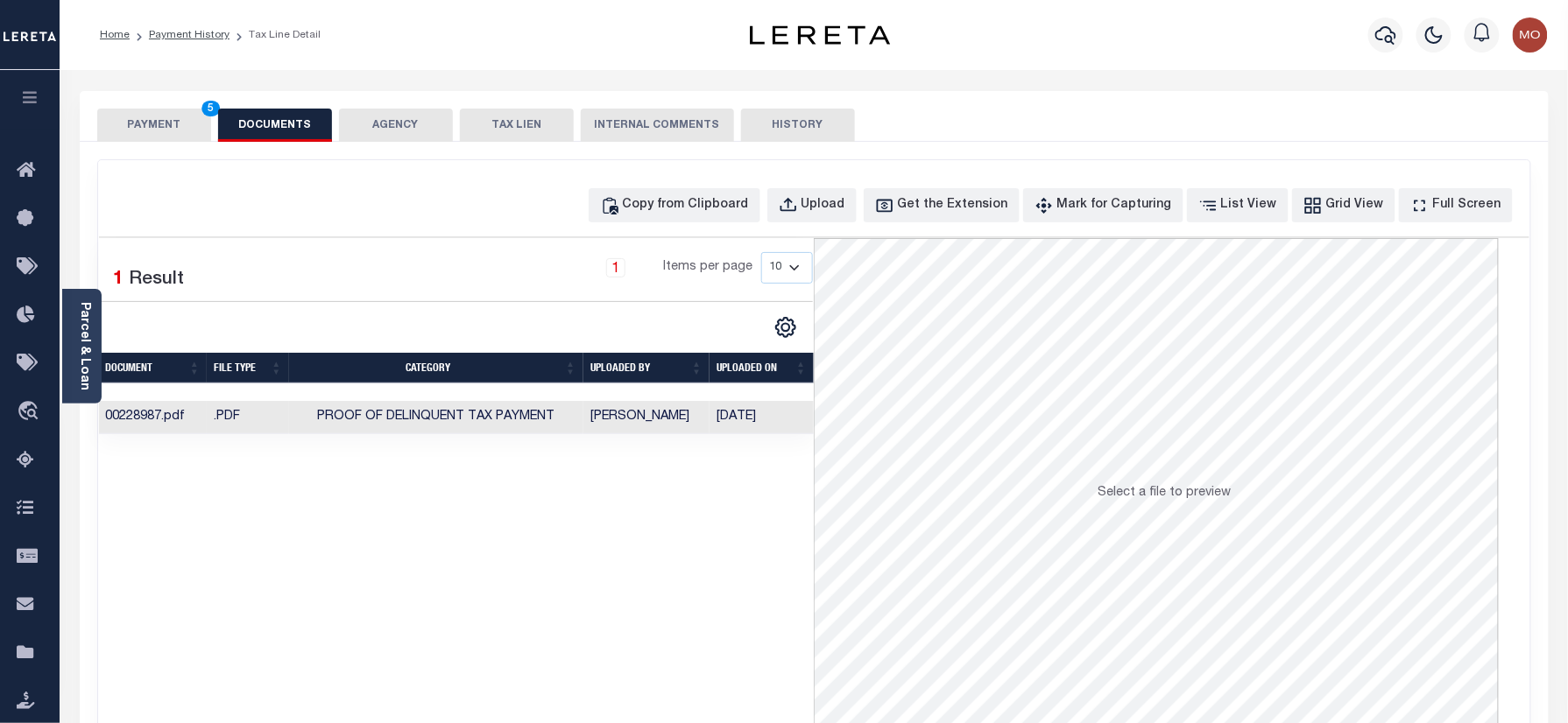
click at [163, 121] on button "PAYMENT 5" at bounding box center [154, 125] width 114 height 33
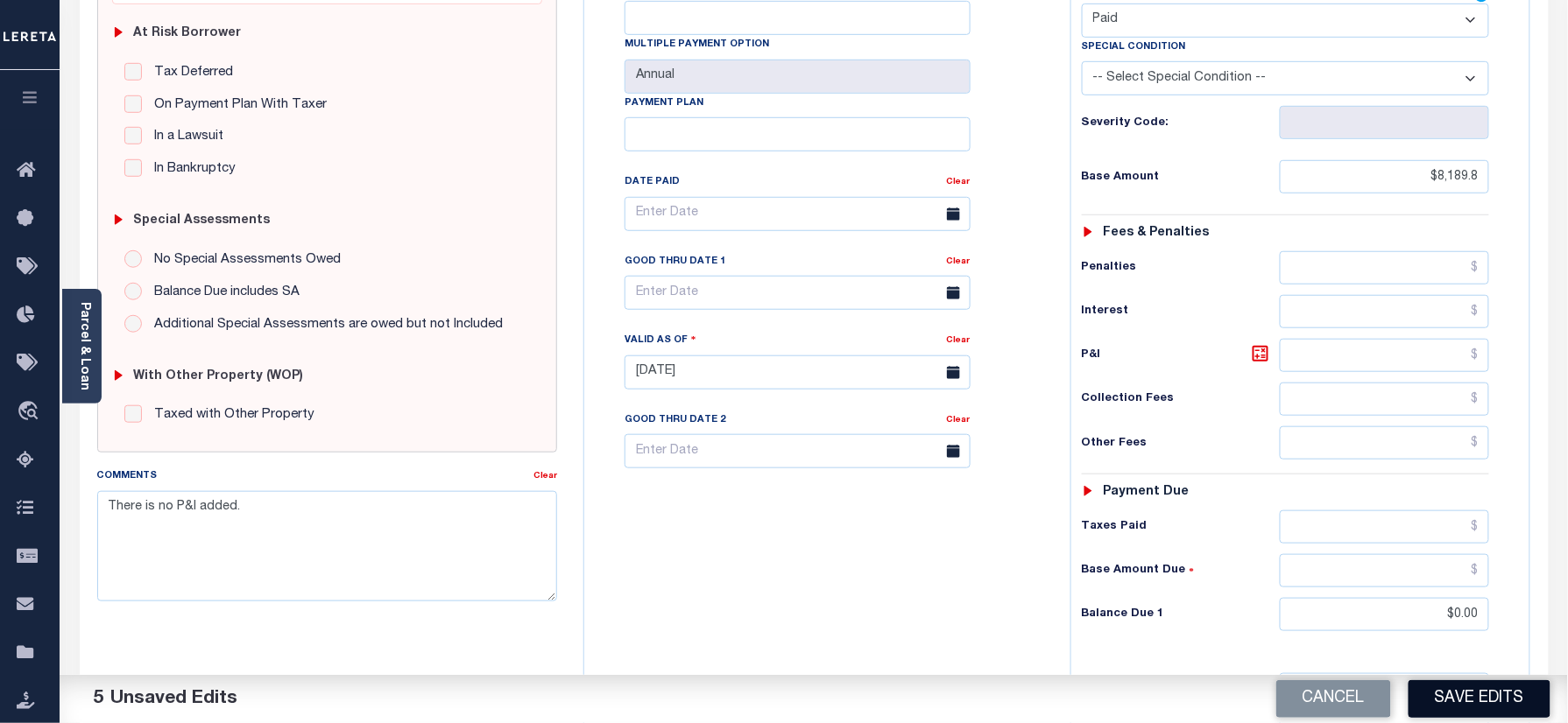
click at [1427, 695] on button "Save Edits" at bounding box center [1479, 699] width 142 height 38
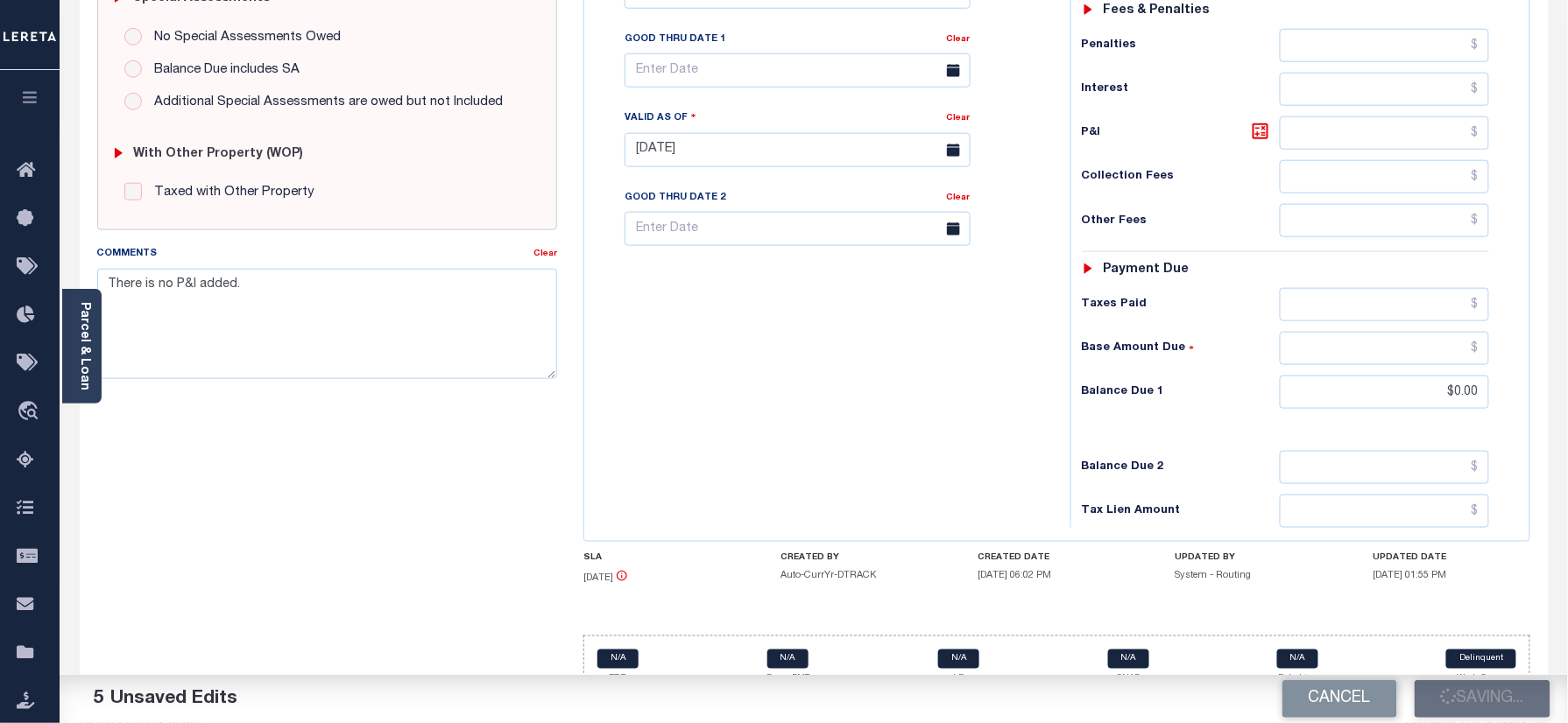
scroll to position [456, 0]
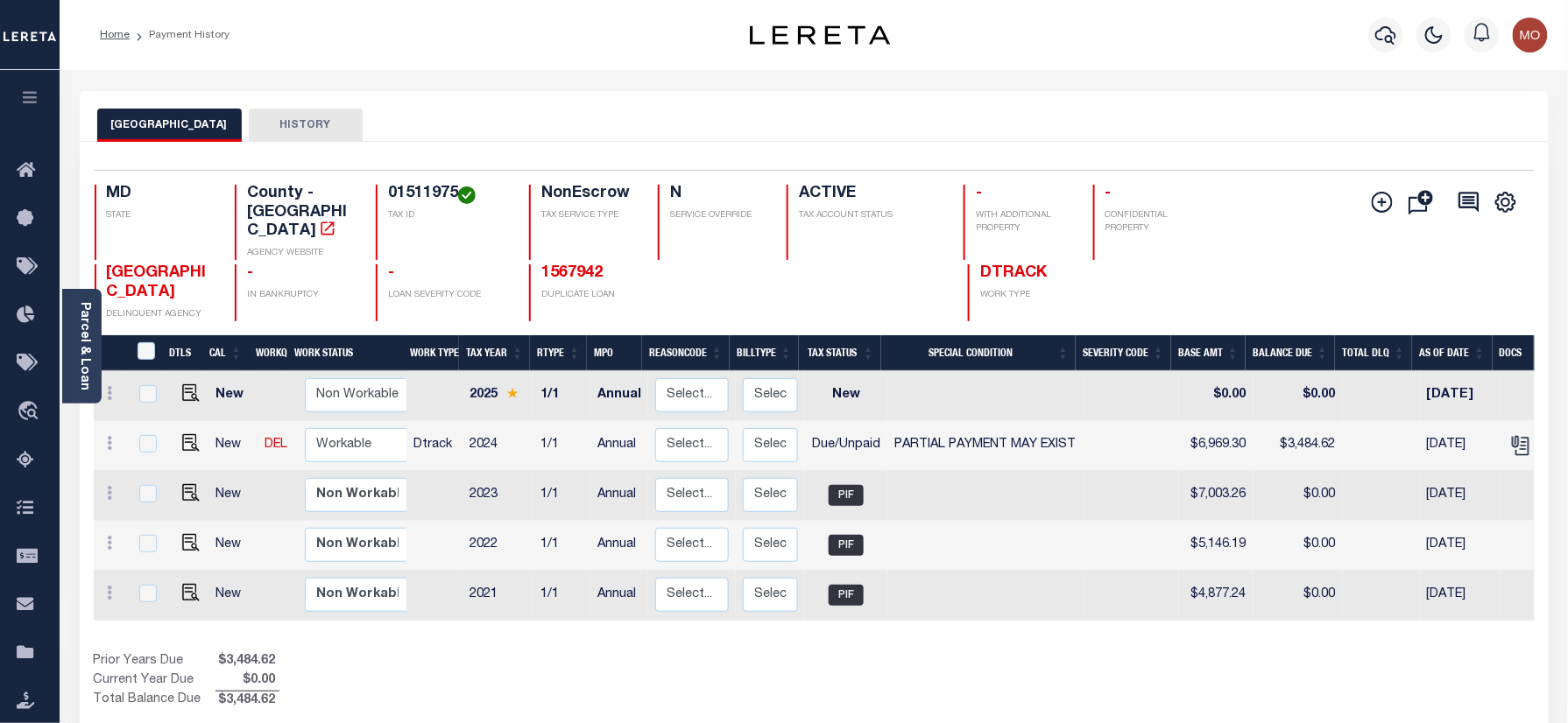
click at [182, 436] on td at bounding box center [188, 446] width 43 height 50
checkbox input "true"
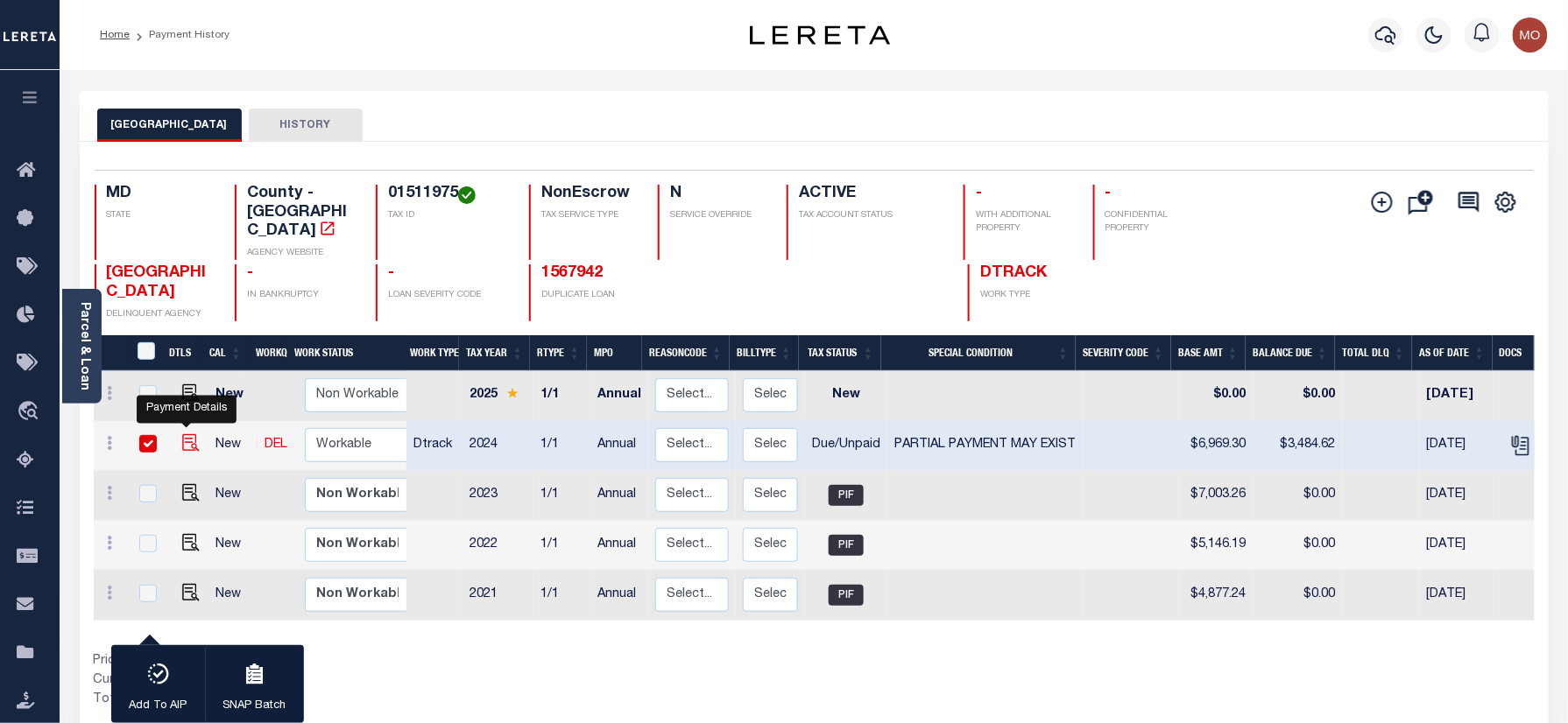
click at [190, 435] on img "" at bounding box center [191, 443] width 17 height 17
checkbox input "false"
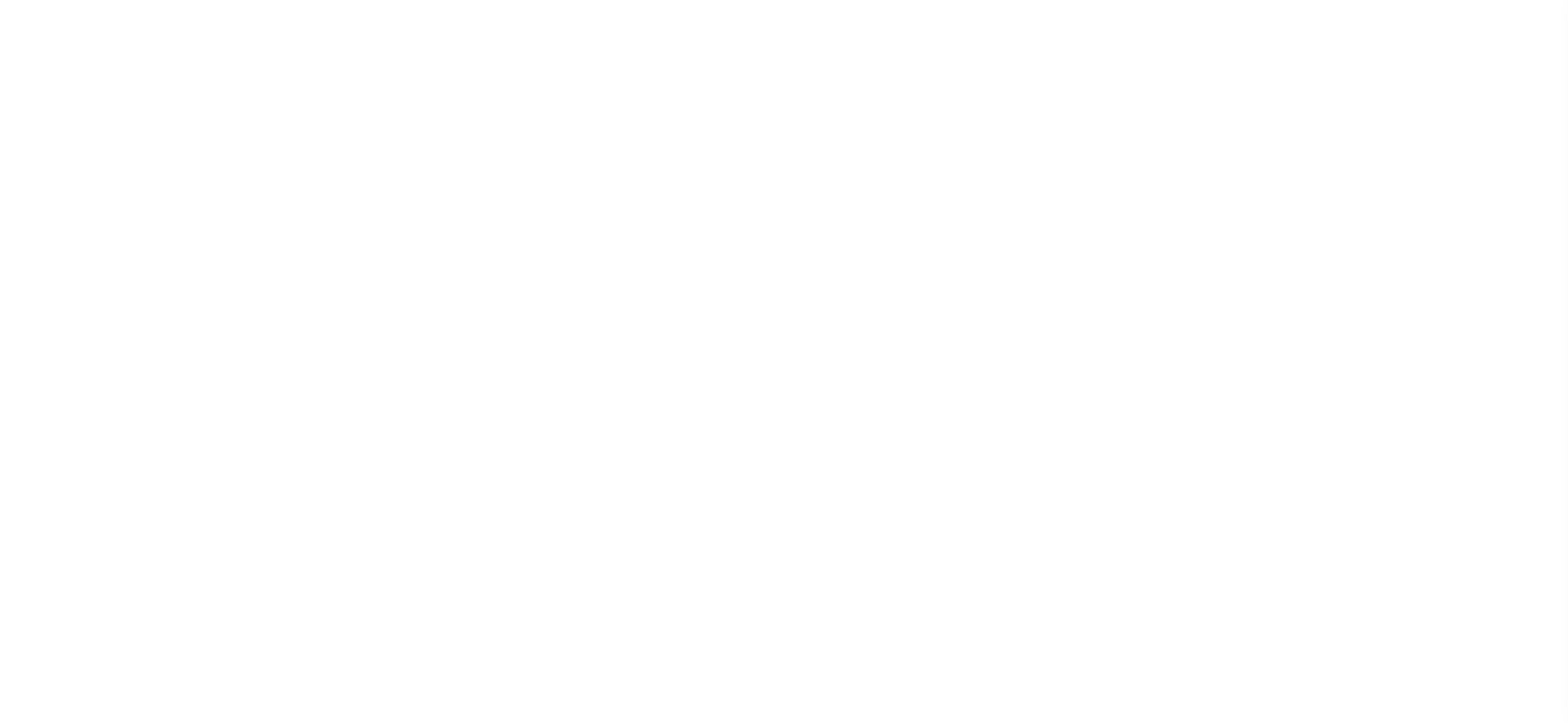
select select "DUE"
select select "15"
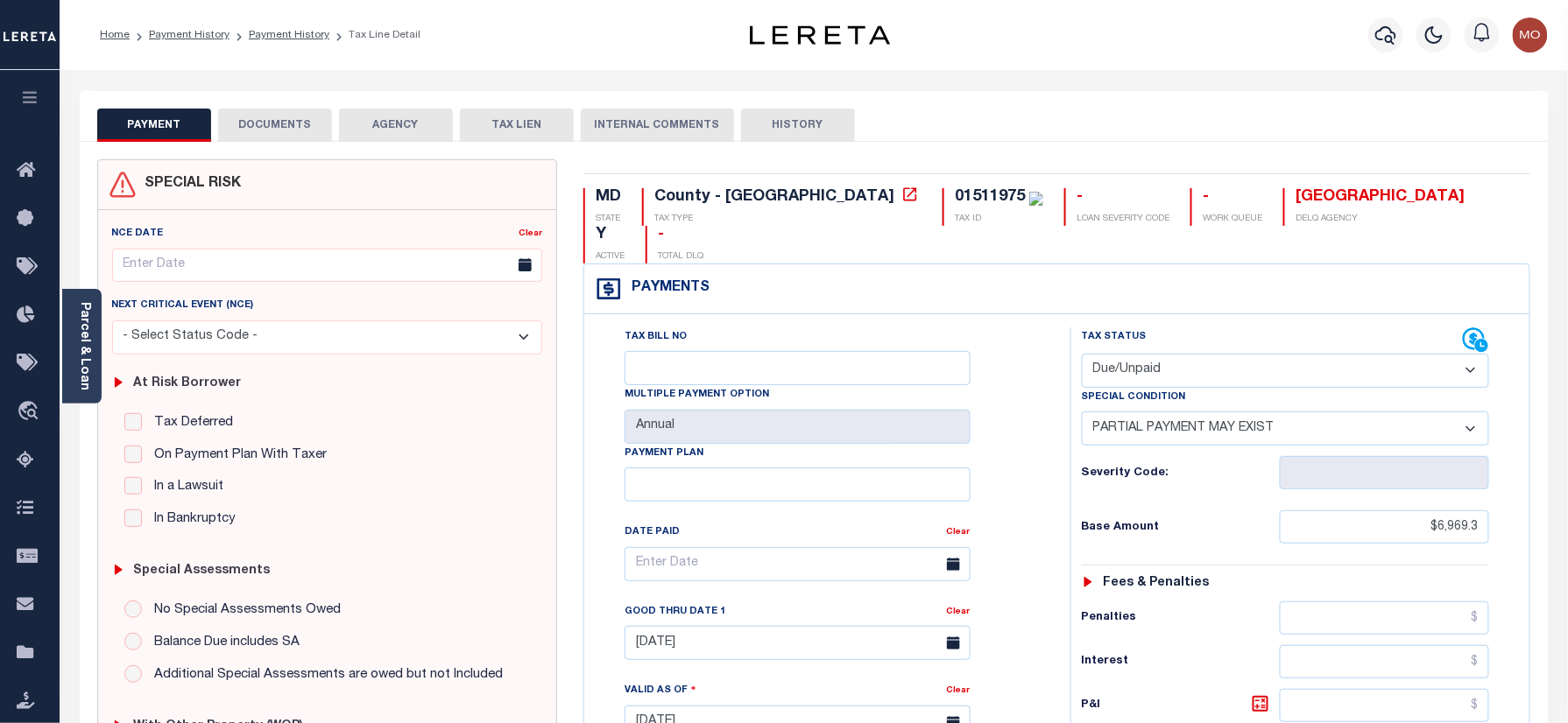
click at [839, 184] on div "MD STATE County - MD TAX TYPE 01511975 TAX ID - LOAN SEVERITY CODE - WORK QUEUE…" at bounding box center [1056, 723] width 973 height 1128
copy div "01511975"
click at [1149, 354] on select "- Select Status Code - Open Due/Unpaid Paid Incomplete No Tax Due Internal Refu…" at bounding box center [1285, 371] width 408 height 34
select select "PYD"
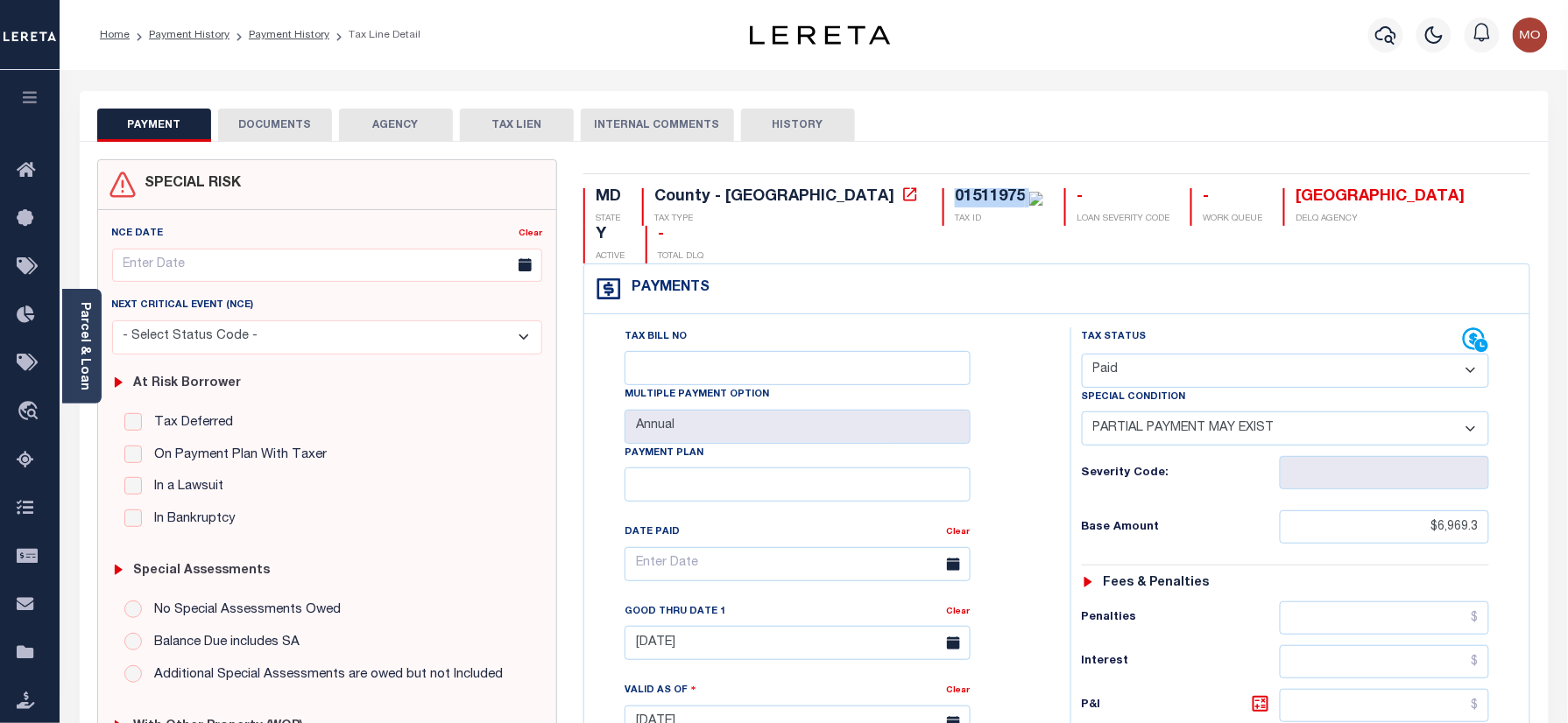
click at [1081, 354] on select "- Select Status Code - Open Due/Unpaid Paid Incomplete No Tax Due Internal Refu…" at bounding box center [1285, 371] width 408 height 34
select select "0"
type input "[DATE]"
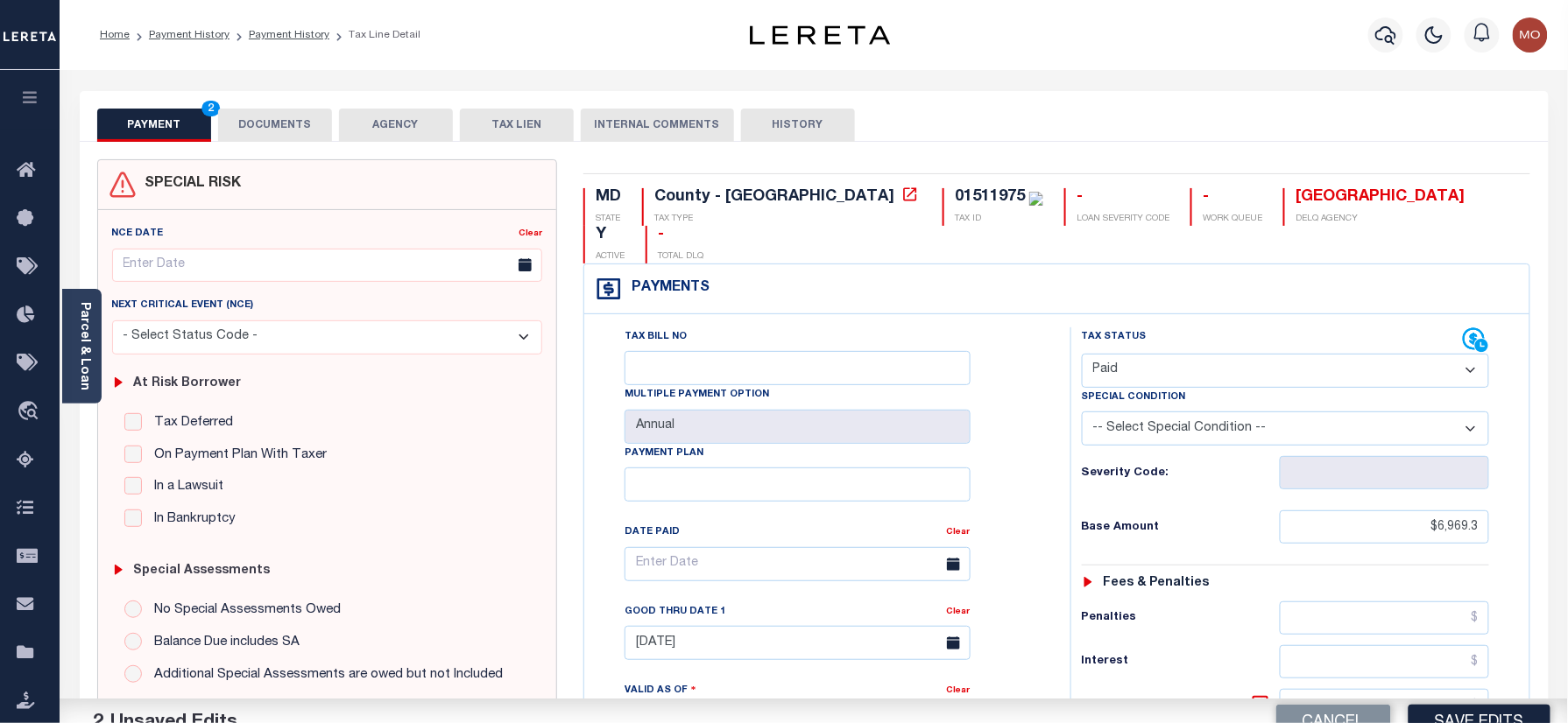
click at [1044, 454] on div "Tax Bill No Multiple Payment Option Annual Payment Plan Clear Clear [DATE] Vali…" at bounding box center [823, 573] width 442 height 492
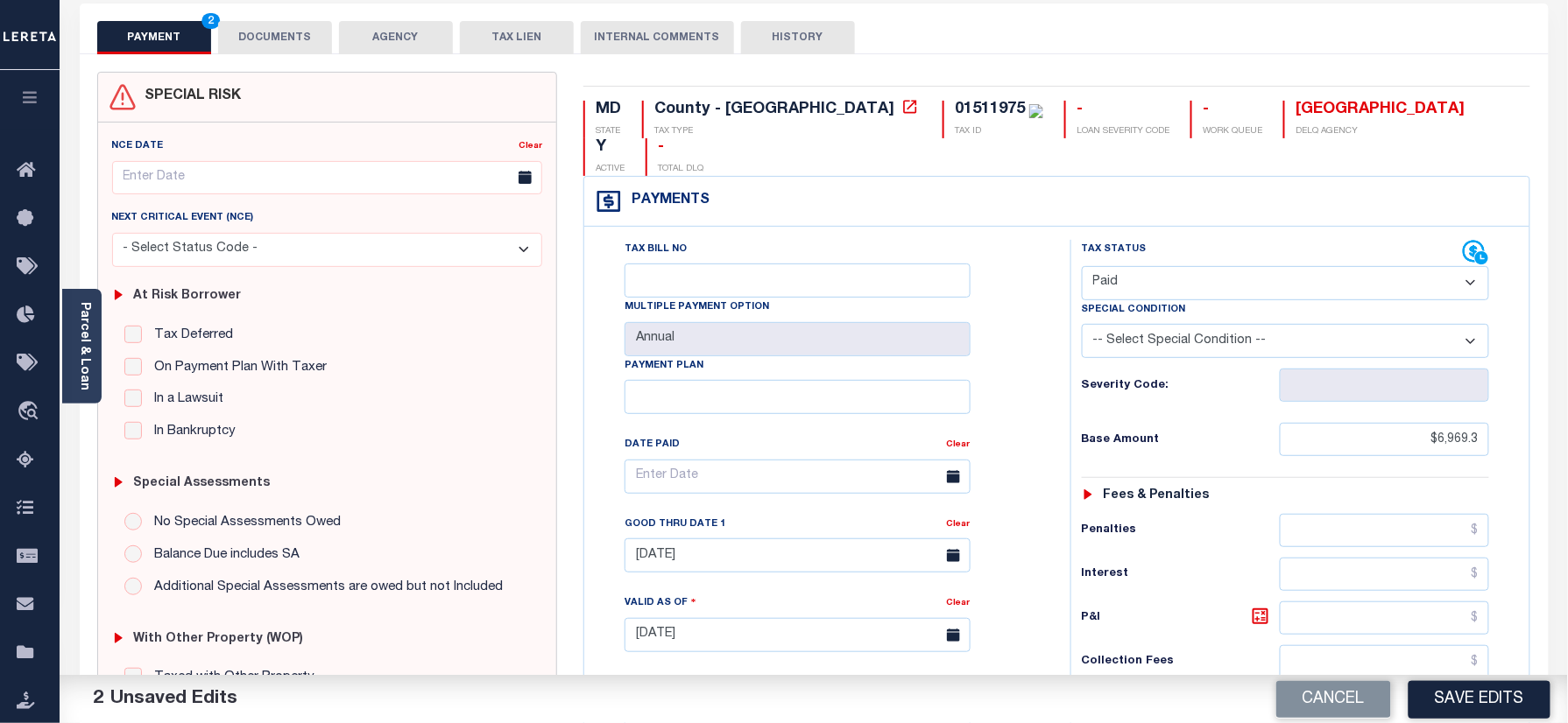
scroll to position [233, 0]
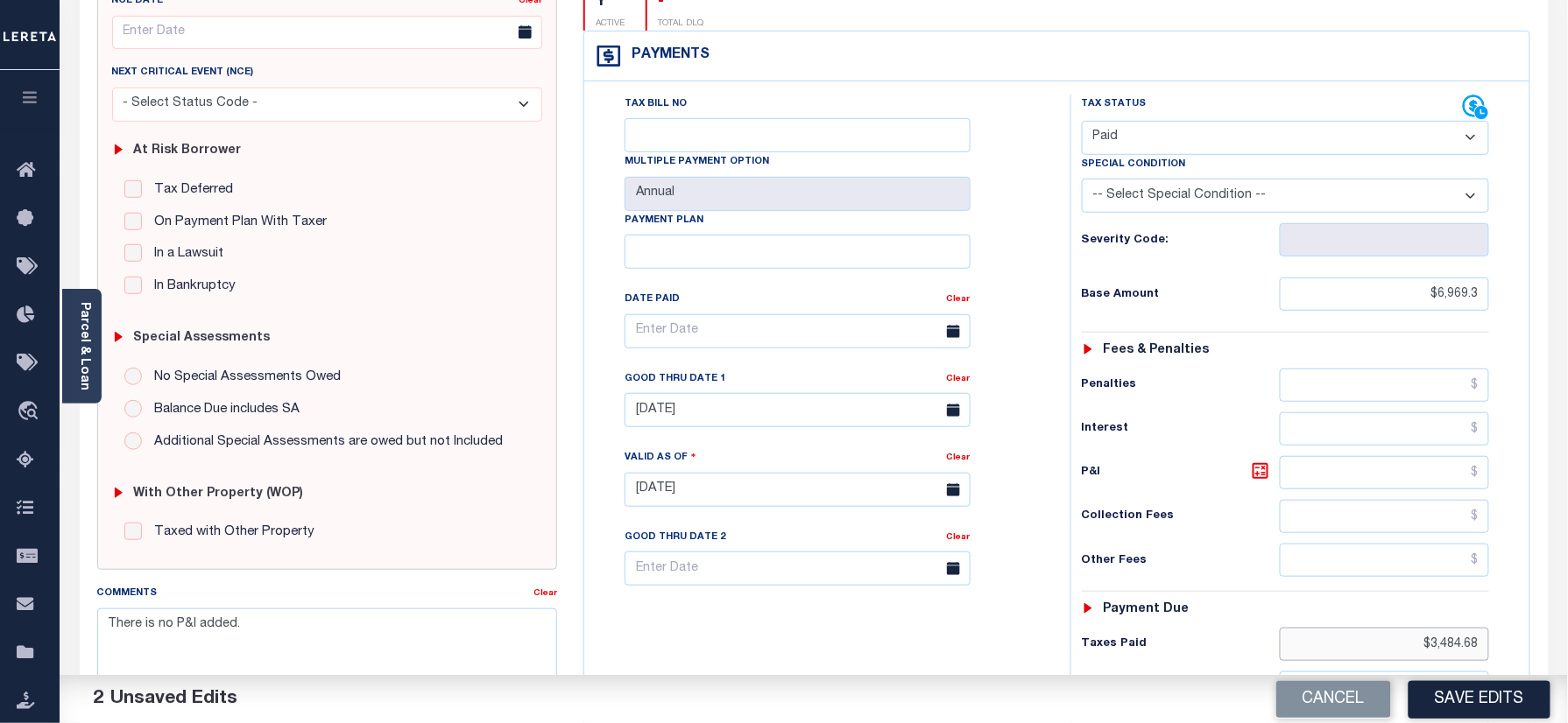
drag, startPoint x: 1387, startPoint y: 614, endPoint x: 1452, endPoint y: 565, distance: 81.4
click at [1546, 615] on div "SPECIAL RISK NCE Date Clear" at bounding box center [813, 489] width 1468 height 1160
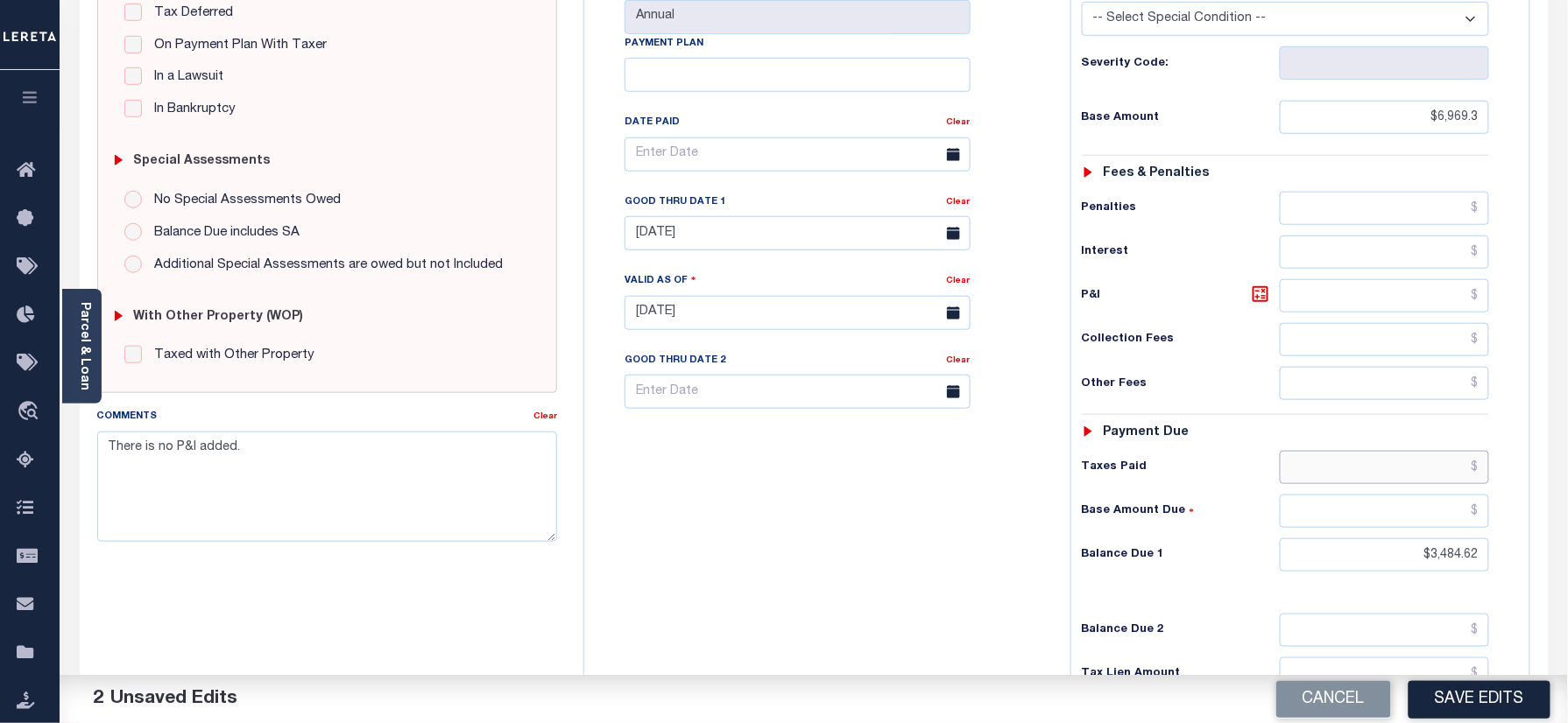
scroll to position [579, 0]
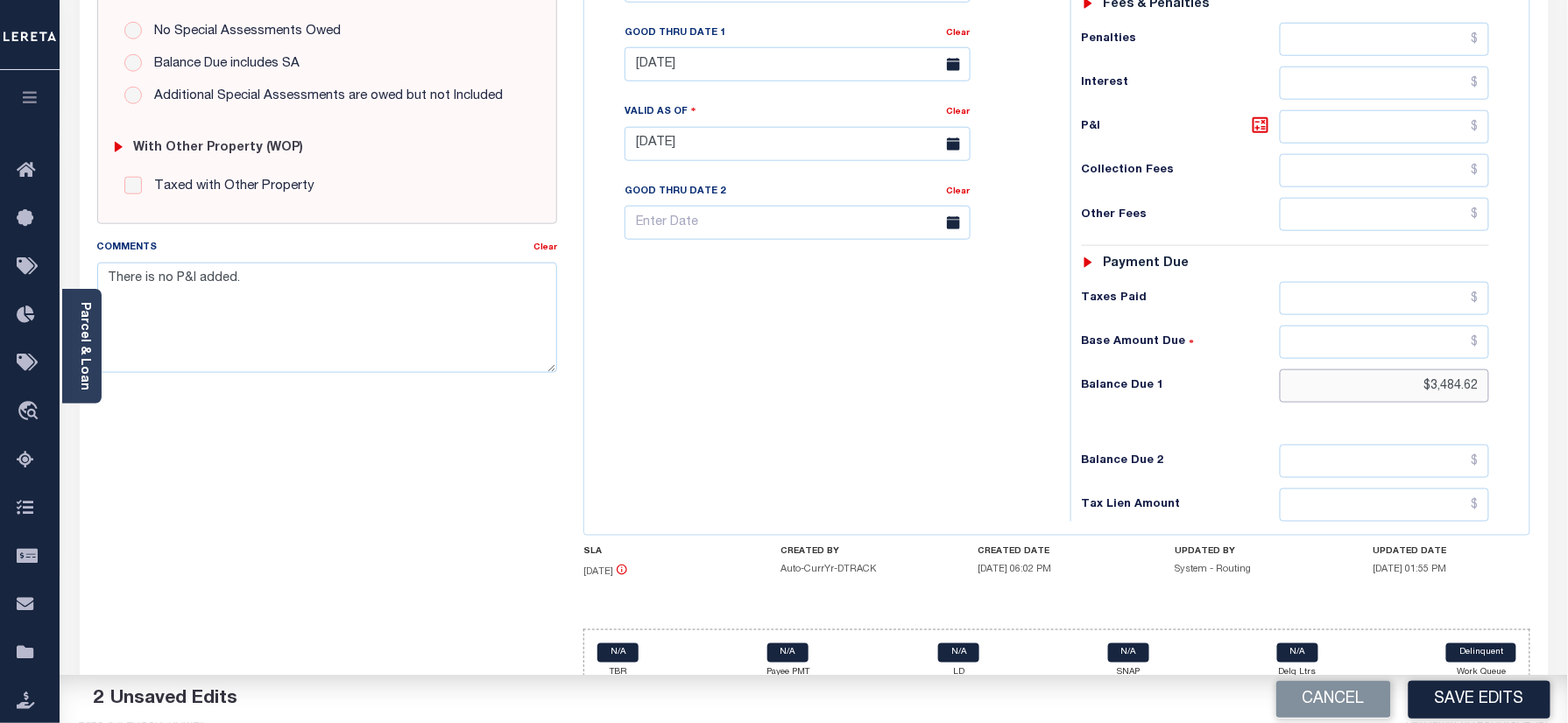
drag, startPoint x: 1395, startPoint y: 357, endPoint x: 1360, endPoint y: 366, distance: 36.1
click at [1567, 373] on html "Home Payment History Payment History Tax Line Detail Profile Sign out" at bounding box center [784, 85] width 1568 height 1328
type input "$0.00"
drag, startPoint x: 796, startPoint y: 378, endPoint x: 821, endPoint y: 382, distance: 25.3
click at [799, 378] on div "Tax Bill No Multiple Payment Option Annual Payment Plan" at bounding box center [823, 135] width 468 height 773
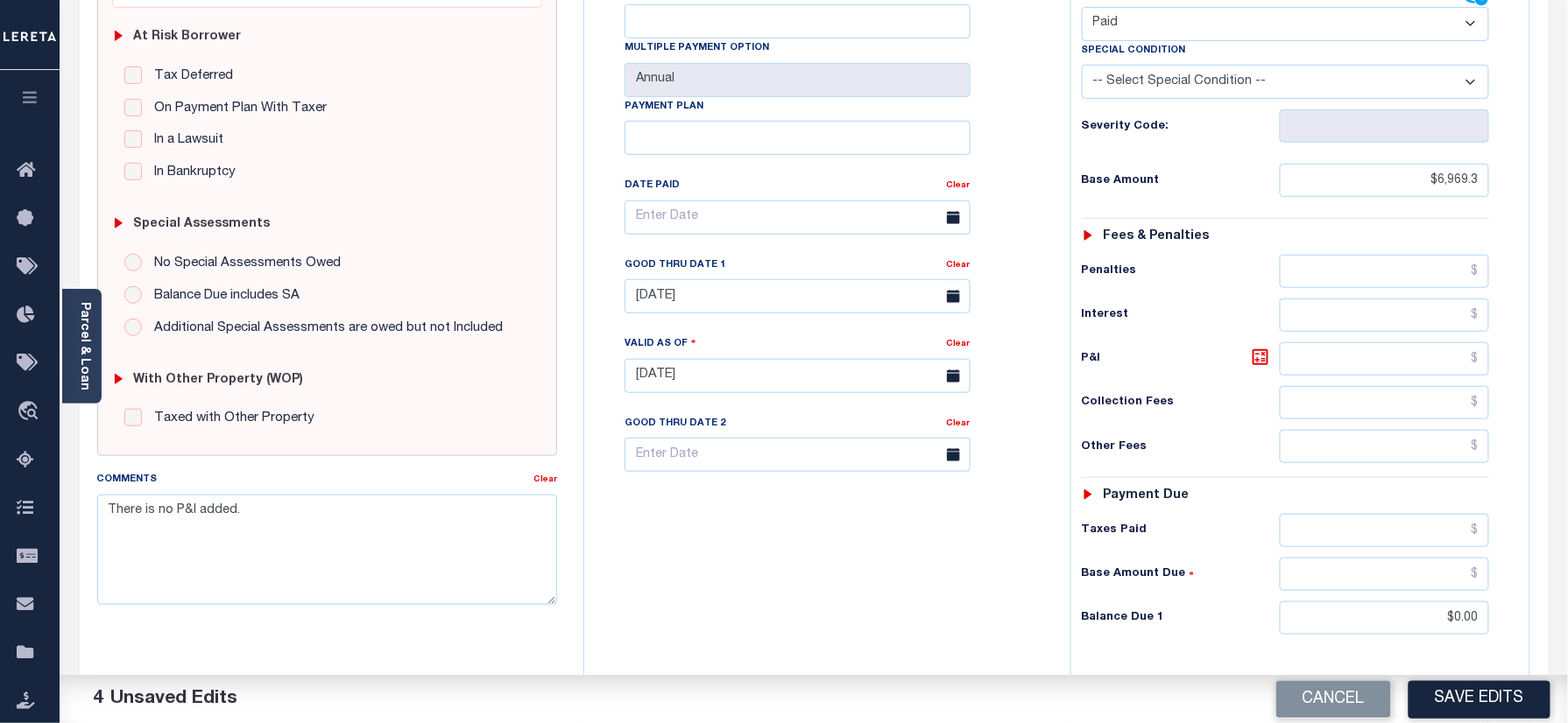
scroll to position [345, 0]
click at [953, 257] on div "Clear" at bounding box center [958, 269] width 23 height 24
click at [961, 262] on link "Clear" at bounding box center [958, 266] width 23 height 9
click at [995, 238] on div "Tax Bill No Multiple Payment Option Annual Payment Plan Clear Clear Valid as Of…" at bounding box center [823, 228] width 442 height 492
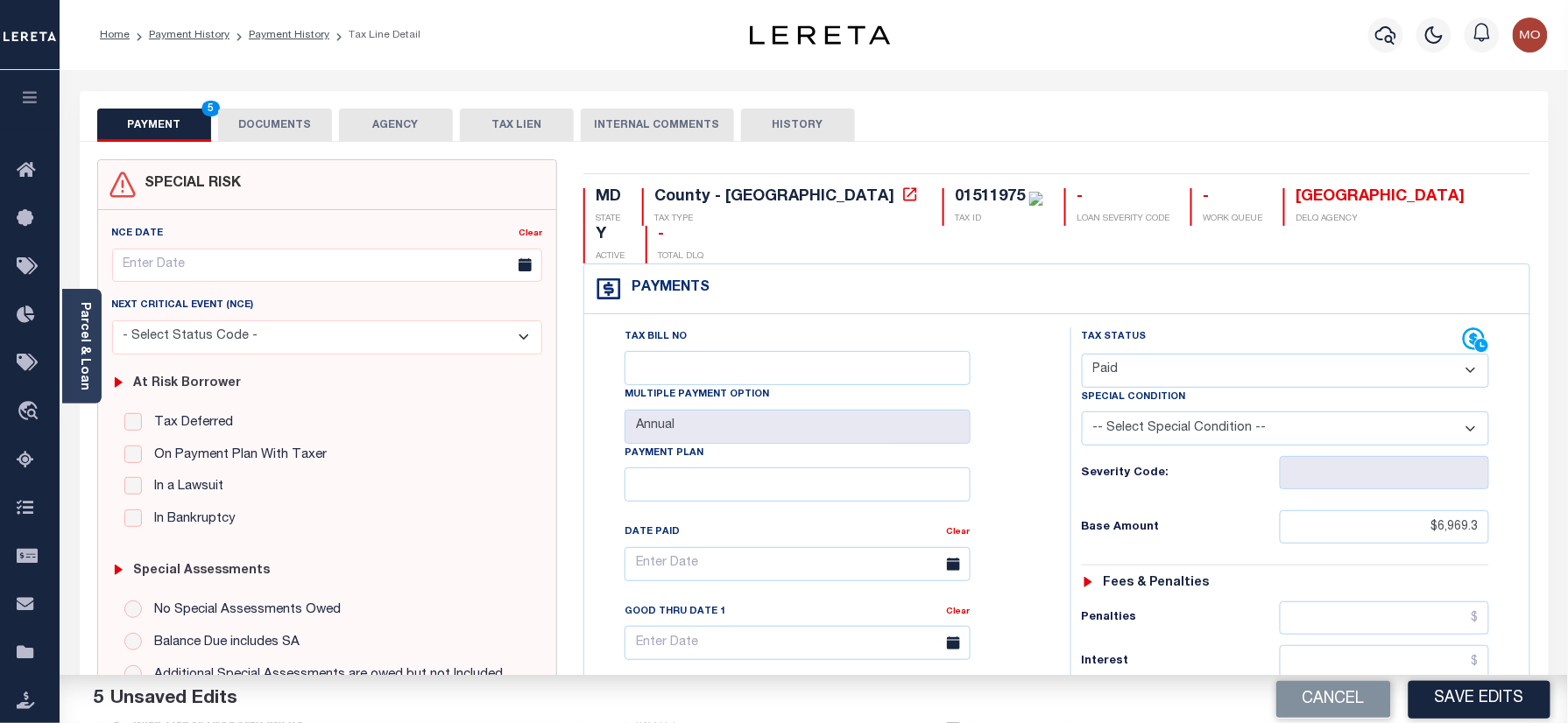
click at [289, 116] on button "DOCUMENTS" at bounding box center [275, 125] width 114 height 33
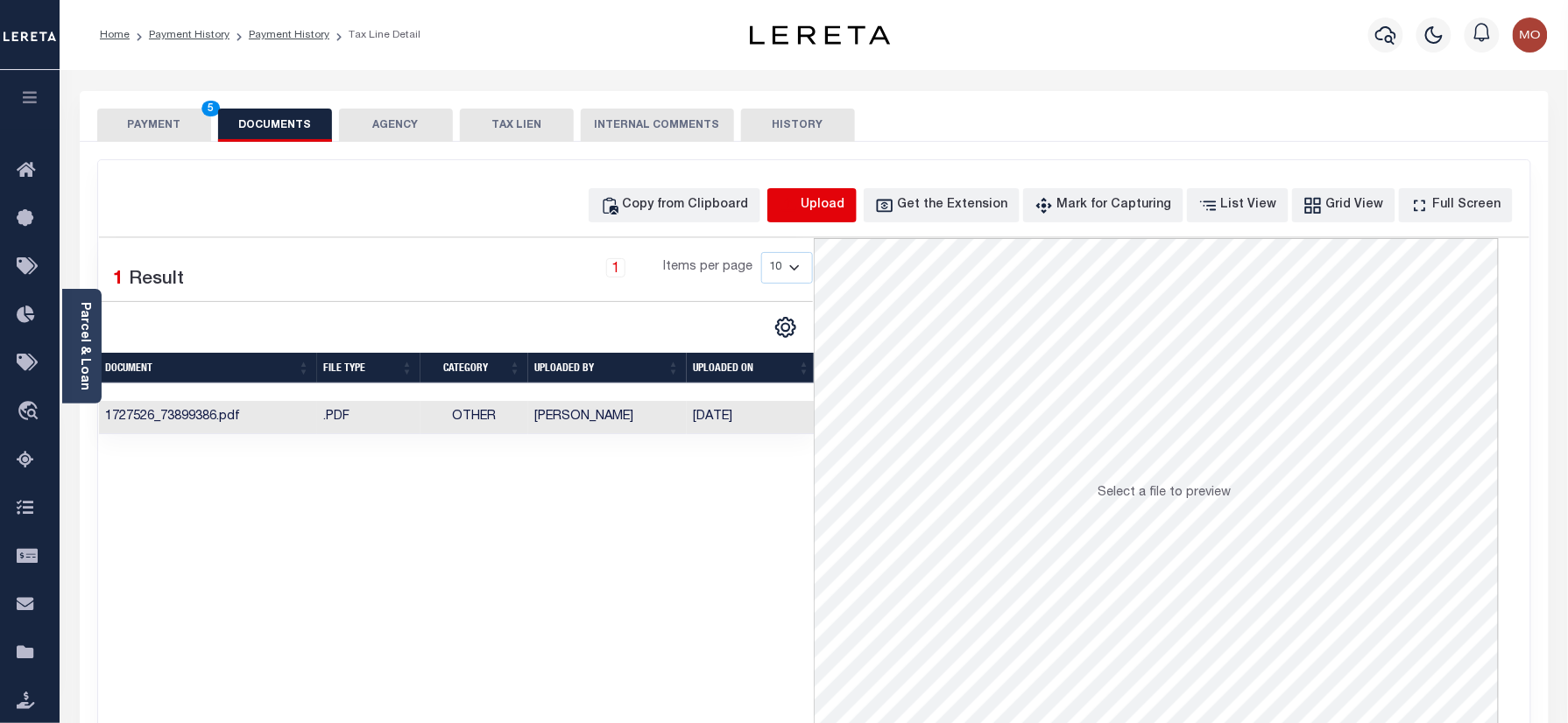
click at [798, 210] on icon "button" at bounding box center [788, 206] width 19 height 19
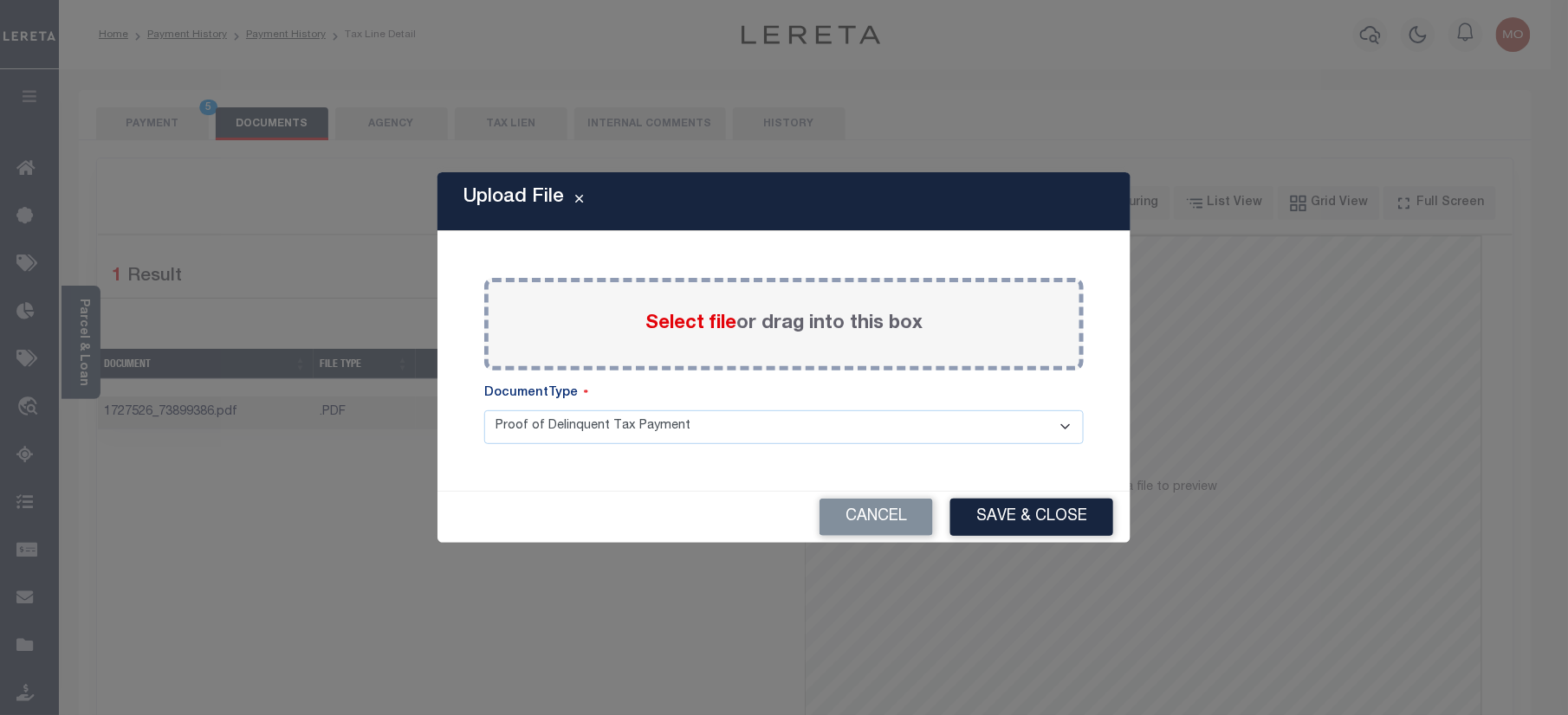
click at [690, 321] on span "Select file" at bounding box center [690, 324] width 91 height 19
click at [0, 0] on input "Select file or drag into this box" at bounding box center [0, 0] width 0 height 0
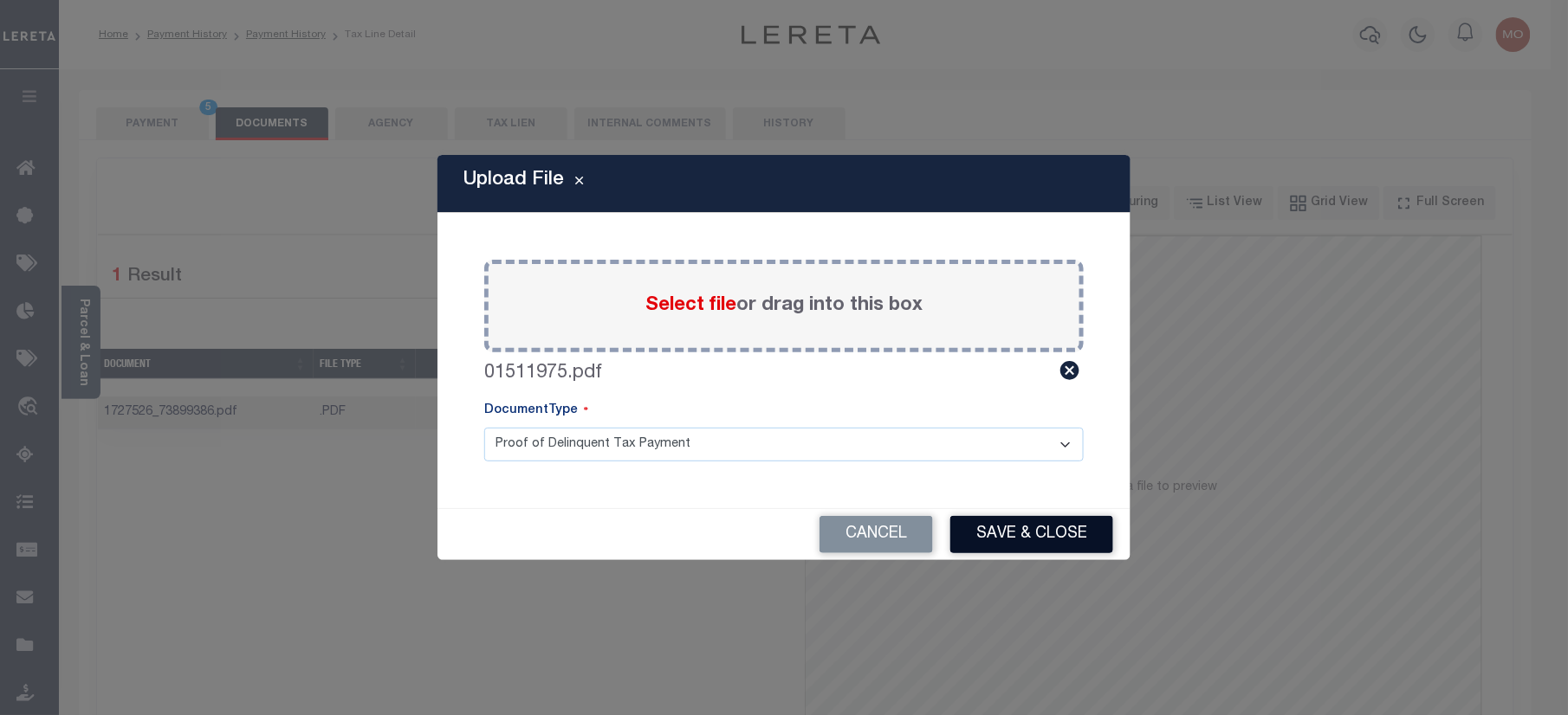
drag, startPoint x: 1016, startPoint y: 532, endPoint x: 1023, endPoint y: 562, distance: 30.8
click at [1017, 532] on button "Save & Close" at bounding box center [1032, 534] width 163 height 37
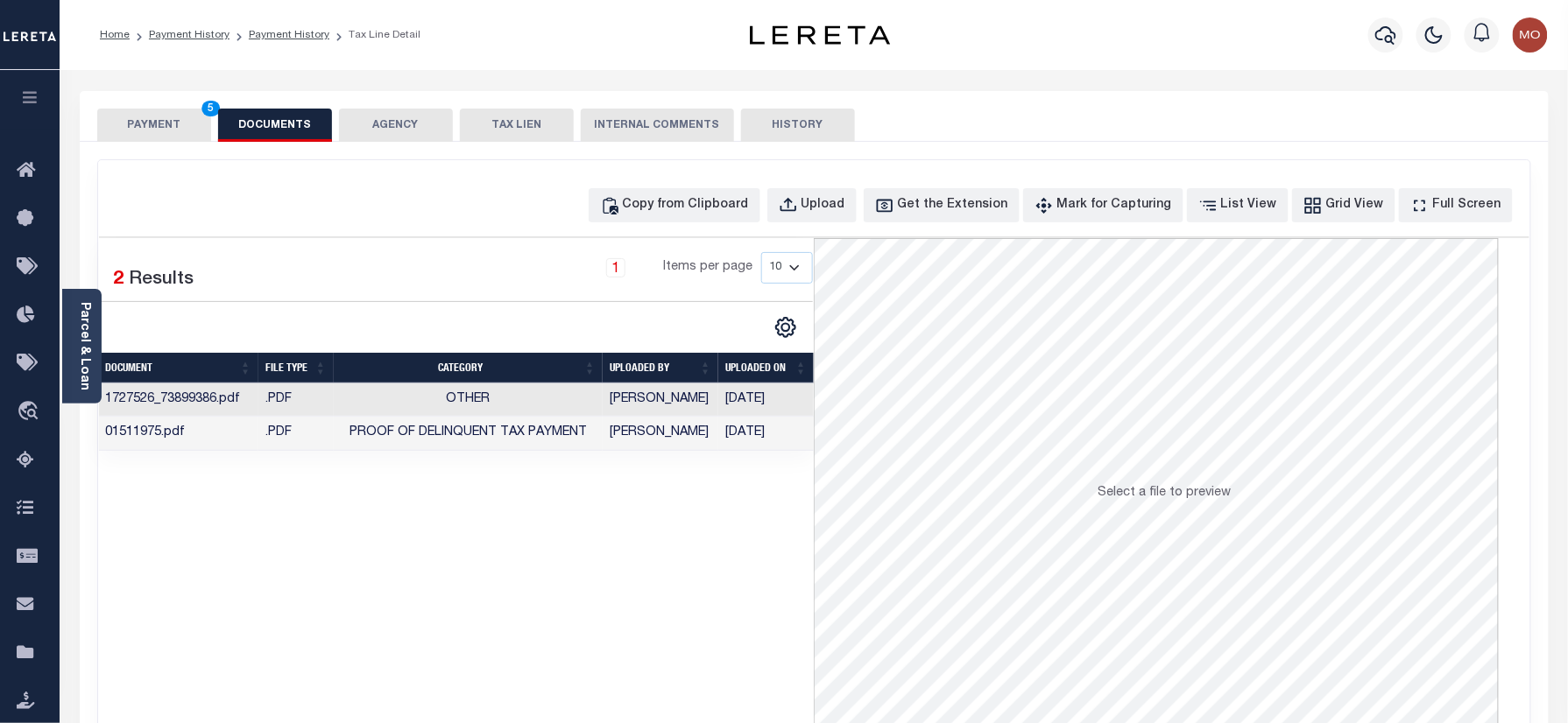
click at [142, 126] on button "PAYMENT 5" at bounding box center [154, 125] width 114 height 33
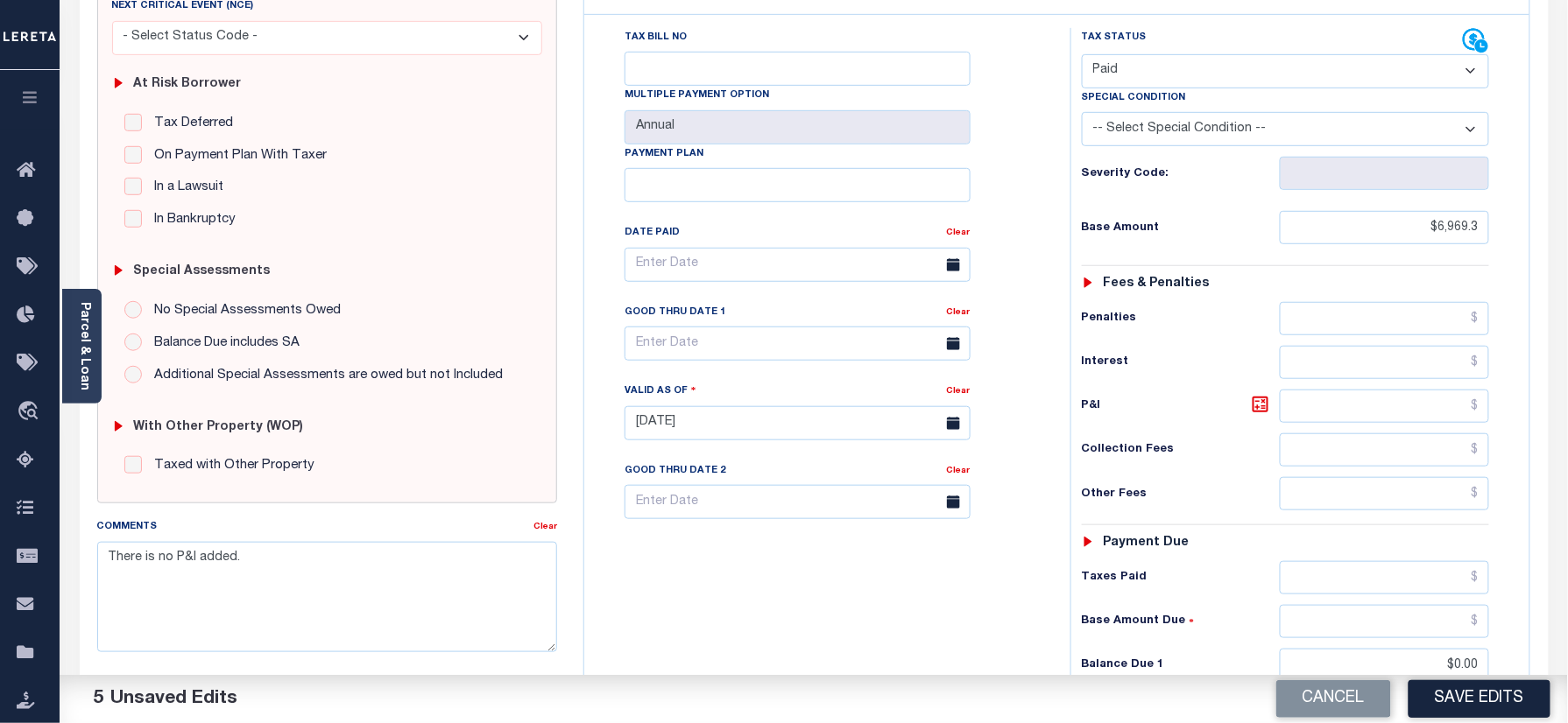
scroll to position [467, 0]
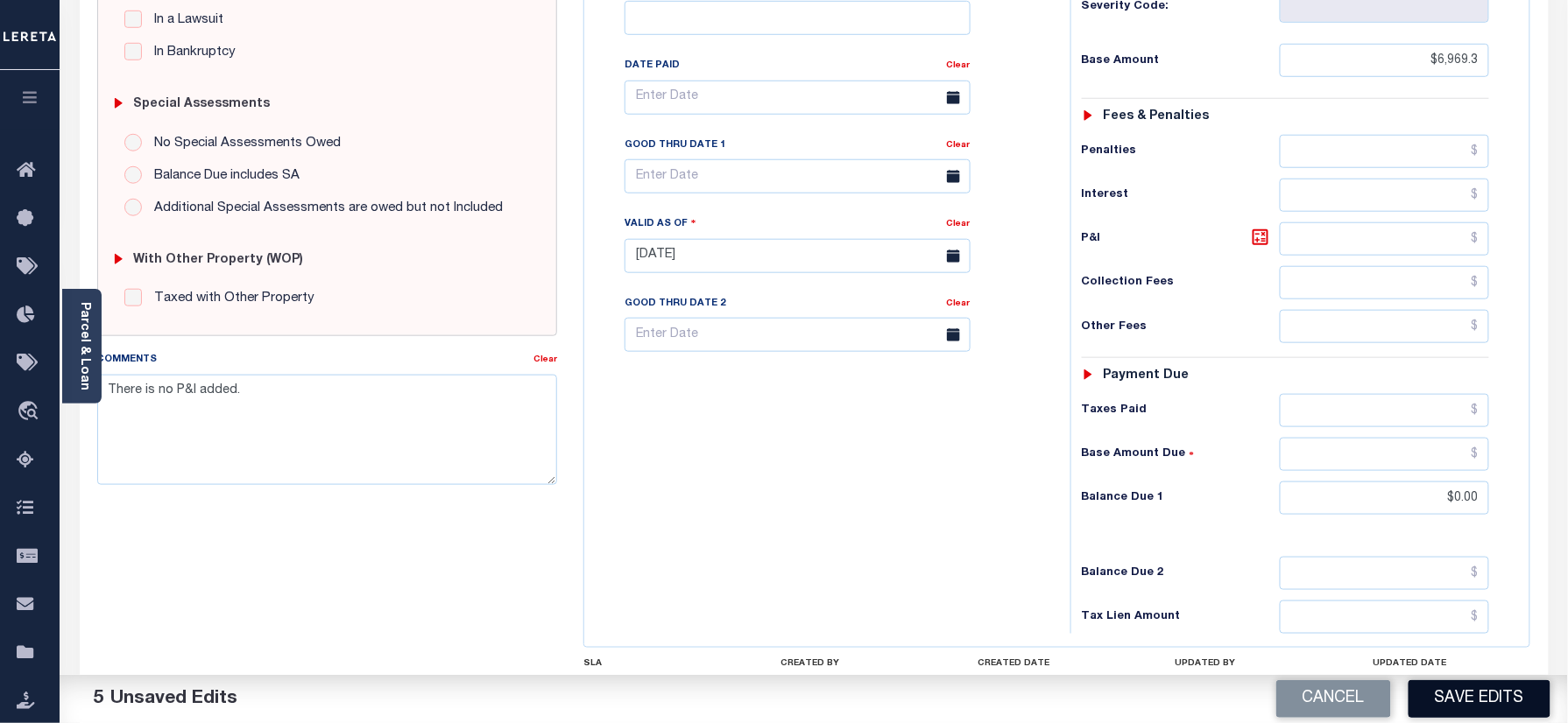
click at [1486, 695] on button "Save Edits" at bounding box center [1479, 699] width 142 height 38
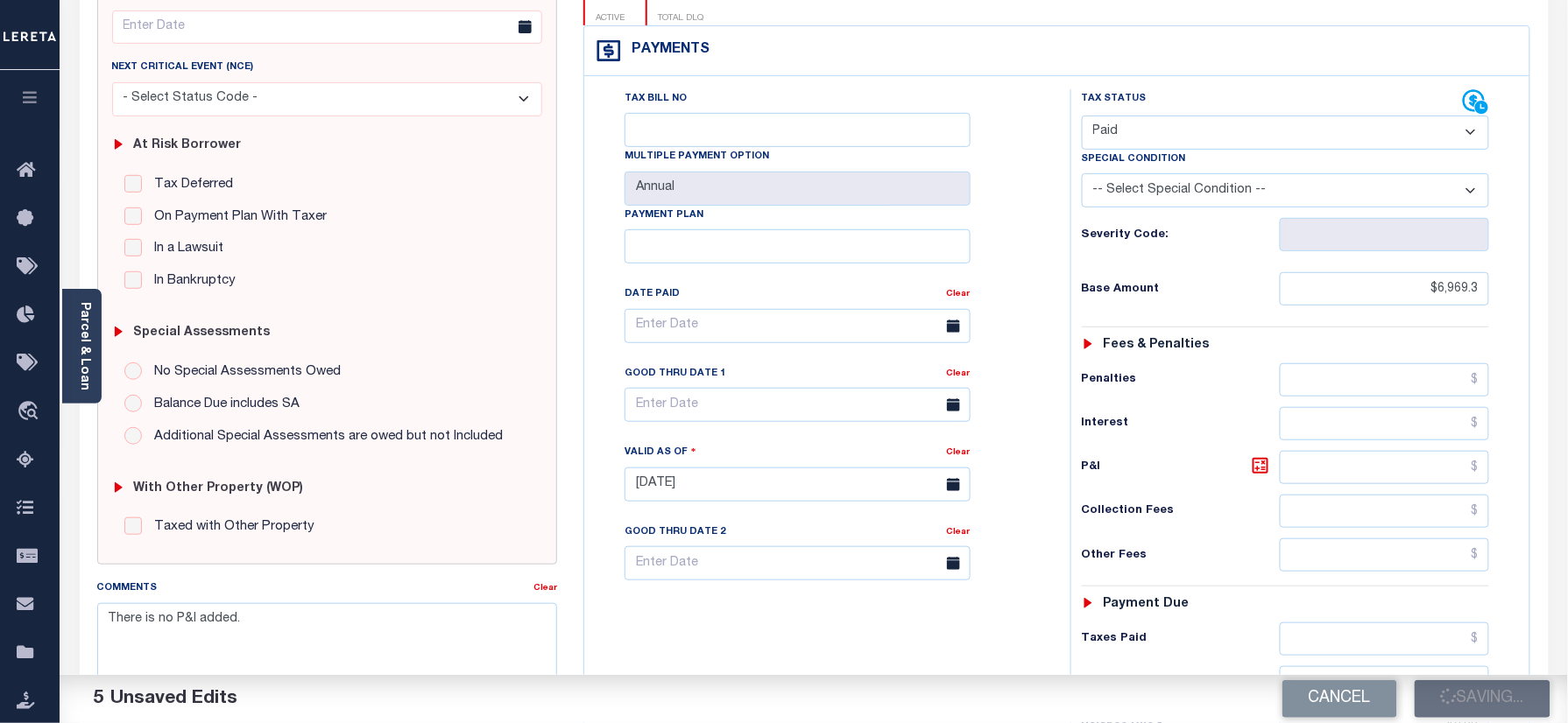
scroll to position [233, 0]
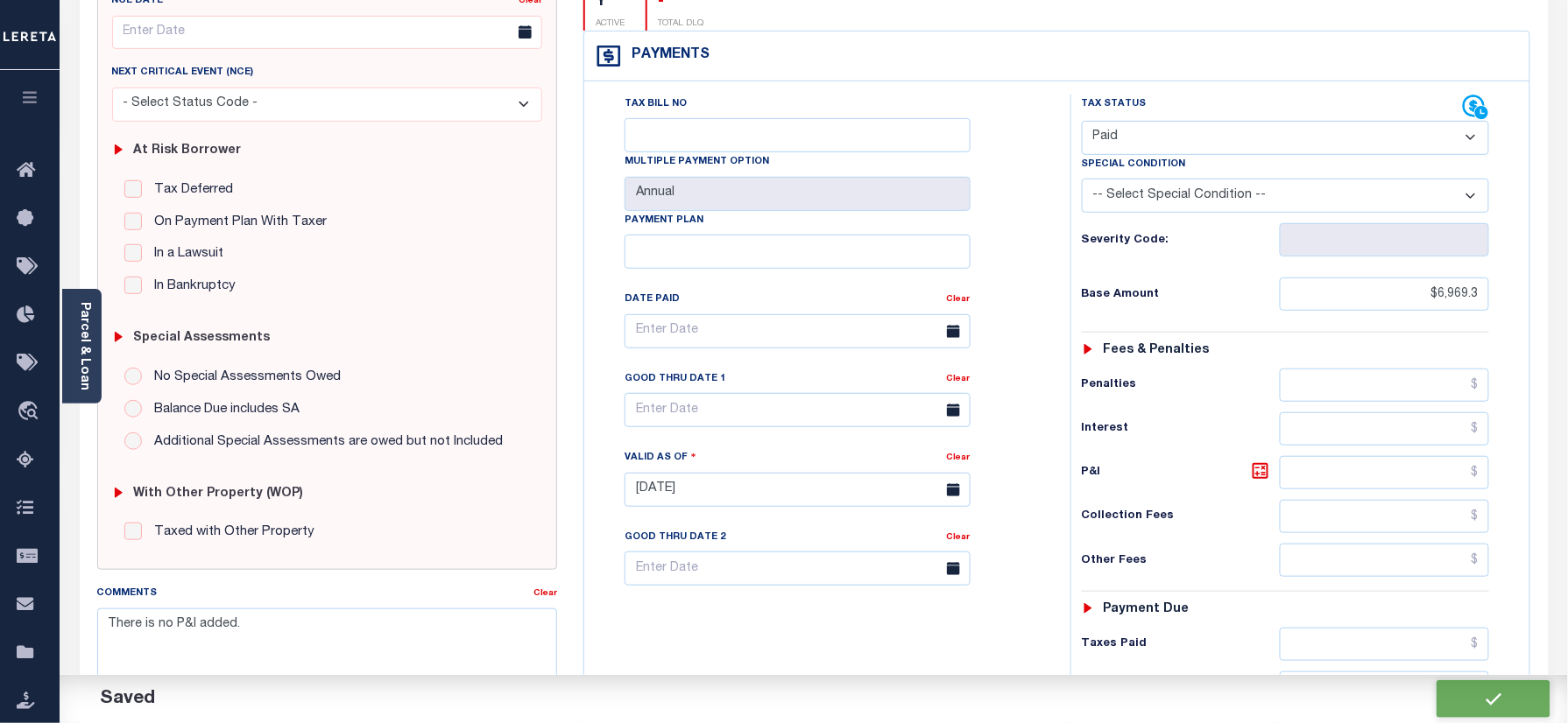
checkbox input "false"
type input "$6,969.3"
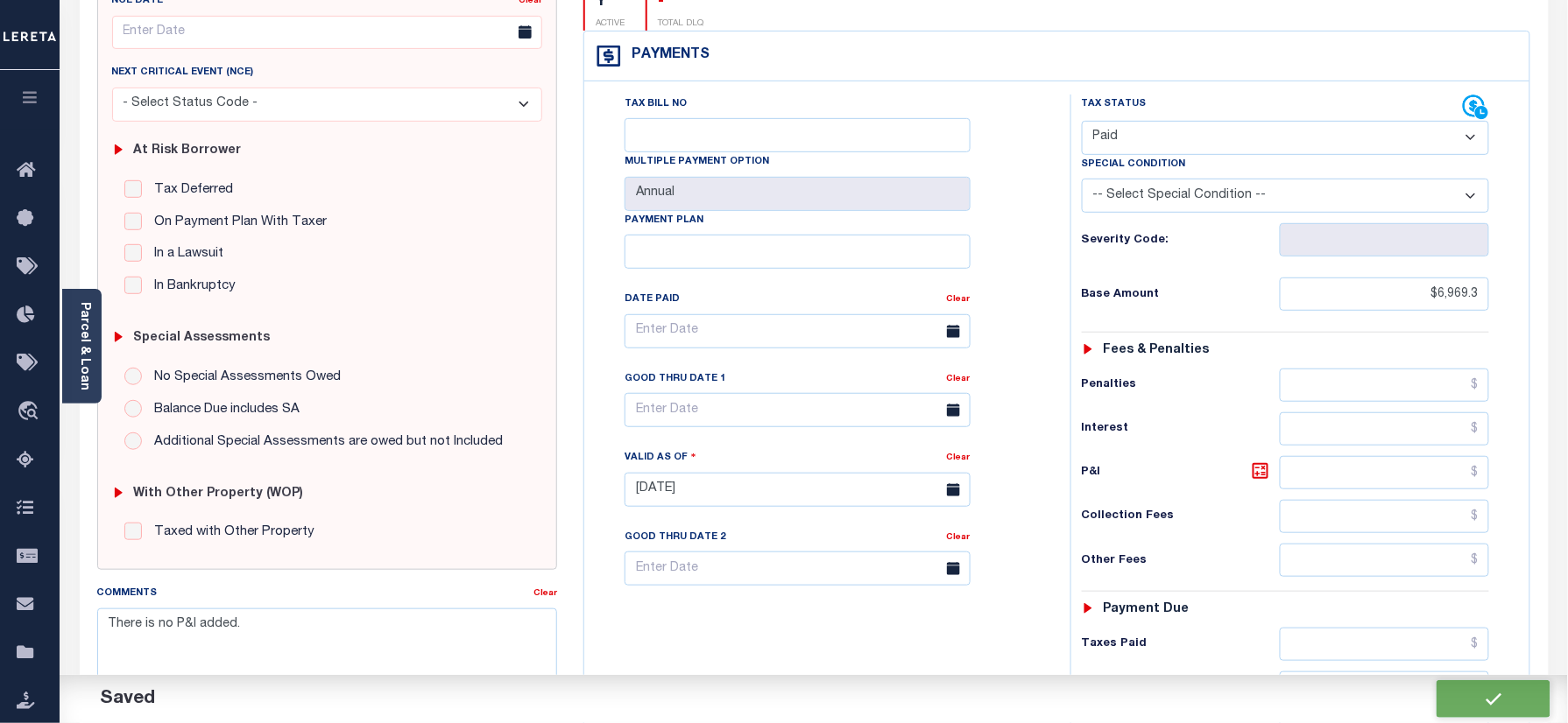
type input "$0"
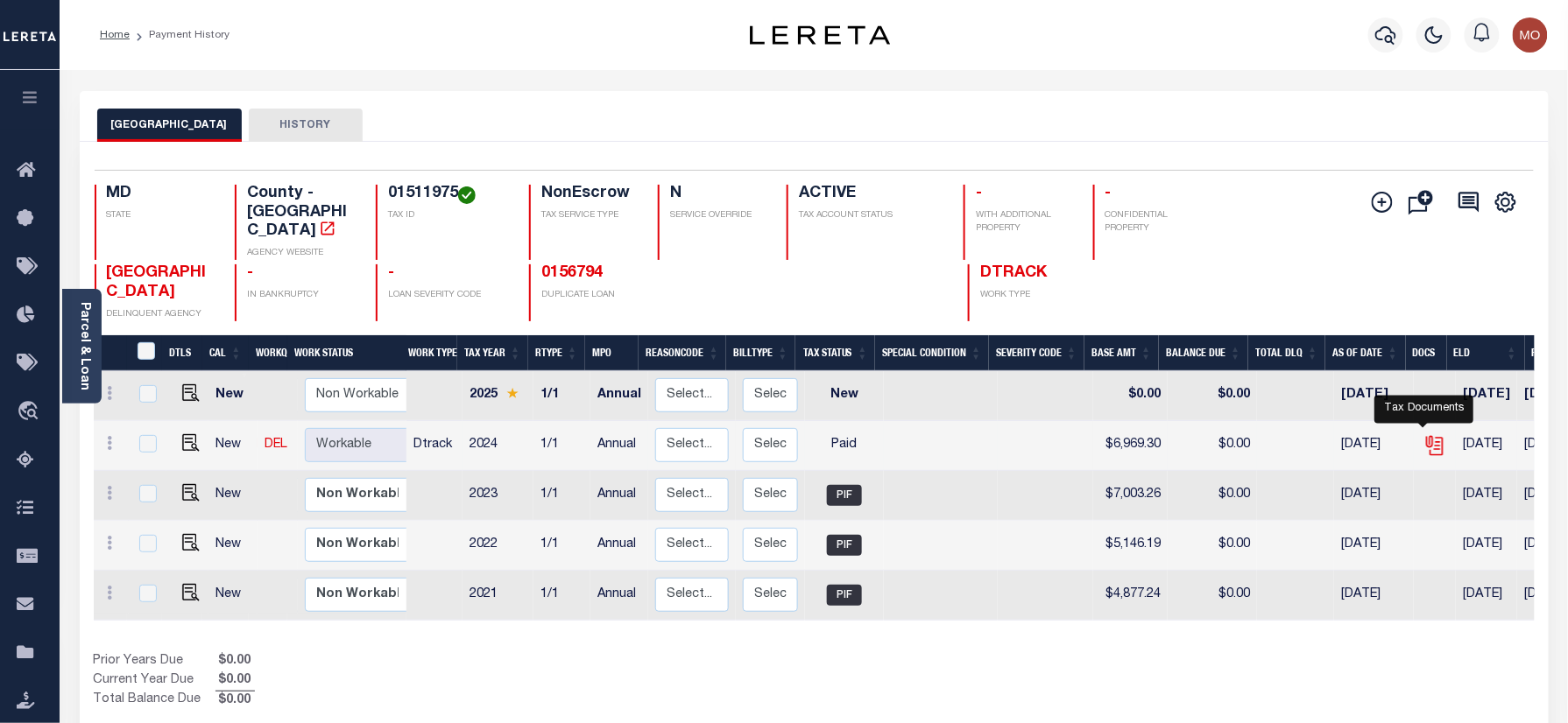
click at [1428, 436] on icon "" at bounding box center [1433, 442] width 14 height 14
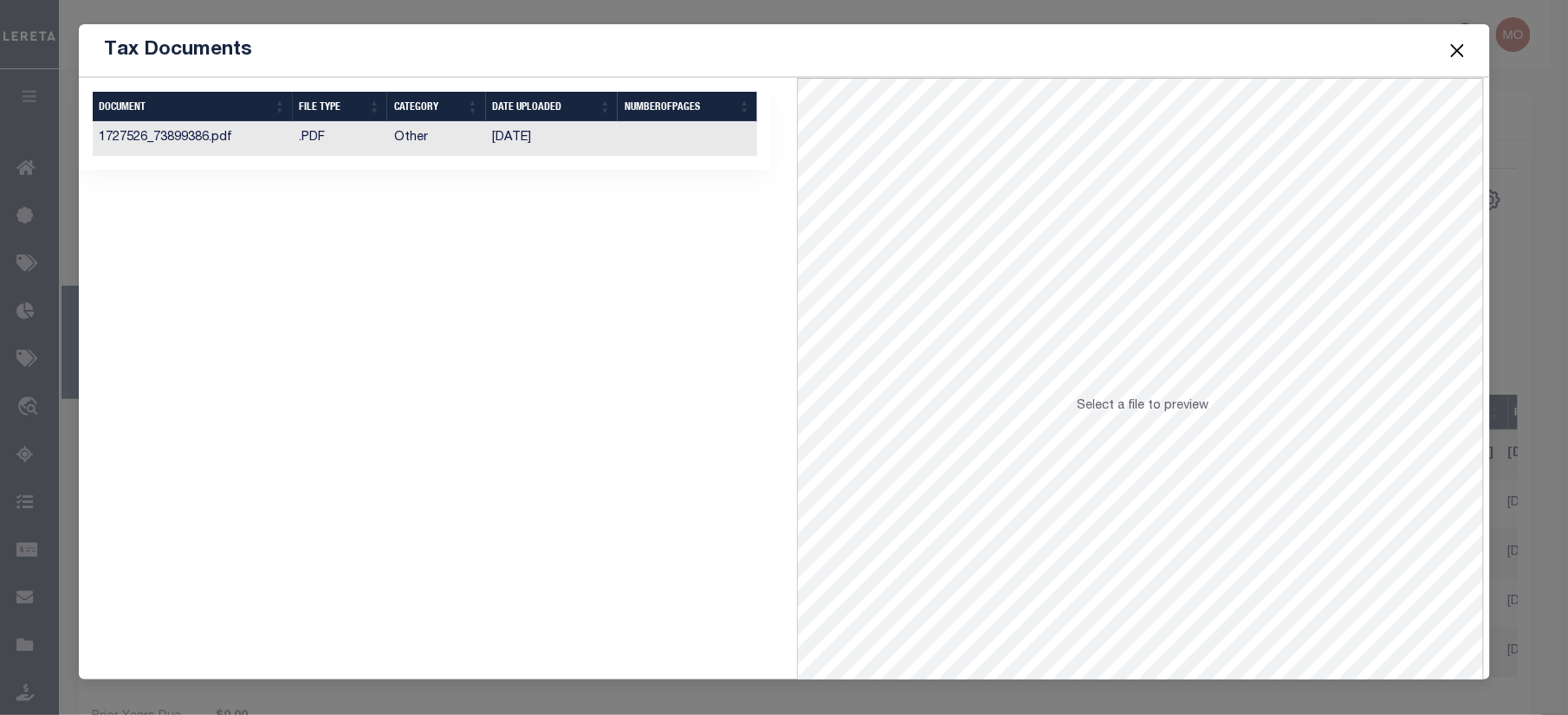
click at [1452, 46] on button "Close" at bounding box center [1457, 51] width 23 height 23
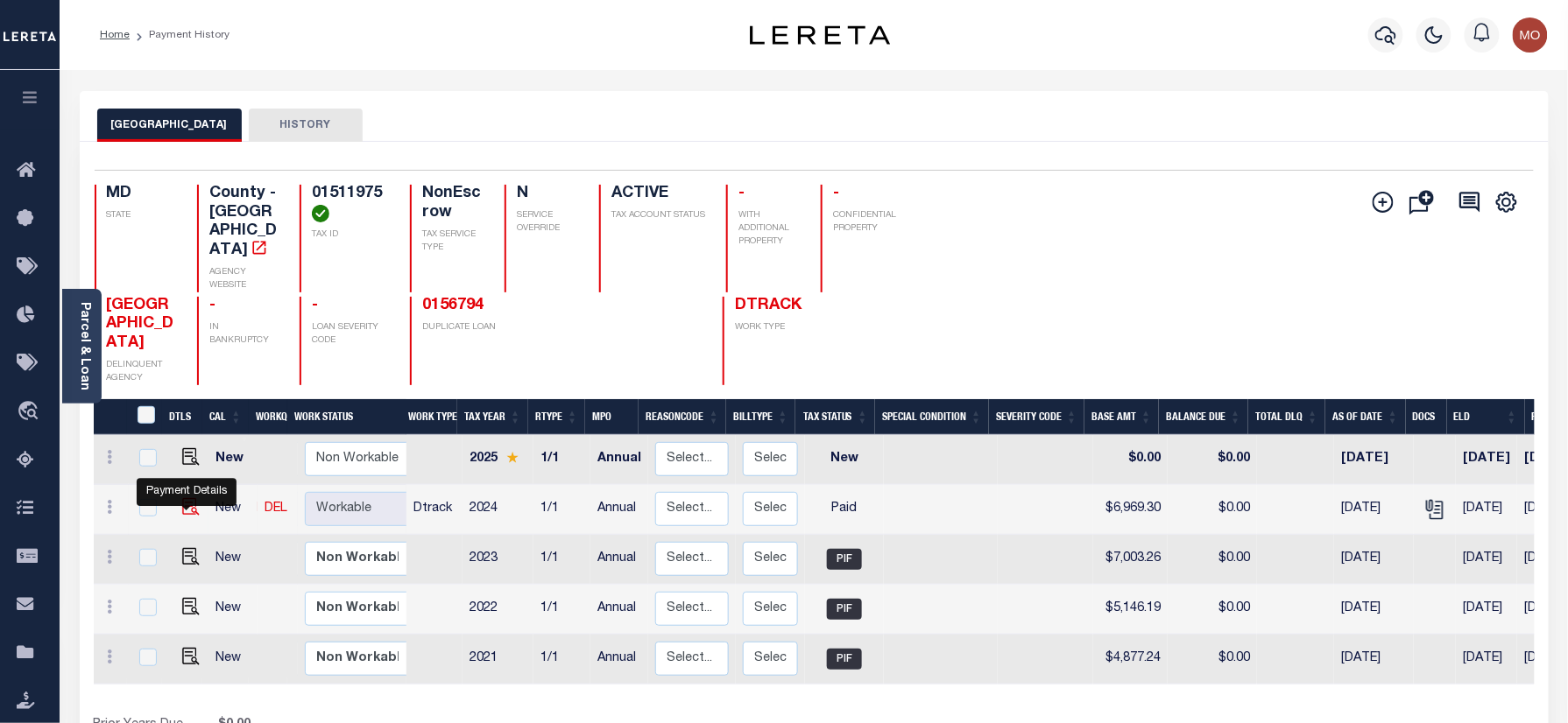
click at [182, 508] on img "" at bounding box center [191, 507] width 17 height 17
checkbox input "true"
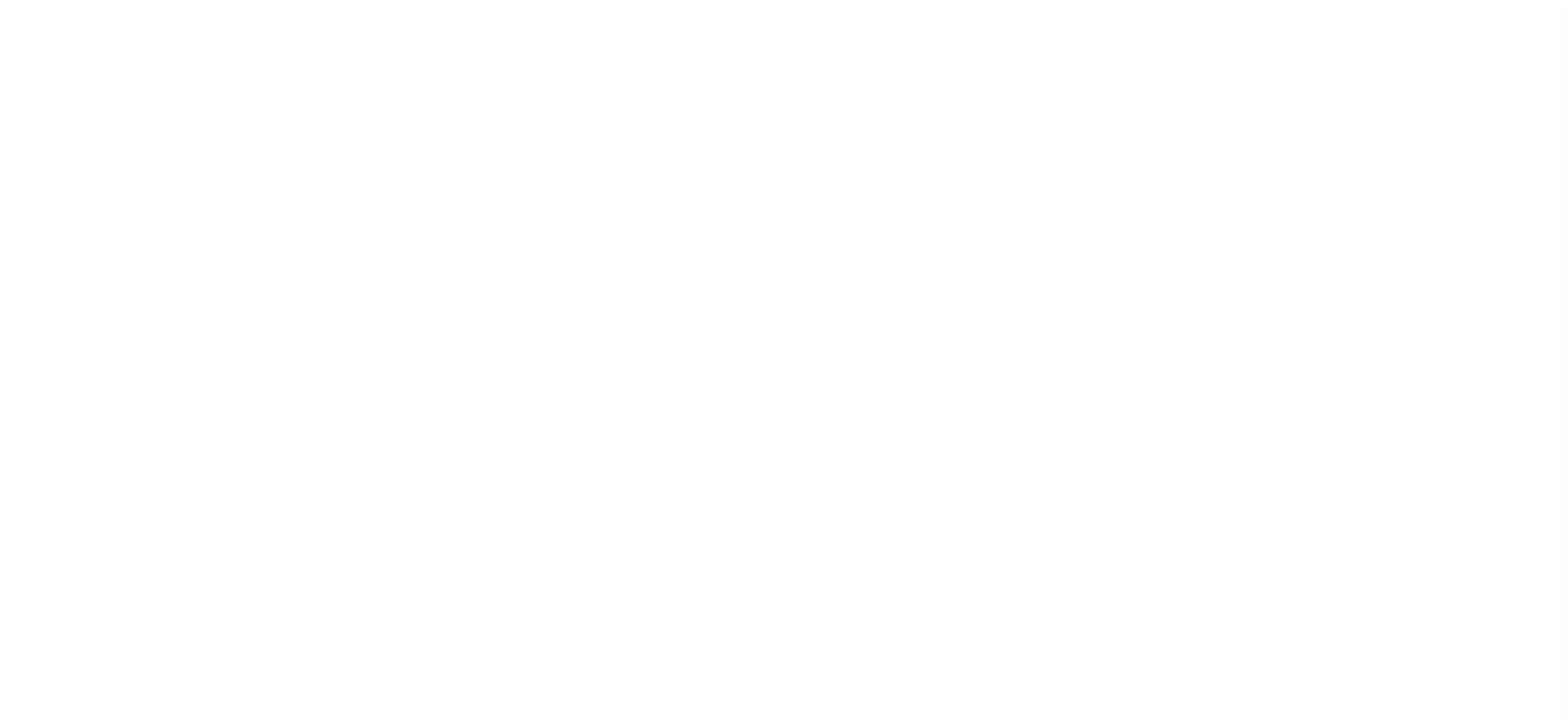
select select "PYD"
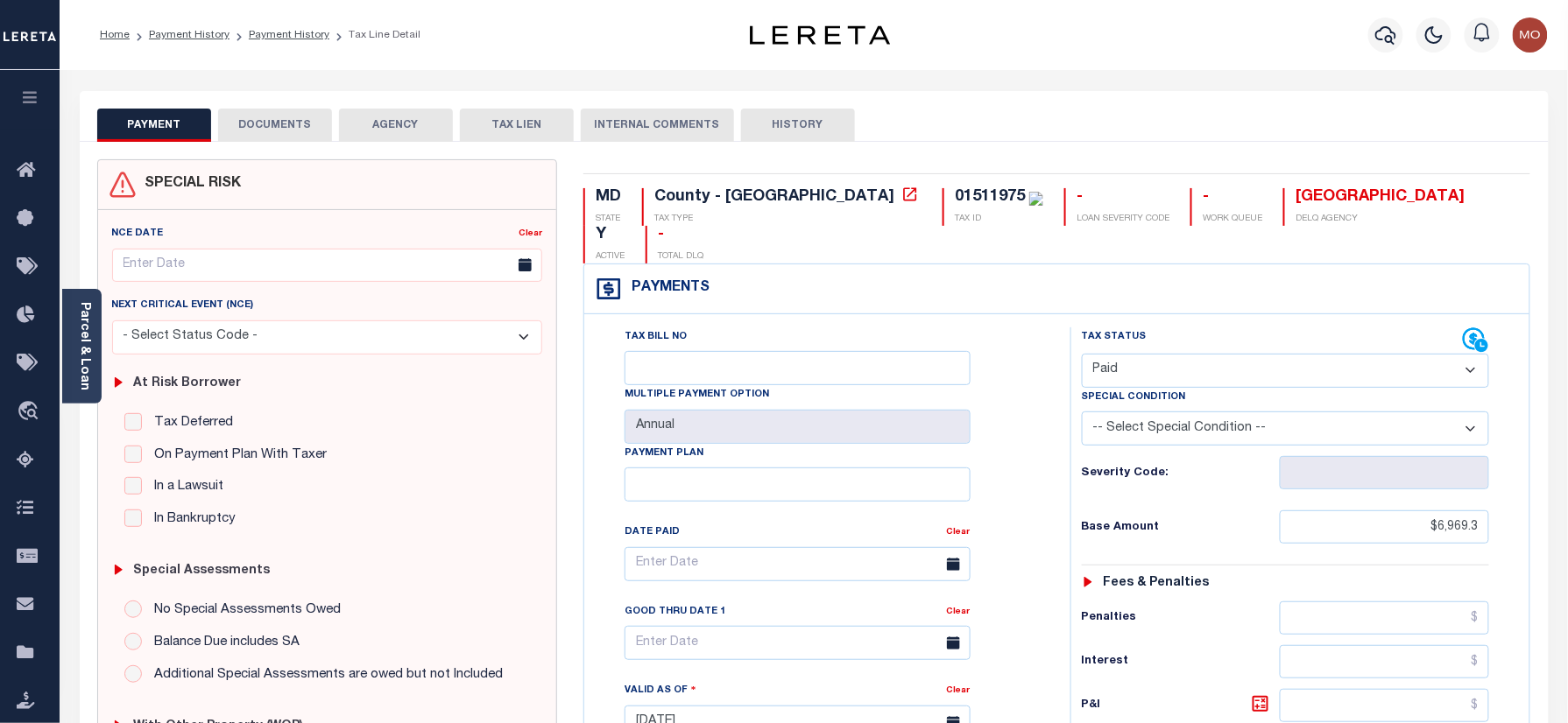
click at [275, 138] on button "DOCUMENTS" at bounding box center [275, 125] width 114 height 33
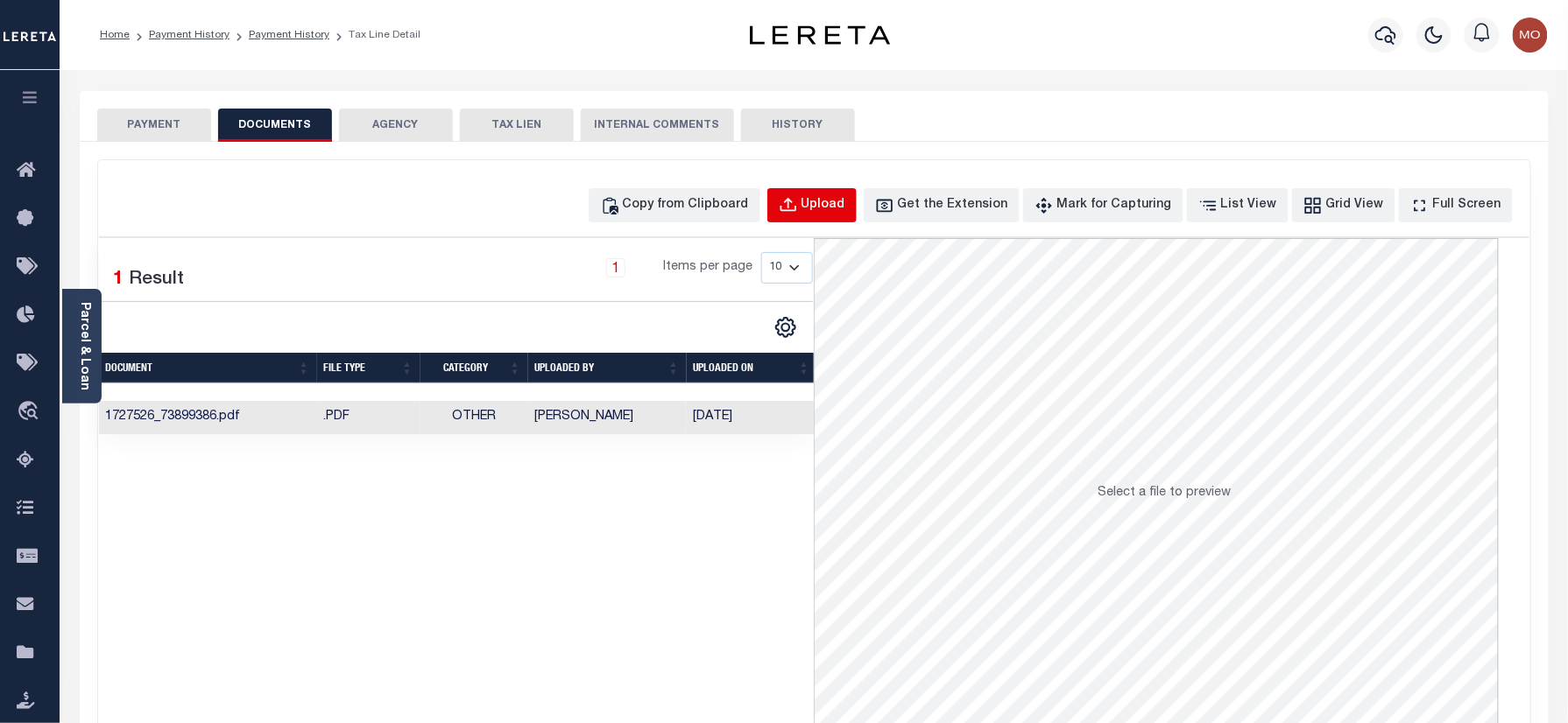
click at [833, 210] on div "Upload" at bounding box center [823, 206] width 44 height 19
select select "POP"
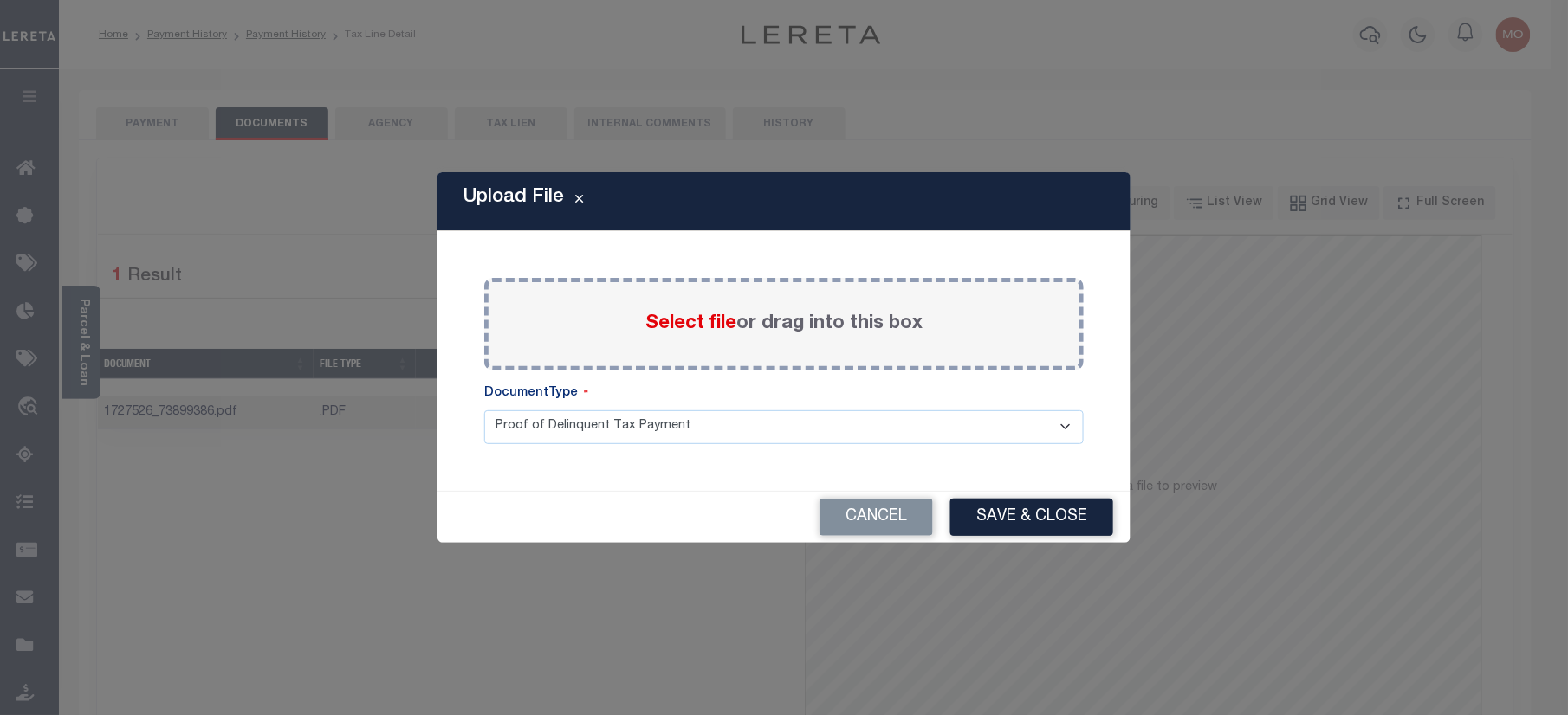
click at [683, 330] on span "Select file" at bounding box center [690, 324] width 91 height 19
click at [0, 0] on input "Select file or drag into this box" at bounding box center [0, 0] width 0 height 0
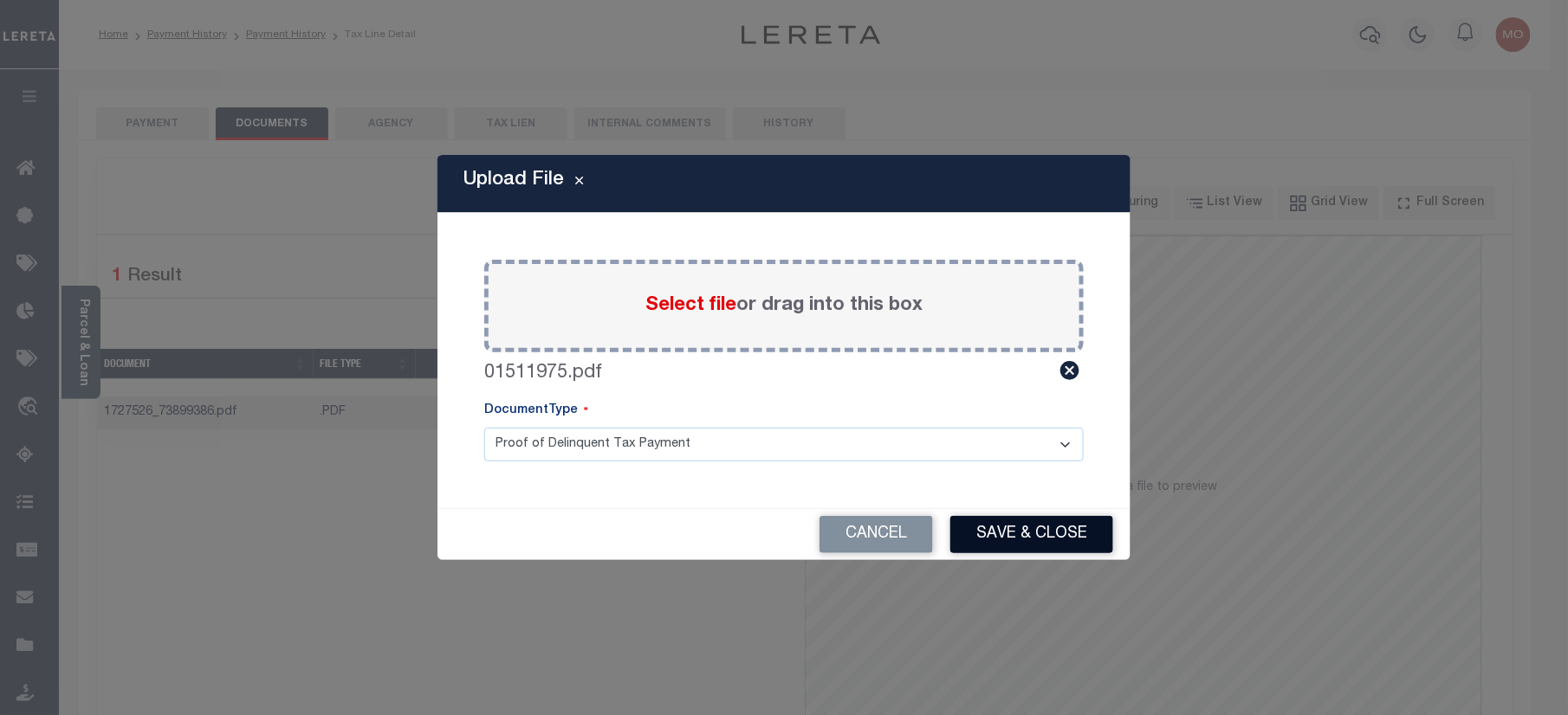
click at [1014, 530] on button "Save & Close" at bounding box center [1032, 534] width 163 height 37
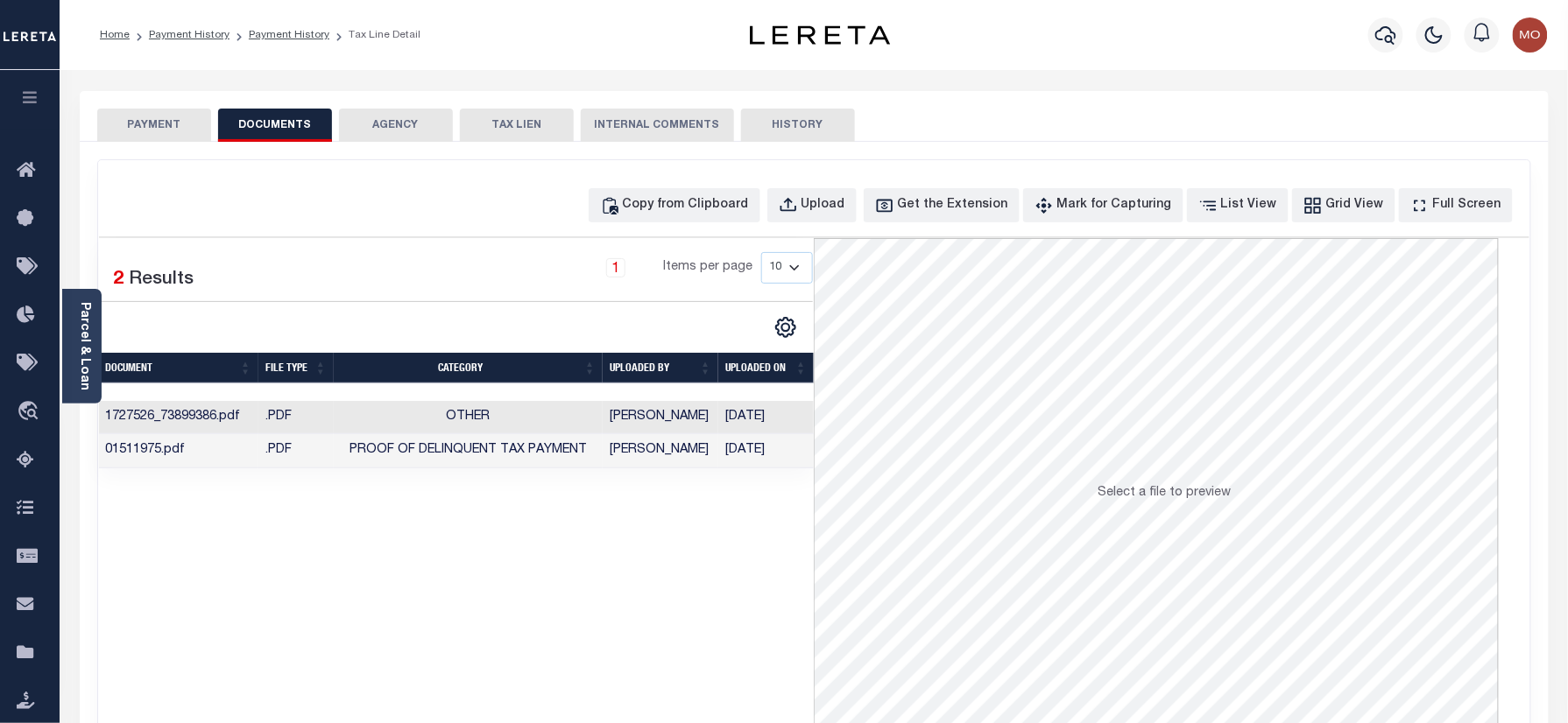
click at [282, 21] on ol "Home Payment History Payment History Tax Line Detail" at bounding box center [260, 35] width 348 height 37
click at [277, 32] on link "Payment History" at bounding box center [288, 35] width 80 height 11
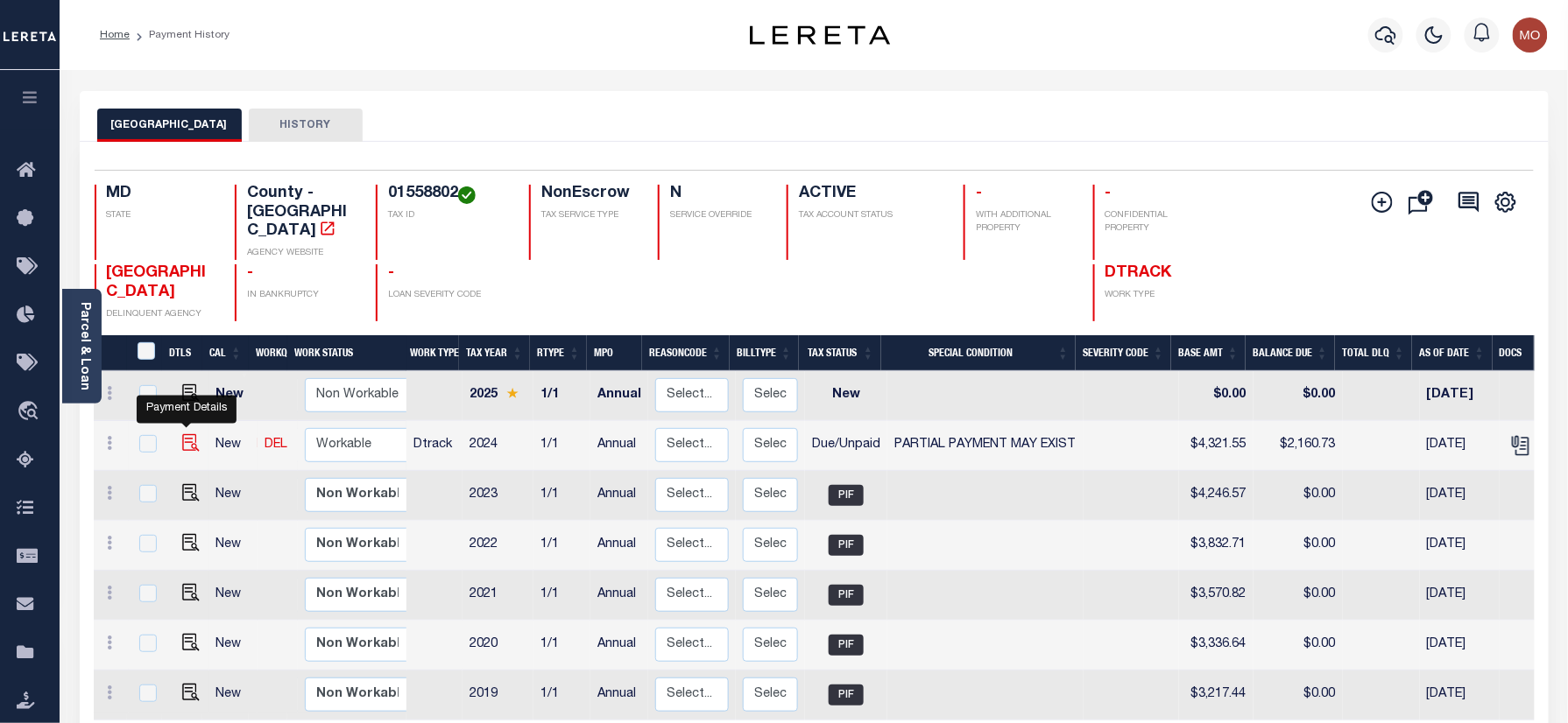
click at [191, 435] on img "" at bounding box center [191, 443] width 17 height 17
checkbox input "true"
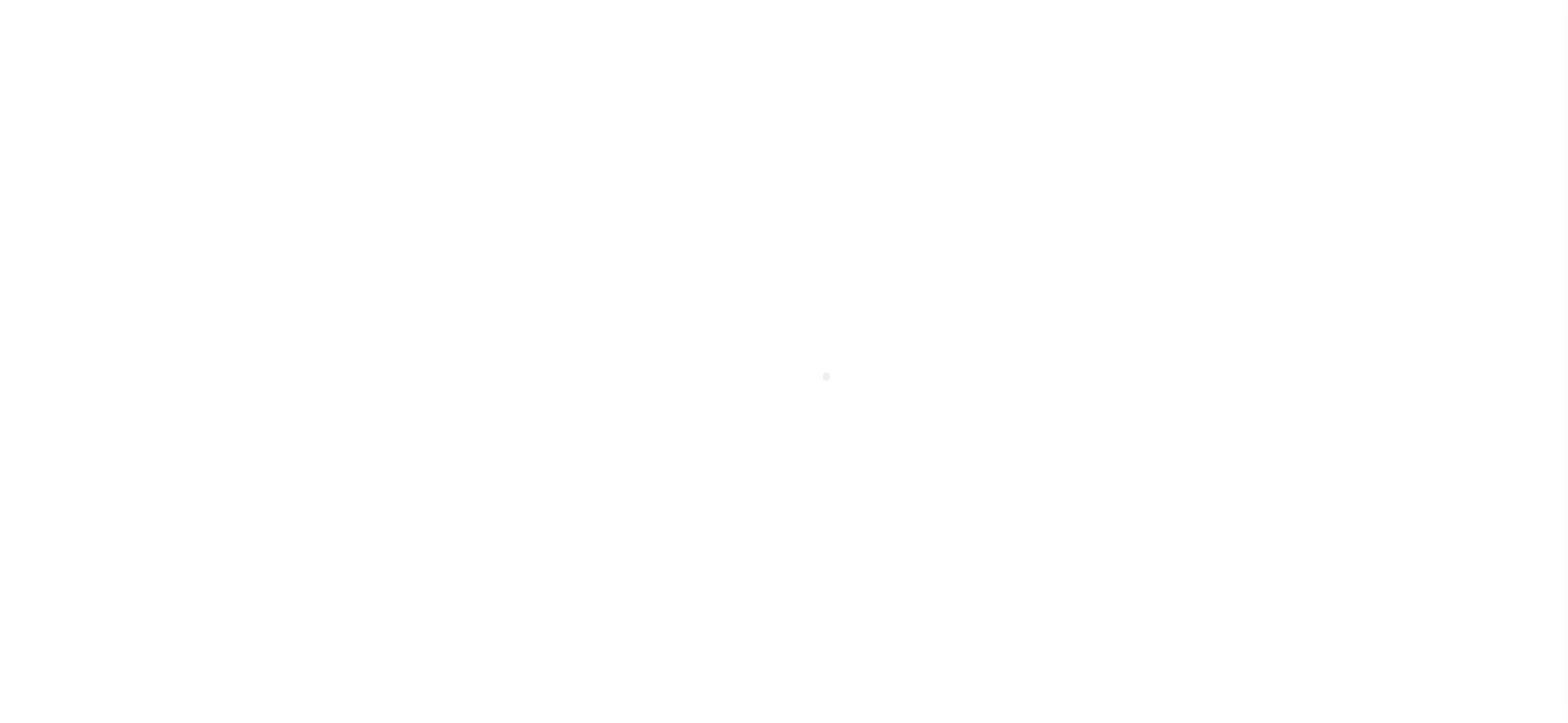
select select "DUE"
select select "15"
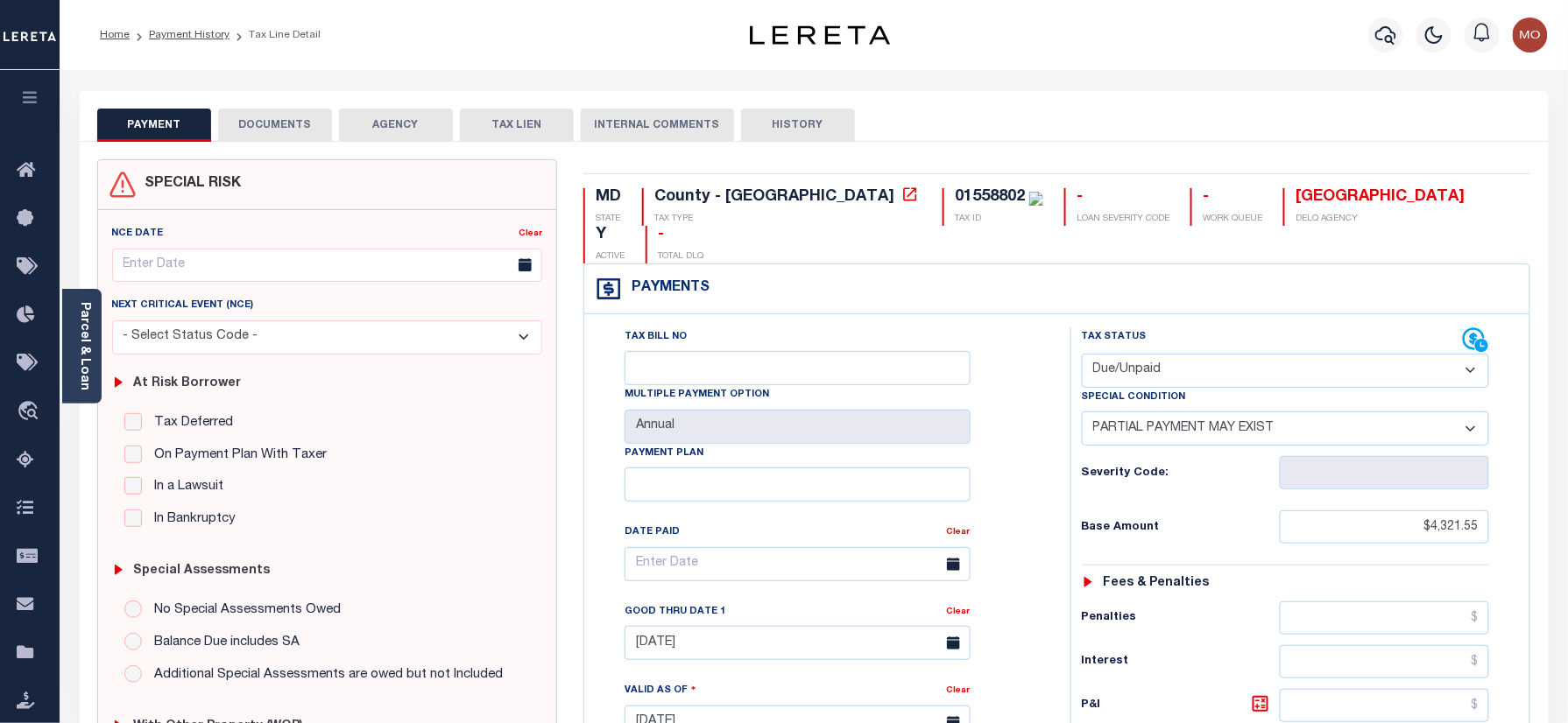
click at [943, 210] on div "01558802 TAX ID" at bounding box center [993, 207] width 101 height 38
click at [954, 190] on div "01558802" at bounding box center [989, 196] width 70 height 15
copy div "01558802"
click at [954, 190] on div "01558802" at bounding box center [989, 196] width 70 height 15
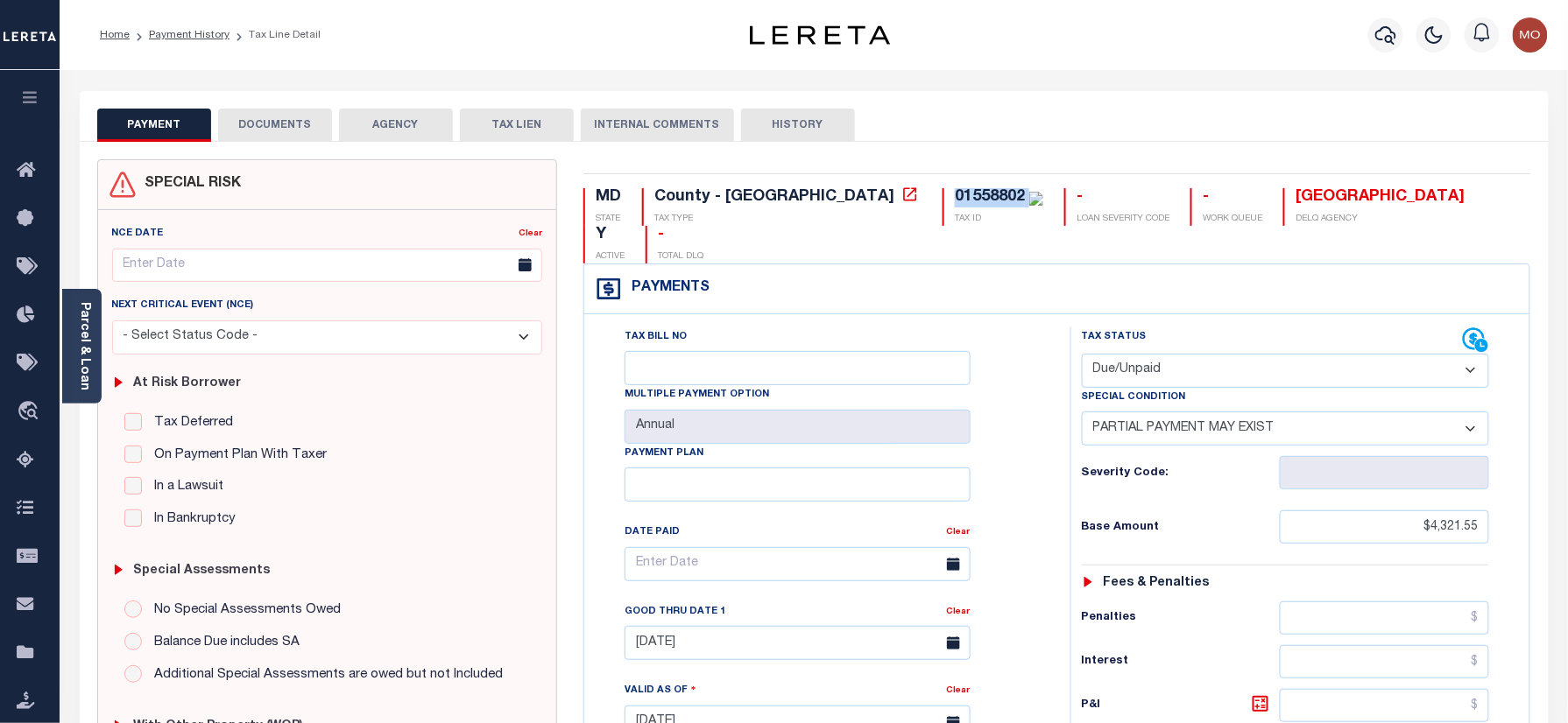
click at [1209, 354] on select "- Select Status Code - Open Due/Unpaid Paid Incomplete No Tax Due Internal Refu…" at bounding box center [1285, 371] width 408 height 34
select select "PYD"
click at [1081, 354] on select "- Select Status Code - Open Due/Unpaid Paid Incomplete No Tax Due Internal Refu…" at bounding box center [1285, 371] width 408 height 34
select select "0"
type input "[DATE]"
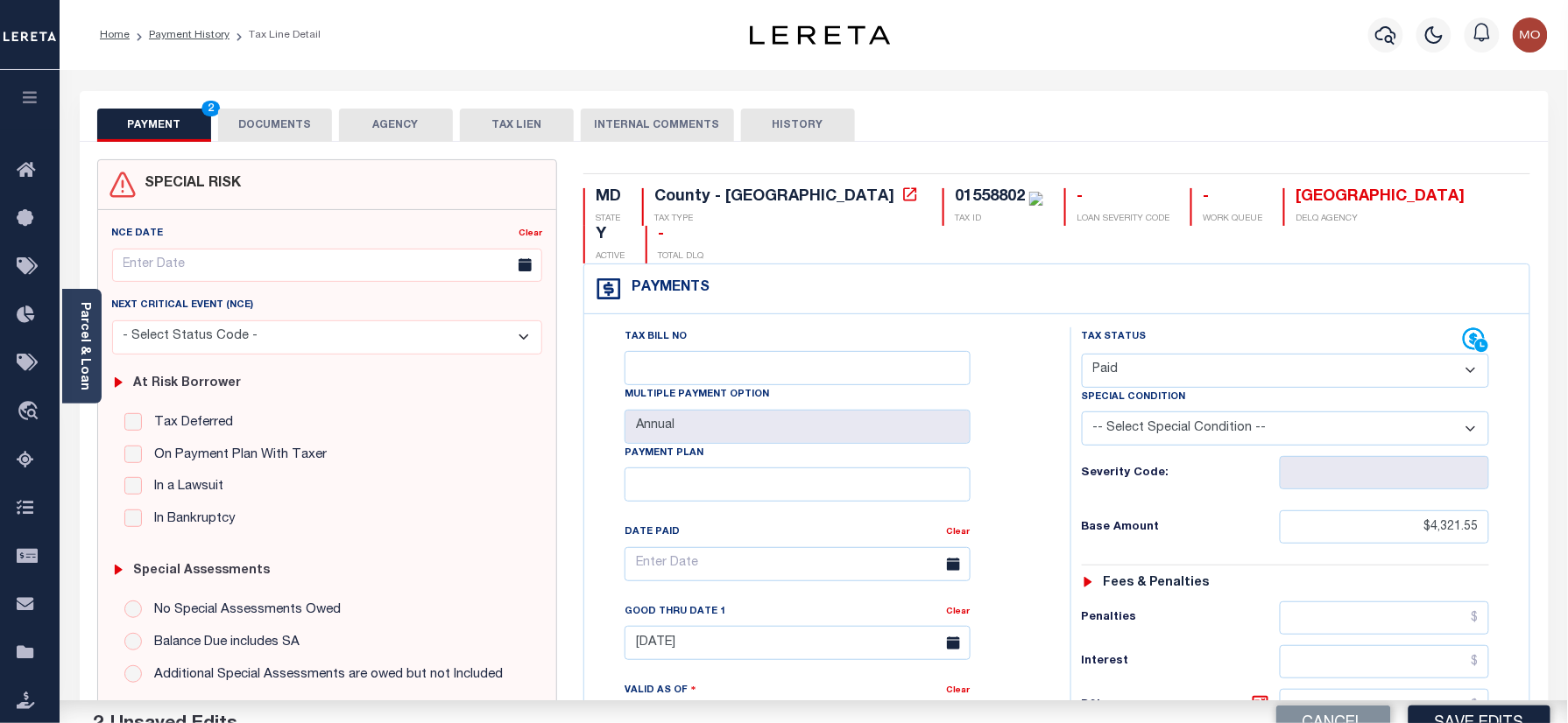
click at [1027, 464] on div "Tax Bill No Multiple Payment Option Annual Payment Plan Clear Clear [DATE] Vali…" at bounding box center [823, 573] width 442 height 492
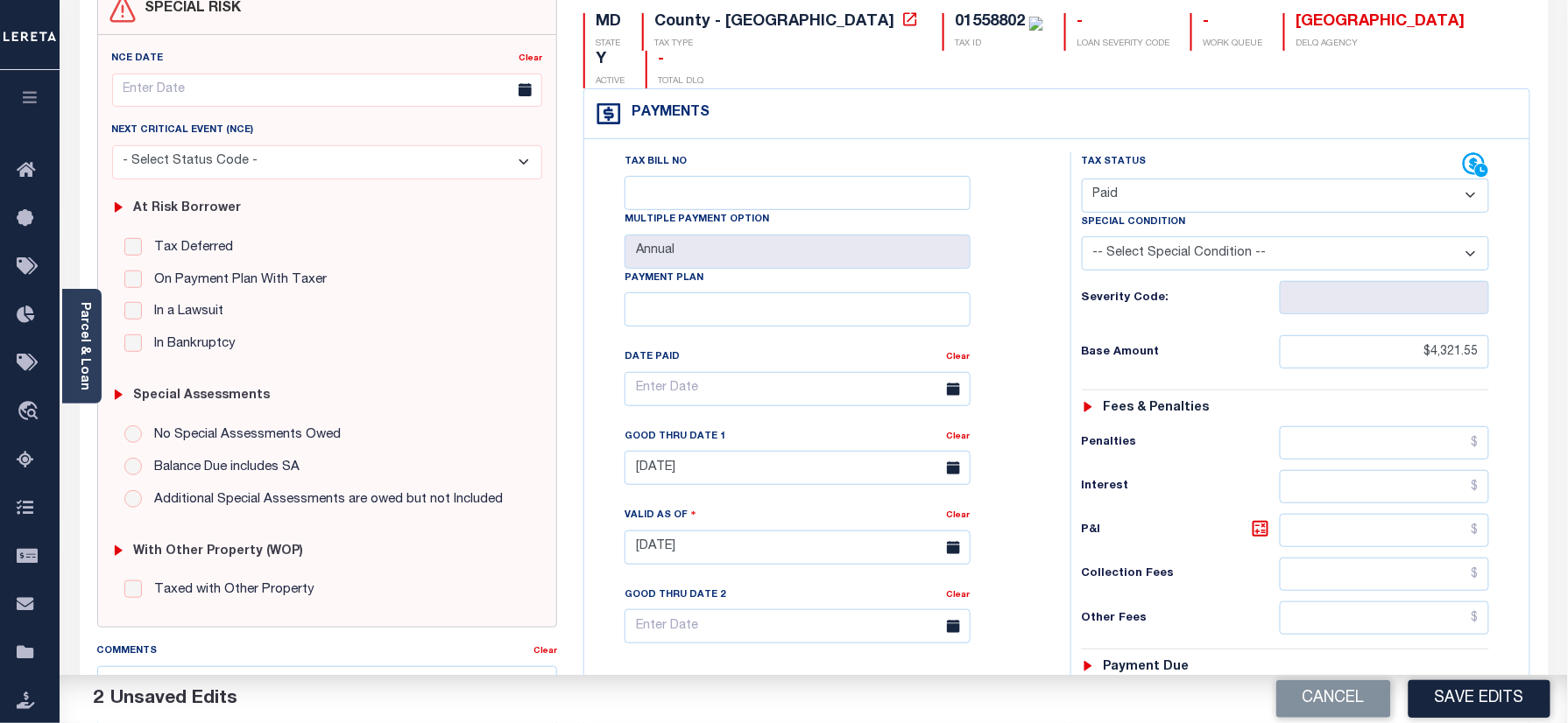
scroll to position [350, 0]
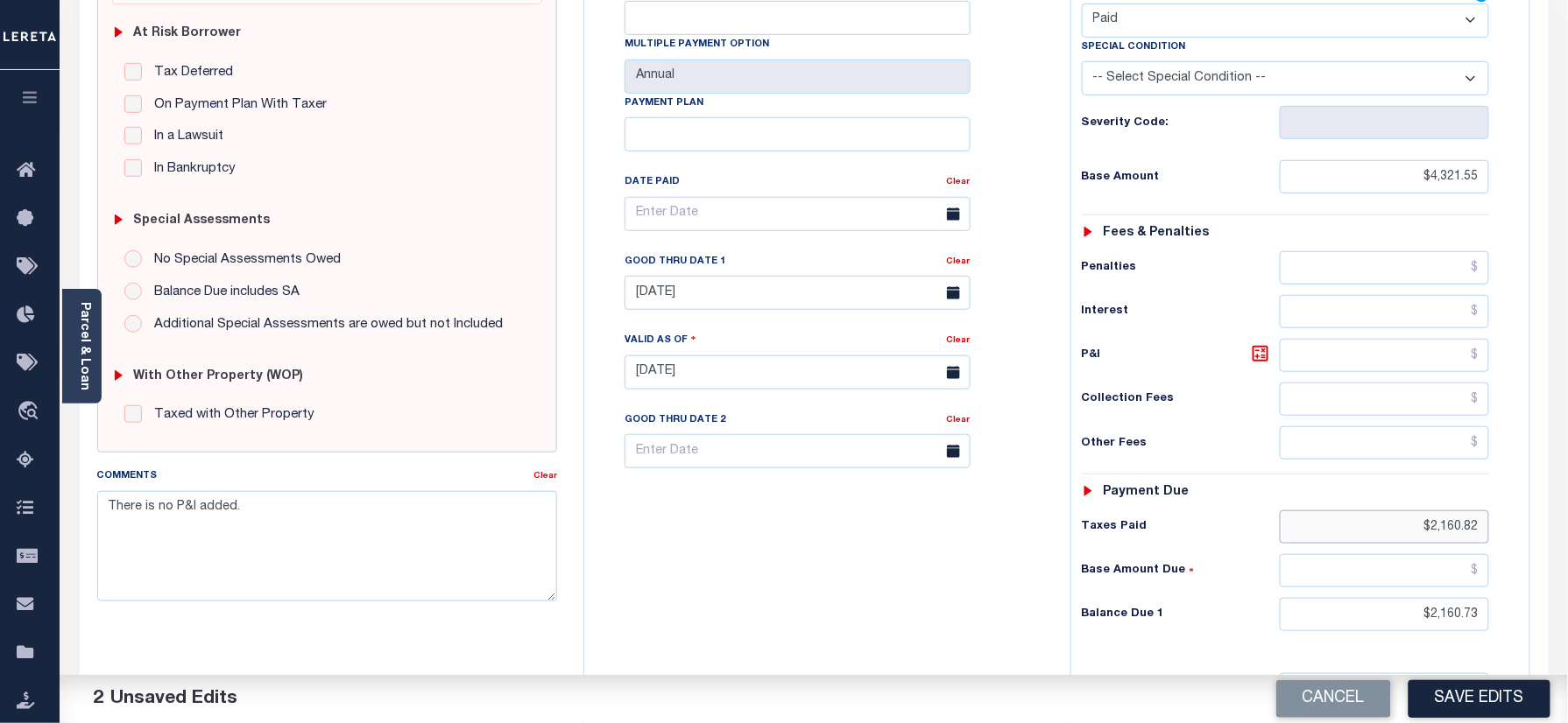
drag, startPoint x: 1402, startPoint y: 499, endPoint x: 1578, endPoint y: 524, distance: 177.8
click at [1567, 524] on html "Home Payment History Tax Line Detail" at bounding box center [784, 314] width 1568 height 1328
drag, startPoint x: 1389, startPoint y: 614, endPoint x: 1512, endPoint y: 592, distance: 125.0
click at [1521, 595] on div "Tax Status Status" at bounding box center [1291, 363] width 468 height 773
drag, startPoint x: 1318, startPoint y: 548, endPoint x: 1584, endPoint y: 555, distance: 266.1
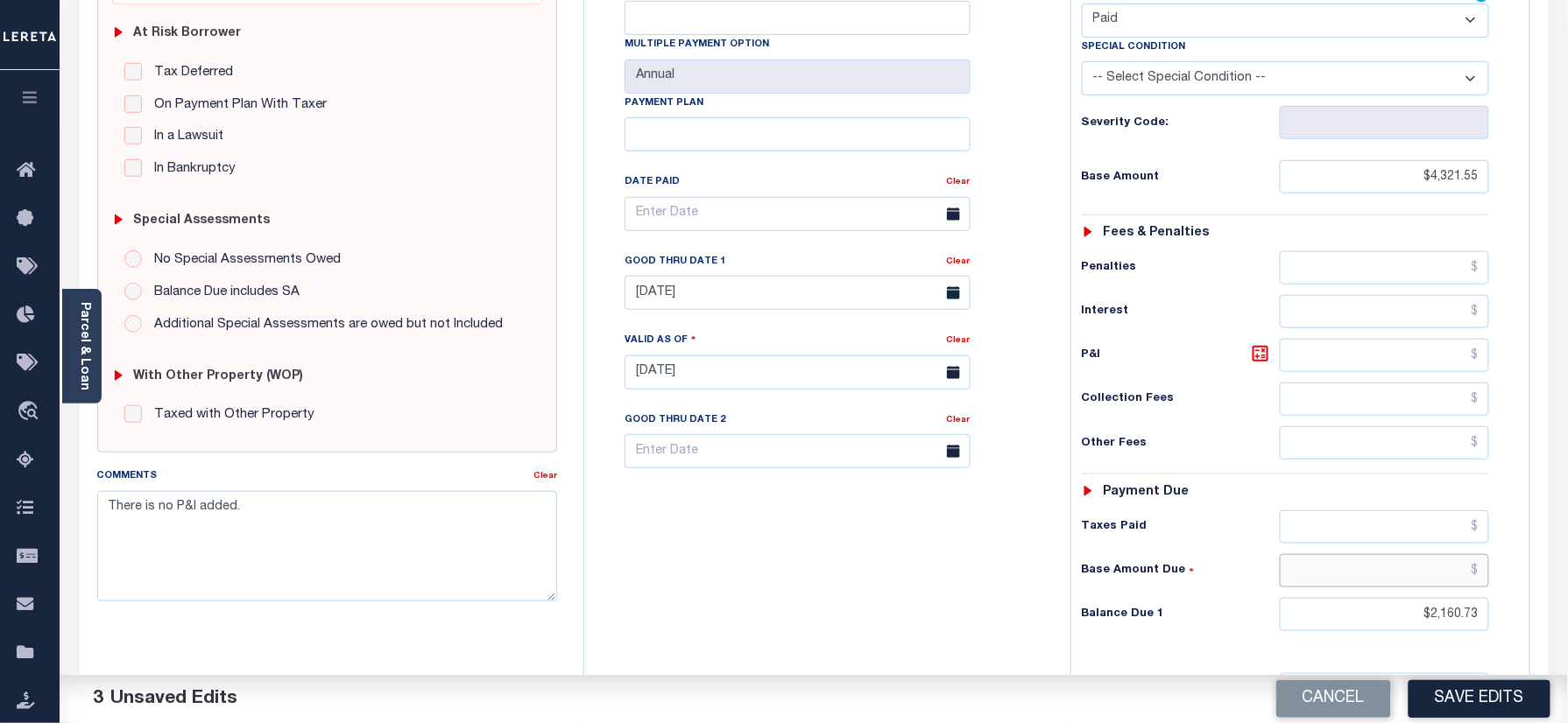
click at [1567, 557] on html "Home Payment History Tax Line Detail" at bounding box center [784, 314] width 1568 height 1328
type input "$0.00"
drag, startPoint x: 1374, startPoint y: 590, endPoint x: 1560, endPoint y: 576, distance: 186.5
click at [1567, 600] on html "Home Payment History Tax Line Detail" at bounding box center [784, 314] width 1568 height 1328
type input "$0.00"
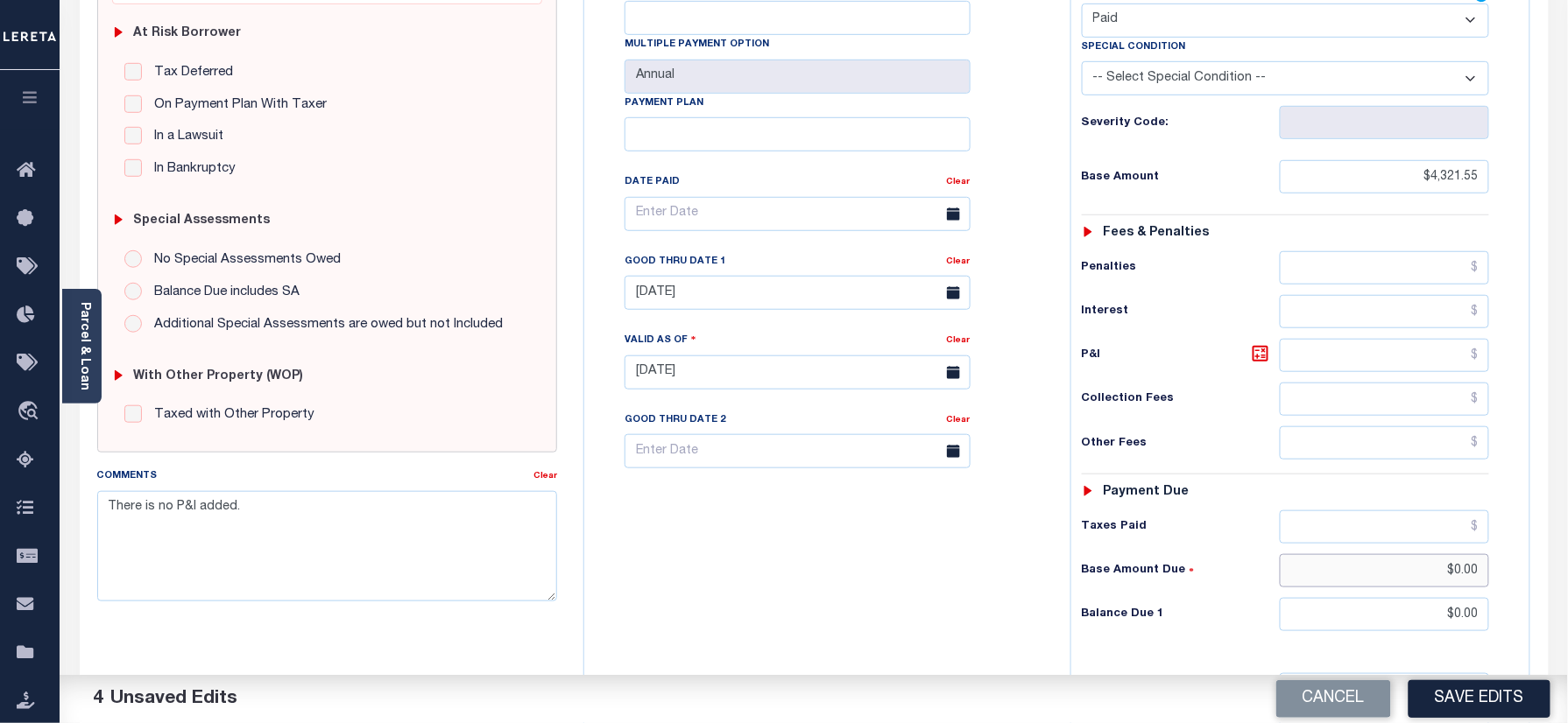
drag, startPoint x: 1417, startPoint y: 544, endPoint x: 1458, endPoint y: 540, distance: 41.2
click at [1567, 543] on html "Home Payment History Tax Line Detail" at bounding box center [784, 314] width 1568 height 1328
click at [929, 612] on div "Tax Bill No Multiple Payment Option Annual Payment Plan" at bounding box center [823, 363] width 468 height 773
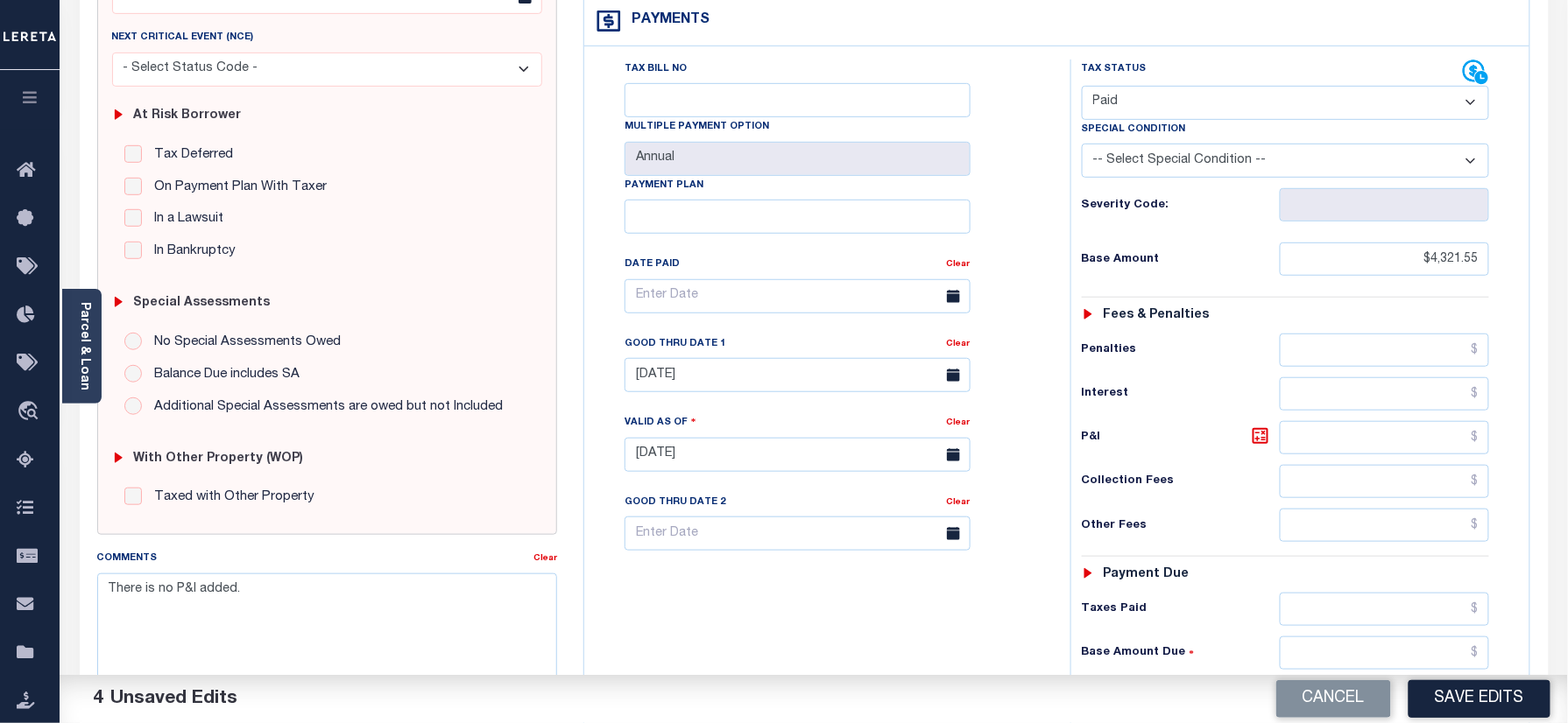
scroll to position [233, 0]
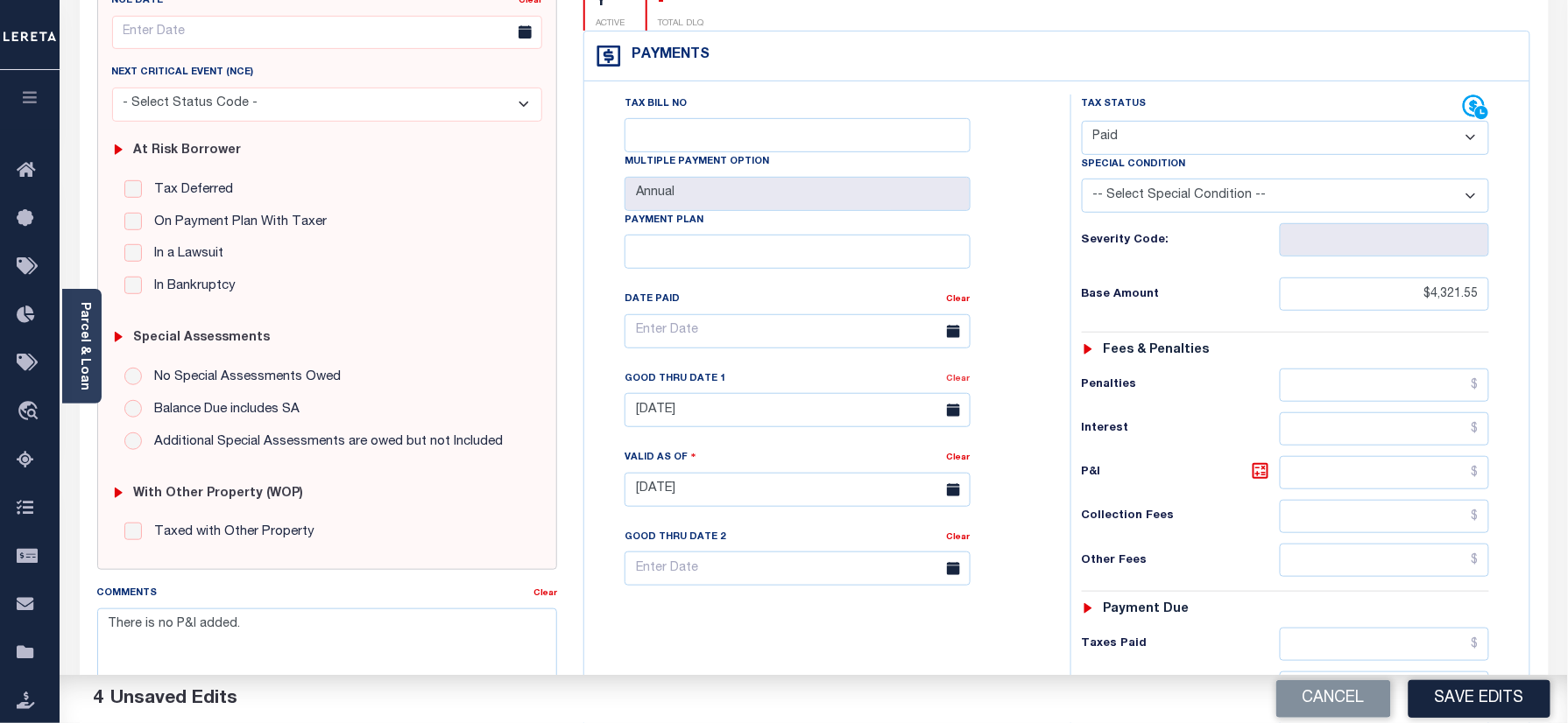
click at [961, 375] on link "Clear" at bounding box center [958, 378] width 23 height 9
click at [1016, 352] on div "Tax Bill No Multiple Payment Option Annual Payment Plan Clear Clear Valid as Of…" at bounding box center [823, 341] width 442 height 492
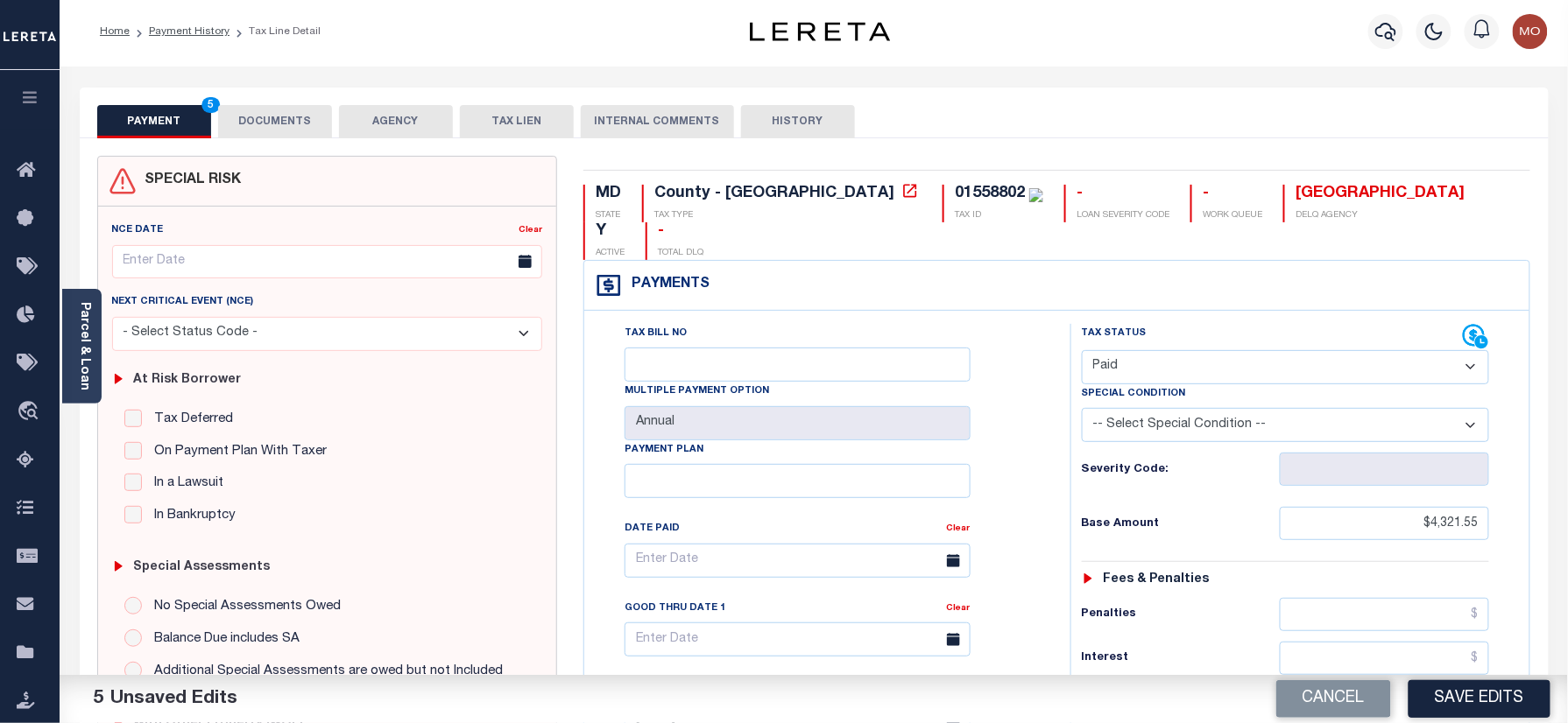
scroll to position [0, 0]
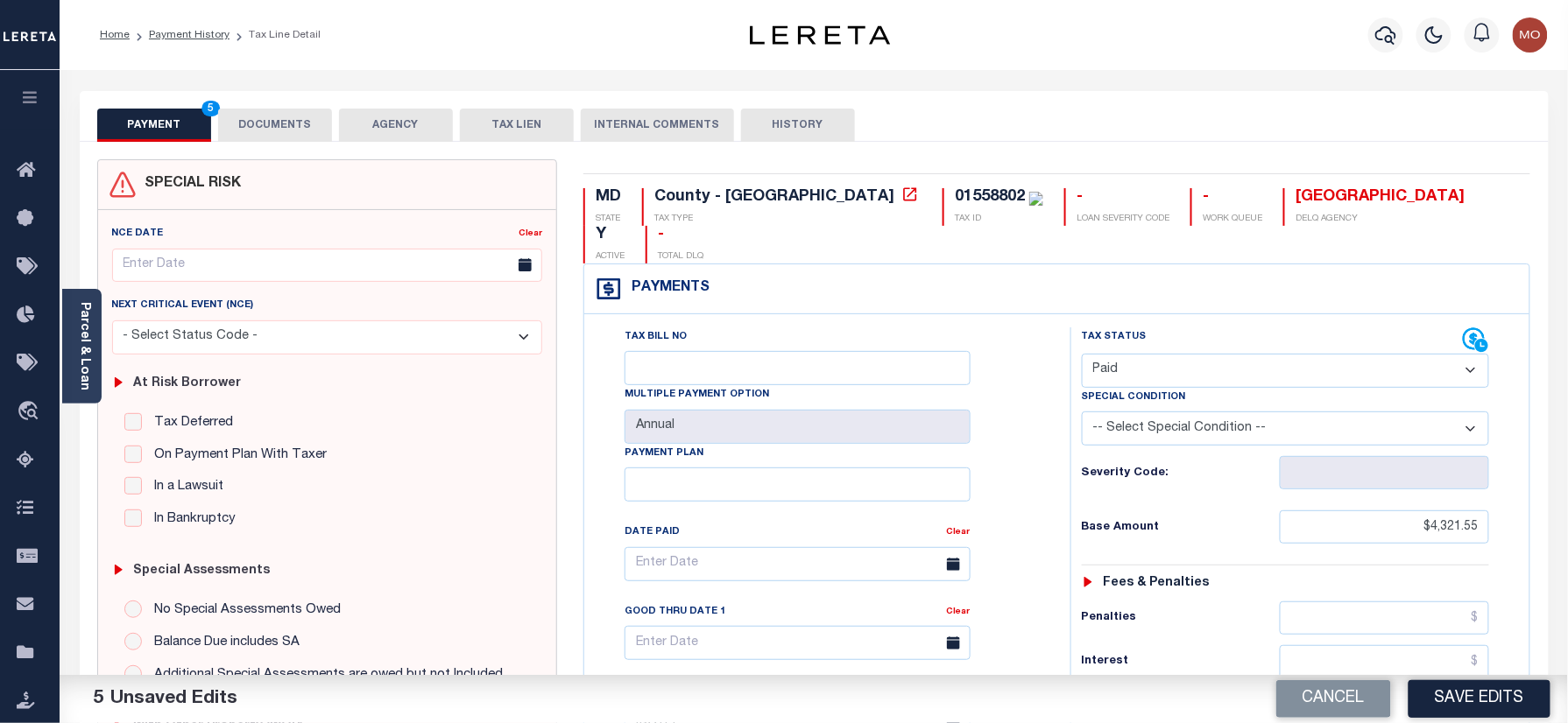
click at [284, 121] on button "DOCUMENTS" at bounding box center [275, 125] width 114 height 33
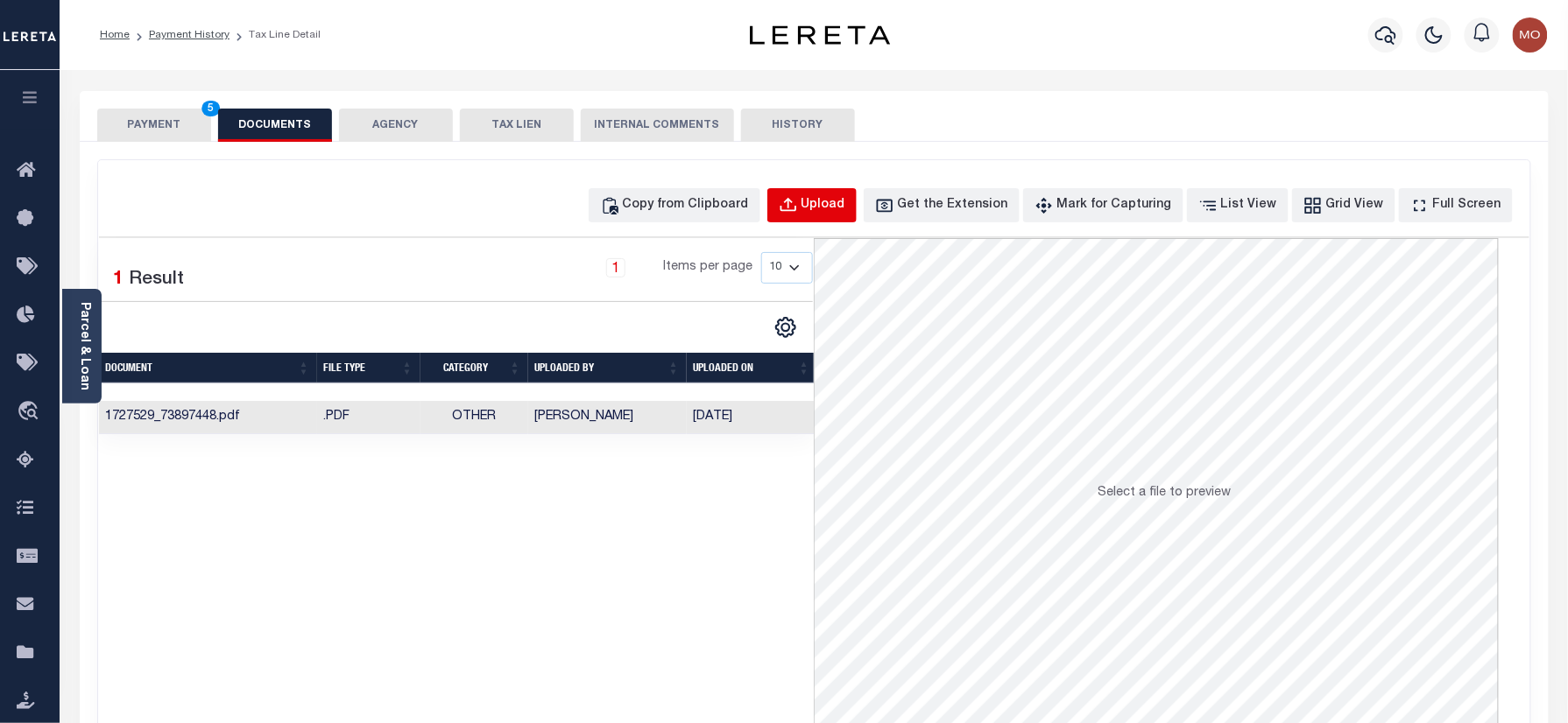
click at [832, 199] on div "Upload" at bounding box center [823, 206] width 44 height 19
select select "POP"
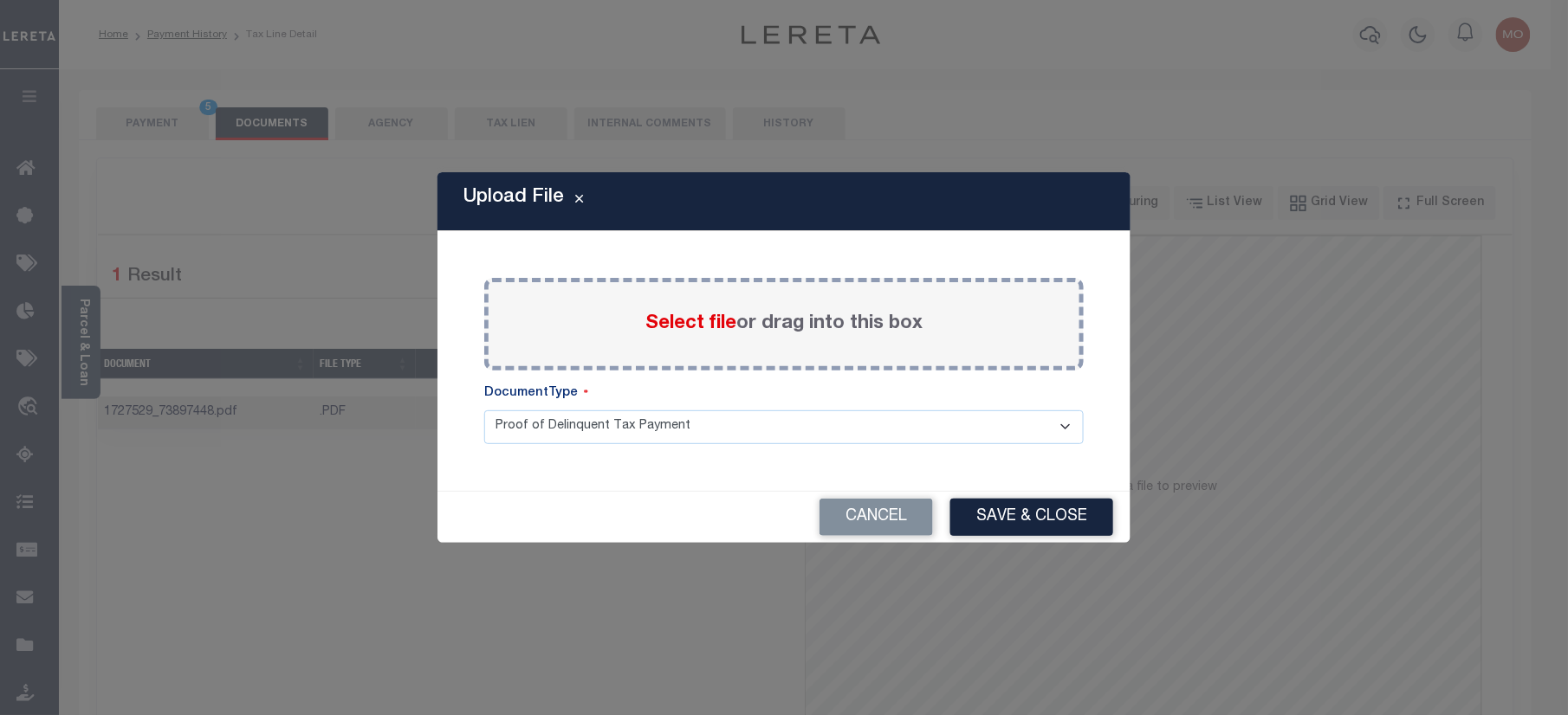
click at [670, 324] on span "Select file" at bounding box center [690, 324] width 91 height 19
click at [0, 0] on input "Select file or drag into this box" at bounding box center [0, 0] width 0 height 0
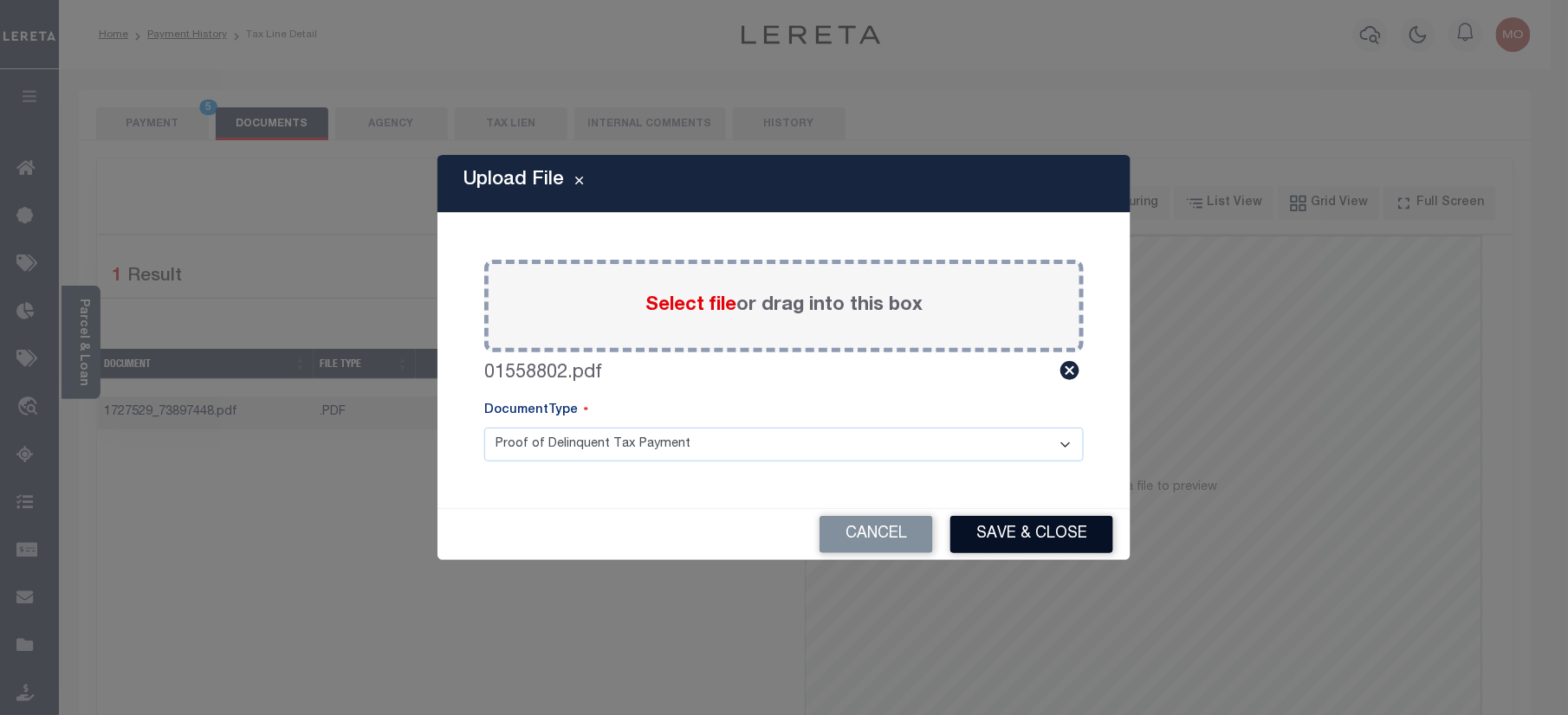
click at [1033, 542] on button "Save & Close" at bounding box center [1032, 534] width 163 height 37
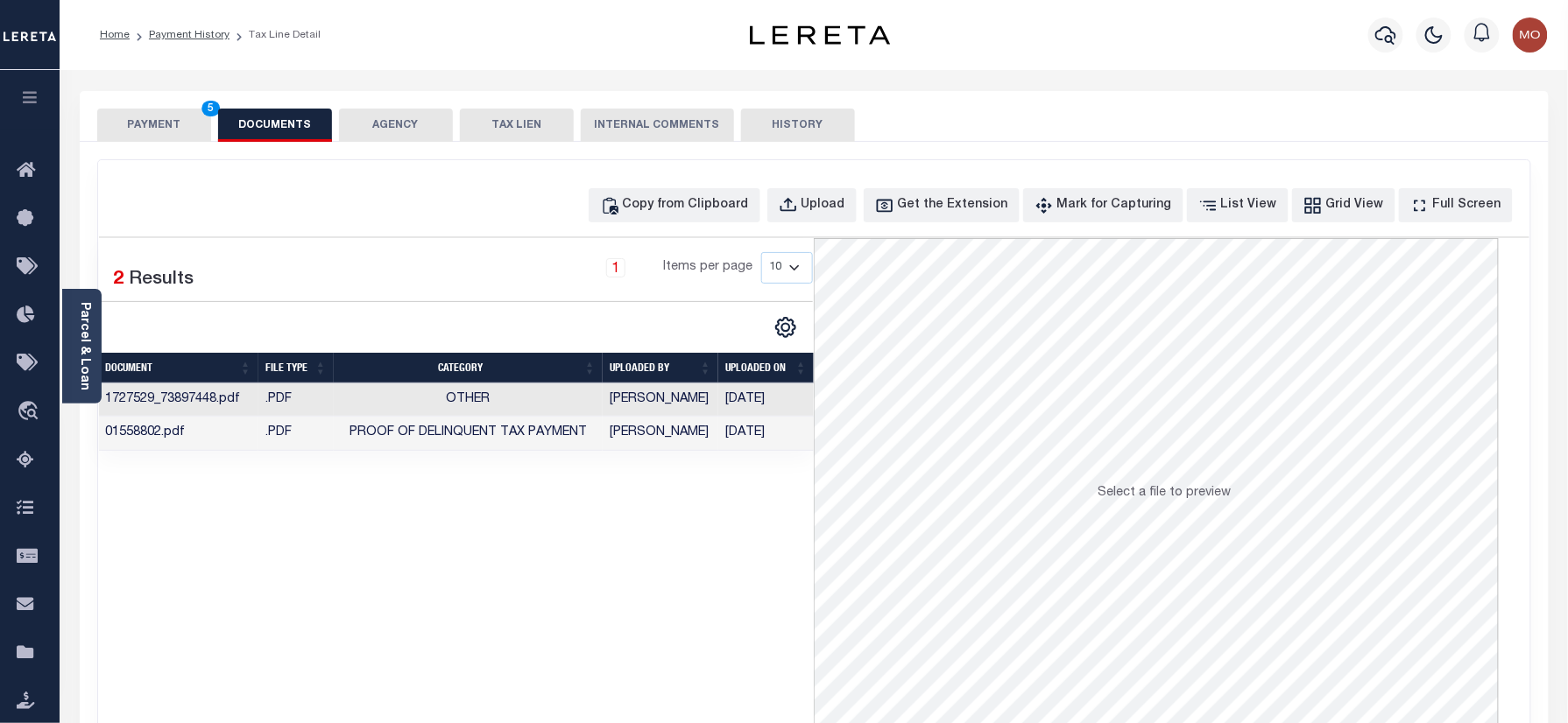
click at [137, 127] on button "PAYMENT 5" at bounding box center [154, 125] width 114 height 33
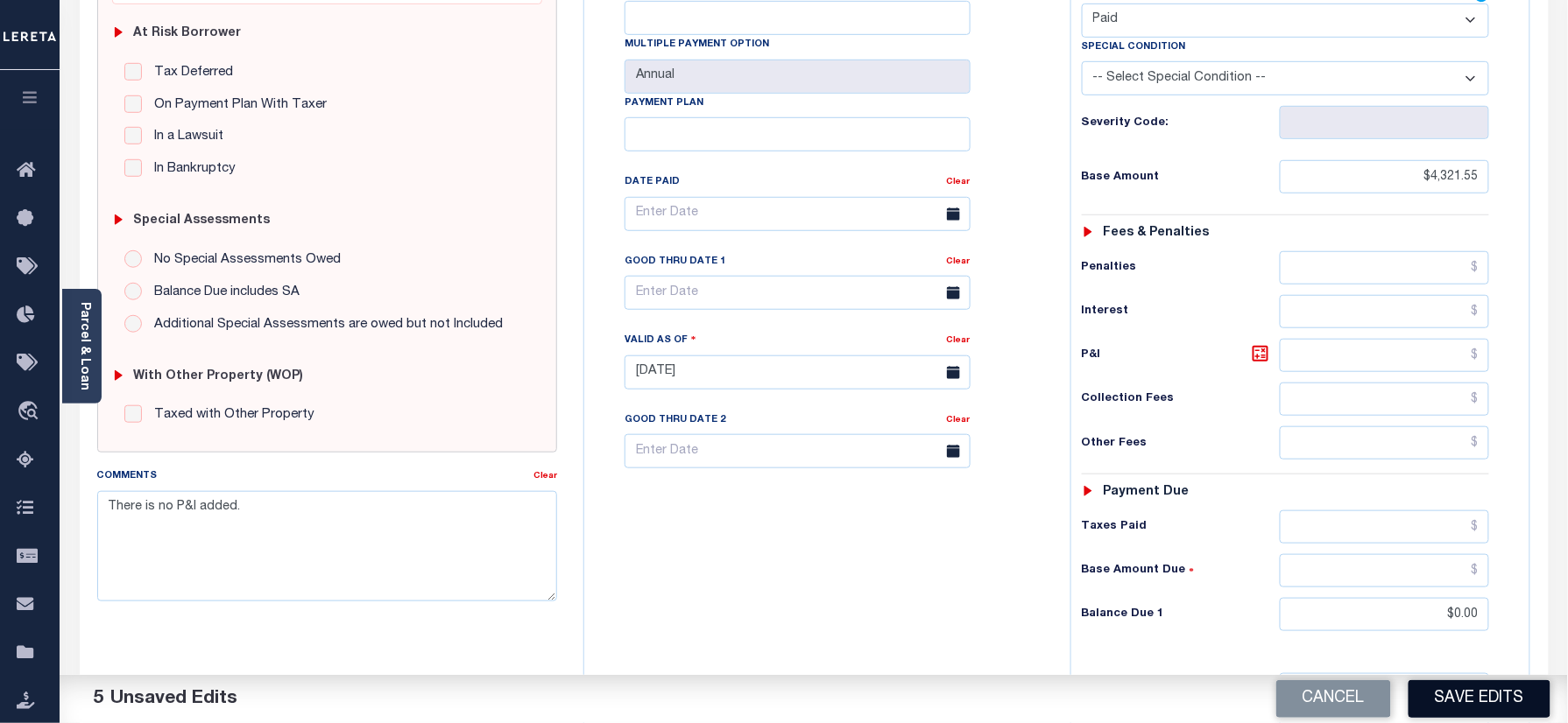
click at [1452, 699] on button "Save Edits" at bounding box center [1479, 699] width 142 height 38
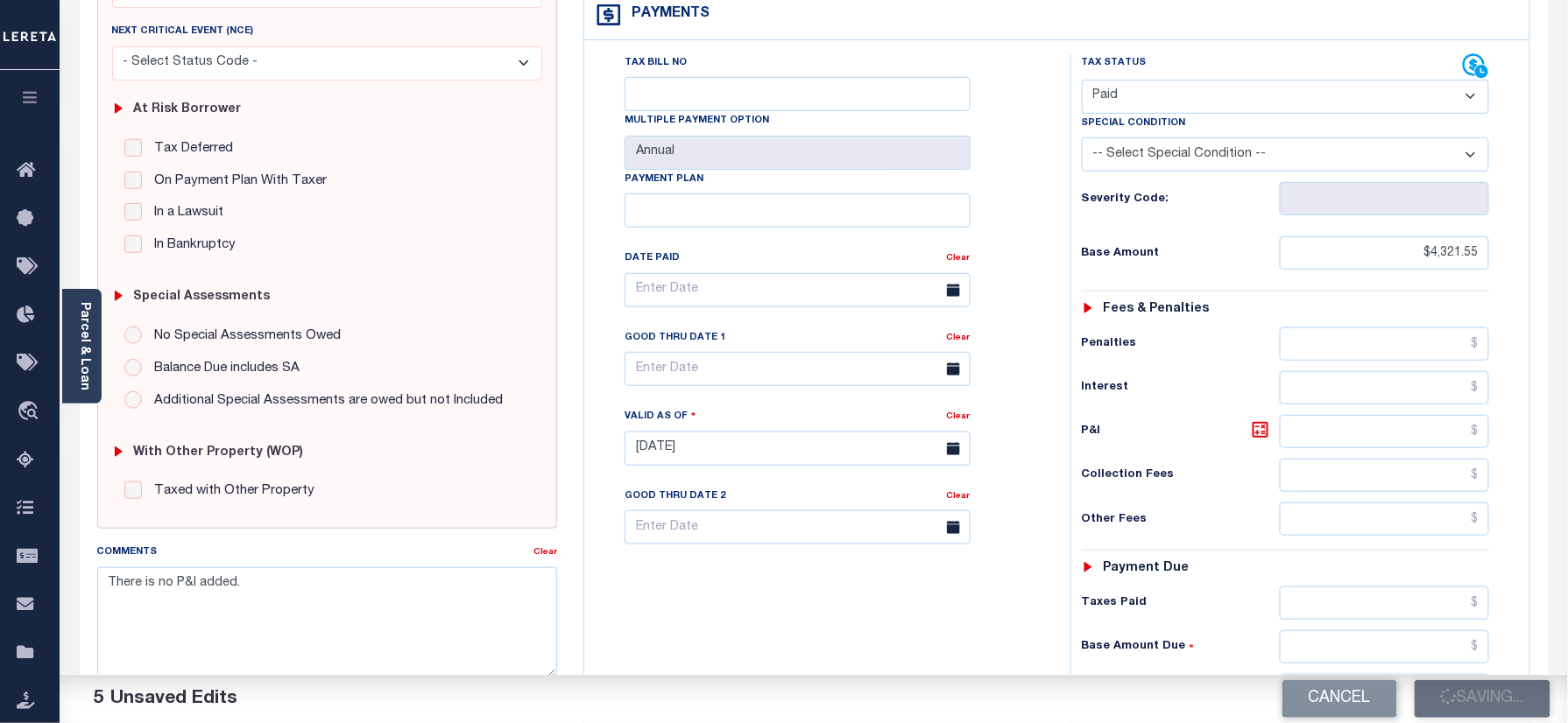
scroll to position [233, 0]
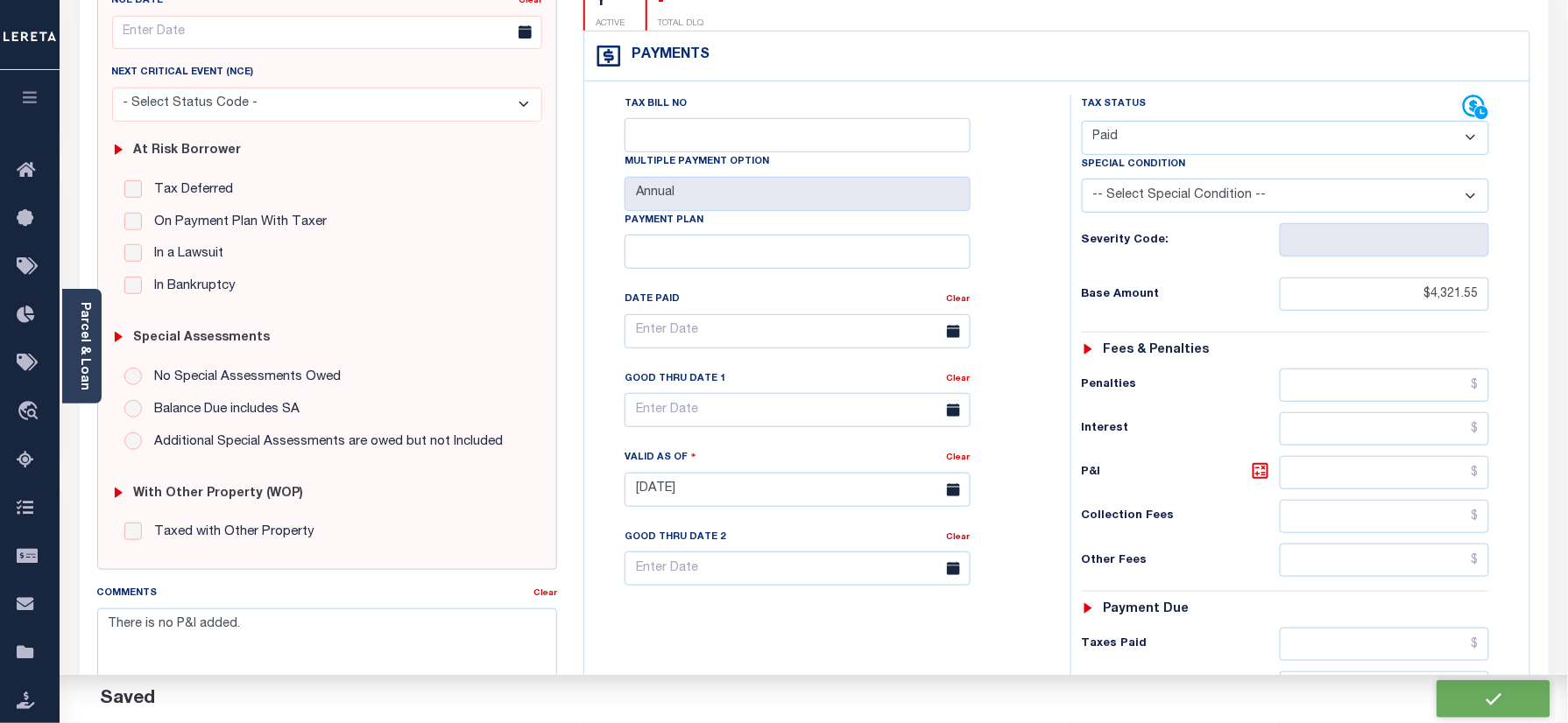
checkbox input "false"
type input "$4,321.55"
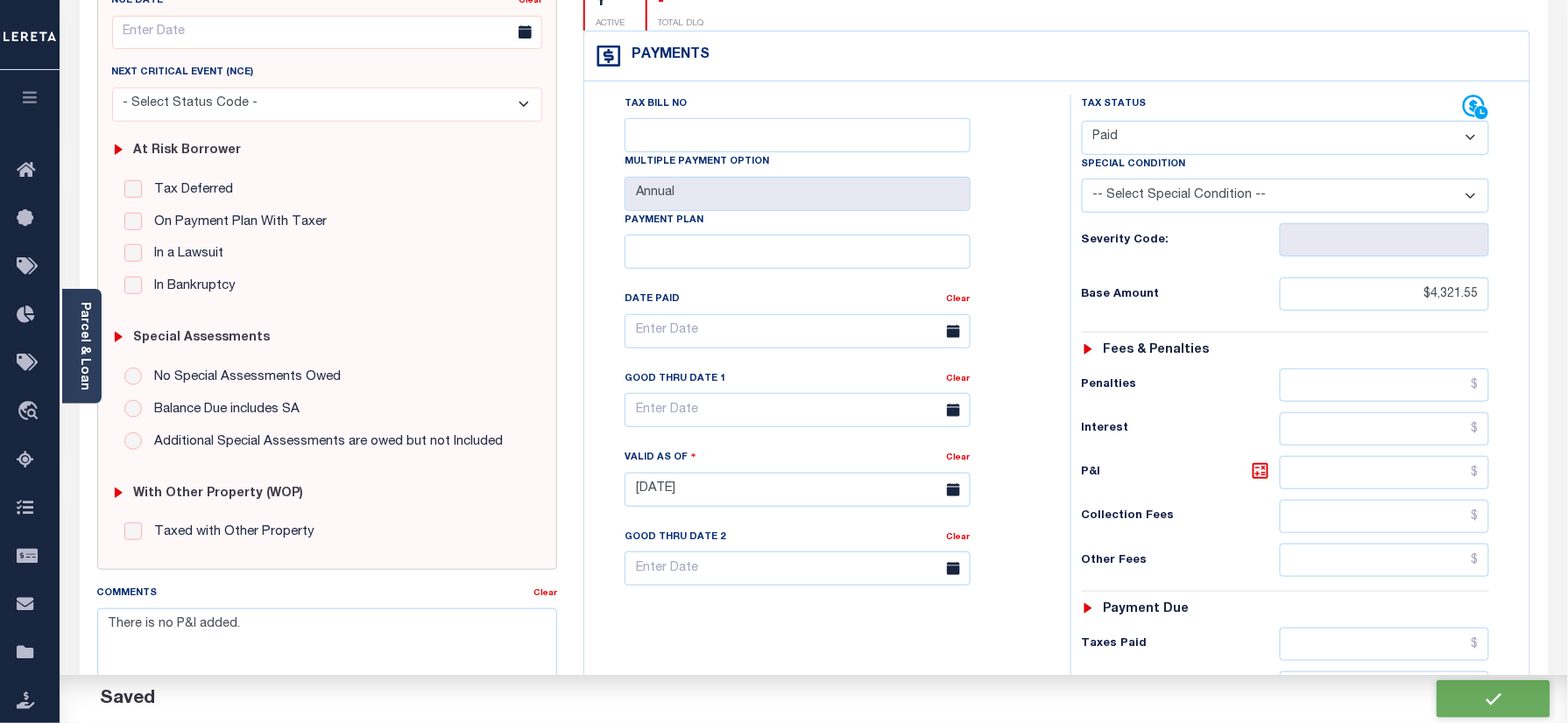
type input "$0"
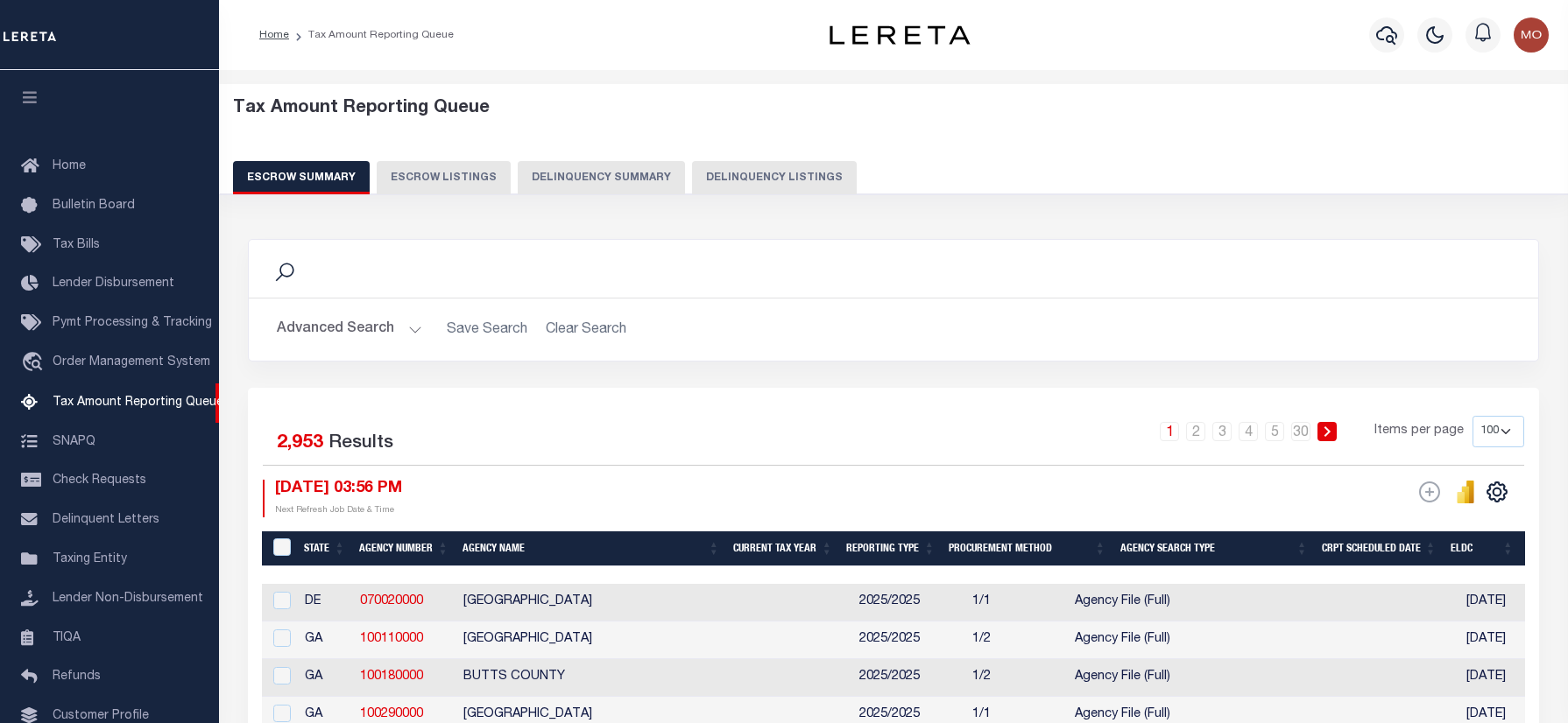
click at [750, 161] on button "Delinquency Listings" at bounding box center [774, 177] width 165 height 33
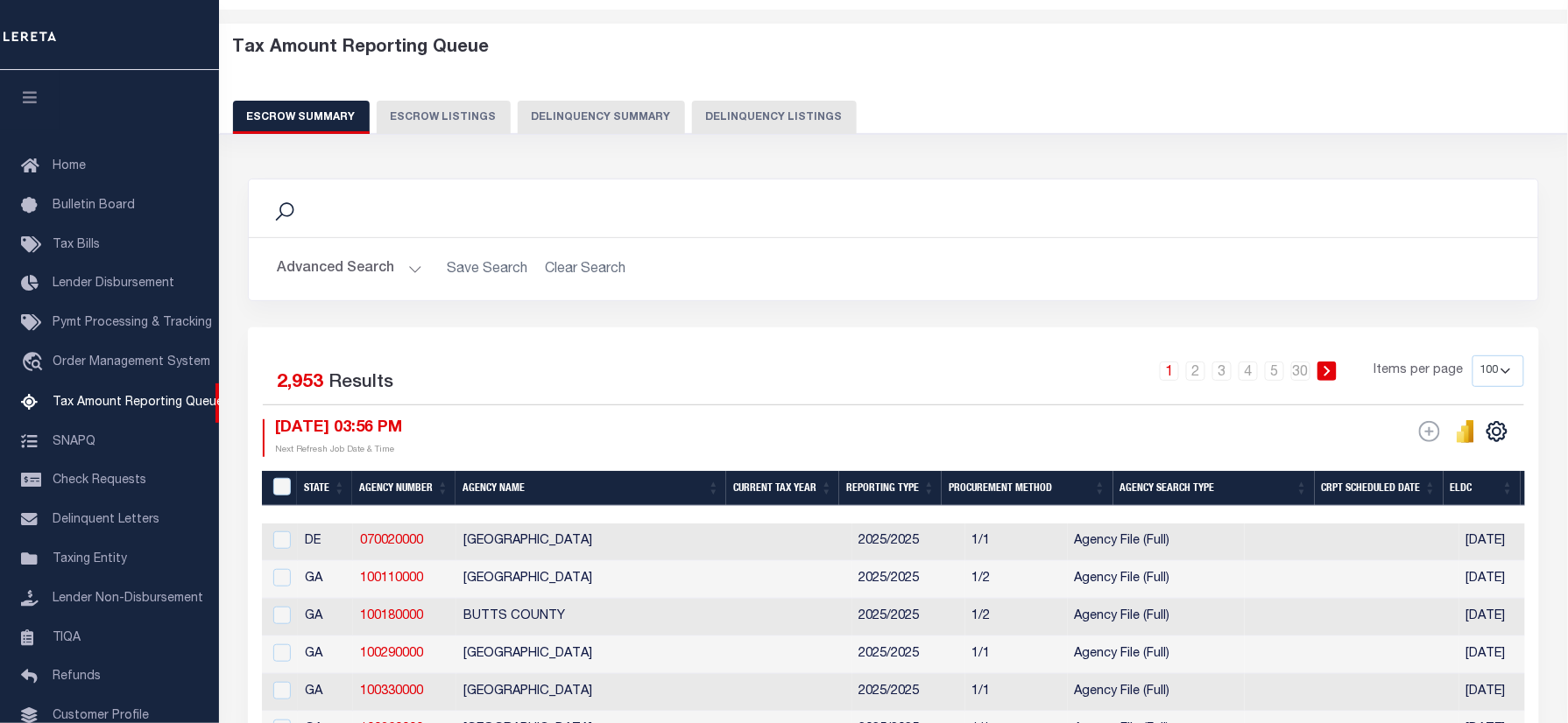
select select "100"
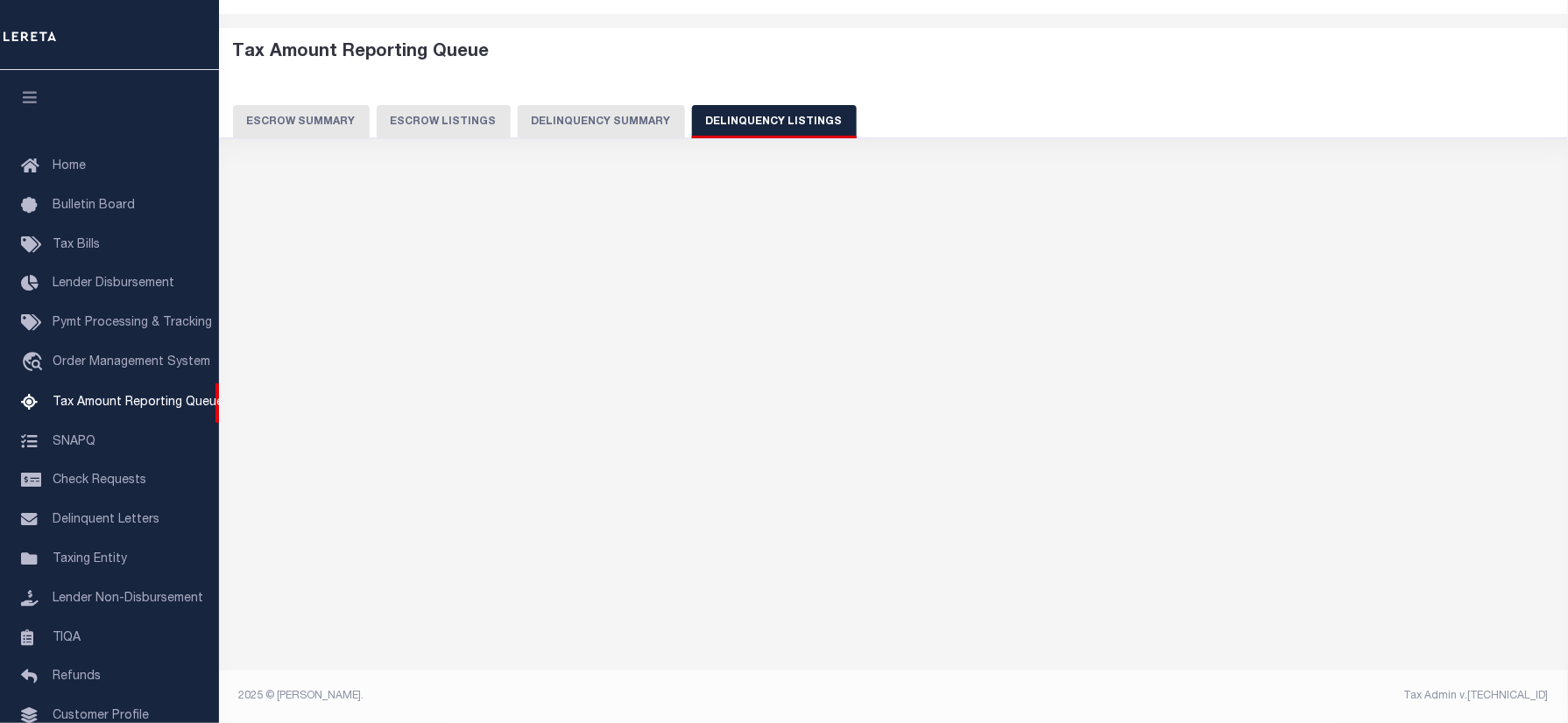
scroll to position [105, 0]
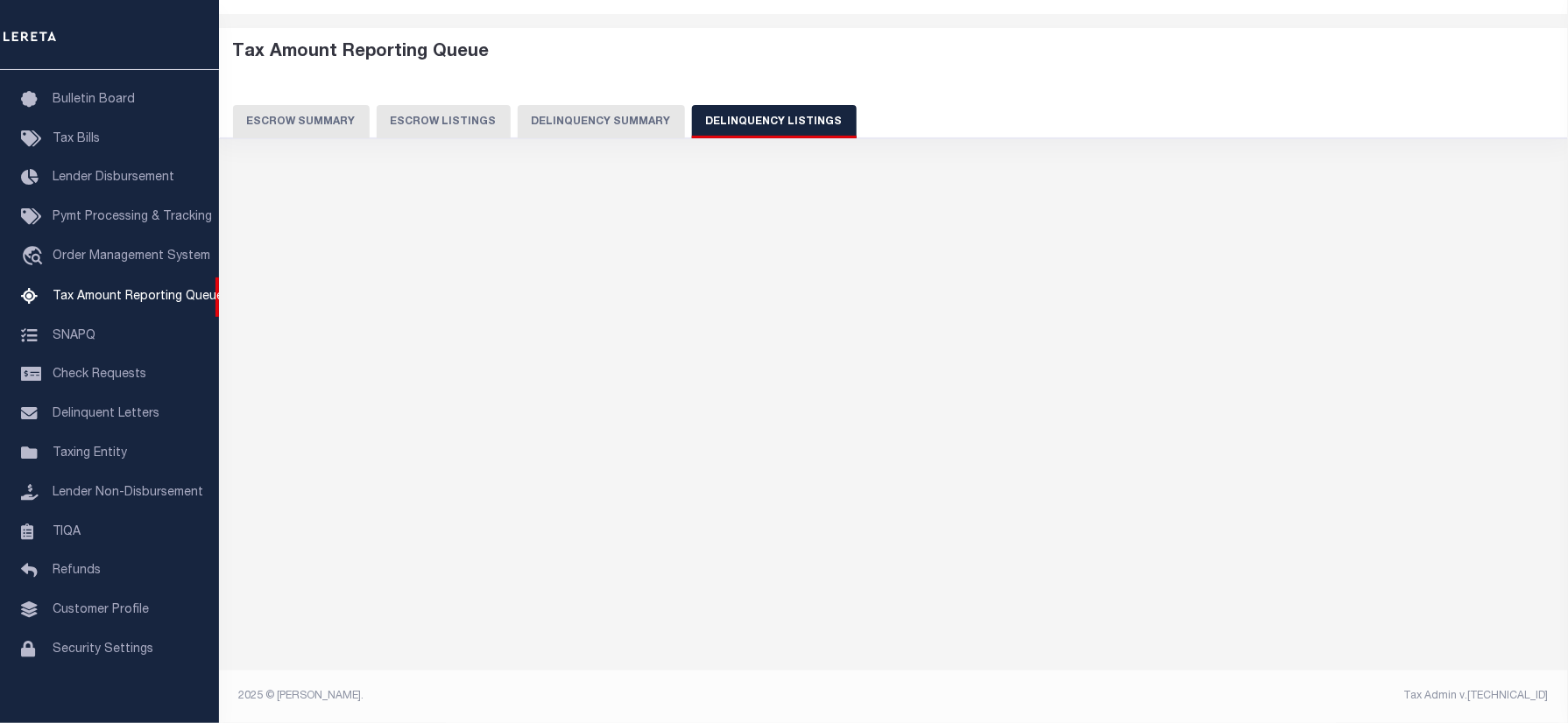
select select "100"
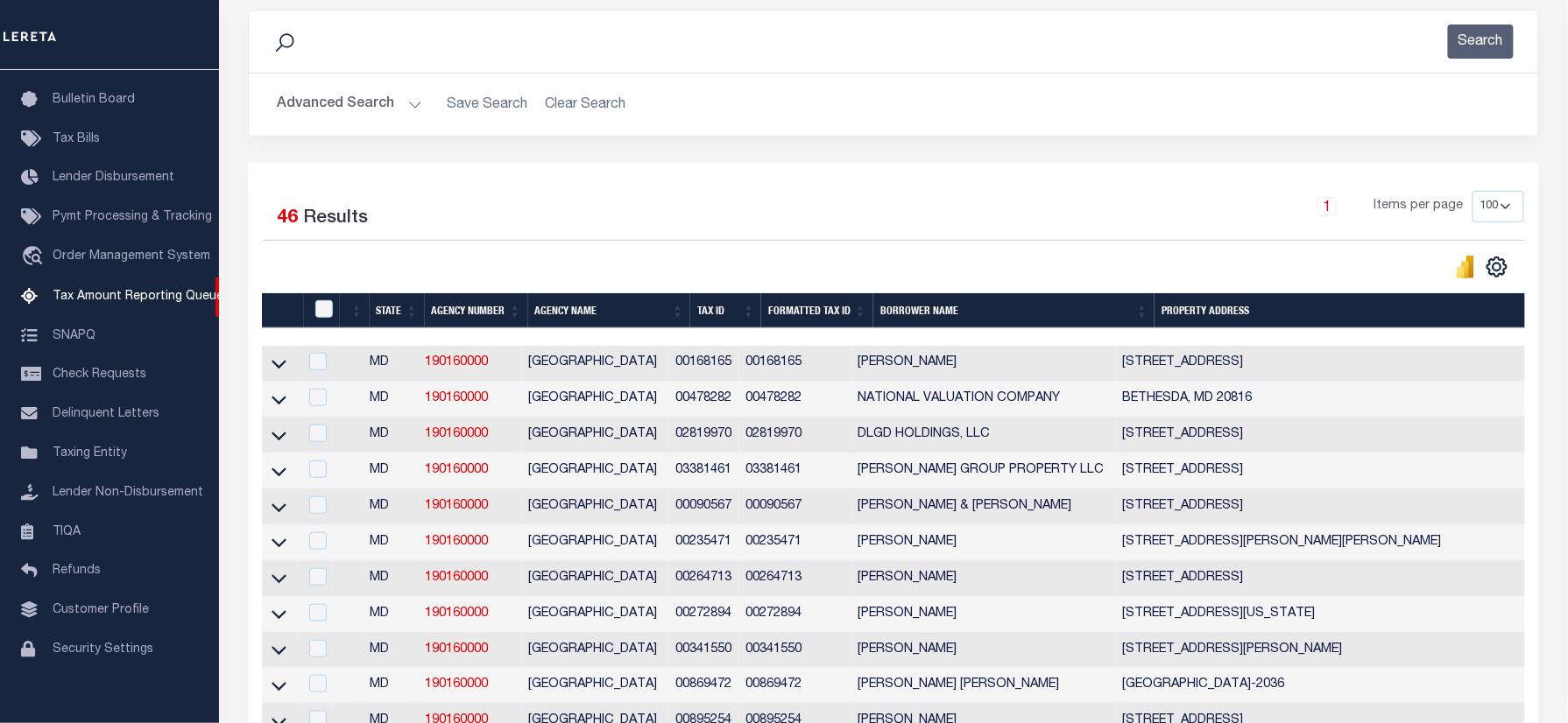
scroll to position [177, 0]
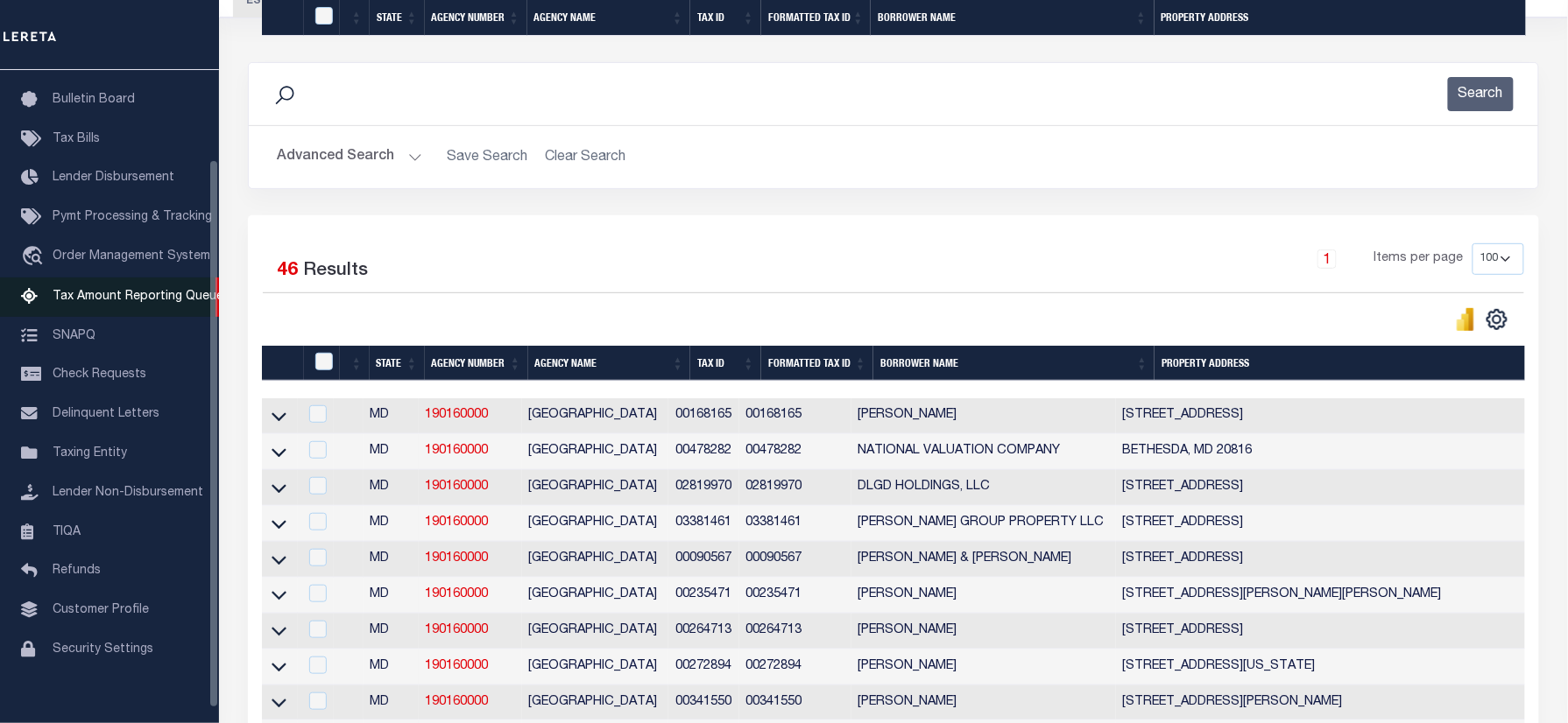
scroll to position [1734, 0]
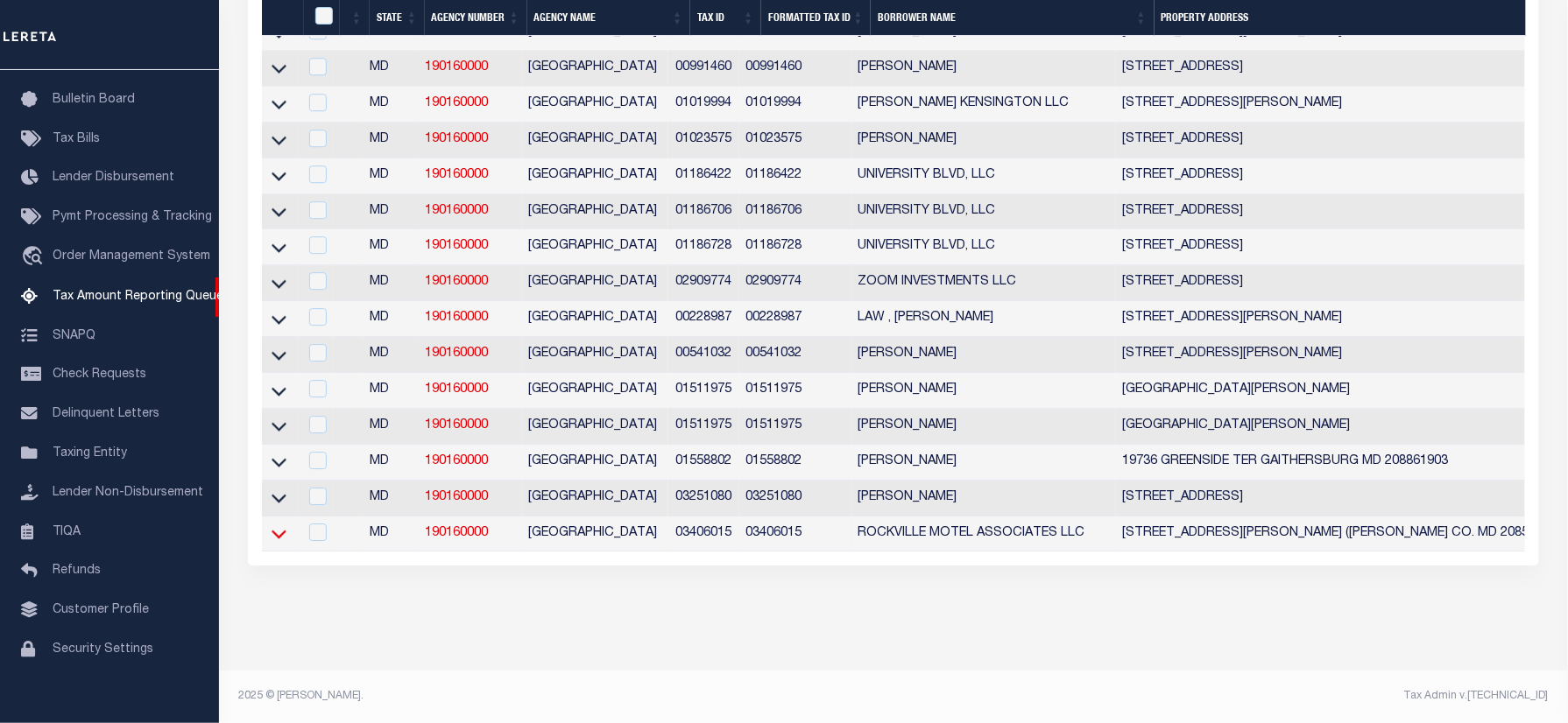
click at [281, 525] on icon at bounding box center [278, 533] width 15 height 18
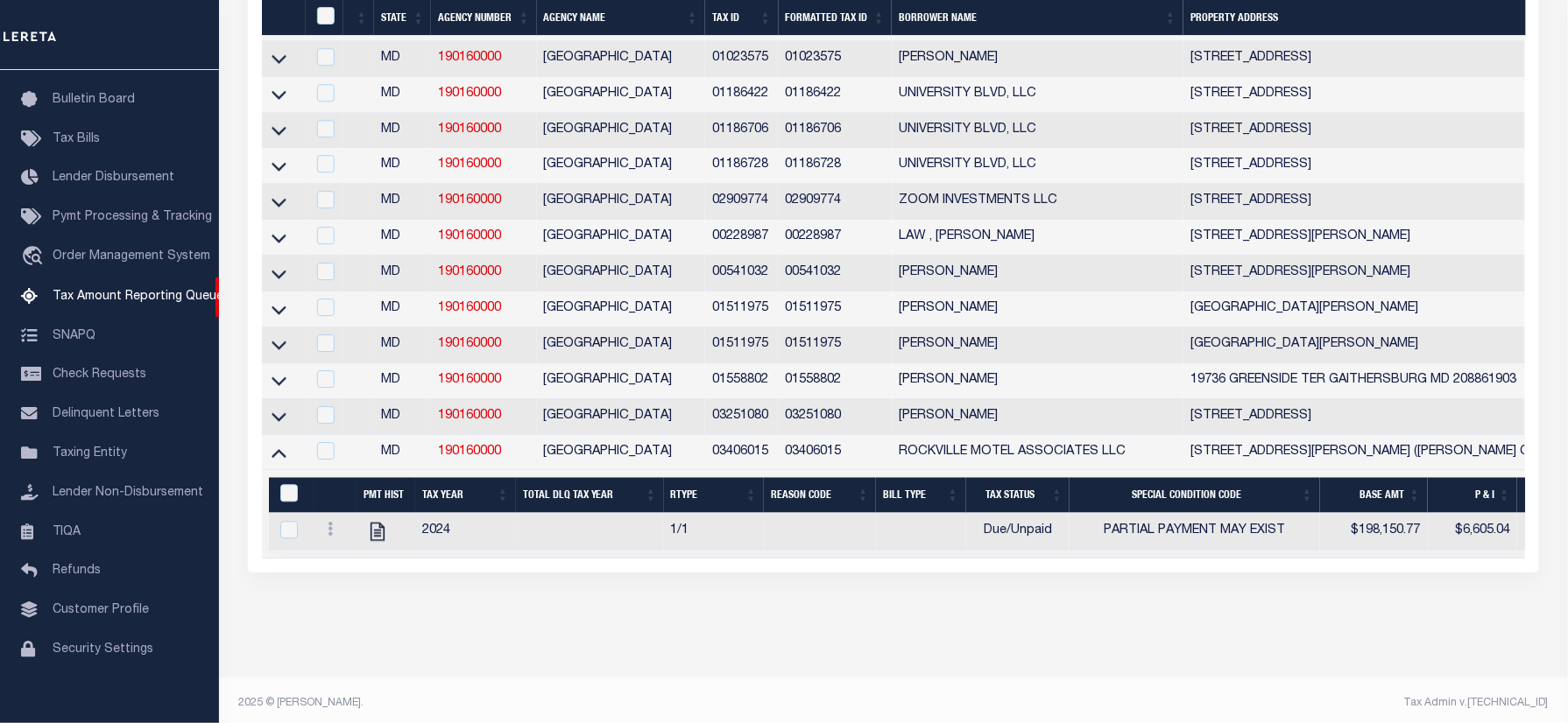
scroll to position [1717, 0]
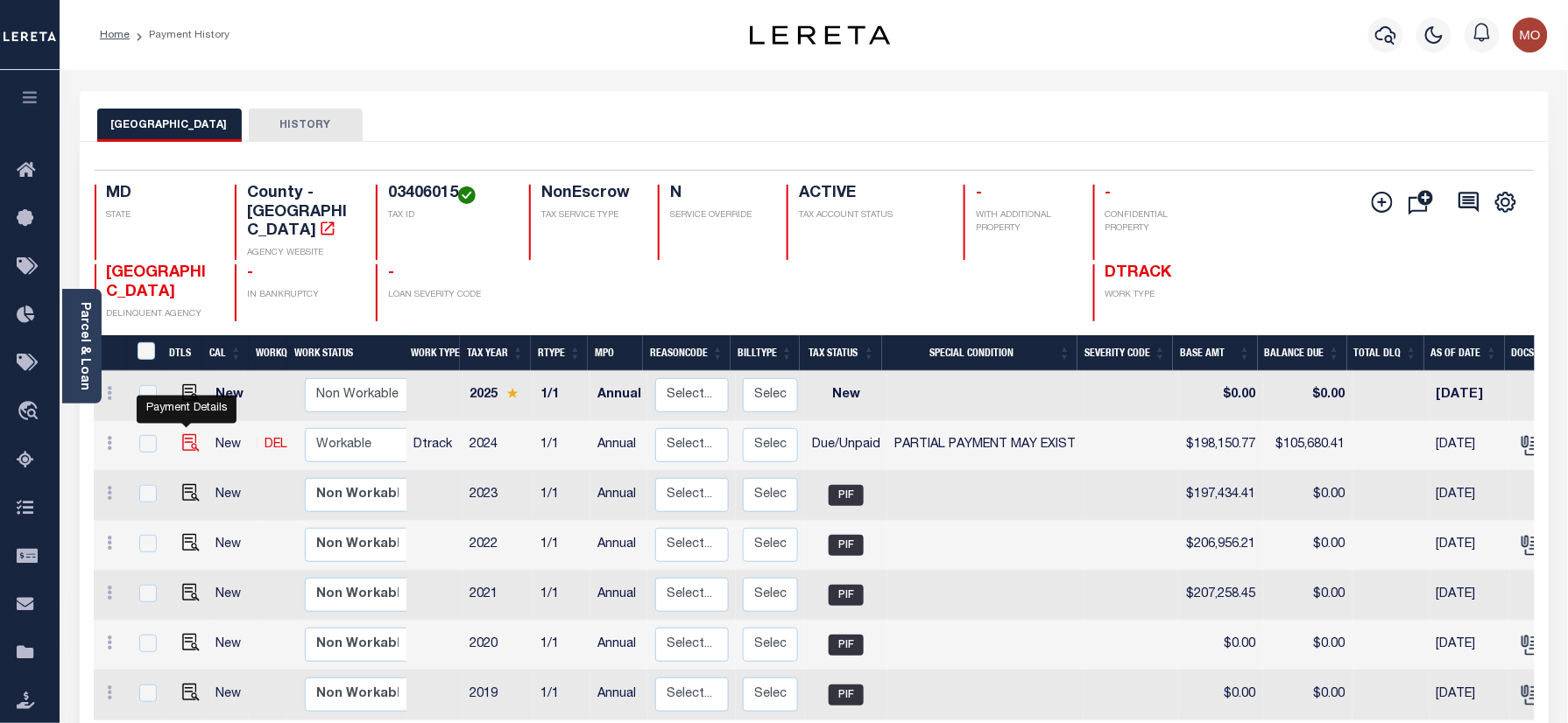
click at [182, 435] on img "" at bounding box center [191, 443] width 17 height 17
checkbox input "true"
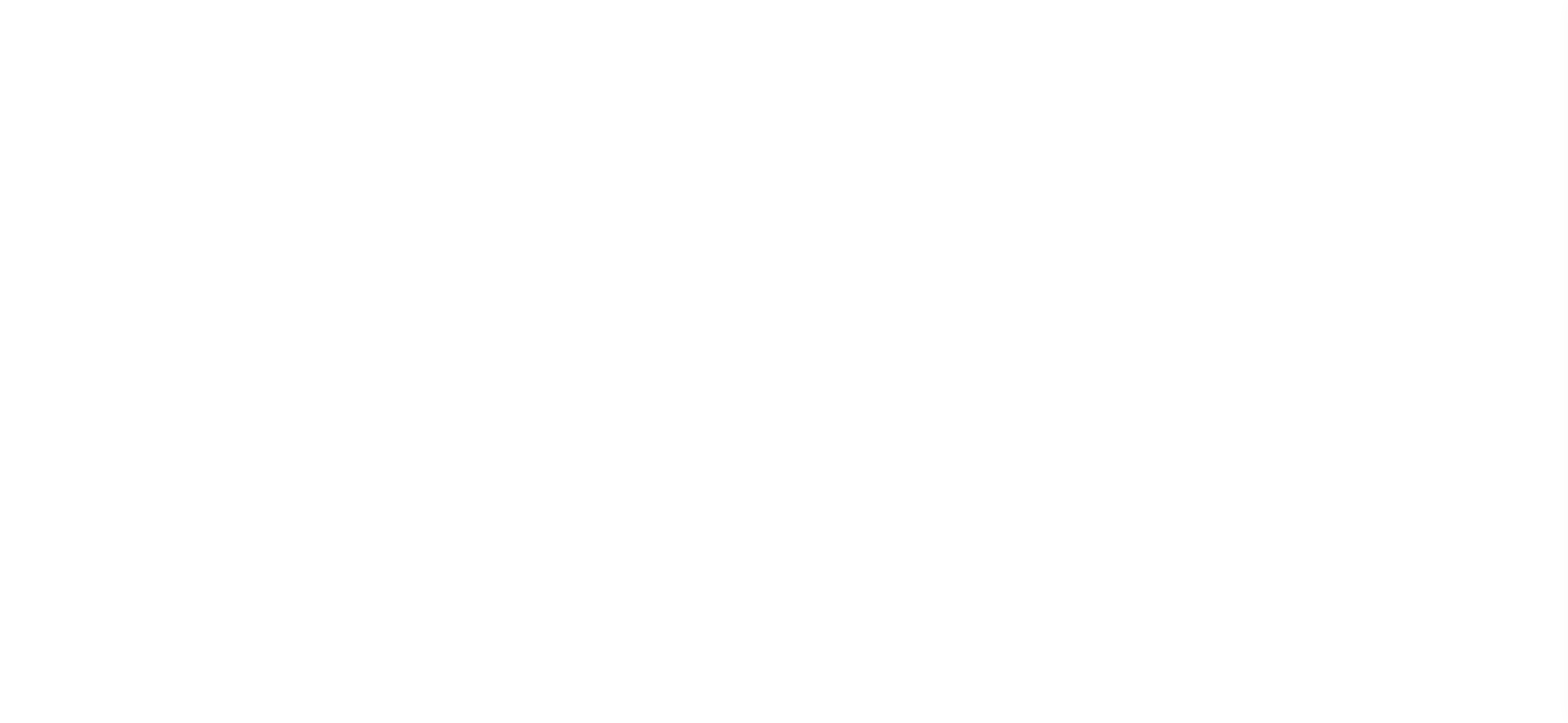
select select "DUE"
select select "15"
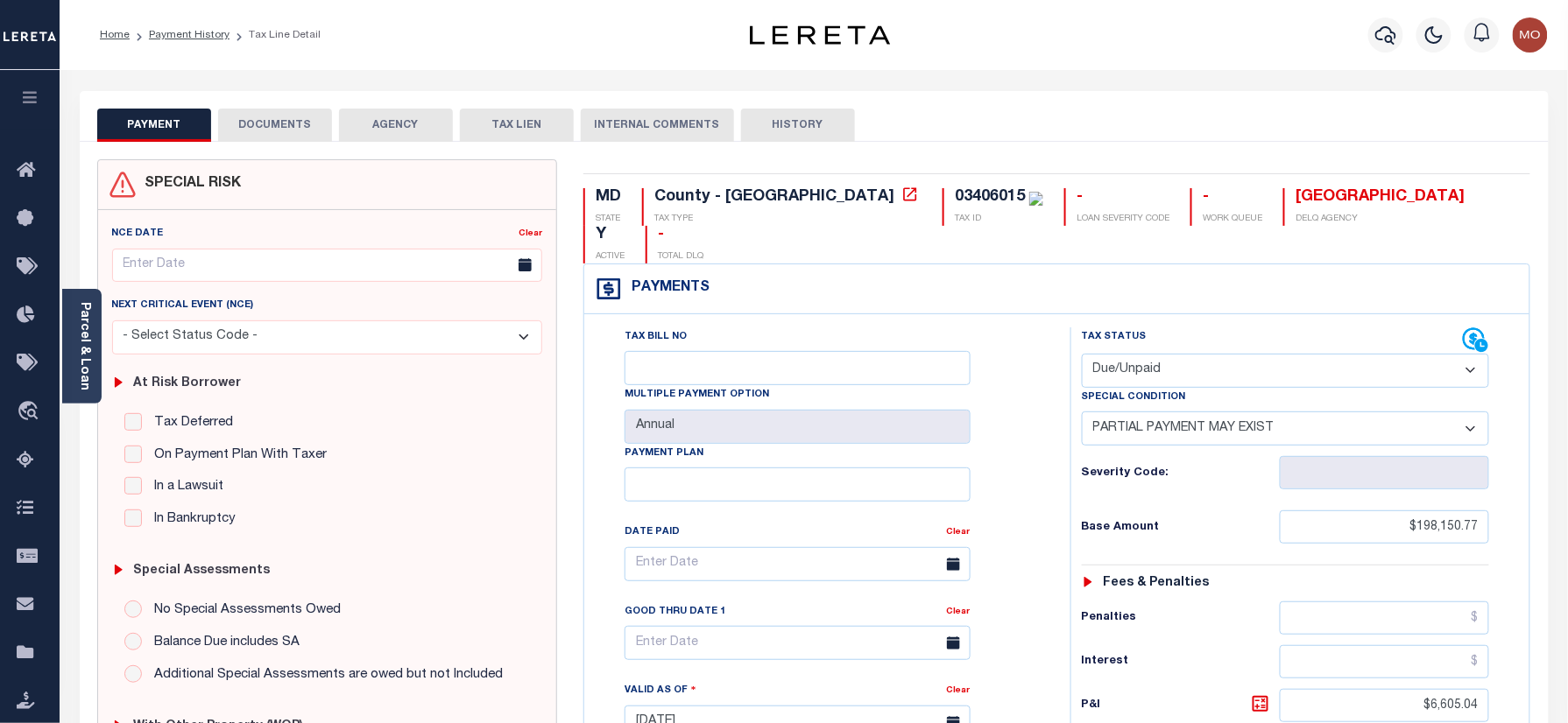
click at [954, 200] on div "03406015" at bounding box center [989, 196] width 70 height 15
copy div "03406015"
drag, startPoint x: 1129, startPoint y: 335, endPoint x: 1132, endPoint y: 348, distance: 13.3
click at [1129, 354] on select "- Select Status Code - Open Due/Unpaid Paid Incomplete No Tax Due Internal Refu…" at bounding box center [1285, 371] width 408 height 34
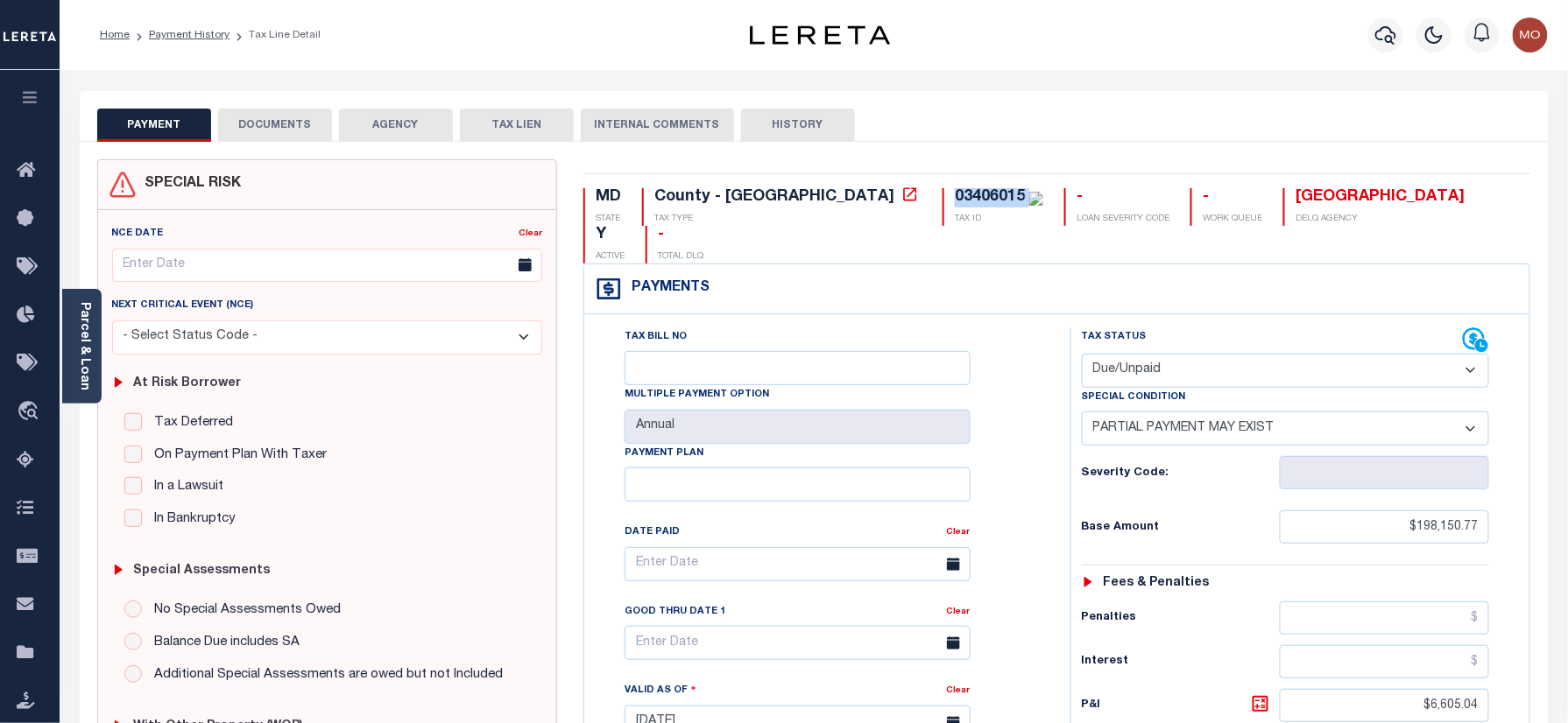
select select "PYD"
click at [1081, 354] on select "- Select Status Code - Open Due/Unpaid Paid Incomplete No Tax Due Internal Refu…" at bounding box center [1285, 371] width 408 height 34
select select "0"
type input "[DATE]"
click at [1028, 435] on div "Tax Bill No Multiple Payment Option Annual Payment Plan Clear Clear Valid as Of…" at bounding box center [823, 573] width 442 height 492
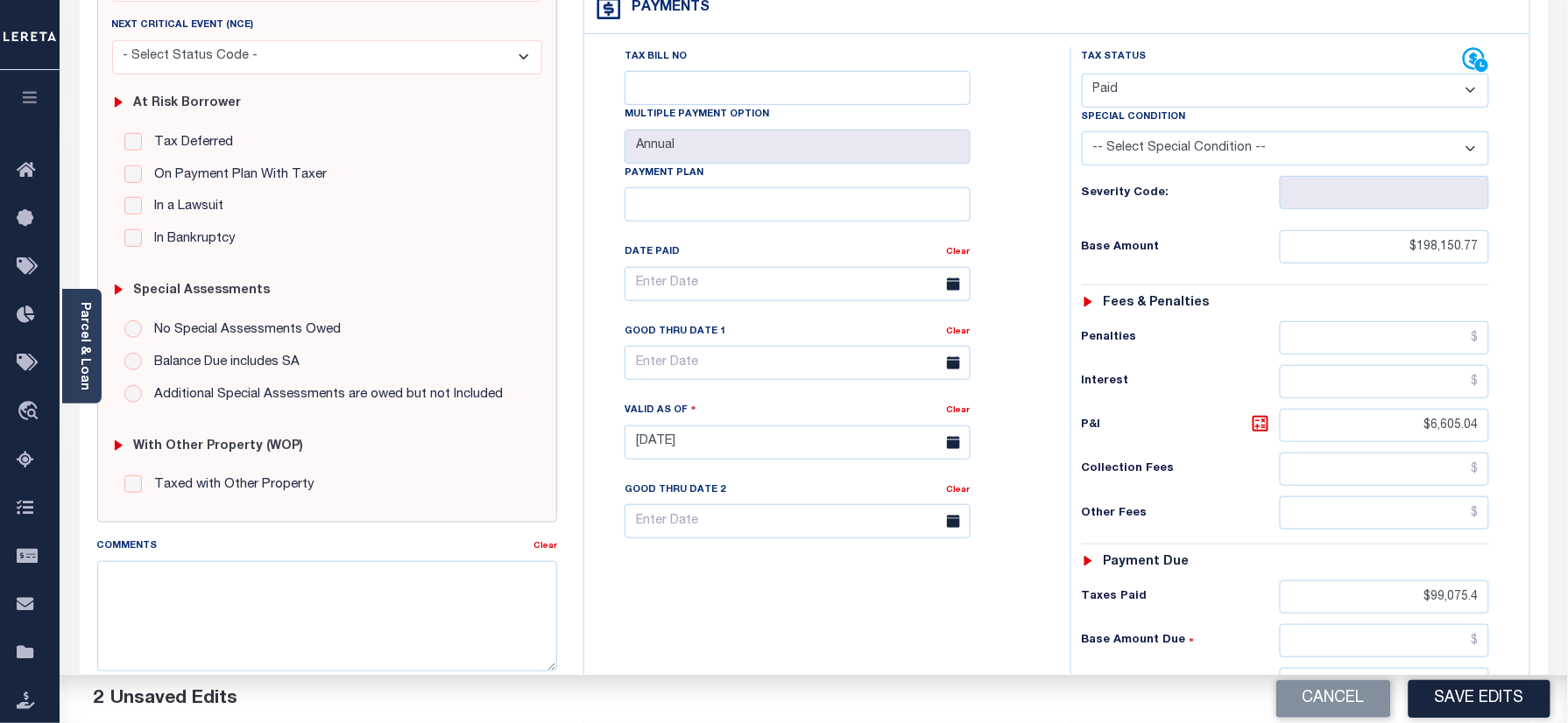
scroll to position [350, 0]
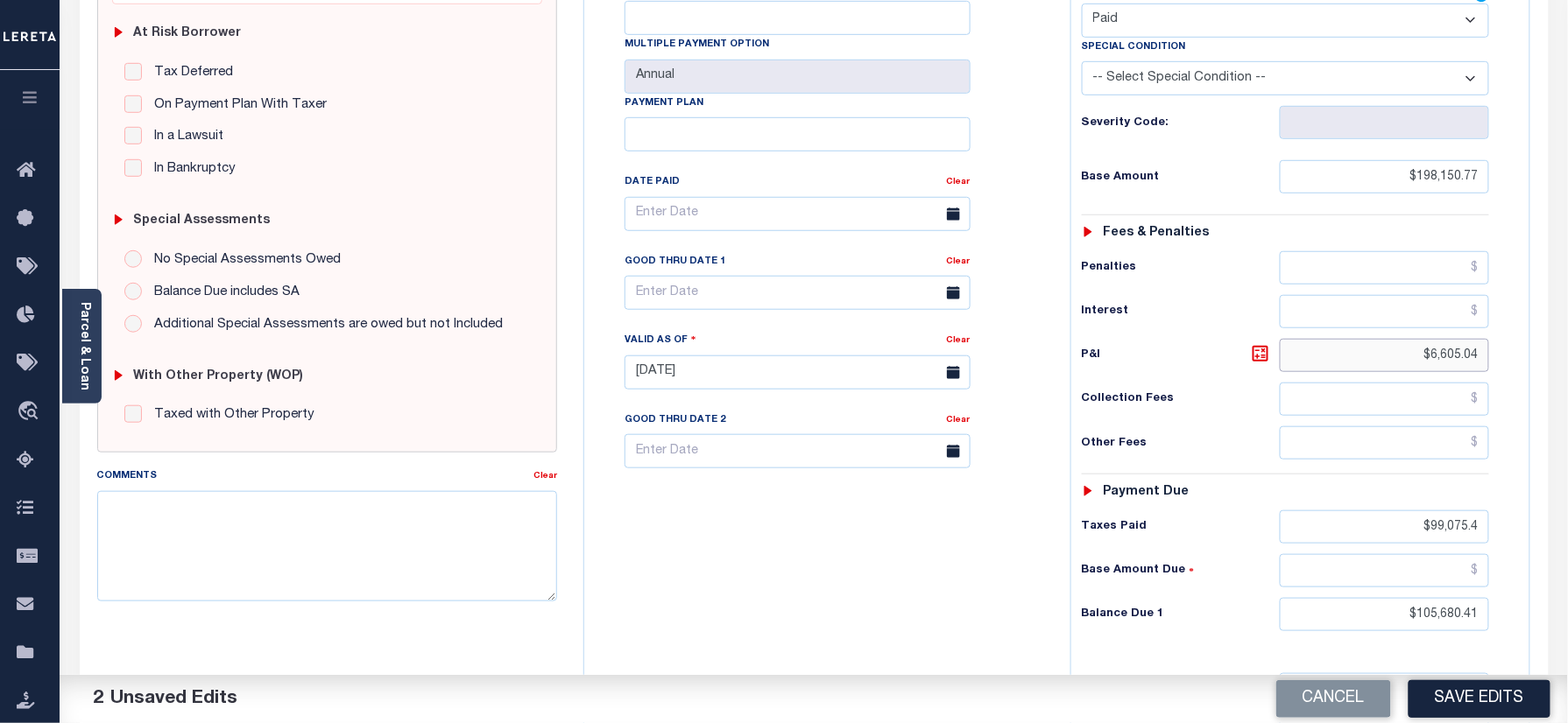
drag, startPoint x: 1559, startPoint y: 348, endPoint x: 1550, endPoint y: 366, distance: 20.1
click at [1567, 348] on html "Home Payment History Tax Line Detail" at bounding box center [784, 314] width 1568 height 1328
drag, startPoint x: 1394, startPoint y: 470, endPoint x: 1578, endPoint y: 499, distance: 186.3
click at [1567, 501] on html "Home Payment History Tax Line Detail" at bounding box center [784, 314] width 1568 height 1328
click at [1408, 520] on div "Tax Status Status - Select Status Code -" at bounding box center [1291, 363] width 442 height 773
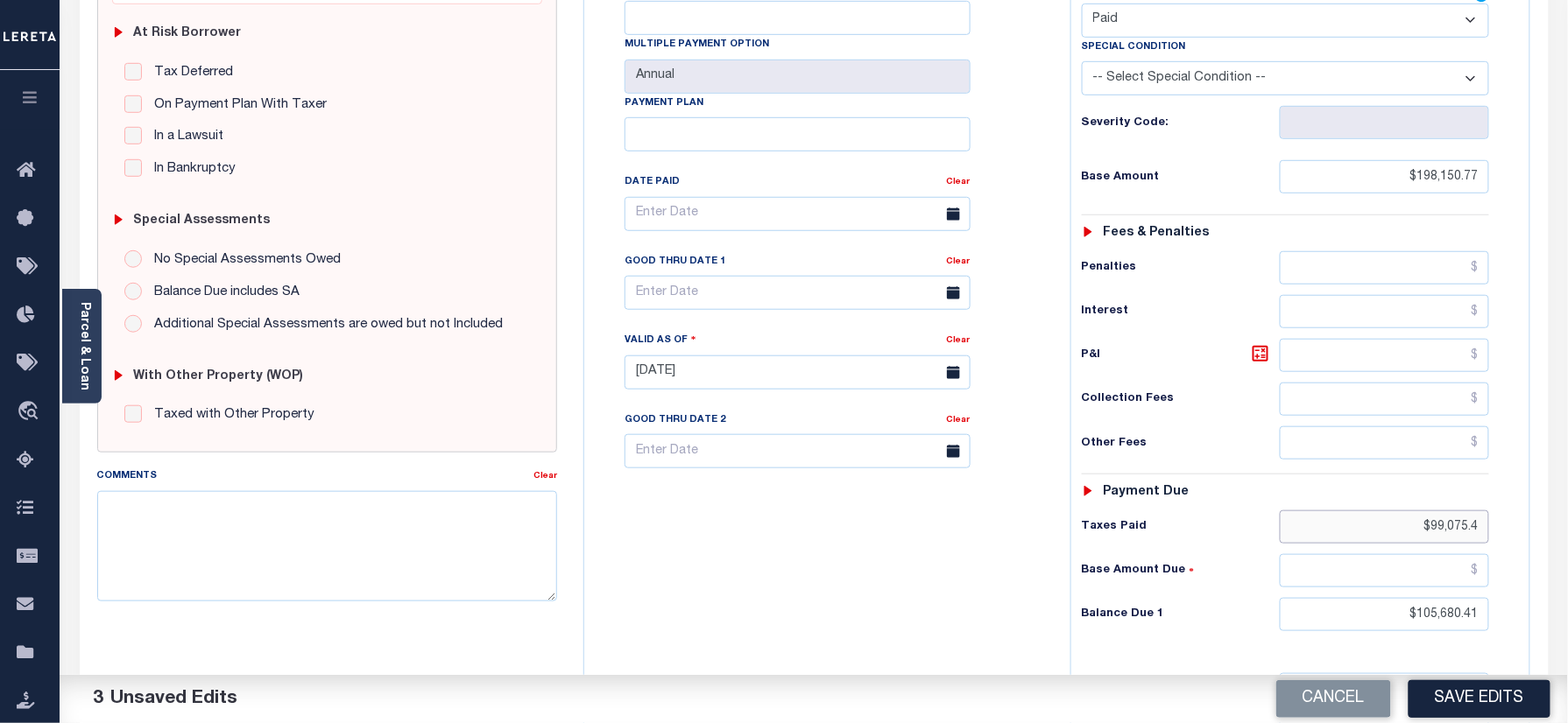
drag, startPoint x: 1570, startPoint y: 501, endPoint x: 1584, endPoint y: 501, distance: 14.0
click at [1567, 501] on html "Home Payment History Tax Line Detail" at bounding box center [784, 314] width 1568 height 1328
drag, startPoint x: 1384, startPoint y: 593, endPoint x: 1518, endPoint y: 557, distance: 138.8
click at [1567, 571] on html "Home Payment History Tax Line Detail" at bounding box center [784, 314] width 1568 height 1328
type input "$0.00"
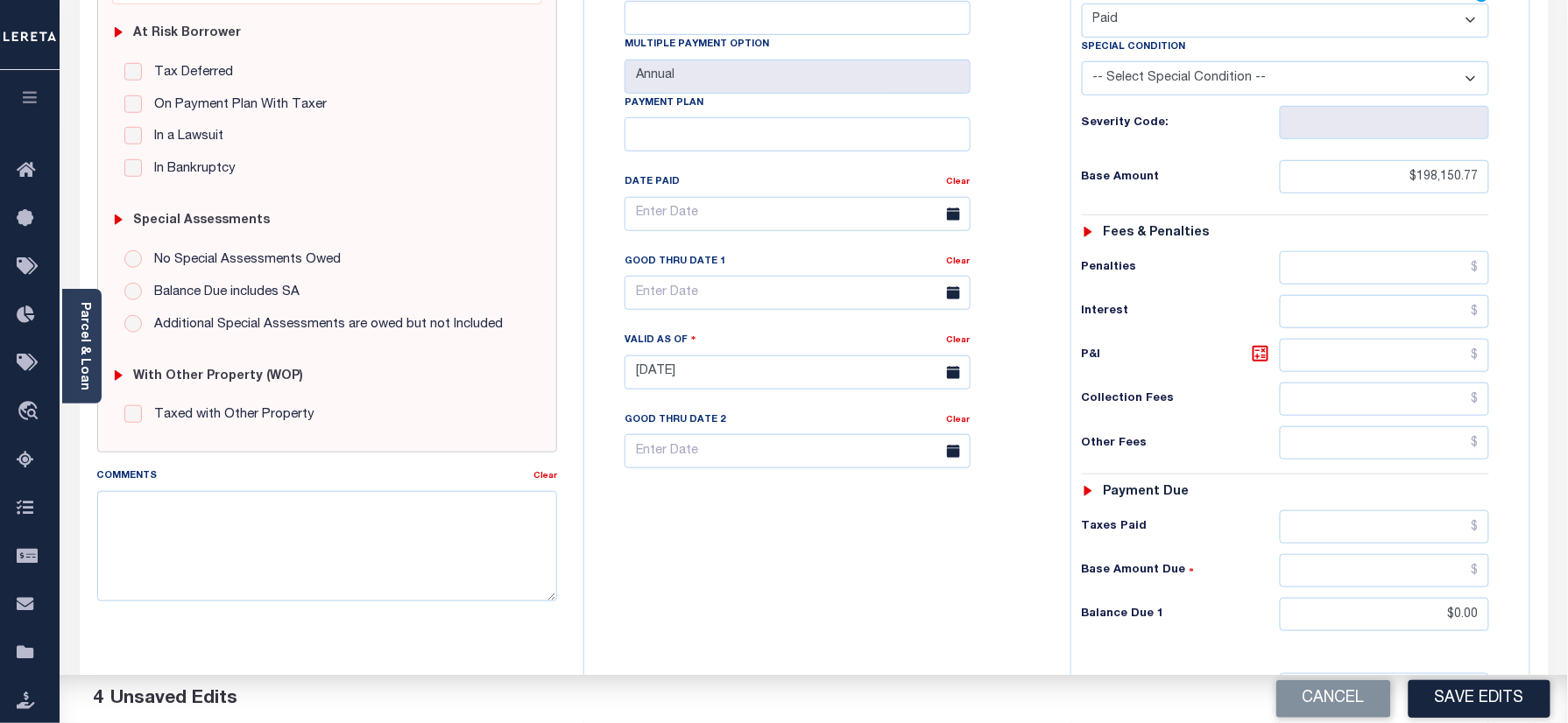
click at [1021, 562] on div "Tax Bill No Multiple Payment Option Annual Payment Plan" at bounding box center [823, 363] width 468 height 773
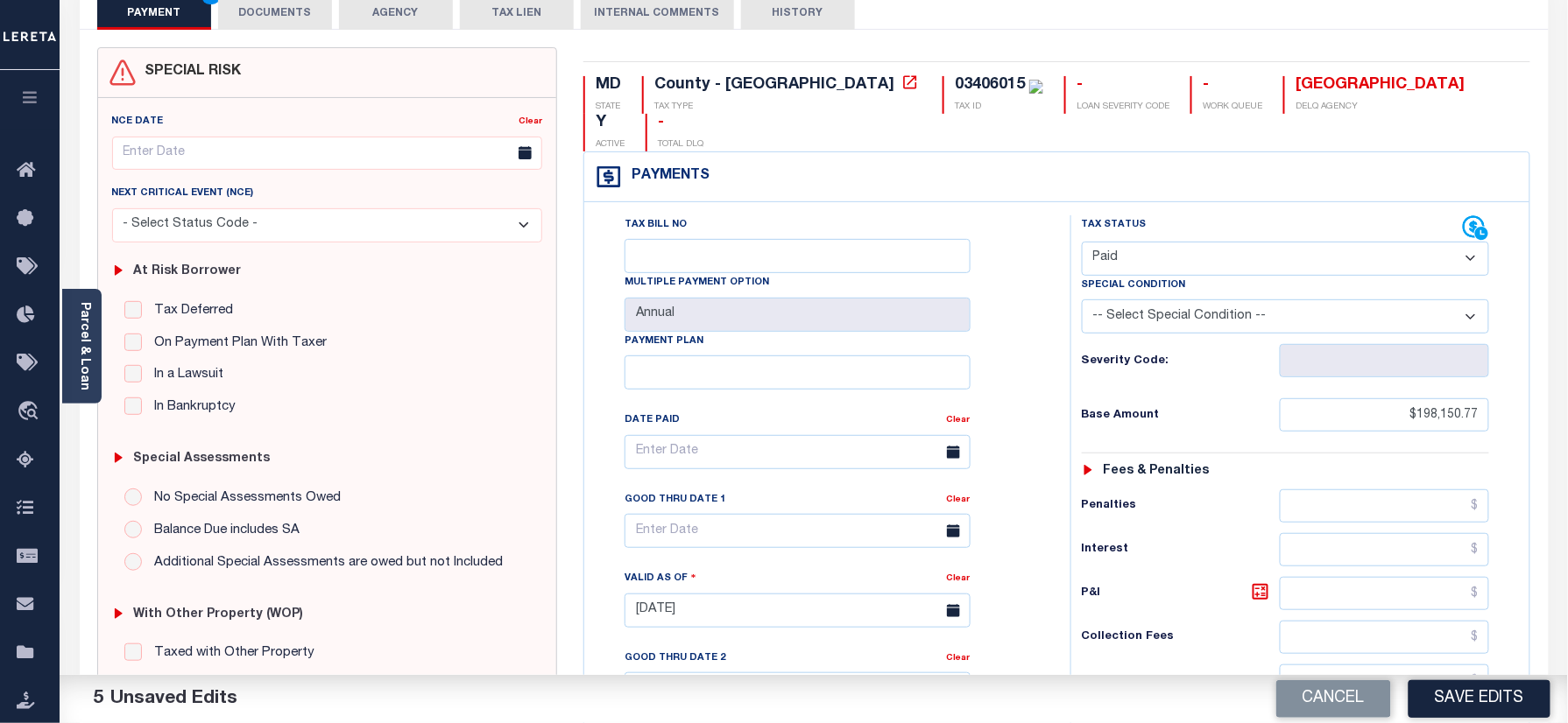
scroll to position [0, 0]
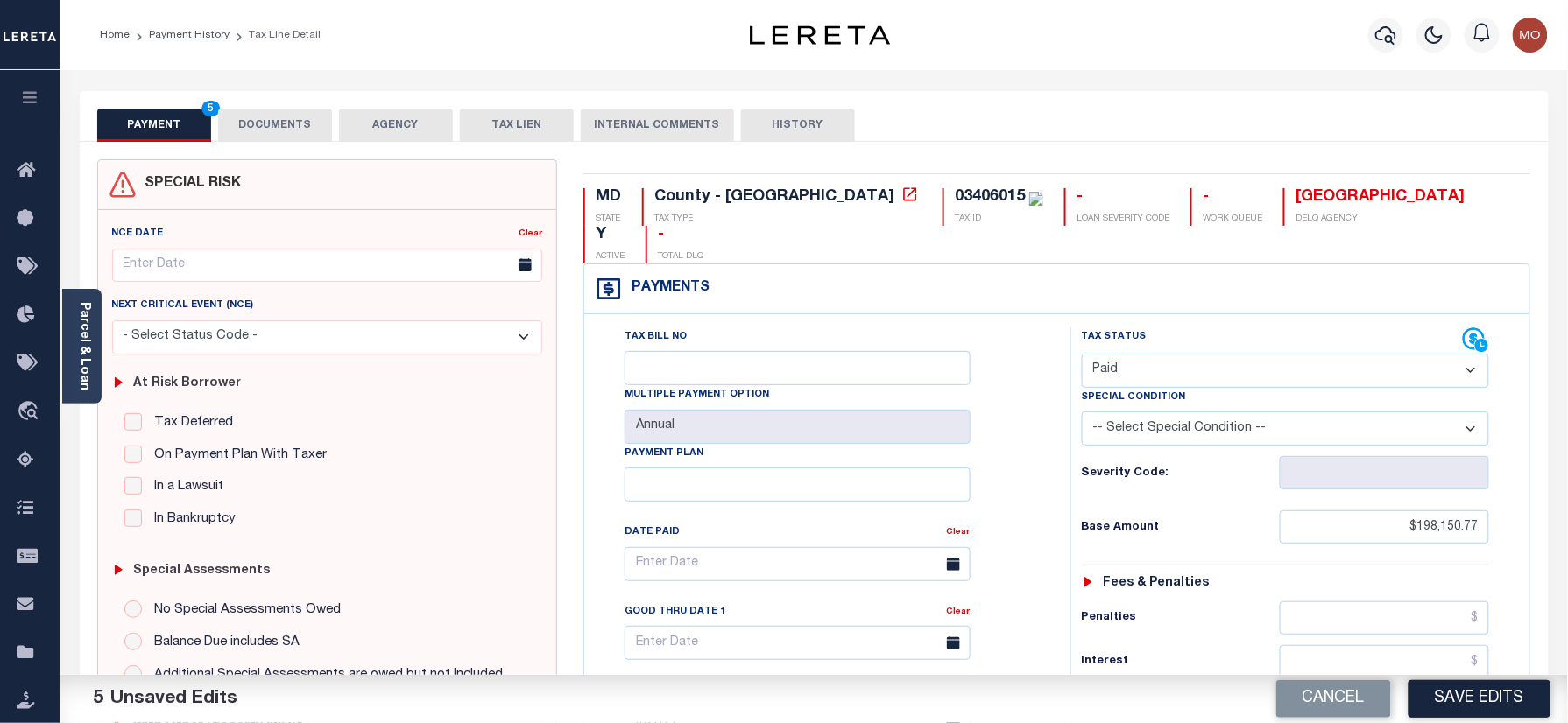
click at [282, 121] on button "DOCUMENTS" at bounding box center [275, 125] width 114 height 33
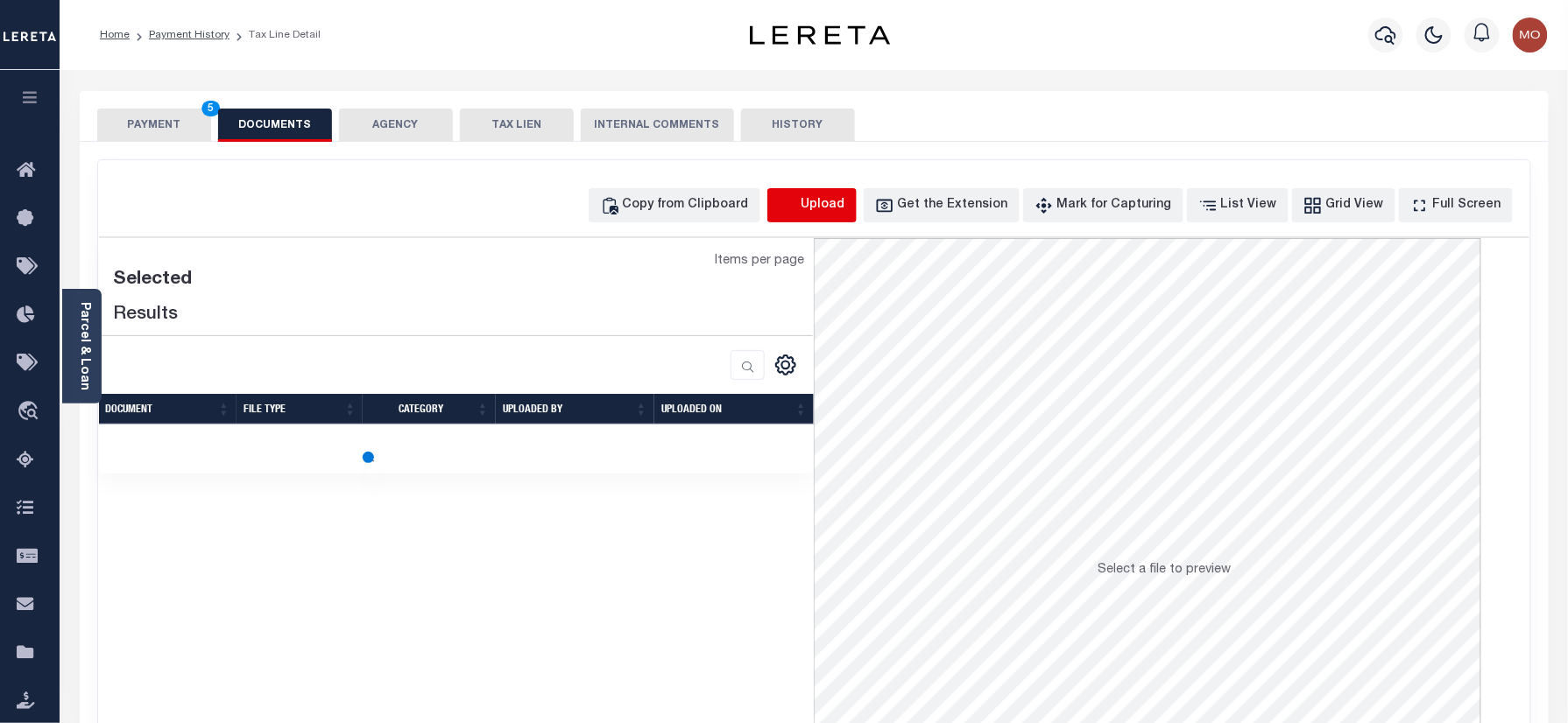
click at [829, 197] on button "Upload" at bounding box center [812, 205] width 89 height 34
select select "POP"
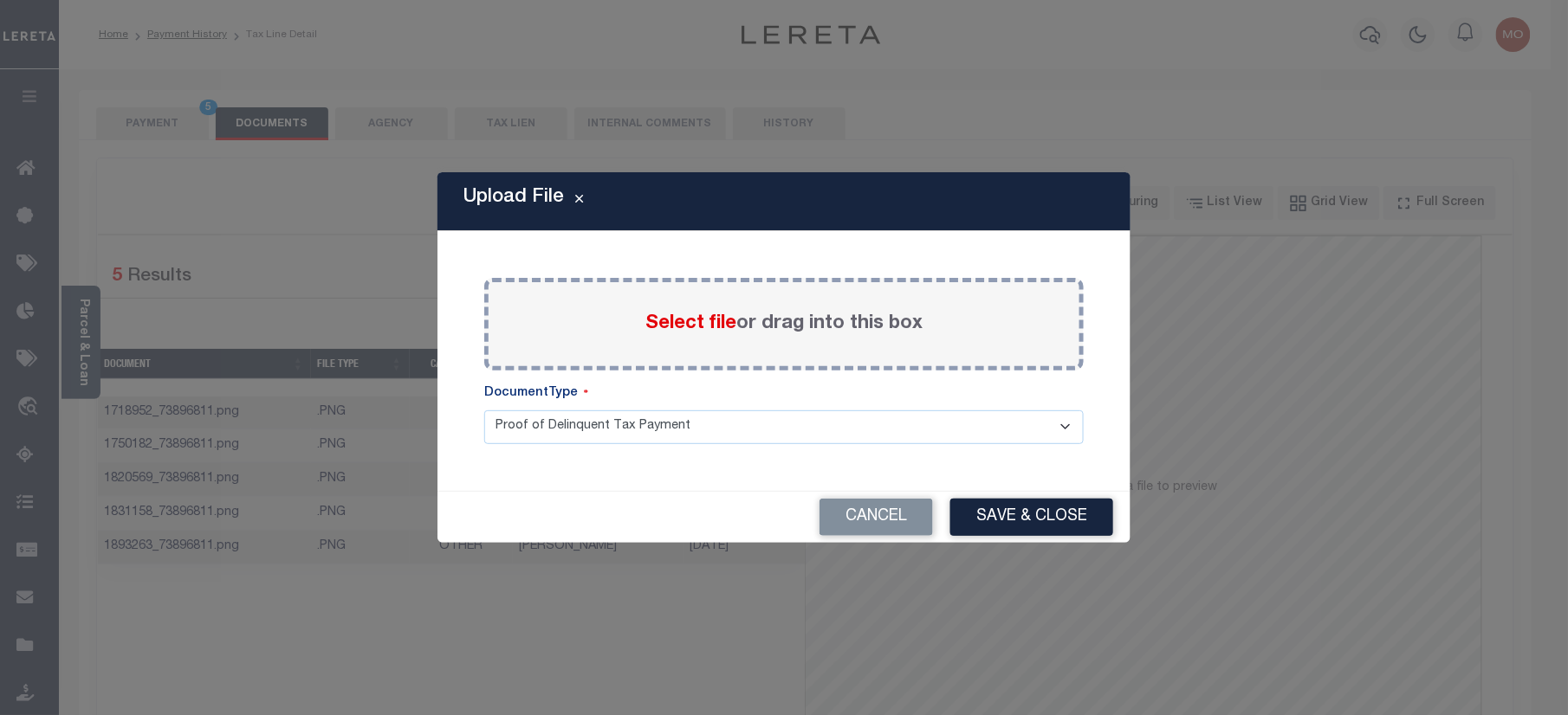
click at [678, 326] on span "Select file" at bounding box center [690, 324] width 91 height 19
click at [0, 0] on input "Select file or drag into this box" at bounding box center [0, 0] width 0 height 0
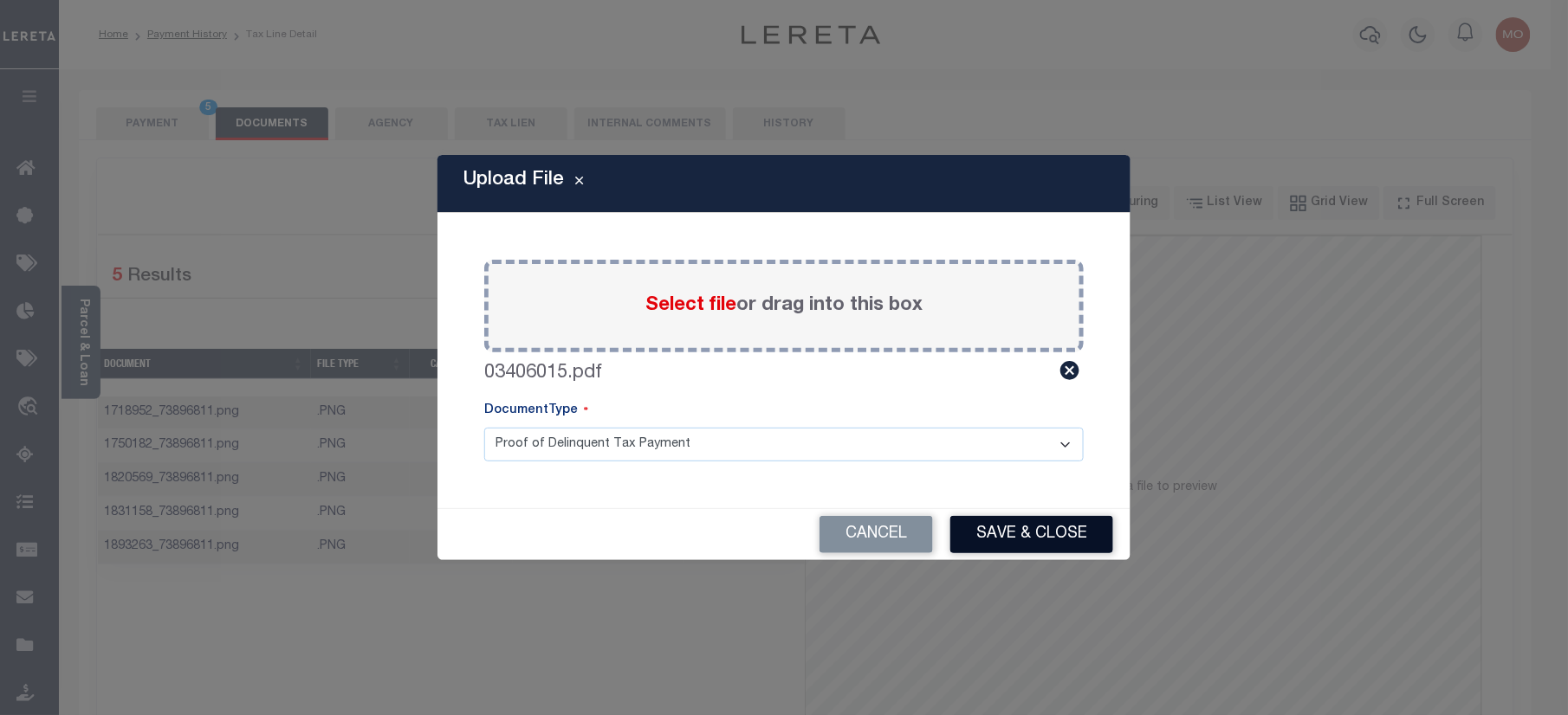
click at [984, 537] on button "Save & Close" at bounding box center [1032, 534] width 163 height 37
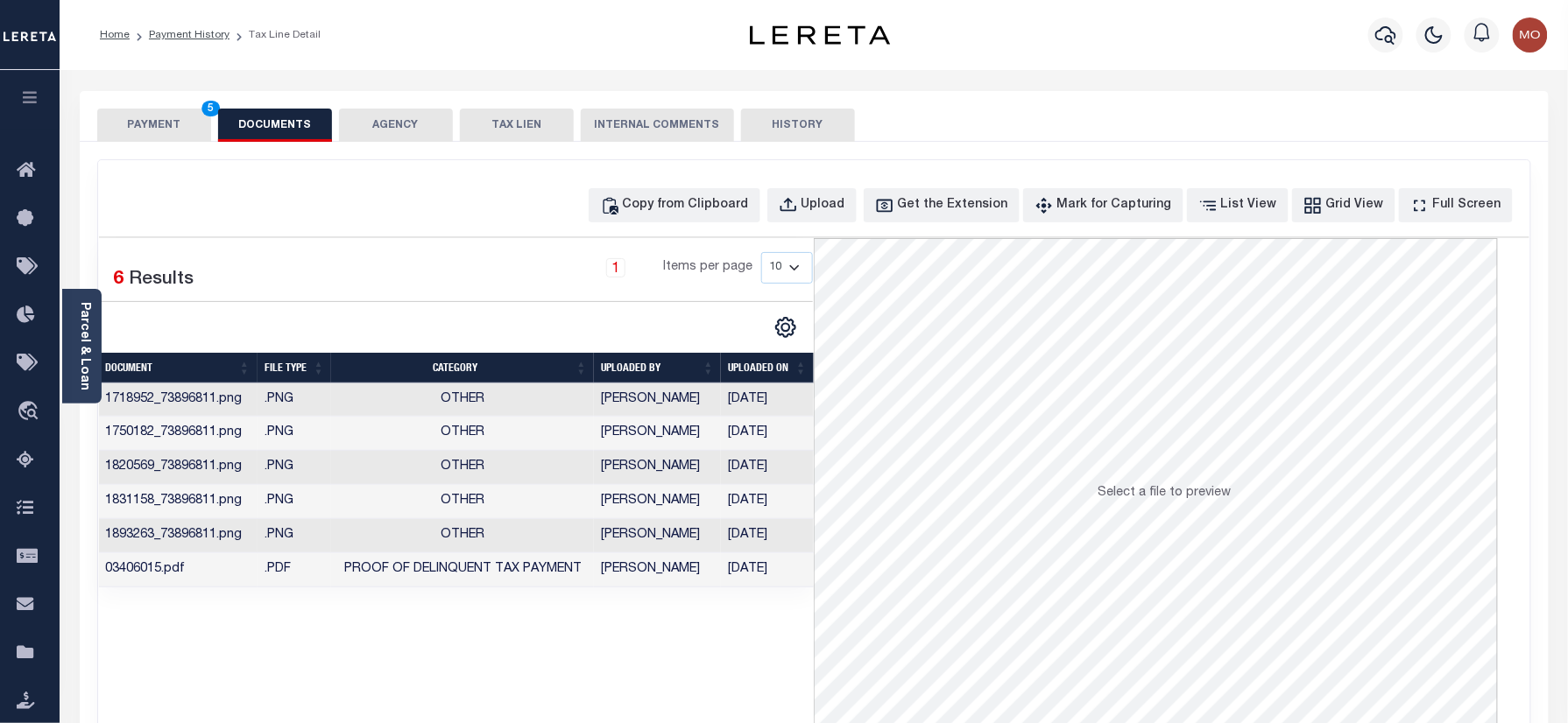
click at [186, 121] on button "PAYMENT 5" at bounding box center [154, 125] width 114 height 33
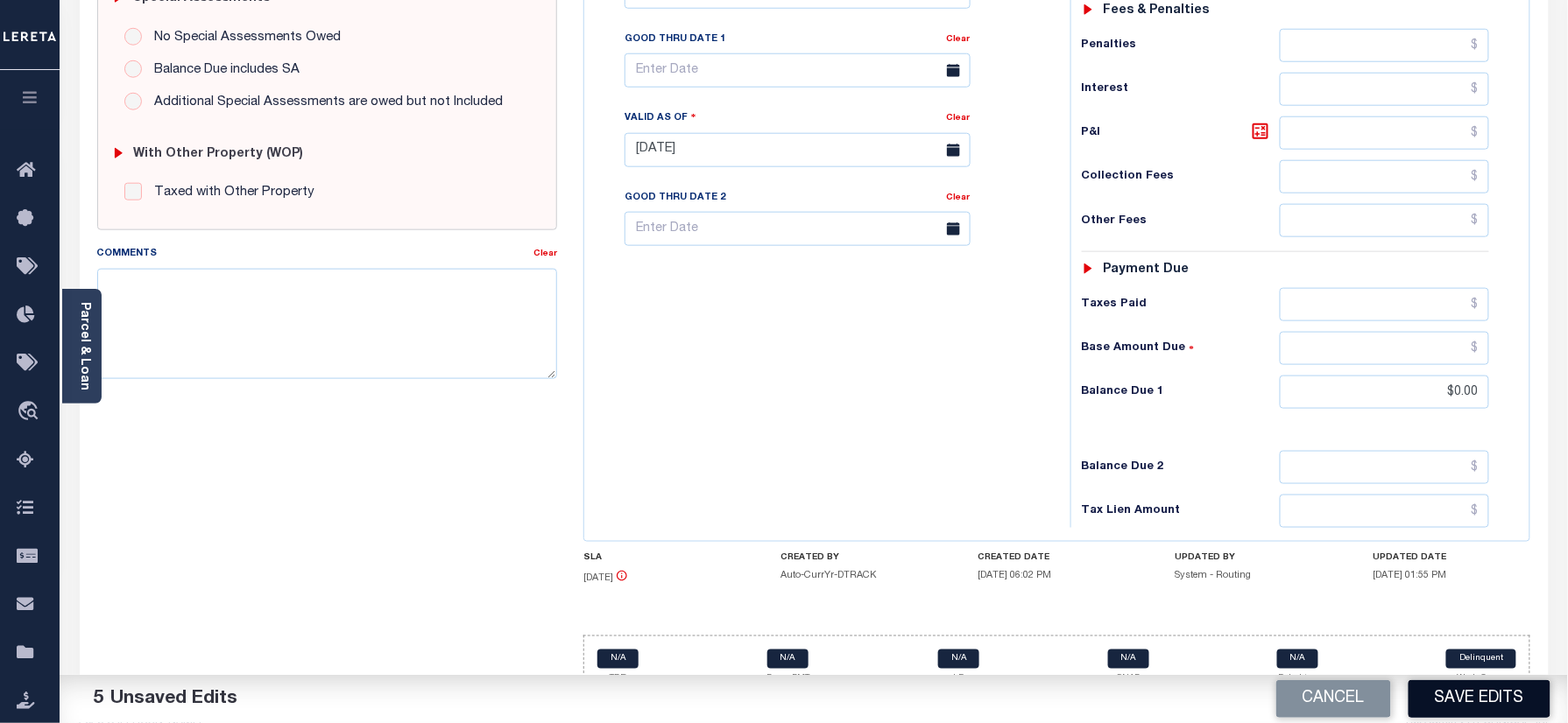
click at [1443, 702] on button "Save Edits" at bounding box center [1479, 699] width 142 height 38
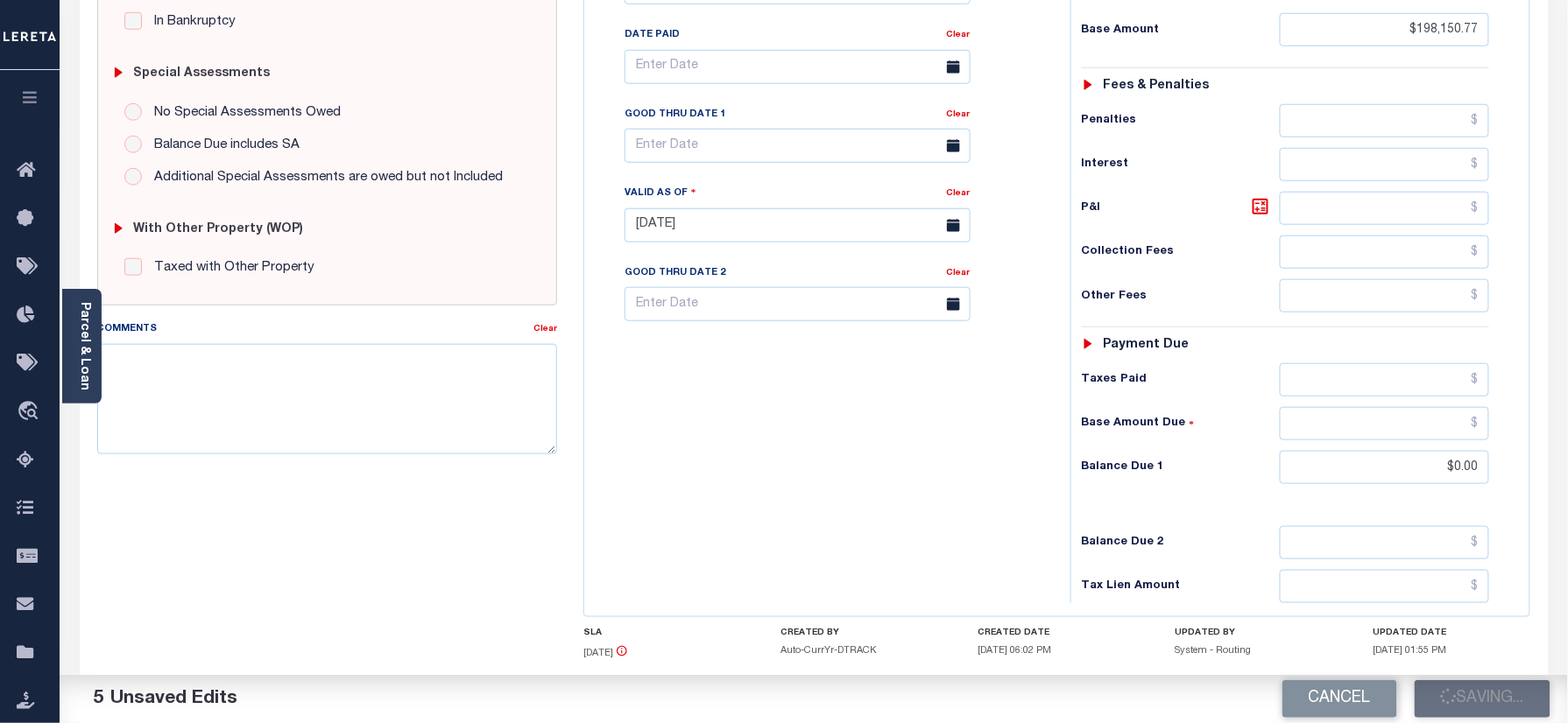
scroll to position [456, 0]
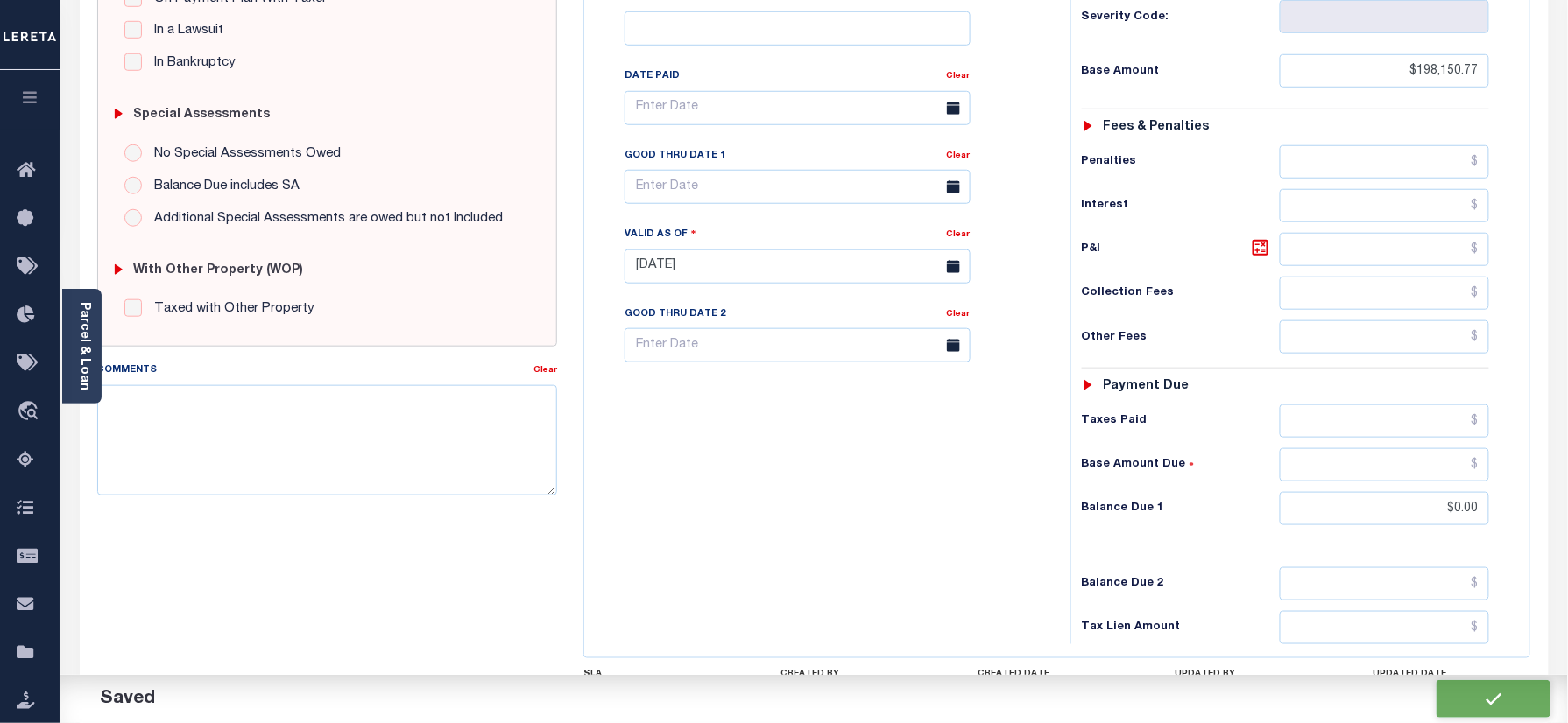
checkbox input "false"
type input "$198,150.77"
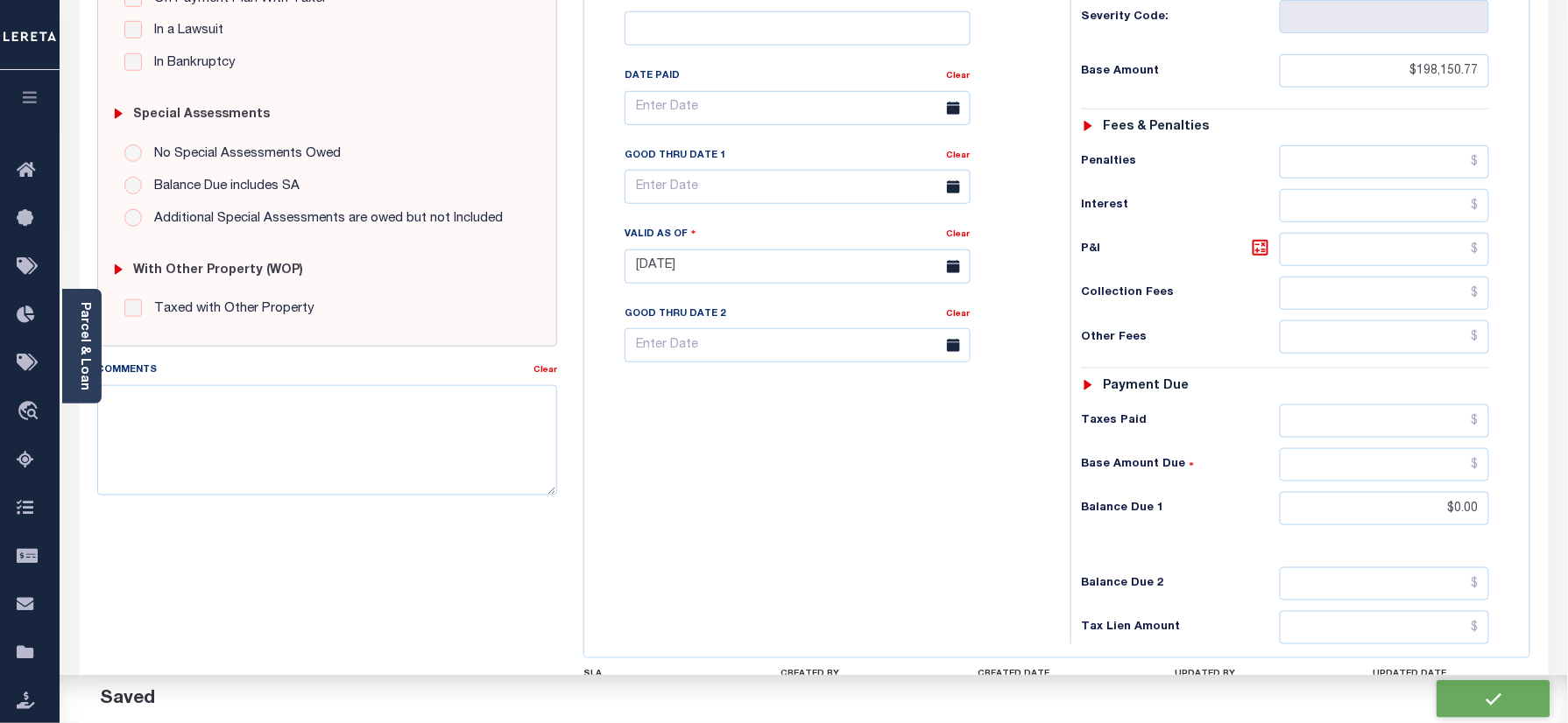
type input "$0"
